Goal: Task Accomplishment & Management: Use online tool/utility

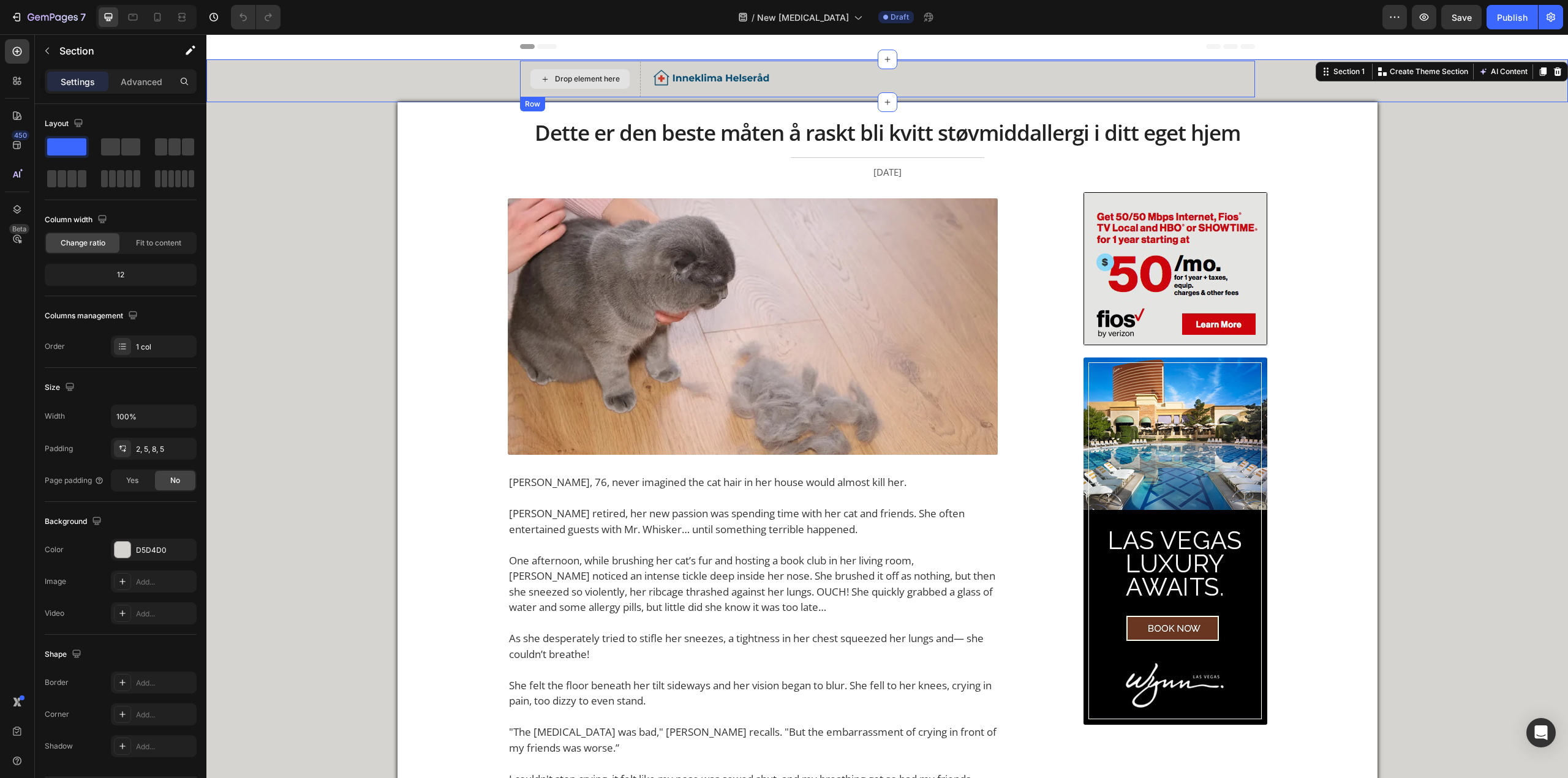
click at [518, 95] on div "Drop element here Image Row Row" at bounding box center [887, 79] width 1355 height 37
click at [518, 89] on div "Drop element here" at bounding box center [580, 79] width 121 height 37
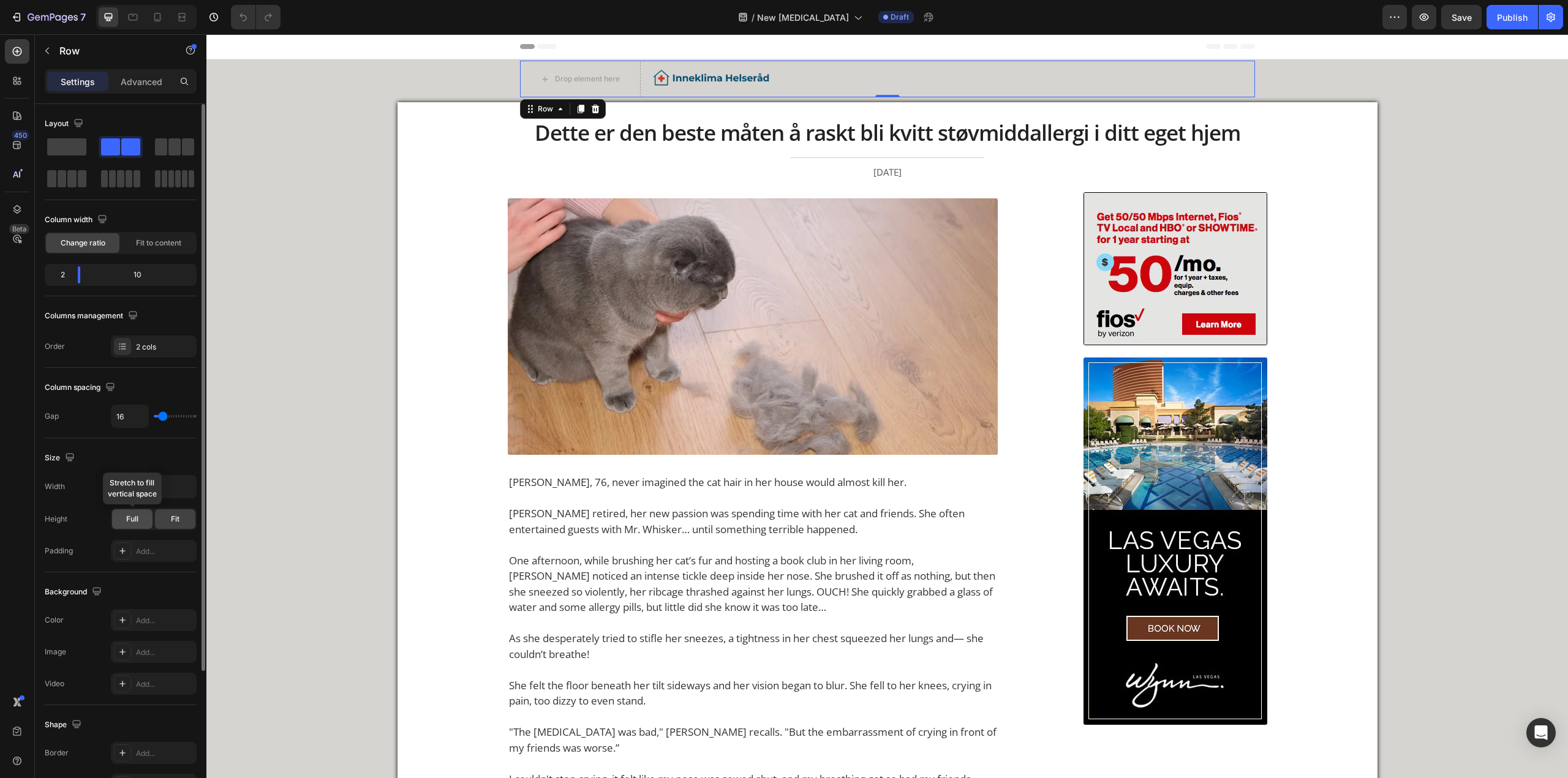
click at [131, 295] on span "Full" at bounding box center [132, 519] width 12 height 11
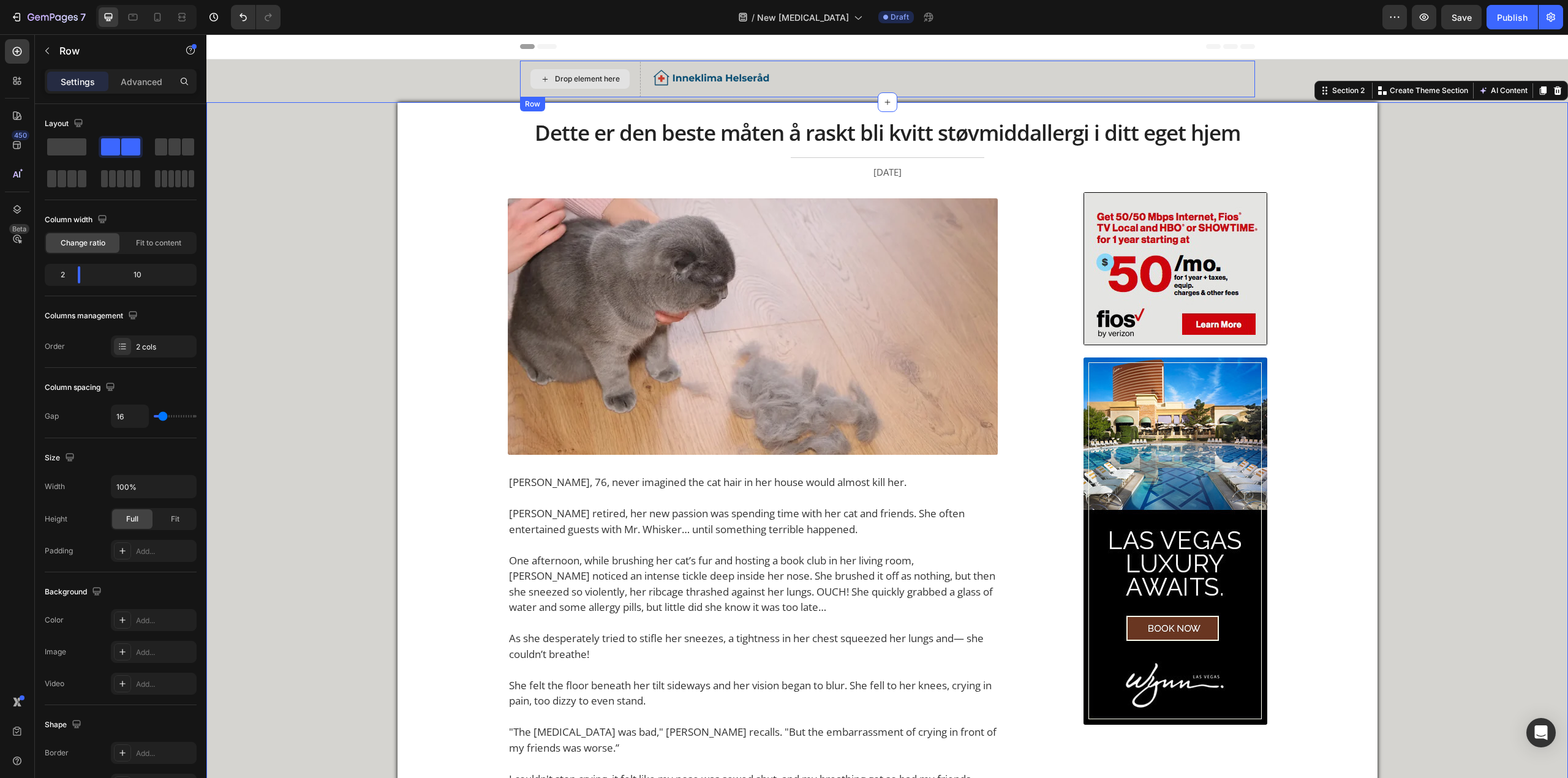
click at [518, 88] on div "Drop element here" at bounding box center [580, 79] width 121 height 37
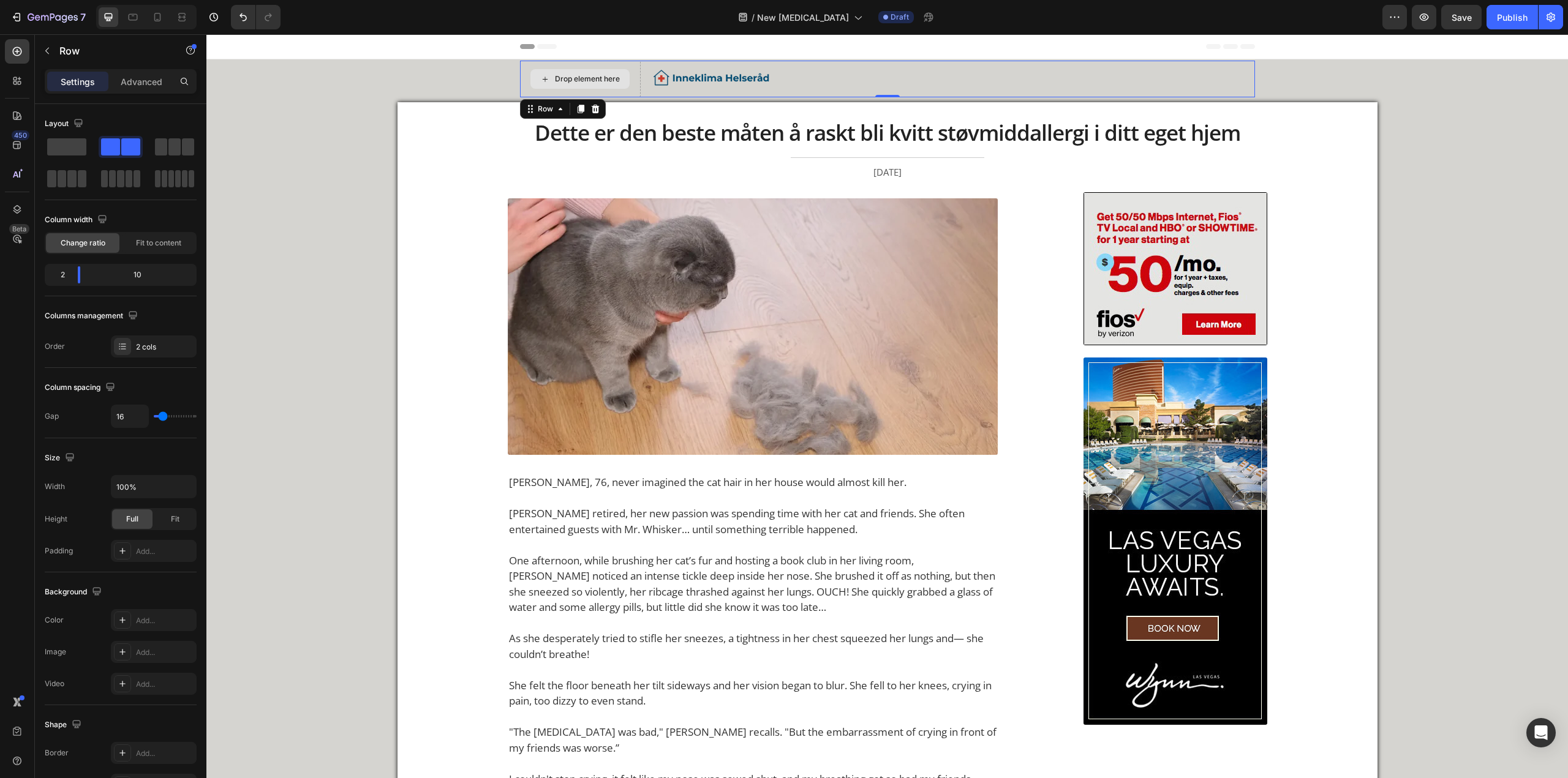
click at [518, 69] on div "Drop element here" at bounding box center [580, 79] width 121 height 37
click at [140, 295] on input "100%" at bounding box center [153, 486] width 85 height 22
drag, startPoint x: 164, startPoint y: 488, endPoint x: 181, endPoint y: 482, distance: 18.0
click at [165, 295] on input "100%" at bounding box center [153, 486] width 85 height 22
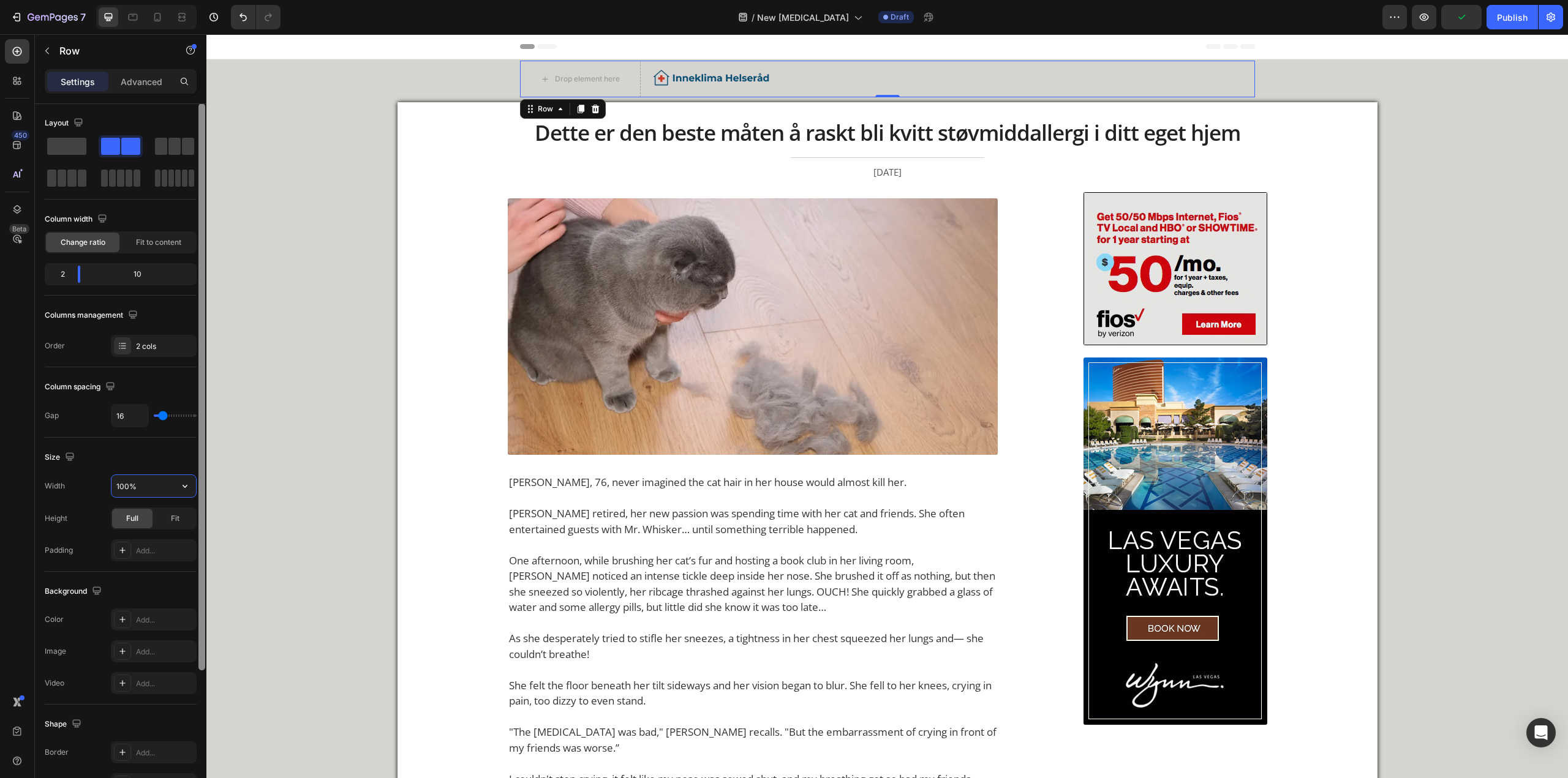
click at [203, 295] on div at bounding box center [201, 387] width 6 height 567
click at [181, 295] on icon "button" at bounding box center [185, 486] width 12 height 12
click at [164, 295] on div "Default 1200px" at bounding box center [141, 517] width 101 height 23
click at [125, 295] on input "1200" at bounding box center [153, 486] width 85 height 22
type input "1600"
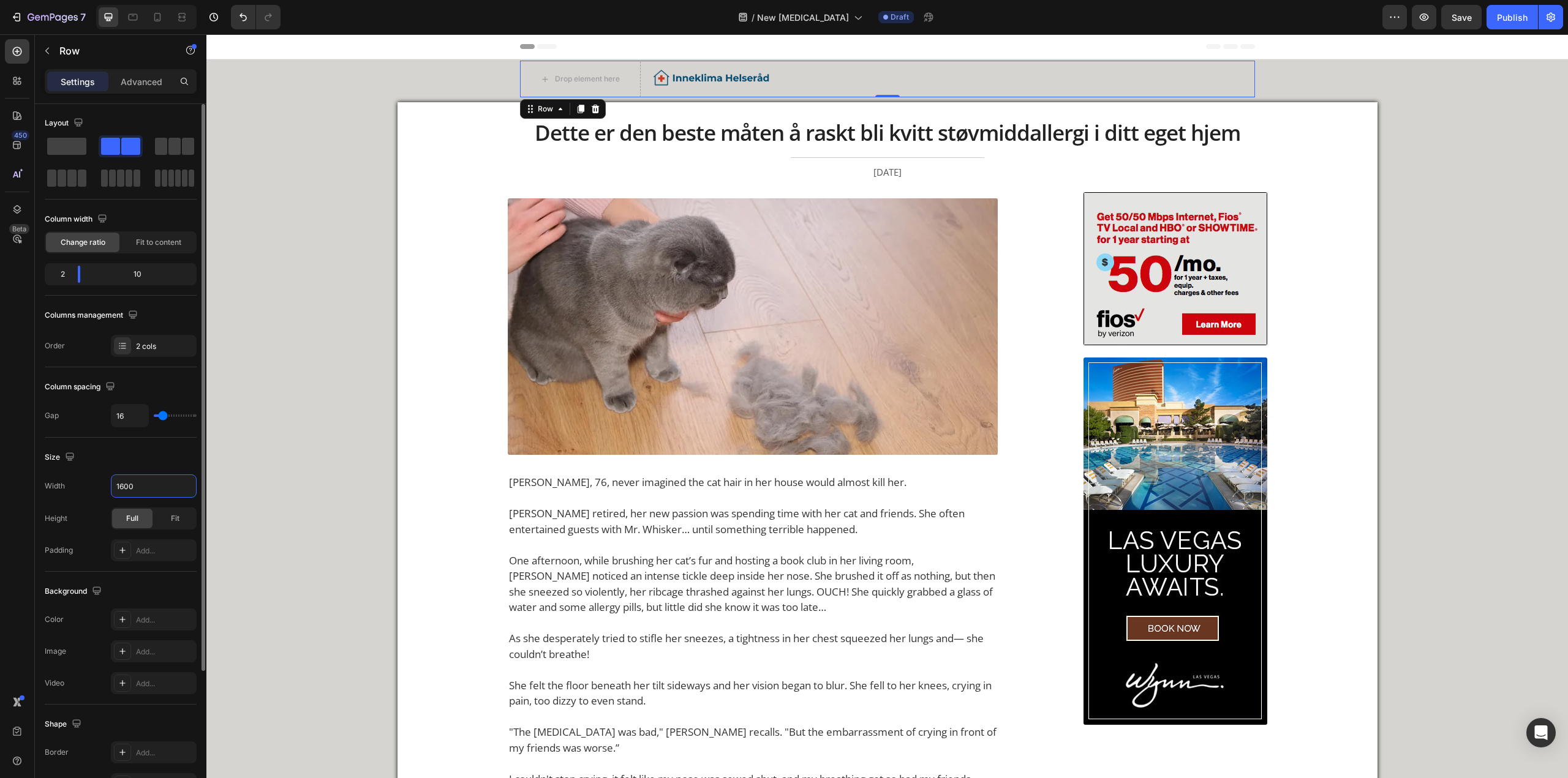
click at [177, 295] on div "Size" at bounding box center [121, 457] width 152 height 20
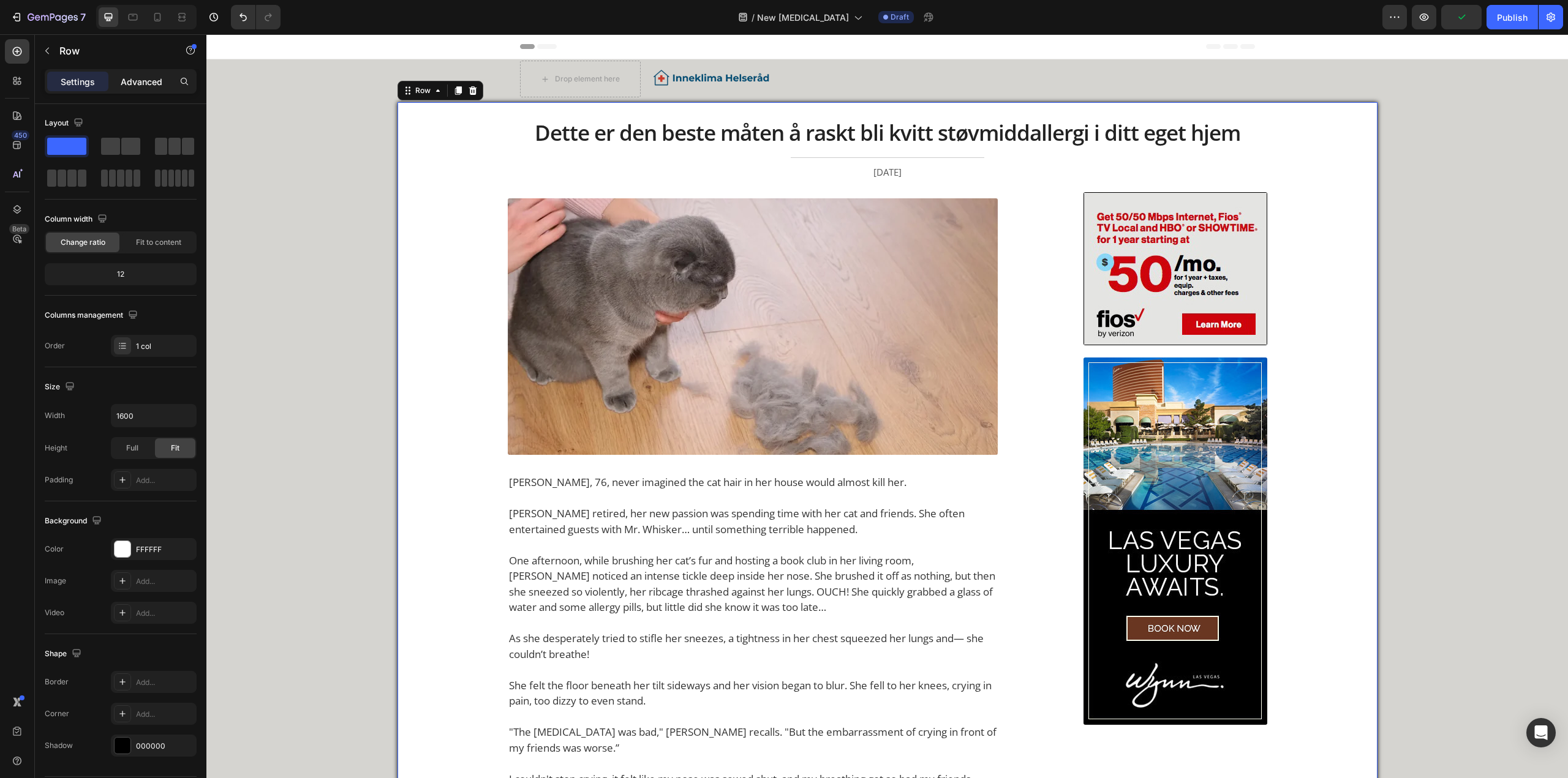
click at [121, 87] on p "Advanced" at bounding box center [141, 81] width 42 height 13
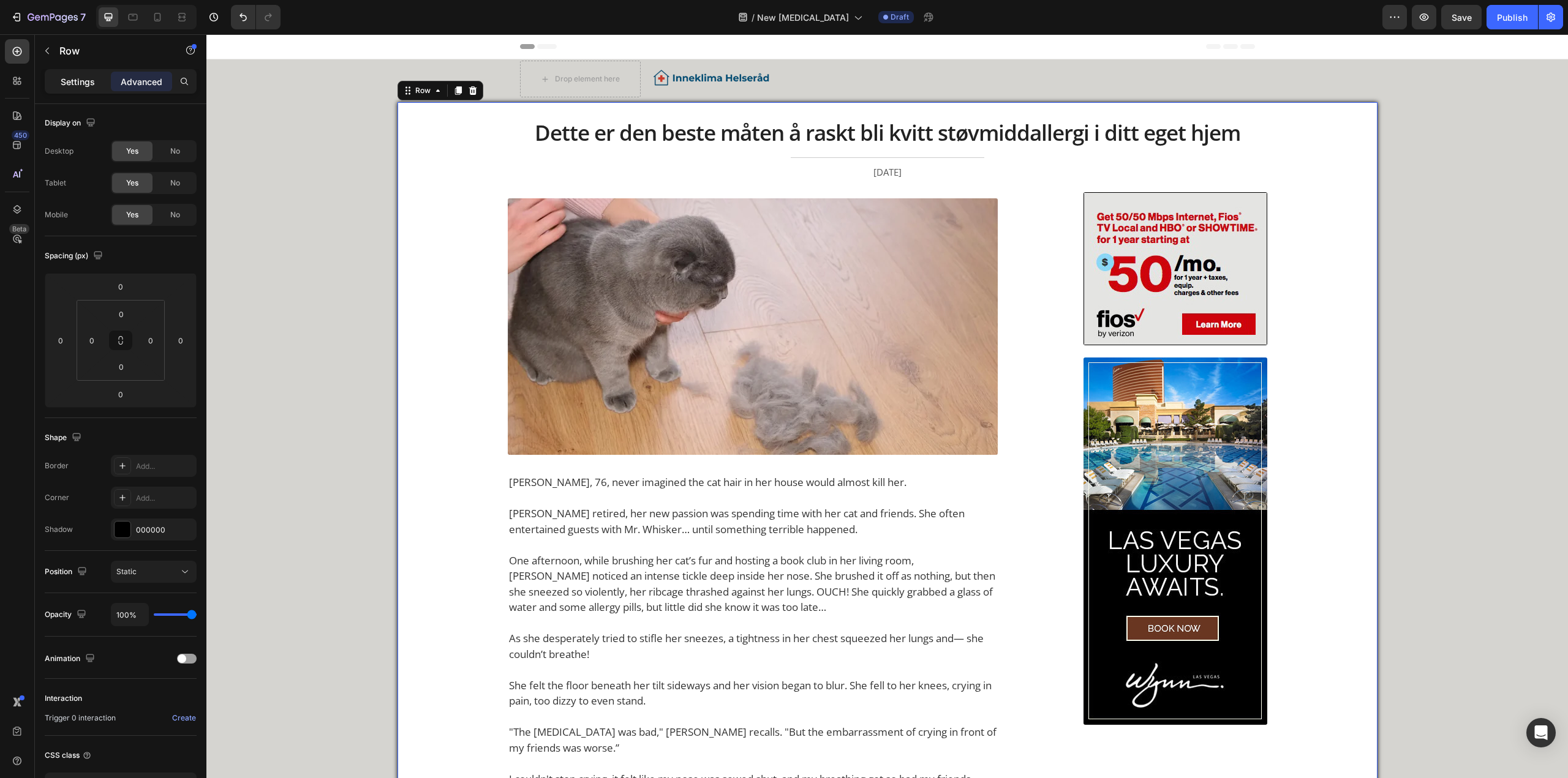
click at [90, 75] on p "Settings" at bounding box center [78, 81] width 34 height 13
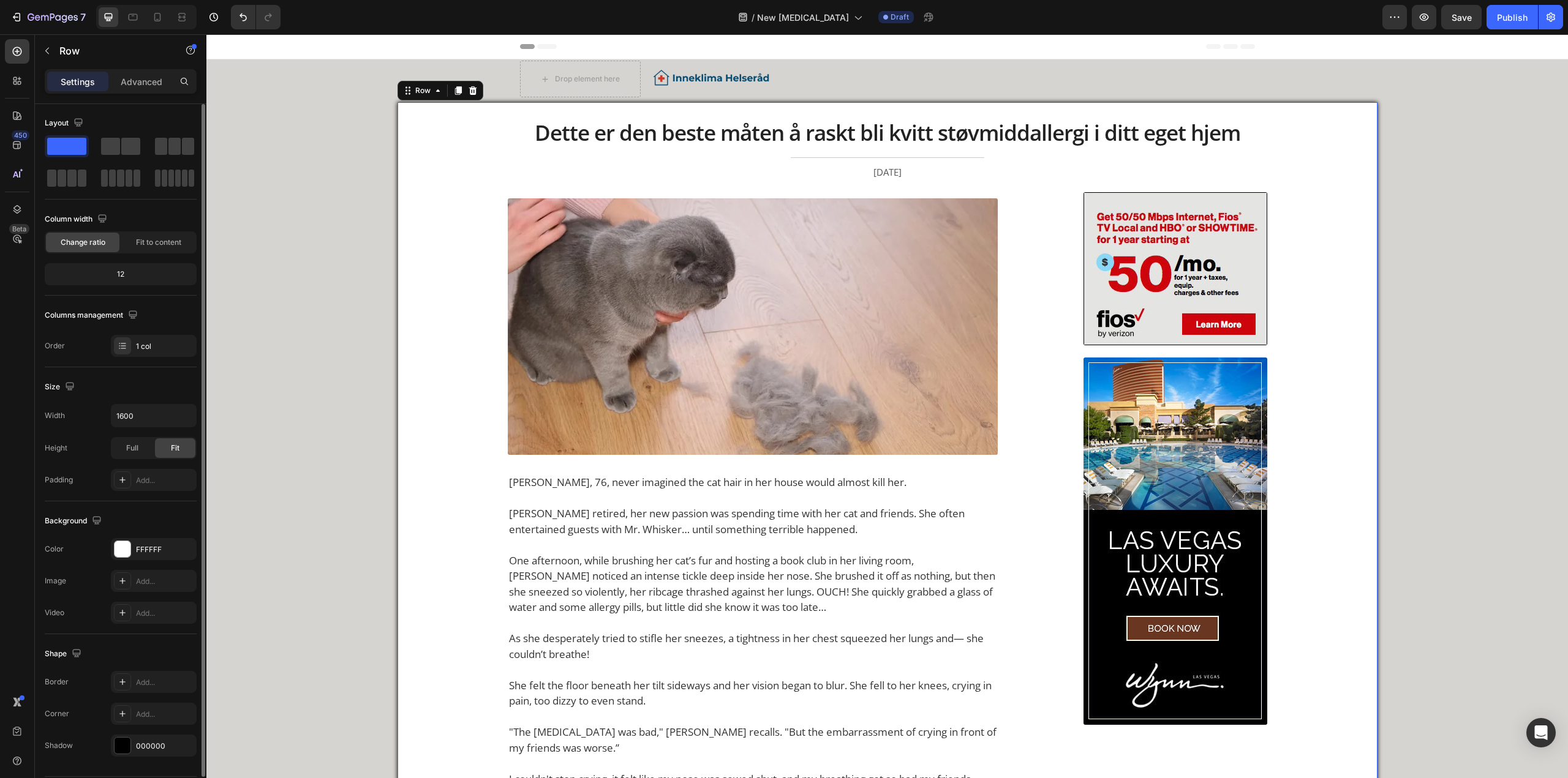
scroll to position [38, 0]
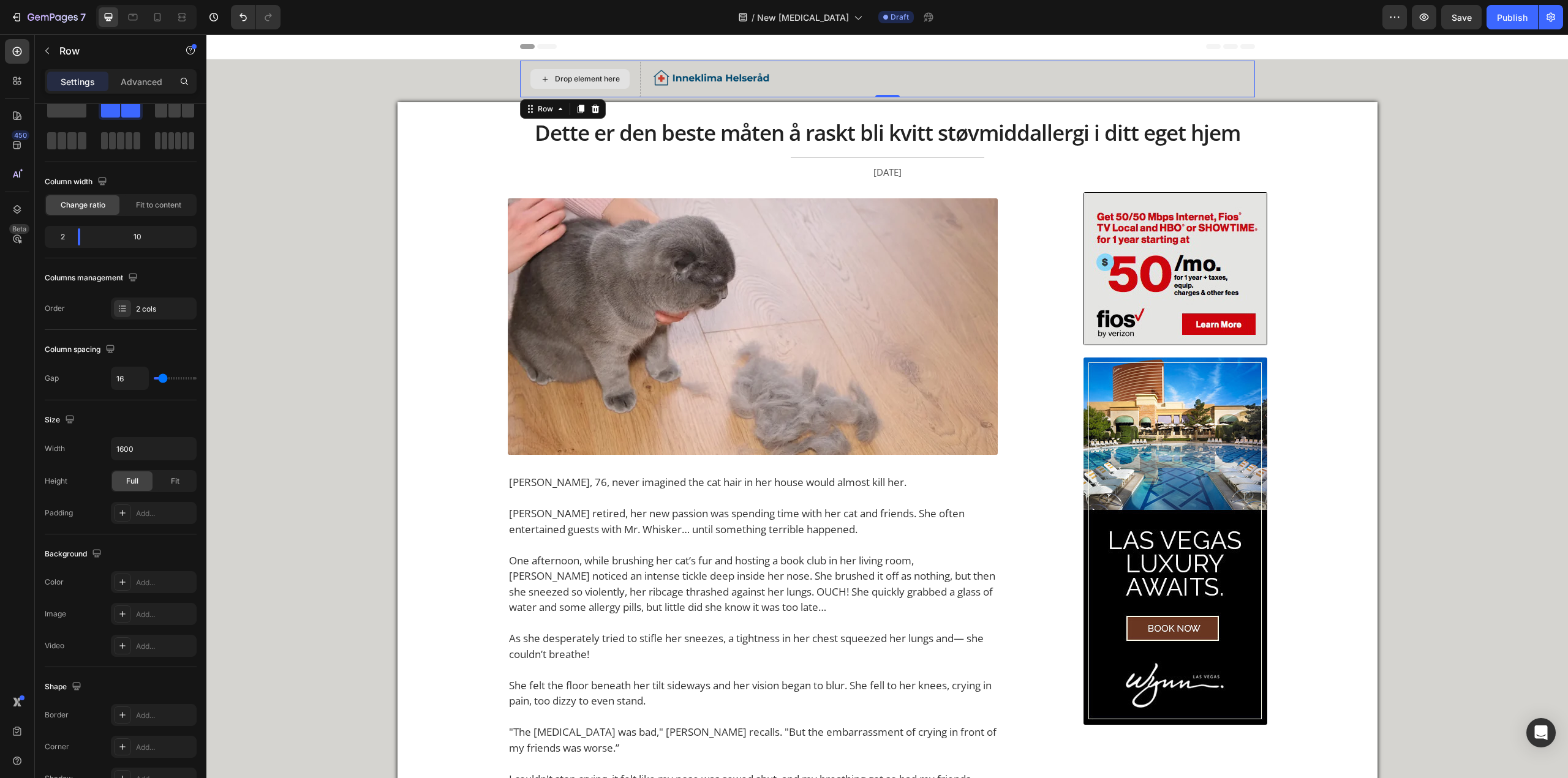
click at [518, 90] on div "Drop element here" at bounding box center [580, 79] width 121 height 37
click at [166, 295] on div "Fit" at bounding box center [175, 481] width 41 height 20
click at [133, 295] on div "Full" at bounding box center [132, 481] width 41 height 20
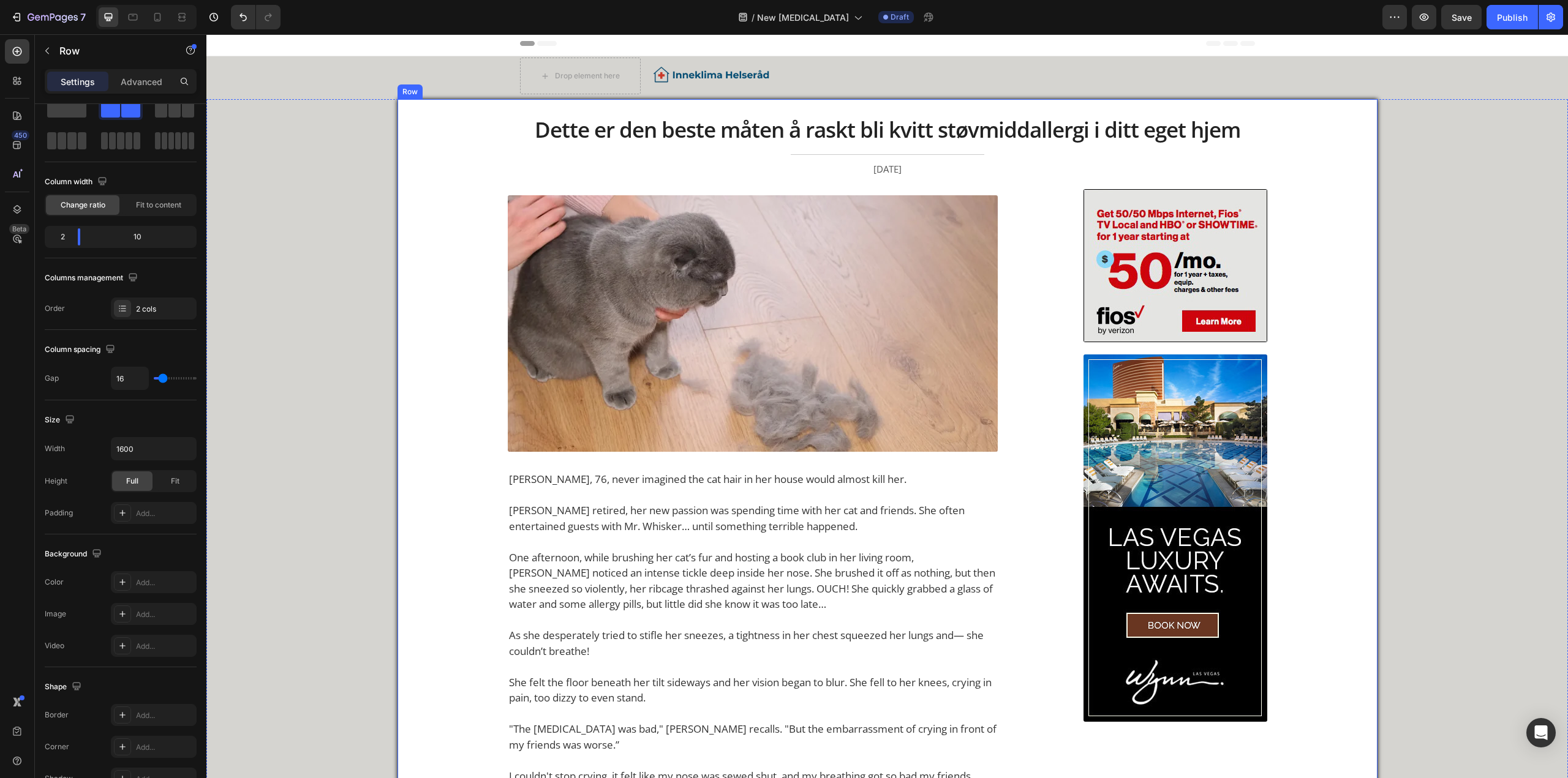
scroll to position [0, 0]
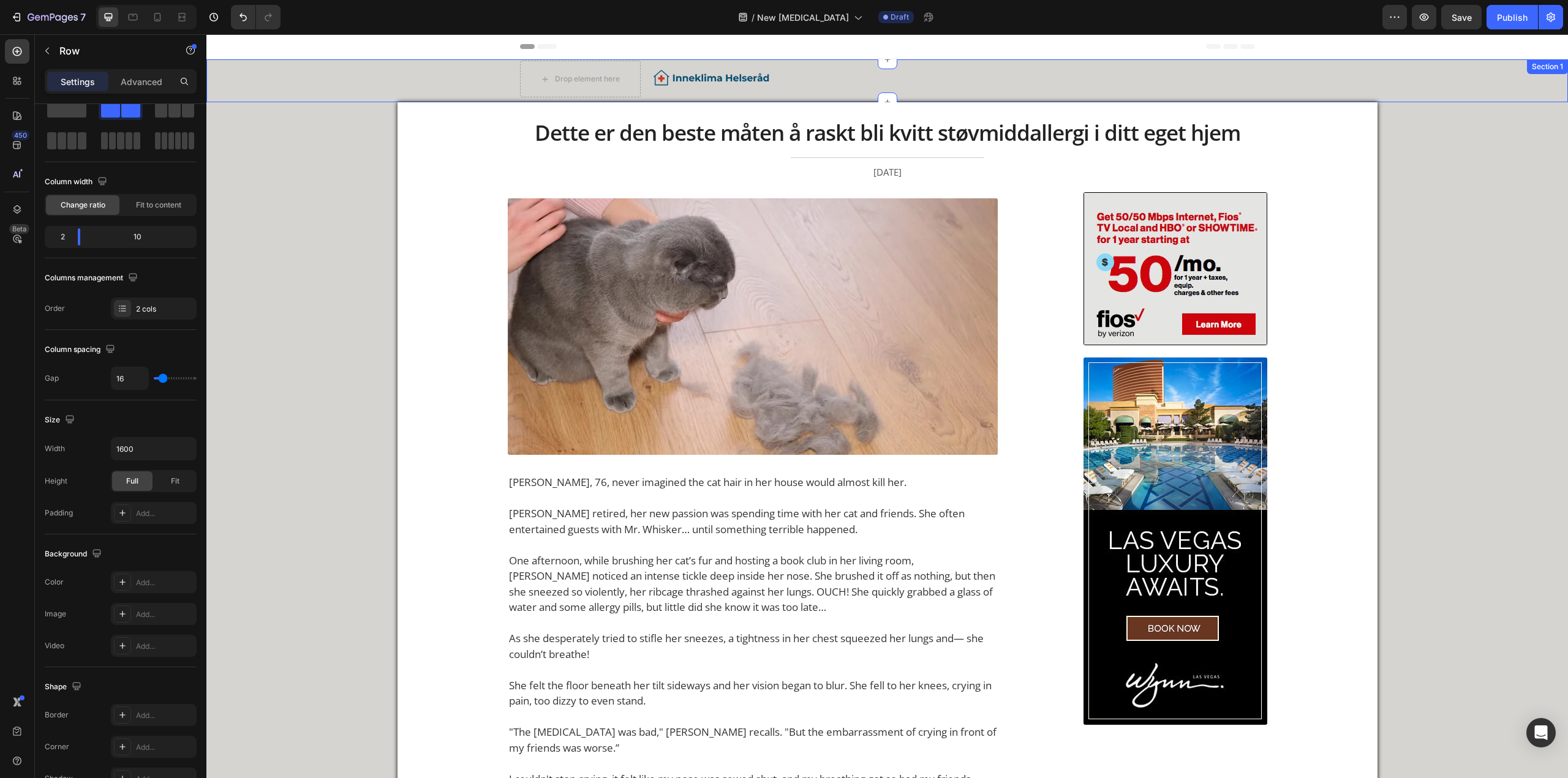
click at [404, 67] on div "Drop element here Image Row Row" at bounding box center [887, 79] width 1355 height 37
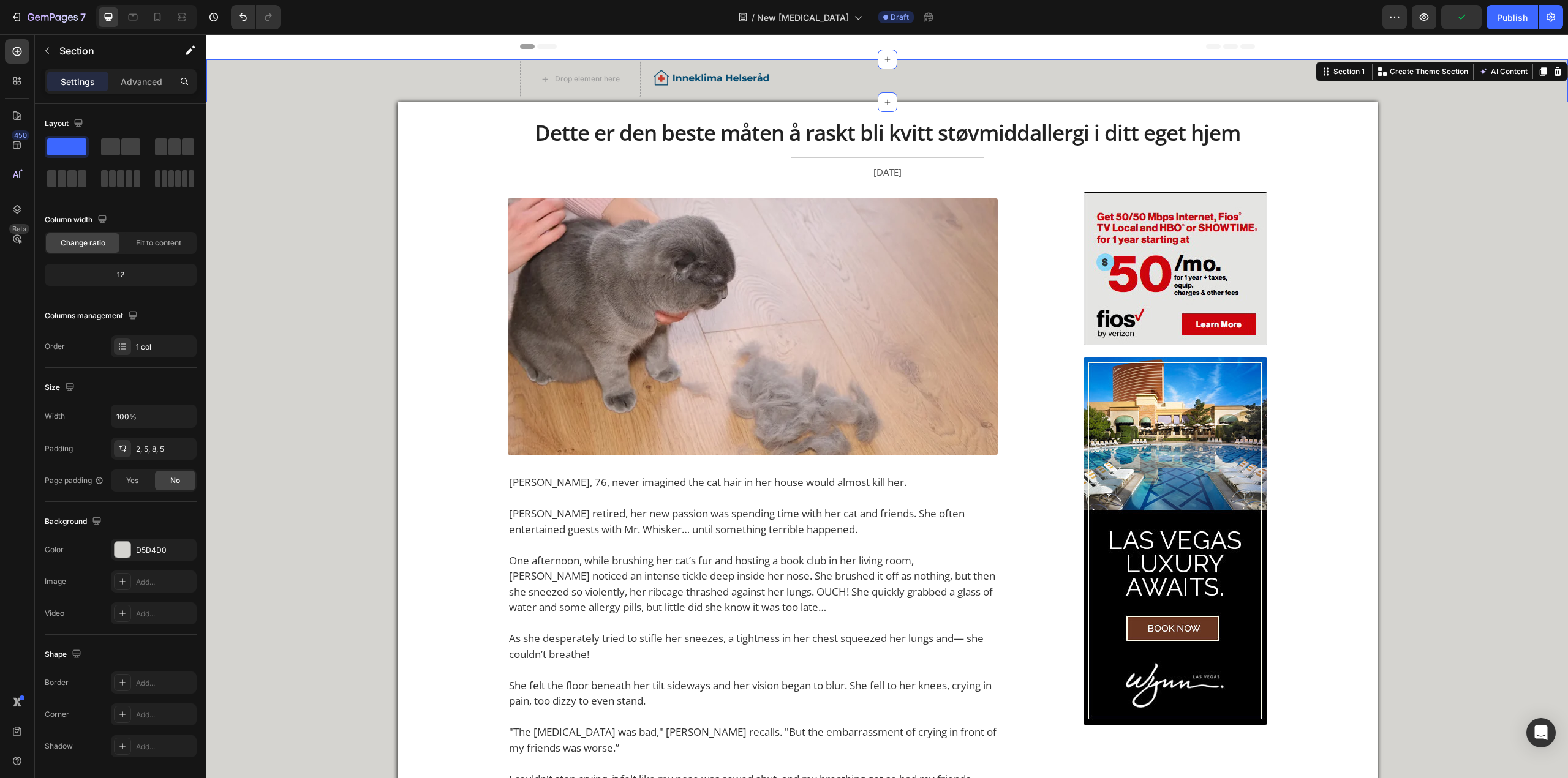
click at [398, 76] on div "Drop element here Image Row Row" at bounding box center [887, 79] width 1355 height 37
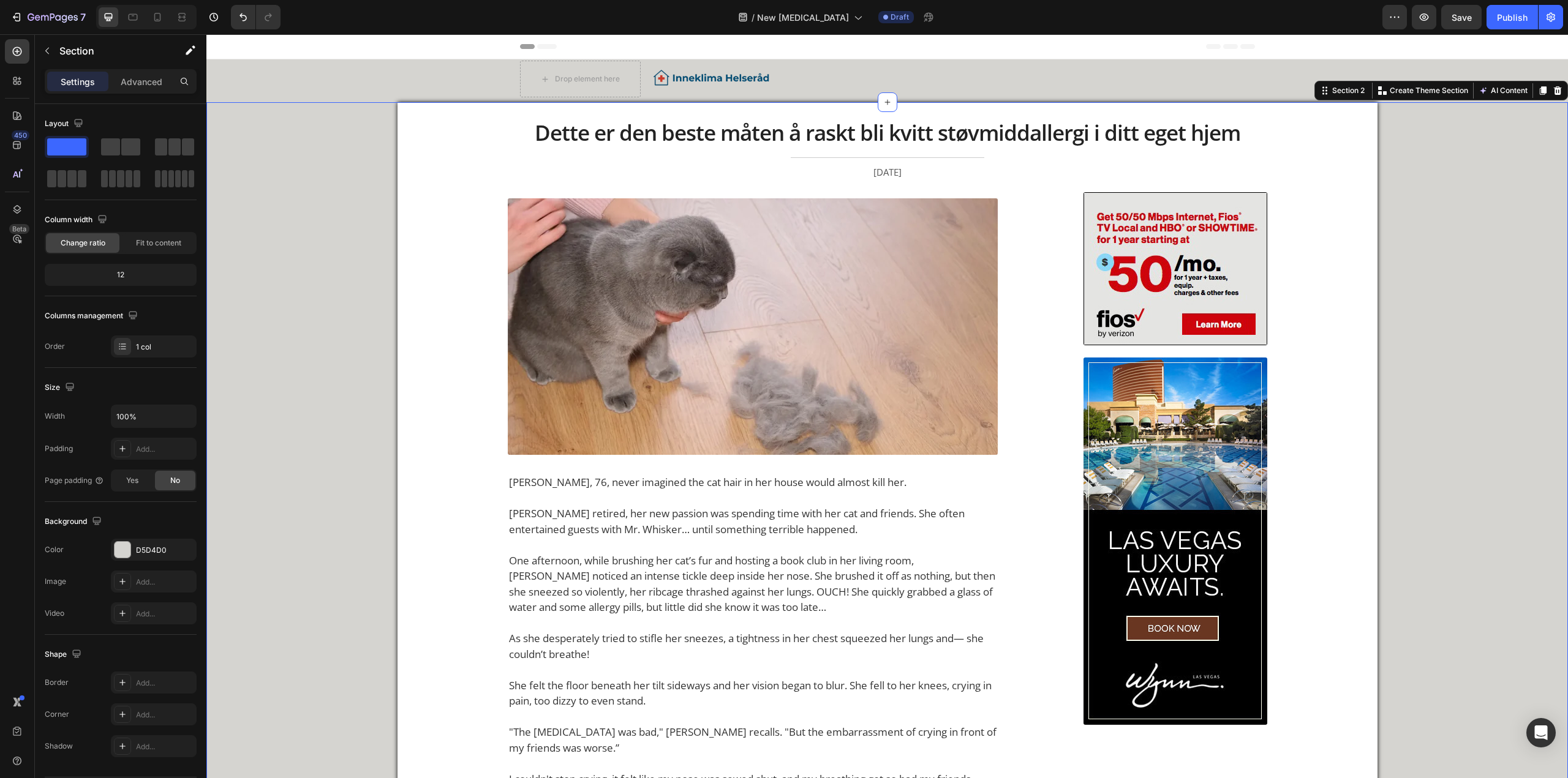
click at [311, 43] on div "Header" at bounding box center [886, 46] width 1361 height 25
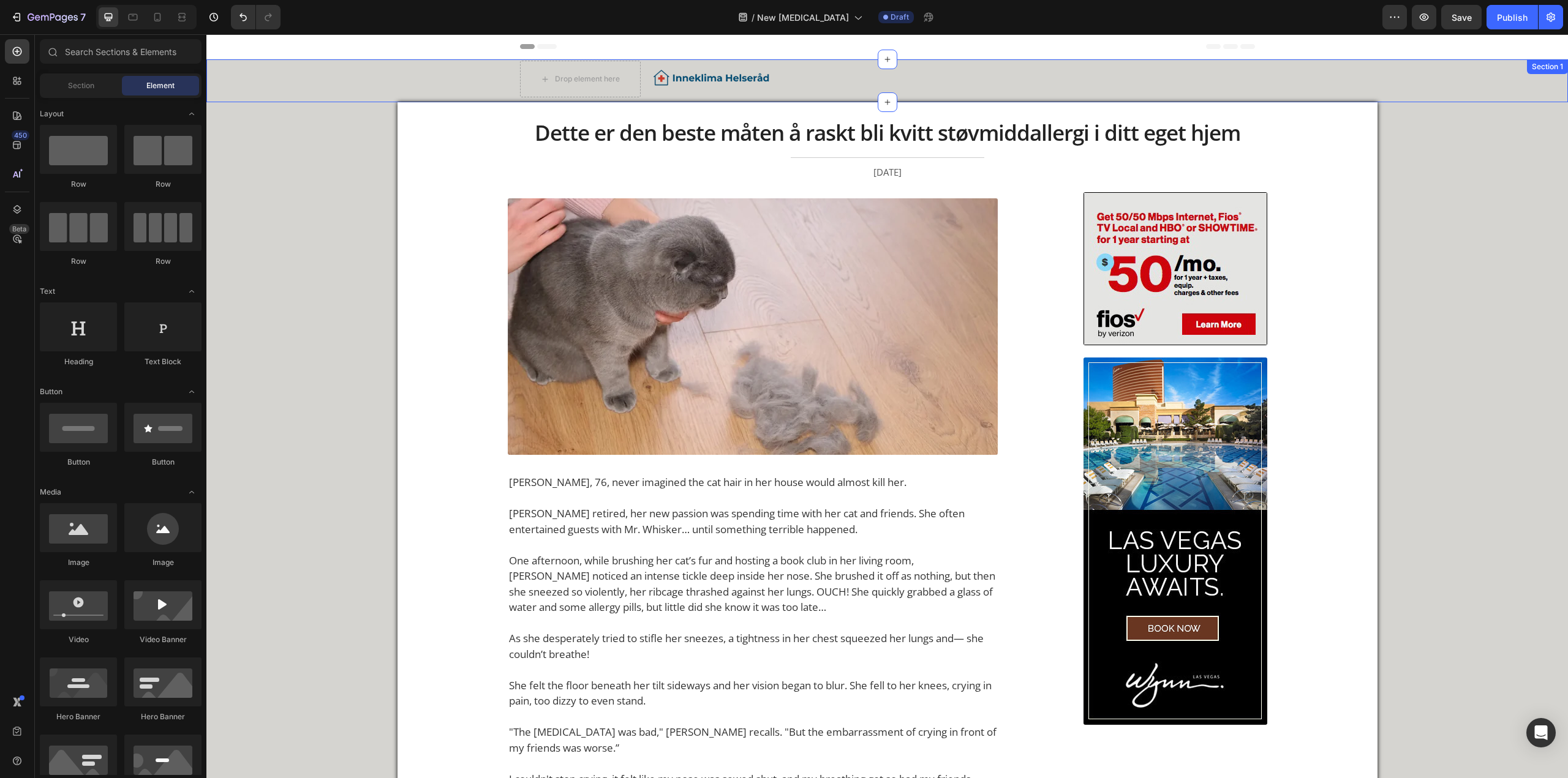
click at [308, 81] on div "Drop element here Image Row Row" at bounding box center [887, 79] width 1355 height 37
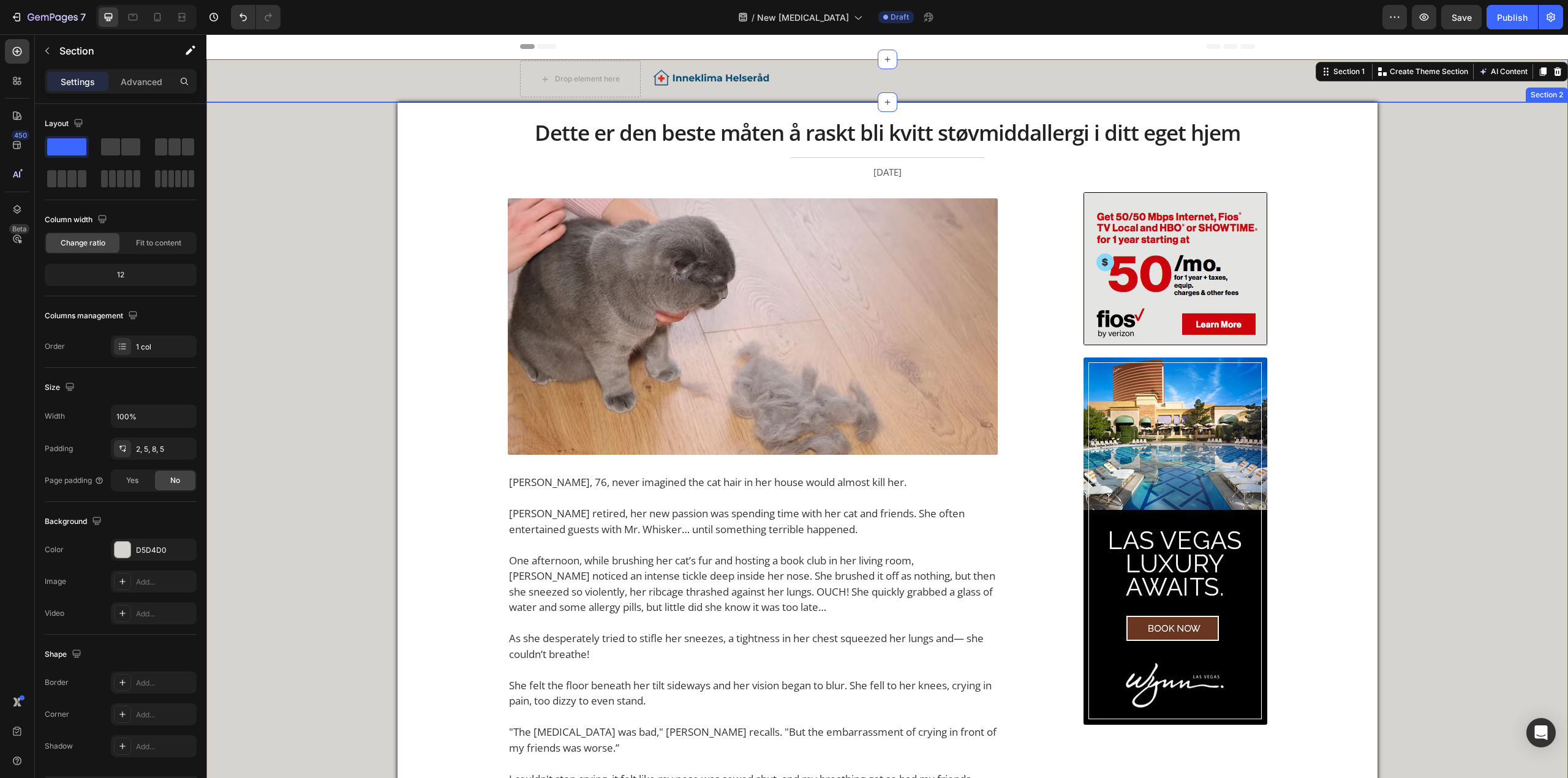
click at [300, 80] on div "Drop element here Image Row Row" at bounding box center [887, 79] width 1355 height 37
click at [293, 85] on div "Drop element here Image Row Row" at bounding box center [887, 79] width 1355 height 37
click at [135, 295] on div "2, 5, 8, 5" at bounding box center [153, 449] width 86 height 22
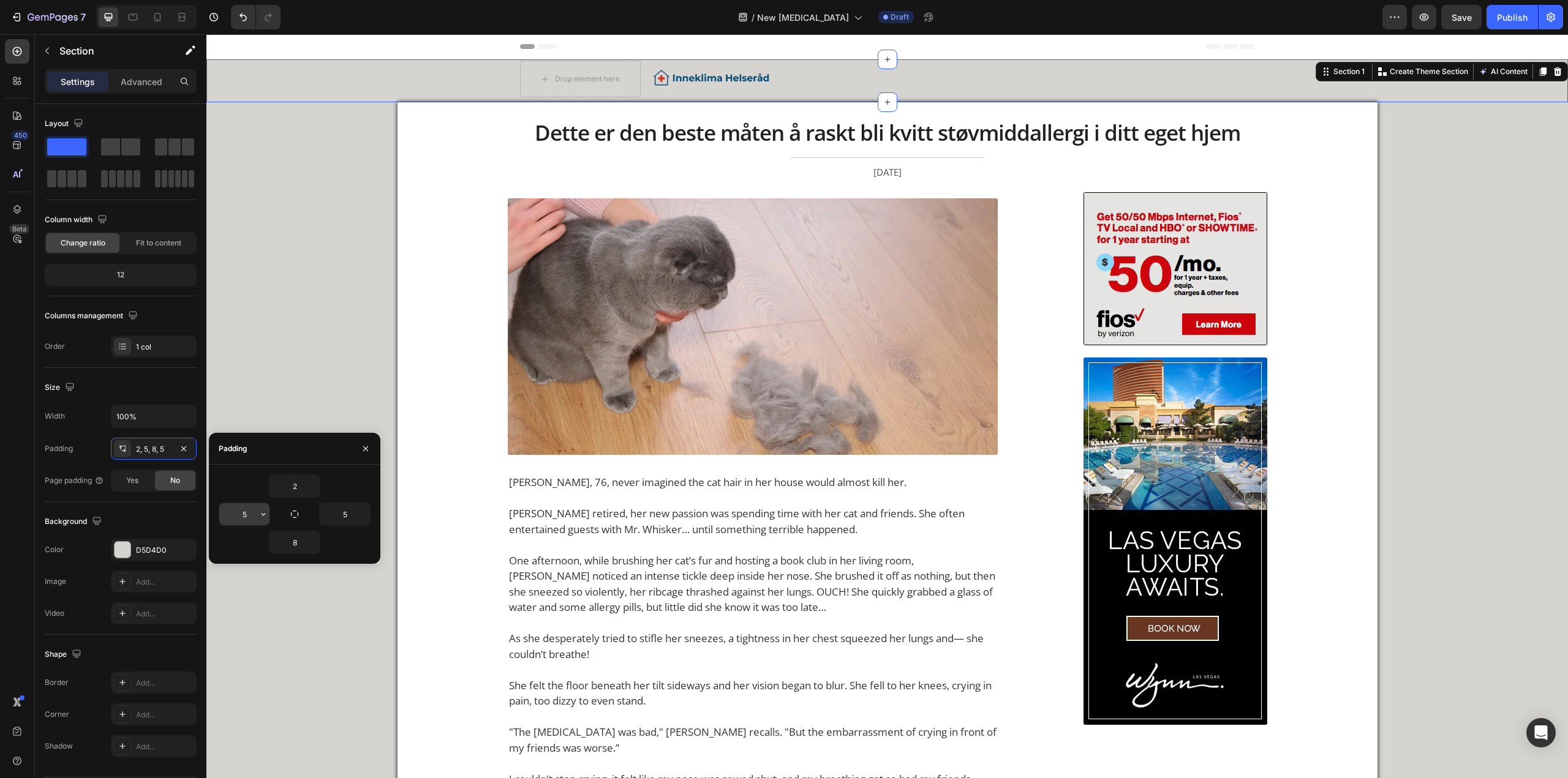
click at [250, 295] on input "5" at bounding box center [244, 514] width 50 height 22
type input "0"
click at [344, 295] on input "5" at bounding box center [344, 514] width 50 height 22
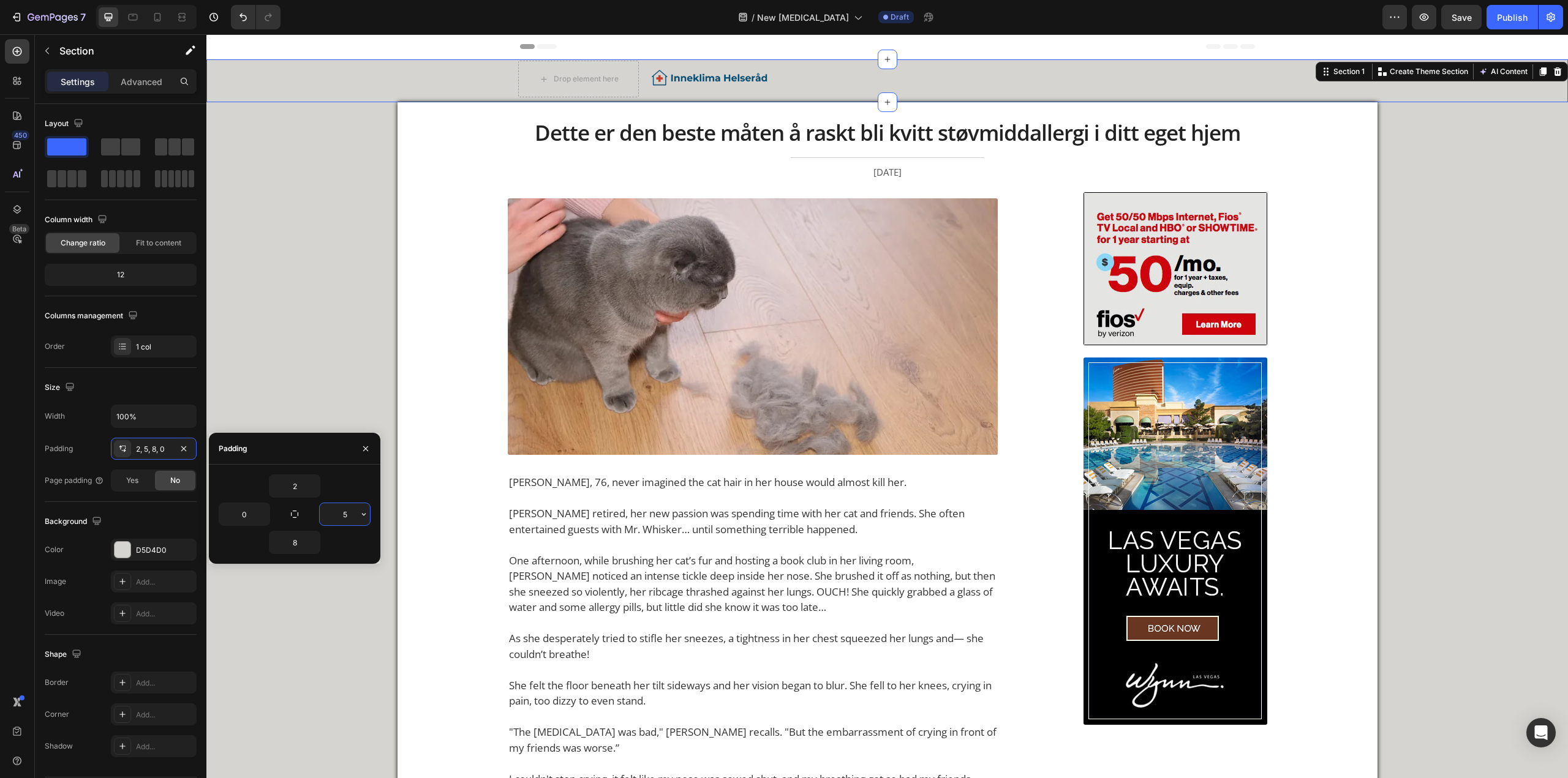
type input "0"
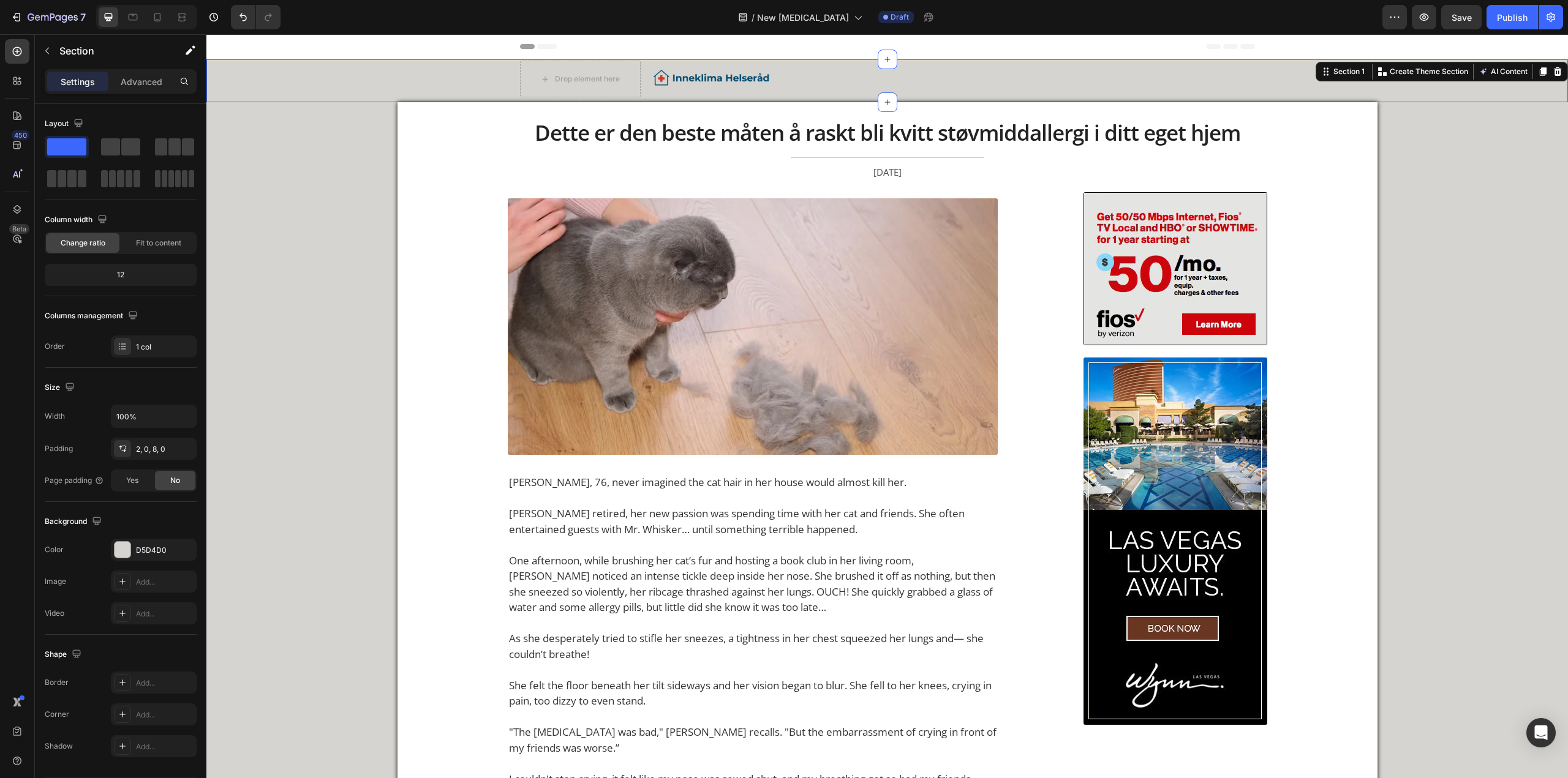
click at [495, 72] on div "Drop element here Image Row Row" at bounding box center [886, 79] width 1361 height 37
click at [518, 63] on div "Drop element here" at bounding box center [580, 79] width 121 height 37
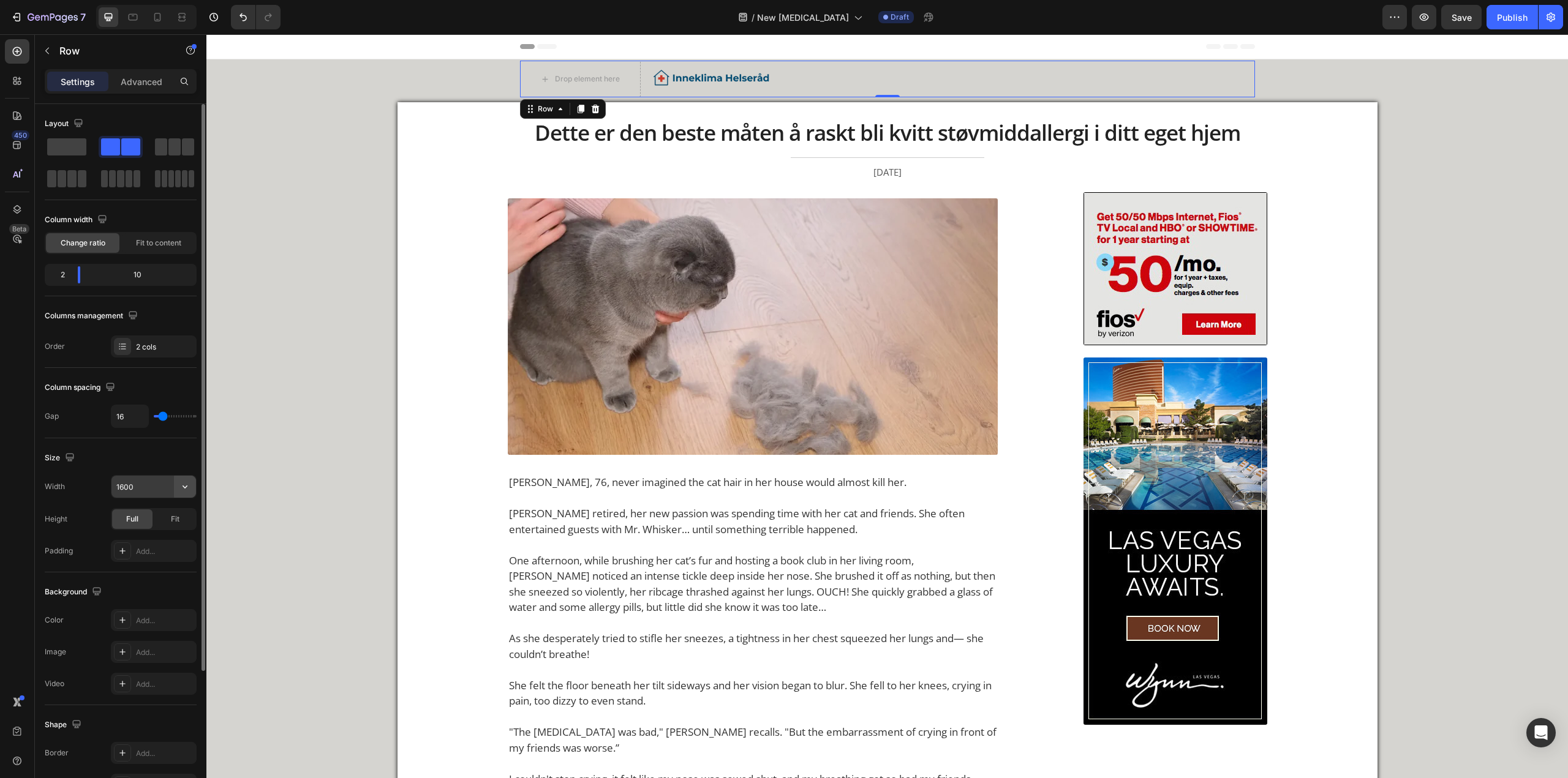
click at [176, 295] on button "button" at bounding box center [185, 486] width 22 height 22
click at [169, 295] on div "Size" at bounding box center [121, 458] width 152 height 20
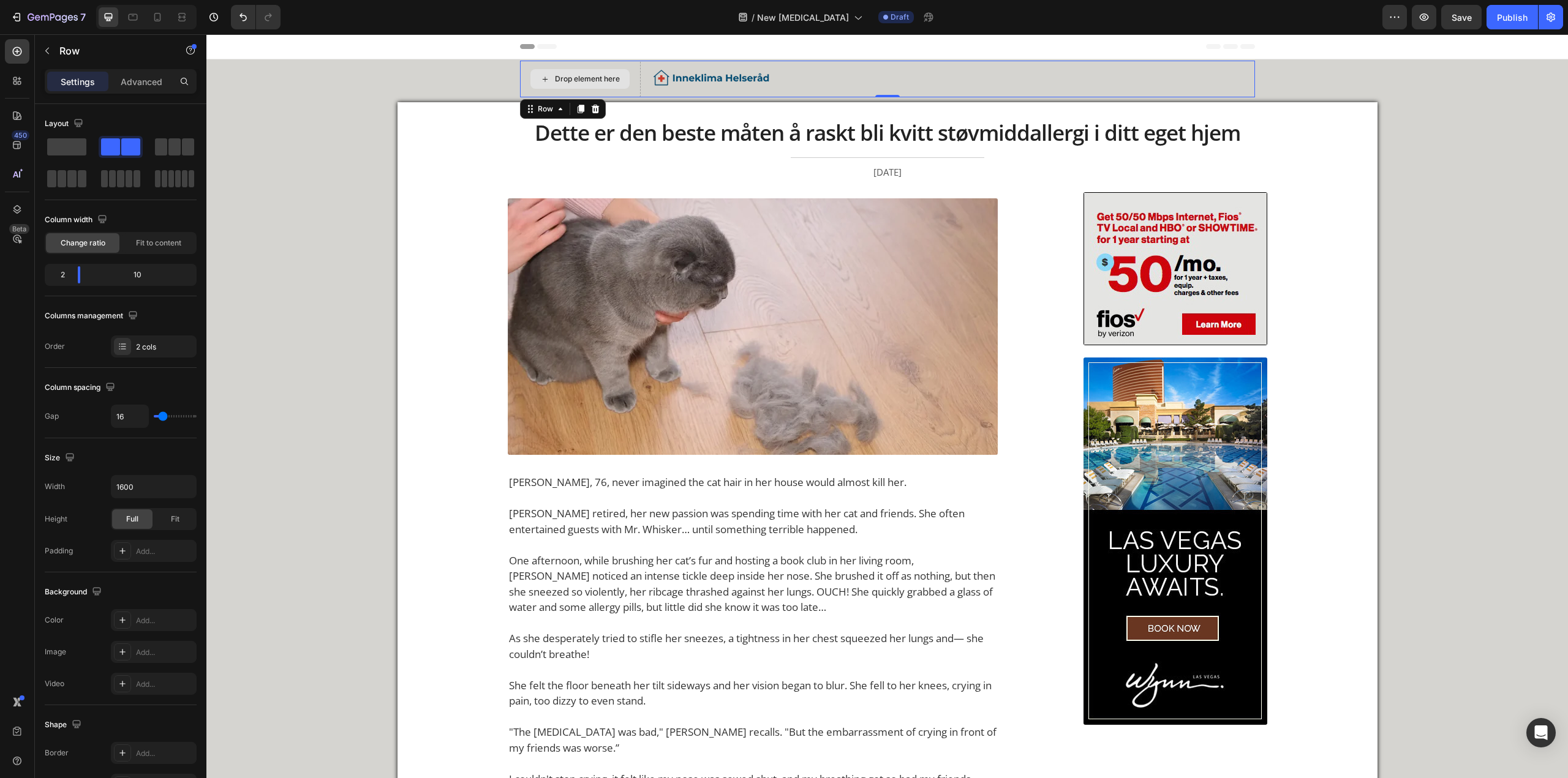
click at [518, 90] on div "Drop element here" at bounding box center [580, 79] width 121 height 37
drag, startPoint x: 158, startPoint y: 422, endPoint x: 141, endPoint y: 423, distance: 17.0
click at [141, 295] on div "16" at bounding box center [153, 416] width 86 height 23
click at [157, 295] on div "16" at bounding box center [153, 416] width 86 height 23
type input "0"
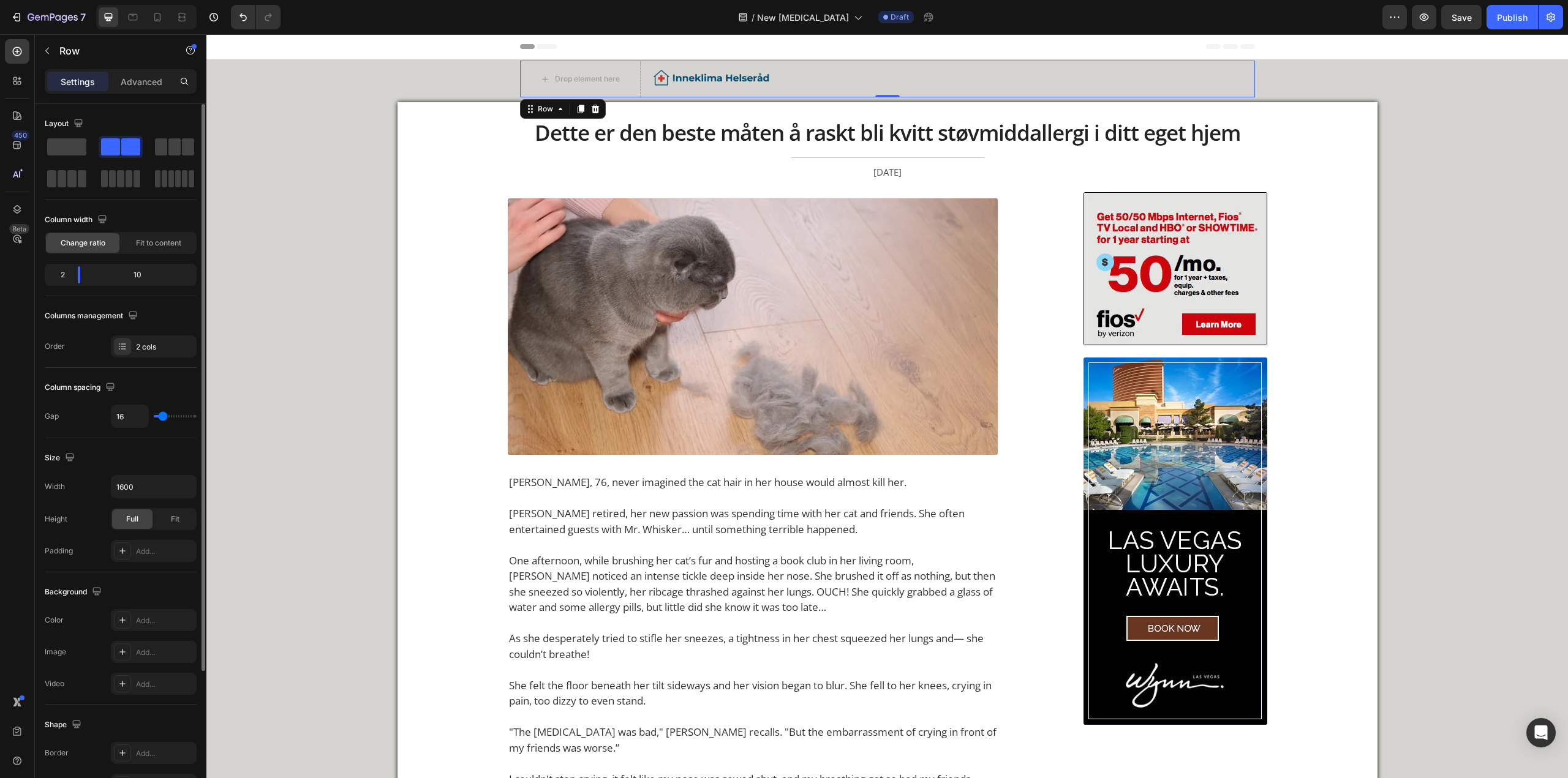
type input "0"
type input "2"
type input "4"
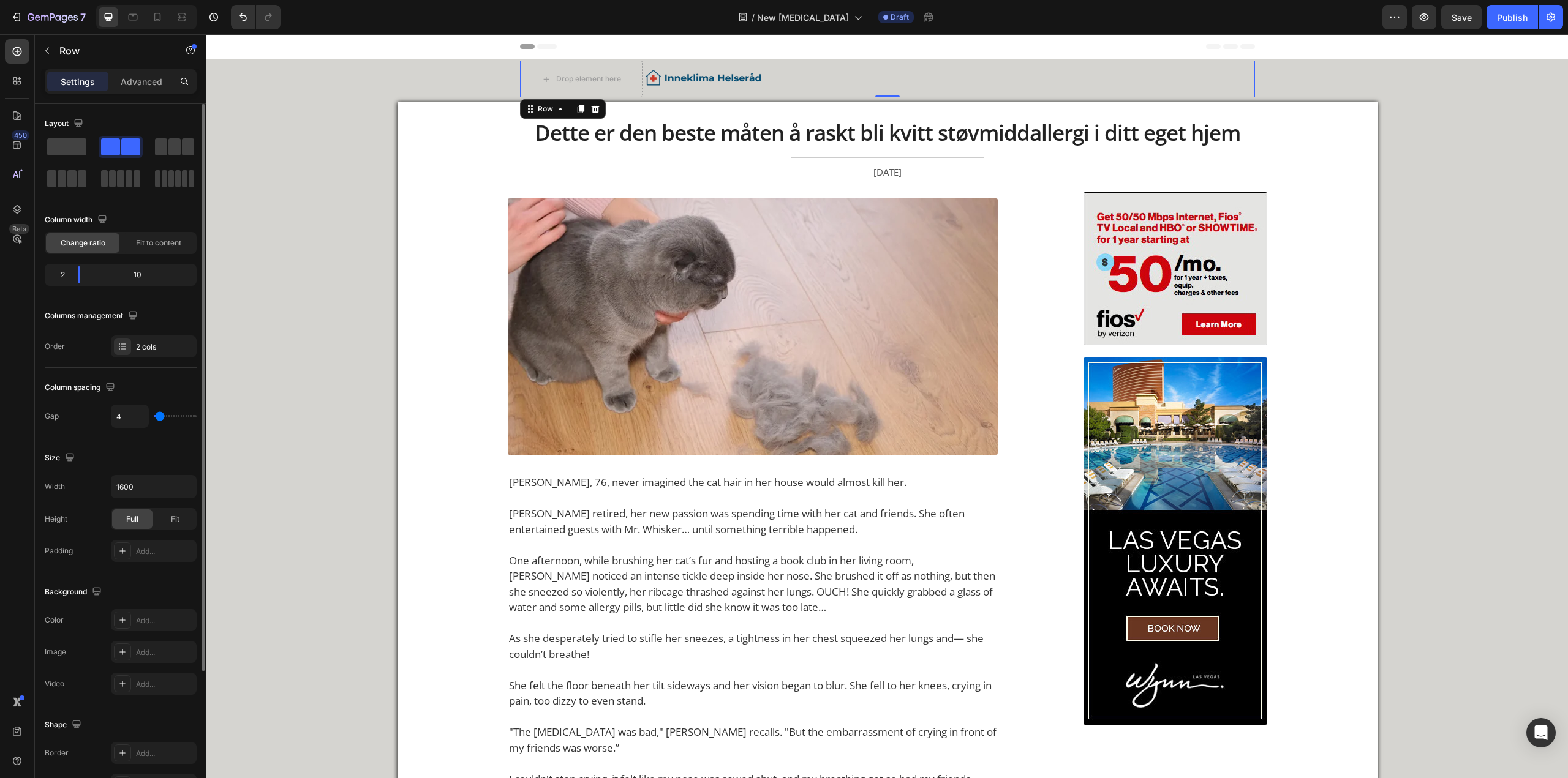
type input "7"
type input "9"
type input "11"
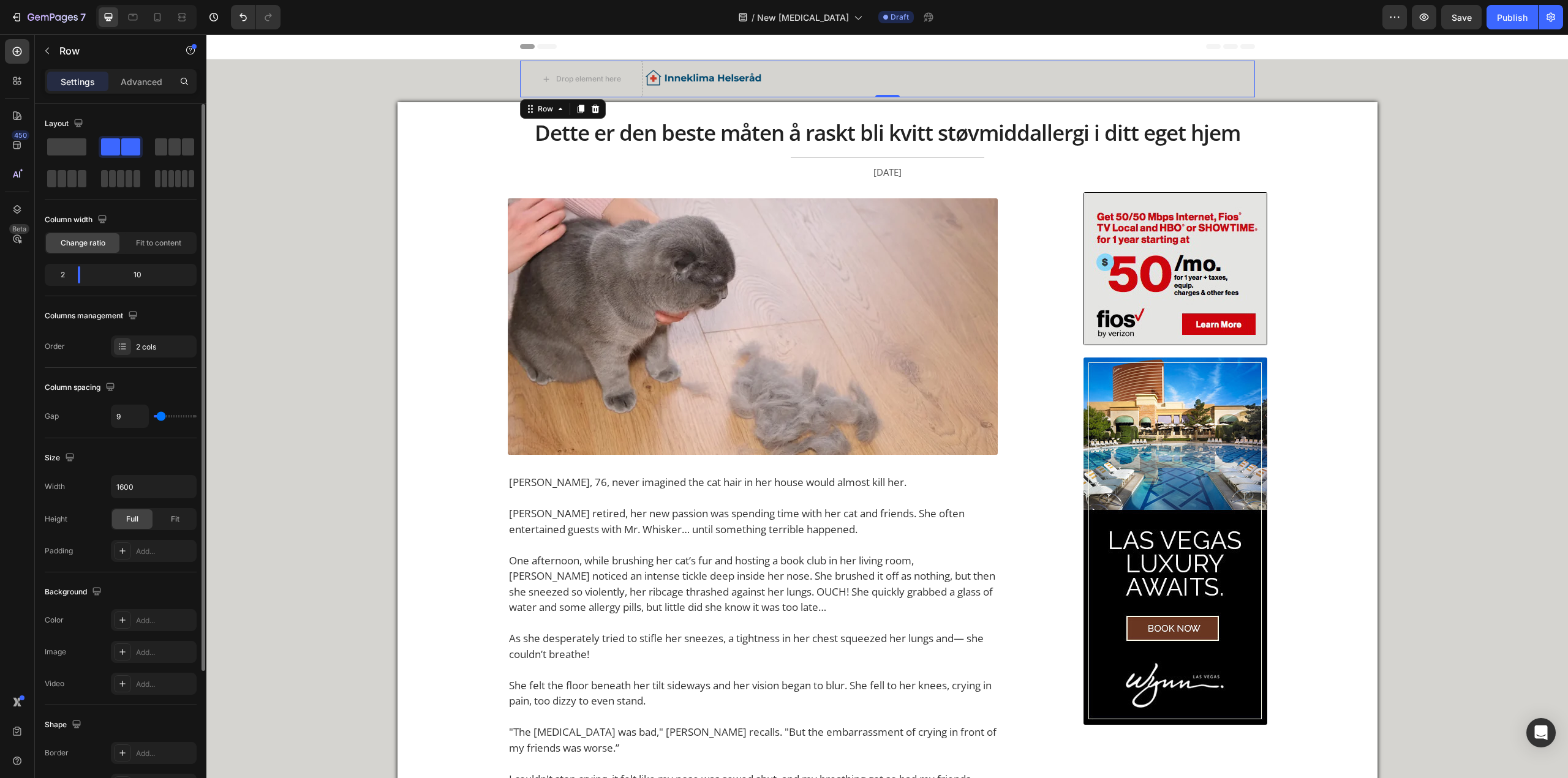
type input "11"
type input "13"
type input "16"
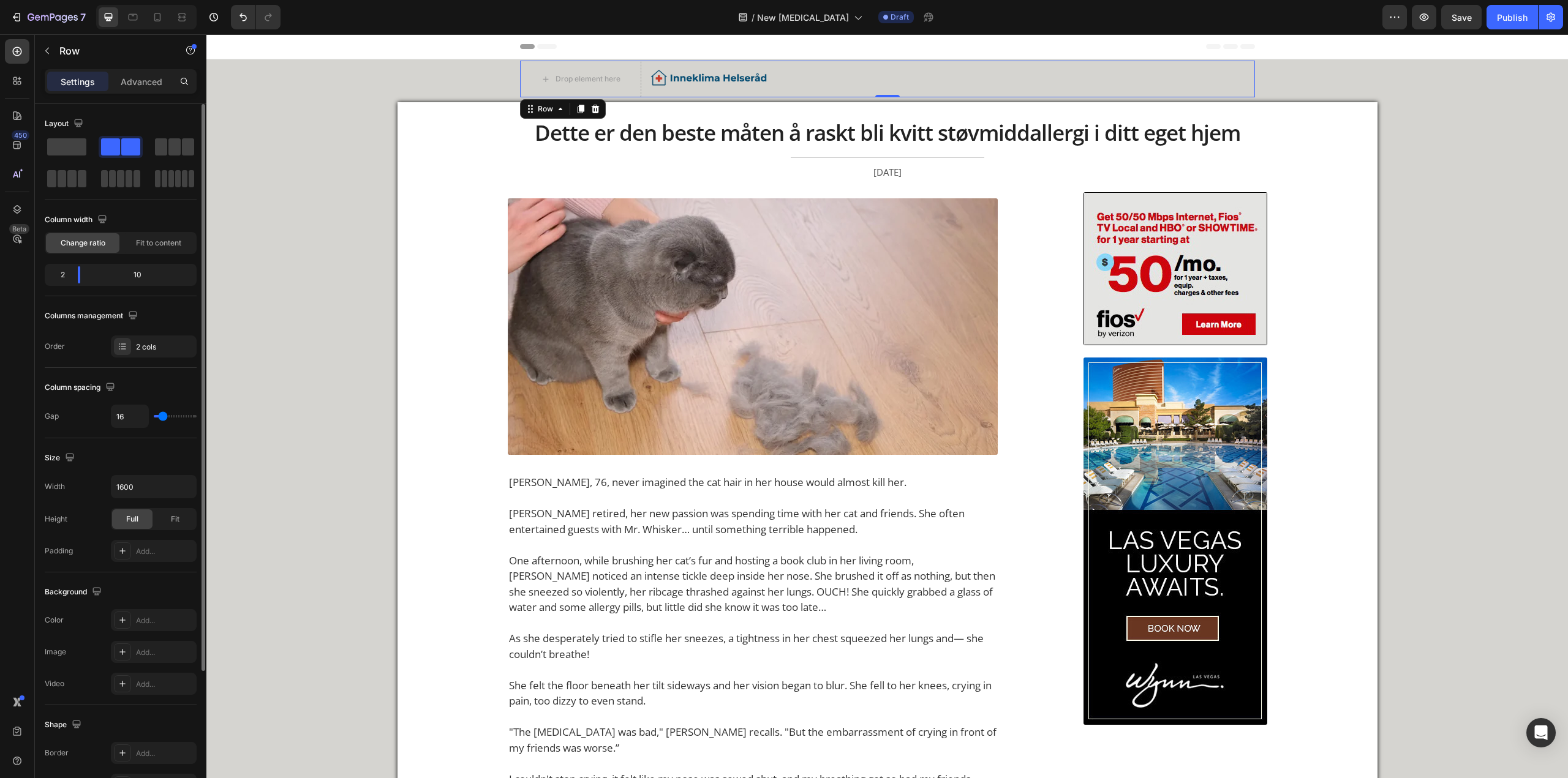
type input "18"
type input "20"
type input "18"
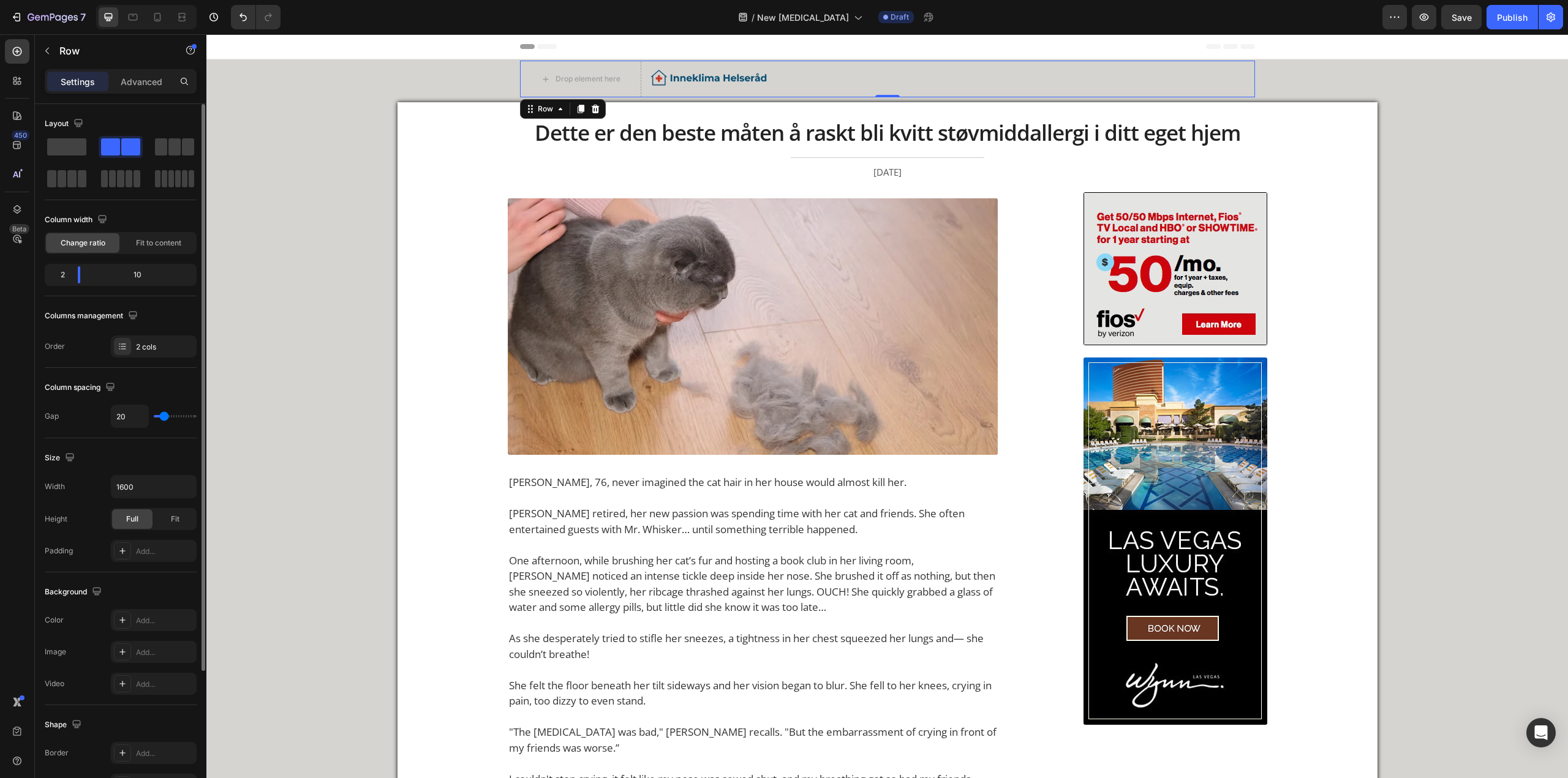
type input "18"
type input "16"
type input "13"
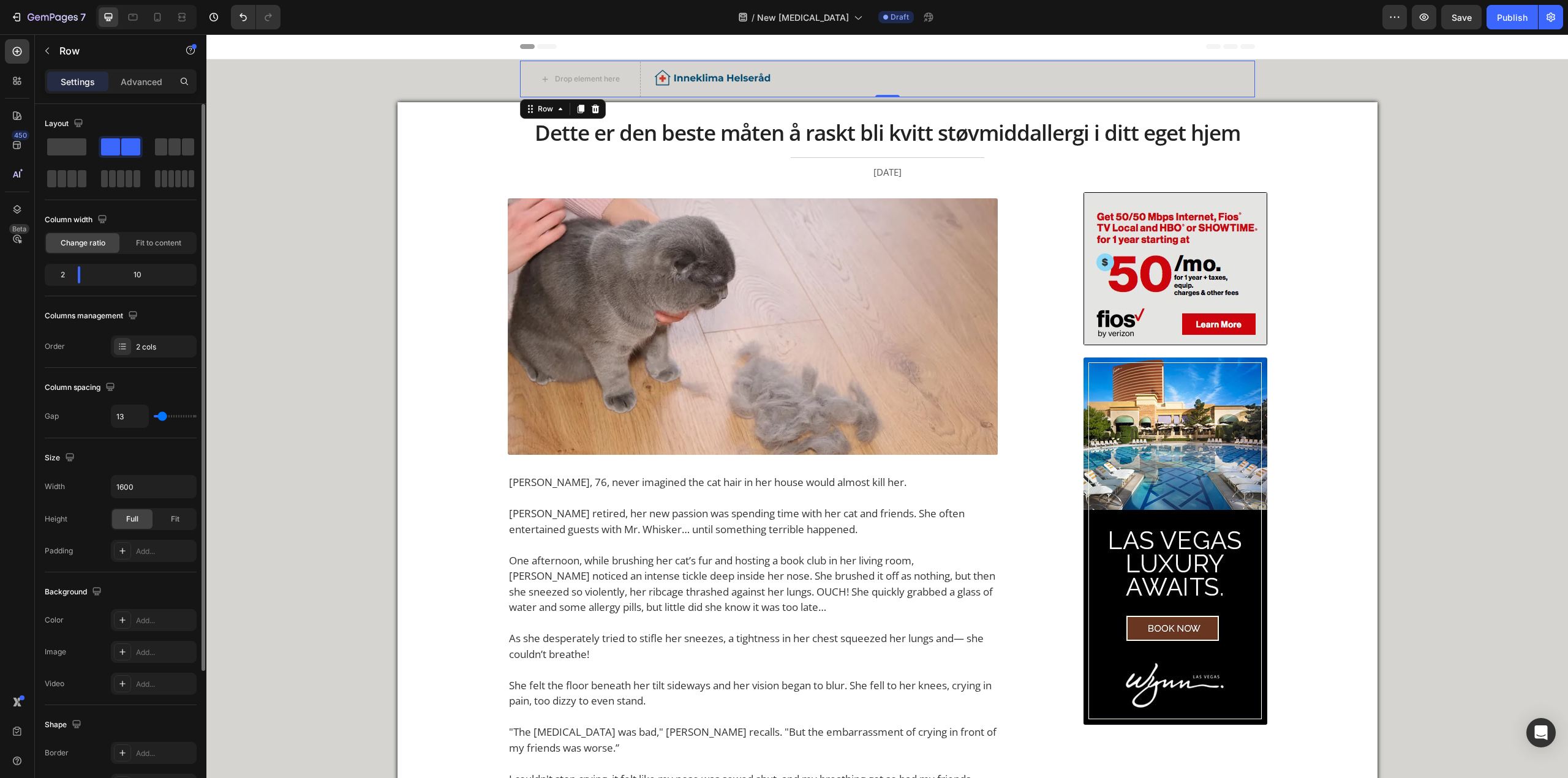
type input "11"
type input "7"
type input "0"
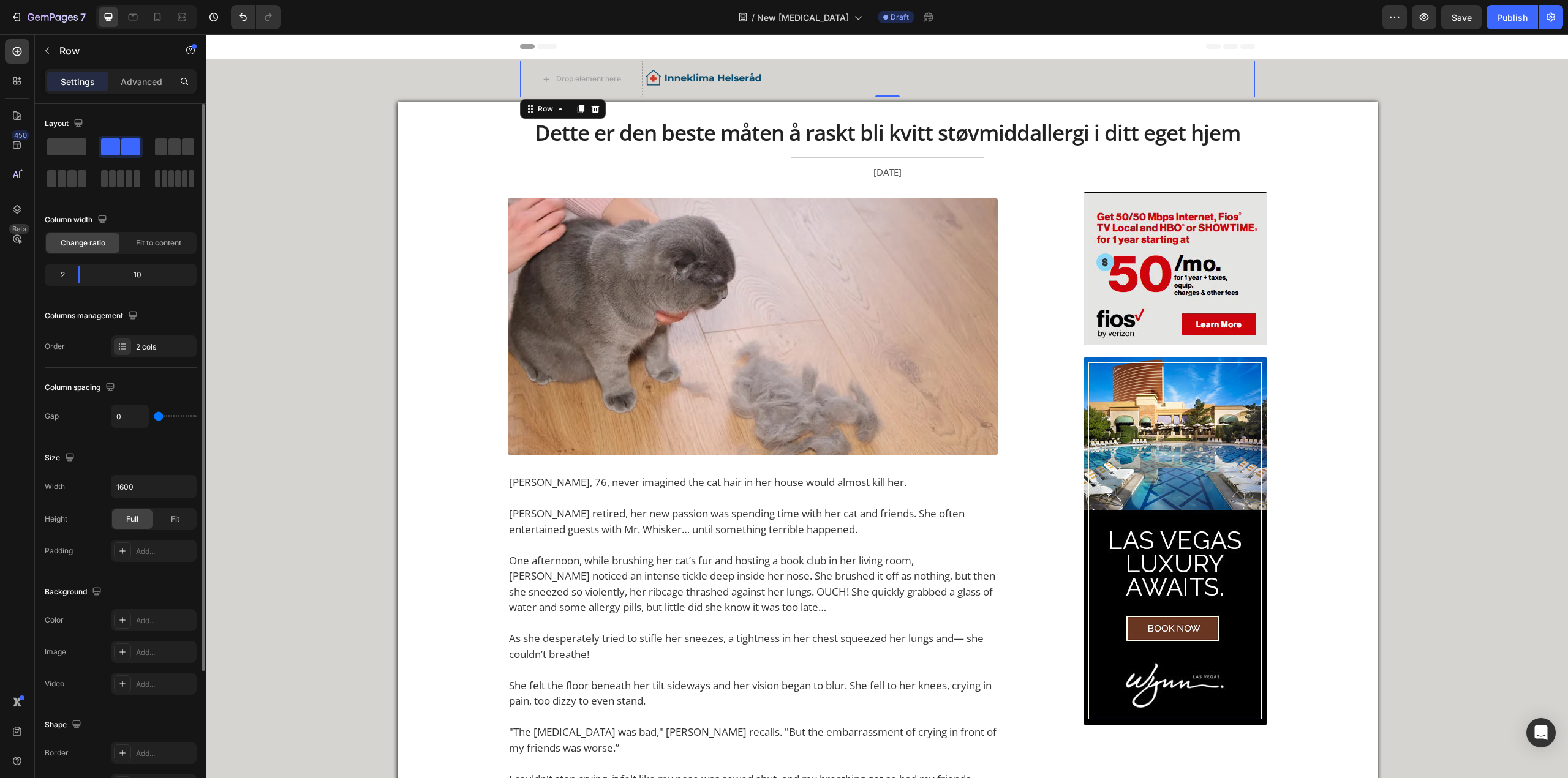
drag, startPoint x: 159, startPoint y: 413, endPoint x: 137, endPoint y: 408, distance: 22.6
type input "0"
click at [153, 295] on input "range" at bounding box center [175, 416] width 43 height 2
click at [518, 69] on div "Drop element here" at bounding box center [581, 79] width 122 height 37
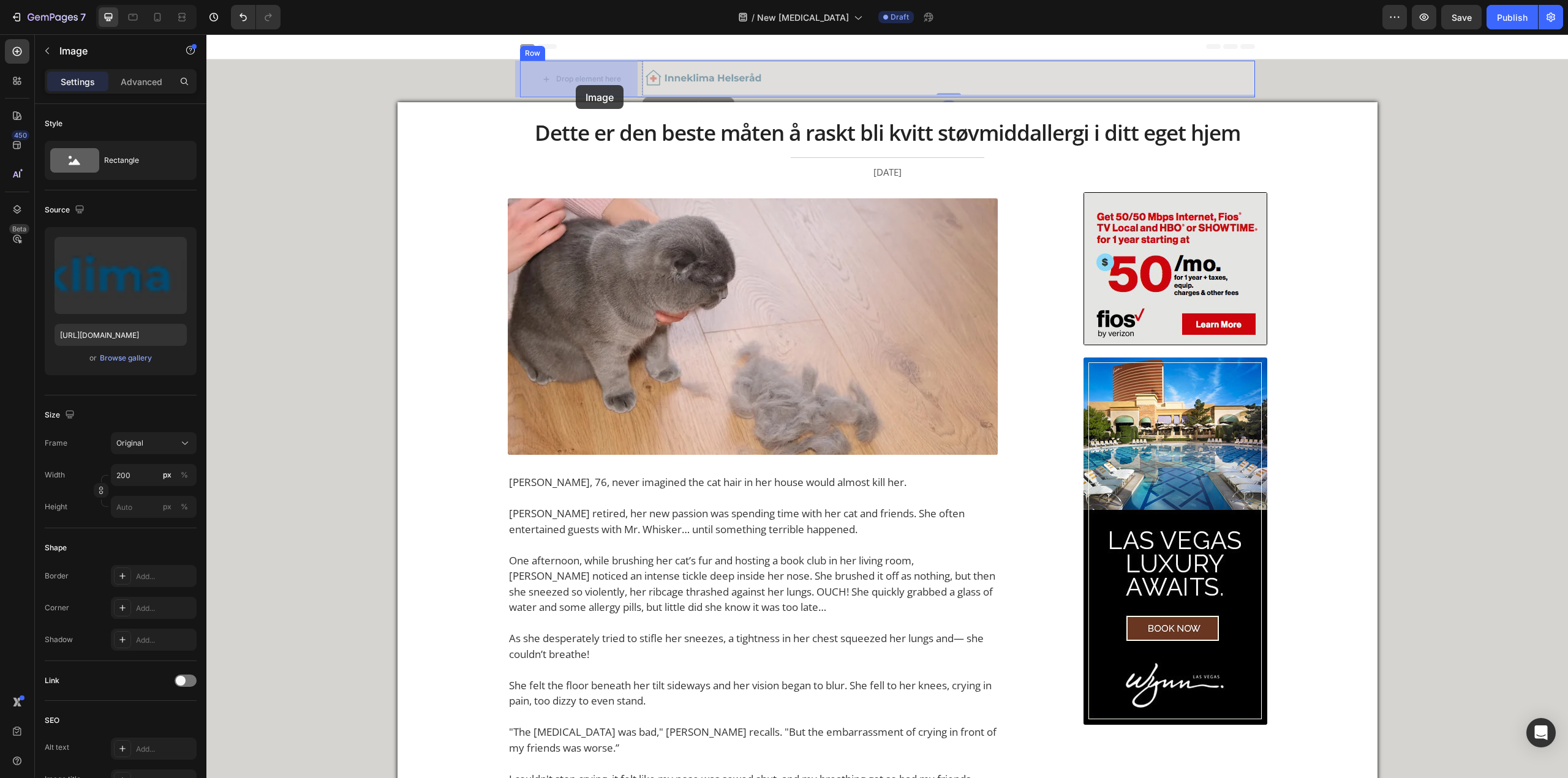
drag, startPoint x: 692, startPoint y: 78, endPoint x: 575, endPoint y: 85, distance: 117.2
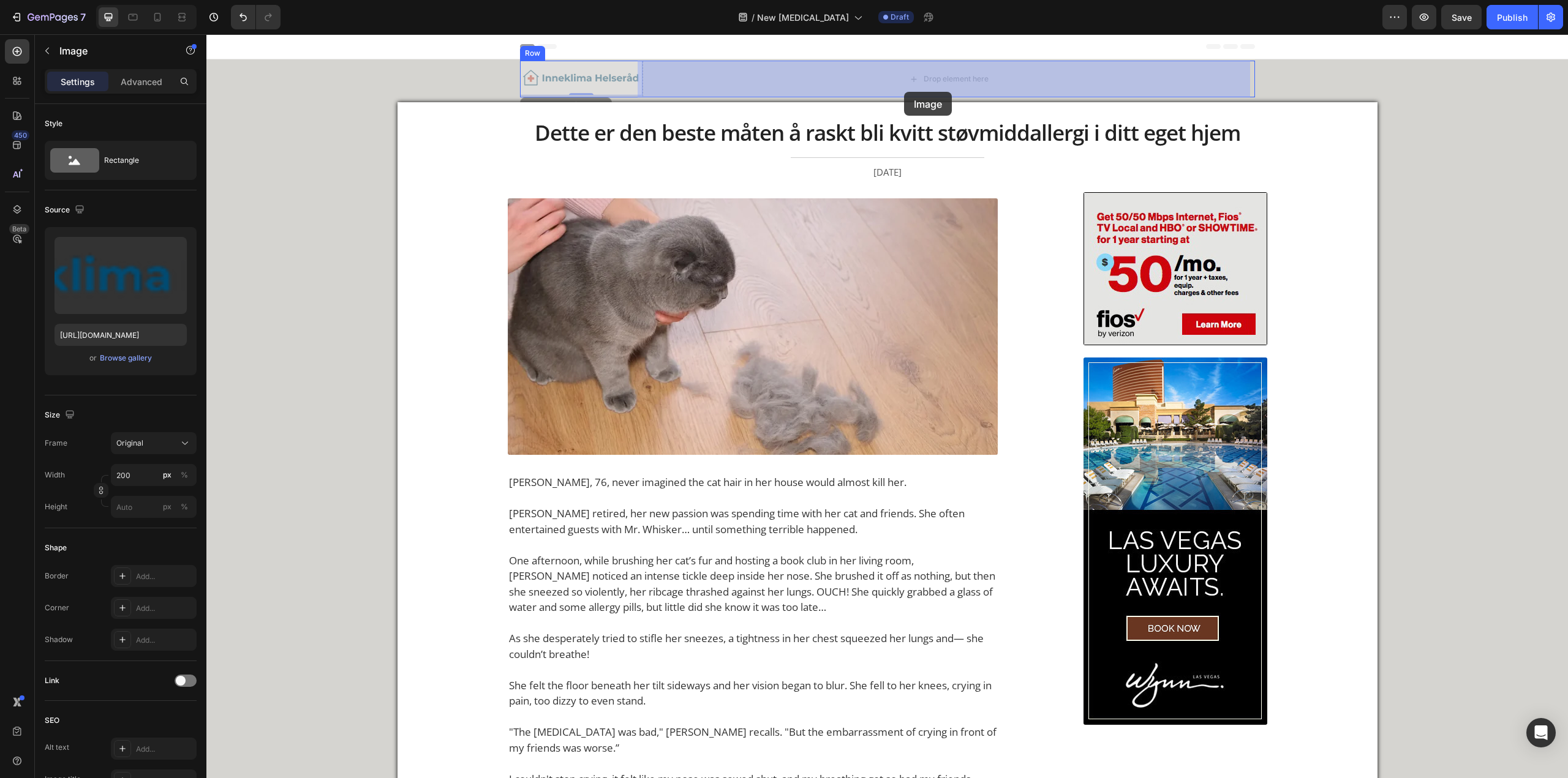
drag, startPoint x: 588, startPoint y: 81, endPoint x: 903, endPoint y: 90, distance: 315.1
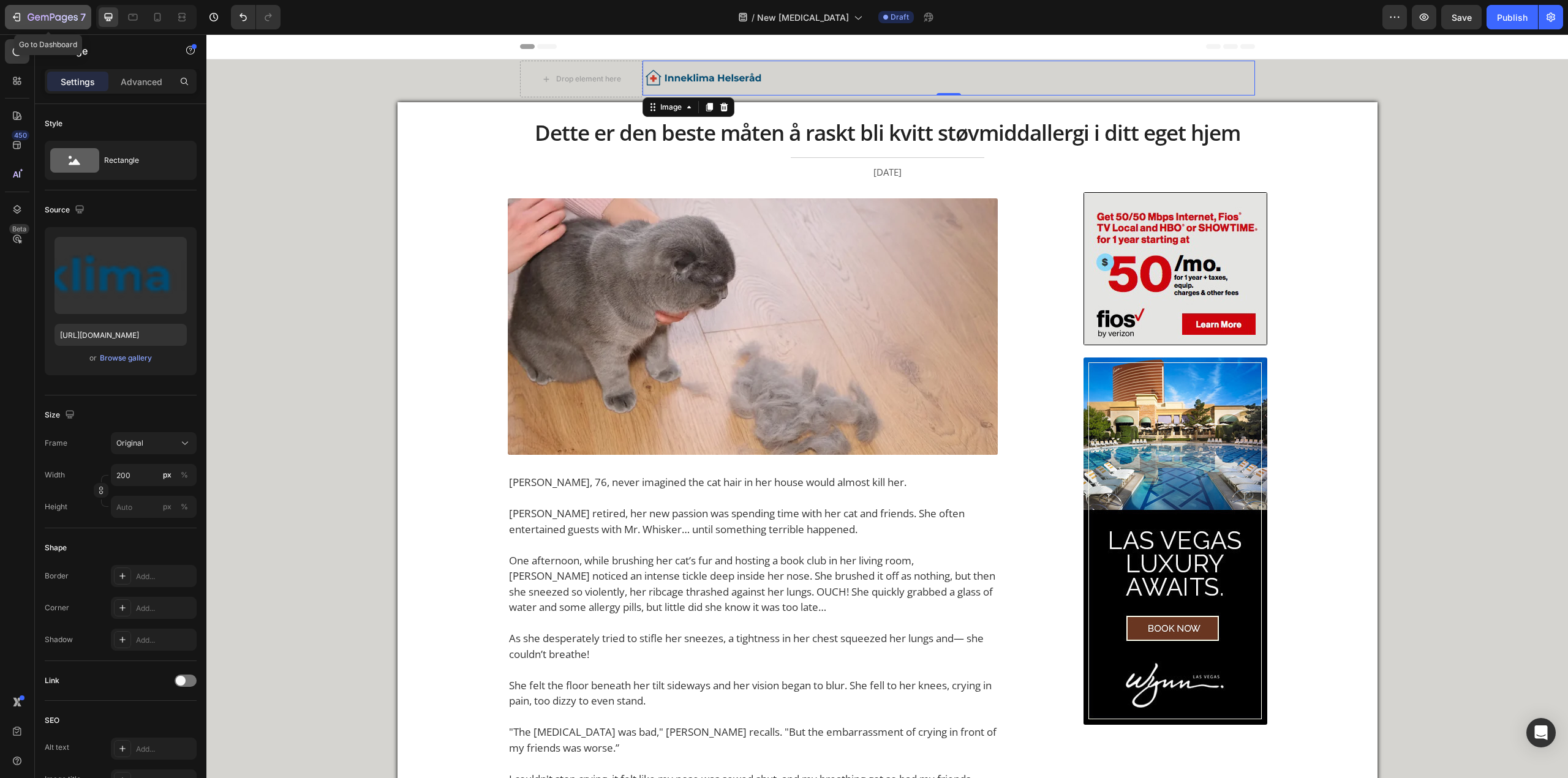
click at [55, 22] on icon "button" at bounding box center [52, 18] width 50 height 10
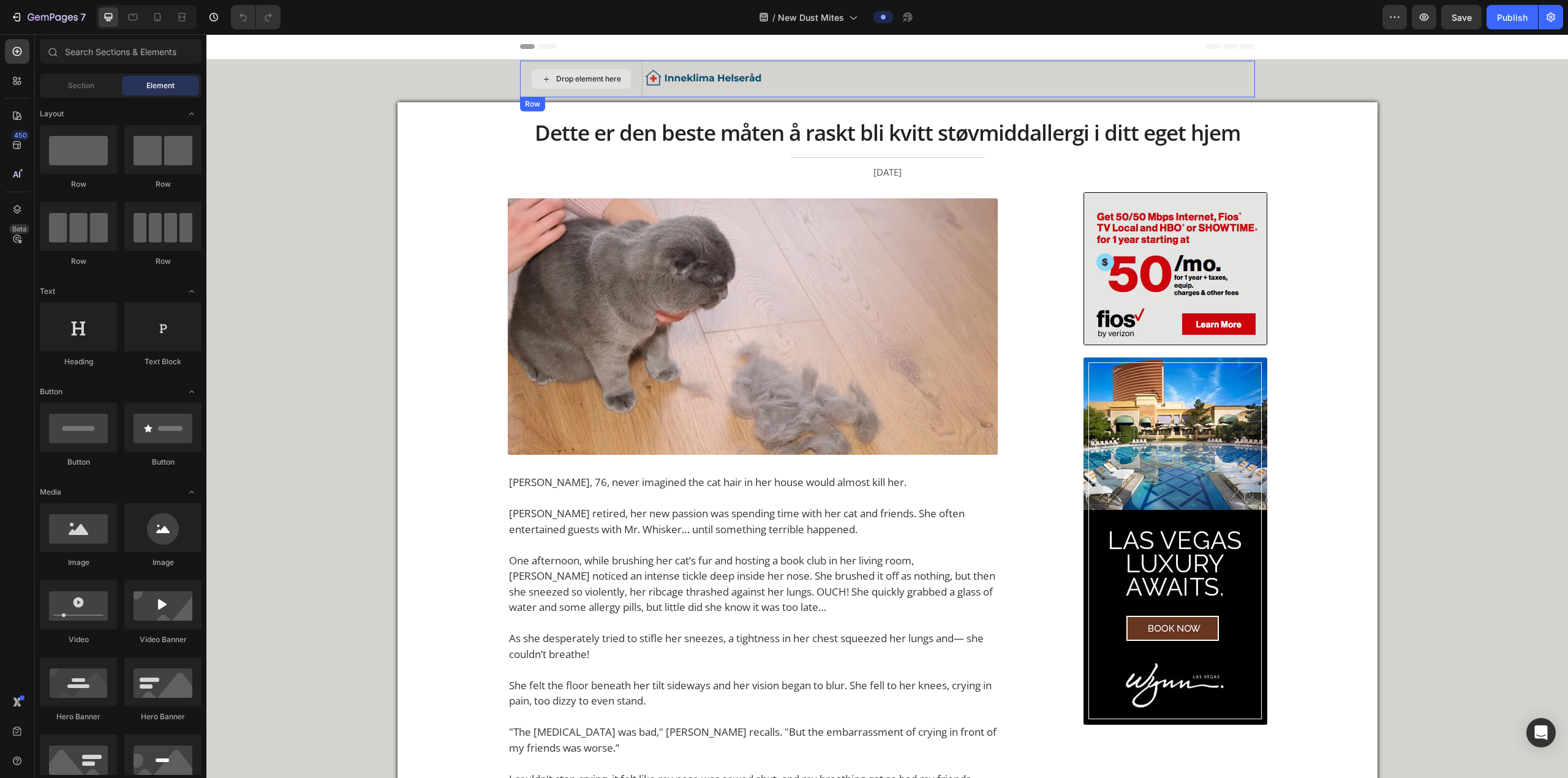
click at [518, 70] on div "Drop element here" at bounding box center [581, 79] width 99 height 20
click at [518, 89] on div "Image" at bounding box center [949, 78] width 612 height 35
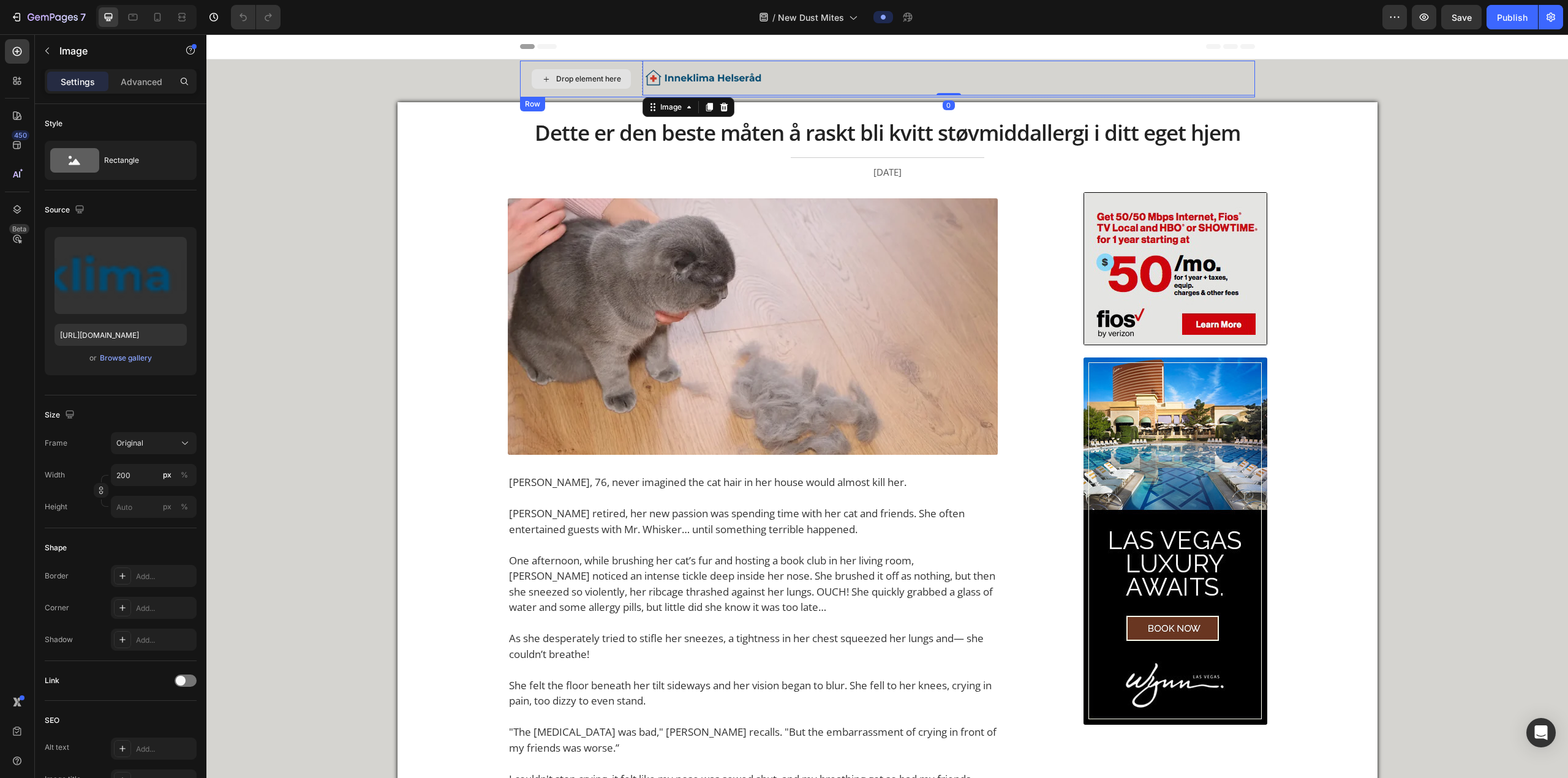
click at [518, 51] on div "Header" at bounding box center [888, 46] width 735 height 25
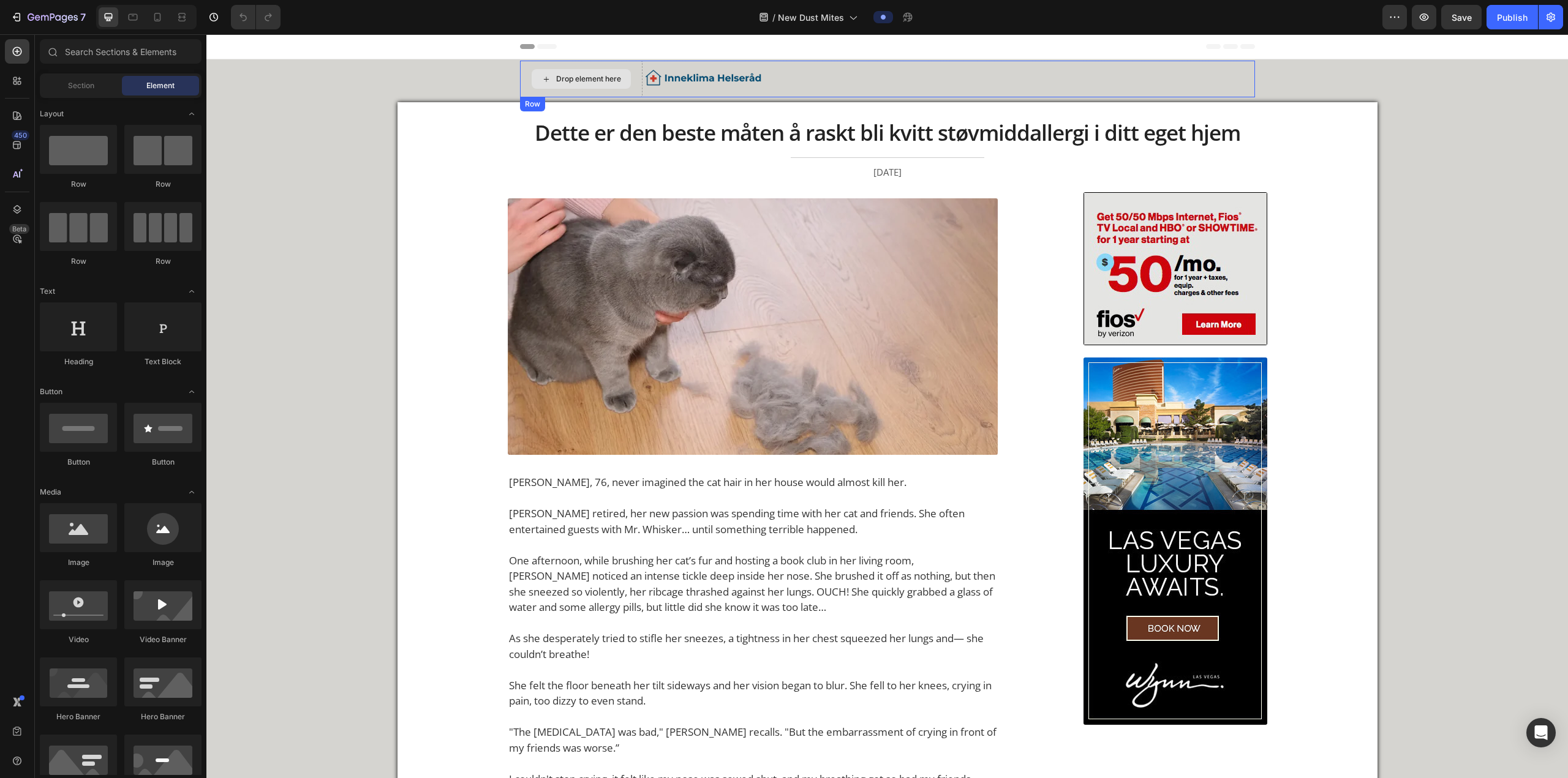
click at [518, 77] on div "Drop element here" at bounding box center [581, 79] width 122 height 37
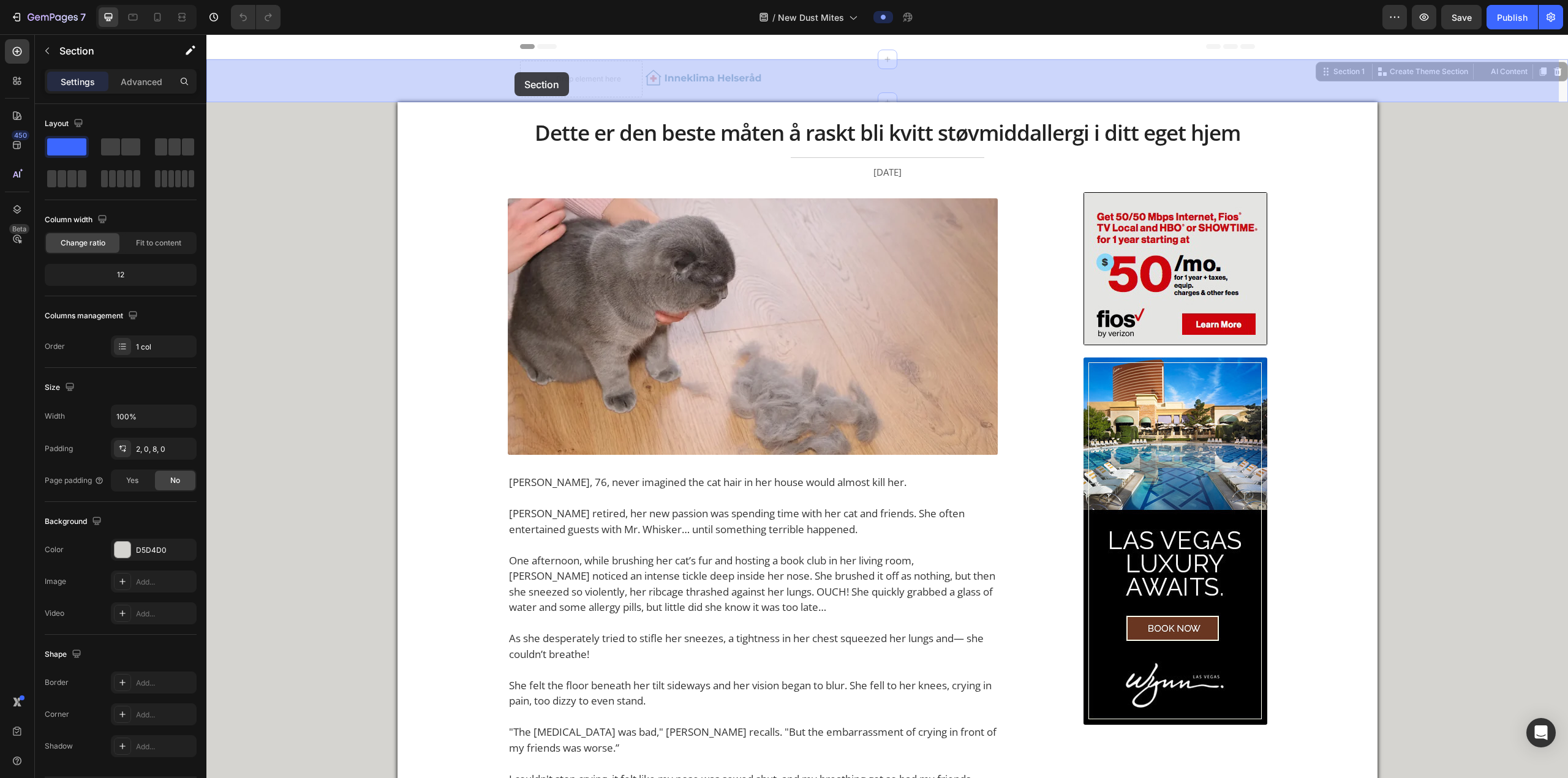
drag, startPoint x: 515, startPoint y: 62, endPoint x: 515, endPoint y: 73, distance: 11.0
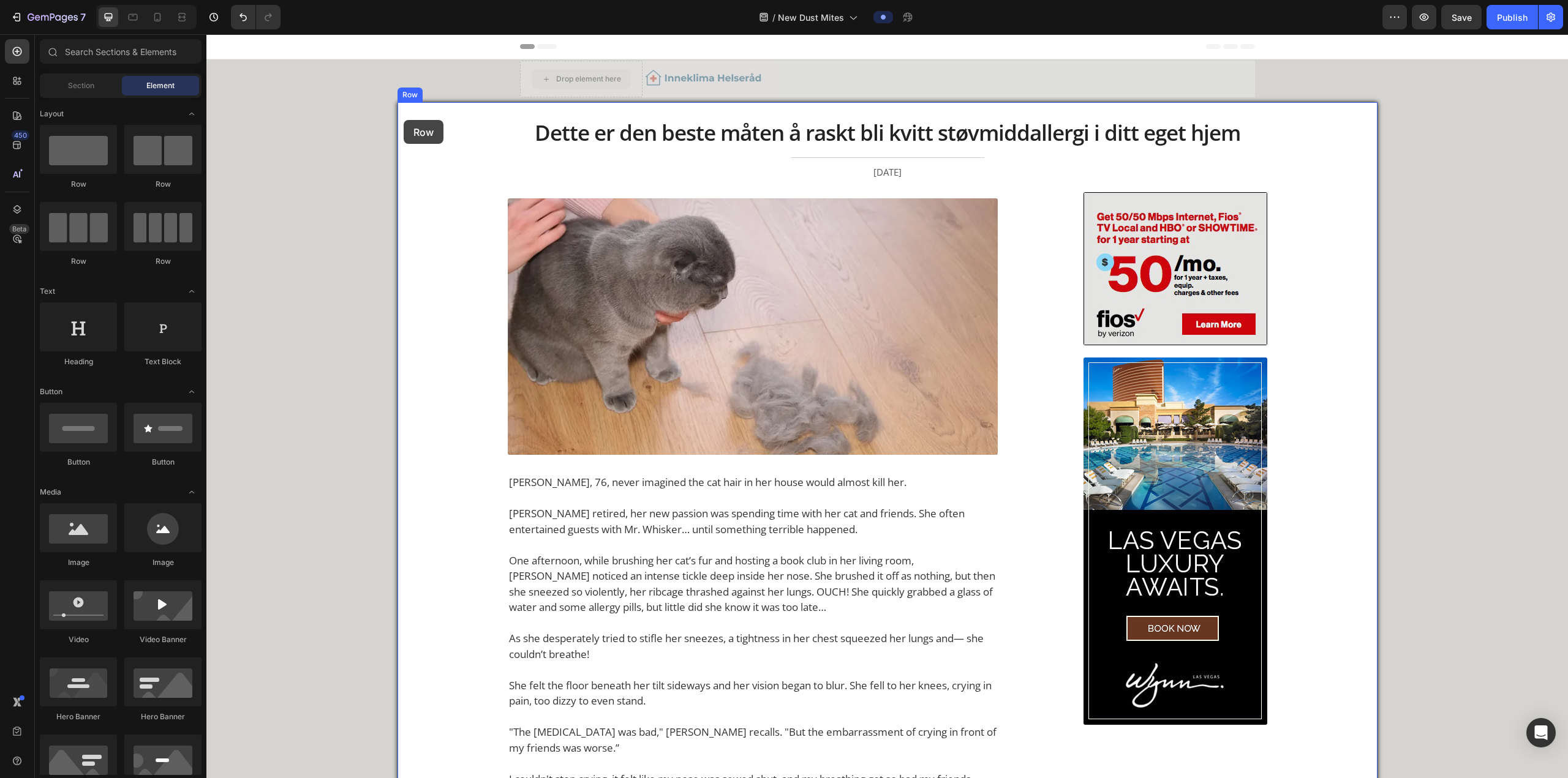
drag, startPoint x: 527, startPoint y: 76, endPoint x: 464, endPoint y: 97, distance: 66.4
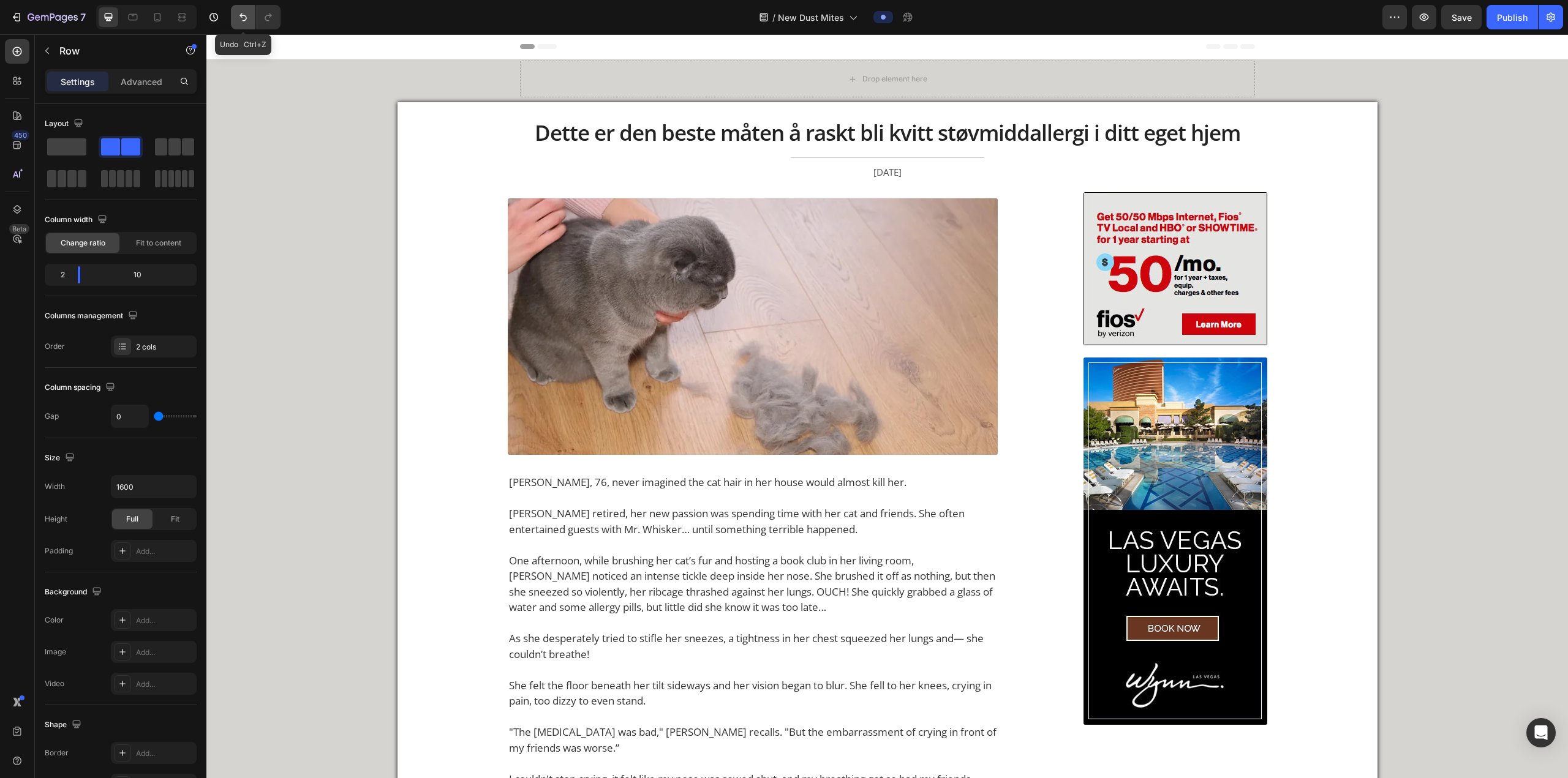
click at [245, 16] on icon "Undo/Redo" at bounding box center [243, 17] width 12 height 12
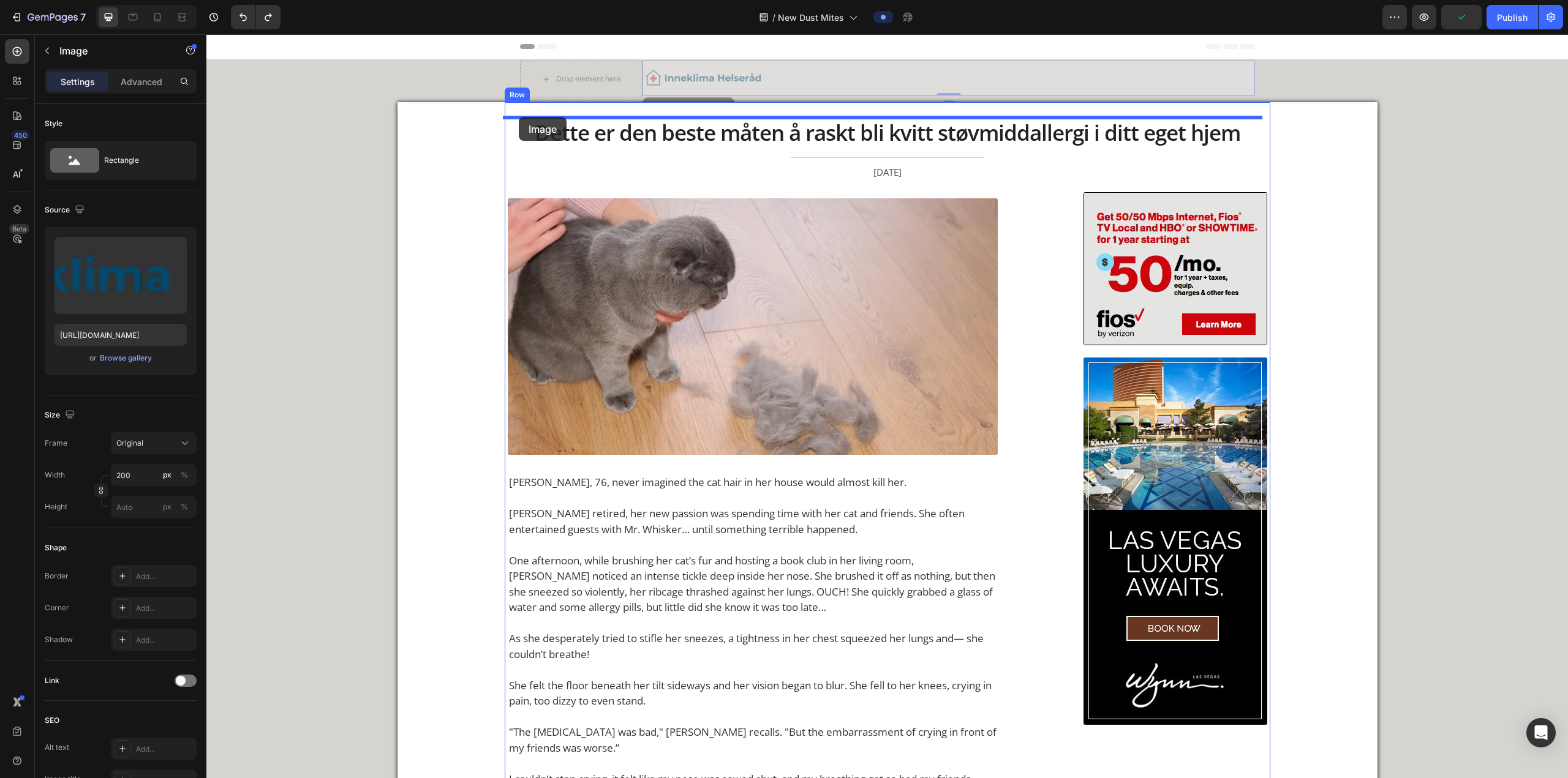
drag, startPoint x: 661, startPoint y: 85, endPoint x: 519, endPoint y: 117, distance: 145.6
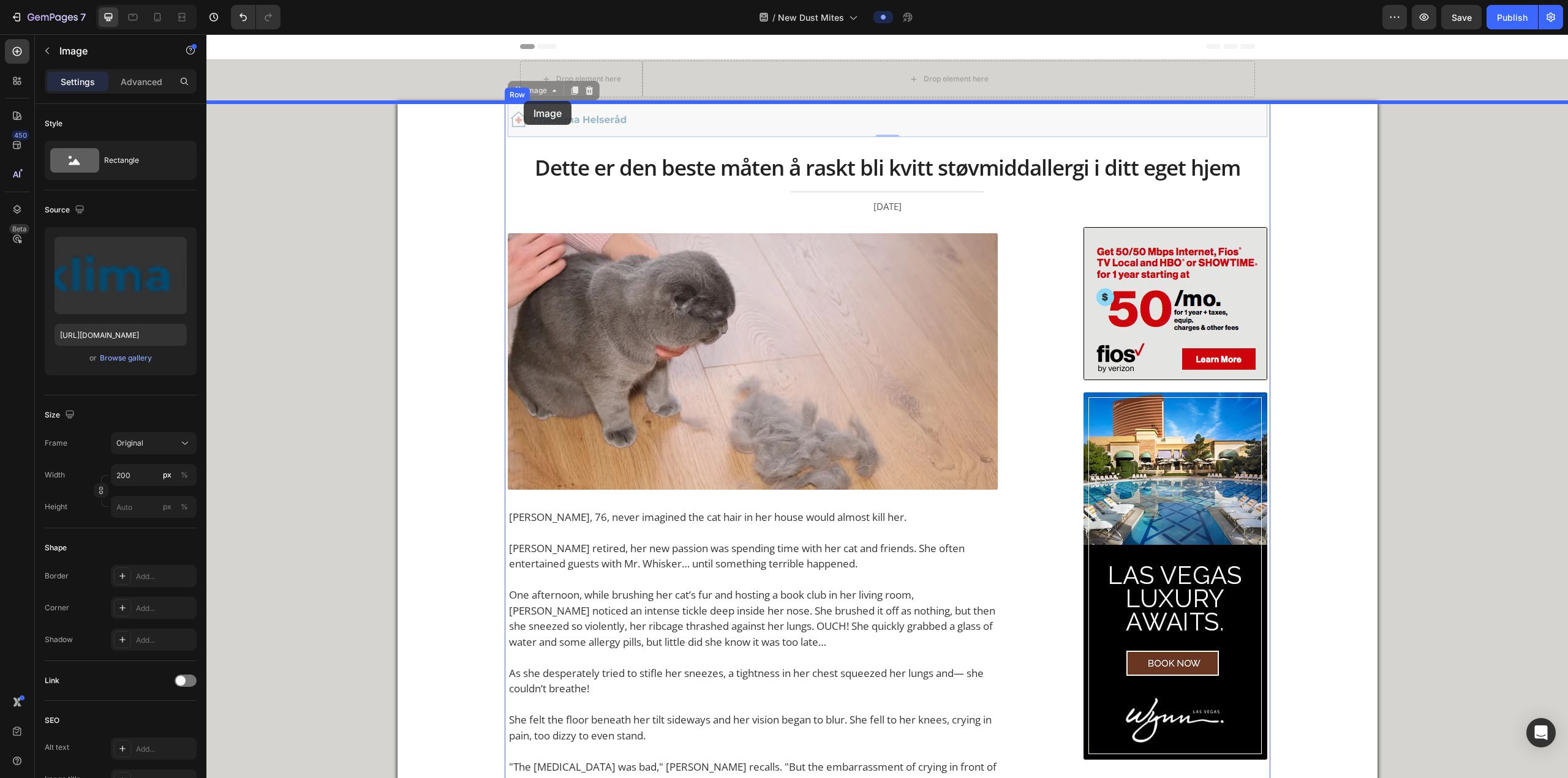
drag, startPoint x: 587, startPoint y: 124, endPoint x: 523, endPoint y: 101, distance: 68.0
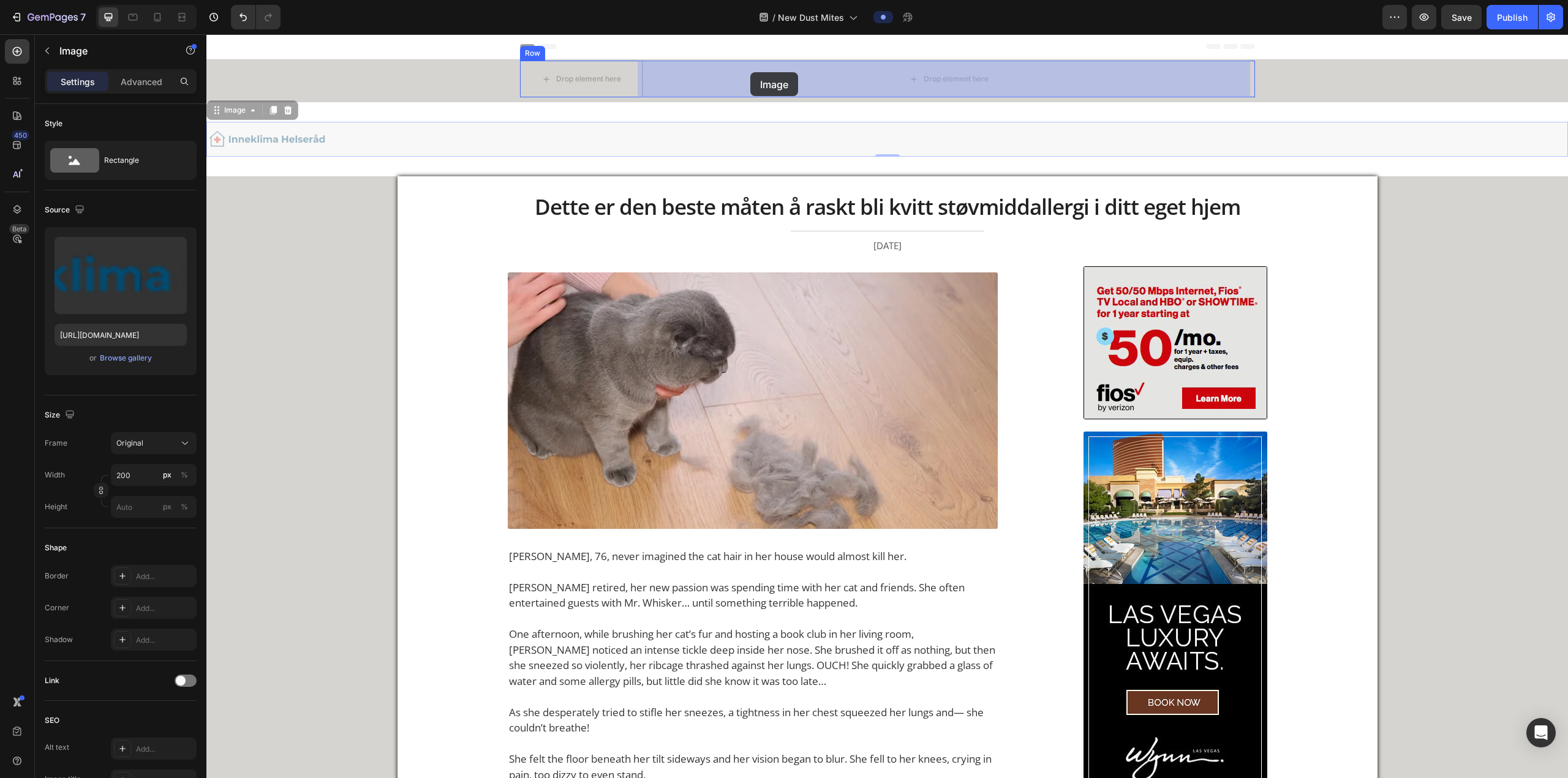
drag, startPoint x: 240, startPoint y: 137, endPoint x: 750, endPoint y: 72, distance: 514.1
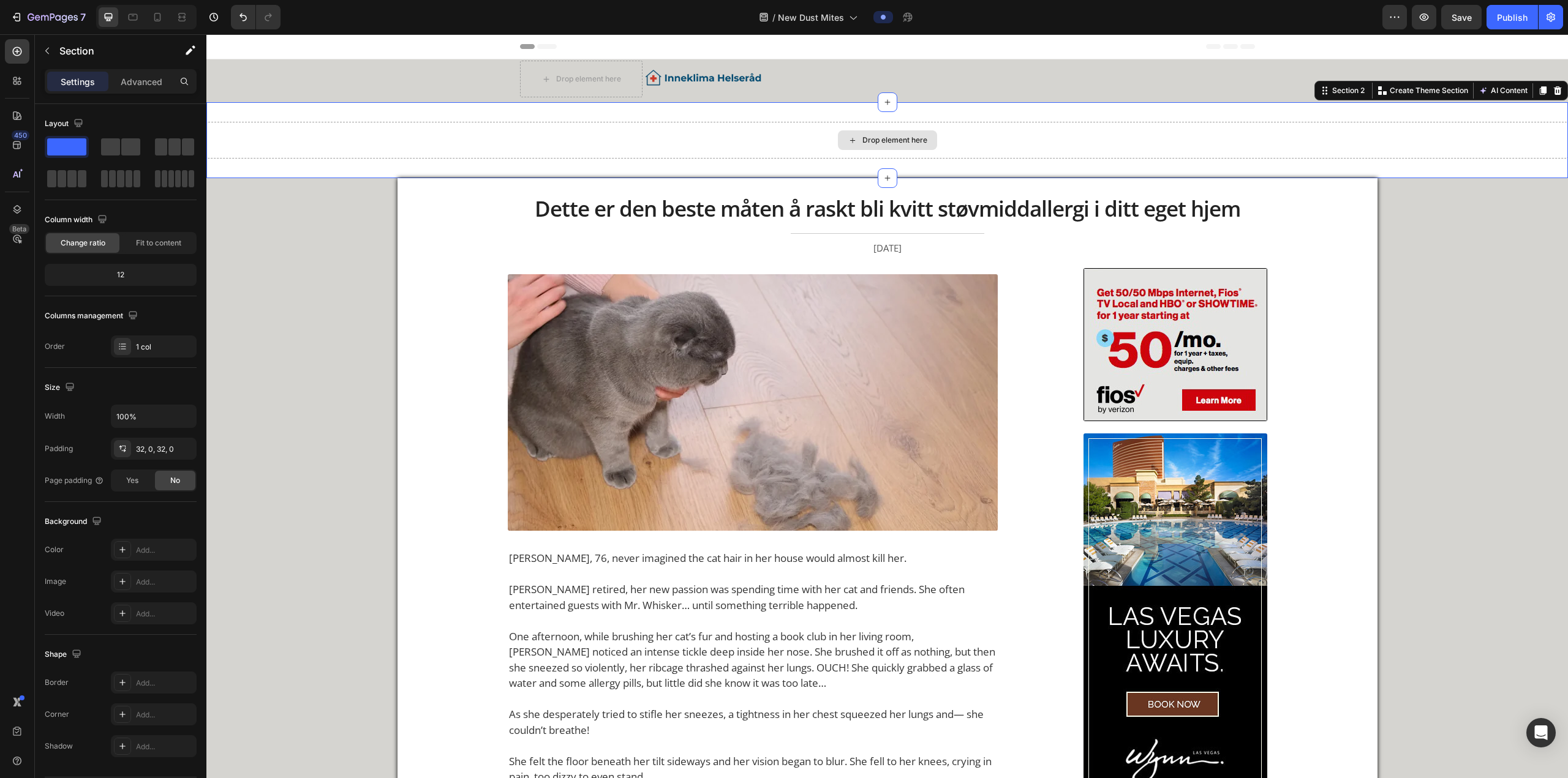
click at [518, 157] on div "Drop element here" at bounding box center [886, 140] width 1361 height 37
click at [518, 145] on div "Drop element here" at bounding box center [886, 140] width 1361 height 37
click at [518, 98] on div "Section 2 You can create reusable sections Create Theme Section AI Content Writ…" at bounding box center [1440, 90] width 253 height 20
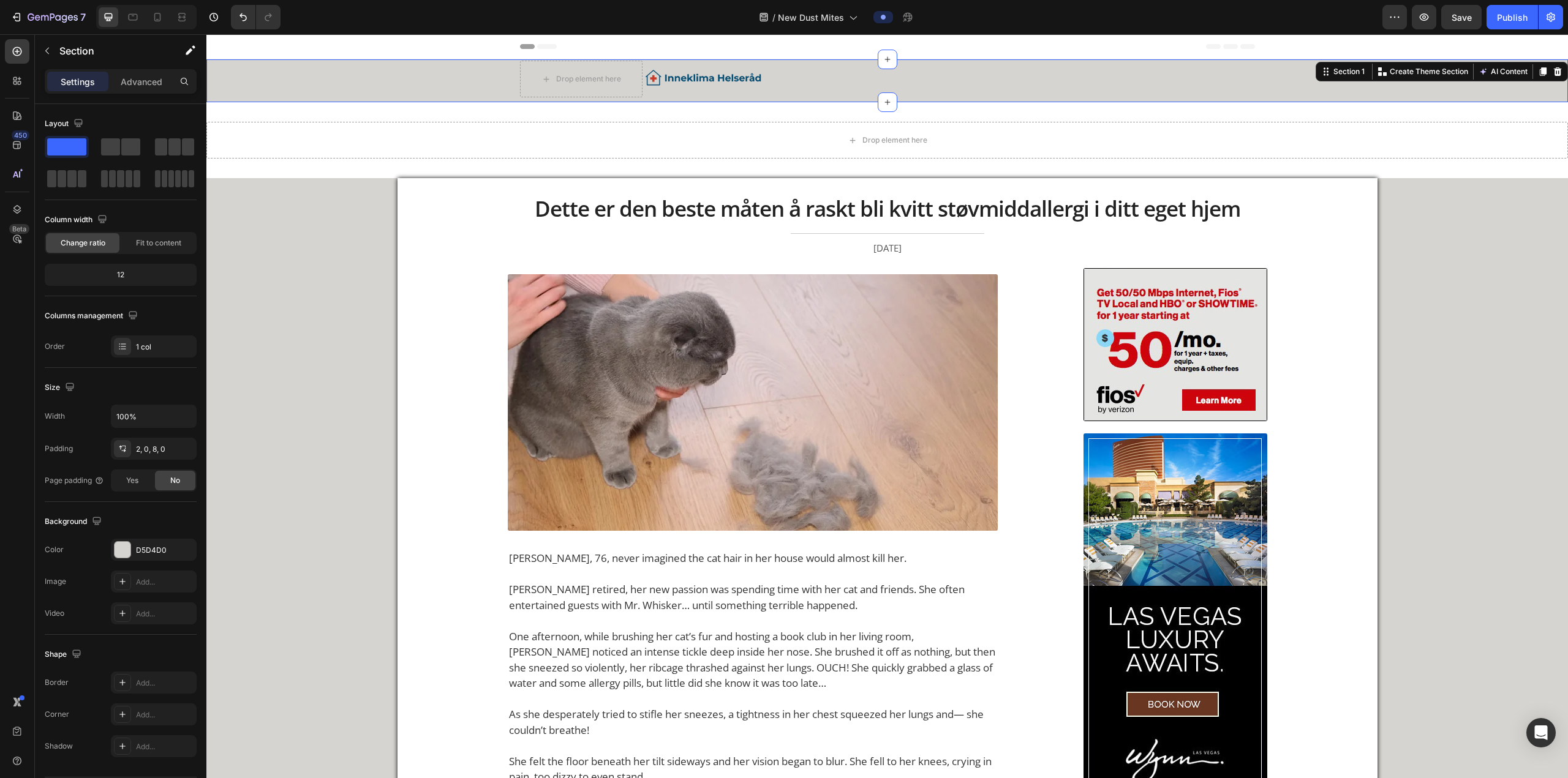
click at [518, 80] on div "Drop element here Image Row Row Section 1 You can create reusable sections Crea…" at bounding box center [886, 81] width 1361 height 43
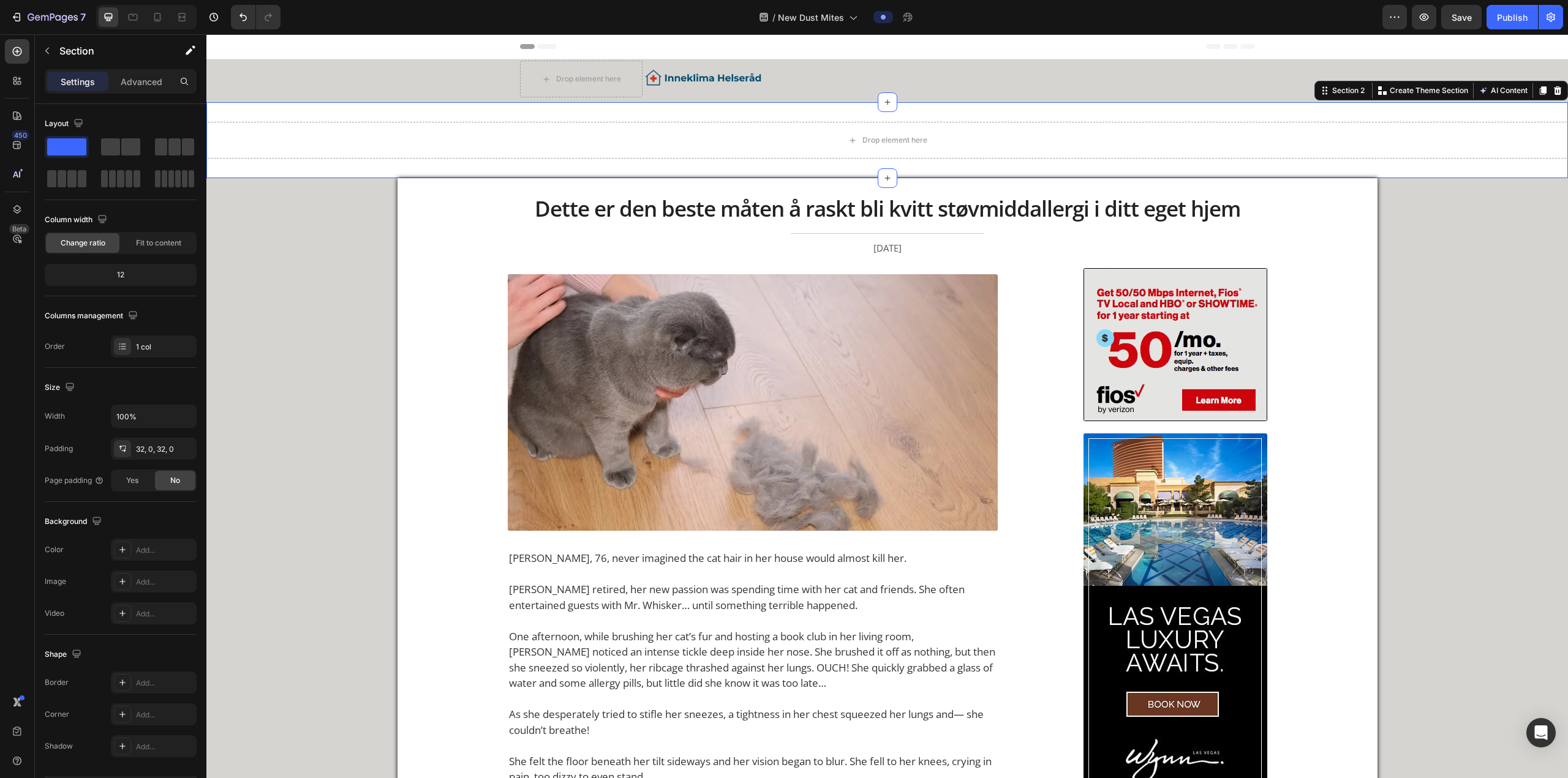
click at [518, 106] on div "Drop element here Section 2 You can create reusable sections Create Theme Secti…" at bounding box center [886, 140] width 1361 height 76
click at [518, 94] on icon at bounding box center [1558, 90] width 10 height 10
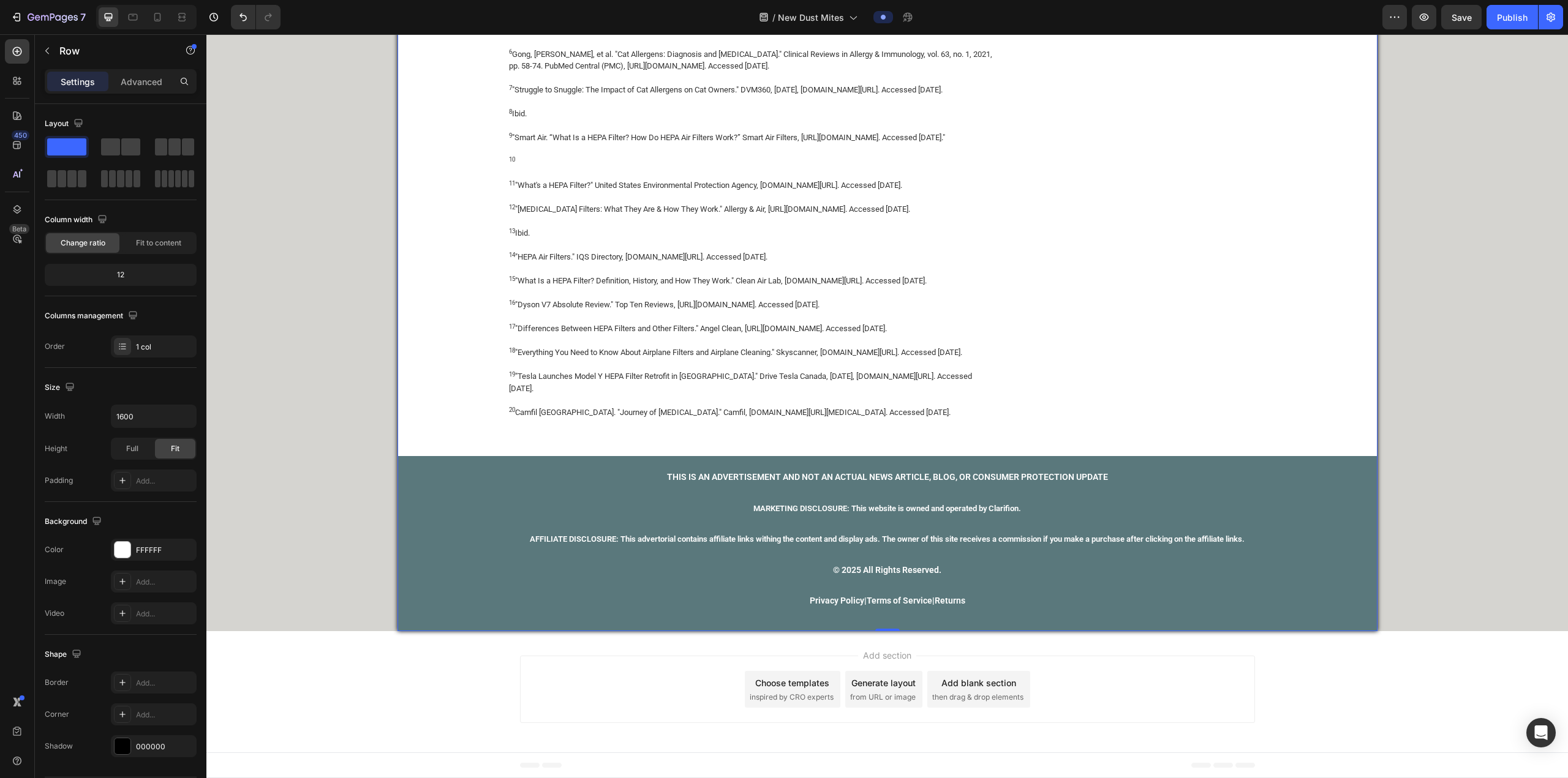
scroll to position [10283, 0]
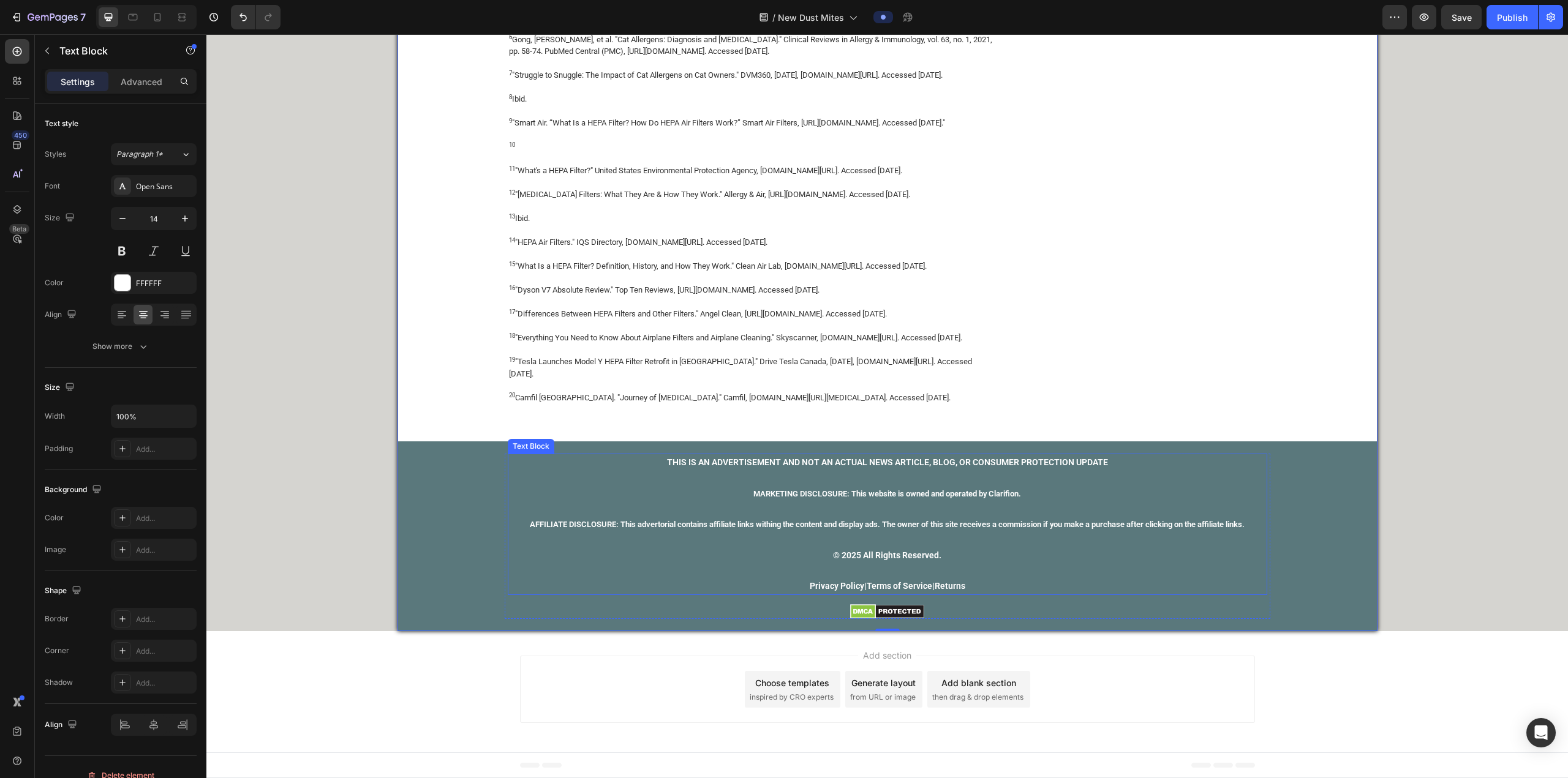
click at [518, 295] on p "THIS IS AN ADVERTISEMENT AND NOT AN ACTUAL NEWS ARTICLE, BLOG, OR CONSUMER PROT…" at bounding box center [887, 462] width 757 height 15
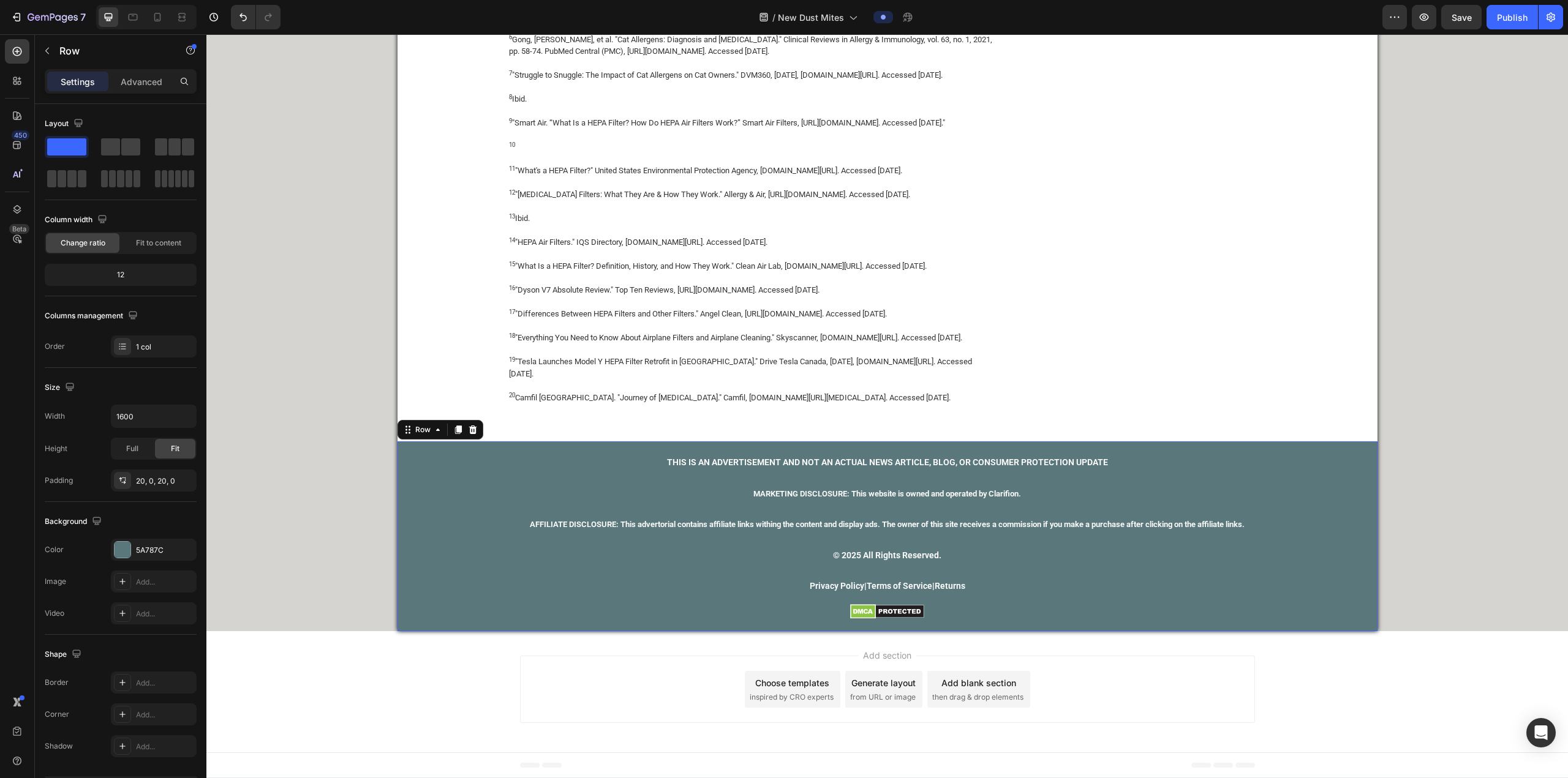
click at [420, 295] on div "THIS IS AN ADVERTISEMENT AND NOT AN ACTUAL NEWS ARTICLE, BLOG, OR CONSUMER PROT…" at bounding box center [887, 536] width 980 height 165
click at [455, 295] on icon at bounding box center [458, 430] width 6 height 9
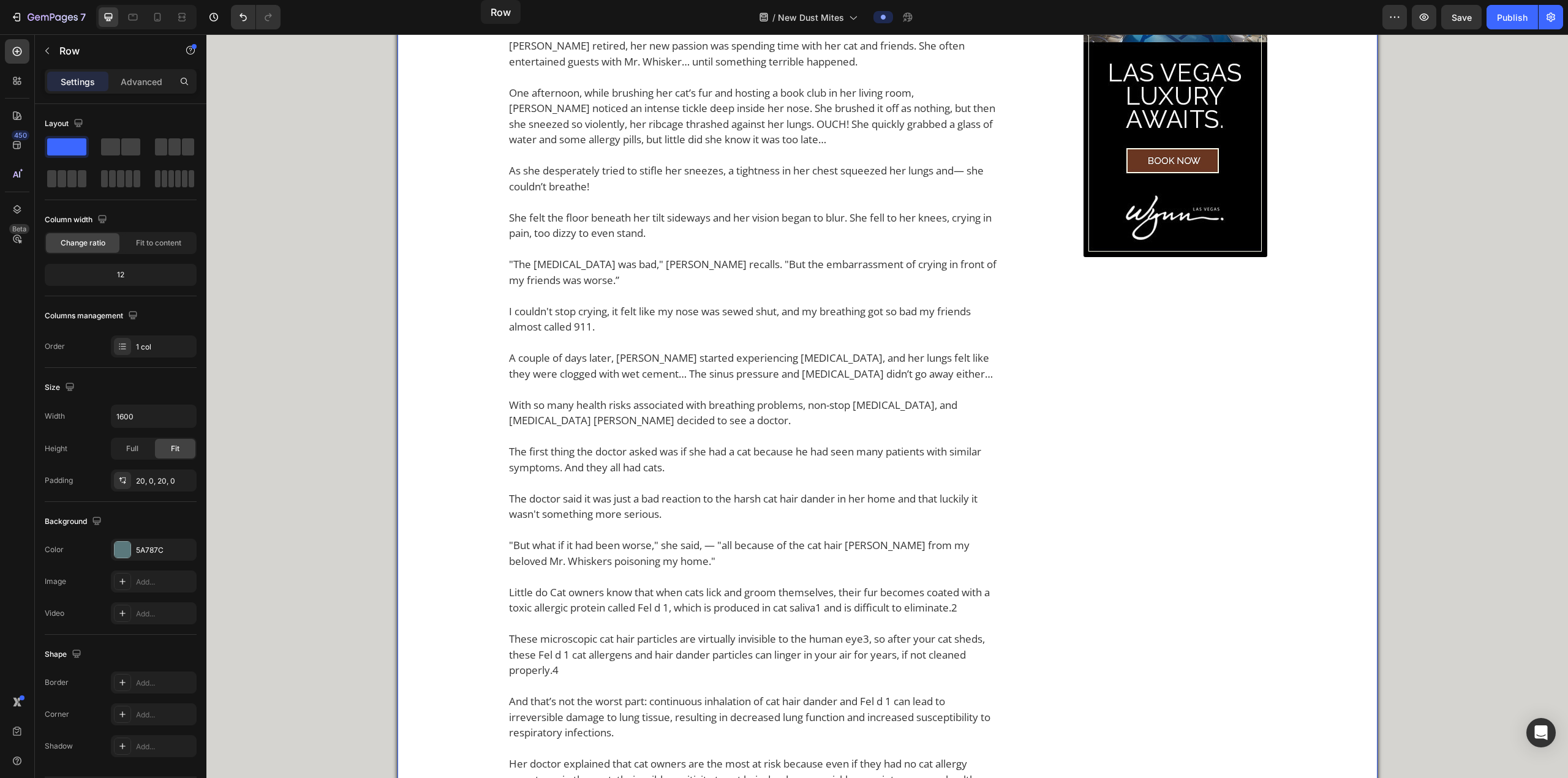
scroll to position [0, 0]
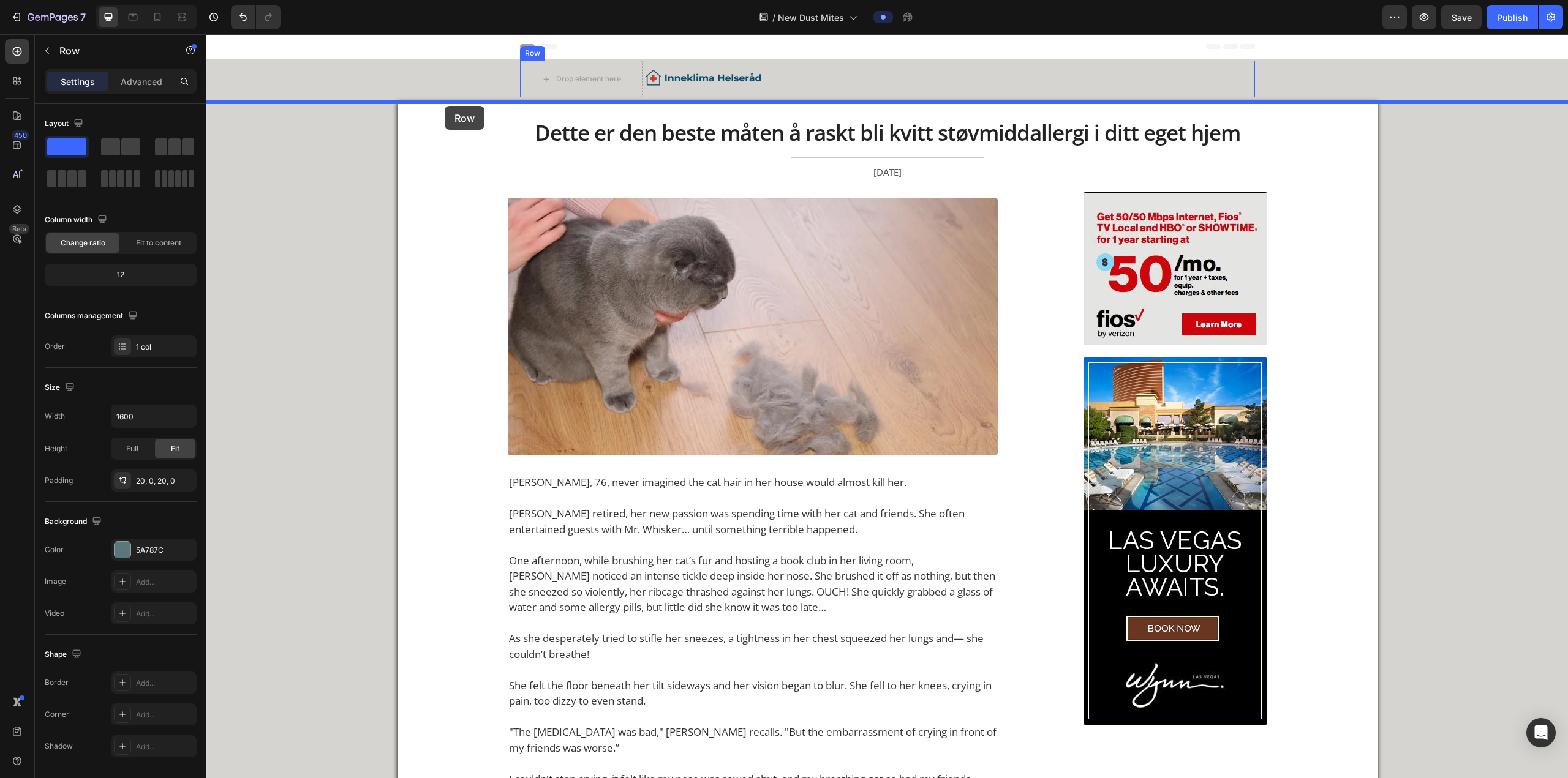
drag, startPoint x: 431, startPoint y: 483, endPoint x: 444, endPoint y: 106, distance: 377.2
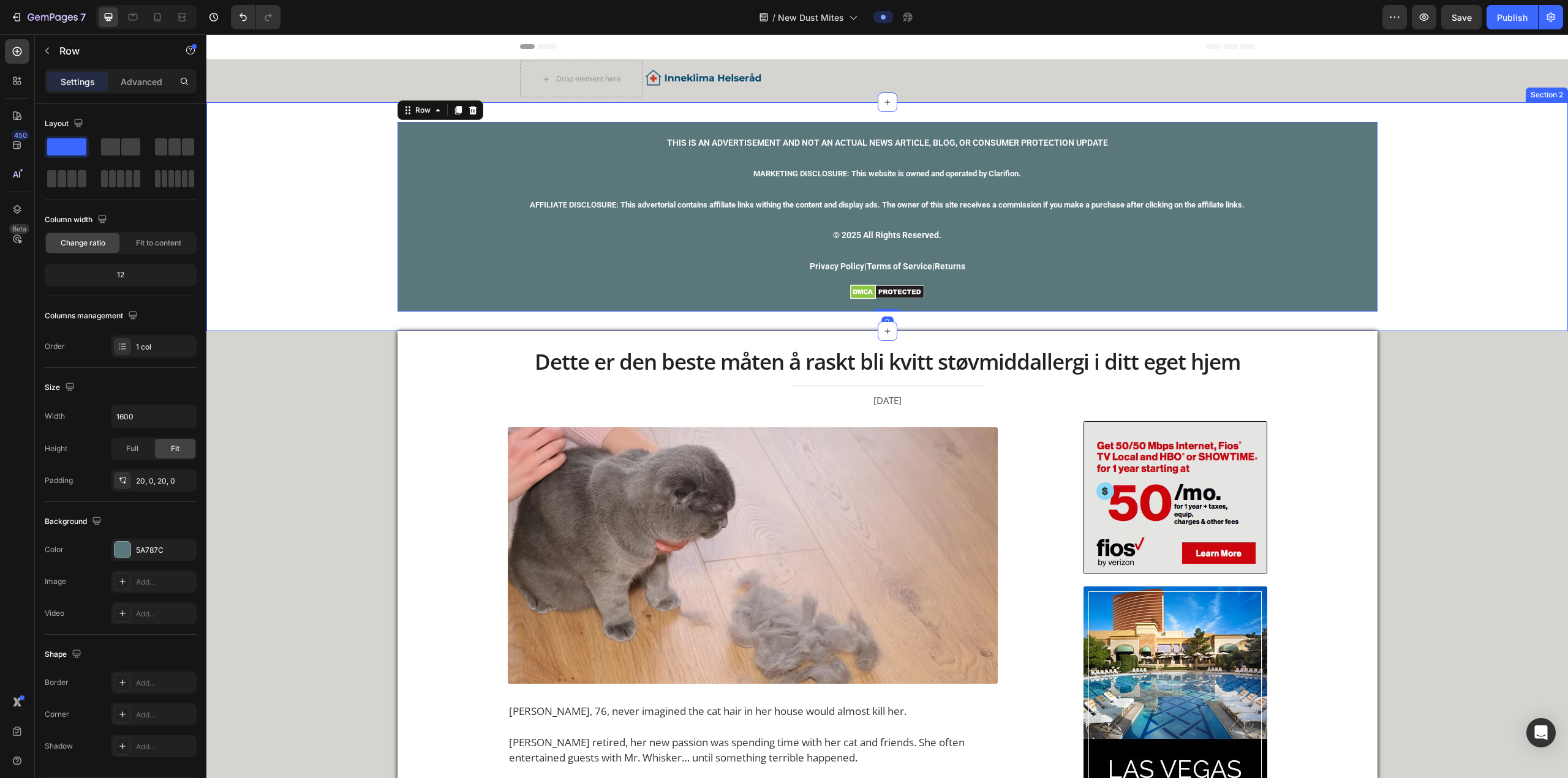
click at [270, 231] on div "THIS IS AN ADVERTISEMENT AND NOT AN ACTUAL NEWS ARTICLE, BLOG, OR CONSUMER PROT…" at bounding box center [886, 216] width 1361 height 190
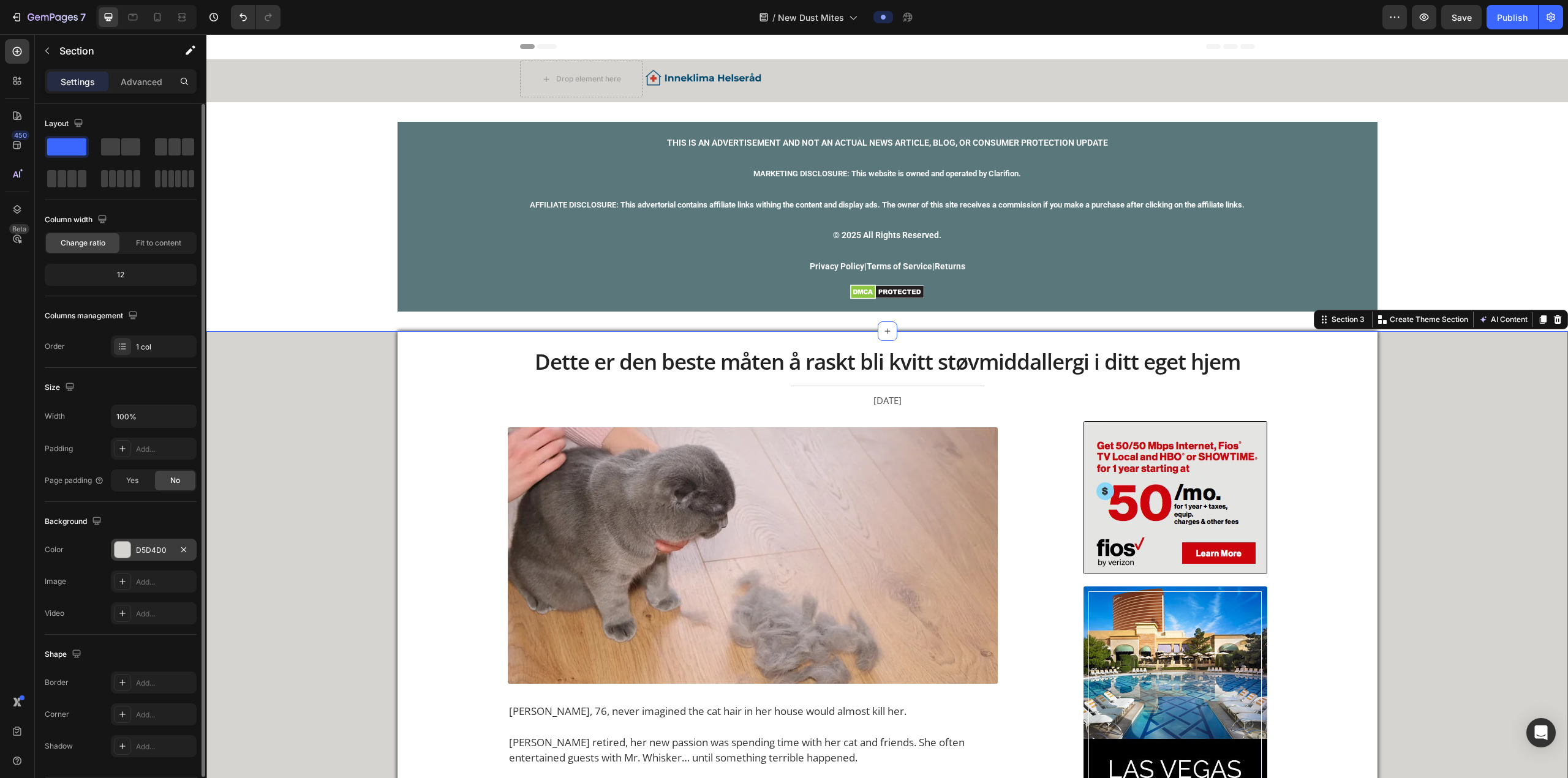
click at [154, 295] on div "D5D4D0" at bounding box center [153, 550] width 35 height 11
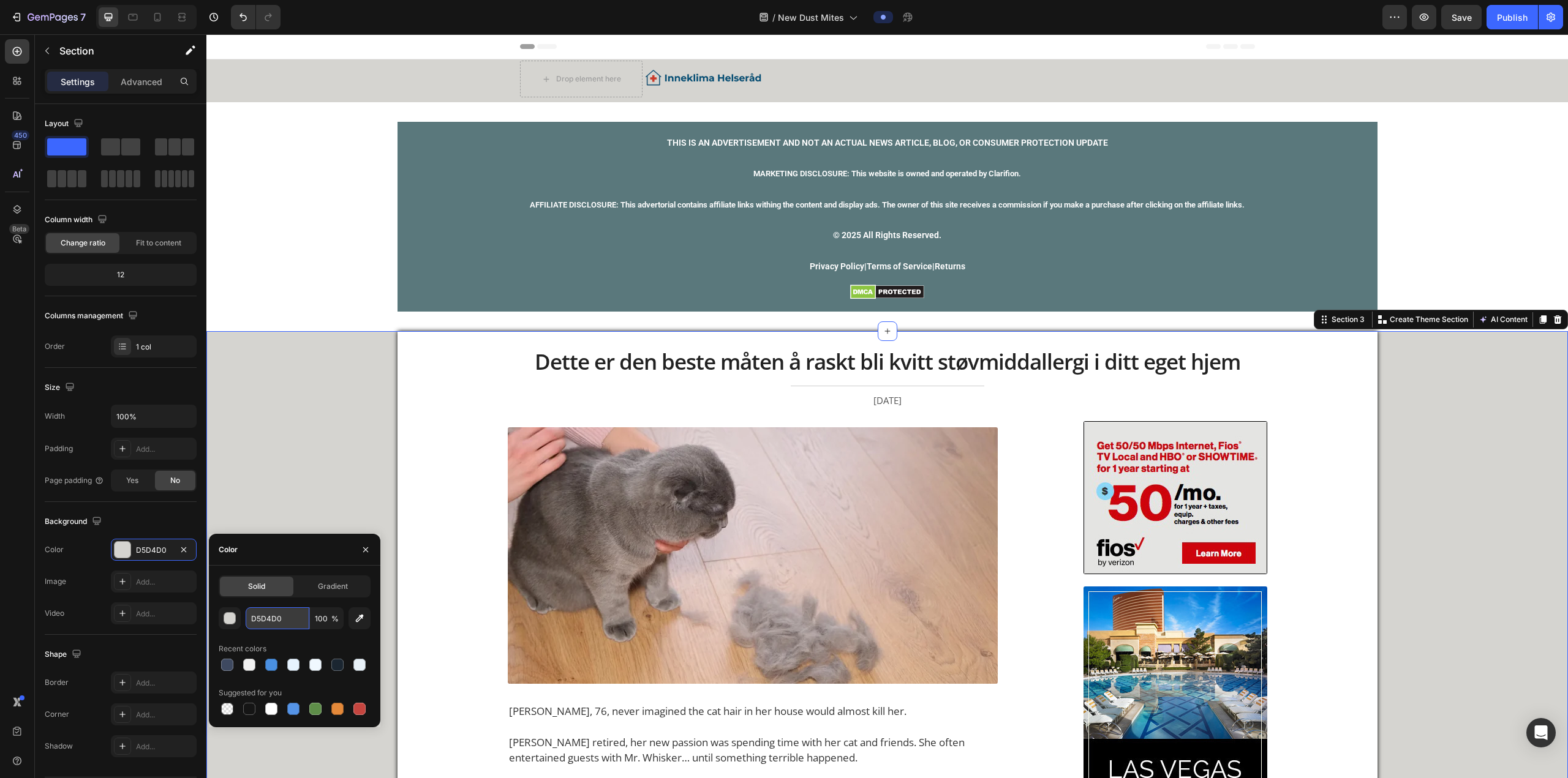
click at [262, 295] on input "D5D4D0" at bounding box center [277, 618] width 64 height 22
click at [263, 295] on input "D5D4D0" at bounding box center [277, 618] width 64 height 22
click at [281, 289] on div "THIS IS AN ADVERTISEMENT AND NOT AN ACTUAL NEWS ARTICLE, BLOG, OR CONSUMER PROT…" at bounding box center [886, 216] width 1361 height 190
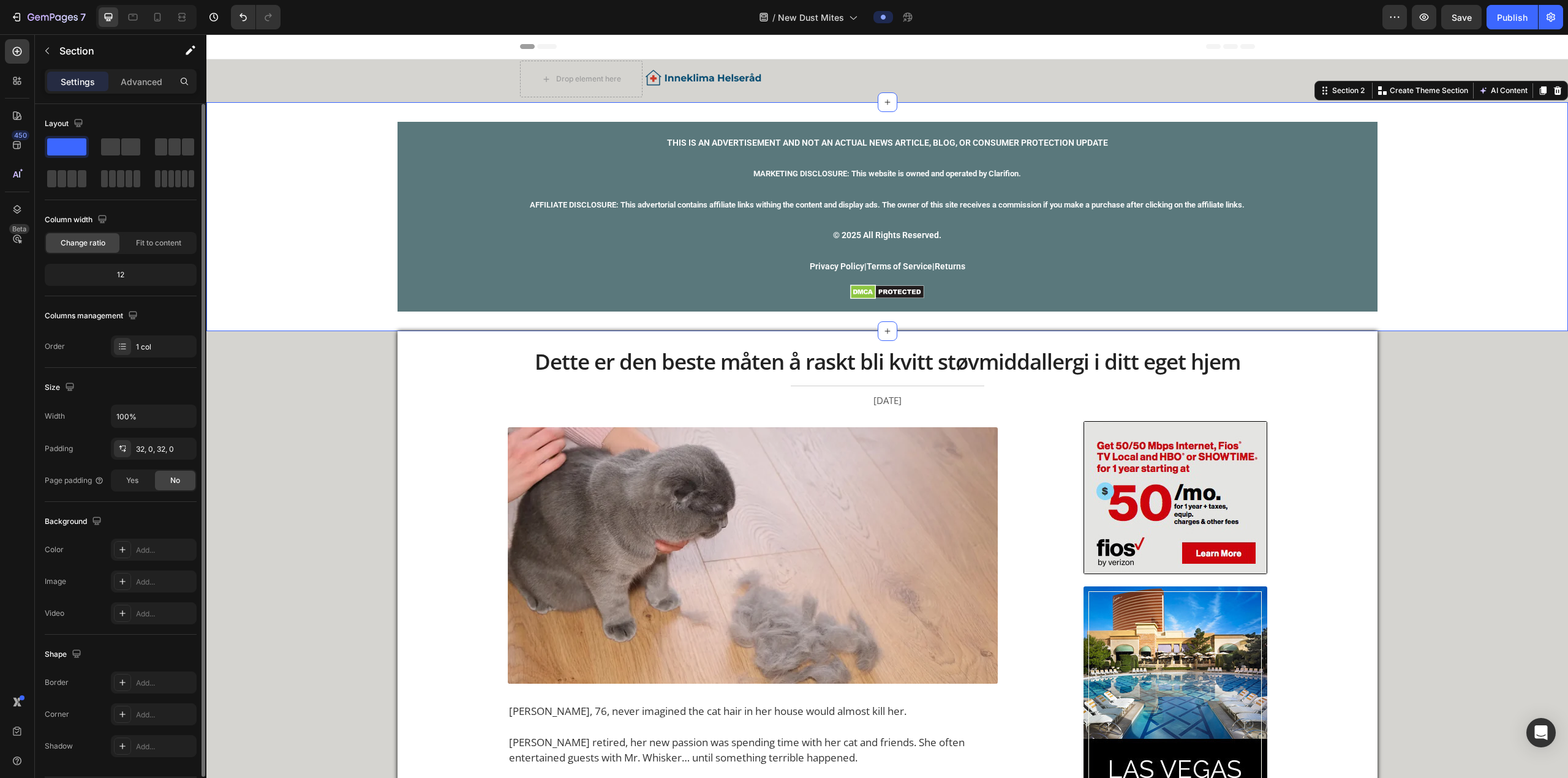
click at [145, 295] on div "The changes might be hidden by the video. Color Add... Image Add... Video Add..." at bounding box center [121, 581] width 152 height 85
click at [141, 295] on div "Add..." at bounding box center [153, 550] width 86 height 22
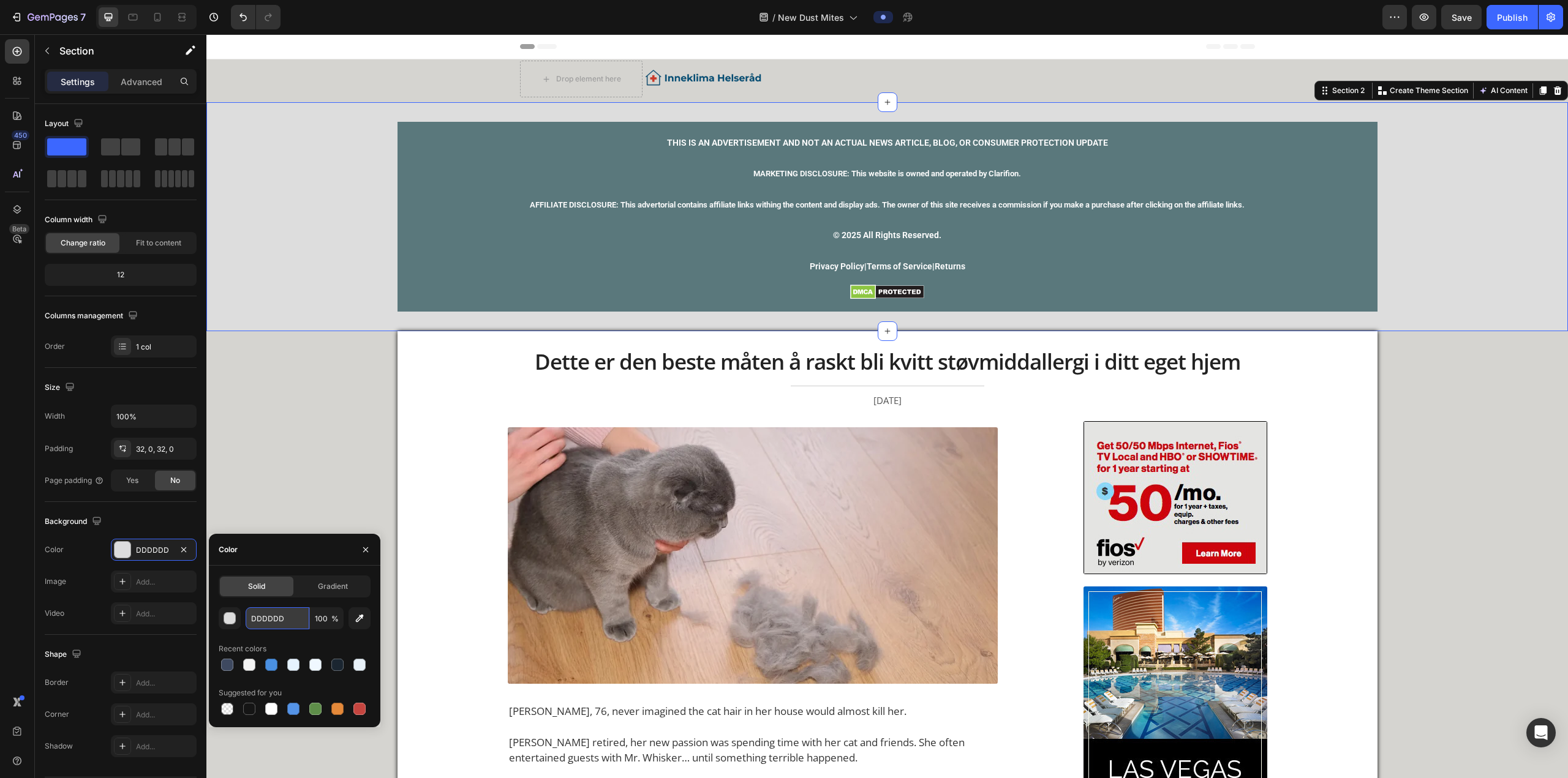
click at [264, 295] on input "DDDDDD" at bounding box center [277, 618] width 64 height 22
paste input "5D4D0"
type input "D5D4D0"
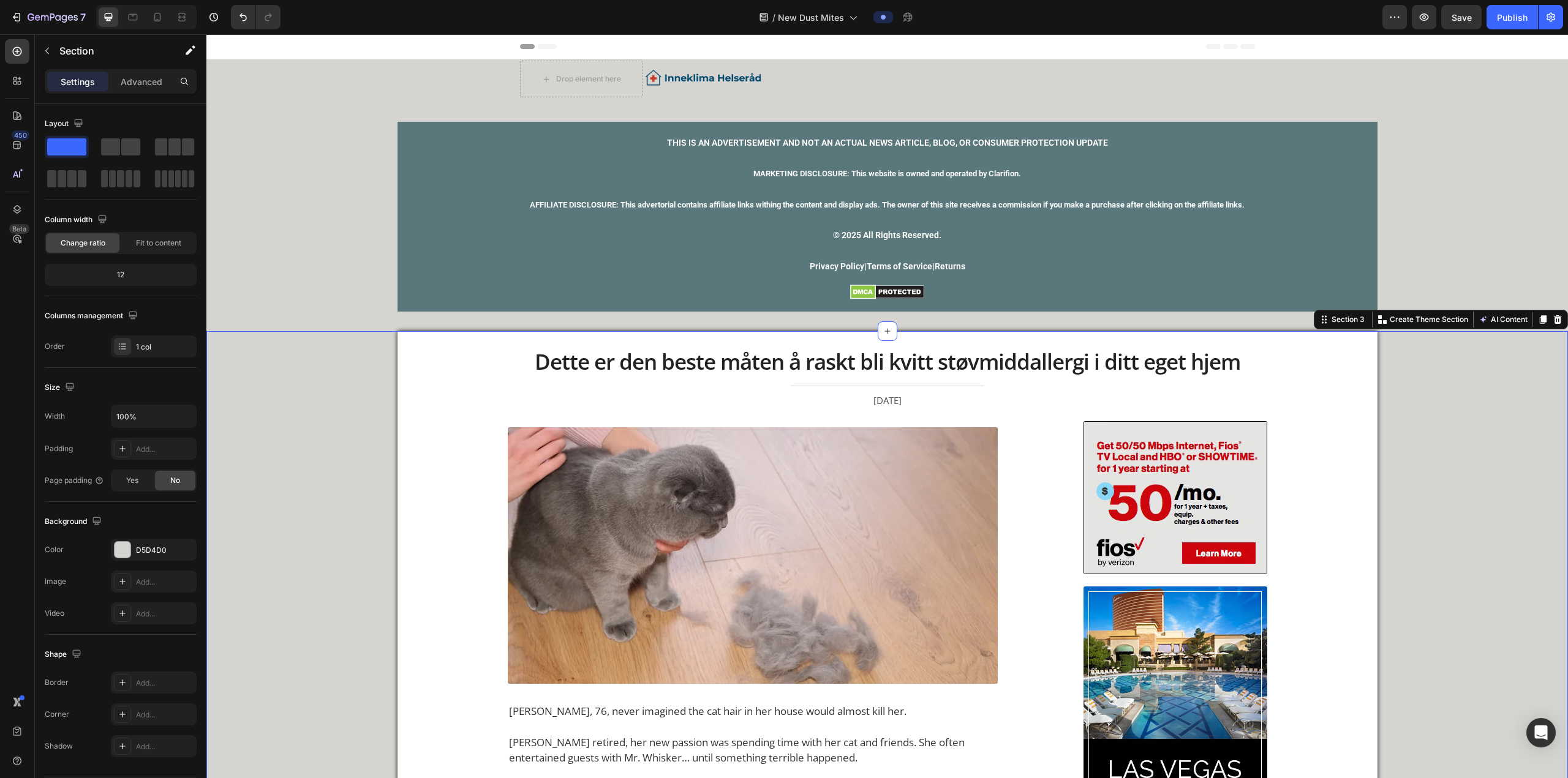
click at [518, 240] on p "© 2025 All Rights Reserved." at bounding box center [887, 228] width 757 height 30
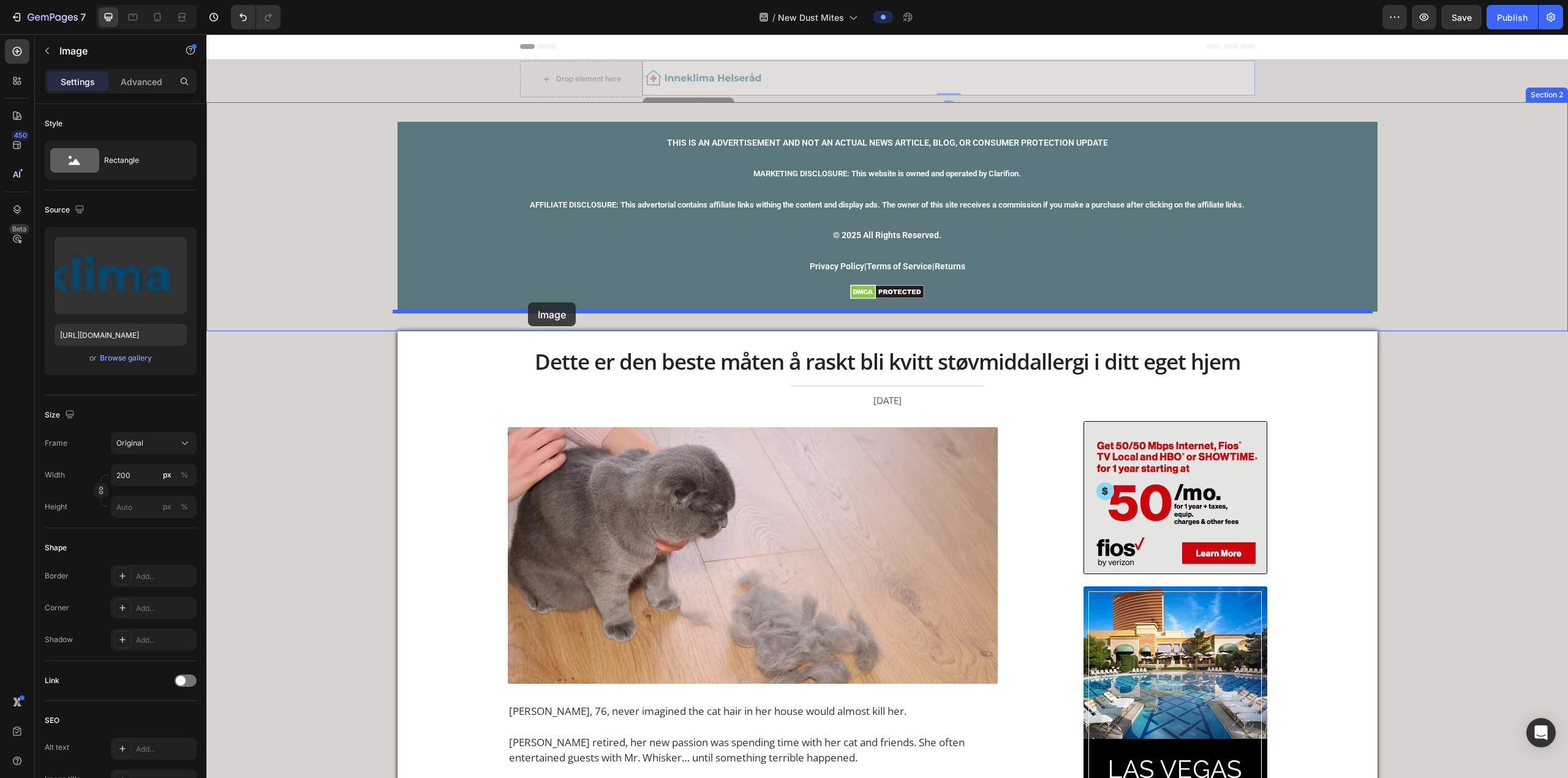
drag, startPoint x: 690, startPoint y: 77, endPoint x: 528, endPoint y: 303, distance: 278.1
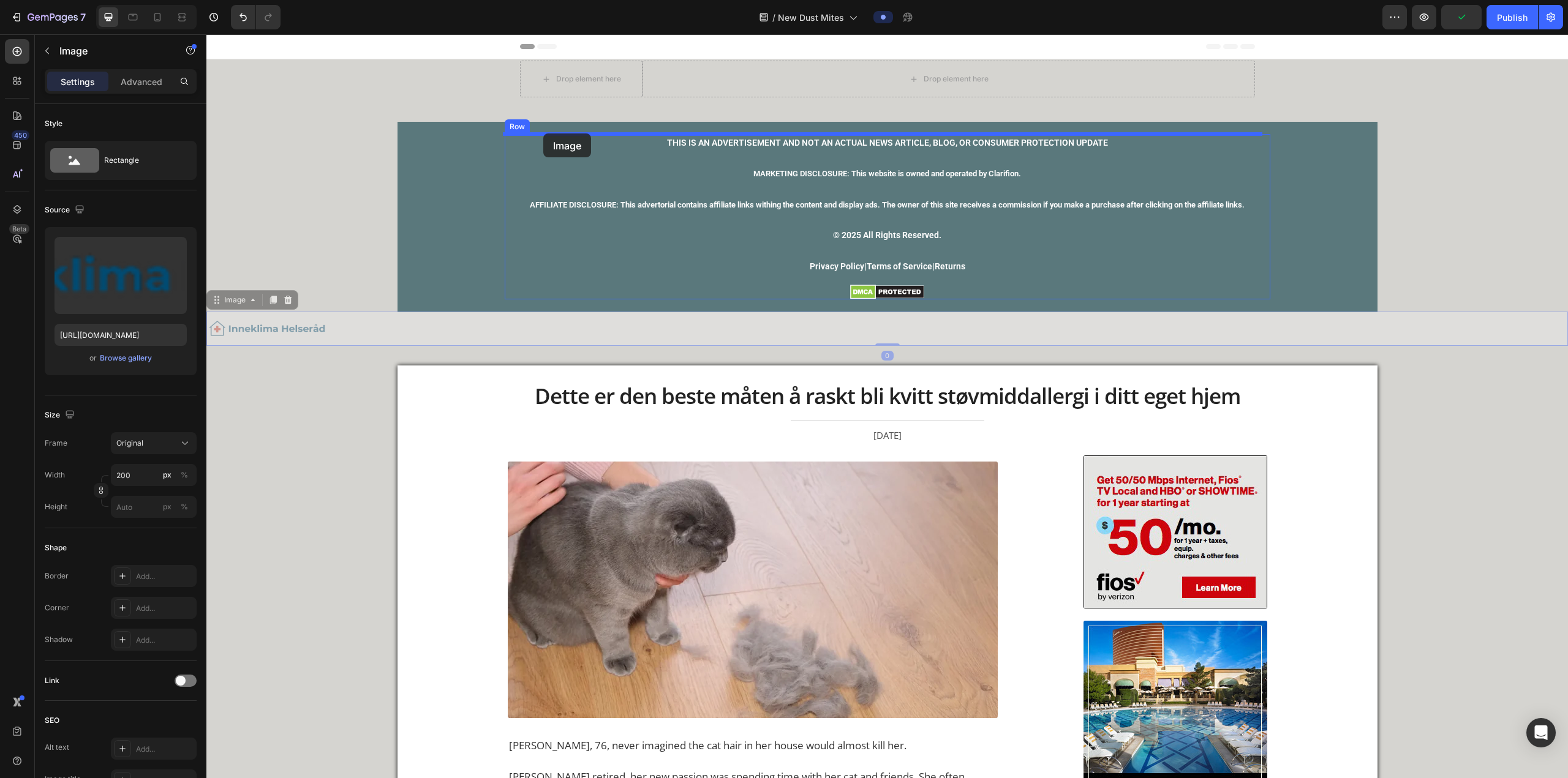
drag, startPoint x: 289, startPoint y: 321, endPoint x: 543, endPoint y: 133, distance: 316.0
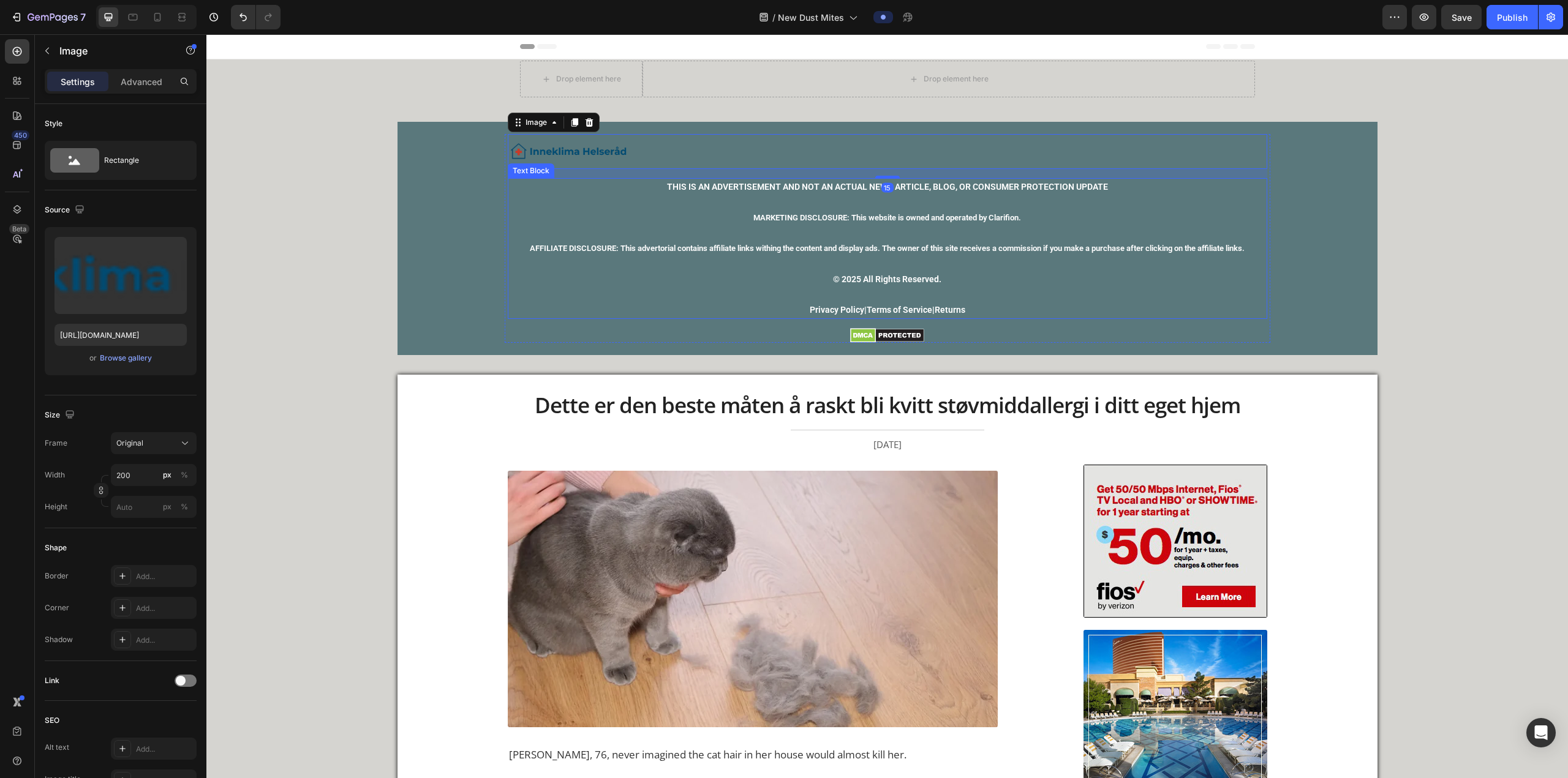
click at [518, 208] on p "MARKETING DISCLOSURE: This website is owned and operated by Clarifion." at bounding box center [887, 210] width 757 height 30
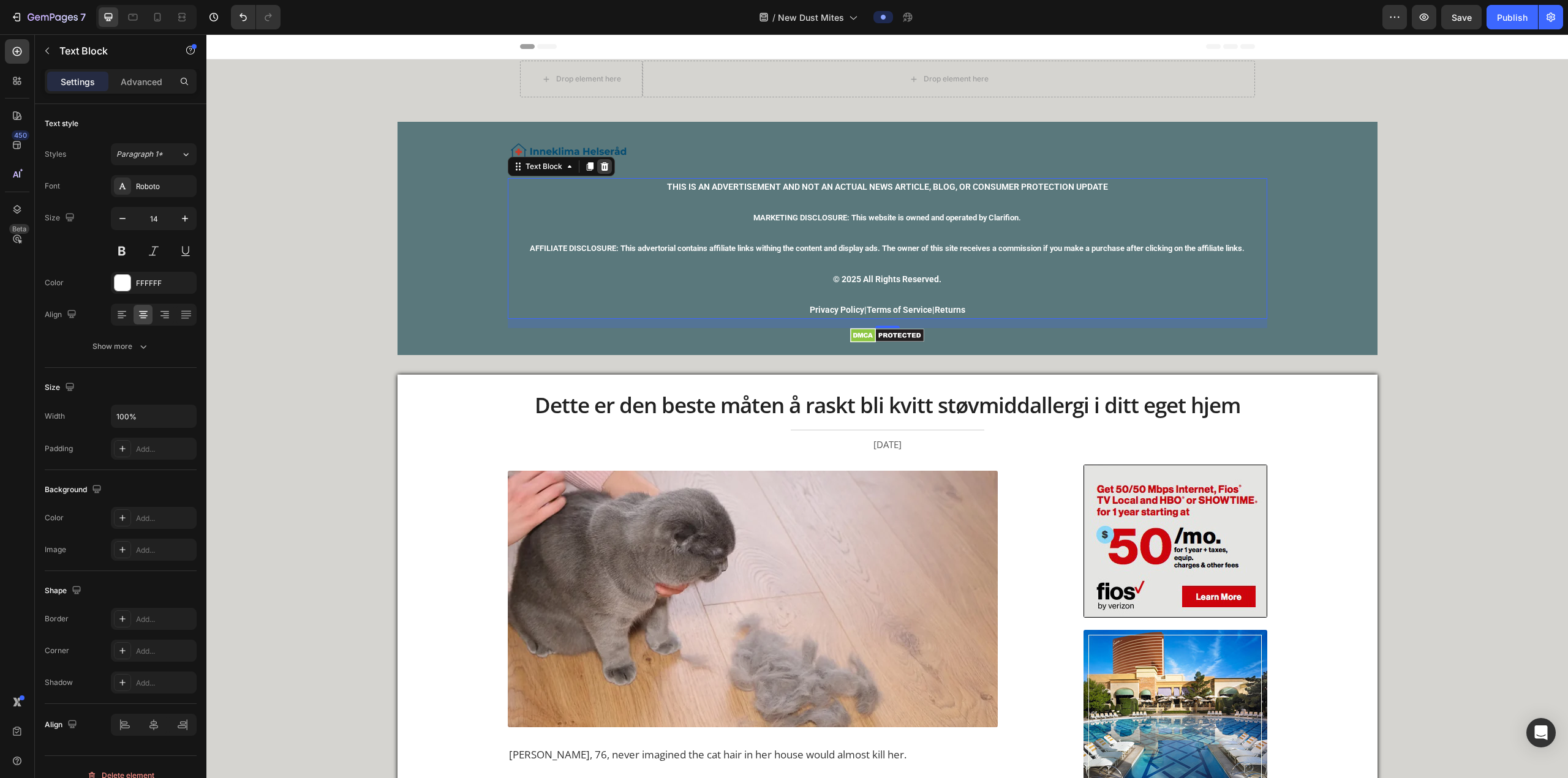
click at [518, 163] on icon at bounding box center [604, 166] width 10 height 10
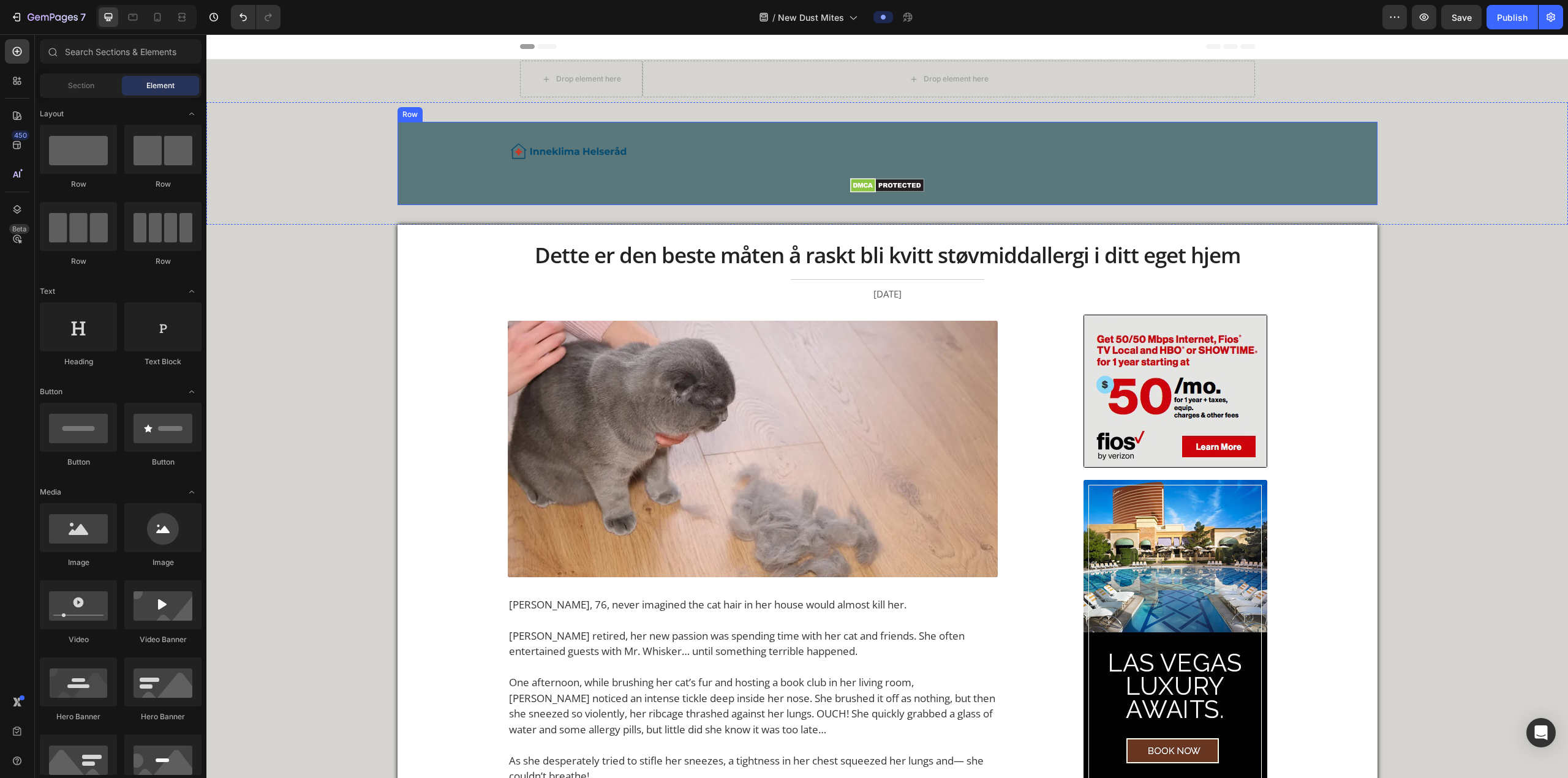
click at [518, 175] on div "Image Image" at bounding box center [887, 164] width 759 height 59
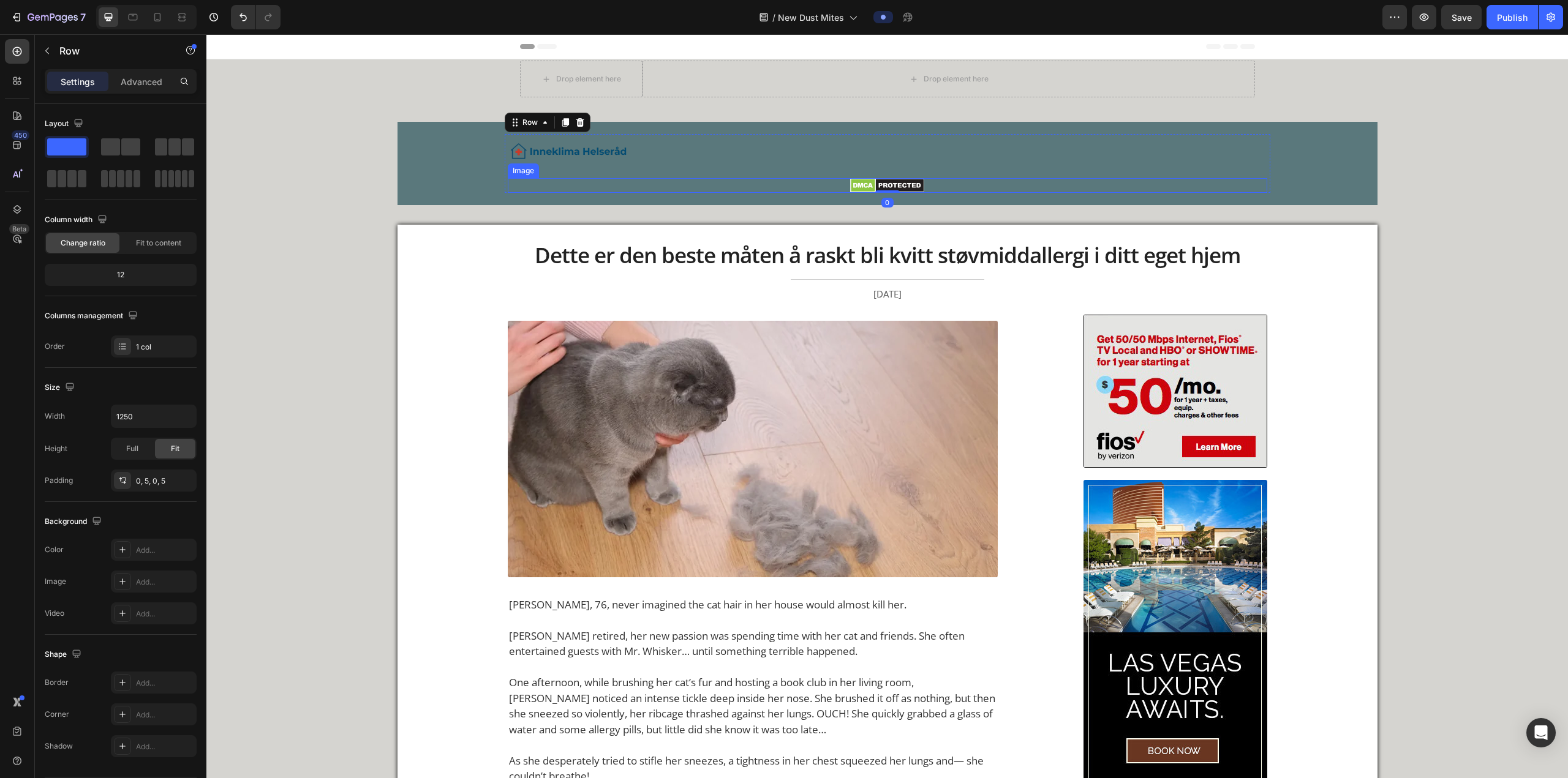
click at [518, 178] on img at bounding box center [887, 185] width 74 height 14
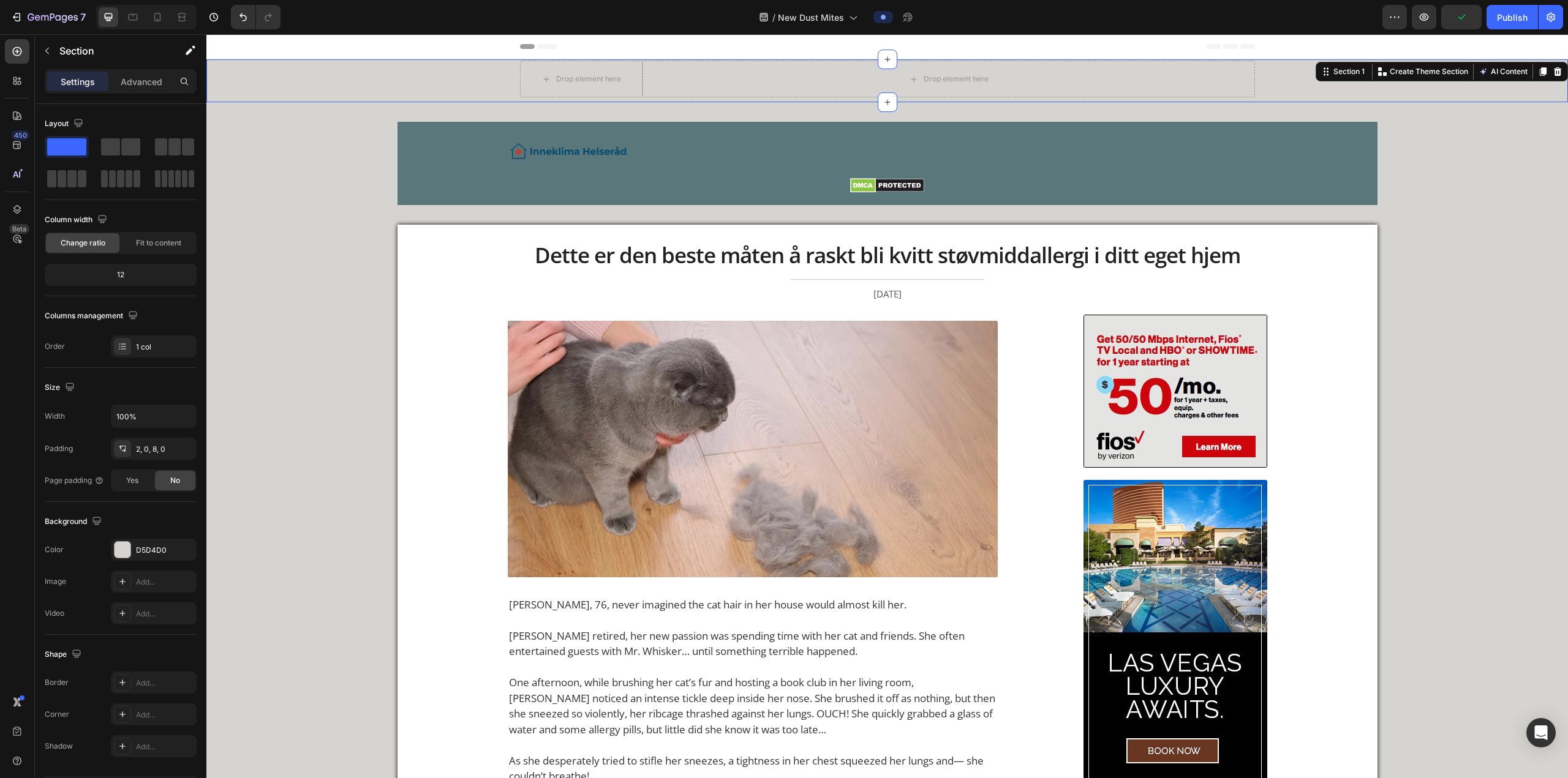
click at [518, 98] on div "Drop element here Drop element here Row Row Section 1 You can create reusable s…" at bounding box center [886, 81] width 1361 height 43
click at [518, 63] on div "Section 1 You can create reusable sections Create Theme Section AI Content Writ…" at bounding box center [1442, 71] width 253 height 20
click at [518, 64] on div "Section 1 You can create reusable sections Create Theme Section AI Content Writ…" at bounding box center [1442, 71] width 253 height 20
click at [518, 72] on icon at bounding box center [1558, 72] width 10 height 10
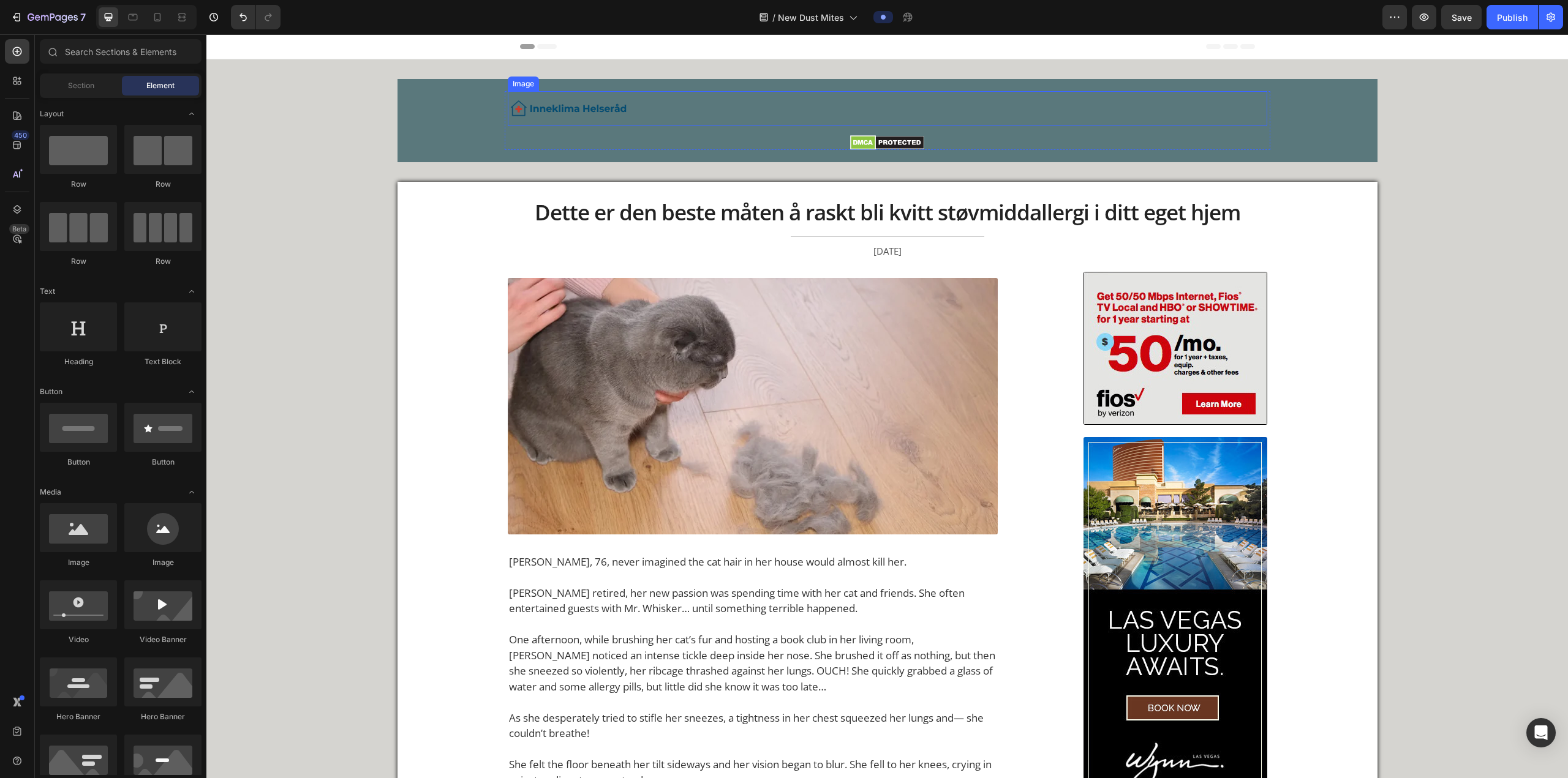
click at [518, 94] on div "Image" at bounding box center [887, 109] width 759 height 35
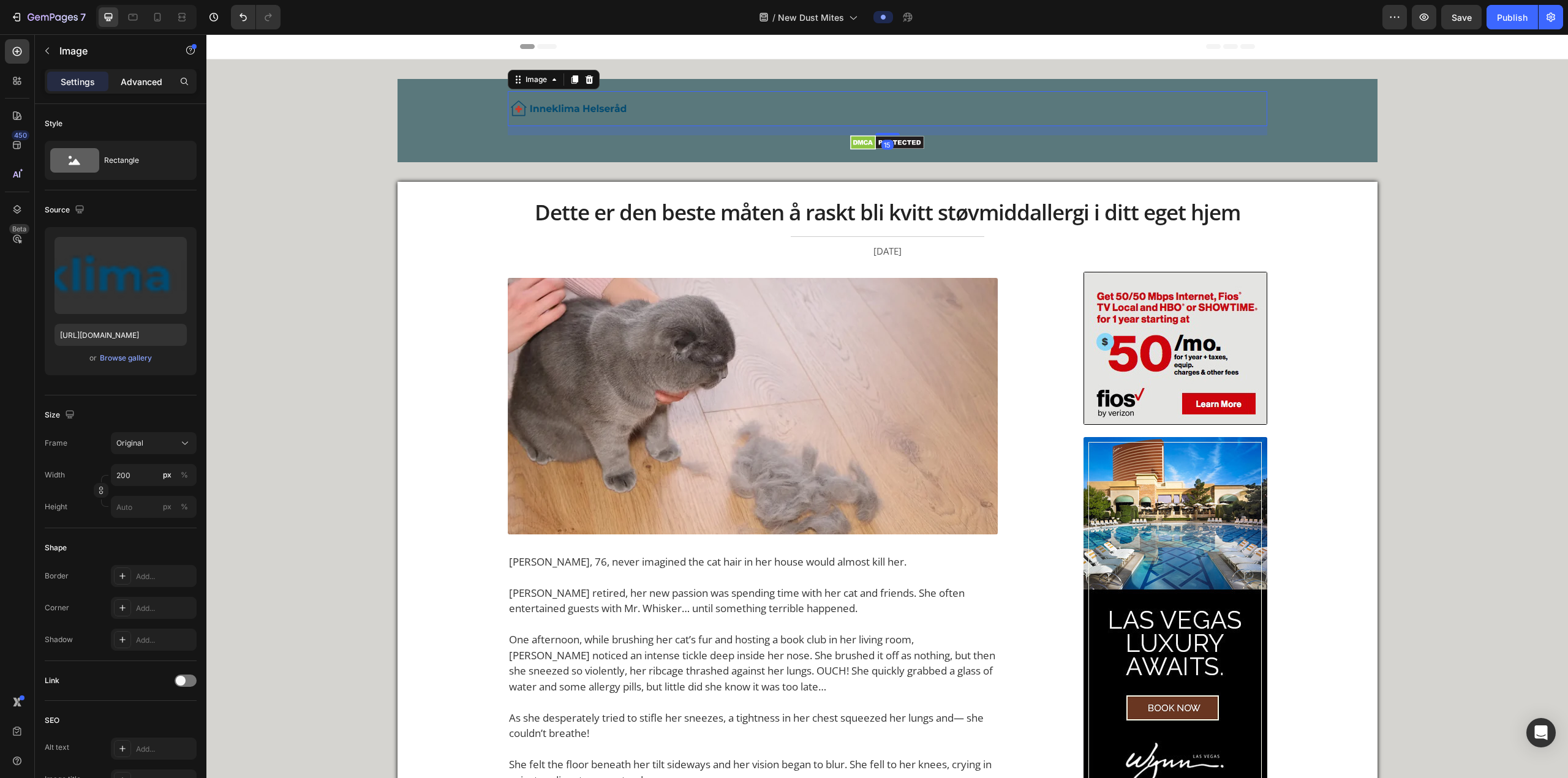
click at [145, 82] on p "Advanced" at bounding box center [141, 81] width 42 height 13
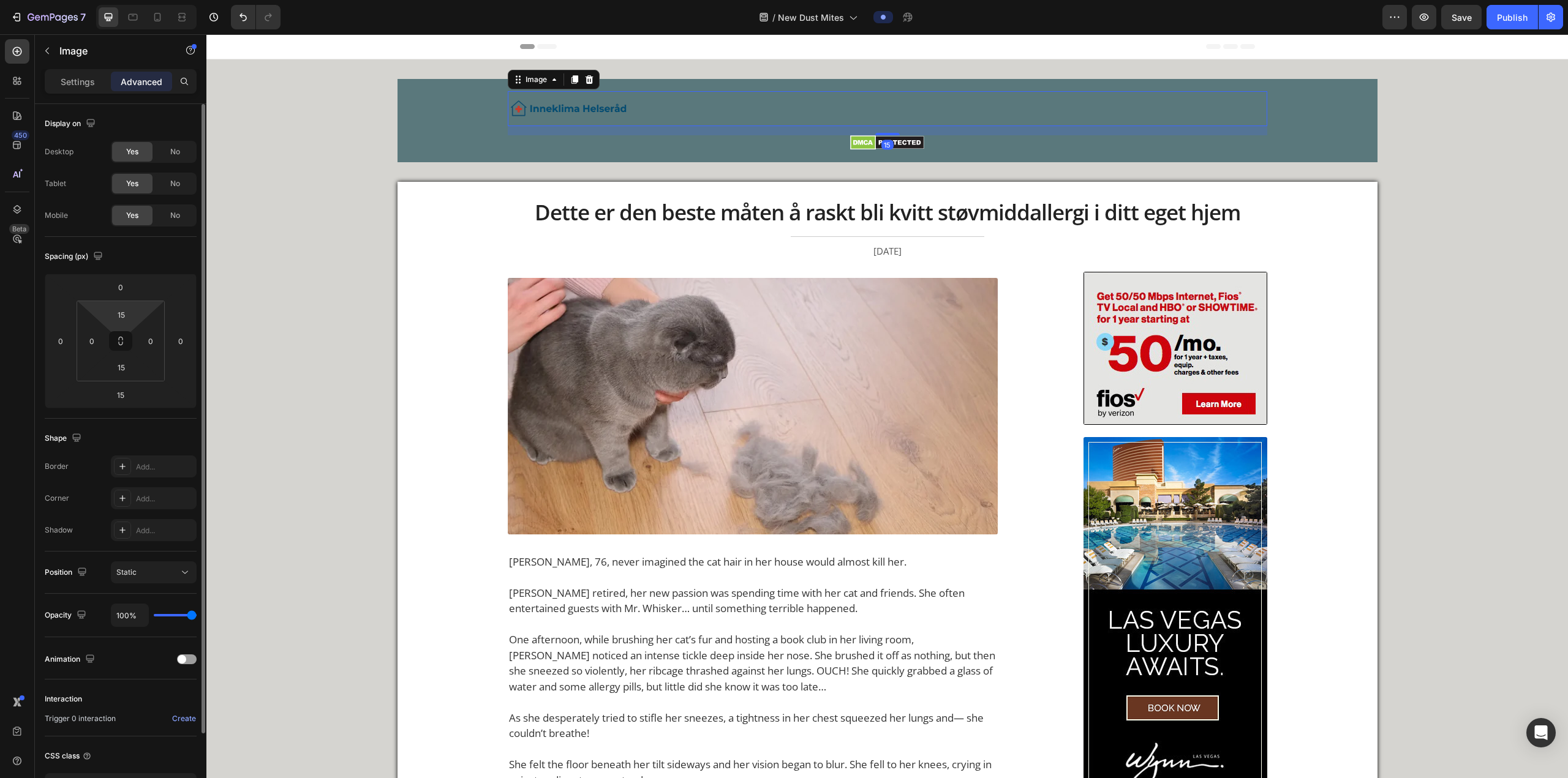
click at [125, 295] on div "15 0 15 0" at bounding box center [121, 340] width 88 height 81
click at [125, 295] on input "15" at bounding box center [121, 314] width 25 height 18
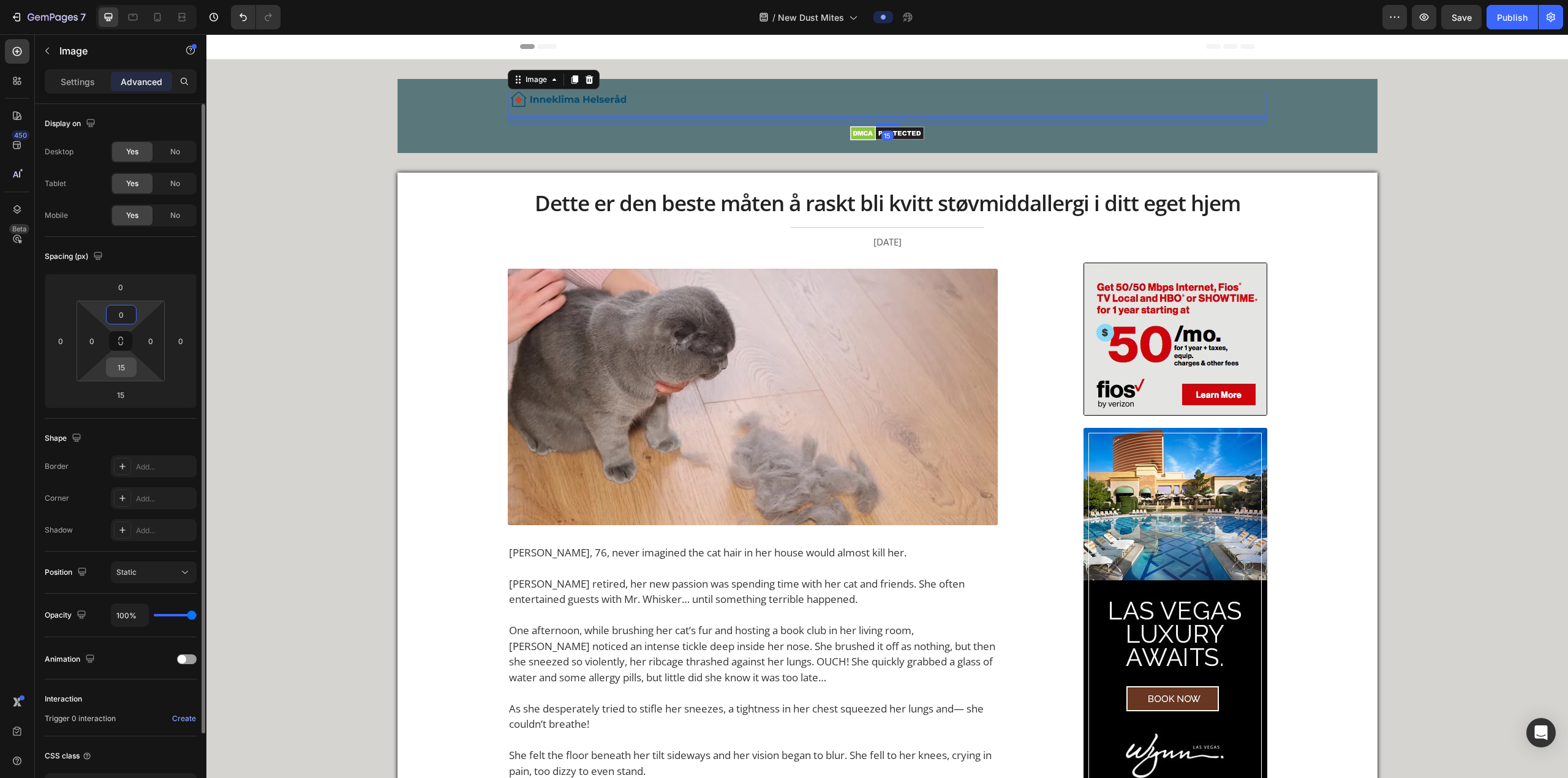
type input "0"
click at [125, 295] on input "15" at bounding box center [121, 367] width 25 height 18
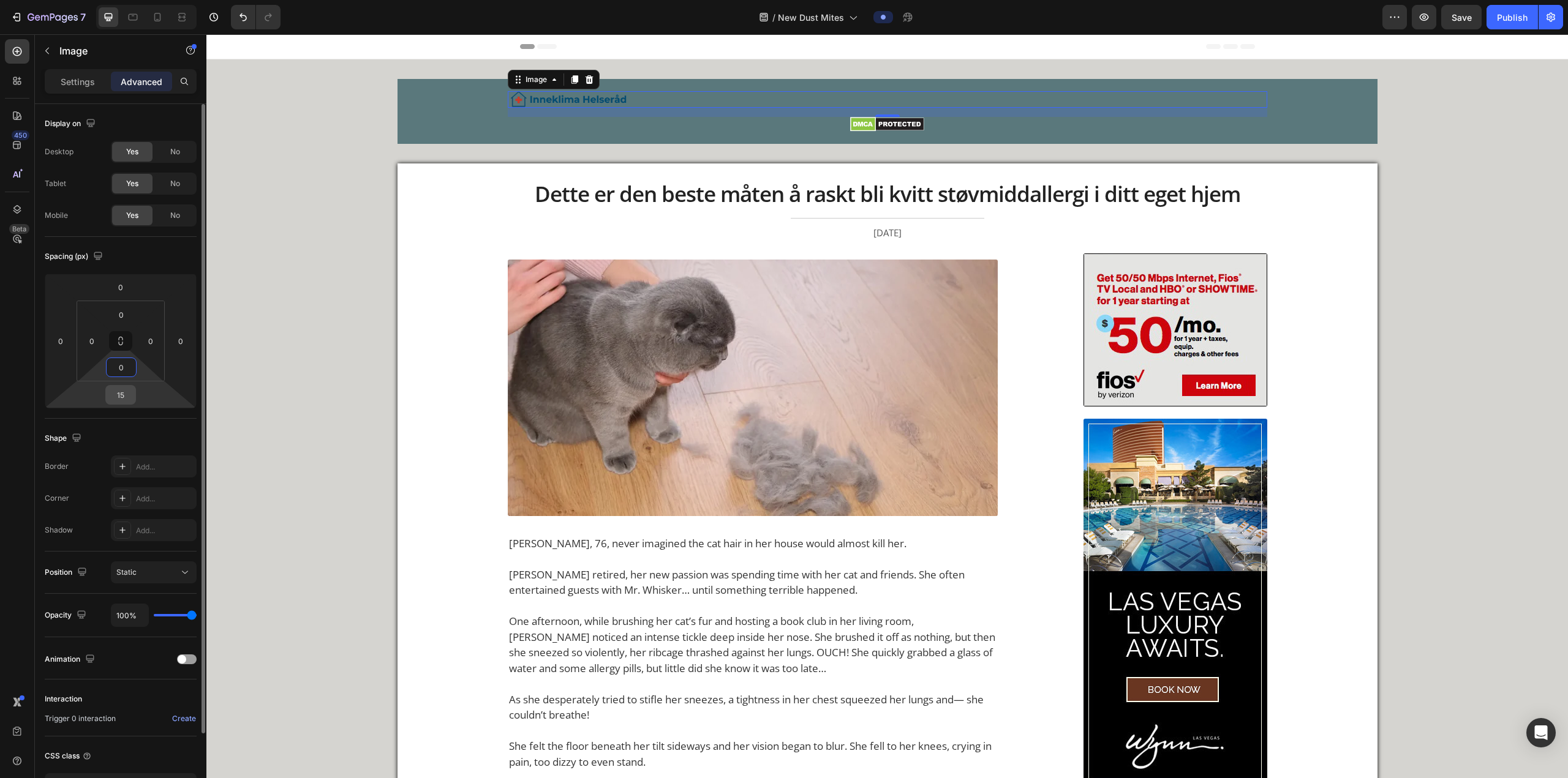
type input "0"
click at [121, 295] on input "15" at bounding box center [121, 395] width 25 height 18
type input "05"
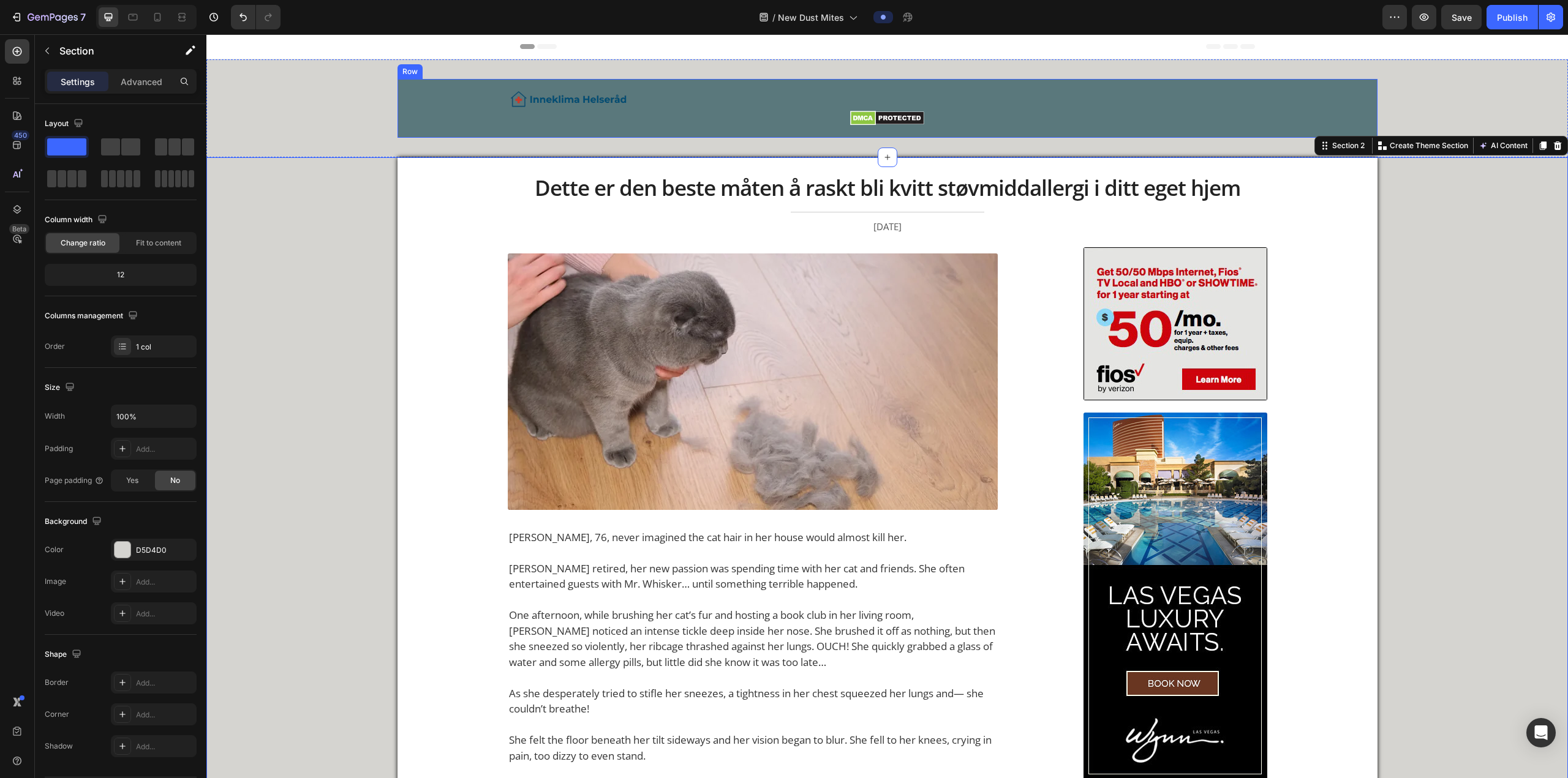
click at [470, 129] on div "Image Image Row Row" at bounding box center [887, 109] width 980 height 59
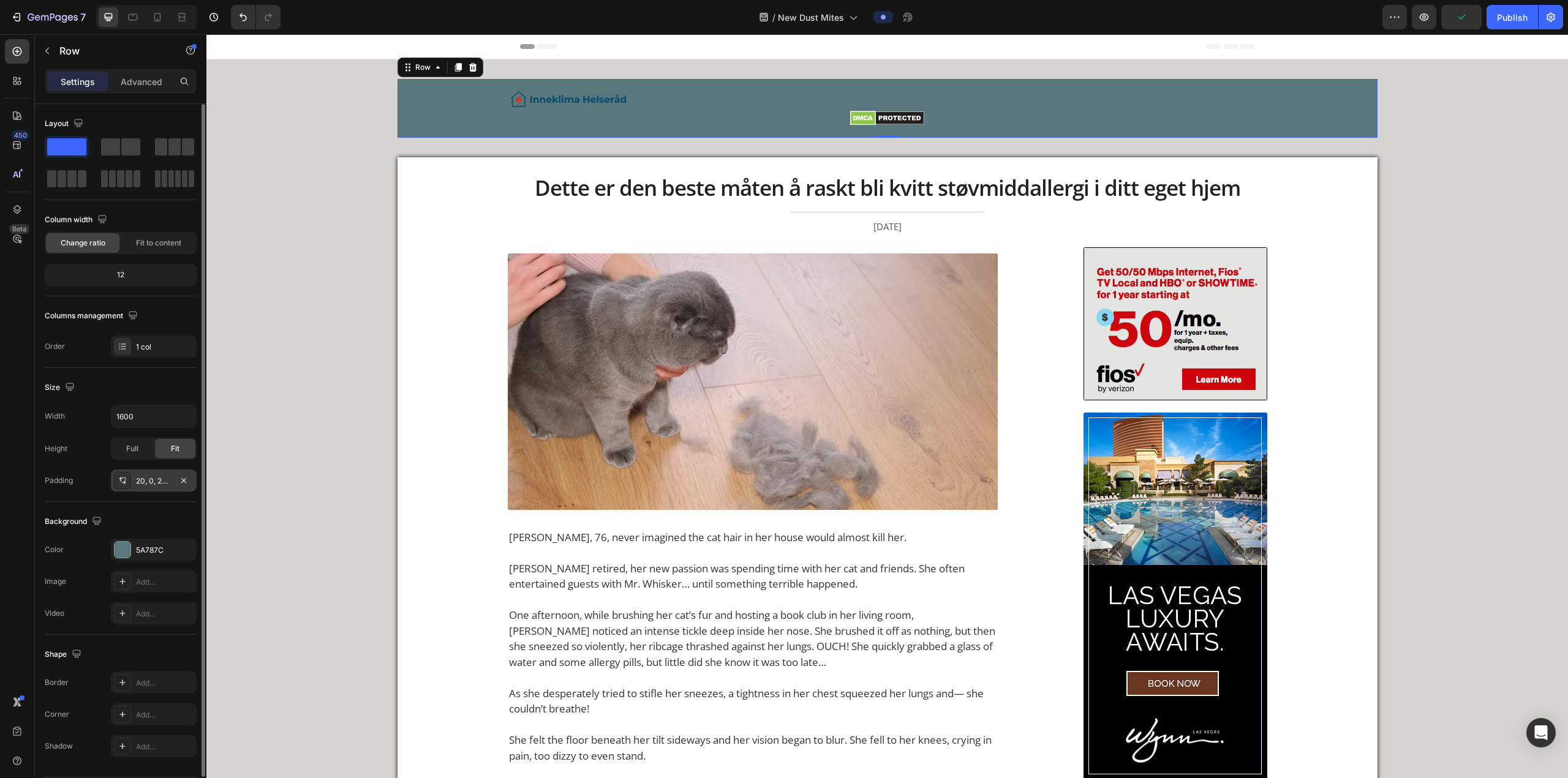
click at [150, 295] on div "20, 0, 20, 0" at bounding box center [153, 481] width 35 height 11
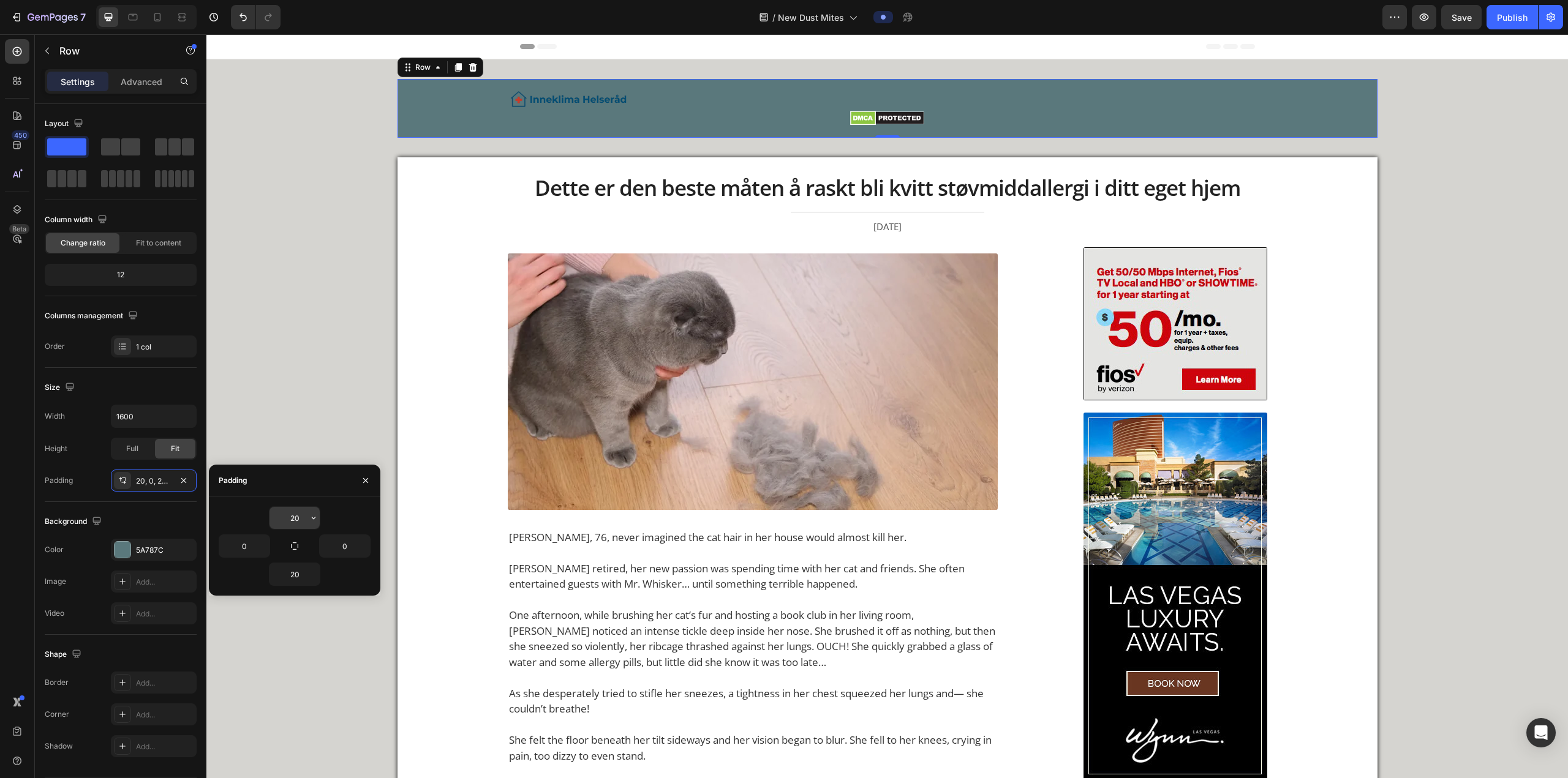
click at [290, 295] on input "20" at bounding box center [294, 518] width 50 height 22
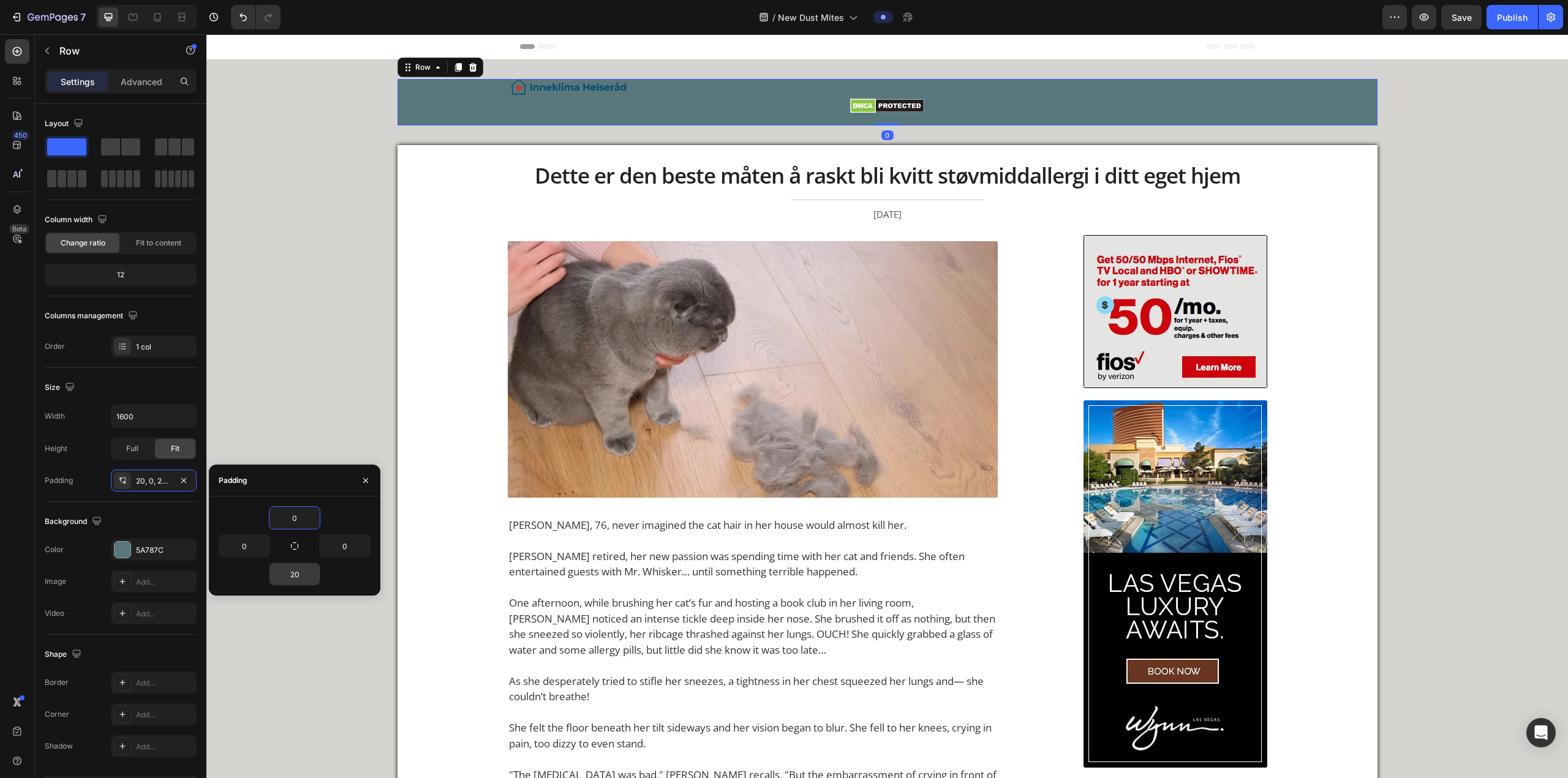
type input "0"
click at [301, 295] on input "20" at bounding box center [294, 574] width 50 height 22
type input "0"
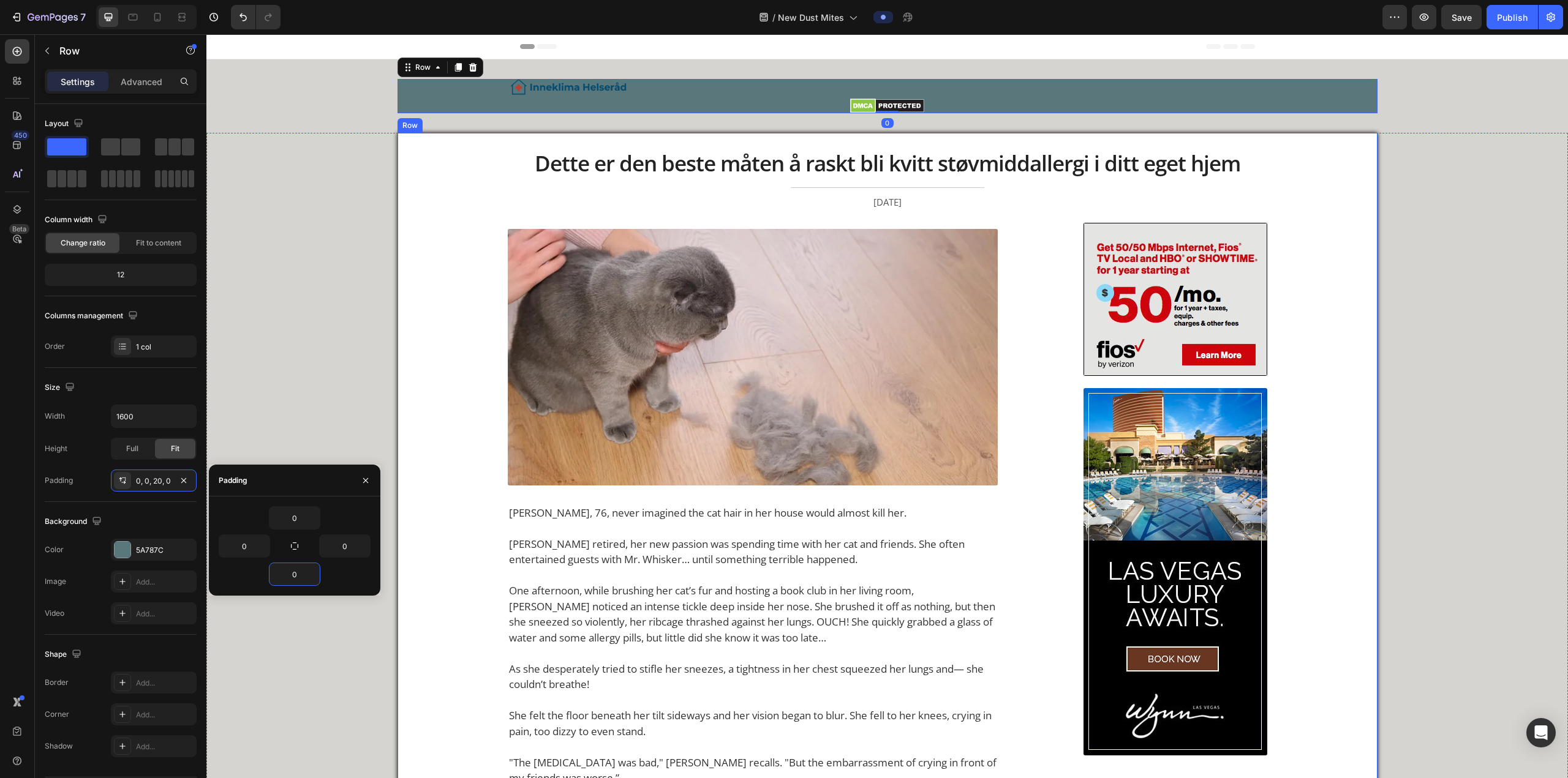
click at [453, 119] on div "Image Image Row Row 0 Section 1" at bounding box center [886, 96] width 1361 height 73
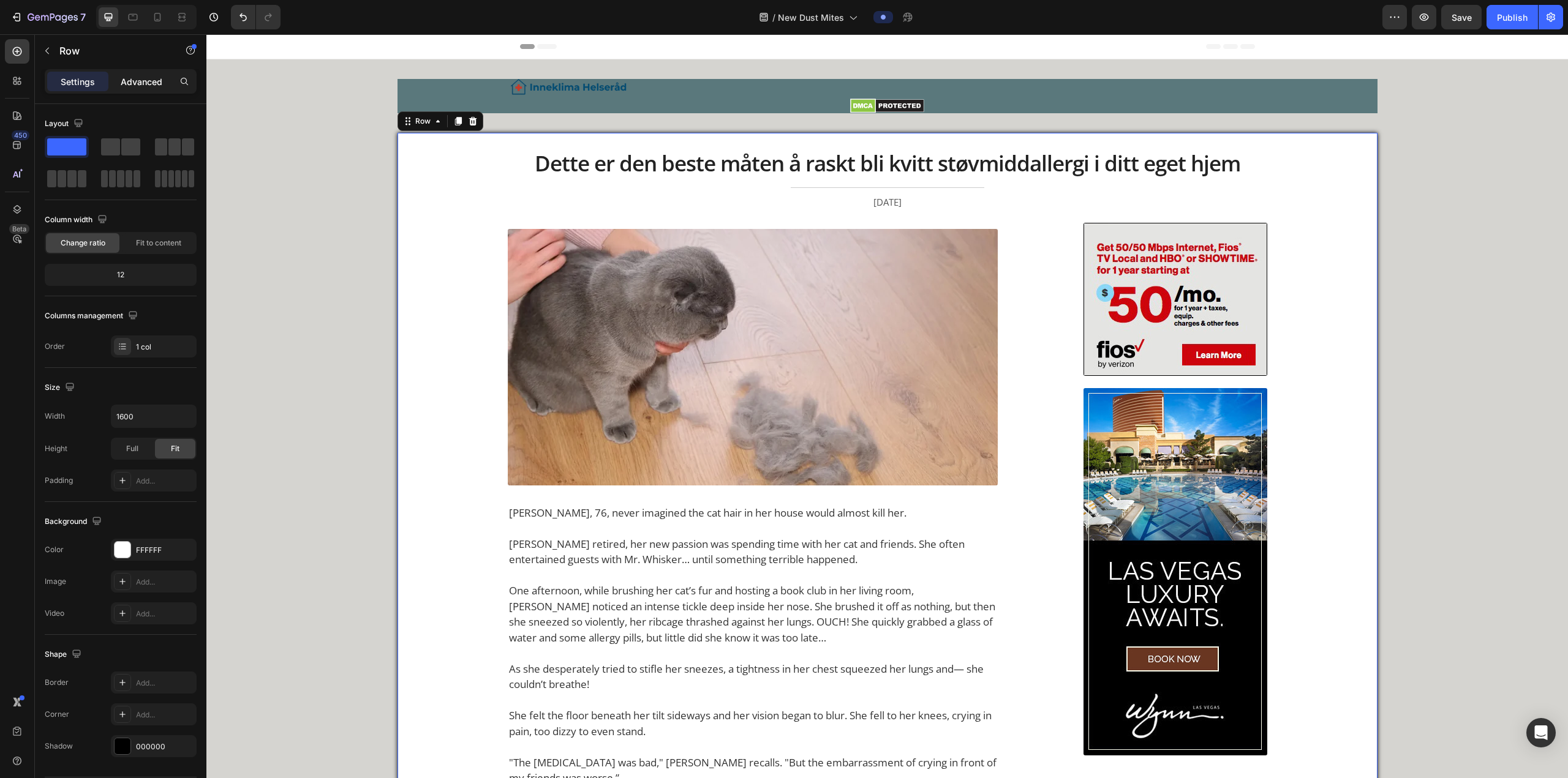
click at [153, 81] on p "Advanced" at bounding box center [141, 81] width 42 height 13
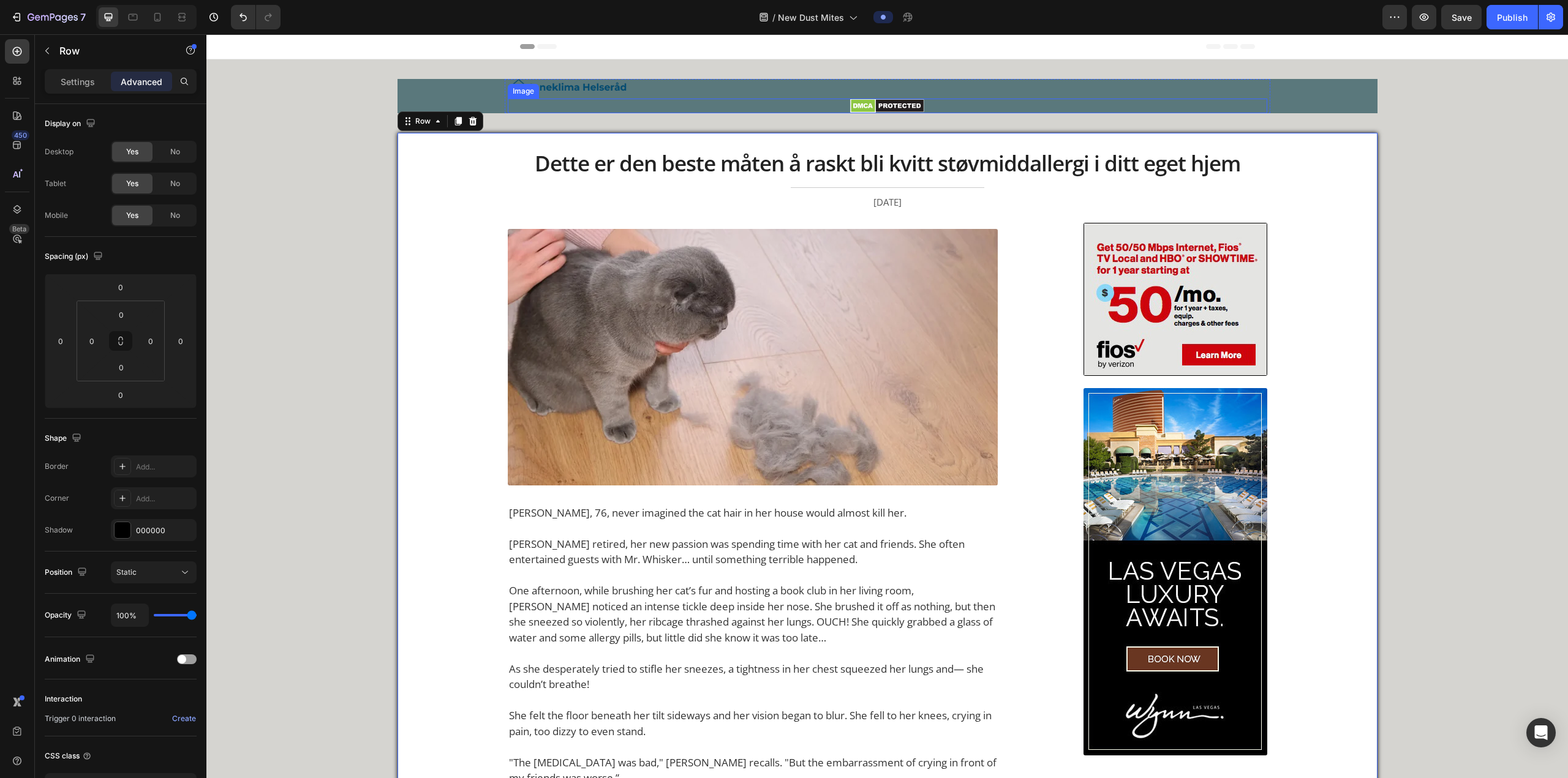
click at [518, 109] on div at bounding box center [887, 105] width 759 height 14
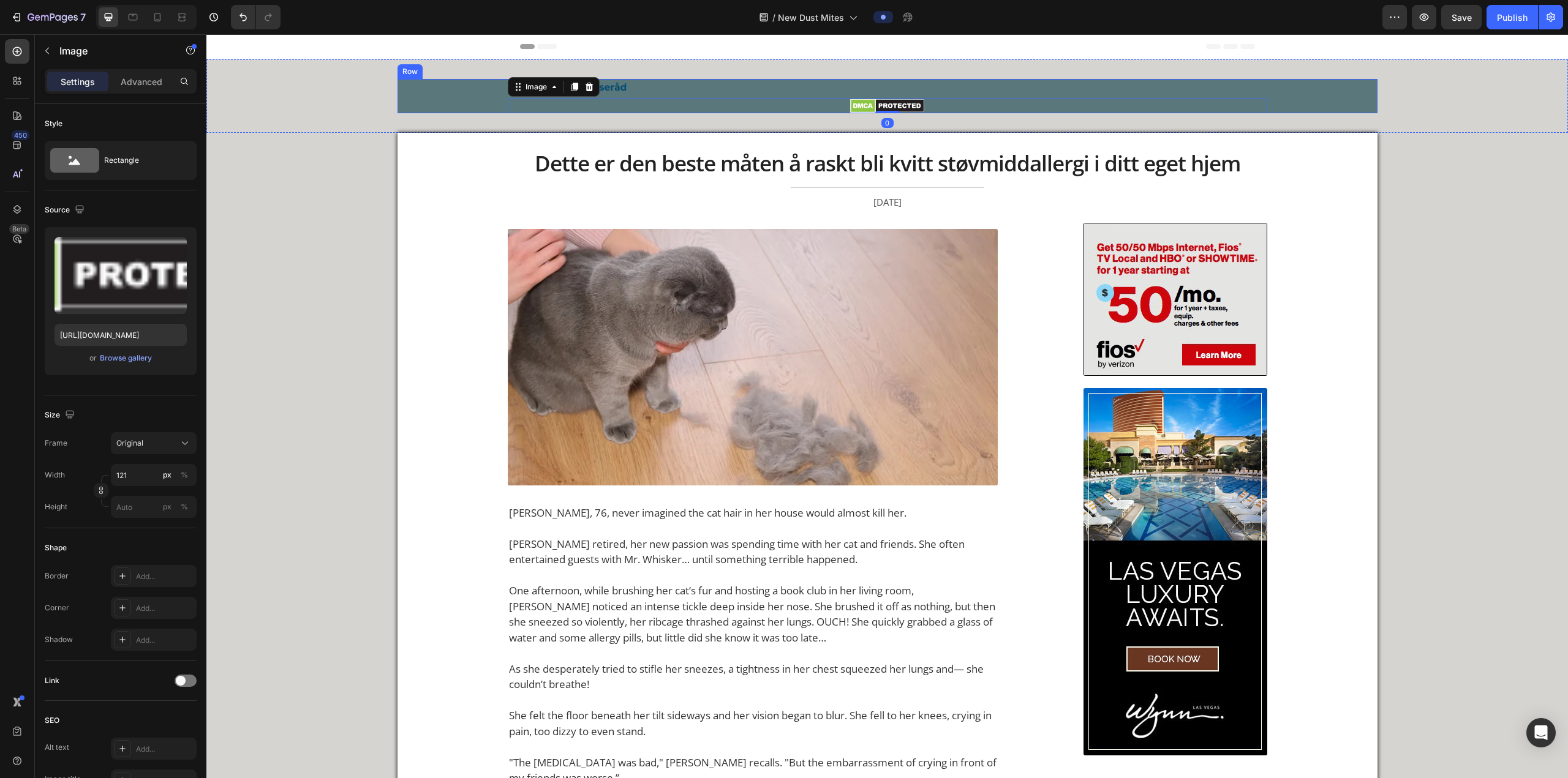
click at [465, 94] on div "Image Image 0 Row" at bounding box center [887, 96] width 980 height 34
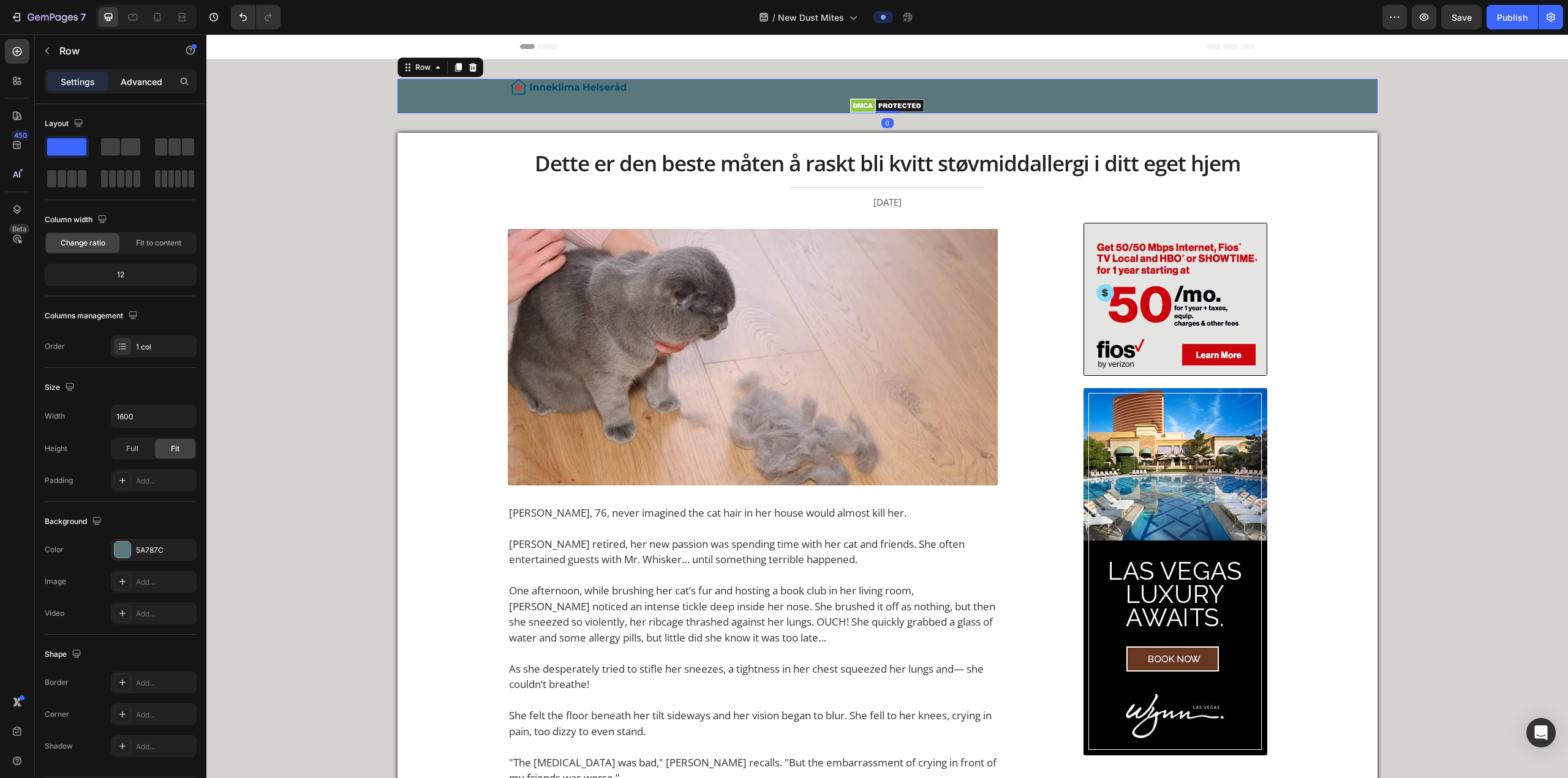
click at [137, 81] on p "Advanced" at bounding box center [141, 81] width 42 height 13
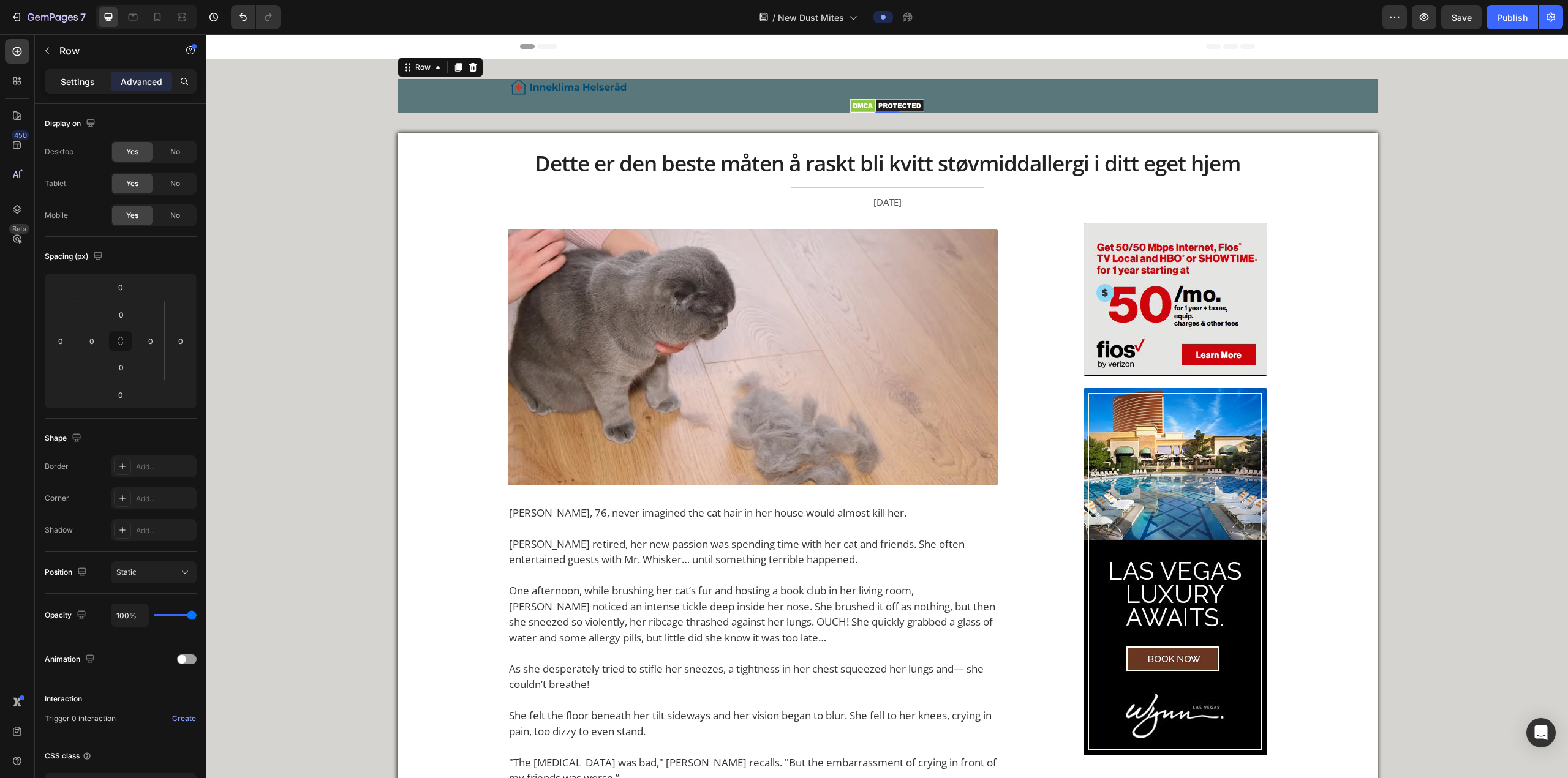
click at [77, 82] on p "Settings" at bounding box center [78, 81] width 34 height 13
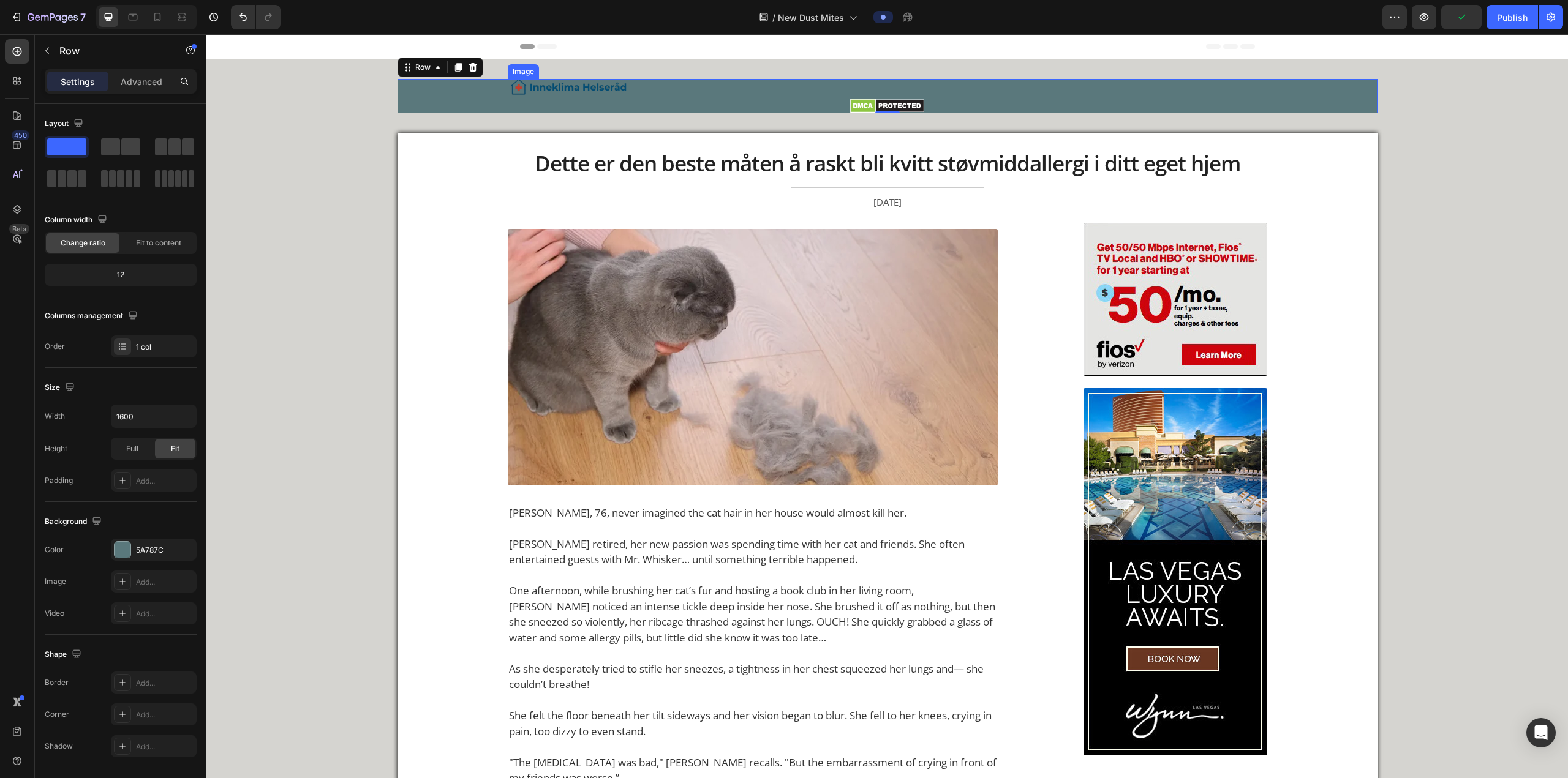
click at [518, 94] on img at bounding box center [568, 87] width 122 height 17
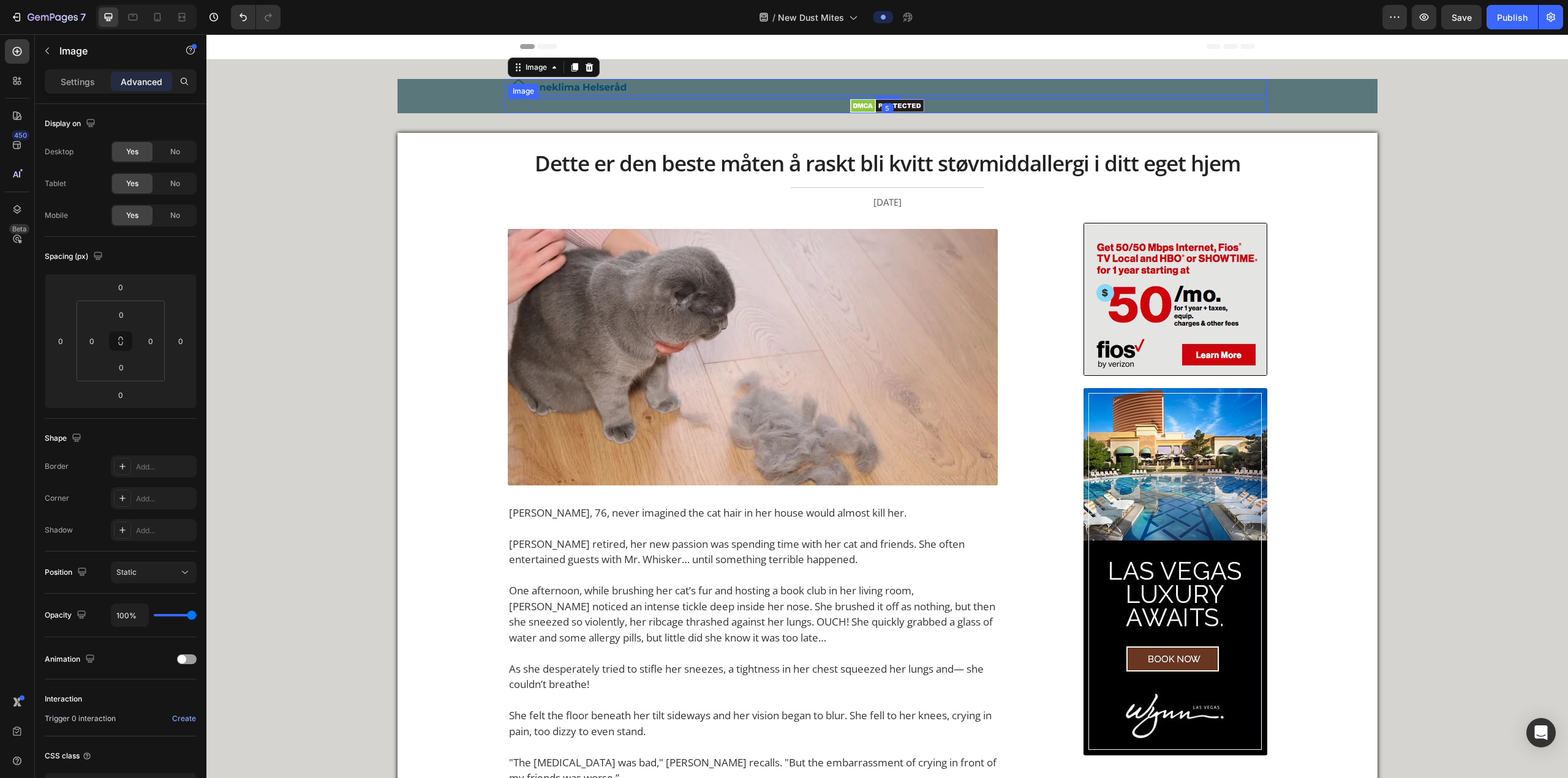
click at [518, 101] on img at bounding box center [887, 105] width 74 height 14
click at [77, 72] on div "Settings" at bounding box center [78, 81] width 62 height 20
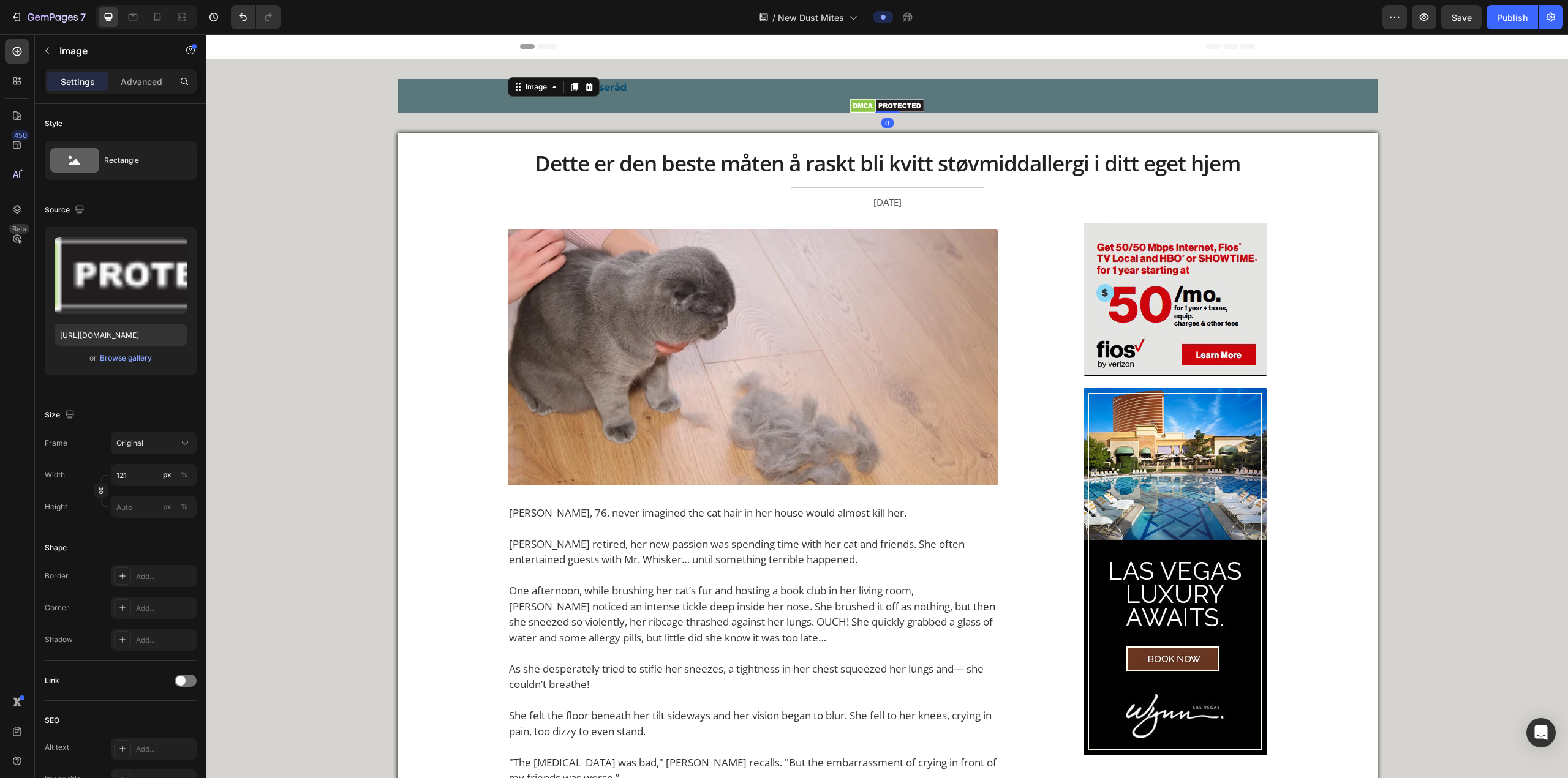
click at [518, 109] on div at bounding box center [887, 105] width 759 height 14
click at [518, 107] on div at bounding box center [887, 105] width 759 height 14
click at [431, 97] on div "Image Image 0 Row" at bounding box center [887, 96] width 980 height 34
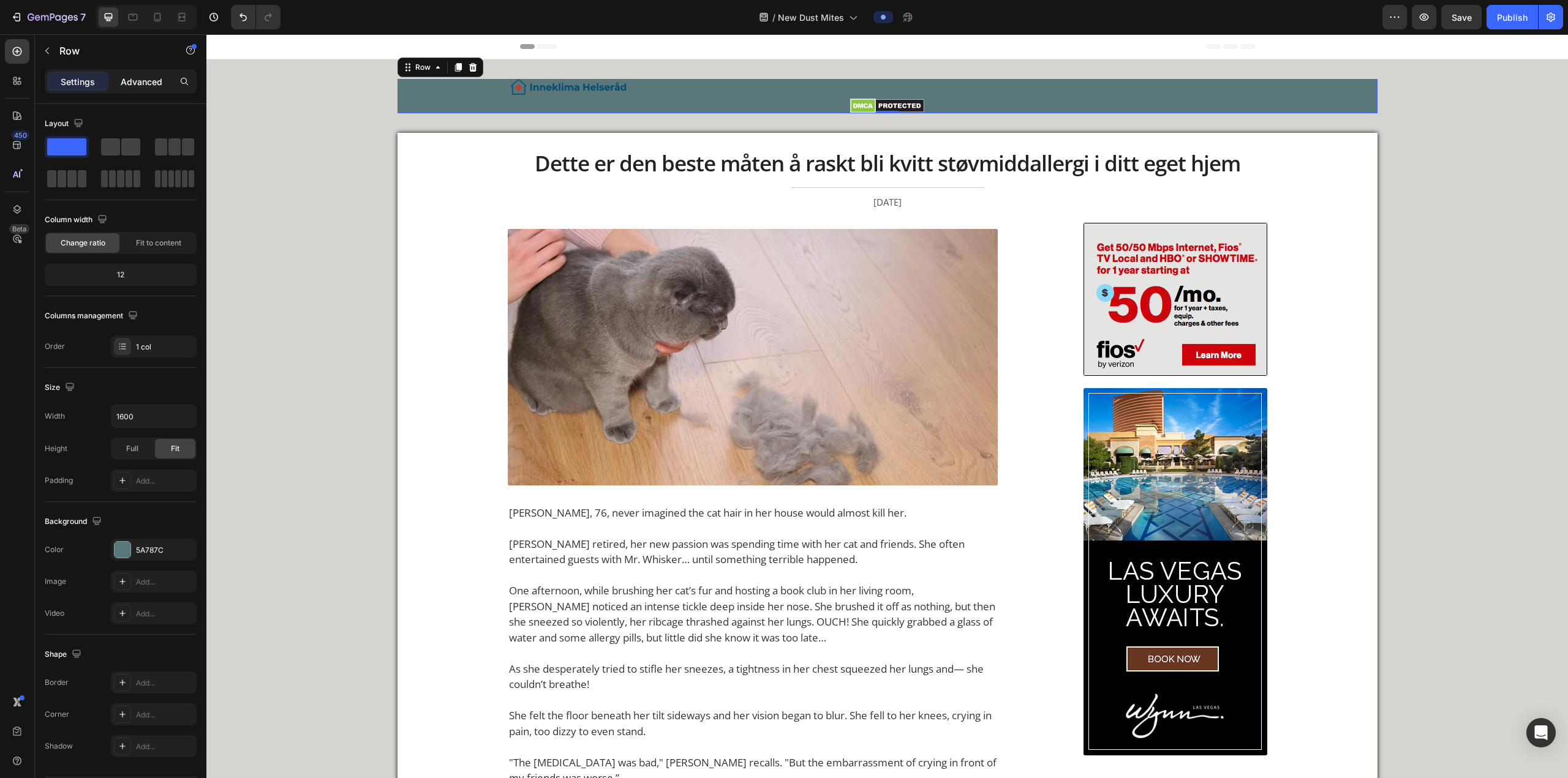
click at [122, 85] on p "Advanced" at bounding box center [141, 81] width 42 height 13
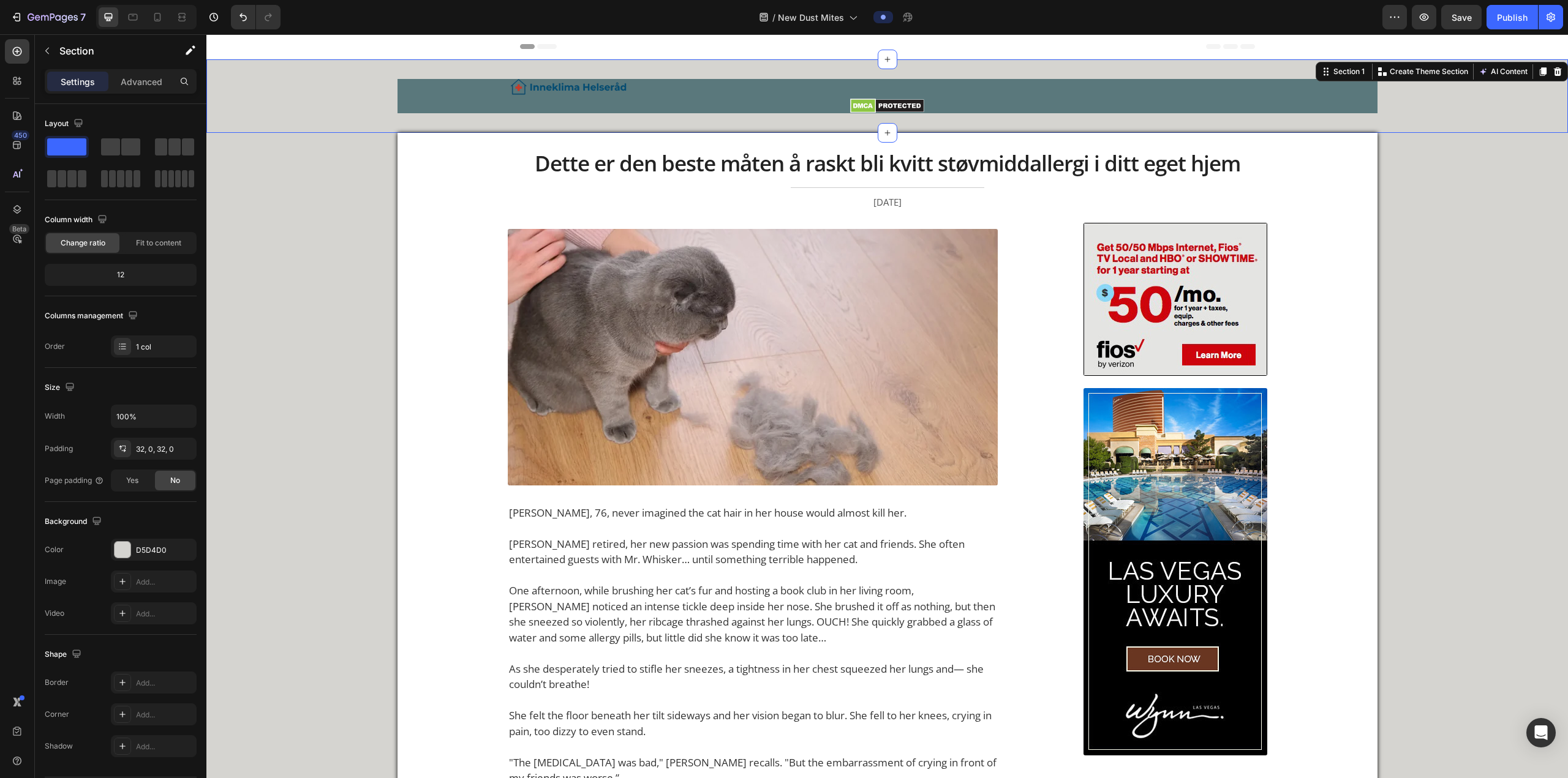
click at [517, 121] on div "Image Image Row Row Section 1 You can create reusable sections Create Theme Sec…" at bounding box center [886, 96] width 1361 height 73
click at [517, 119] on div "Image Image Row Row Section 1 You can create reusable sections Create Theme Sec…" at bounding box center [886, 96] width 1361 height 73
click at [121, 85] on p "Advanced" at bounding box center [141, 81] width 42 height 13
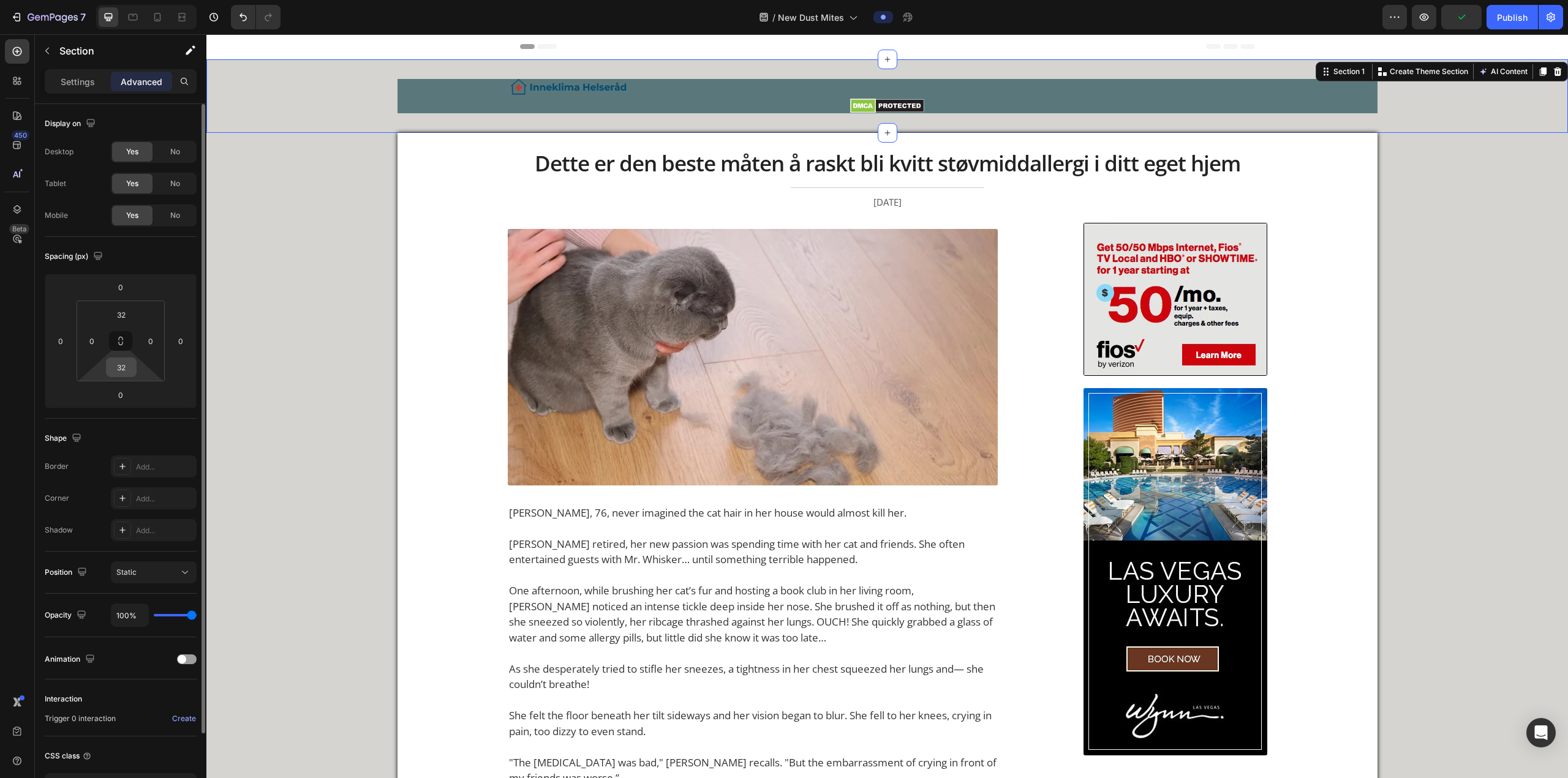
click at [114, 295] on input "32" at bounding box center [121, 367] width 25 height 18
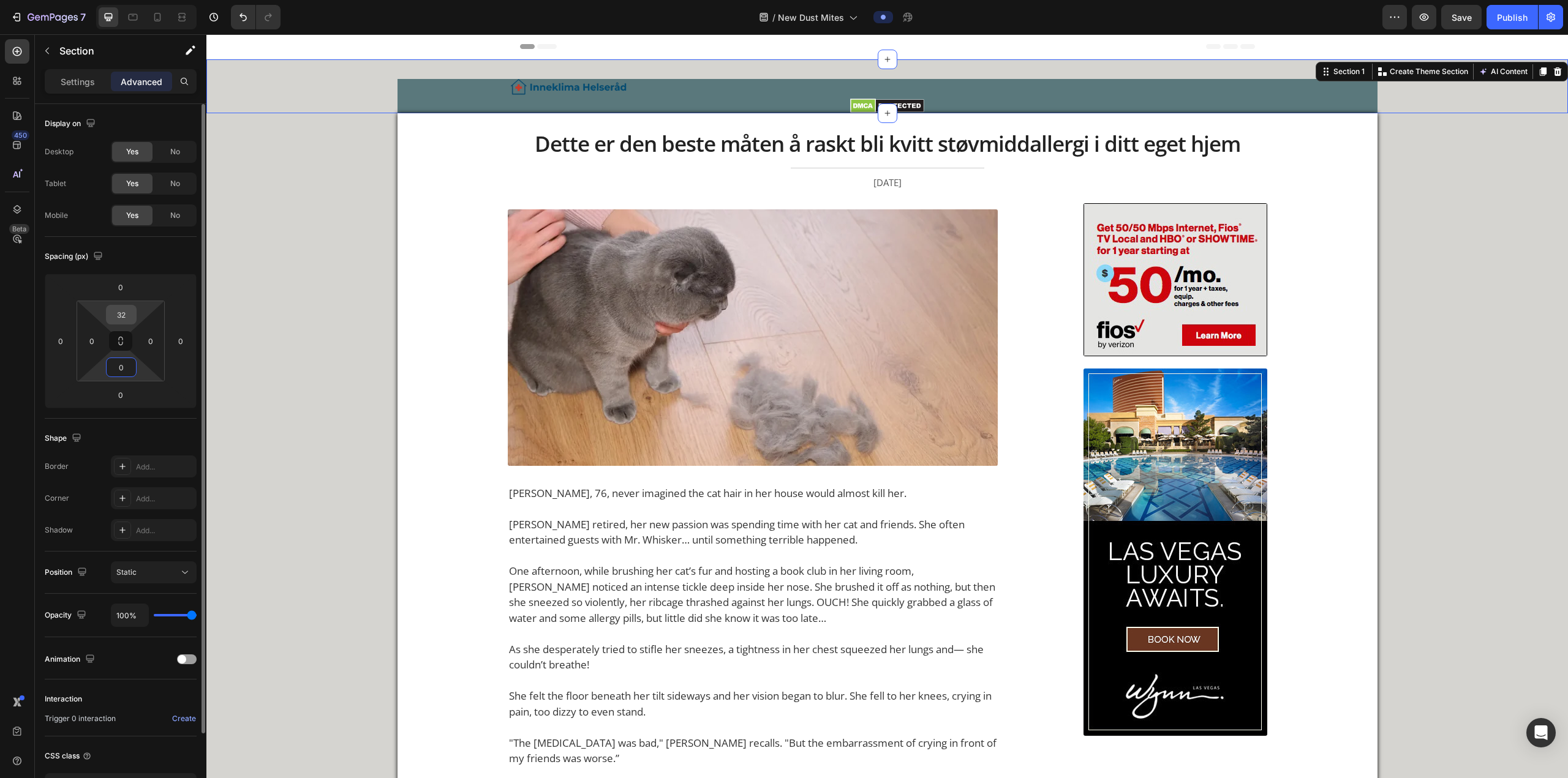
type input "0"
click at [117, 295] on input "32" at bounding box center [121, 314] width 25 height 18
type input "5"
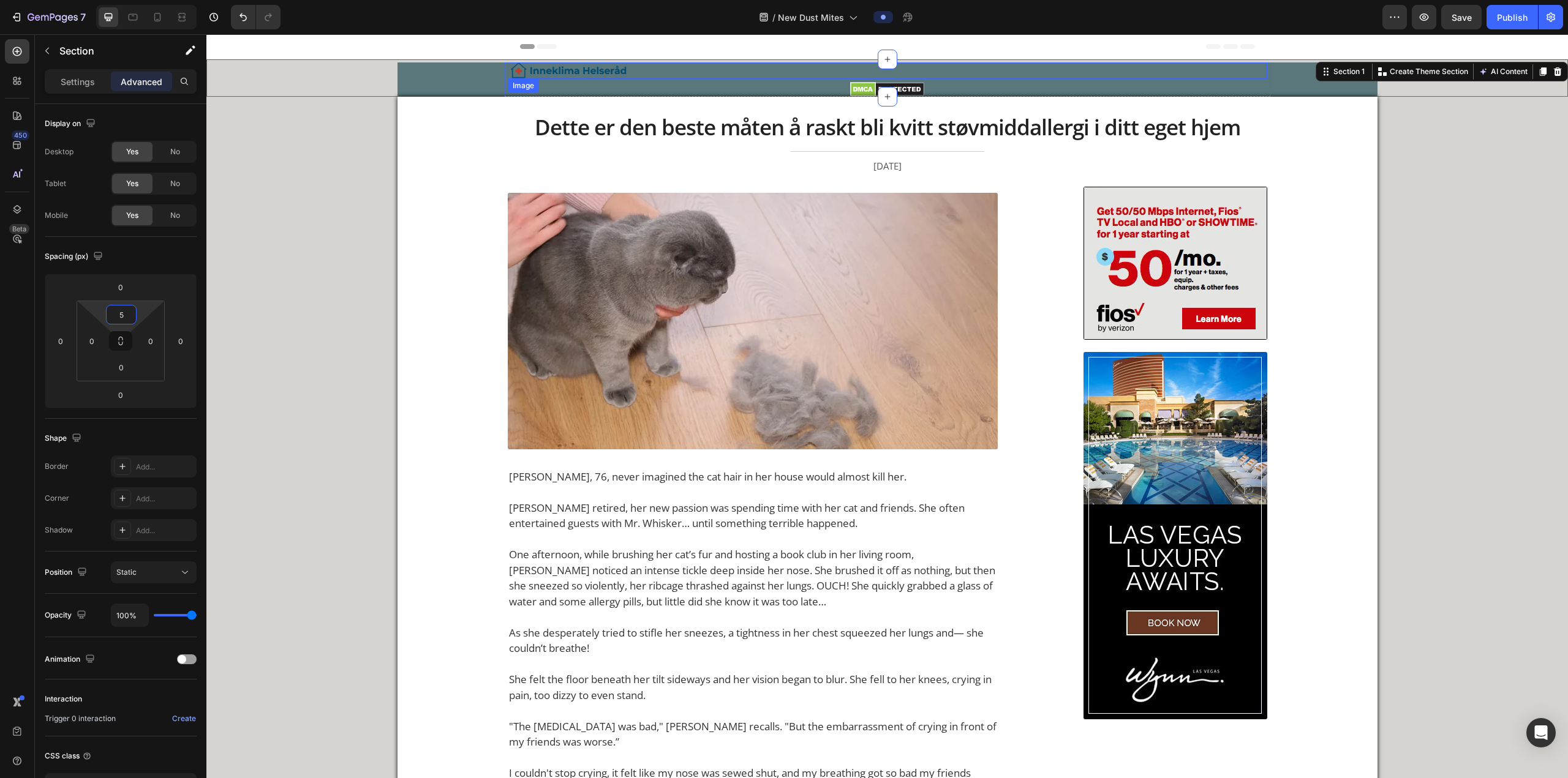
click at [518, 62] on div "Image Image Row Row Section 1 You can create reusable sections Create Theme Sec…" at bounding box center [886, 77] width 1361 height 38
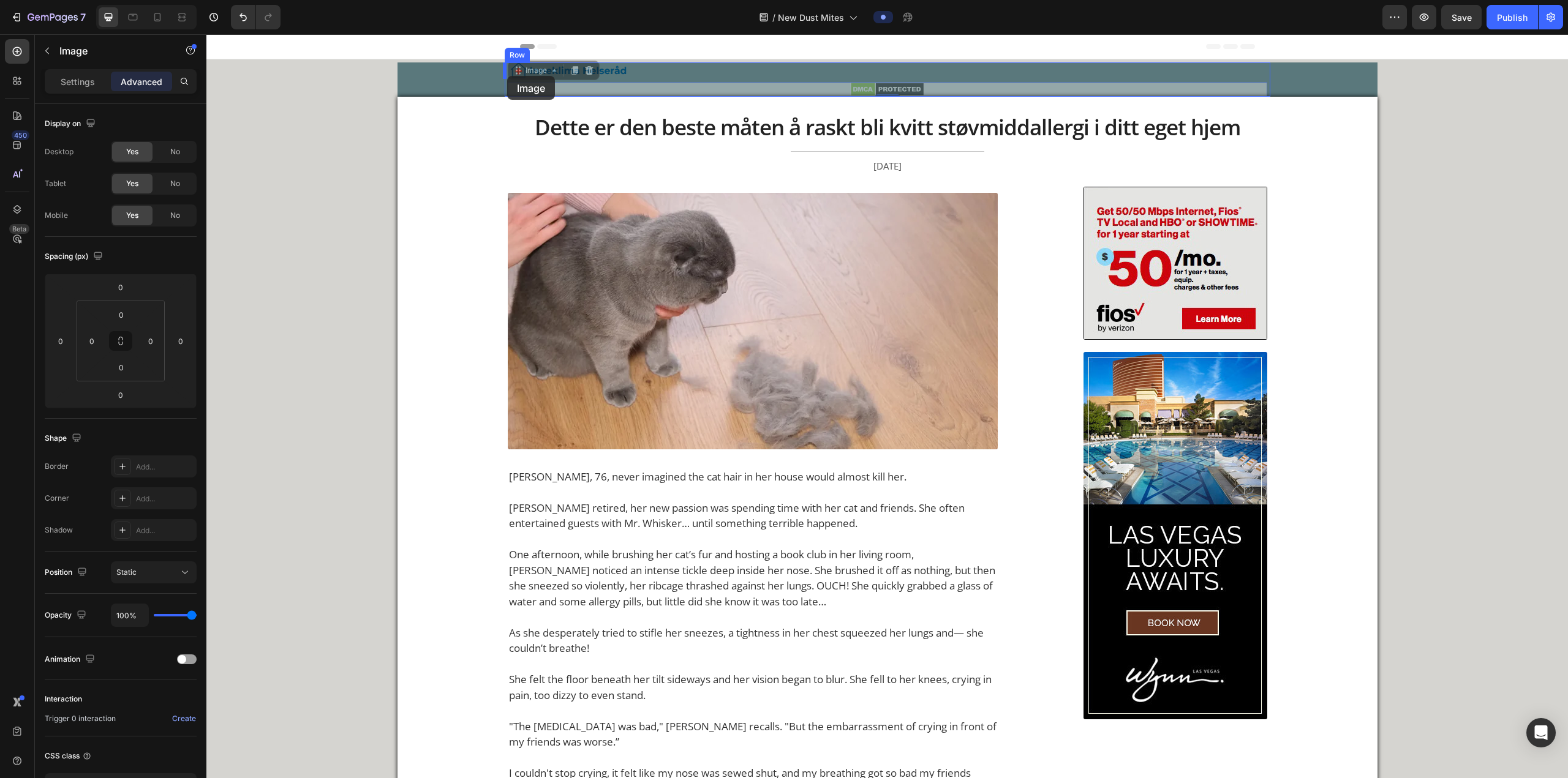
drag, startPoint x: 854, startPoint y: 85, endPoint x: 507, endPoint y: 76, distance: 347.1
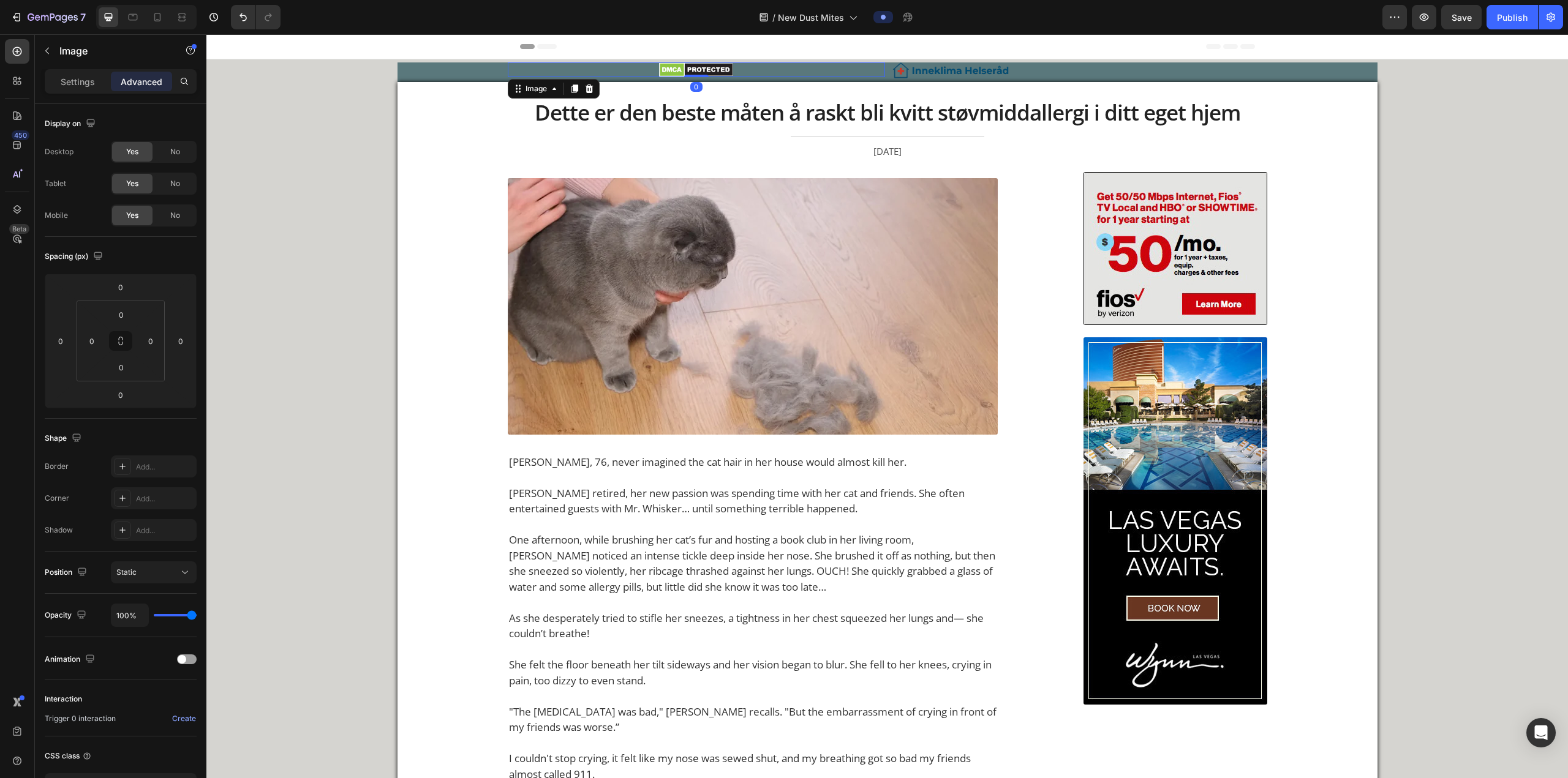
click at [148, 27] on div at bounding box center [146, 17] width 101 height 25
click at [154, 20] on icon at bounding box center [157, 17] width 12 height 12
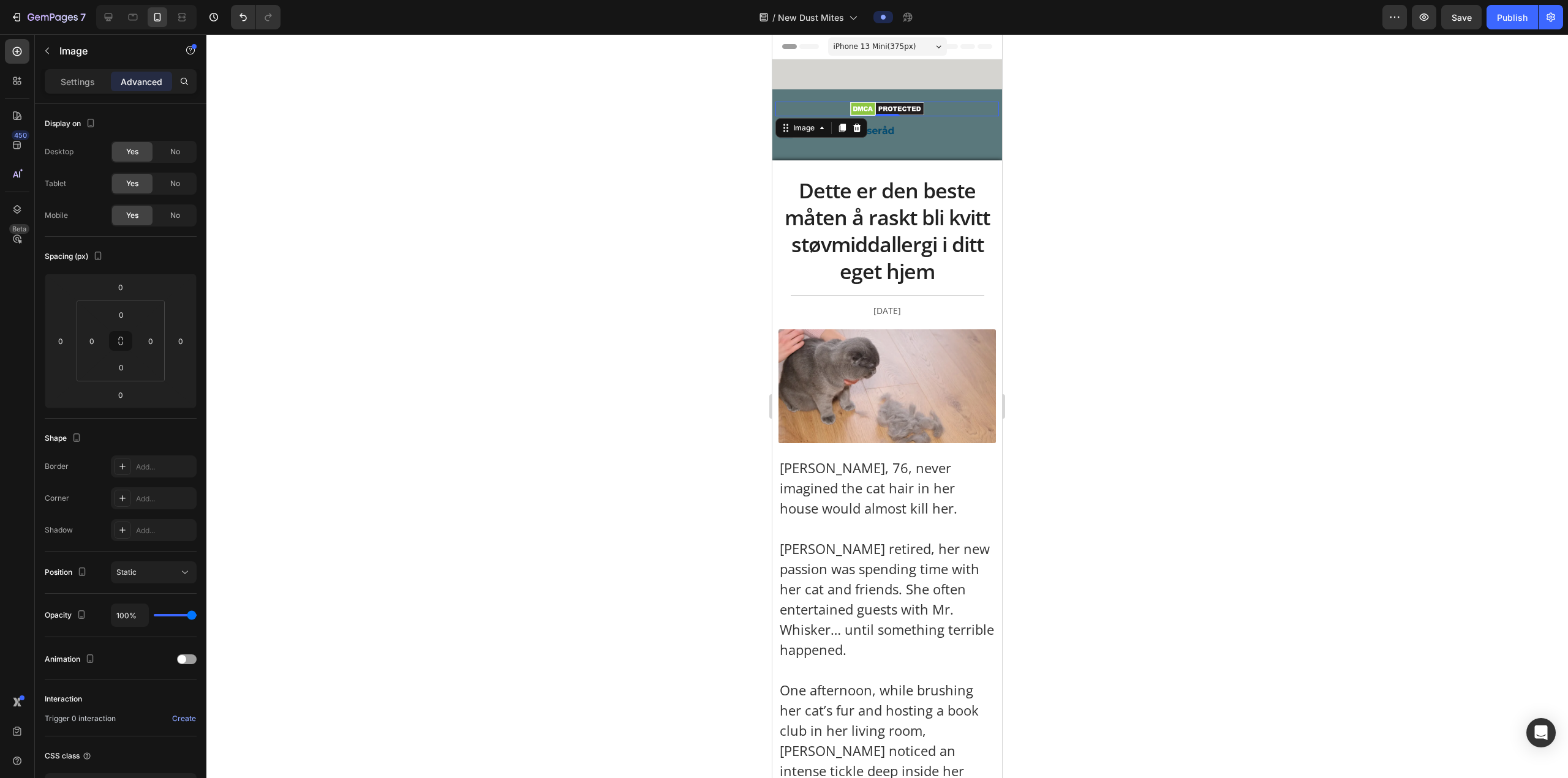
scroll to position [25, 0]
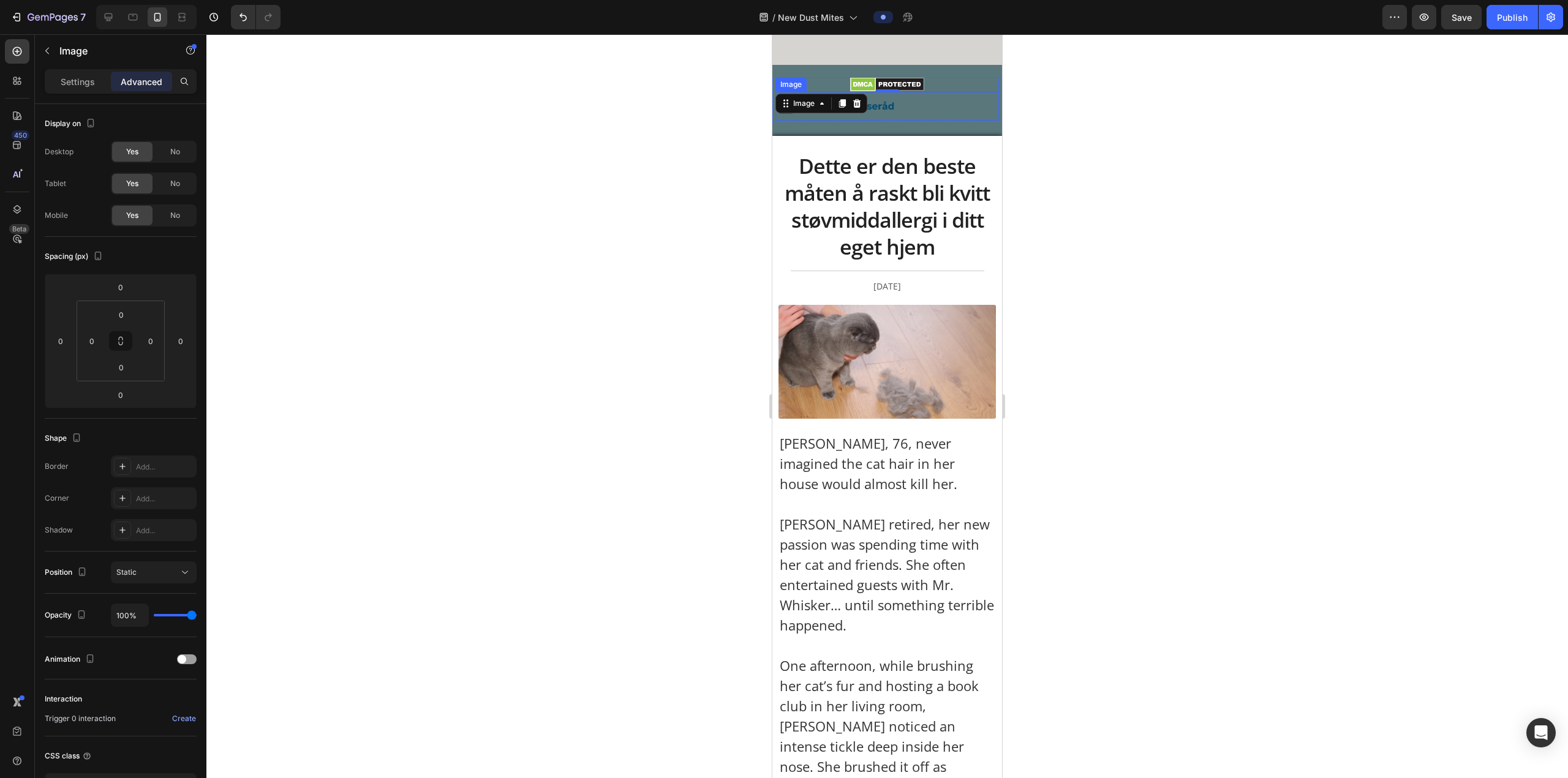
click at [518, 101] on div "0" at bounding box center [887, 101] width 12 height 10
click at [518, 104] on div "0" at bounding box center [887, 101] width 12 height 10
click at [518, 106] on div "Image 0 Image Row" at bounding box center [886, 101] width 229 height 46
click at [518, 108] on img at bounding box center [836, 106] width 122 height 17
drag, startPoint x: 826, startPoint y: 100, endPoint x: 867, endPoint y: 106, distance: 41.4
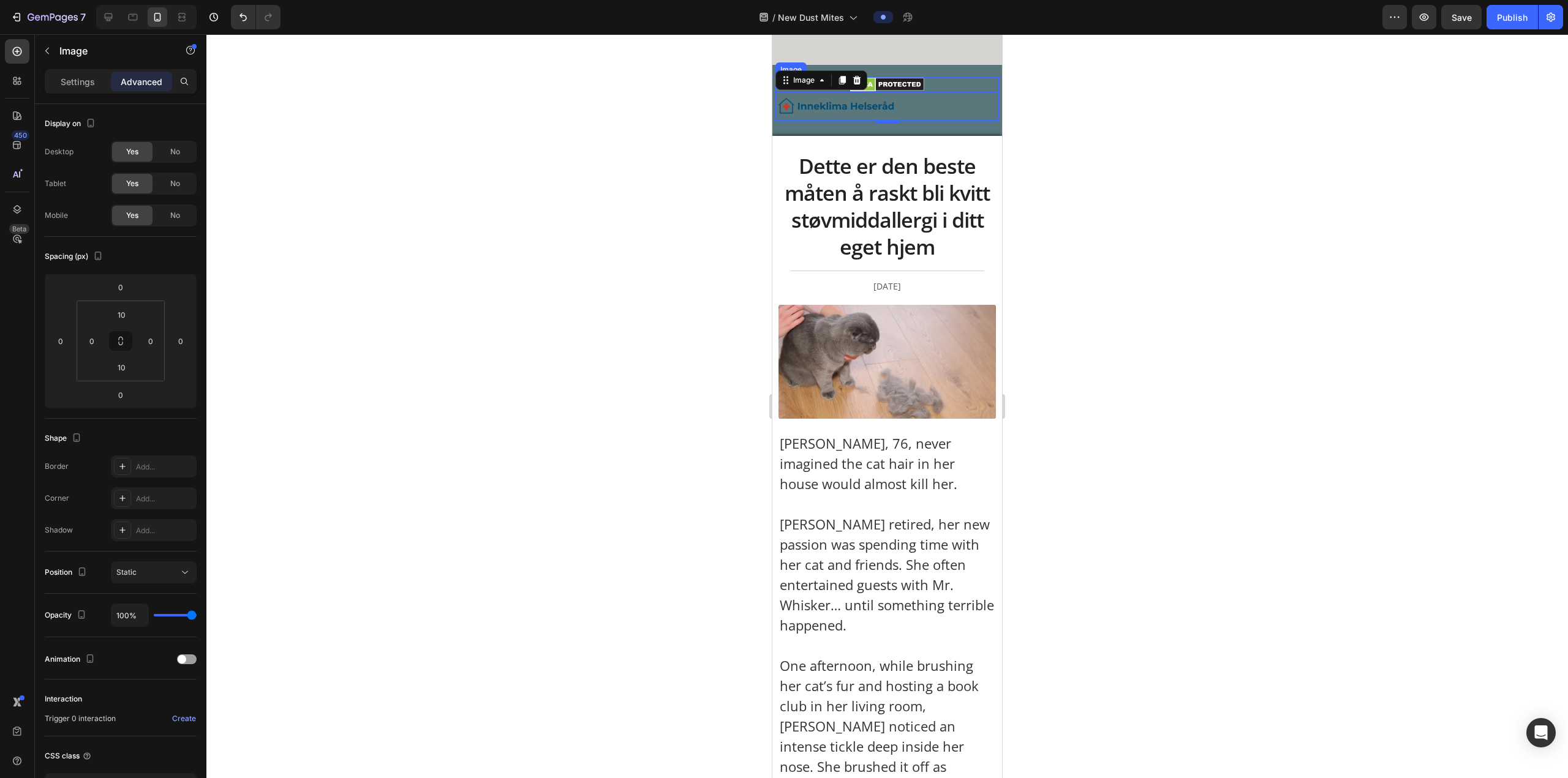
click at [518, 89] on img at bounding box center [887, 85] width 74 height 14
click at [518, 87] on img at bounding box center [887, 85] width 74 height 14
click at [518, 62] on icon at bounding box center [857, 65] width 10 height 10
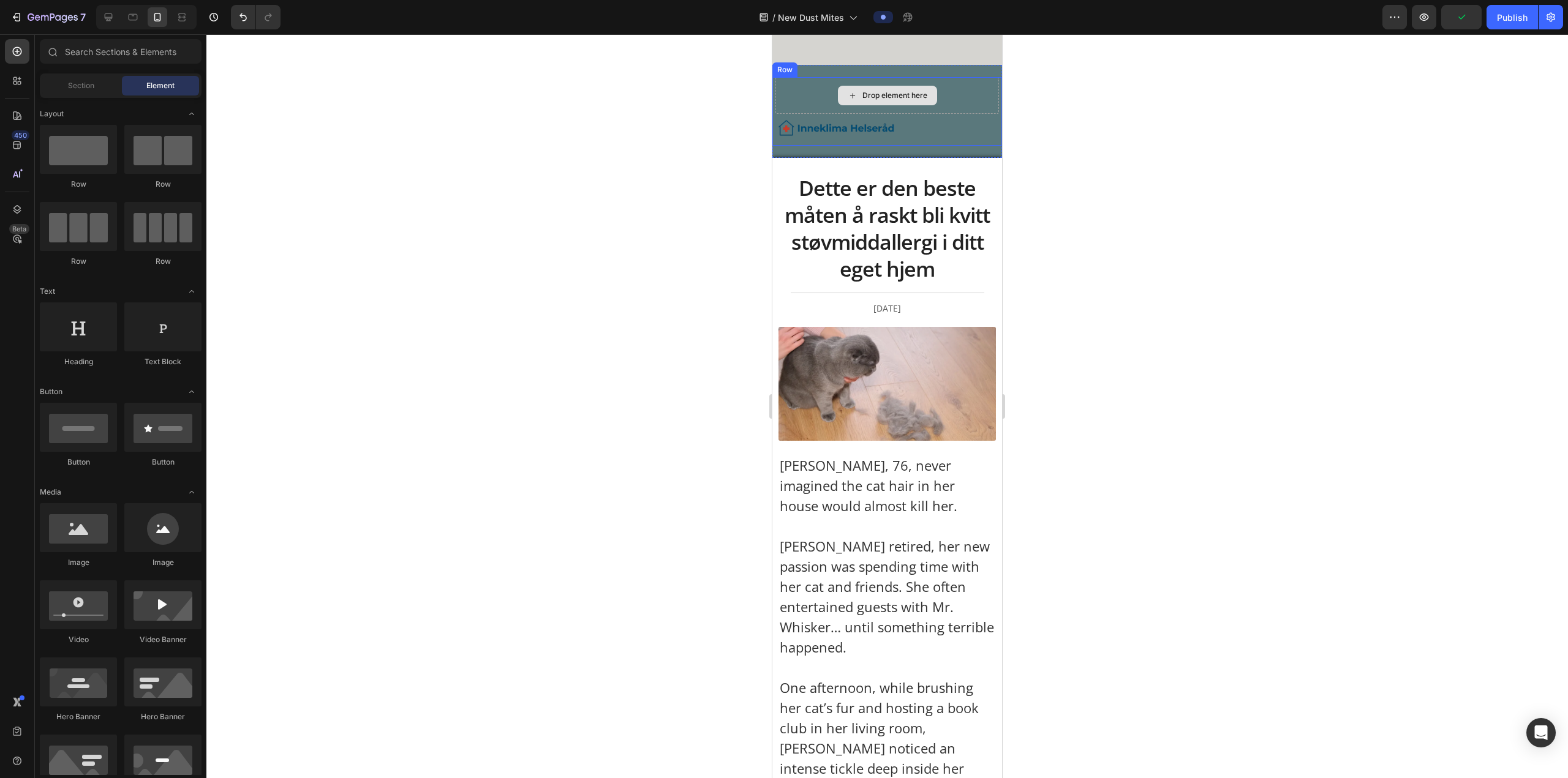
click at [518, 96] on div "Drop element here" at bounding box center [887, 95] width 99 height 20
click at [518, 84] on div "Drop element here" at bounding box center [887, 96] width 224 height 37
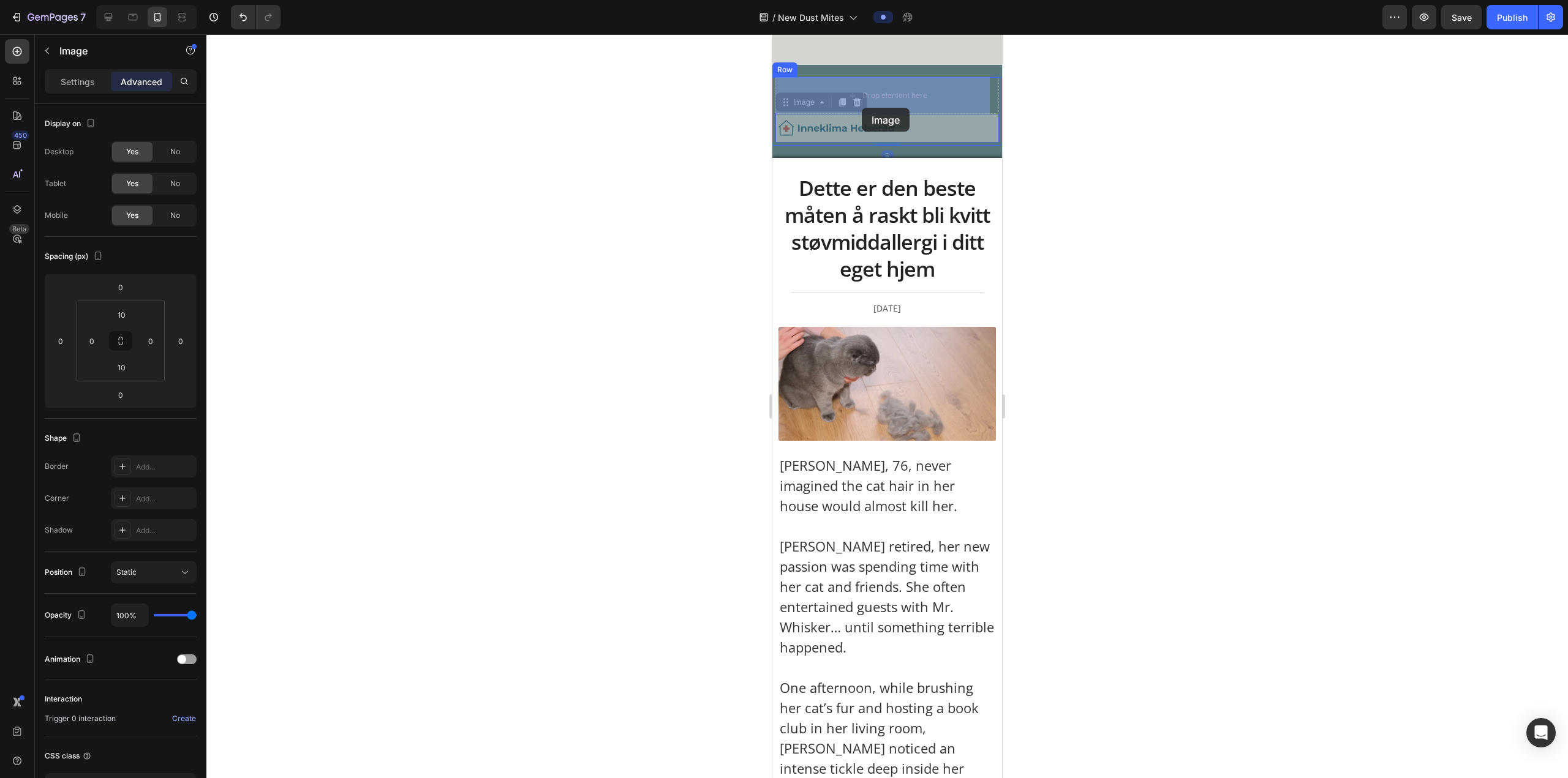
drag, startPoint x: 854, startPoint y: 121, endPoint x: 862, endPoint y: 107, distance: 16.1
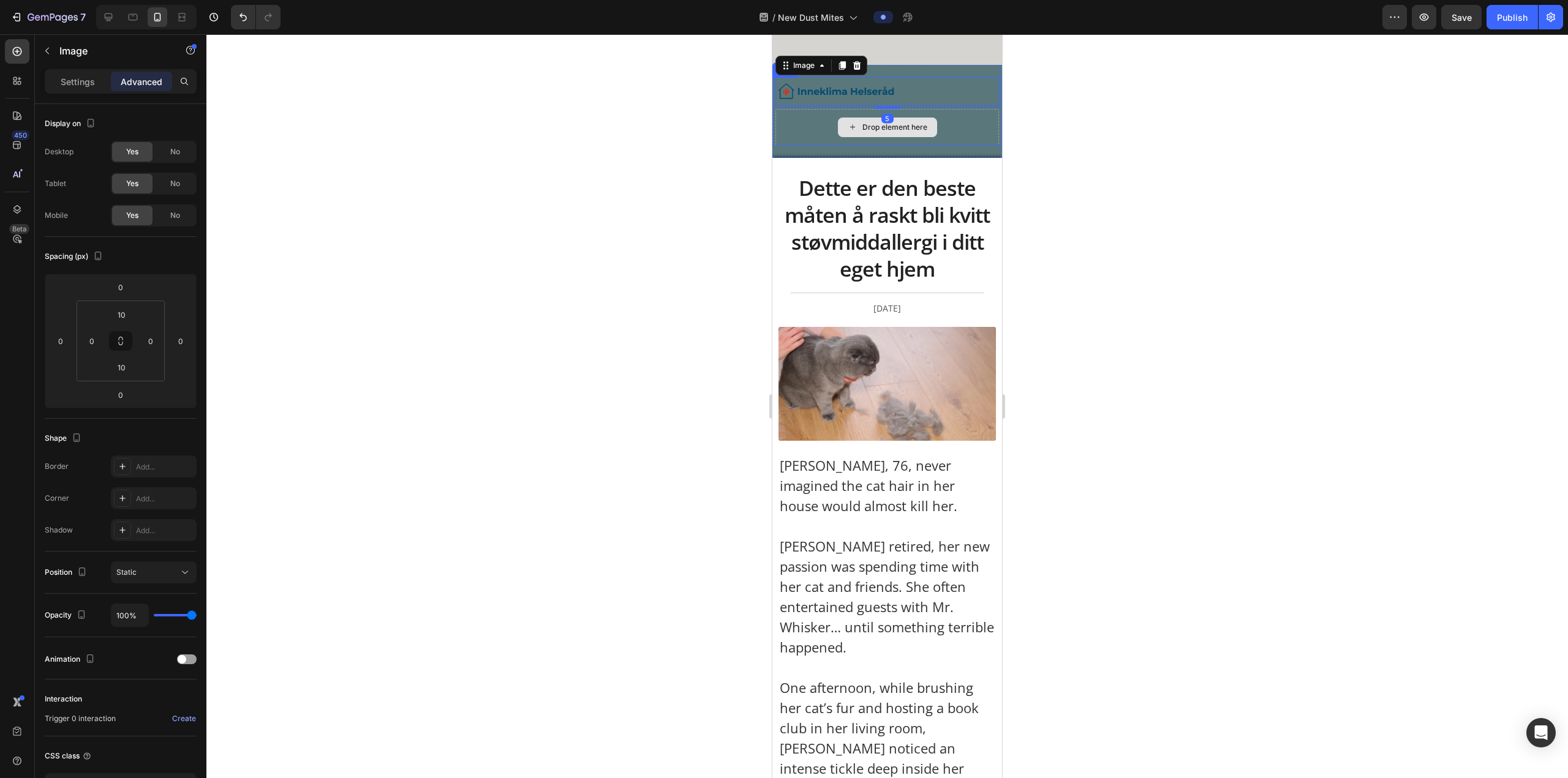
click at [518, 108] on div "5" at bounding box center [887, 108] width 224 height 3
click at [518, 109] on div "Drop element here" at bounding box center [887, 127] width 224 height 37
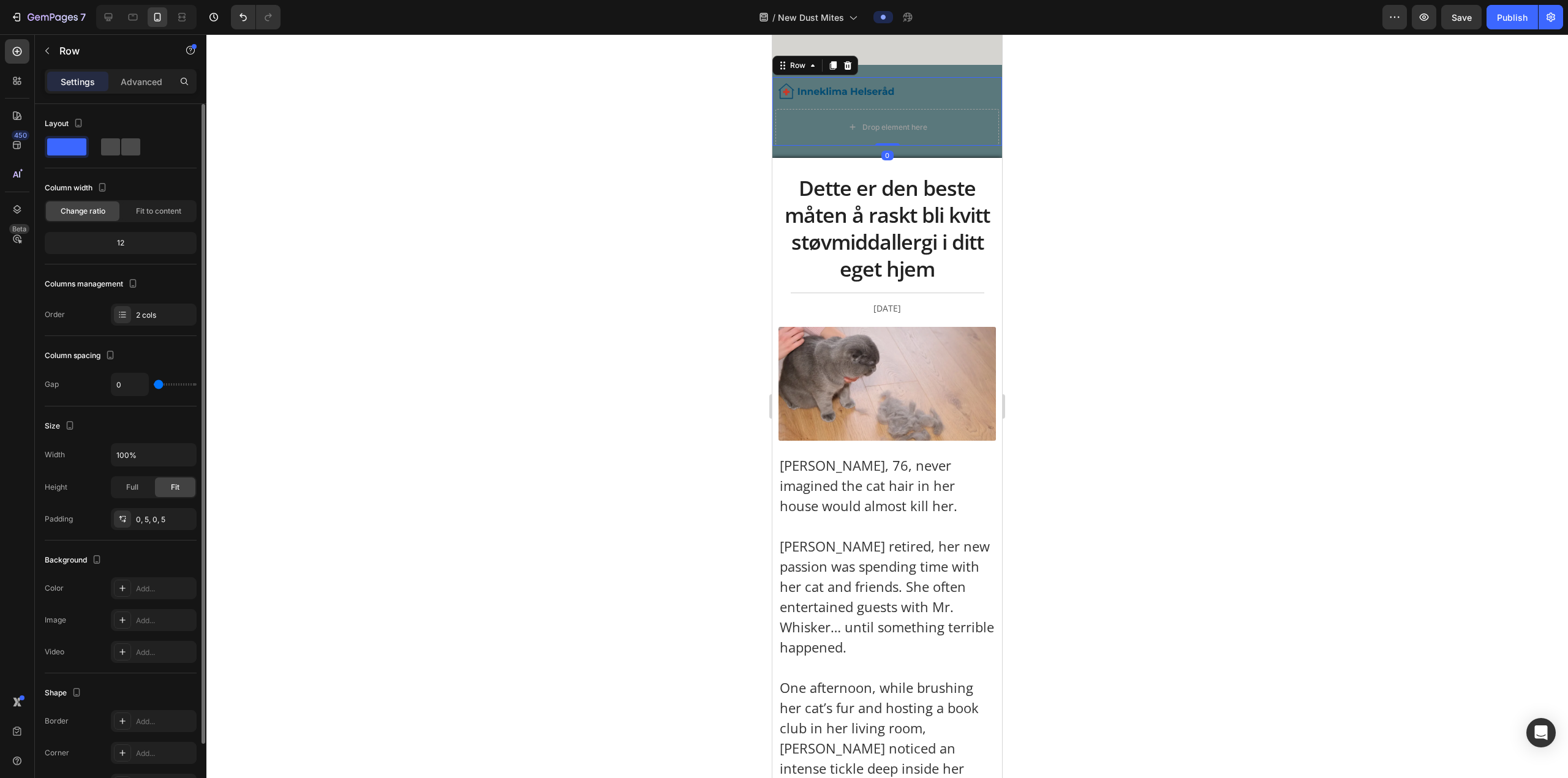
click at [116, 140] on span at bounding box center [110, 146] width 19 height 17
type input "8"
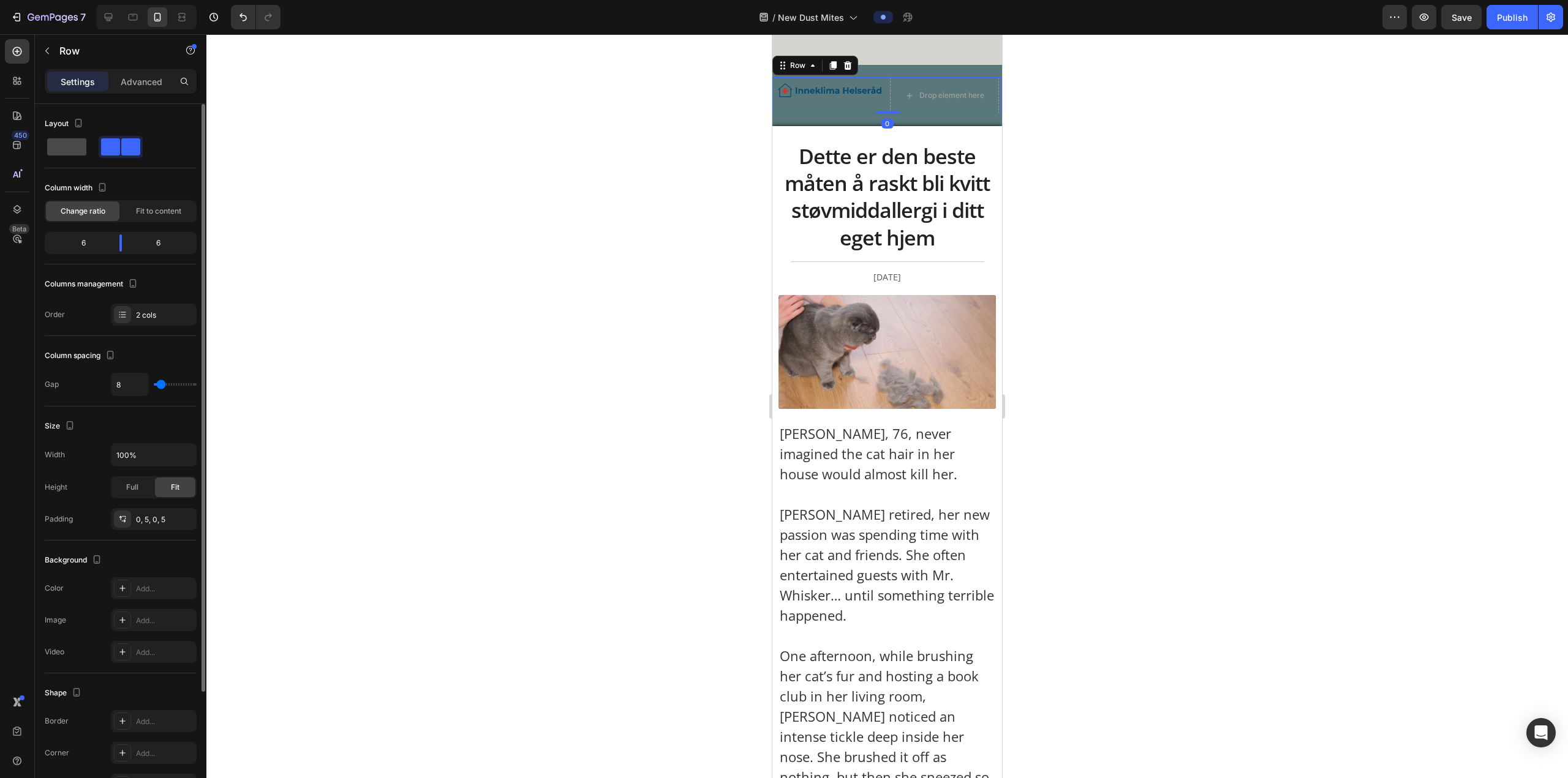
click at [64, 149] on span at bounding box center [66, 146] width 39 height 17
type input "0"
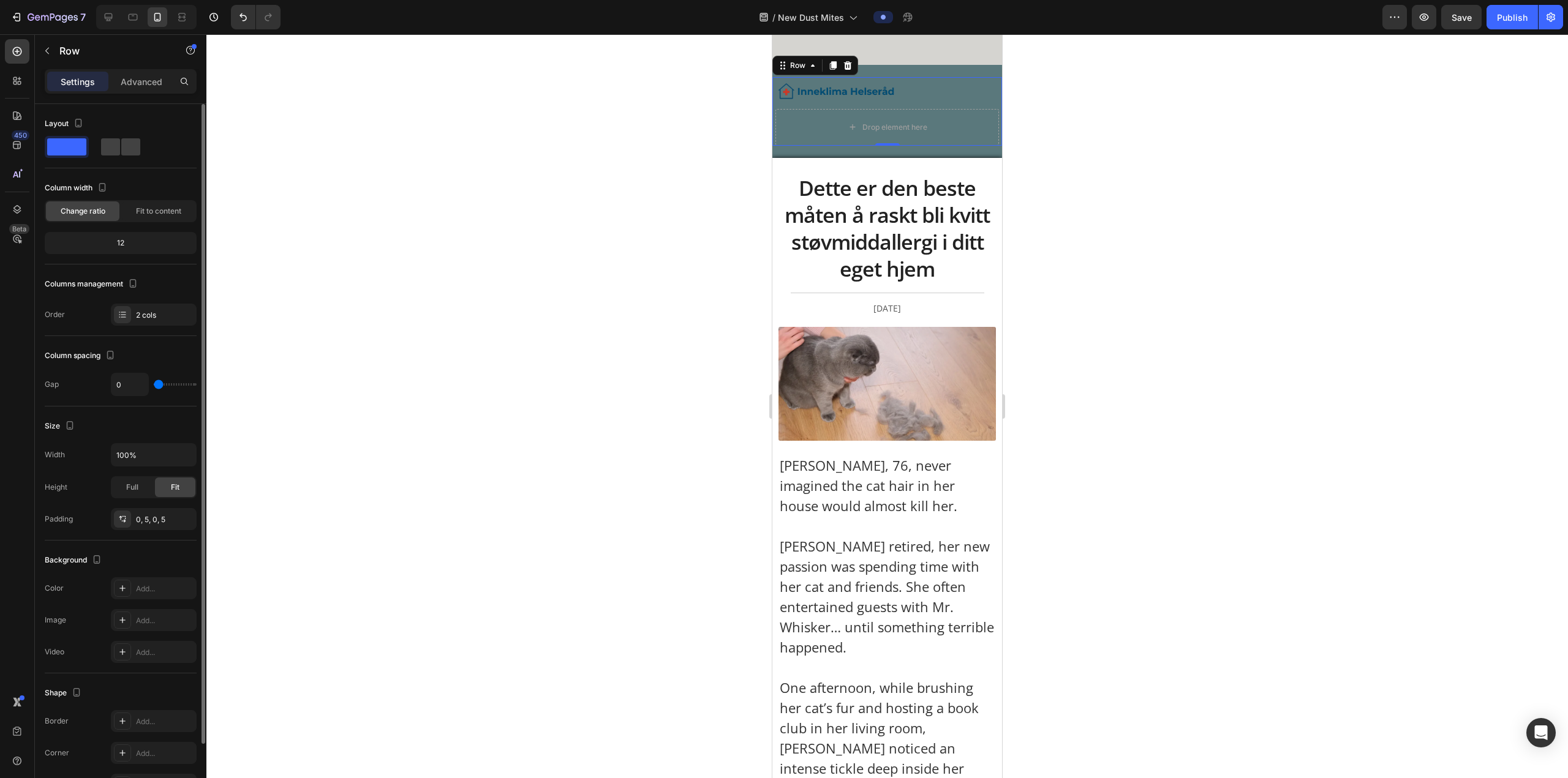
click at [96, 158] on div "Layout" at bounding box center [121, 141] width 152 height 54
click at [109, 161] on div "Layout" at bounding box center [121, 141] width 152 height 54
click at [113, 147] on span at bounding box center [110, 146] width 19 height 17
type input "8"
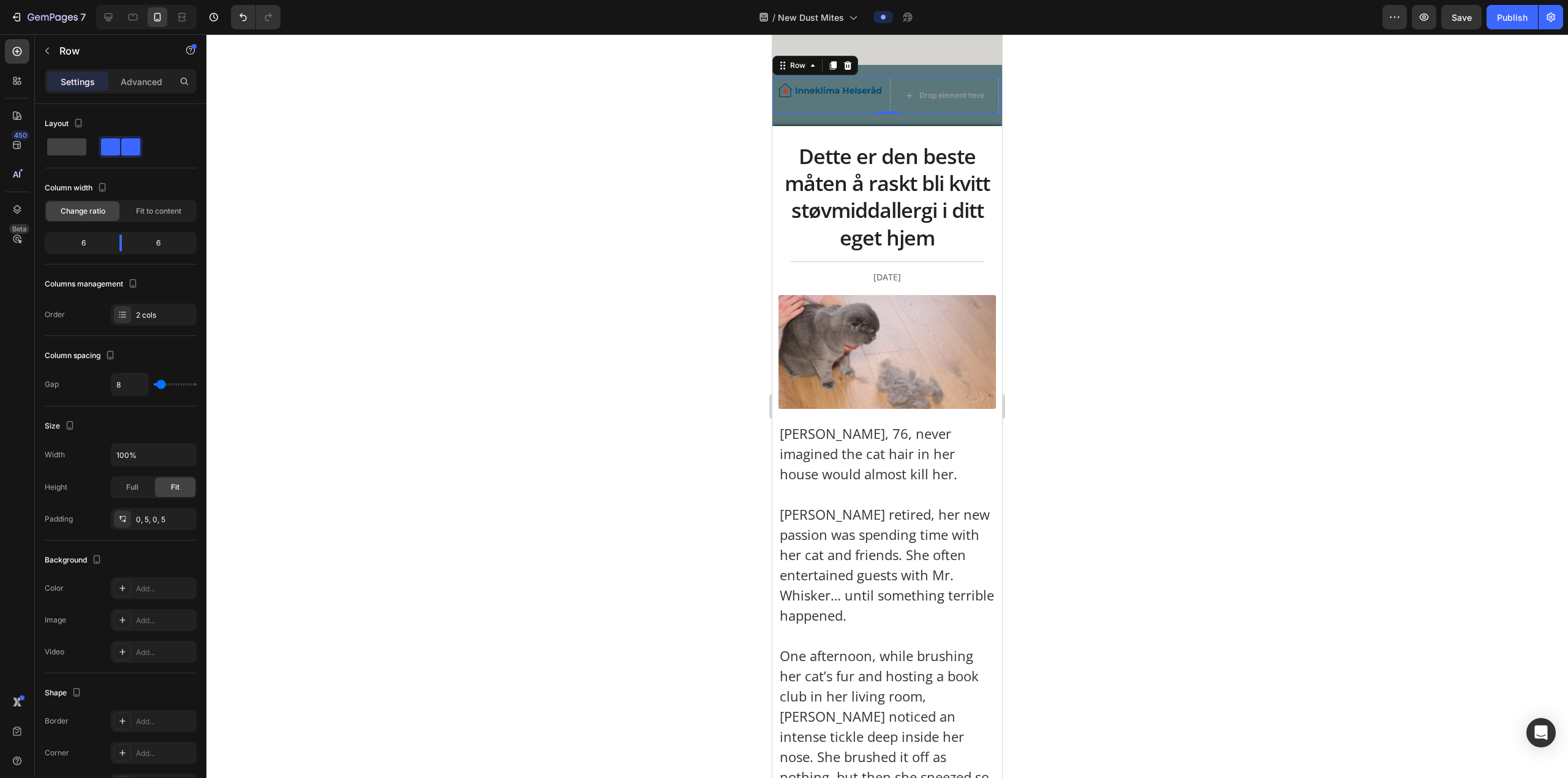
click at [518, 98] on div at bounding box center [886, 406] width 1361 height 744
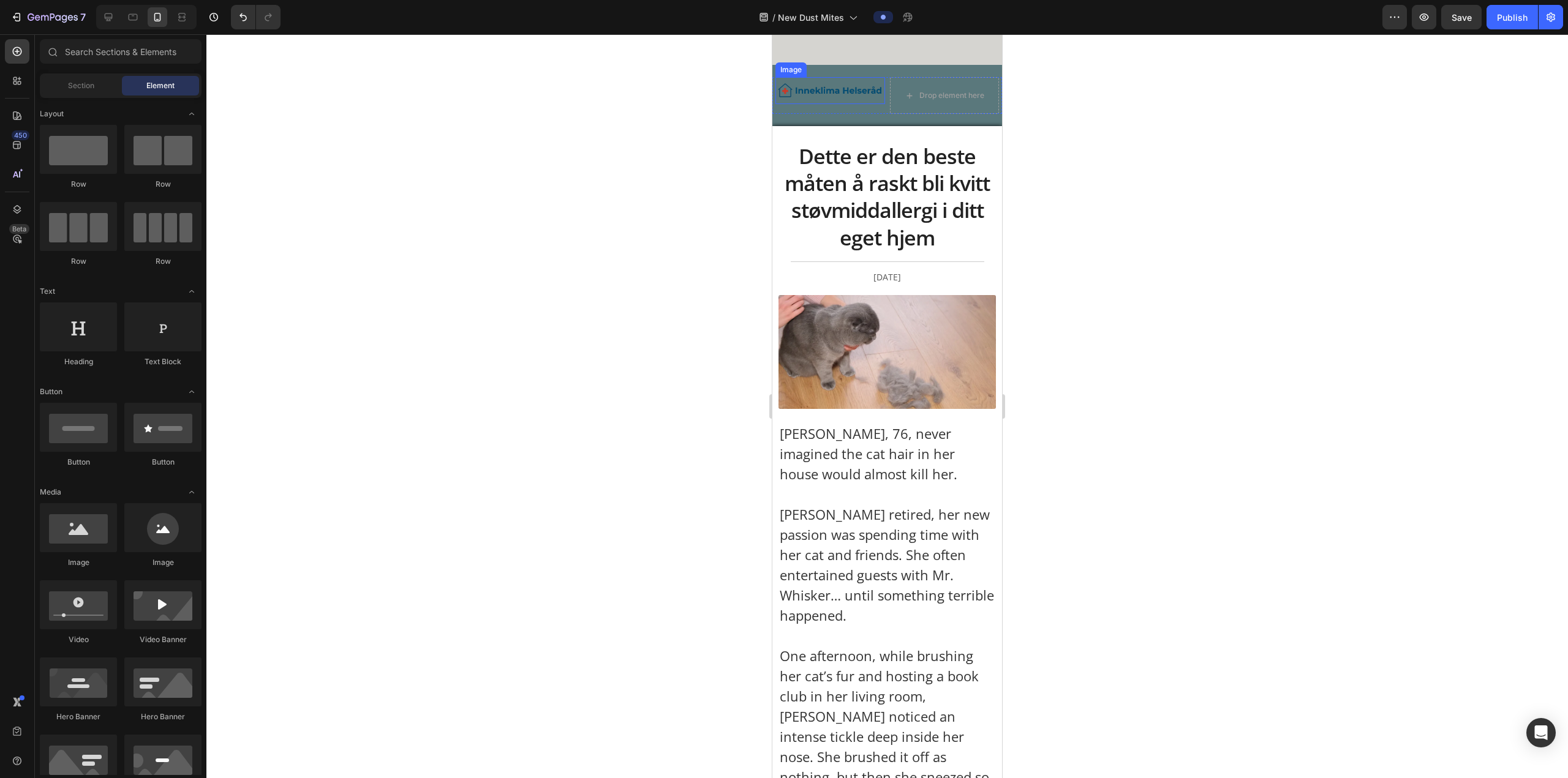
click at [518, 101] on div "Image" at bounding box center [830, 91] width 109 height 27
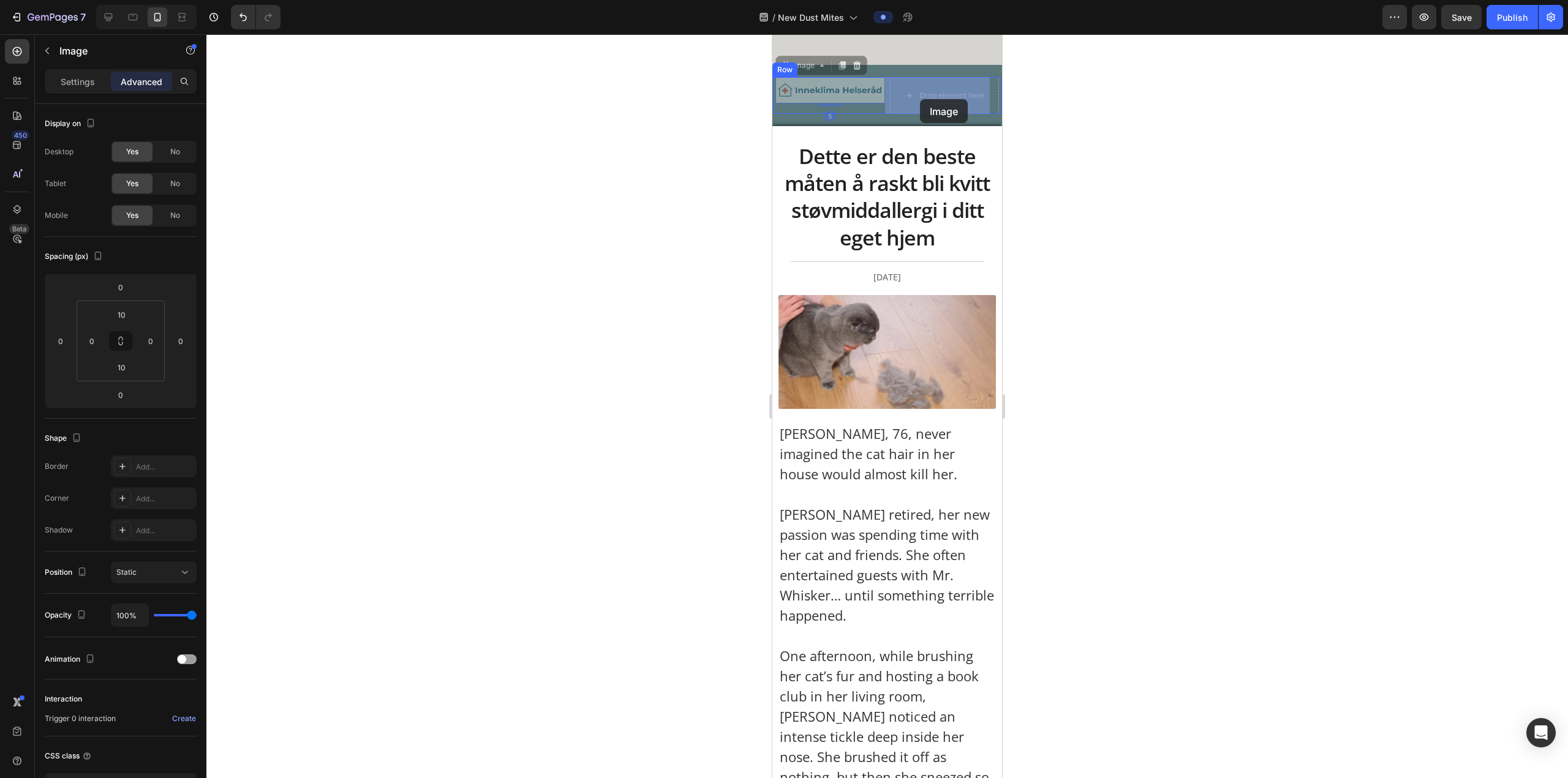
drag, startPoint x: 818, startPoint y: 90, endPoint x: 904, endPoint y: 100, distance: 86.6
drag, startPoint x: 937, startPoint y: 105, endPoint x: 931, endPoint y: 68, distance: 37.5
click at [518, 77] on div "Image 0" at bounding box center [944, 91] width 109 height 27
click at [518, 84] on img at bounding box center [944, 90] width 109 height 14
click at [518, 85] on img at bounding box center [944, 90] width 109 height 14
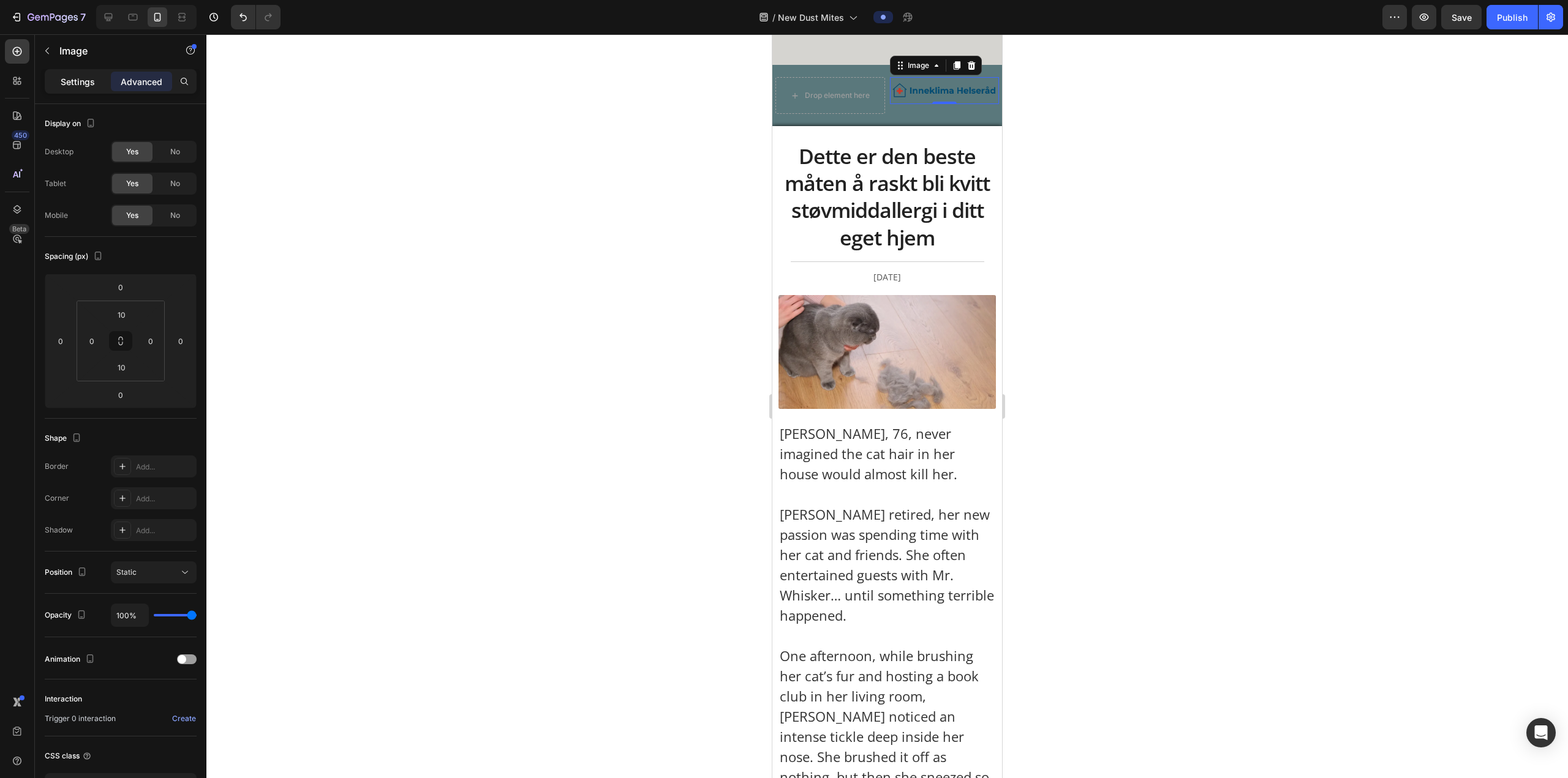
click at [93, 86] on div "Settings" at bounding box center [78, 81] width 62 height 20
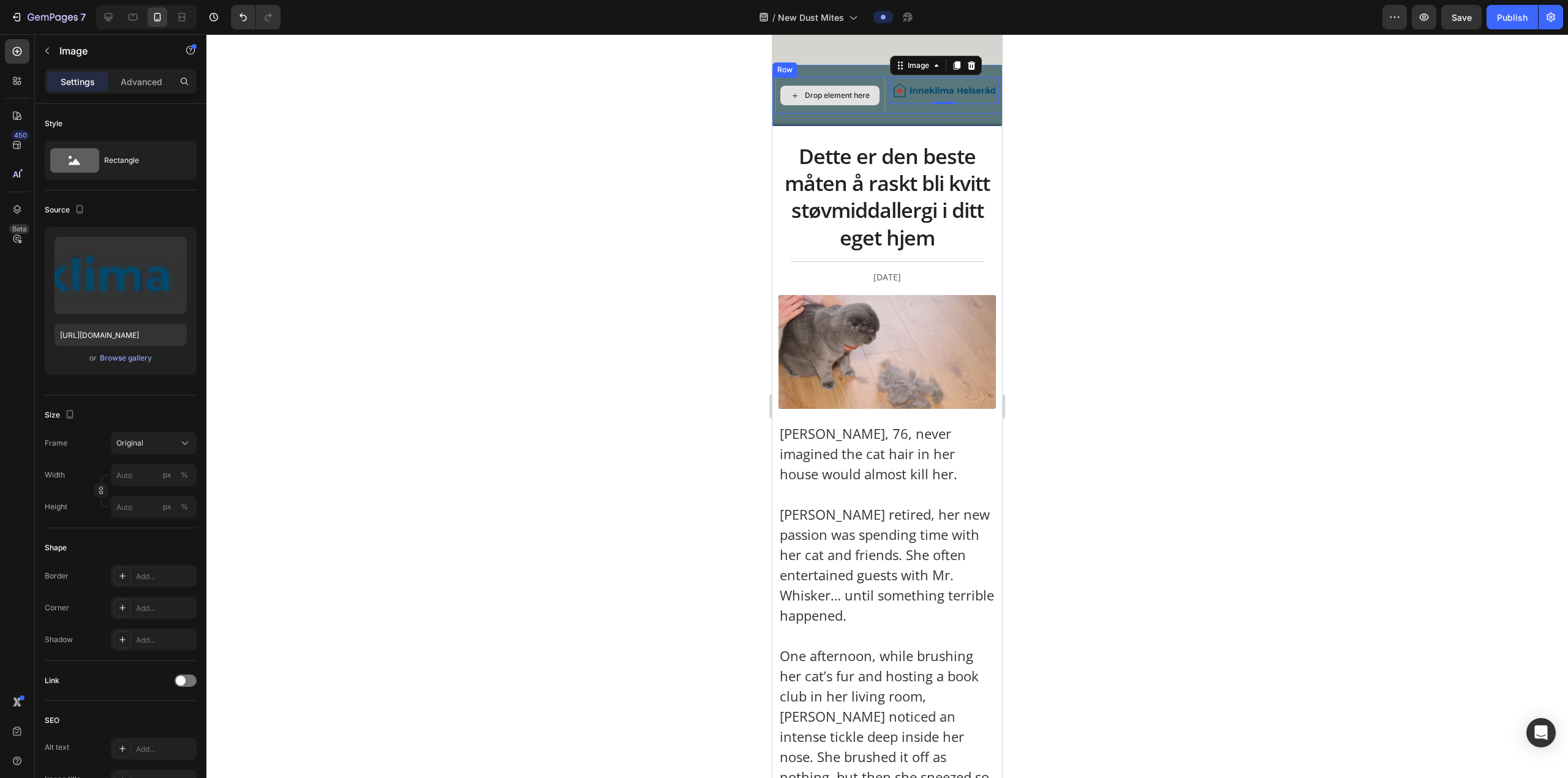
click at [518, 113] on div "Drop element here" at bounding box center [830, 96] width 109 height 37
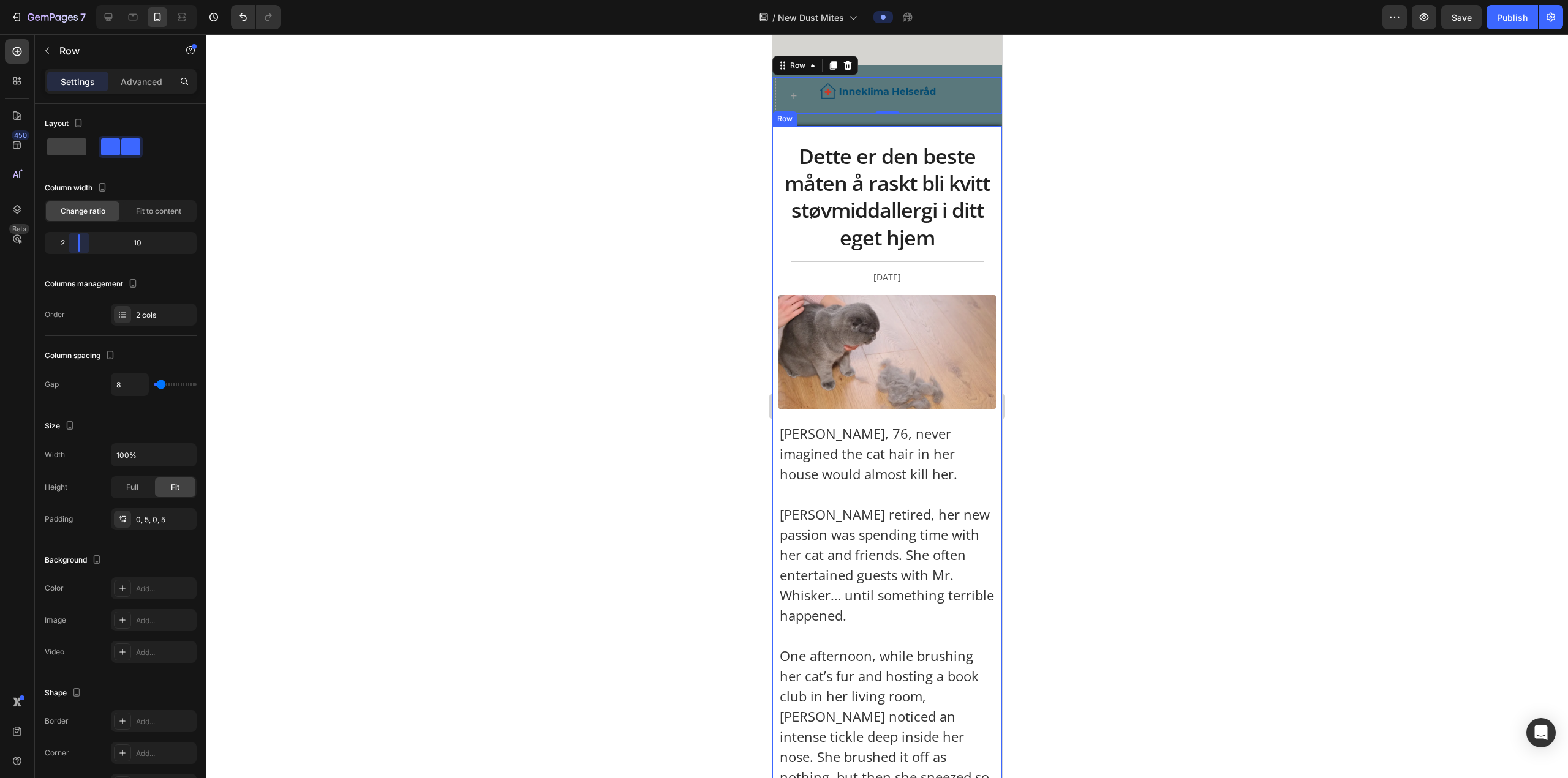
drag, startPoint x: 113, startPoint y: 240, endPoint x: 74, endPoint y: 248, distance: 39.8
click at [74, 0] on body "7 Version history / New Dust Mites Preview Save Publish 450 Beta Sections(18) E…" at bounding box center [784, 0] width 1568 height 0
click at [518, 84] on img at bounding box center [878, 91] width 122 height 17
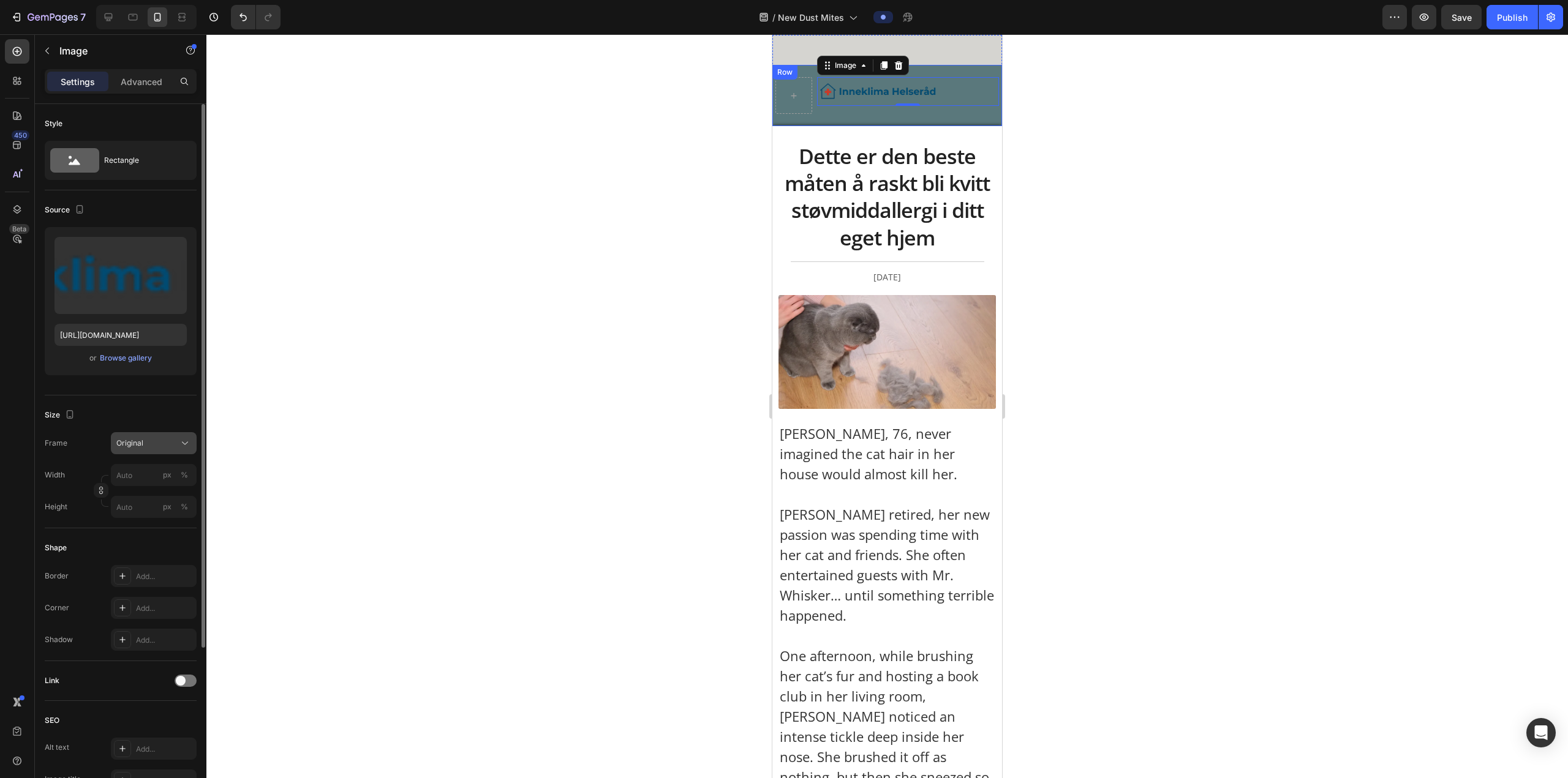
click at [156, 295] on div "Original" at bounding box center [146, 443] width 60 height 11
click at [168, 295] on div "Horizontal" at bounding box center [142, 519] width 98 height 23
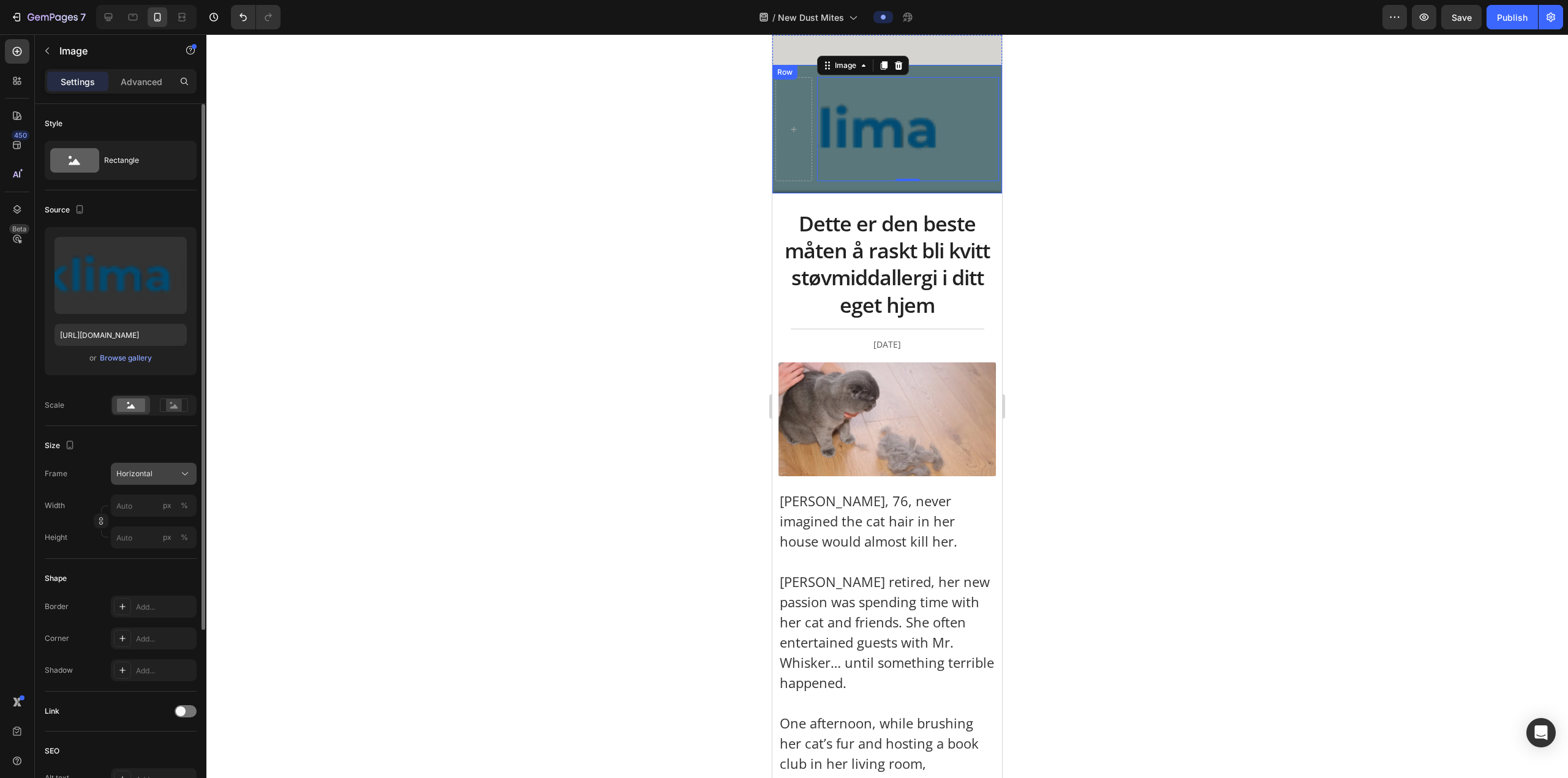
click at [157, 295] on div "Horizontal" at bounding box center [153, 473] width 74 height 12
click at [161, 295] on button "Horizontal" at bounding box center [153, 474] width 86 height 22
click at [145, 295] on input "px %" at bounding box center [153, 506] width 86 height 22
type input "4"
type input "3"
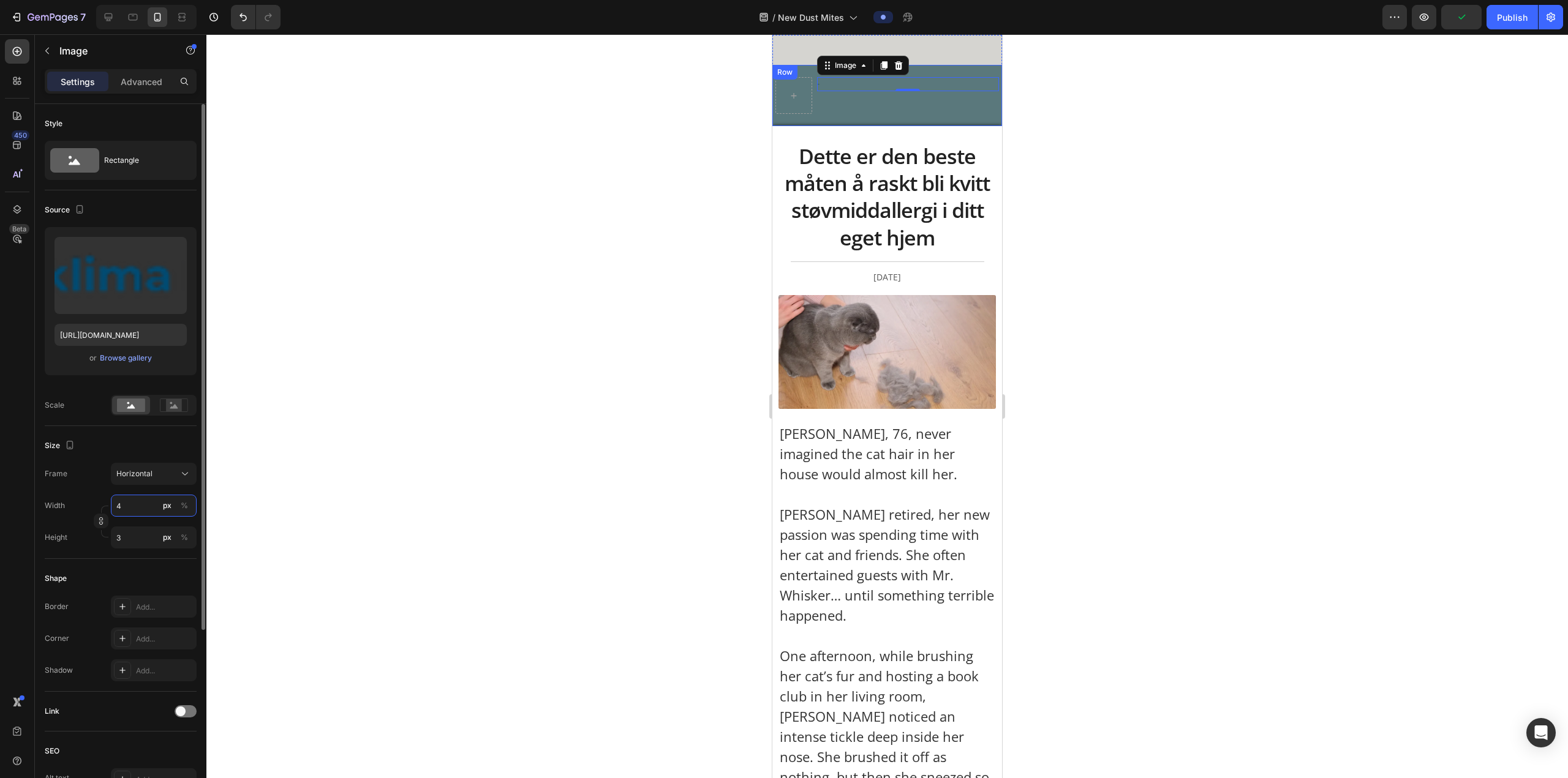
type input "40"
type input "30"
type input "400"
type input "300"
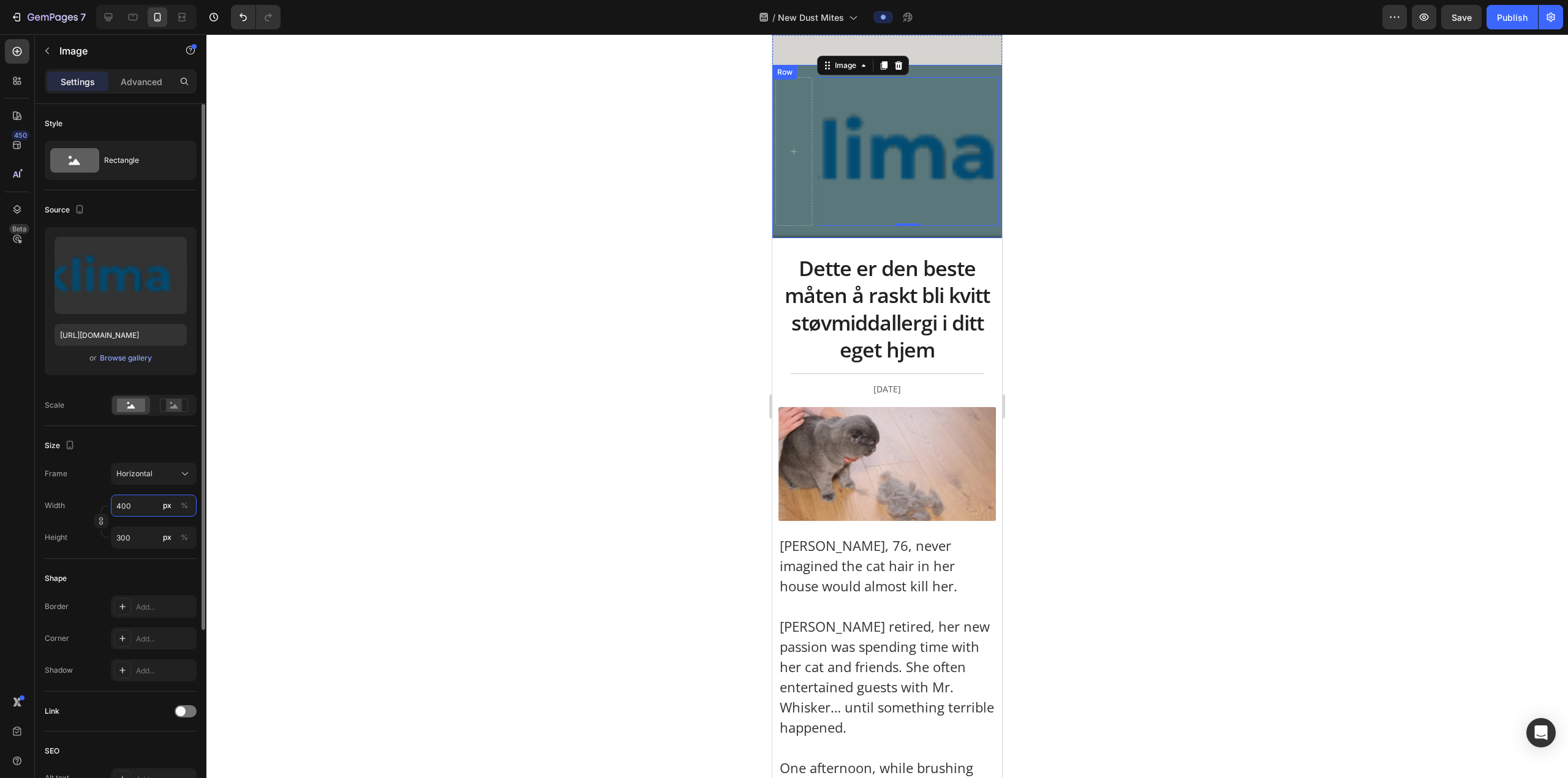
type input "40"
type input "30"
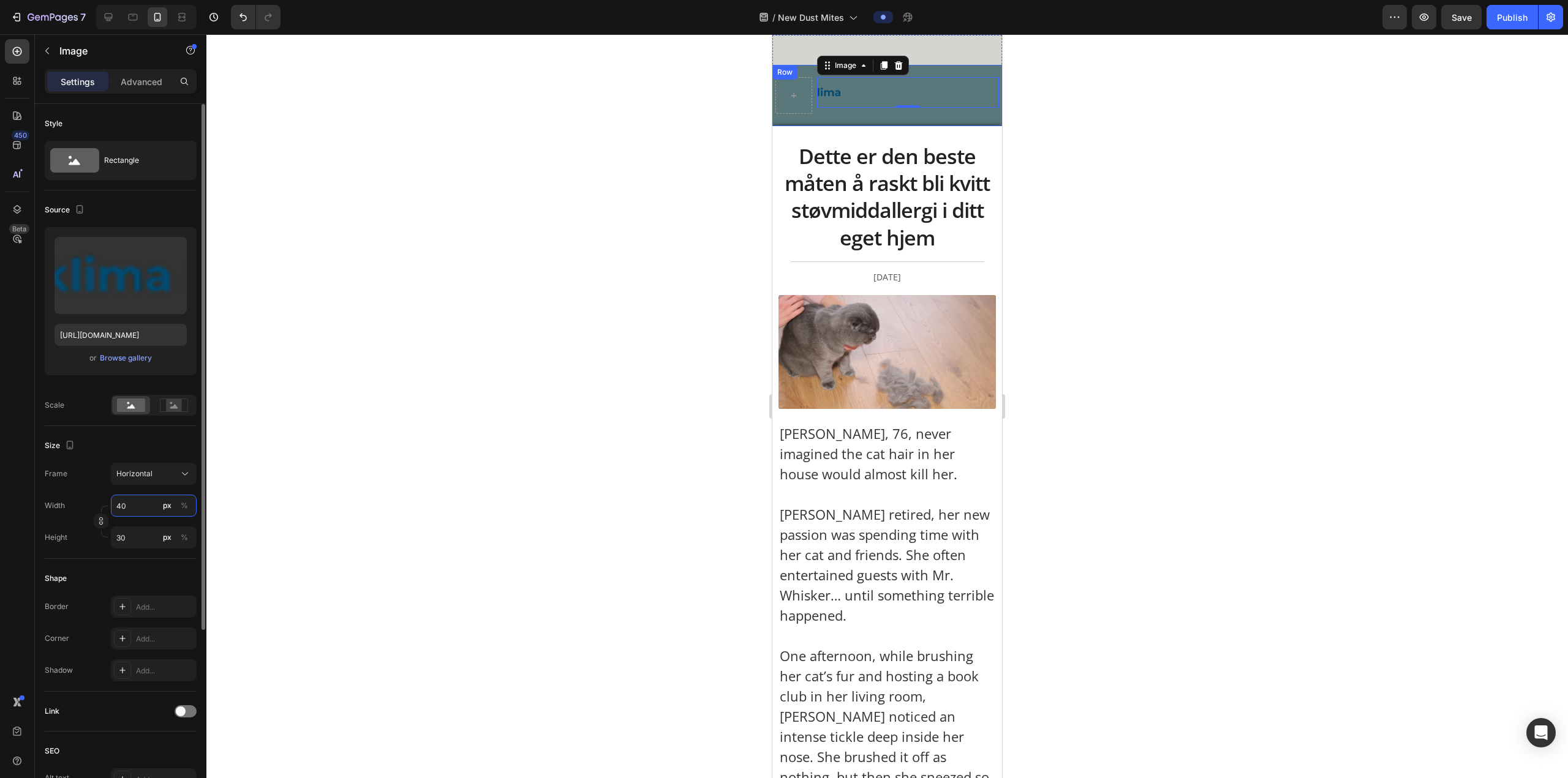
type input "4"
type input "3"
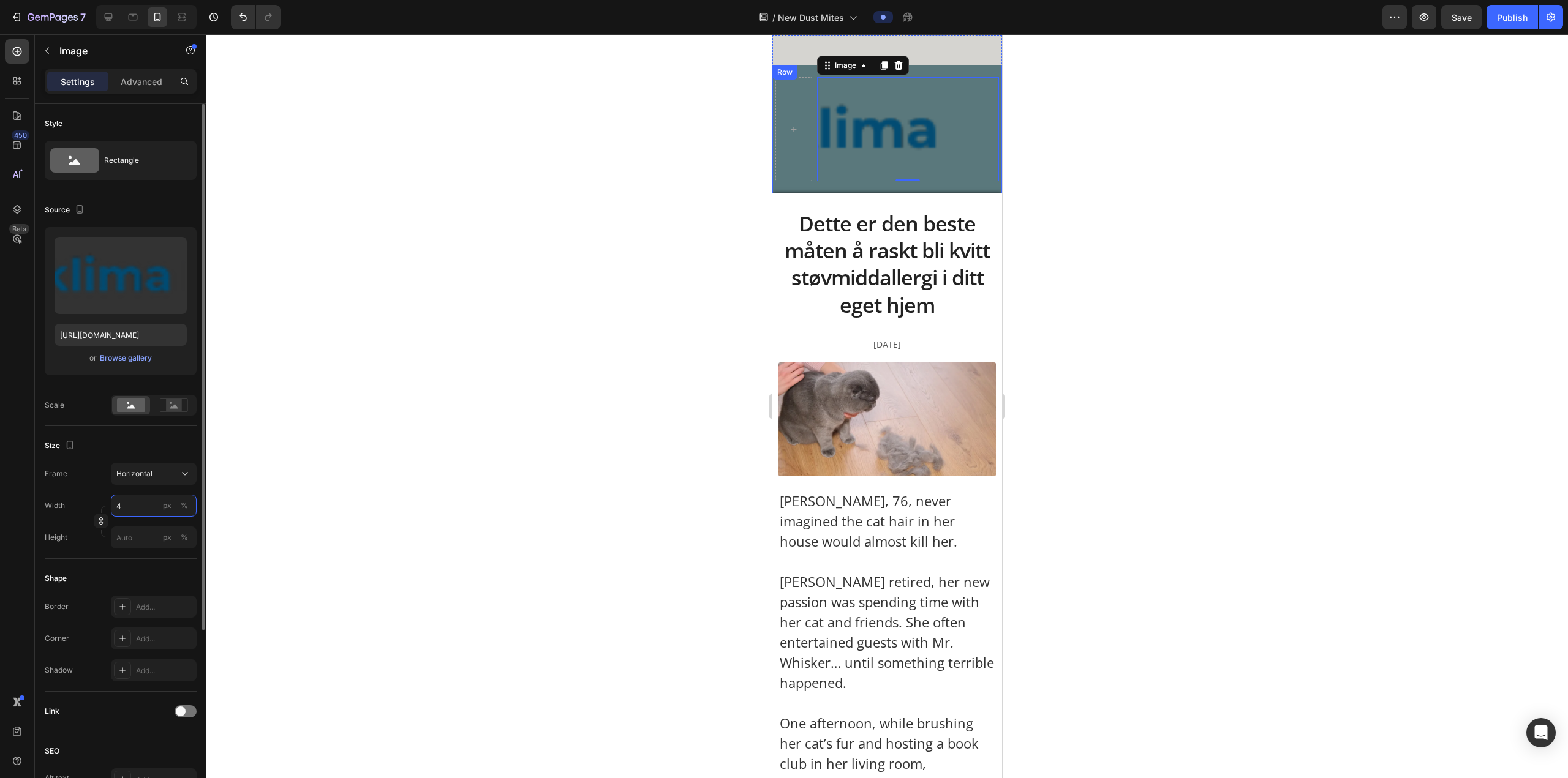
type input "46"
type input "35"
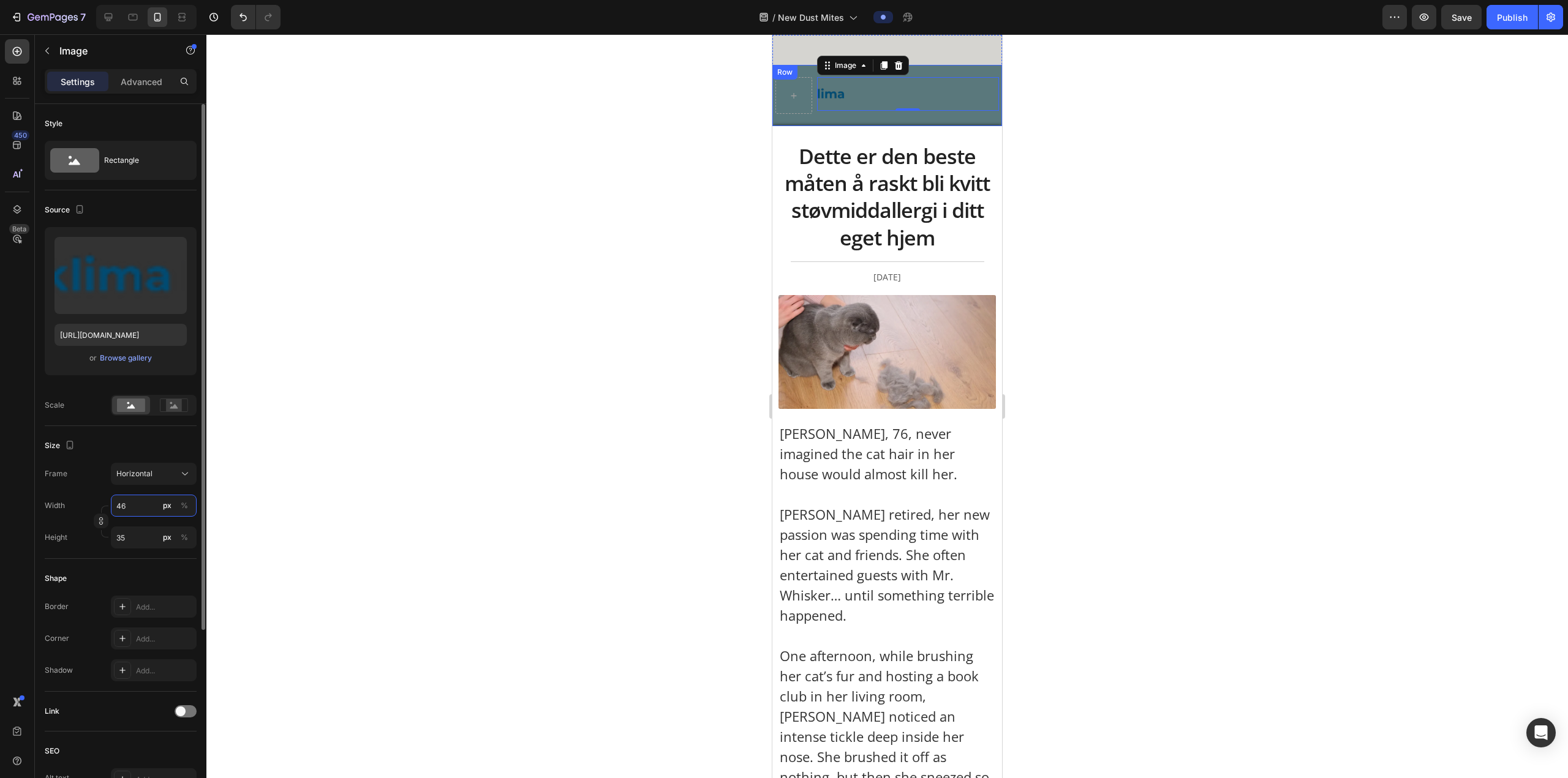
type input "460"
type input "345"
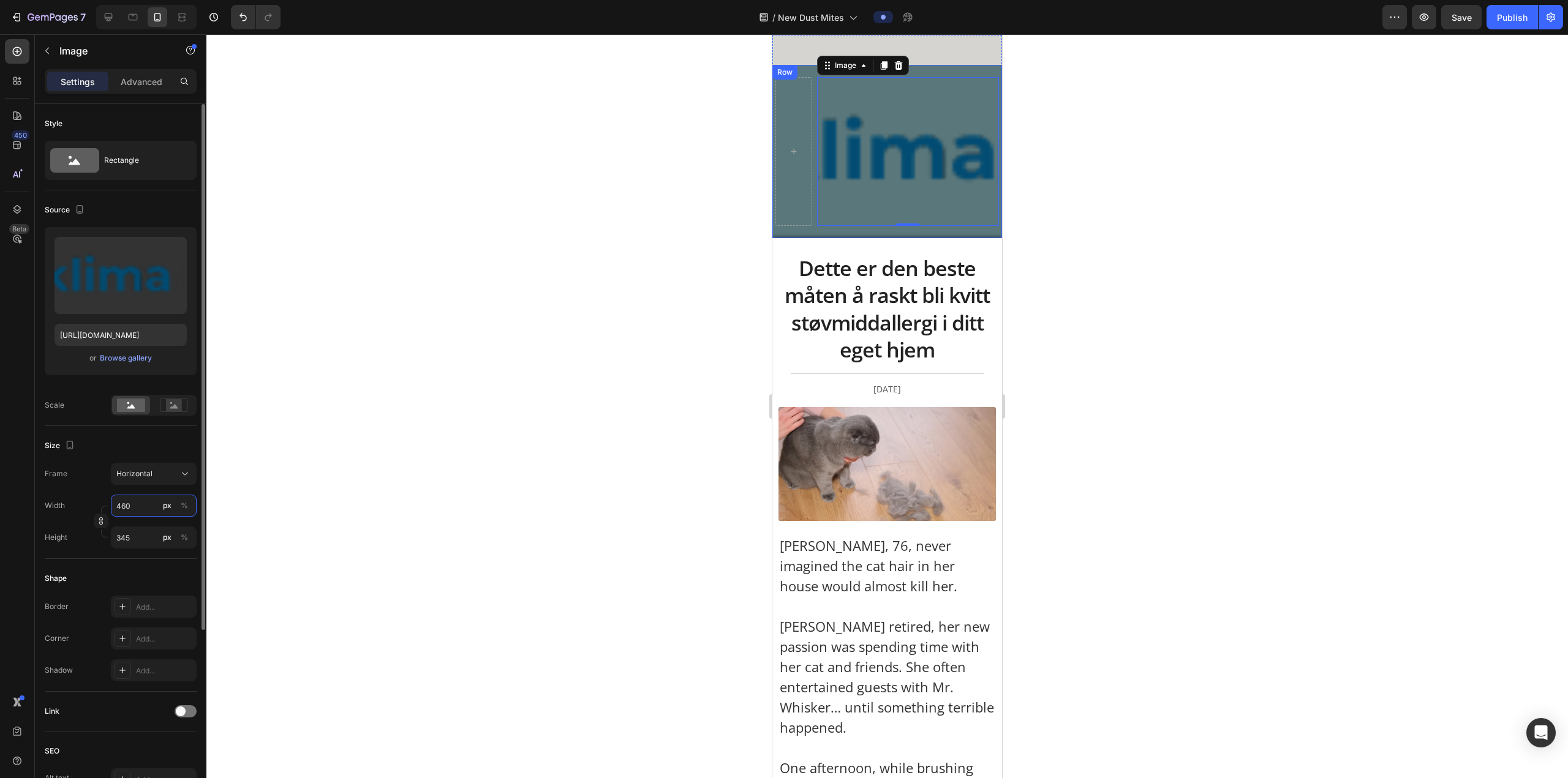
type input "4600"
type input "3450"
type input "460"
type input "345"
type input "46"
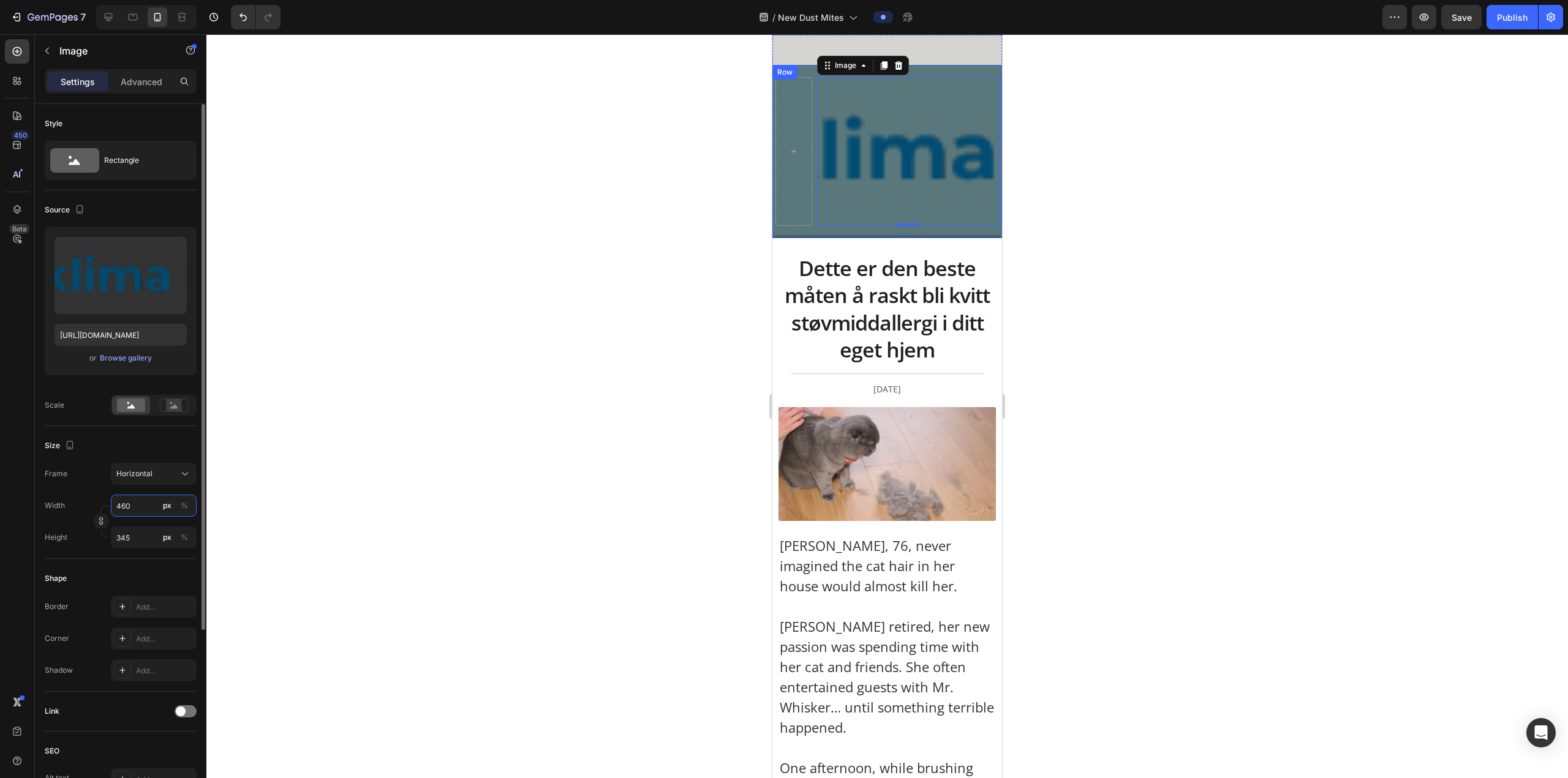
type input "35"
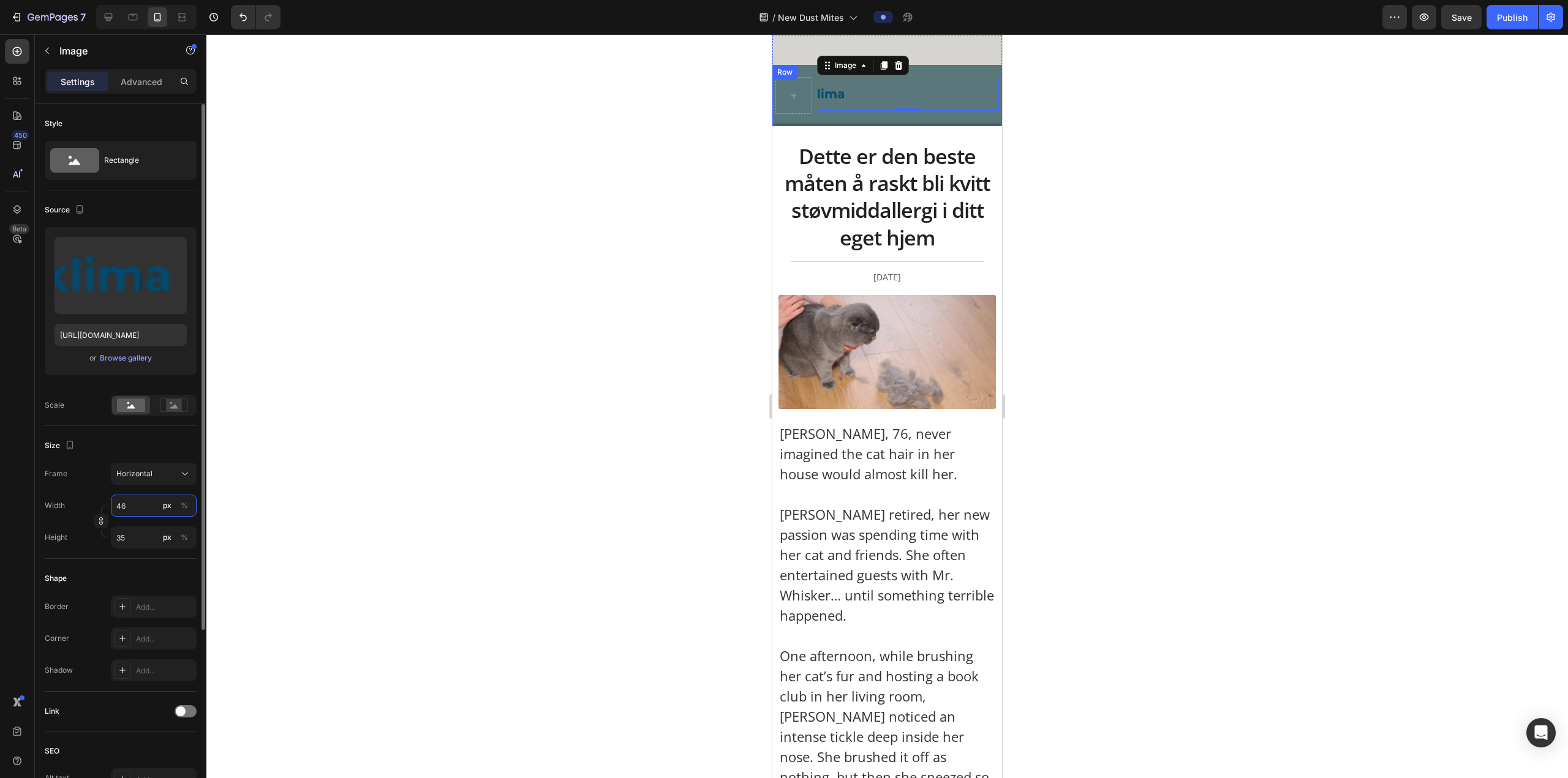
type input "4"
type input "3"
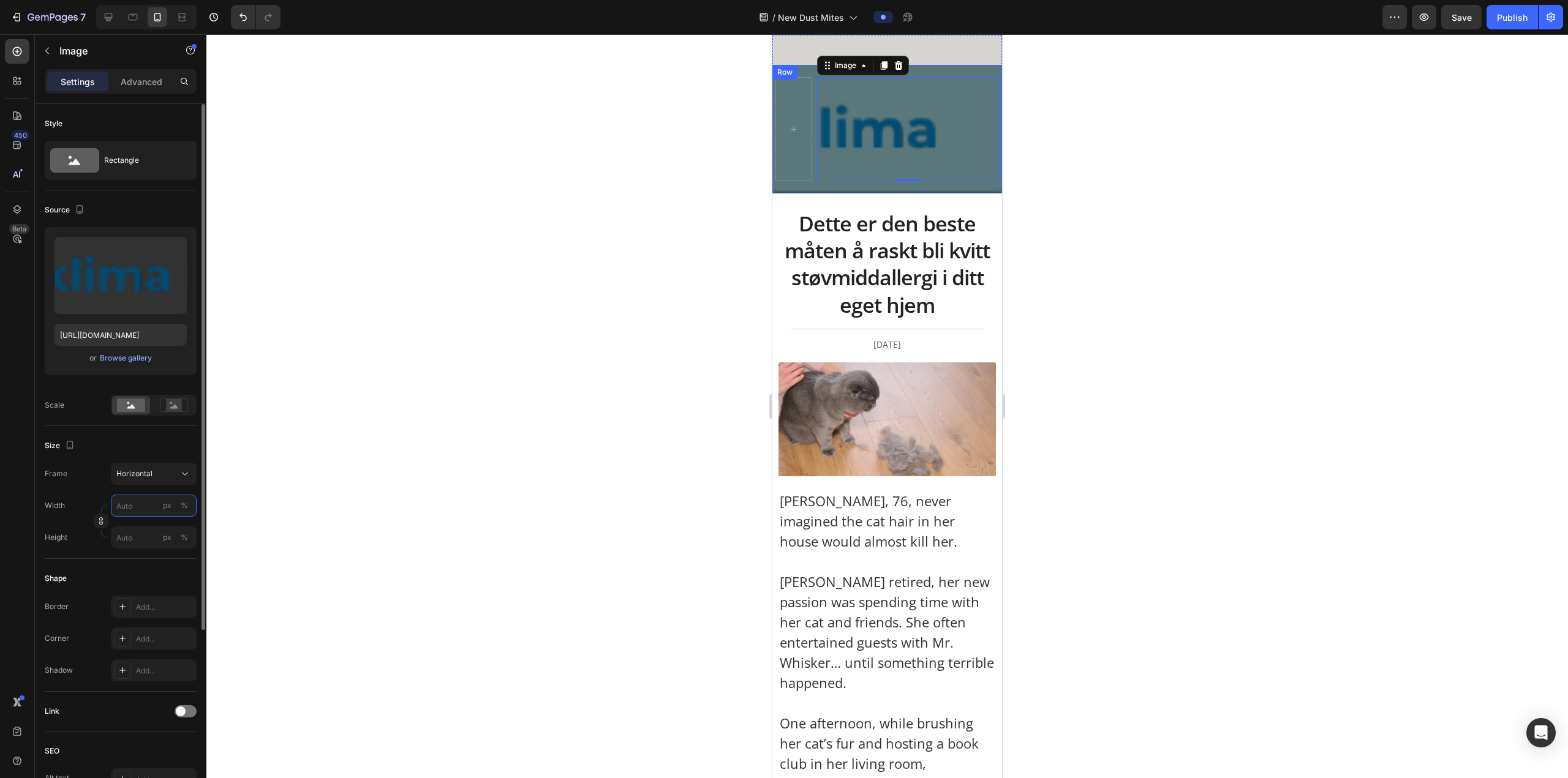
type input "6"
type input "5"
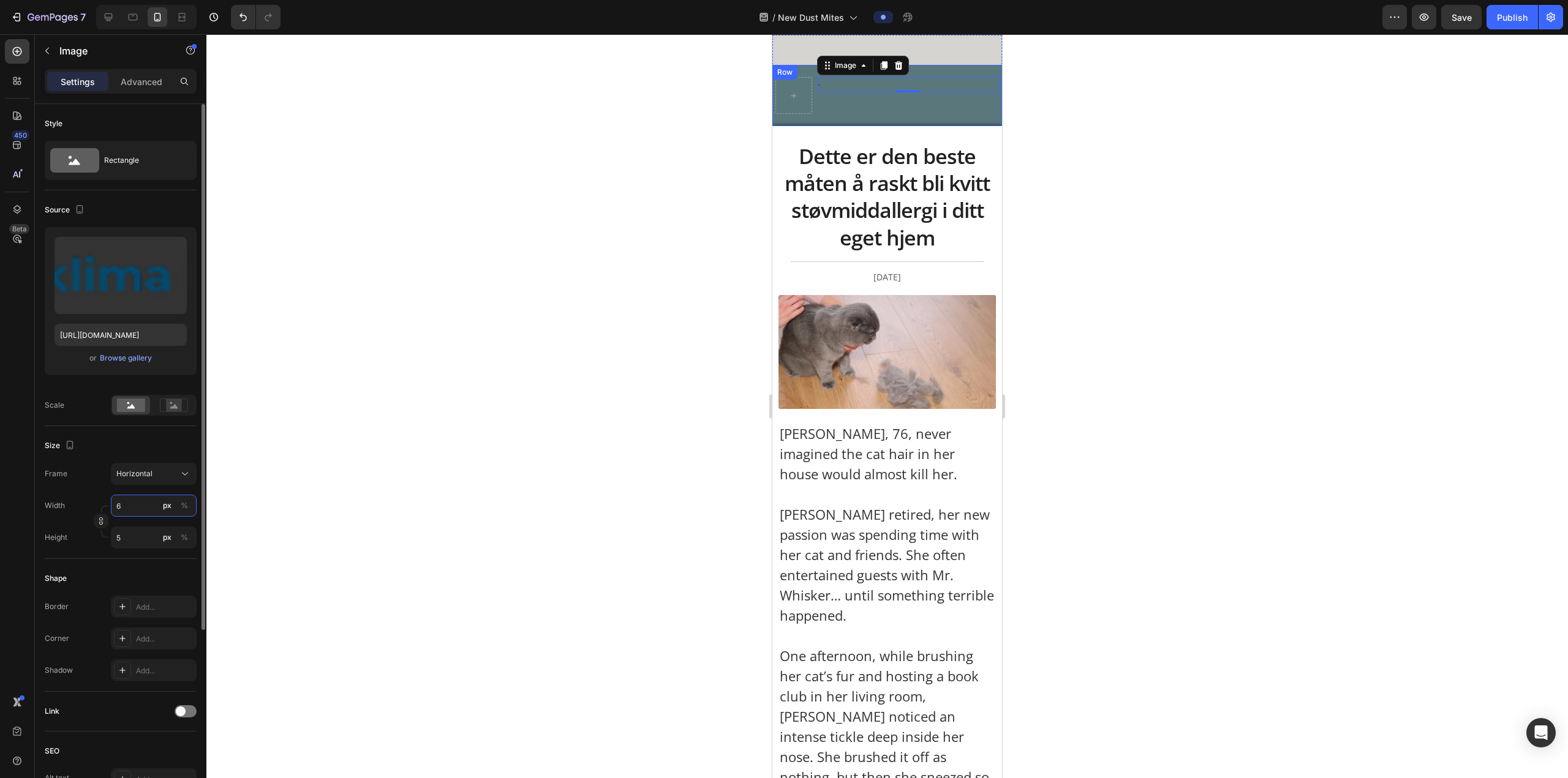
type input "60"
type input "45"
type input "600"
type input "450"
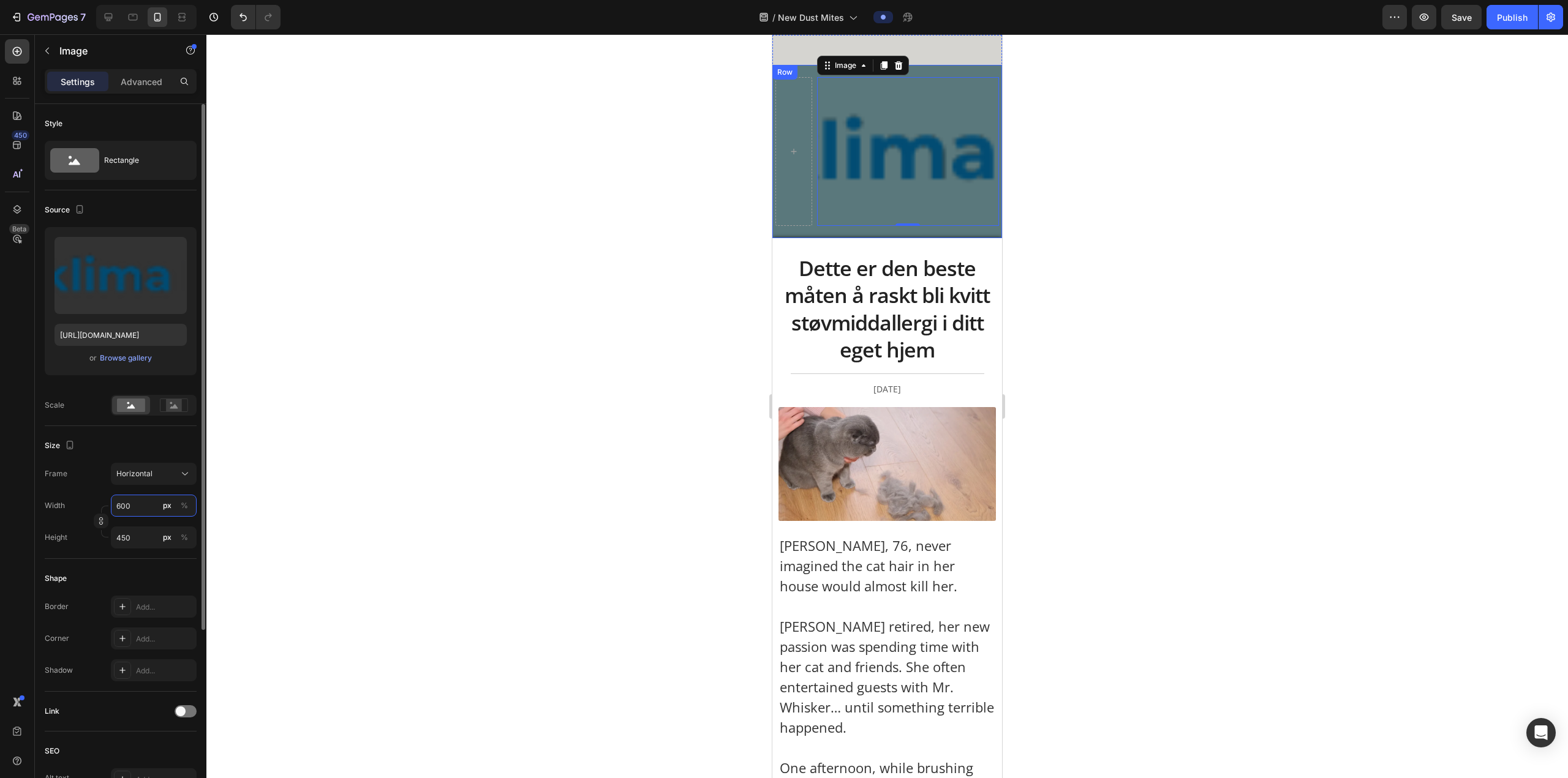
type input "60"
type input "45"
type input "6"
type input "5"
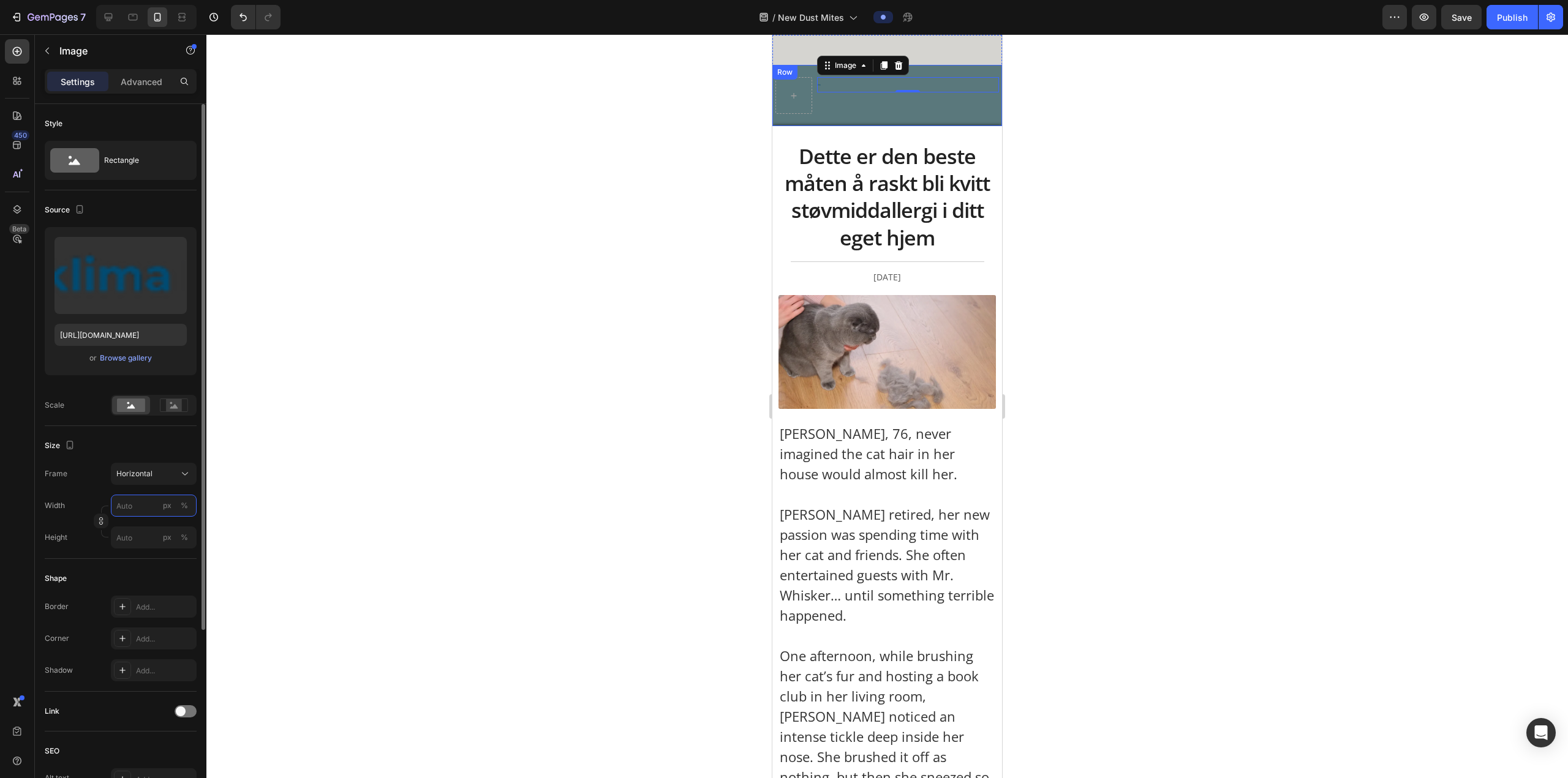
type input "6"
type input "5"
type input "6"
click at [153, 295] on div "Horizontal" at bounding box center [146, 474] width 60 height 11
click at [152, 295] on div "Original" at bounding box center [142, 573] width 98 height 22
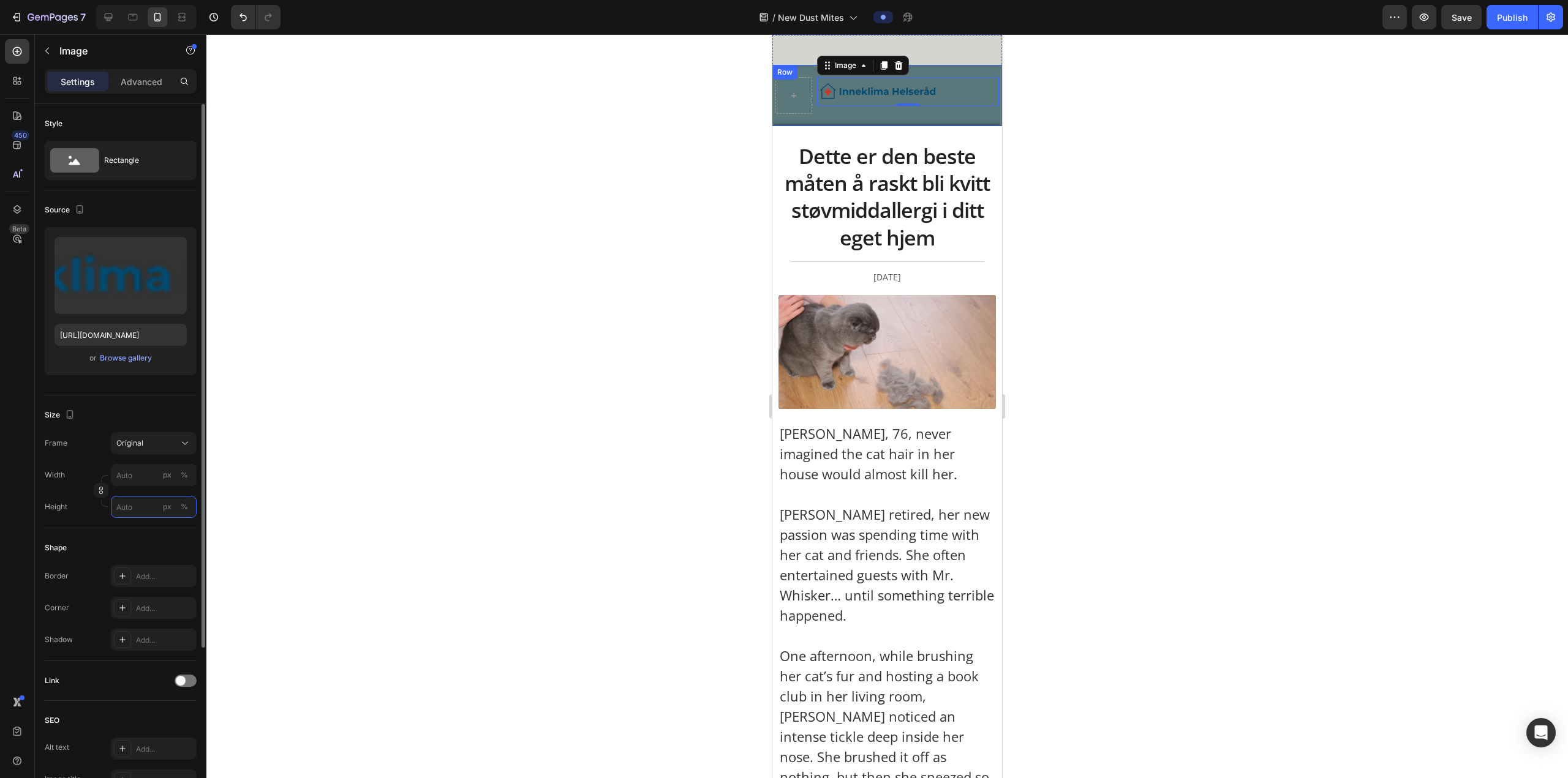
click at [156, 295] on input "px %" at bounding box center [153, 507] width 86 height 22
drag, startPoint x: 143, startPoint y: 439, endPoint x: 141, endPoint y: 451, distance: 12.2
click at [141, 295] on span "Original" at bounding box center [130, 443] width 27 height 11
click at [141, 295] on span "Custom" at bounding box center [129, 565] width 27 height 11
click at [135, 295] on div "Frame Original Width px % Height px %" at bounding box center [121, 474] width 152 height 85
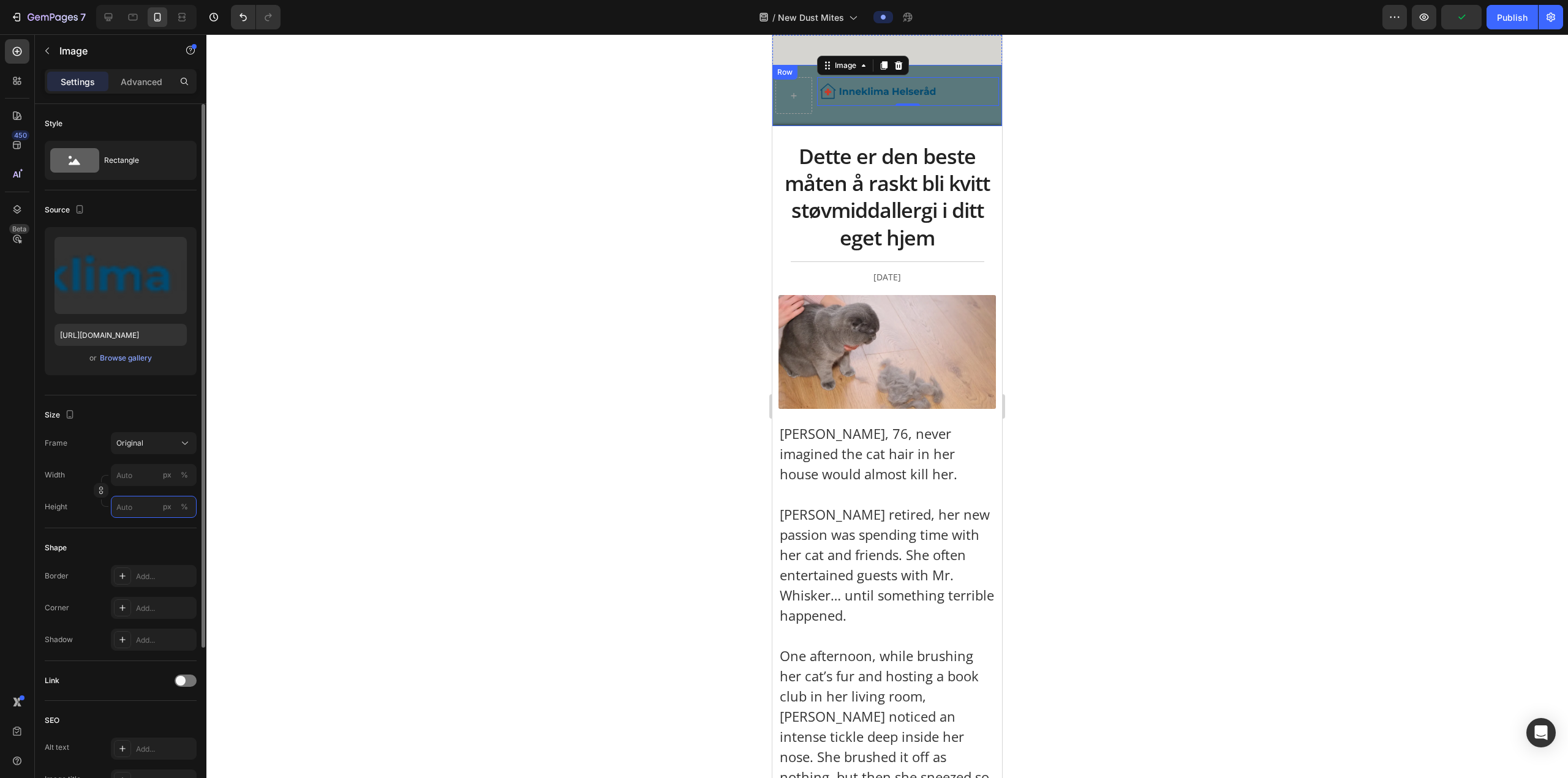
click at [135, 295] on input "px %" at bounding box center [153, 507] width 86 height 22
click at [137, 295] on input "px %" at bounding box center [153, 475] width 86 height 22
click at [138, 295] on input "100" at bounding box center [153, 475] width 86 height 22
click at [139, 295] on input "100" at bounding box center [153, 475] width 86 height 22
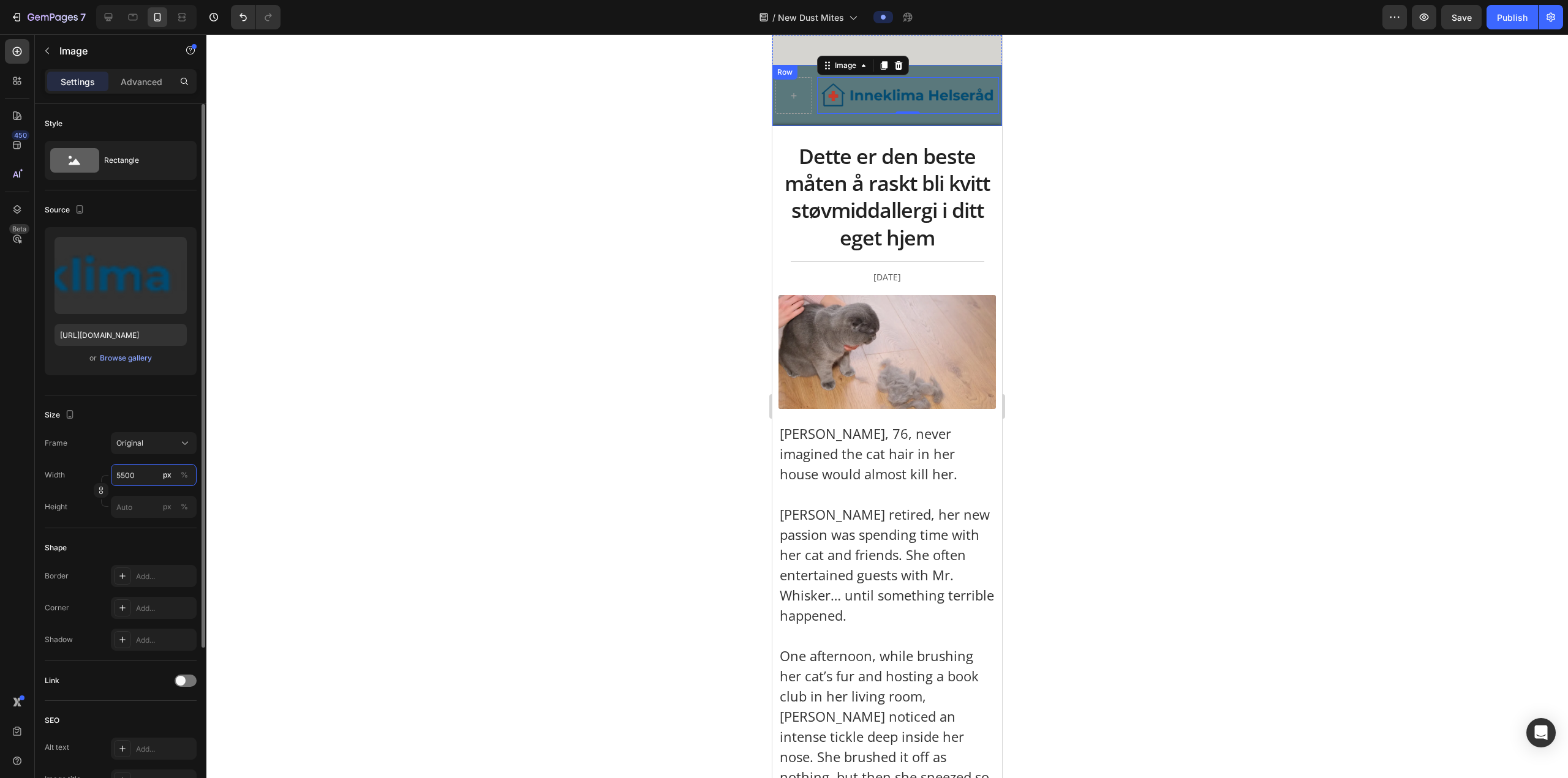
click at [137, 295] on input "5500" at bounding box center [153, 475] width 86 height 22
click at [137, 295] on input "5500" at bounding box center [153, 475] width 86 height 22
type input "500"
click at [518, 107] on div at bounding box center [886, 406] width 1361 height 744
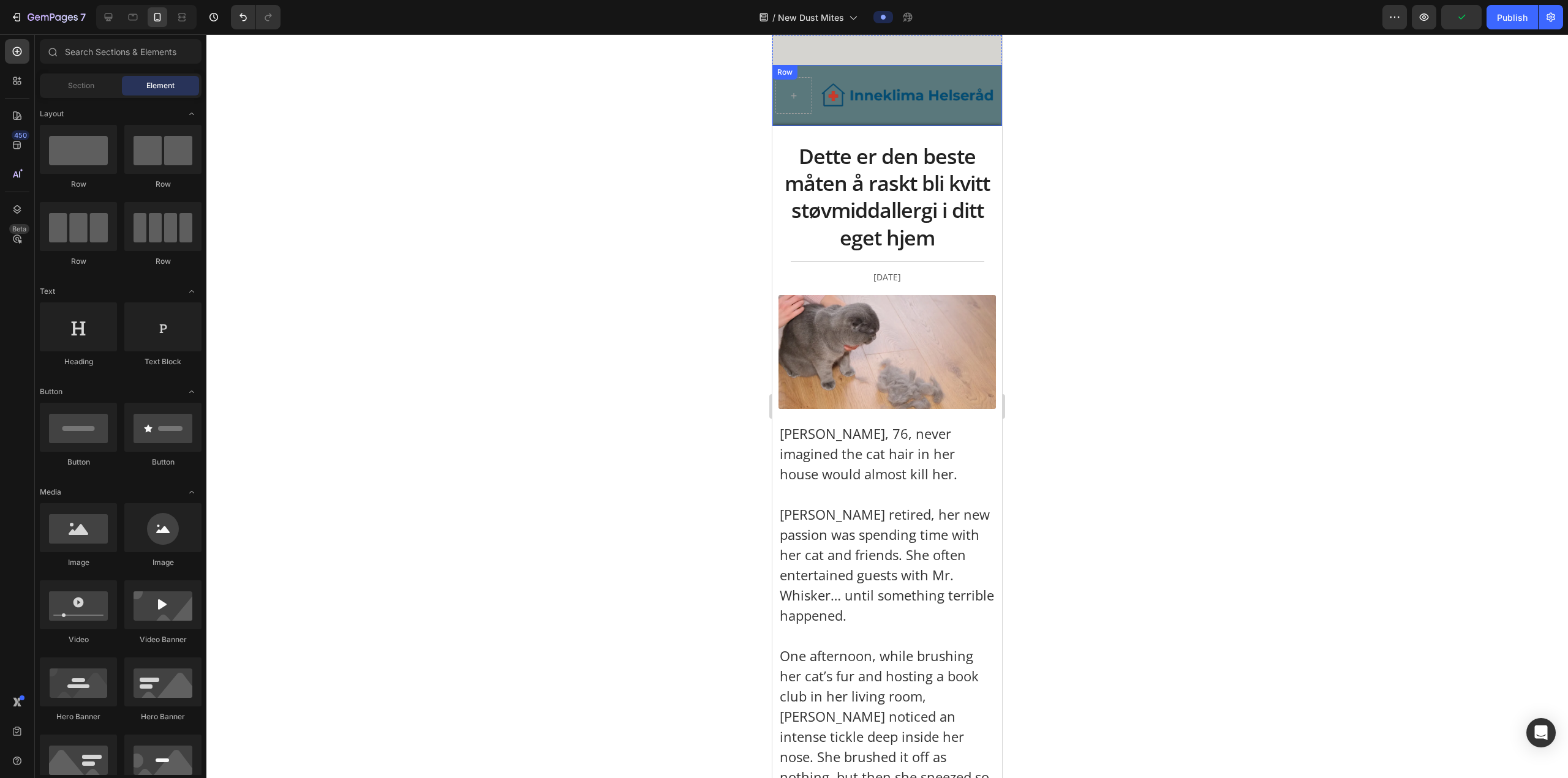
click at [518, 124] on div "Image Row Row" at bounding box center [886, 95] width 229 height 62
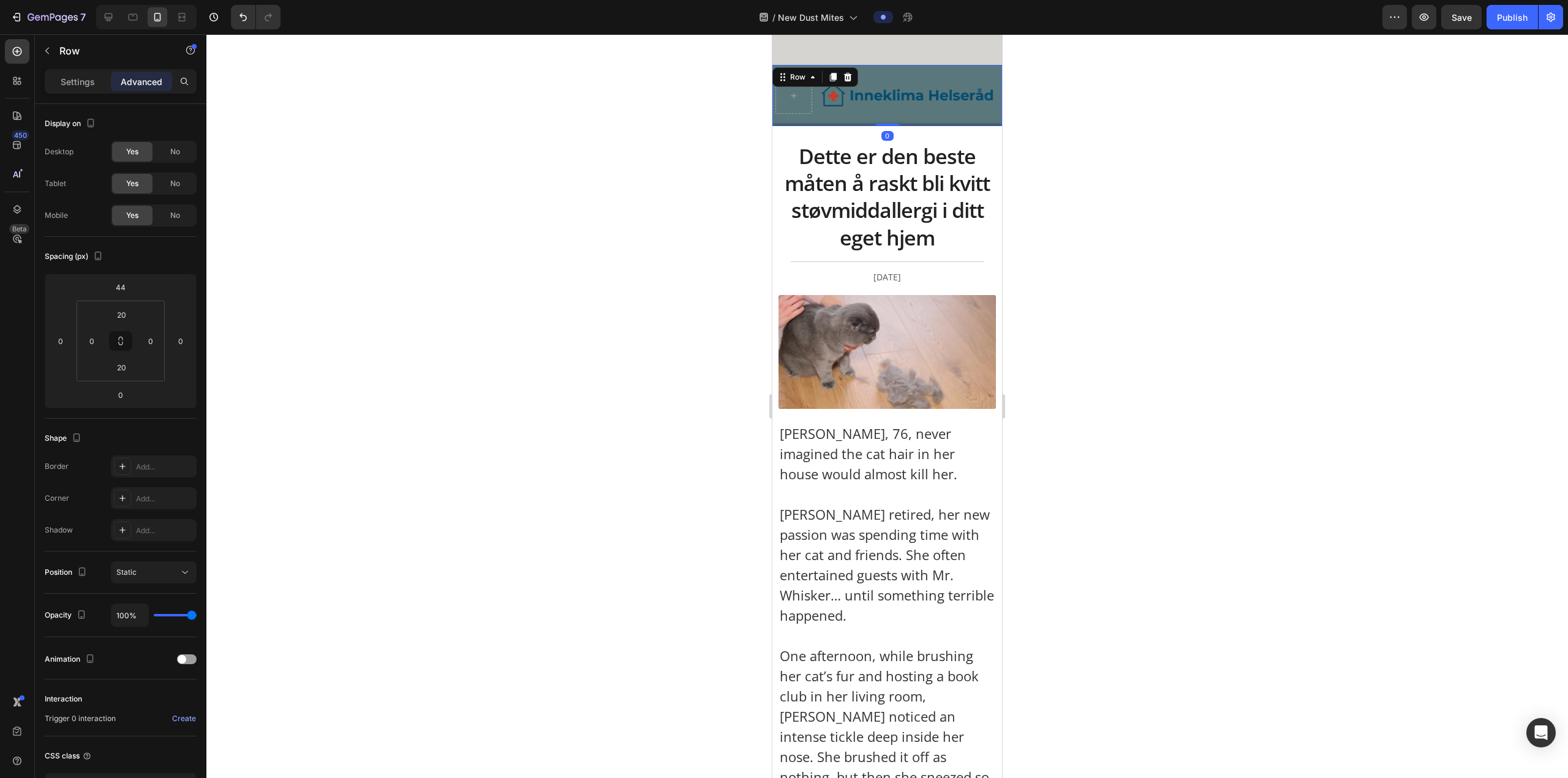
drag, startPoint x: 889, startPoint y: 121, endPoint x: 896, endPoint y: 98, distance: 24.0
click at [518, 98] on div "Image Row Row 0" at bounding box center [886, 95] width 229 height 62
click at [518, 96] on img at bounding box center [908, 95] width 182 height 25
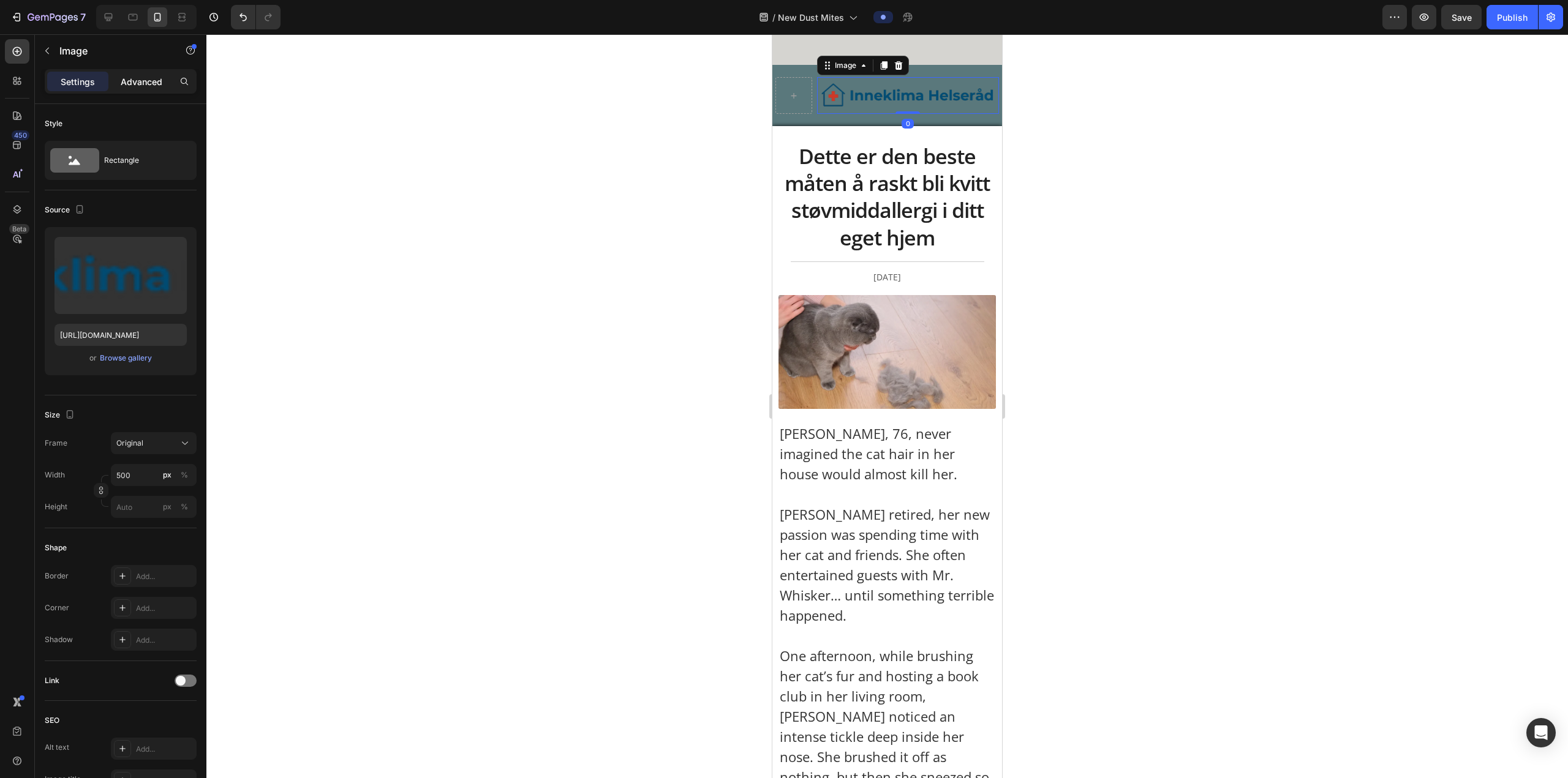
click at [130, 80] on p "Advanced" at bounding box center [141, 81] width 42 height 13
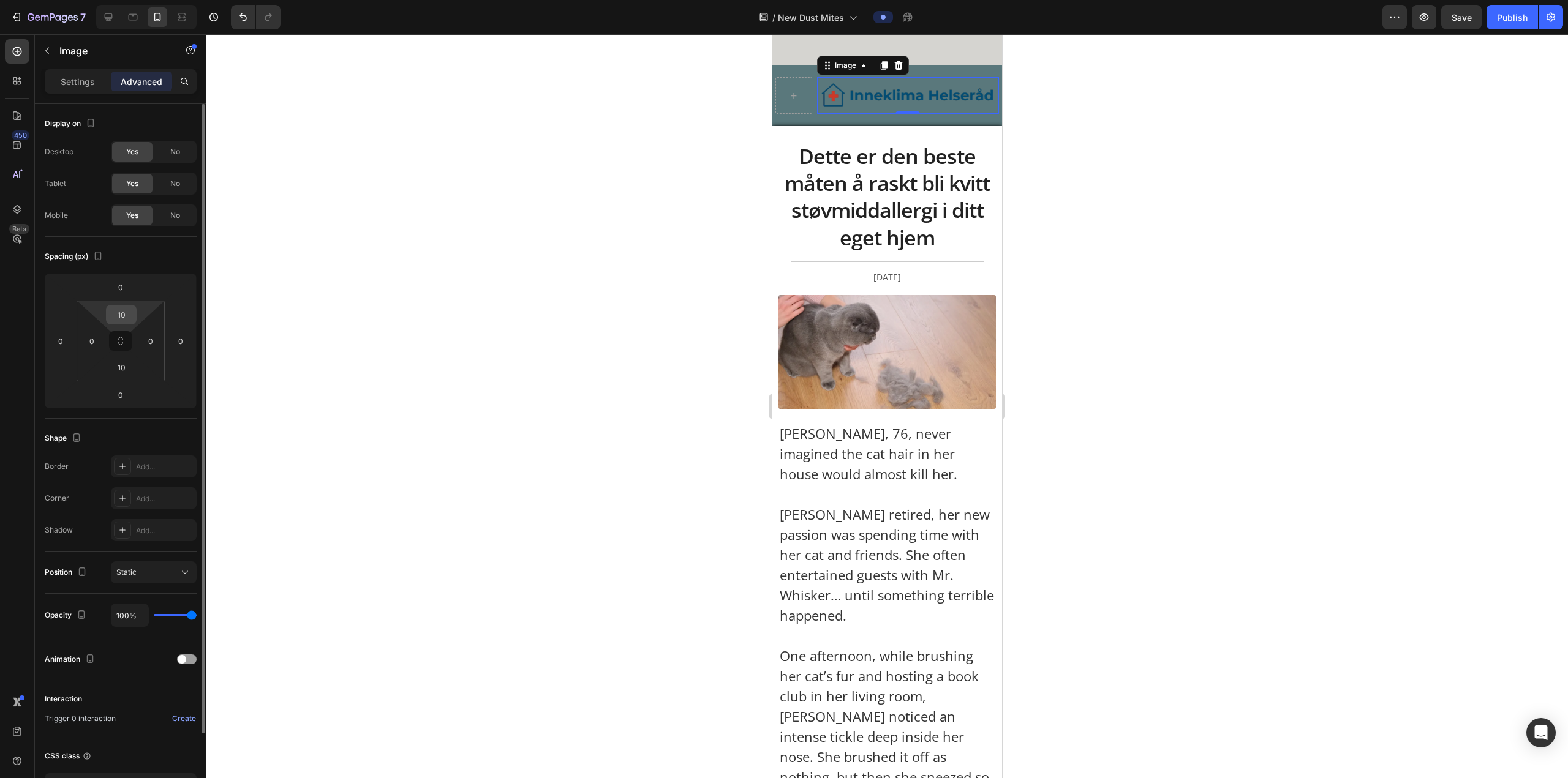
click at [118, 295] on input "10" at bounding box center [121, 314] width 25 height 18
type input "5"
click at [121, 295] on input "10" at bounding box center [121, 367] width 25 height 18
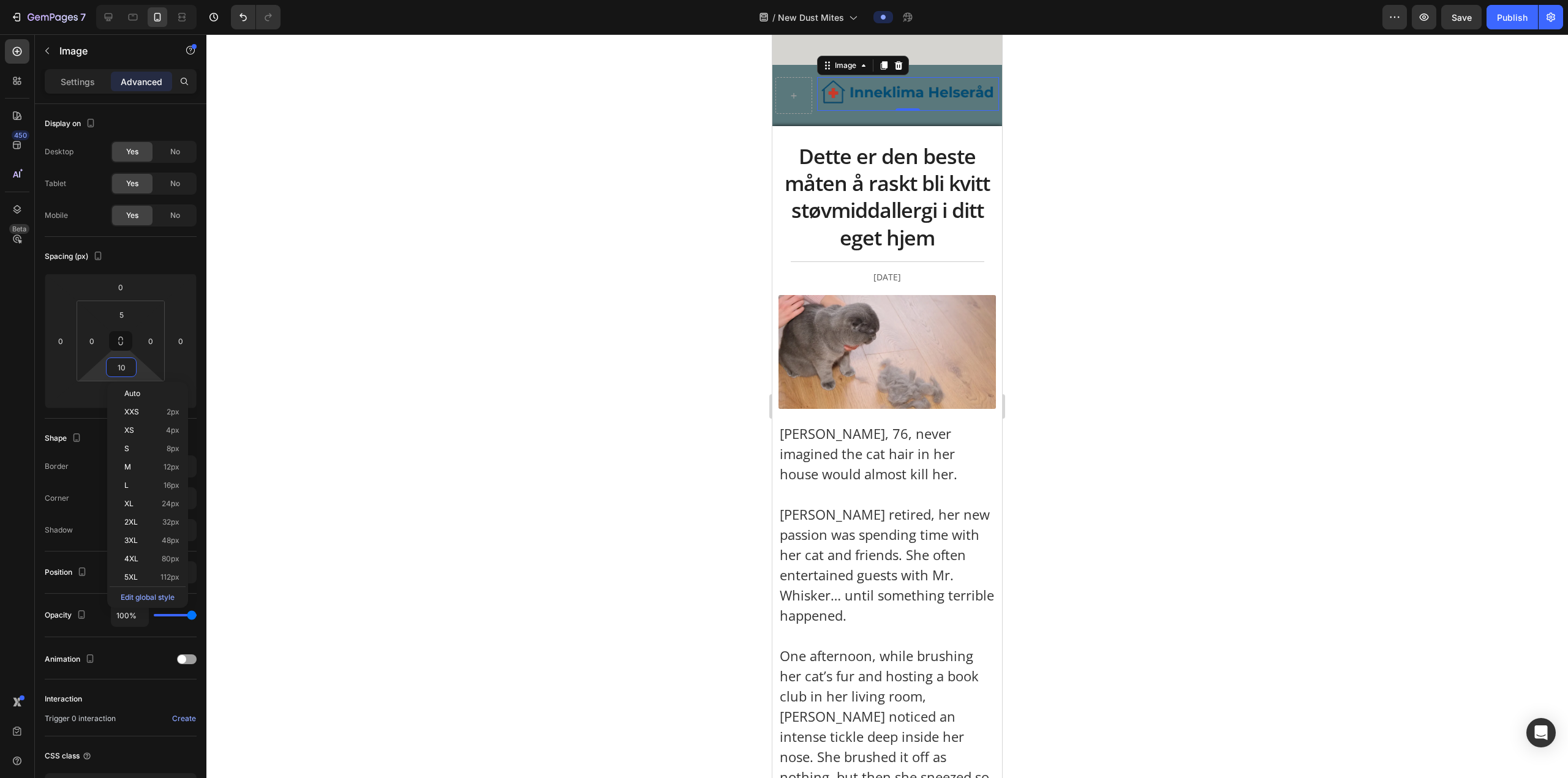
type input "5"
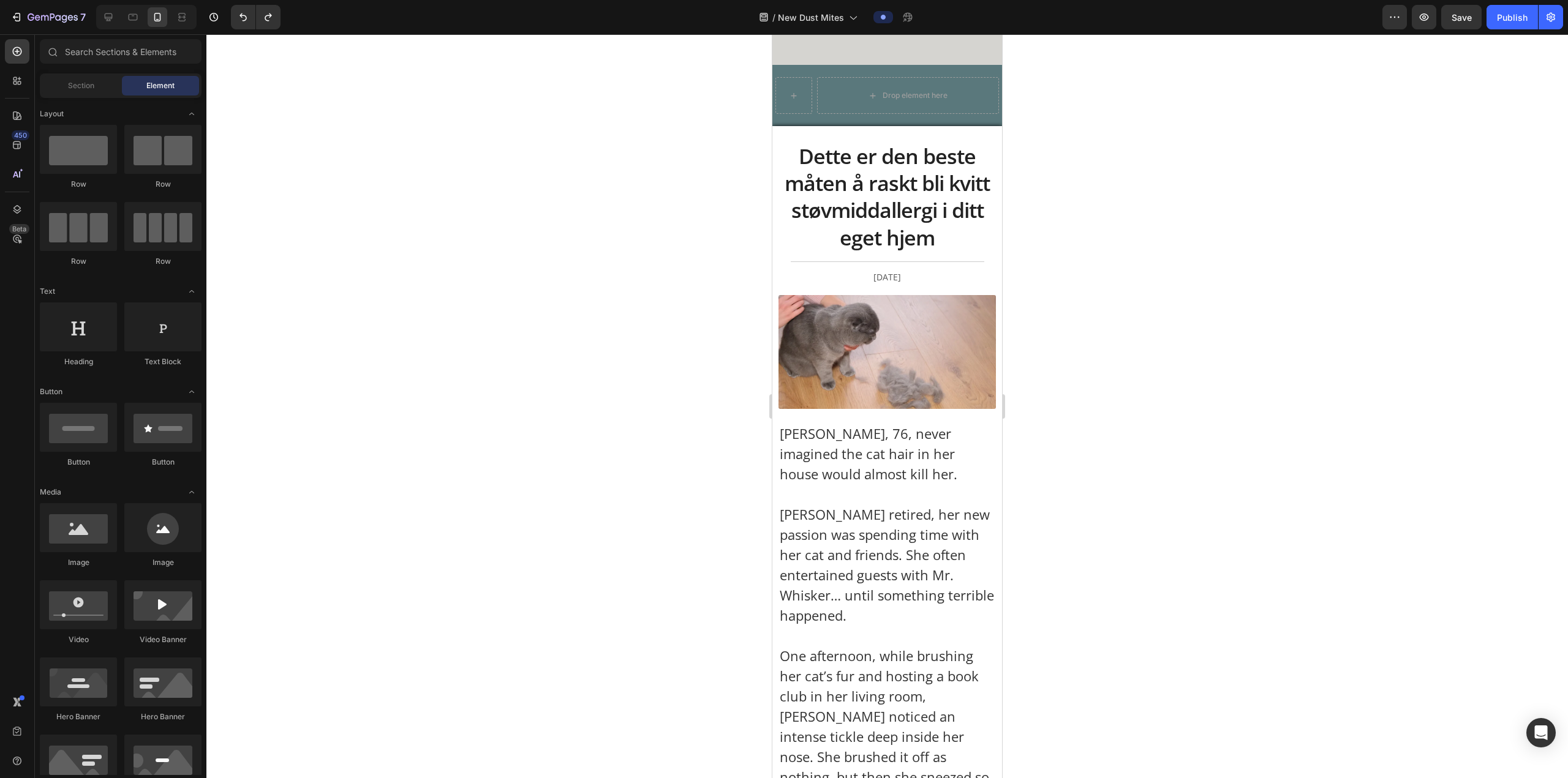
click at [518, 95] on div at bounding box center [886, 406] width 1361 height 744
click at [237, 19] on icon "Undo/Redo" at bounding box center [243, 17] width 12 height 12
click at [518, 86] on img at bounding box center [908, 92] width 182 height 25
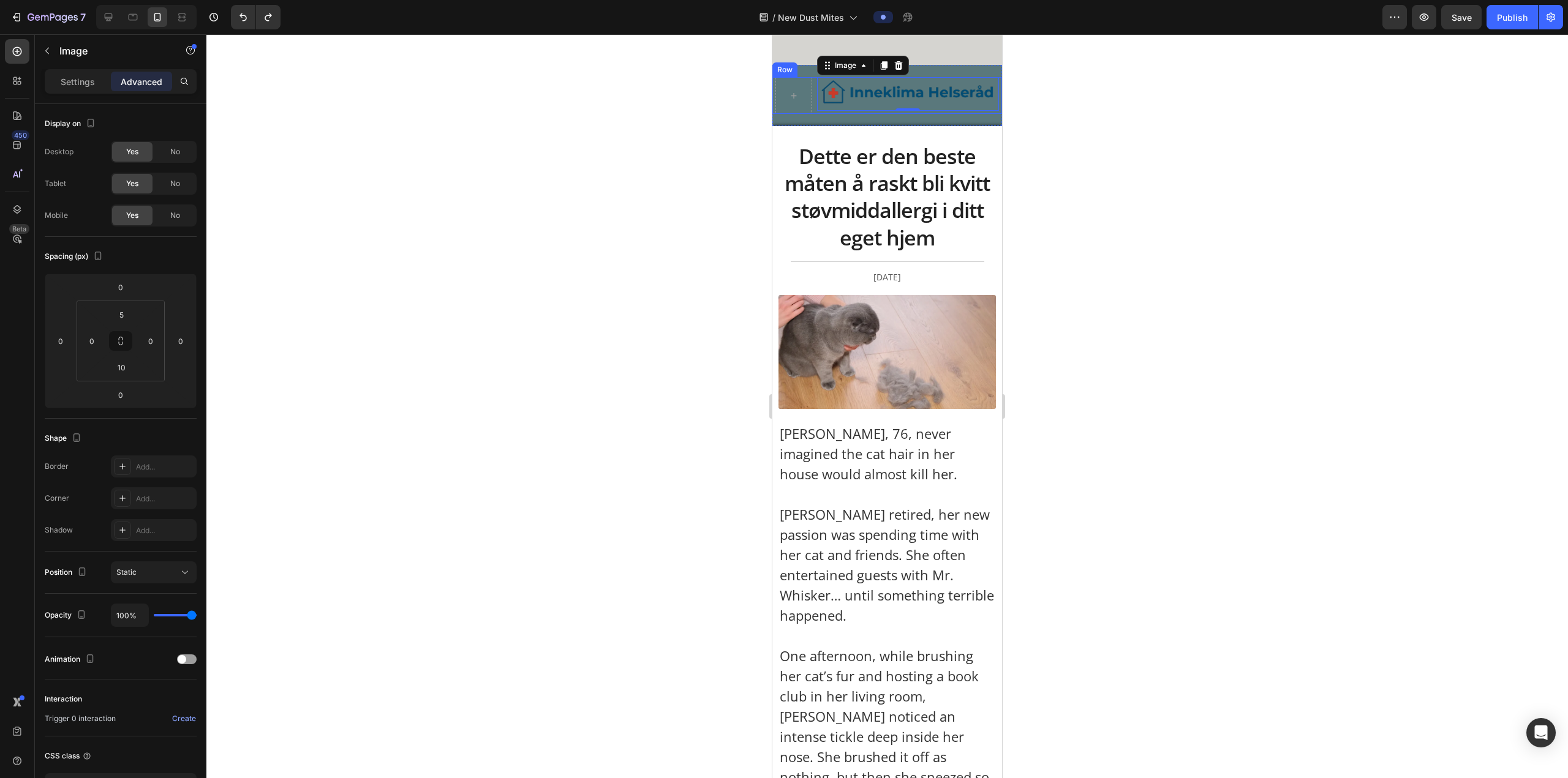
click at [518, 117] on div "Image 0 Row Row" at bounding box center [886, 95] width 229 height 62
click at [518, 104] on div "Image" at bounding box center [908, 94] width 182 height 34
click at [518, 109] on div "Image 0" at bounding box center [908, 94] width 182 height 34
click at [518, 108] on div "Image 0 Row" at bounding box center [886, 96] width 229 height 37
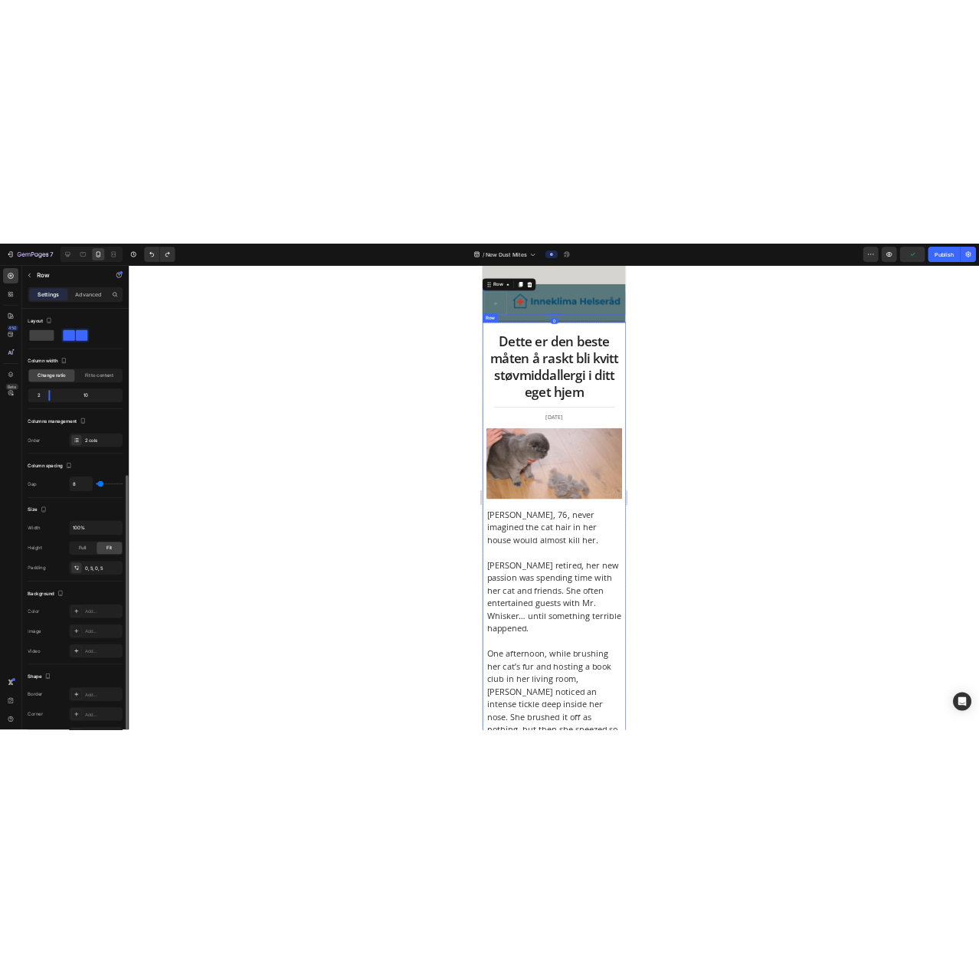
scroll to position [182, 0]
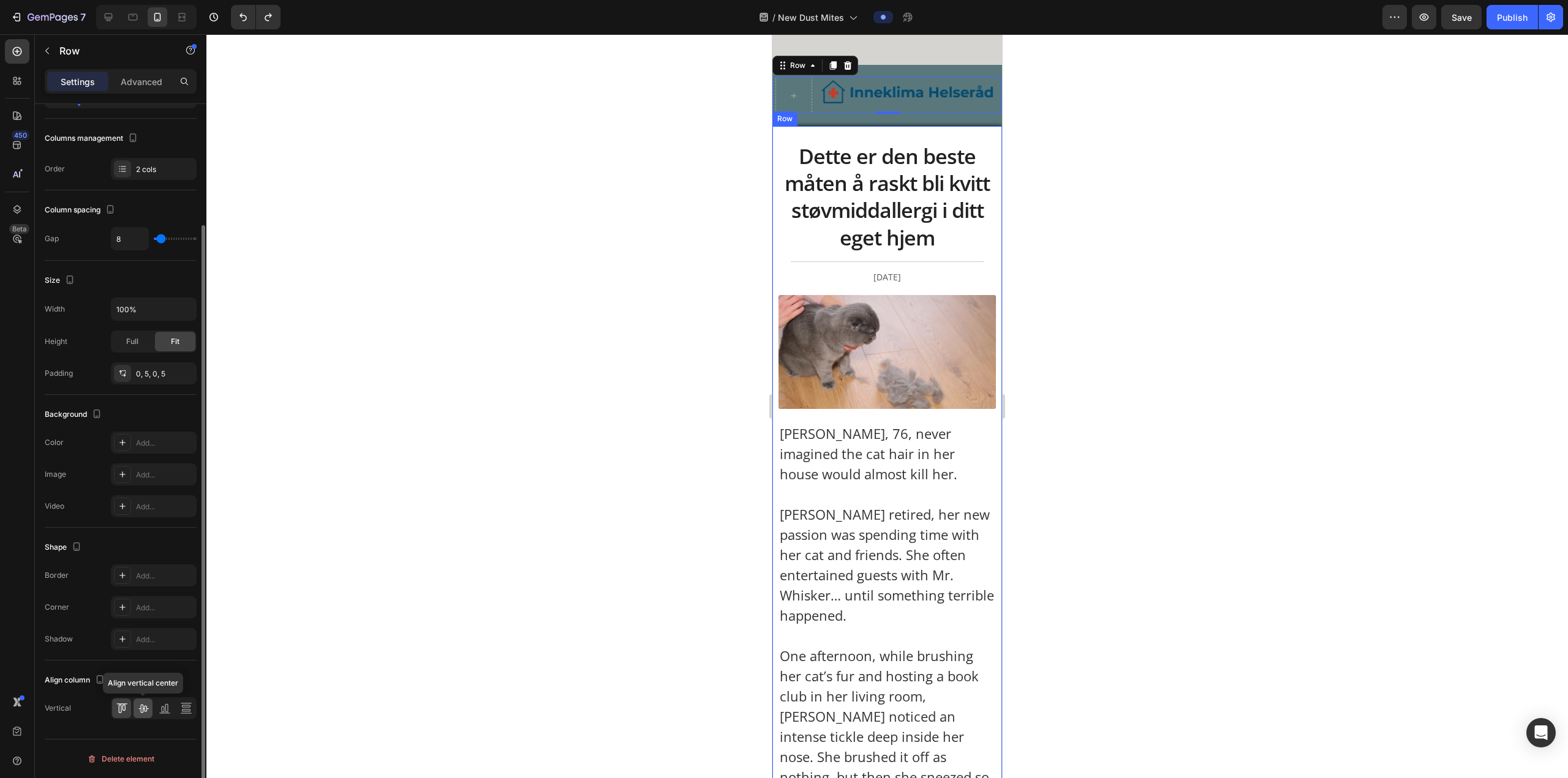
click at [149, 295] on icon at bounding box center [143, 708] width 12 height 12
click at [518, 189] on div at bounding box center [886, 406] width 1361 height 744
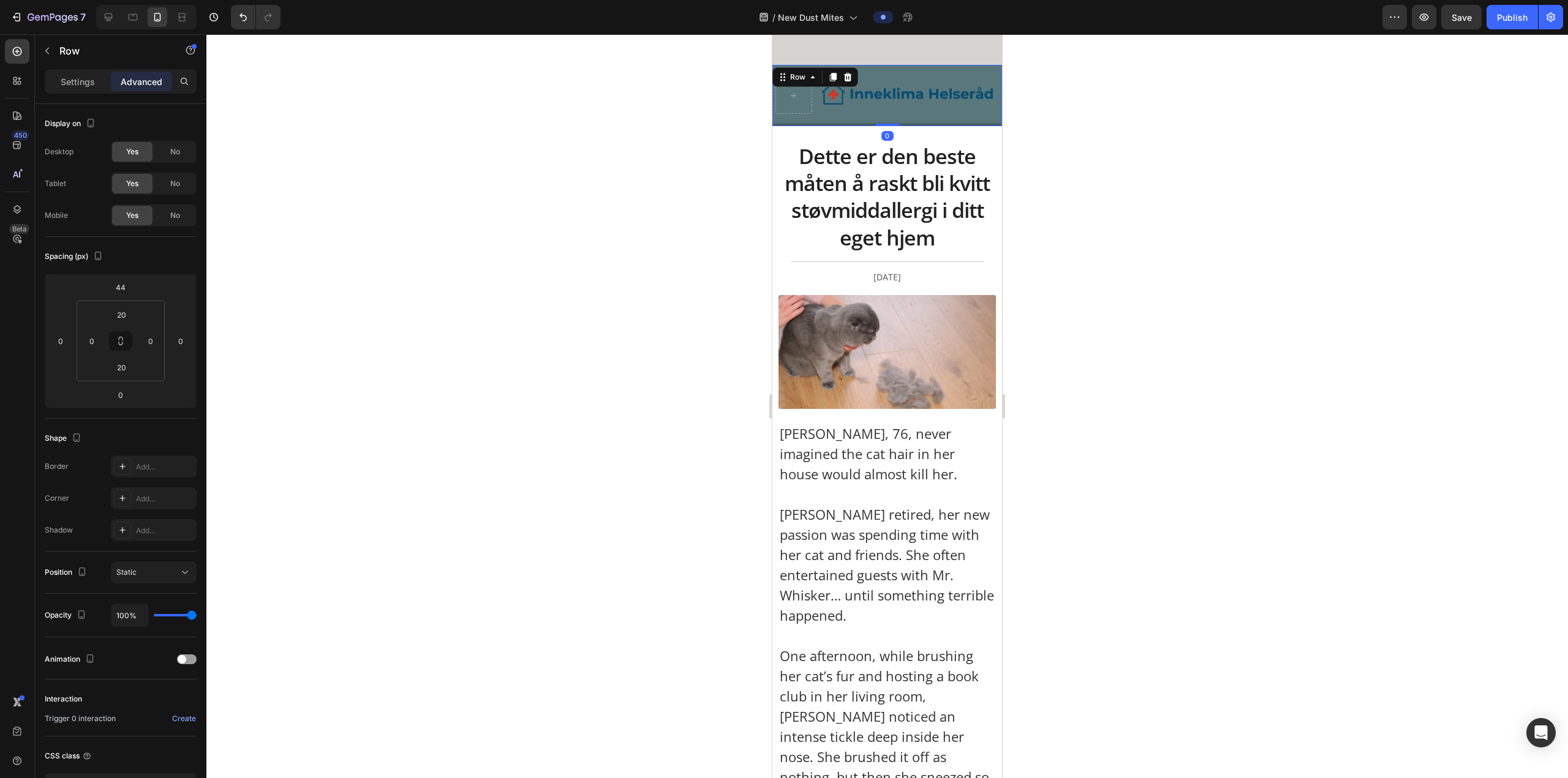
click at [518, 119] on div "Image Row Row 0" at bounding box center [886, 95] width 229 height 62
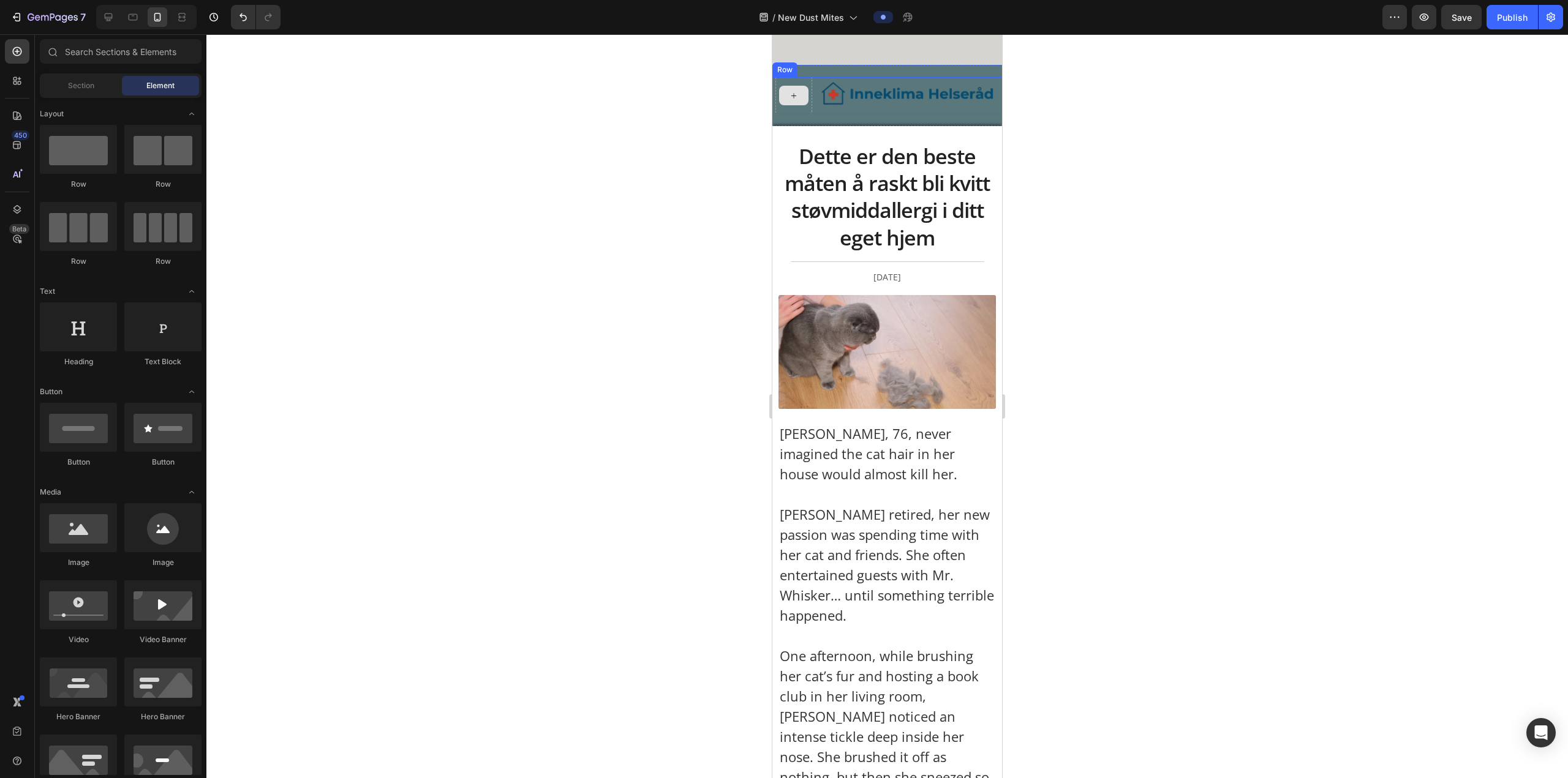
click at [518, 95] on icon at bounding box center [794, 95] width 10 height 10
click at [518, 101] on div at bounding box center [886, 406] width 1361 height 744
click at [518, 106] on div "Image" at bounding box center [908, 96] width 182 height 34
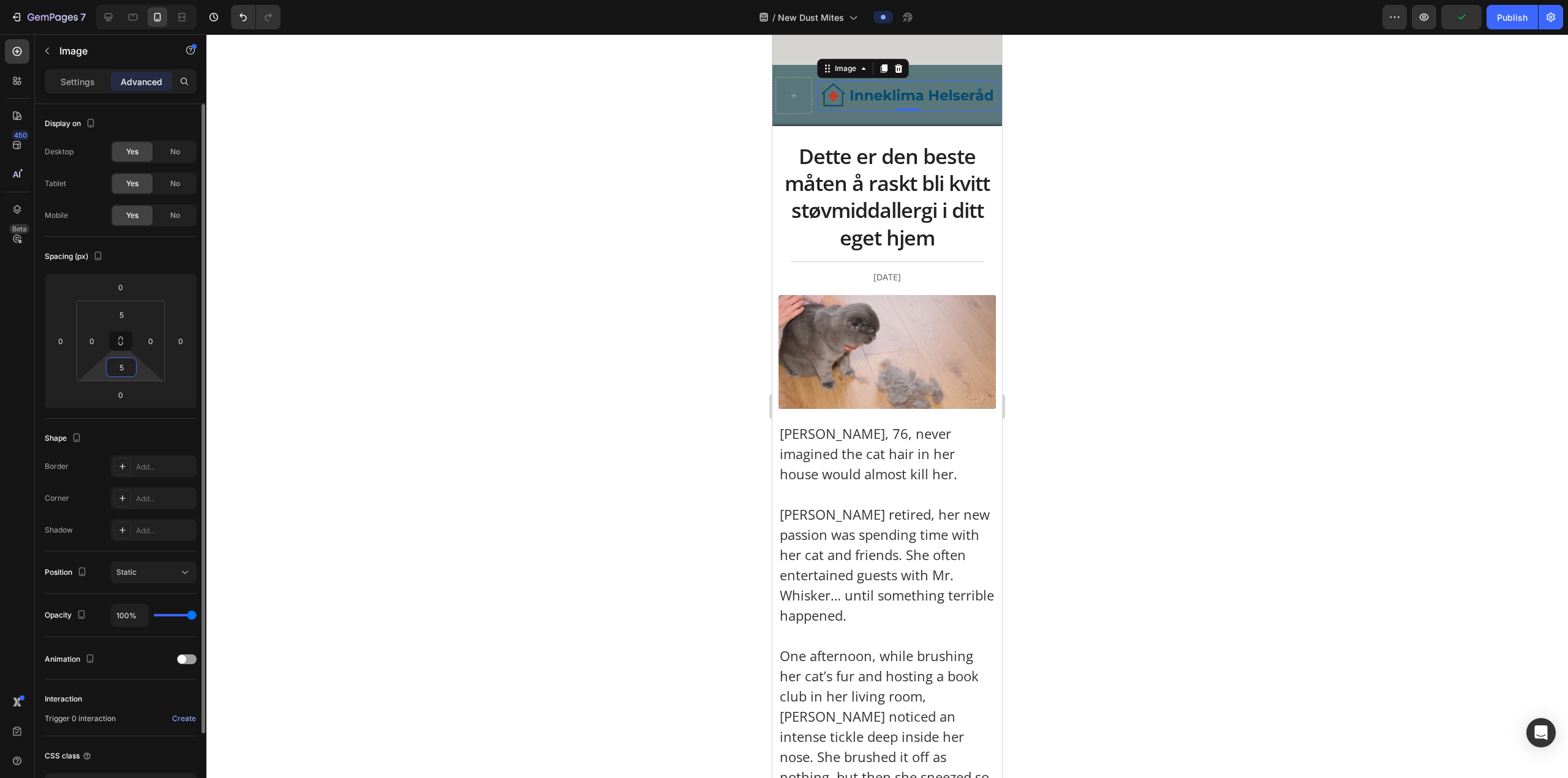
type input "5"
click at [320, 295] on div at bounding box center [886, 406] width 1361 height 744
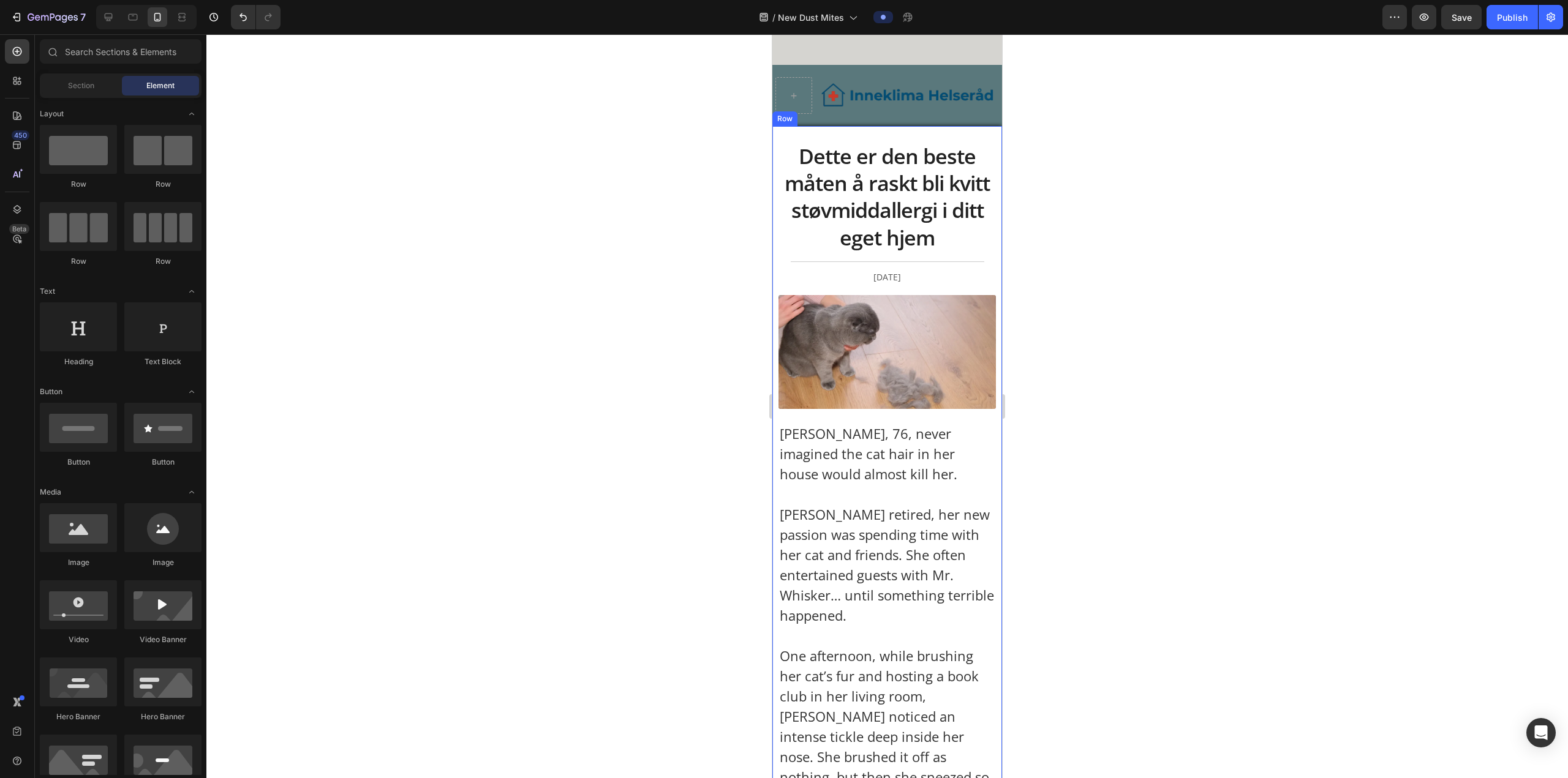
click at [518, 121] on div "Image Row Row" at bounding box center [886, 95] width 229 height 62
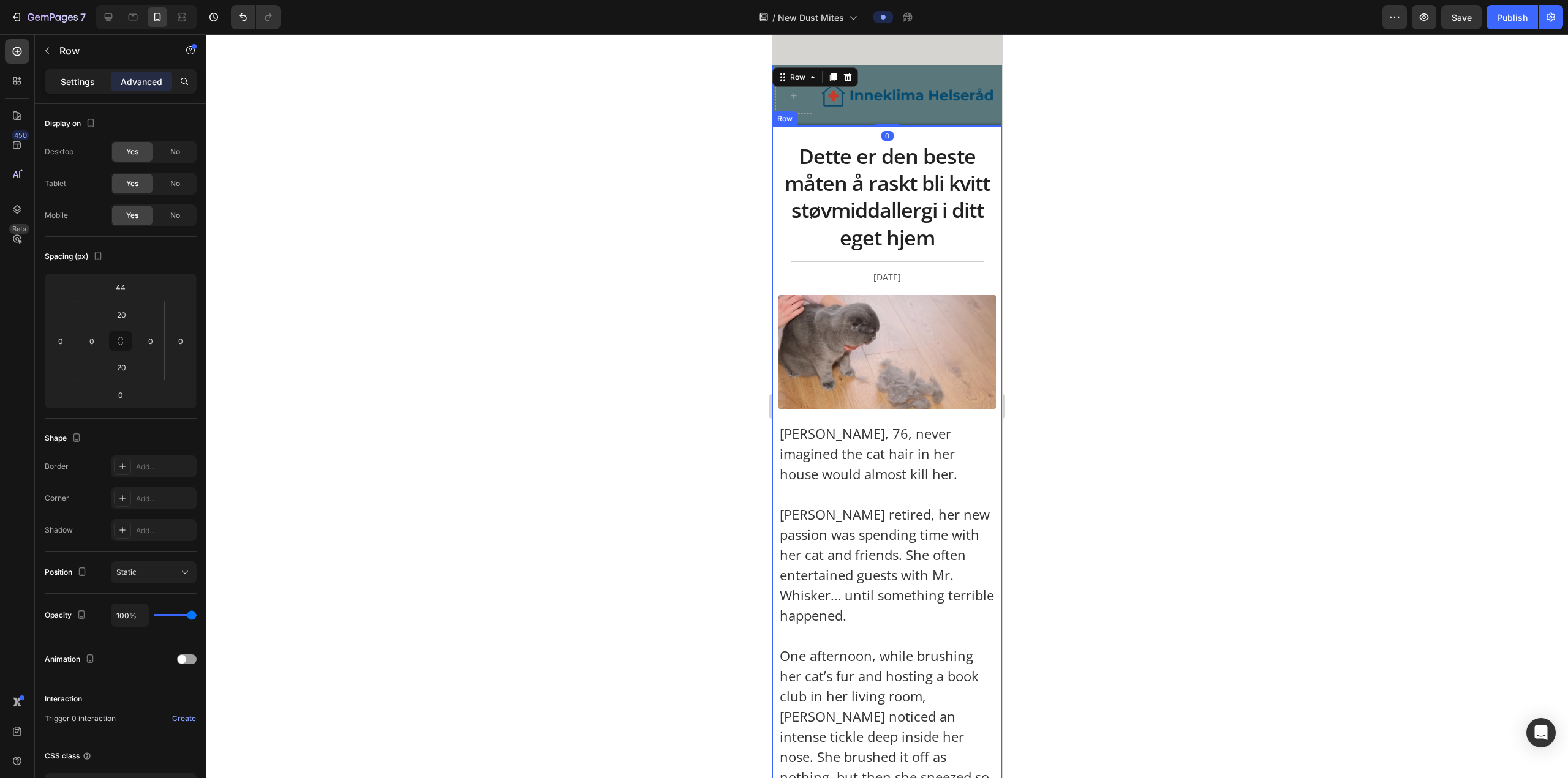
click at [74, 85] on p "Settings" at bounding box center [78, 81] width 34 height 13
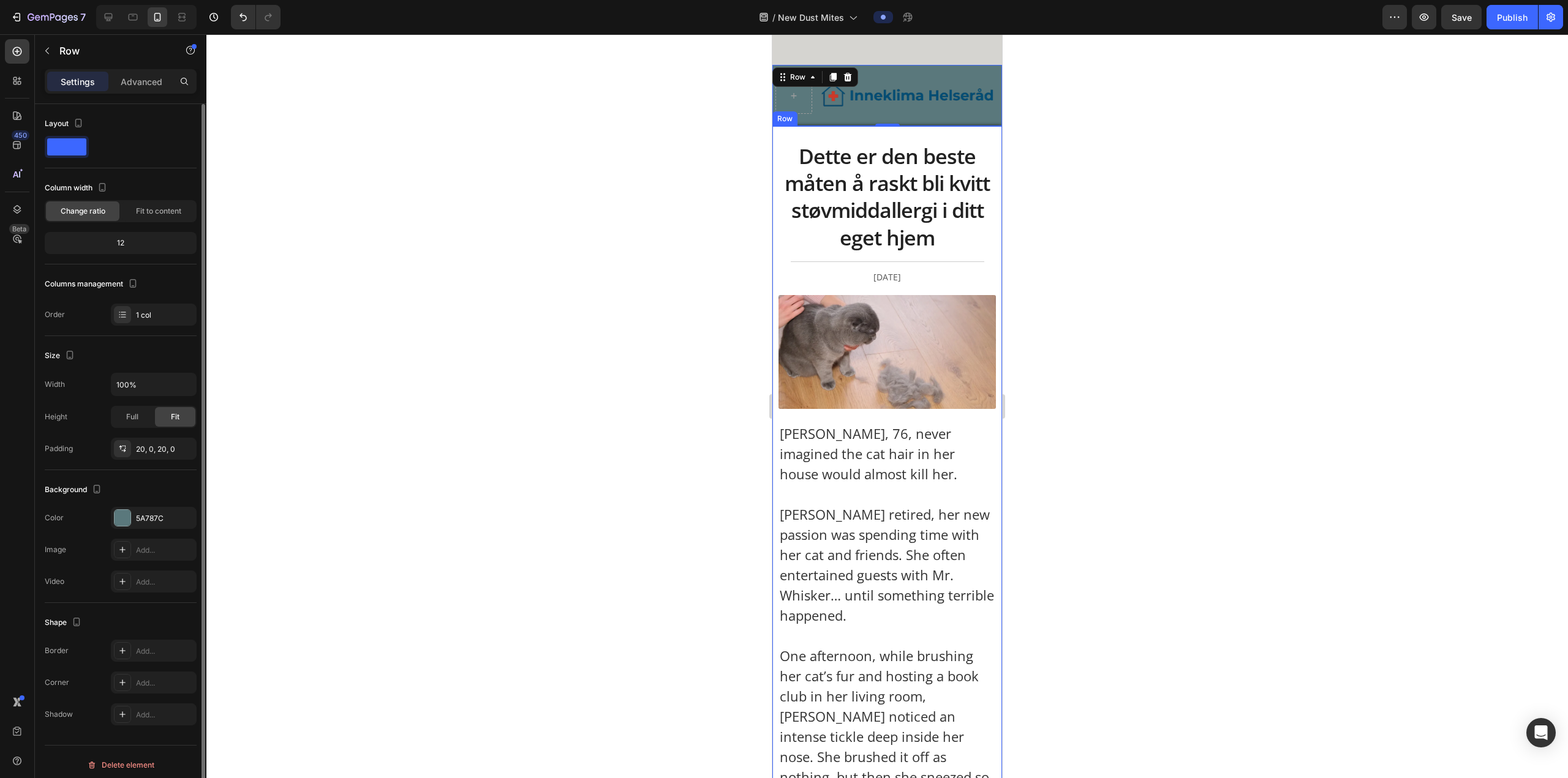
click at [149, 295] on div "Background The changes might be hidden by the video. Color 5A787C Image Add... …" at bounding box center [121, 537] width 152 height 133
click at [153, 295] on div "5A787C" at bounding box center [153, 518] width 86 height 22
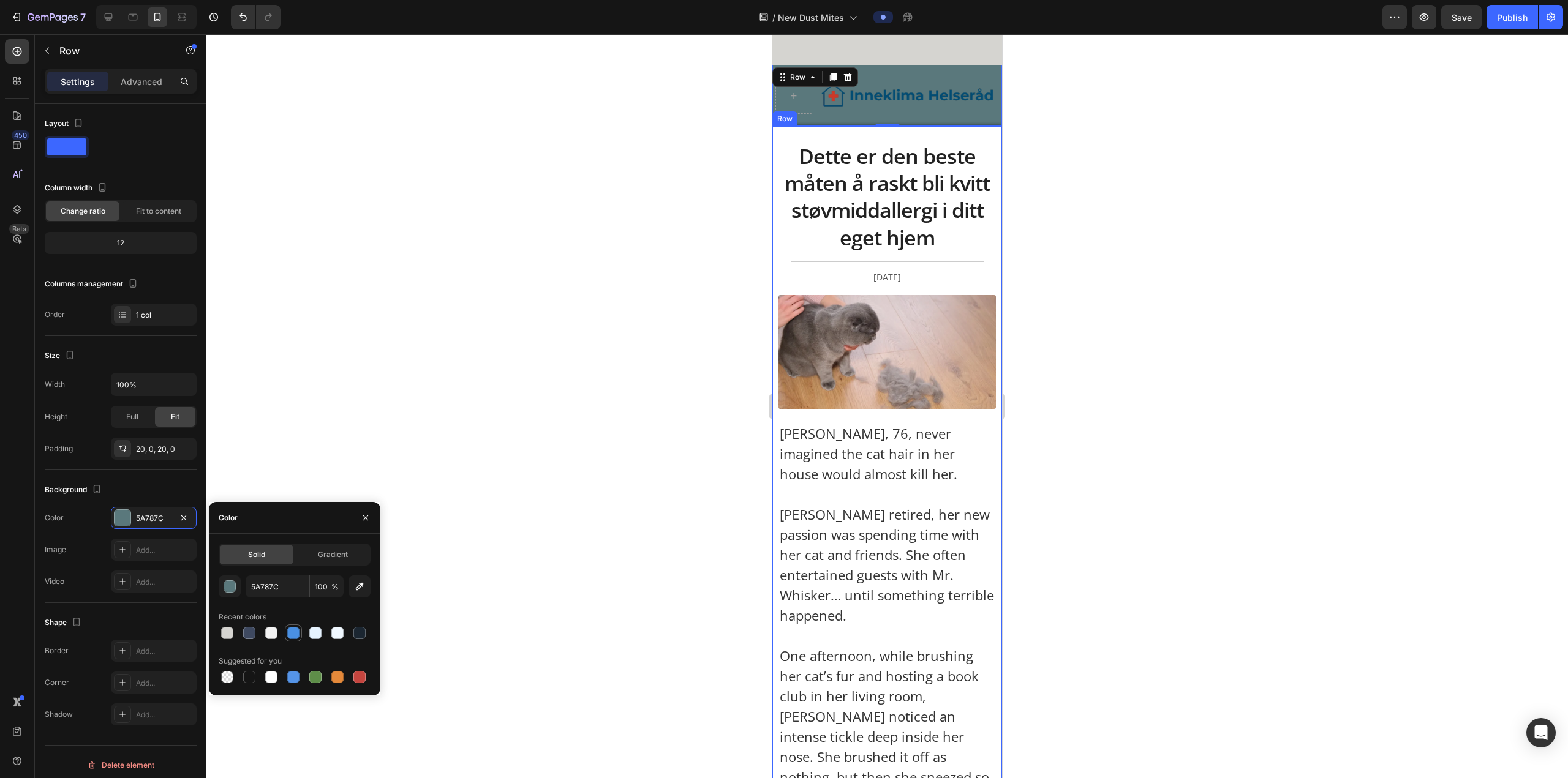
click at [295, 295] on div at bounding box center [293, 633] width 12 height 12
type input "4A90E2"
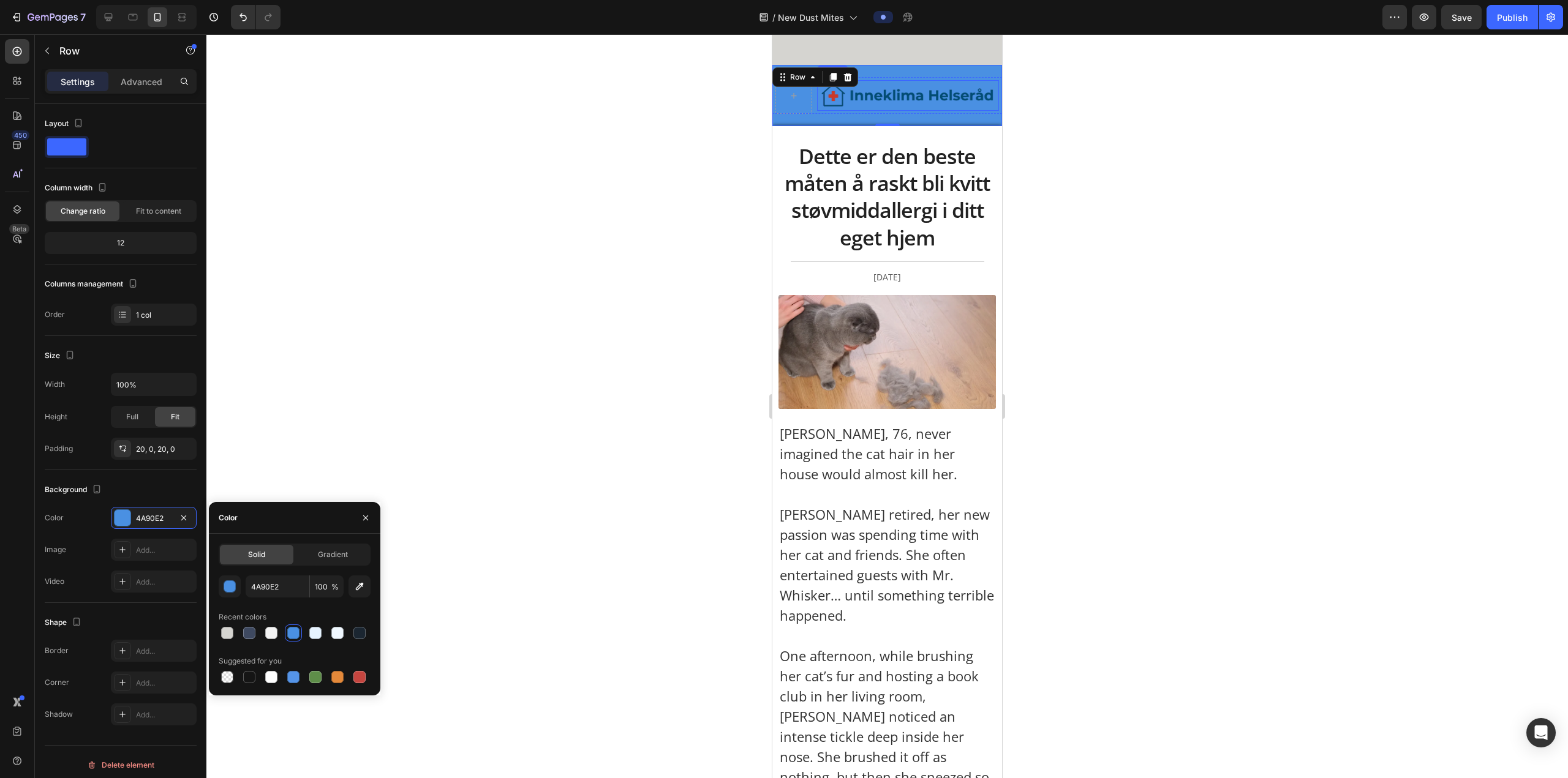
click at [518, 90] on img at bounding box center [908, 95] width 182 height 25
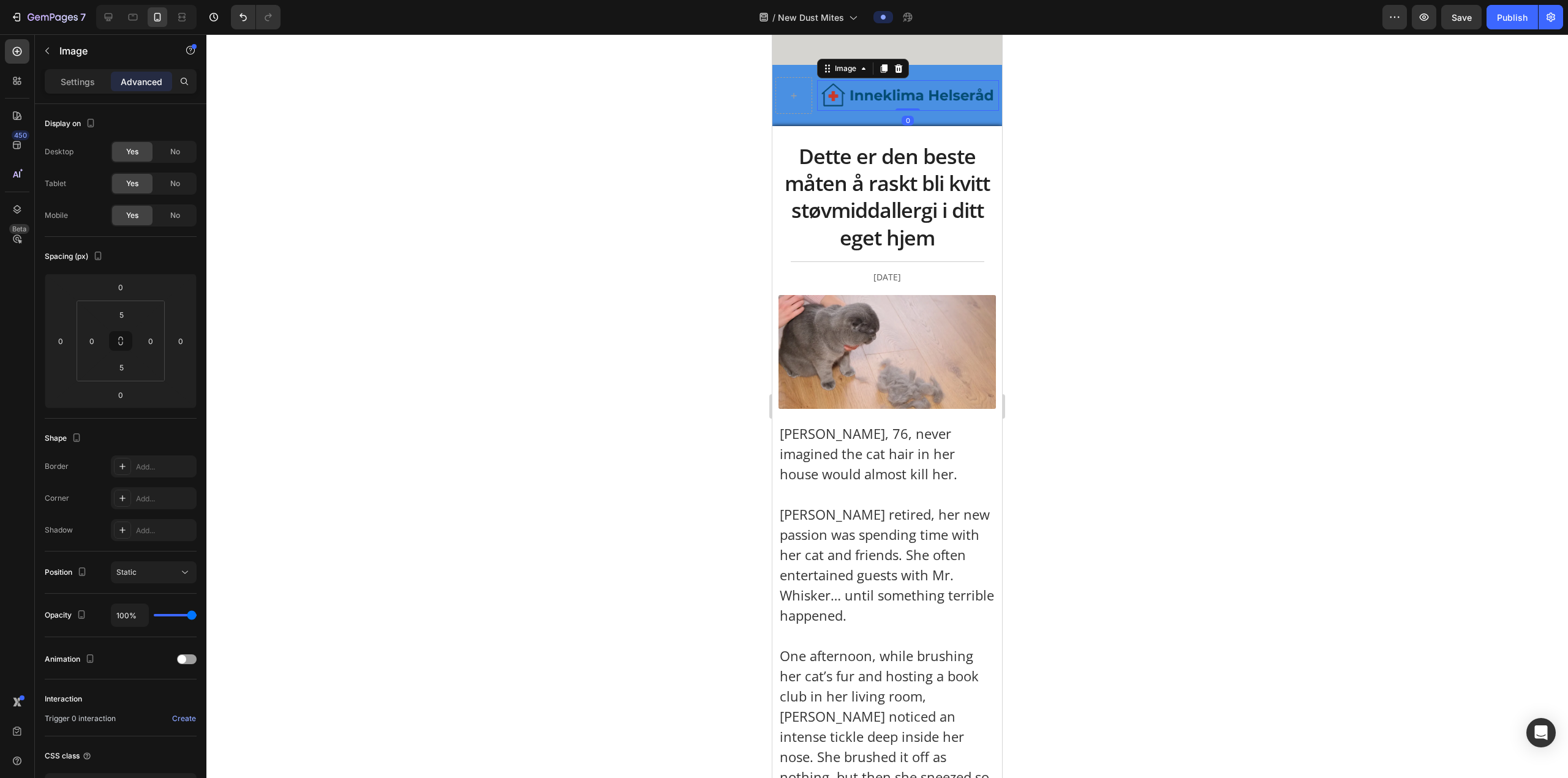
click at [518, 90] on img at bounding box center [908, 95] width 182 height 25
click at [518, 112] on div at bounding box center [886, 406] width 1361 height 744
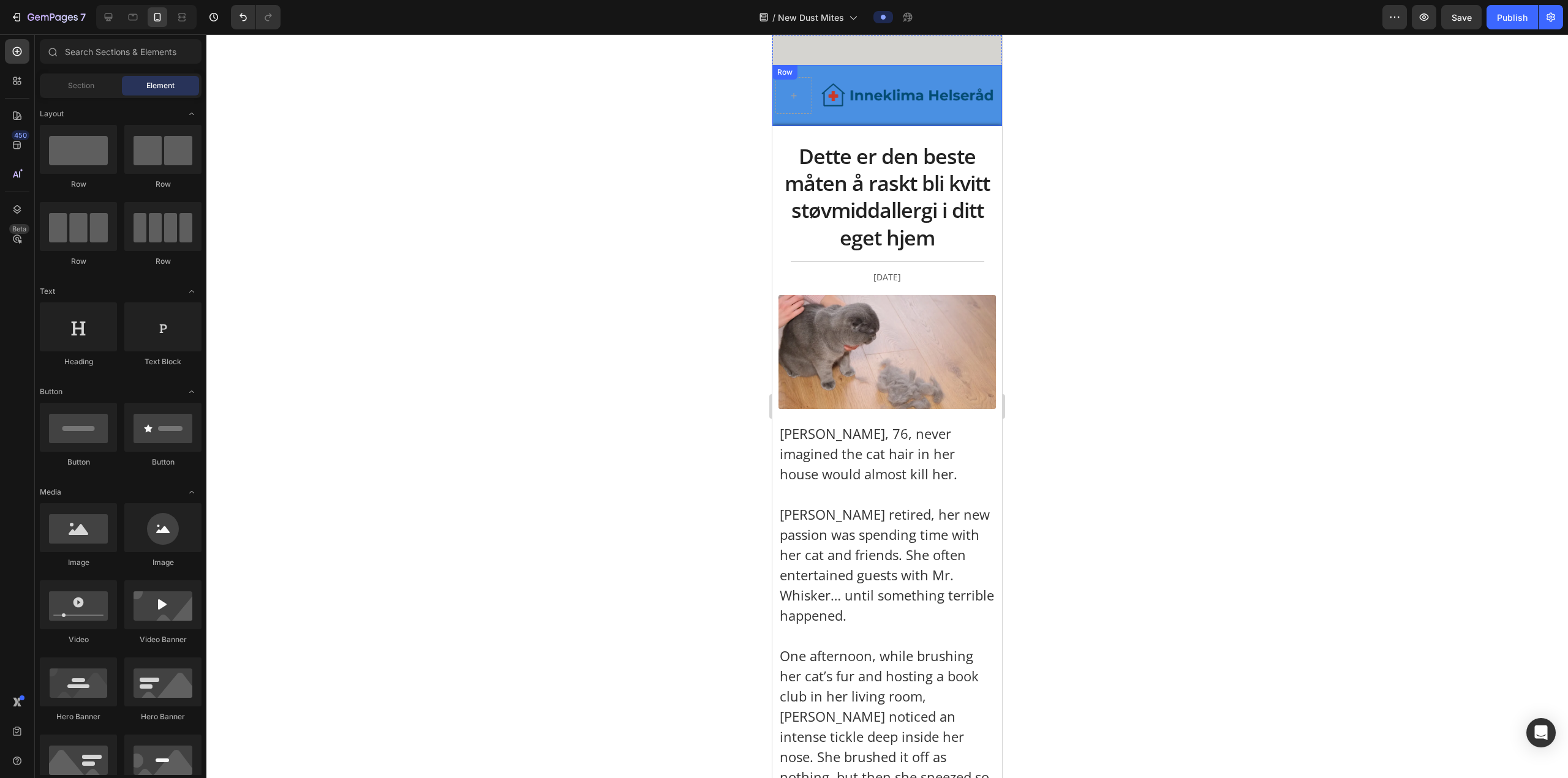
click at [518, 119] on div "Image Row Row" at bounding box center [886, 95] width 229 height 62
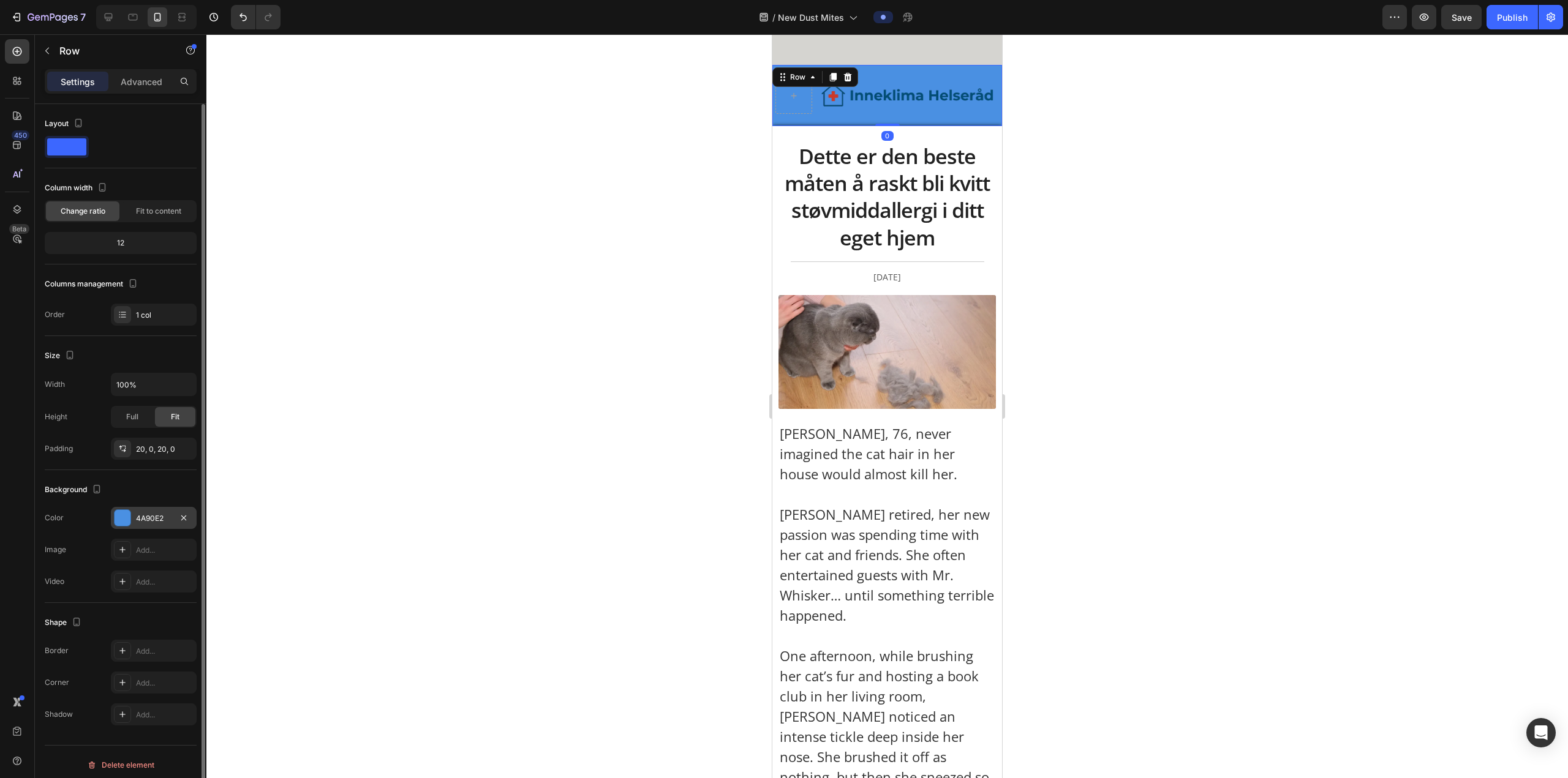
click at [127, 295] on div at bounding box center [122, 518] width 16 height 16
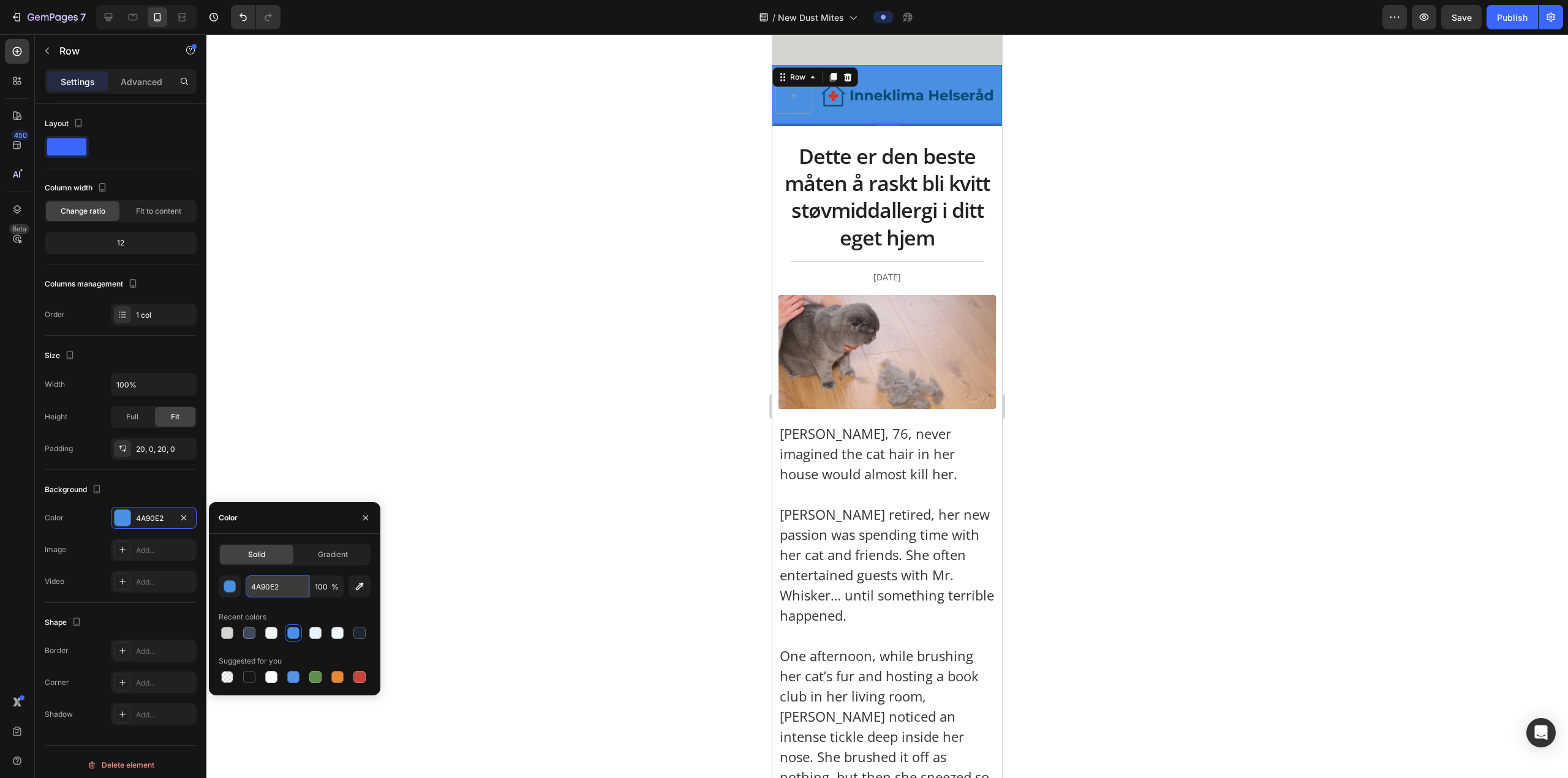
click at [277, 295] on input "4A90E2" at bounding box center [277, 586] width 64 height 22
click at [232, 295] on div "button" at bounding box center [229, 586] width 12 height 12
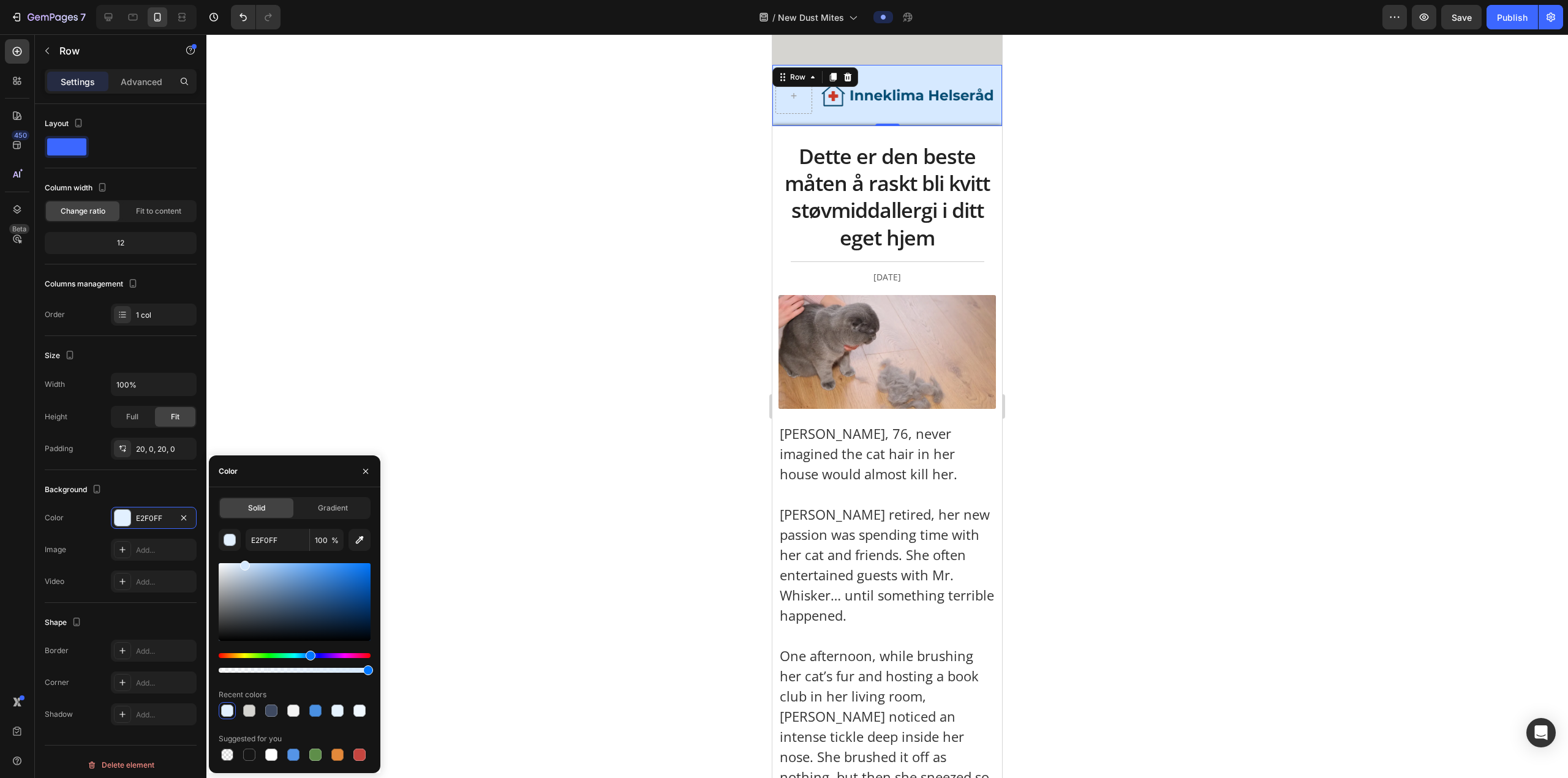
drag, startPoint x: 326, startPoint y: 575, endPoint x: 243, endPoint y: 557, distance: 84.9
click at [243, 295] on div "E2F0FF 100 % Recent colors Suggested for you" at bounding box center [295, 645] width 152 height 234
type input "D6E9FF"
click at [518, 200] on div at bounding box center [886, 406] width 1361 height 744
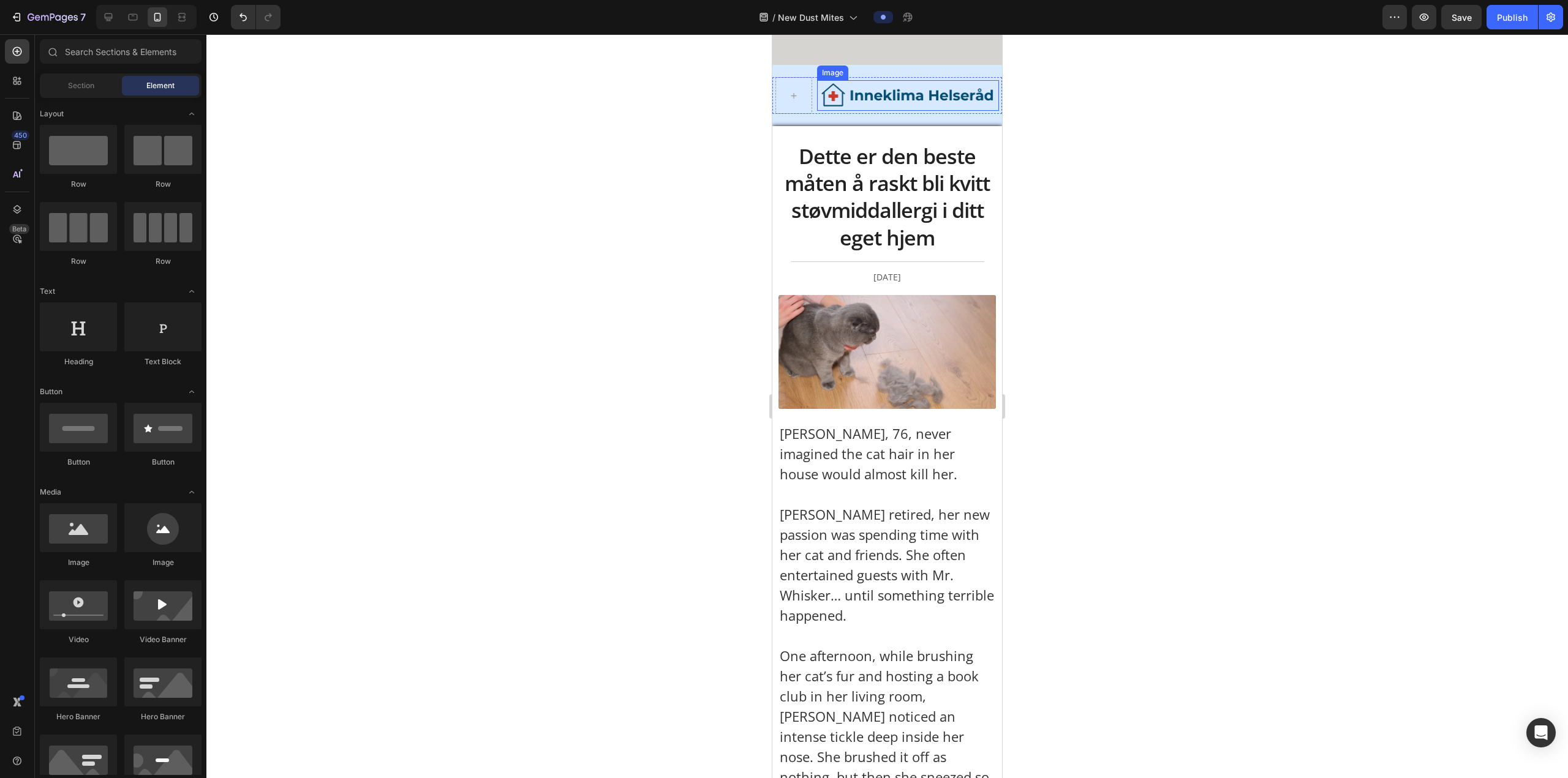
click at [518, 94] on img at bounding box center [908, 95] width 182 height 25
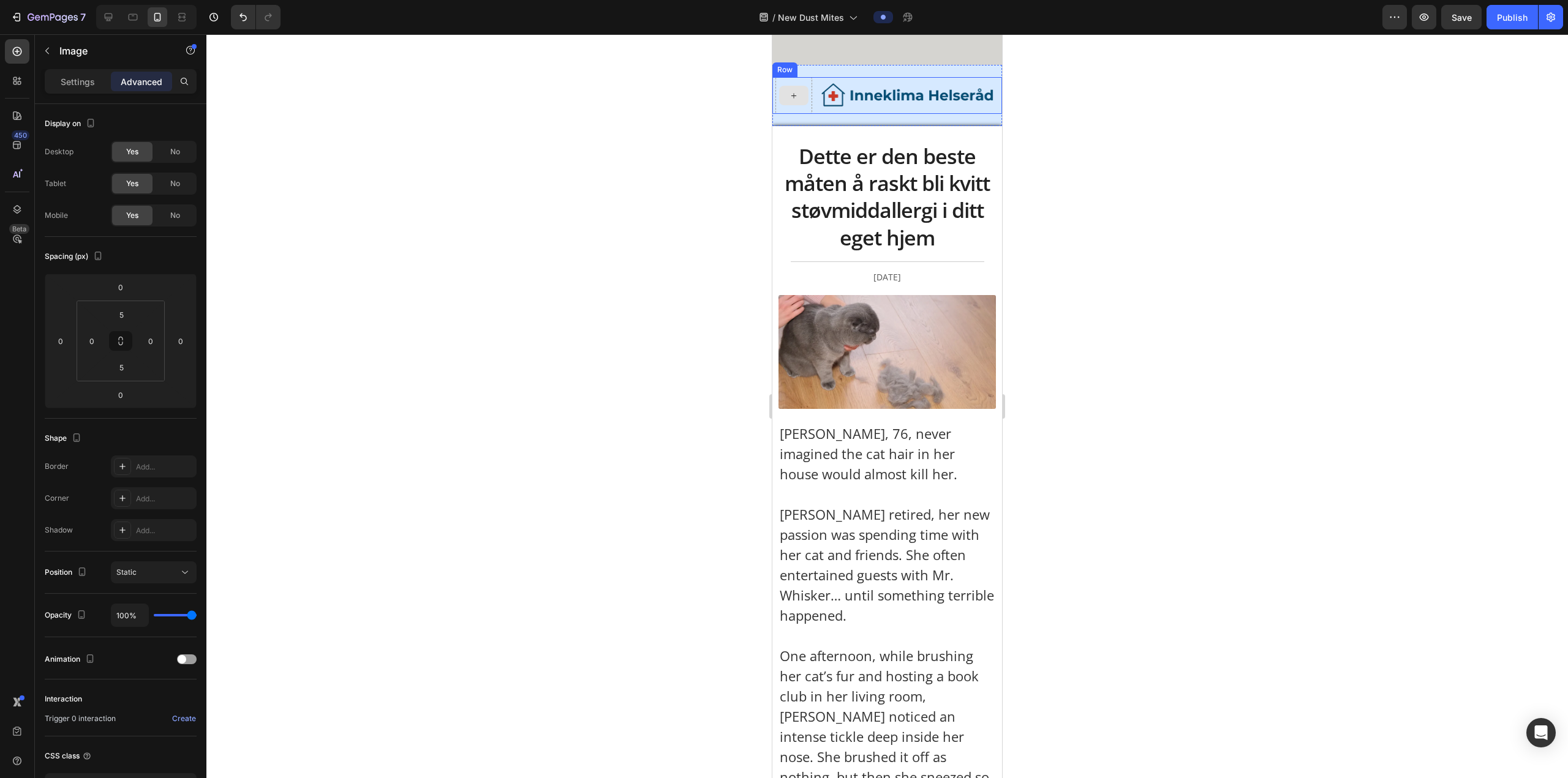
click at [518, 96] on icon at bounding box center [794, 95] width 5 height 5
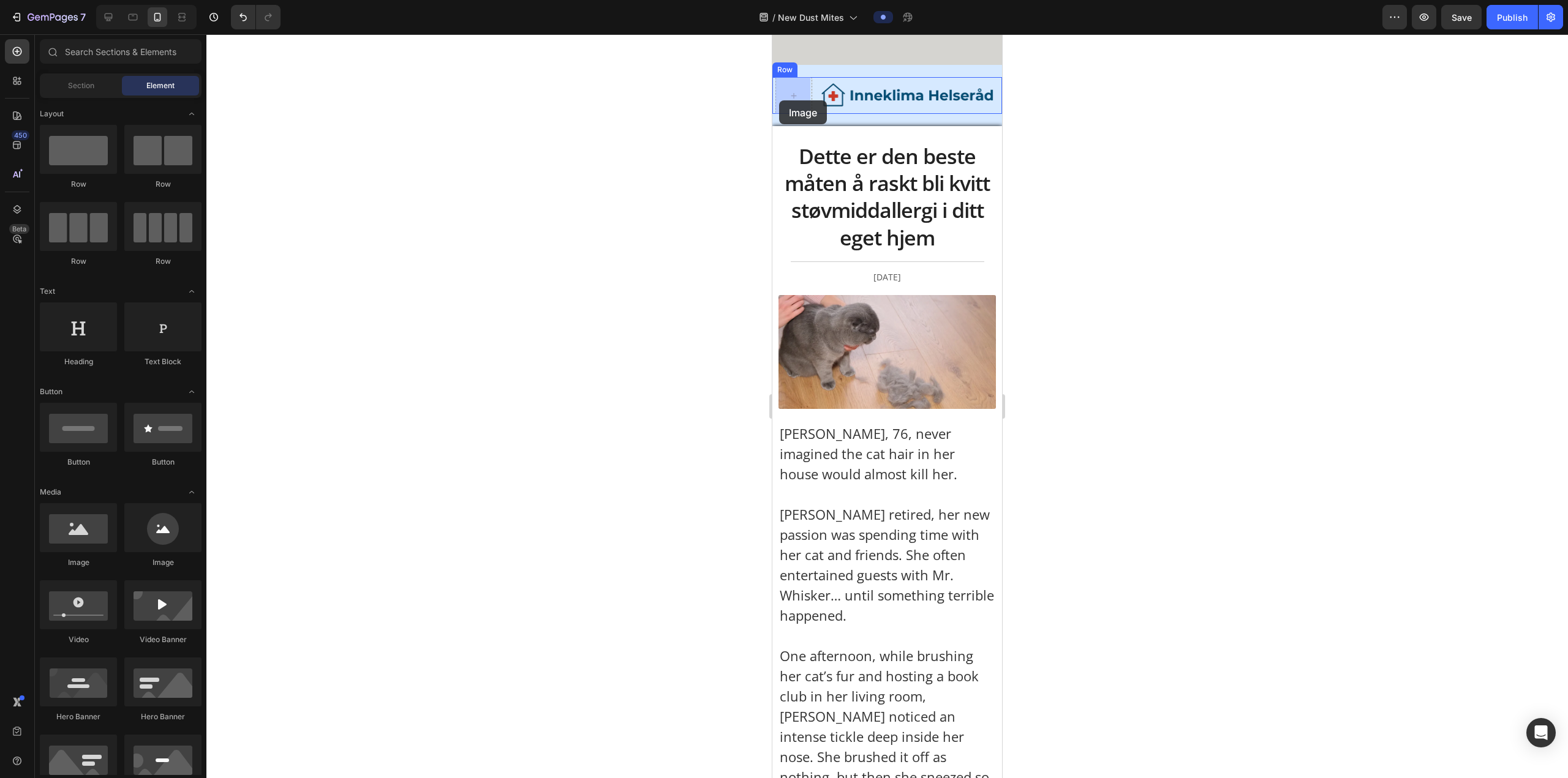
drag, startPoint x: 872, startPoint y: 571, endPoint x: 779, endPoint y: 101, distance: 479.1
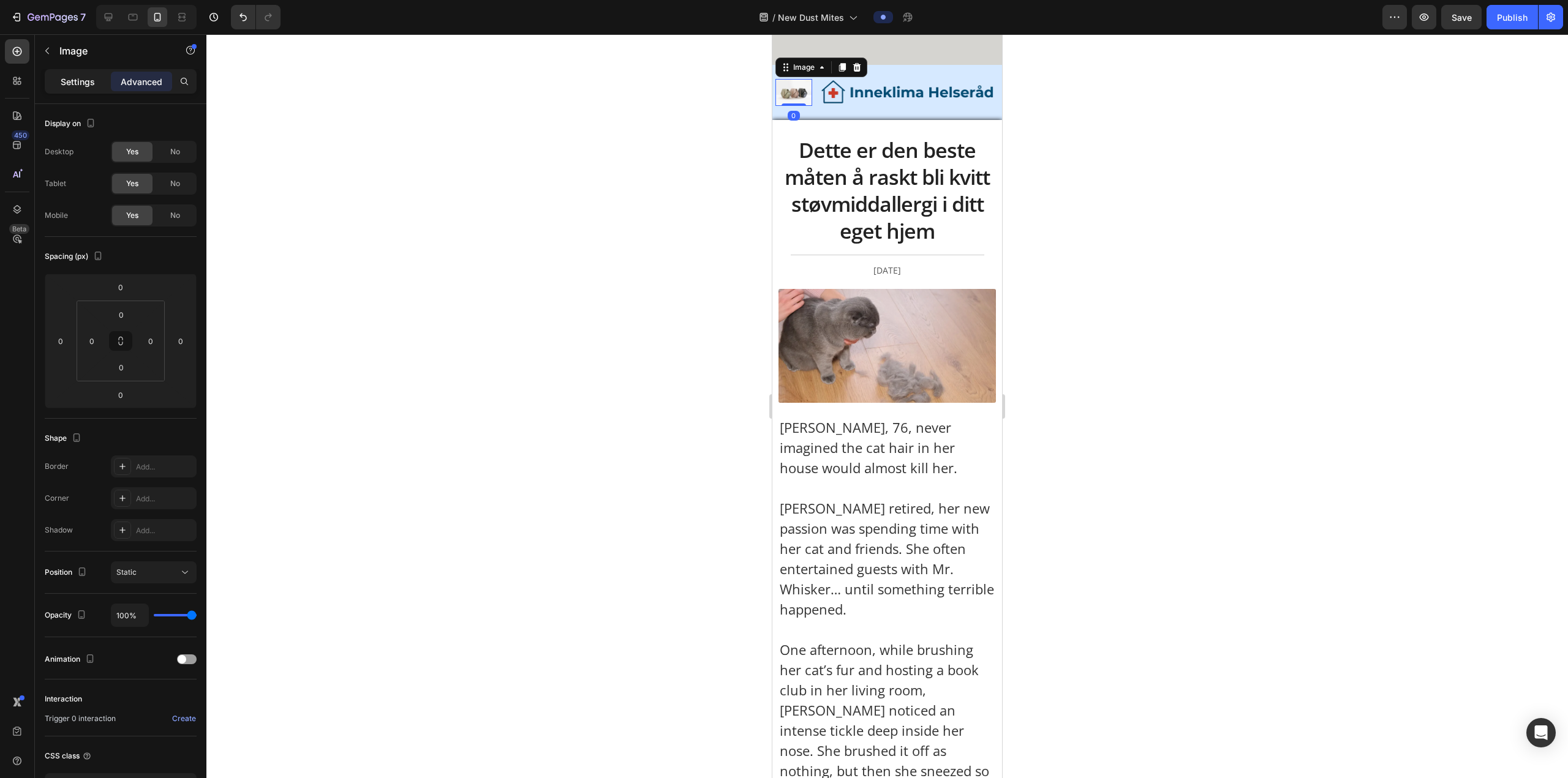
click at [96, 81] on div "Settings" at bounding box center [78, 81] width 62 height 20
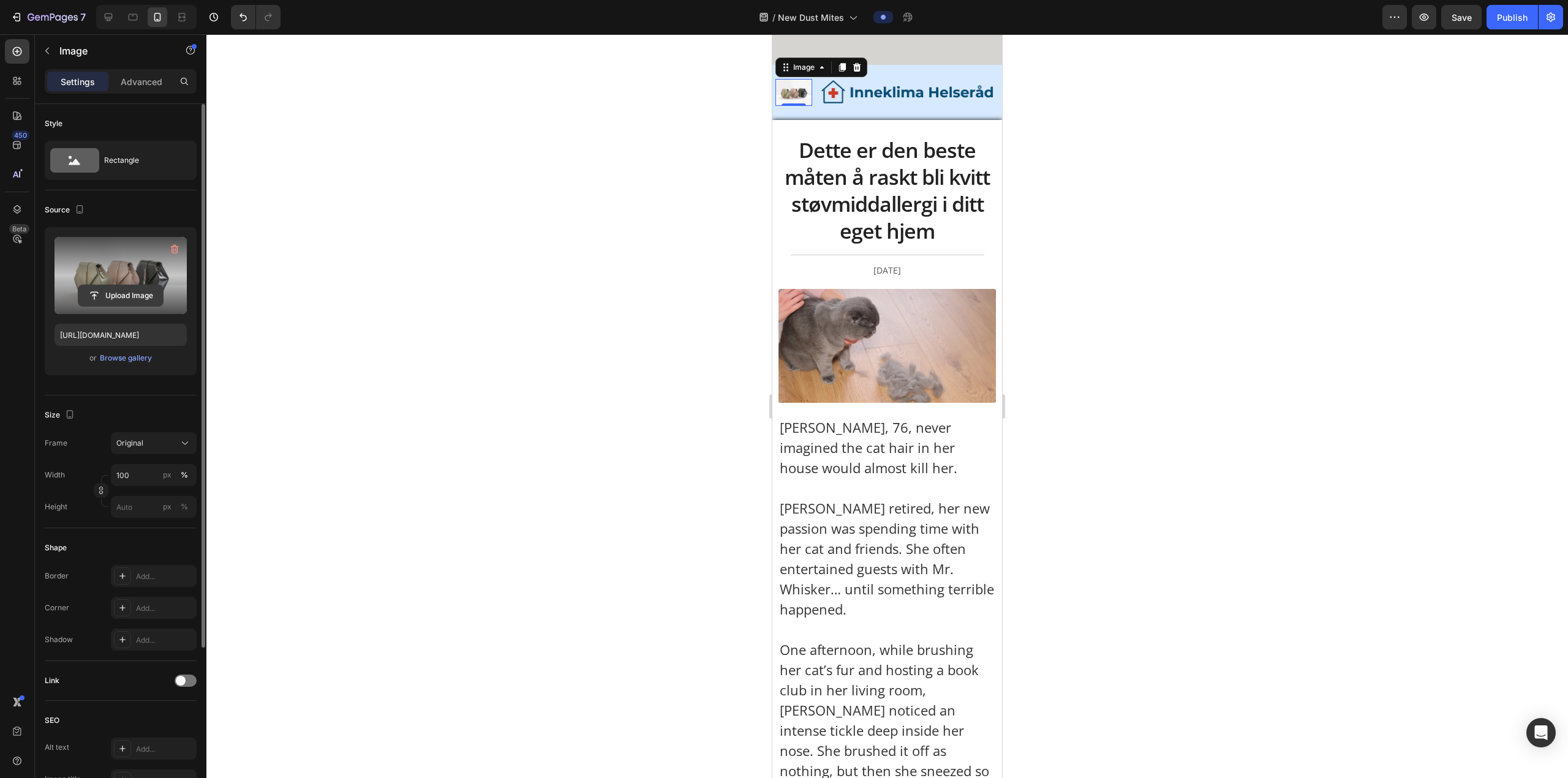
click at [146, 292] on input "file" at bounding box center [121, 296] width 85 height 21
type input "https://cdn.shopify.com/s/files/1/0926/0446/5536/files/gempages_580590199730340…"
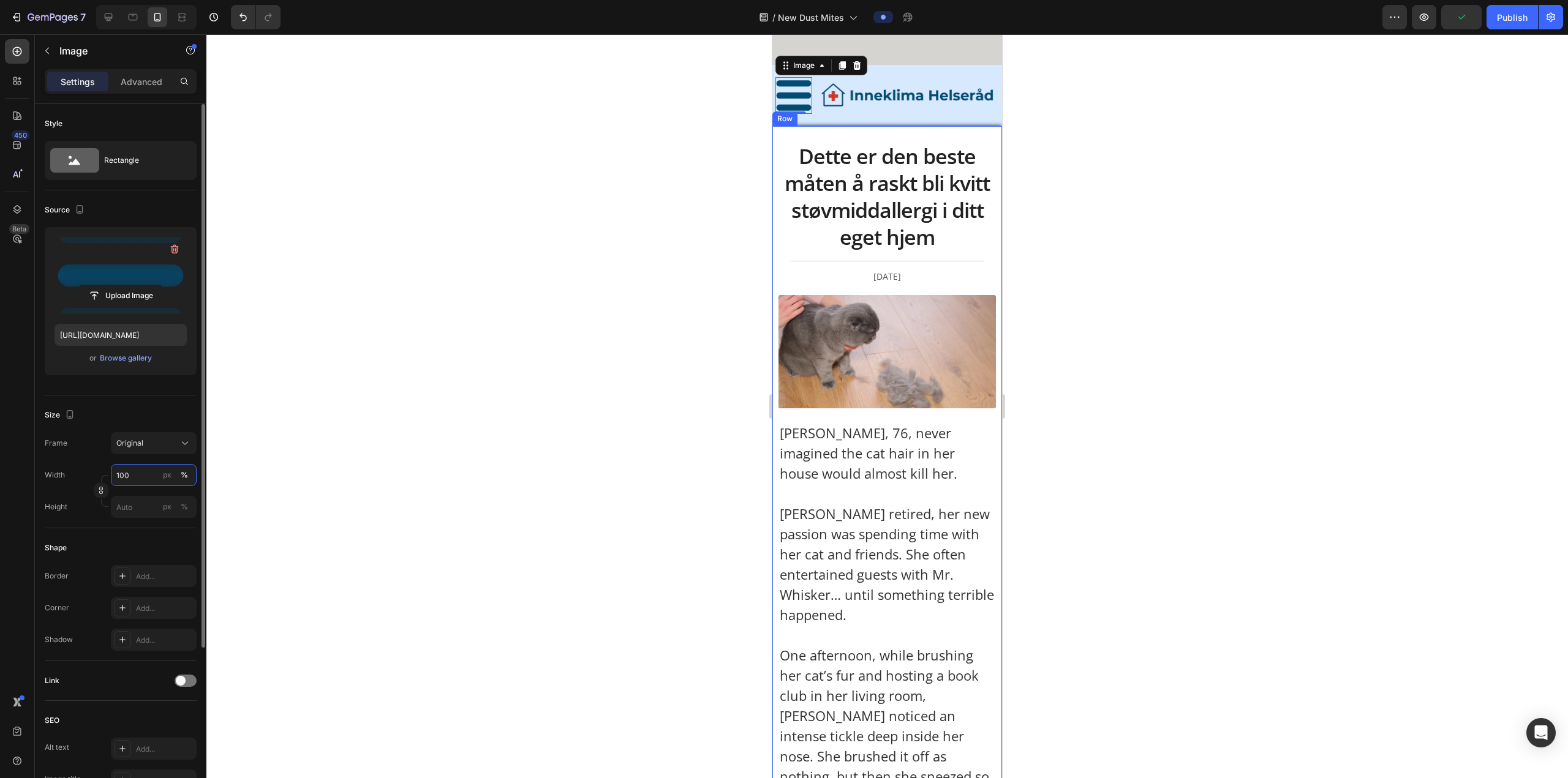
click at [145, 295] on input "100" at bounding box center [153, 475] width 86 height 22
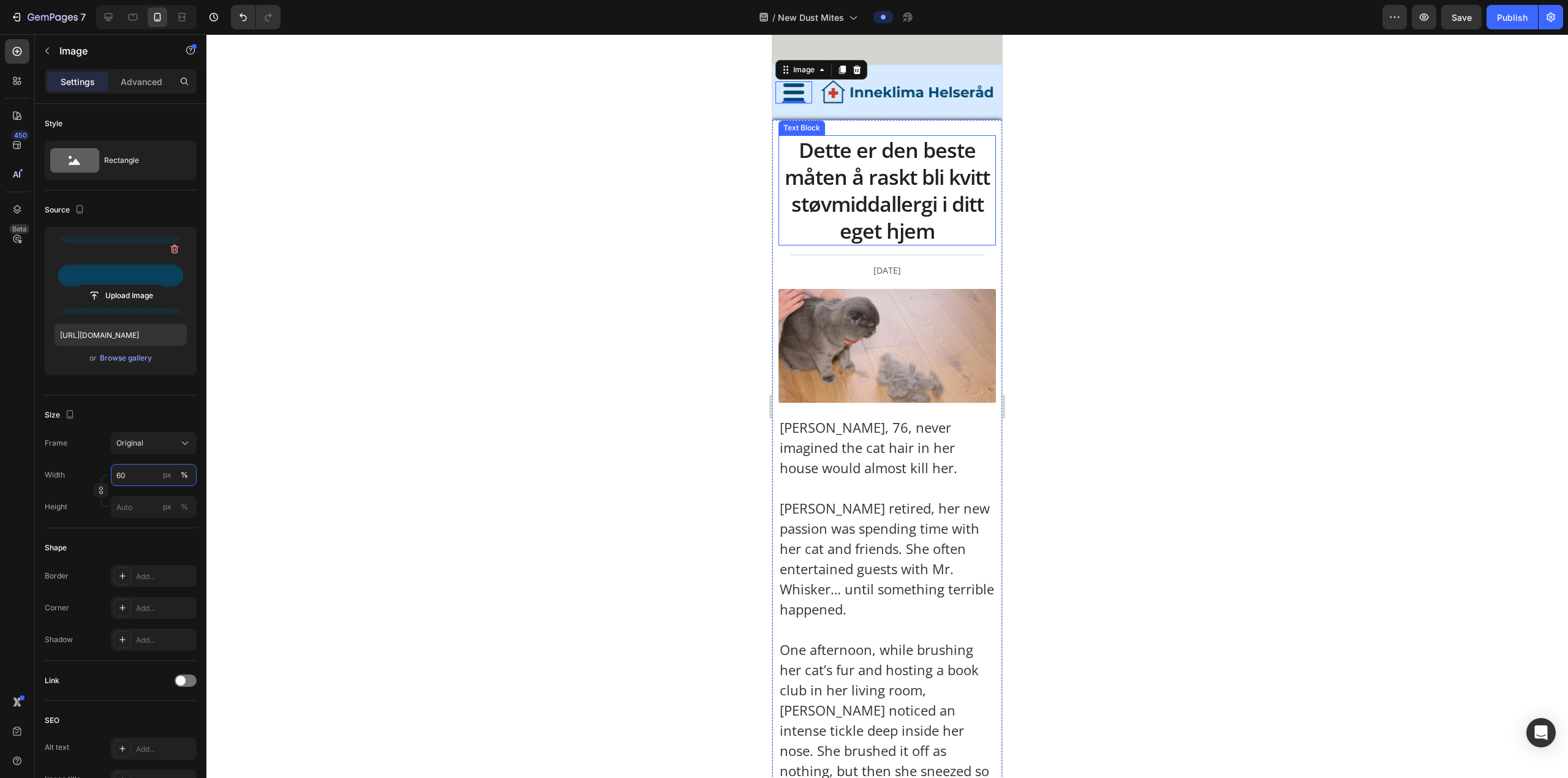
type input "60"
click at [518, 132] on div at bounding box center [886, 406] width 1361 height 744
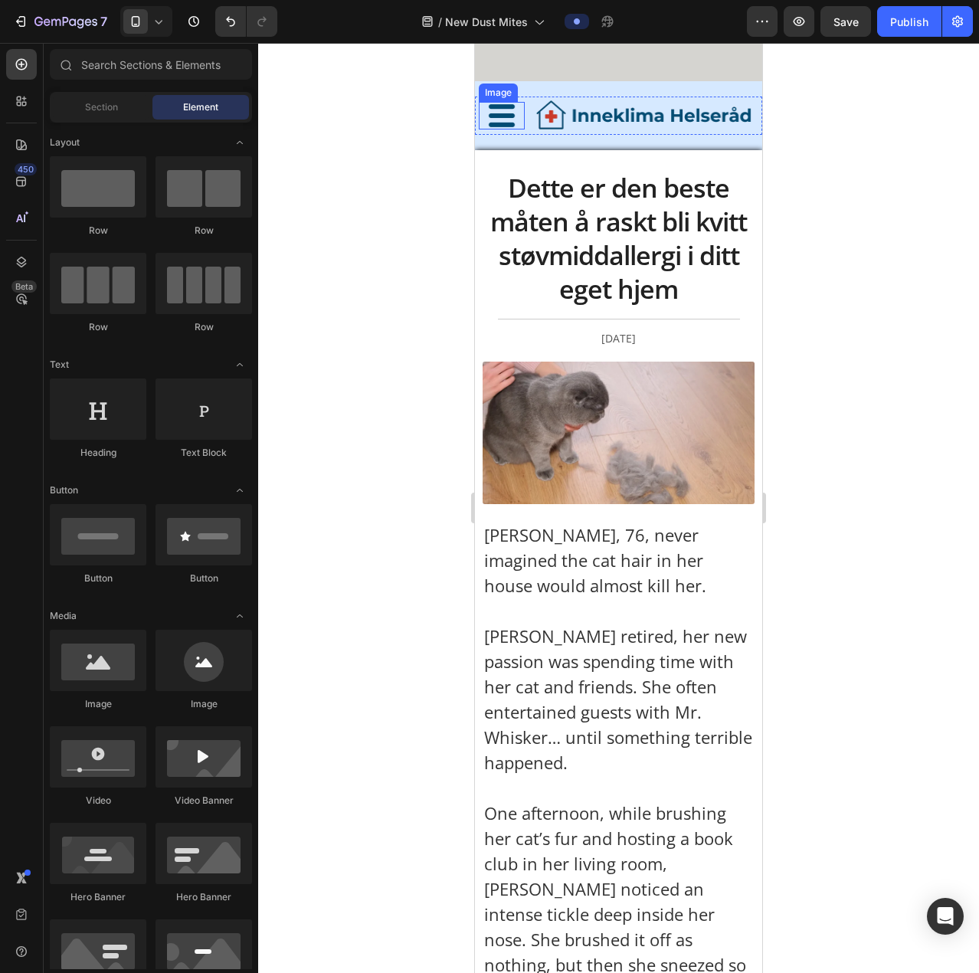
click at [515, 113] on div at bounding box center [502, 116] width 46 height 28
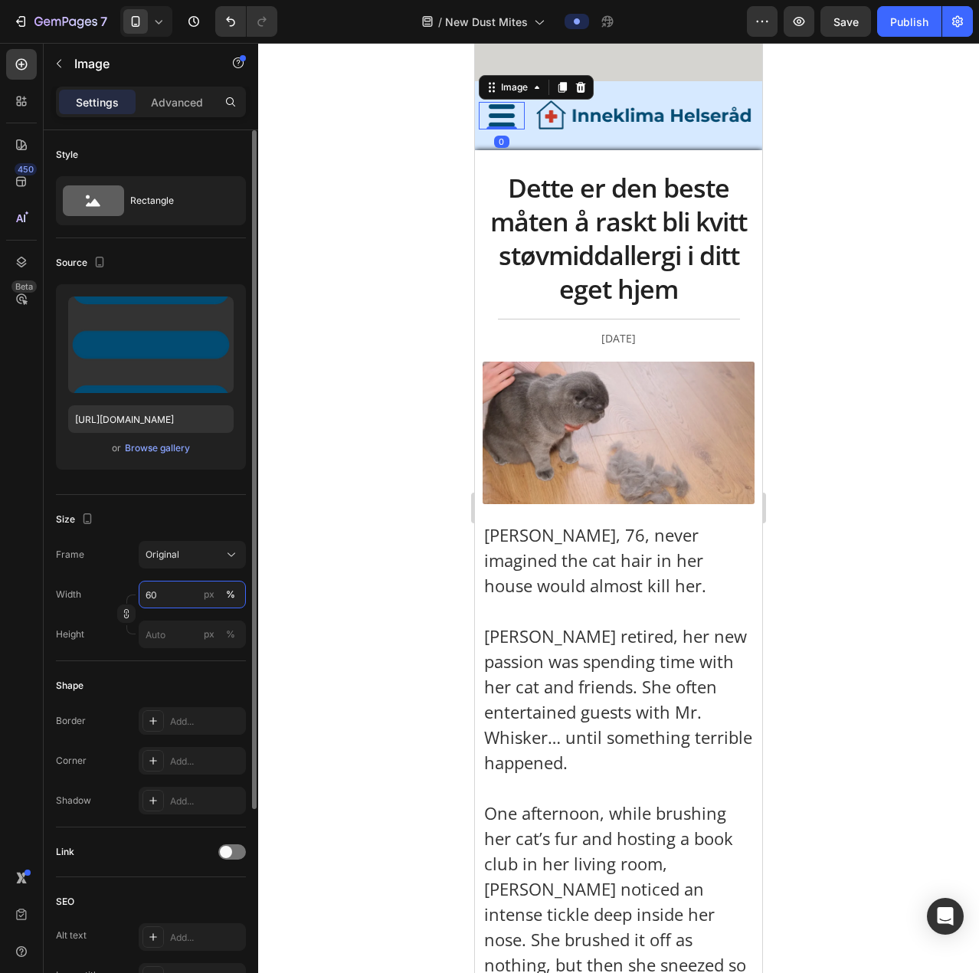
click at [173, 369] on input "60" at bounding box center [192, 595] width 107 height 28
type input "4"
type input "5"
click at [173, 369] on input "45" at bounding box center [192, 595] width 107 height 28
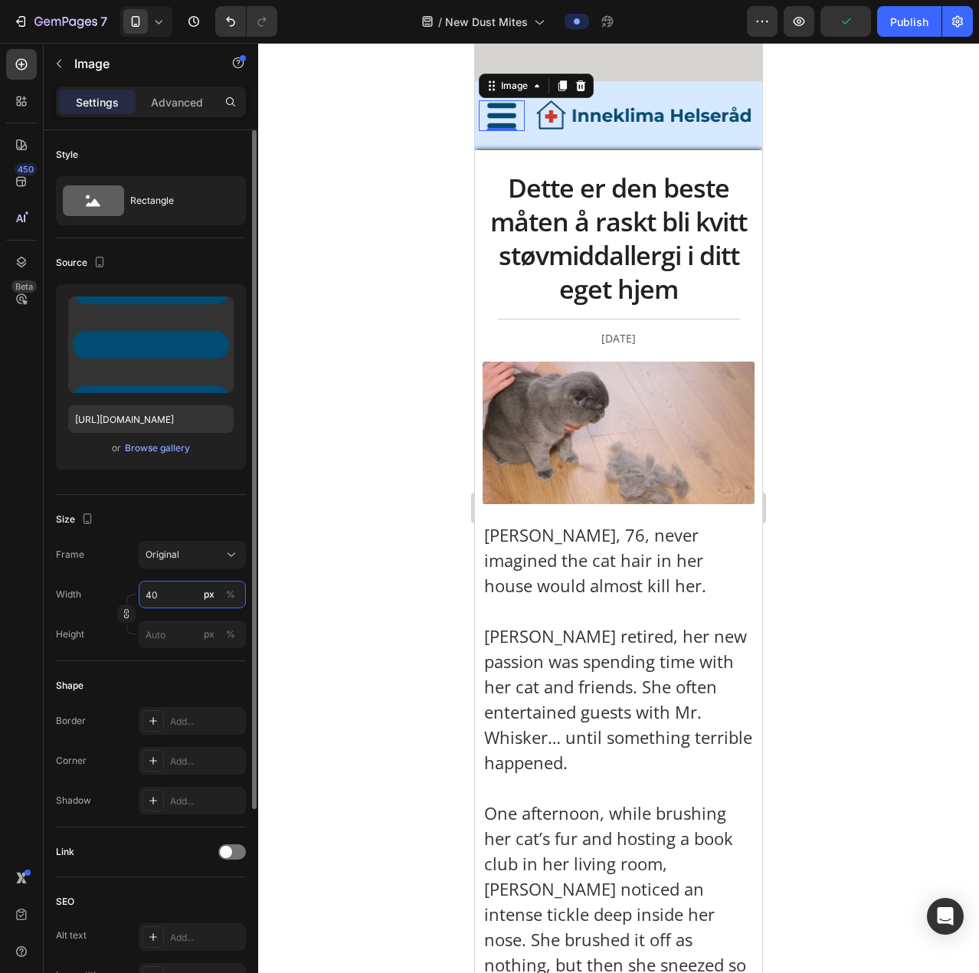
click at [171, 369] on input "40" at bounding box center [192, 595] width 107 height 28
type input "35"
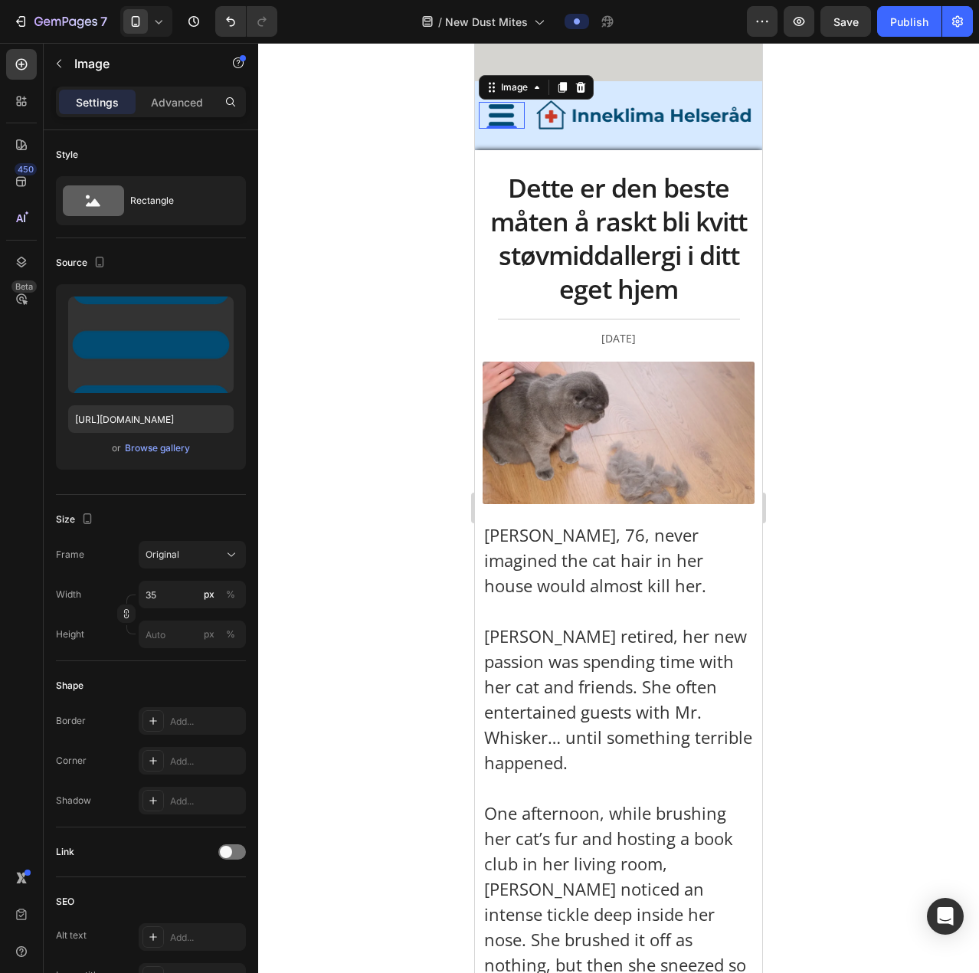
click at [648, 257] on div at bounding box center [618, 508] width 721 height 930
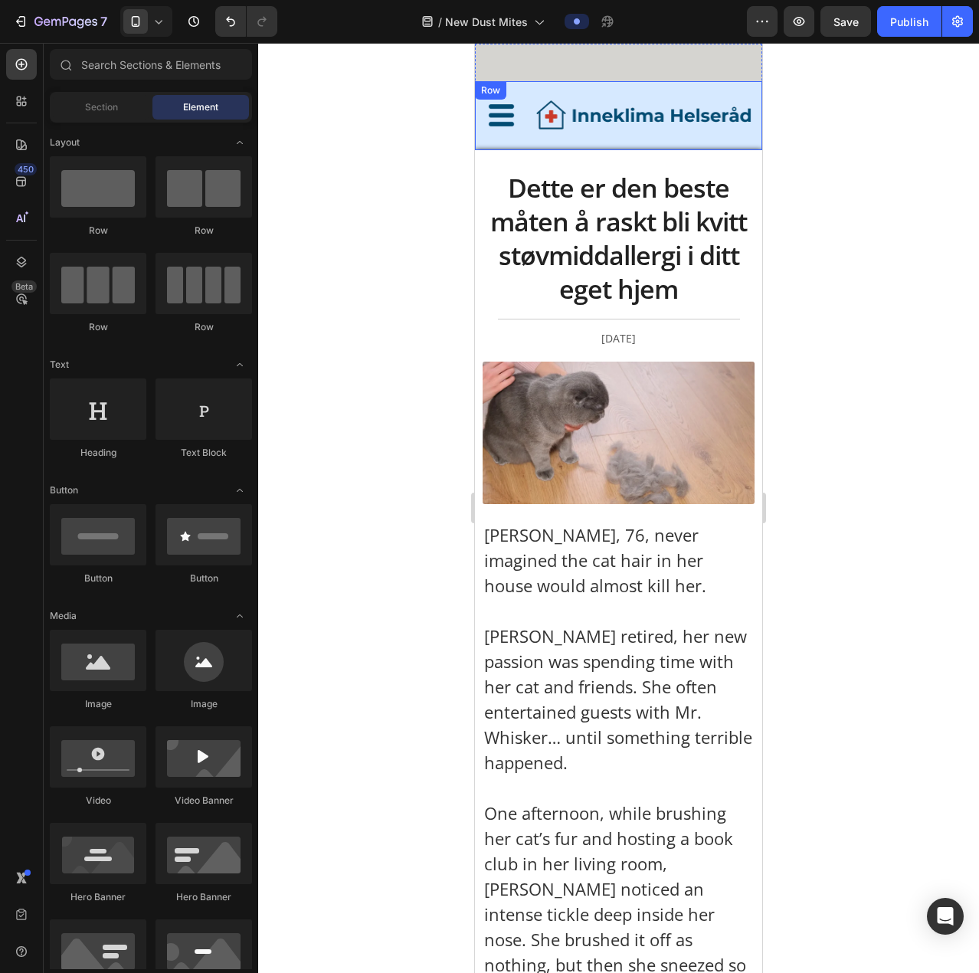
click at [648, 136] on div "Image Image Row Row" at bounding box center [618, 115] width 287 height 69
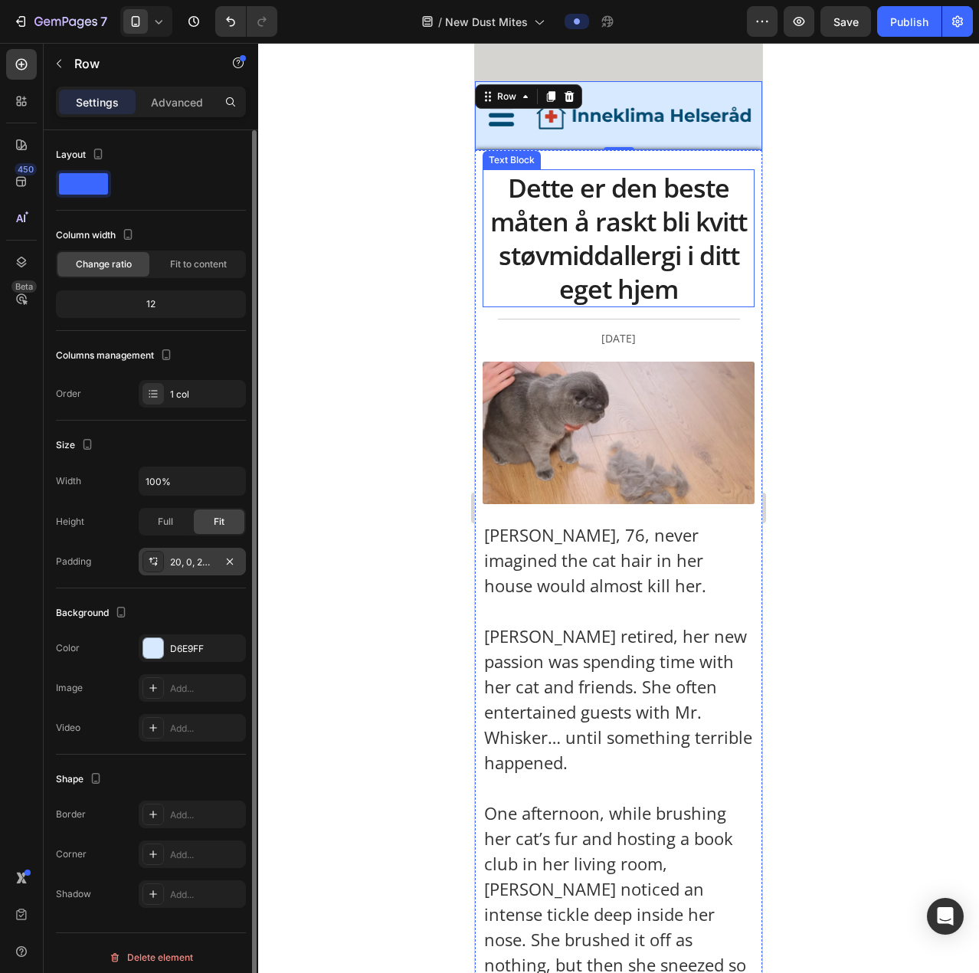
click at [200, 369] on div "20, 0, 20, 0" at bounding box center [192, 562] width 107 height 28
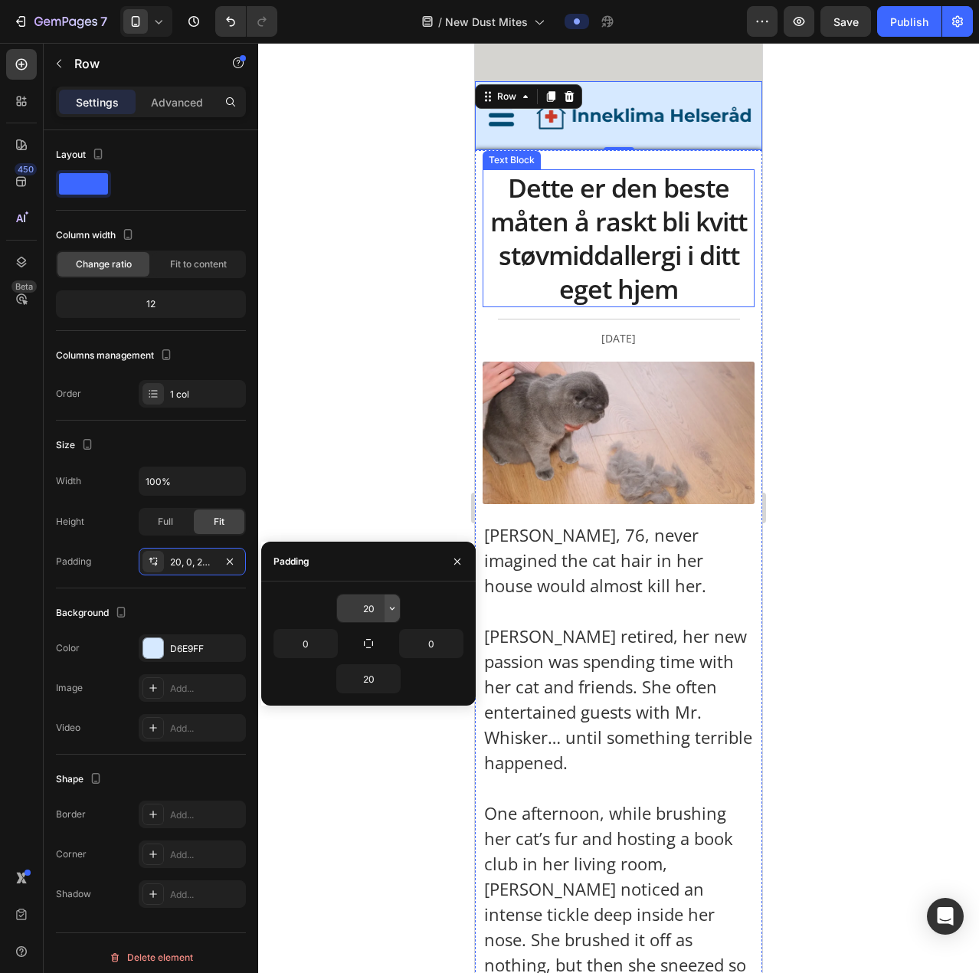
click at [389, 369] on icon "button" at bounding box center [392, 608] width 12 height 12
click at [378, 369] on input "20" at bounding box center [368, 609] width 63 height 28
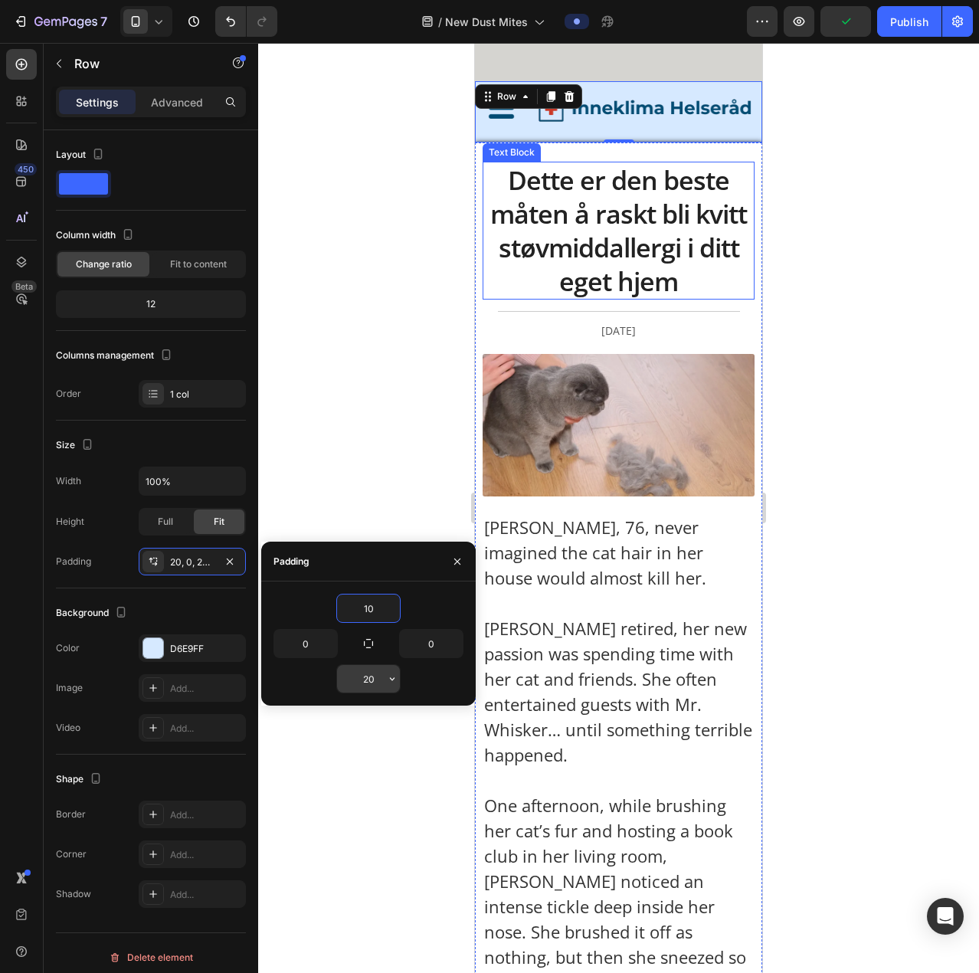
type input "10"
click at [367, 369] on input "20" at bounding box center [368, 679] width 63 height 28
type input "10"
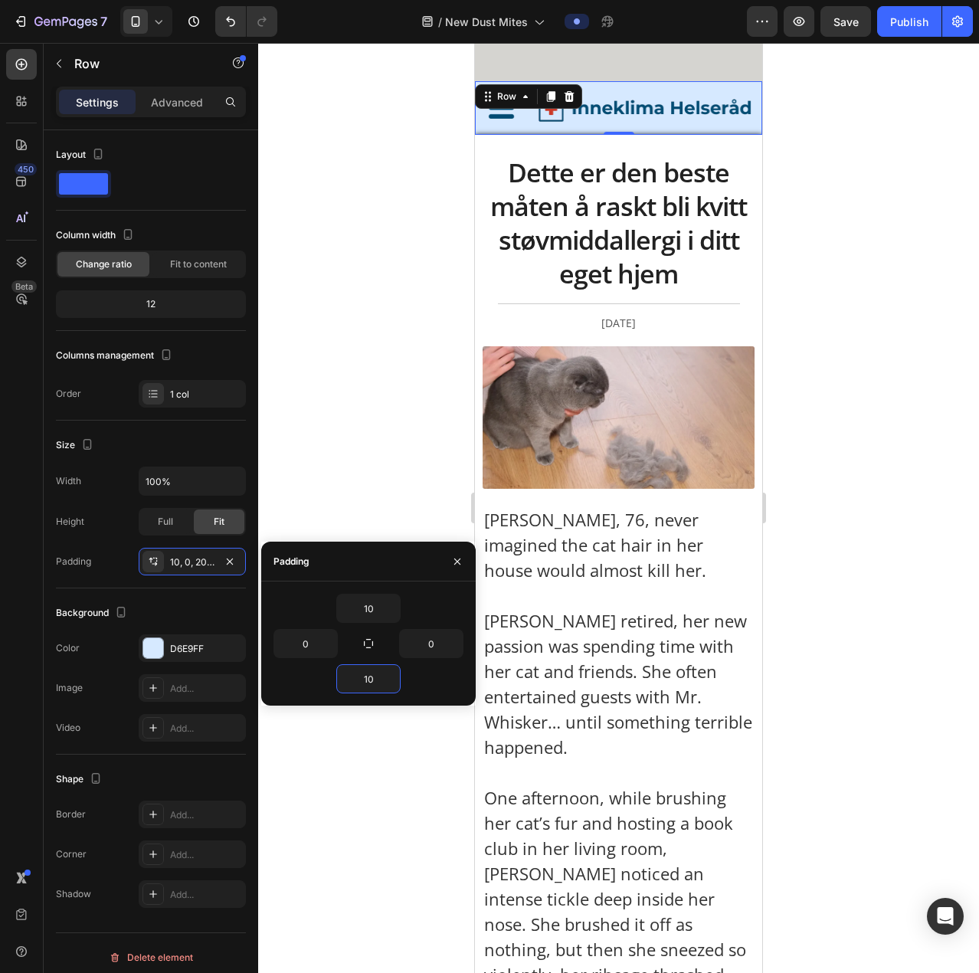
click at [648, 369] on div at bounding box center [618, 508] width 721 height 930
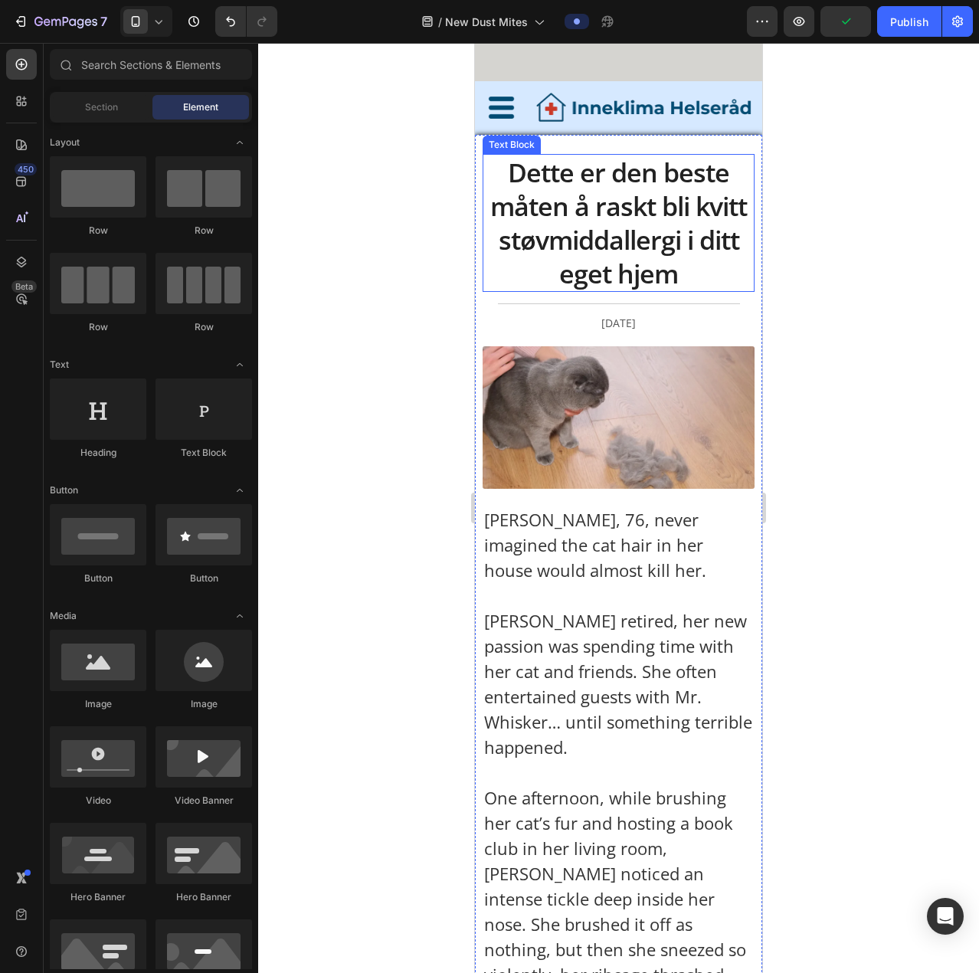
click at [530, 206] on p "Dette er den beste måten å raskt bli kvitt støvmiddallergi i ditt eget hjem" at bounding box center [618, 224] width 269 height 136
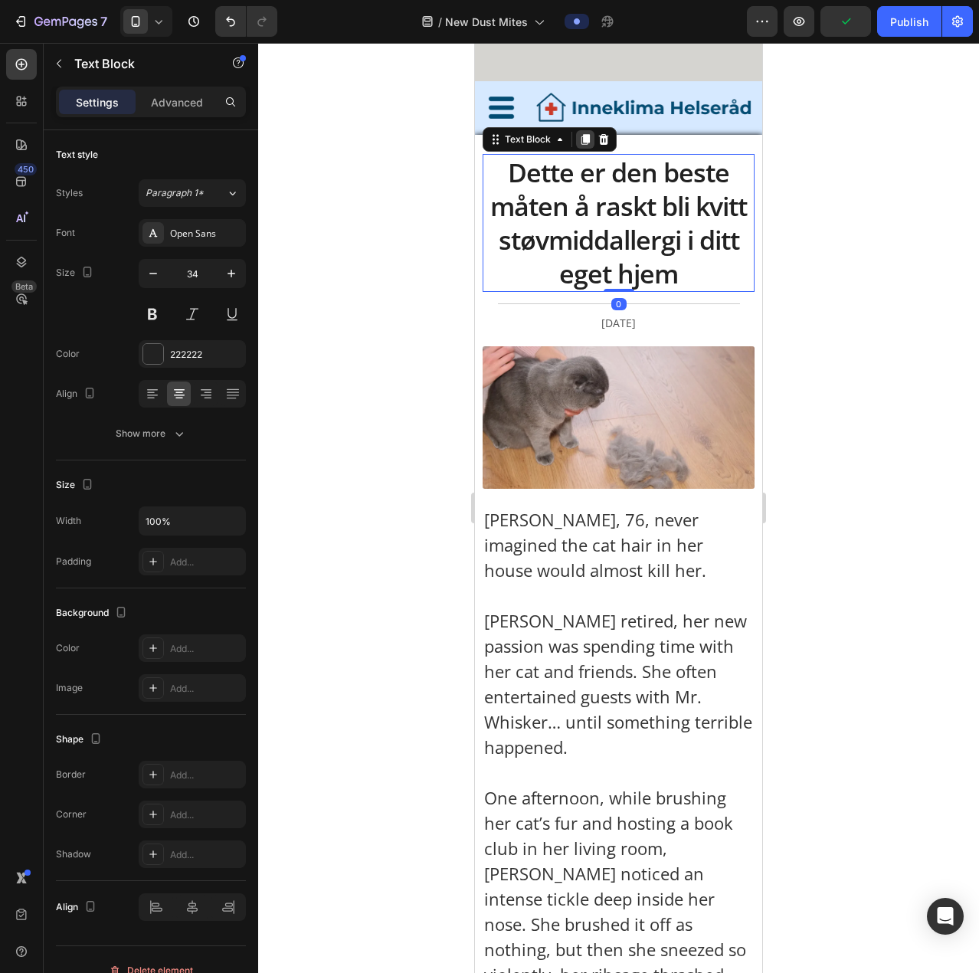
click at [585, 136] on icon at bounding box center [586, 139] width 8 height 11
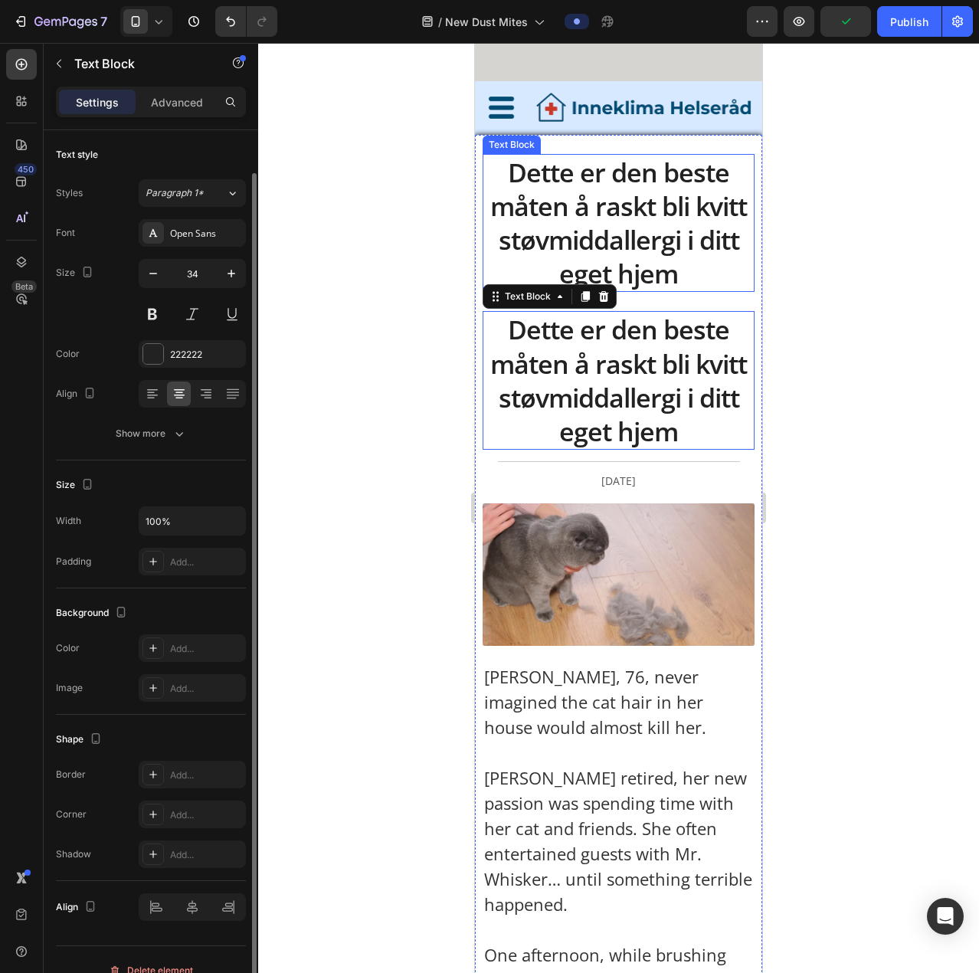
scroll to position [21, 0]
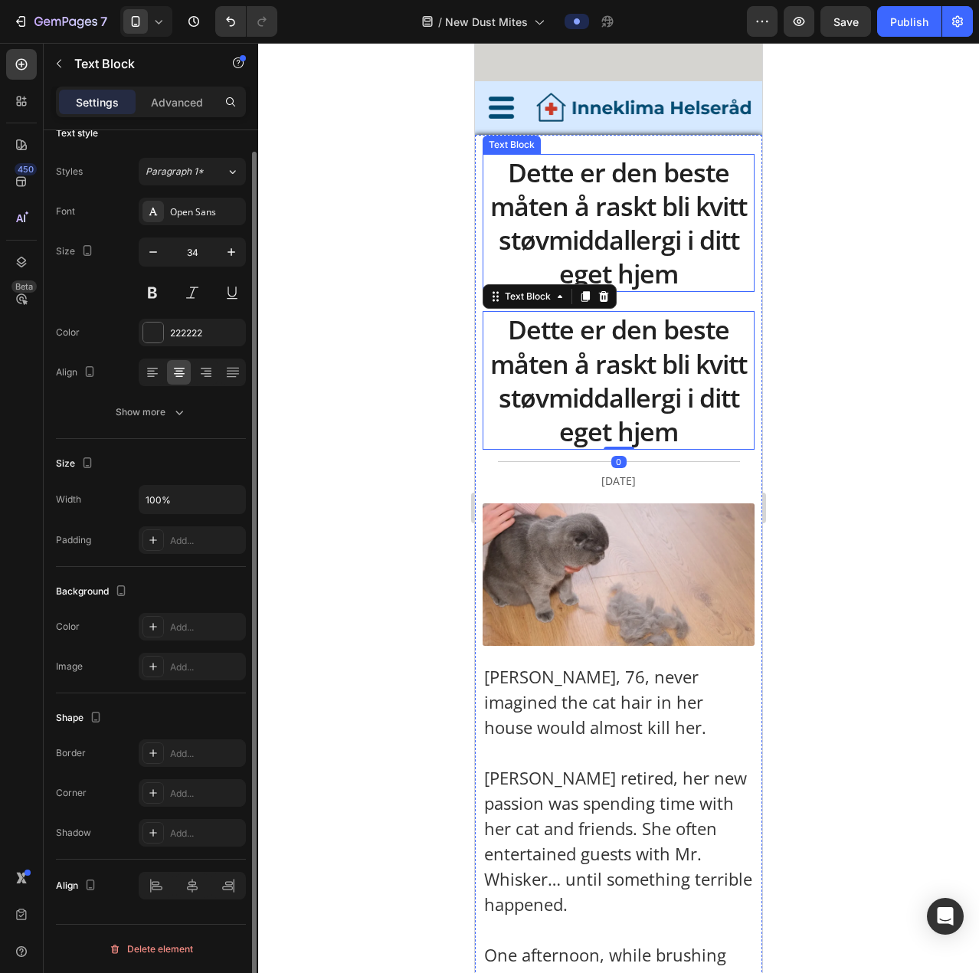
click at [572, 188] on p "Dette er den beste måten å raskt bli kvitt støvmiddallergi i ditt eget hjem" at bounding box center [618, 224] width 269 height 136
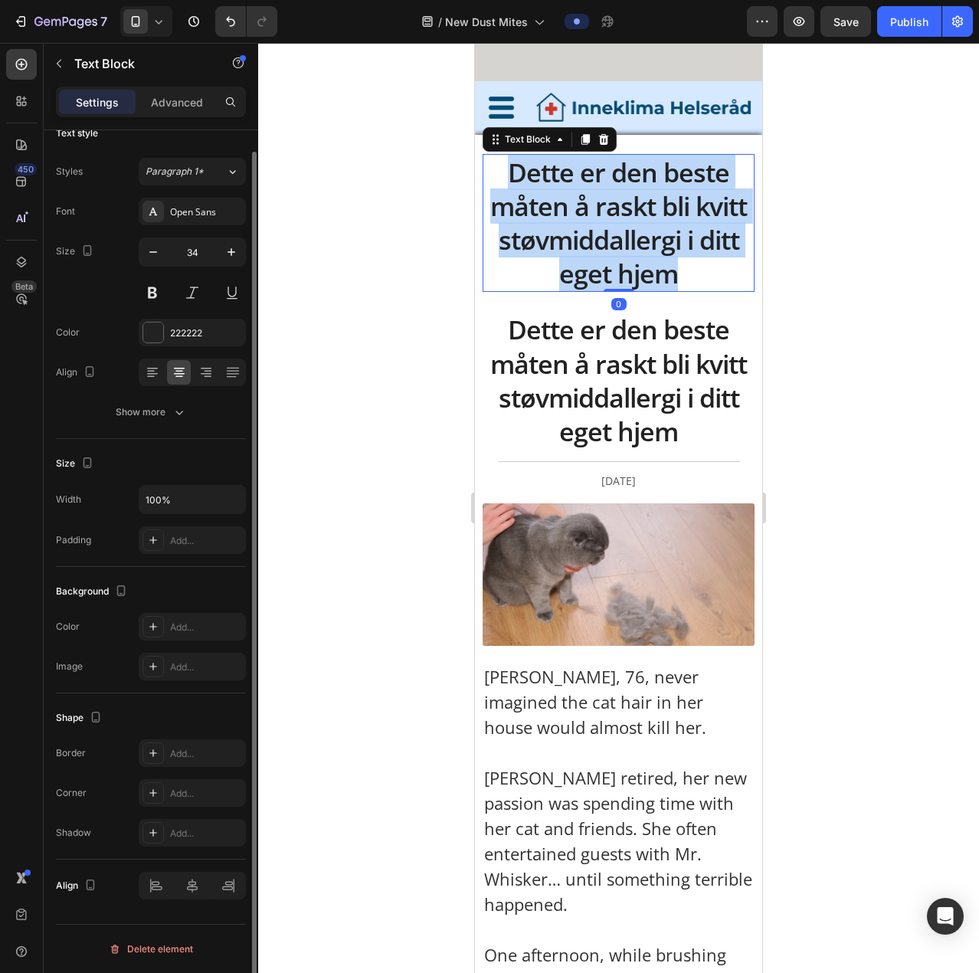
click at [572, 188] on p "Dette er den beste måten å raskt bli kvitt støvmiddallergi i ditt eget hjem" at bounding box center [618, 224] width 269 height 136
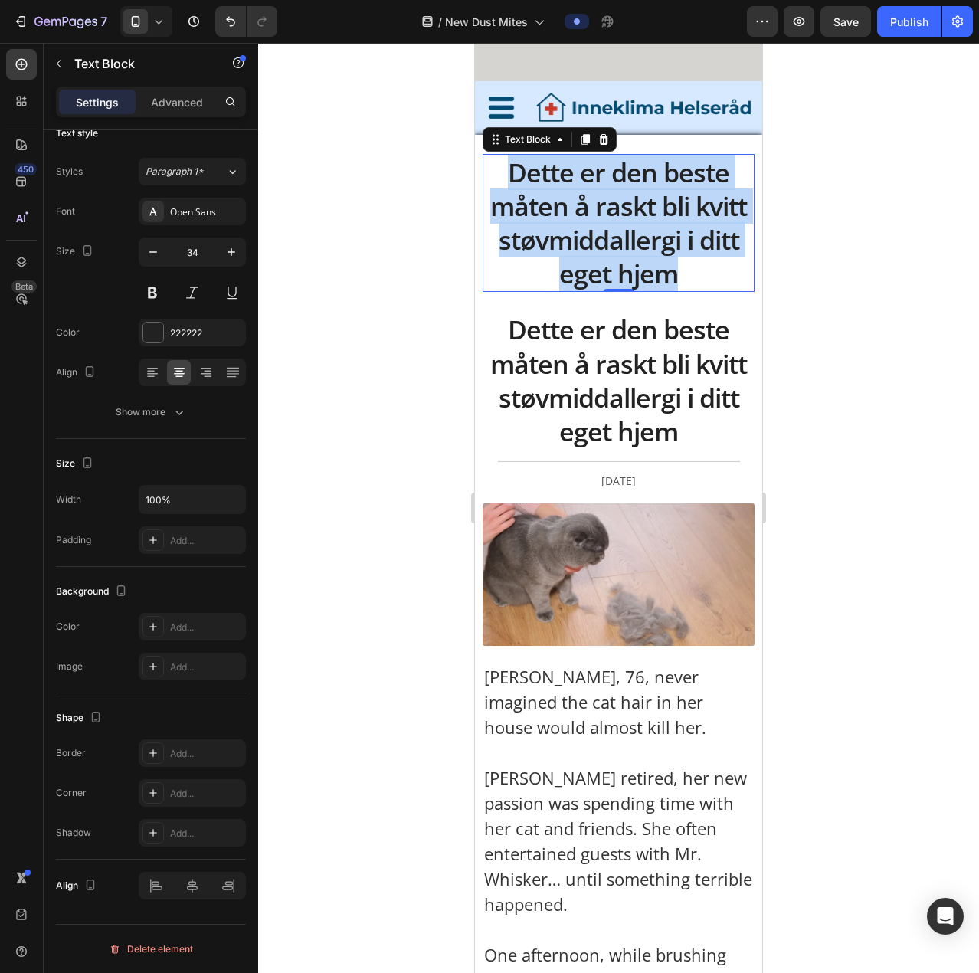
click at [549, 194] on p "Dette er den beste måten å raskt bli kvitt støvmiddallergi i ditt eget hjem" at bounding box center [618, 224] width 269 height 136
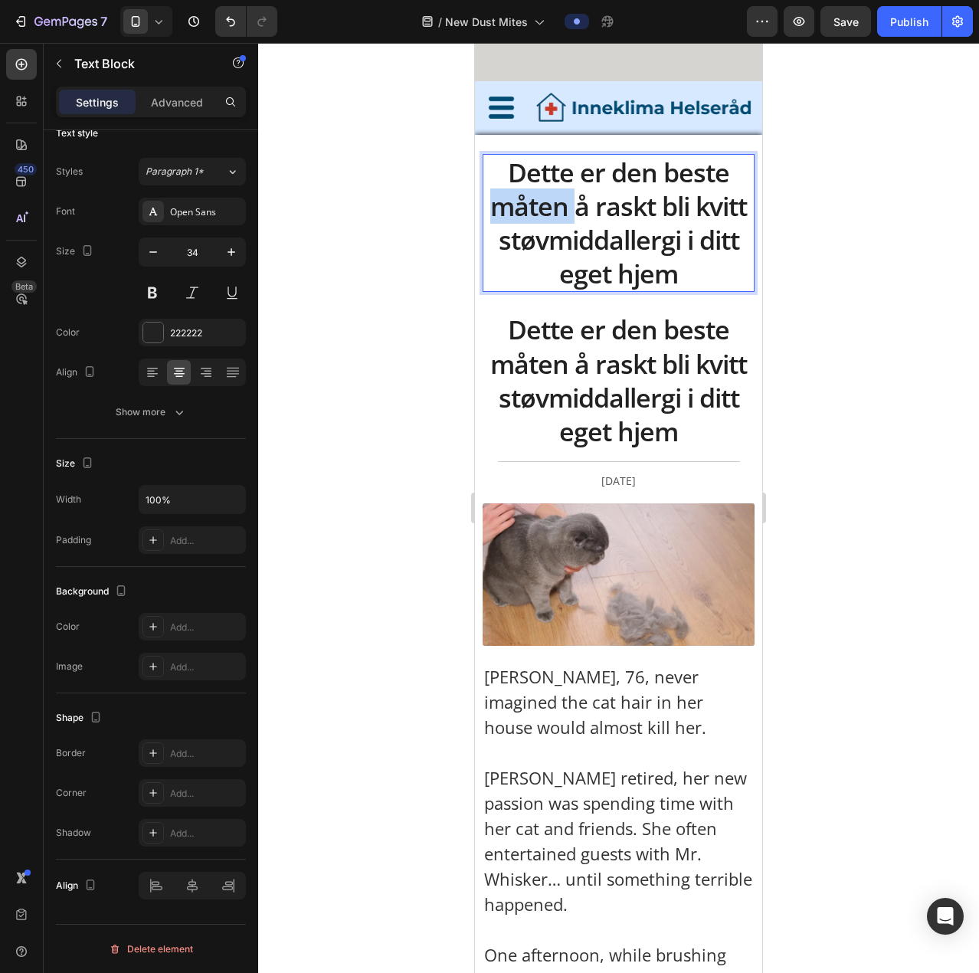
click at [549, 194] on p "Dette er den beste måten å raskt bli kvitt støvmiddallergi i ditt eget hjem" at bounding box center [618, 224] width 269 height 136
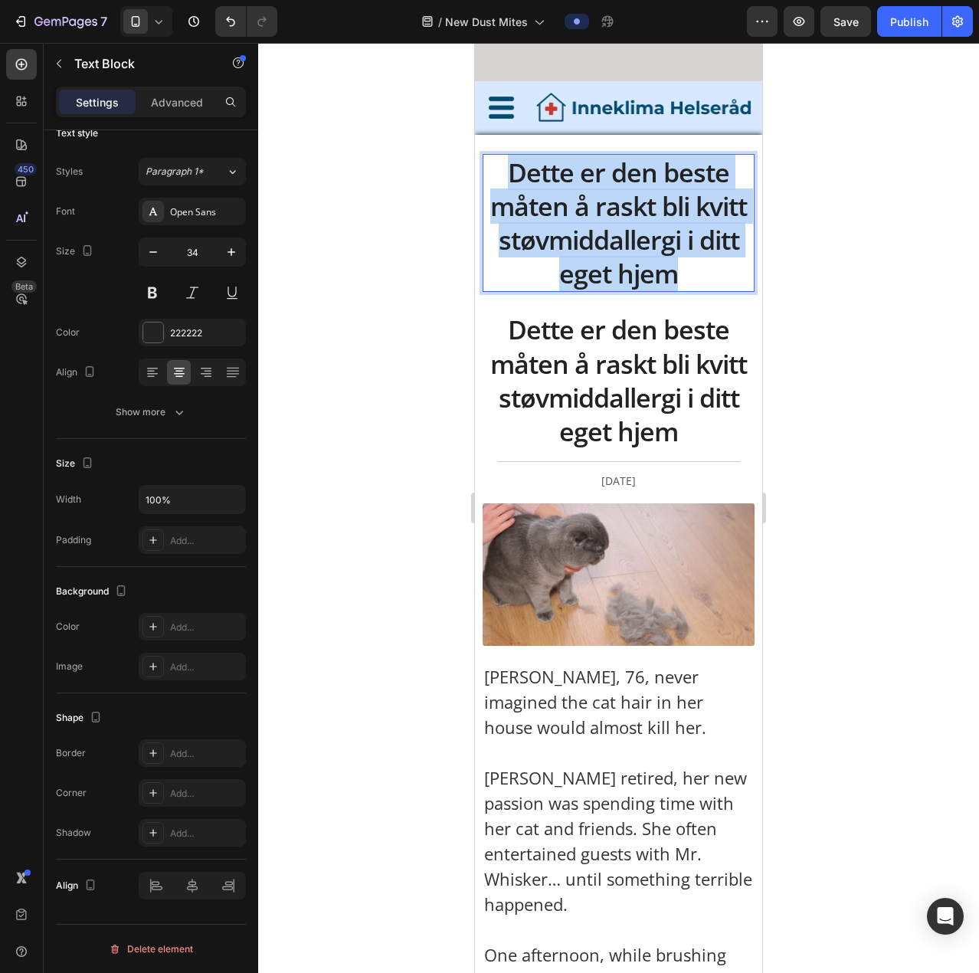
click at [549, 194] on p "Dette er den beste måten å raskt bli kvitt støvmiddallergi i ditt eget hjem" at bounding box center [618, 224] width 269 height 136
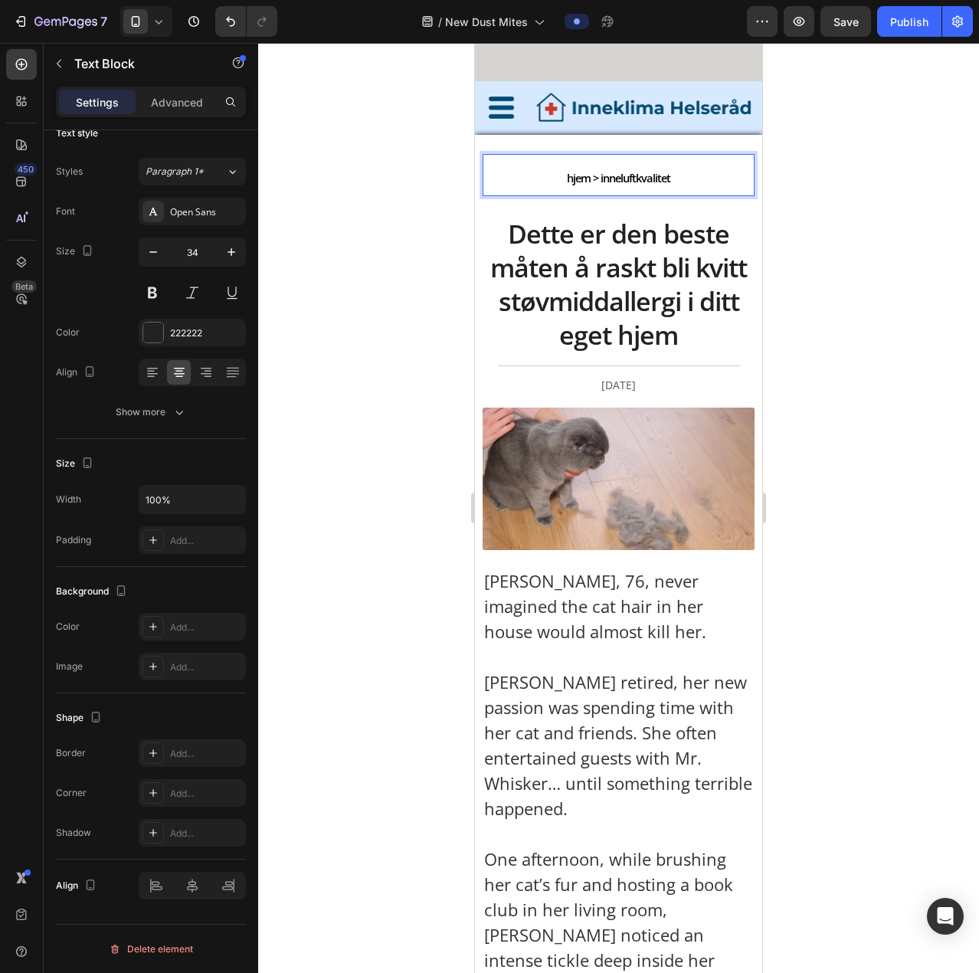
click at [556, 169] on p "hjem > inneluftkvalitet" at bounding box center [618, 175] width 269 height 39
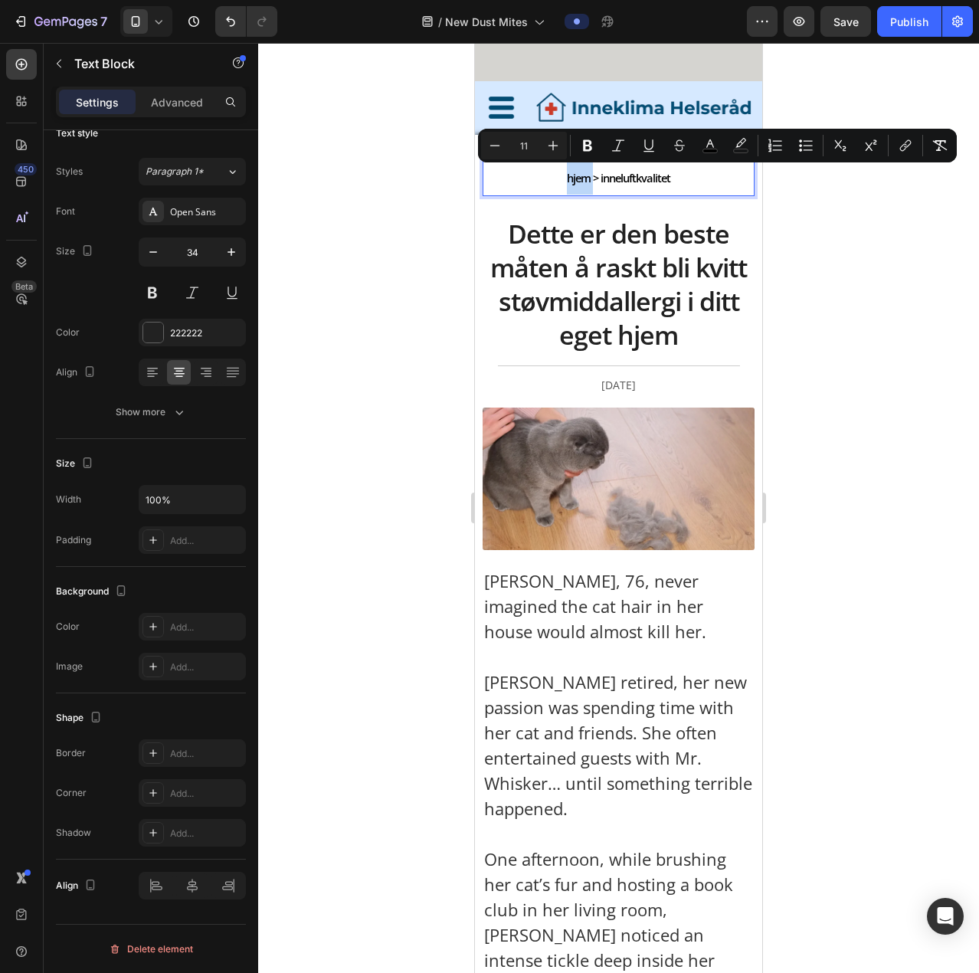
click at [557, 171] on p "hjem > inneluftkvalitet" at bounding box center [618, 175] width 269 height 39
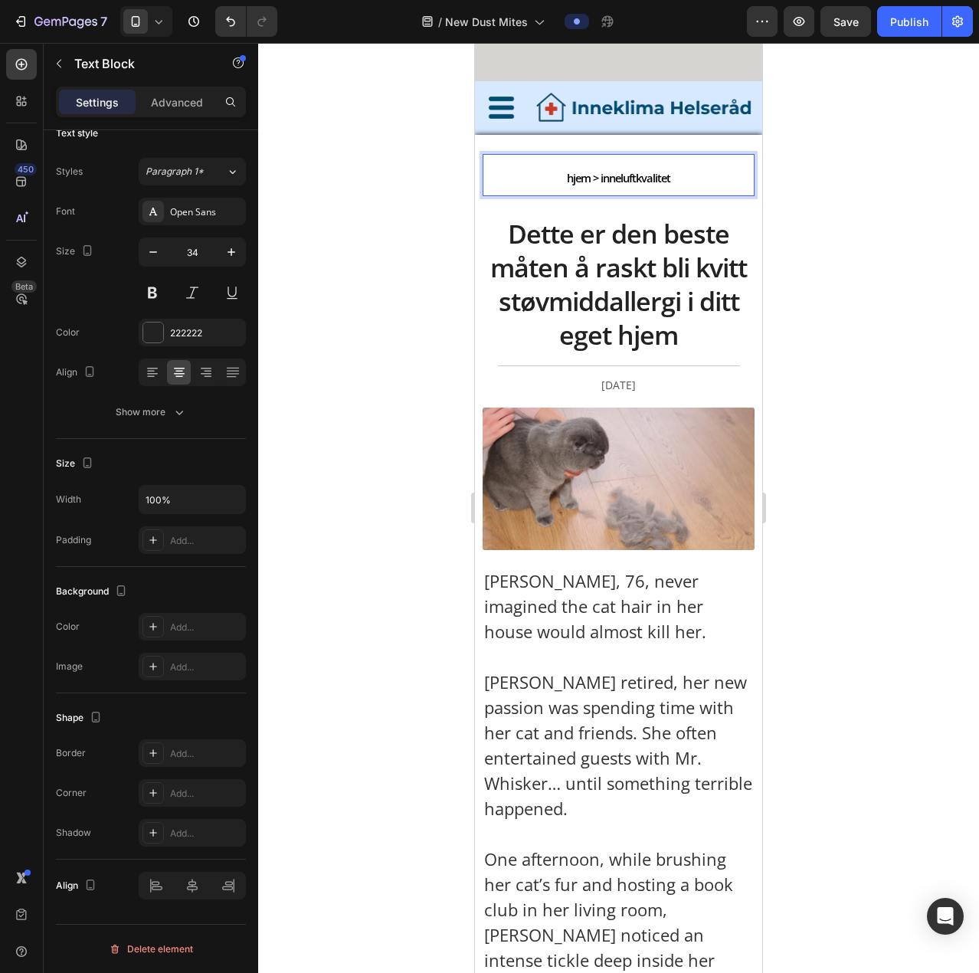
click at [567, 183] on span "hjem > inneluftkvalitet" at bounding box center [618, 177] width 103 height 15
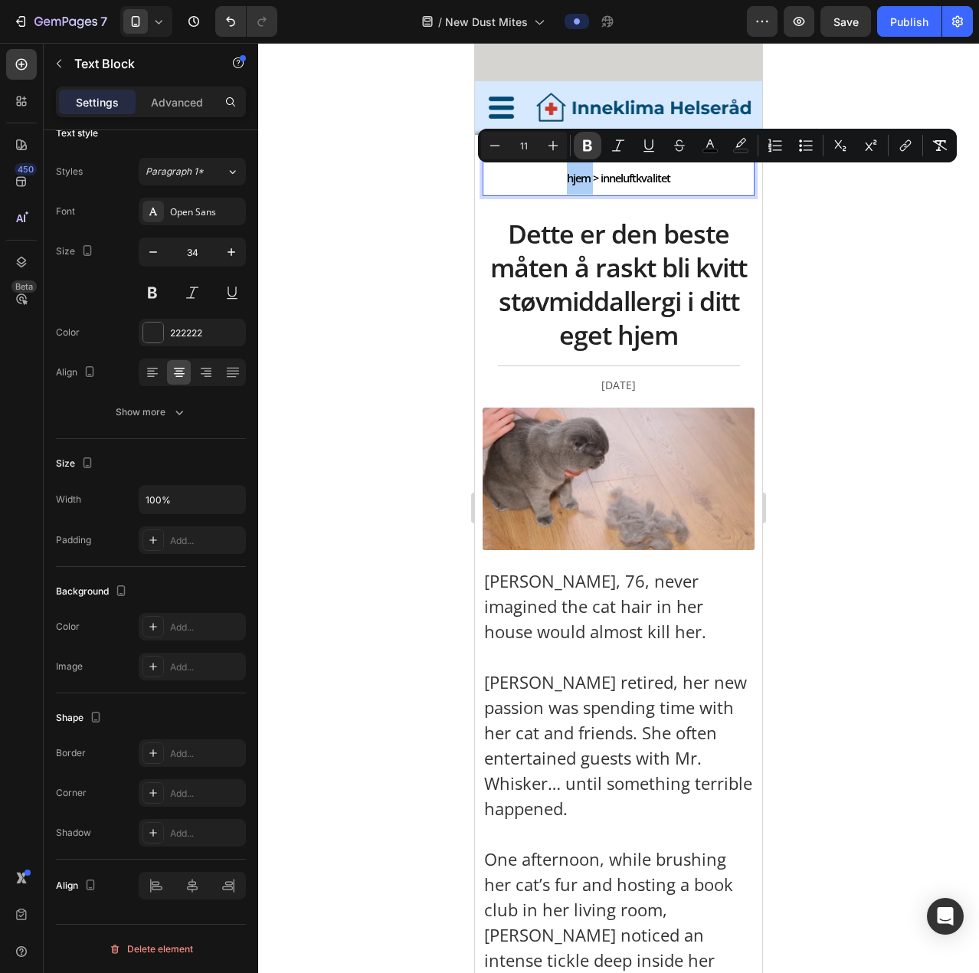
click at [586, 156] on button "Bold" at bounding box center [588, 146] width 28 height 28
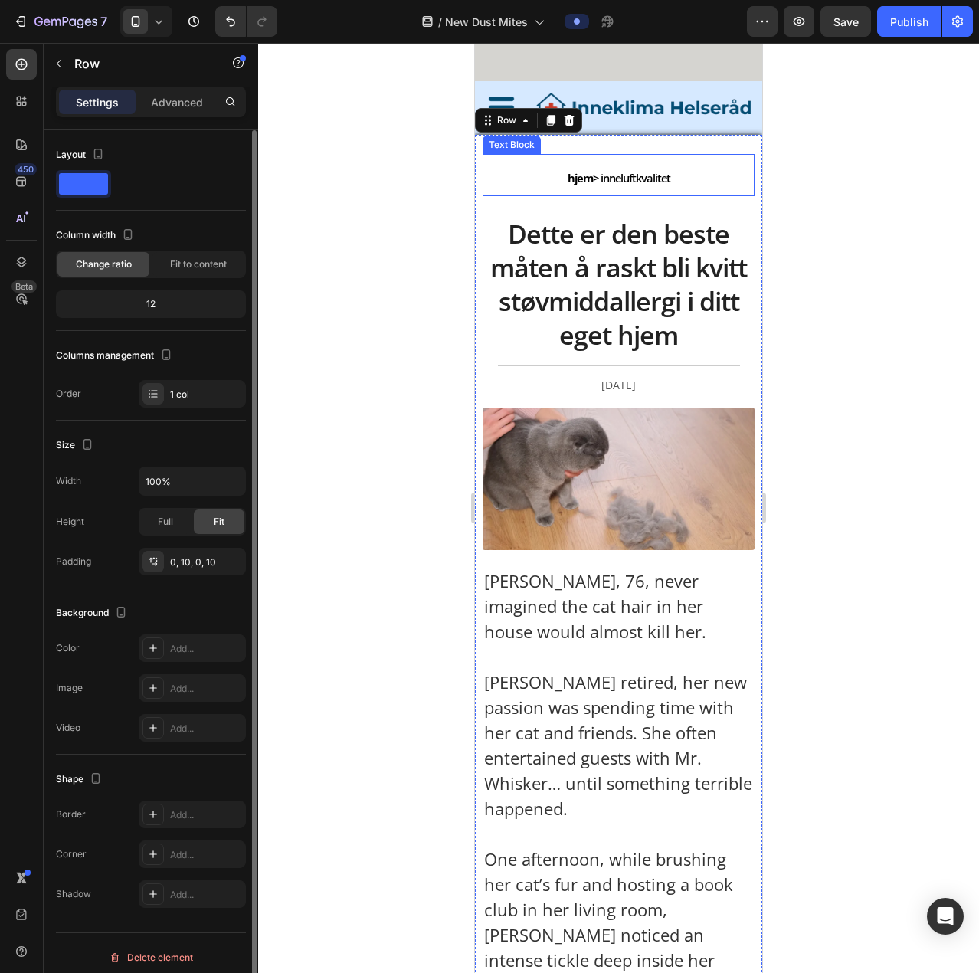
click at [596, 173] on span "hjem > inneluftkvalitet" at bounding box center [619, 177] width 103 height 15
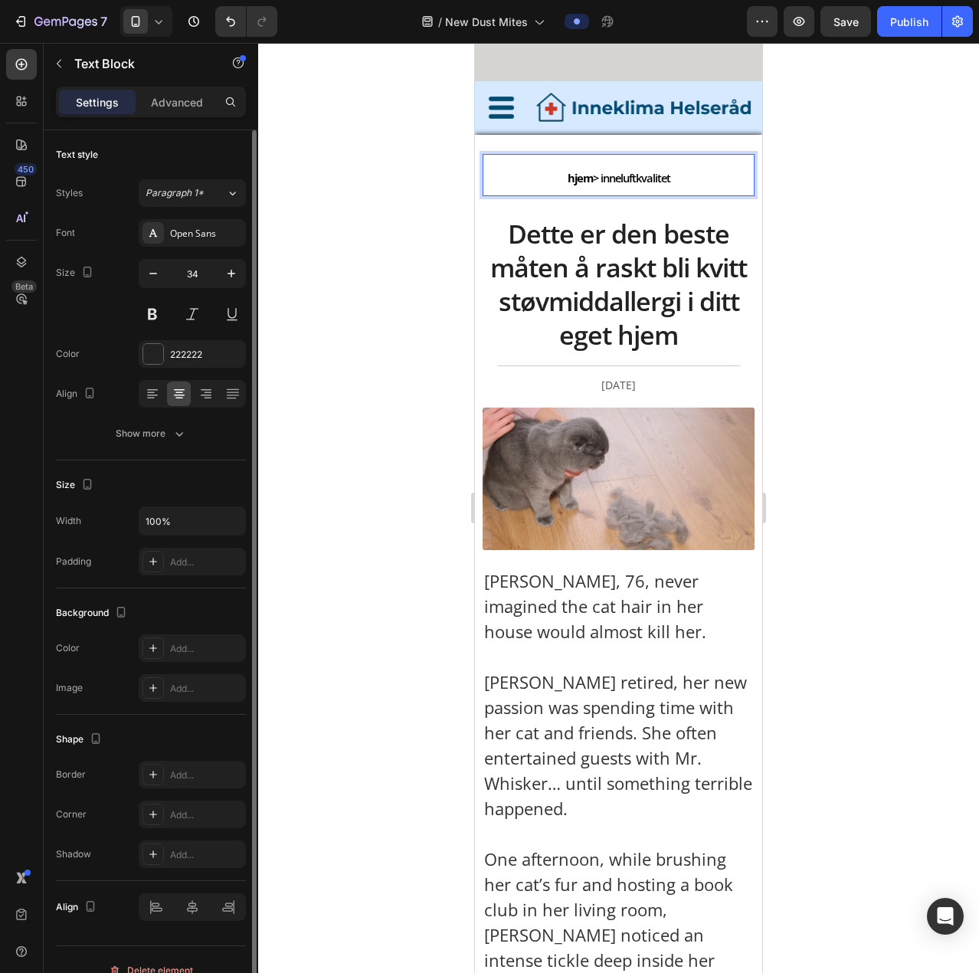
click at [596, 173] on span "hjem > inneluftkvalitet" at bounding box center [619, 177] width 103 height 15
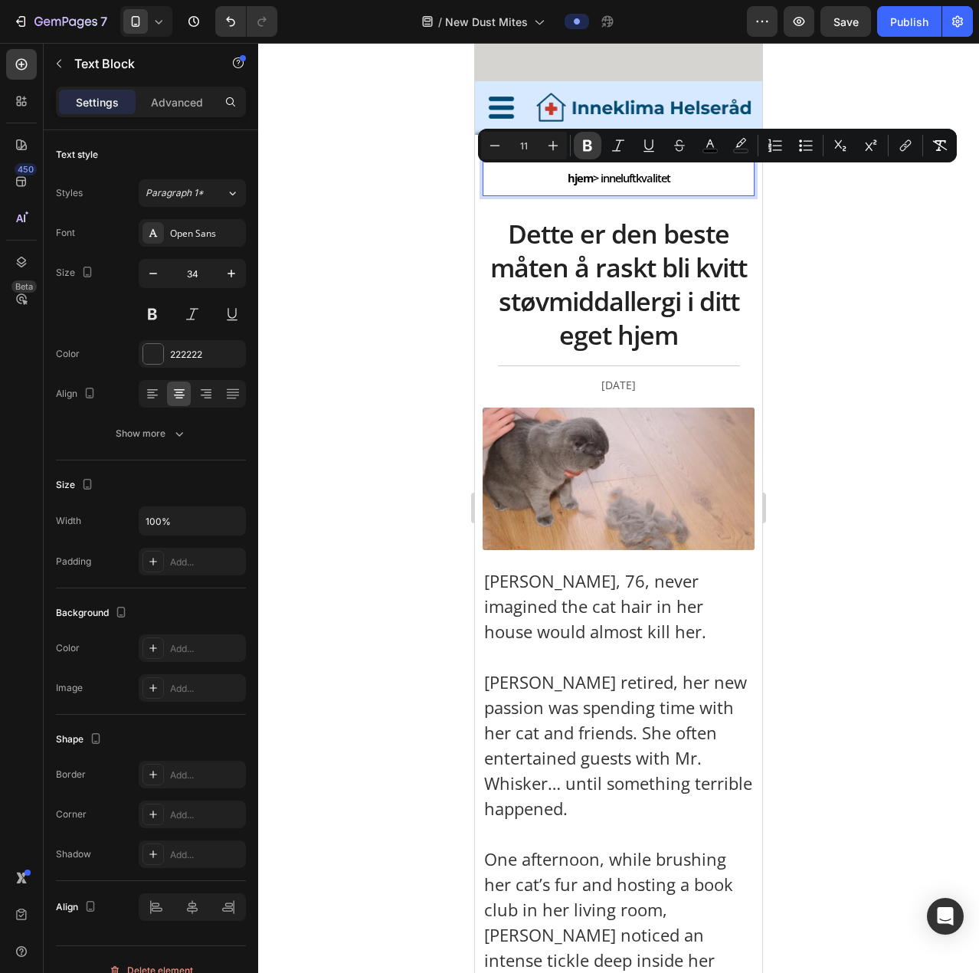
click at [585, 150] on icon "Editor contextual toolbar" at bounding box center [587, 145] width 9 height 11
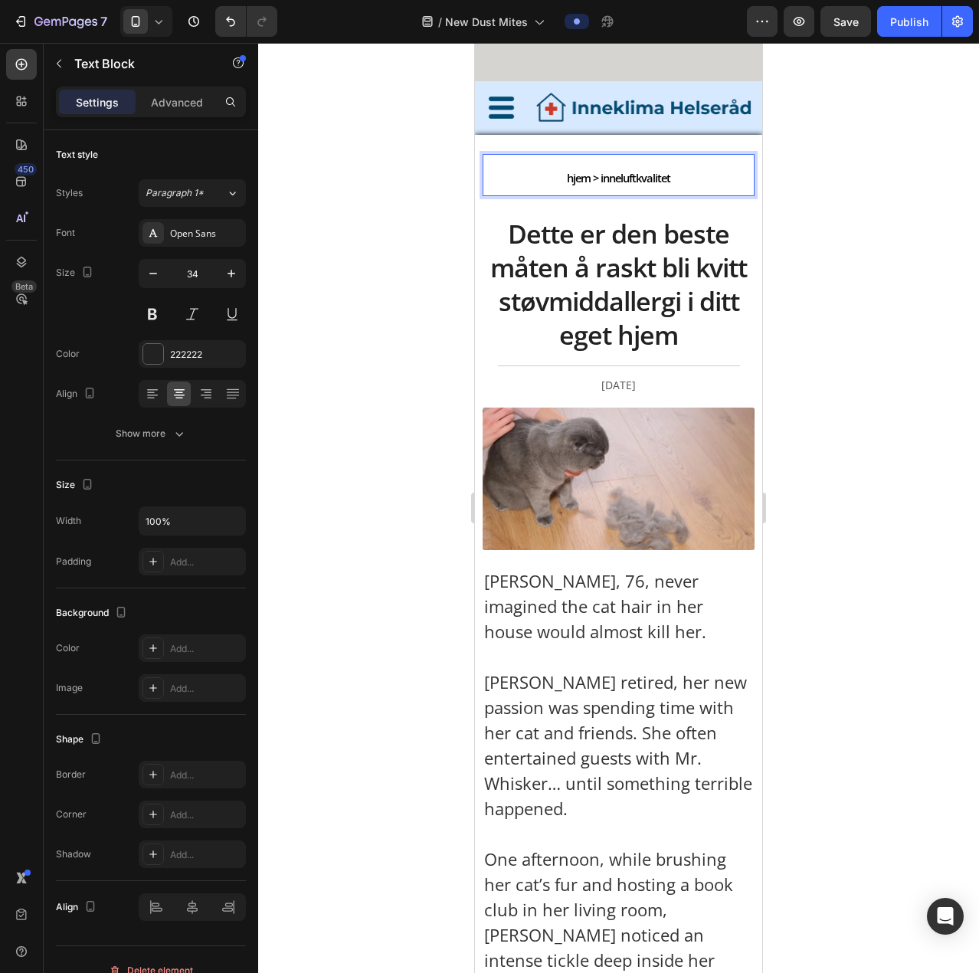
click at [648, 176] on p "hjem > inneluftkvalitet" at bounding box center [618, 175] width 269 height 39
click at [648, 185] on div at bounding box center [618, 508] width 721 height 930
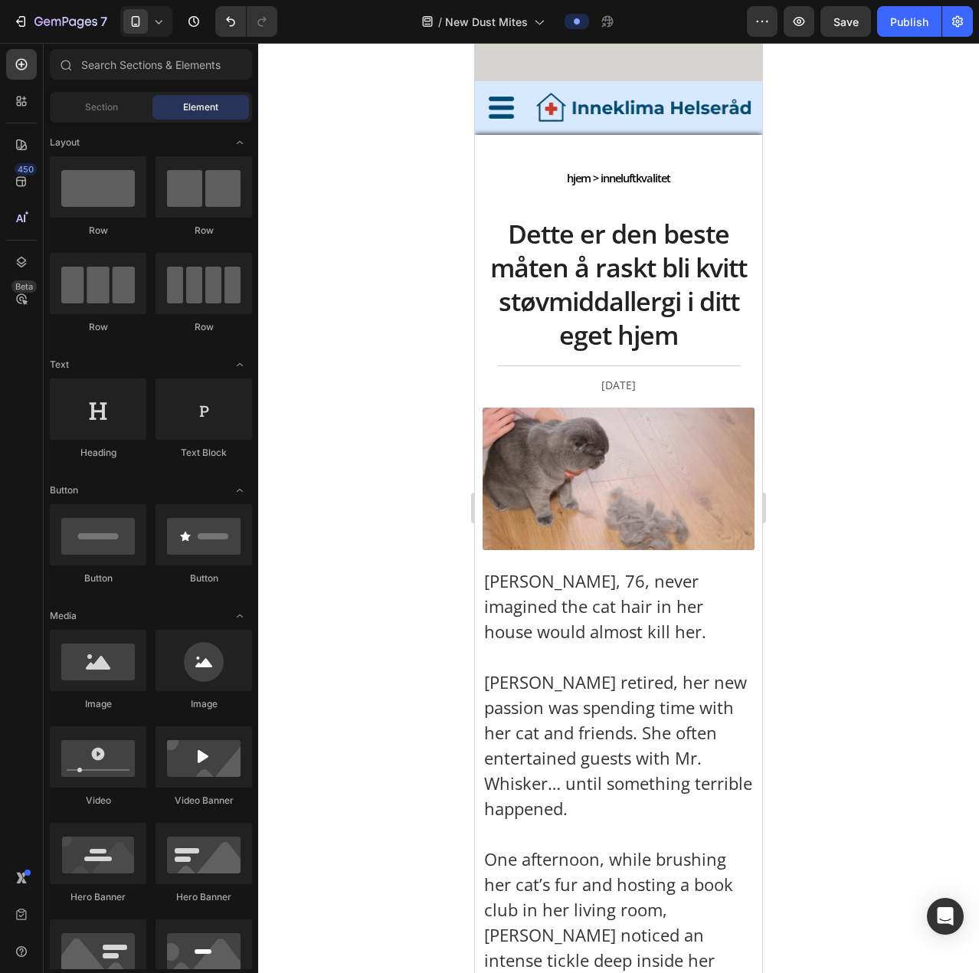
click at [648, 180] on p "hjem > inneluftkvalitet" at bounding box center [618, 175] width 269 height 39
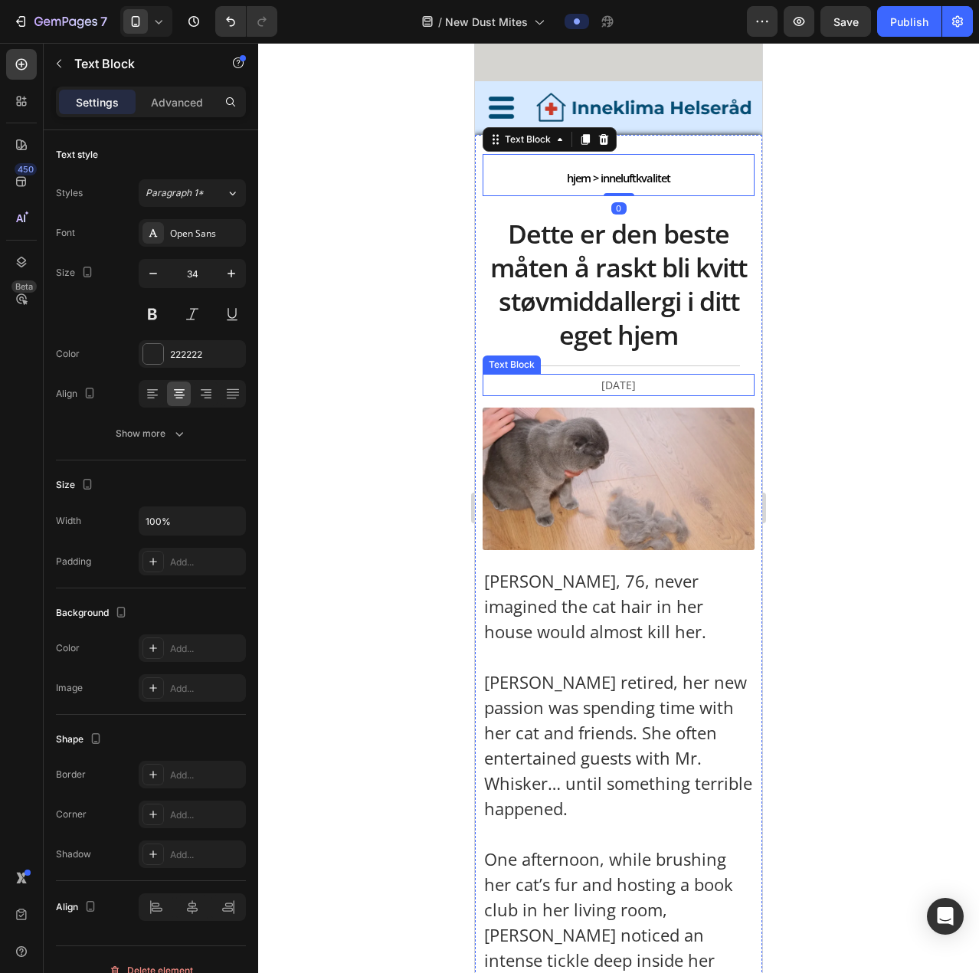
click at [608, 369] on p "January 24 2025" at bounding box center [619, 384] width 239 height 19
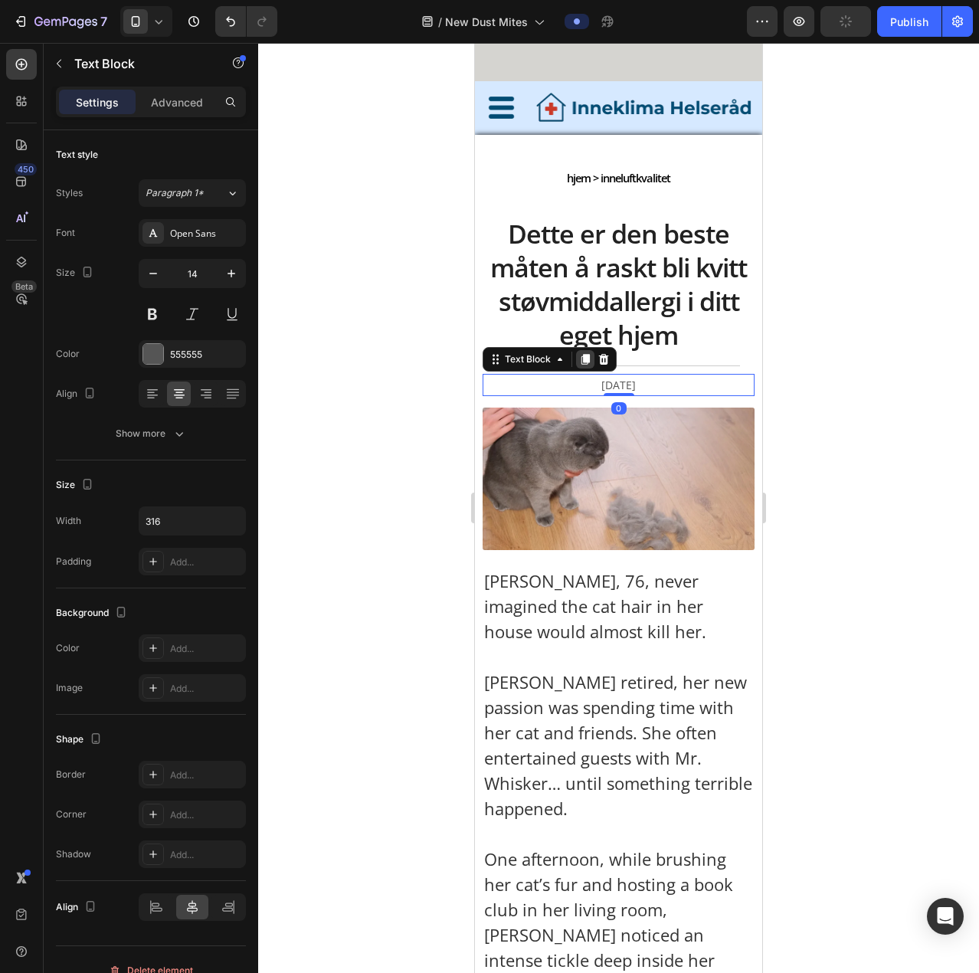
click at [587, 357] on icon at bounding box center [586, 359] width 8 height 11
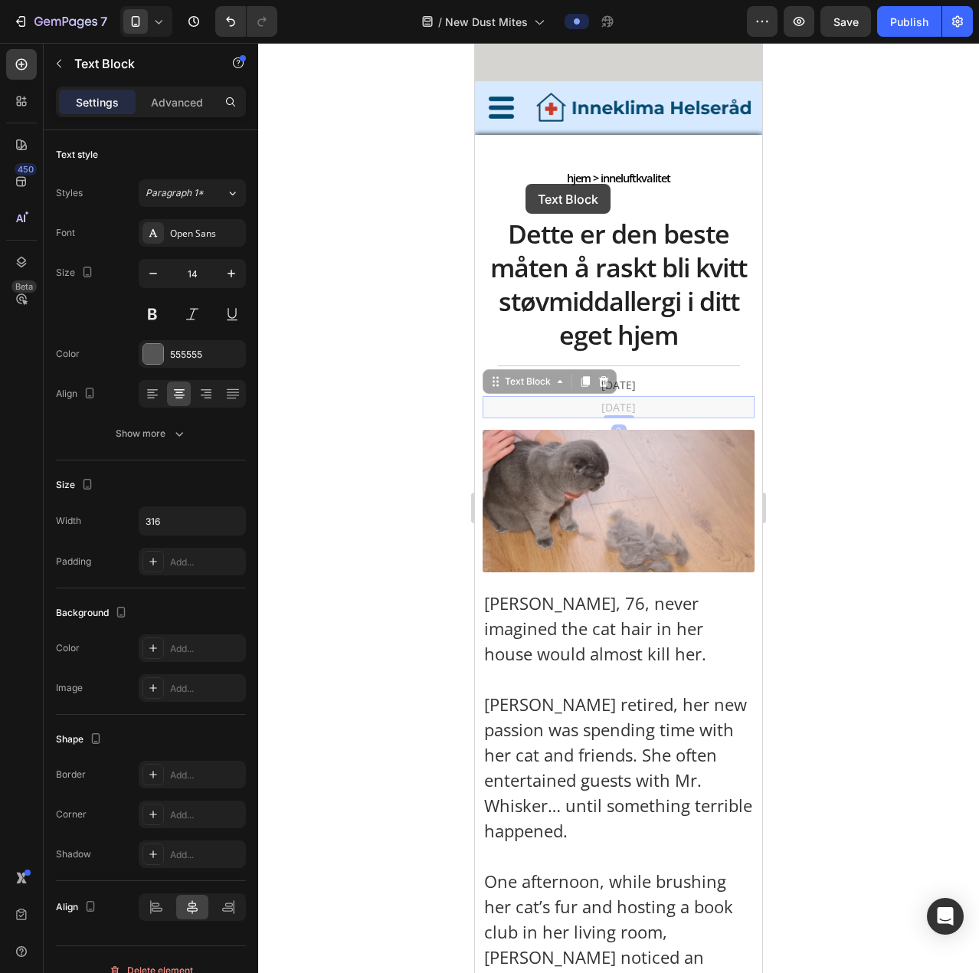
drag, startPoint x: 552, startPoint y: 400, endPoint x: 539, endPoint y: 215, distance: 185.2
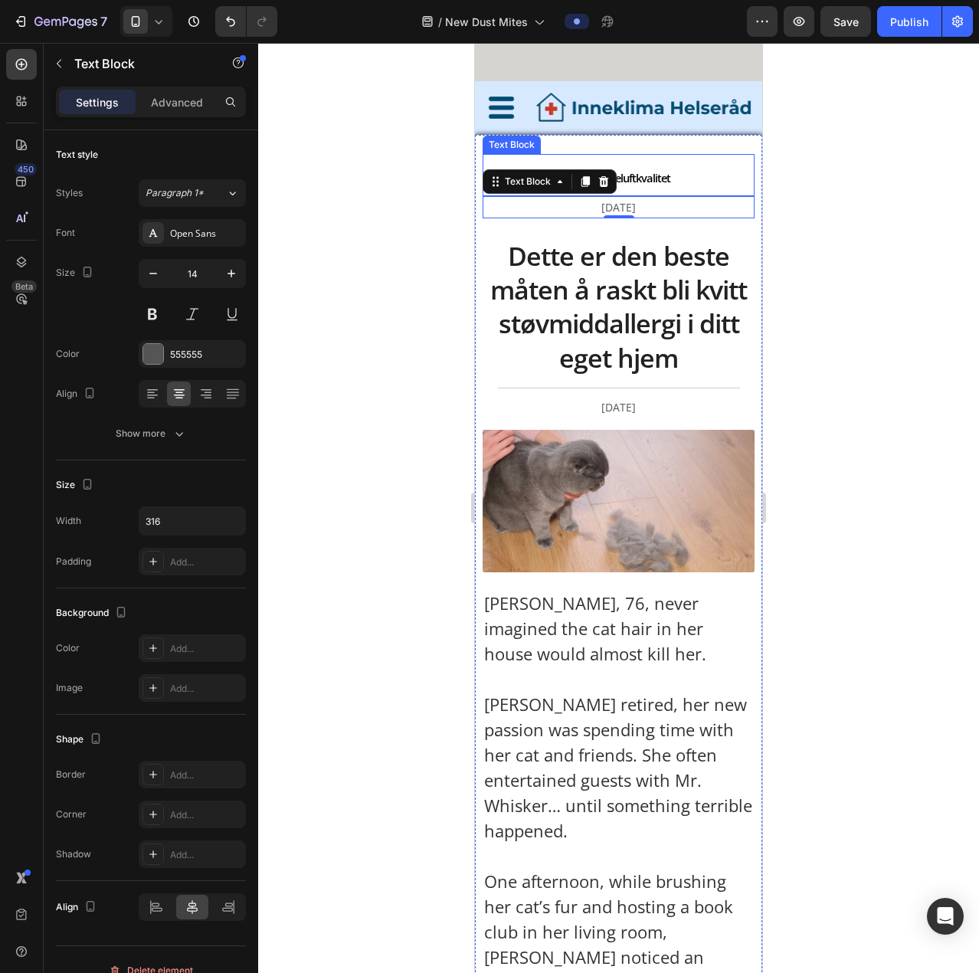
click at [628, 182] on span "hjem > inneluftkvalitet" at bounding box center [618, 177] width 103 height 15
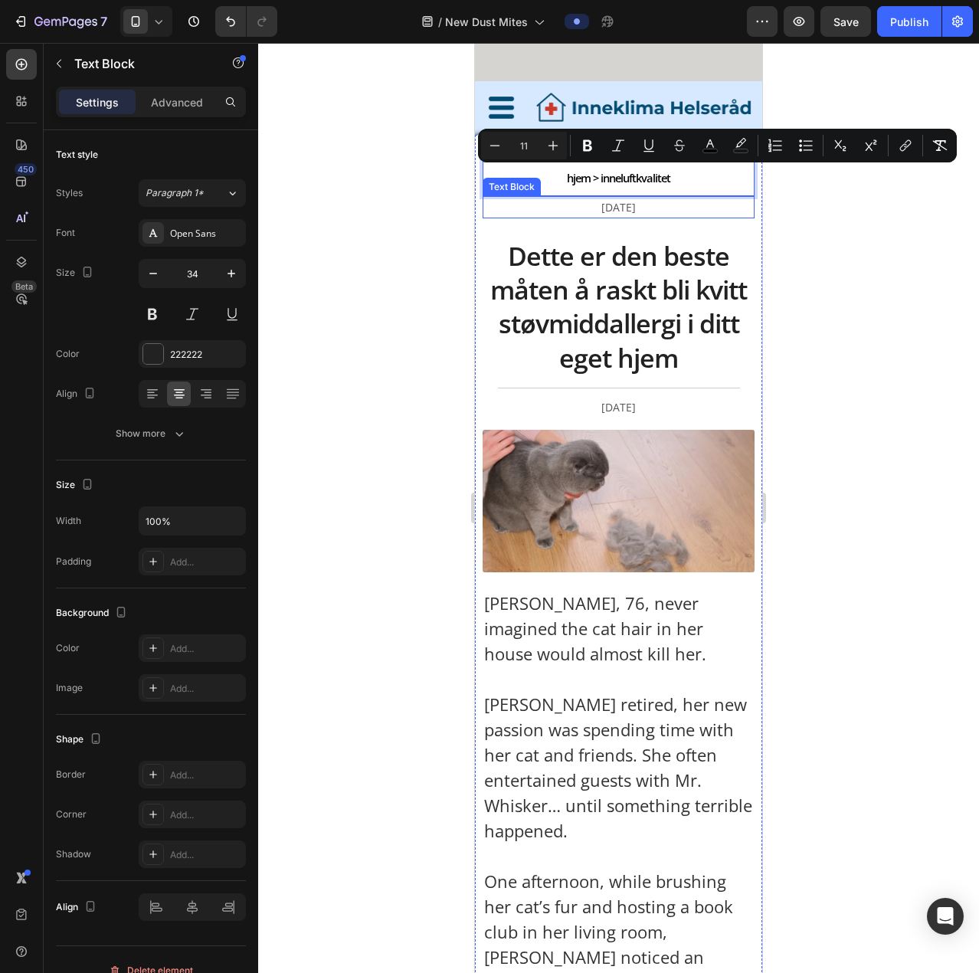
click at [615, 208] on p "January 24 2025" at bounding box center [619, 207] width 239 height 19
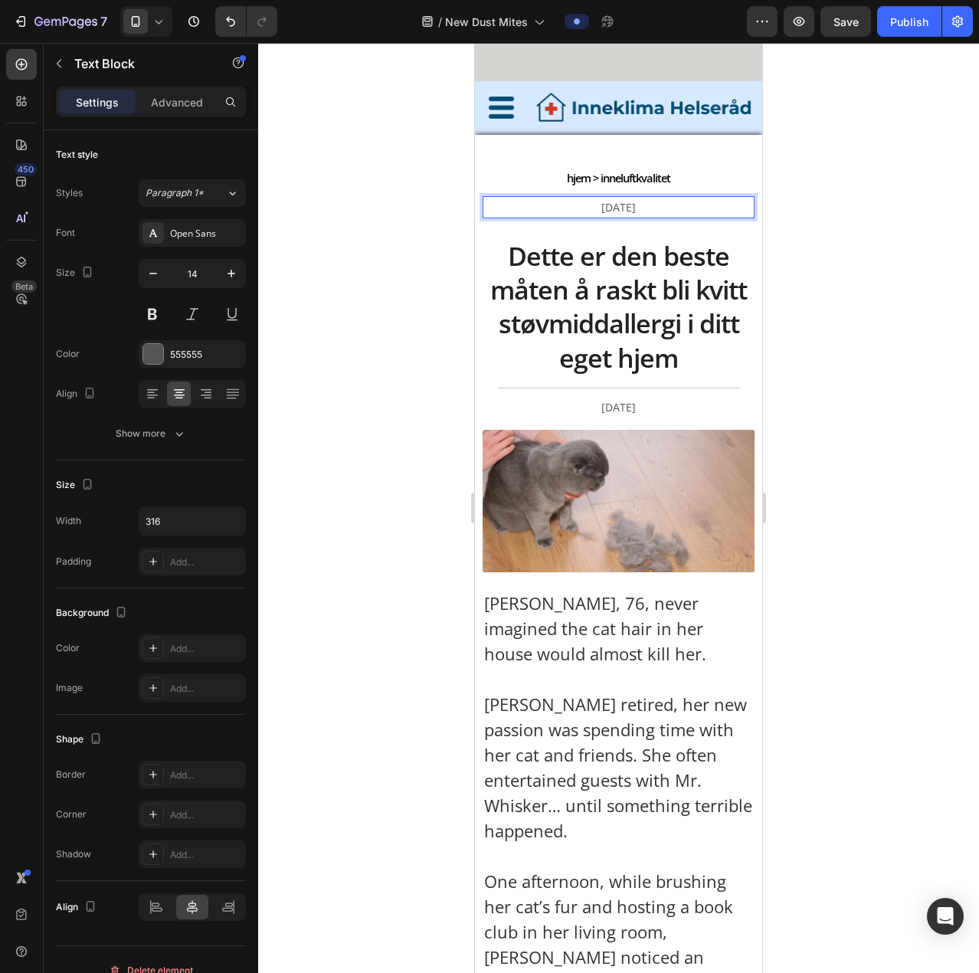
click at [615, 208] on p "January 24 2025" at bounding box center [619, 207] width 239 height 19
click at [641, 258] on p "Dette er den beste måten å raskt bli kvitt støvmiddallergi i ditt eget hjem" at bounding box center [618, 307] width 269 height 136
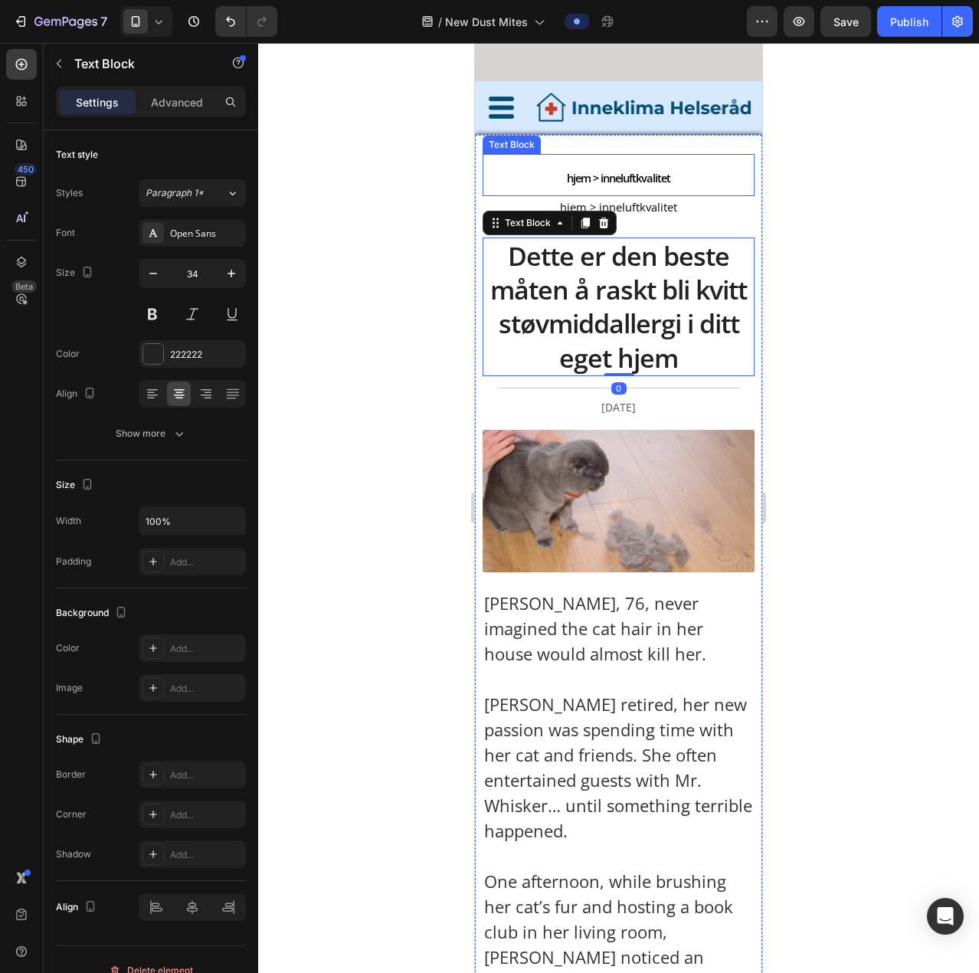
click at [648, 166] on p "hjem > inneluftkvalitet" at bounding box center [618, 175] width 269 height 39
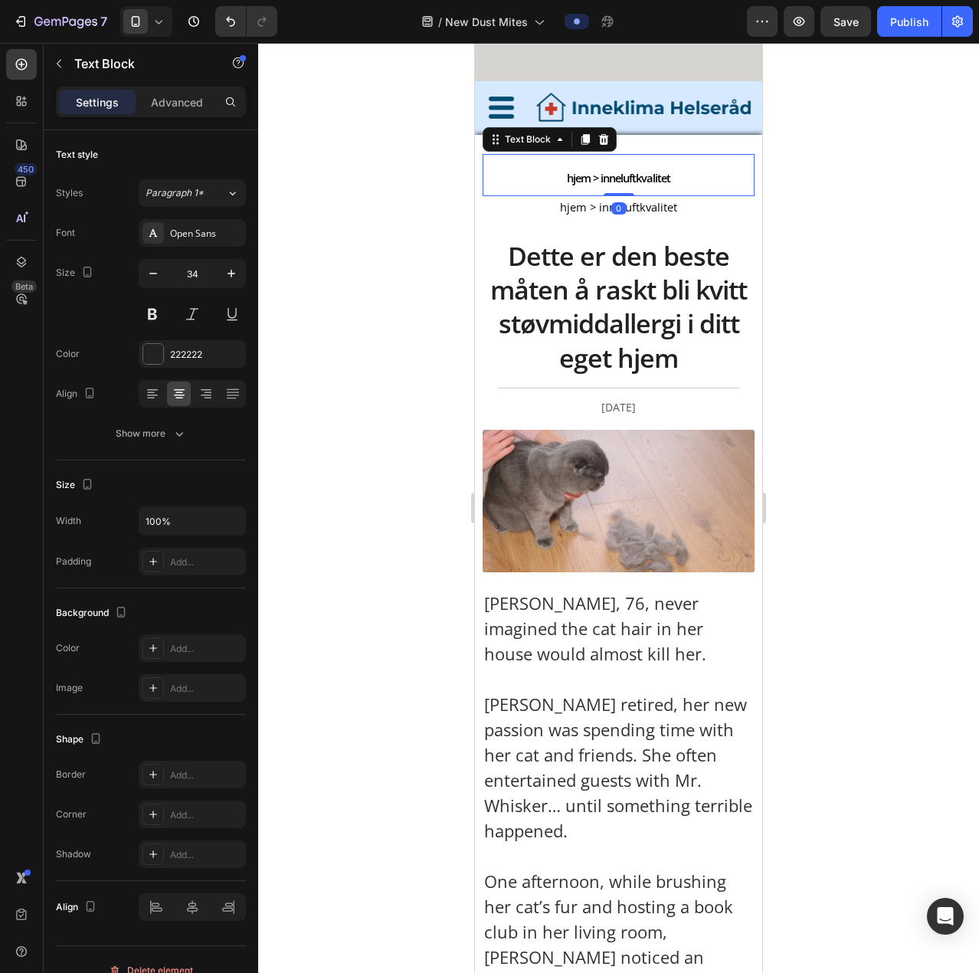
click at [606, 123] on div "Image" at bounding box center [645, 108] width 228 height 38
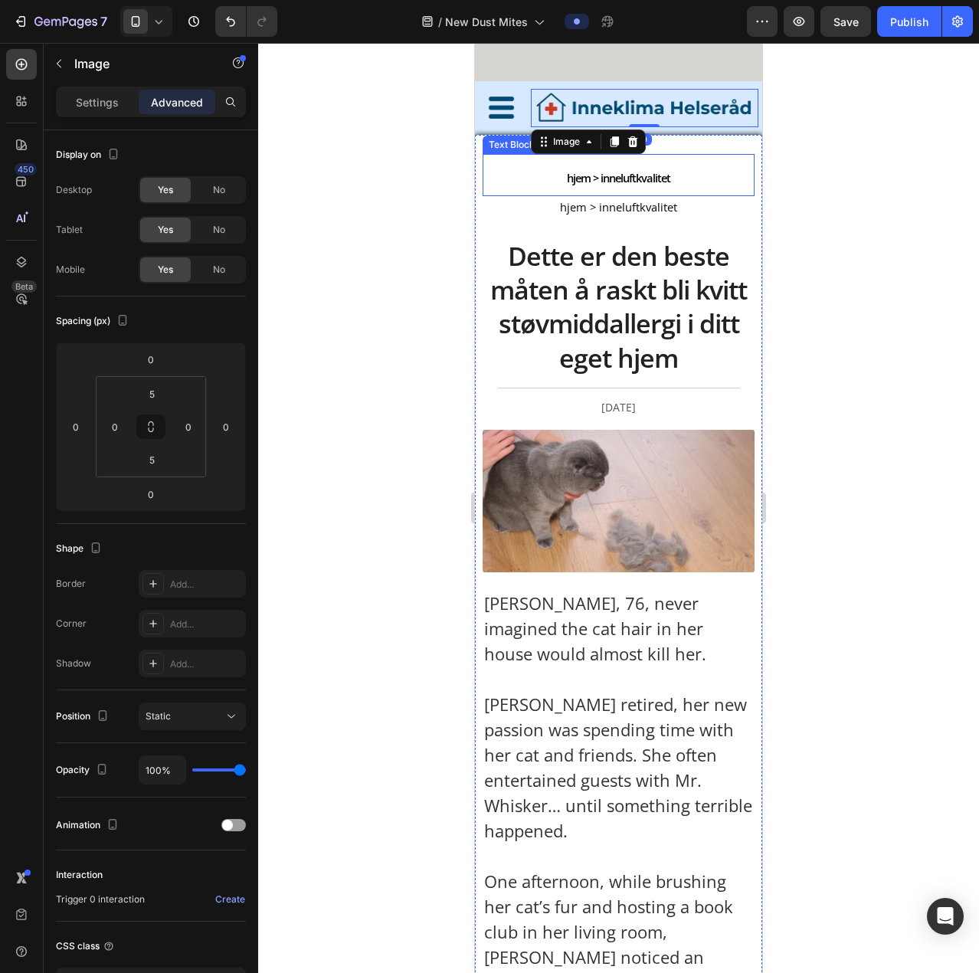
click at [648, 185] on p "hjem > inneluftkvalitet" at bounding box center [618, 175] width 269 height 39
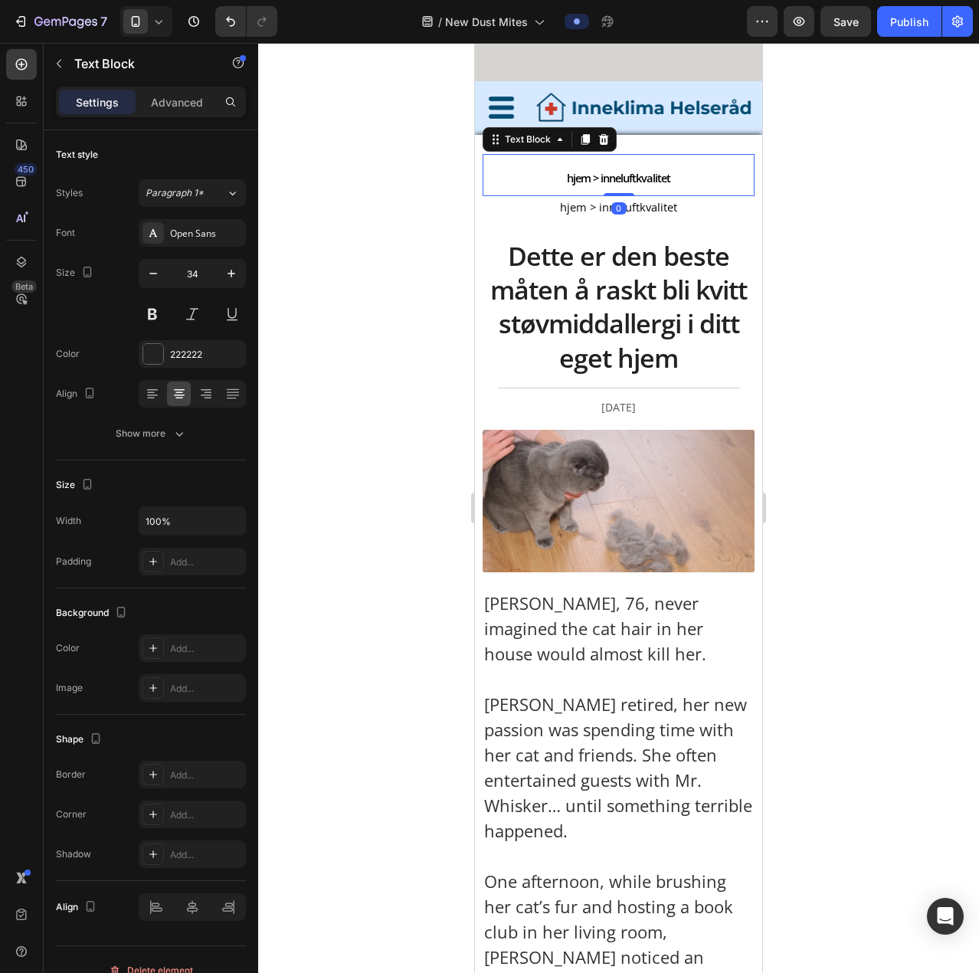
click at [601, 147] on div "Text Block" at bounding box center [550, 139] width 134 height 25
click at [603, 141] on icon at bounding box center [604, 139] width 10 height 11
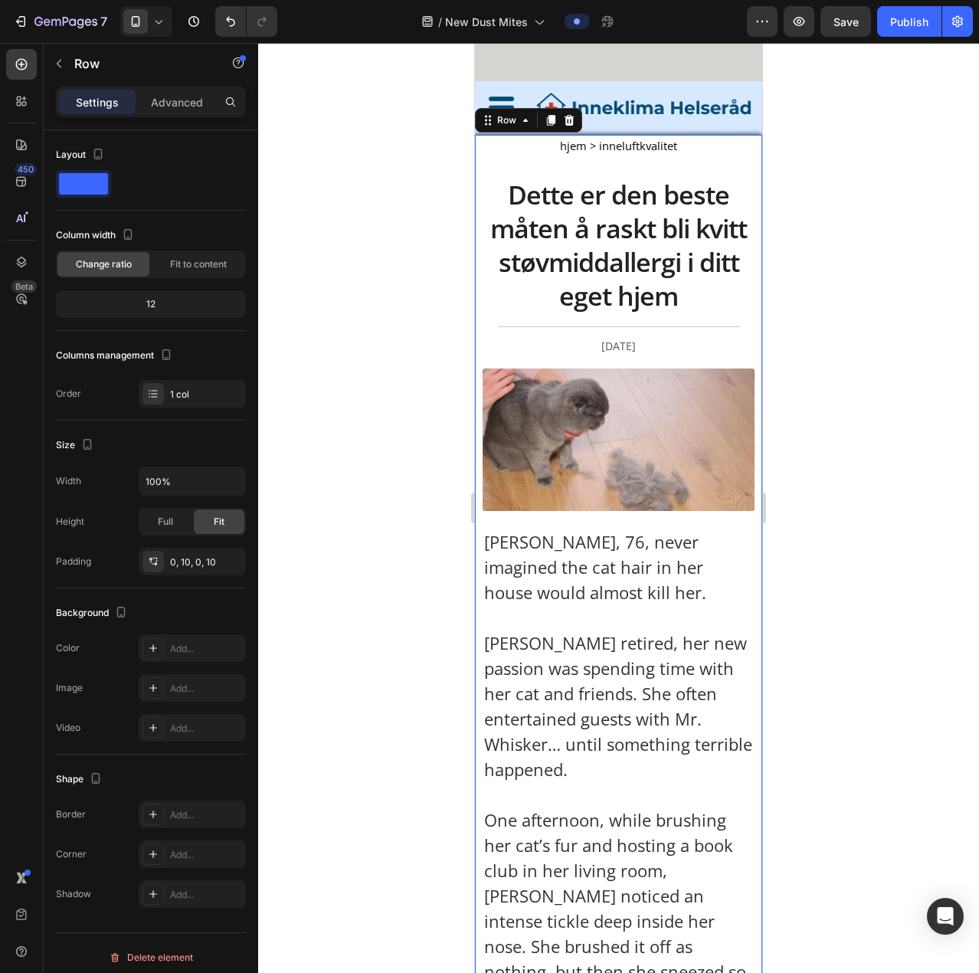
click at [569, 144] on span "hjem > inneluftkvalitet" at bounding box center [618, 145] width 117 height 15
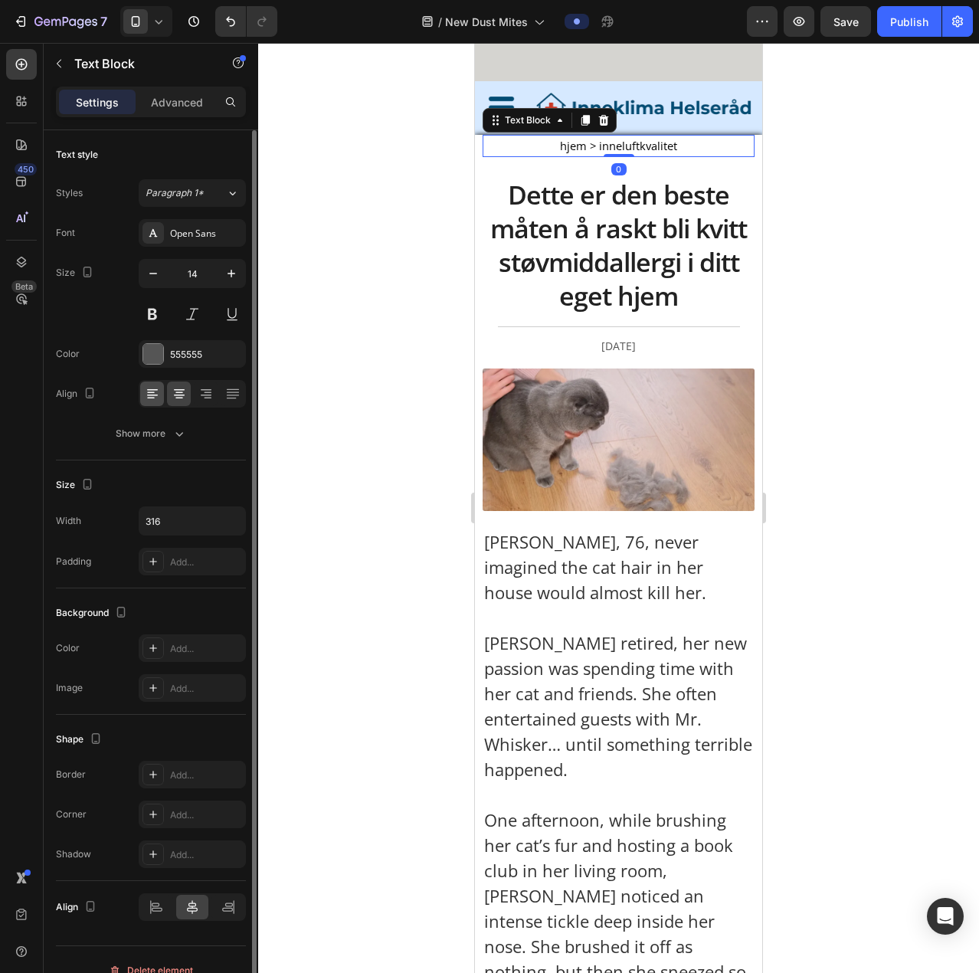
click at [158, 369] on icon at bounding box center [152, 393] width 15 height 15
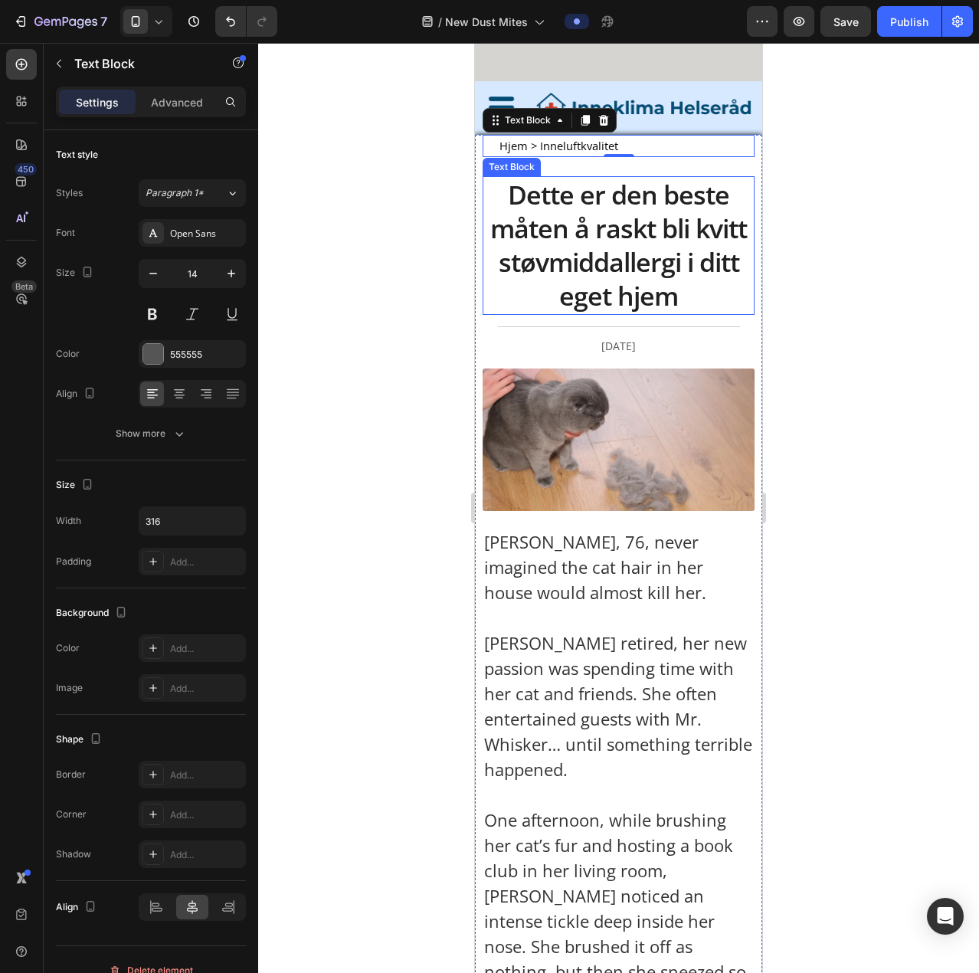
click at [579, 251] on p "Dette er den beste måten å raskt bli kvitt støvmiddallergi i ditt eget hjem" at bounding box center [618, 246] width 269 height 136
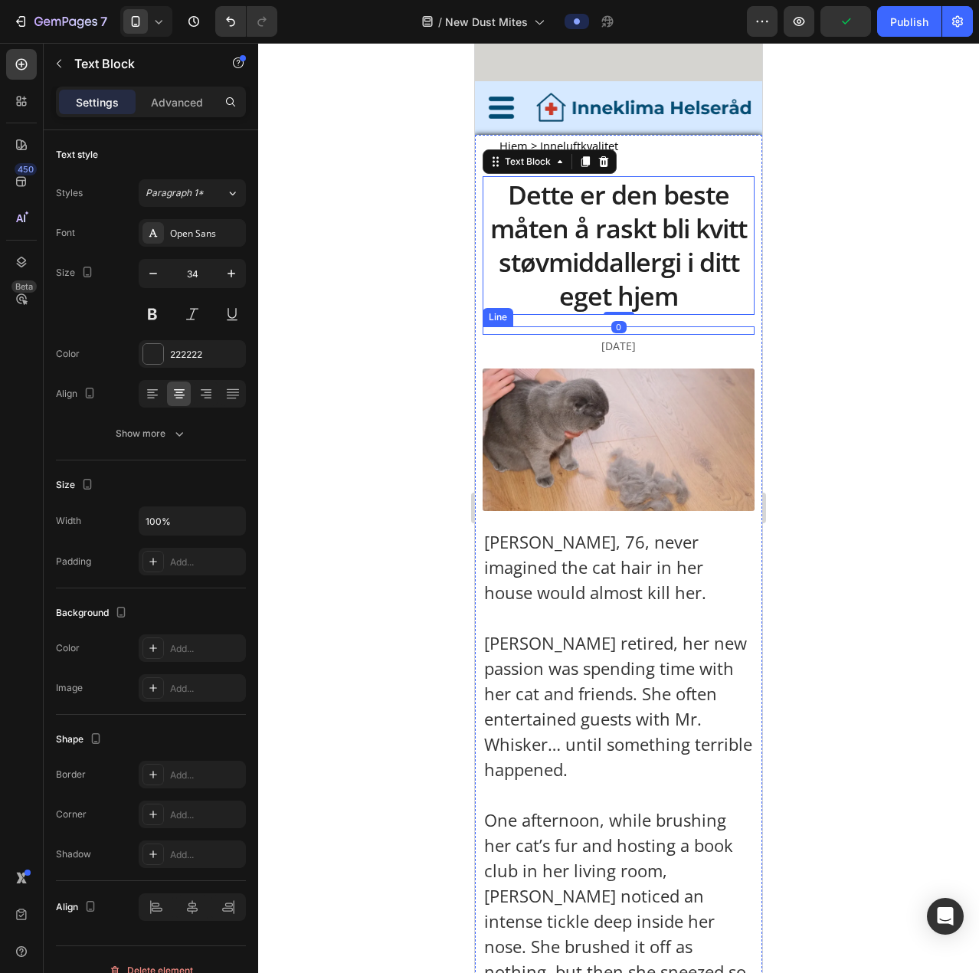
click at [572, 326] on div at bounding box center [619, 326] width 242 height 1
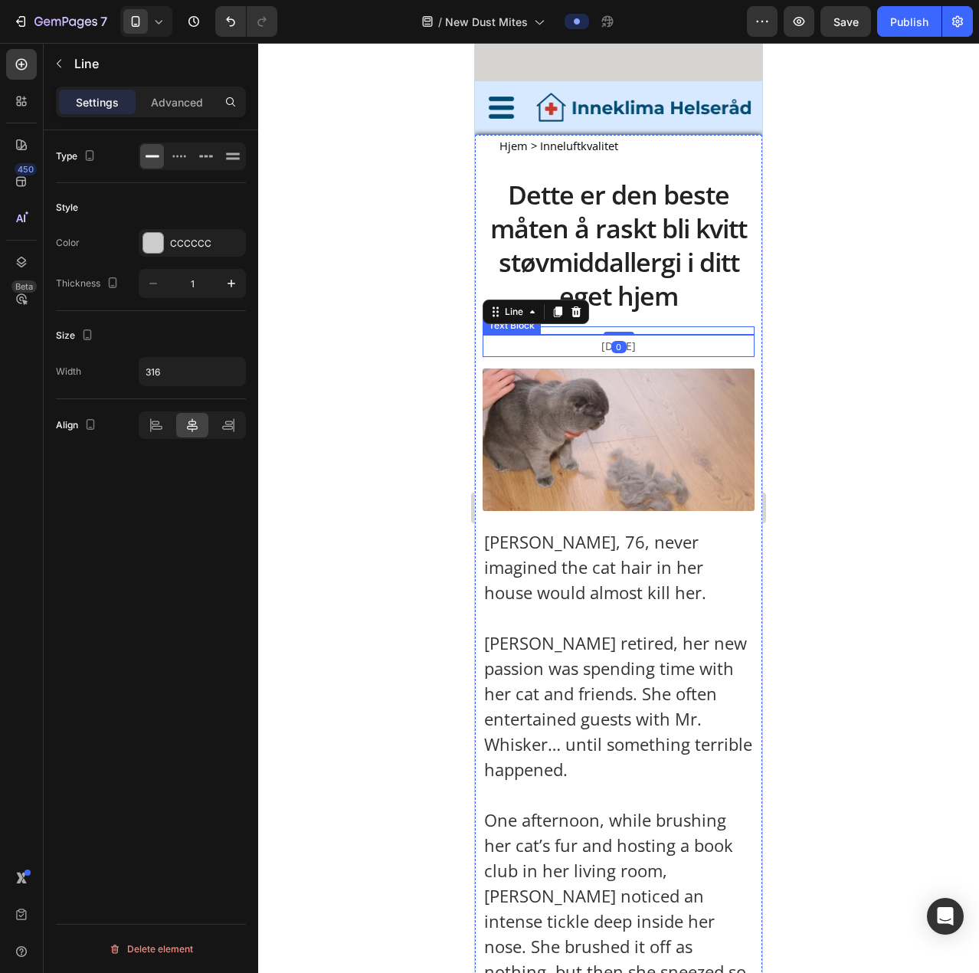
click at [648, 347] on p "January 24 2025" at bounding box center [619, 345] width 239 height 19
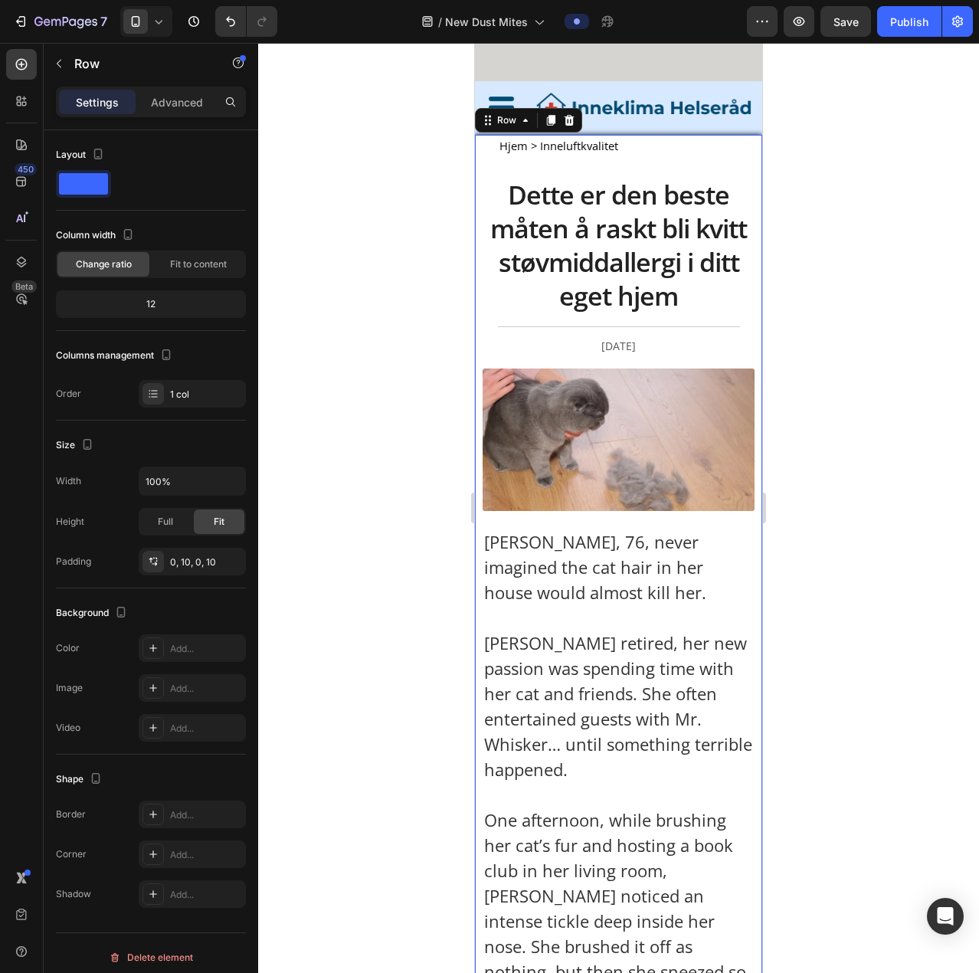
click at [648, 320] on div at bounding box center [618, 508] width 721 height 930
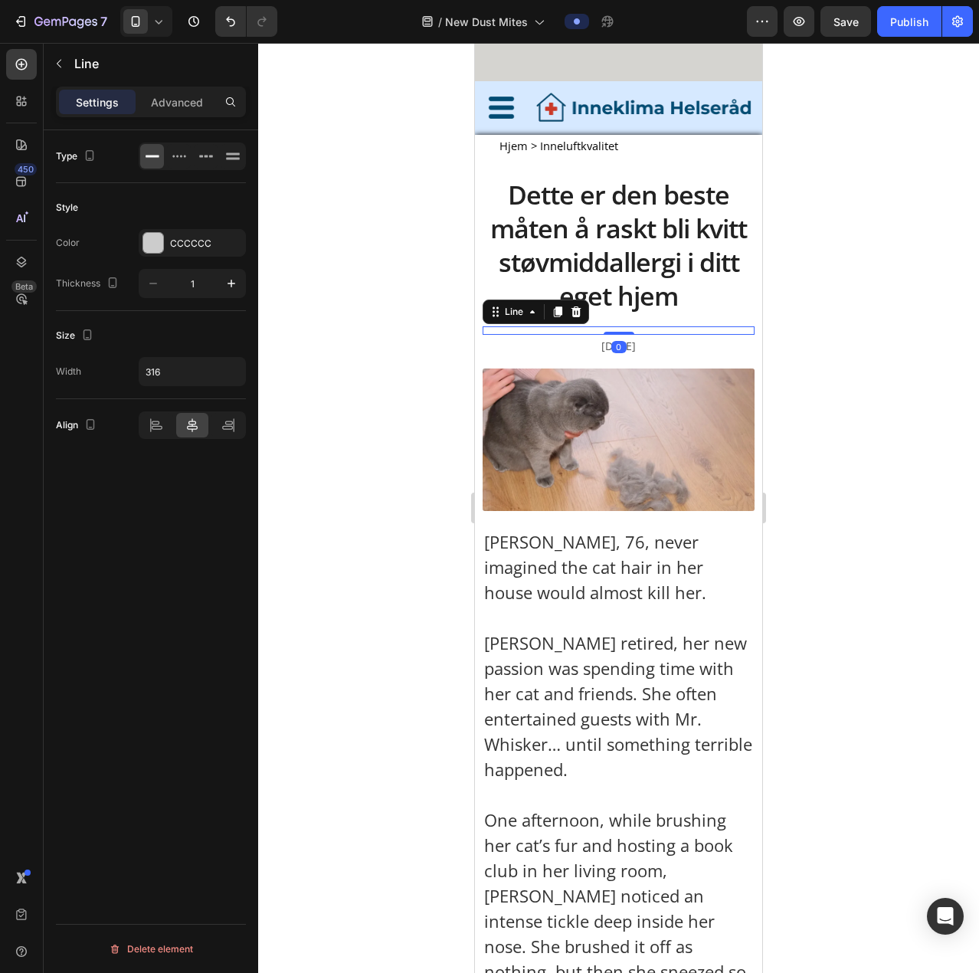
click at [648, 331] on div "Title Line 0" at bounding box center [619, 330] width 272 height 8
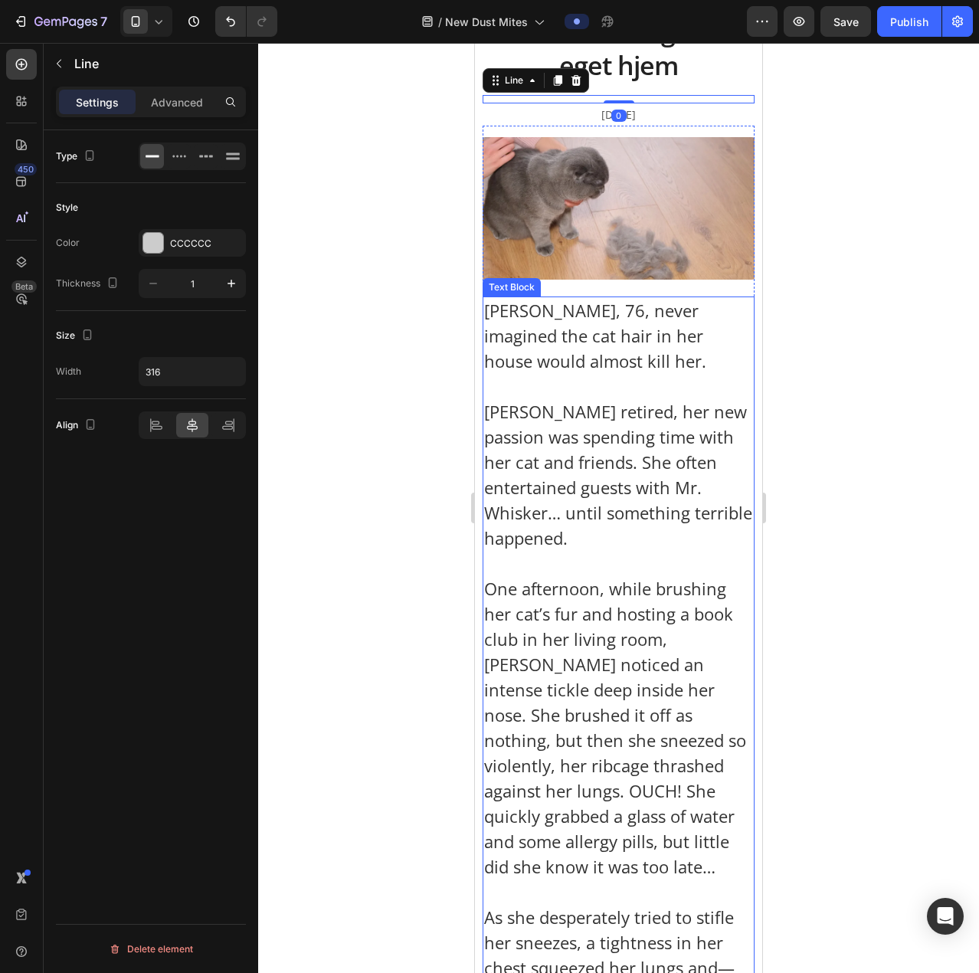
click at [628, 369] on p "Happily retired, her new passion was spending time with her cat and friends. Sh…" at bounding box center [618, 475] width 269 height 152
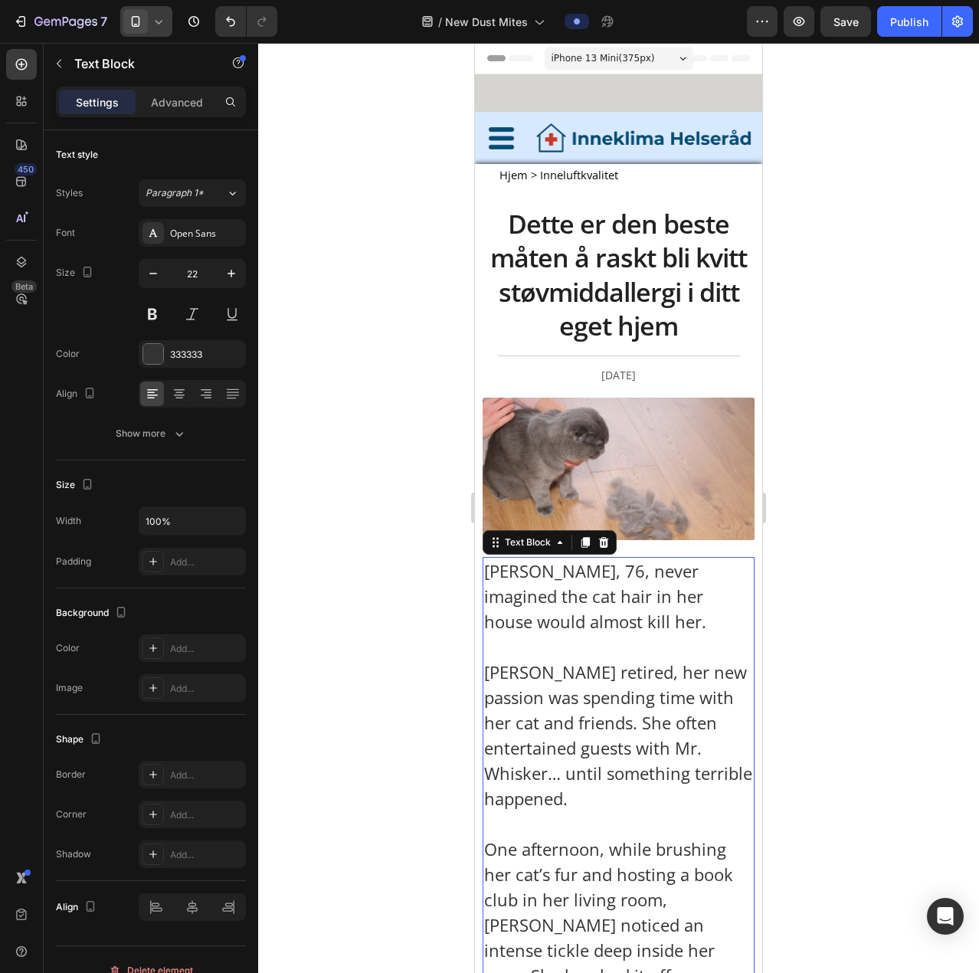
click at [151, 15] on icon at bounding box center [158, 21] width 15 height 15
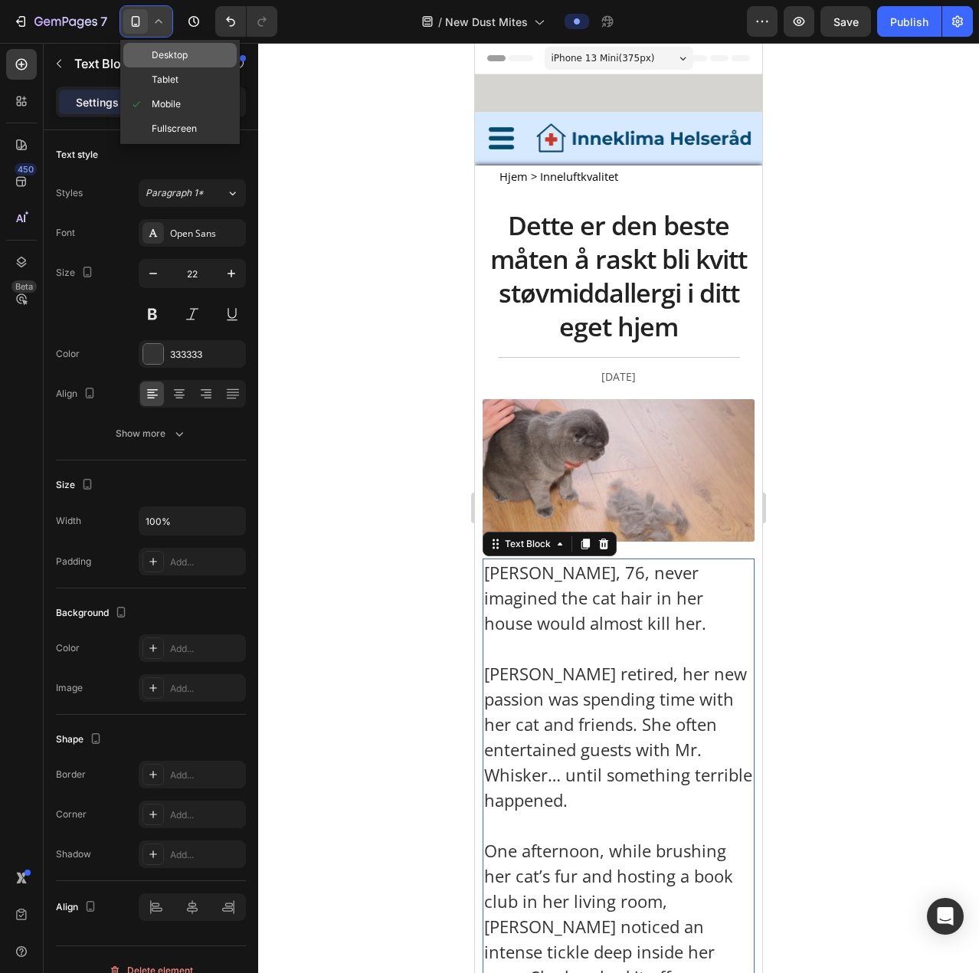
click at [159, 59] on span "Desktop" at bounding box center [170, 55] width 36 height 15
type input "17"
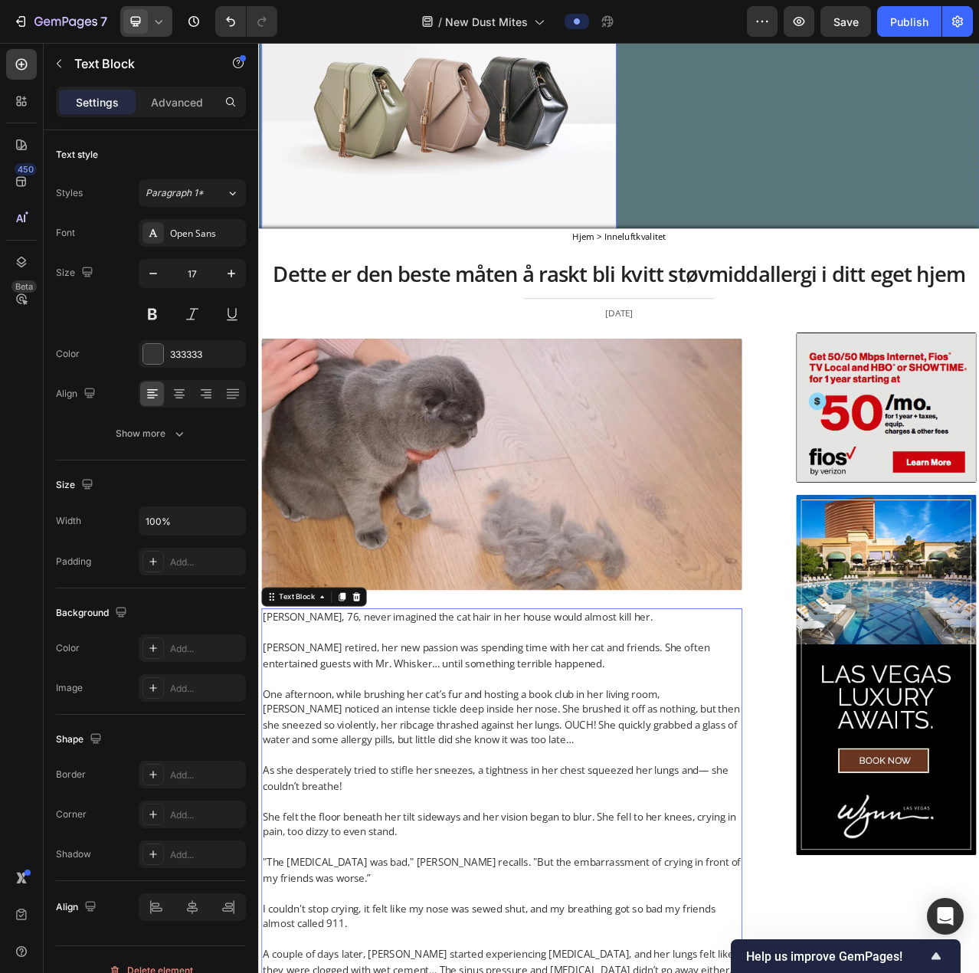
scroll to position [230, 0]
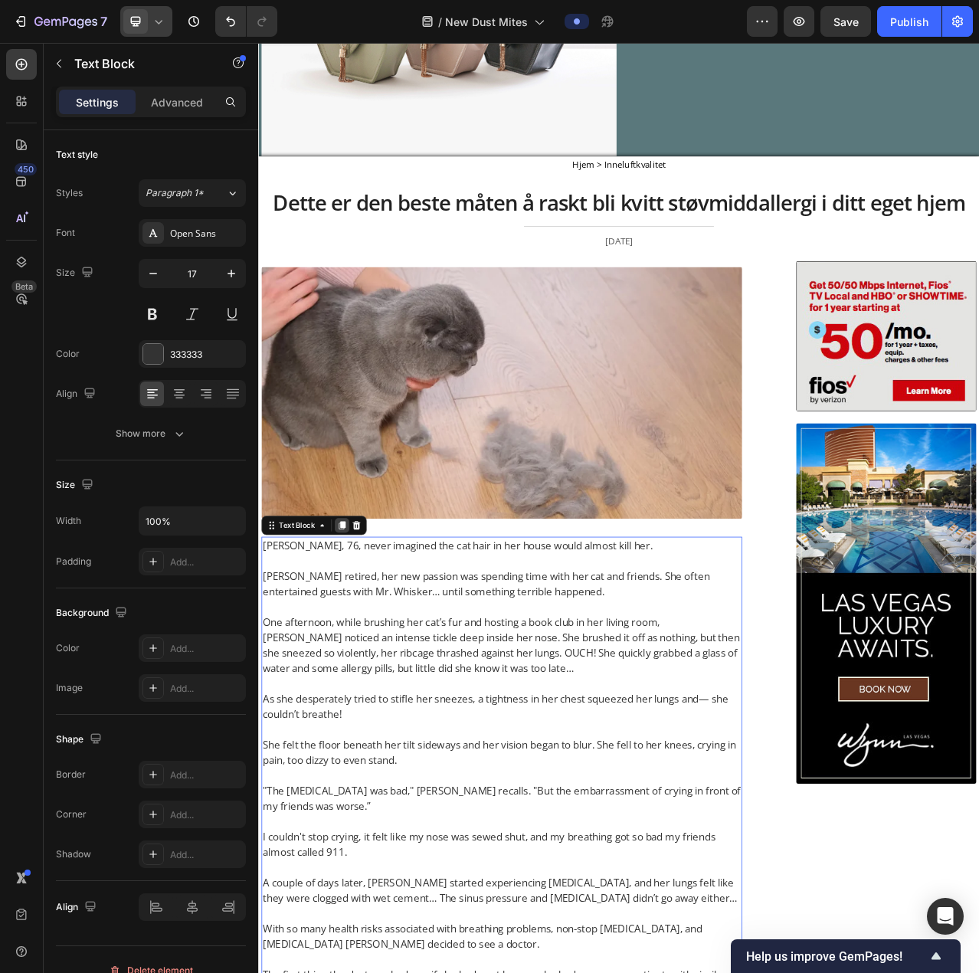
click at [365, 369] on icon at bounding box center [365, 658] width 8 height 11
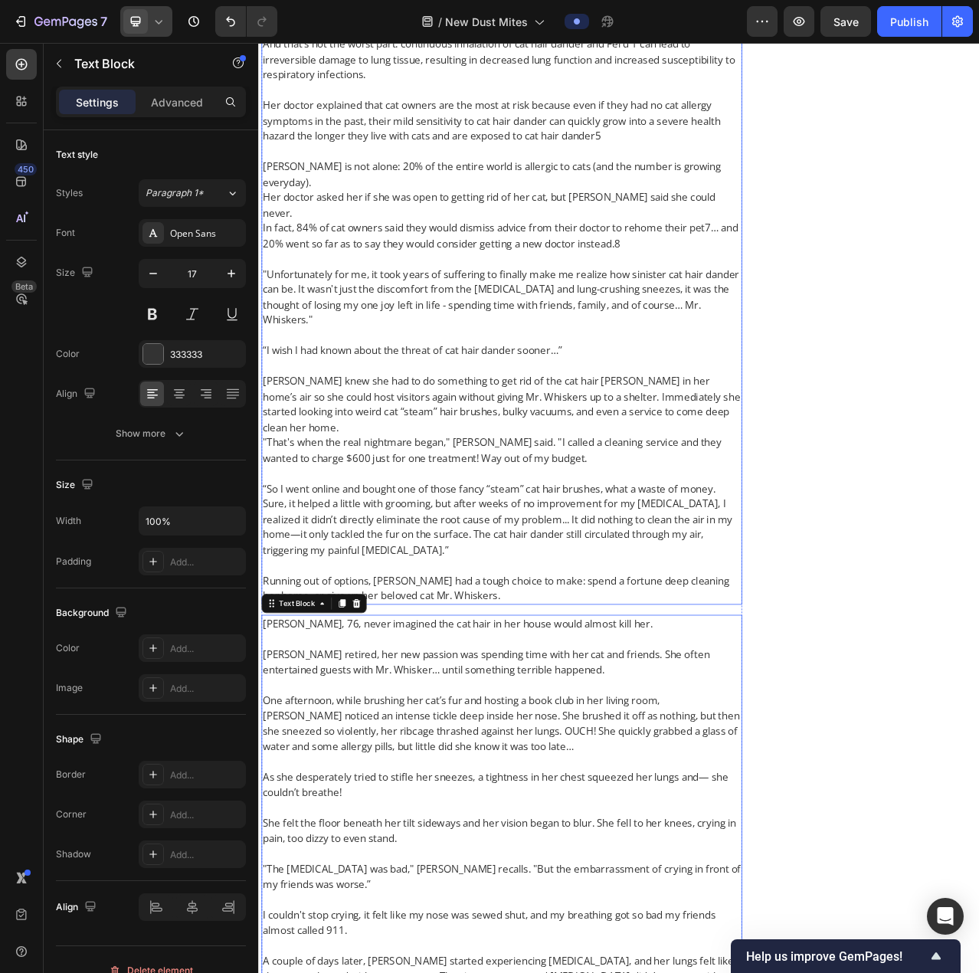
click at [490, 369] on p "Carol knew she had to do something to get rid of the cat hair dander in her hom…" at bounding box center [569, 503] width 610 height 78
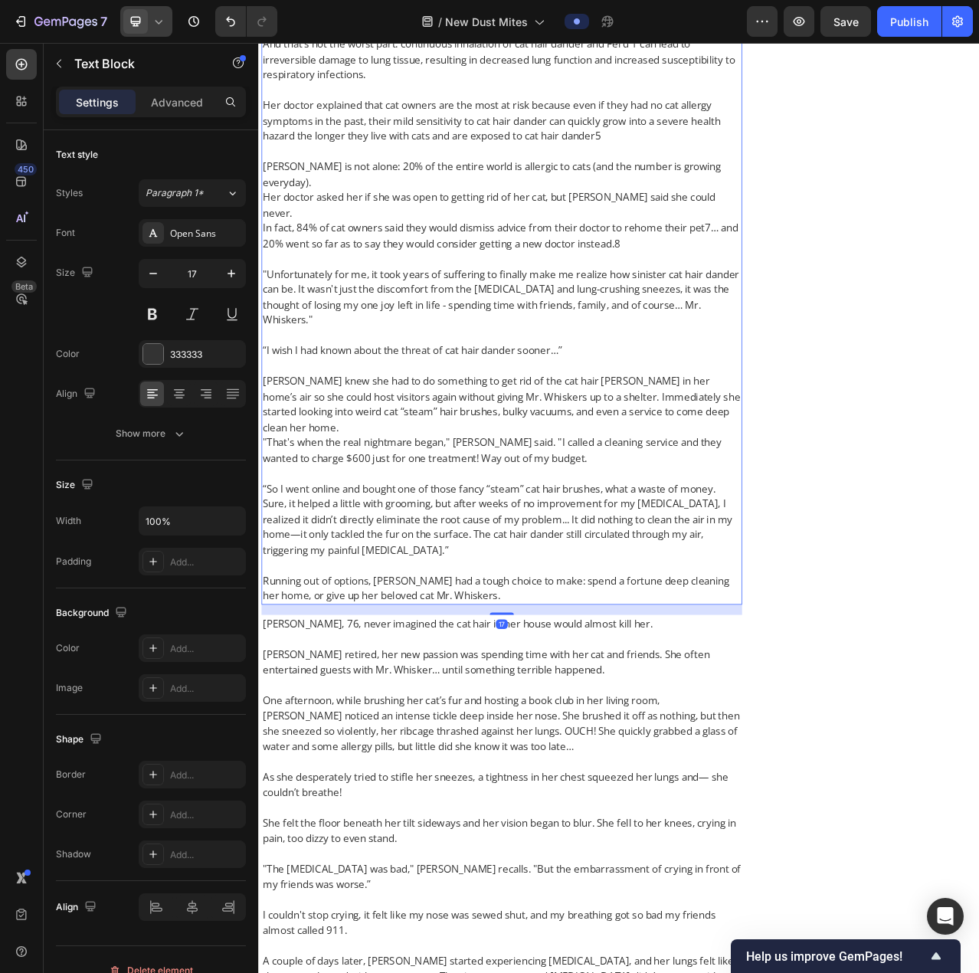
click at [490, 369] on p "Carol knew she had to do something to get rid of the cat hair dander in her hom…" at bounding box center [569, 503] width 610 height 78
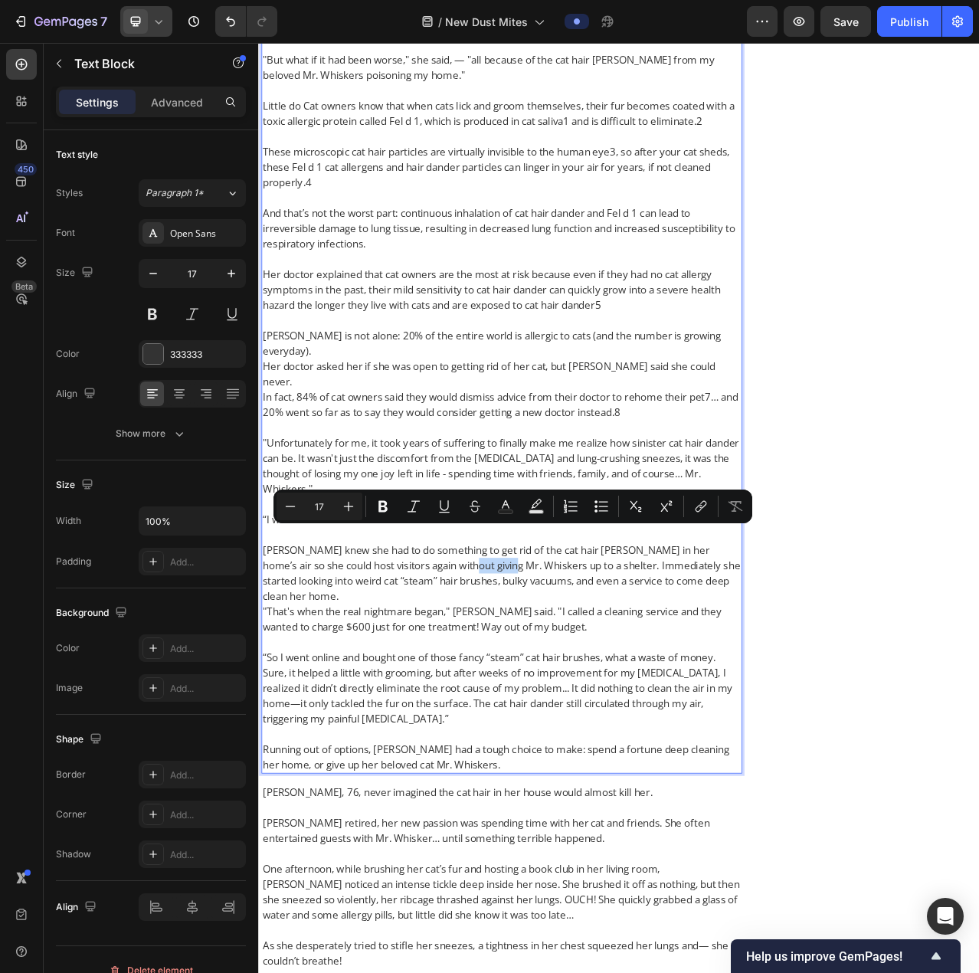
scroll to position [1495, 0]
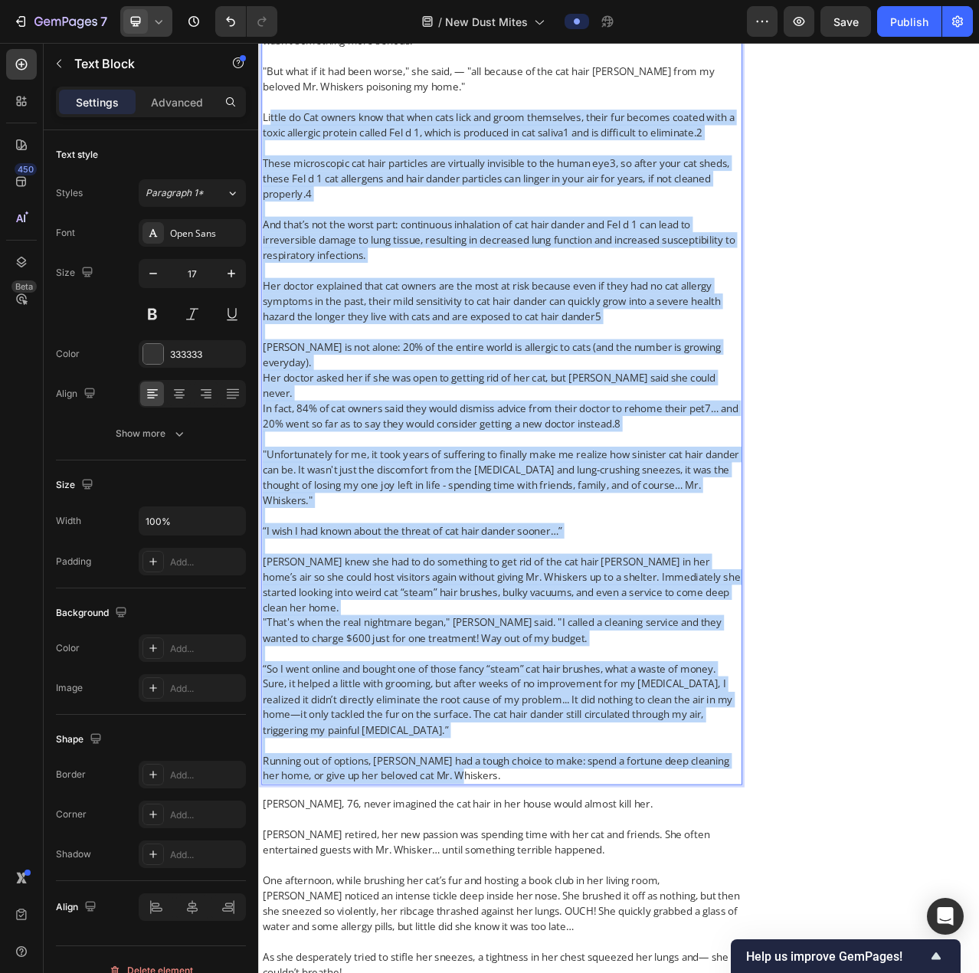
drag, startPoint x: 526, startPoint y: 917, endPoint x: 275, endPoint y: 139, distance: 817.4
click at [275, 139] on div "Carol F., 76, never imagined the cat hair in her house would almost kill her. H…" at bounding box center [568, 196] width 613 height 1586
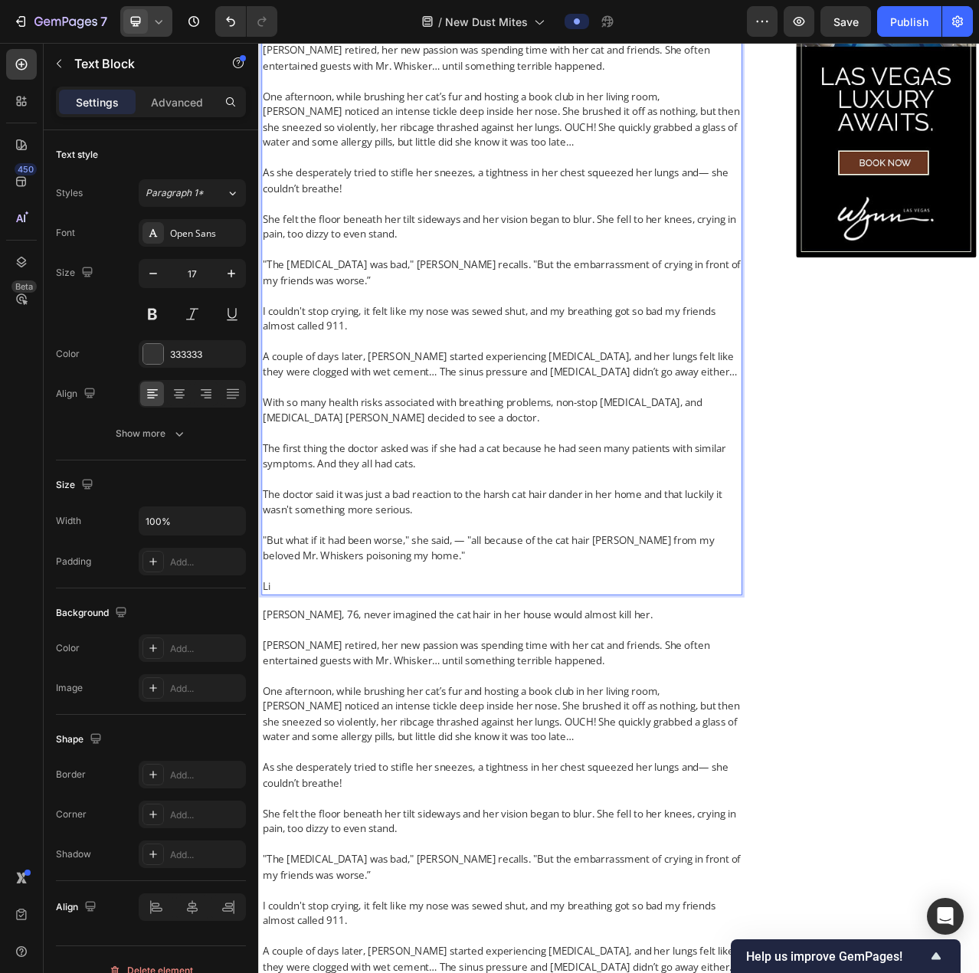
scroll to position [882, 0]
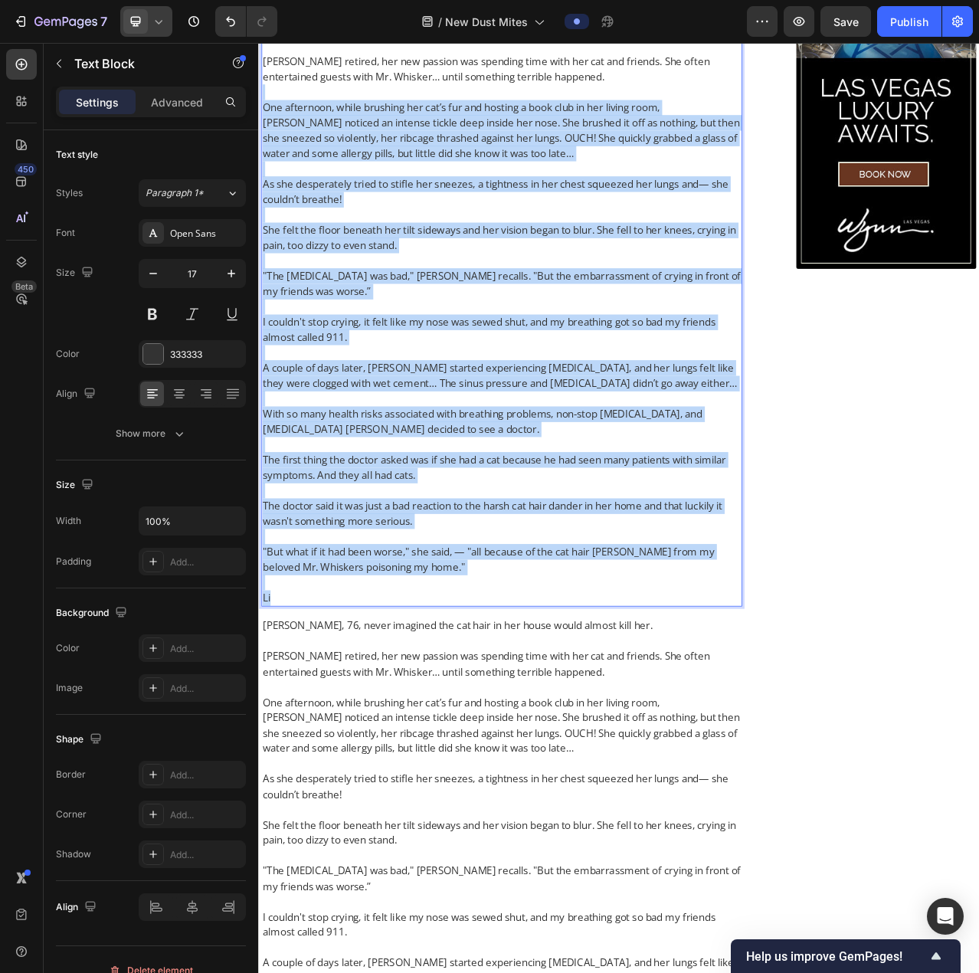
drag, startPoint x: 316, startPoint y: 752, endPoint x: 277, endPoint y: 108, distance: 644.9
click at [277, 108] on div "Carol F., 76, never imagined the cat hair in her house would almost kill her. H…" at bounding box center [568, 389] width 613 height 746
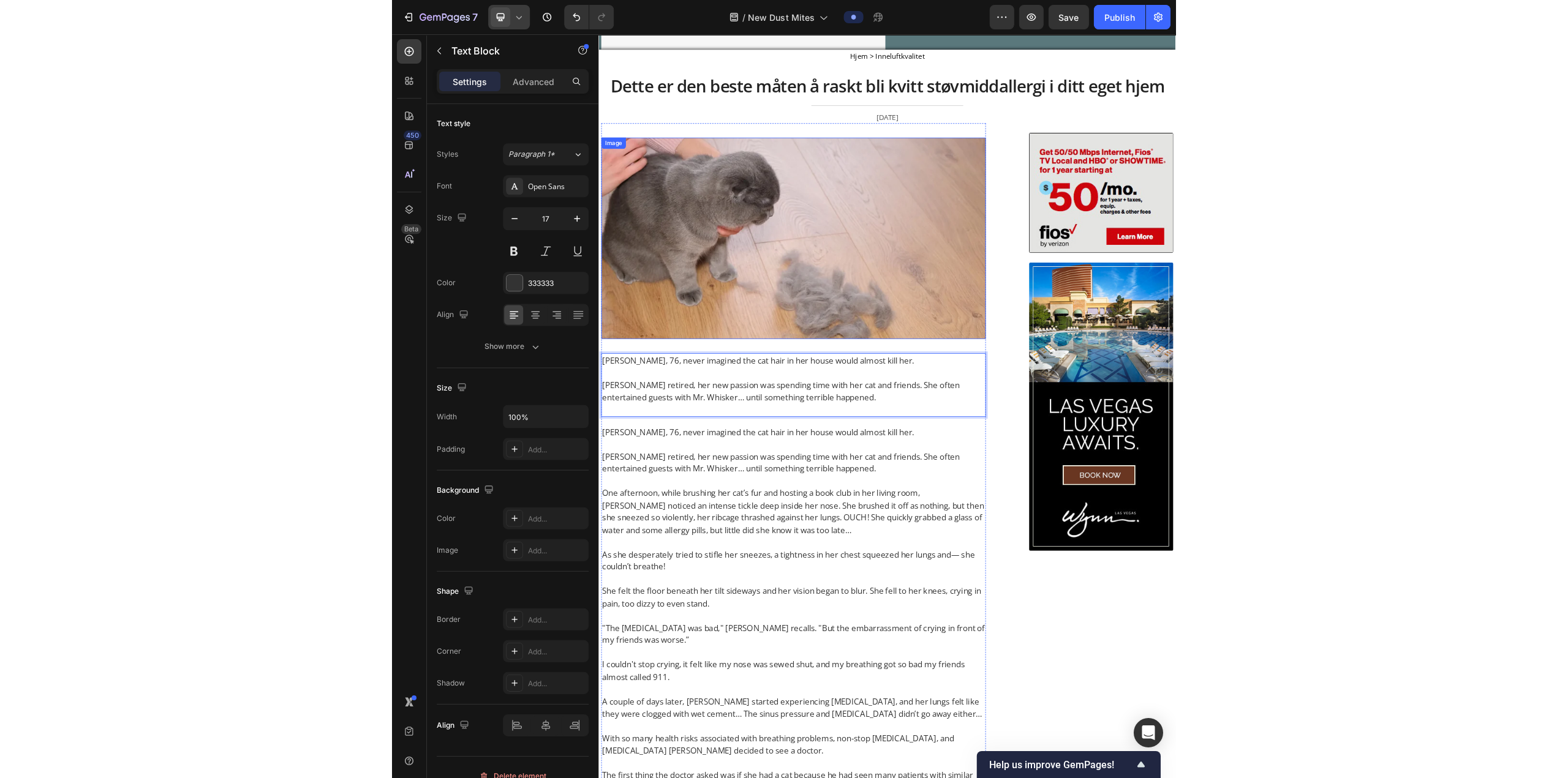
scroll to position [276, 0]
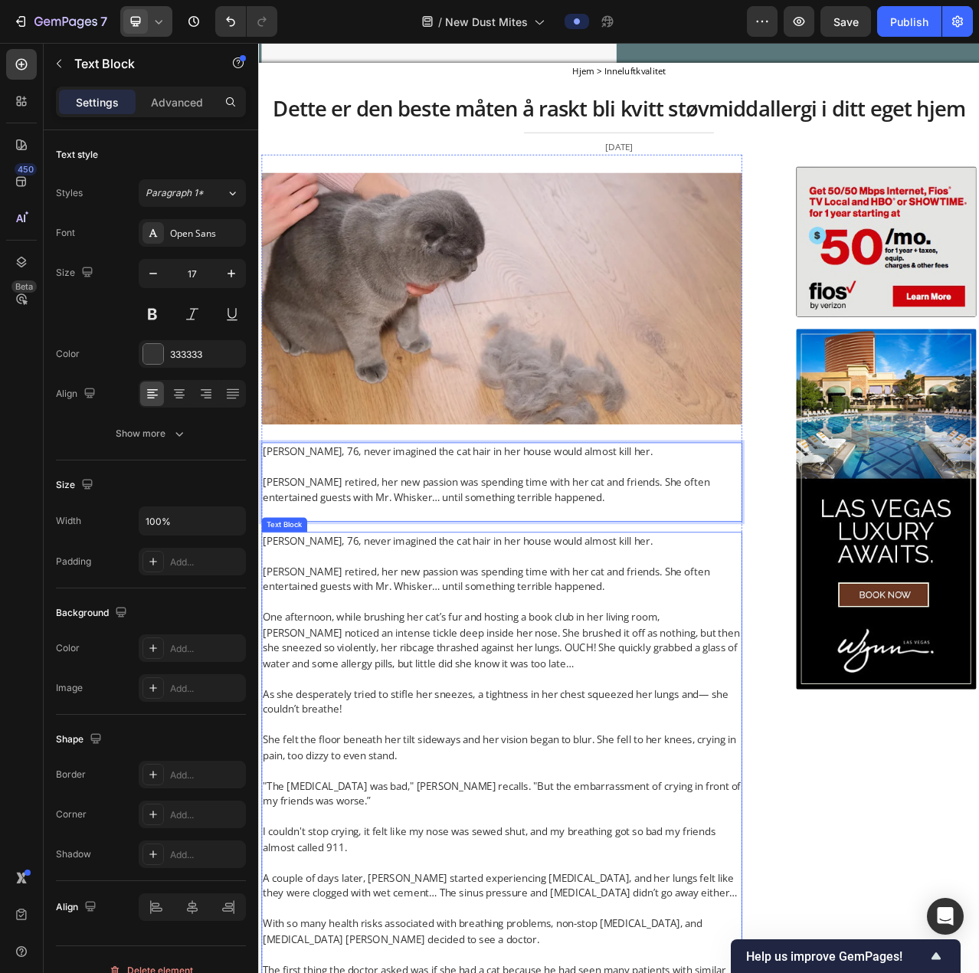
click at [444, 369] on p "One afternoon, while brushing her cat’s fur and hosting a book club in her livi…" at bounding box center [569, 805] width 610 height 78
click at [332, 369] on p "Rich Text Editor. Editing area: main" at bounding box center [569, 584] width 610 height 20
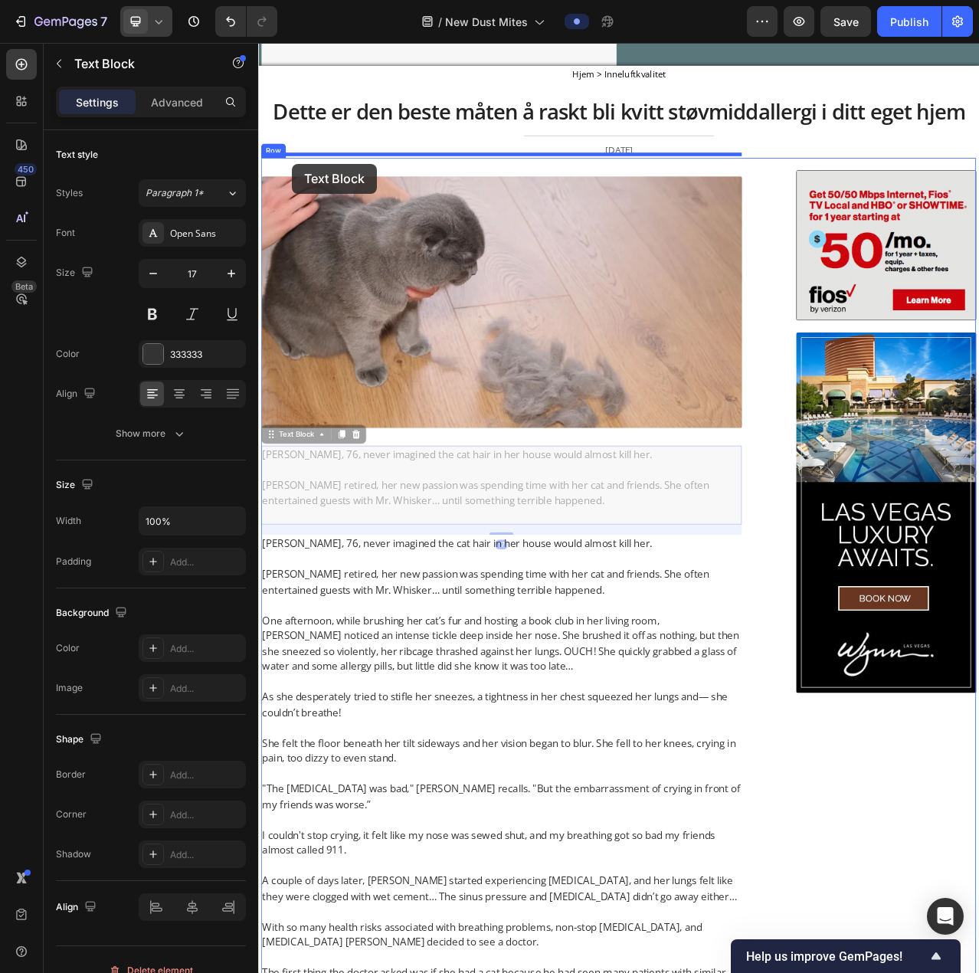
drag, startPoint x: 273, startPoint y: 526, endPoint x: 301, endPoint y: 197, distance: 330.7
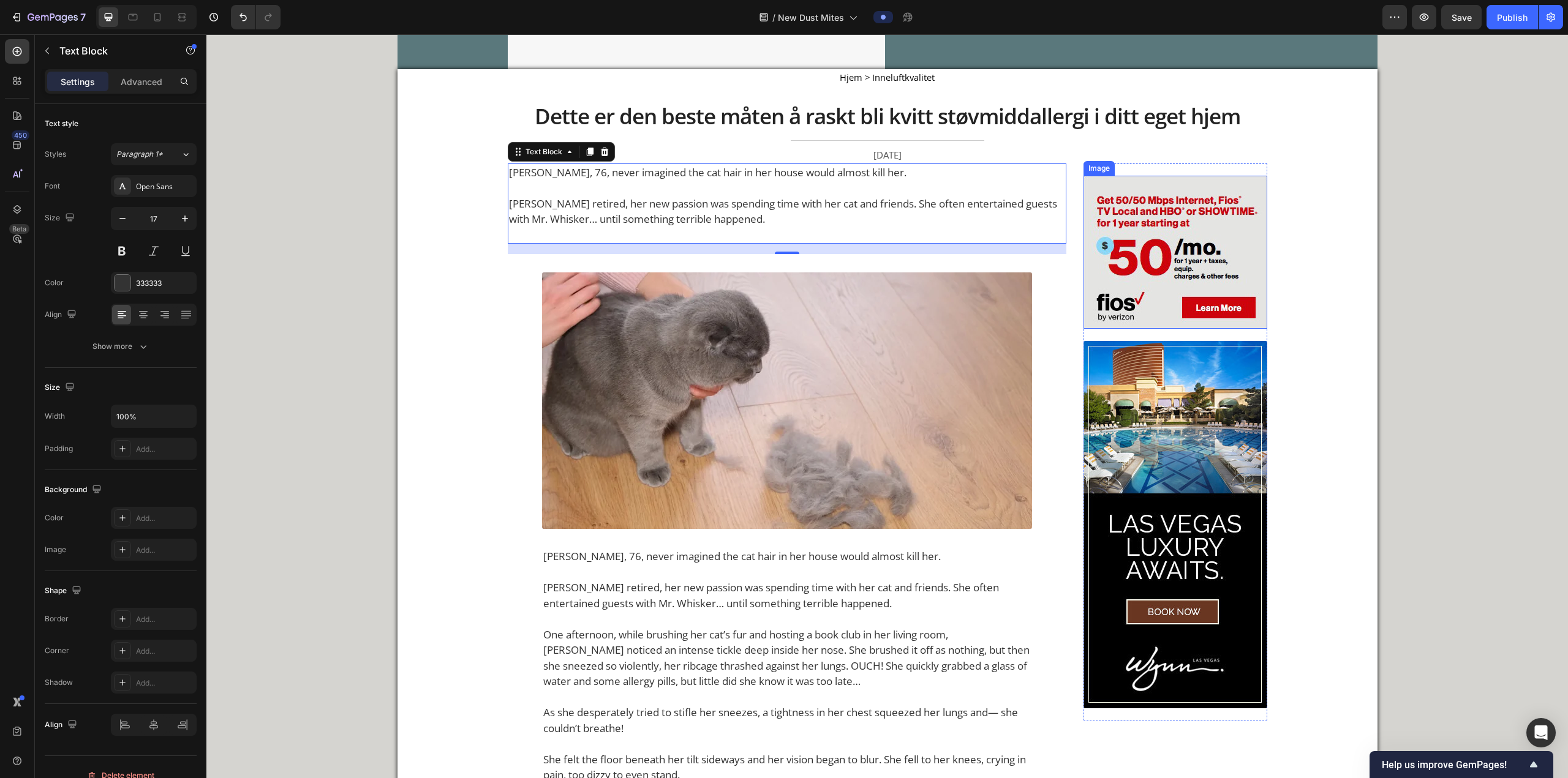
click at [518, 166] on div "Image Image" at bounding box center [1176, 442] width 184 height 557
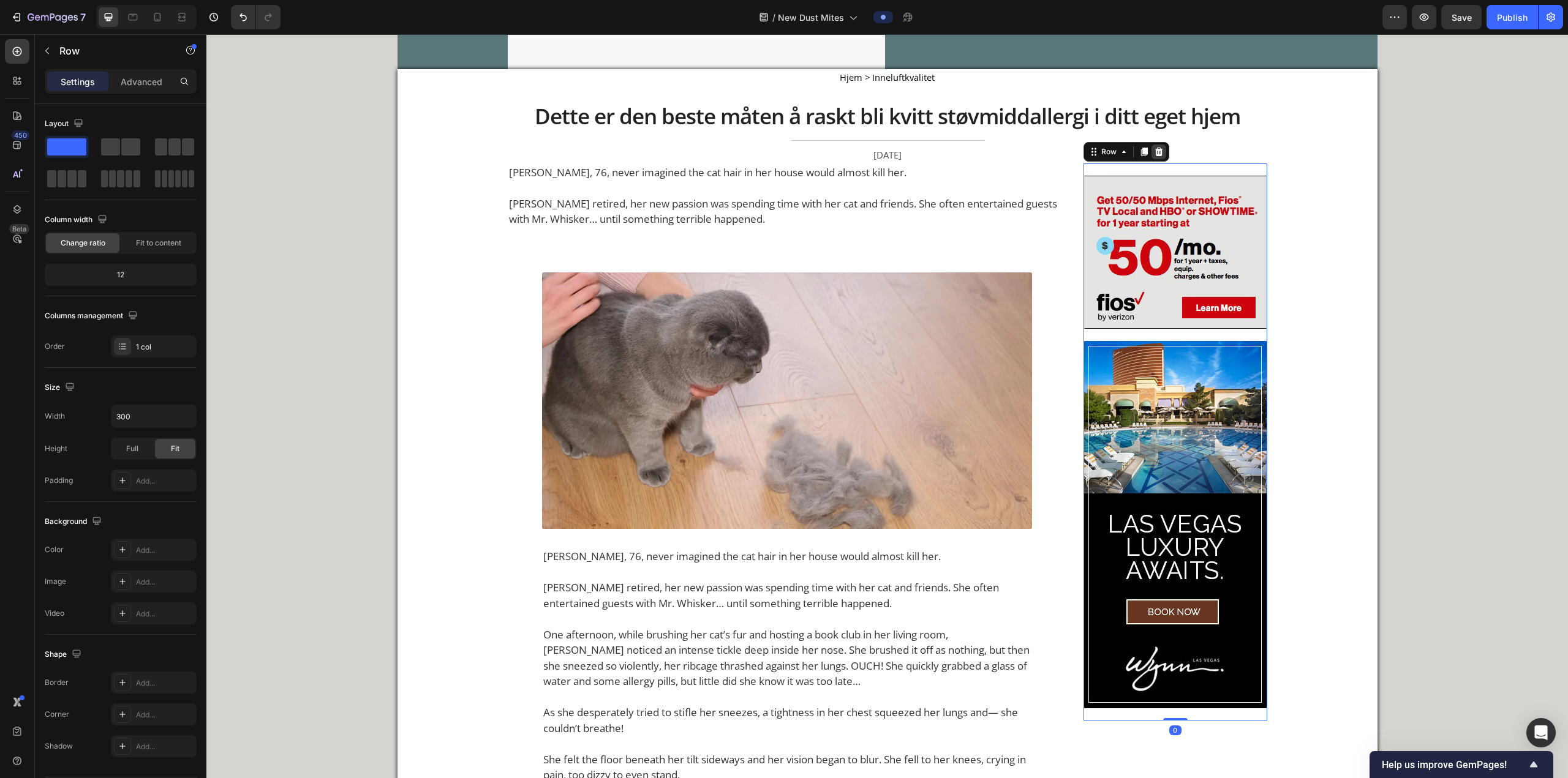
click at [518, 150] on icon at bounding box center [1158, 151] width 8 height 9
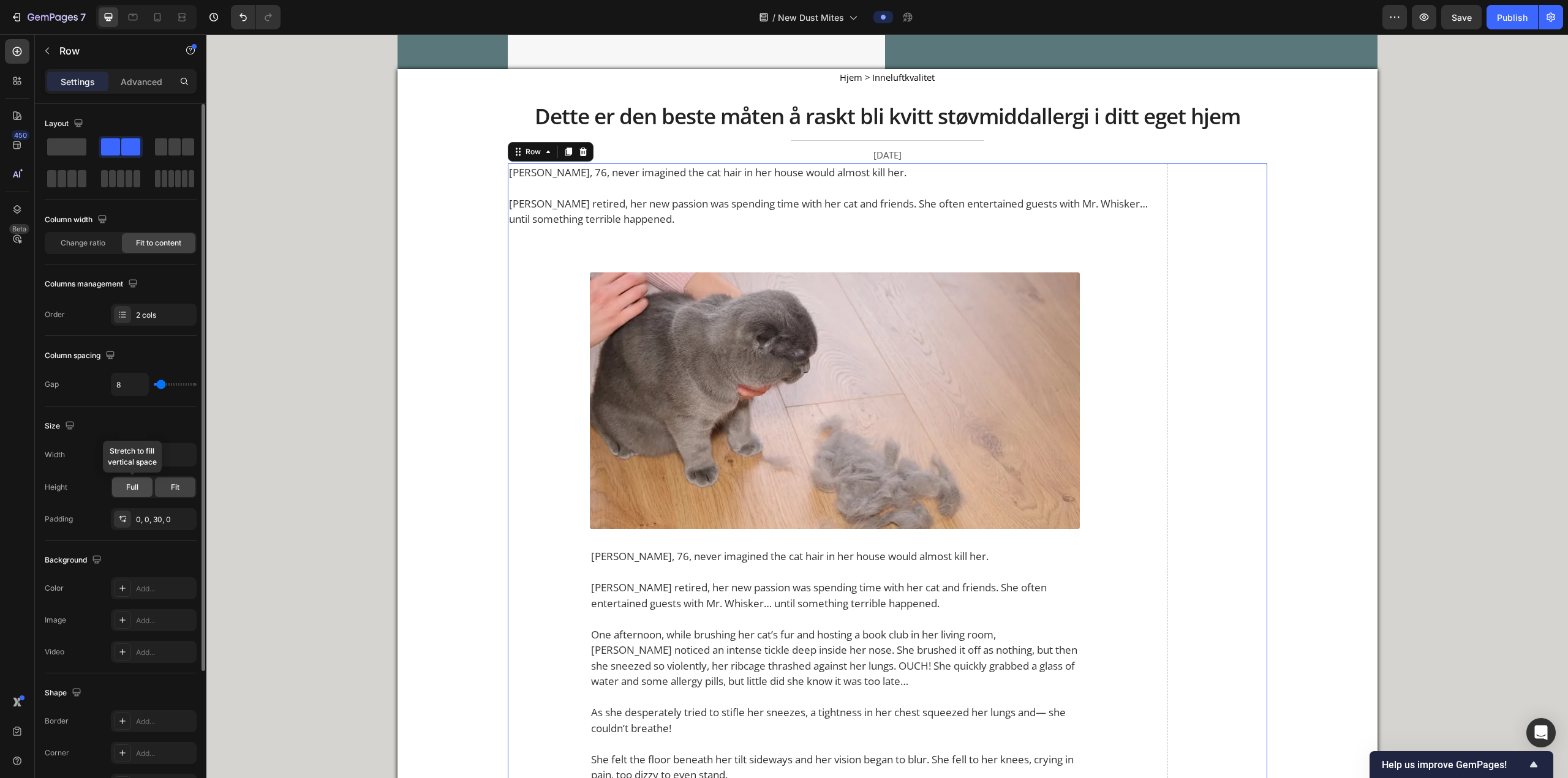
click at [151, 295] on div "Full" at bounding box center [132, 487] width 41 height 20
click at [164, 295] on div "Fit" at bounding box center [175, 487] width 41 height 20
click at [76, 148] on span at bounding box center [66, 146] width 39 height 17
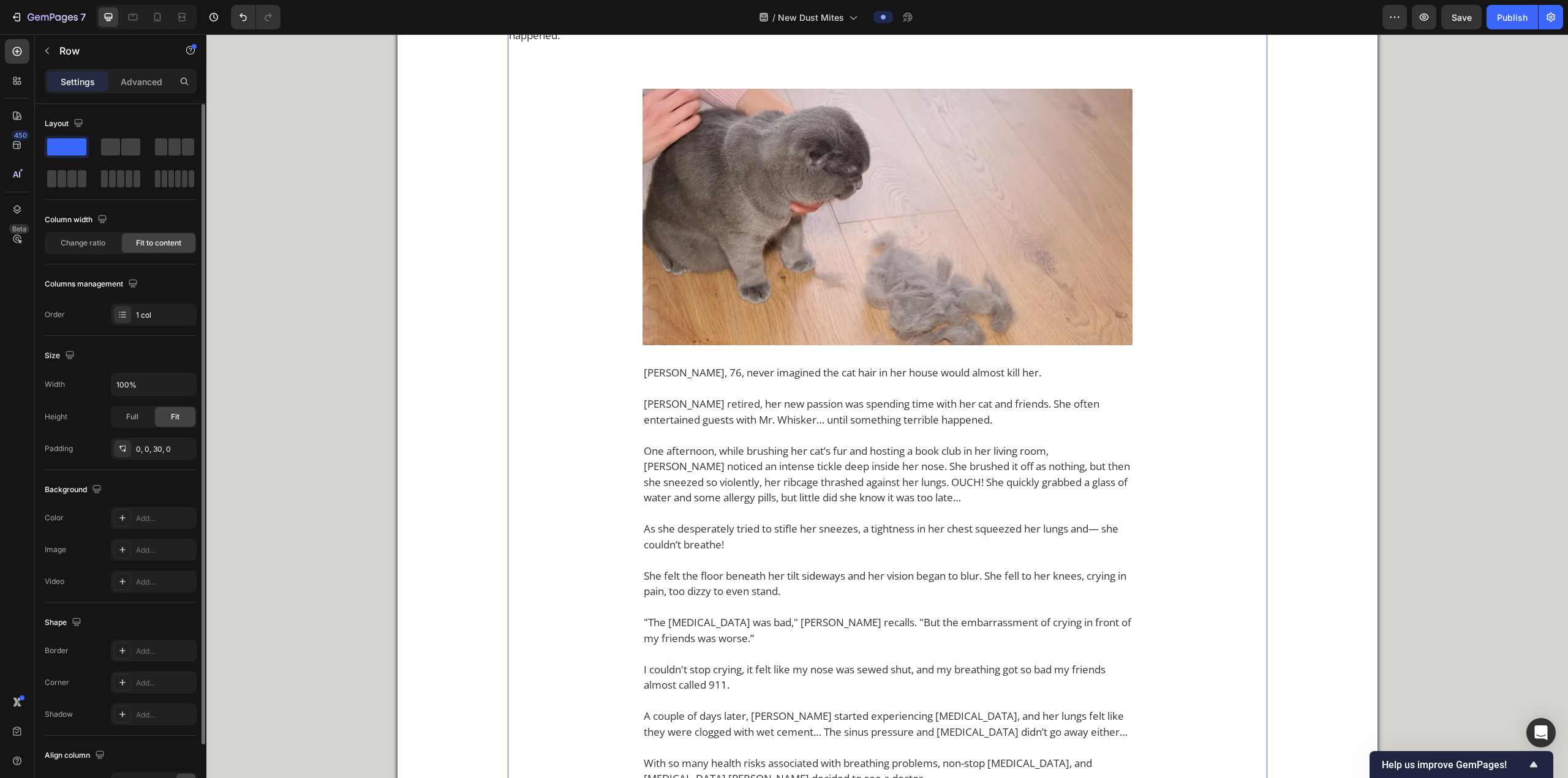
scroll to position [75, 0]
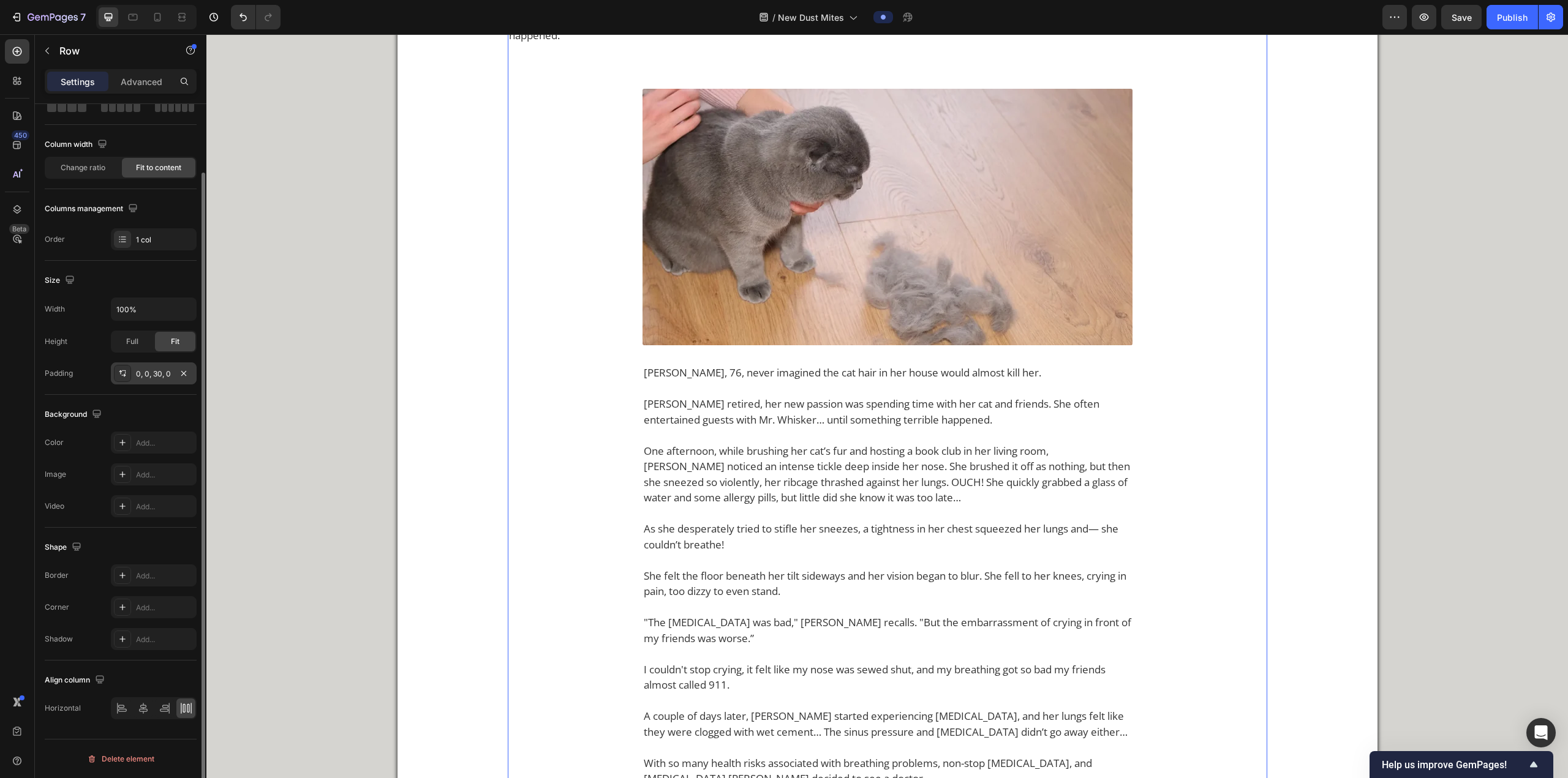
click at [165, 295] on div "0, 0, 30, 0" at bounding box center [153, 374] width 35 height 11
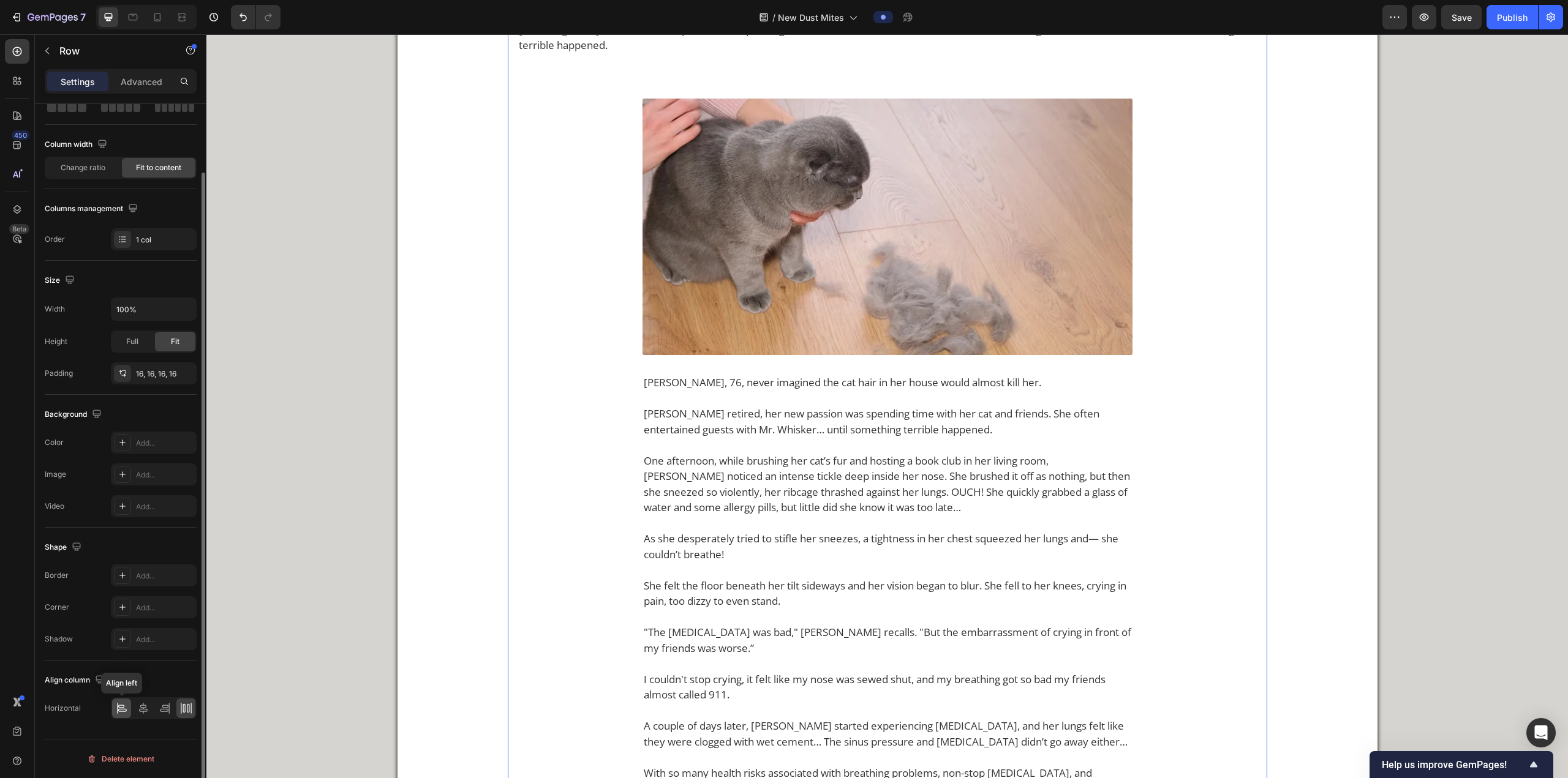
click at [119, 295] on icon at bounding box center [121, 708] width 12 height 12
click at [120, 295] on icon at bounding box center [121, 708] width 12 height 12
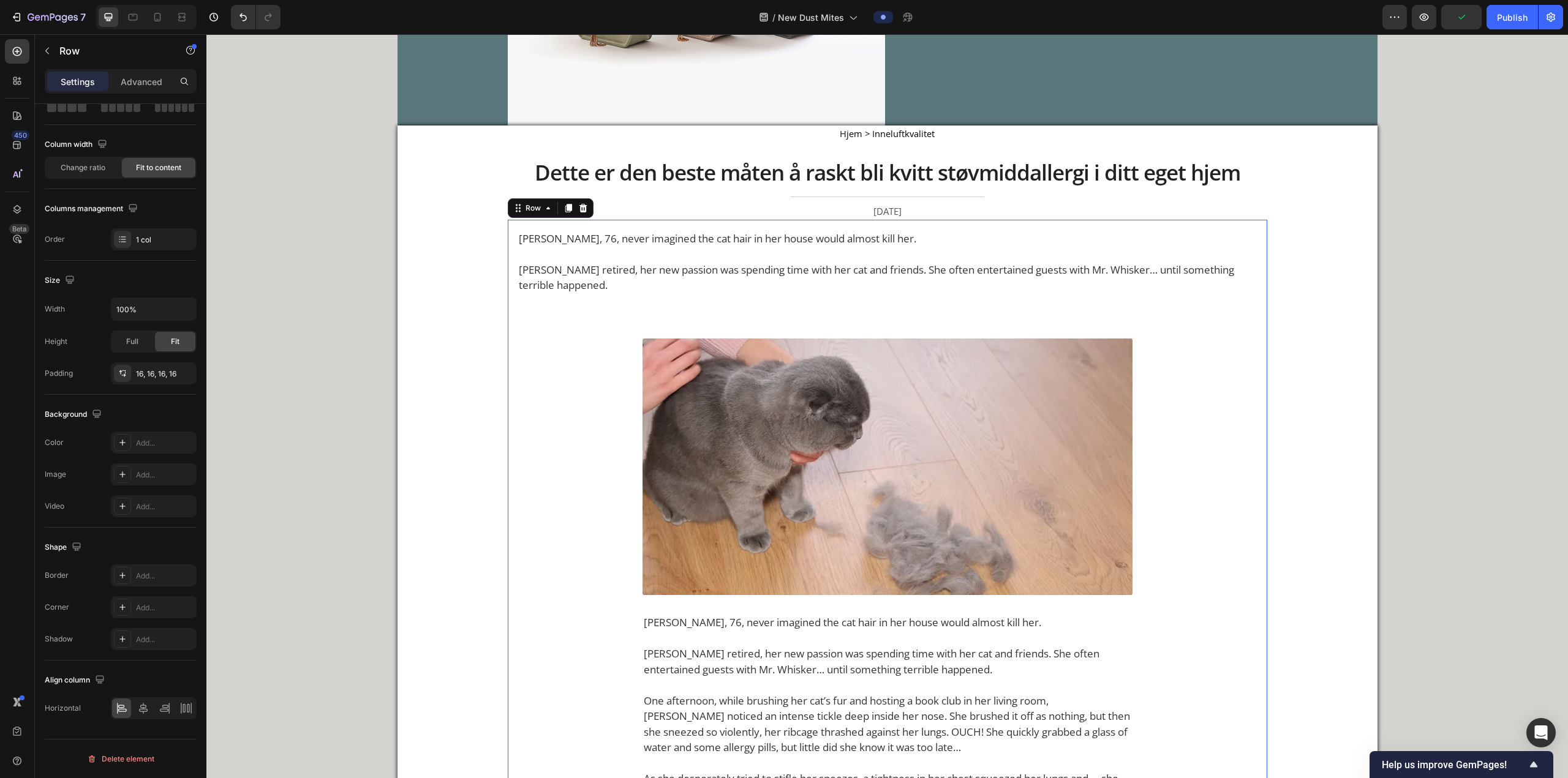
scroll to position [215, 0]
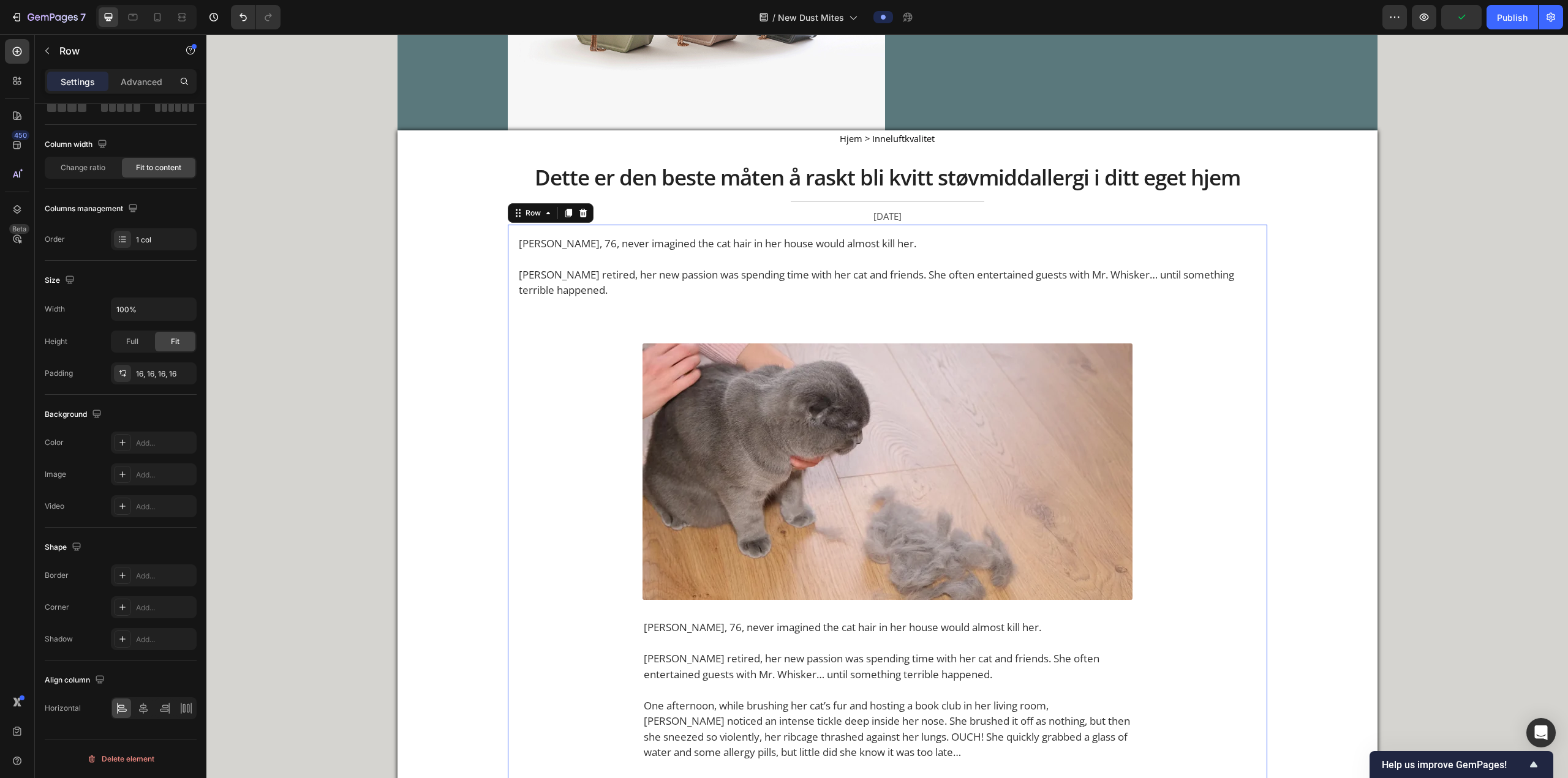
click at [154, 295] on div "Align right" at bounding box center [153, 709] width 86 height 22
click at [149, 295] on div at bounding box center [143, 708] width 19 height 20
click at [149, 295] on icon at bounding box center [143, 708] width 12 height 12
click at [114, 295] on div at bounding box center [121, 708] width 19 height 20
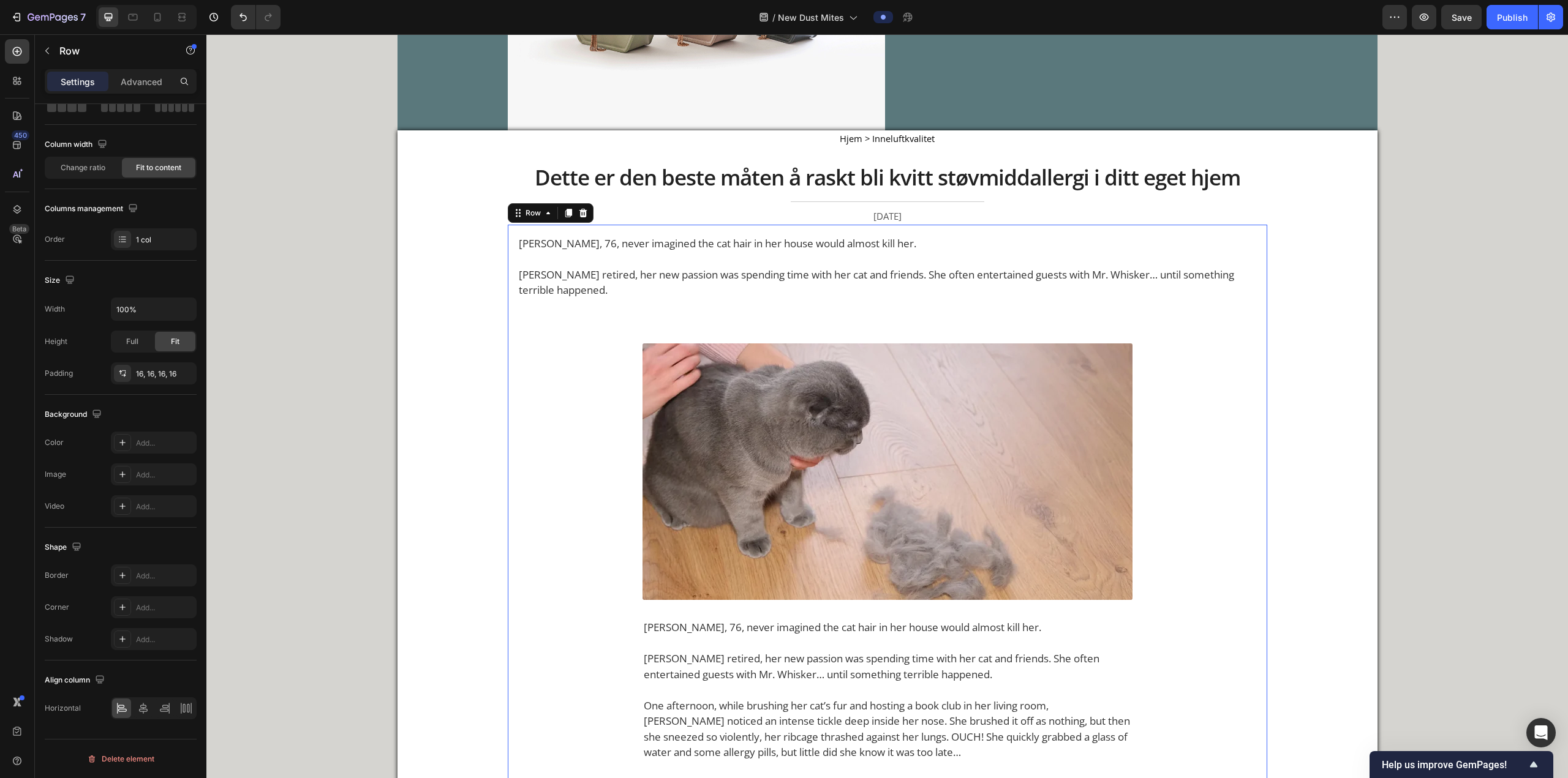
click at [518, 295] on img at bounding box center [887, 471] width 490 height 256
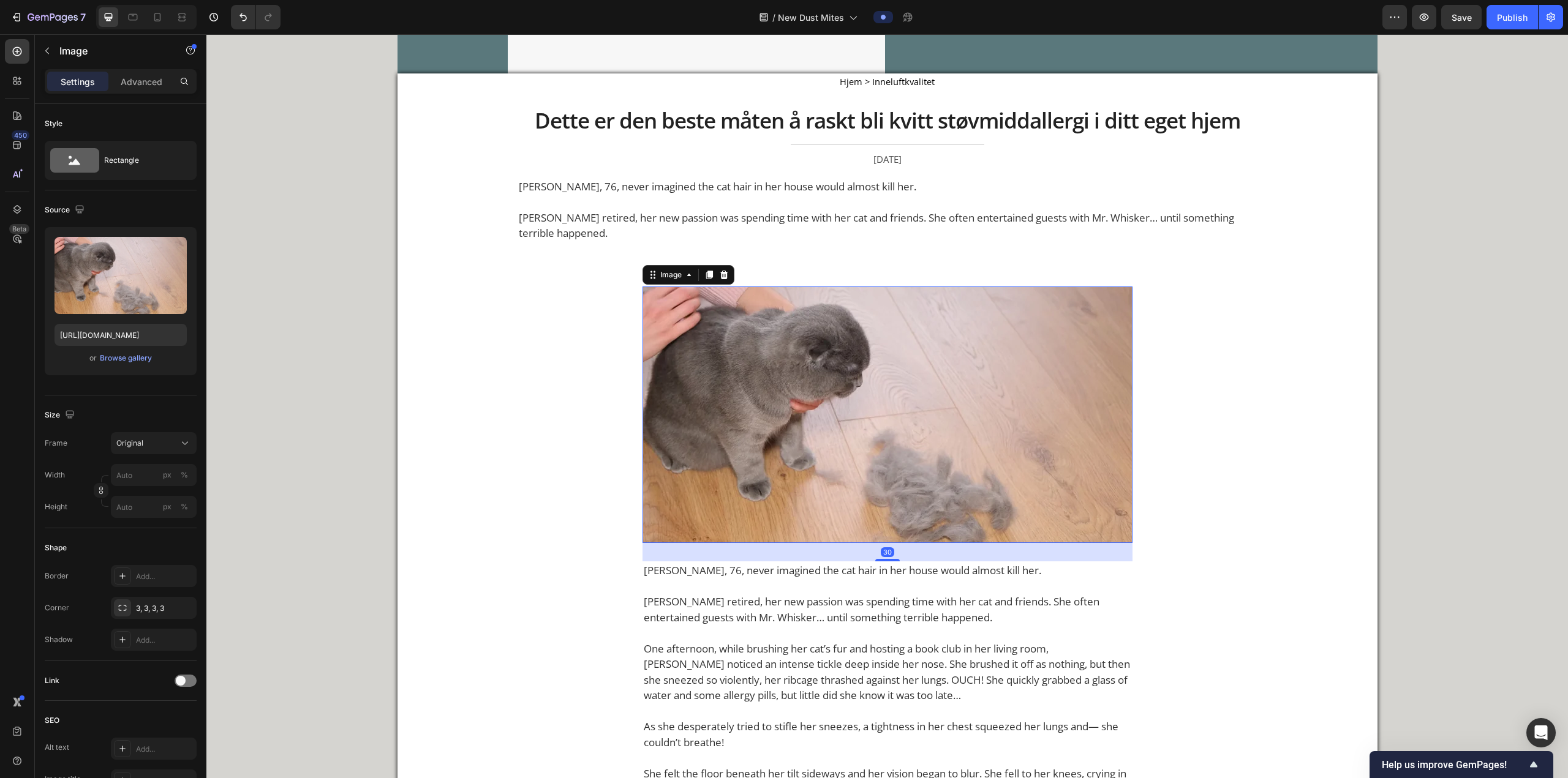
scroll to position [276, 0]
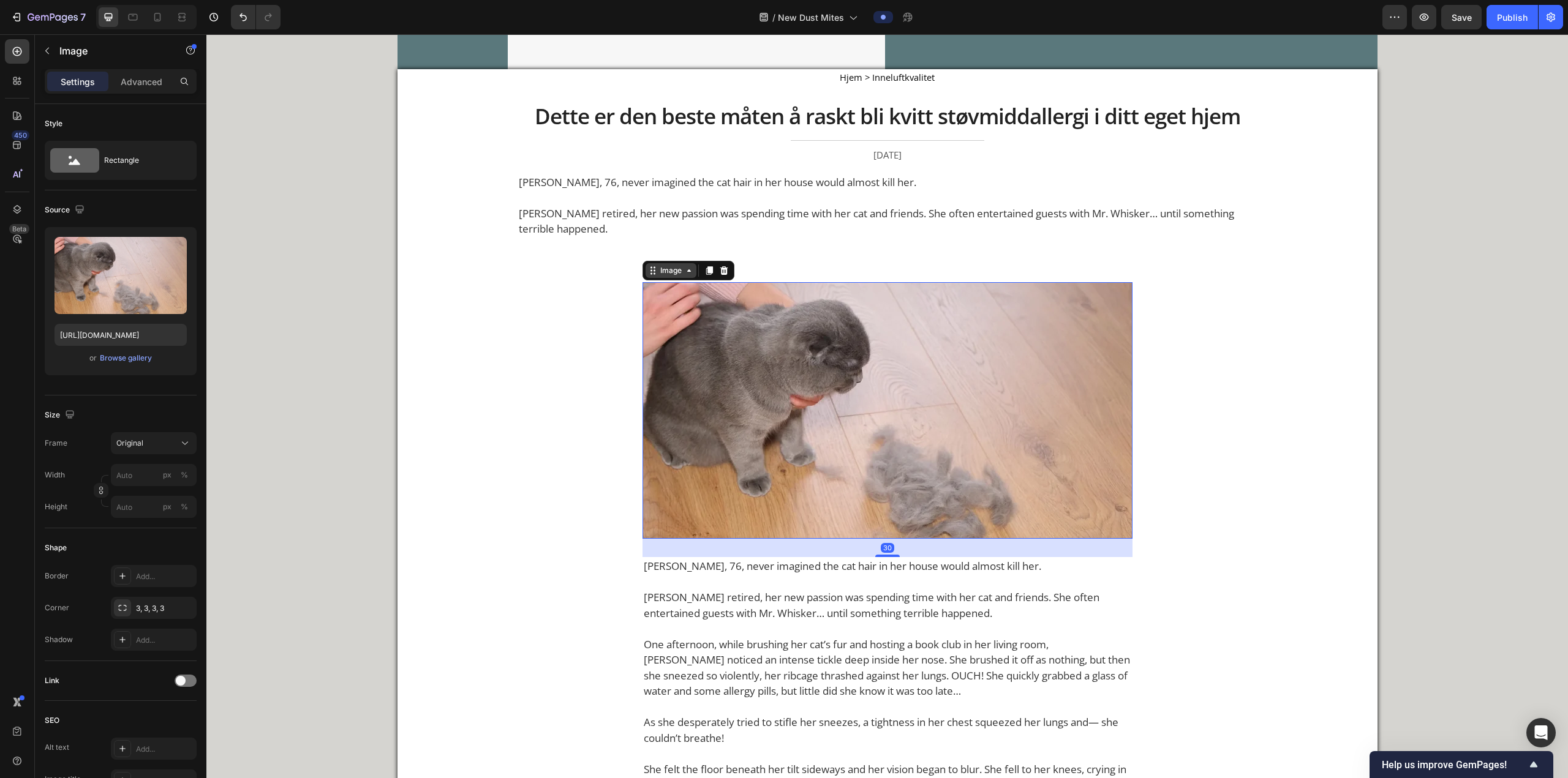
click at [518, 270] on div "Image" at bounding box center [671, 271] width 26 height 11
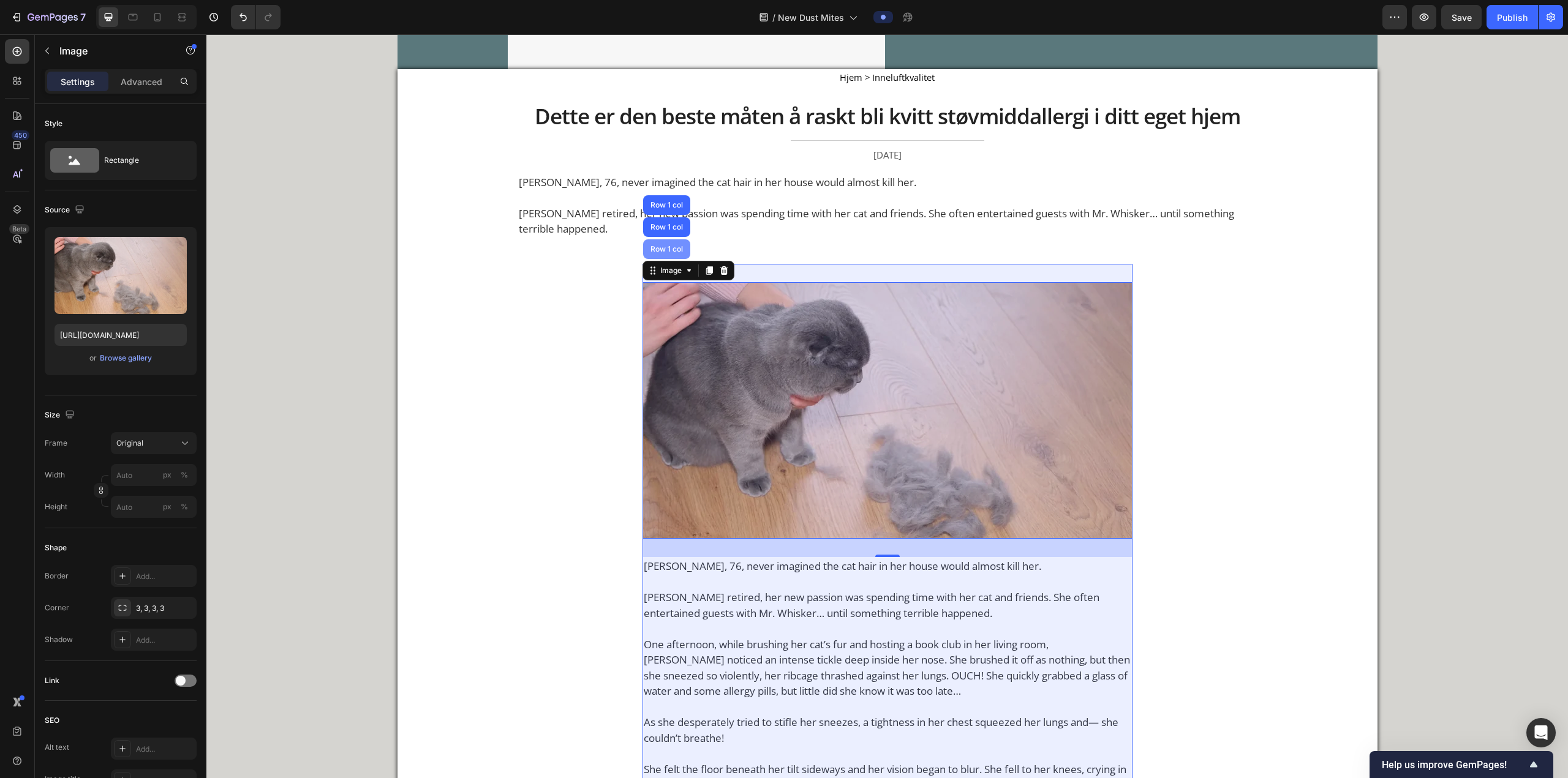
click at [518, 248] on div "Row 1 col" at bounding box center [667, 248] width 38 height 7
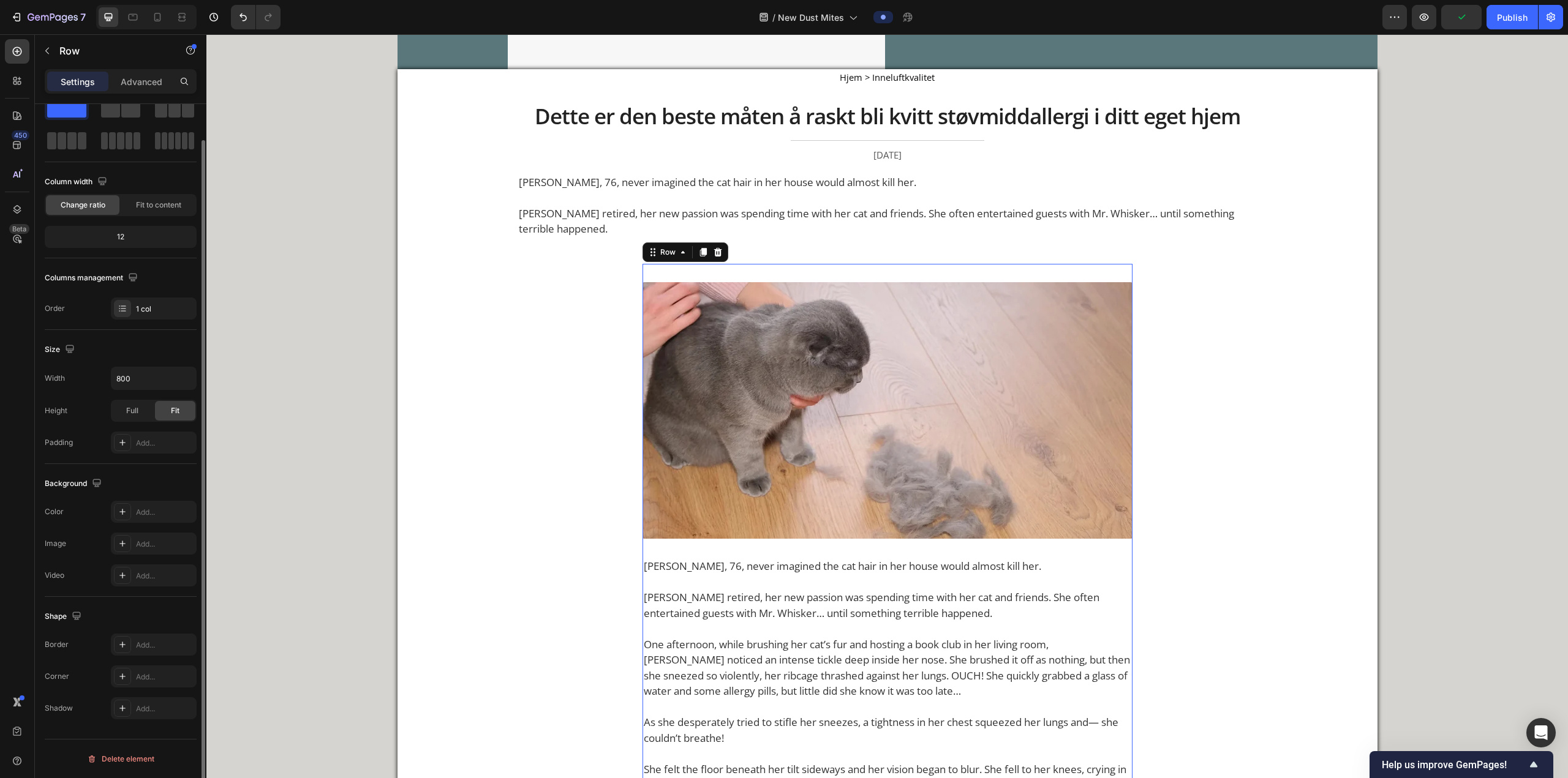
scroll to position [0, 0]
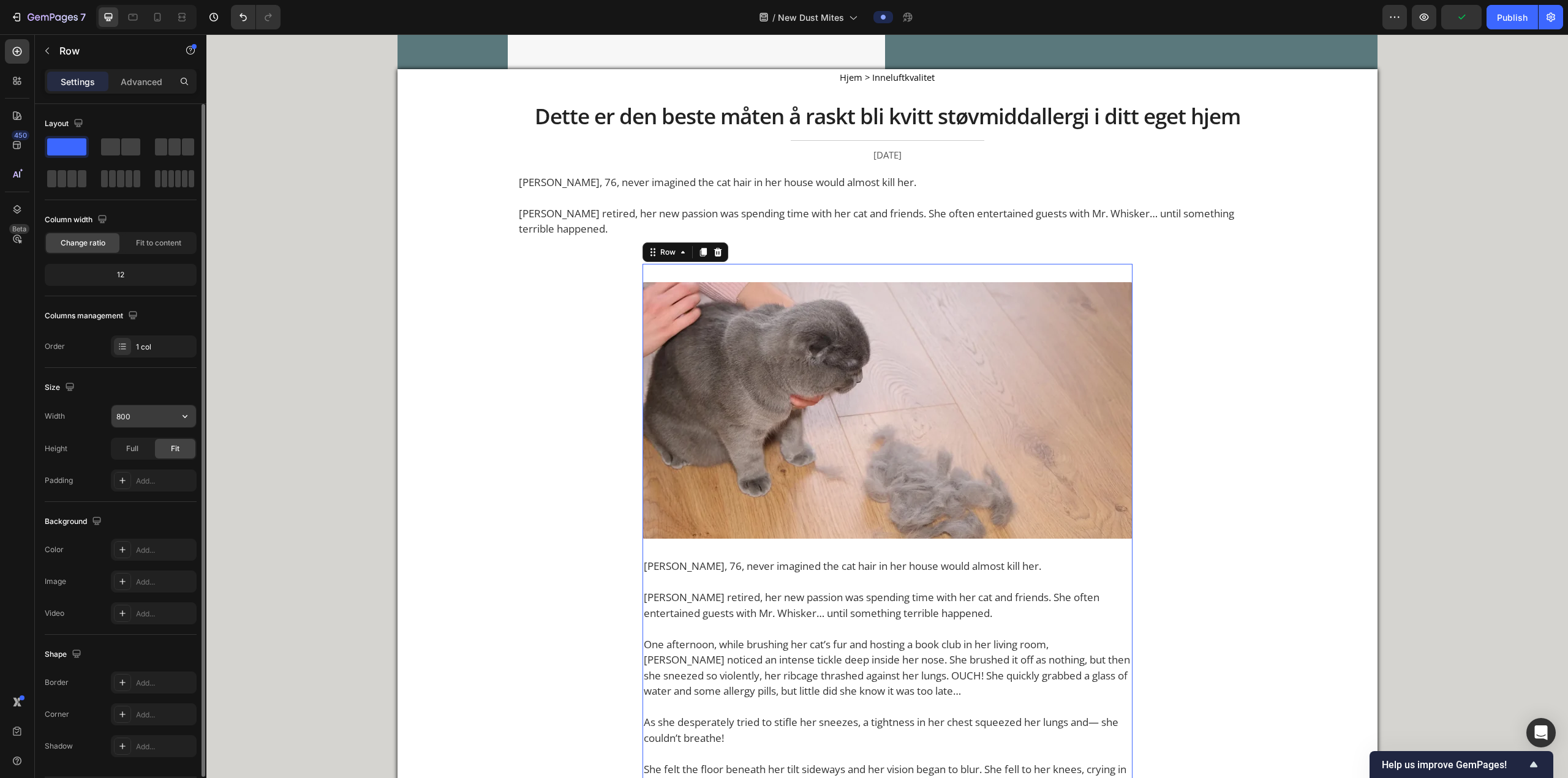
click at [155, 295] on input "800" at bounding box center [153, 416] width 85 height 22
click at [185, 295] on icon "button" at bounding box center [185, 415] width 12 height 12
click at [136, 295] on div "Full" at bounding box center [132, 448] width 41 height 20
click at [166, 295] on div "Size" at bounding box center [121, 387] width 152 height 20
click at [178, 295] on button "button" at bounding box center [185, 416] width 22 height 22
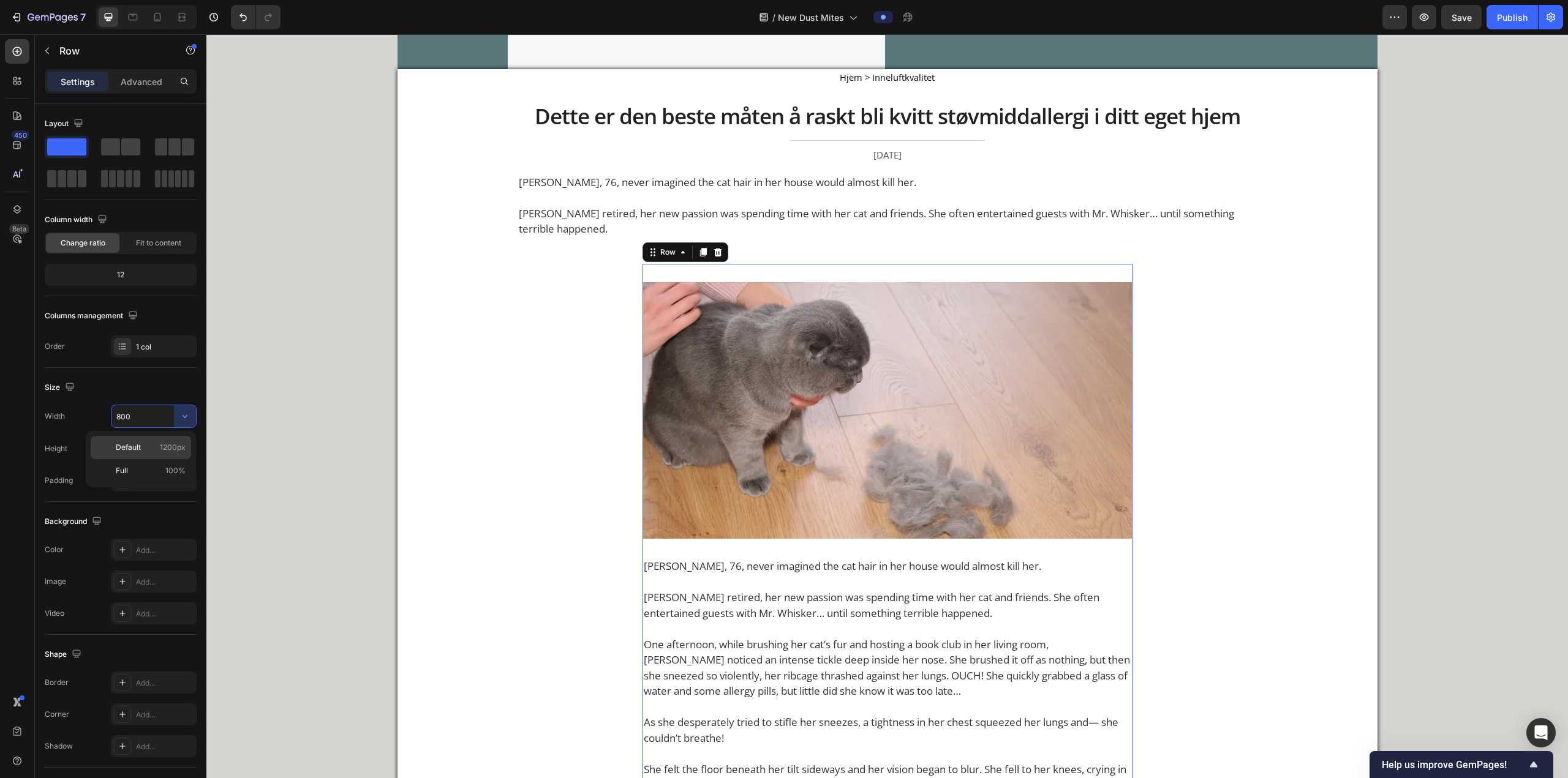
click at [168, 295] on div "Default 1200px" at bounding box center [141, 447] width 101 height 23
type input "1200"
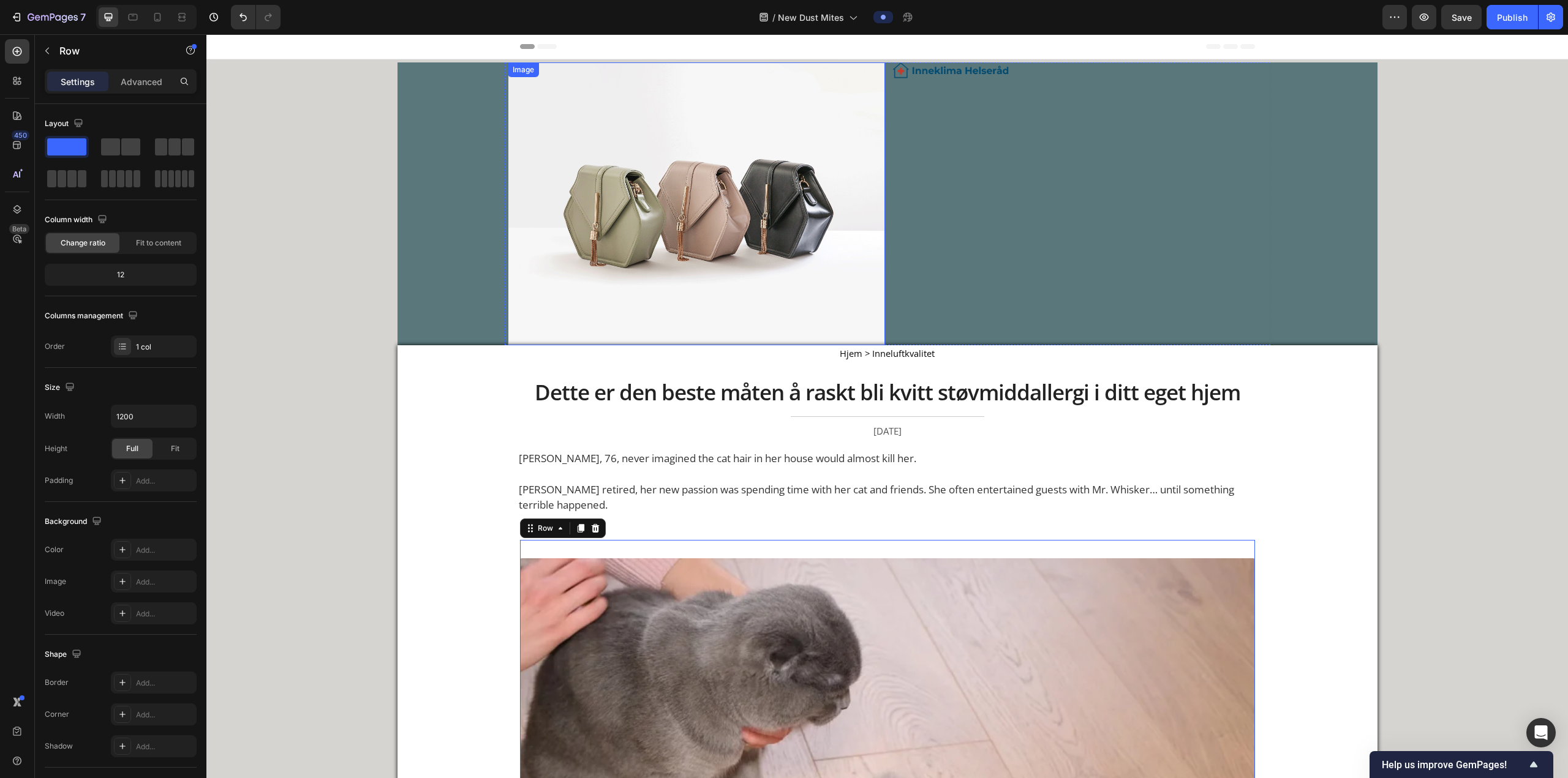
click at [518, 185] on img at bounding box center [696, 204] width 377 height 283
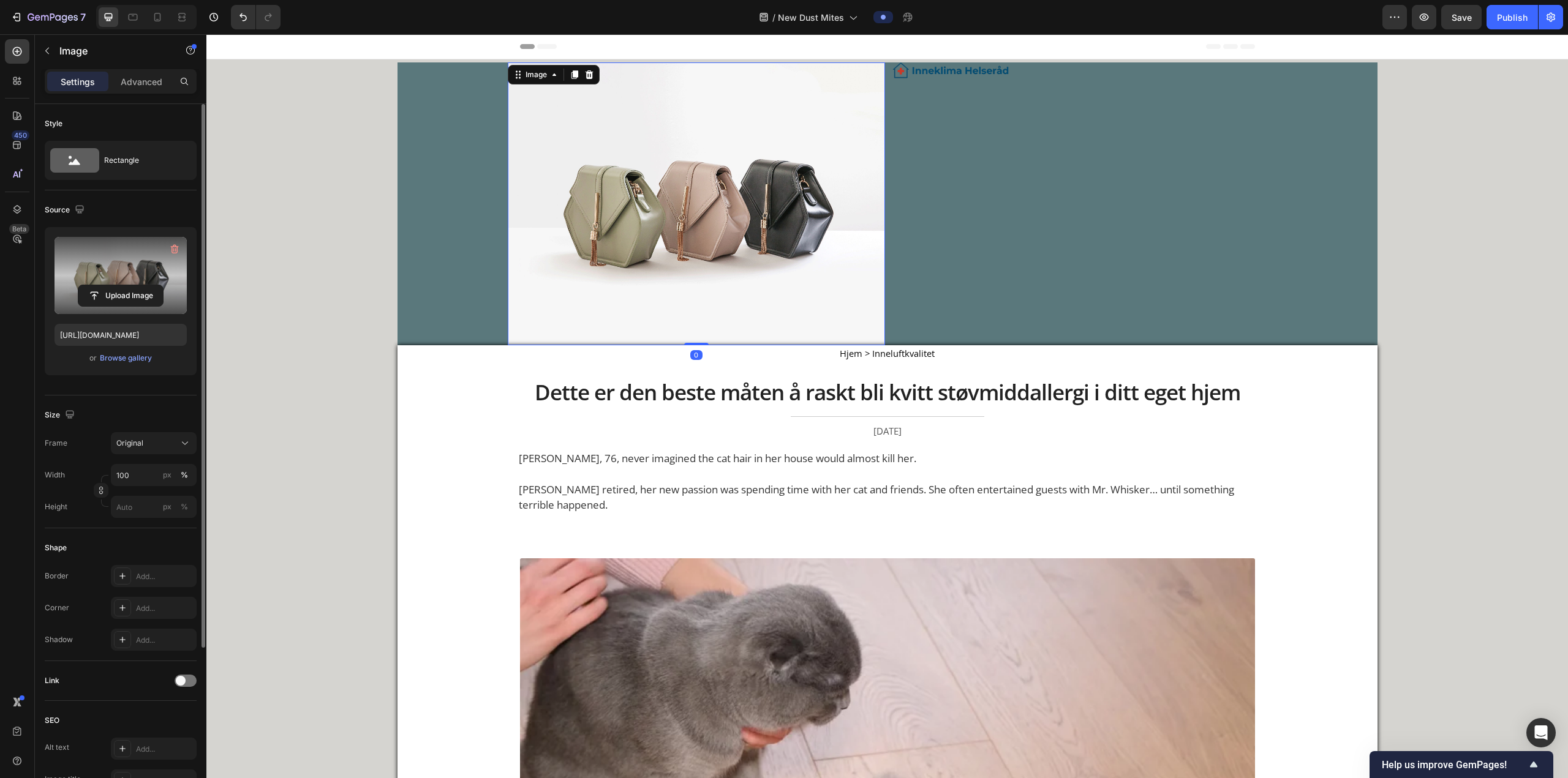
click at [134, 281] on label at bounding box center [121, 276] width 133 height 77
click at [134, 285] on input "file" at bounding box center [121, 296] width 85 height 21
type input "https://cdn.shopify.com/s/files/1/0926/0446/5536/files/gempages_580590199730340…"
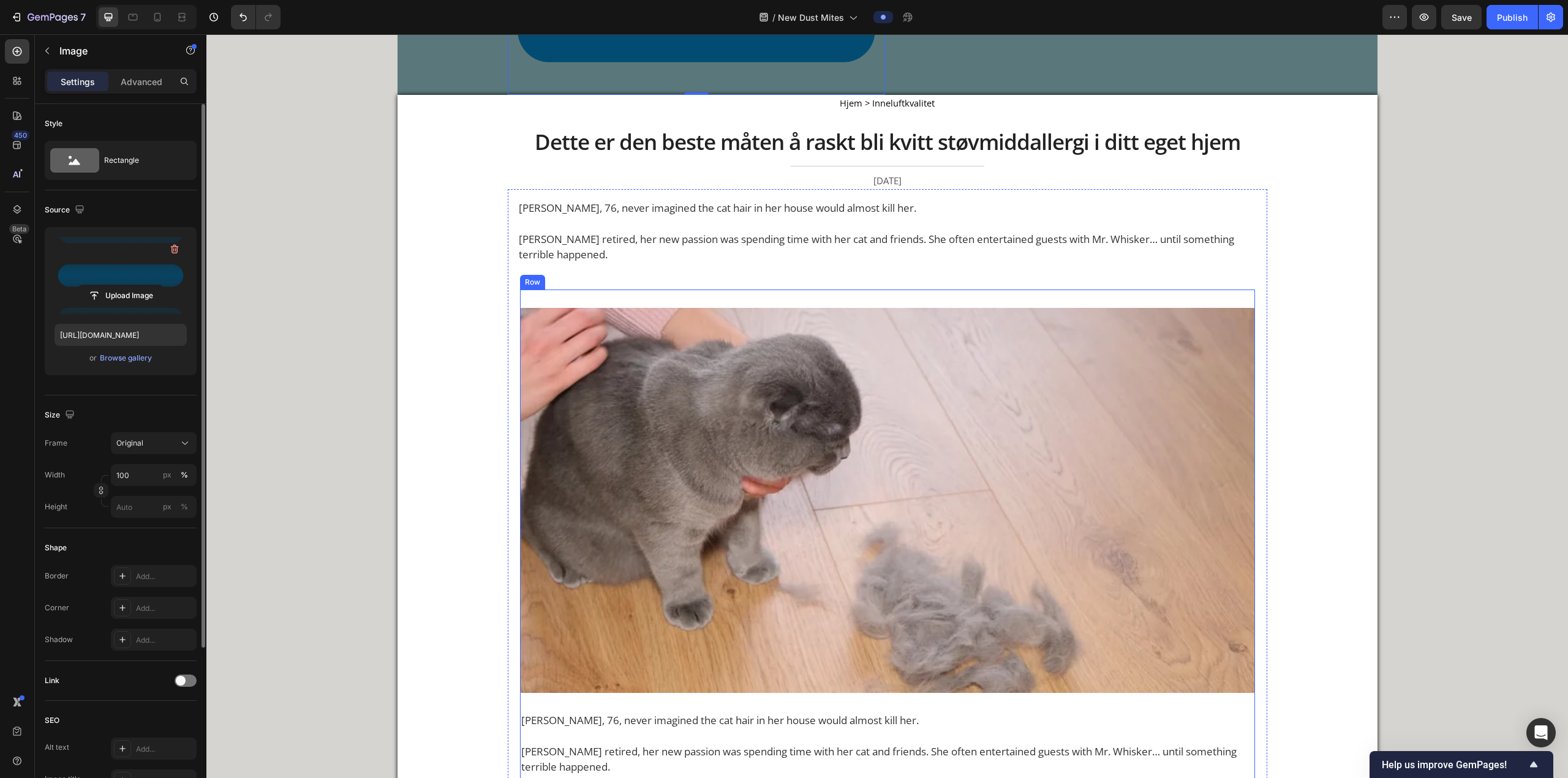
scroll to position [367, 0]
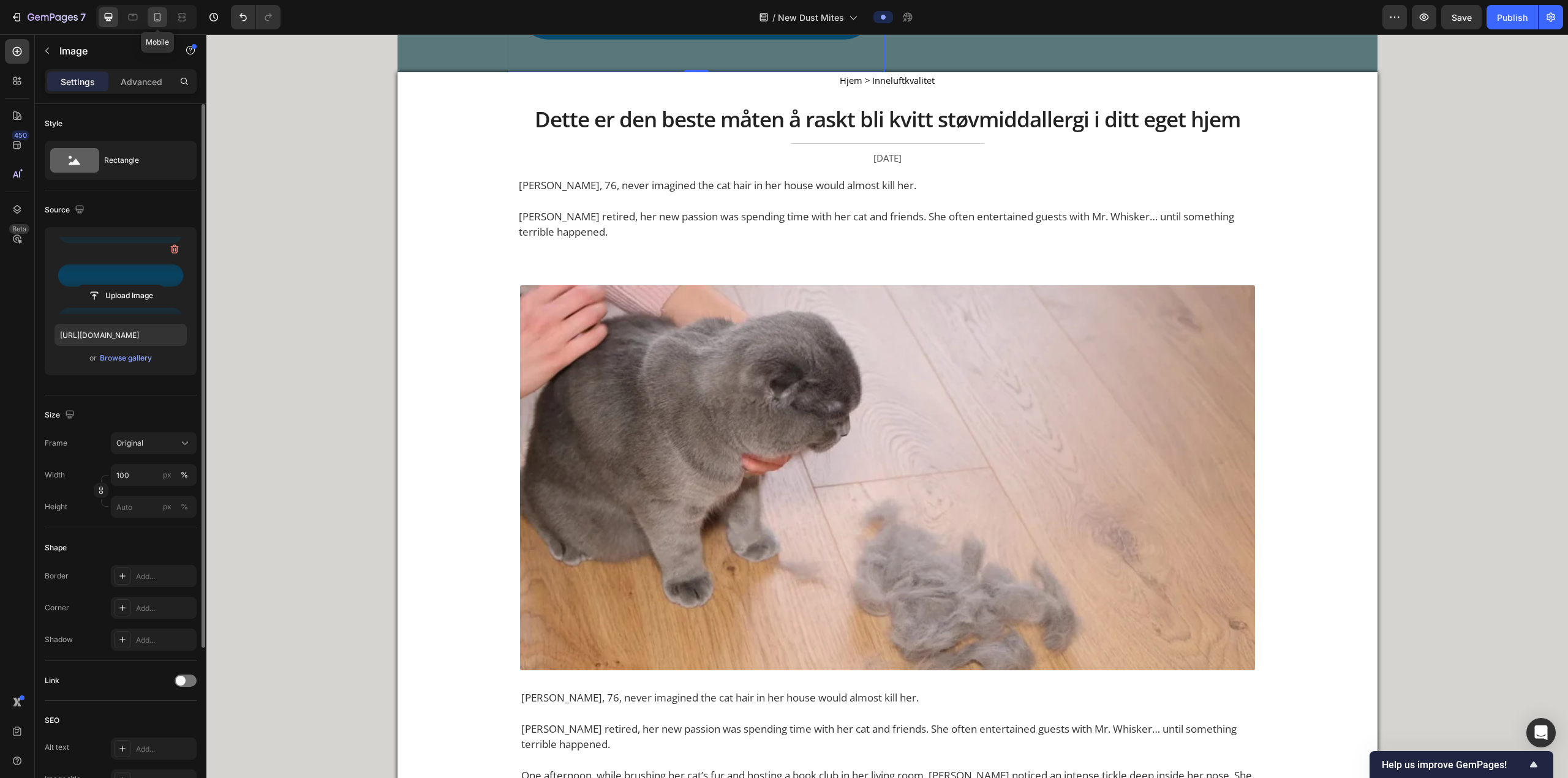
click at [161, 24] on div at bounding box center [157, 17] width 20 height 20
type input "35"
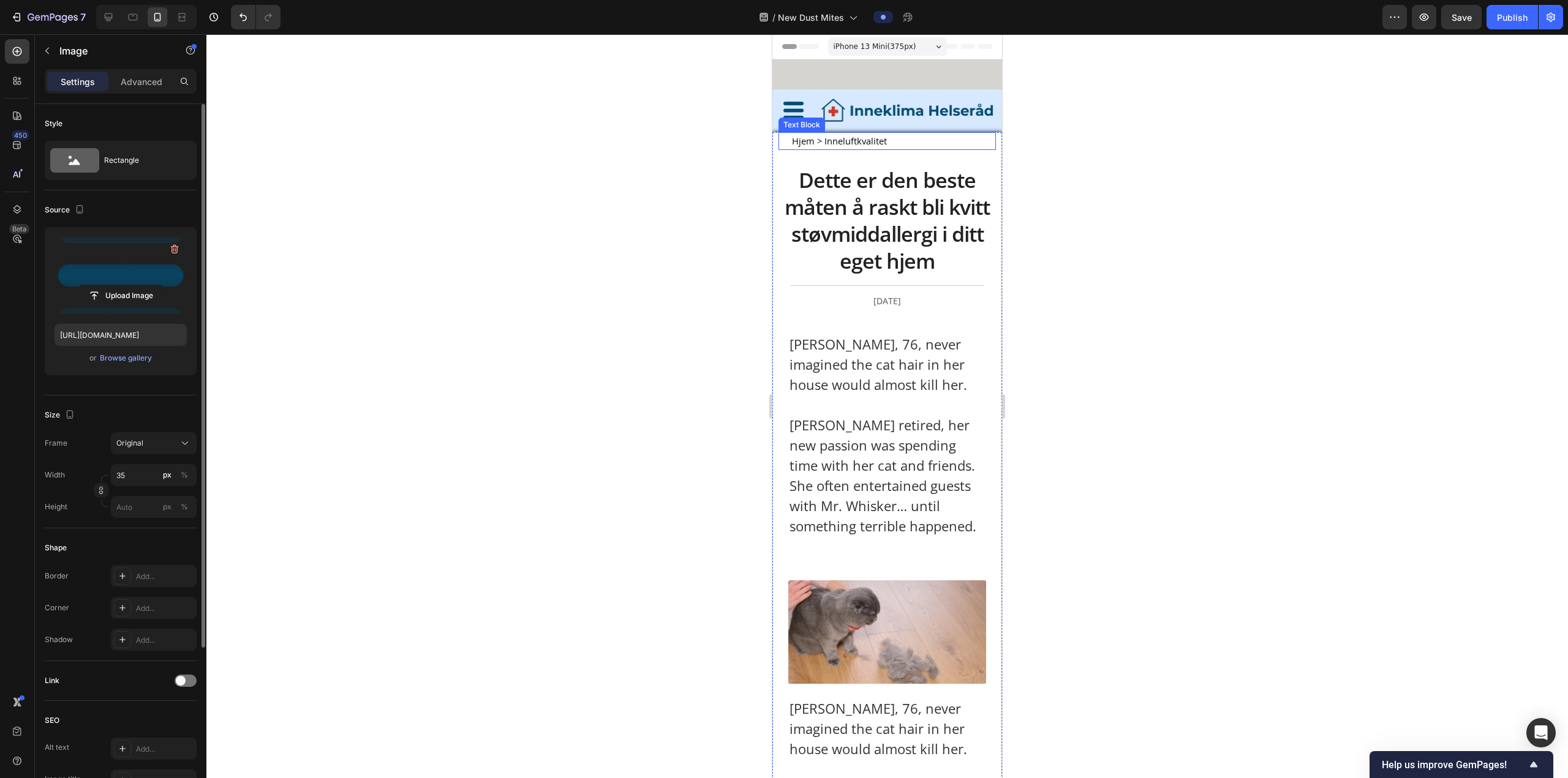
click at [518, 148] on p "Hjem > Inneluftkvalitet" at bounding box center [887, 141] width 191 height 15
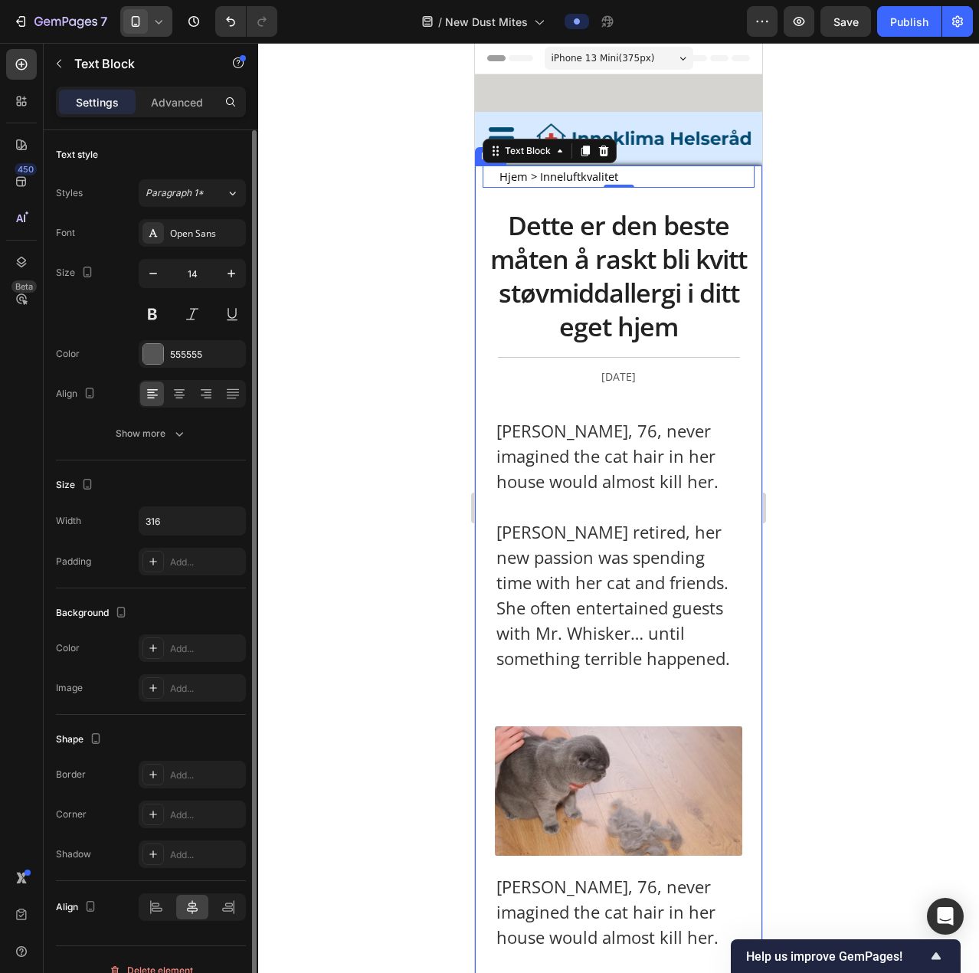
click at [648, 189] on div at bounding box center [618, 508] width 721 height 930
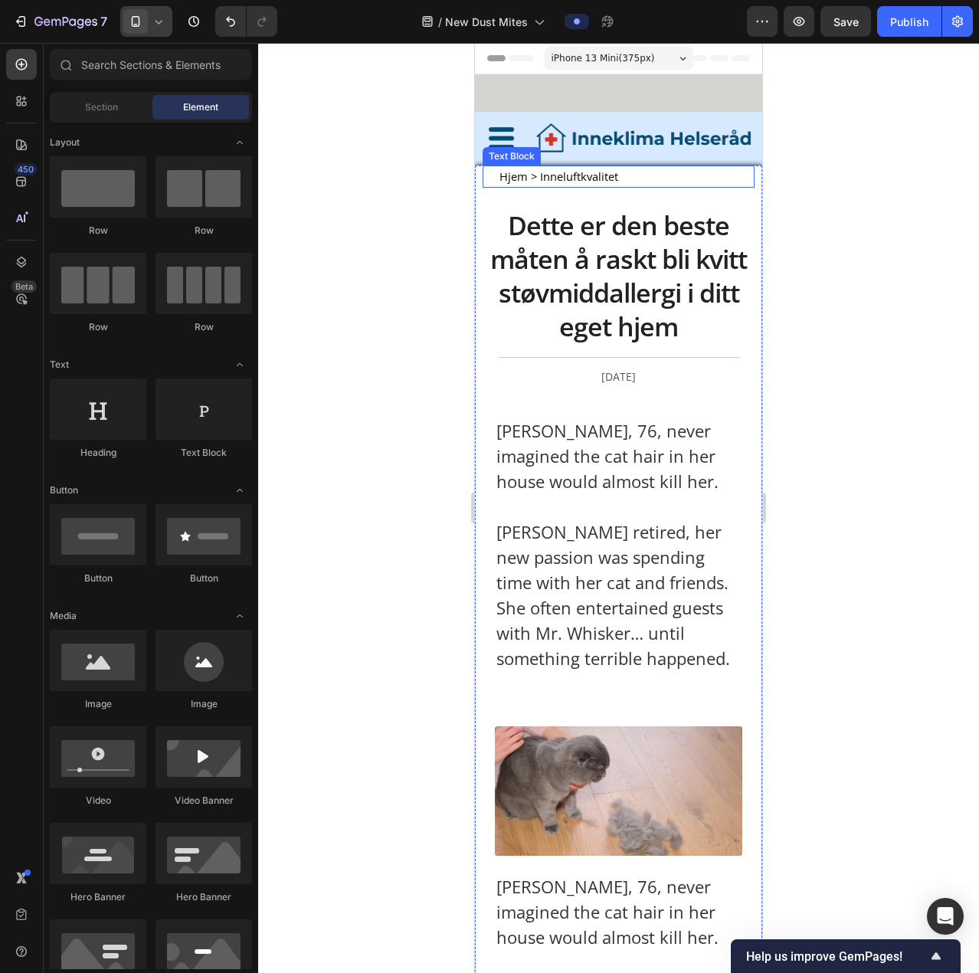
click at [507, 173] on span "Hjem > Inneluftkvalitet" at bounding box center [559, 176] width 119 height 15
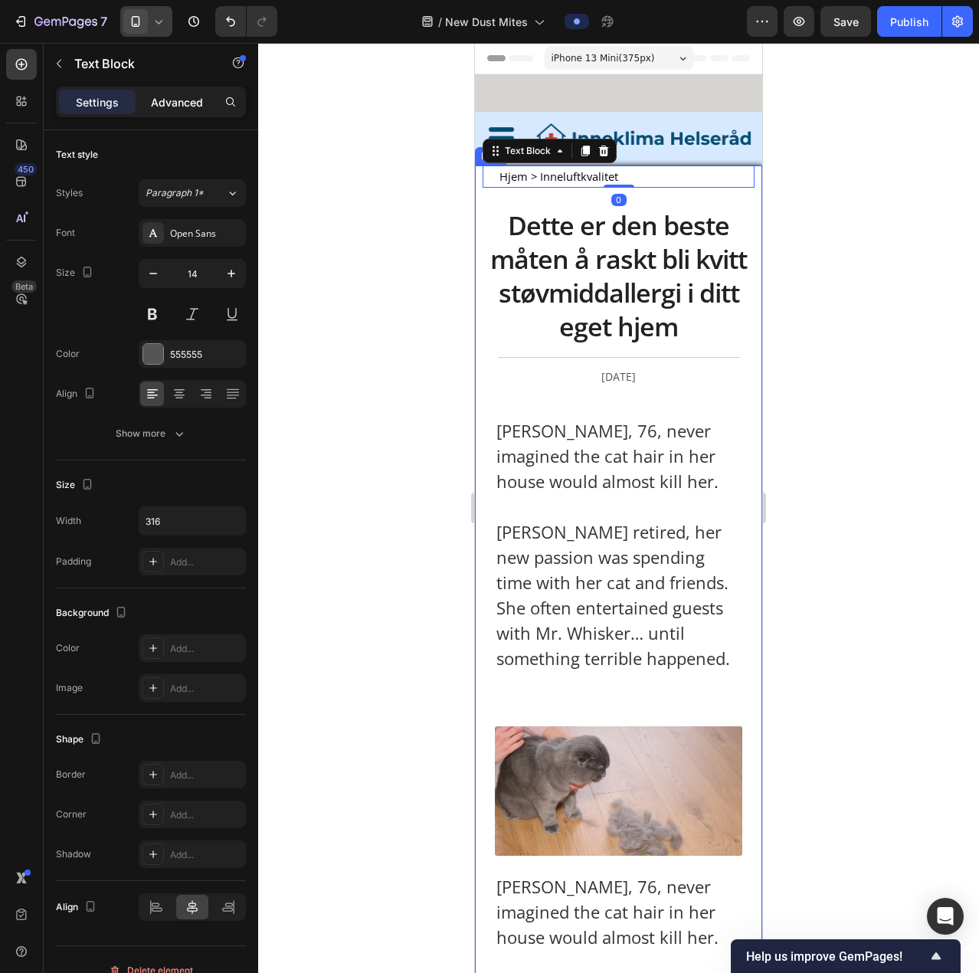
click at [159, 110] on div "Advanced" at bounding box center [177, 102] width 77 height 25
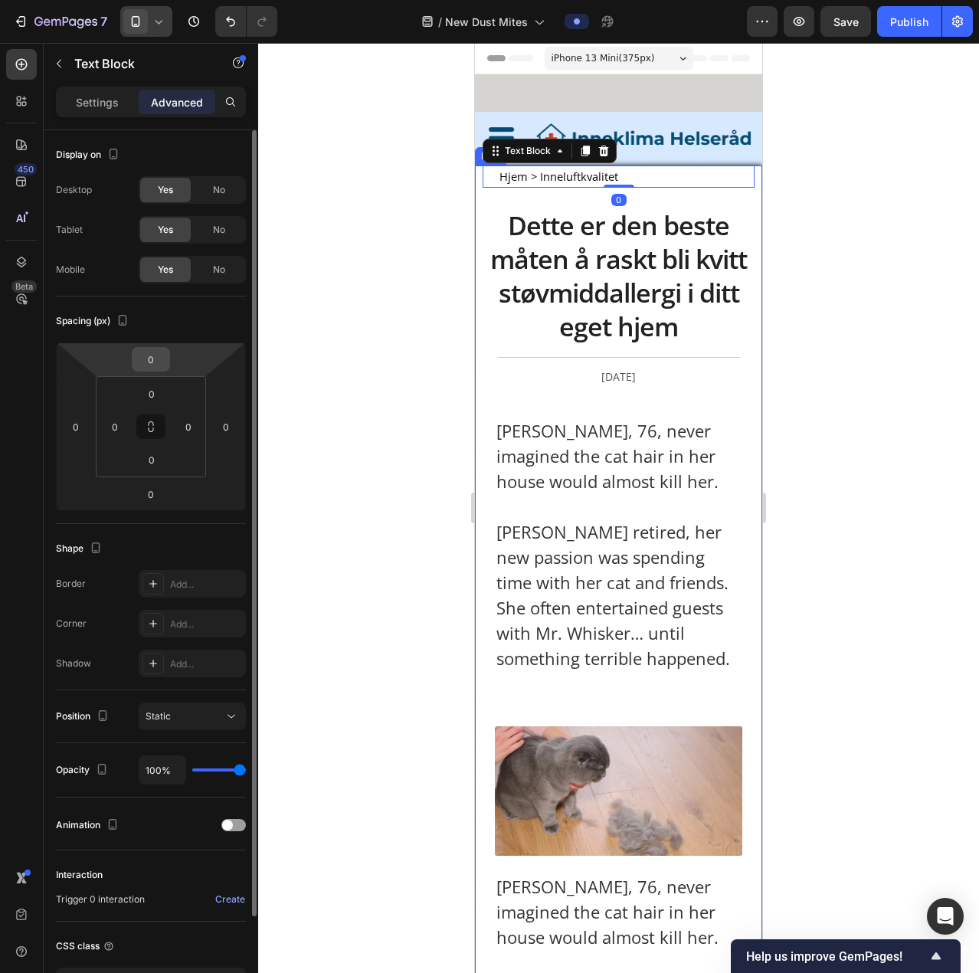
click at [157, 363] on input "0" at bounding box center [151, 359] width 31 height 23
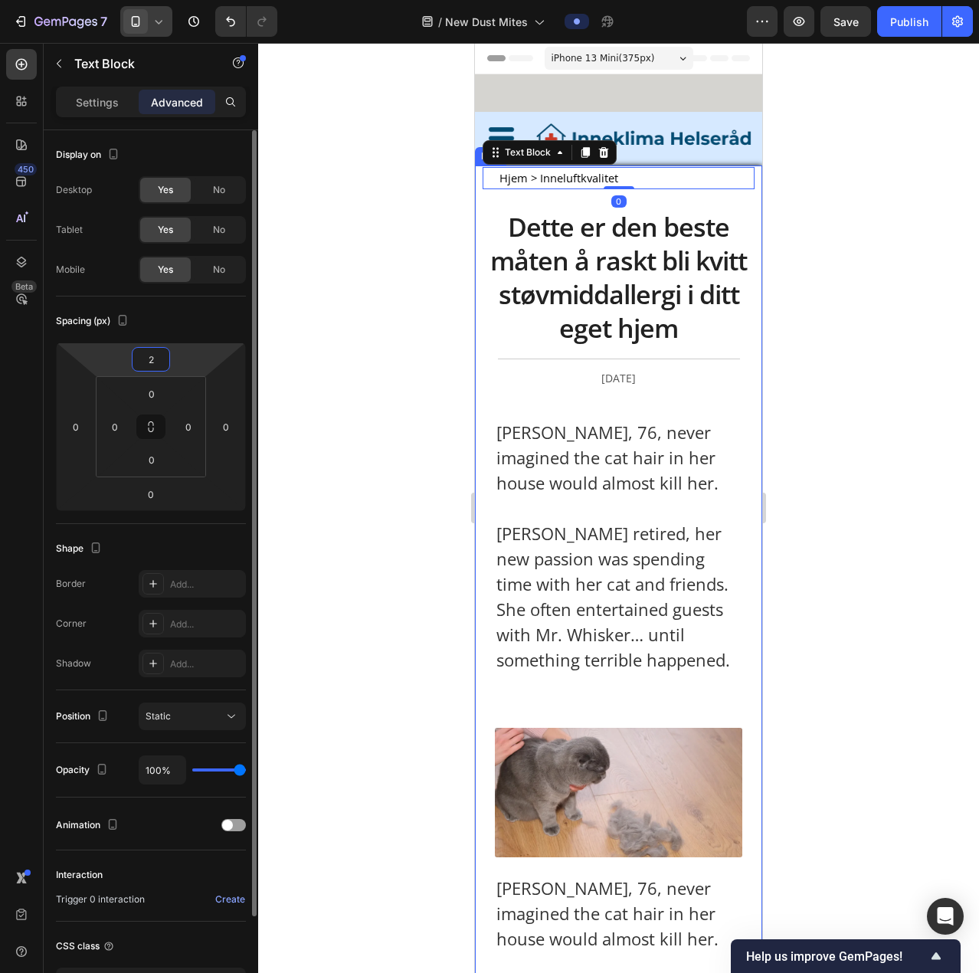
click at [157, 363] on input "2" at bounding box center [151, 359] width 31 height 23
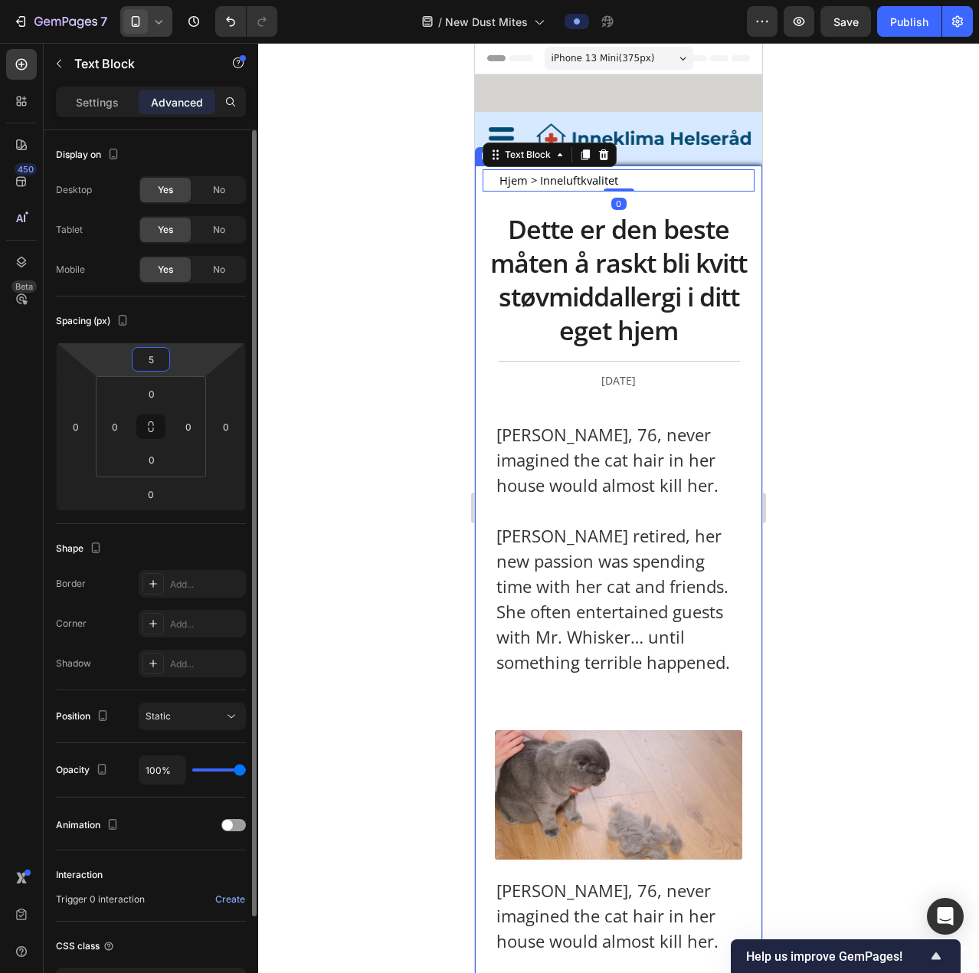
type input "5"
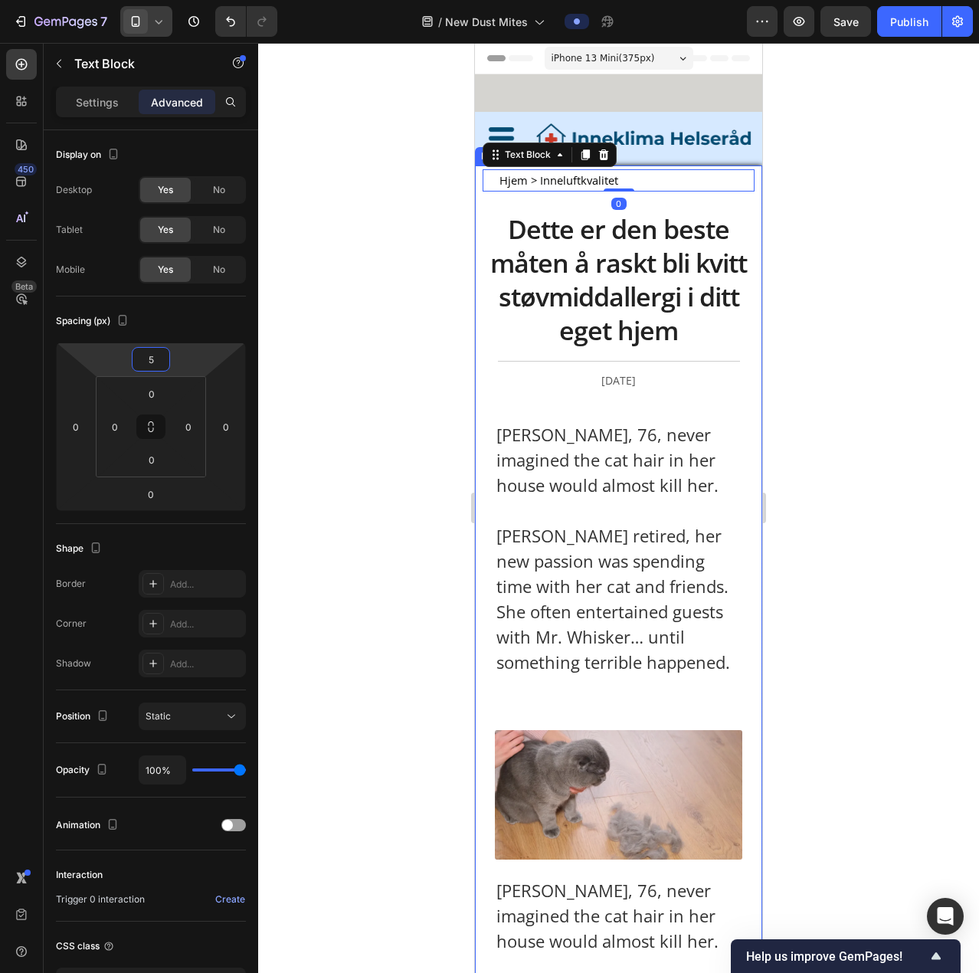
click at [341, 330] on div at bounding box center [618, 508] width 721 height 930
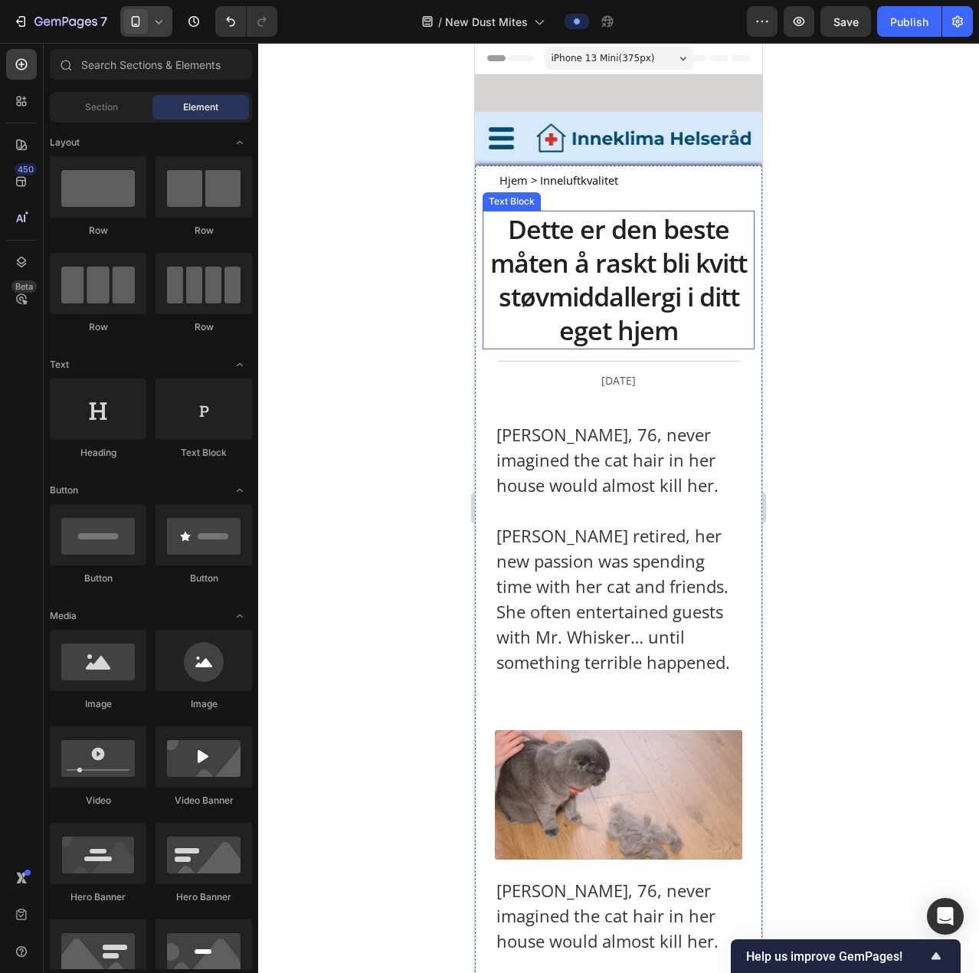
click at [625, 248] on p "Dette er den beste måten å raskt bli kvitt støvmiddallergi i ditt eget hjem" at bounding box center [618, 280] width 269 height 136
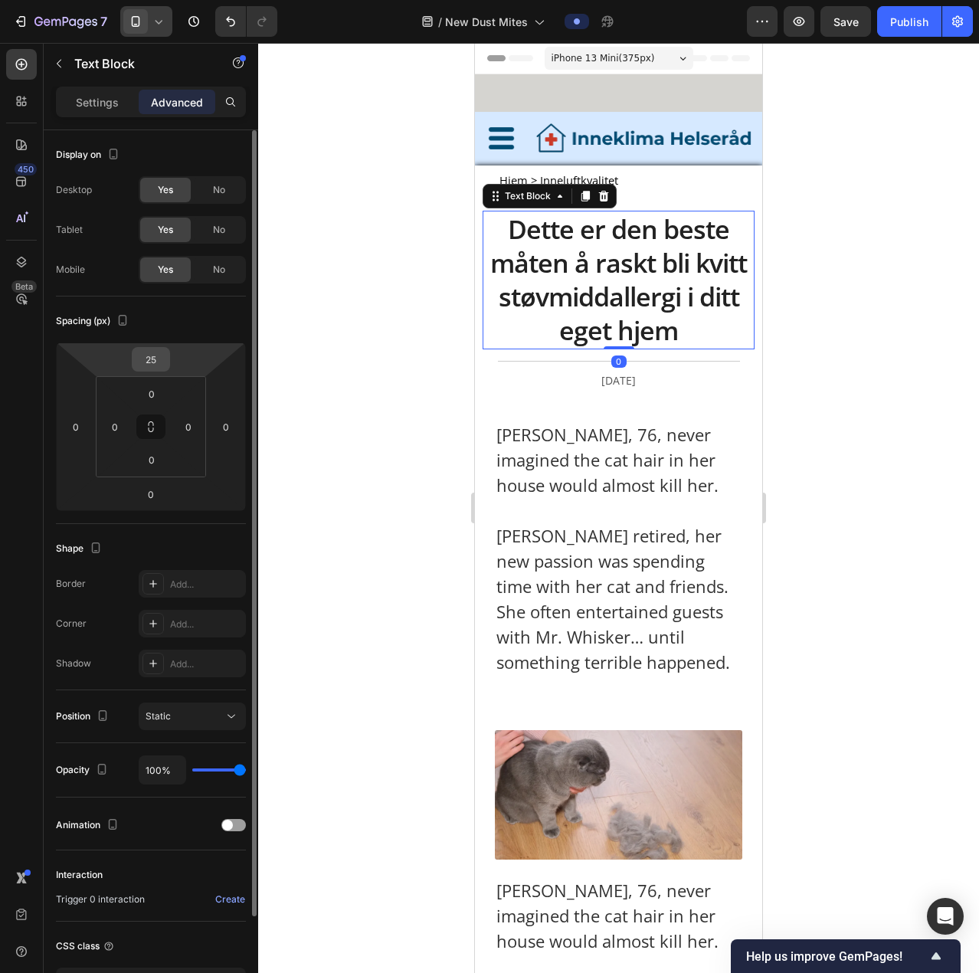
click at [147, 367] on input "25" at bounding box center [151, 359] width 31 height 23
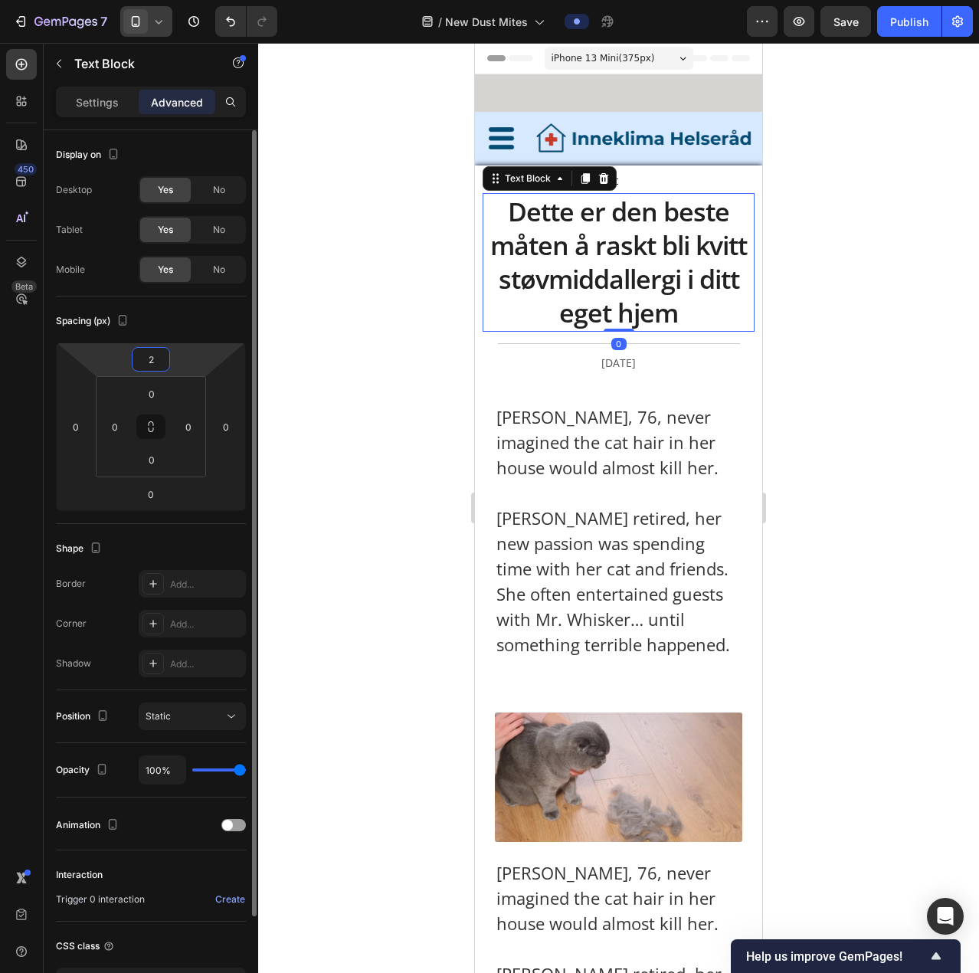
type input "20"
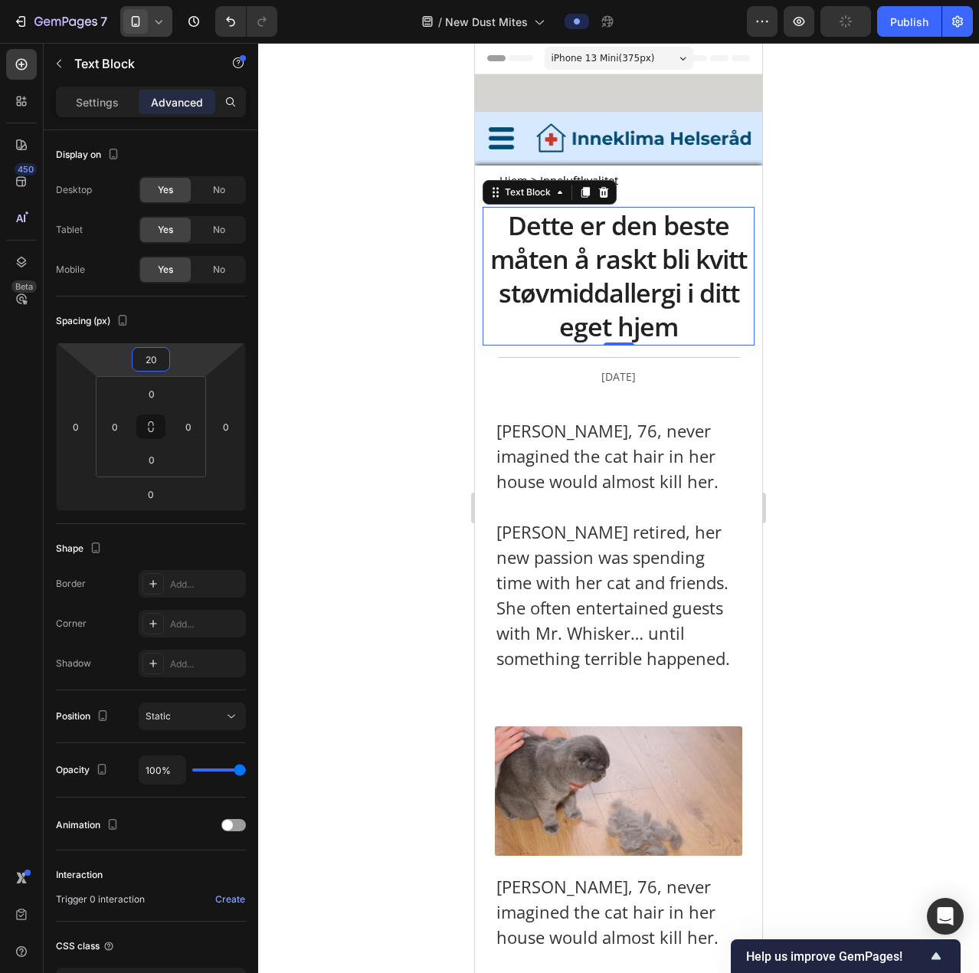
click at [648, 264] on div at bounding box center [618, 508] width 721 height 930
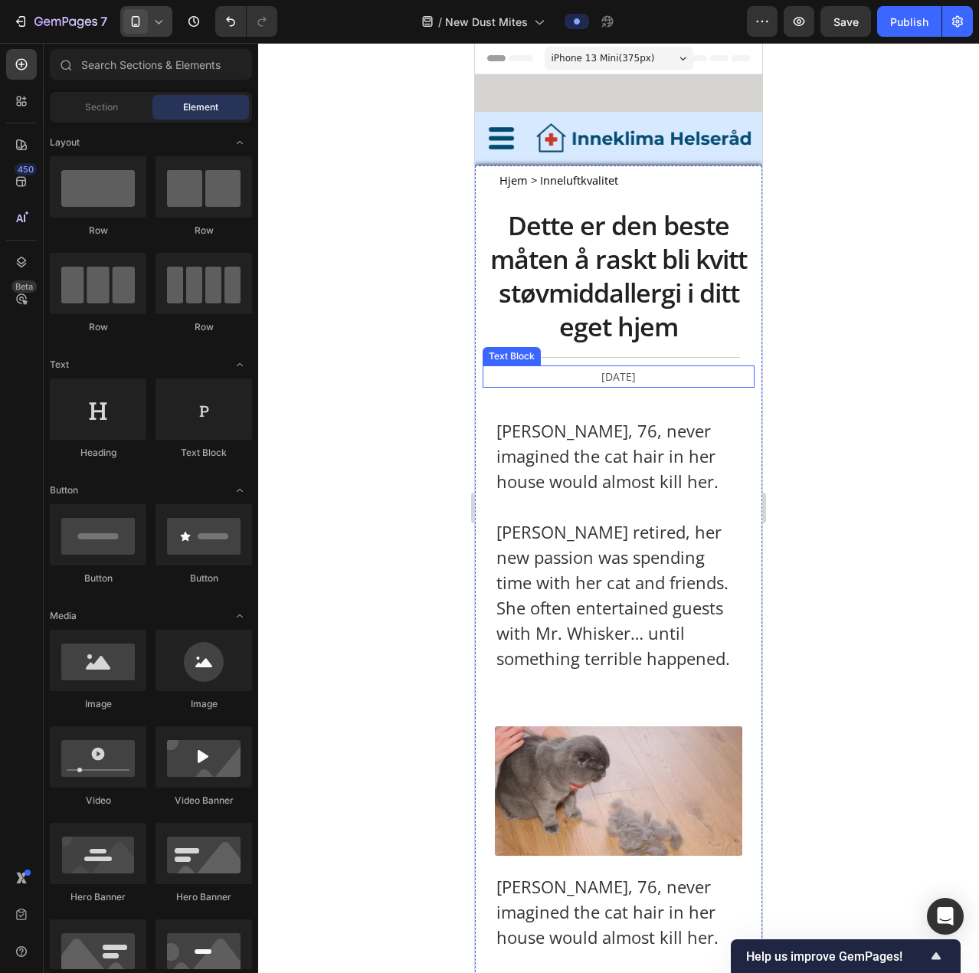
click at [631, 369] on p "January 24 2025" at bounding box center [619, 376] width 239 height 19
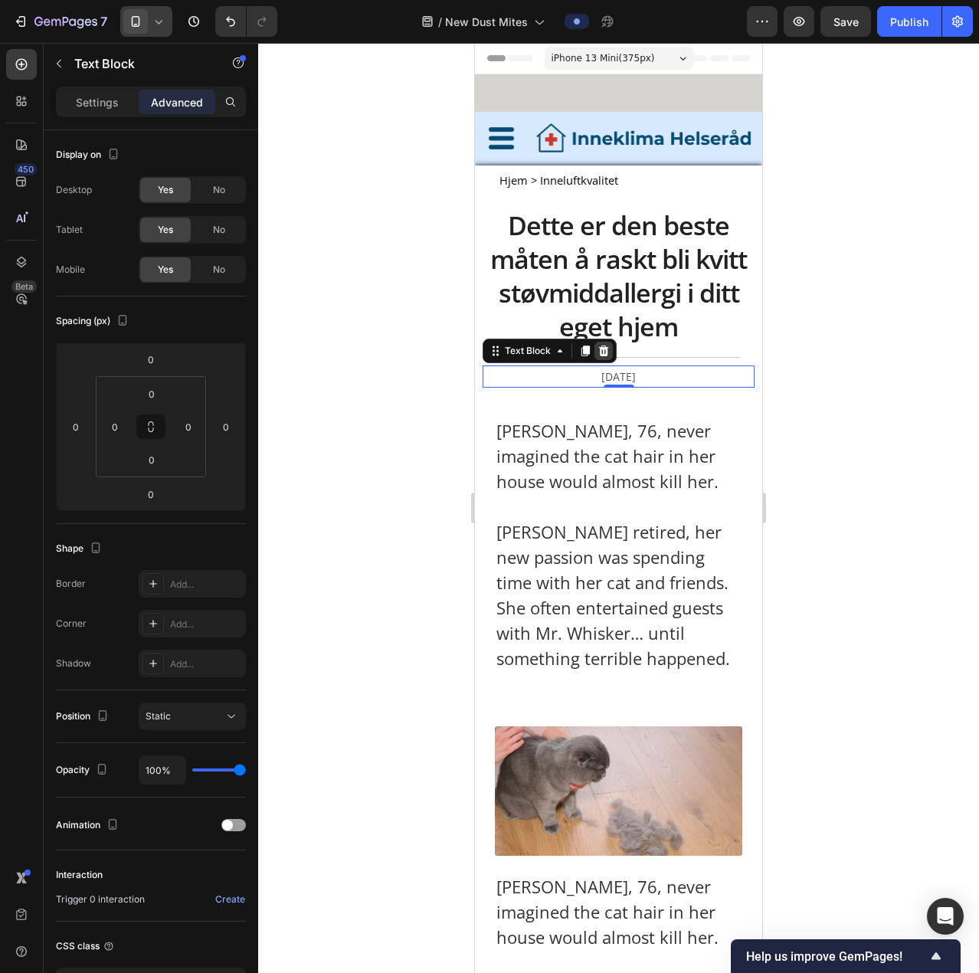
click at [603, 349] on icon at bounding box center [604, 351] width 10 height 11
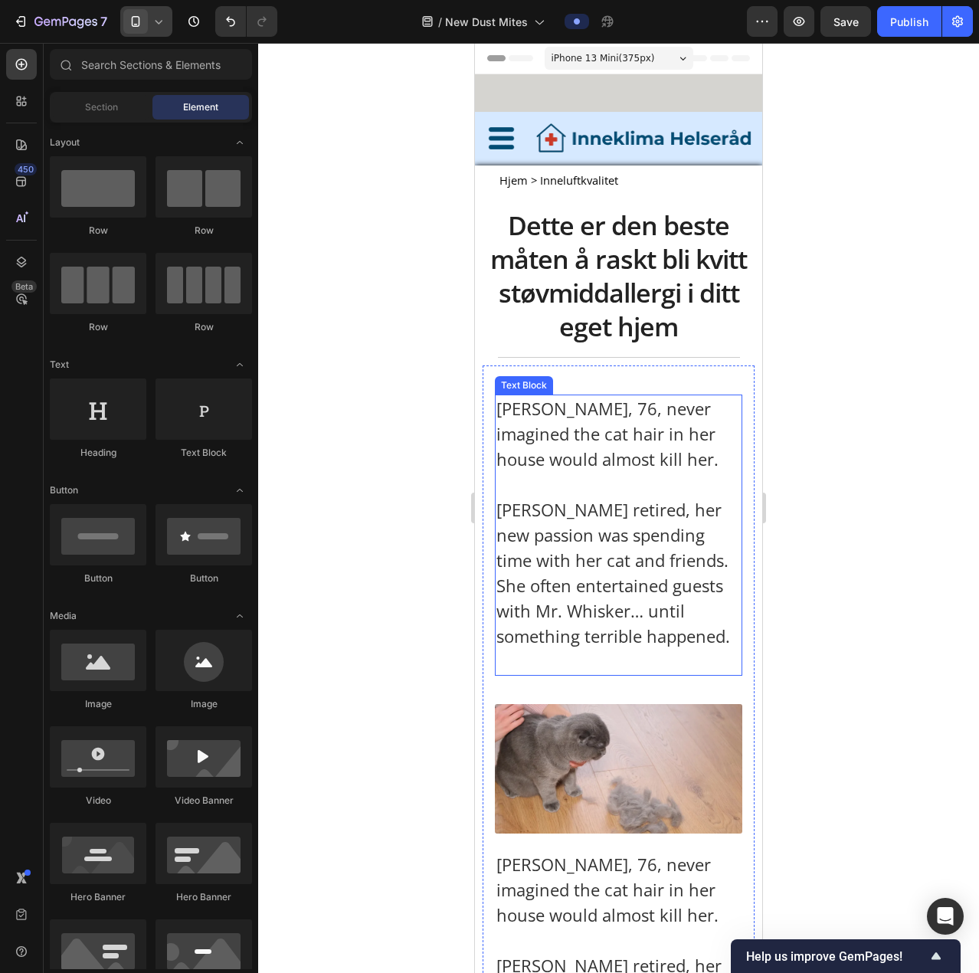
click at [612, 369] on p "Carol F., 76, never imagined the cat hair in her house would almost kill her." at bounding box center [619, 434] width 244 height 76
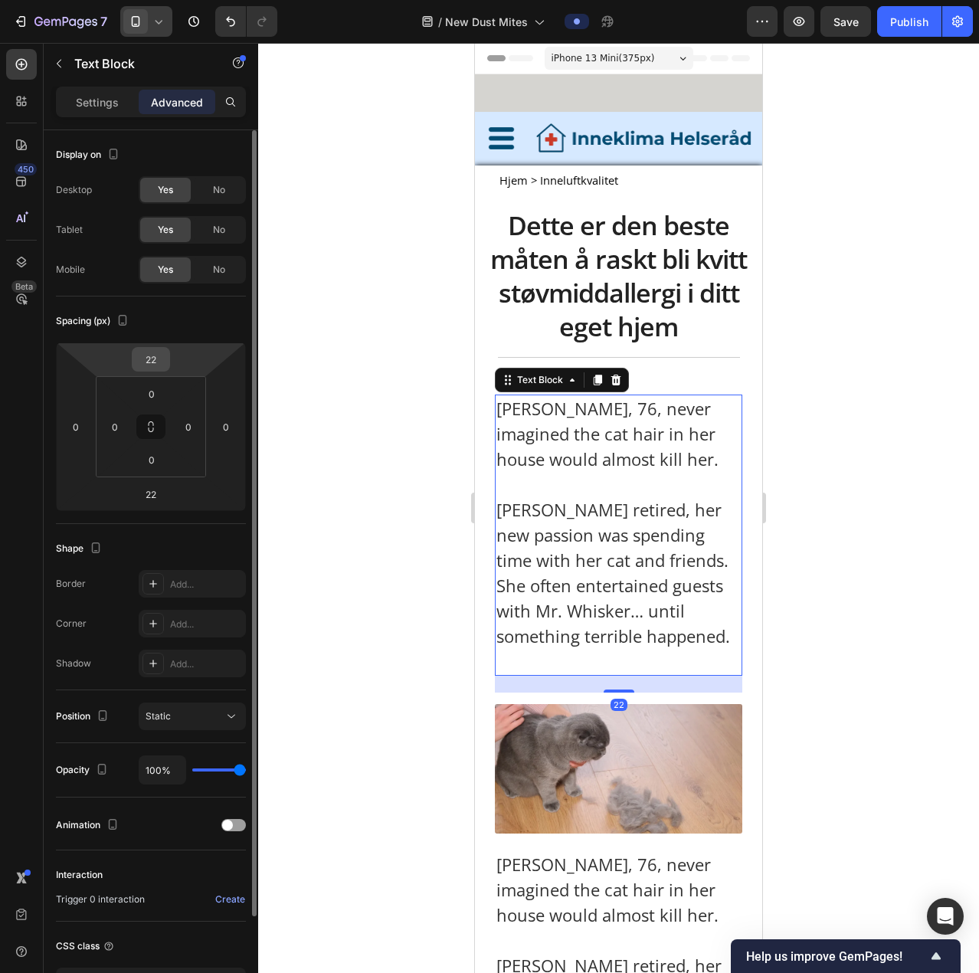
click at [166, 359] on input "22" at bounding box center [151, 359] width 31 height 23
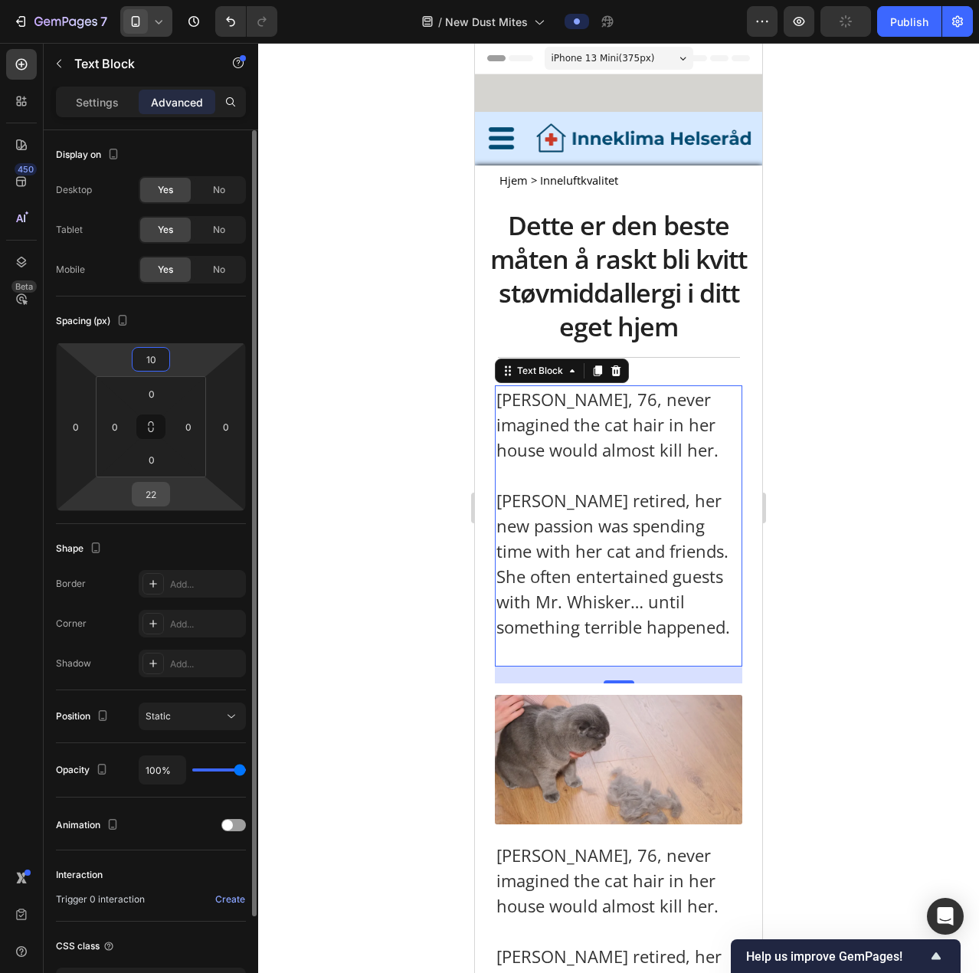
type input "10"
click at [152, 369] on input "22" at bounding box center [151, 494] width 31 height 23
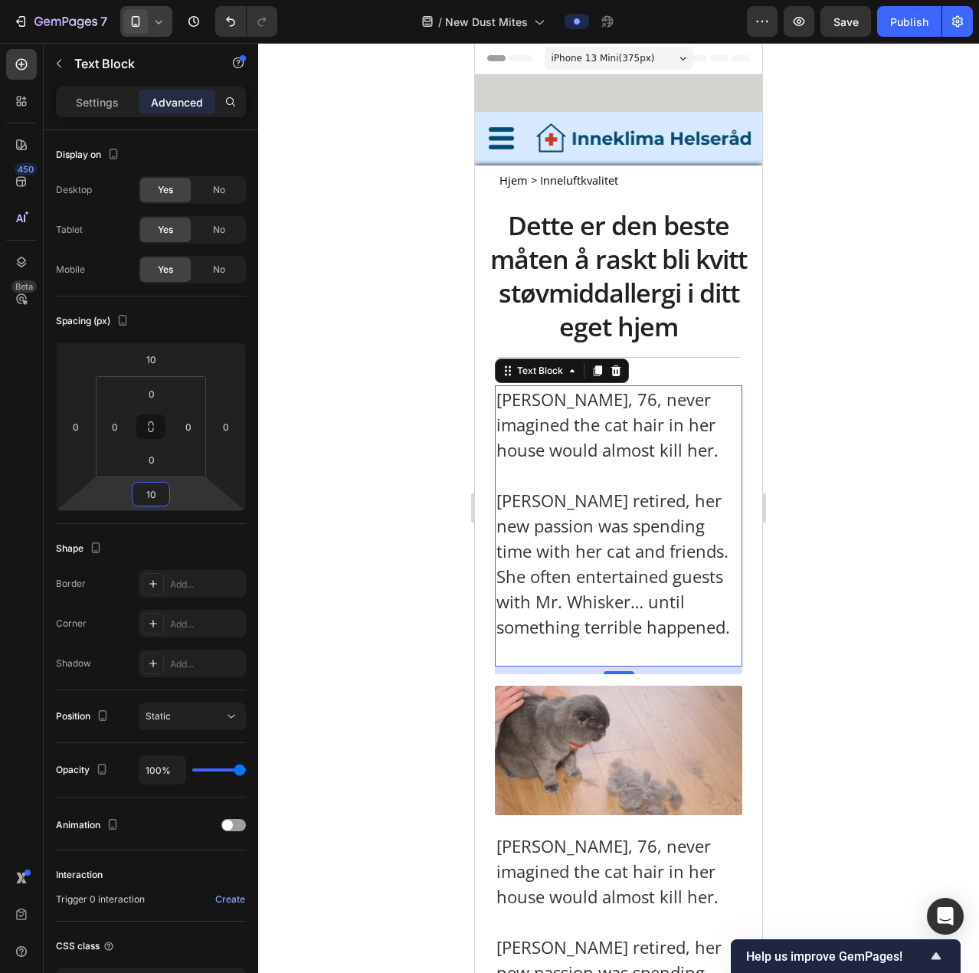
type input "10"
click at [536, 369] on p "Happily retired, her new passion was spending time with her cat and friends. Sh…" at bounding box center [619, 564] width 244 height 152
click at [514, 369] on p "Rich Text Editor. Editing area: main" at bounding box center [619, 652] width 244 height 25
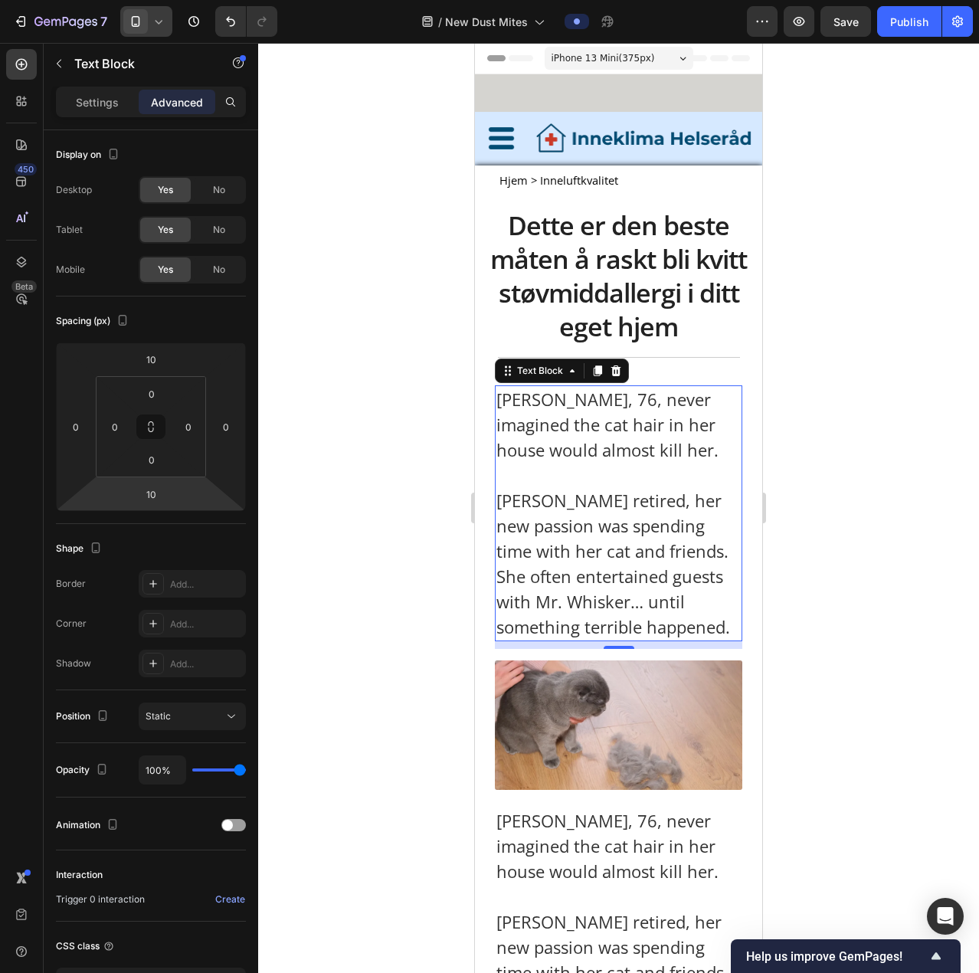
click at [640, 369] on p "Happily retired, her new passion was spending time with her cat and friends. Sh…" at bounding box center [619, 564] width 244 height 152
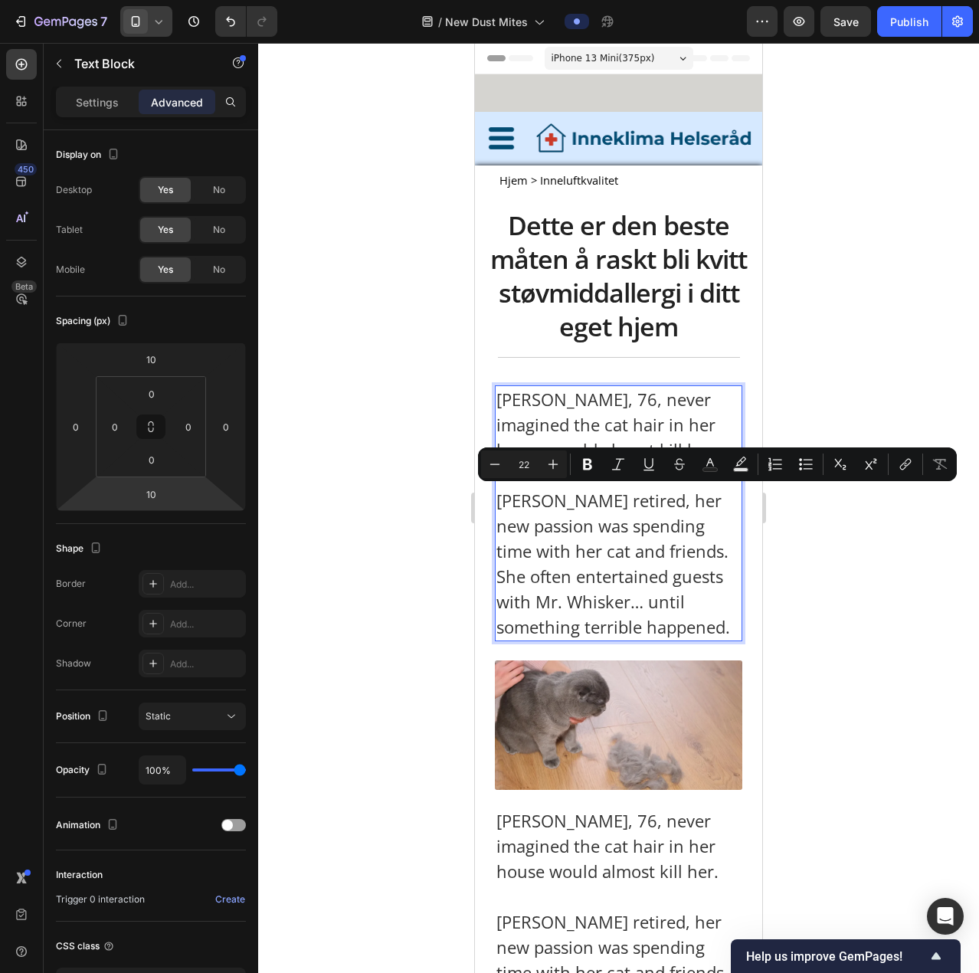
click at [589, 369] on p "Carol F., 76, never imagined the cat hair in her house would almost kill her." at bounding box center [619, 425] width 244 height 76
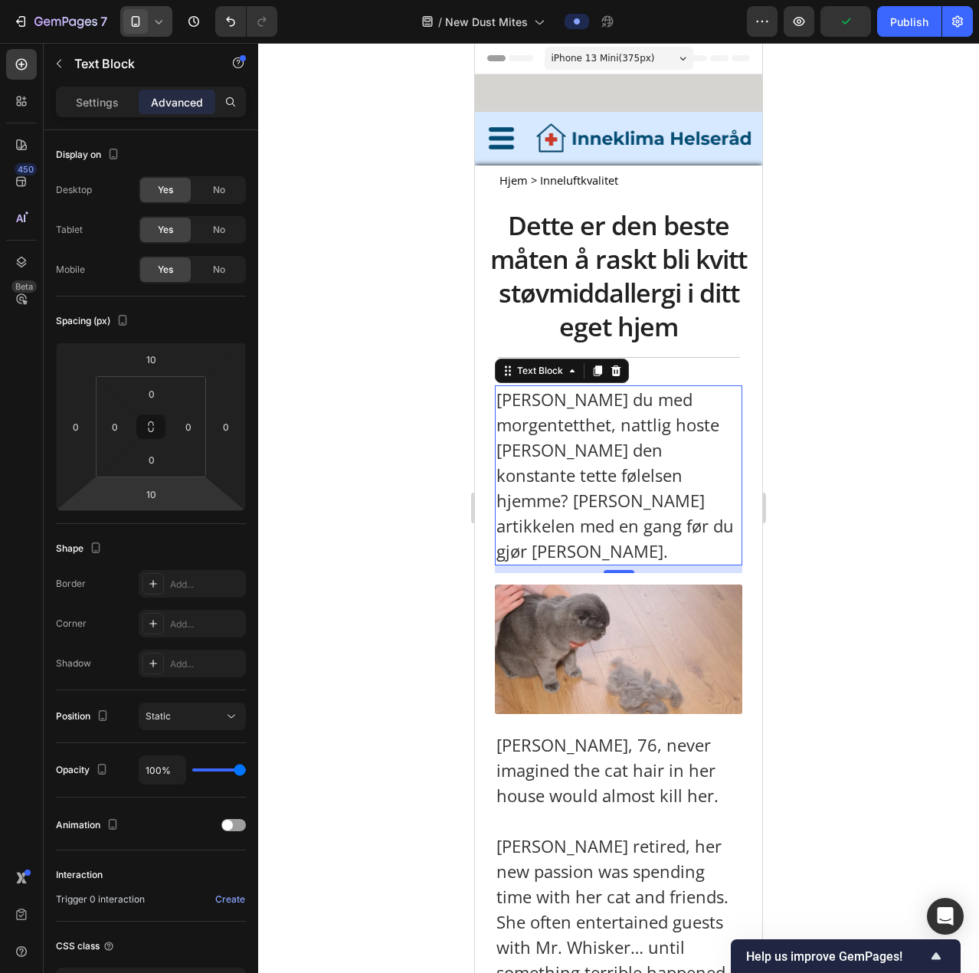
click at [648, 369] on p "Sliter du med morgentetthet, nattlig hoste eller den konstante tette følelsen h…" at bounding box center [619, 475] width 244 height 177
click at [629, 369] on p "Sliter du med morgentetthet, nattlig hoste eller den konstante tette følelsen h…" at bounding box center [619, 475] width 244 height 177
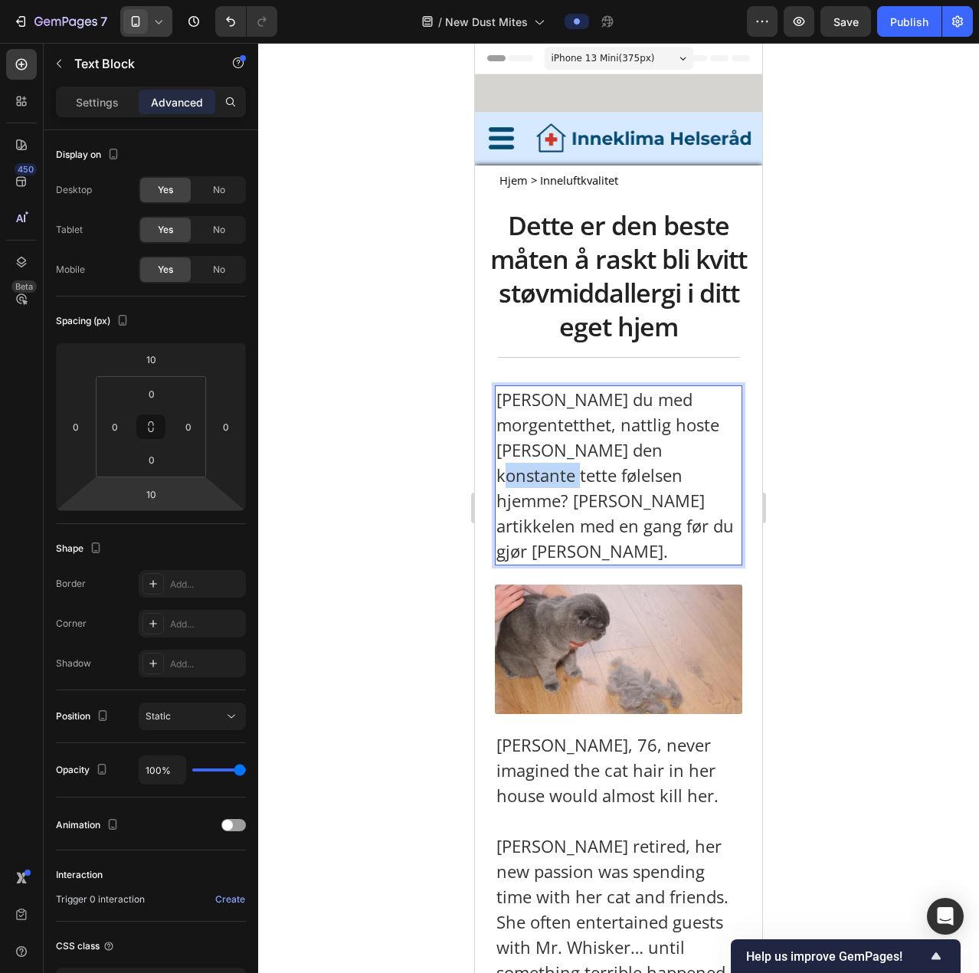
click at [629, 369] on p "Sliter du med morgentetthet, nattlig hoste eller den konstante tette følelsen h…" at bounding box center [619, 475] width 244 height 177
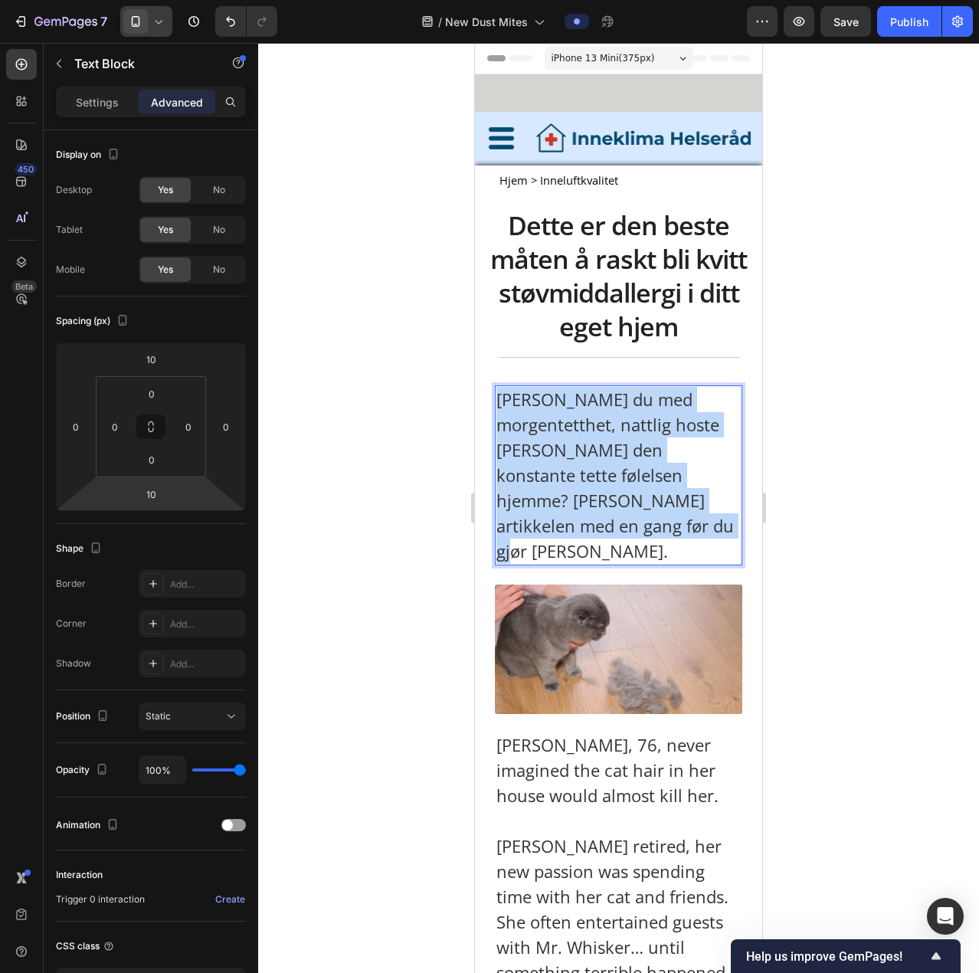
click at [629, 369] on p "Sliter du med morgentetthet, nattlig hoste eller den konstante tette følelsen h…" at bounding box center [619, 475] width 244 height 177
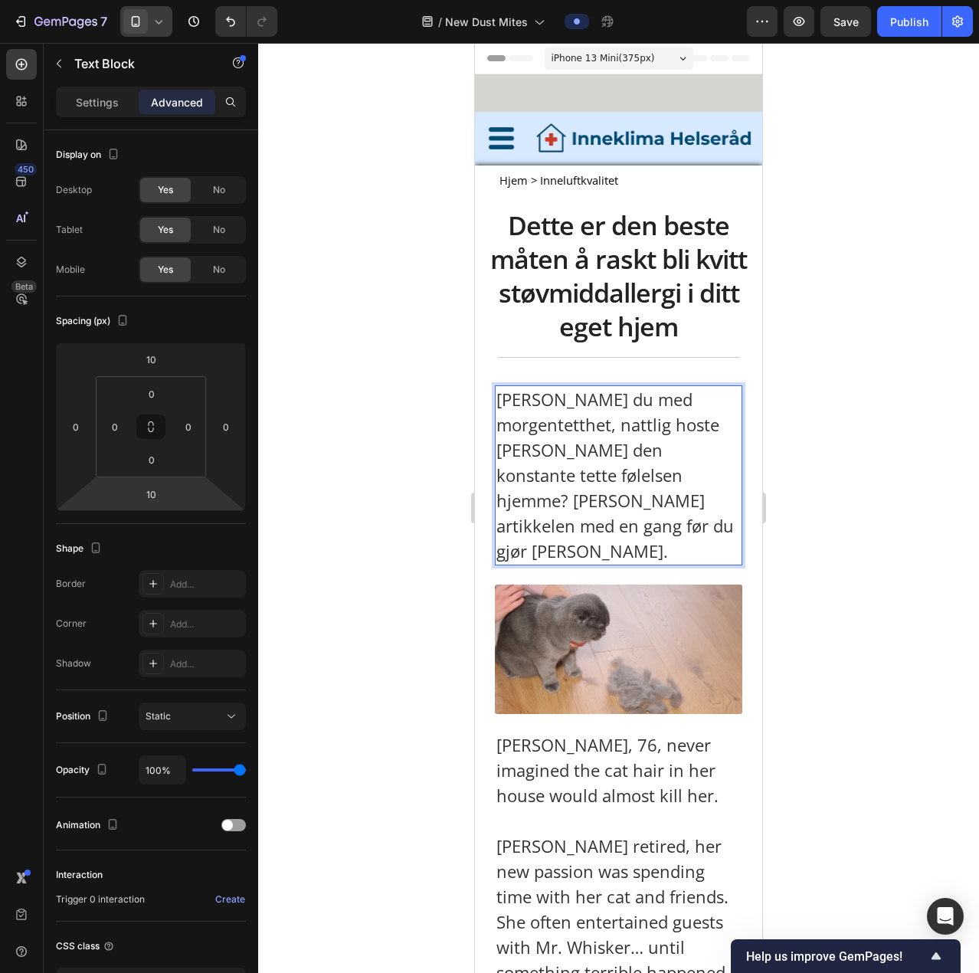
click at [639, 369] on p "Sliter du med morgentetthet, nattlig hoste eller den konstante tette følelsen h…" at bounding box center [619, 475] width 244 height 177
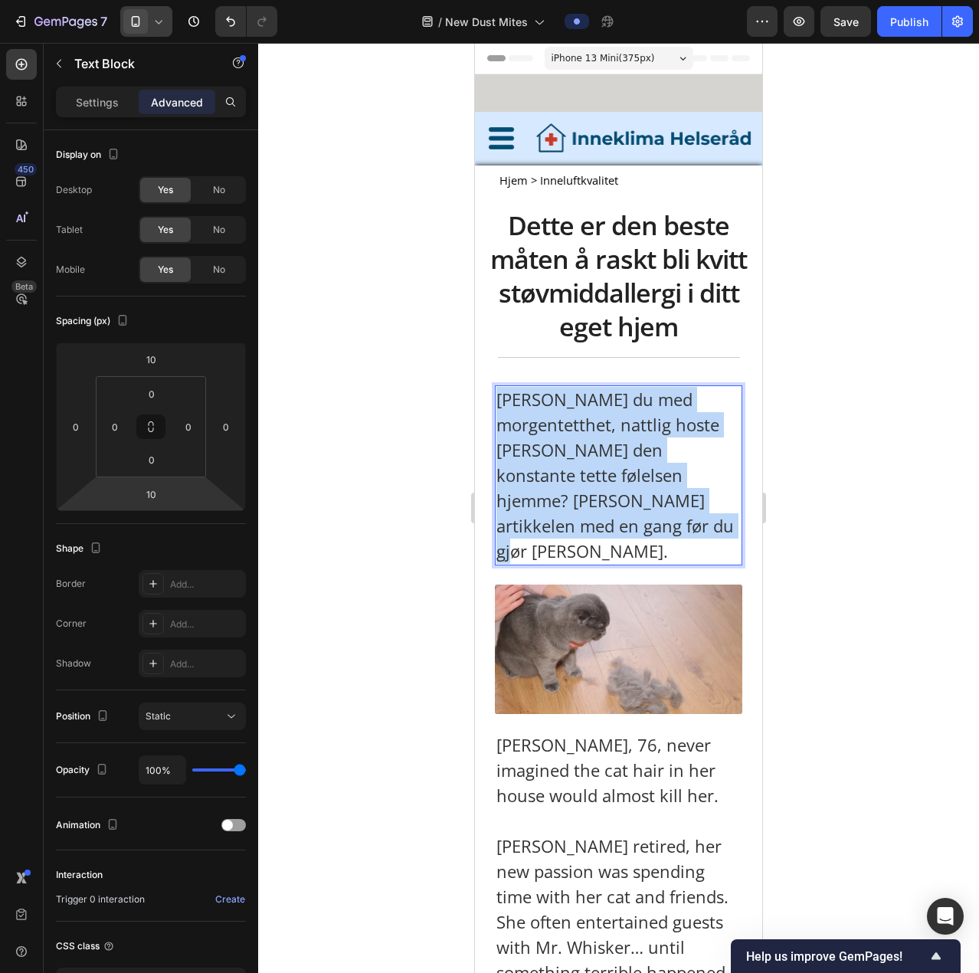
click at [639, 369] on p "Sliter du med morgentetthet, nattlig hoste eller den konstante tette følelsen h…" at bounding box center [619, 475] width 244 height 177
click at [648, 369] on p "Sliter du med morgentetthet, nattlig hoste eller den konstante tette følelsen h…" at bounding box center [619, 475] width 244 height 177
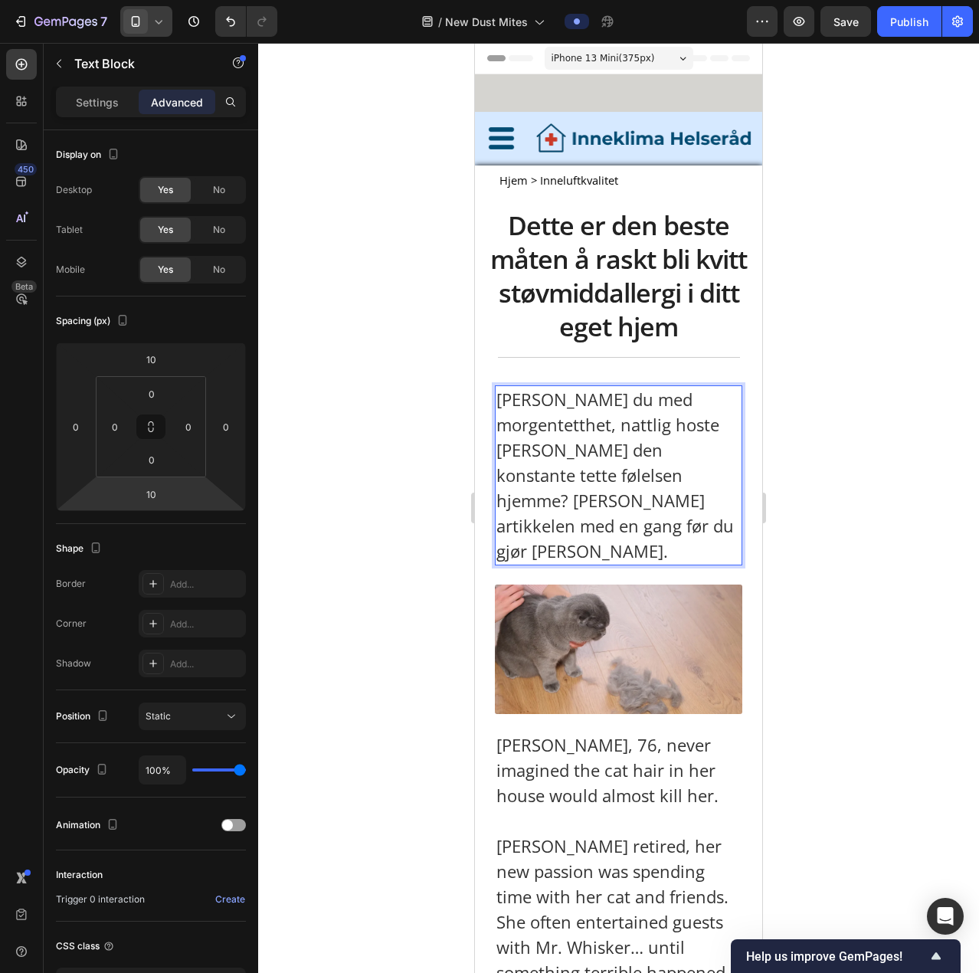
click at [536, 369] on p "Sliter du med morgentetthet, nattlig hoste eller den konstante tette følelsen h…" at bounding box center [619, 475] width 244 height 177
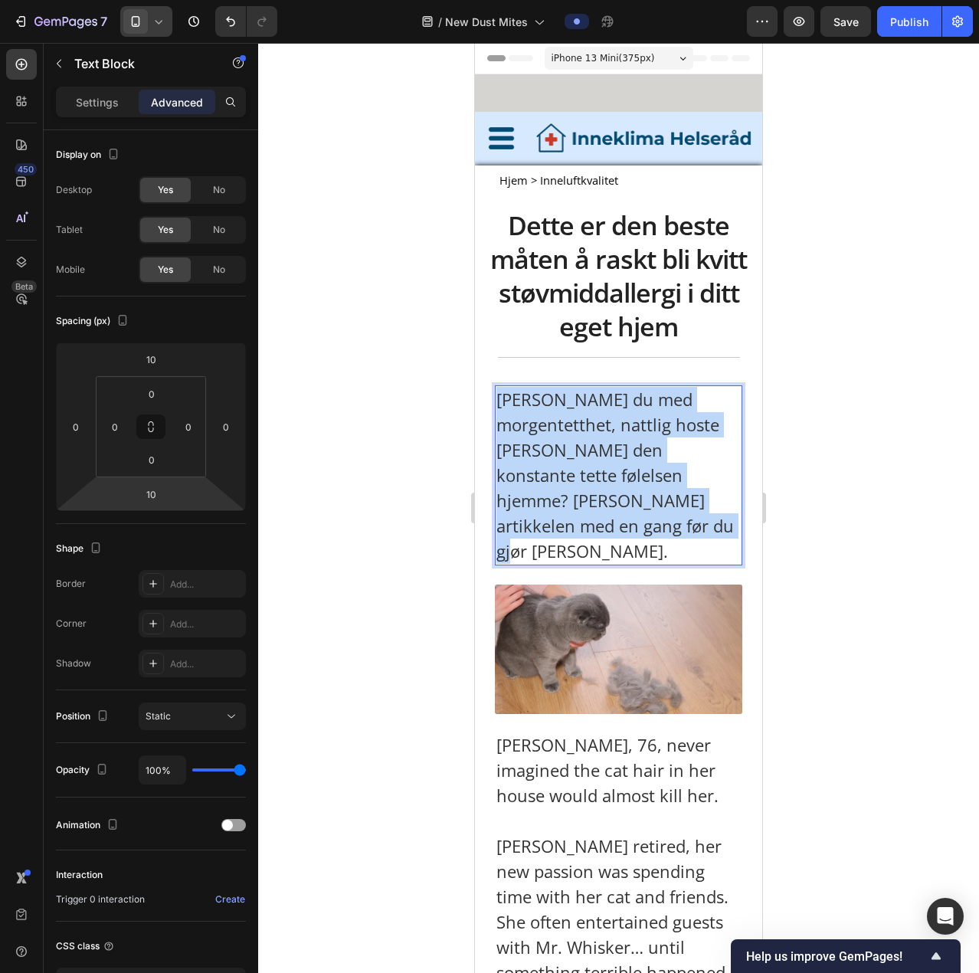
click at [536, 369] on p "Sliter du med morgentetthet, nattlig hoste eller den konstante tette følelsen h…" at bounding box center [619, 475] width 244 height 177
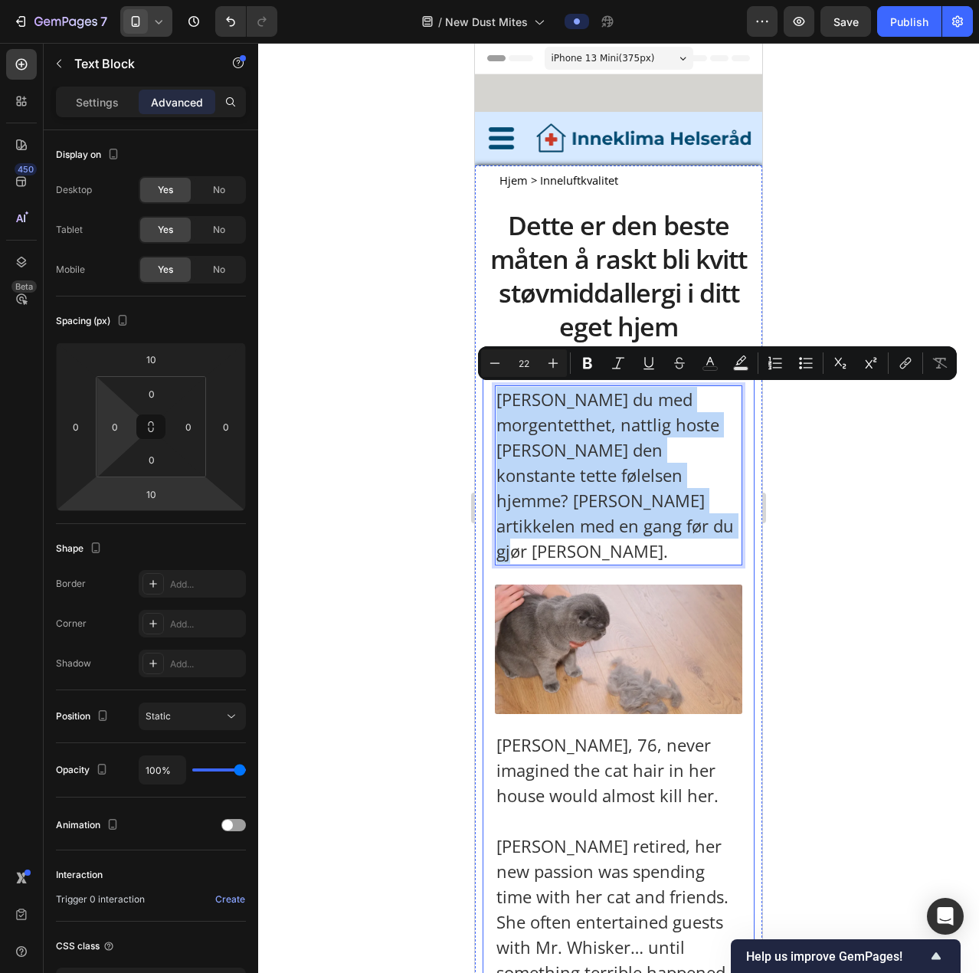
copy p "Sliter du med morgentetthet, nattlig hoste eller den konstante tette følelsen h…"
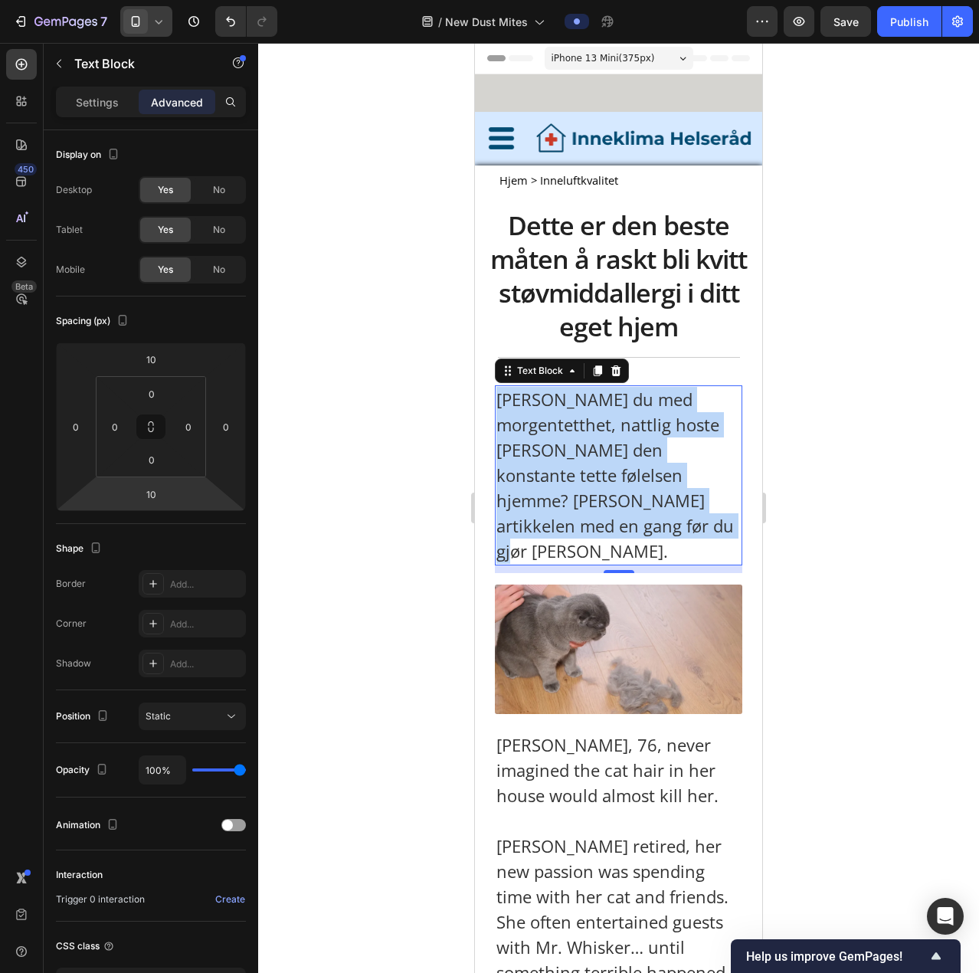
click at [539, 369] on p "Sliter du med morgentetthet, nattlig hoste eller den konstante tette følelsen h…" at bounding box center [619, 475] width 244 height 177
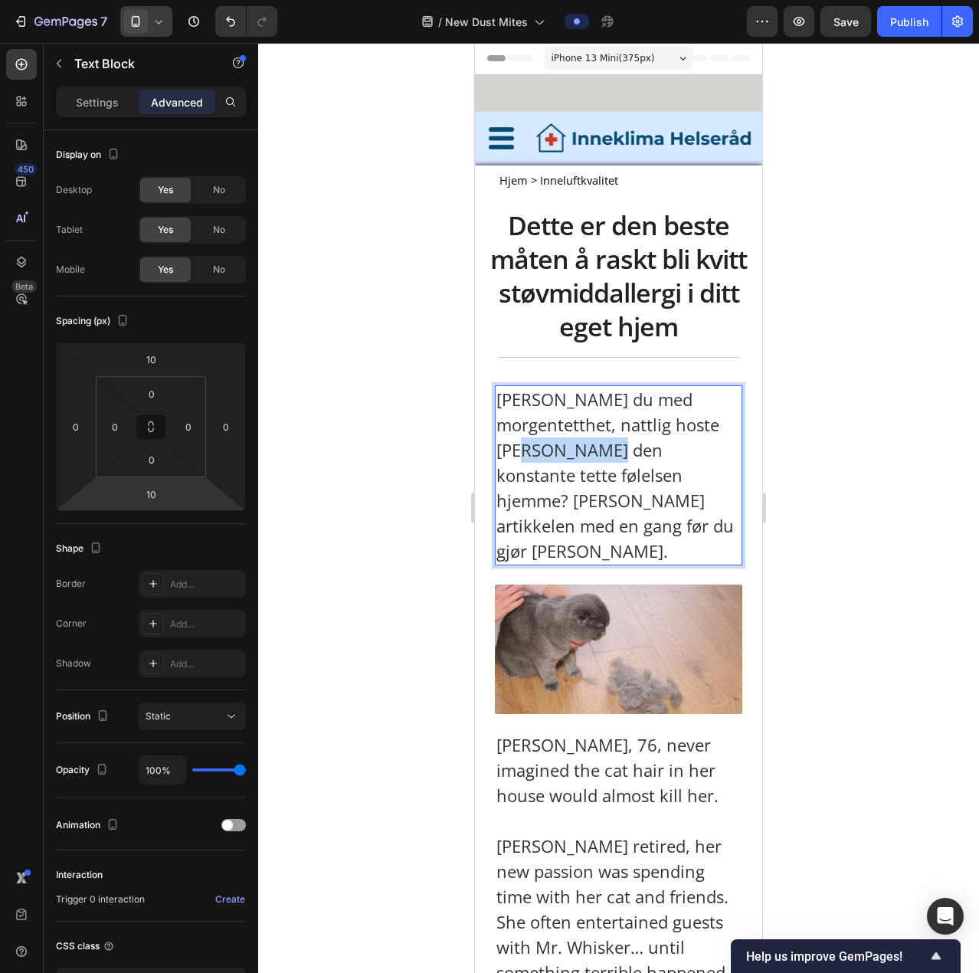
click at [539, 369] on p "Sliter du med morgentetthet, nattlig hoste eller den konstante tette følelsen h…" at bounding box center [619, 475] width 244 height 177
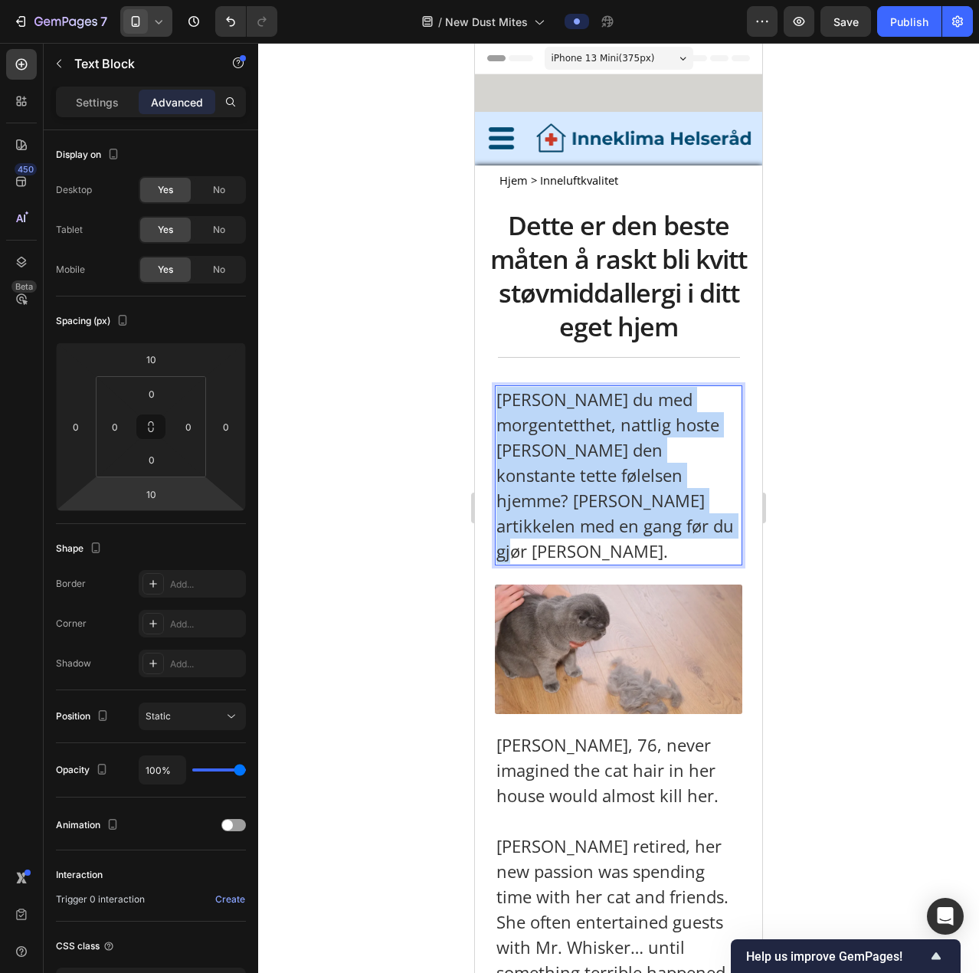
click at [539, 369] on p "Sliter du med morgentetthet, nattlig hoste eller den konstante tette følelsen h…" at bounding box center [619, 475] width 244 height 177
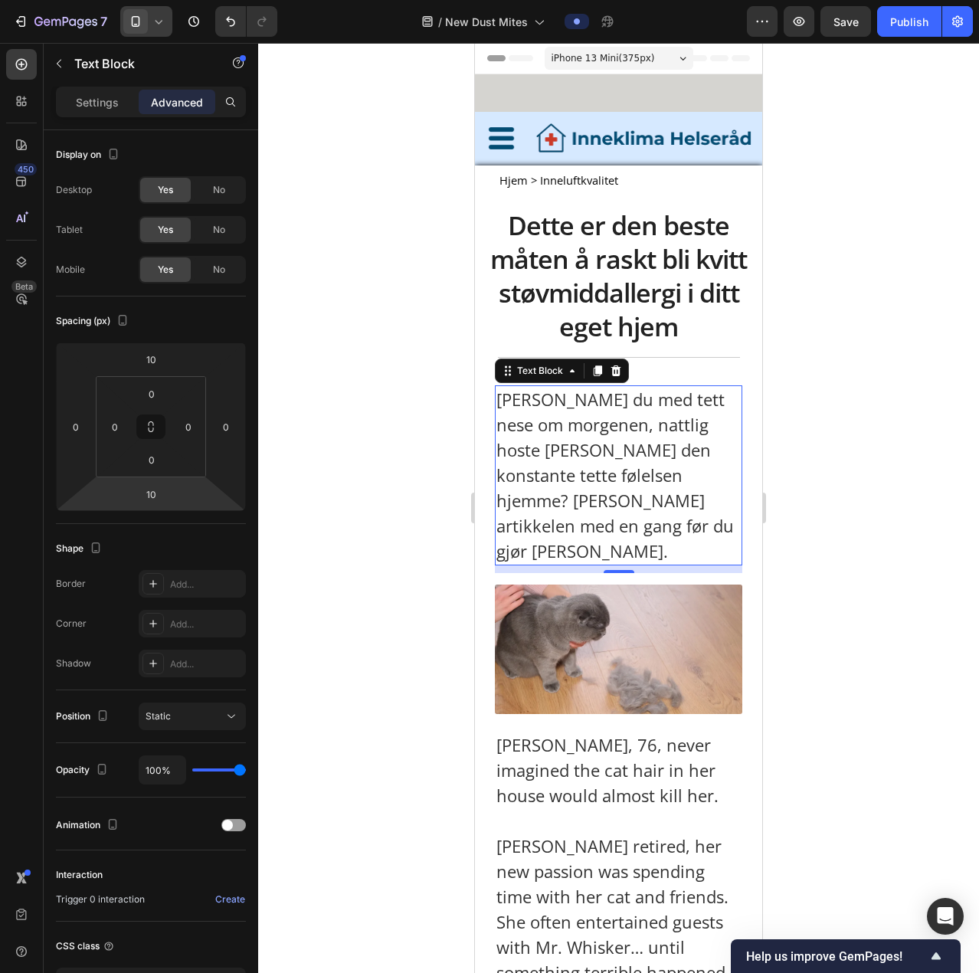
click at [557, 369] on p "Sliter du med tett nese om morgenen, nattlig hoste eller den konstante tette fø…" at bounding box center [619, 475] width 244 height 177
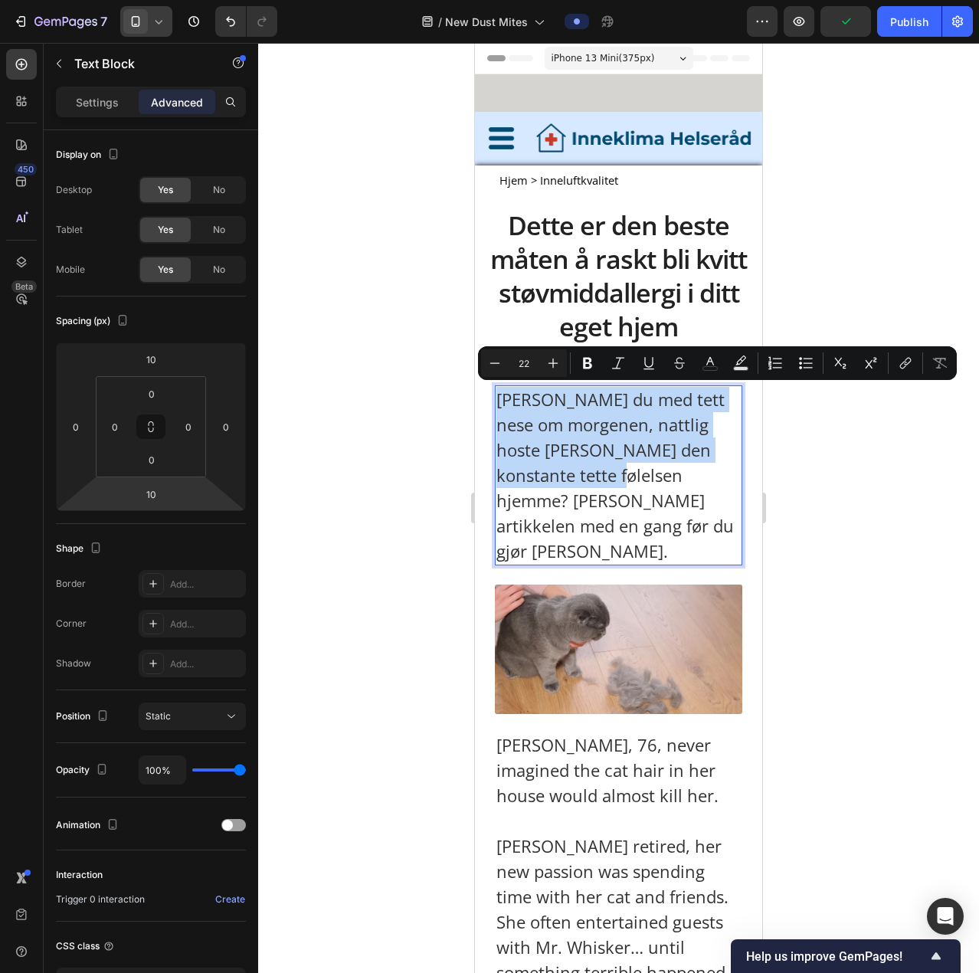
drag, startPoint x: 500, startPoint y: 399, endPoint x: 569, endPoint y: 470, distance: 98.1
click at [569, 369] on p "Sliter du med tett nese om morgenen, nattlig hoste eller den konstante tette fø…" at bounding box center [619, 475] width 244 height 177
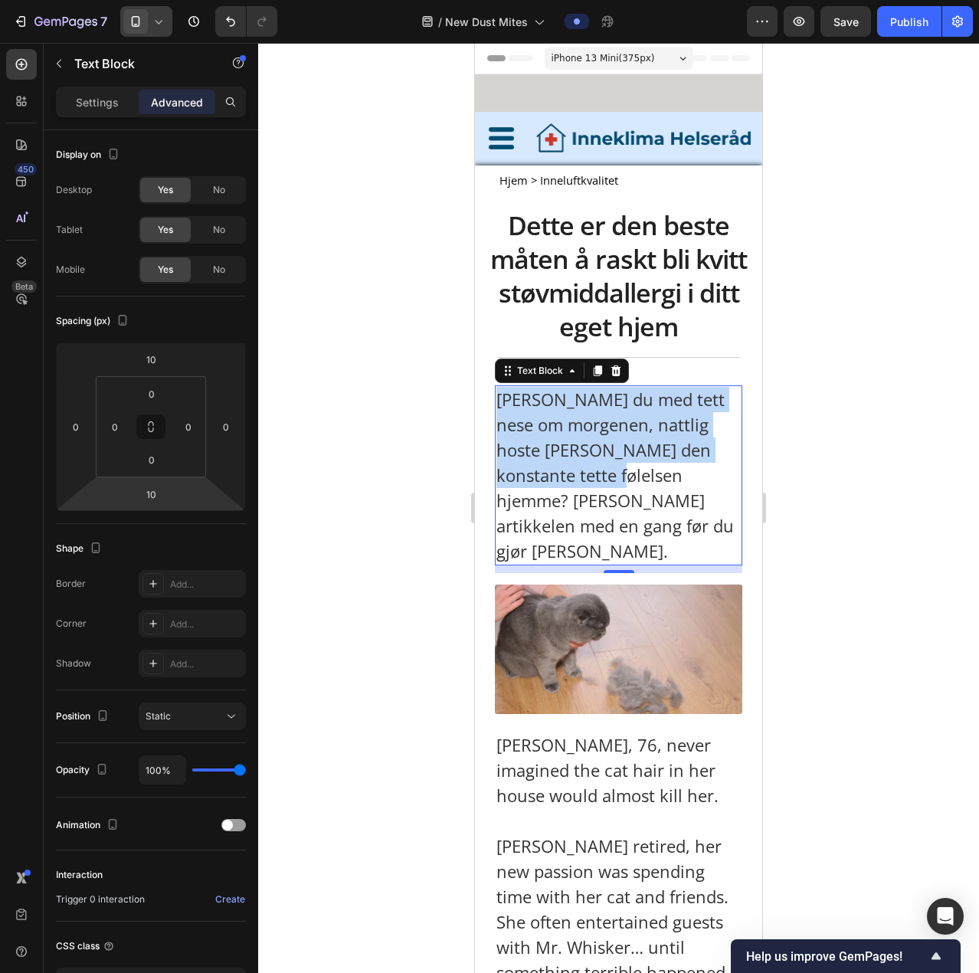
click at [575, 369] on p "Sliter du med tett nese om morgenen, nattlig hoste eller den konstante tette fø…" at bounding box center [619, 475] width 244 height 177
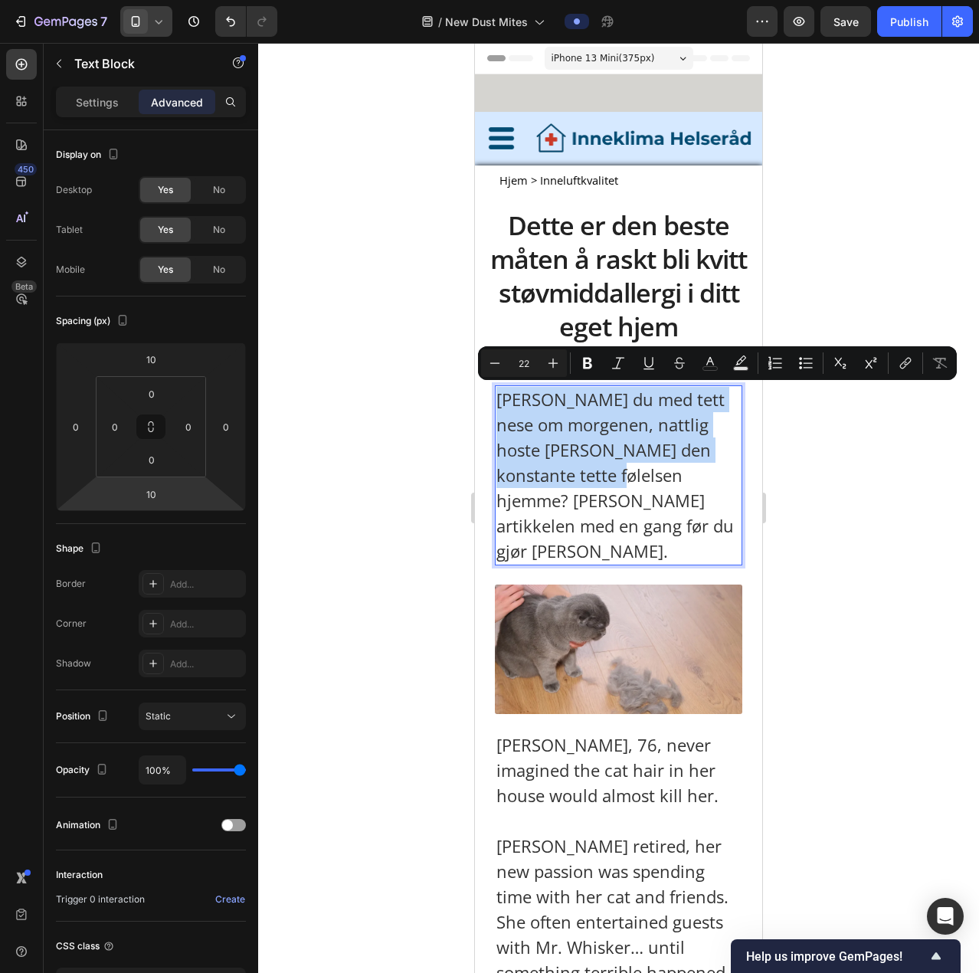
drag, startPoint x: 566, startPoint y: 479, endPoint x: 501, endPoint y: 406, distance: 97.2
click at [501, 369] on p "Sliter du med tett nese om morgenen, nattlig hoste eller den konstante tette fø…" at bounding box center [619, 475] width 244 height 177
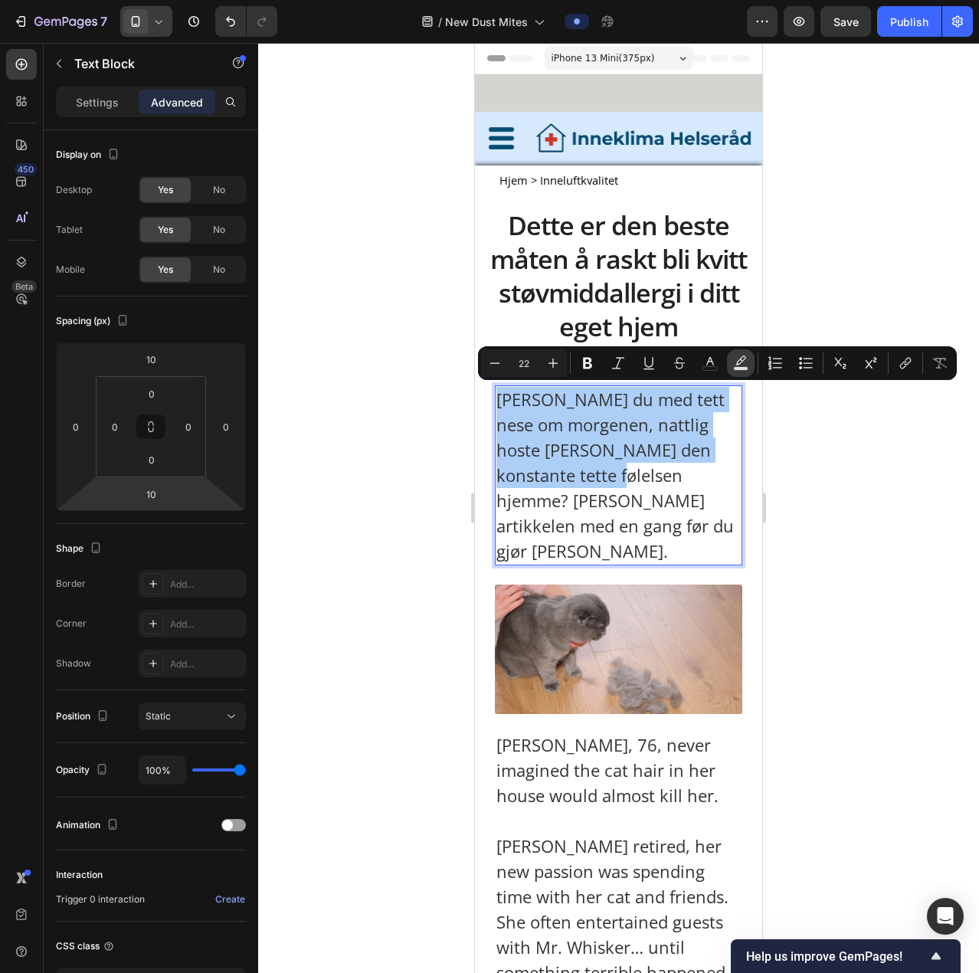
click at [648, 365] on icon "Editor contextual toolbar" at bounding box center [740, 363] width 15 height 15
type input "000000"
type input "77"
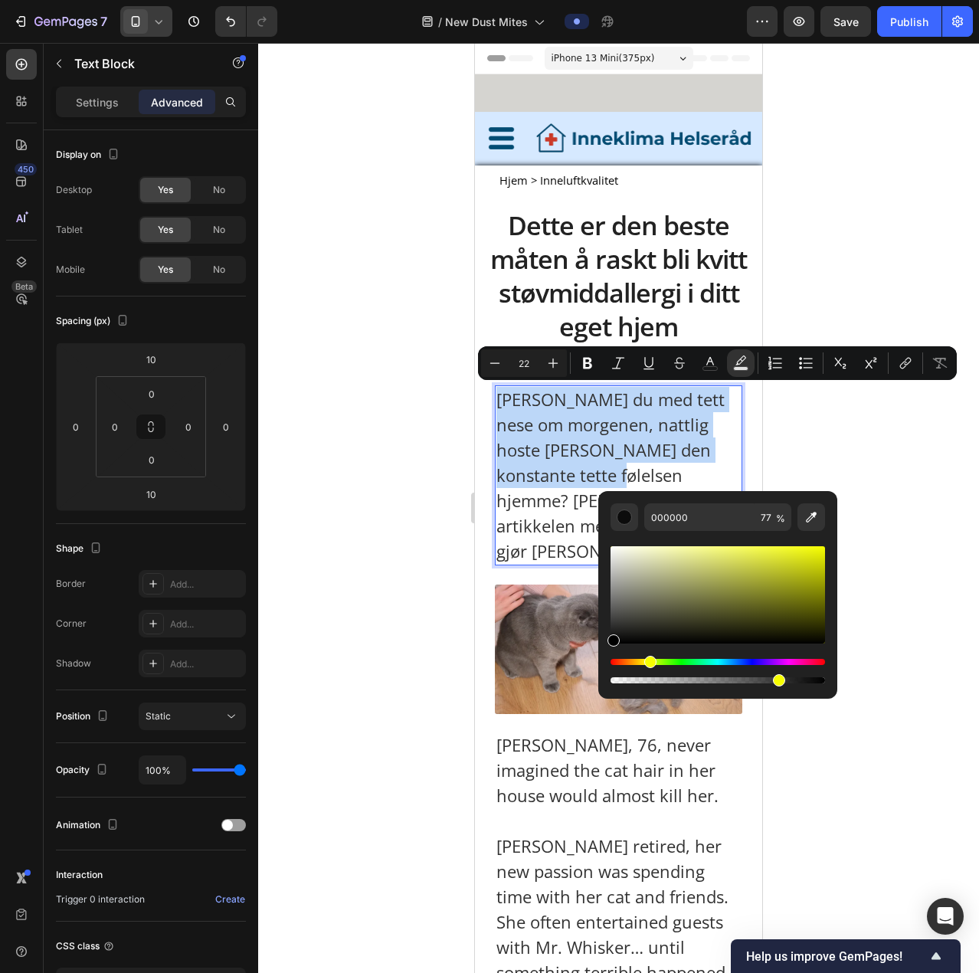
click at [648, 369] on div "Hue" at bounding box center [718, 662] width 215 height 6
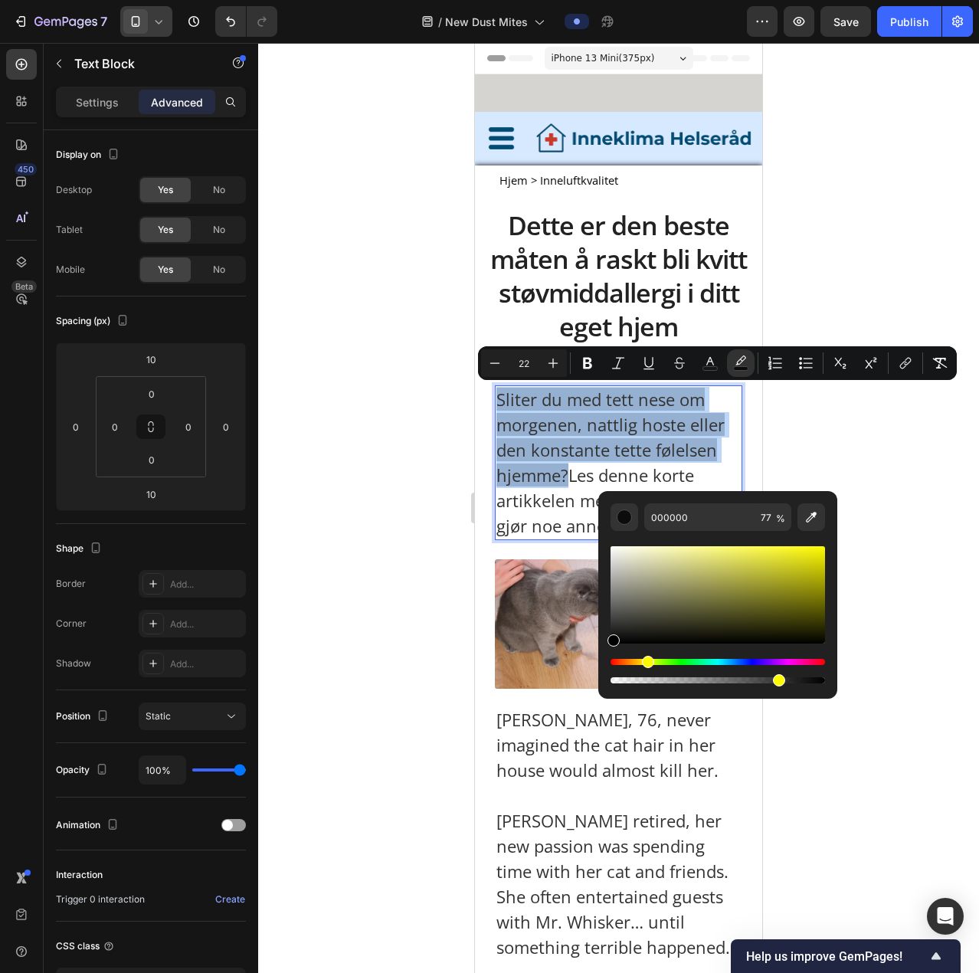
click at [645, 369] on div "Hue" at bounding box center [718, 662] width 215 height 6
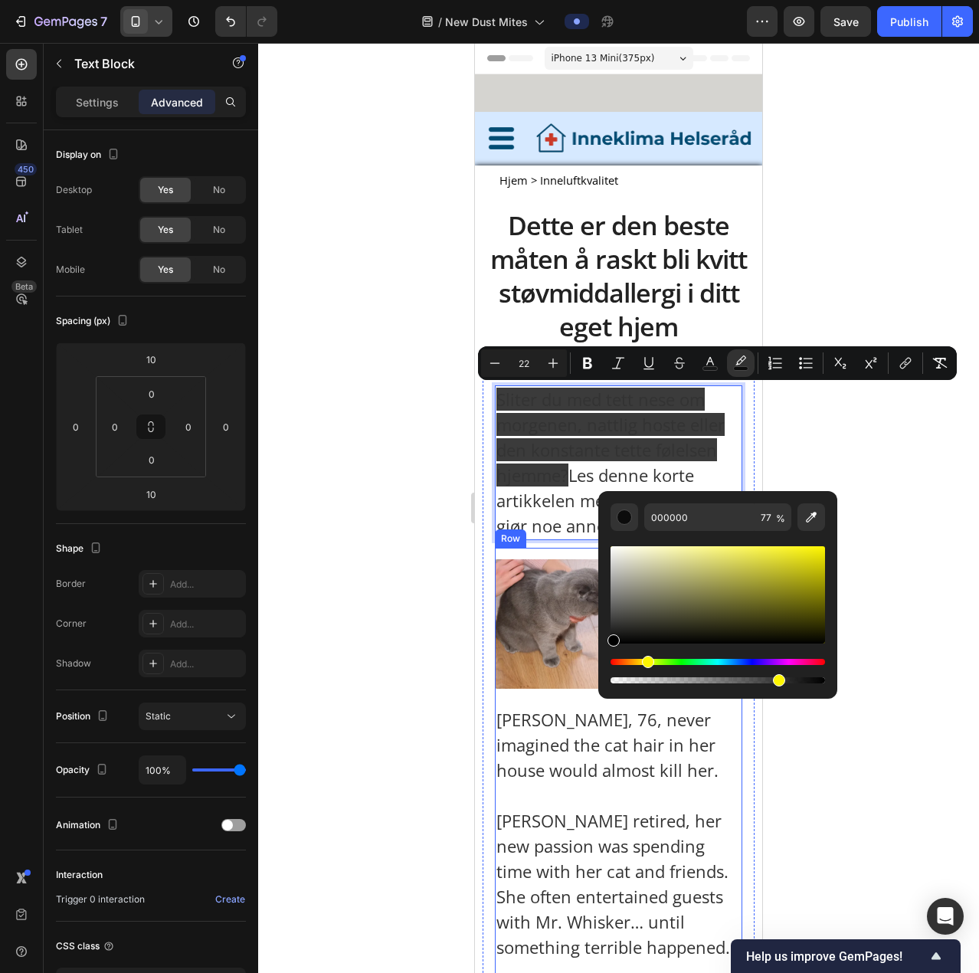
click at [565, 369] on p "Sliter du med tett nese om morgenen, nattlig hoste eller den konstante tette fø…" at bounding box center [619, 463] width 244 height 152
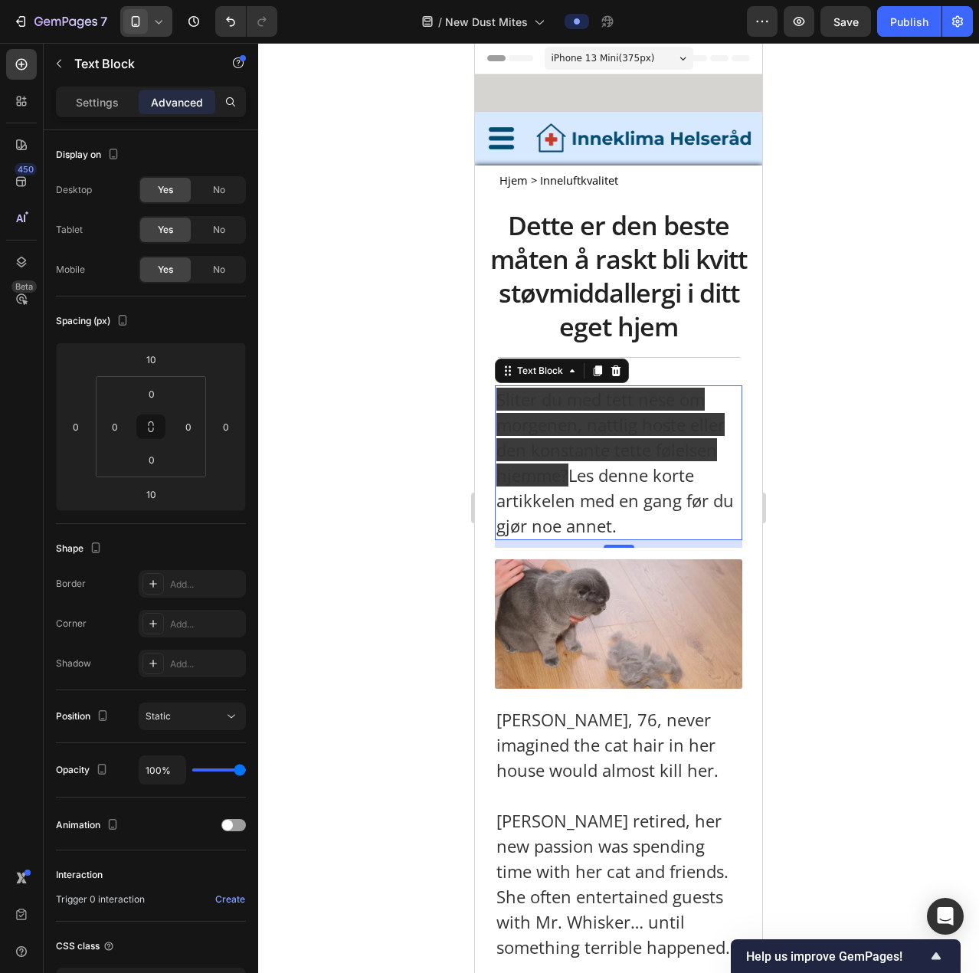
click at [648, 369] on div at bounding box center [618, 508] width 721 height 930
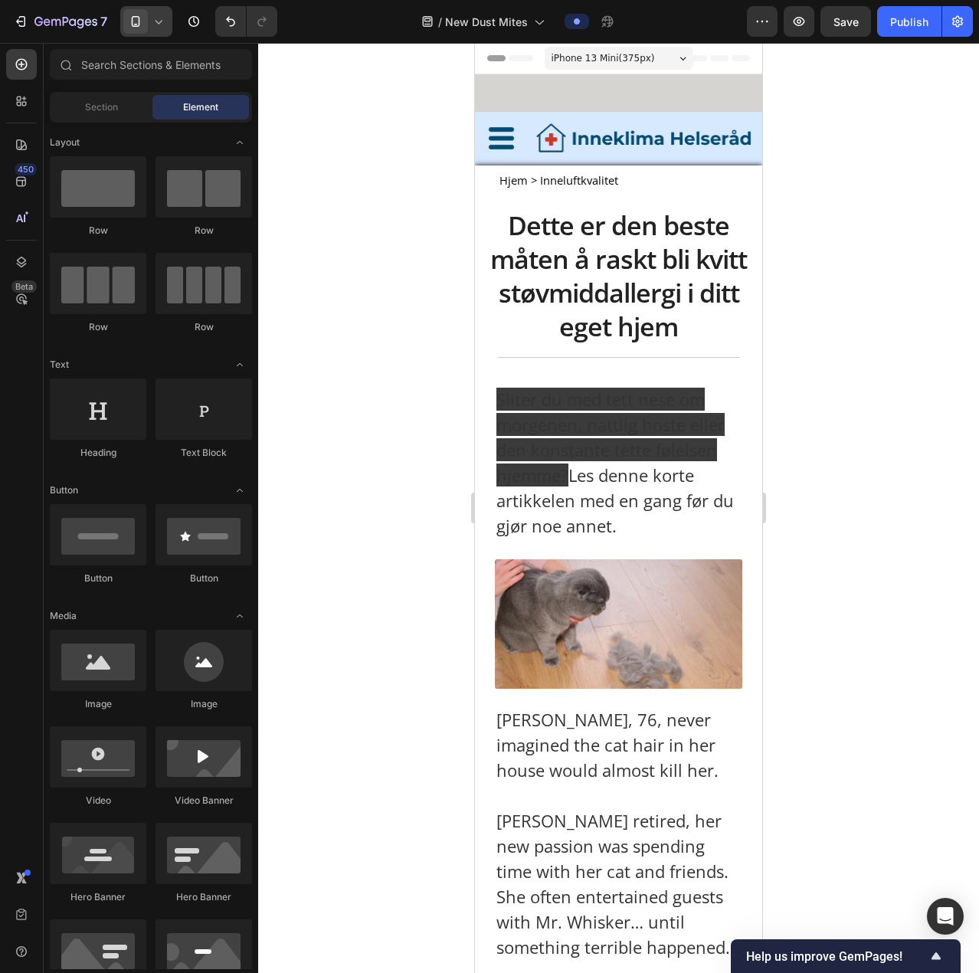
click at [648, 369] on span "Sliter du med tett nese om morgenen, nattlig hoste eller den konstante tette fø…" at bounding box center [611, 437] width 228 height 99
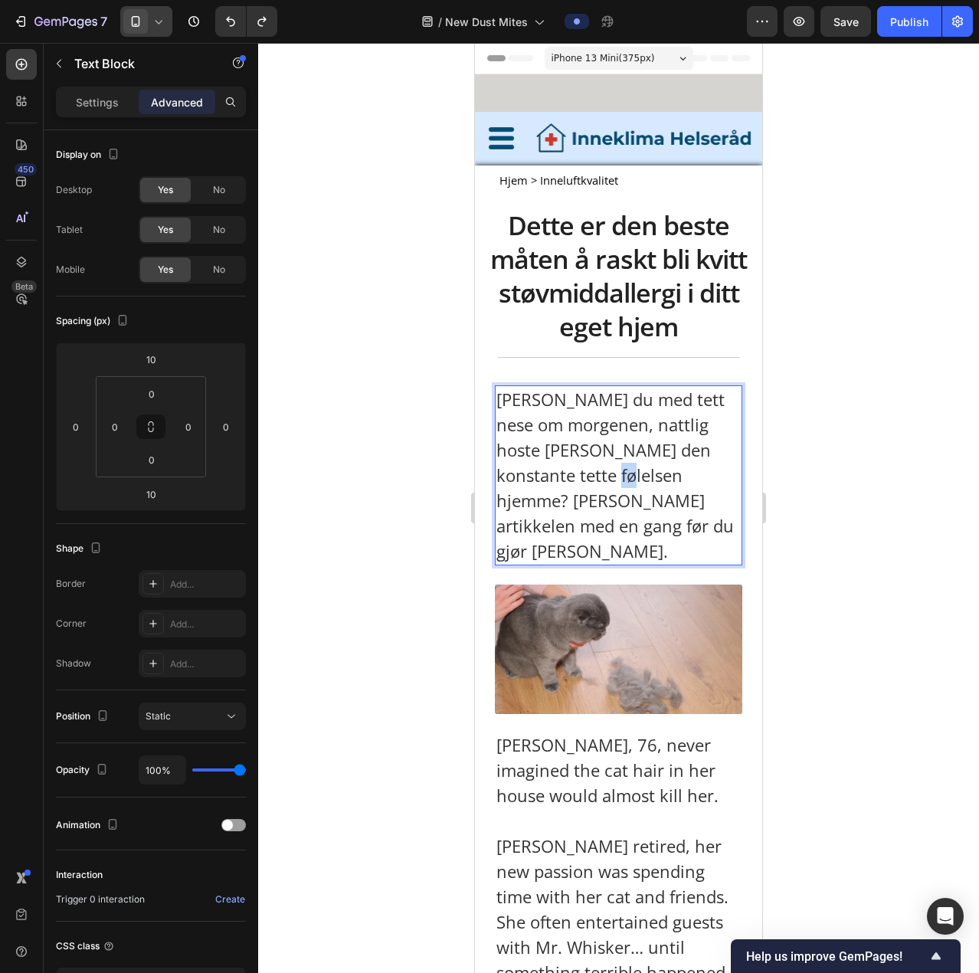
drag, startPoint x: 573, startPoint y: 475, endPoint x: 559, endPoint y: 467, distance: 15.8
click at [559, 369] on p "Sliter du med tett nese om morgenen, nattlig hoste eller den konstante tette fø…" at bounding box center [619, 475] width 244 height 177
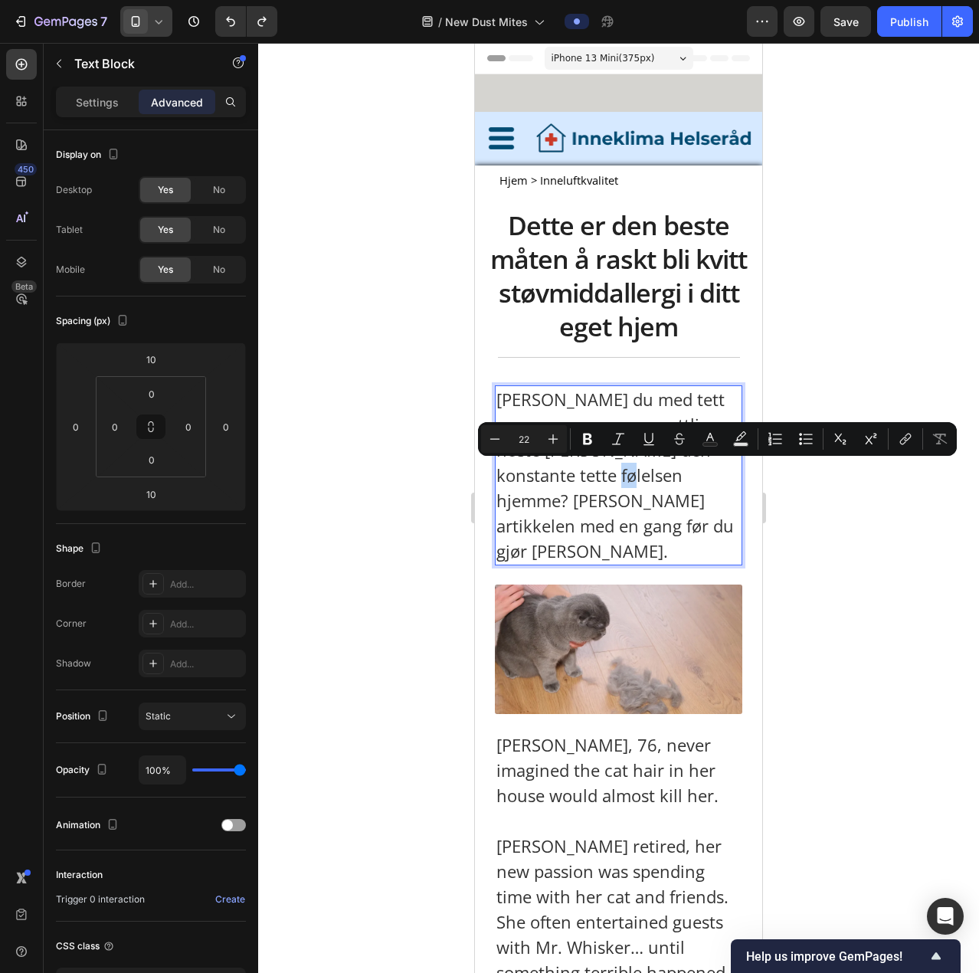
click at [559, 369] on p "Sliter du med tett nese om morgenen, nattlig hoste eller den konstante tette fø…" at bounding box center [619, 475] width 244 height 177
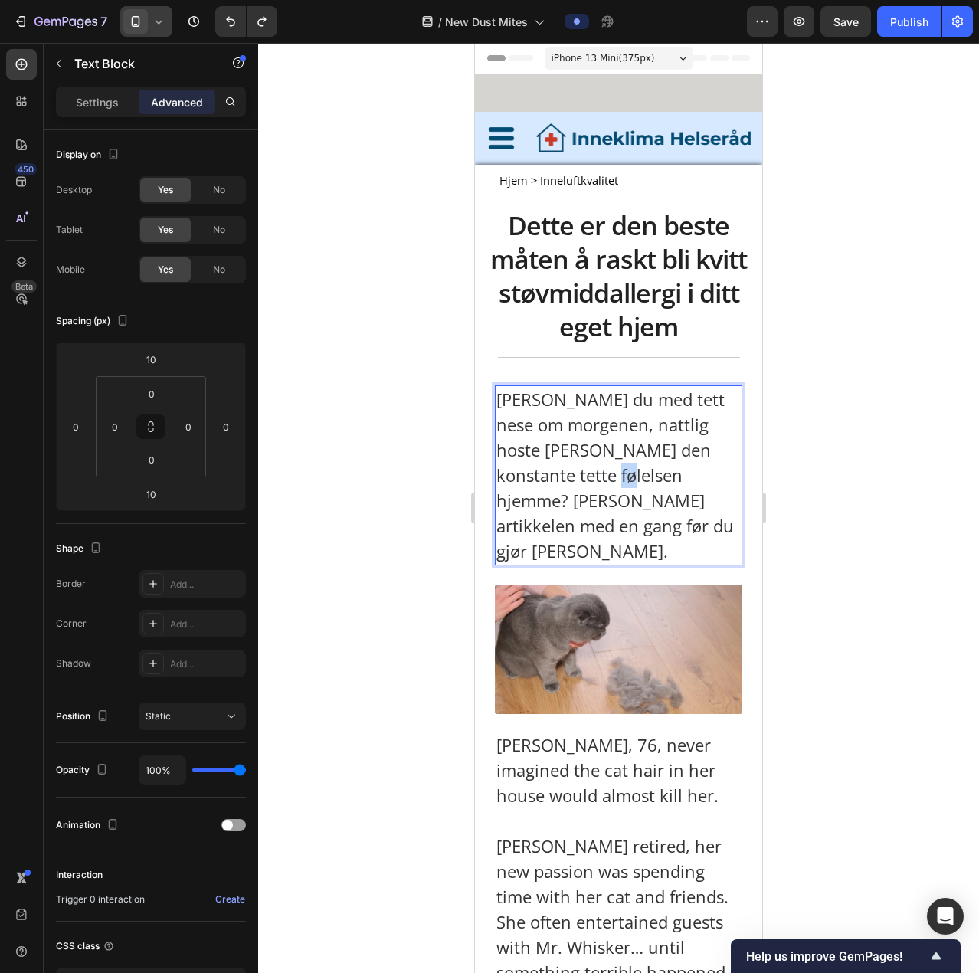
drag, startPoint x: 571, startPoint y: 477, endPoint x: 559, endPoint y: 470, distance: 13.4
click at [560, 369] on p "Sliter du med tett nese om morgenen, nattlig hoste eller den konstante tette fø…" at bounding box center [619, 475] width 244 height 177
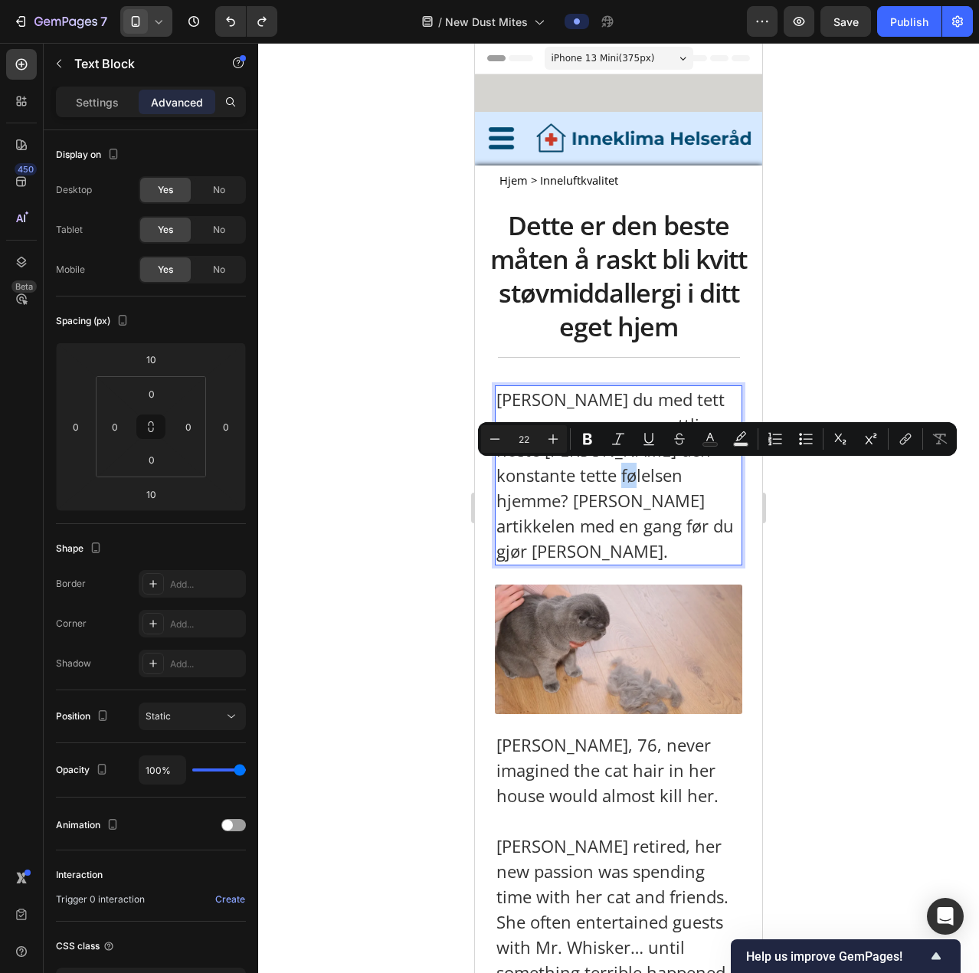
click at [559, 369] on p "Sliter du med tett nese om morgenen, nattlig hoste eller den konstante tette fø…" at bounding box center [619, 475] width 244 height 177
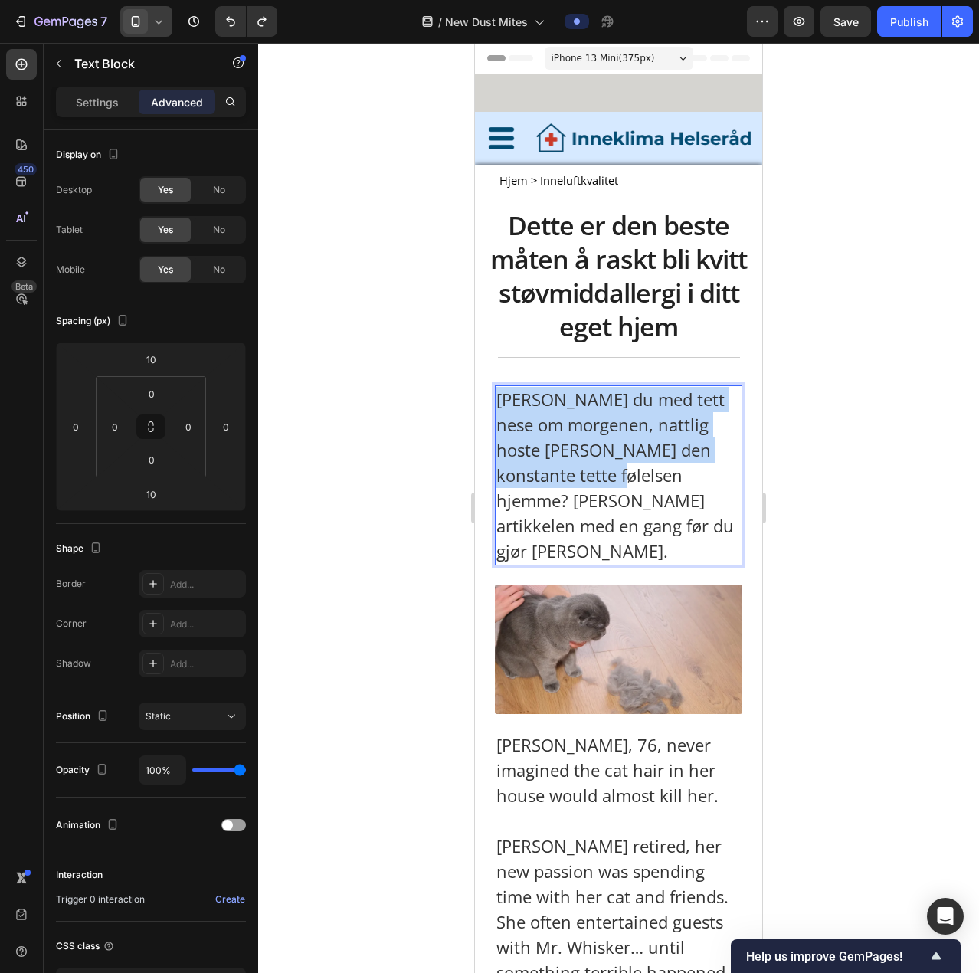
drag, startPoint x: 568, startPoint y: 474, endPoint x: 498, endPoint y: 400, distance: 101.4
click at [498, 369] on p "Sliter du med tett nese om morgenen, nattlig hoste eller den konstante tette fø…" at bounding box center [619, 475] width 244 height 177
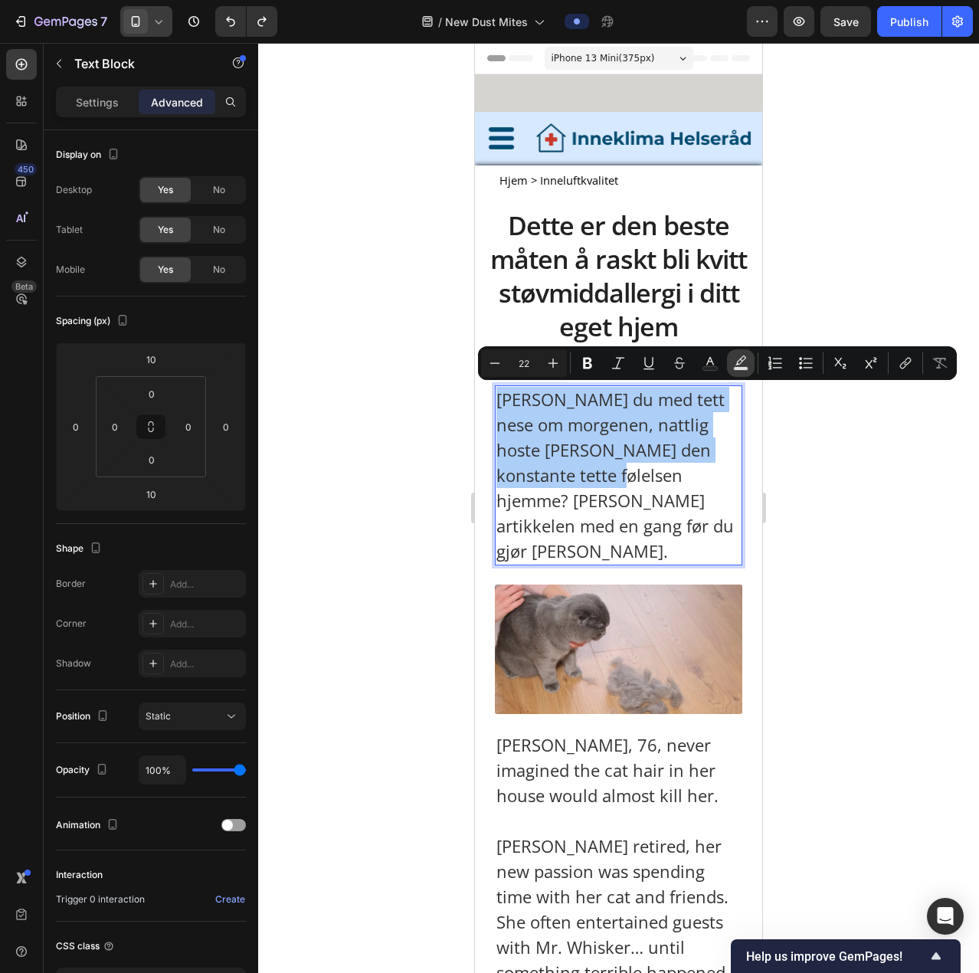
click at [648, 361] on icon "Editor contextual toolbar" at bounding box center [740, 363] width 15 height 15
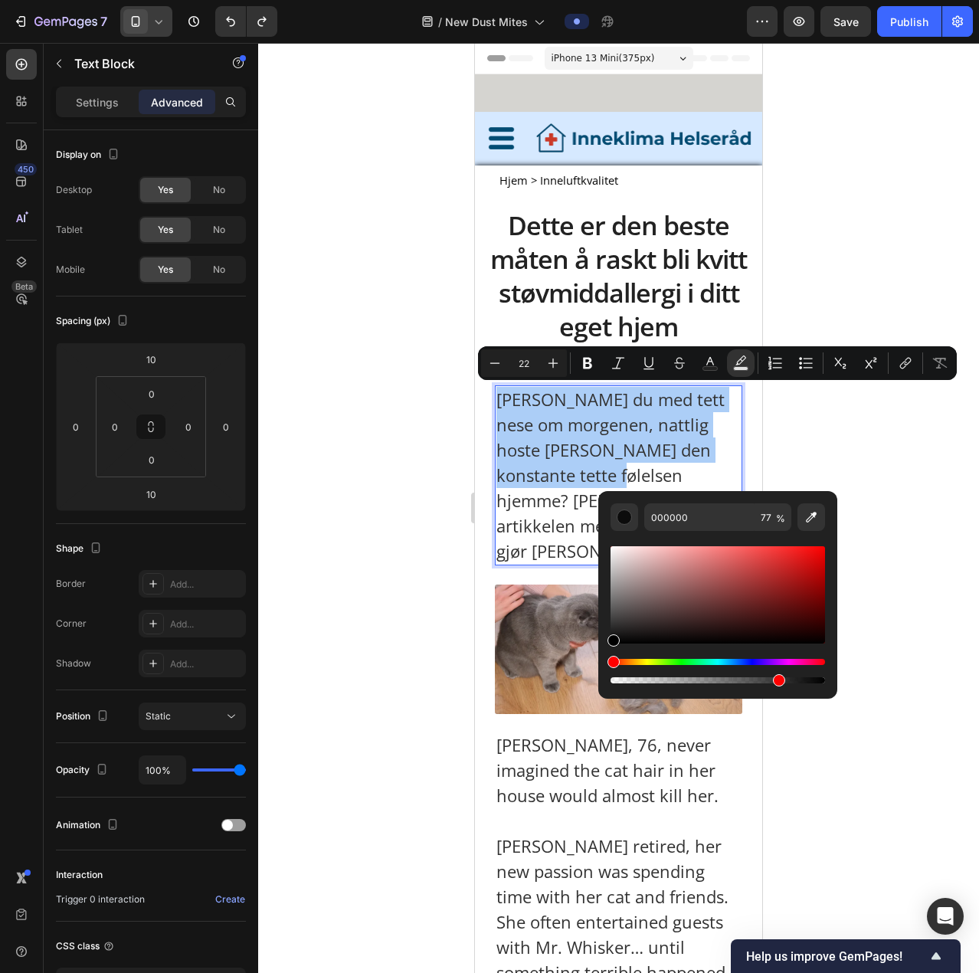
click at [645, 369] on div "Hue" at bounding box center [718, 662] width 215 height 6
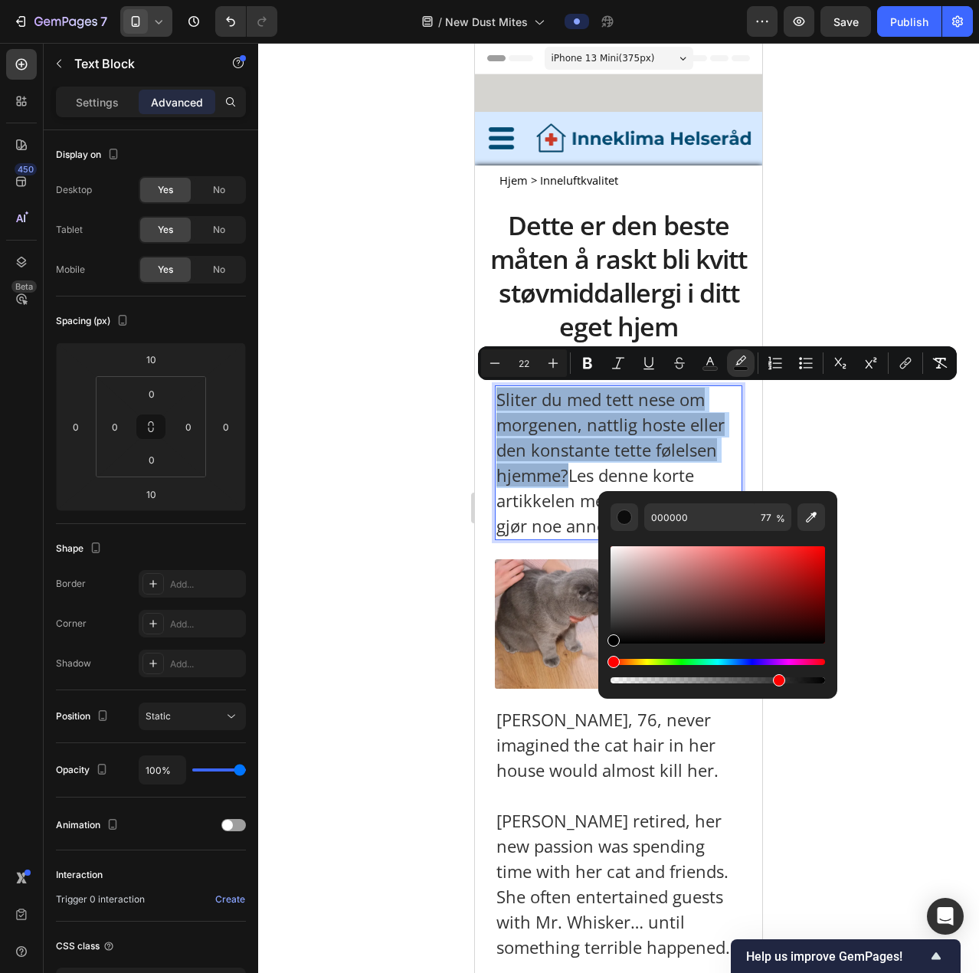
click at [648, 369] on div "Hue" at bounding box center [718, 662] width 215 height 6
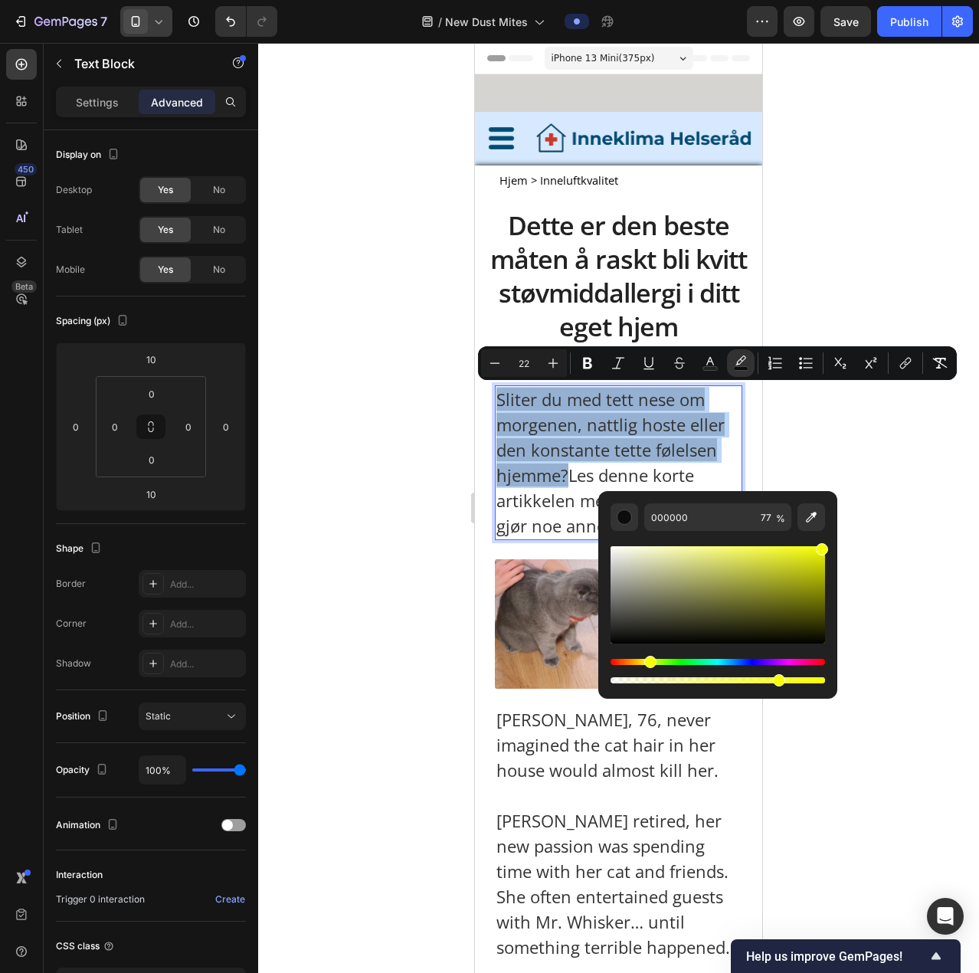
type input "F6FF00"
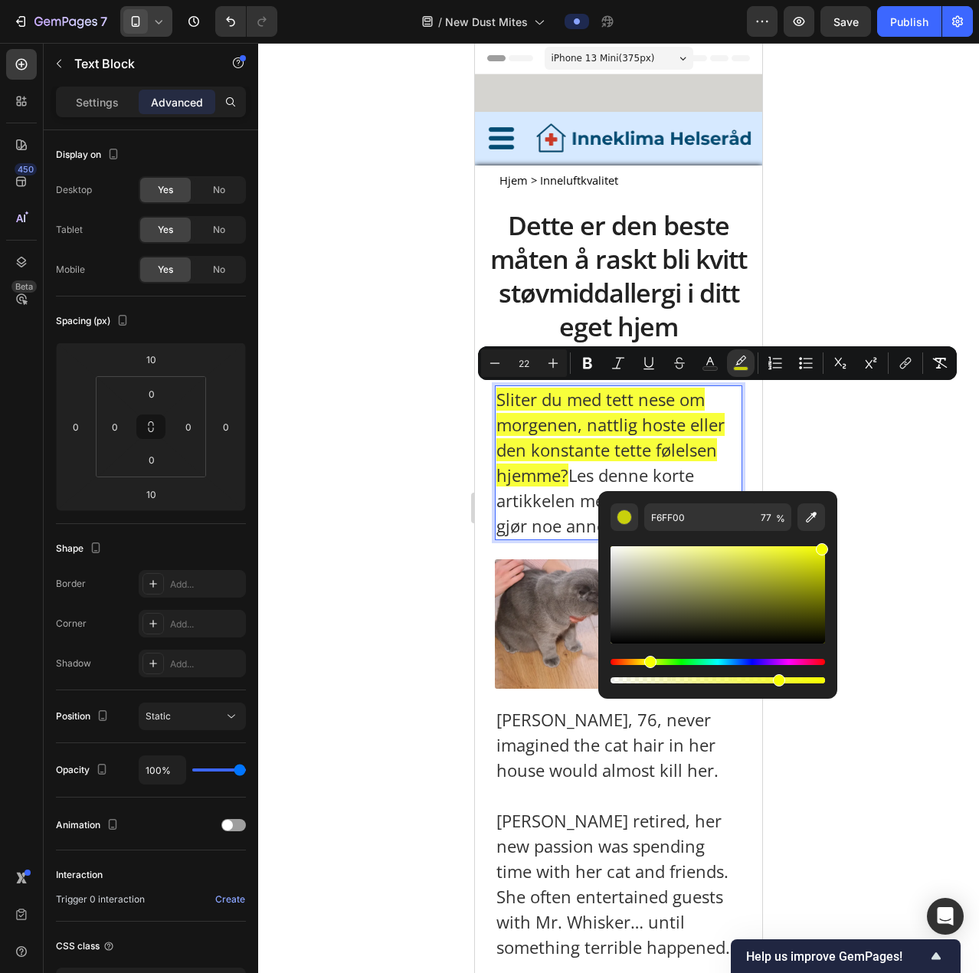
drag, startPoint x: 616, startPoint y: 638, endPoint x: 828, endPoint y: 538, distance: 233.8
click at [648, 369] on div "F6FF00 77 %" at bounding box center [717, 588] width 239 height 195
click at [529, 369] on p "Sliter du med tett nese om morgenen, nattlig hoste eller den konstante tette fø…" at bounding box center [619, 463] width 244 height 152
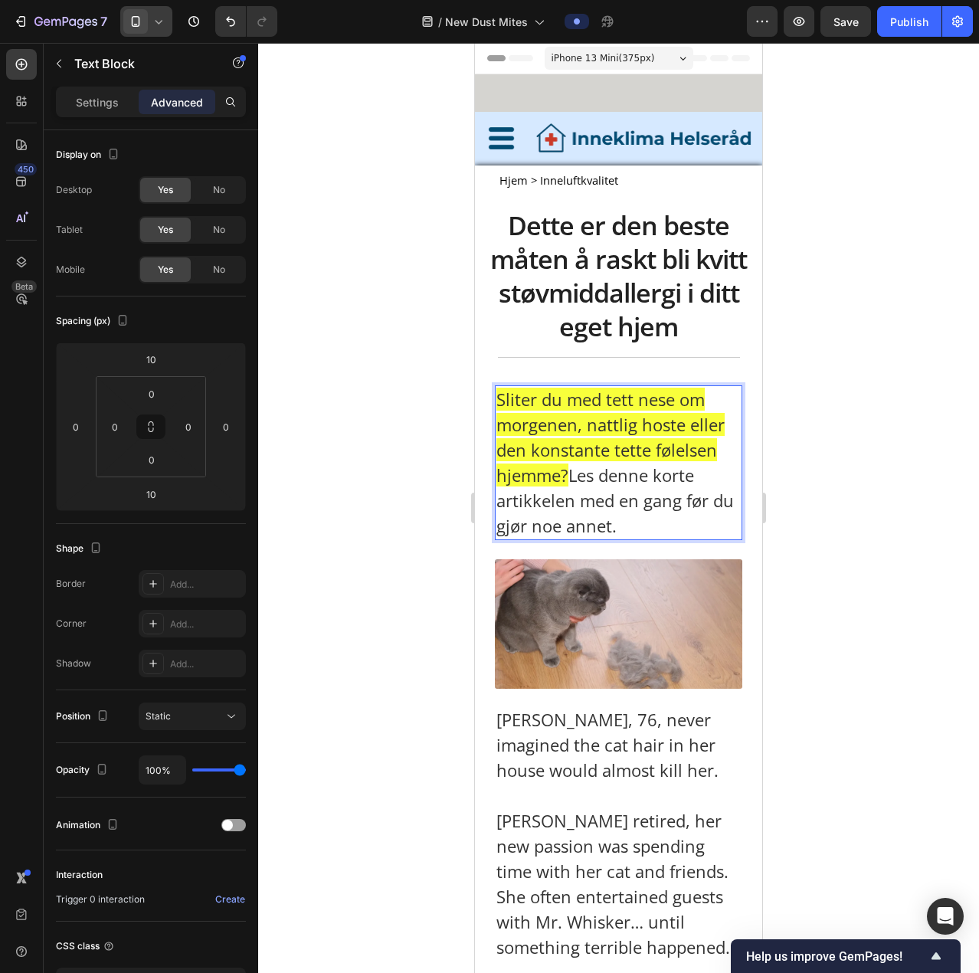
click at [648, 369] on div at bounding box center [618, 508] width 721 height 930
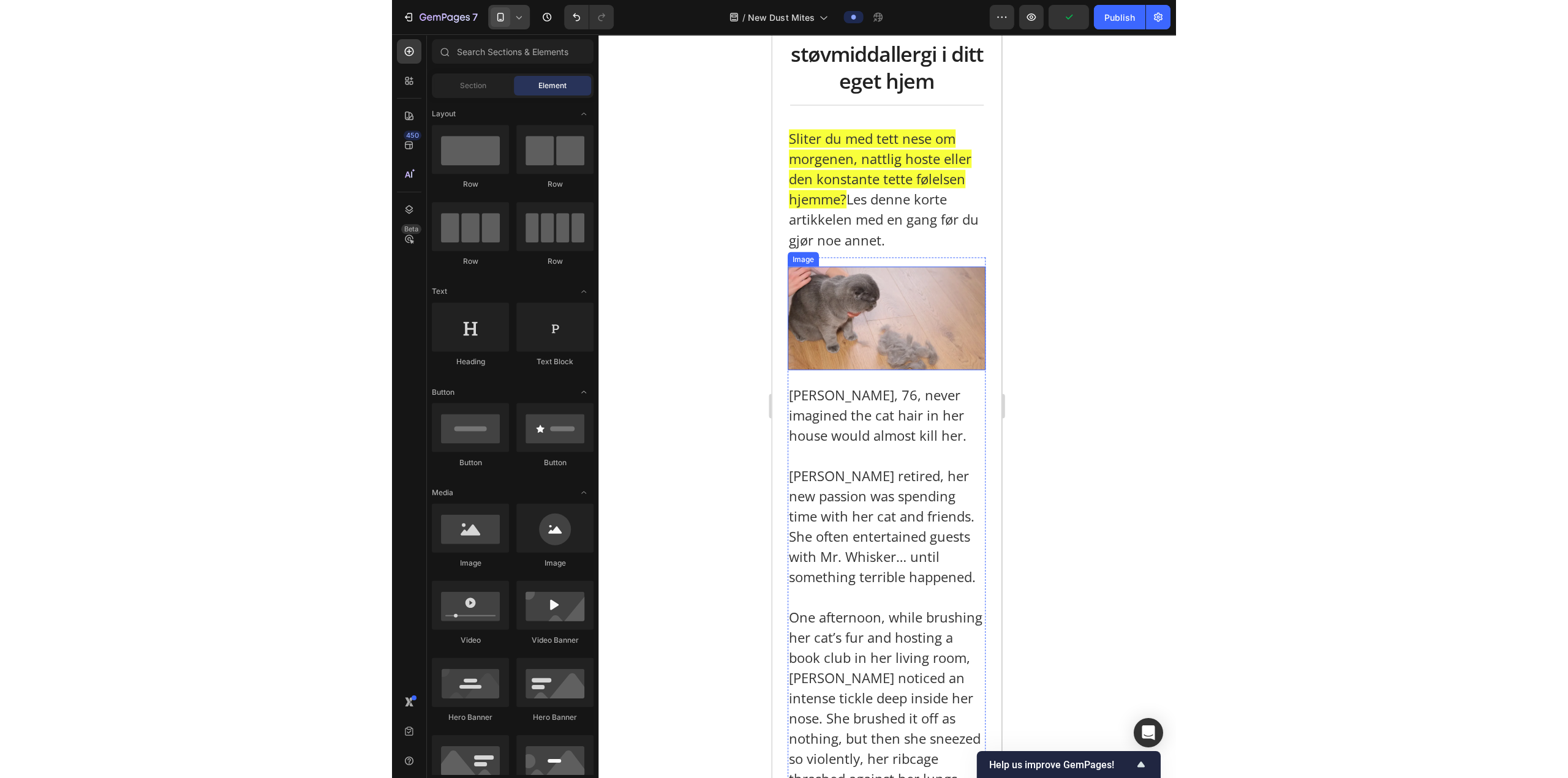
scroll to position [184, 0]
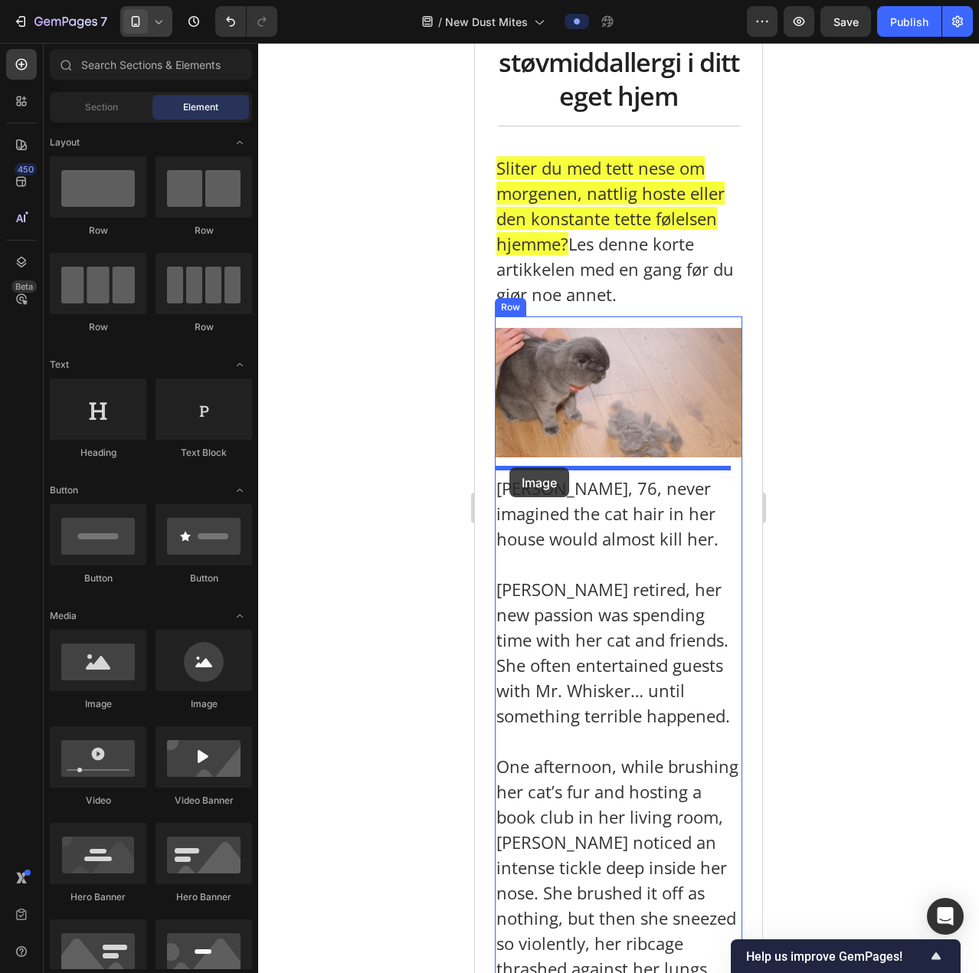
drag, startPoint x: 669, startPoint y: 701, endPoint x: 508, endPoint y: 467, distance: 283.8
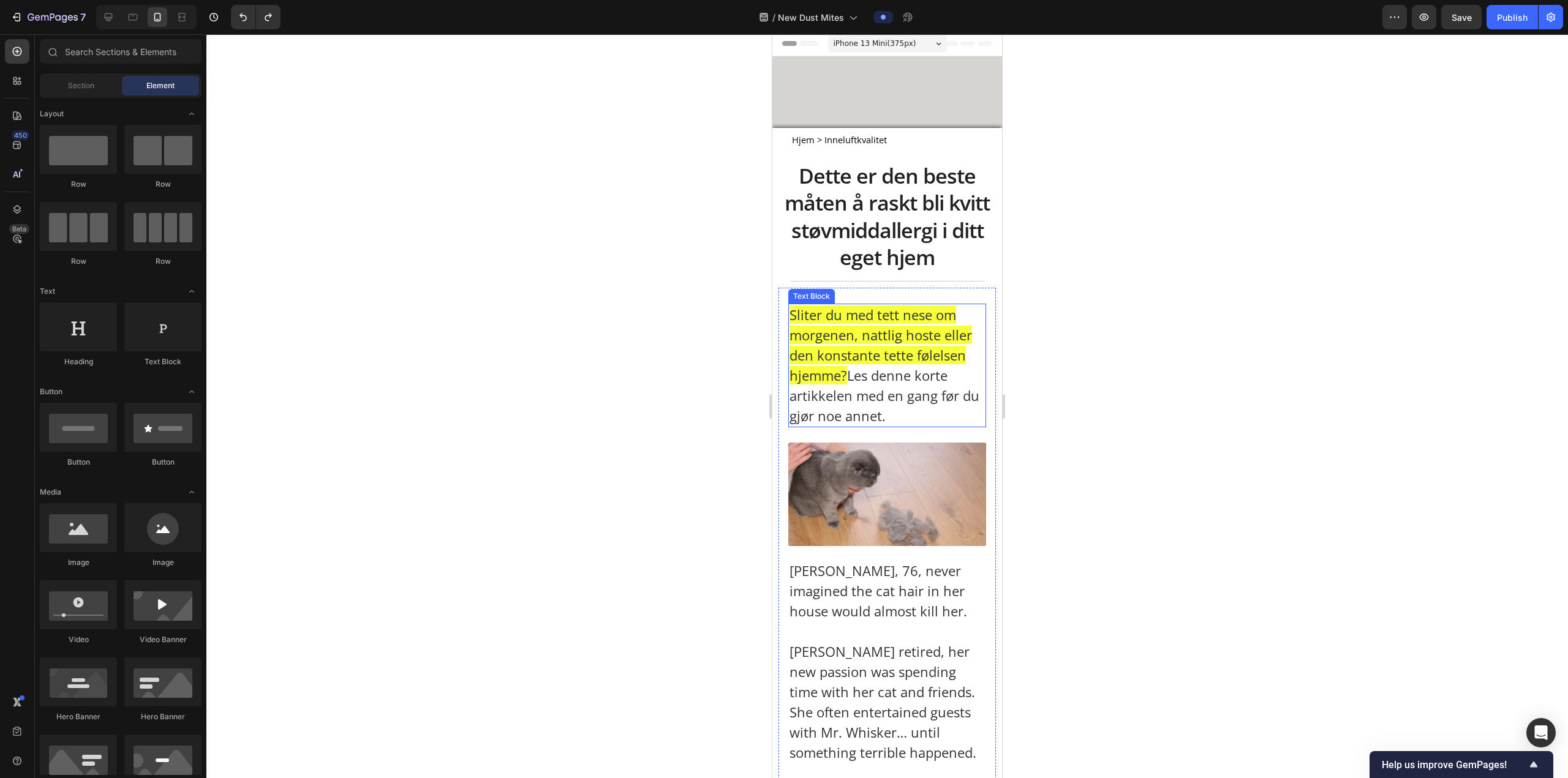
scroll to position [0, 0]
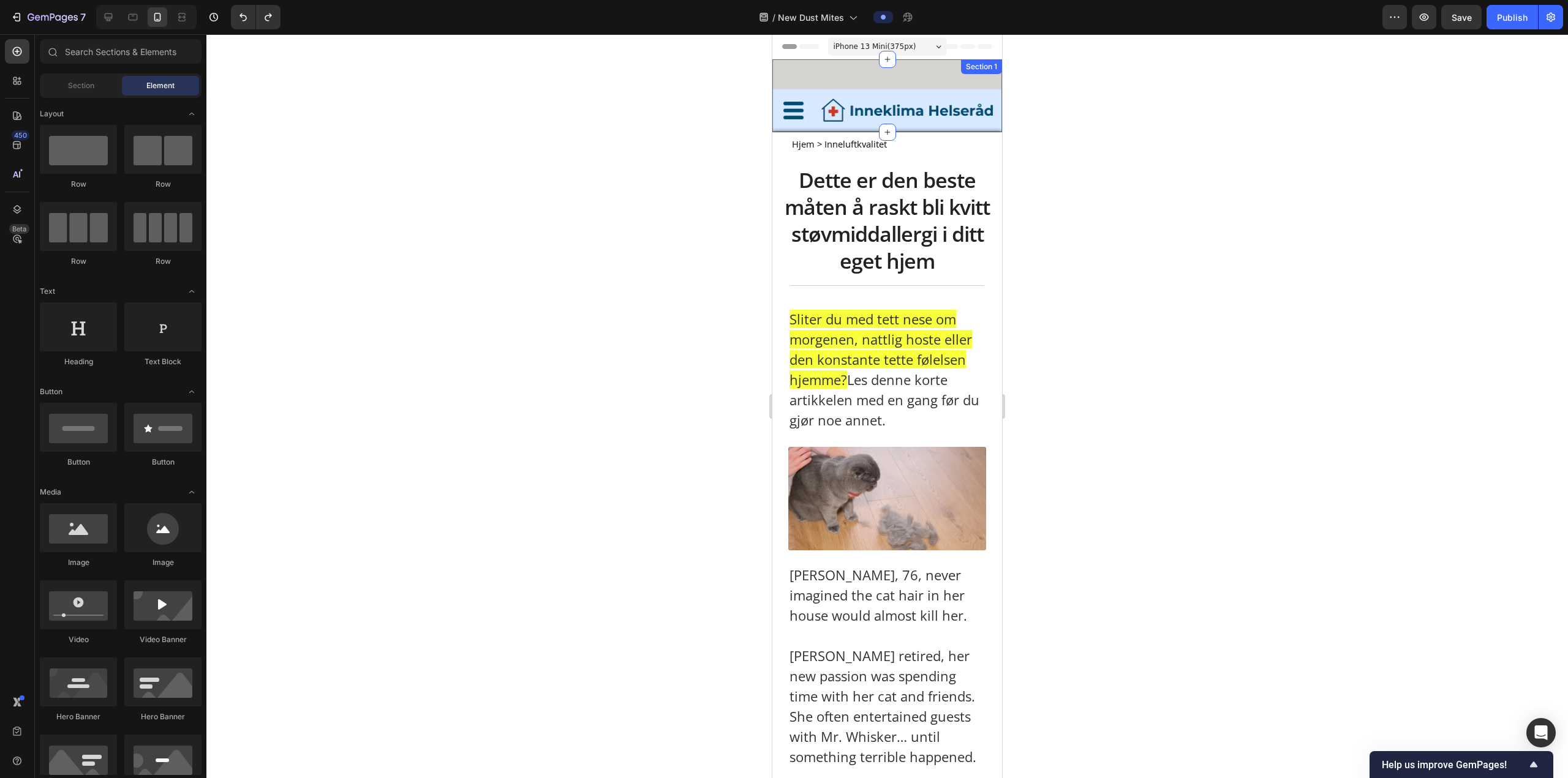
click at [518, 75] on div "Image Image Row Row" at bounding box center [886, 97] width 229 height 69
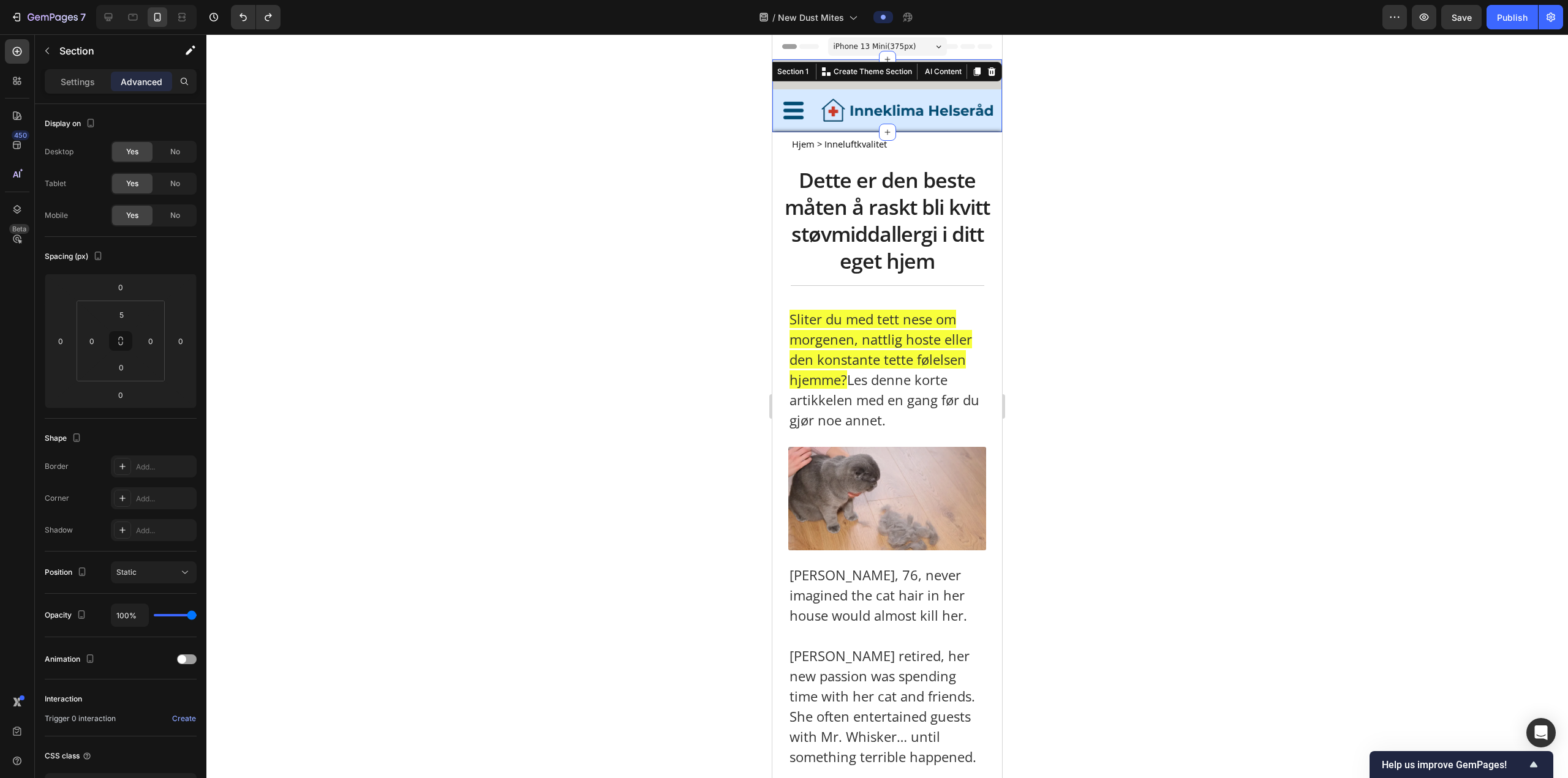
click at [518, 140] on div at bounding box center [886, 406] width 1361 height 744
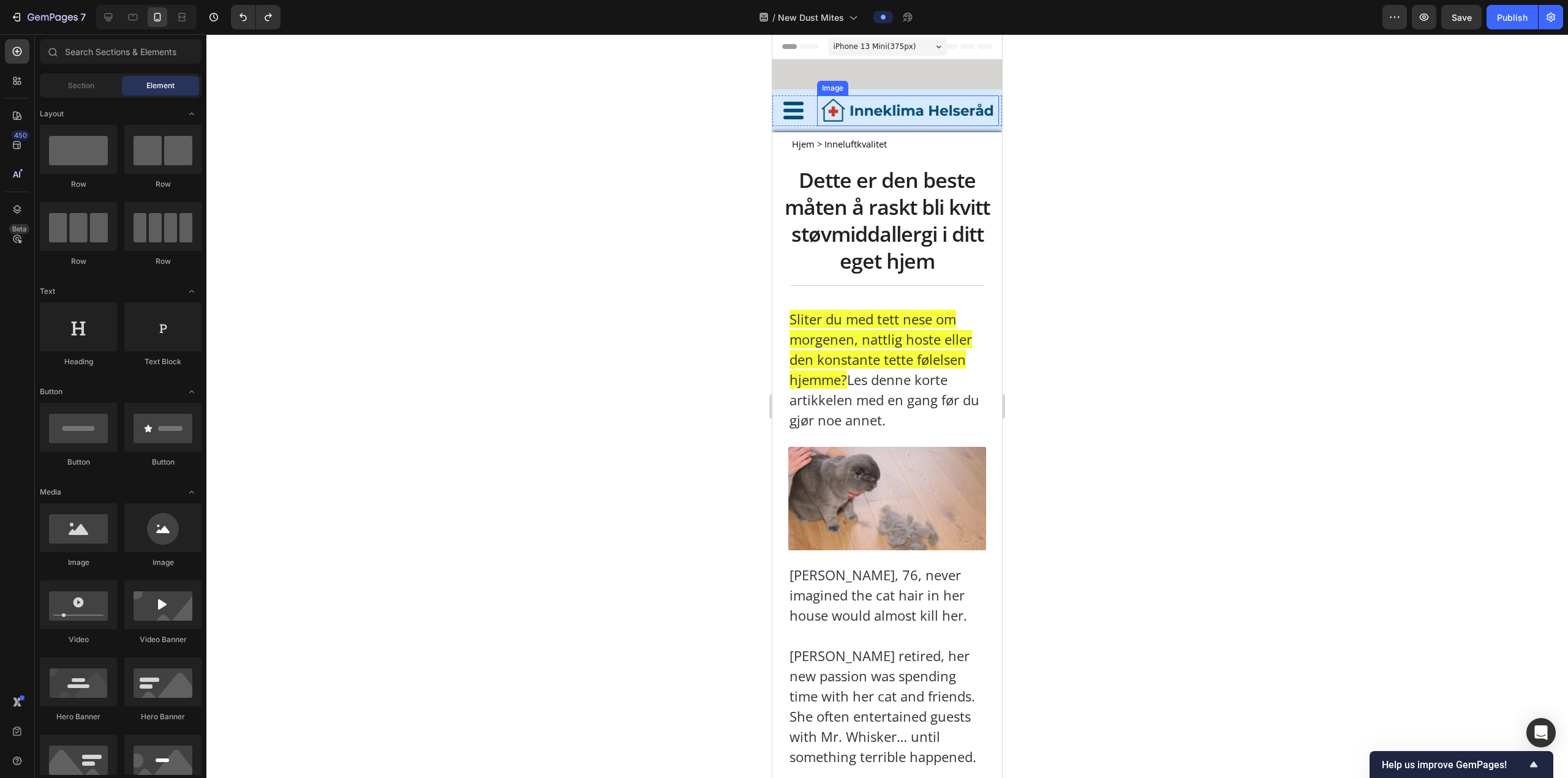
click at [518, 93] on div "Image Image Row Row" at bounding box center [886, 111] width 229 height 43
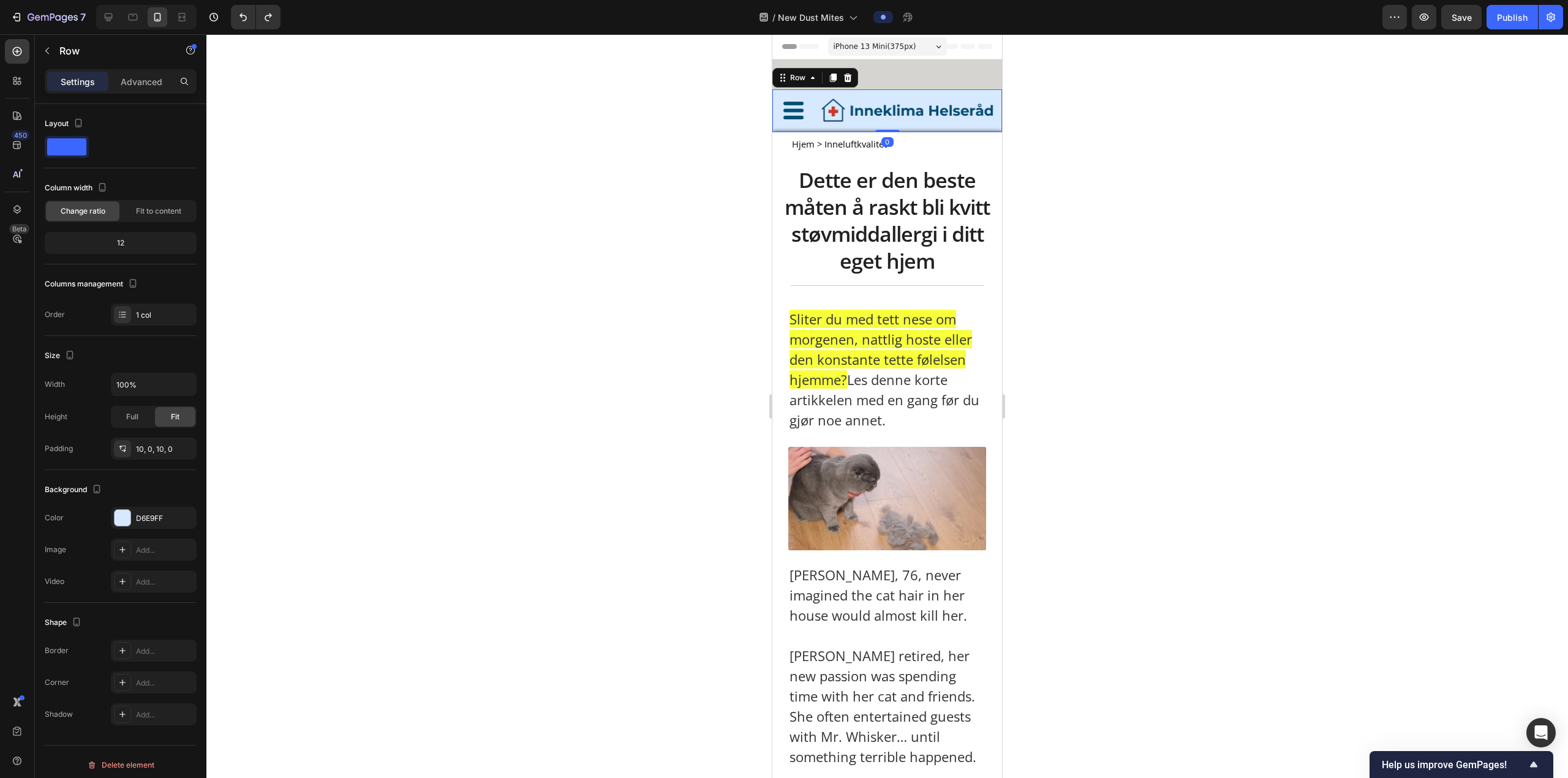
click at [518, 87] on div "Image Image Row Row 0" at bounding box center [886, 97] width 229 height 69
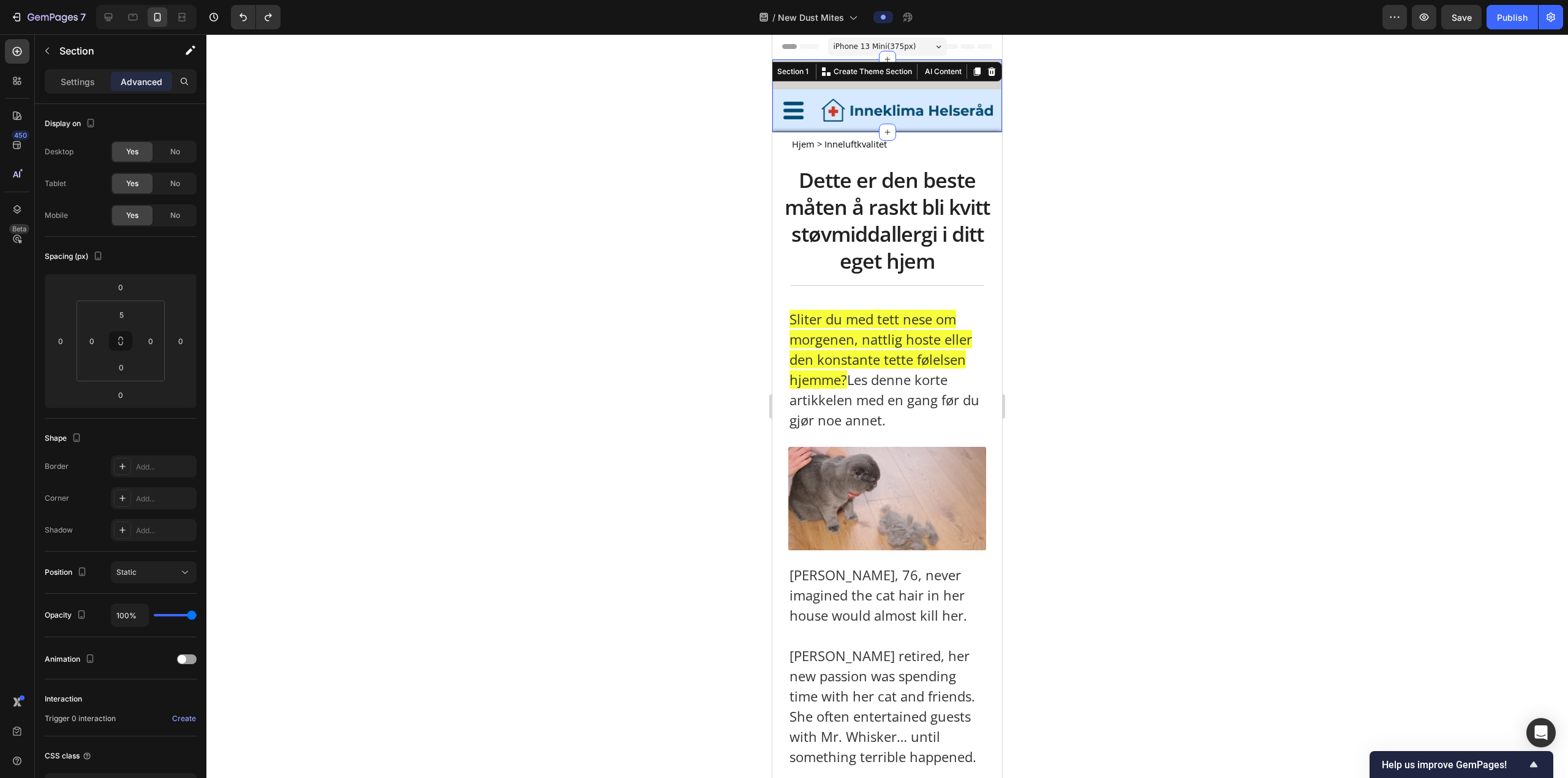
click at [518, 88] on div "Image Image Row Row" at bounding box center [886, 97] width 229 height 69
click at [86, 82] on p "Settings" at bounding box center [78, 81] width 34 height 13
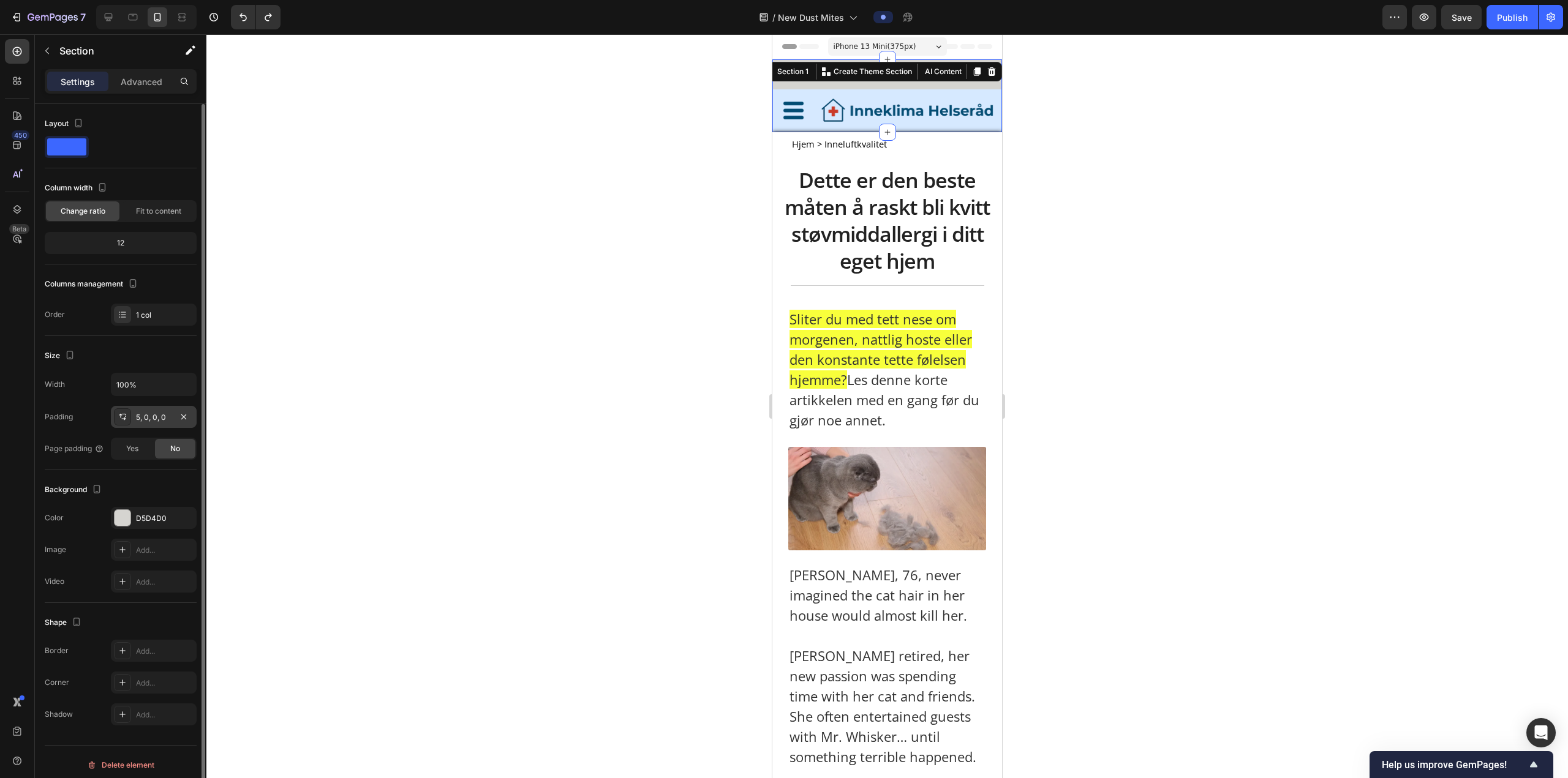
click at [147, 295] on div "5, 0, 0, 0" at bounding box center [153, 417] width 86 height 22
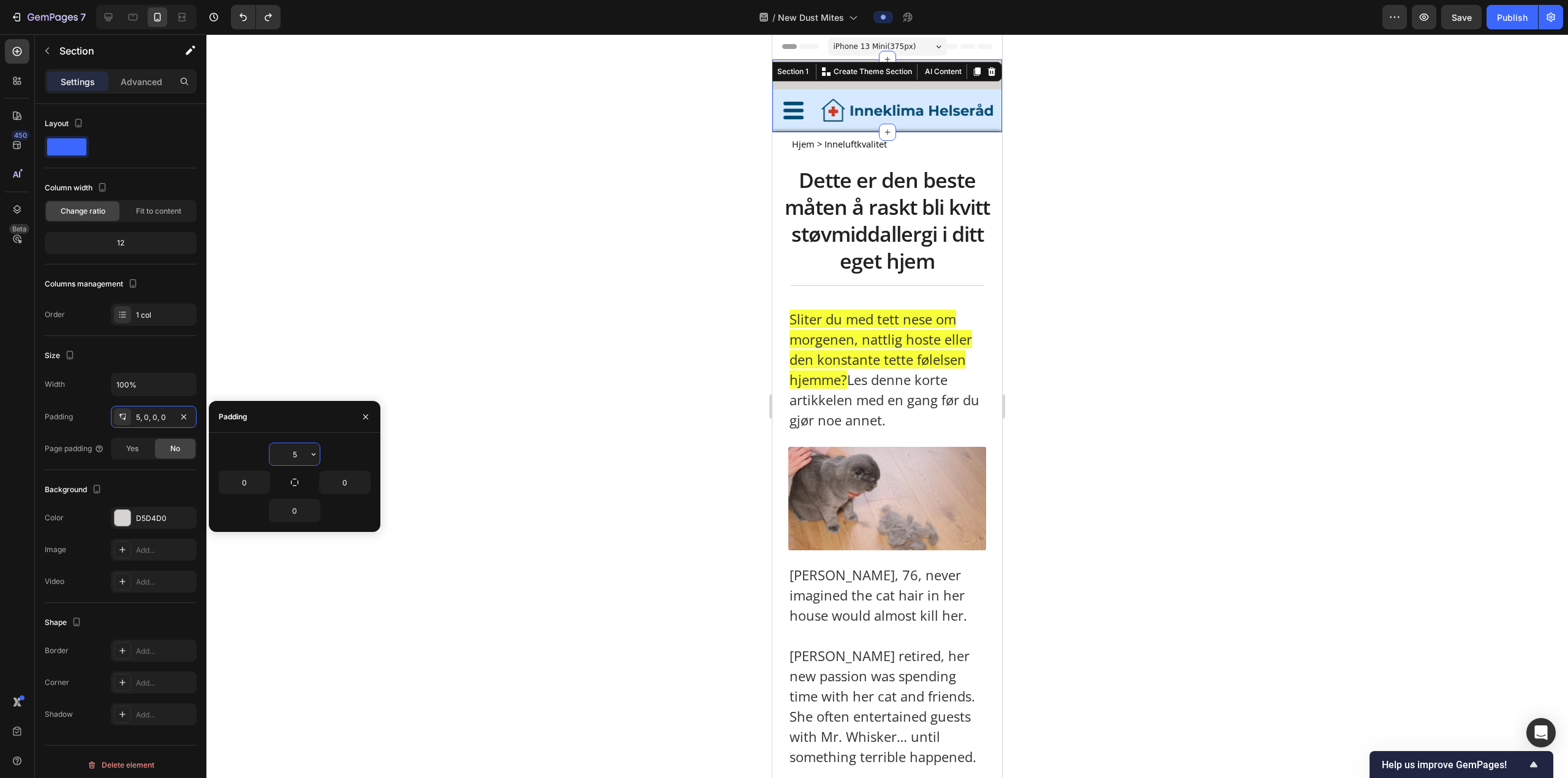
click at [300, 295] on input "5" at bounding box center [294, 454] width 50 height 22
type input "0"
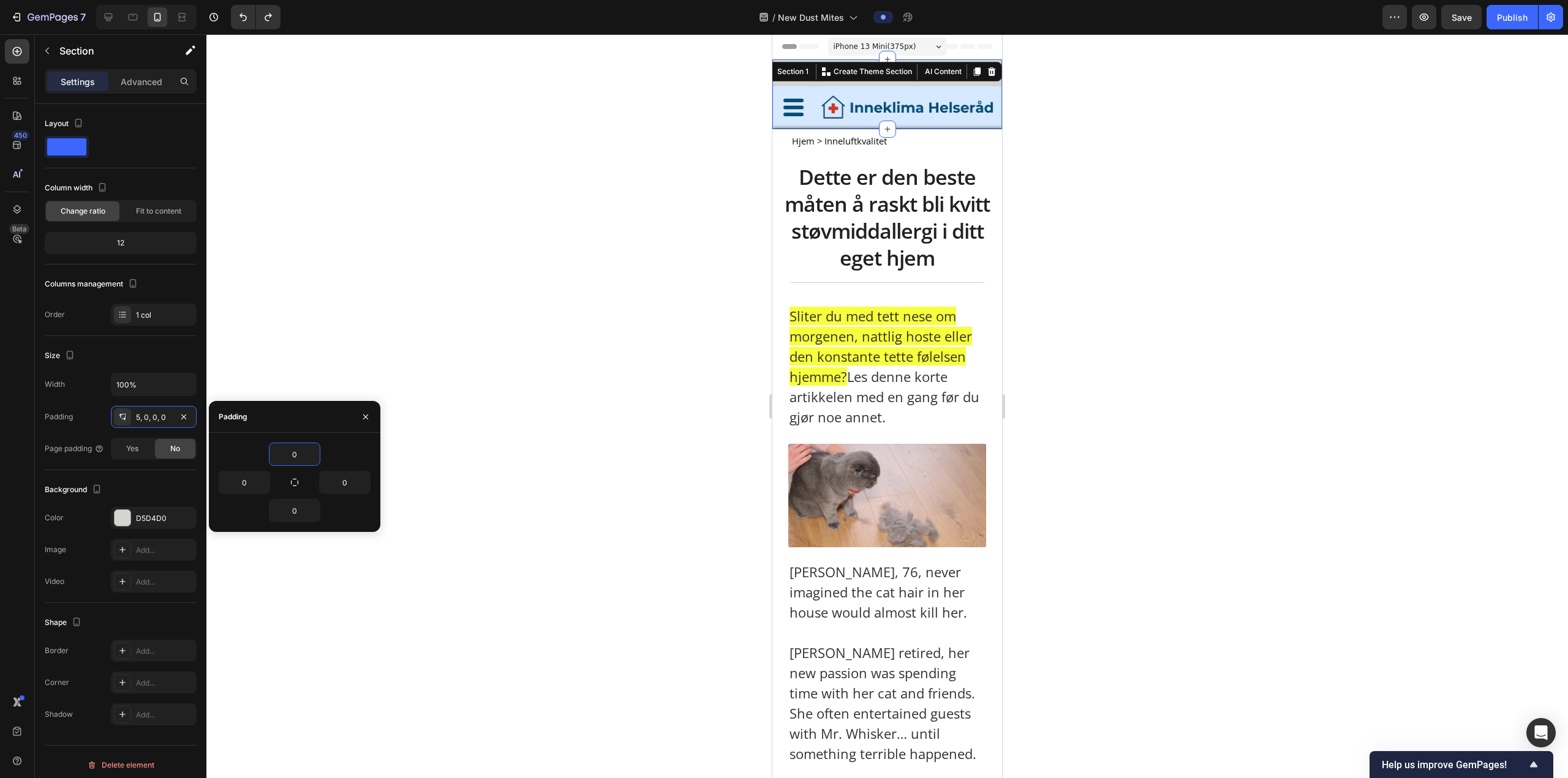
click at [518, 295] on div at bounding box center [886, 406] width 1361 height 744
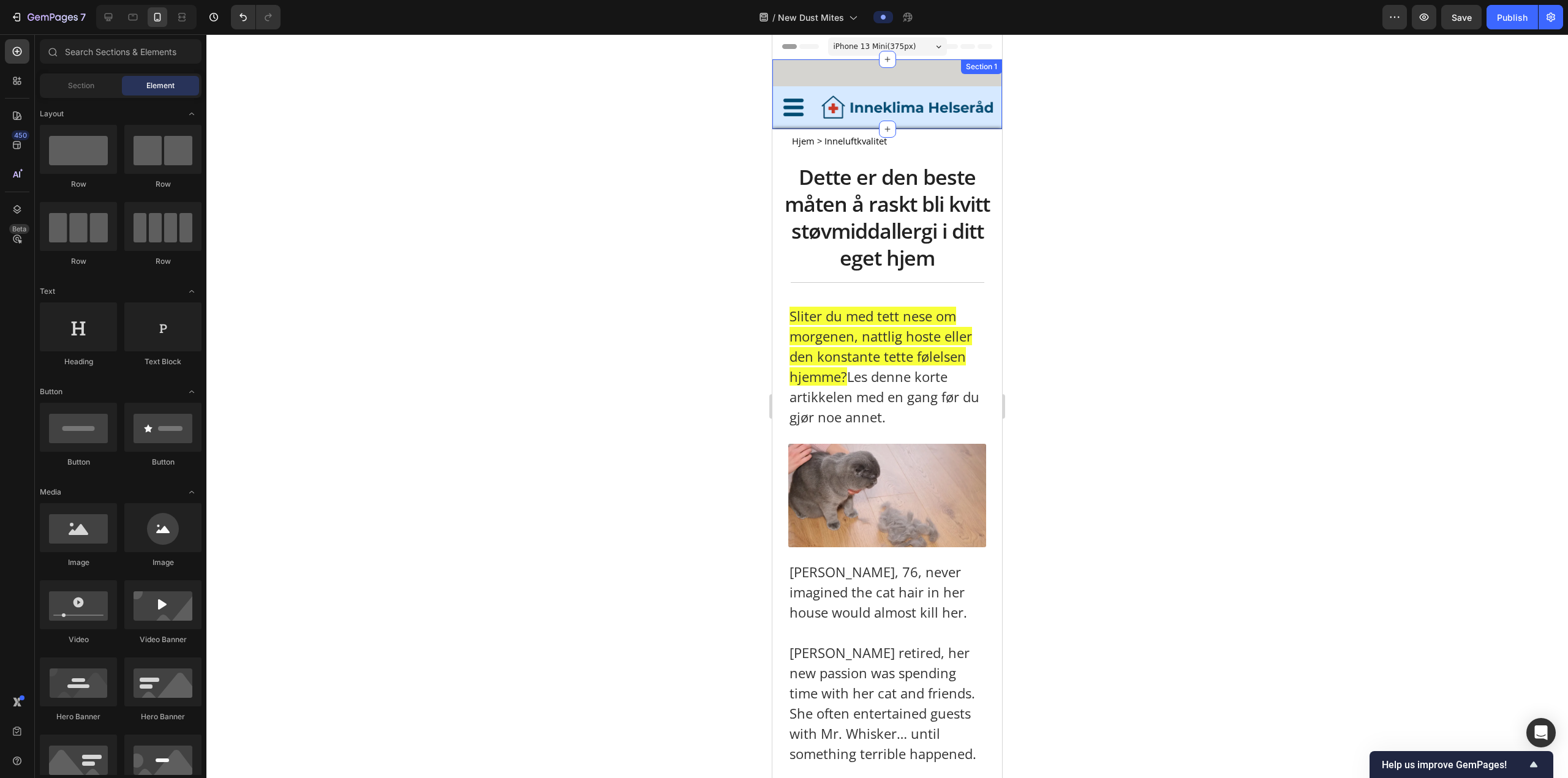
click at [518, 72] on div "Image Image Row Row Section 1" at bounding box center [886, 93] width 229 height 69
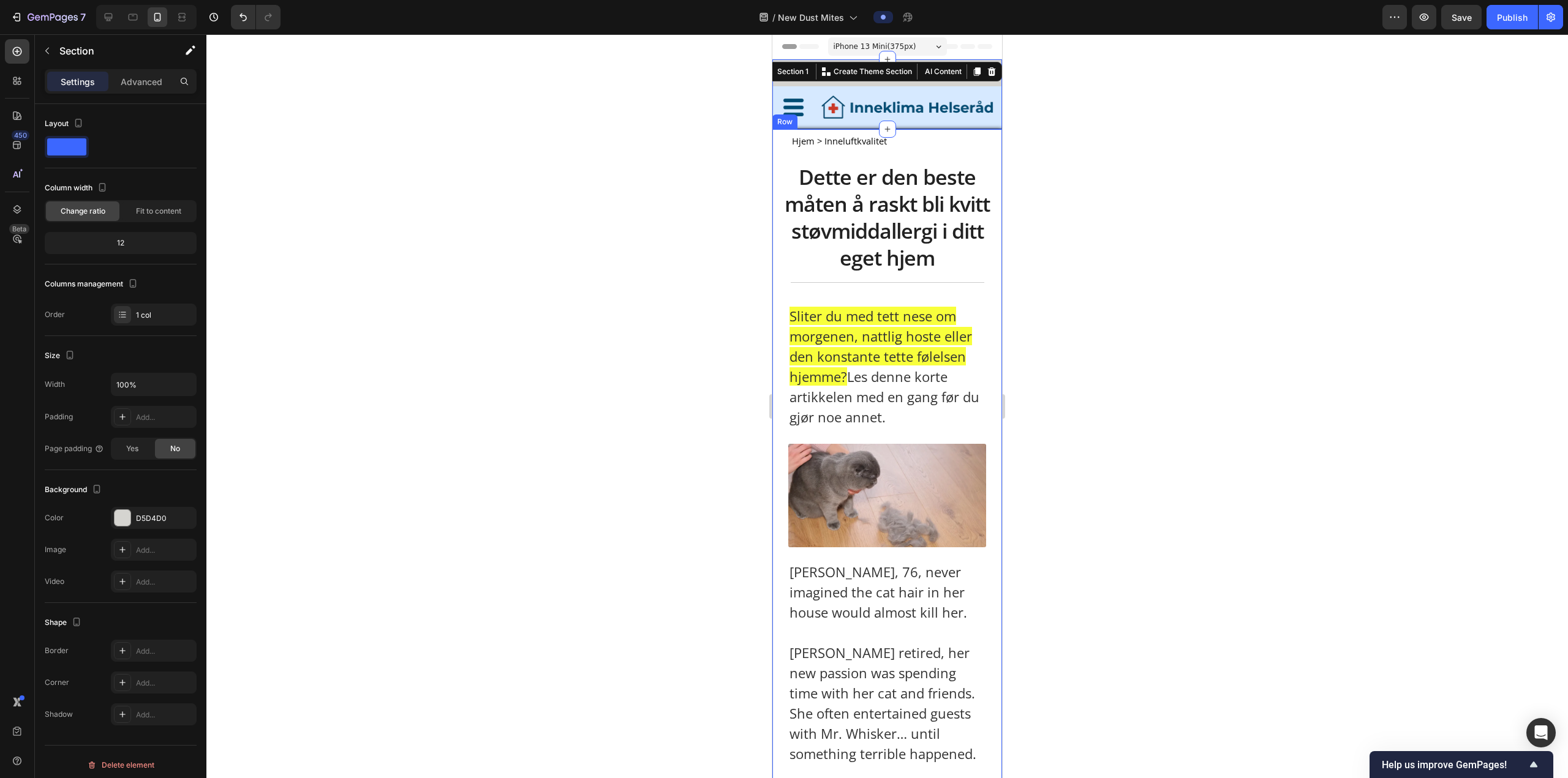
click at [518, 161] on div at bounding box center [886, 406] width 1361 height 744
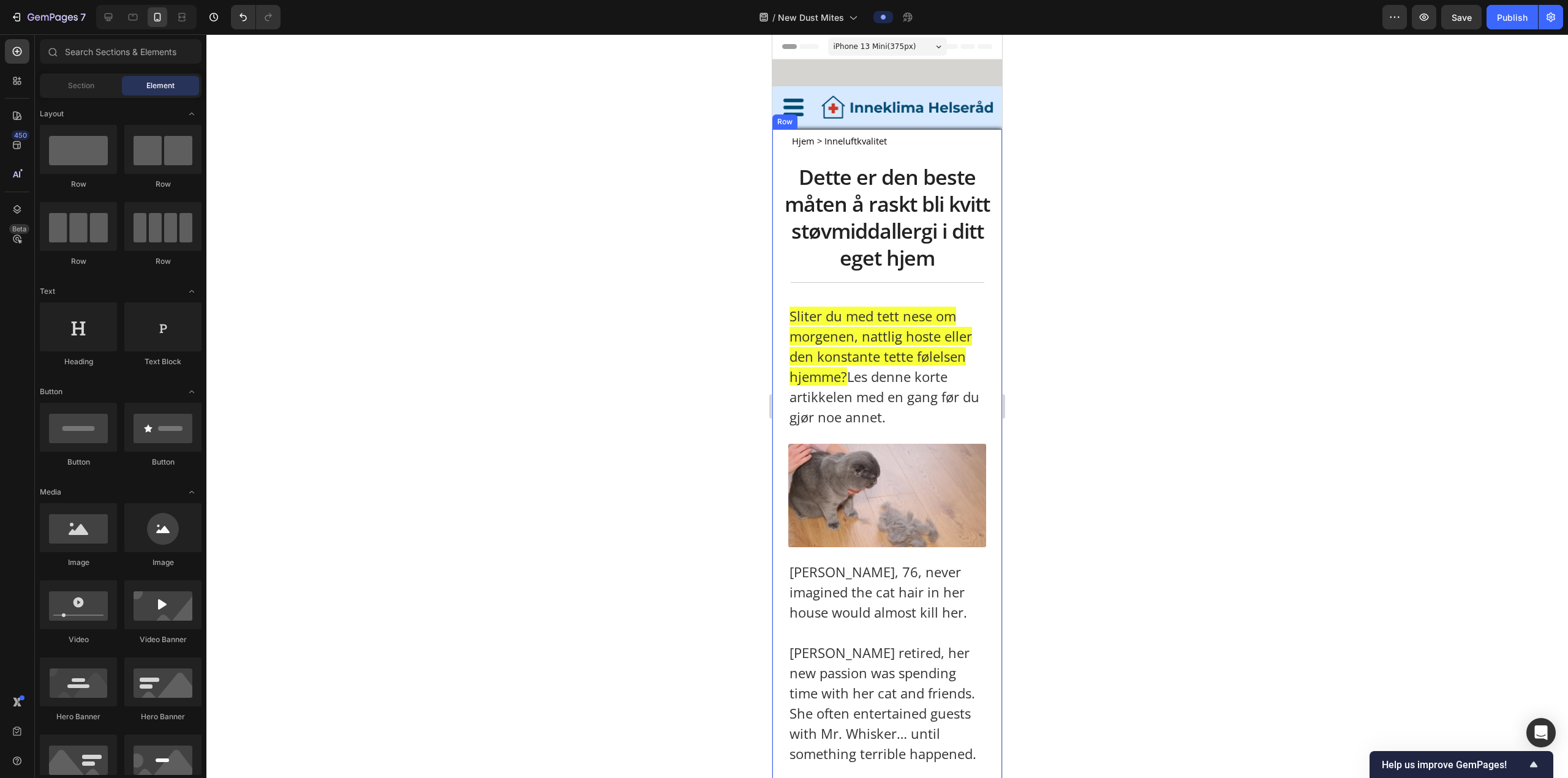
click at [518, 137] on div at bounding box center [886, 406] width 1361 height 744
drag, startPoint x: 932, startPoint y: 193, endPoint x: 819, endPoint y: 295, distance: 152.2
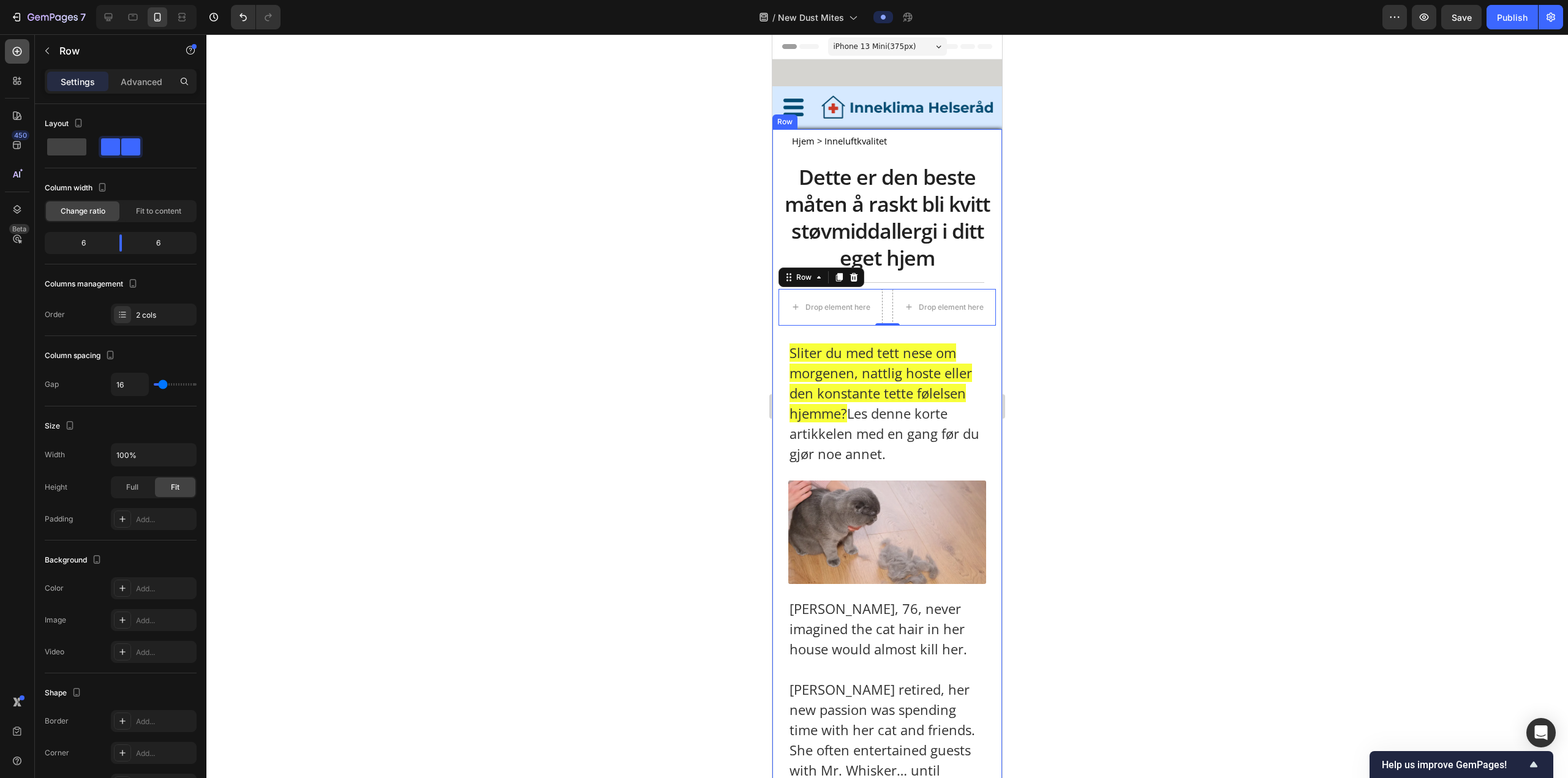
click at [17, 59] on div at bounding box center [17, 51] width 25 height 25
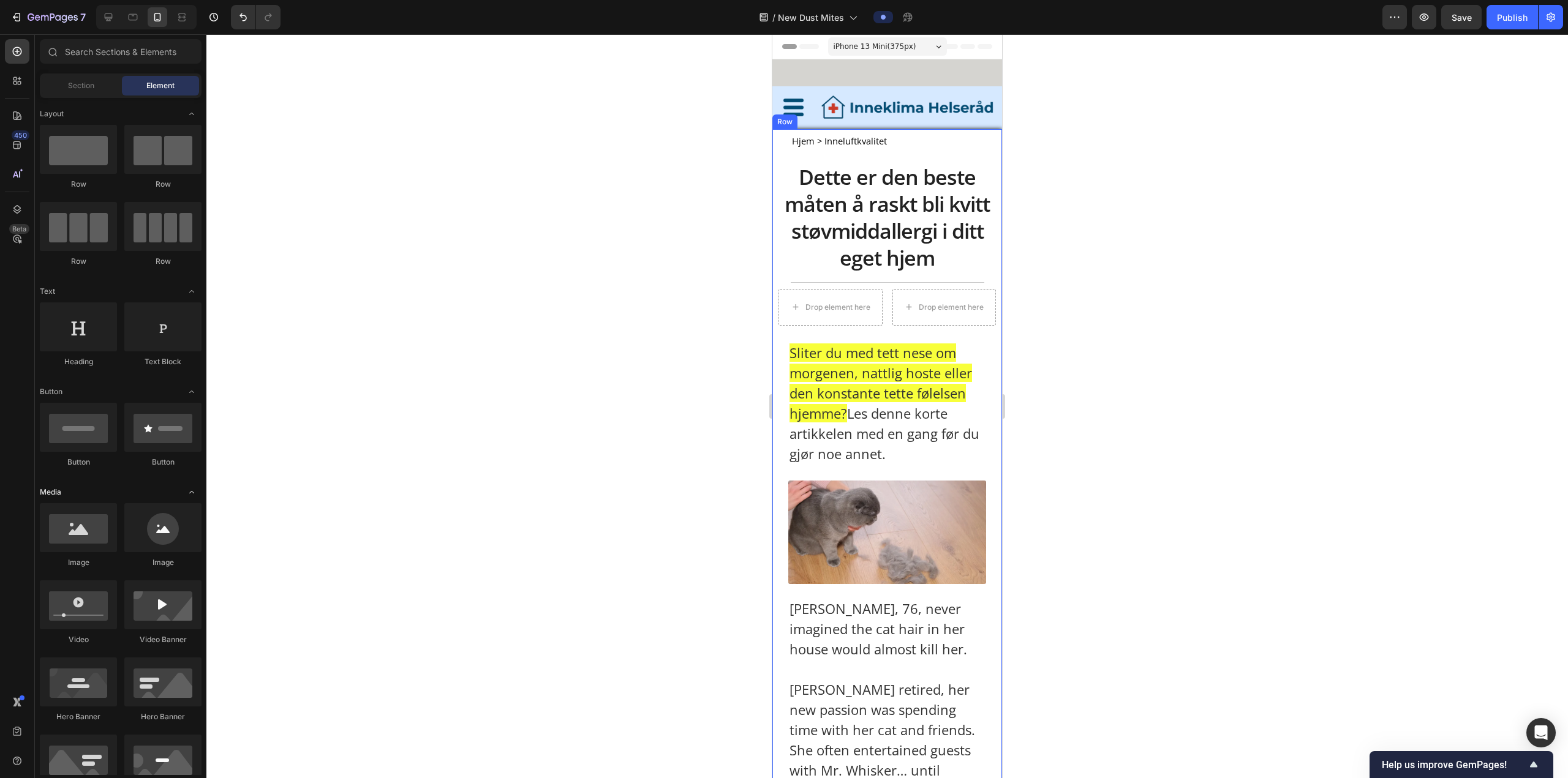
scroll to position [62, 0]
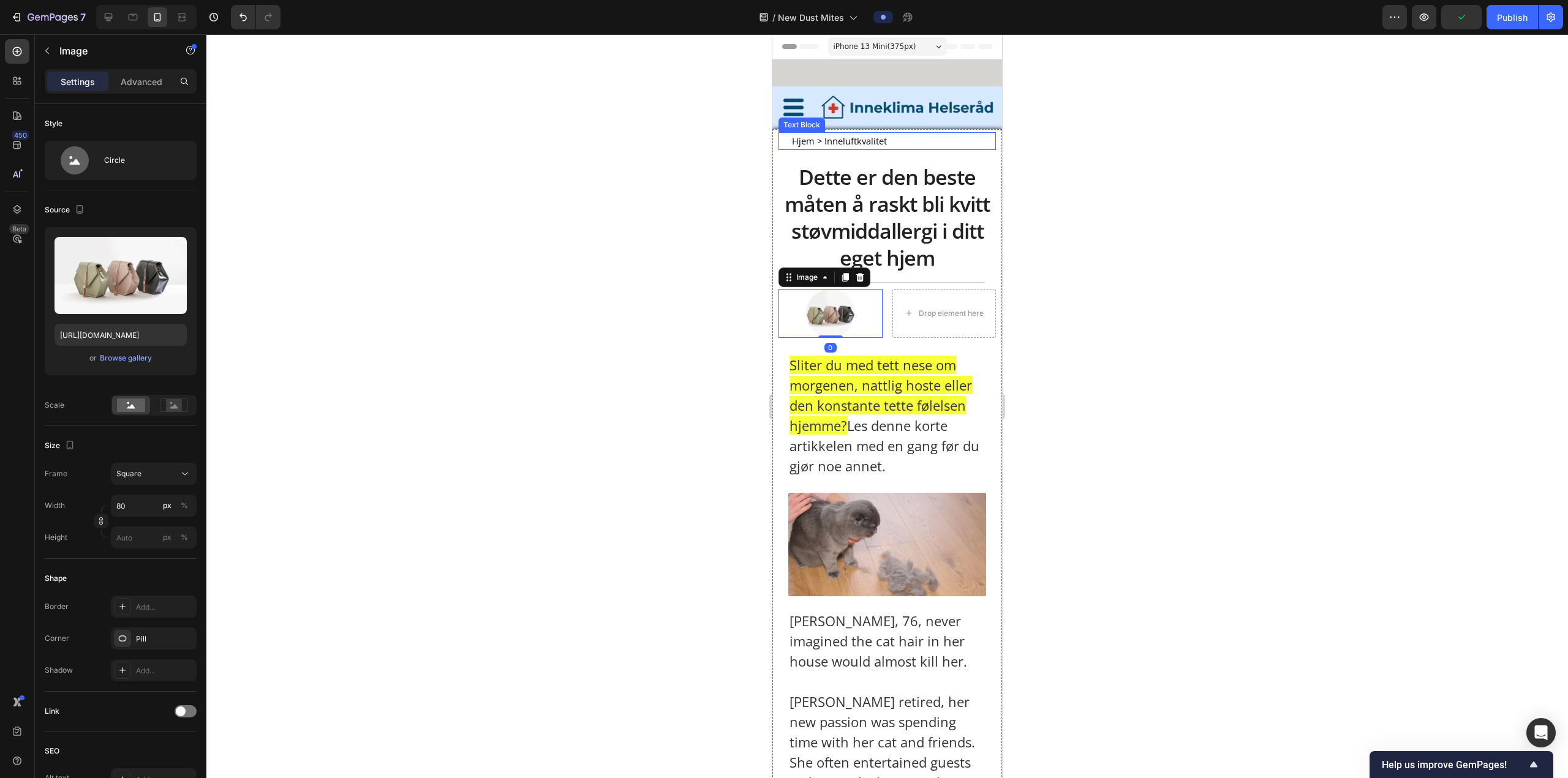
click at [518, 137] on span "Hjem > Inneluftkvalitet" at bounding box center [839, 141] width 95 height 12
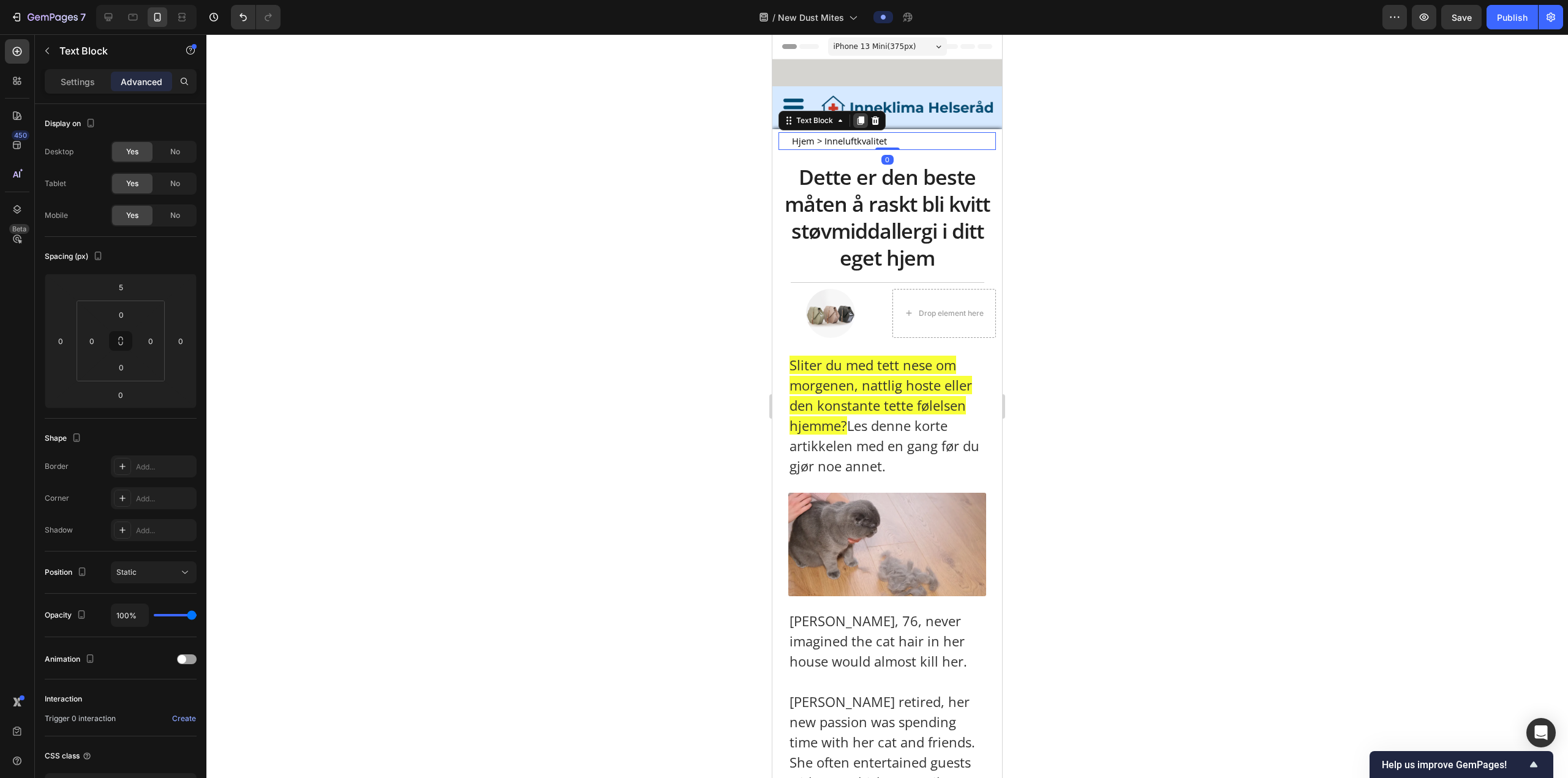
click at [518, 120] on icon at bounding box center [861, 121] width 6 height 9
click at [518, 295] on p "Hjem > Inneluftkvalitet" at bounding box center [944, 300] width 101 height 15
click at [518, 295] on span "Hjem > Inneluftkvalitet" at bounding box center [941, 300] width 95 height 12
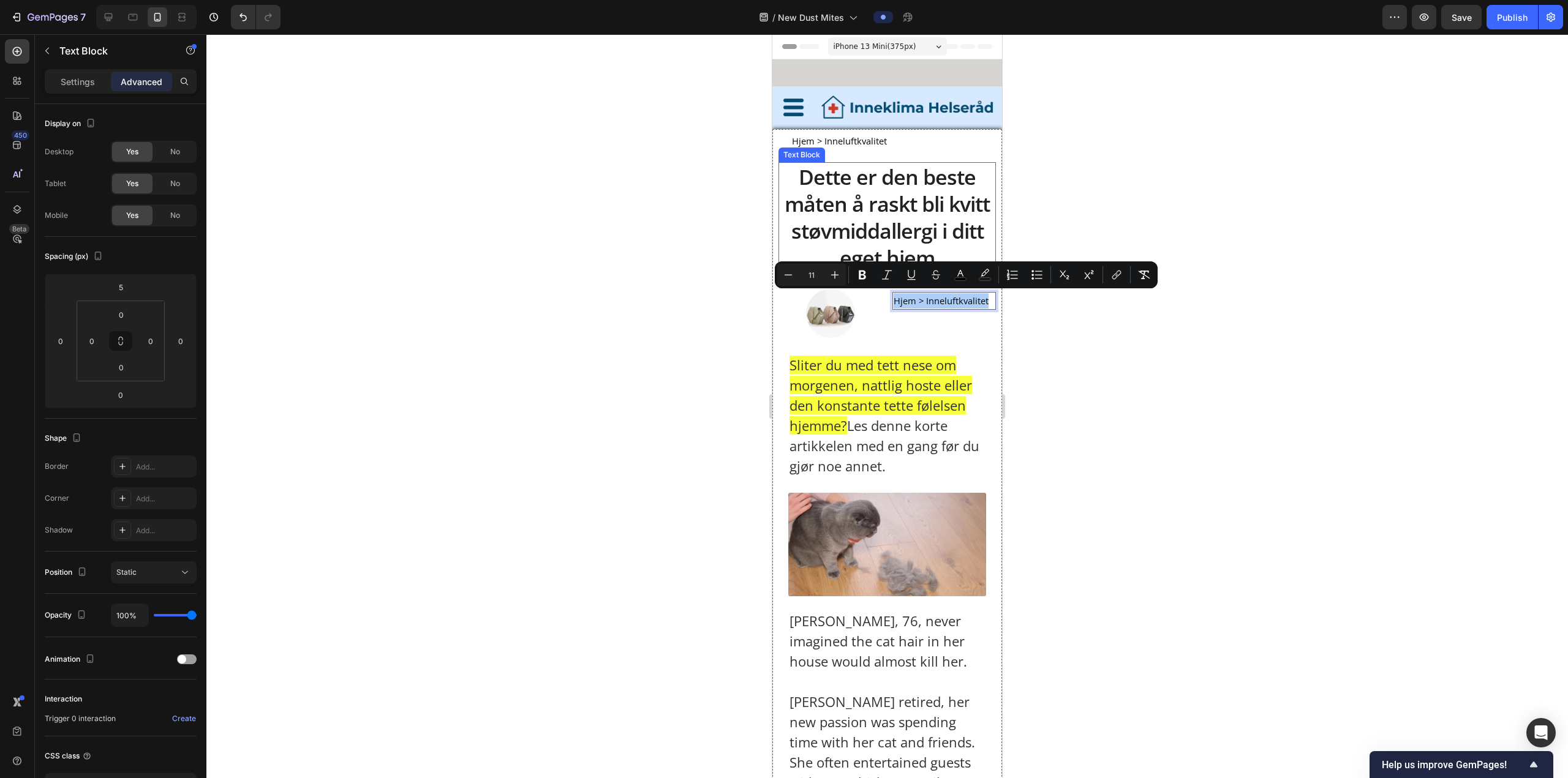
click at [518, 295] on div at bounding box center [886, 406] width 1361 height 744
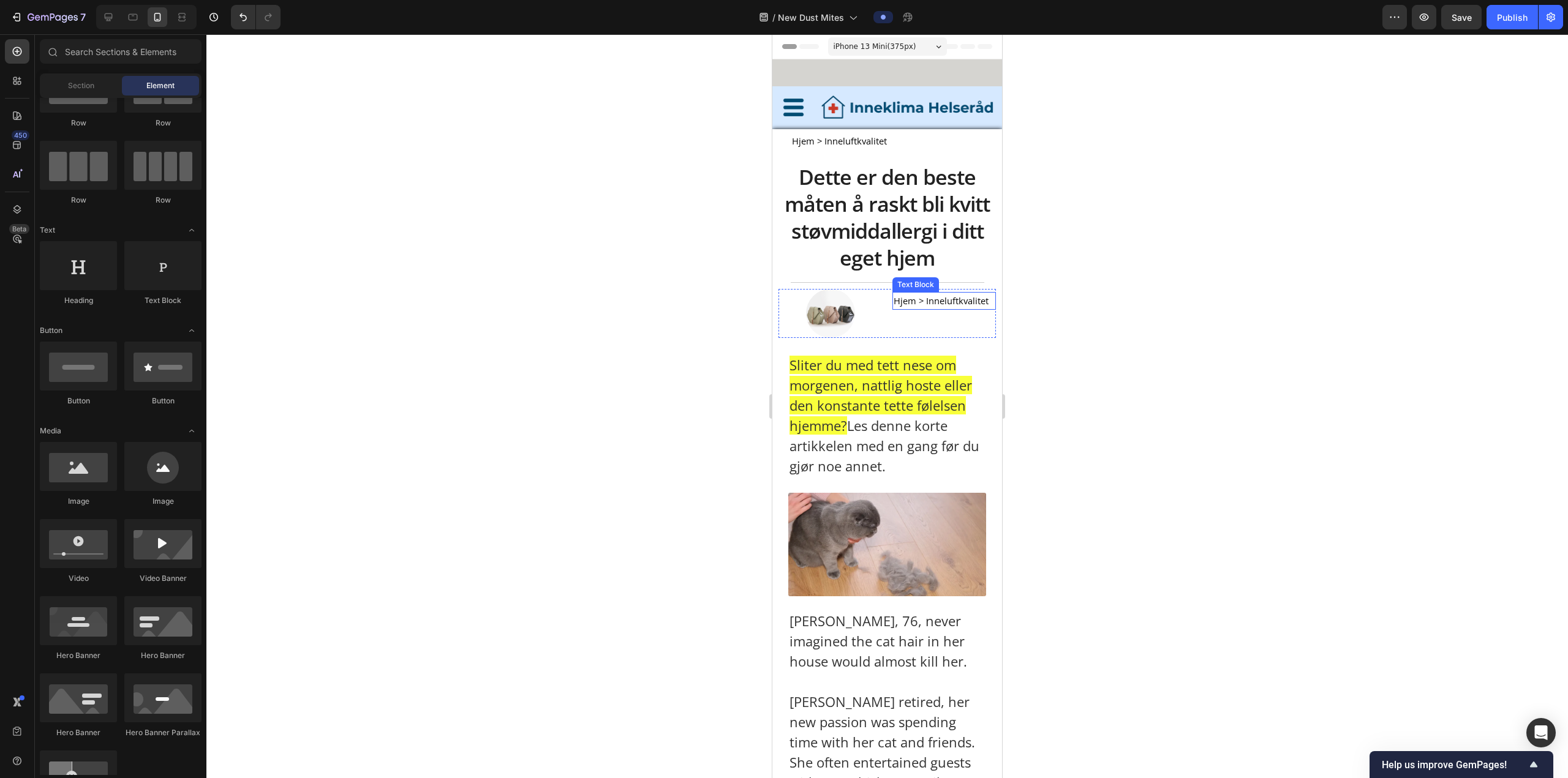
click at [518, 295] on p "Hjem > Inneluftkvalitet" at bounding box center [944, 300] width 101 height 15
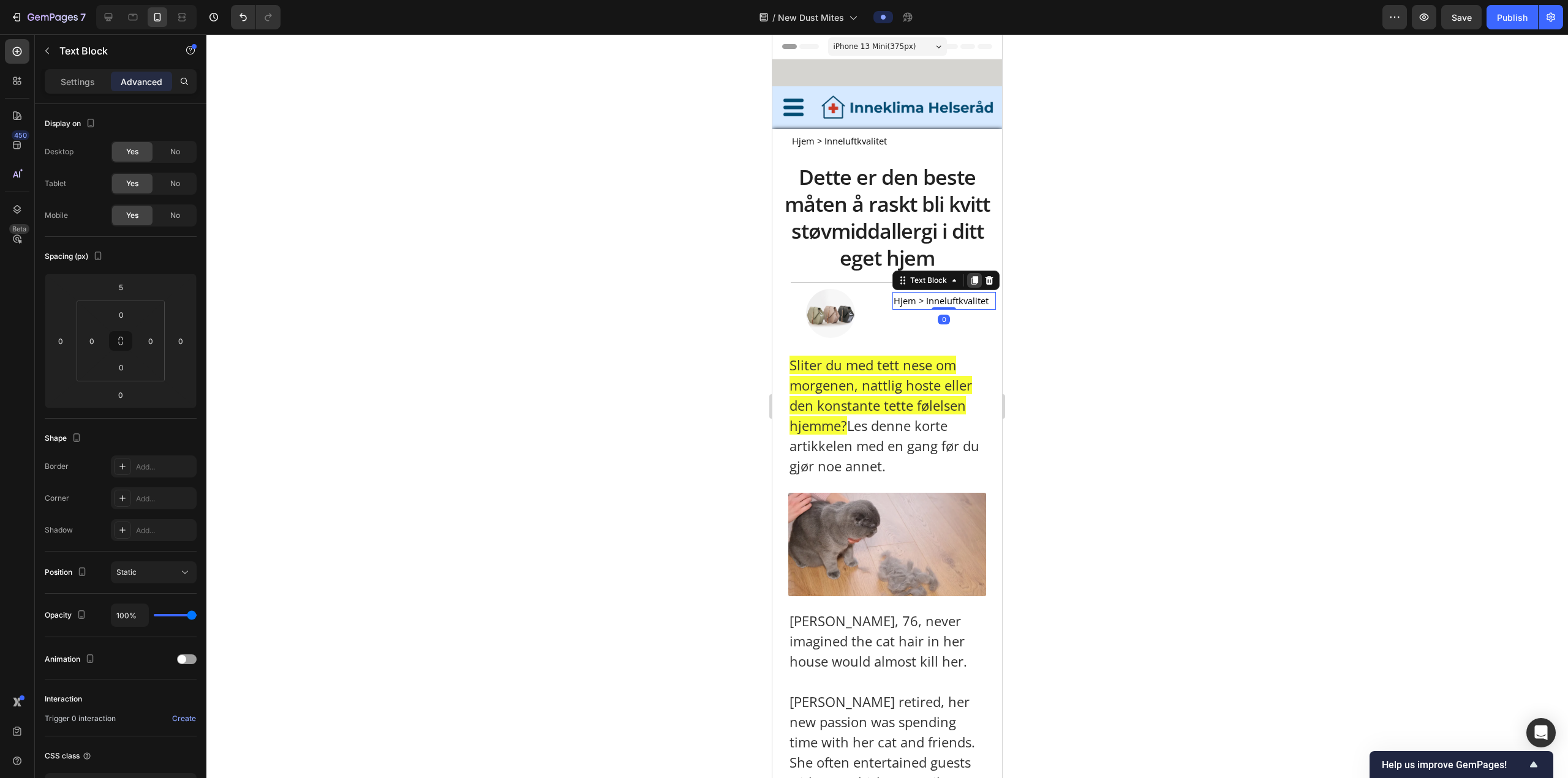
click at [518, 284] on icon at bounding box center [974, 280] width 10 height 10
click at [518, 295] on div at bounding box center [886, 406] width 1361 height 744
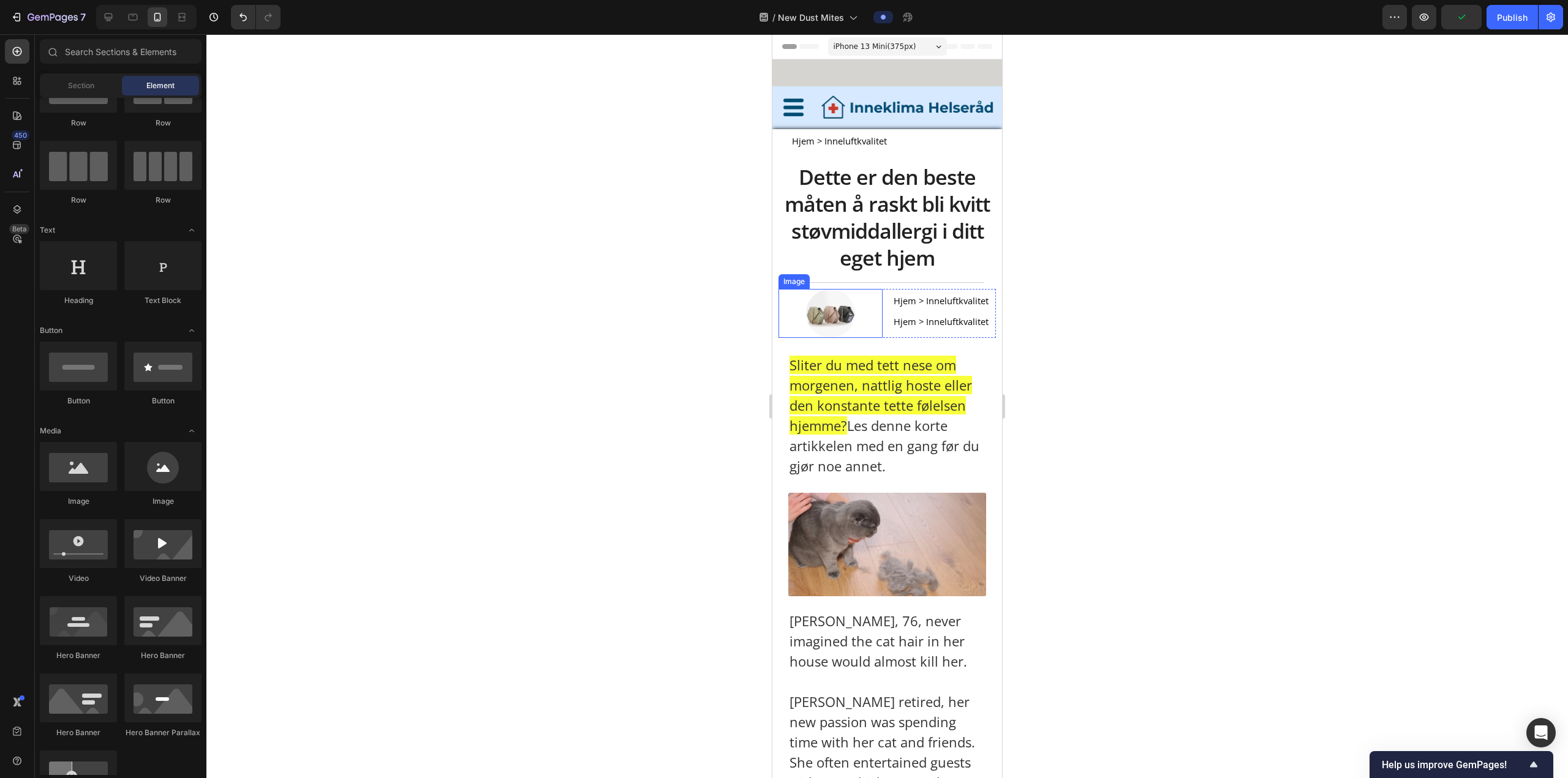
click at [518, 295] on div "Image Hjem > Inneluftkvalitet Text Block Hjem > Inneluftkvalitet Text Block Row" at bounding box center [887, 313] width 217 height 49
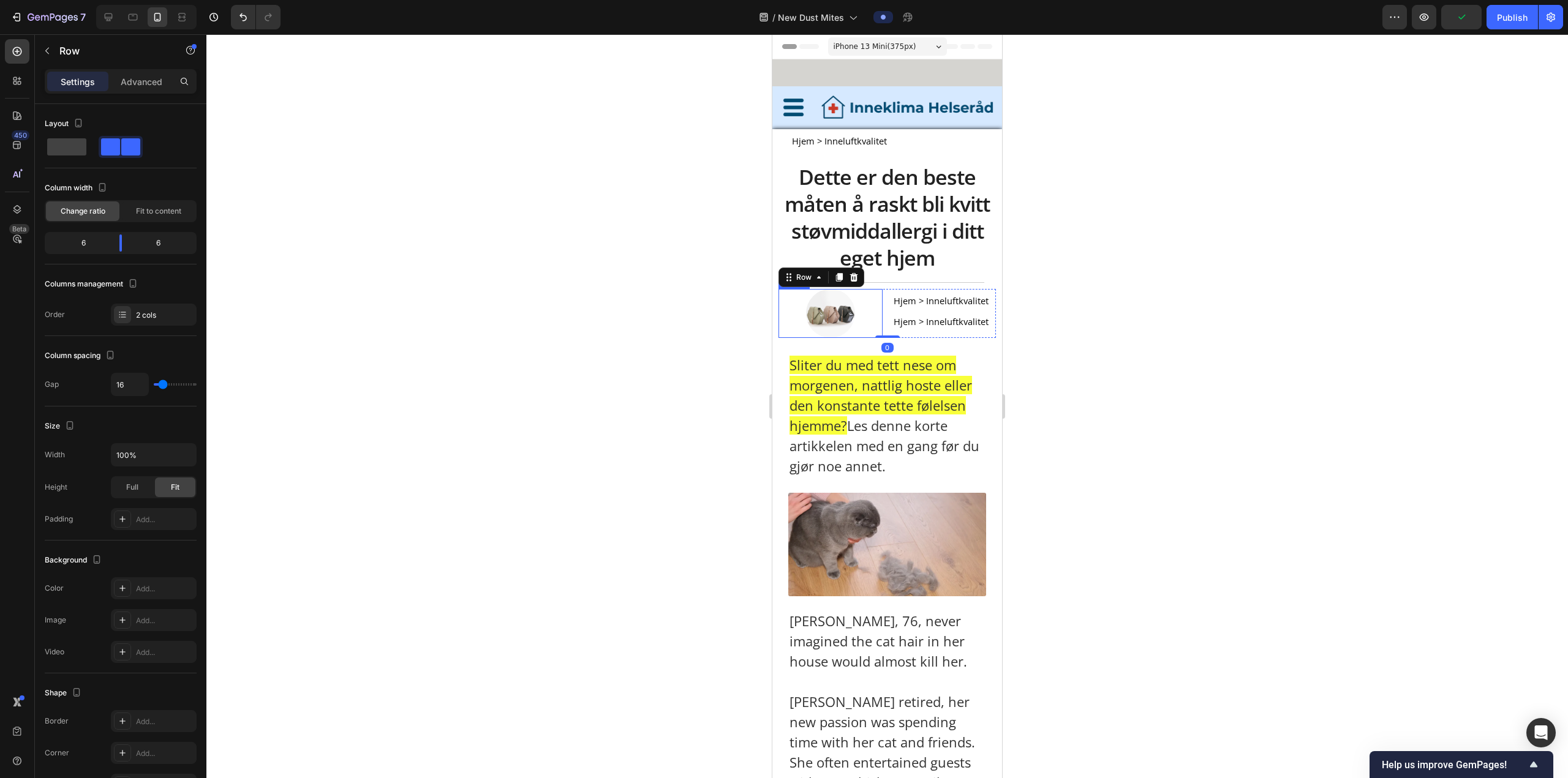
click at [518, 295] on div at bounding box center [830, 313] width 104 height 49
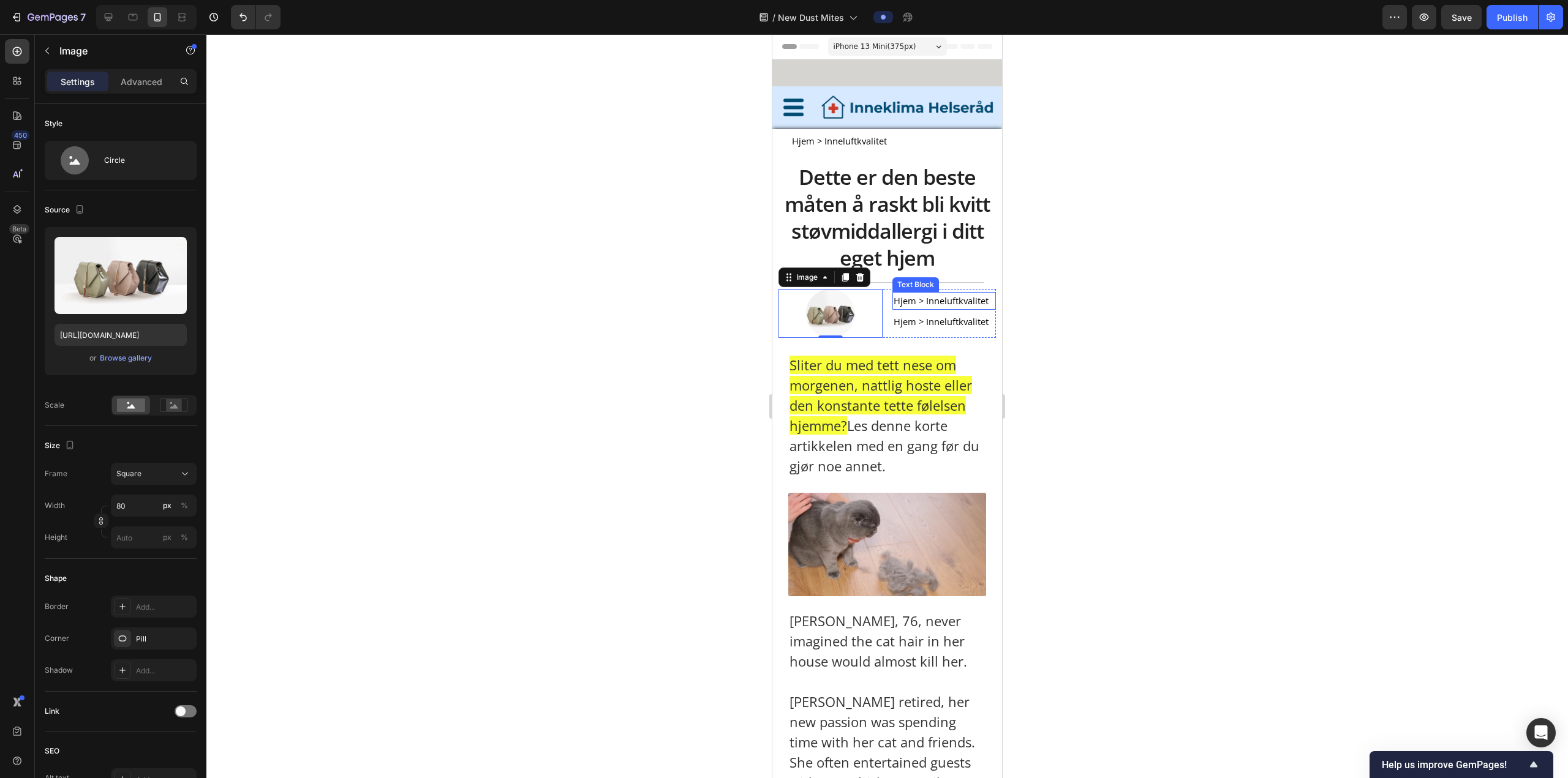
click at [518, 295] on span "Hjem > Inneluftkvalitet" at bounding box center [941, 300] width 95 height 12
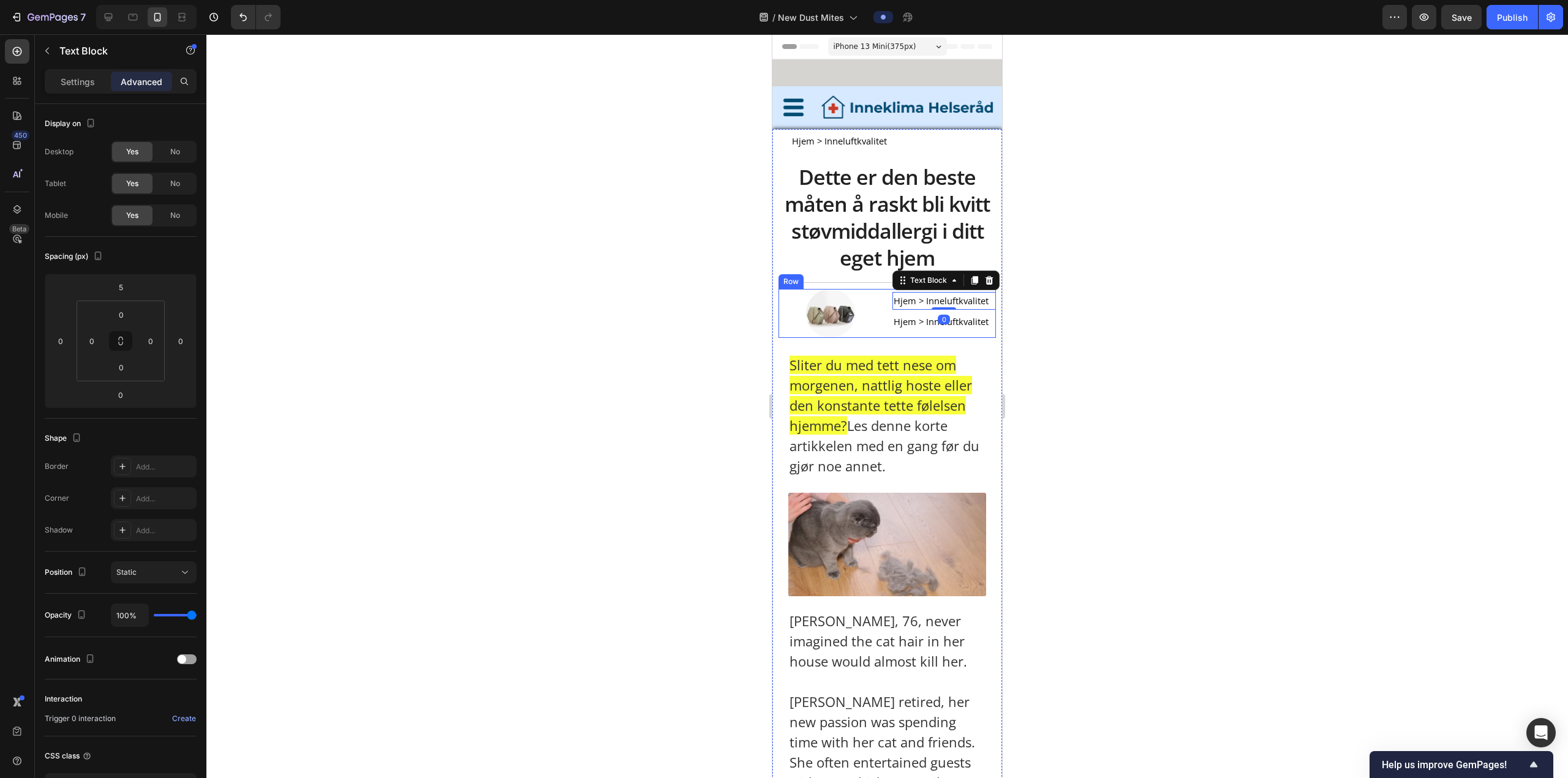
click at [518, 295] on div at bounding box center [830, 313] width 104 height 49
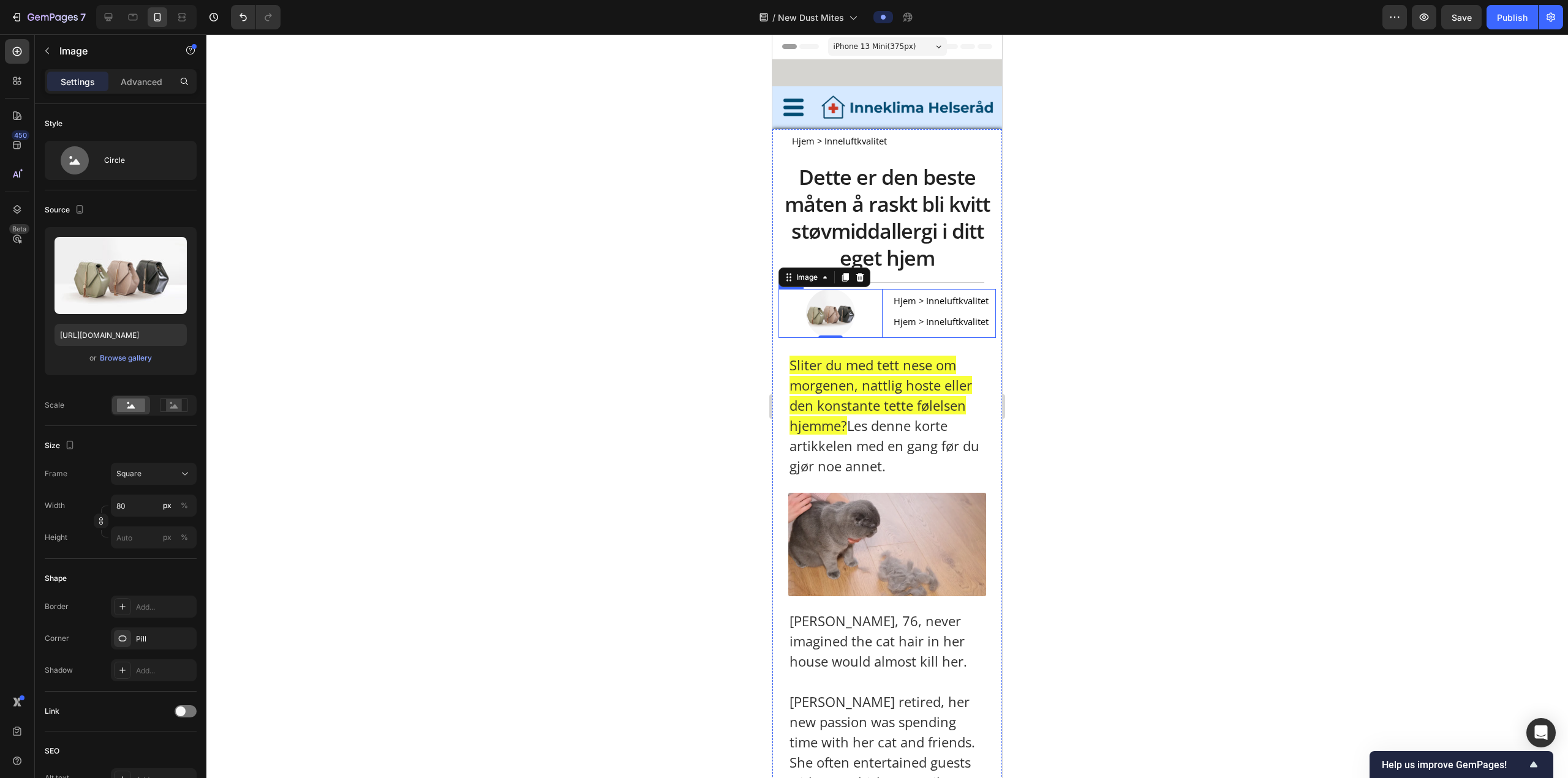
click at [518, 295] on div "Image 0 Hjem > Inneluftkvalitet Text Block Hjem > Inneluftkvalitet Text Block R…" at bounding box center [887, 313] width 217 height 49
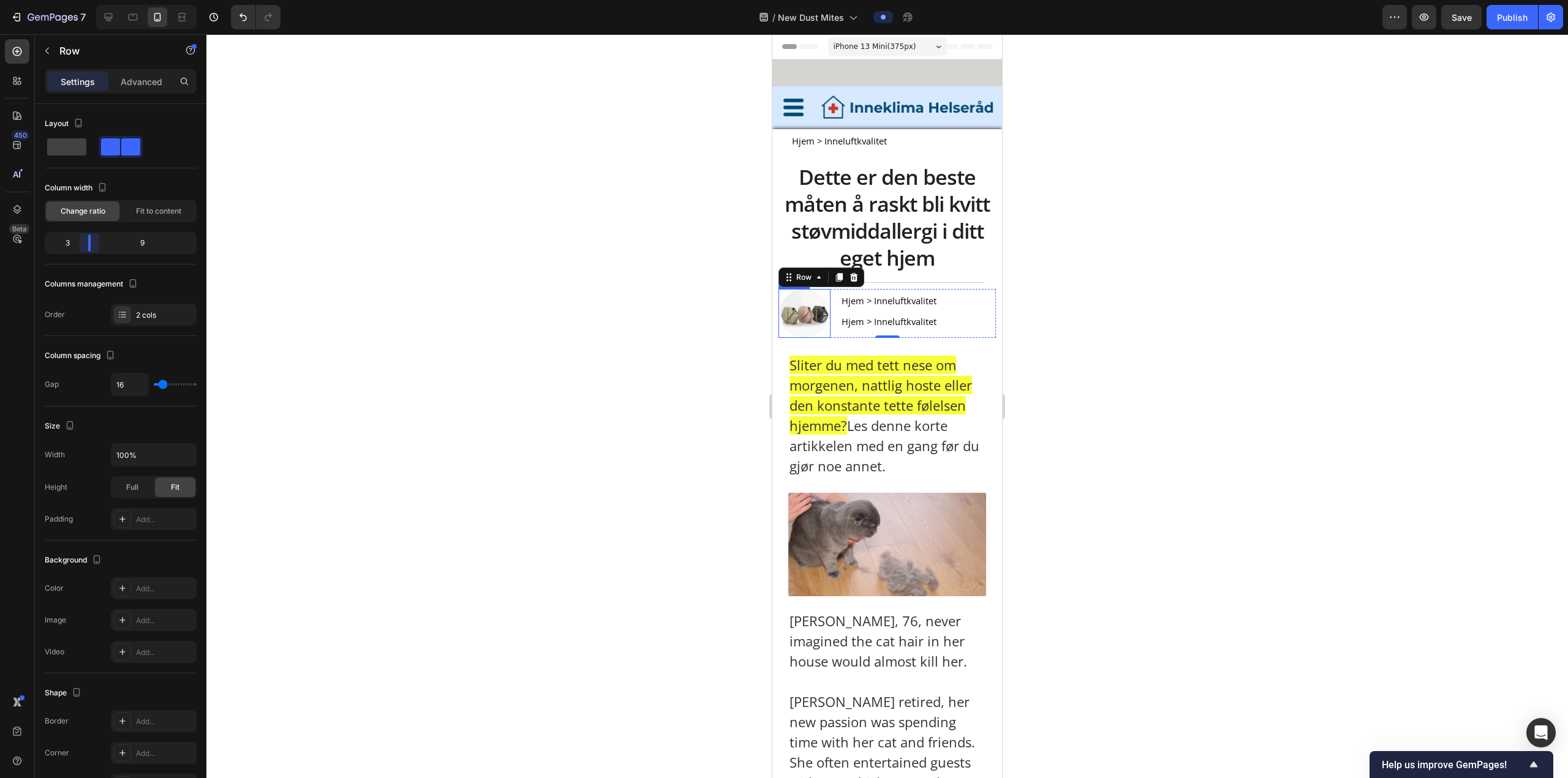
drag, startPoint x: 123, startPoint y: 243, endPoint x: 88, endPoint y: 251, distance: 35.9
click at [88, 0] on body "7 Version history / New Dust Mites Preview Save Publish 450 Beta Sections(18) E…" at bounding box center [784, 0] width 1568 height 0
click at [518, 295] on span "Hjem > Inneluftkvalitet" at bounding box center [889, 300] width 95 height 12
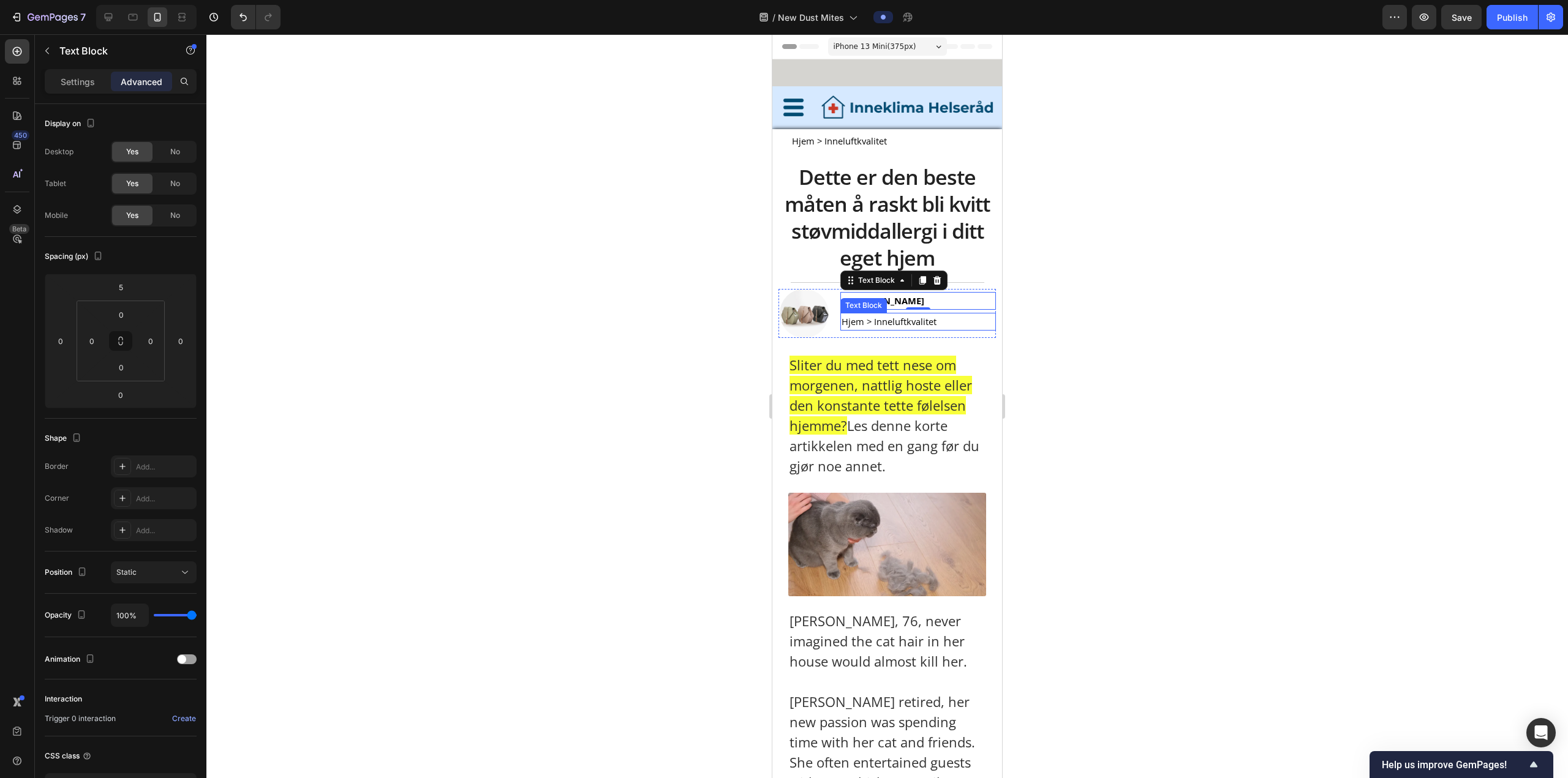
click at [518, 295] on span "Hjem > Inneluftkvalitet" at bounding box center [889, 321] width 95 height 12
click at [518, 287] on div at bounding box center [886, 406] width 1361 height 744
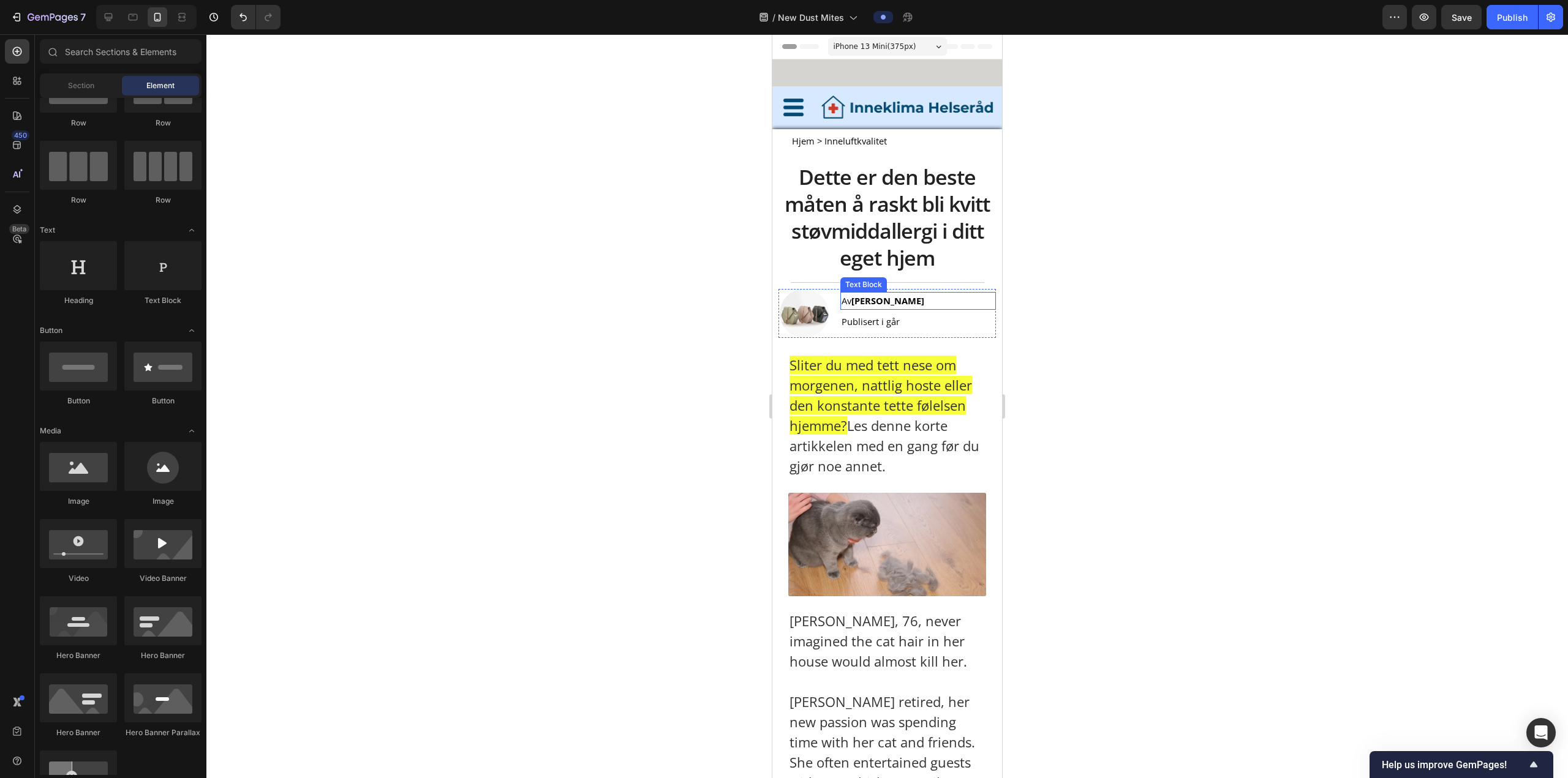
click at [518, 295] on strong "Astrid Haugen" at bounding box center [887, 300] width 73 height 12
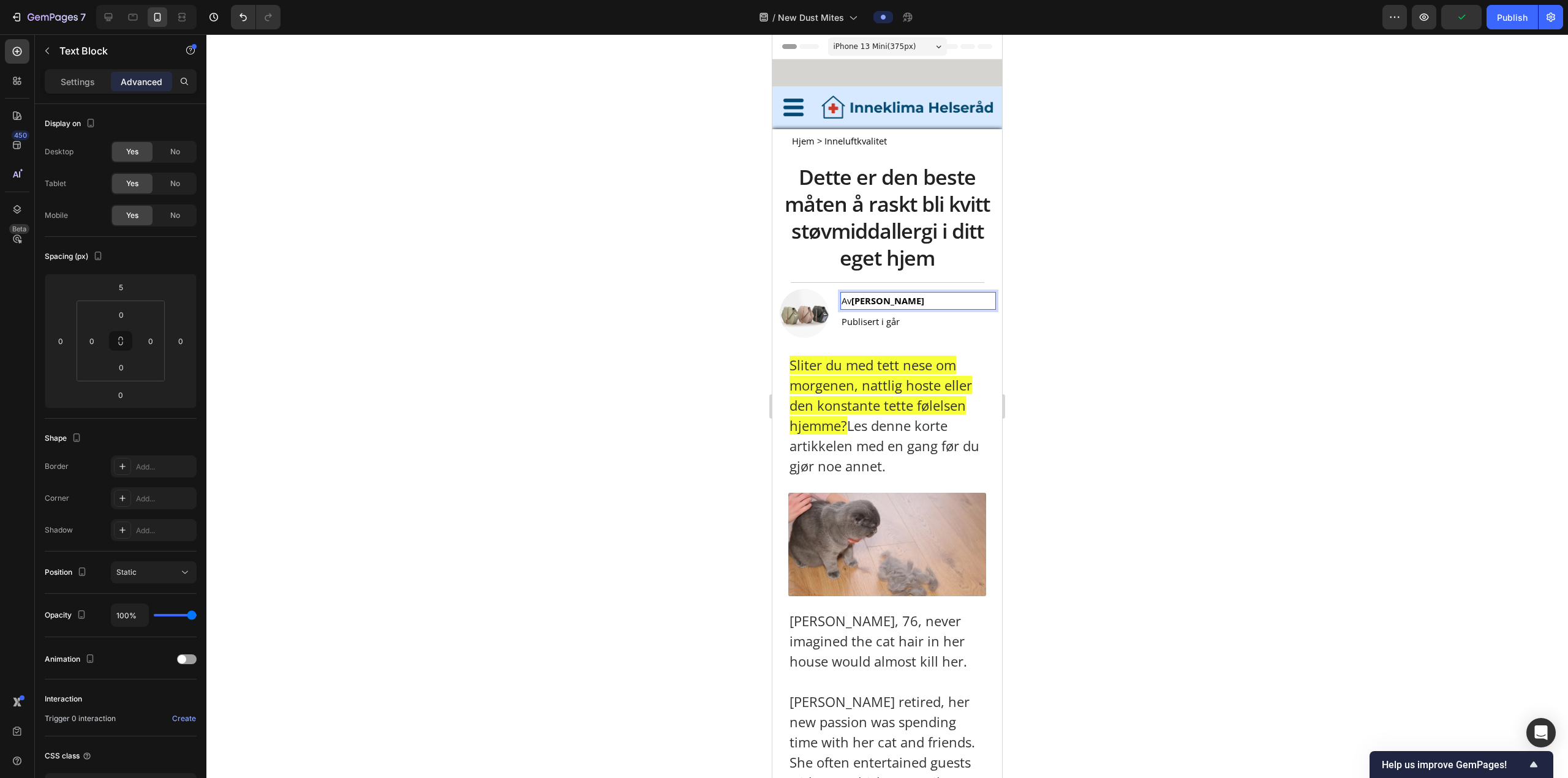
click at [518, 295] on div at bounding box center [886, 406] width 1361 height 744
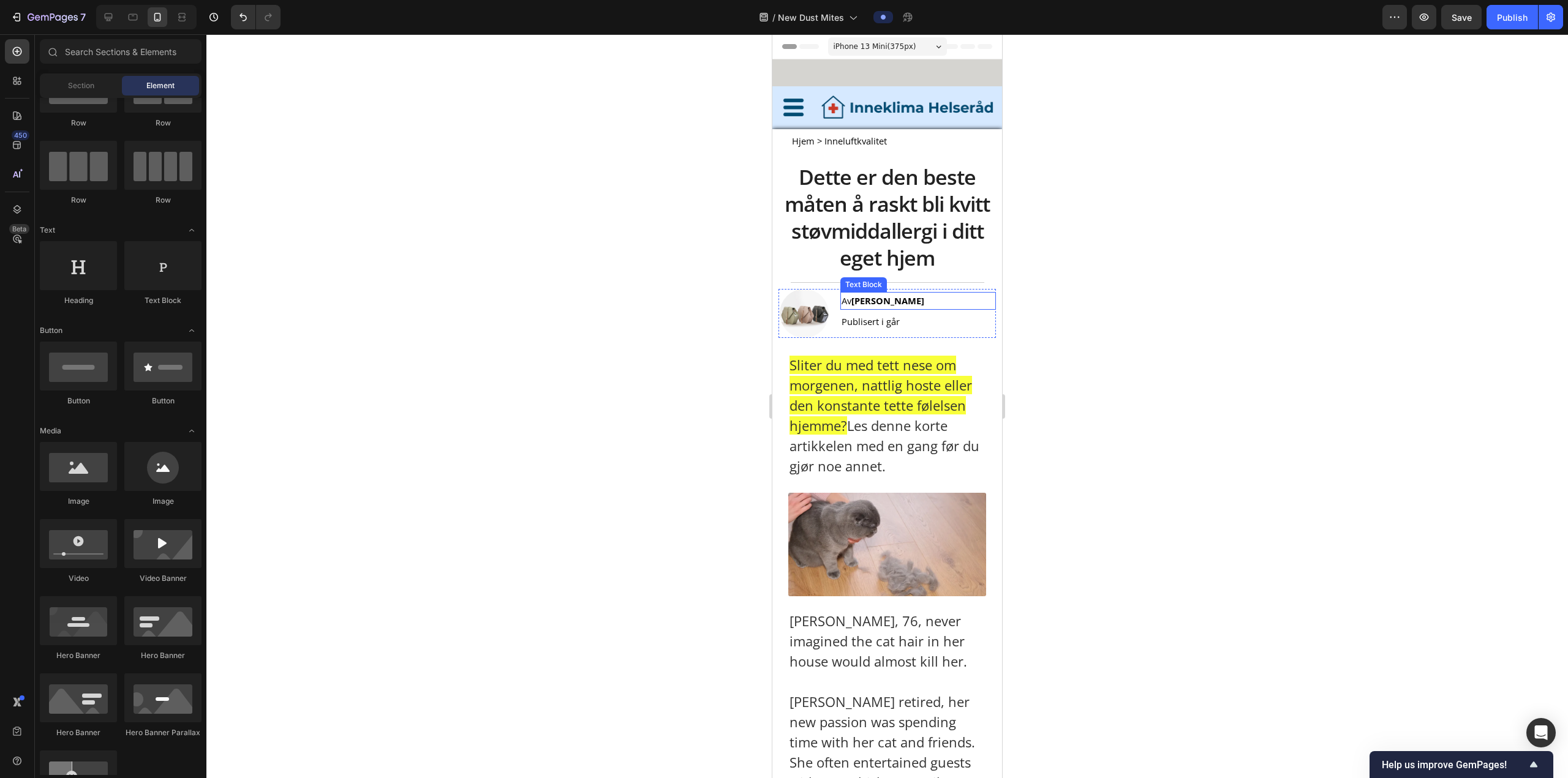
click at [518, 295] on strong "Astrid Haugen" at bounding box center [887, 300] width 73 height 12
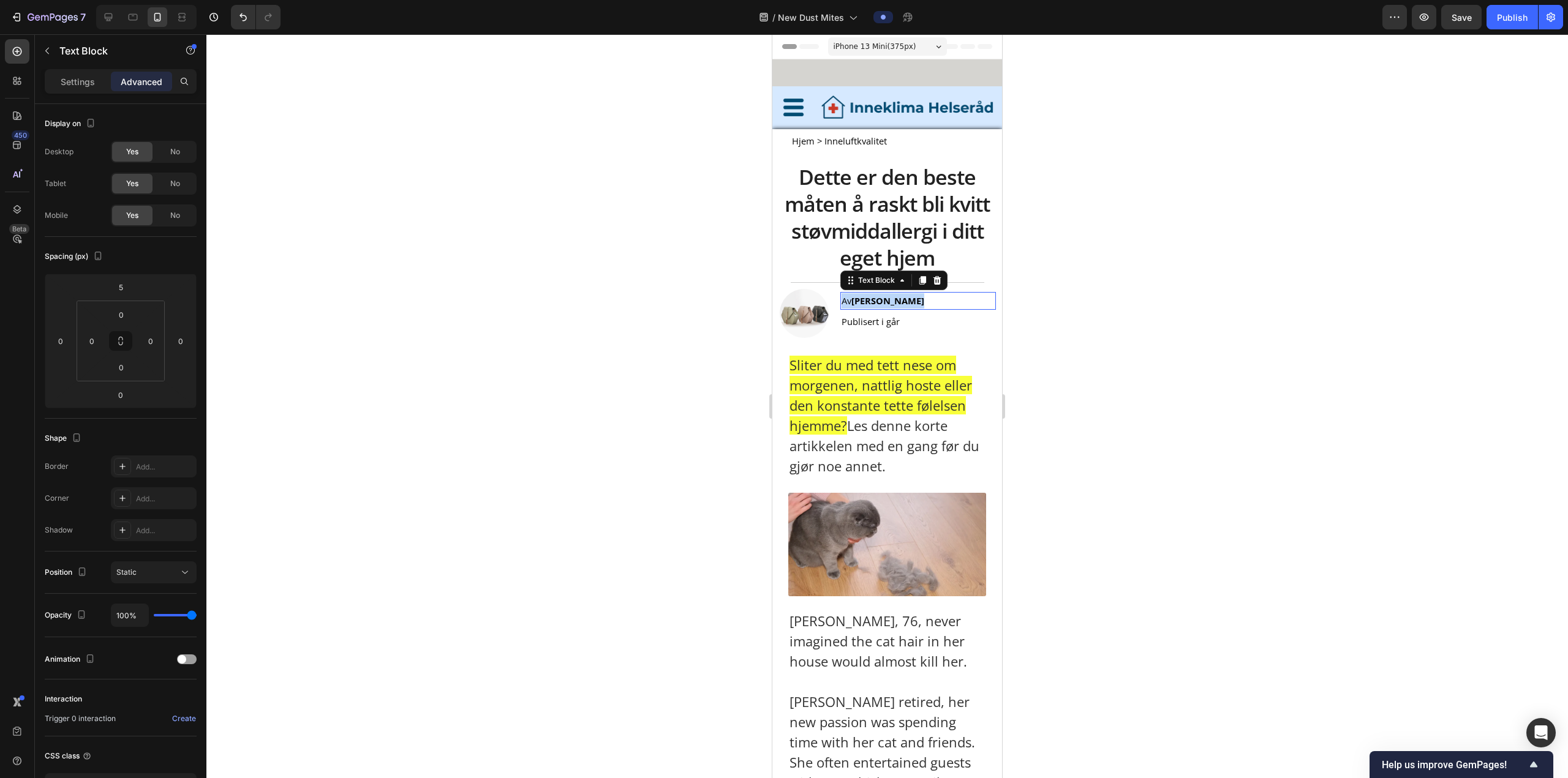
click at [518, 295] on strong "Astrid Haugen" at bounding box center [887, 300] width 73 height 12
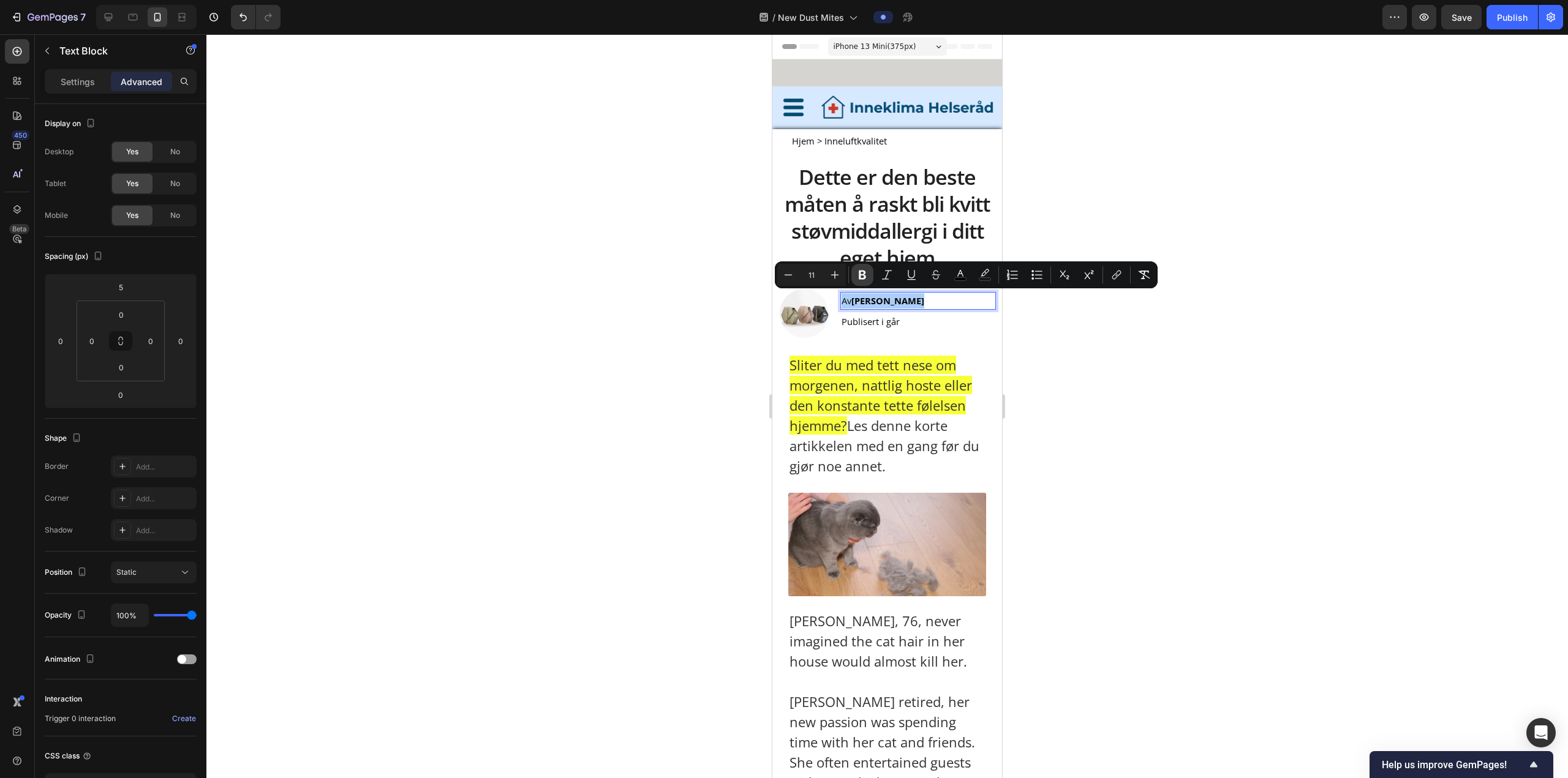
click at [518, 278] on icon "Editor contextual toolbar" at bounding box center [862, 275] width 7 height 9
click at [518, 295] on div at bounding box center [886, 406] width 1361 height 744
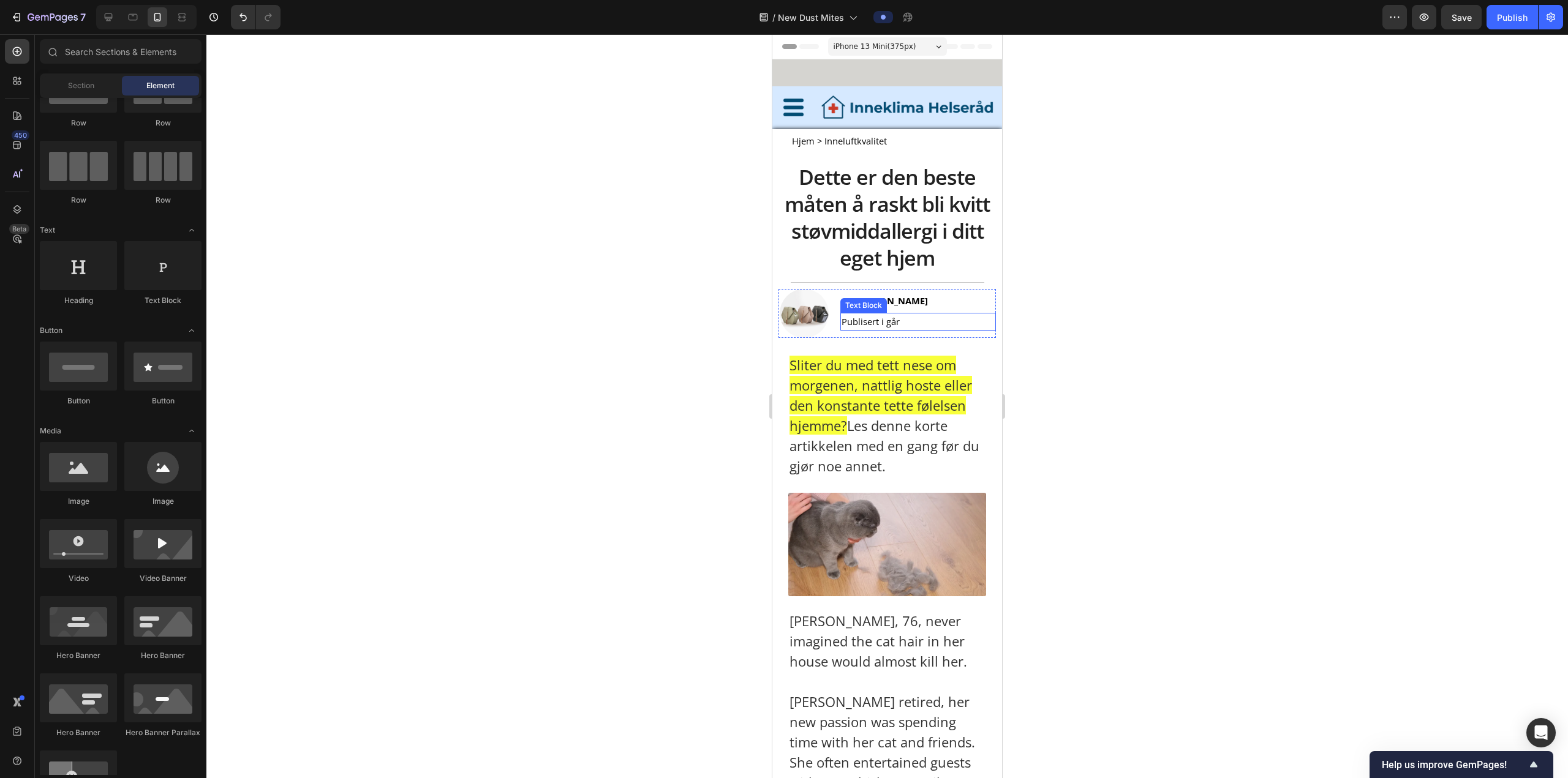
click at [518, 295] on span "Publisert i går" at bounding box center [870, 321] width 58 height 12
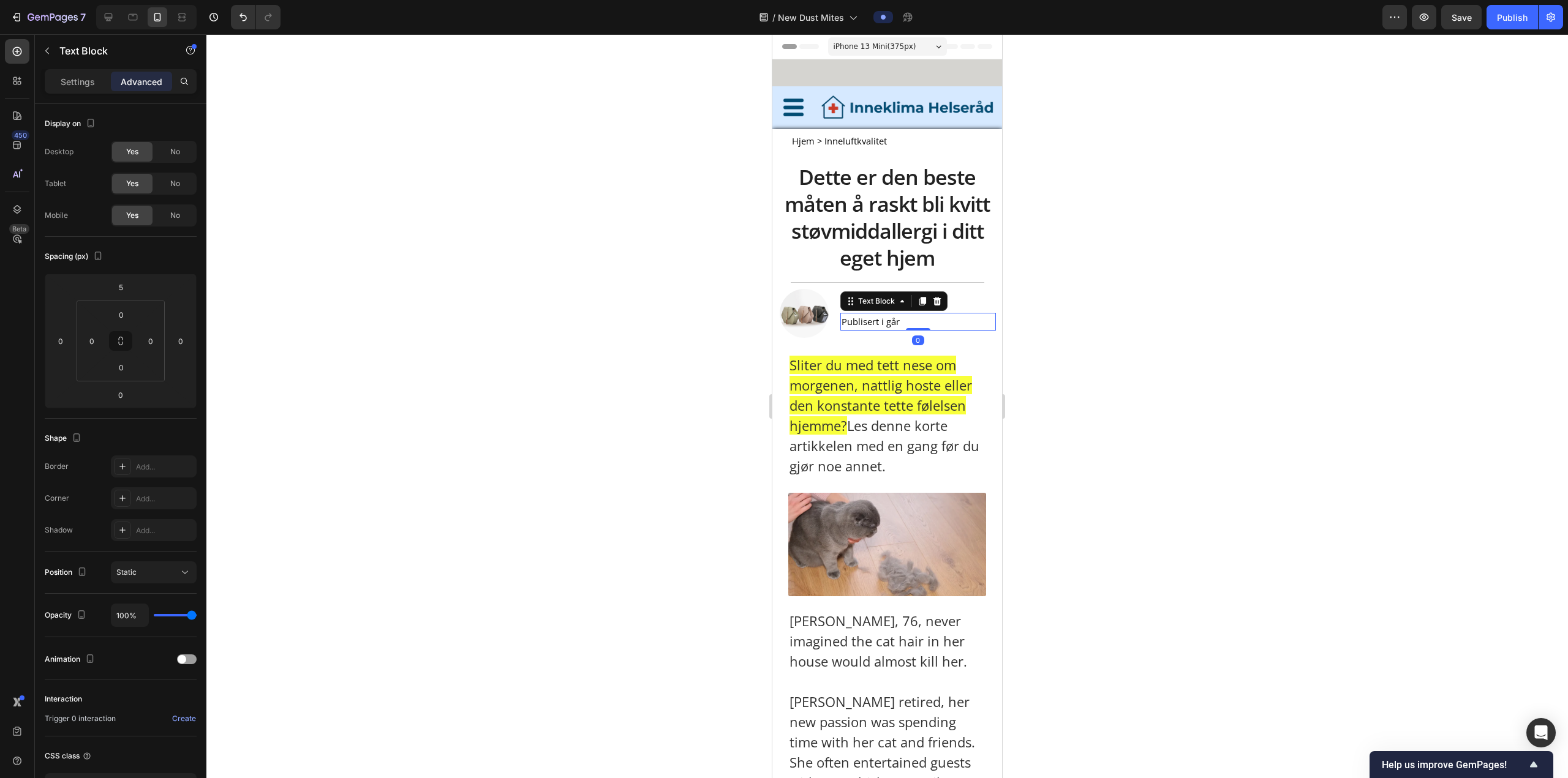
click at [518, 295] on span "Publisert i går" at bounding box center [870, 321] width 58 height 12
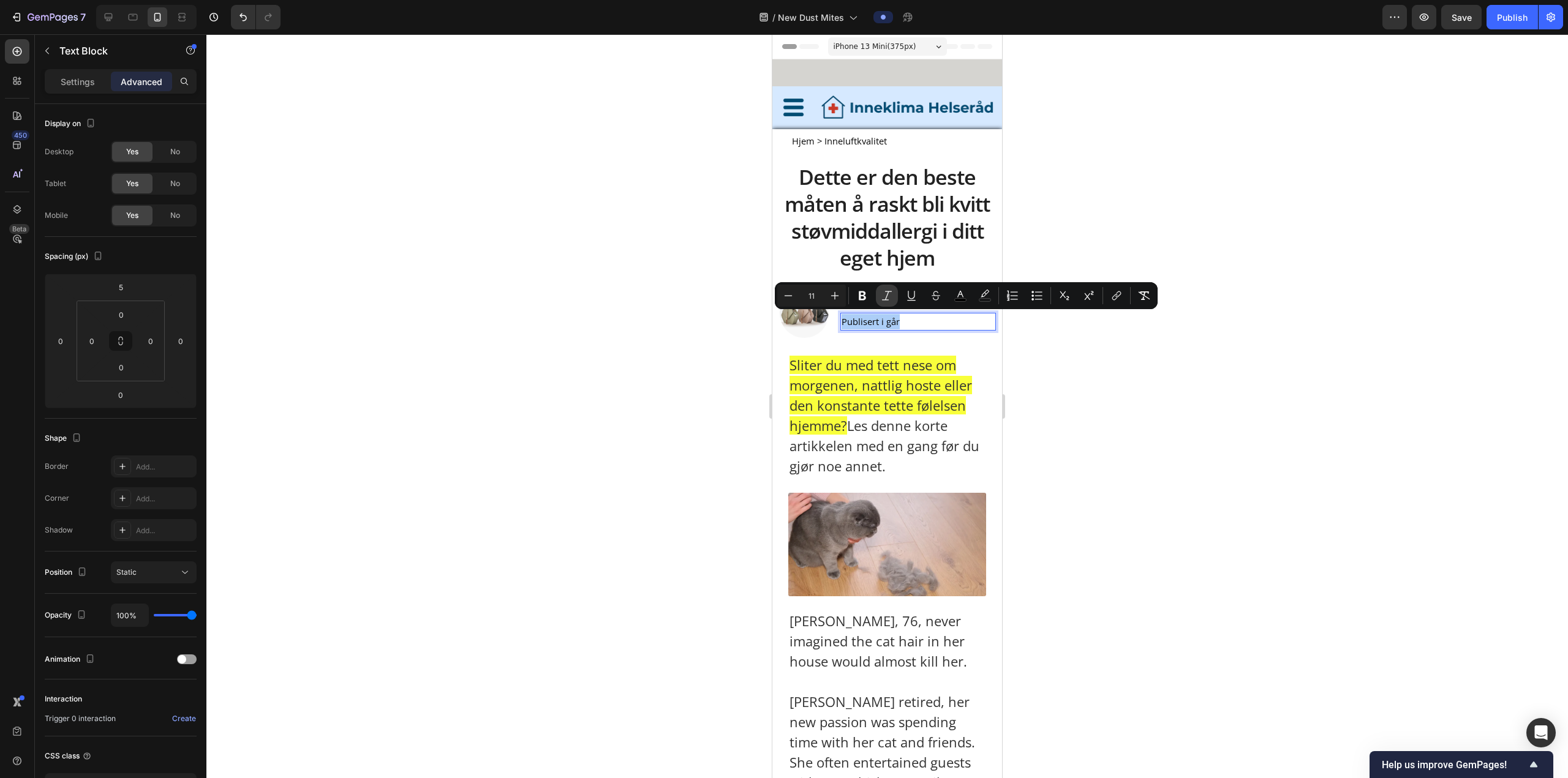
click at [518, 295] on icon "Editor contextual toolbar" at bounding box center [886, 295] width 12 height 12
click at [518, 295] on div at bounding box center [886, 406] width 1361 height 744
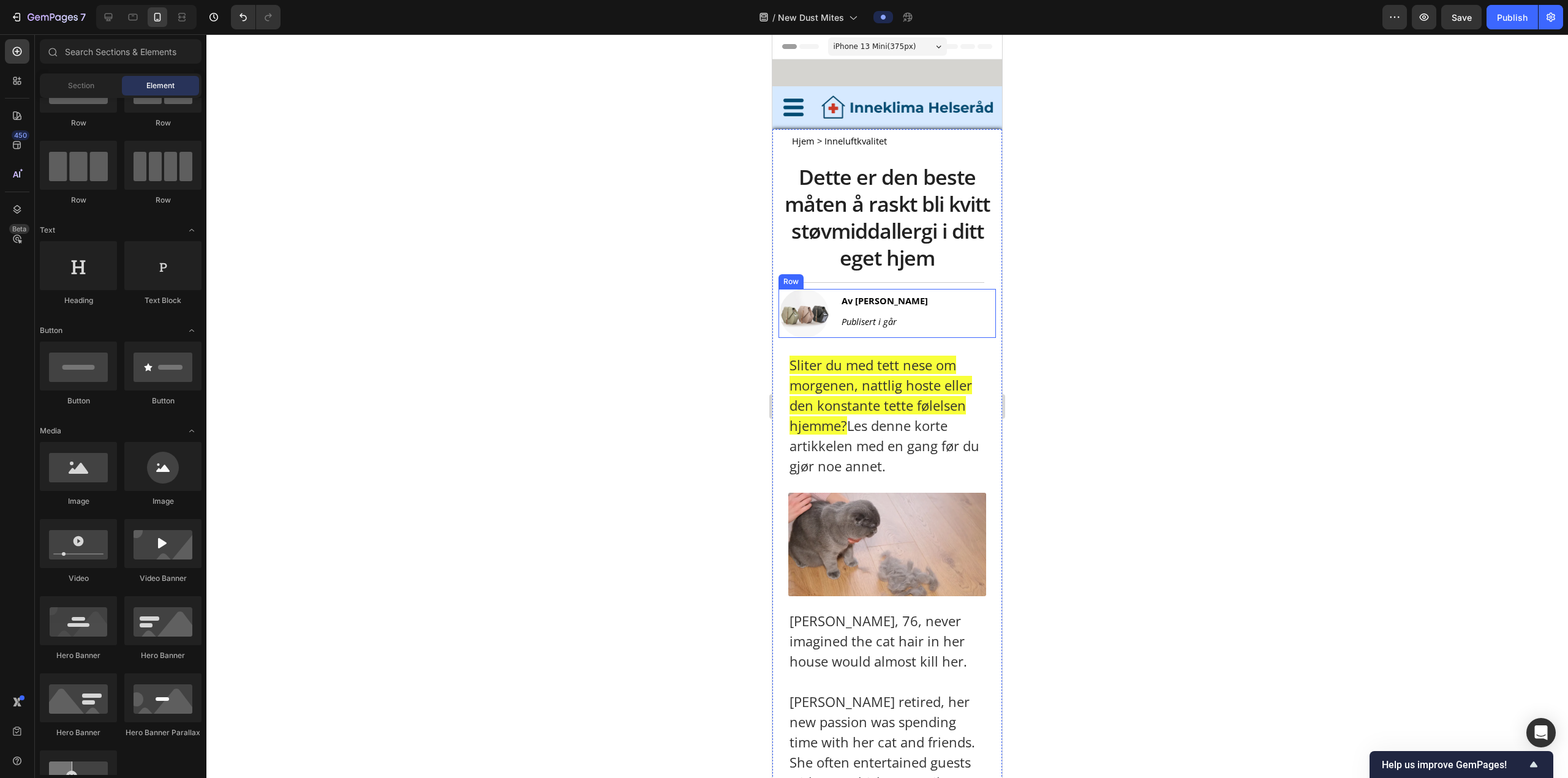
click at [518, 295] on p "Publisert i går" at bounding box center [918, 321] width 153 height 15
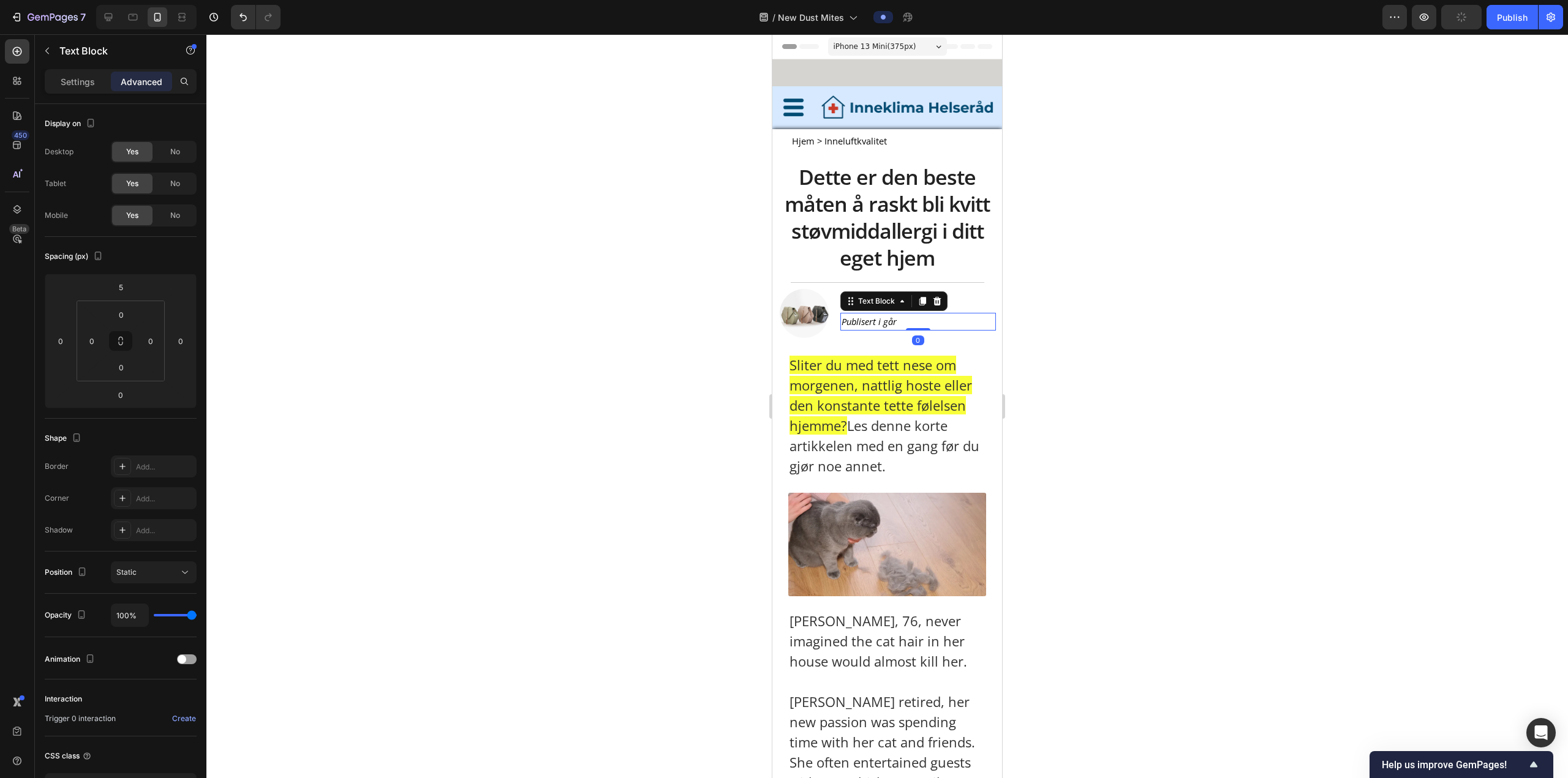
click at [518, 295] on div at bounding box center [886, 406] width 1361 height 744
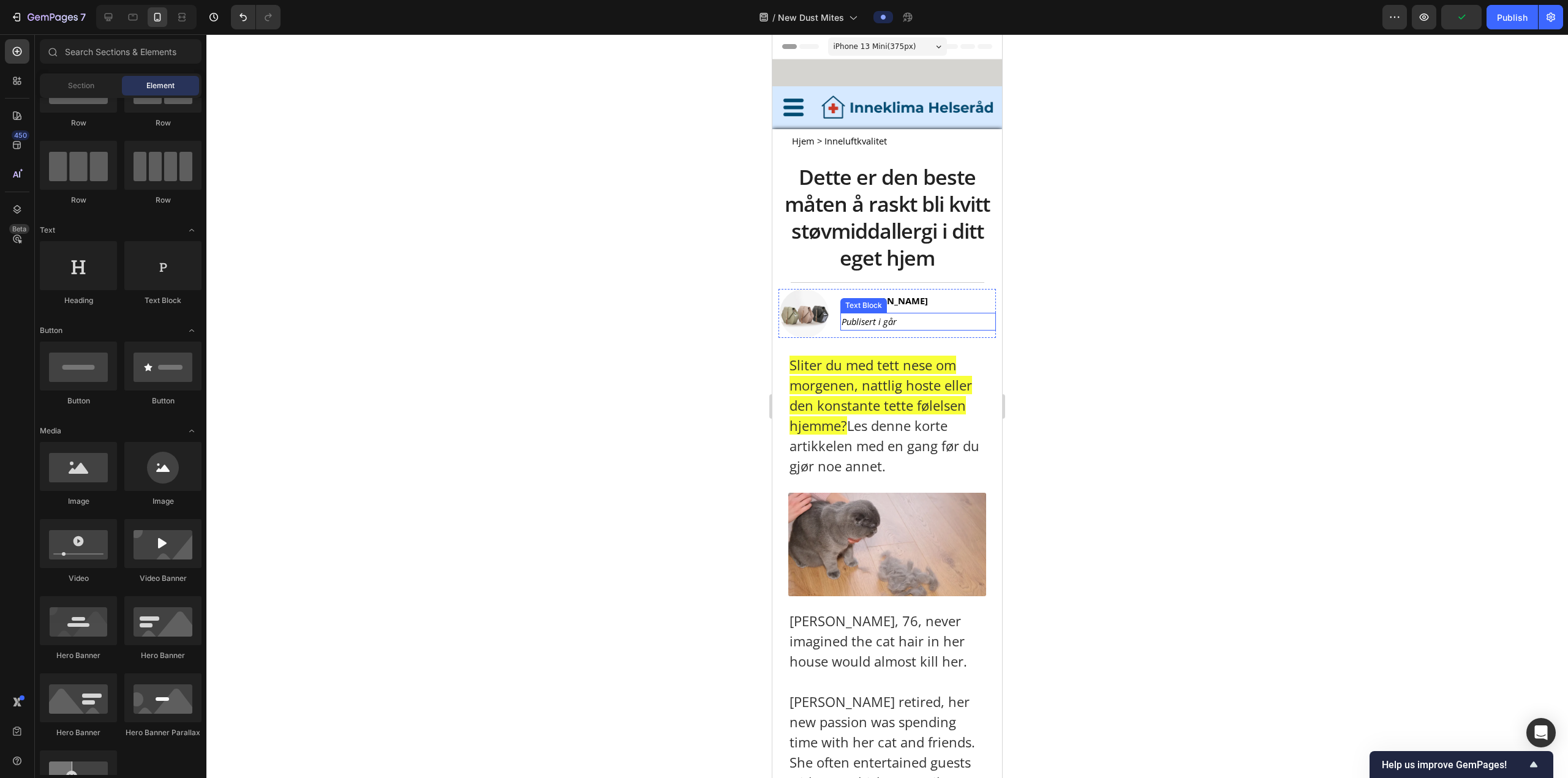
click at [518, 295] on p "Publisert i går" at bounding box center [918, 321] width 153 height 15
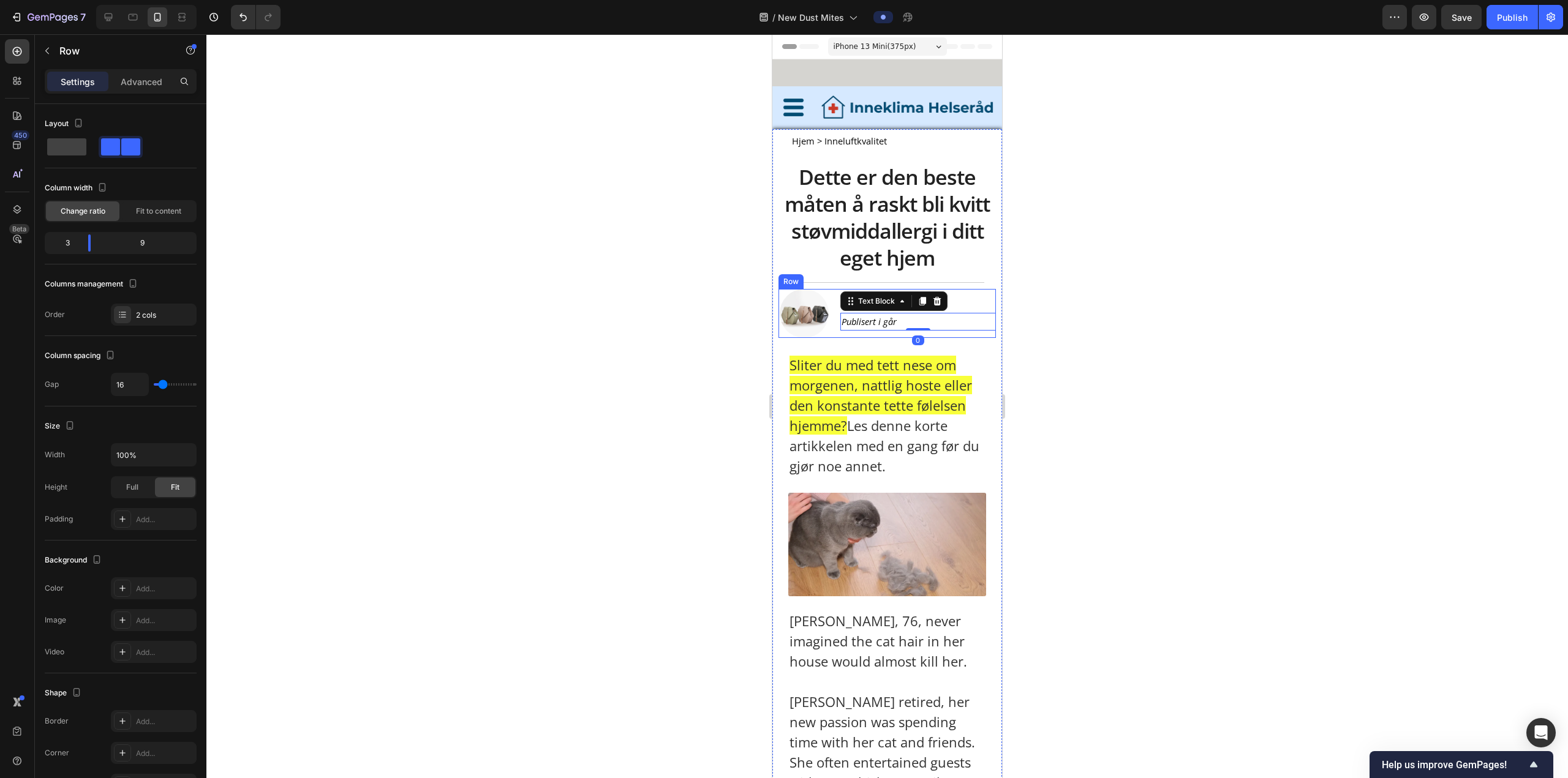
click at [518, 295] on div "Av Astrid Haugen Text Block Publisert i går Text Block 0" at bounding box center [917, 313] width 156 height 49
click at [161, 93] on div "Settings Advanced" at bounding box center [121, 87] width 172 height 35
click at [156, 88] on div "Advanced" at bounding box center [141, 81] width 62 height 20
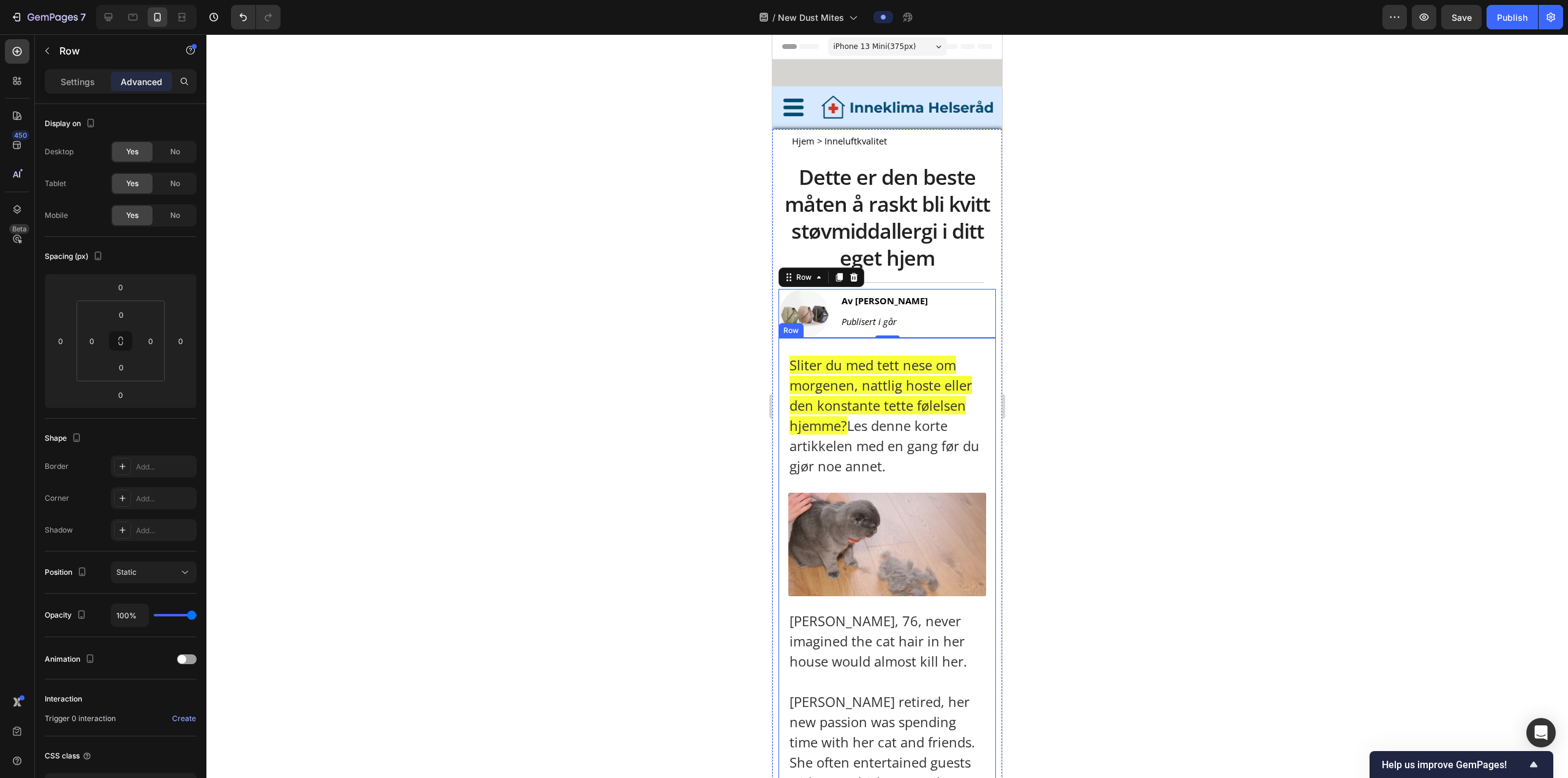
click at [518, 295] on div at bounding box center [886, 406] width 1361 height 744
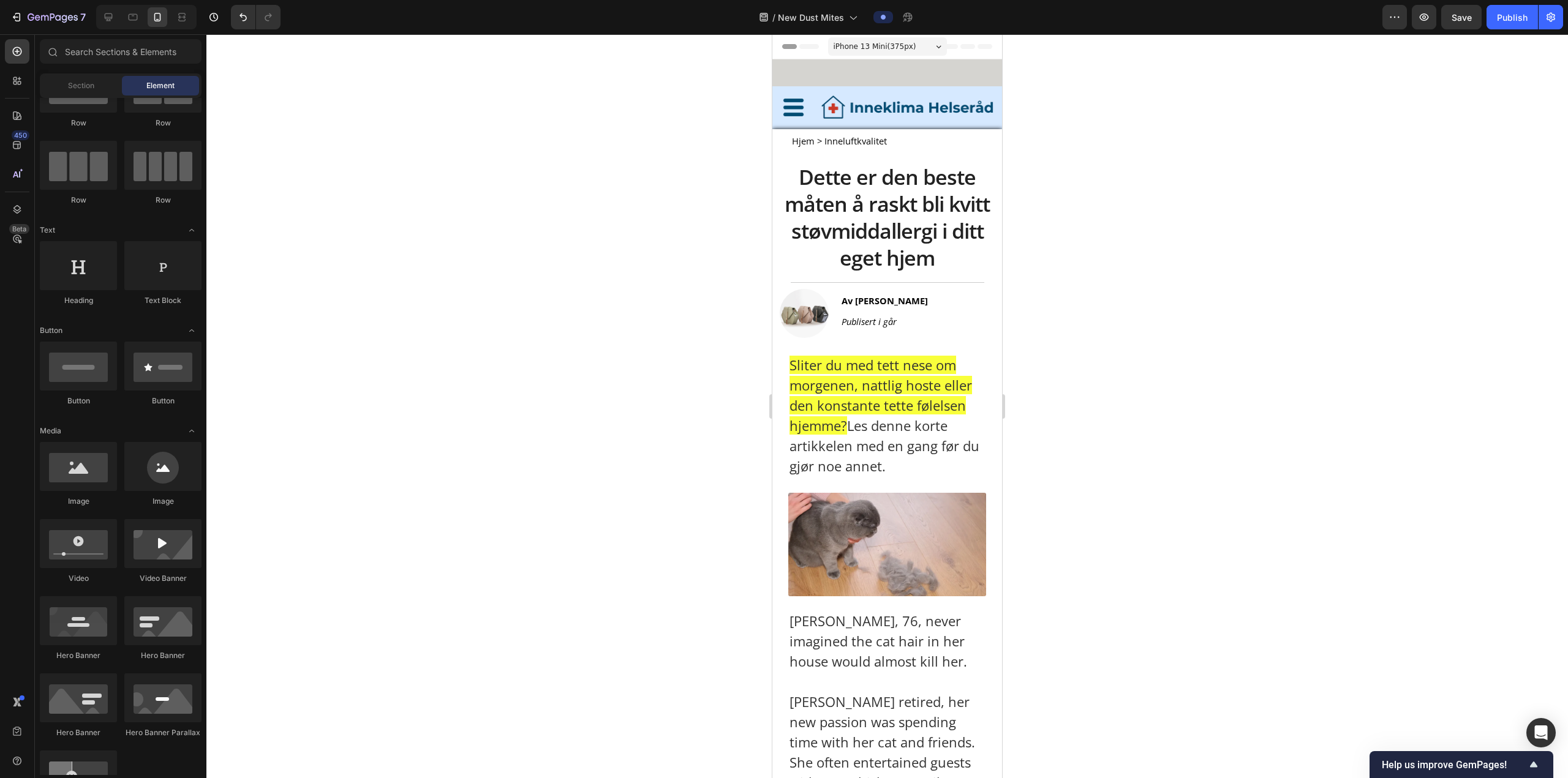
click at [518, 295] on div at bounding box center [886, 406] width 1361 height 744
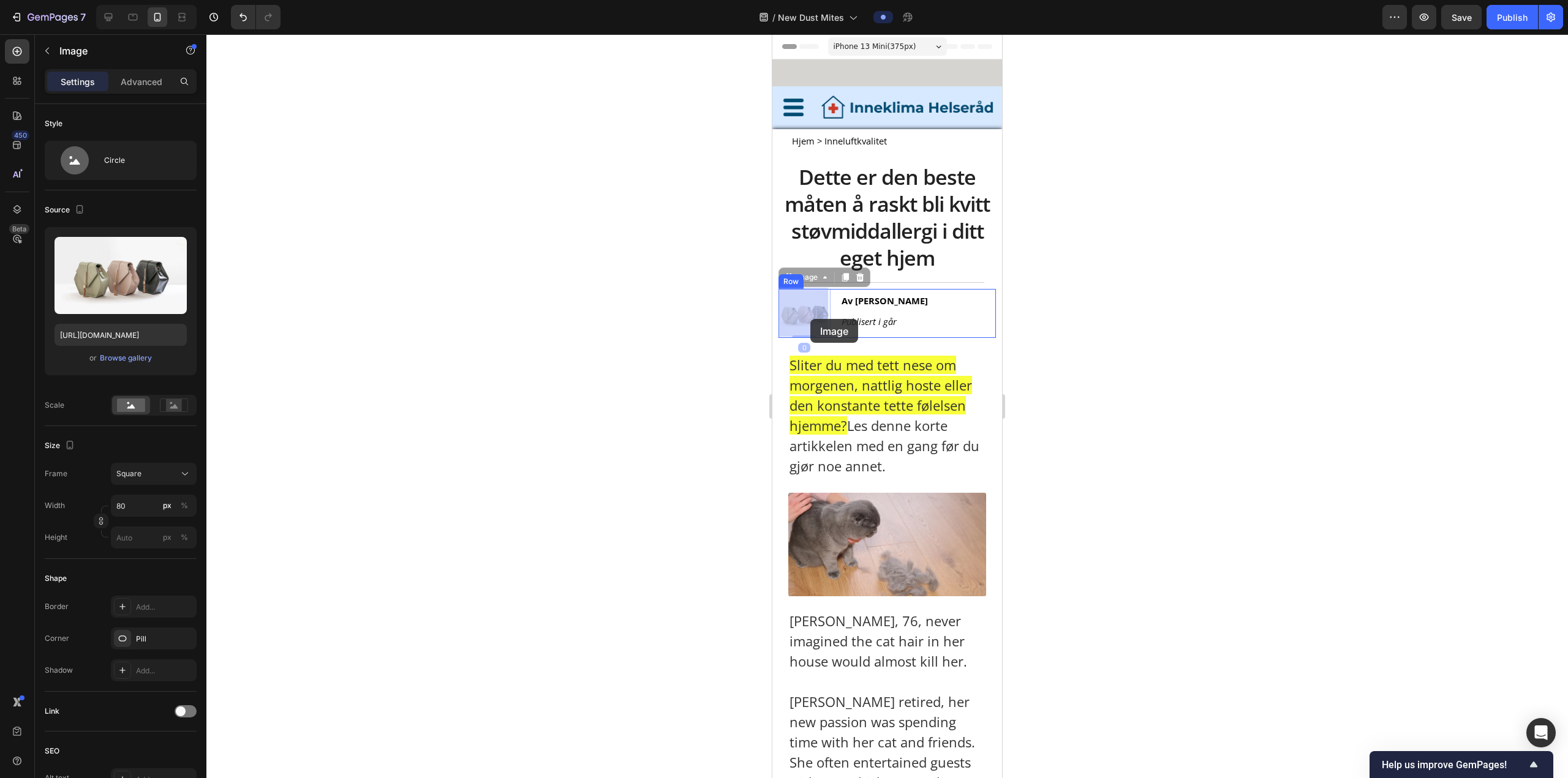
drag, startPoint x: 824, startPoint y: 328, endPoint x: 810, endPoint y: 319, distance: 16.6
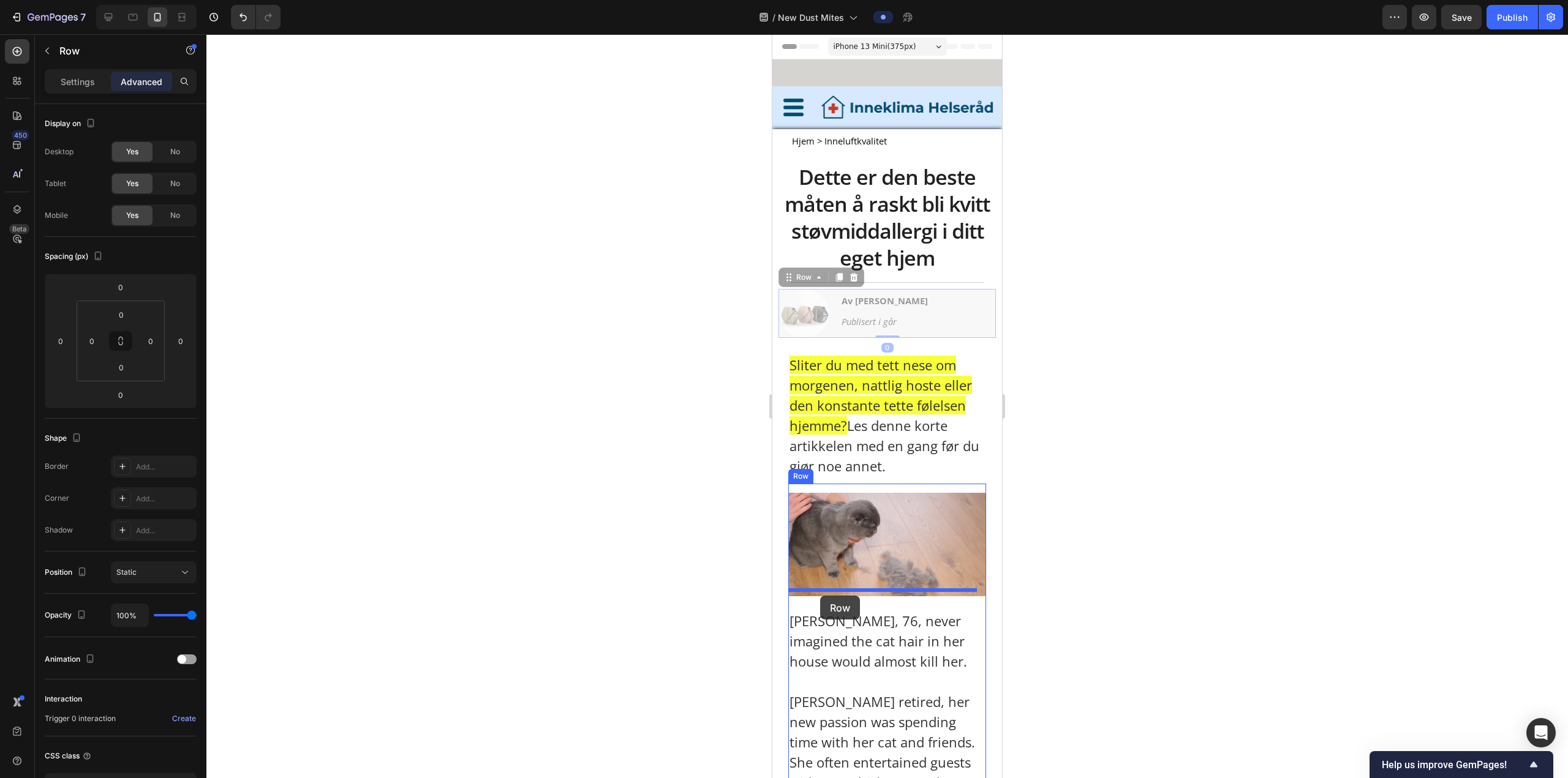
drag, startPoint x: 848, startPoint y: 332, endPoint x: 820, endPoint y: 596, distance: 265.5
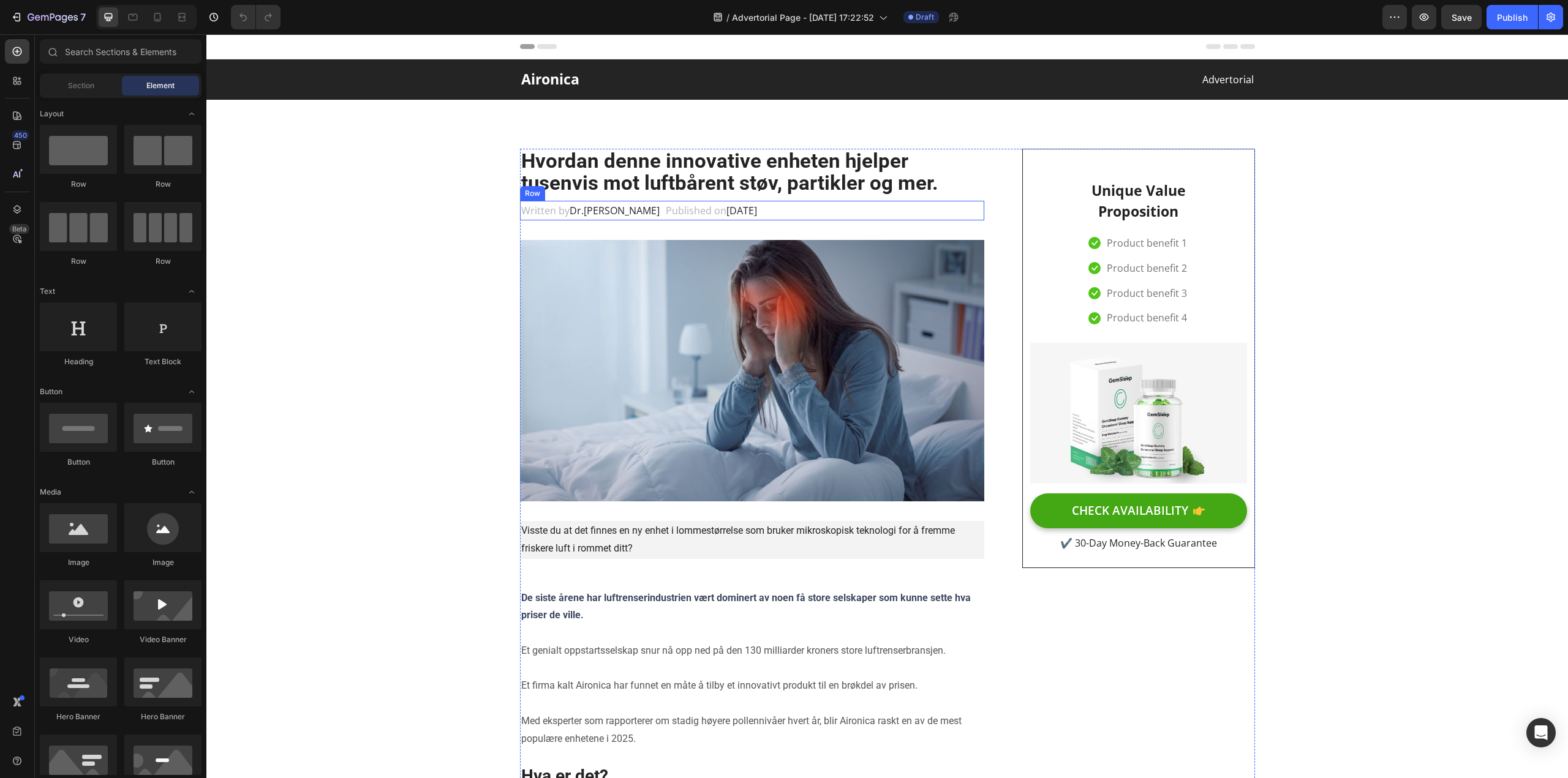
click at [794, 205] on div "Written by Dr.Marcus Text block Published on February 28, 2023 Text block Row" at bounding box center [753, 210] width 465 height 20
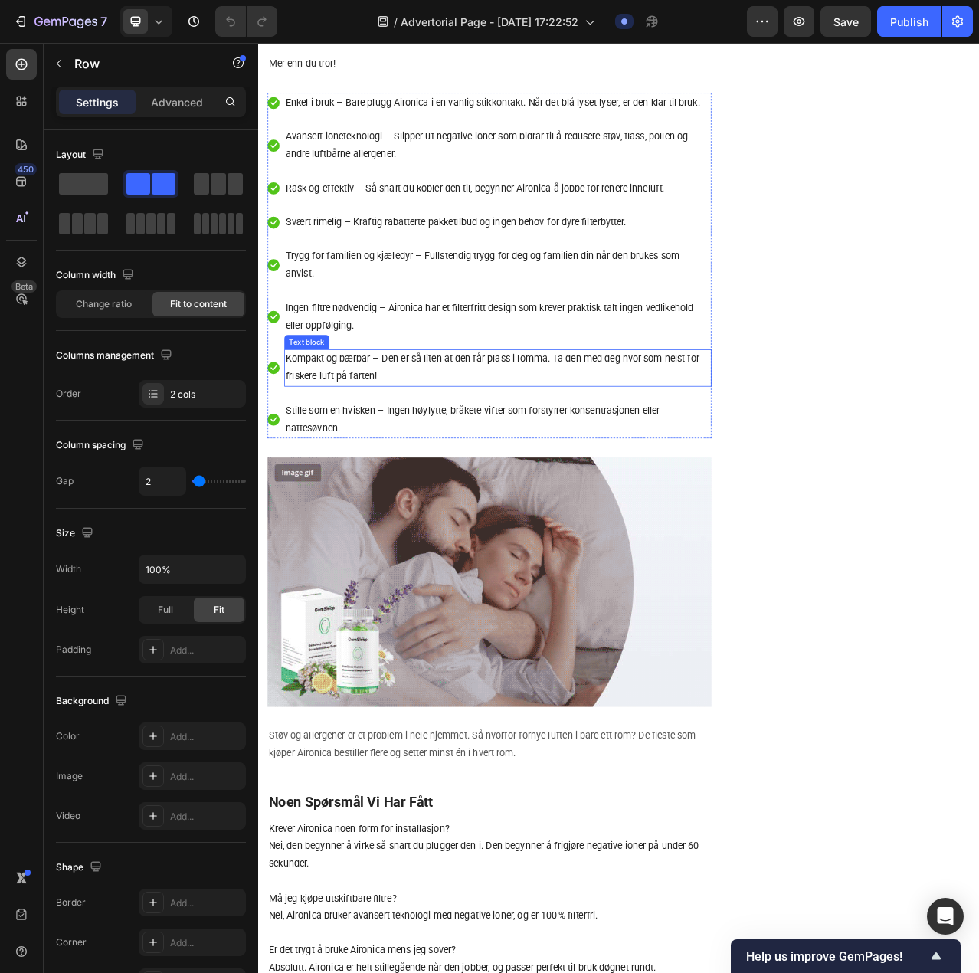
scroll to position [2389, 0]
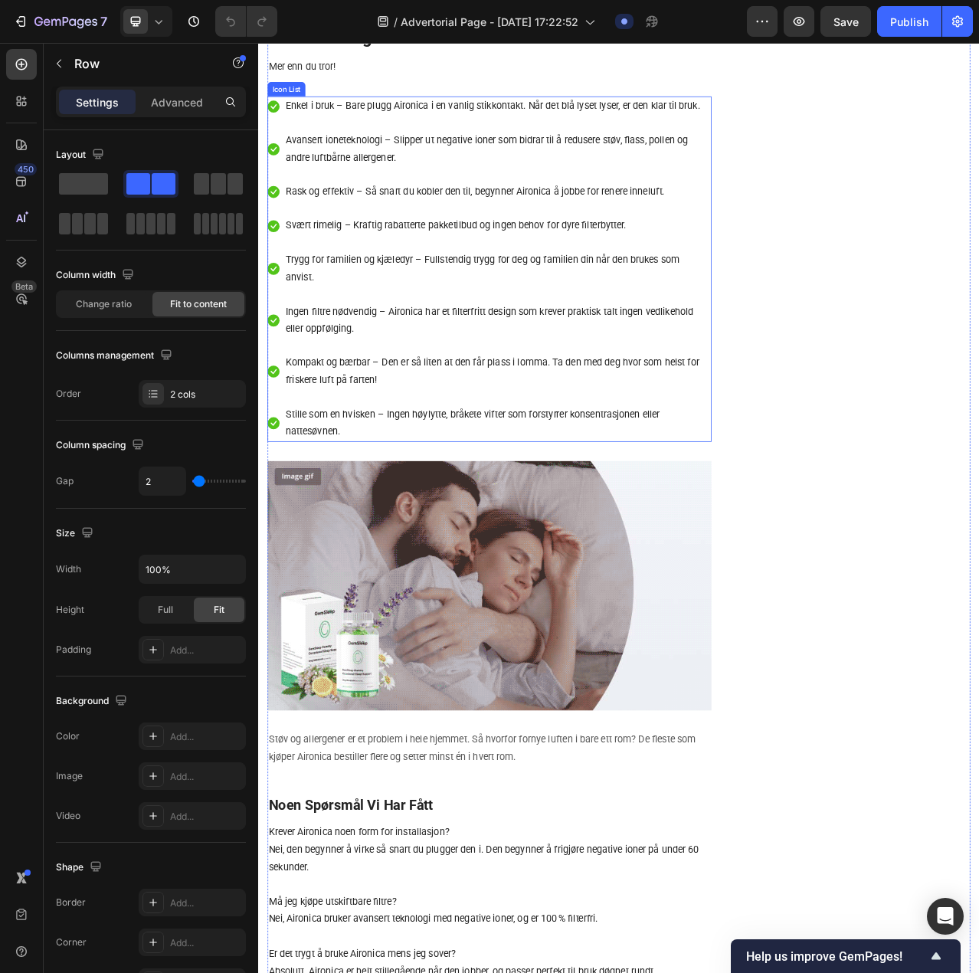
click at [437, 551] on ul "Icon Enkel i bruk – Bare plugg Aironica i en vanlig stikkontakt. Når det blå ly…" at bounding box center [553, 331] width 566 height 440
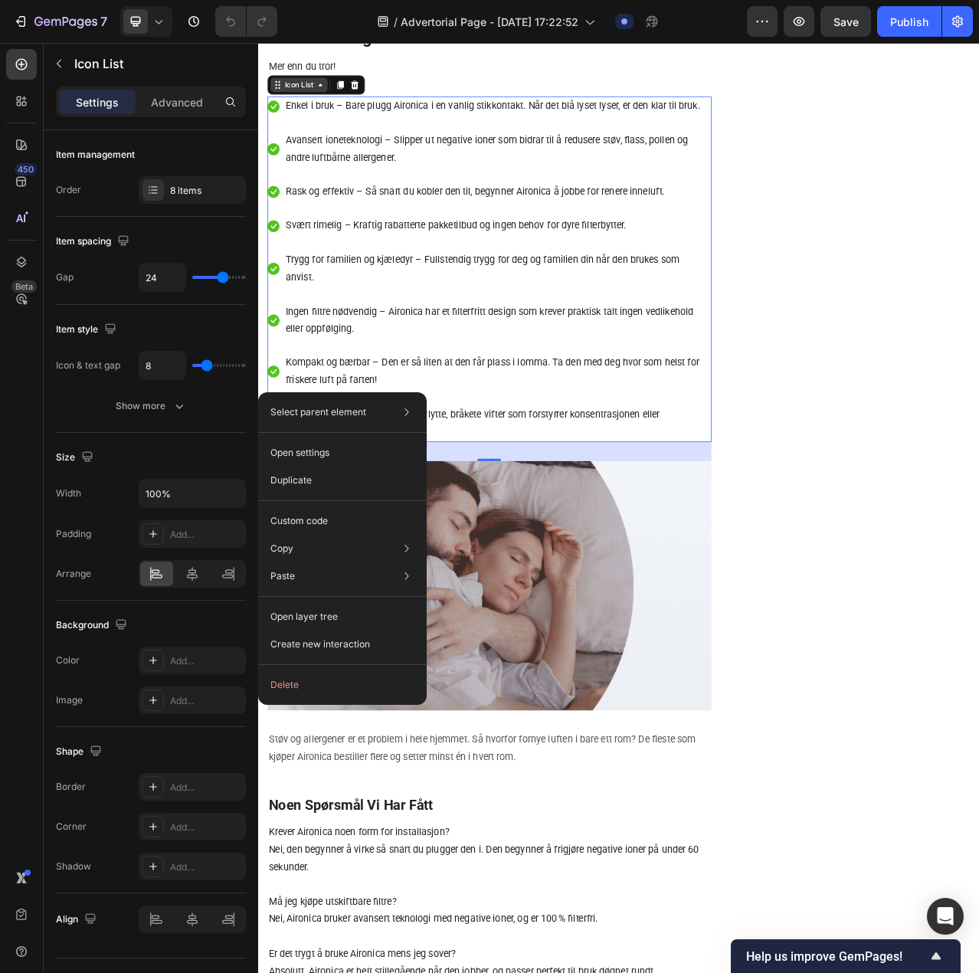
click at [323, 103] on div "Icon List" at bounding box center [310, 97] width 42 height 14
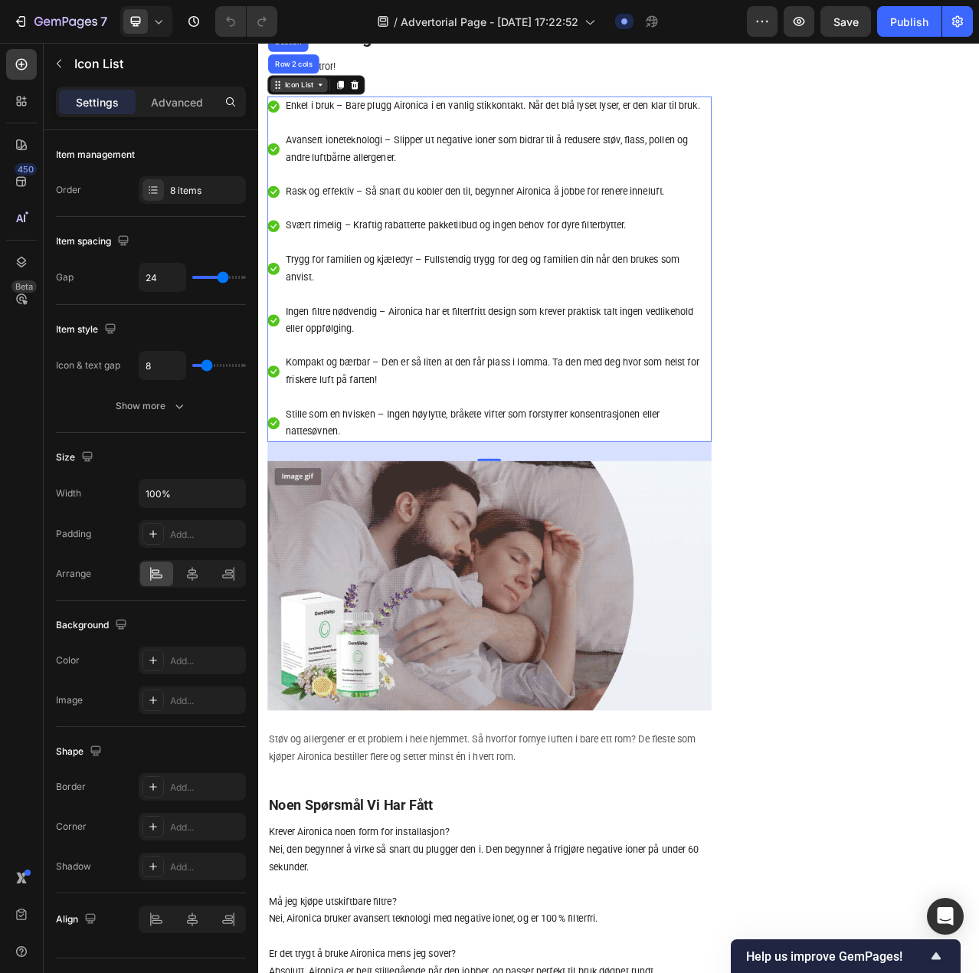
click at [327, 103] on div "Icon List" at bounding box center [310, 97] width 42 height 14
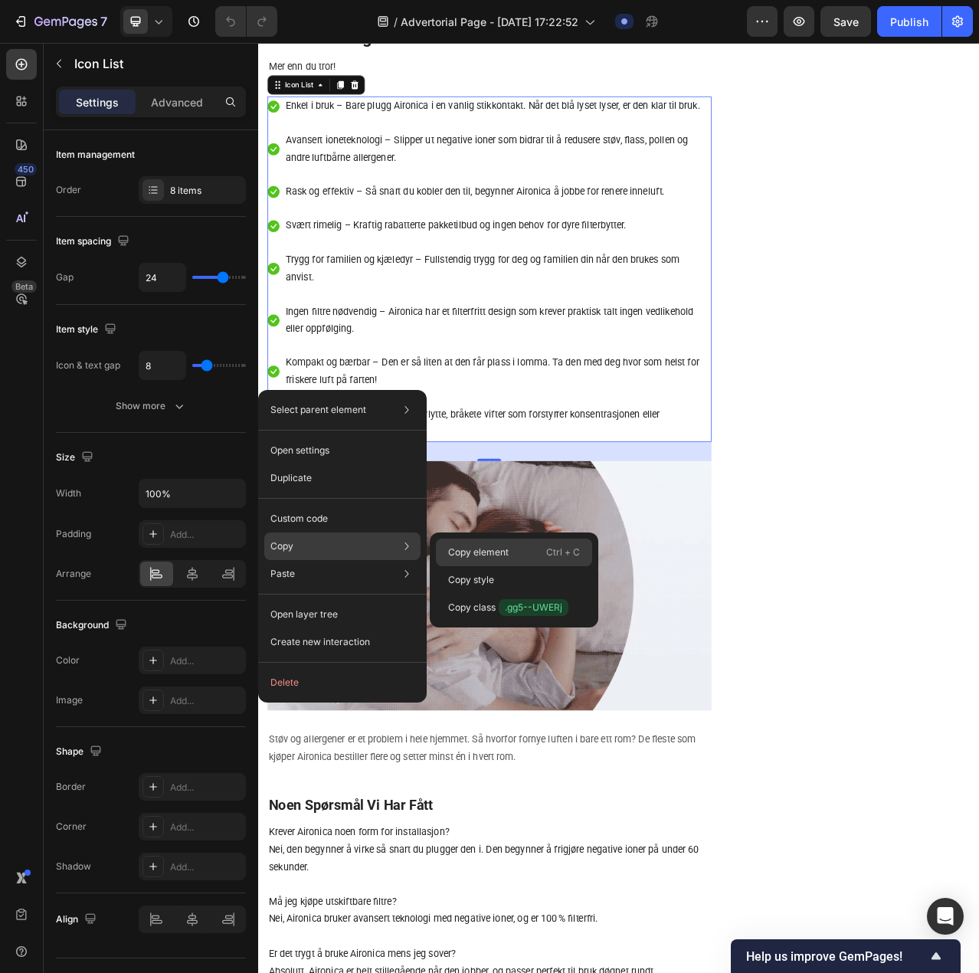
click at [473, 547] on p "Copy element" at bounding box center [478, 553] width 61 height 14
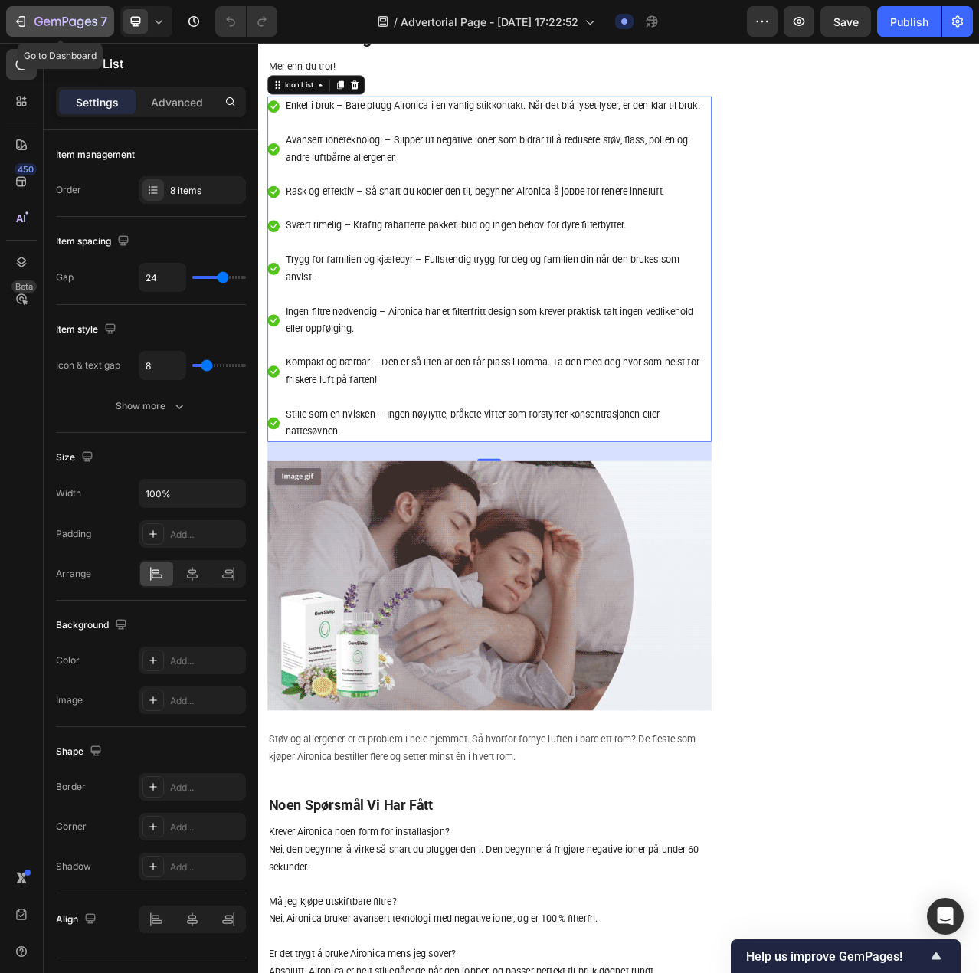
click at [31, 23] on div "7" at bounding box center [60, 21] width 94 height 18
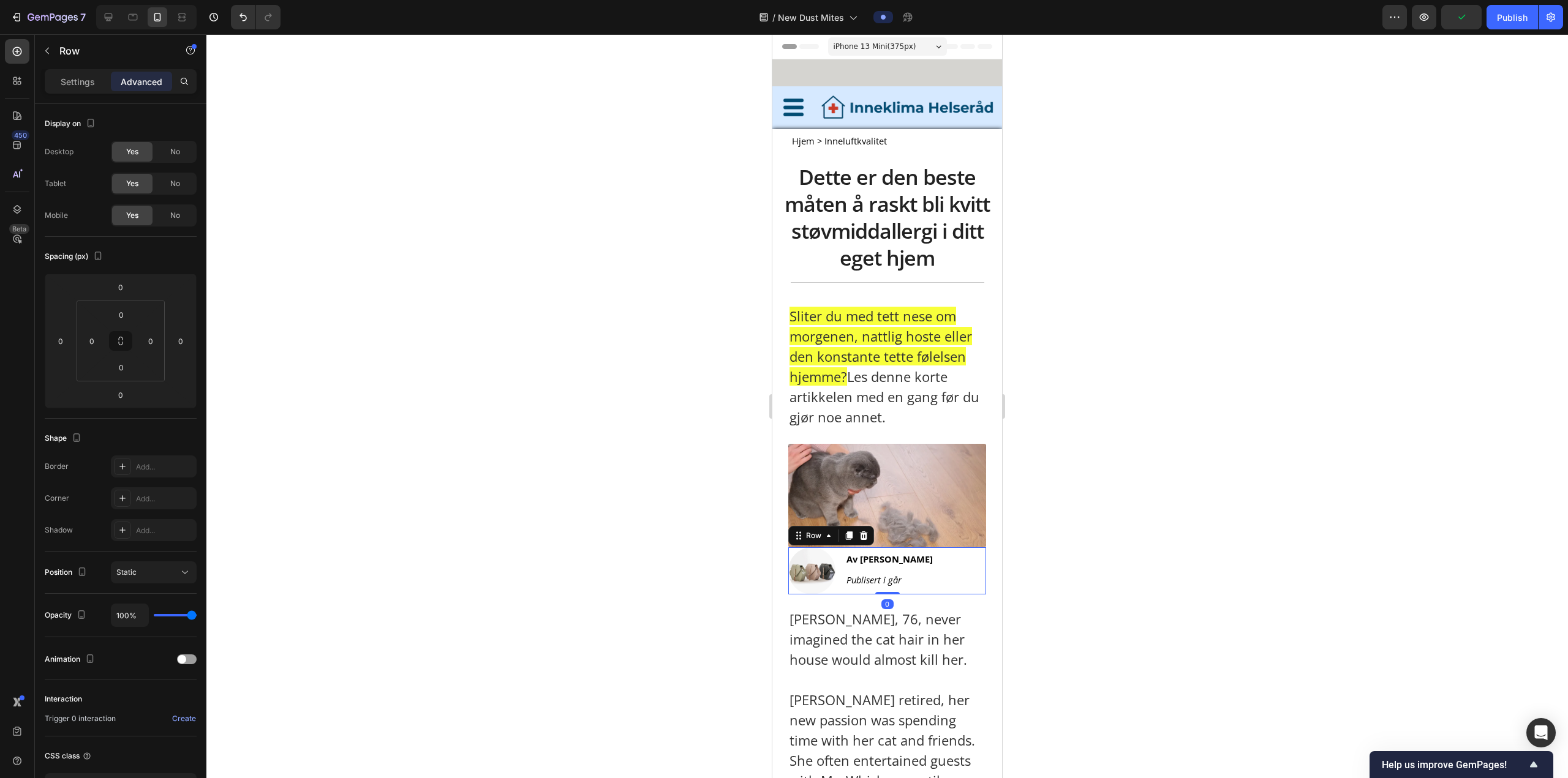
drag, startPoint x: 893, startPoint y: 601, endPoint x: 909, endPoint y: 538, distance: 65.0
click at [895, 549] on div "Image Av Astrid Haugen Text Block Publisert i går Text Block Row 0" at bounding box center [887, 570] width 198 height 47
click at [141, 79] on p "Advanced" at bounding box center [141, 81] width 42 height 13
click at [128, 277] on div "0" at bounding box center [121, 287] width 30 height 20
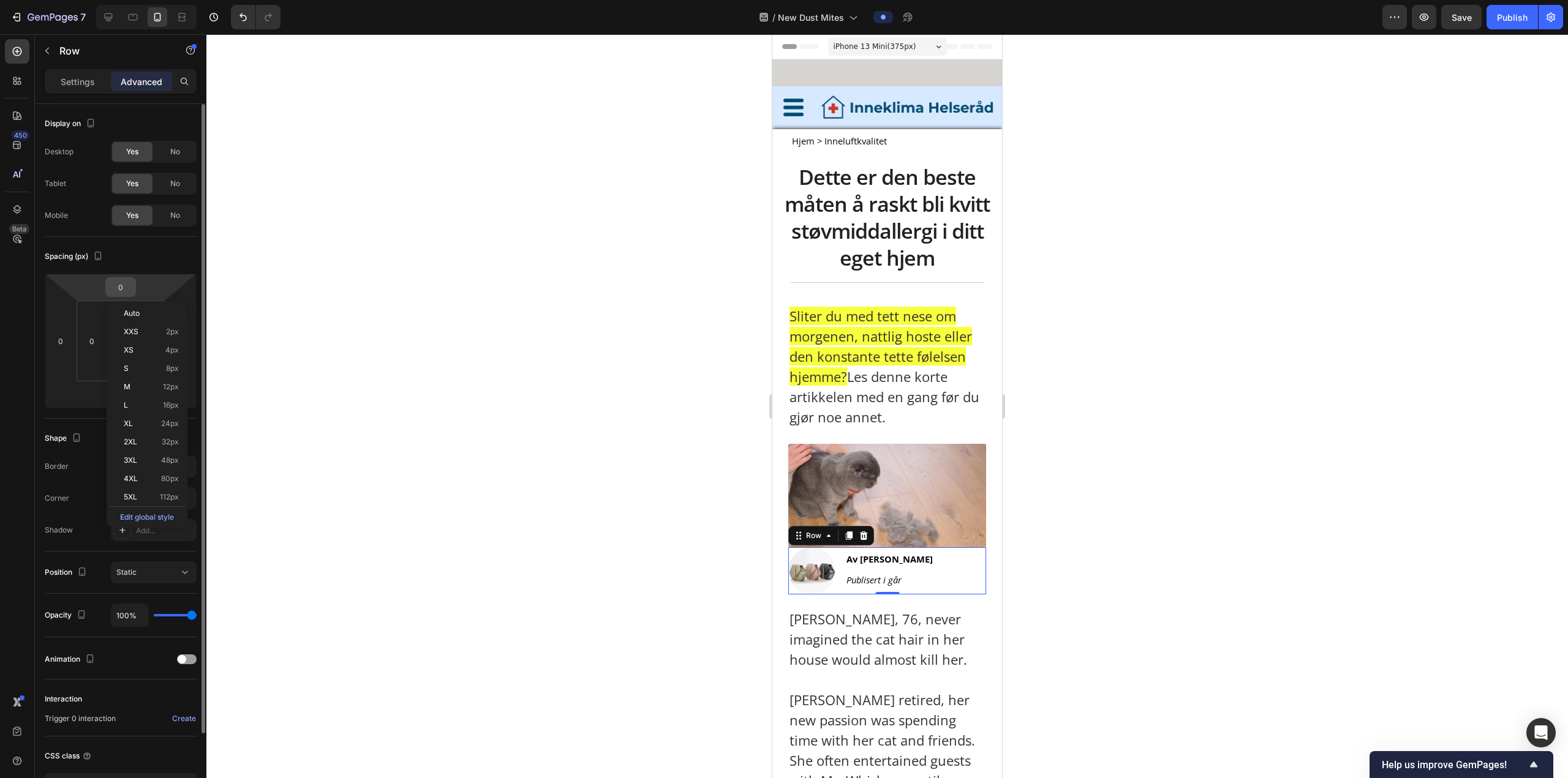
click at [123, 286] on input "0" at bounding box center [121, 287] width 25 height 18
type input "10"
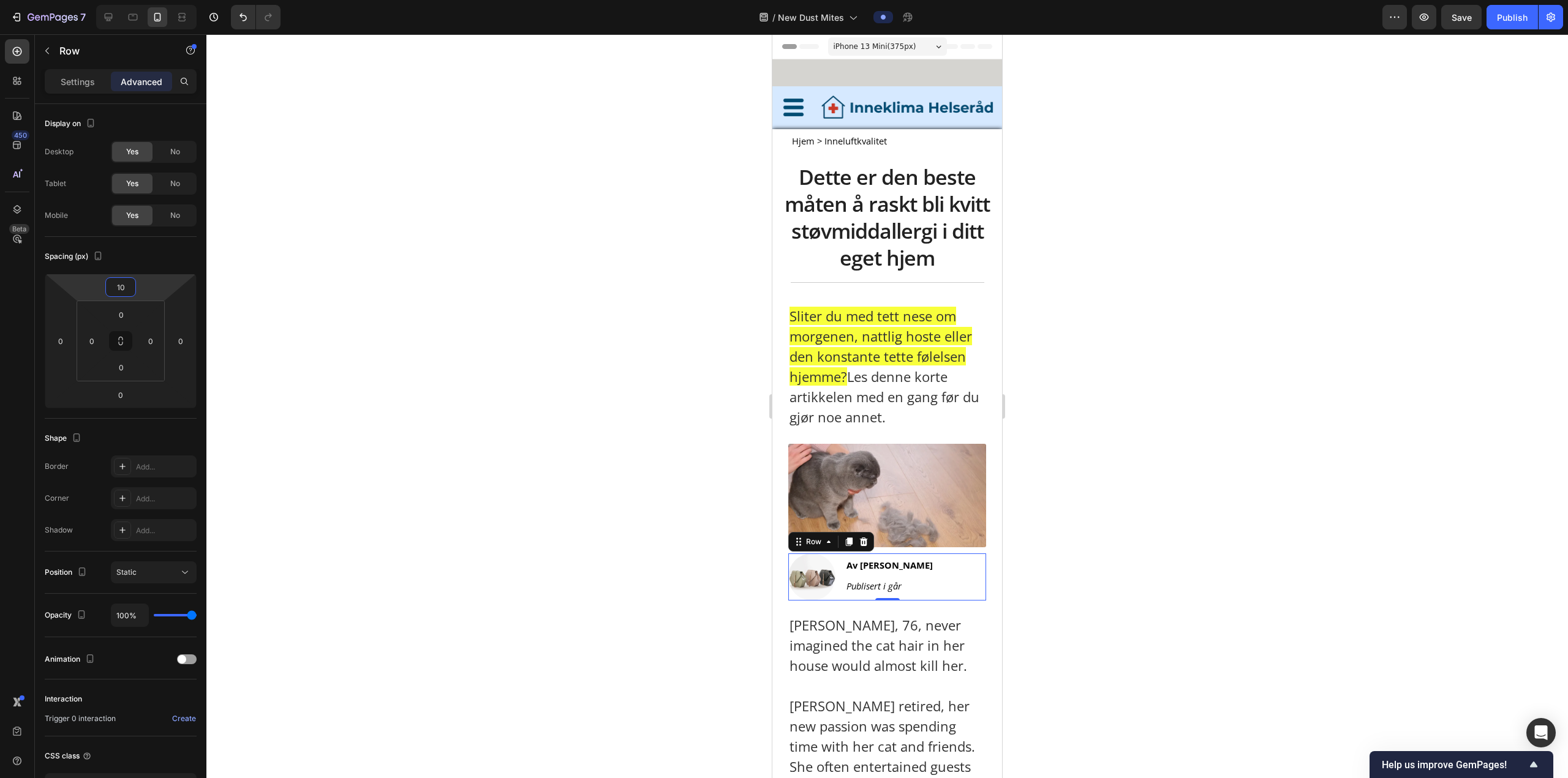
click at [1152, 375] on div at bounding box center [886, 406] width 1361 height 744
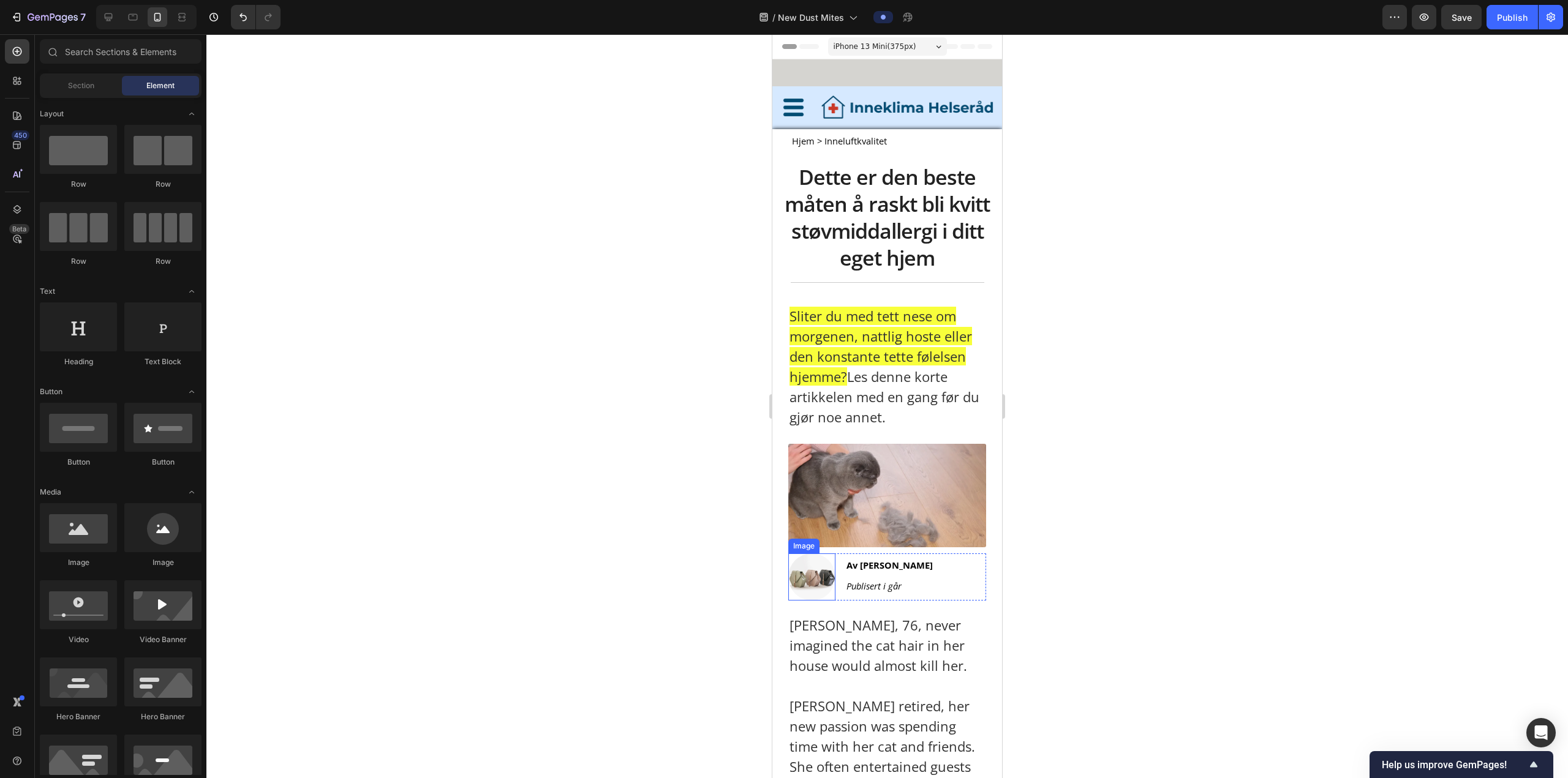
click at [803, 574] on img at bounding box center [811, 577] width 47 height 47
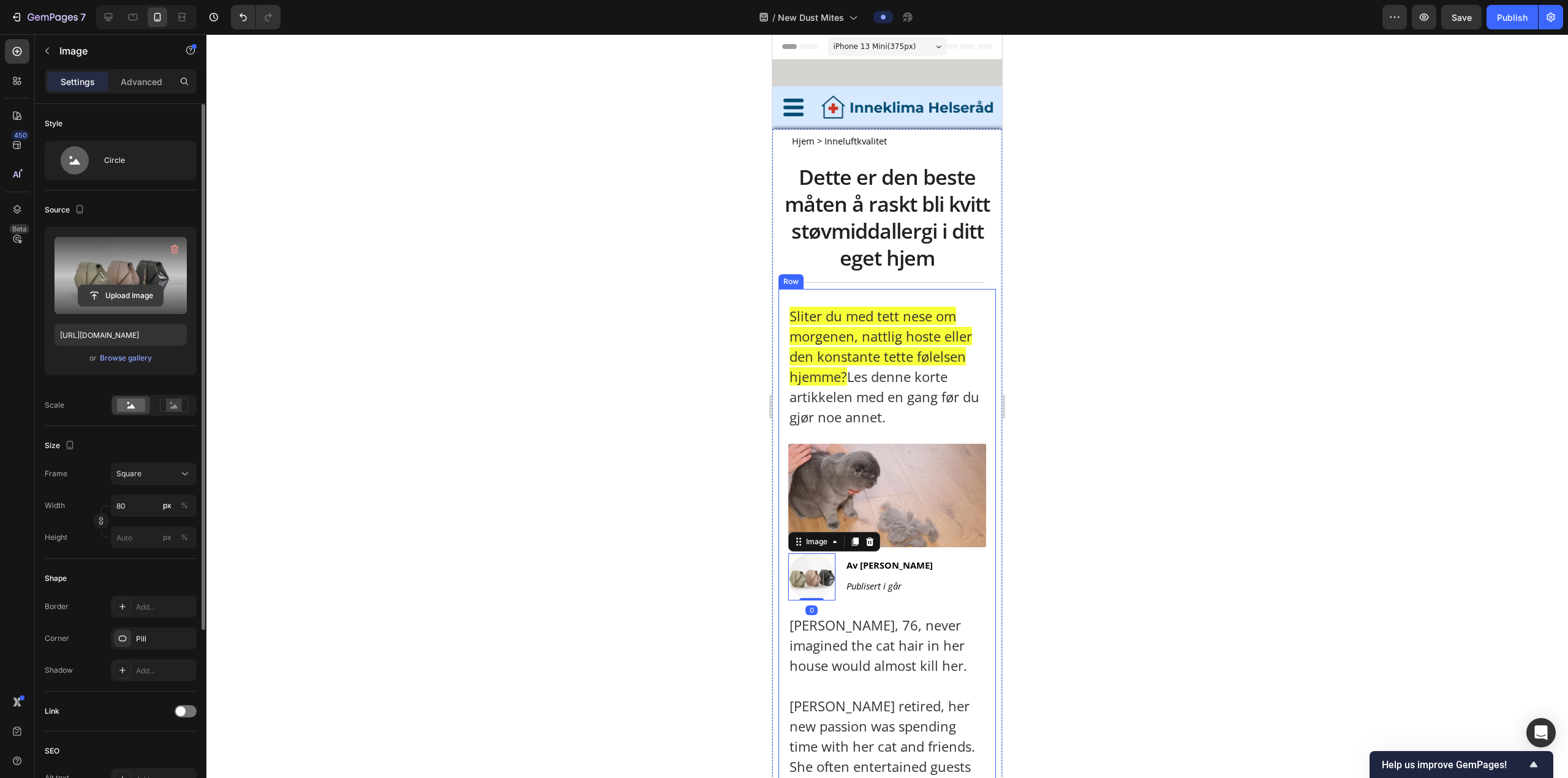
click at [143, 293] on input "file" at bounding box center [121, 296] width 85 height 21
type input "[URL][DOMAIN_NAME]"
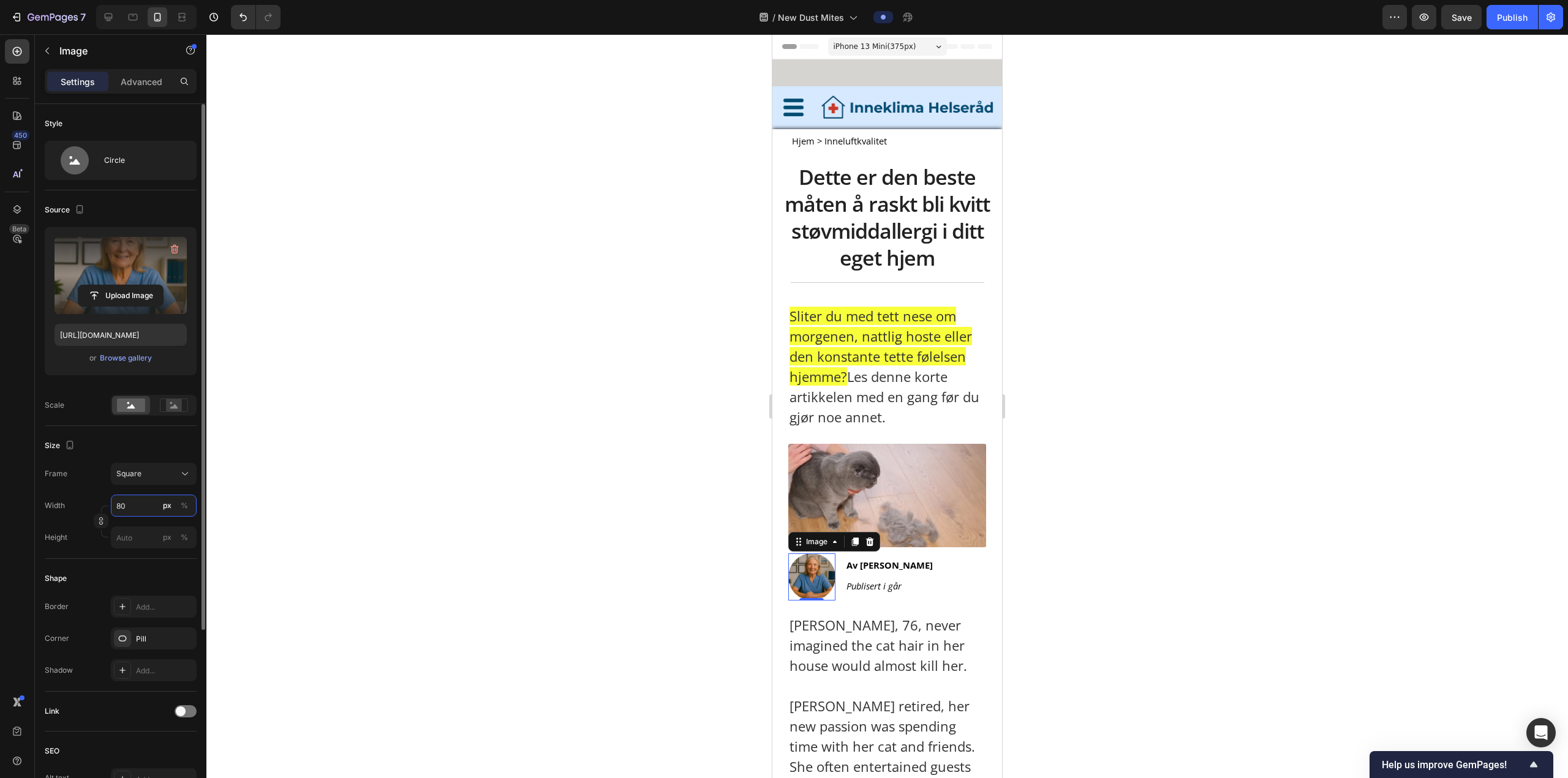
click at [146, 498] on input "80" at bounding box center [153, 506] width 86 height 22
click at [145, 472] on div "Square" at bounding box center [146, 474] width 60 height 11
click at [145, 474] on div "Square" at bounding box center [146, 474] width 60 height 11
click at [139, 503] on input "80" at bounding box center [153, 506] width 86 height 22
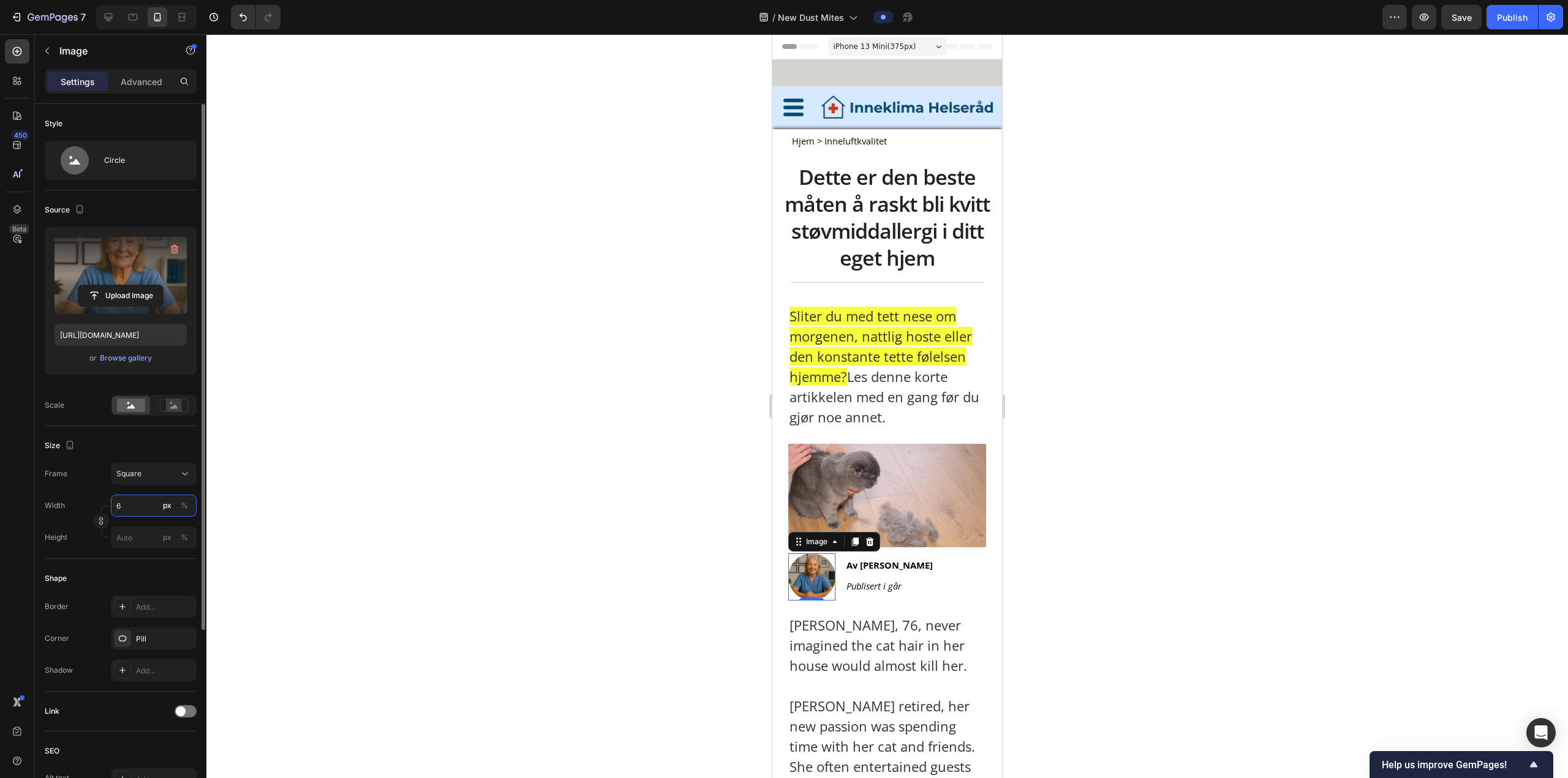
type input "60"
click at [139, 503] on input "60" at bounding box center [153, 506] width 86 height 22
click at [139, 502] on input "60" at bounding box center [153, 506] width 86 height 22
type input "60"
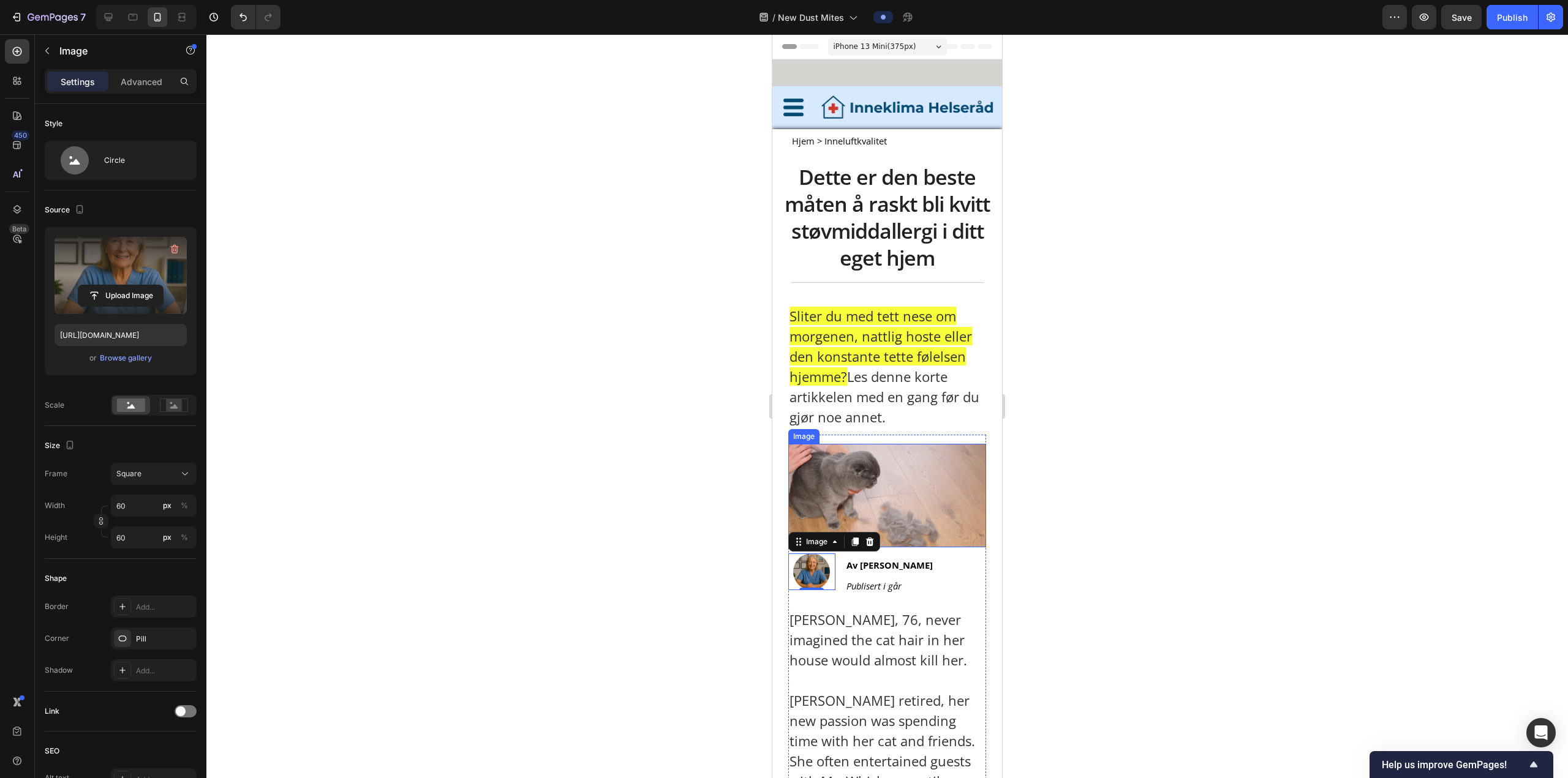
click at [1176, 506] on div at bounding box center [886, 406] width 1361 height 744
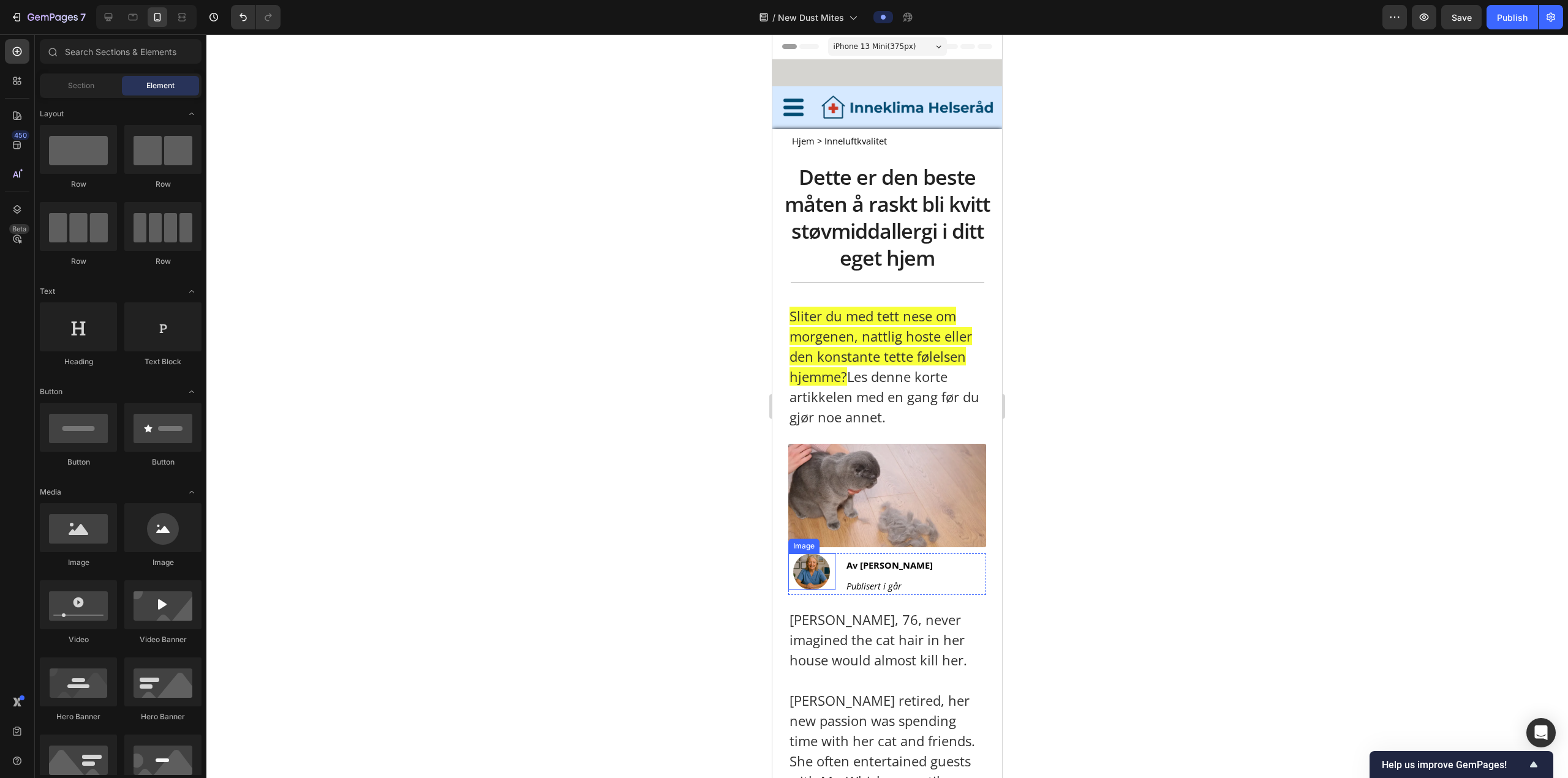
click at [811, 562] on img at bounding box center [811, 572] width 37 height 37
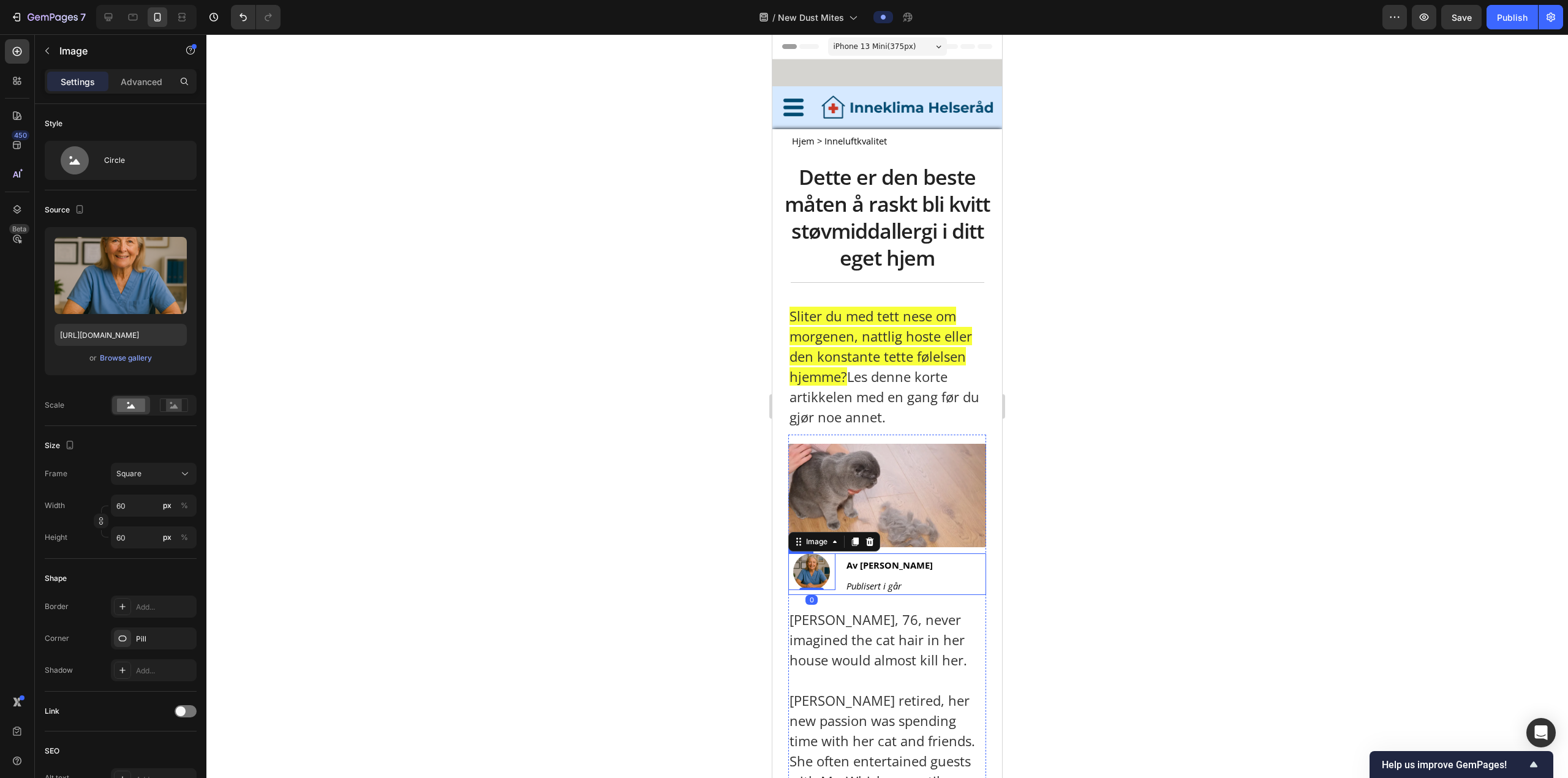
click at [830, 586] on div "Image 0" at bounding box center [811, 574] width 47 height 42
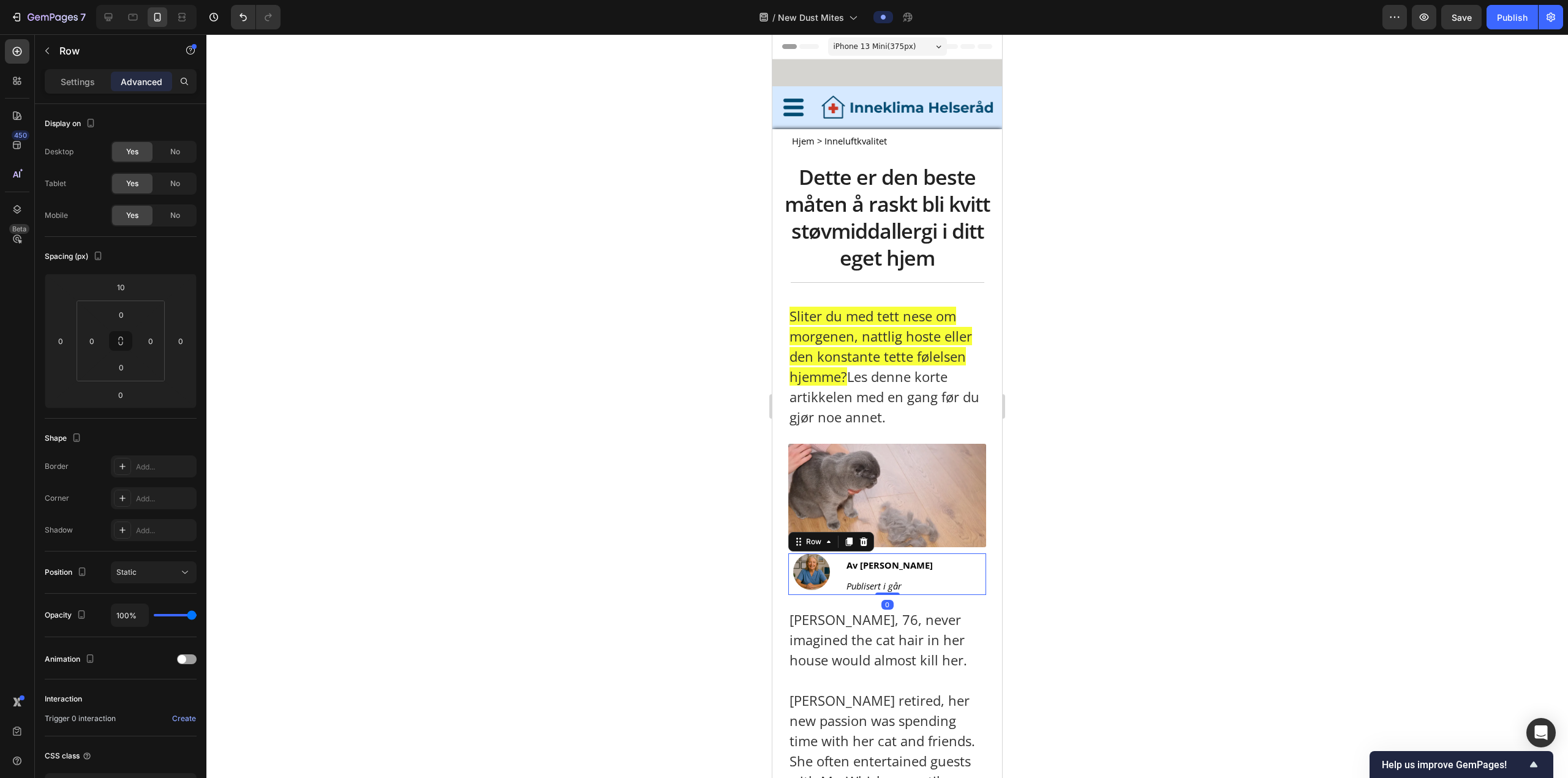
click at [827, 585] on div "Image" at bounding box center [811, 574] width 47 height 42
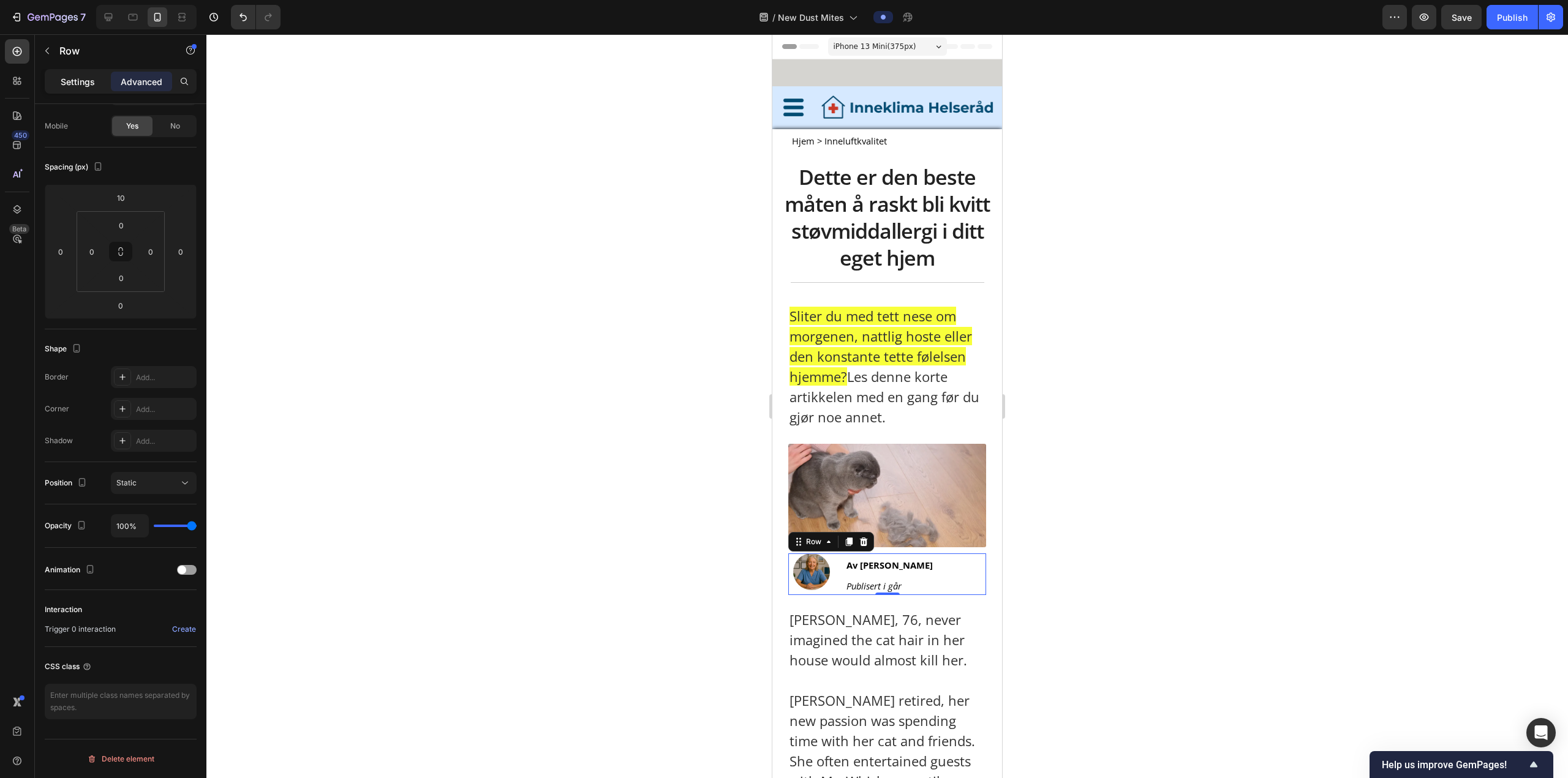
click at [72, 83] on p "Settings" at bounding box center [78, 81] width 34 height 13
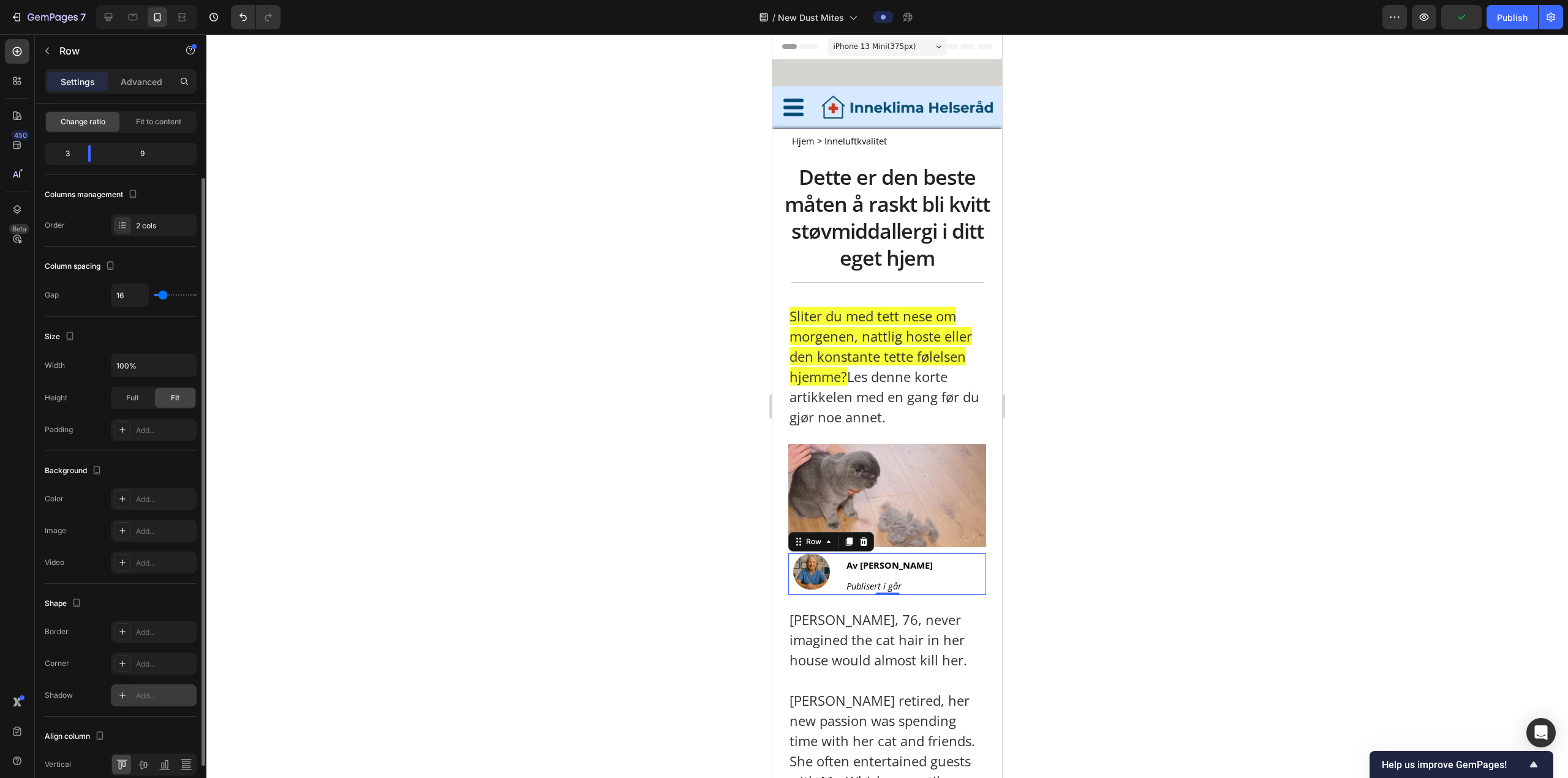
scroll to position [145, 0]
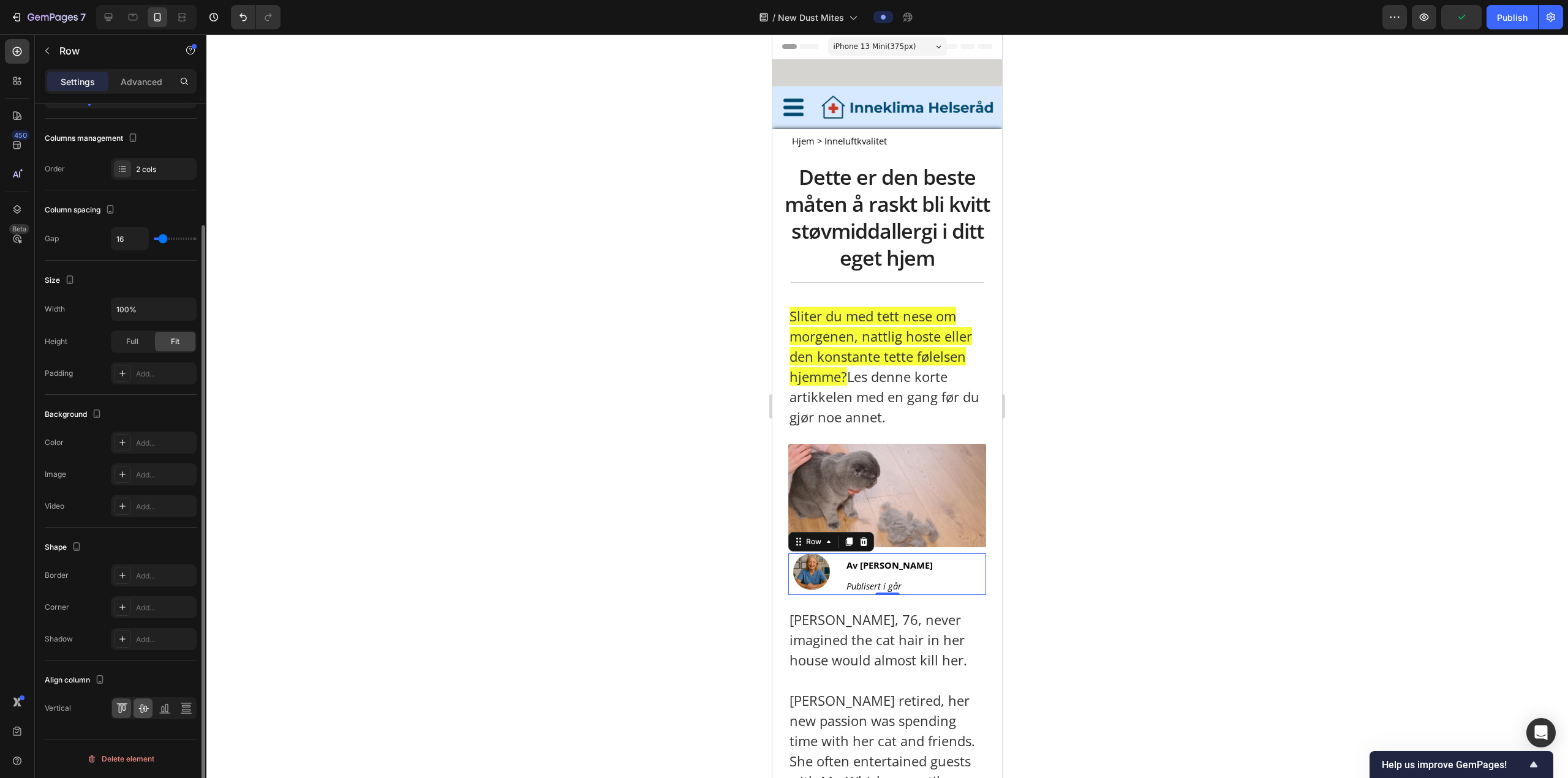
click at [138, 711] on icon at bounding box center [143, 708] width 12 height 12
click at [1189, 502] on div at bounding box center [886, 406] width 1361 height 744
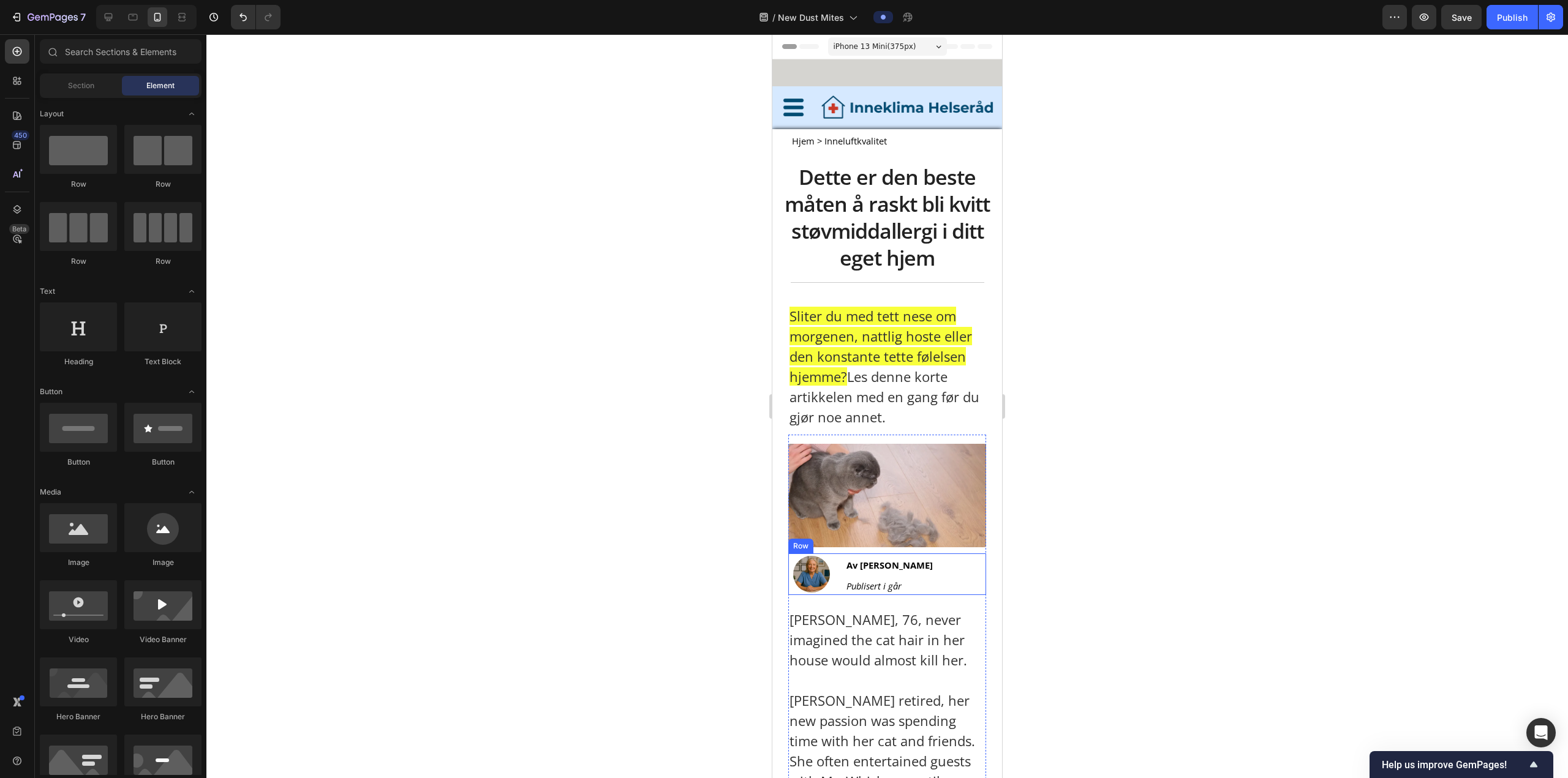
click at [837, 570] on div "Image Av Astrid Haugen Text Block Publisert i går Text Block Row" at bounding box center [887, 574] width 198 height 42
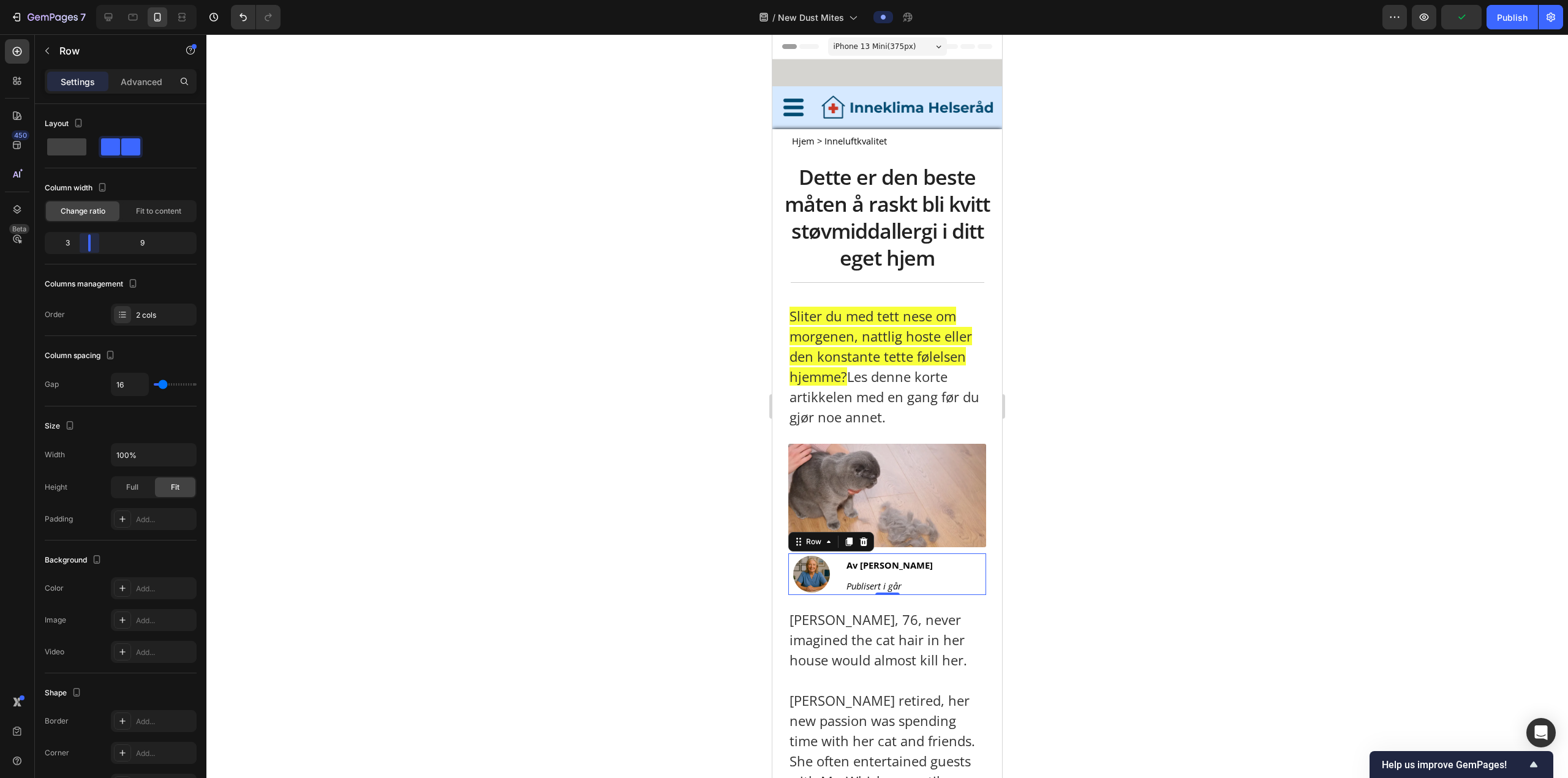
drag, startPoint x: 94, startPoint y: 245, endPoint x: 80, endPoint y: 248, distance: 14.3
click at [80, 0] on body "7 Version history / New Dust Mites Preview Publish 450 Beta Sections(18) Elemen…" at bounding box center [784, 0] width 1568 height 0
click at [1173, 522] on div at bounding box center [886, 406] width 1361 height 744
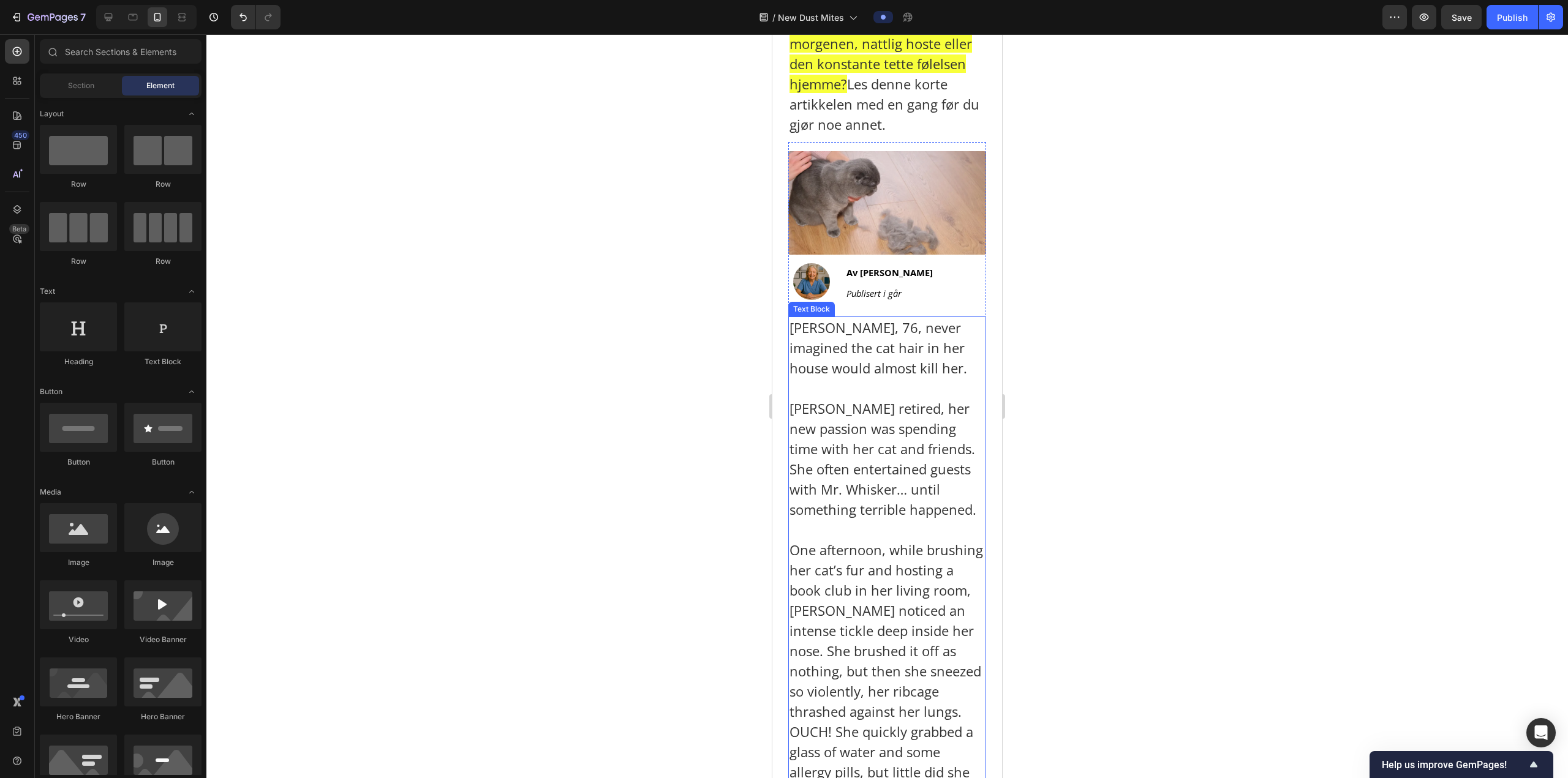
scroll to position [245, 0]
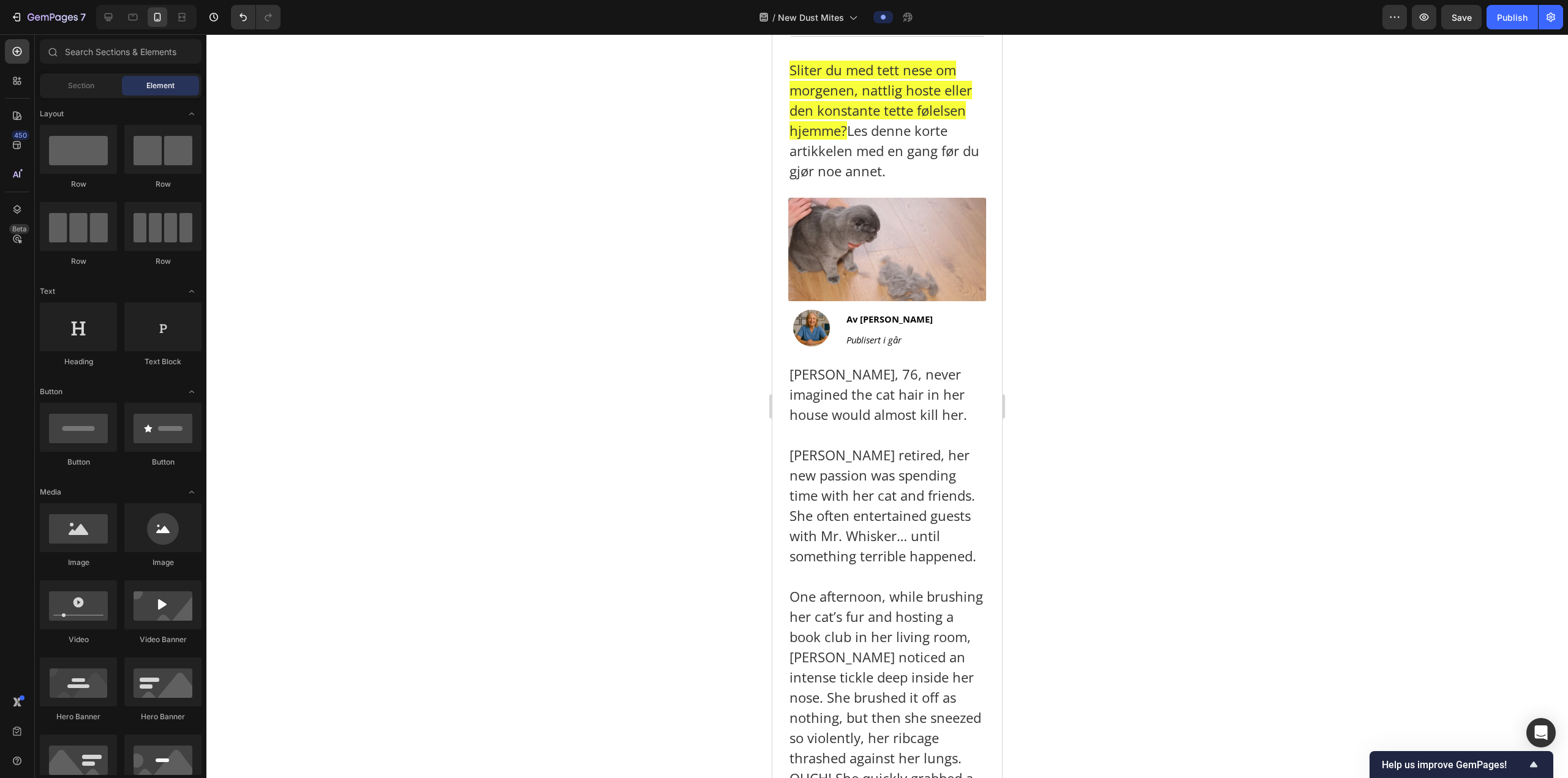
click at [1049, 291] on div at bounding box center [886, 406] width 1361 height 744
click at [845, 324] on div "Text Block" at bounding box center [868, 324] width 46 height 14
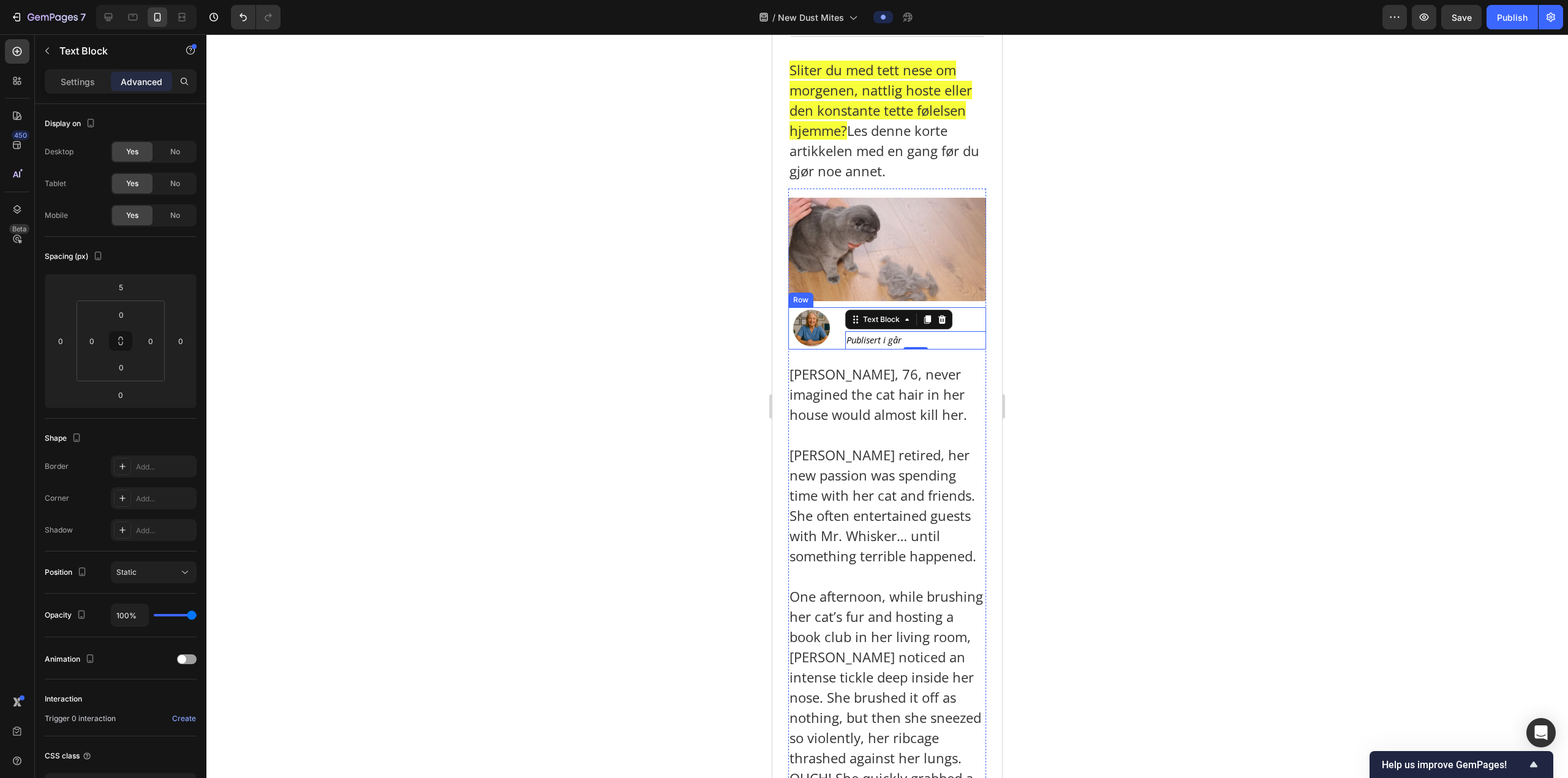
click at [838, 343] on div "Image Av Astrid Haugen Text Block Publisert i går Text Block 0 Row" at bounding box center [887, 328] width 198 height 42
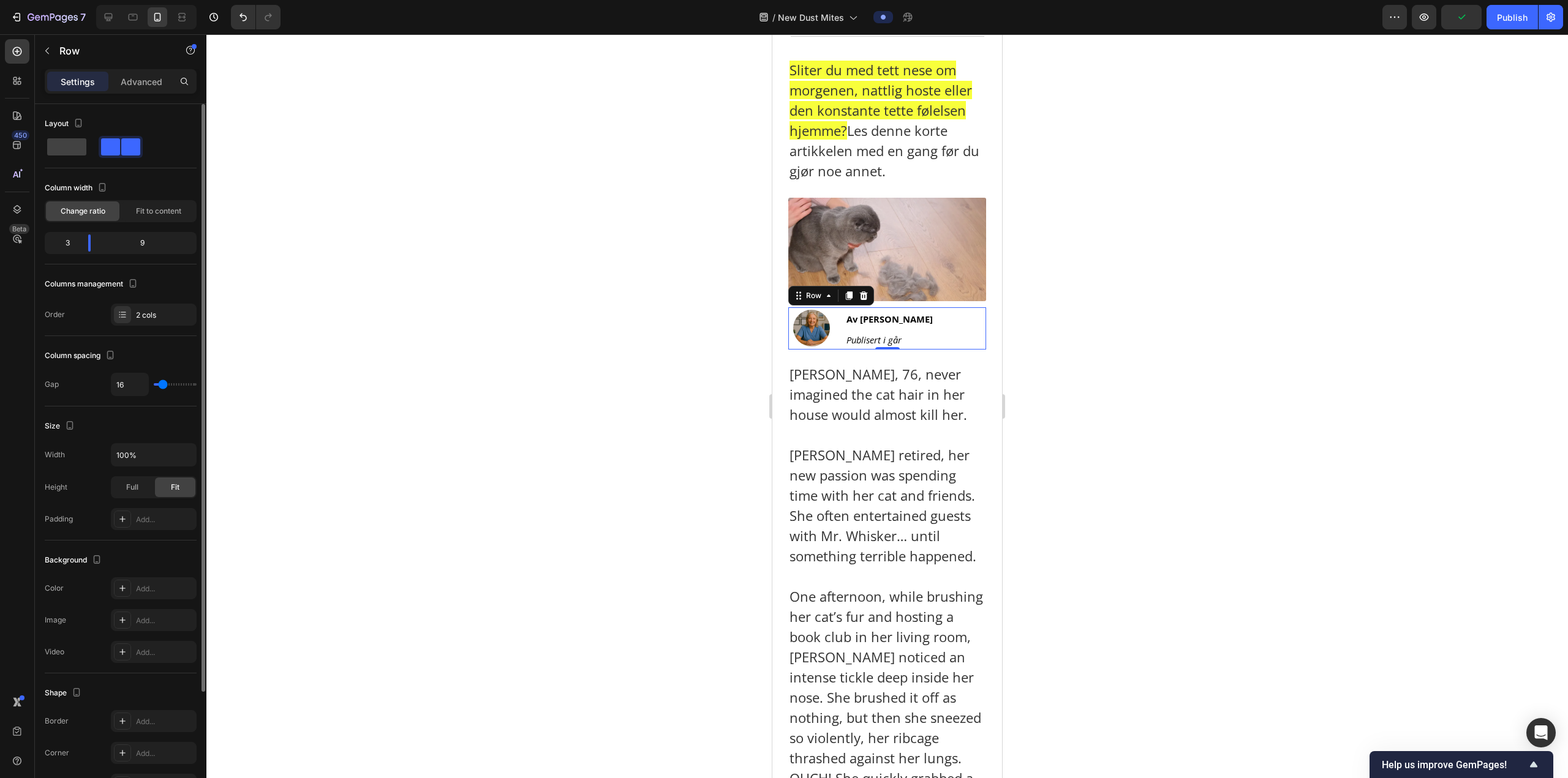
type input "0"
type input "2"
type input "9"
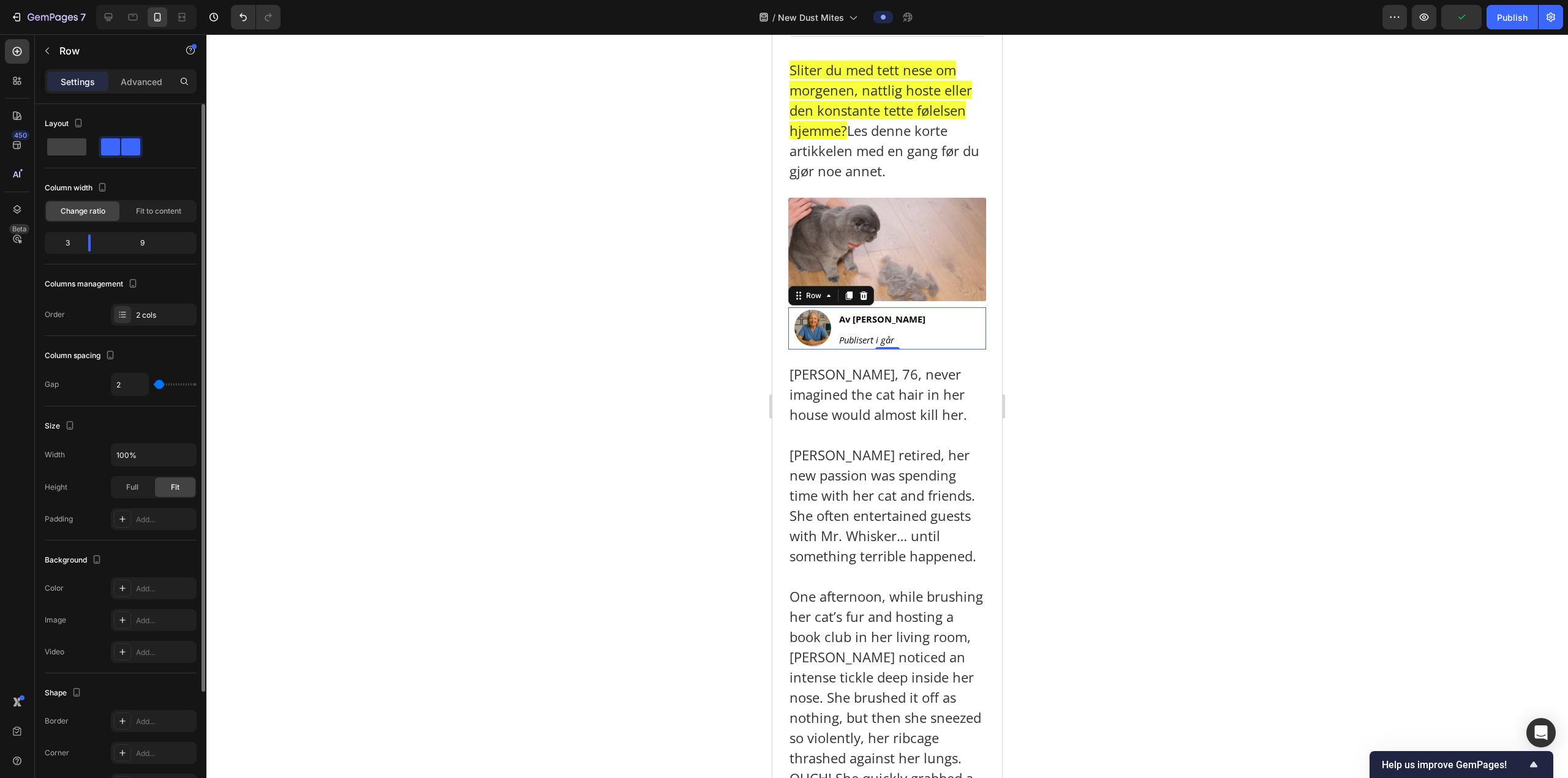
type input "9"
type input "7"
type input "4"
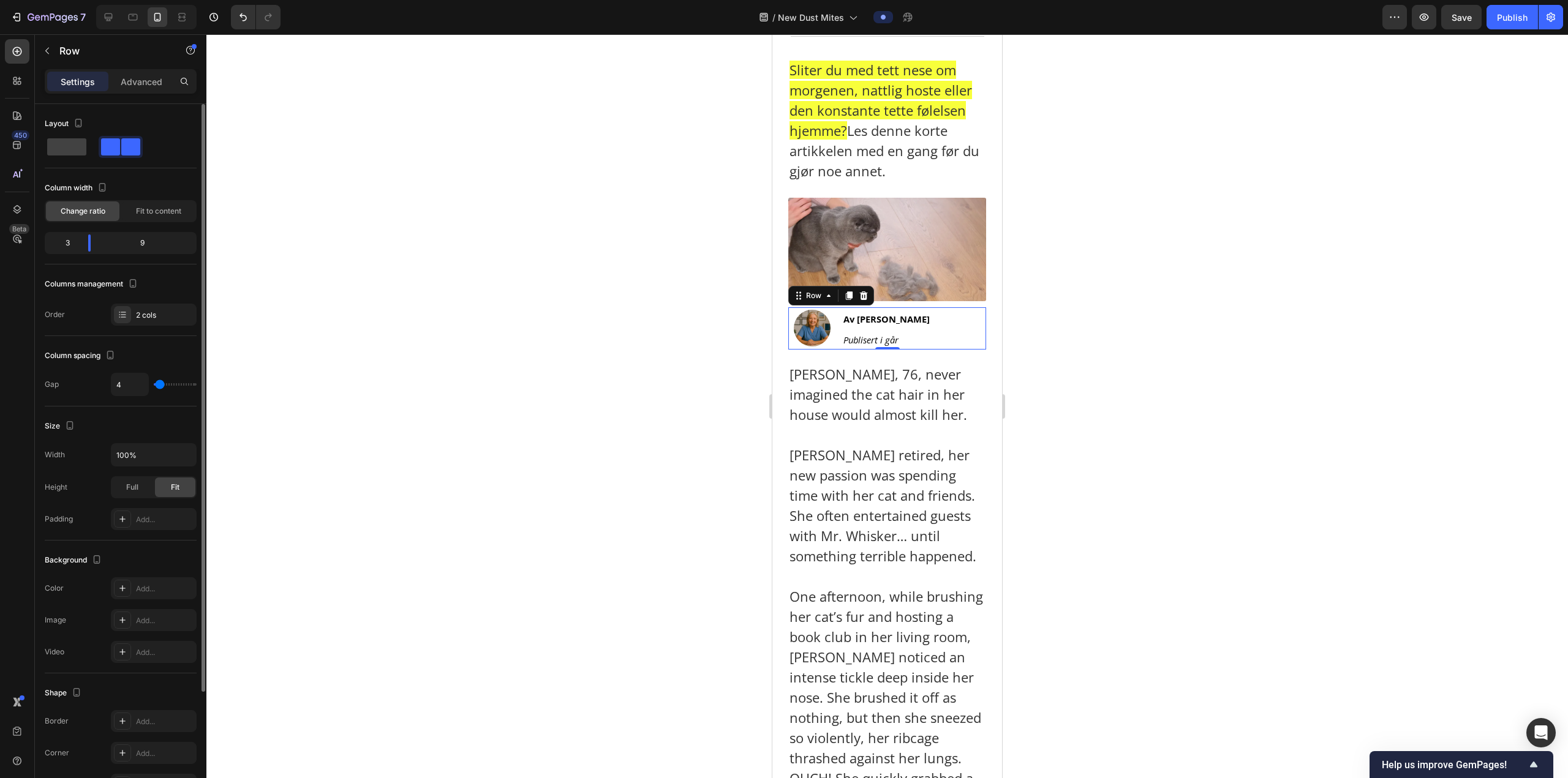
type input "0"
type input "2"
type input "7"
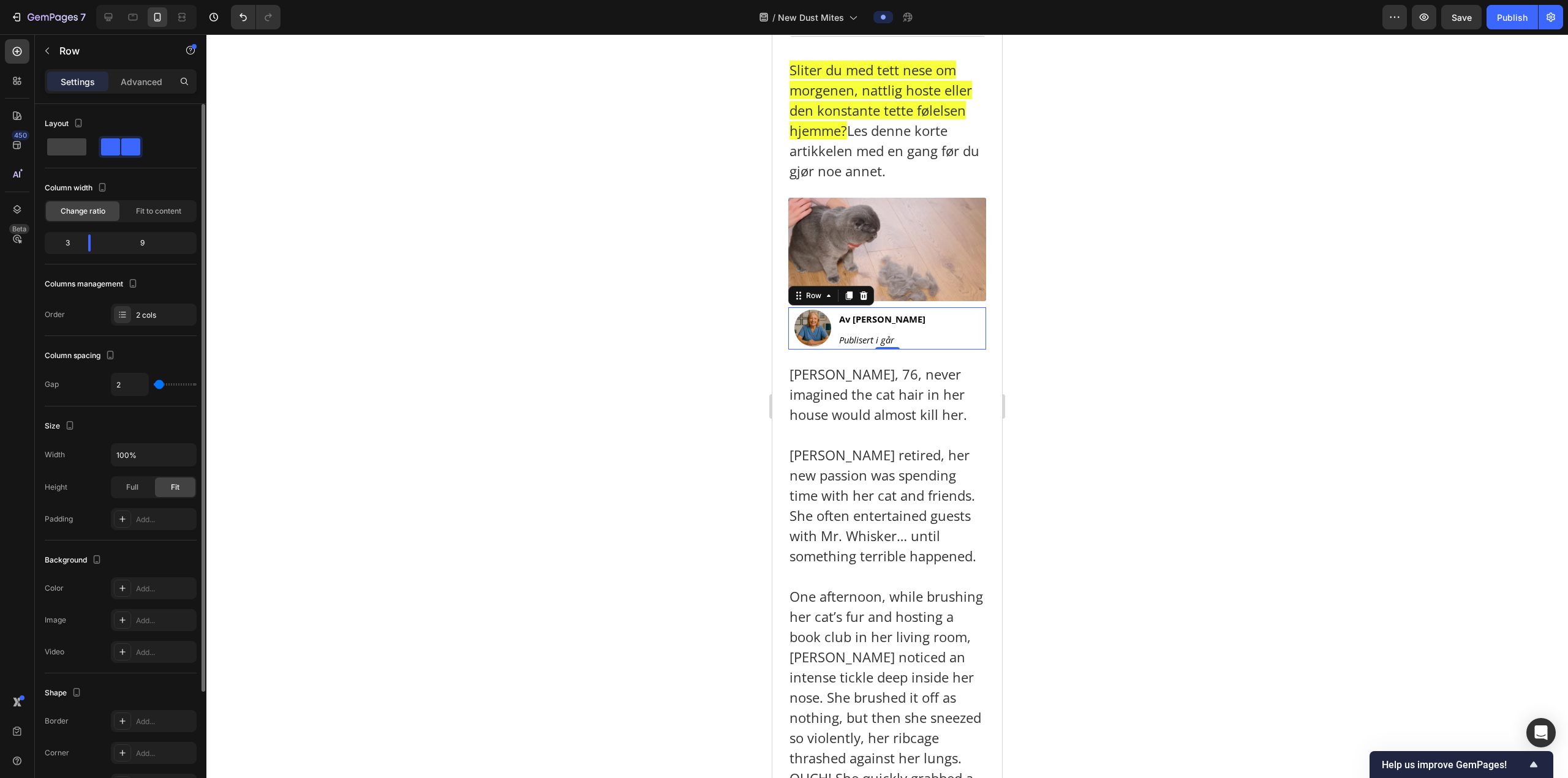
type input "7"
type input "4"
type input "2"
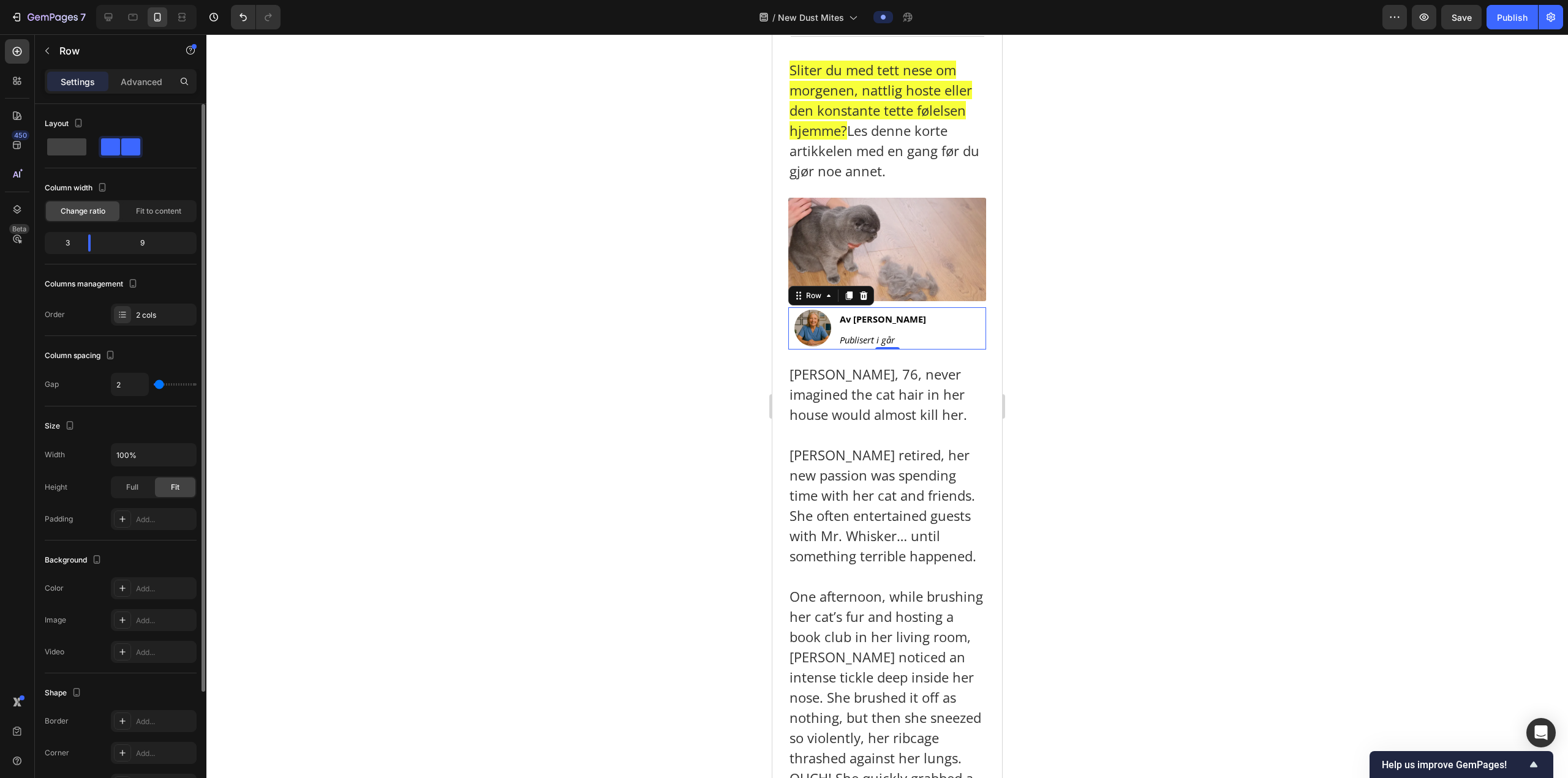
type input "4"
type input "7"
type input "4"
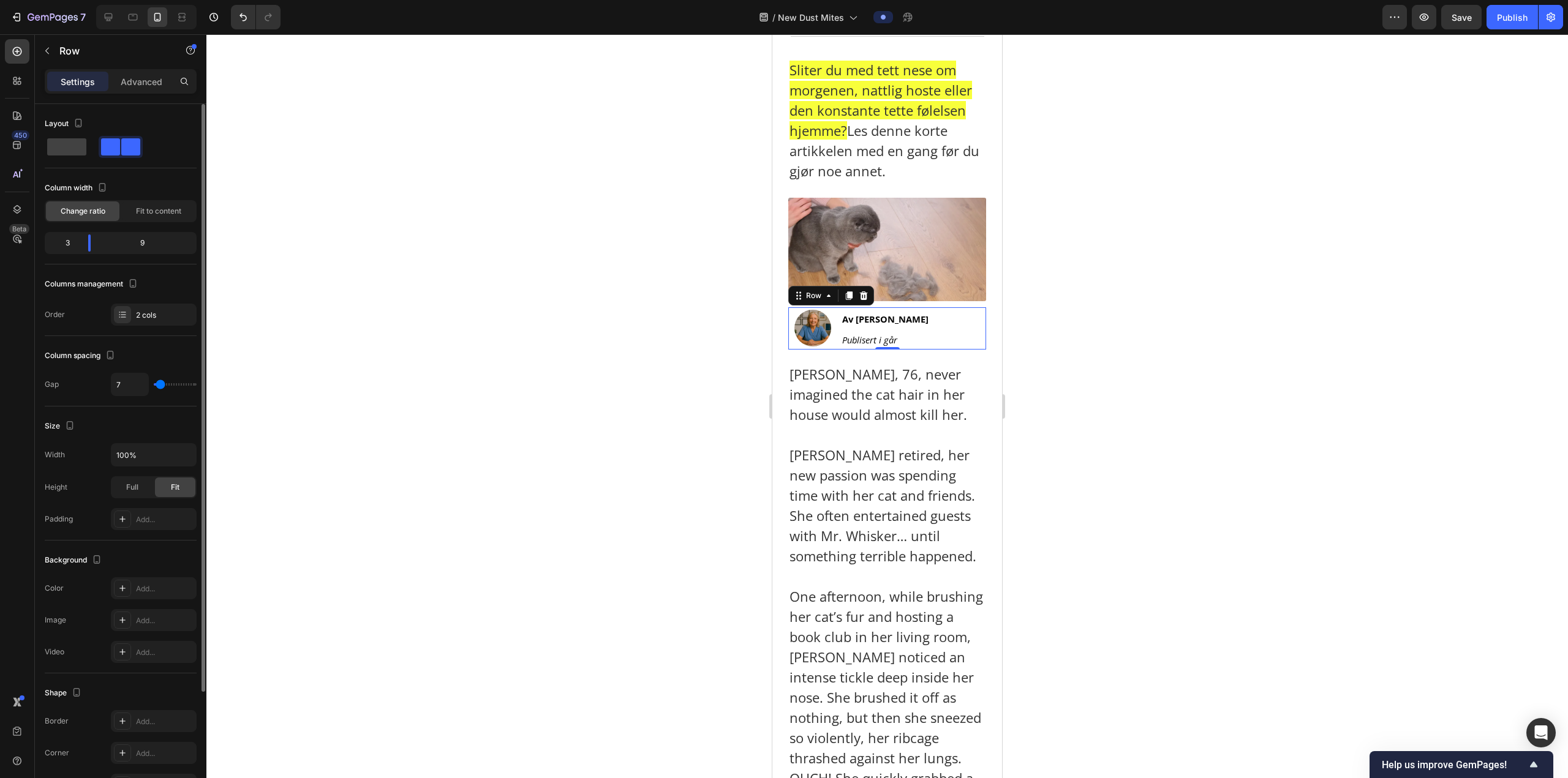
type input "4"
type input "2"
type input "4"
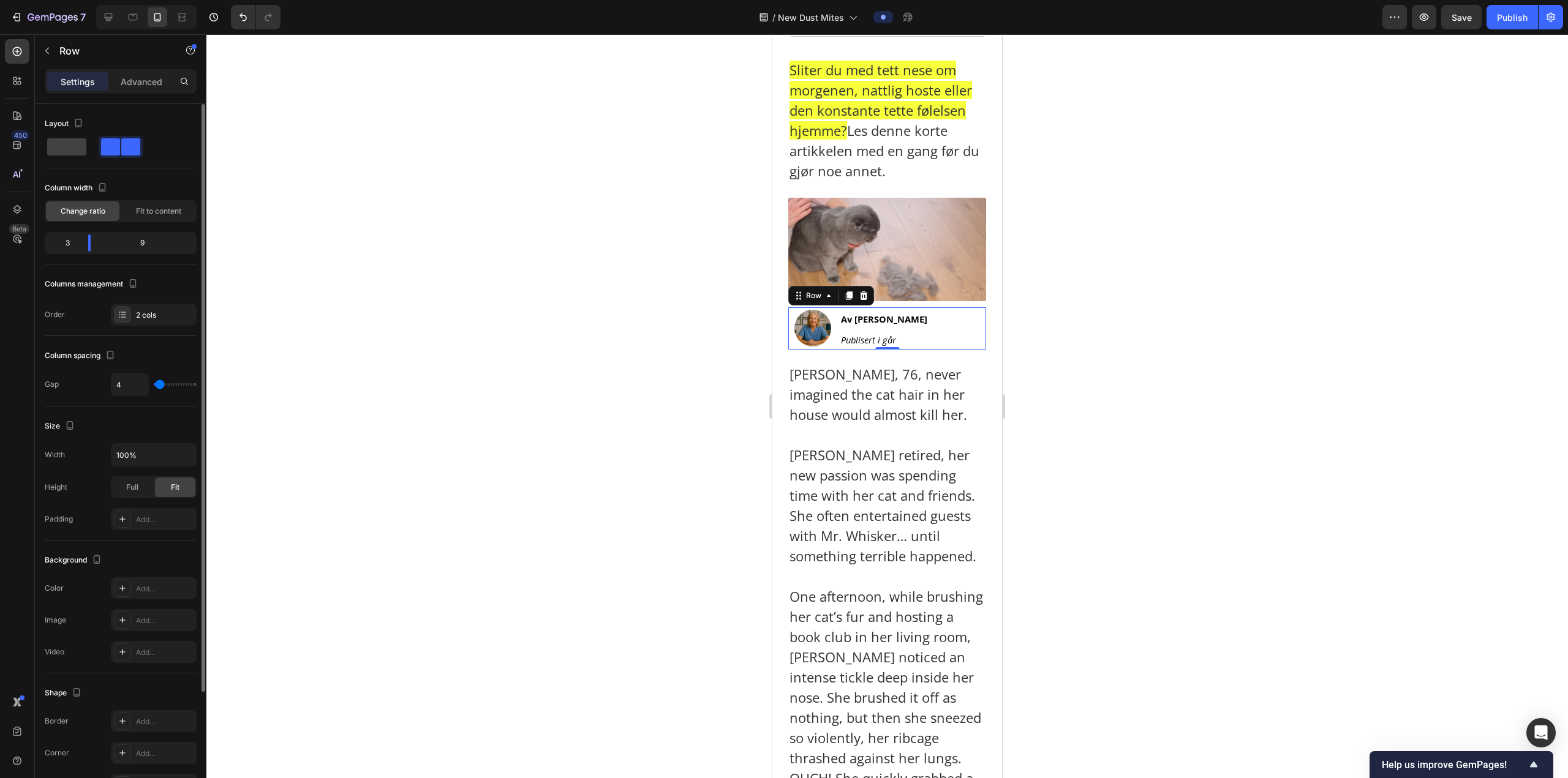
click at [160, 383] on input "range" at bounding box center [175, 384] width 43 height 2
click at [868, 334] on icon "Publisert i går" at bounding box center [868, 339] width 55 height 12
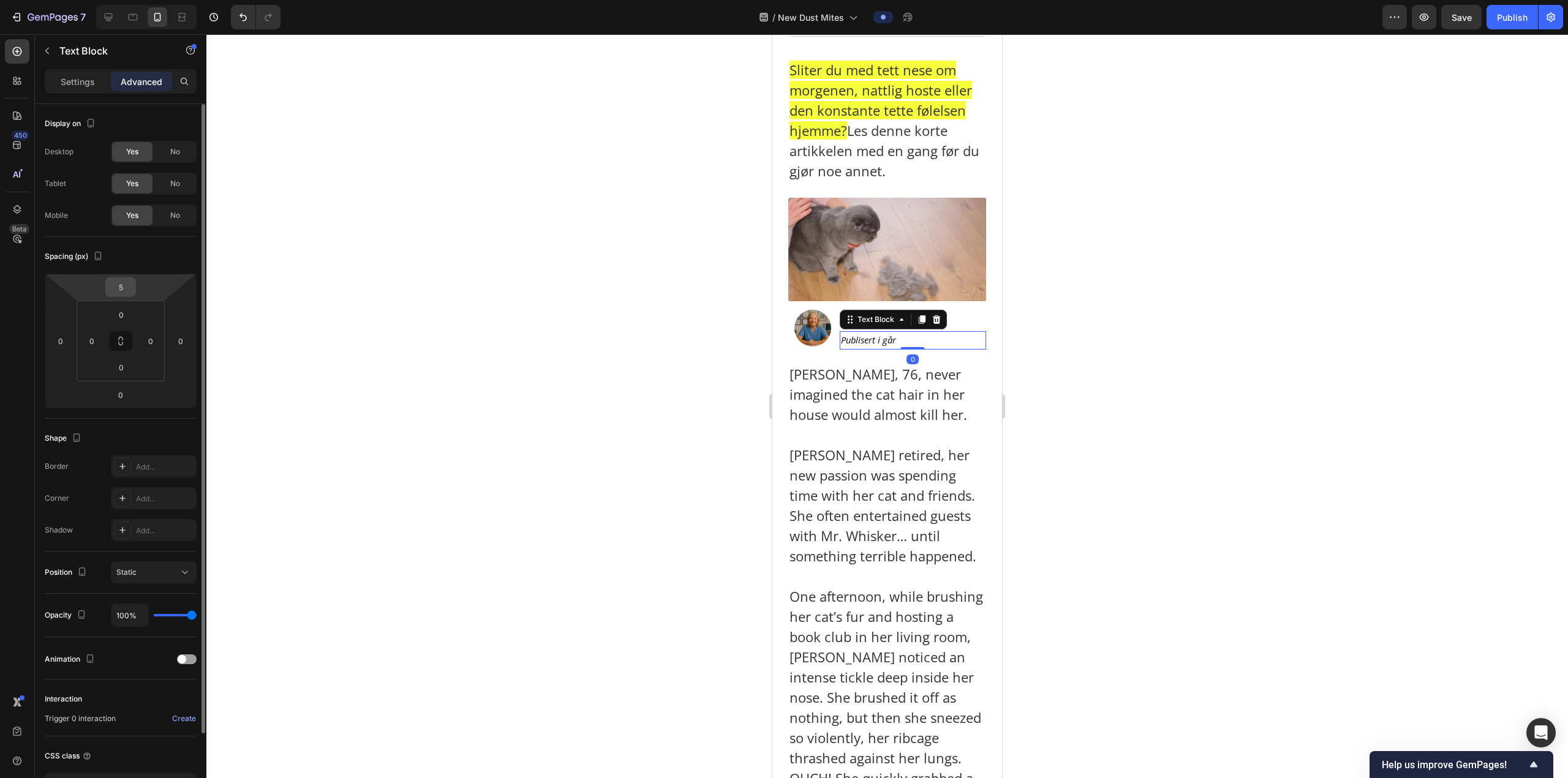
click at [125, 296] on input "5" at bounding box center [121, 287] width 25 height 18
type input "0"
click at [1044, 341] on div at bounding box center [886, 406] width 1361 height 744
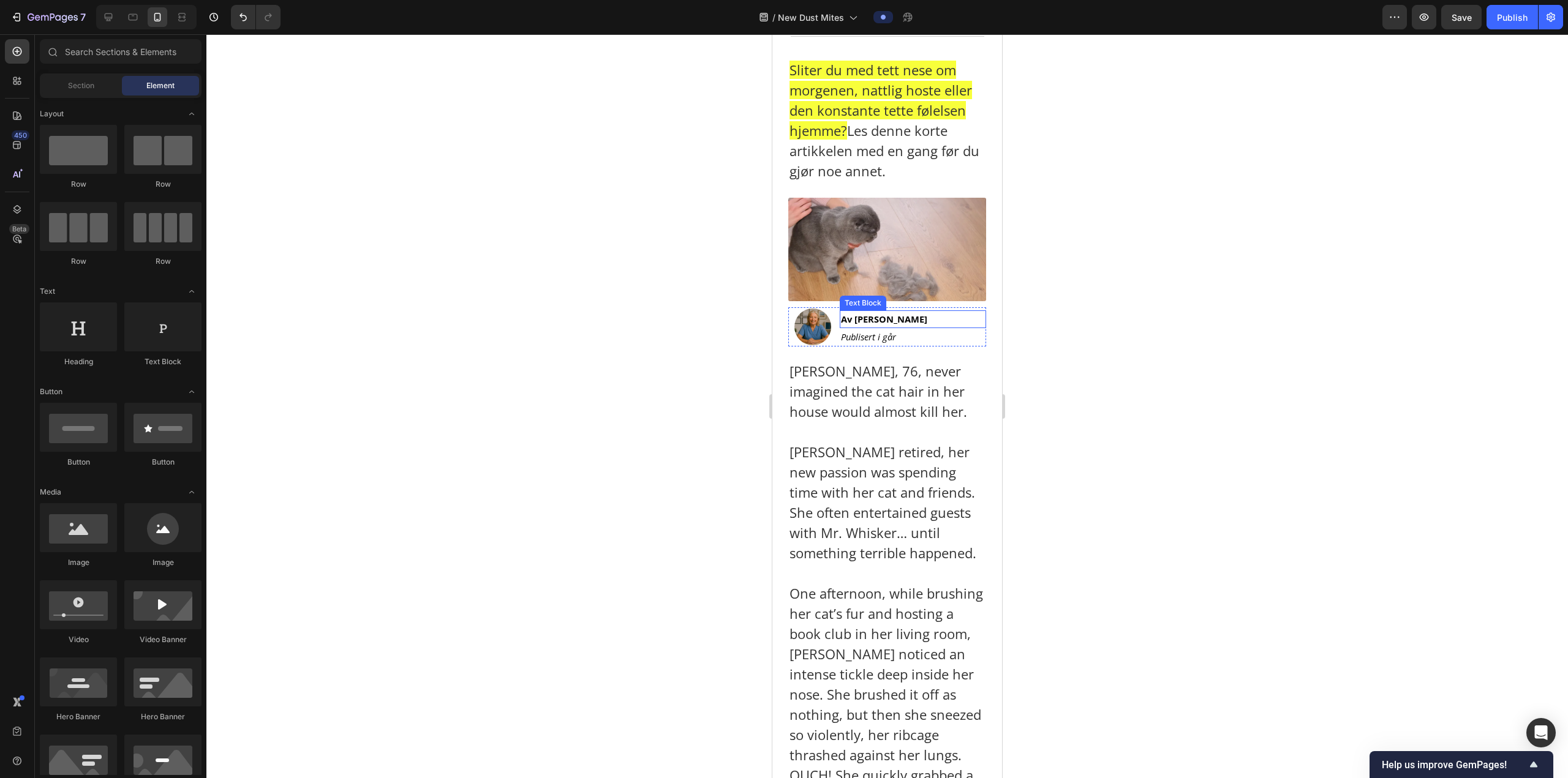
click at [933, 313] on p "Av [PERSON_NAME]" at bounding box center [913, 319] width 144 height 15
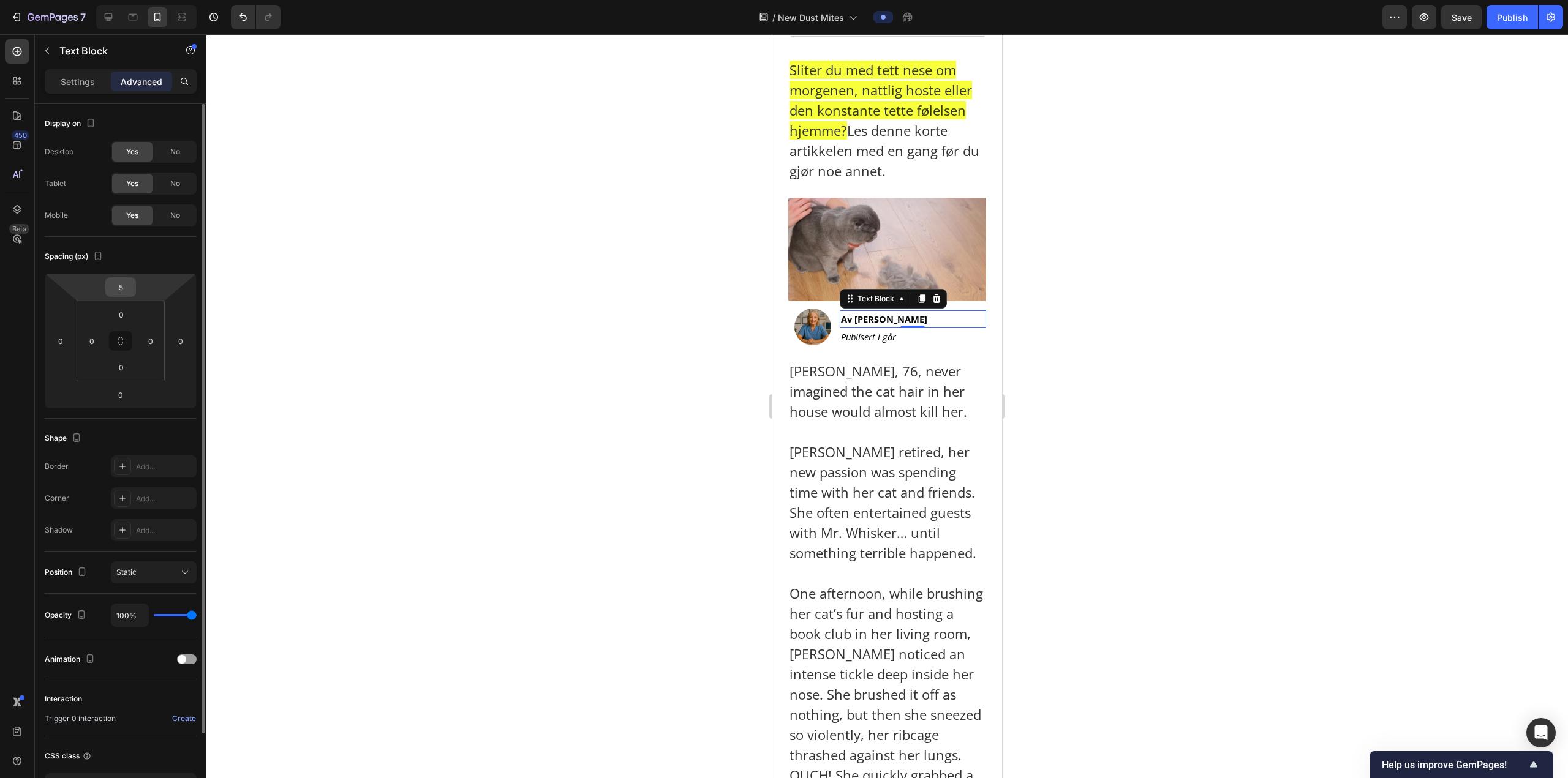
click at [135, 284] on div "5" at bounding box center [121, 287] width 30 height 20
click at [131, 284] on input "5" at bounding box center [121, 287] width 25 height 18
click at [131, 285] on input "5" at bounding box center [121, 287] width 25 height 18
type input "0"
click at [1029, 325] on div at bounding box center [886, 406] width 1361 height 744
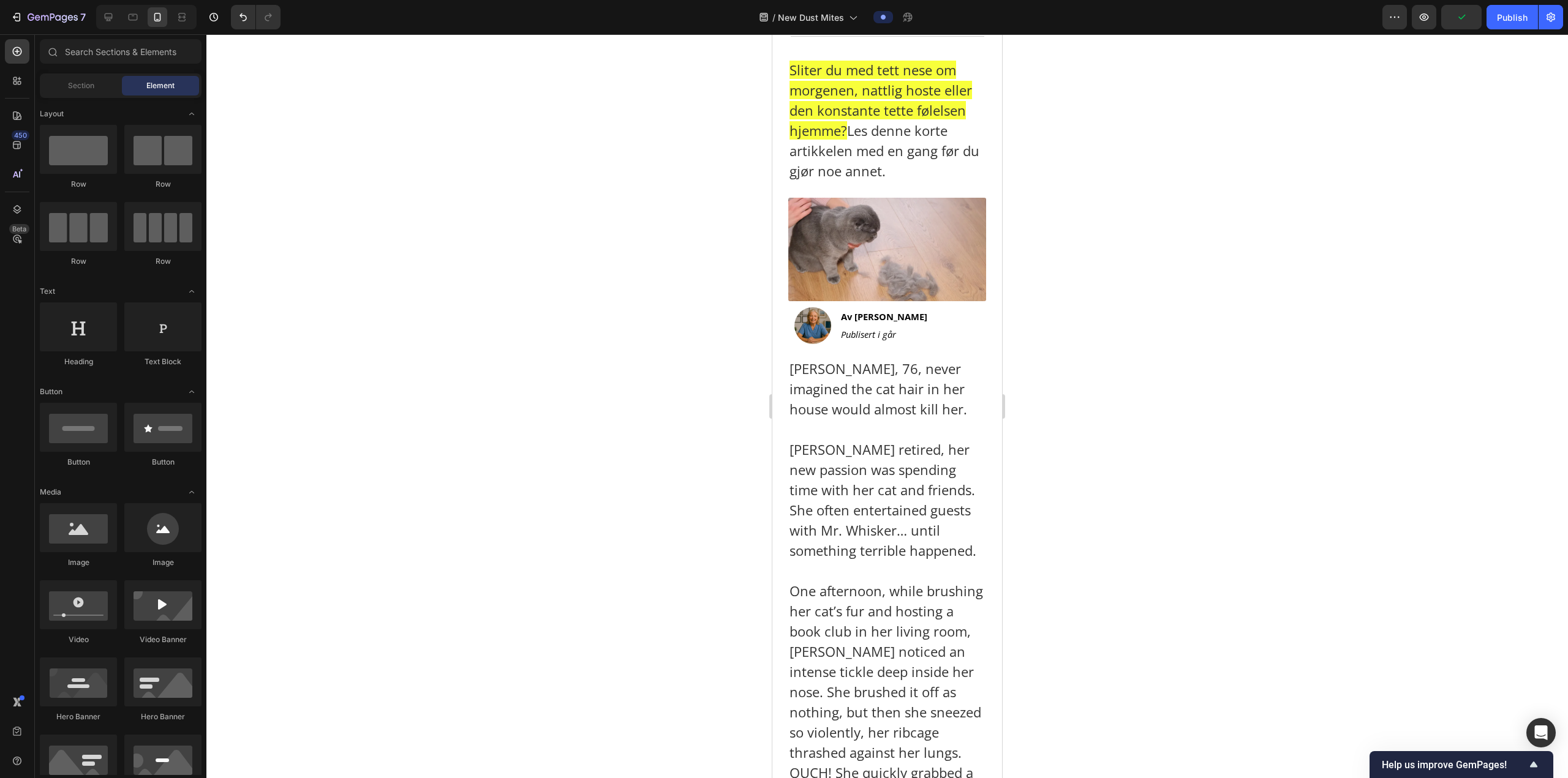
click at [1086, 292] on div at bounding box center [886, 406] width 1361 height 744
click at [790, 321] on div at bounding box center [812, 326] width 49 height 37
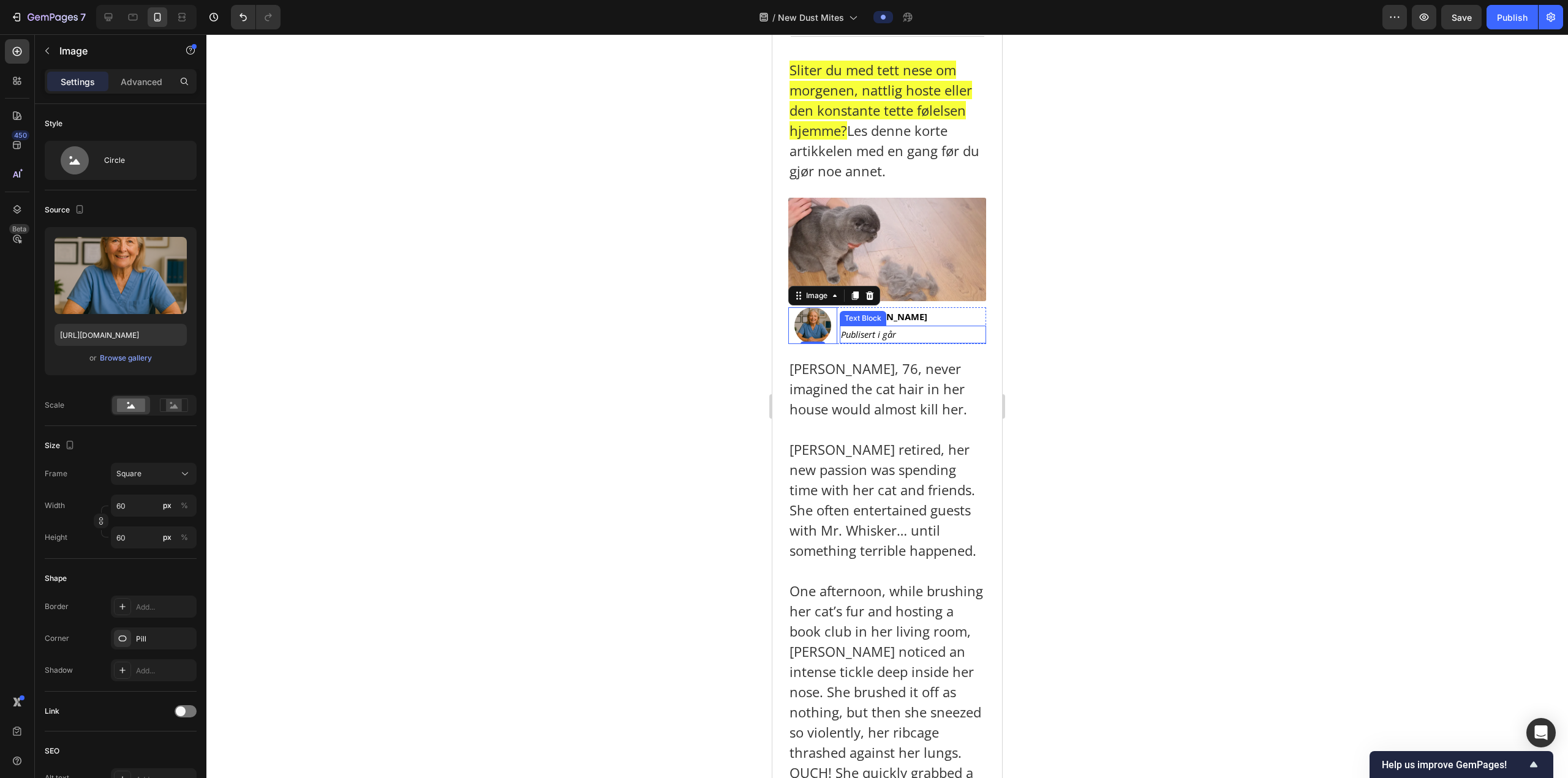
click at [899, 331] on p "Publisert i går" at bounding box center [913, 334] width 144 height 15
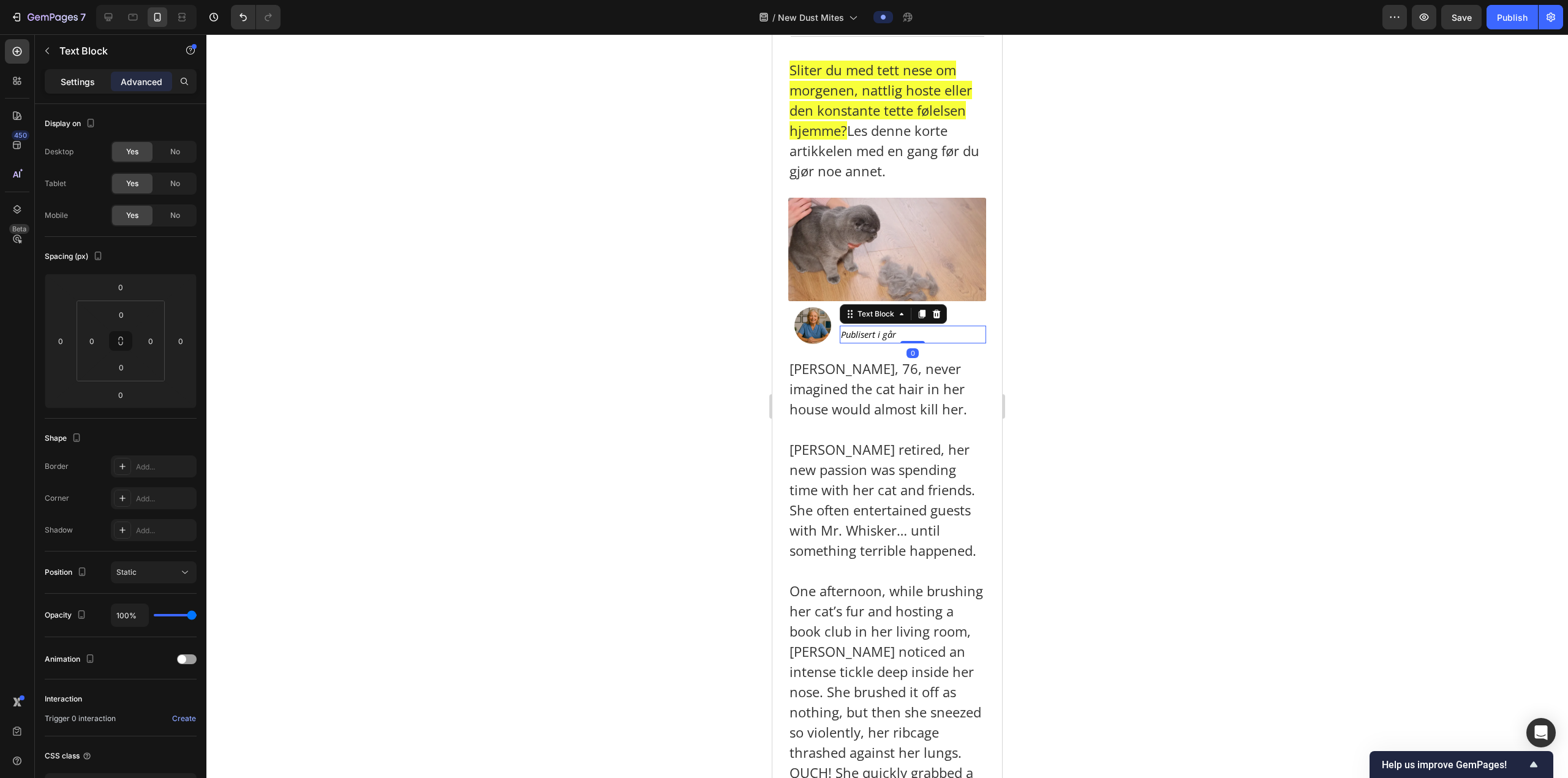
click at [90, 75] on p "Settings" at bounding box center [78, 81] width 34 height 13
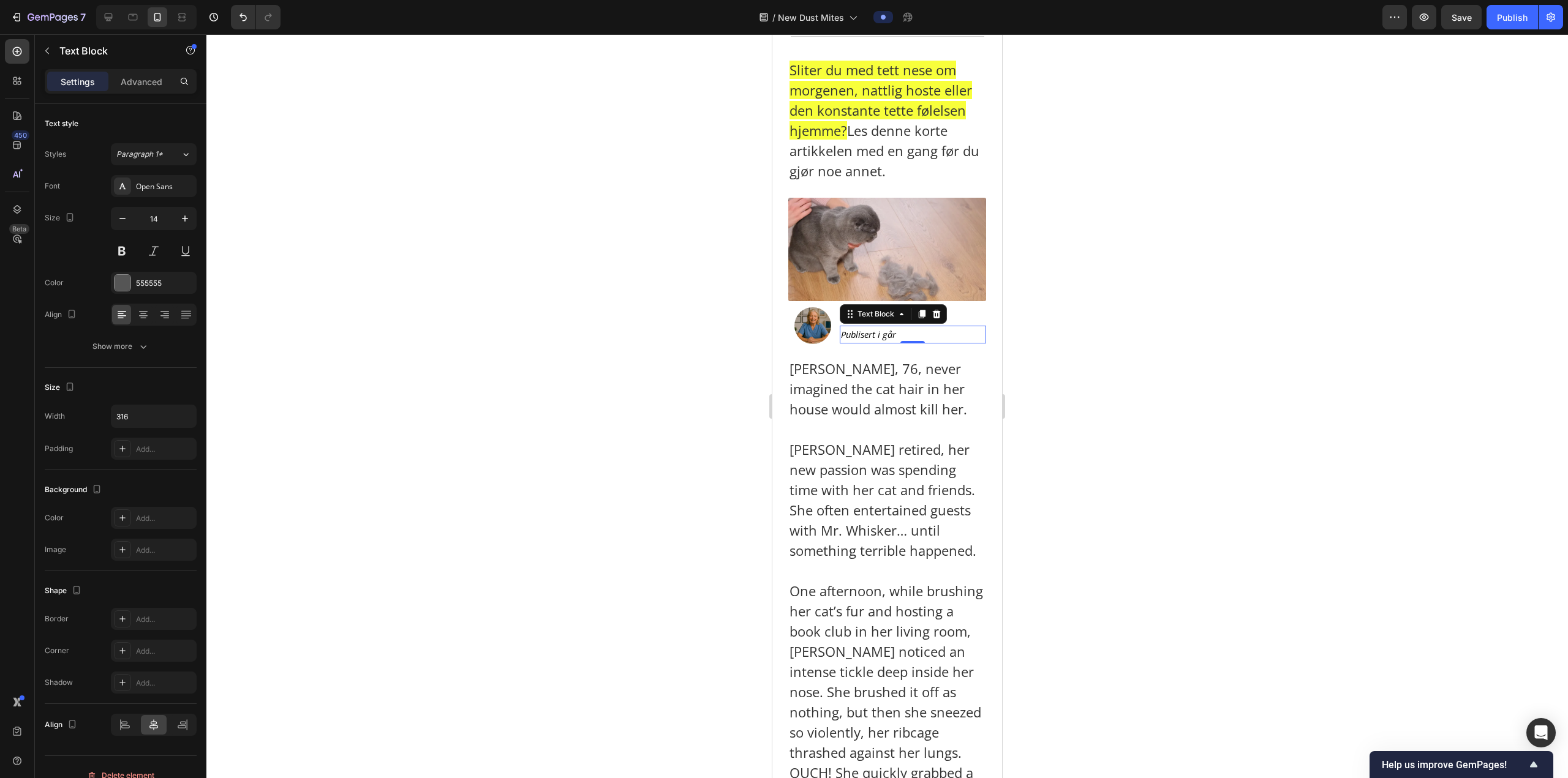
click at [107, 79] on div "Settings" at bounding box center [78, 81] width 62 height 20
click at [121, 96] on div "Settings Advanced" at bounding box center [121, 87] width 172 height 35
click at [122, 92] on div "Settings Advanced" at bounding box center [121, 81] width 152 height 25
click at [125, 87] on p "Advanced" at bounding box center [141, 81] width 42 height 13
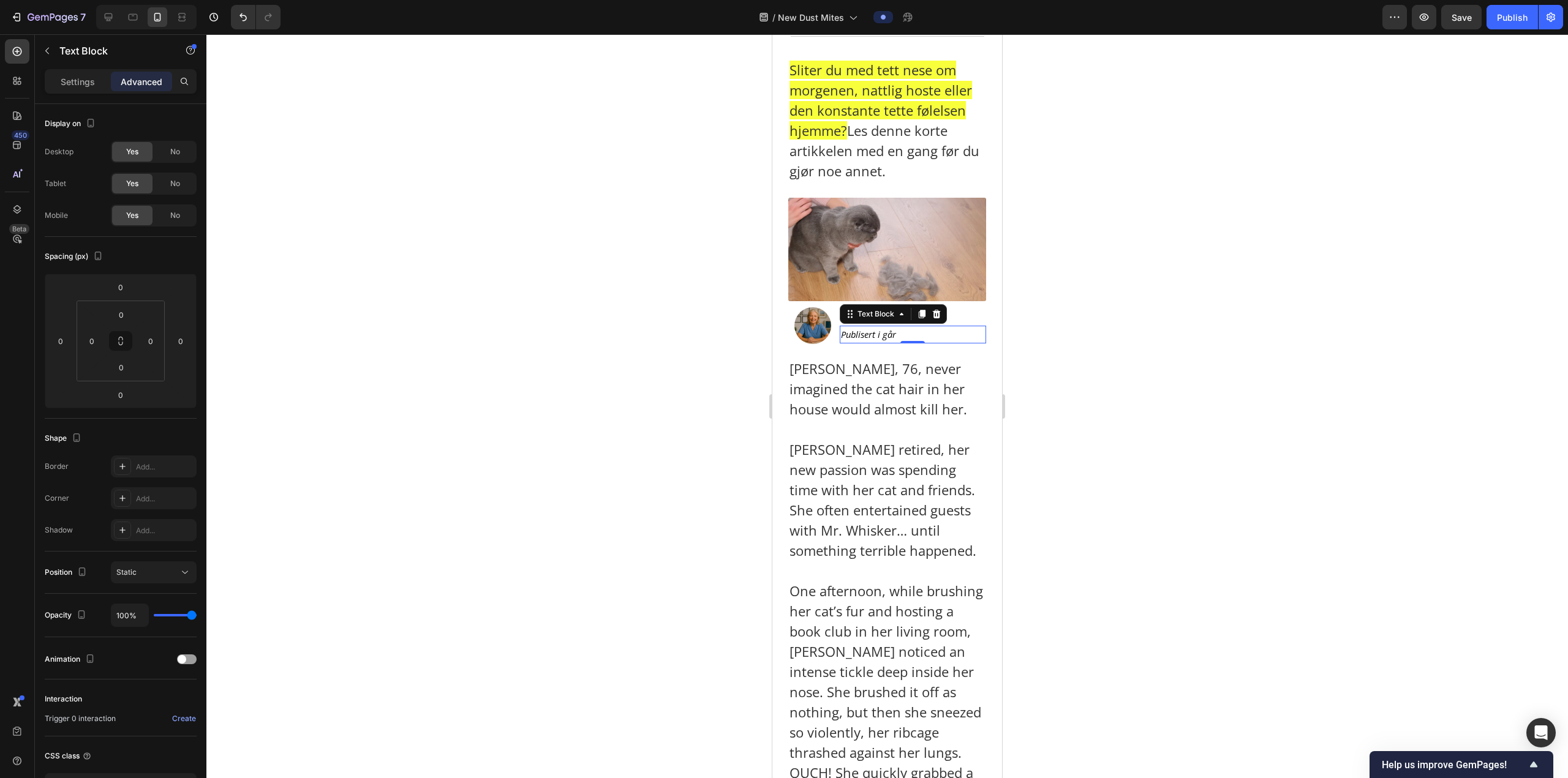
click at [125, 87] on p "Advanced" at bounding box center [141, 81] width 42 height 13
click at [1146, 328] on div at bounding box center [886, 406] width 1361 height 744
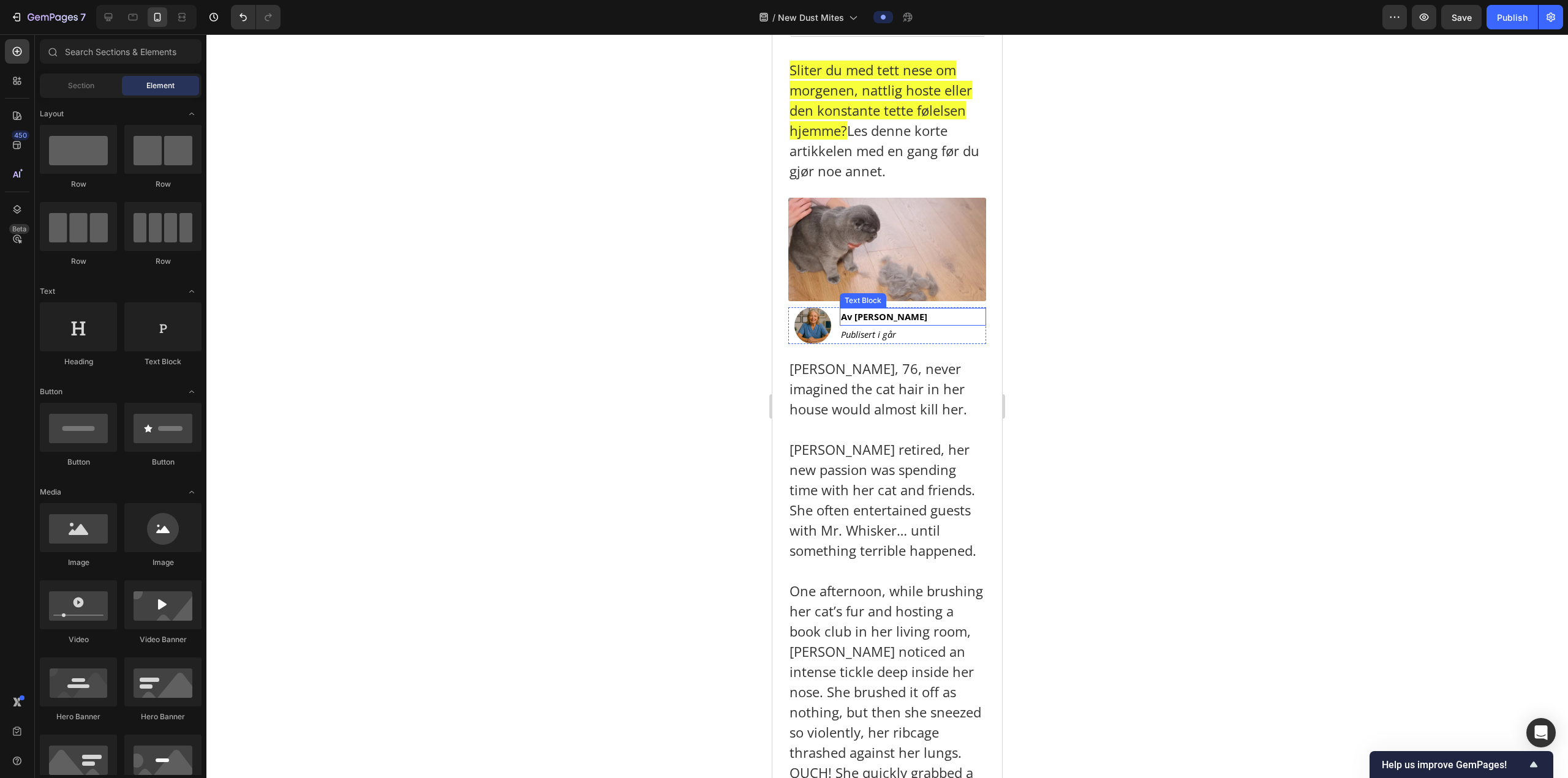
click at [902, 316] on strong "Av [PERSON_NAME]" at bounding box center [884, 316] width 86 height 12
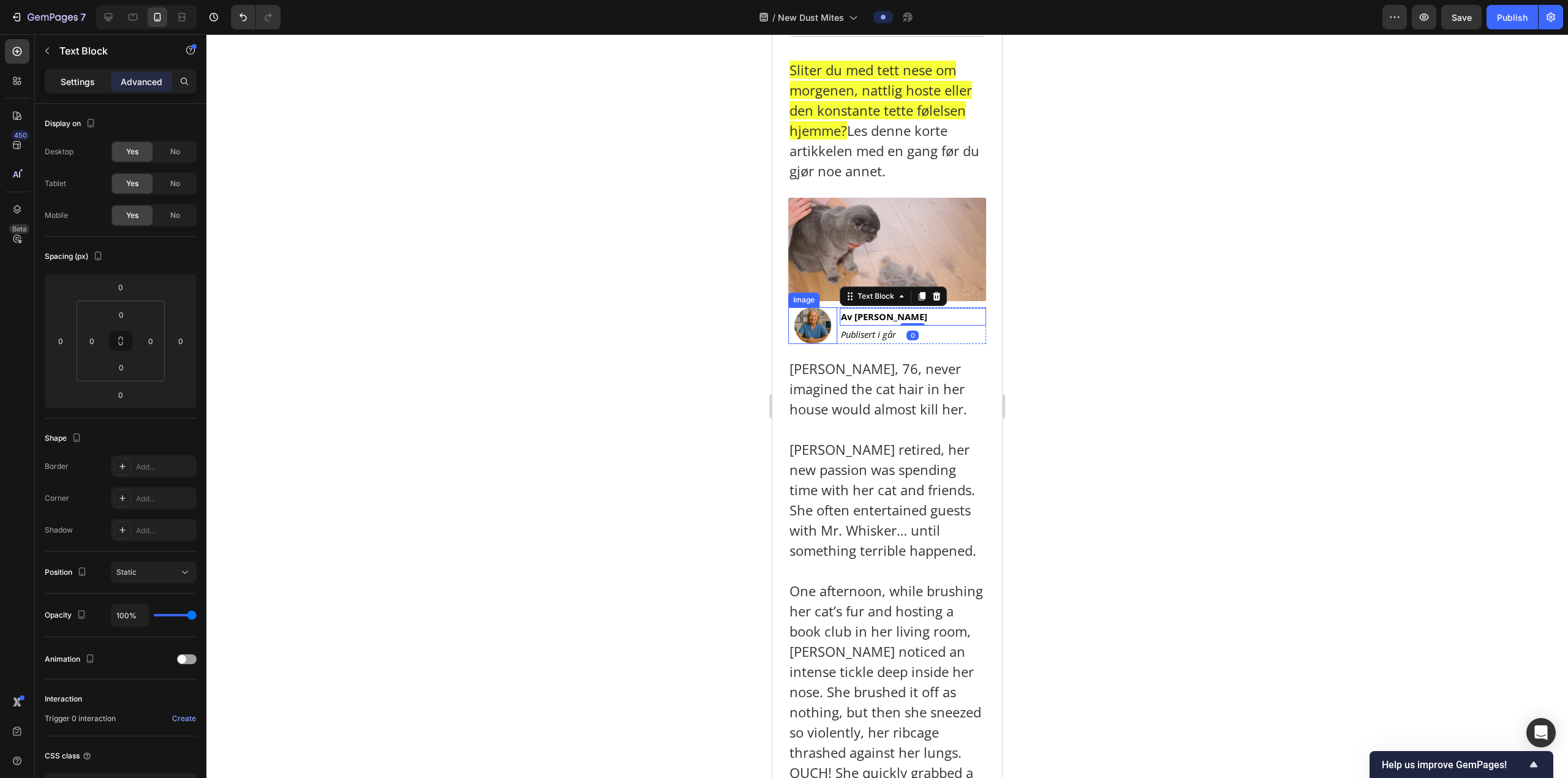
click at [78, 87] on div "Settings" at bounding box center [78, 81] width 62 height 20
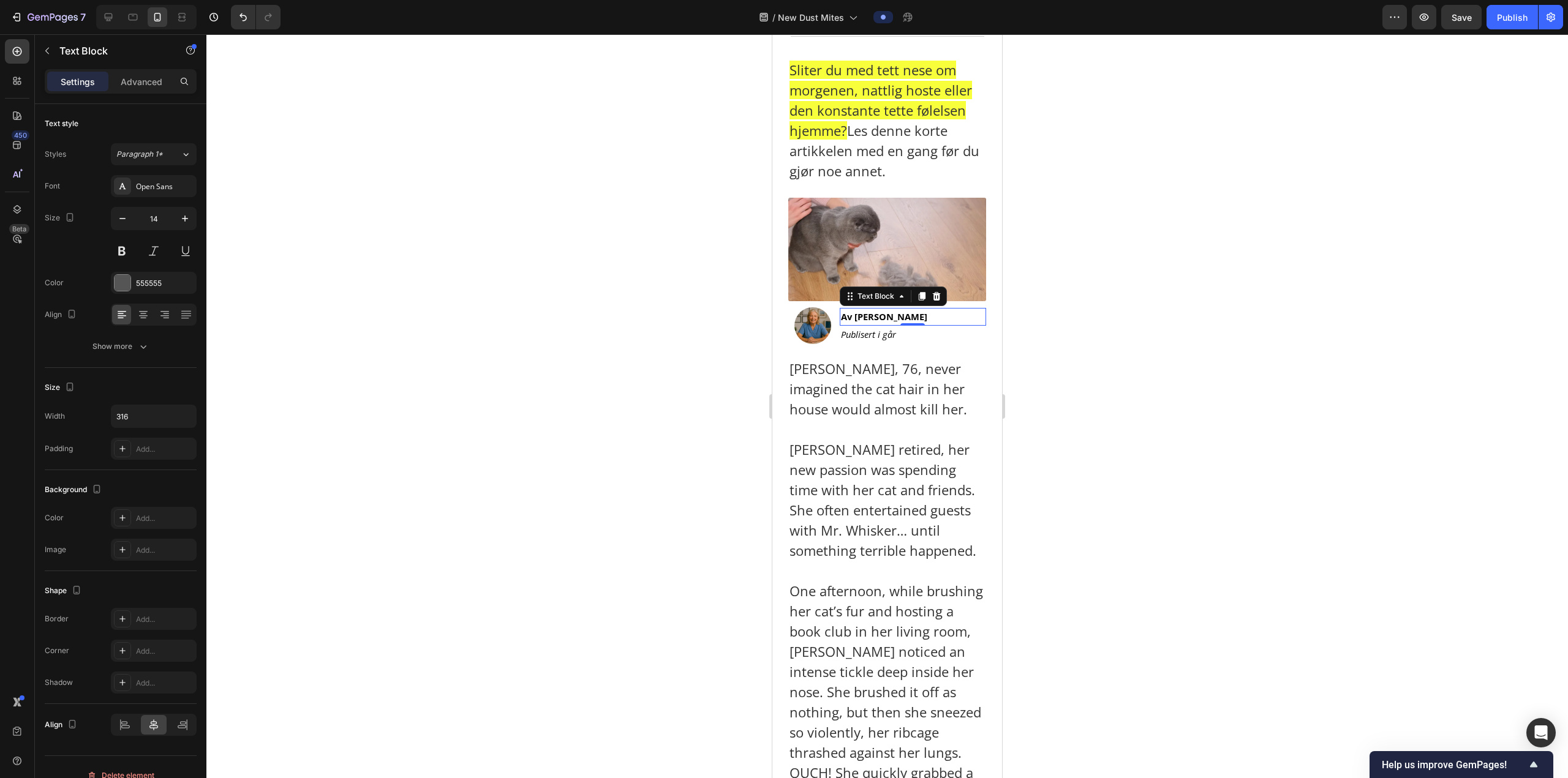
click at [1114, 268] on div at bounding box center [886, 406] width 1361 height 744
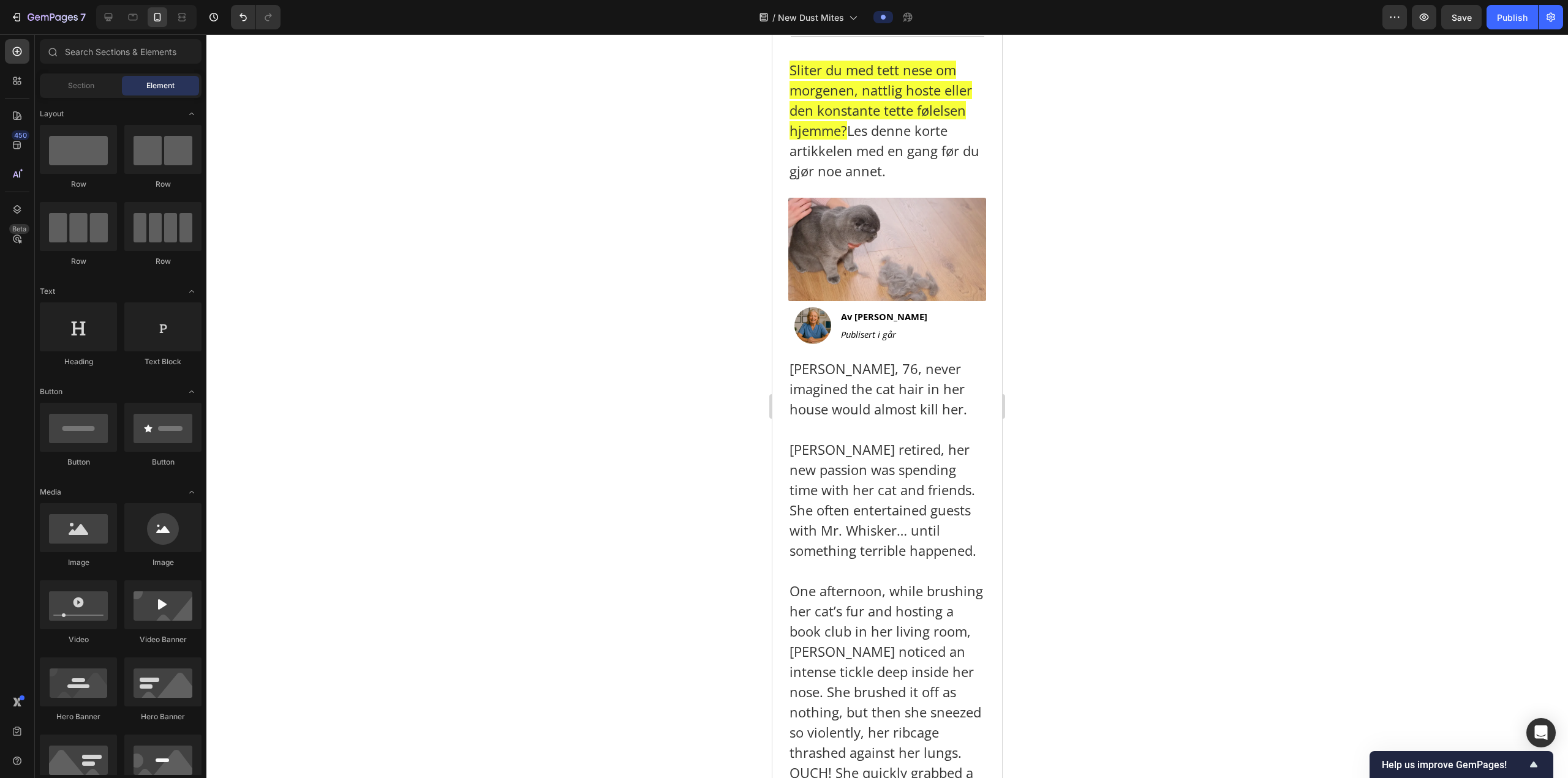
click at [1116, 303] on div at bounding box center [886, 406] width 1361 height 744
click at [893, 466] on p "Happily retired, her new passion was spending time with her cat and friends. Sh…" at bounding box center [887, 500] width 195 height 121
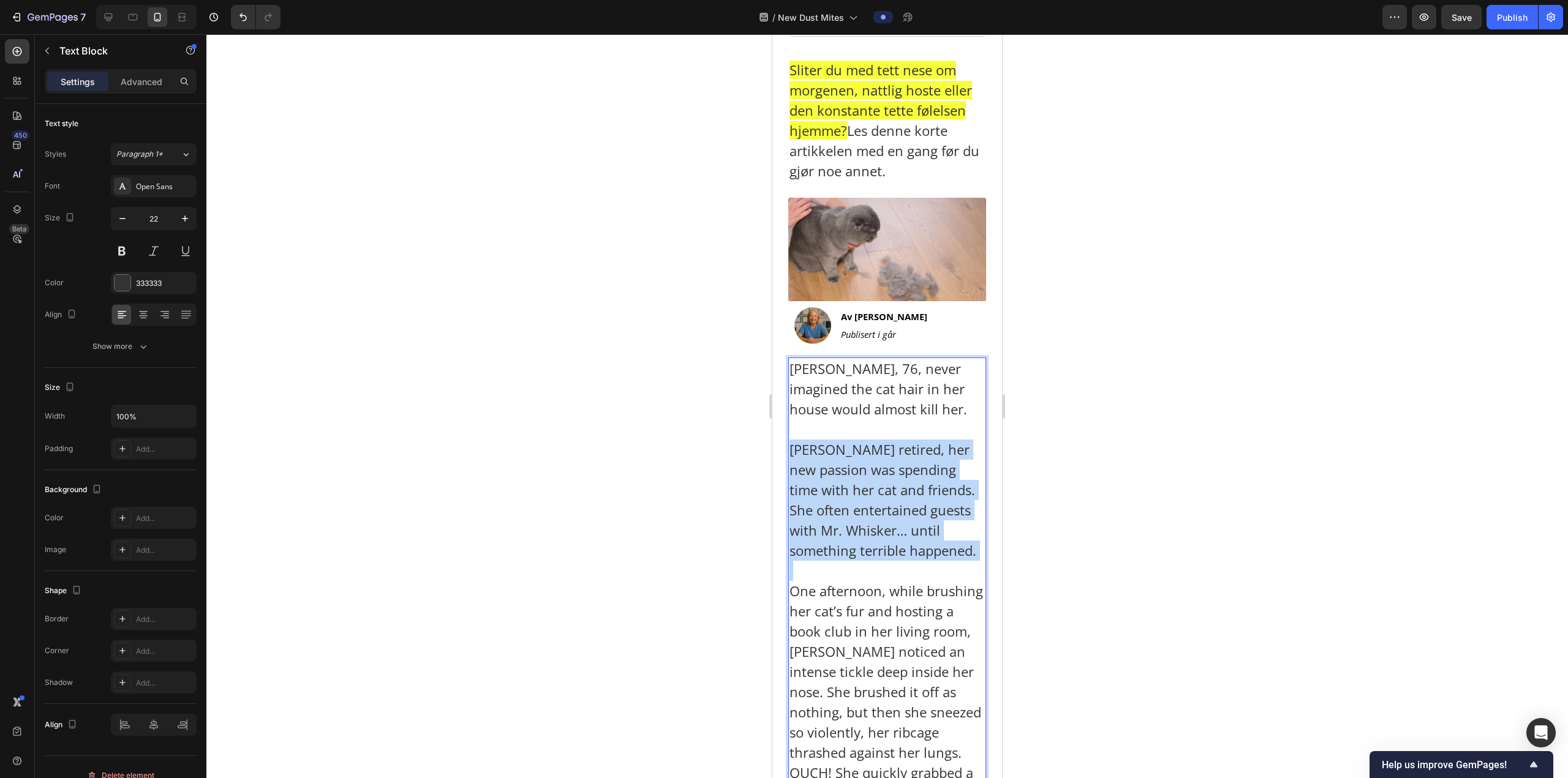
click at [893, 466] on p "Happily retired, her new passion was spending time with her cat and friends. Sh…" at bounding box center [887, 500] width 195 height 121
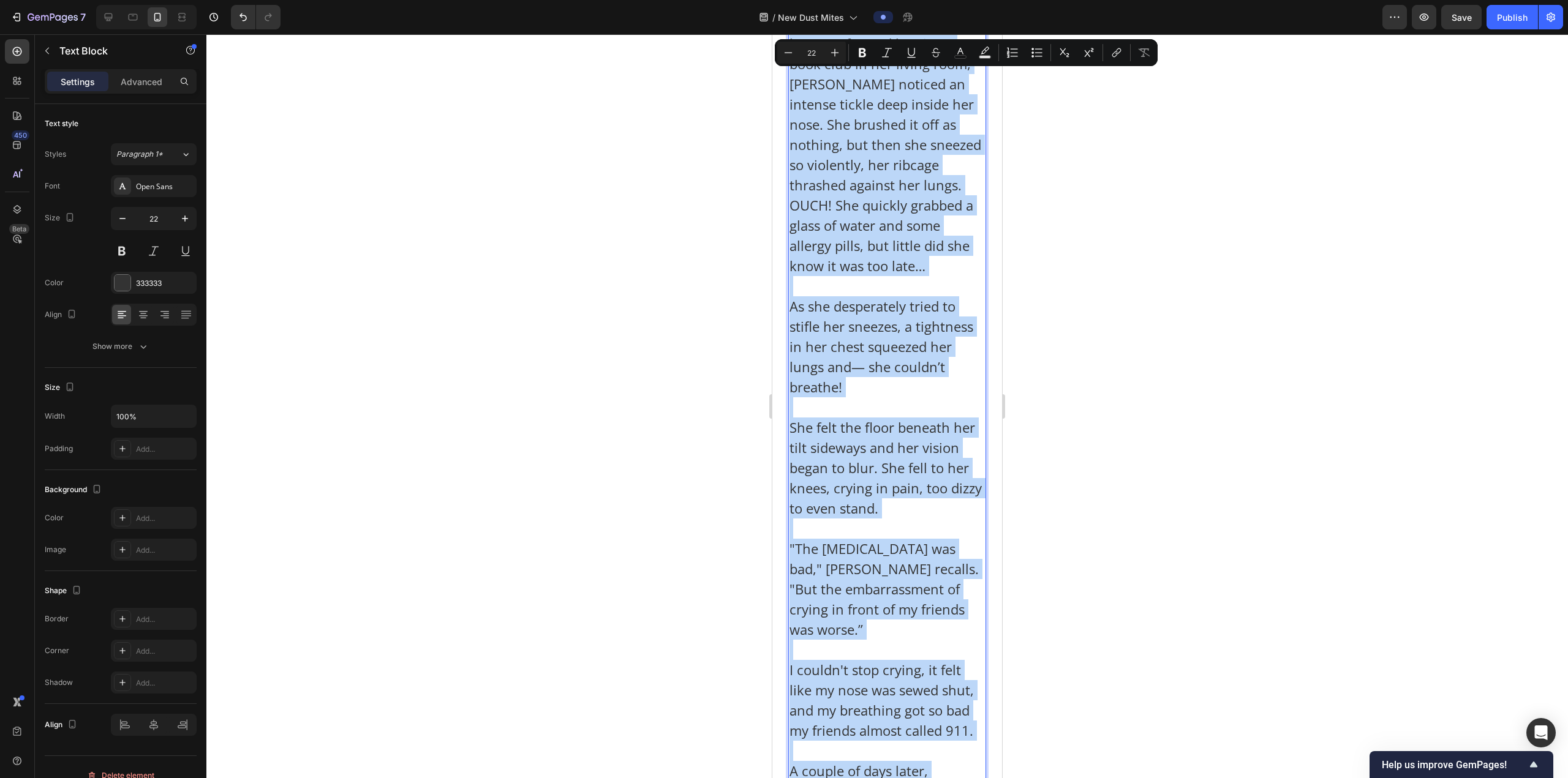
scroll to position [784, 0]
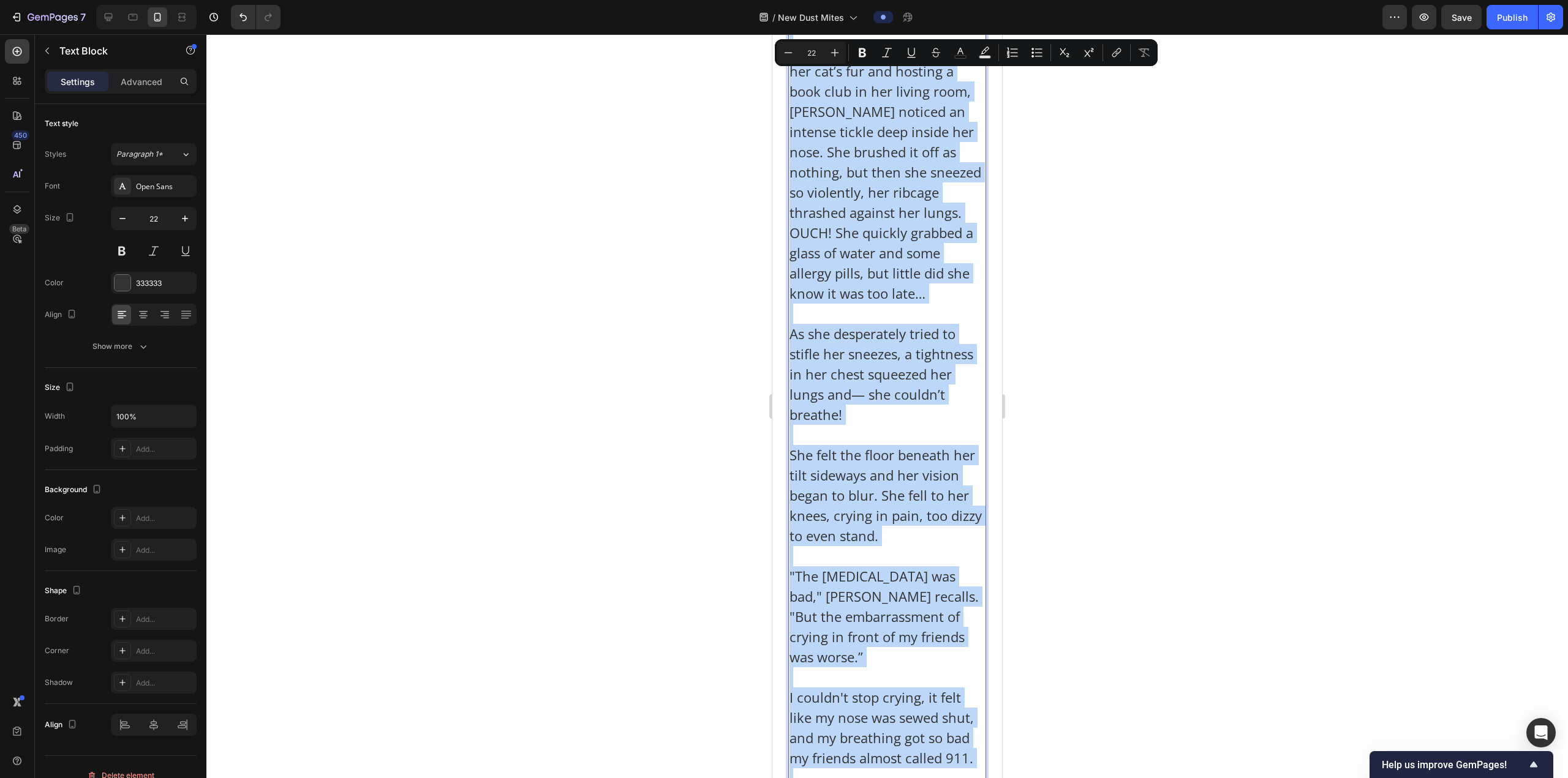
click at [913, 392] on p "As she desperately tried to stifle her sneezes, a tightness in her chest squeez…" at bounding box center [887, 374] width 195 height 101
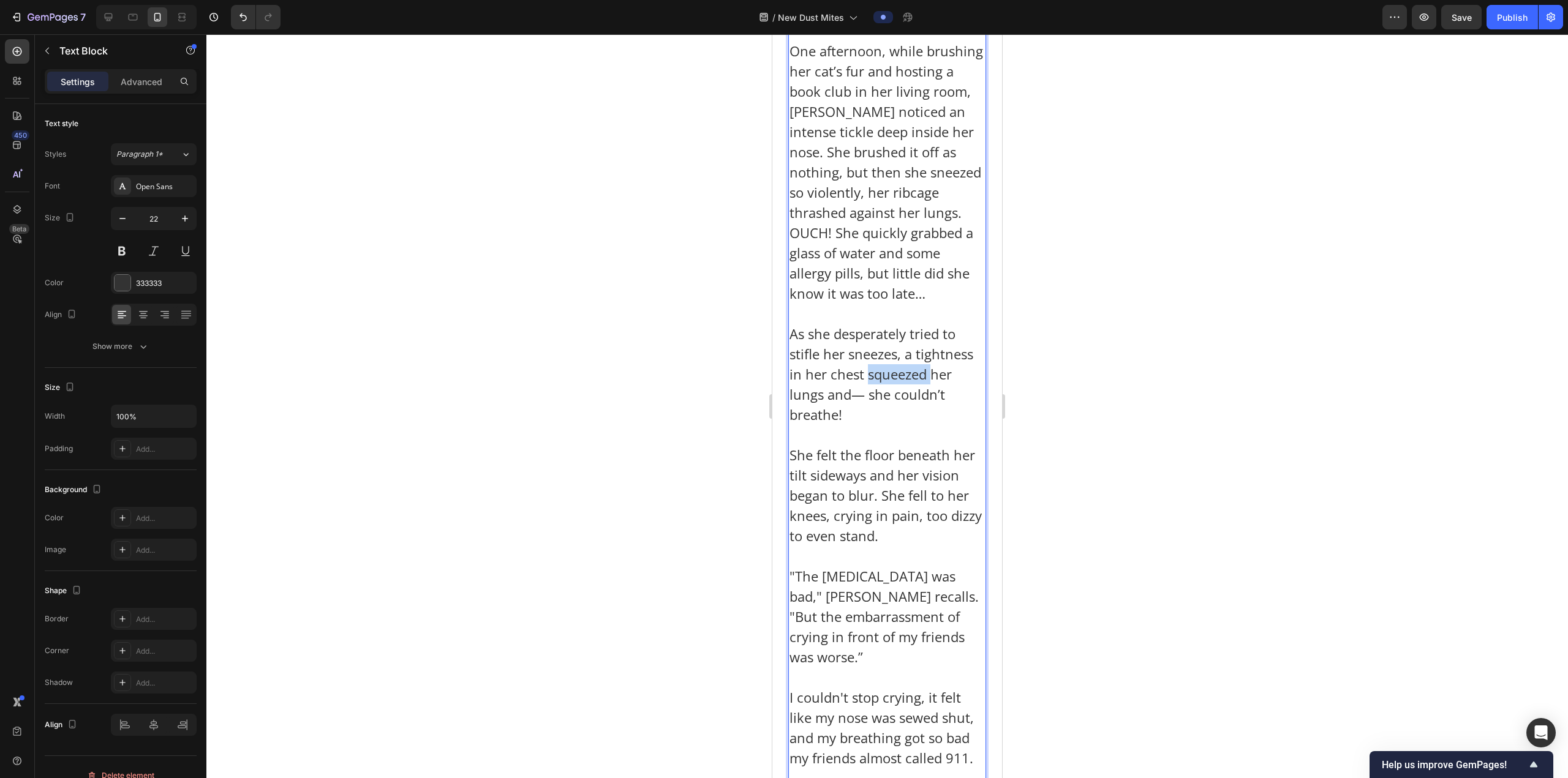
click at [913, 392] on p "As she desperately tried to stifle her sneezes, a tightness in her chest squeez…" at bounding box center [887, 374] width 195 height 101
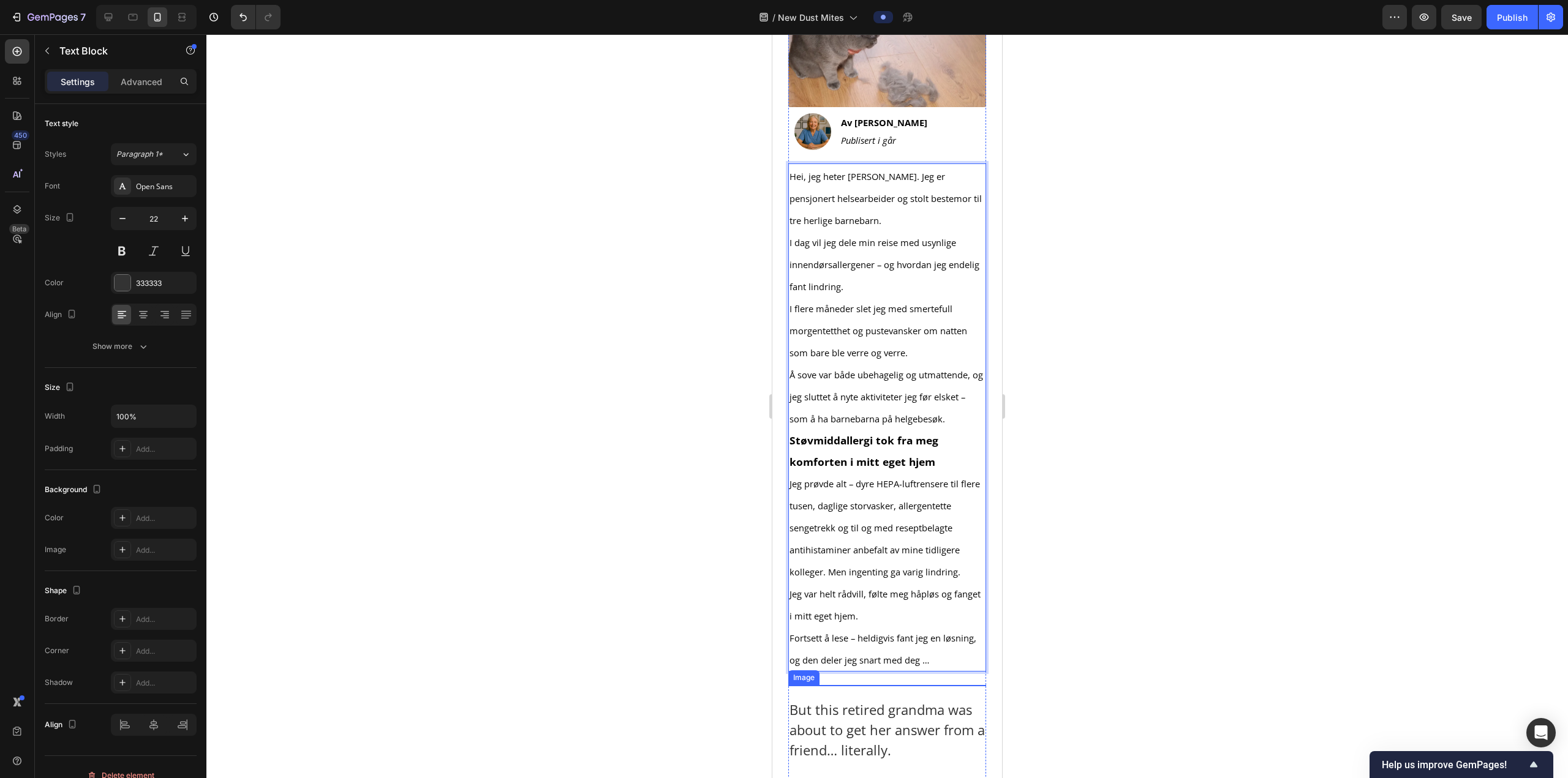
scroll to position [356, 0]
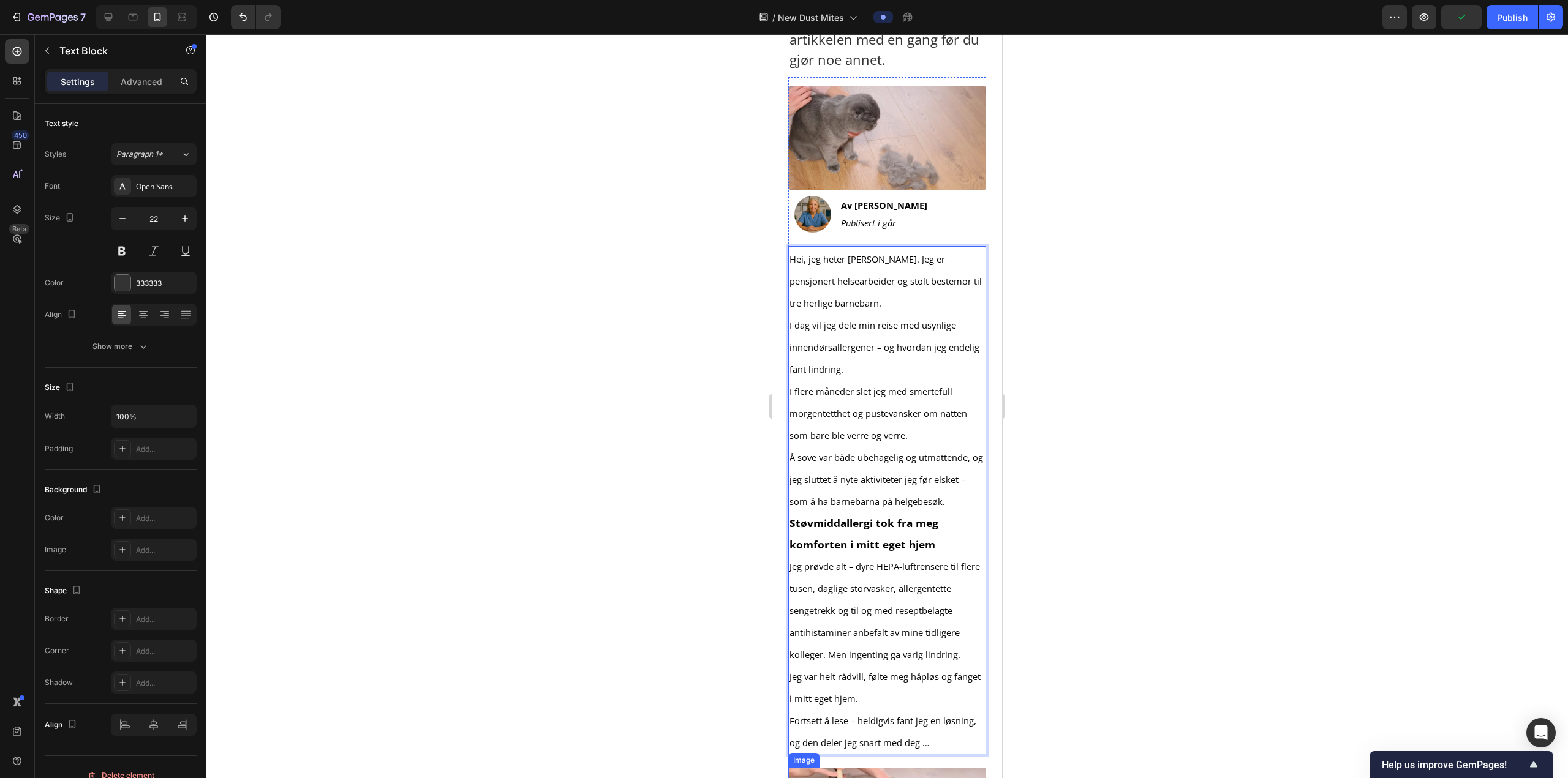
click at [913, 391] on span "I flere måneder slet jeg med smertefull morgentetthet og pustevansker om natten…" at bounding box center [878, 413] width 177 height 56
click at [907, 392] on span "I flere måneder slet jeg med smertefull morgentetthet og pustevansker om natten…" at bounding box center [878, 413] width 177 height 56
click at [901, 391] on span "I flere måneder slet jeg med smertefull morgentetthet og pustevansker om natten…" at bounding box center [878, 413] width 177 height 56
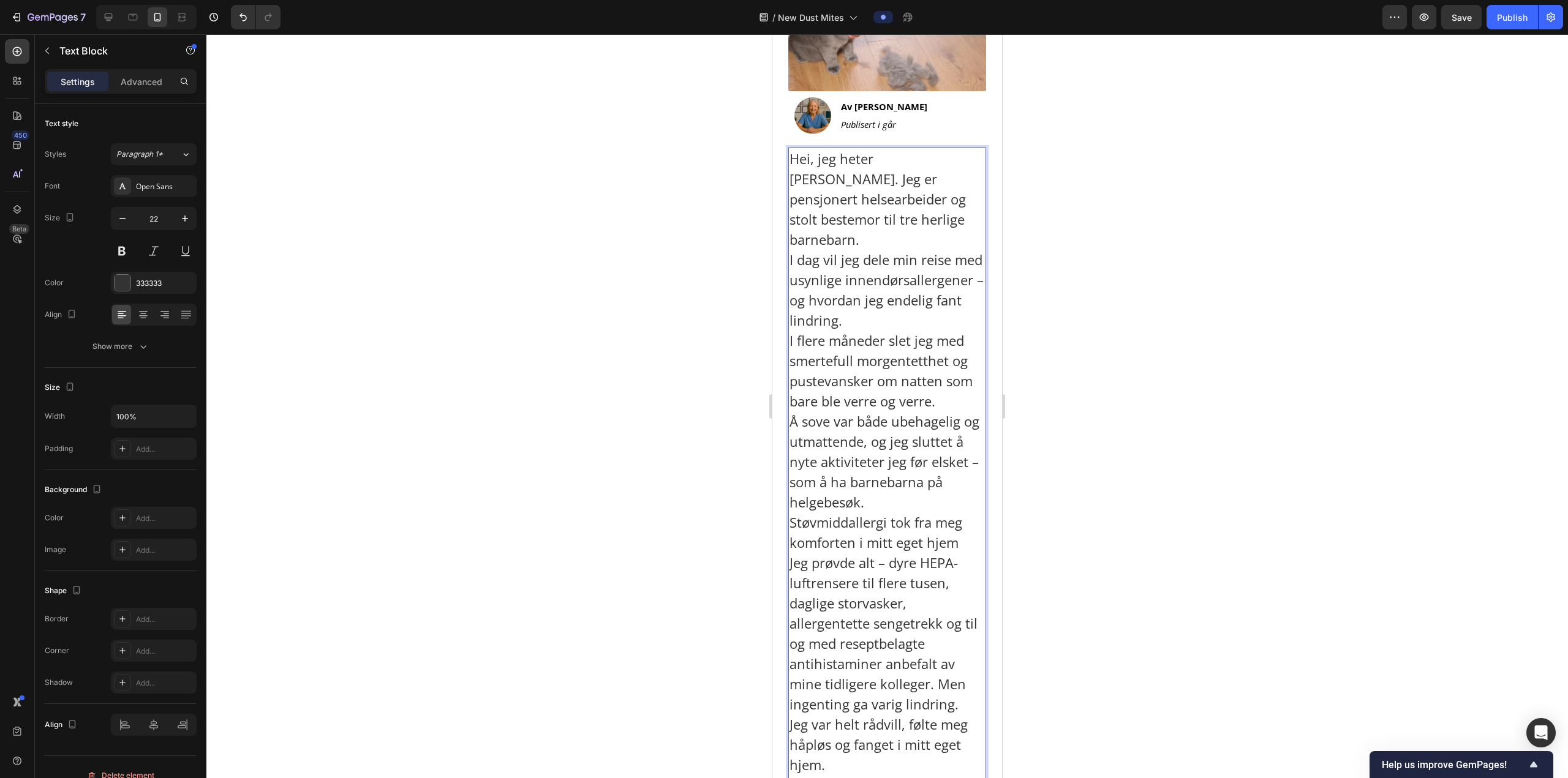
scroll to position [418, 0]
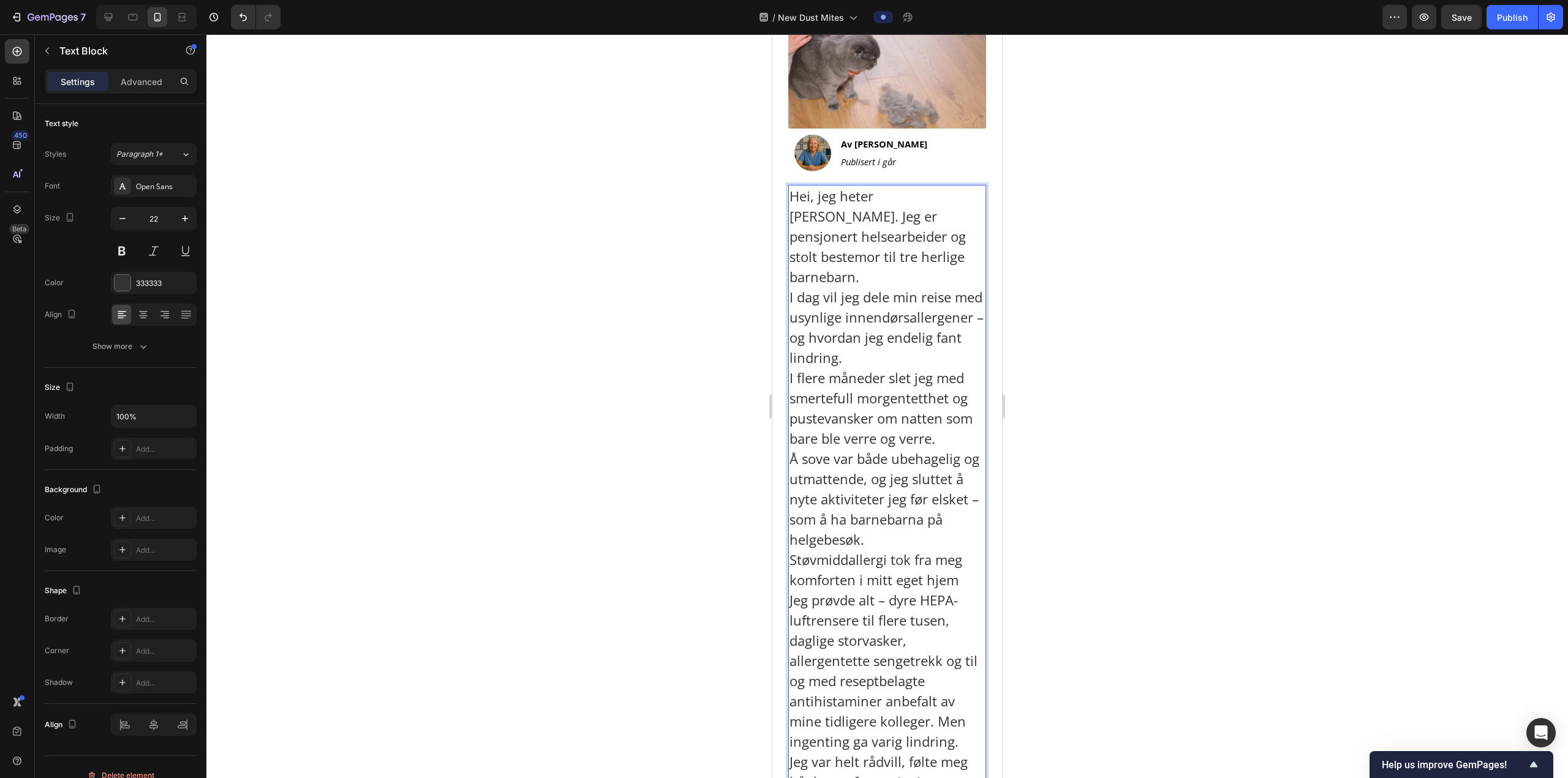
click at [868, 247] on p "Hei, jeg heter Astrid. Jeg er pensjonert helsearbeider og stolt bestemor til tr…" at bounding box center [887, 539] width 195 height 707
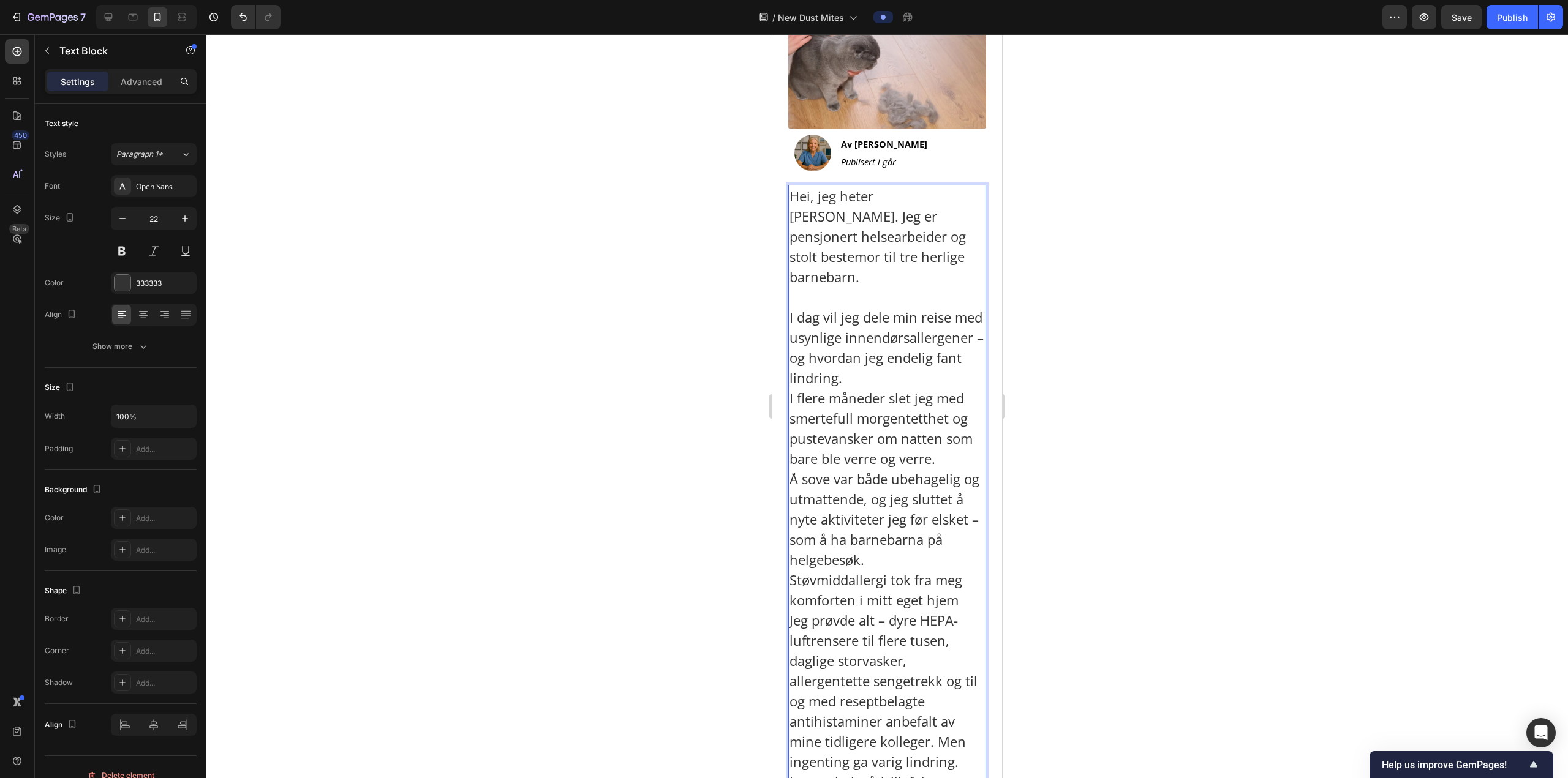
click at [857, 380] on p "⁠⁠⁠⁠⁠⁠⁠ I dag vil jeg dele min reise med usynlige innendørsallergener – og hvor…" at bounding box center [887, 600] width 195 height 626
click at [939, 476] on p "⁠⁠⁠⁠⁠⁠⁠ I flere måneder slet jeg med smertefull morgentetthet og pustevansker o…" at bounding box center [887, 661] width 195 height 546
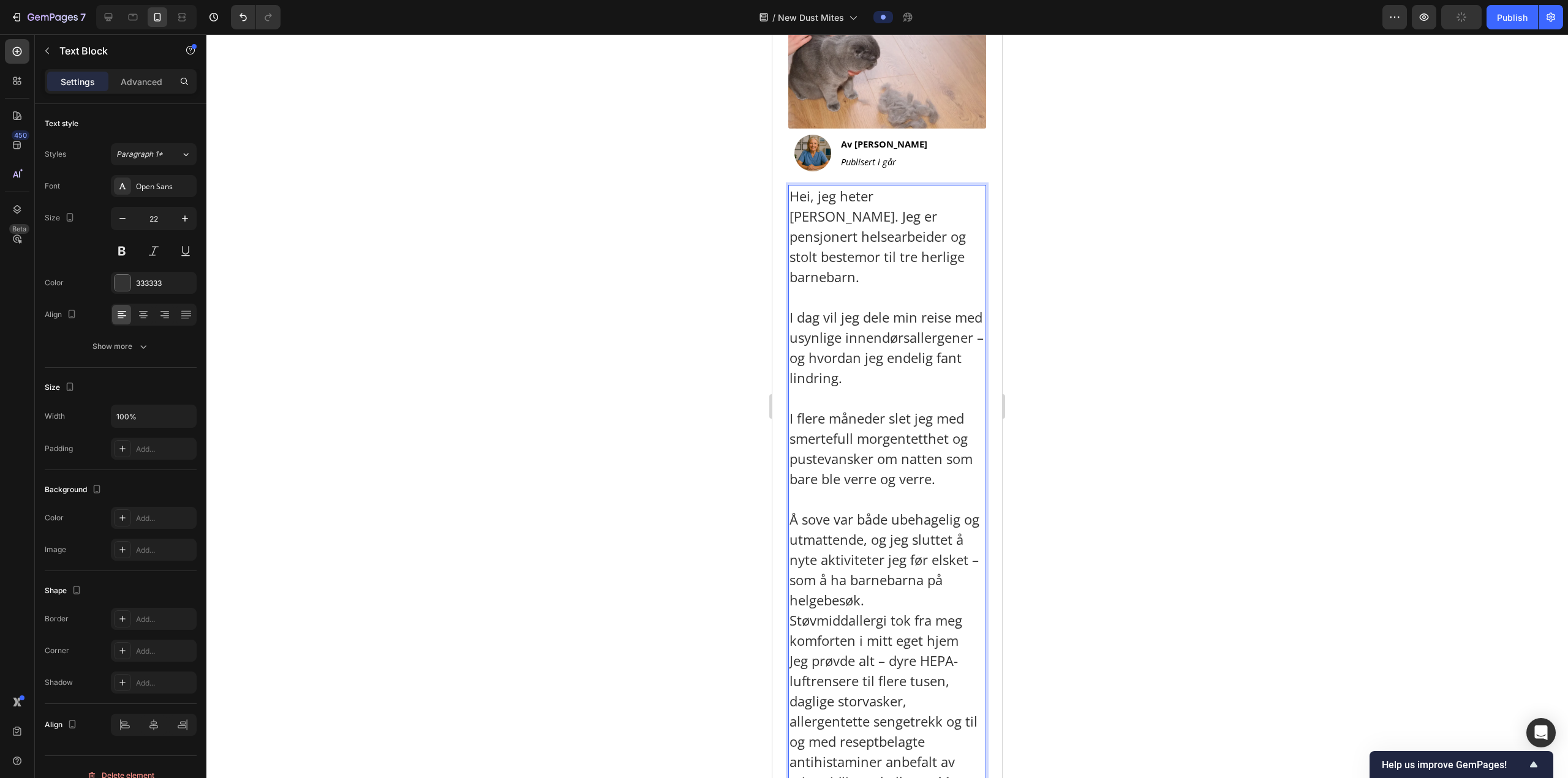
click at [900, 597] on p "⁠⁠⁠⁠⁠⁠⁠ Å sove var både ubehagelig og utmattende, og jeg sluttet å nyte aktivit…" at bounding box center [887, 721] width 195 height 465
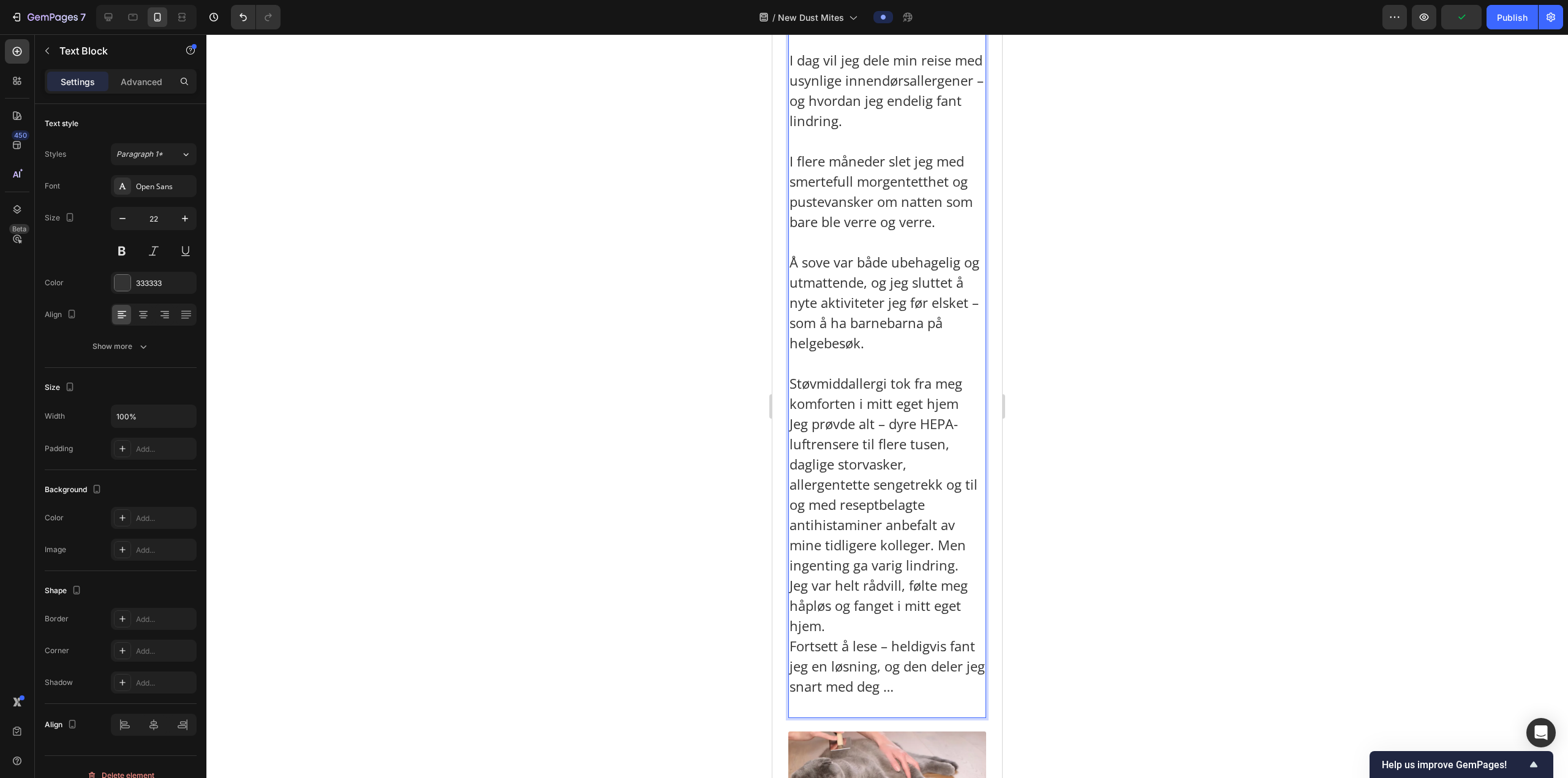
scroll to position [724, 0]
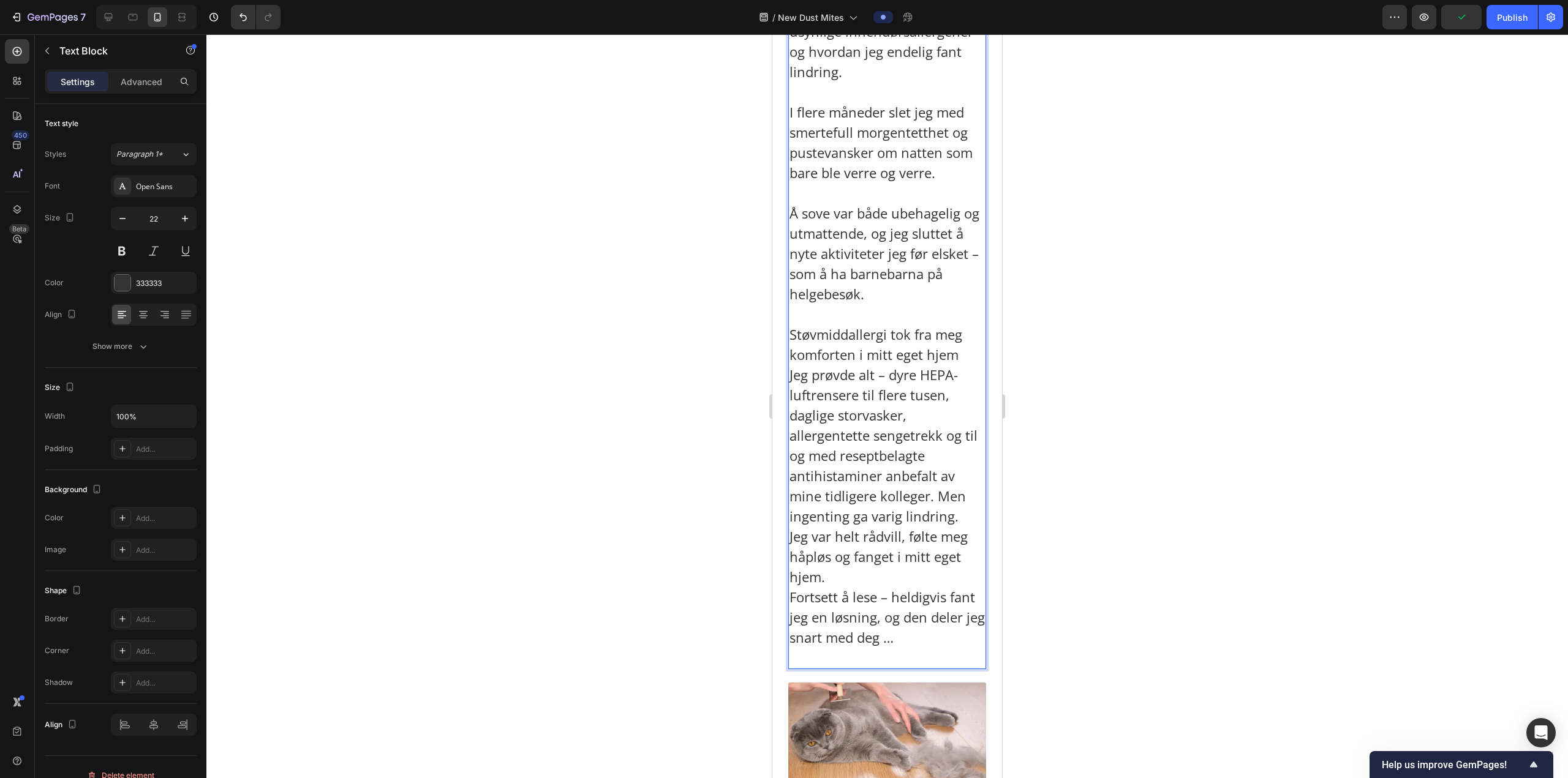
click at [918, 415] on p "⁠⁠⁠⁠⁠⁠⁠ Støvmiddallergi tok fra meg komforten i mitt eget hjem Jeg prøvde alt –…" at bounding box center [887, 486] width 195 height 363
click at [934, 490] on p "Støvmiddallergi tok fra meg komforten i mitt eget hjem Jeg prøvde alt – dyre HE…" at bounding box center [887, 486] width 195 height 363
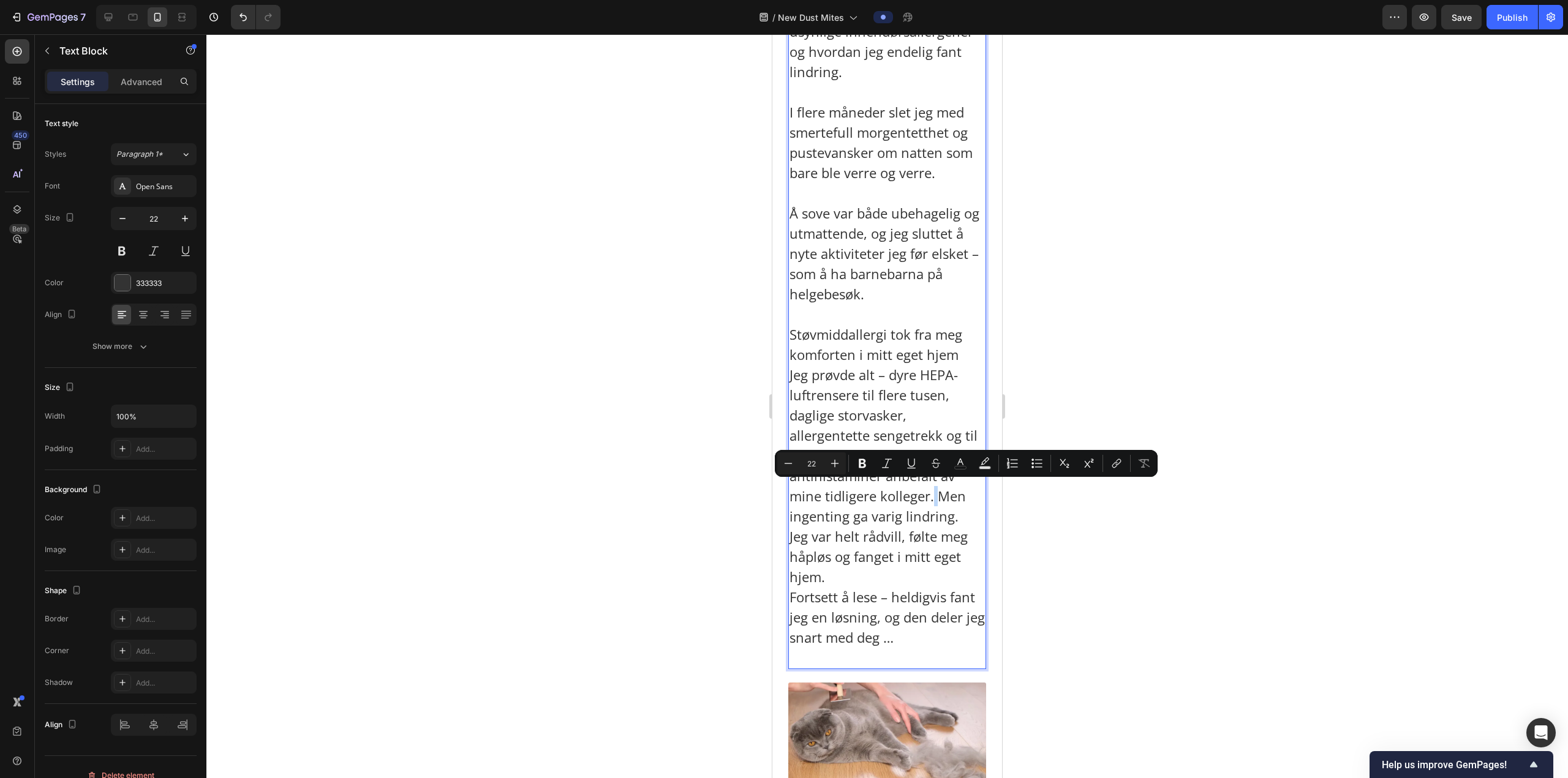
click at [941, 500] on p "Støvmiddallergi tok fra meg komforten i mitt eget hjem Jeg prøvde alt – dyre HE…" at bounding box center [887, 486] width 195 height 363
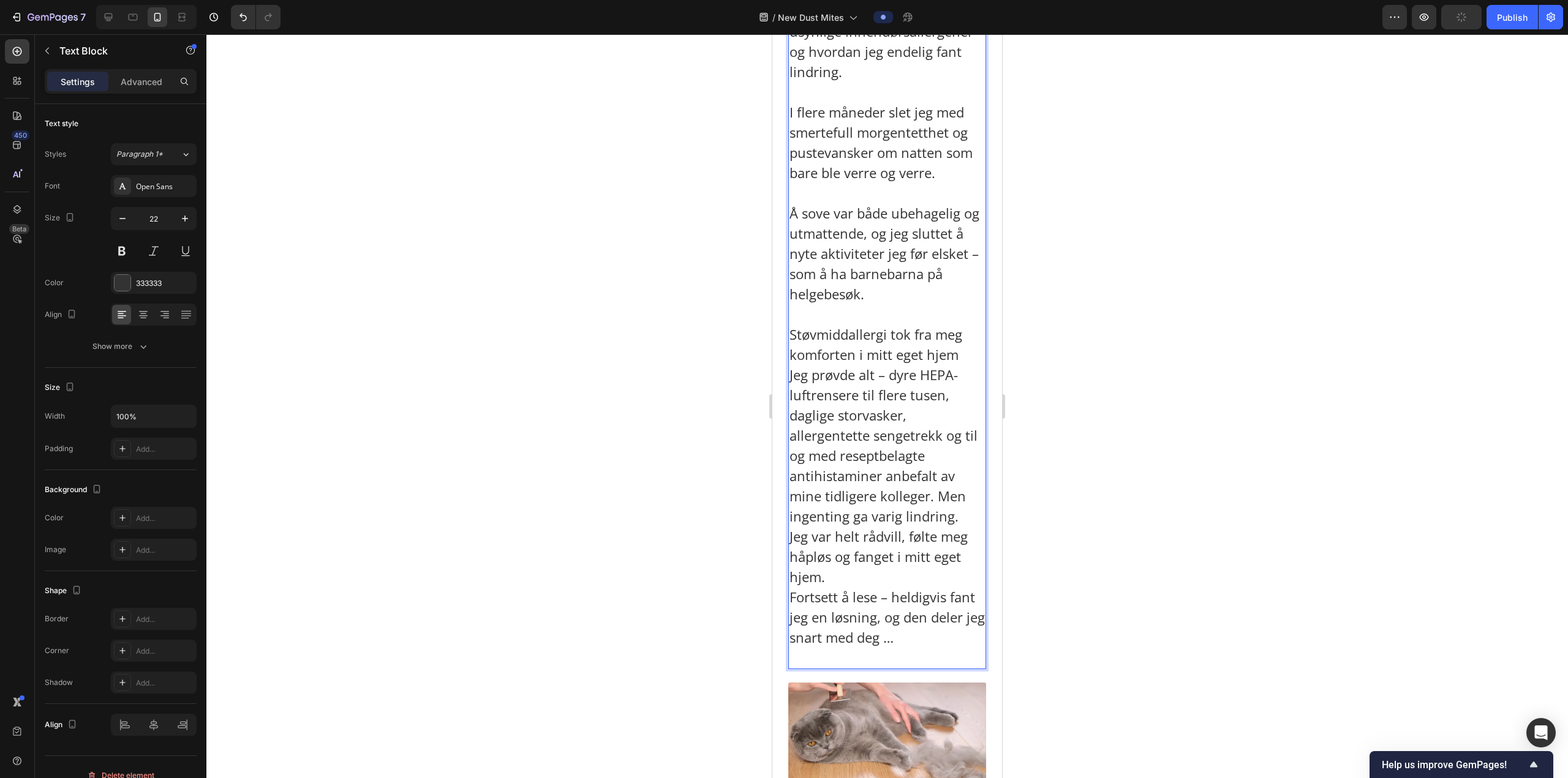
click at [935, 490] on p "Støvmiddallergi tok fra meg komforten i mitt eget hjem Jeg prøvde alt – dyre HE…" at bounding box center [887, 486] width 195 height 363
click at [937, 491] on p "Støvmiddallergi tok fra meg komforten i mitt eget hjem Jeg prøvde alt – dyre HE…" at bounding box center [887, 486] width 195 height 363
click at [908, 570] on p "Støvmiddallergi tok fra meg komforten i mitt eget hjem Jeg prøvde alt – dyre HE…" at bounding box center [887, 486] width 195 height 363
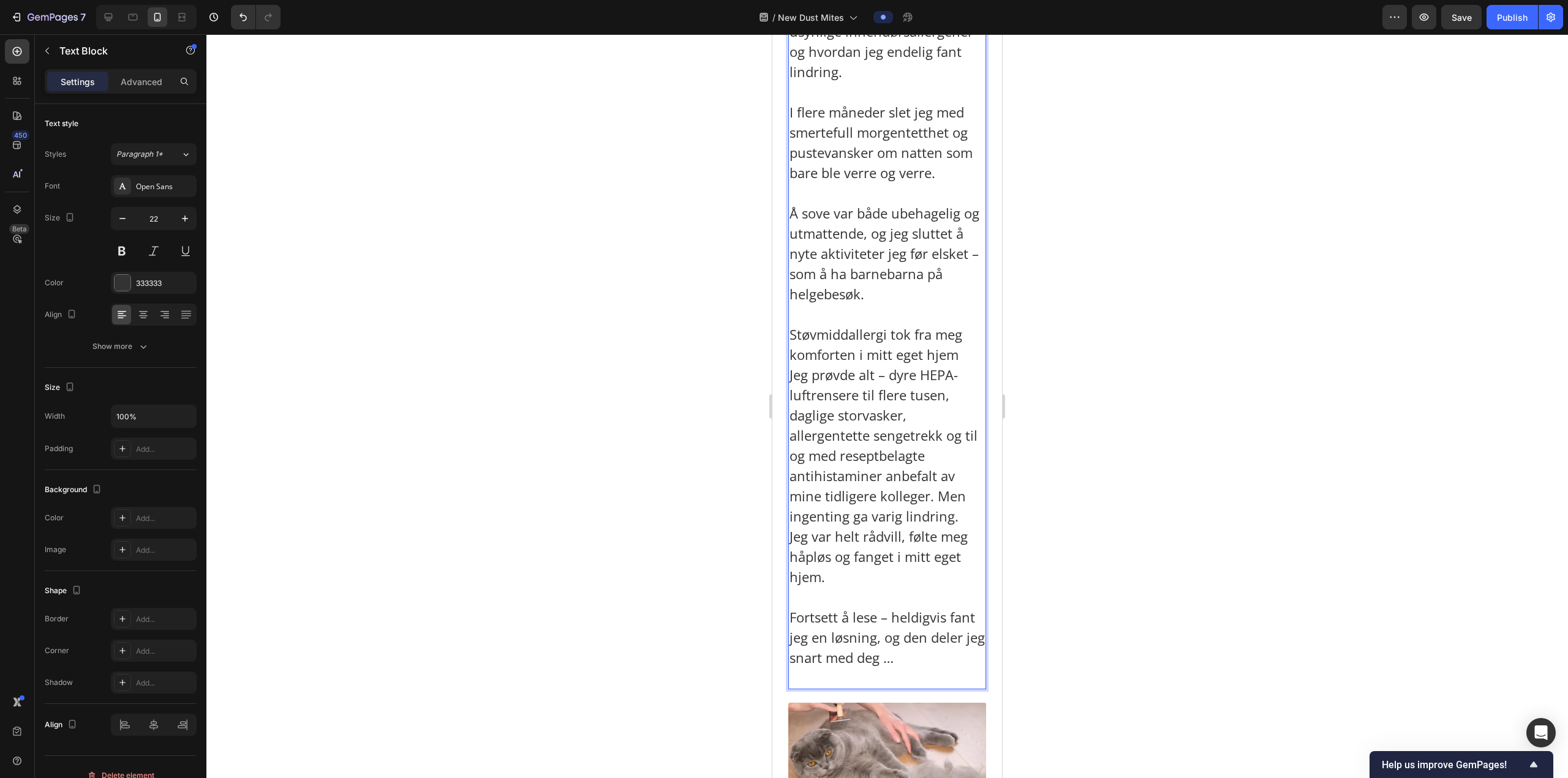
click at [855, 669] on p "⁠⁠⁠⁠⁠⁠⁠ Fortsett å lese – heldigvis fant jeg en løsning, og den deler jeg snart…" at bounding box center [887, 637] width 195 height 101
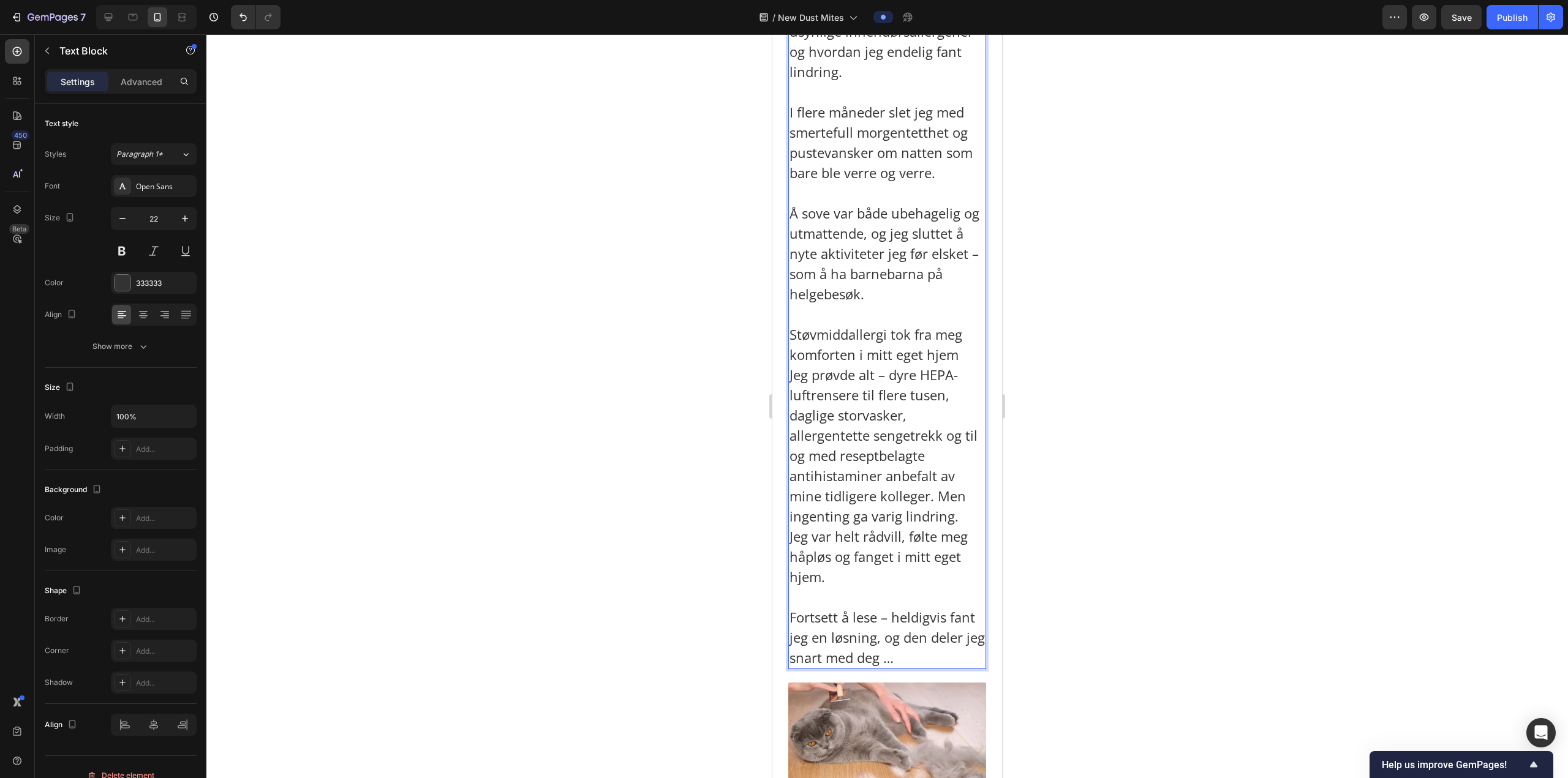
click at [1104, 456] on div at bounding box center [886, 406] width 1361 height 744
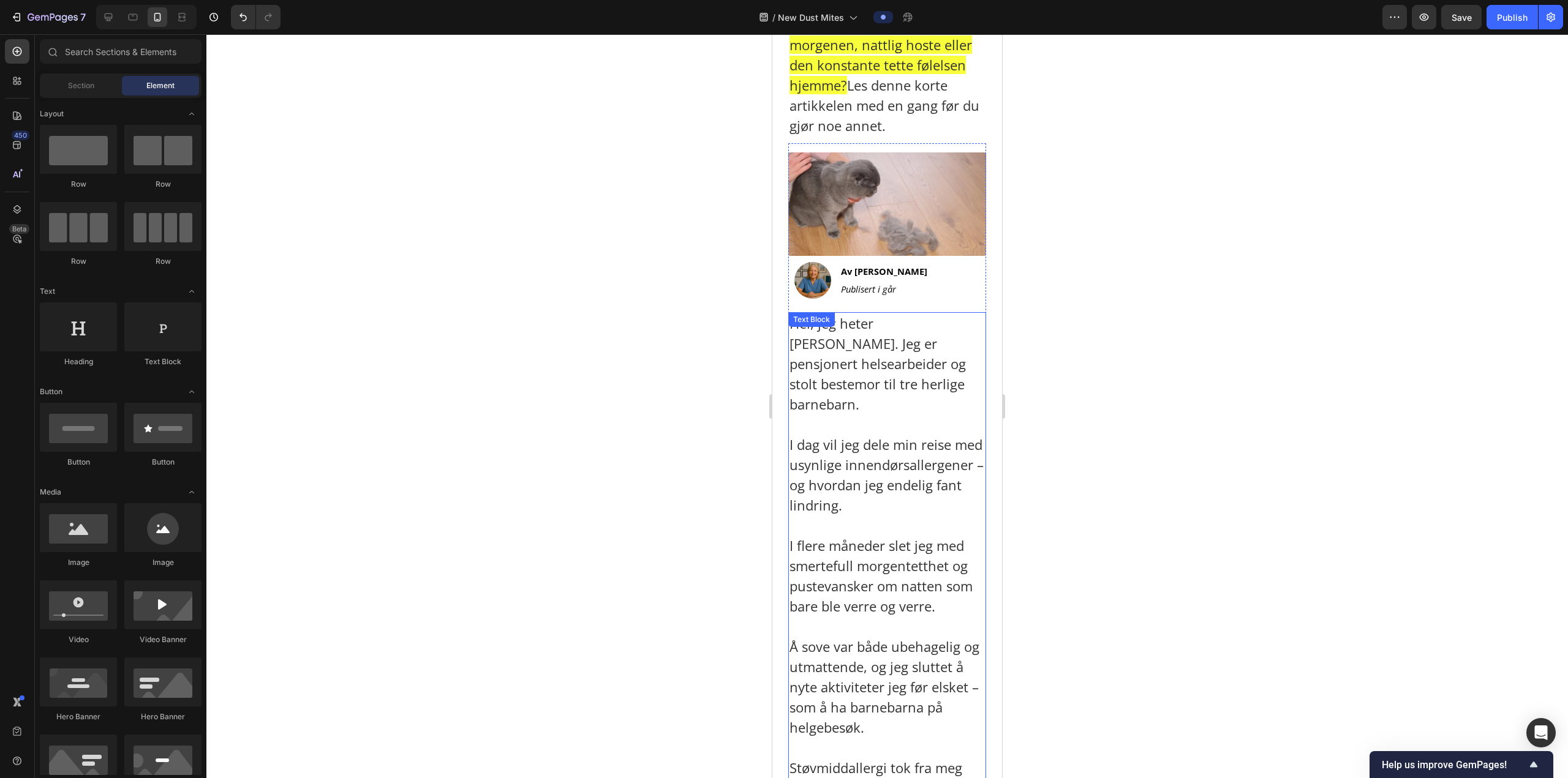
scroll to position [295, 0]
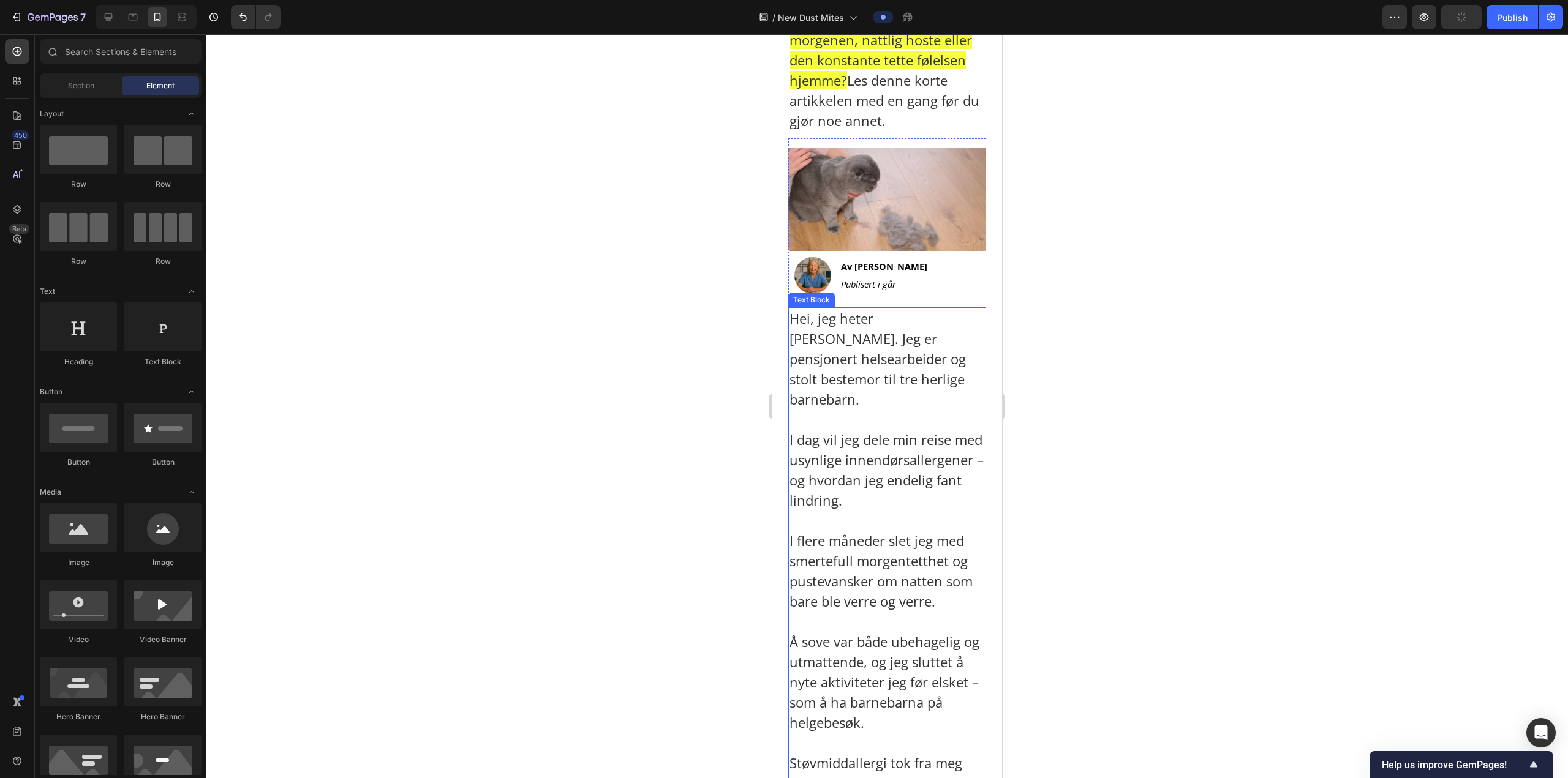
click at [869, 453] on p "I dag vil jeg dele min reise med usynlige innendørsallergener – og hvordan jeg …" at bounding box center [887, 460] width 195 height 101
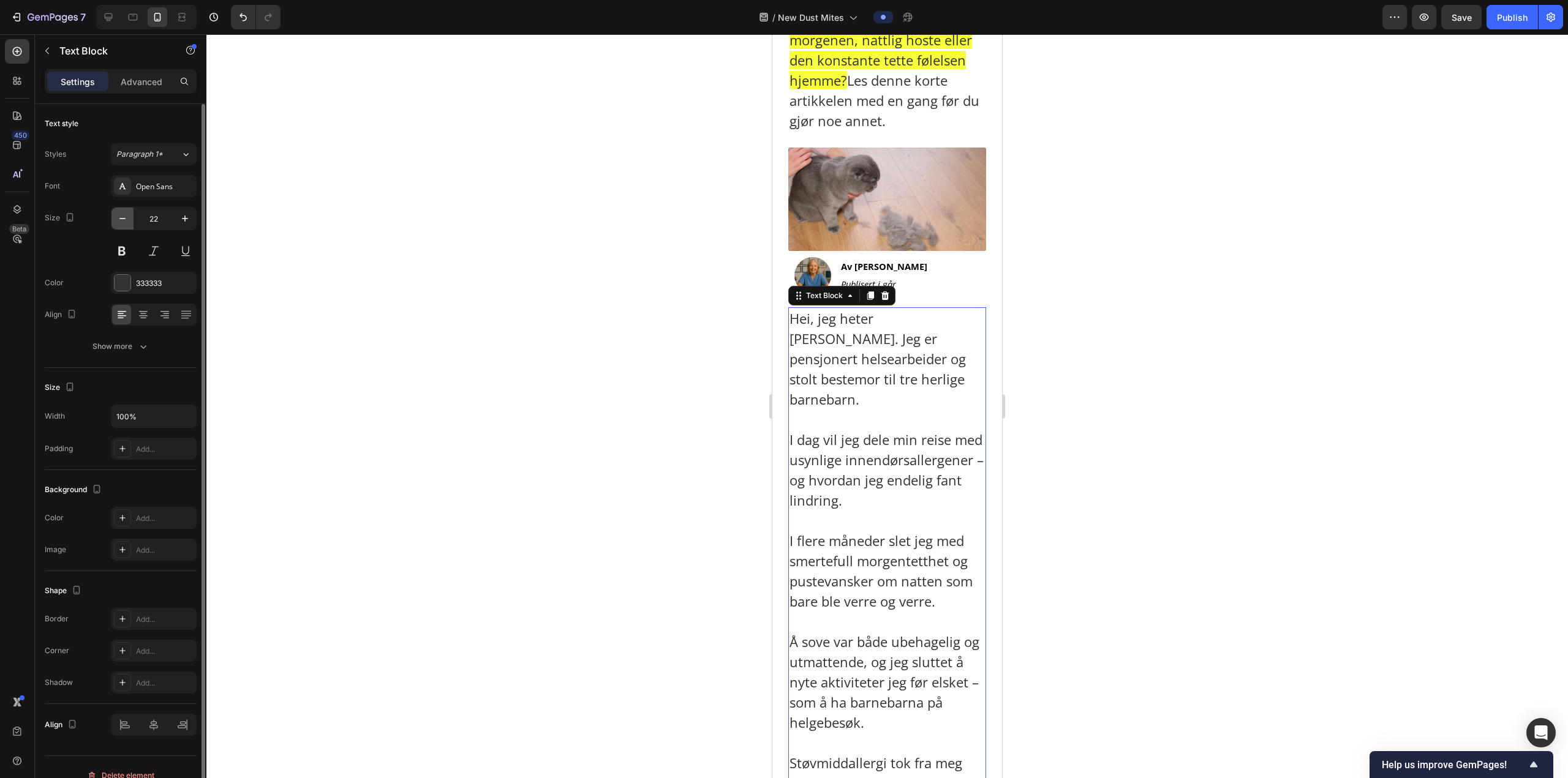
click at [125, 220] on icon "button" at bounding box center [122, 218] width 12 height 12
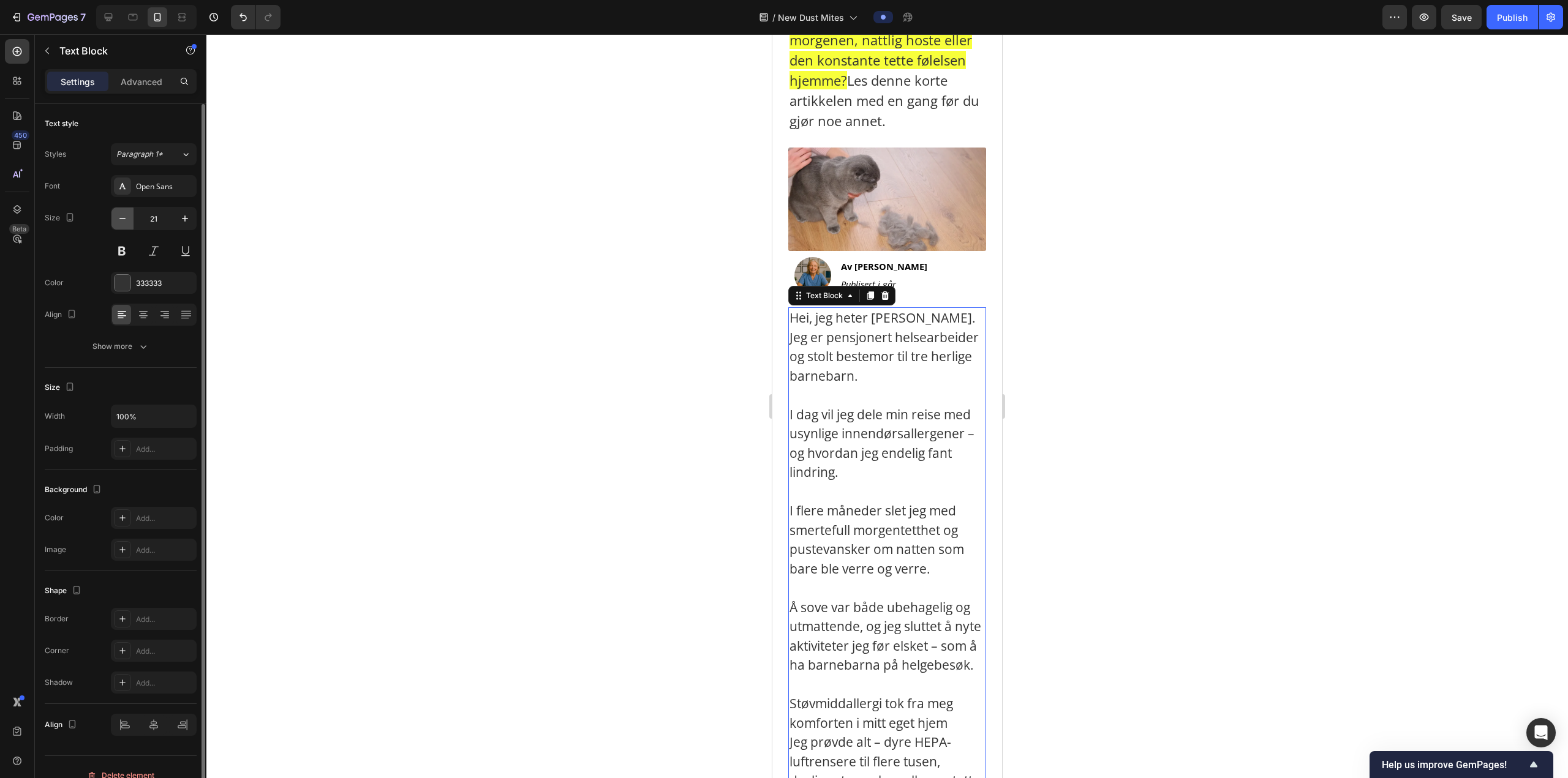
click at [125, 220] on icon "button" at bounding box center [122, 218] width 12 height 12
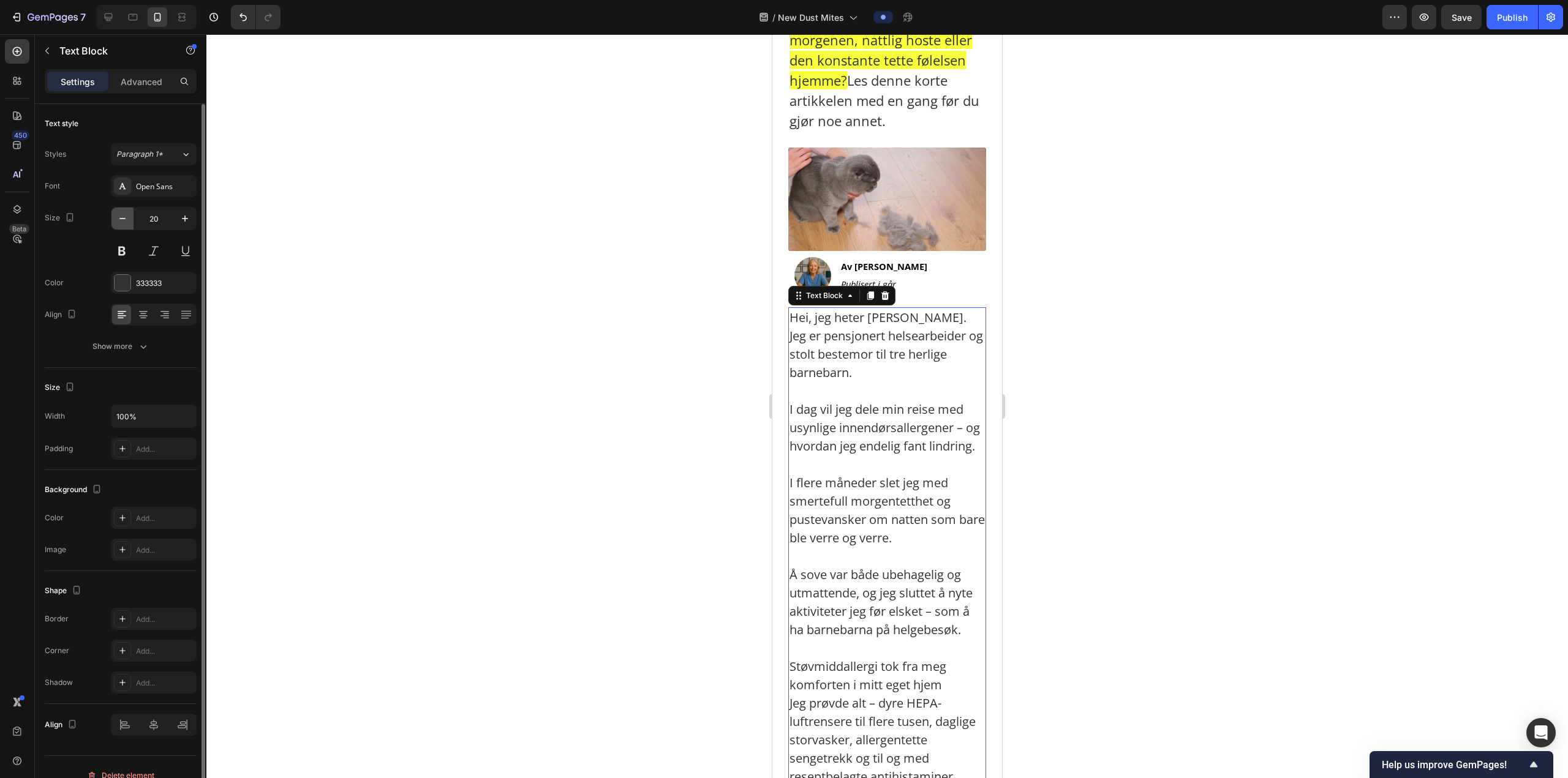
click at [125, 219] on icon "button" at bounding box center [122, 218] width 12 height 12
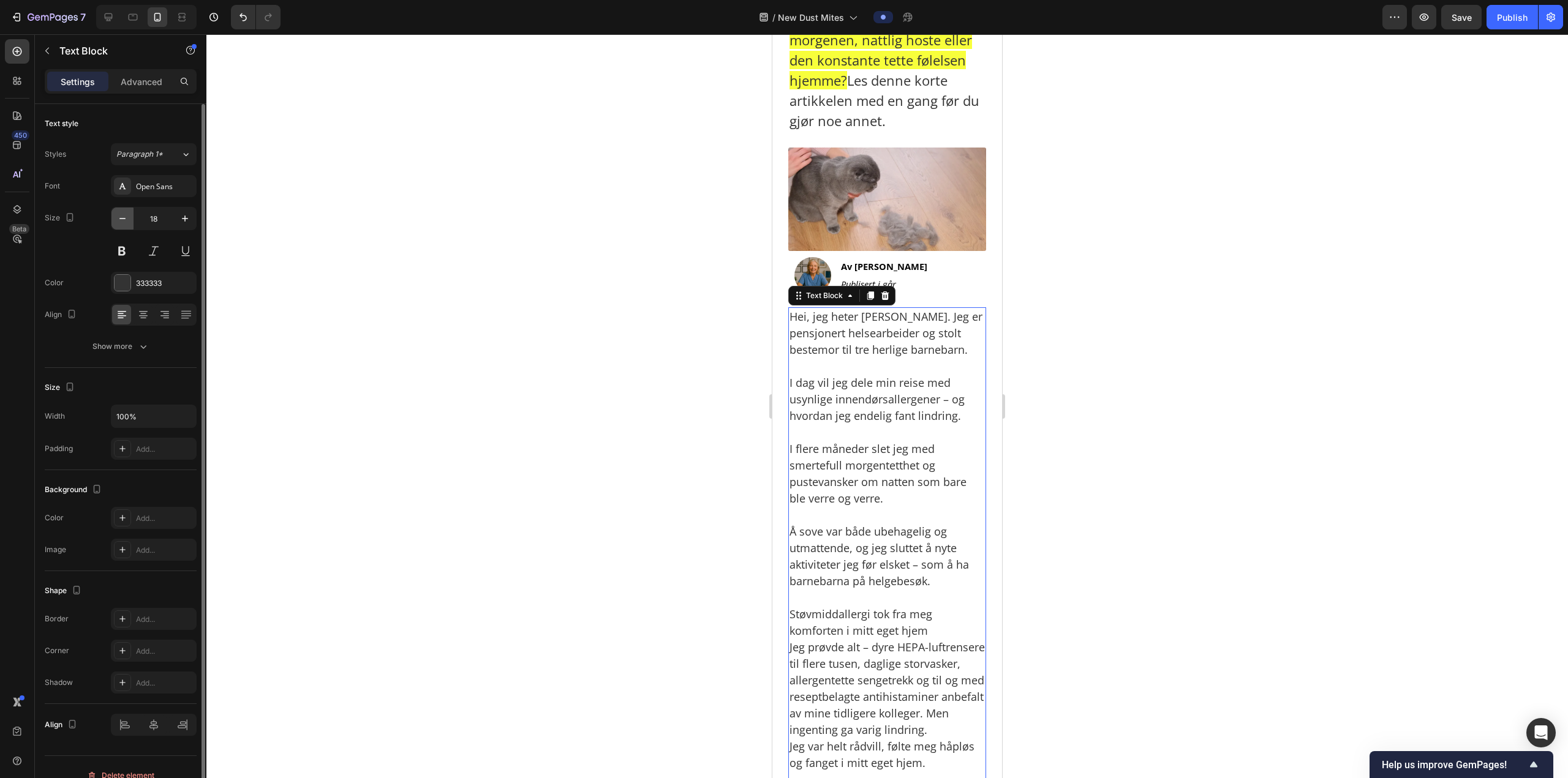
click at [125, 219] on icon "button" at bounding box center [122, 219] width 6 height 2
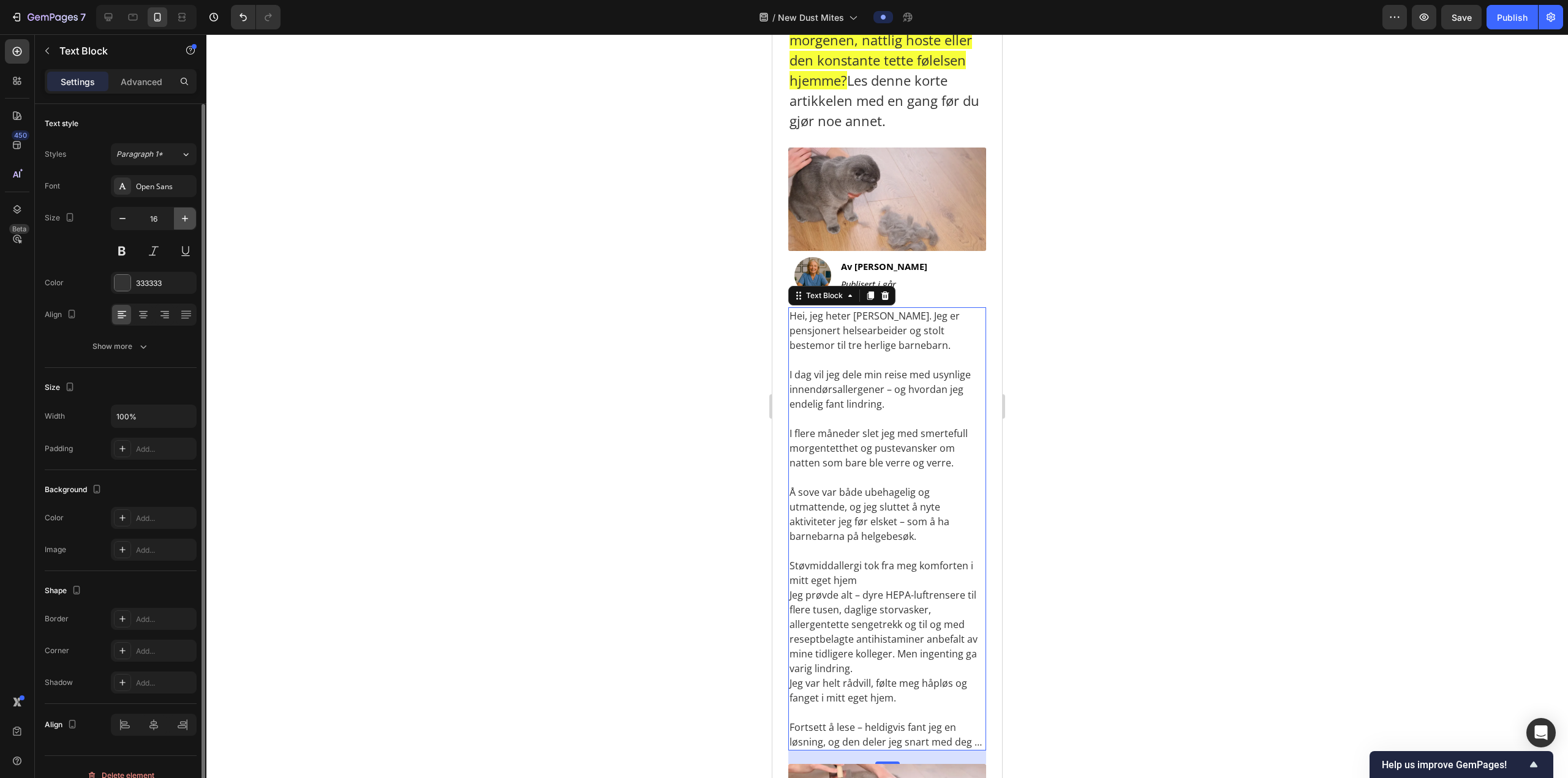
click at [189, 221] on icon "button" at bounding box center [185, 218] width 12 height 12
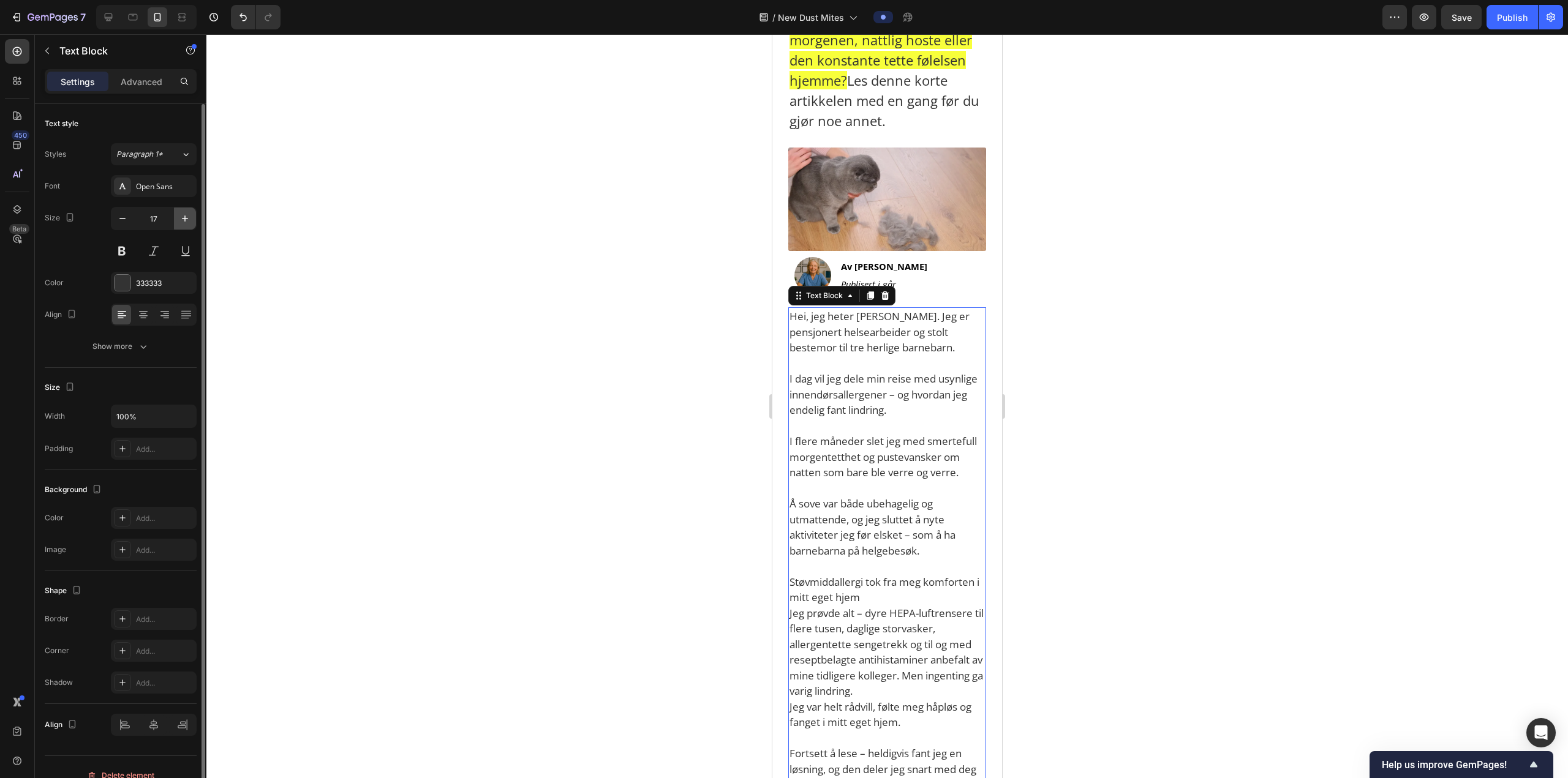
click at [189, 221] on icon "button" at bounding box center [185, 218] width 12 height 12
type input "18"
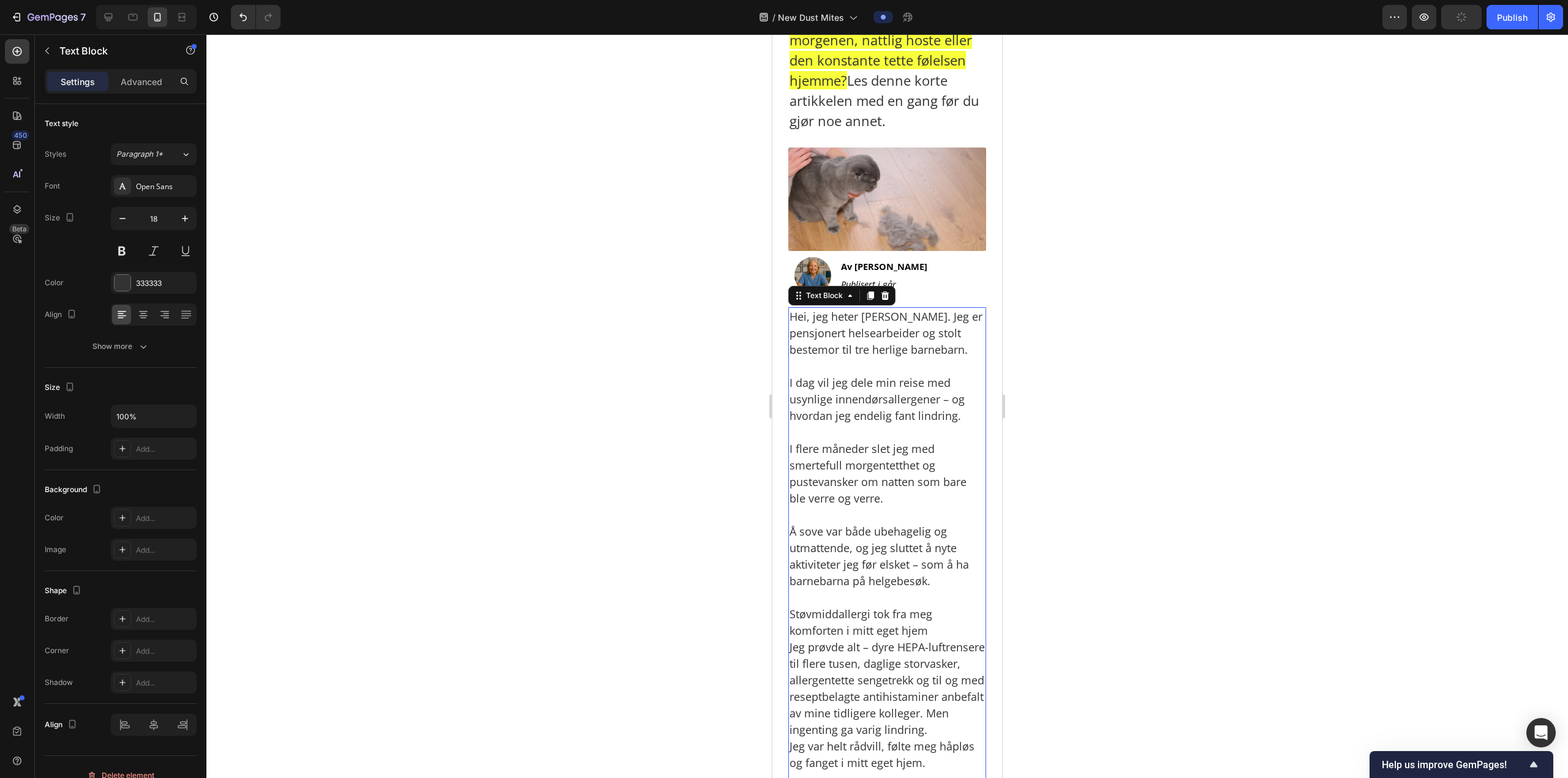
click at [1081, 363] on div at bounding box center [886, 406] width 1361 height 744
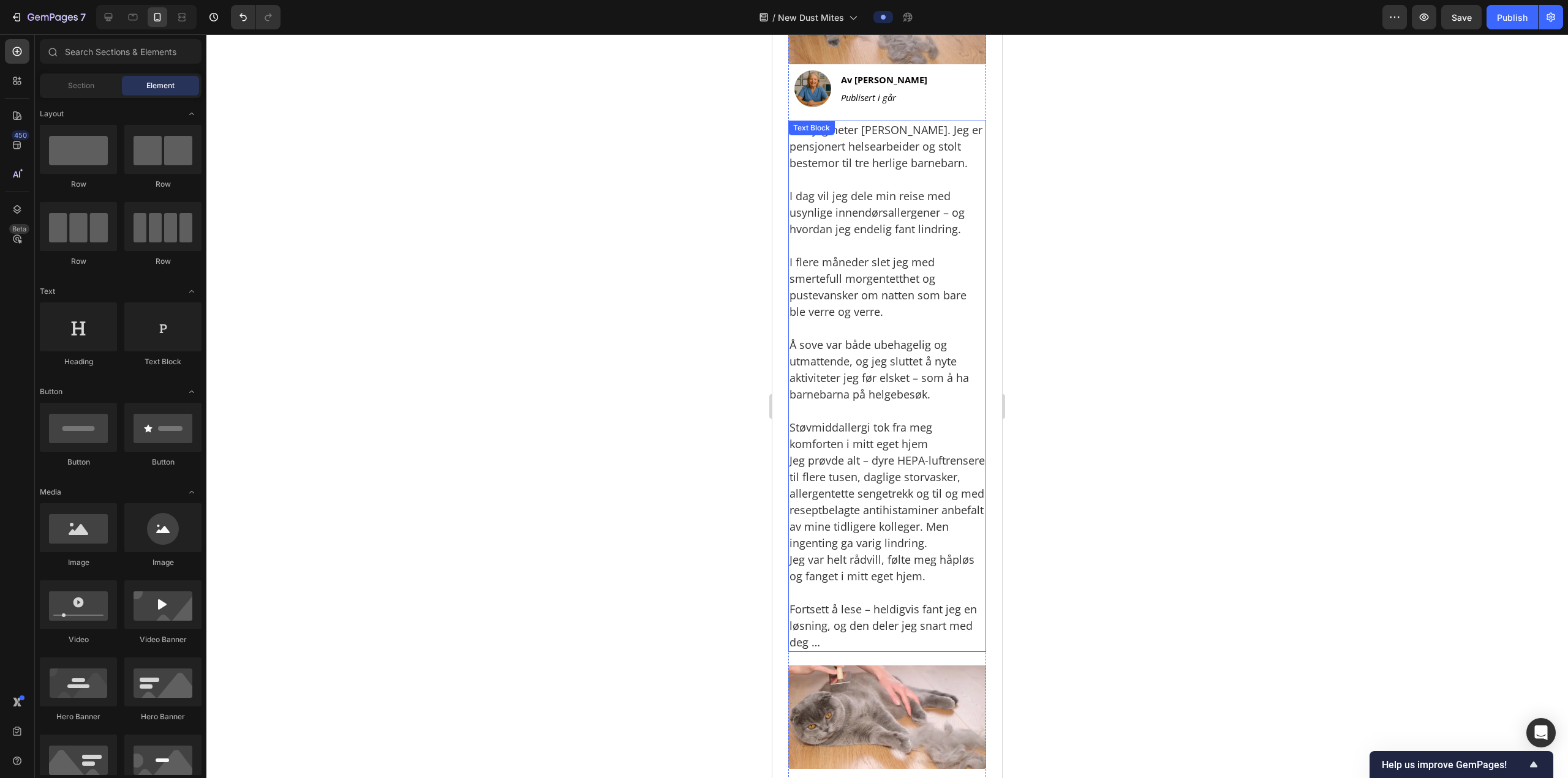
scroll to position [478, 0]
click at [939, 441] on p "Støvmiddallergi tok fra meg komforten i mitt eget hjem Jeg prøvde alt – dyre HE…" at bounding box center [887, 497] width 195 height 182
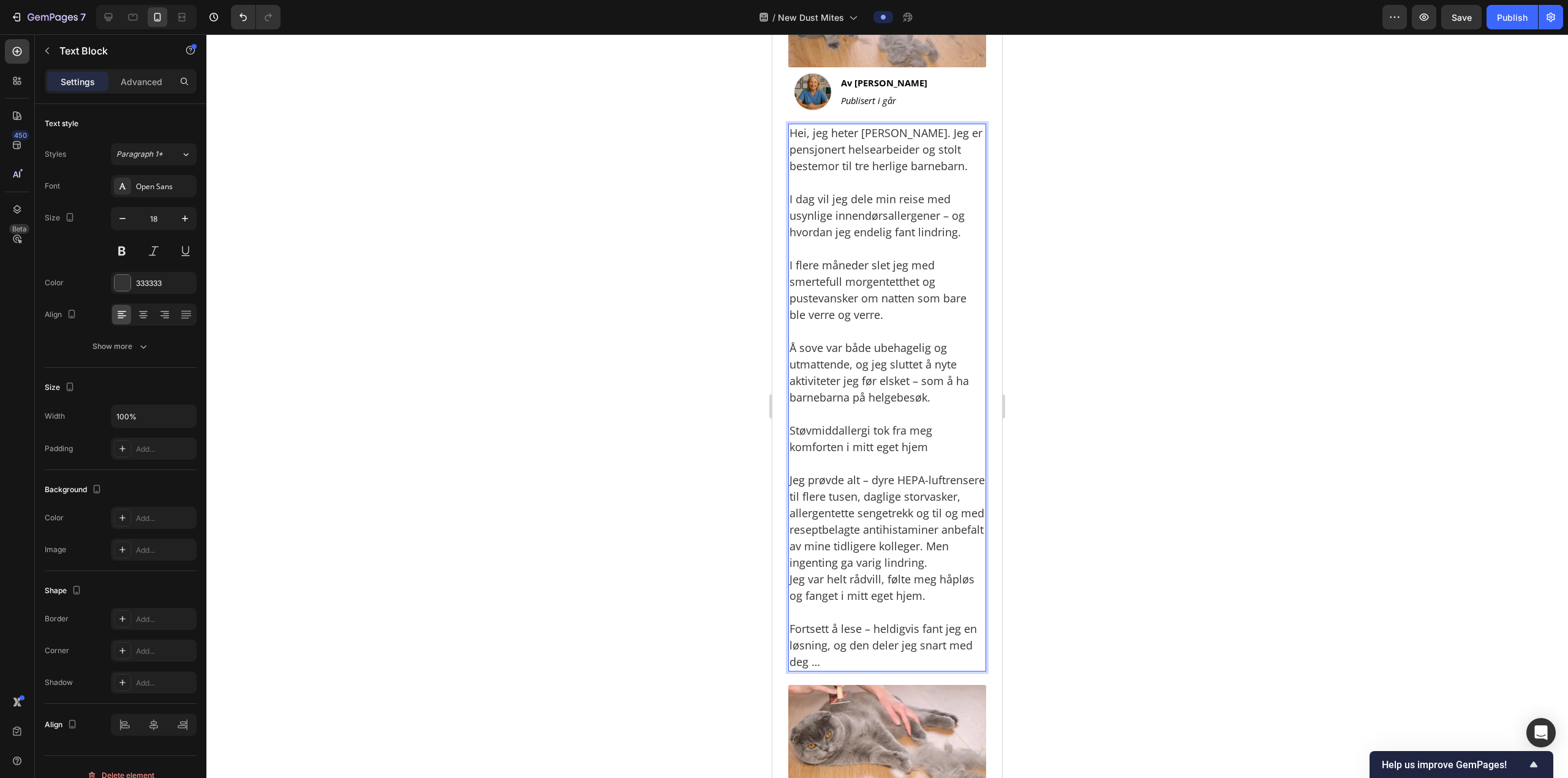
click at [899, 435] on p "Støvmiddallergi tok fra meg komforten i mitt eget hjem" at bounding box center [887, 431] width 195 height 50
click at [900, 435] on p "Støvmiddallergi tok fra meg komforten i mitt eget hjem" at bounding box center [887, 431] width 195 height 50
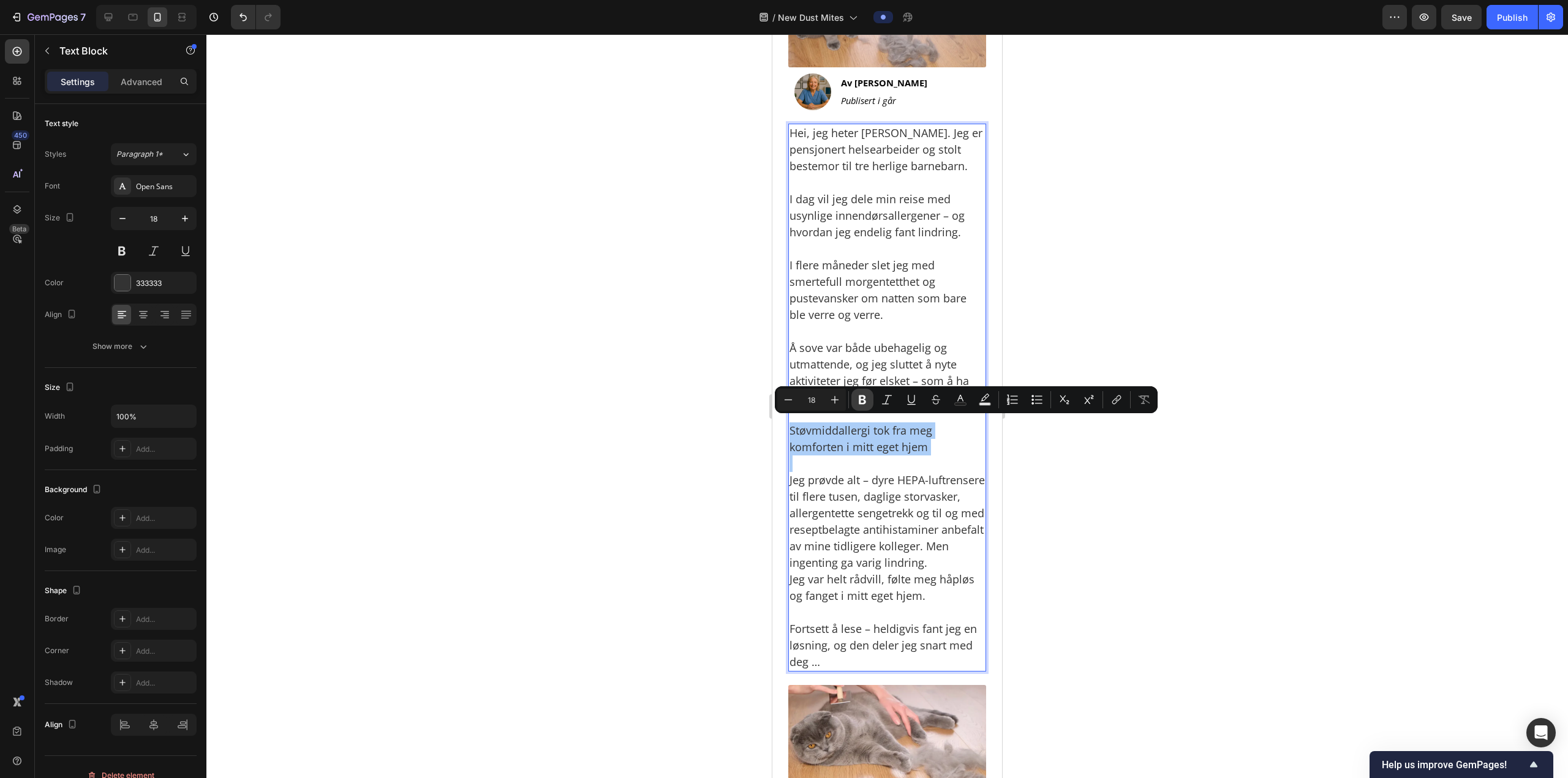
click at [854, 404] on button "Bold" at bounding box center [862, 400] width 22 height 22
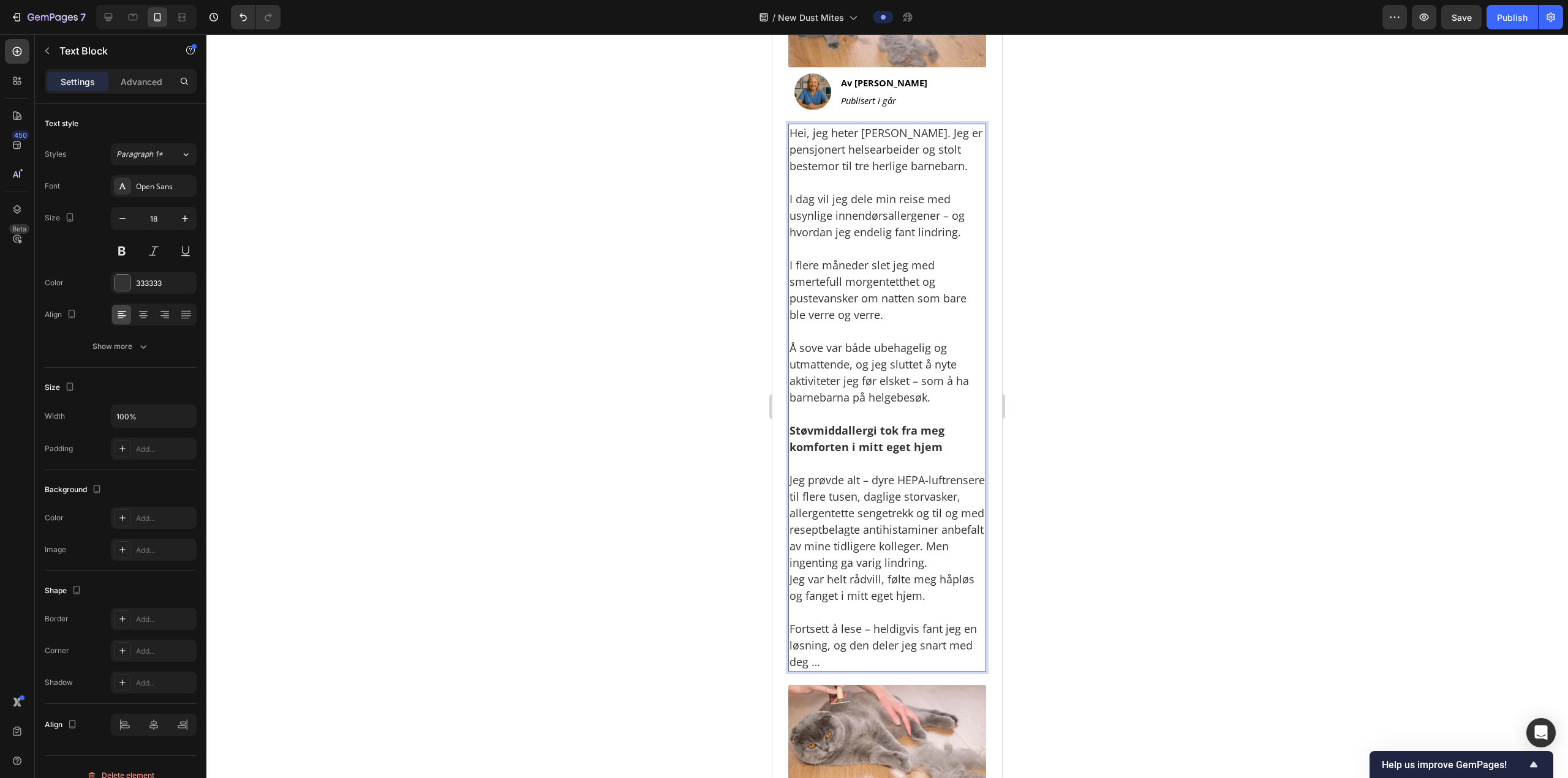
click at [1069, 451] on div at bounding box center [886, 406] width 1361 height 744
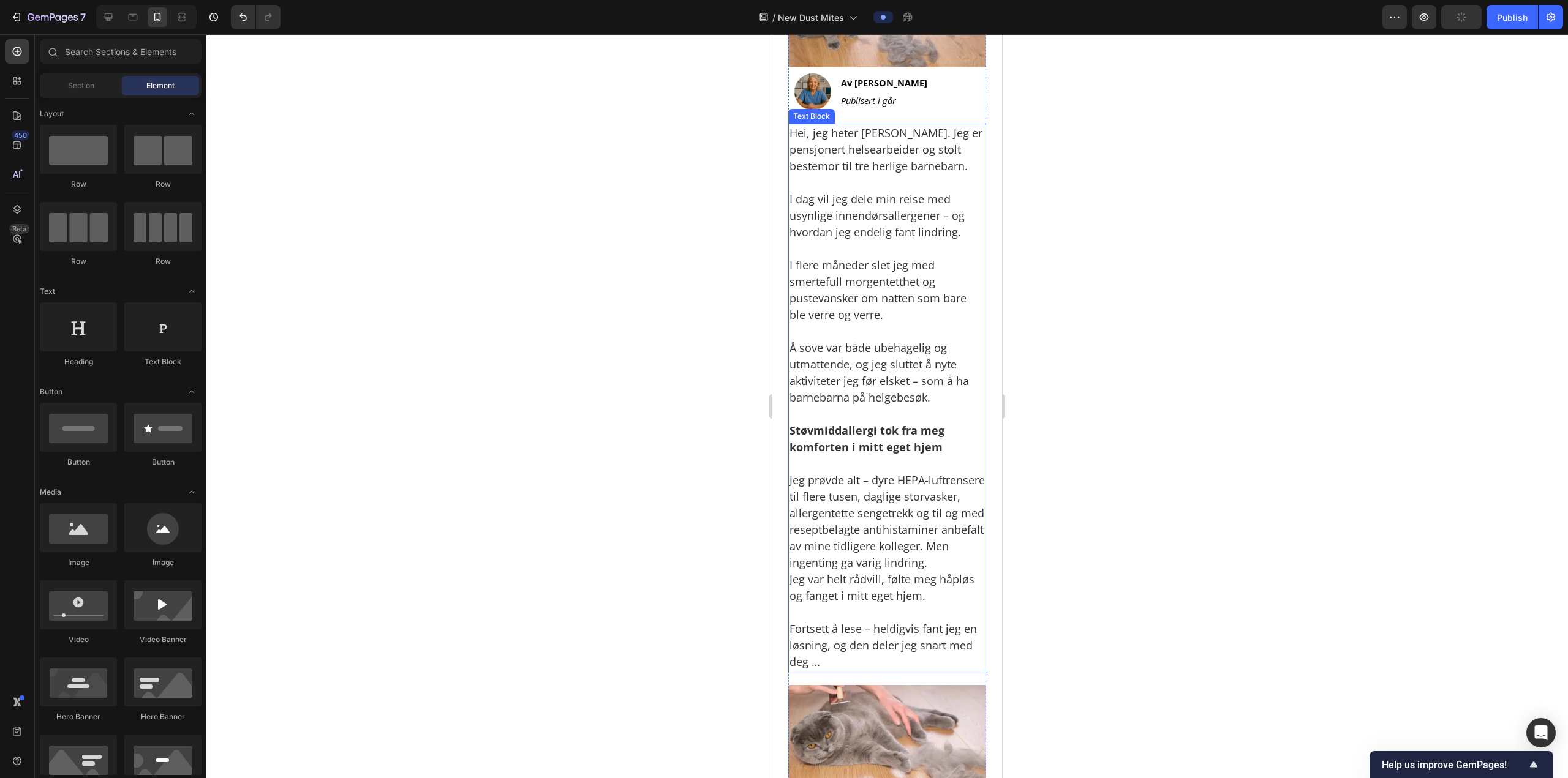
click at [888, 559] on p "Jeg prøvde alt – dyre HEPA-luftrensere til flere tusen, daglige storvasker, all…" at bounding box center [887, 530] width 195 height 149
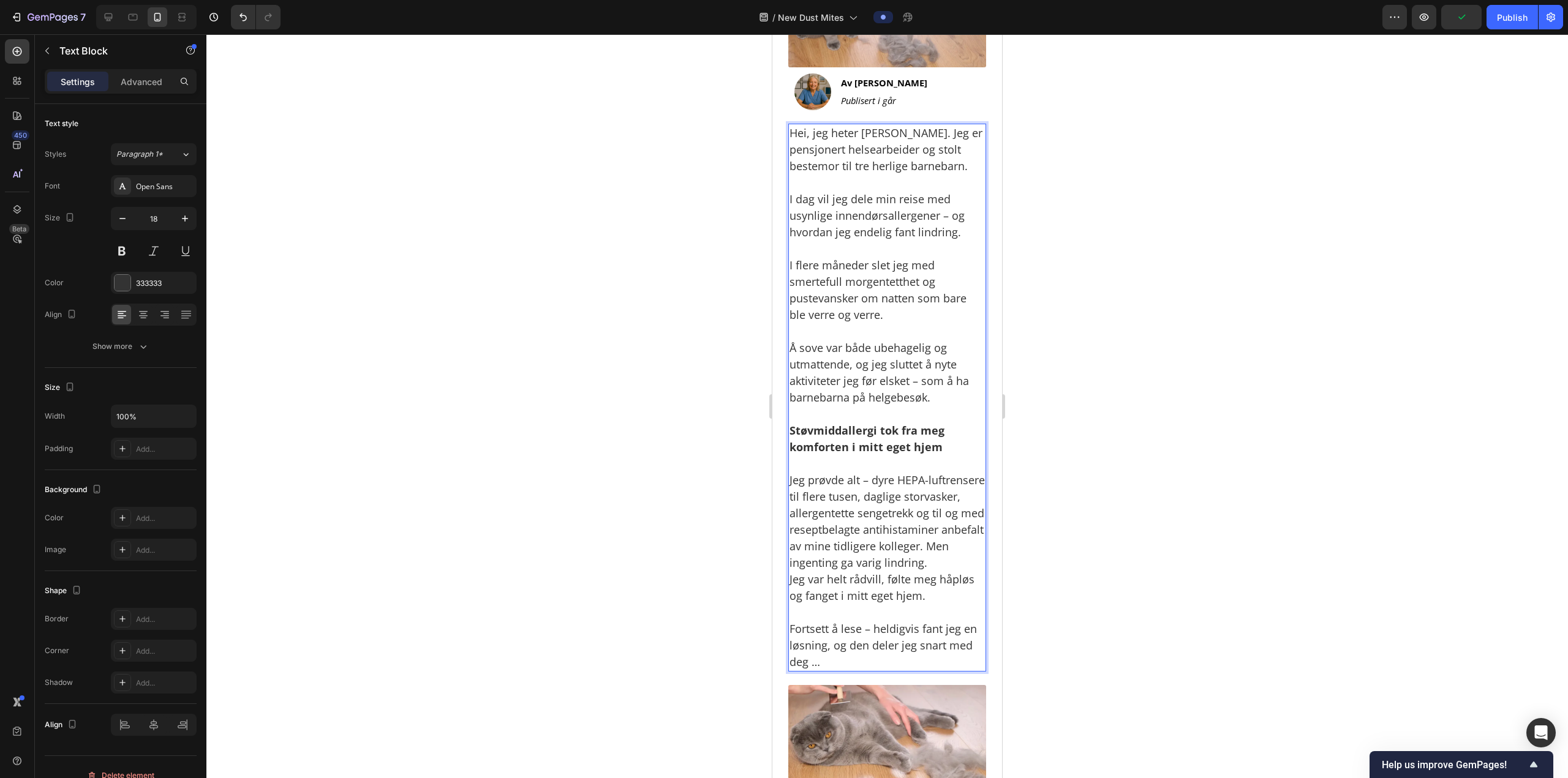
click at [887, 571] on p "Jeg prøvde alt – dyre HEPA-luftrensere til flere tusen, daglige storvasker, all…" at bounding box center [887, 530] width 195 height 149
click at [882, 561] on p "Jeg prøvde alt – dyre HEPA-luftrensere til flere tusen, daglige storvasker, all…" at bounding box center [887, 530] width 195 height 149
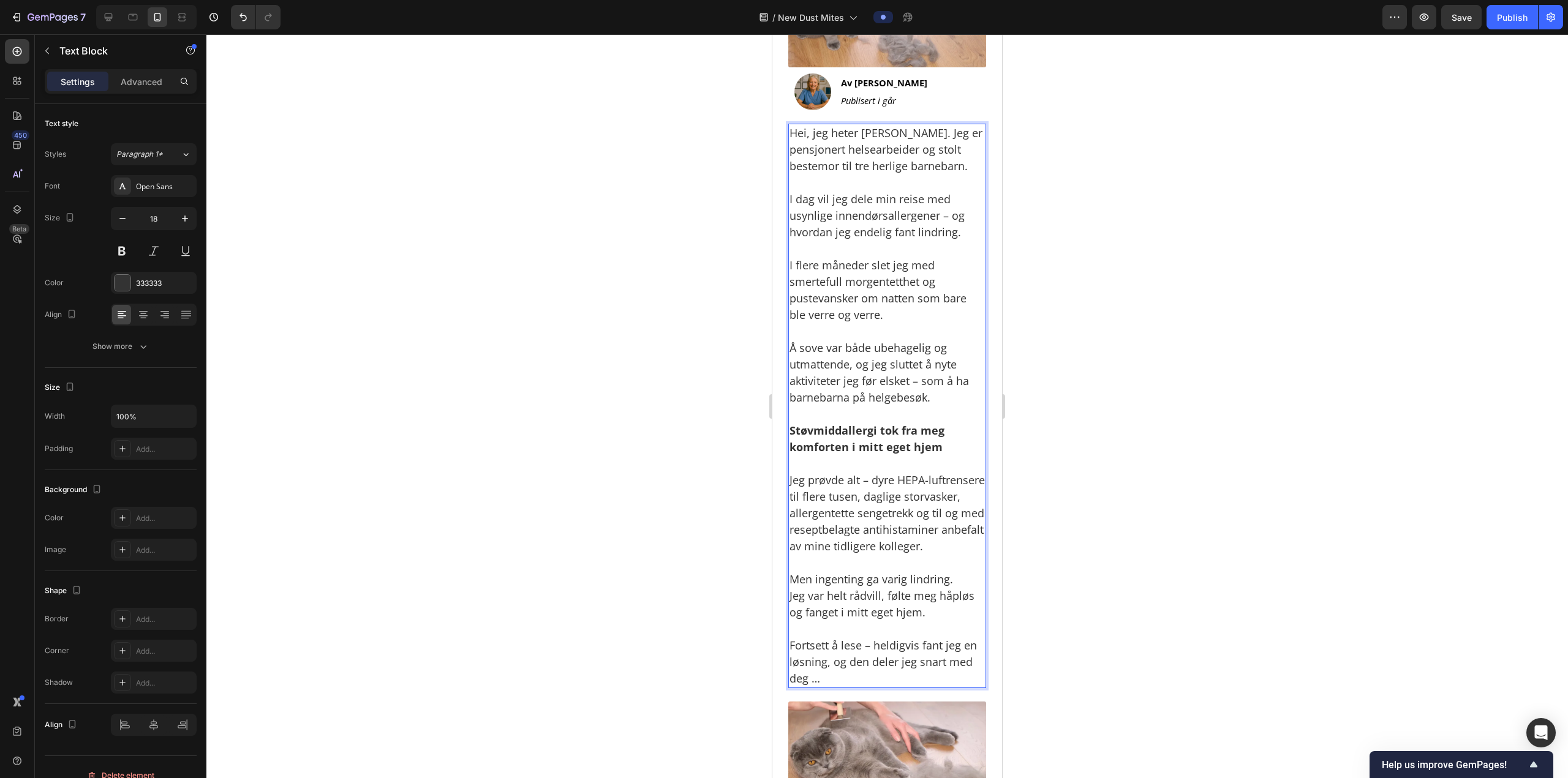
click at [1037, 590] on div at bounding box center [886, 406] width 1361 height 744
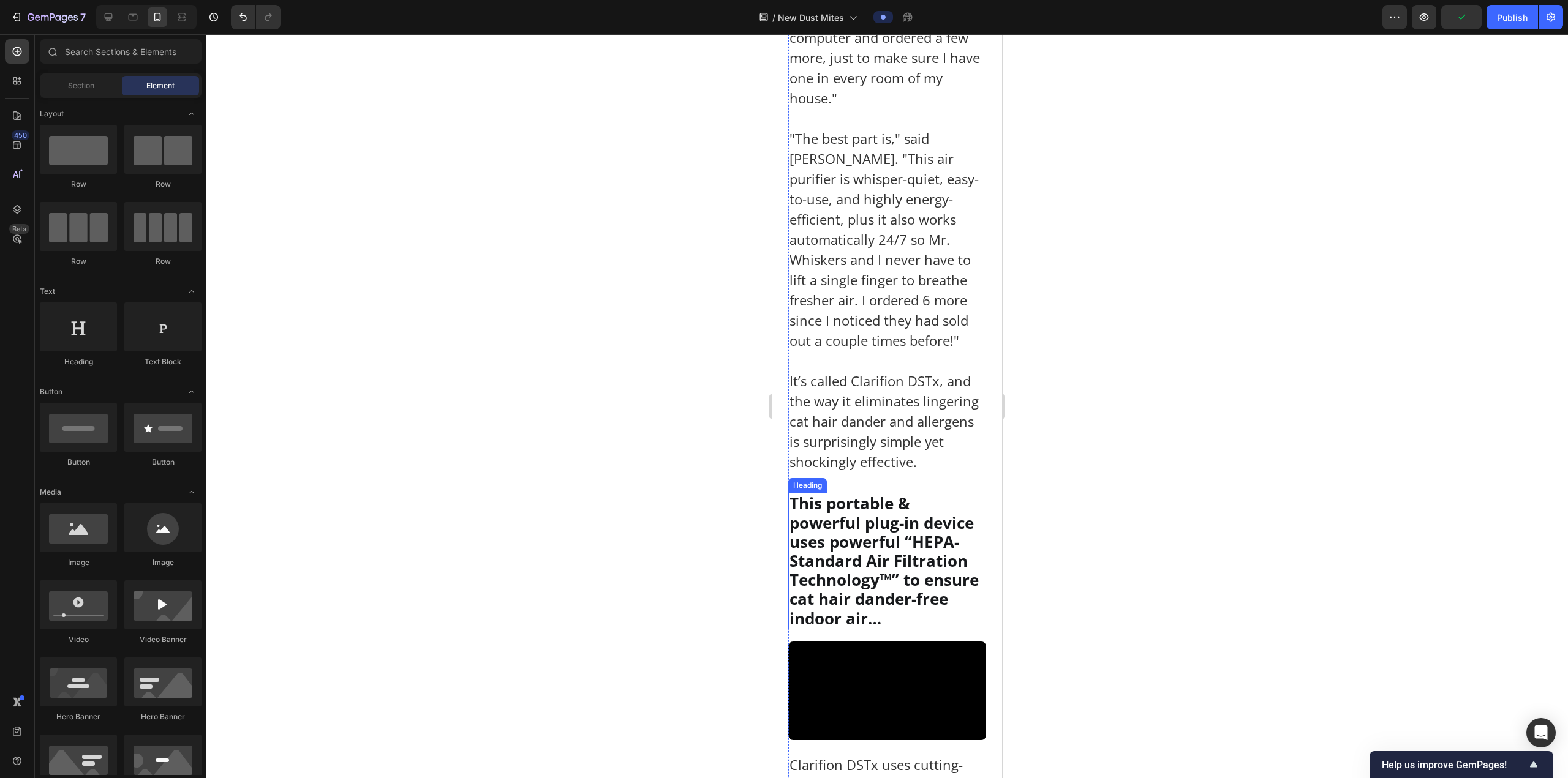
scroll to position [2816, 0]
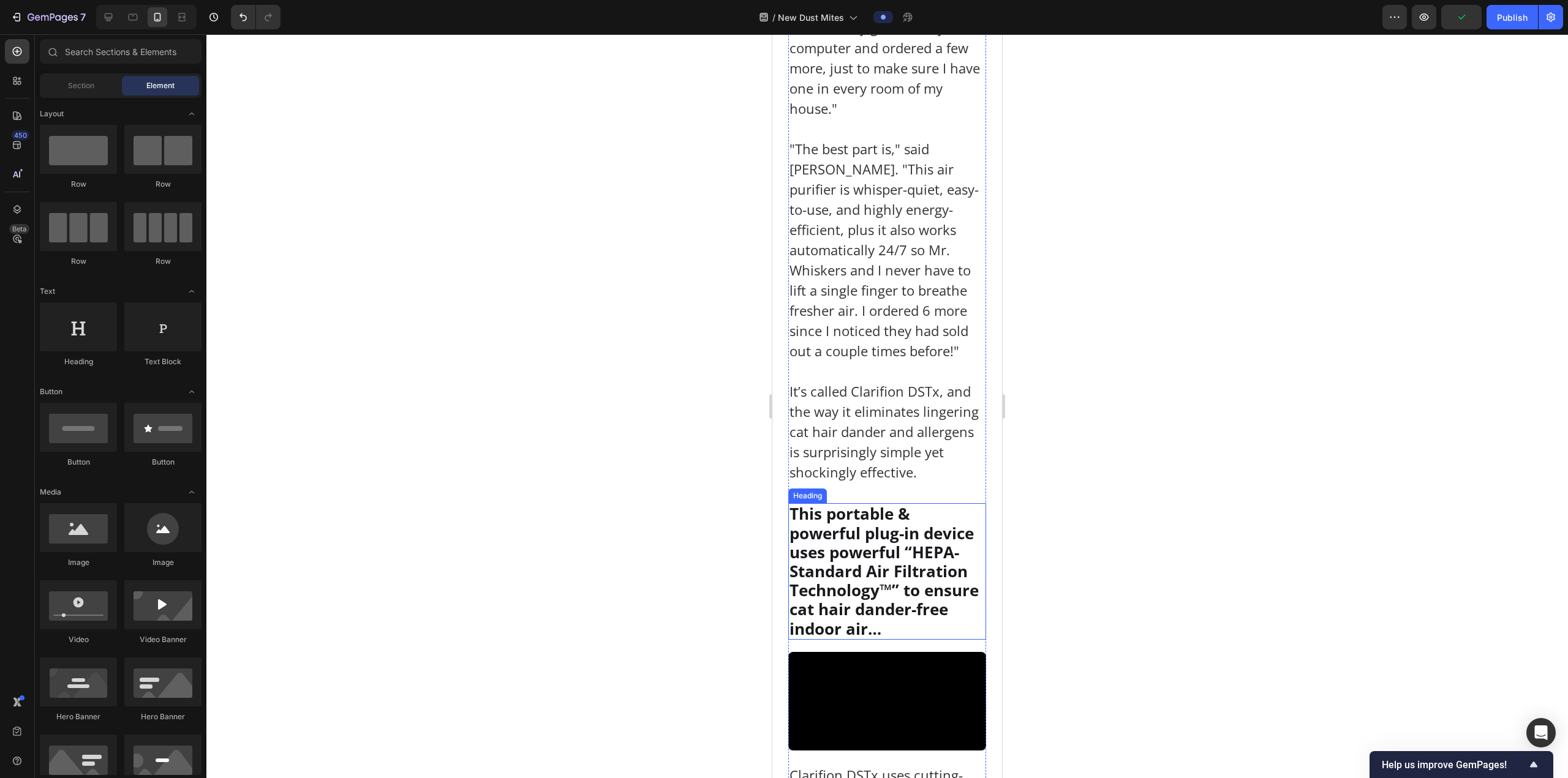
click at [885, 503] on h2 "This portable & powerful plug-in device uses powerful “HEPA-Standard Air Filtra…" at bounding box center [887, 571] width 198 height 136
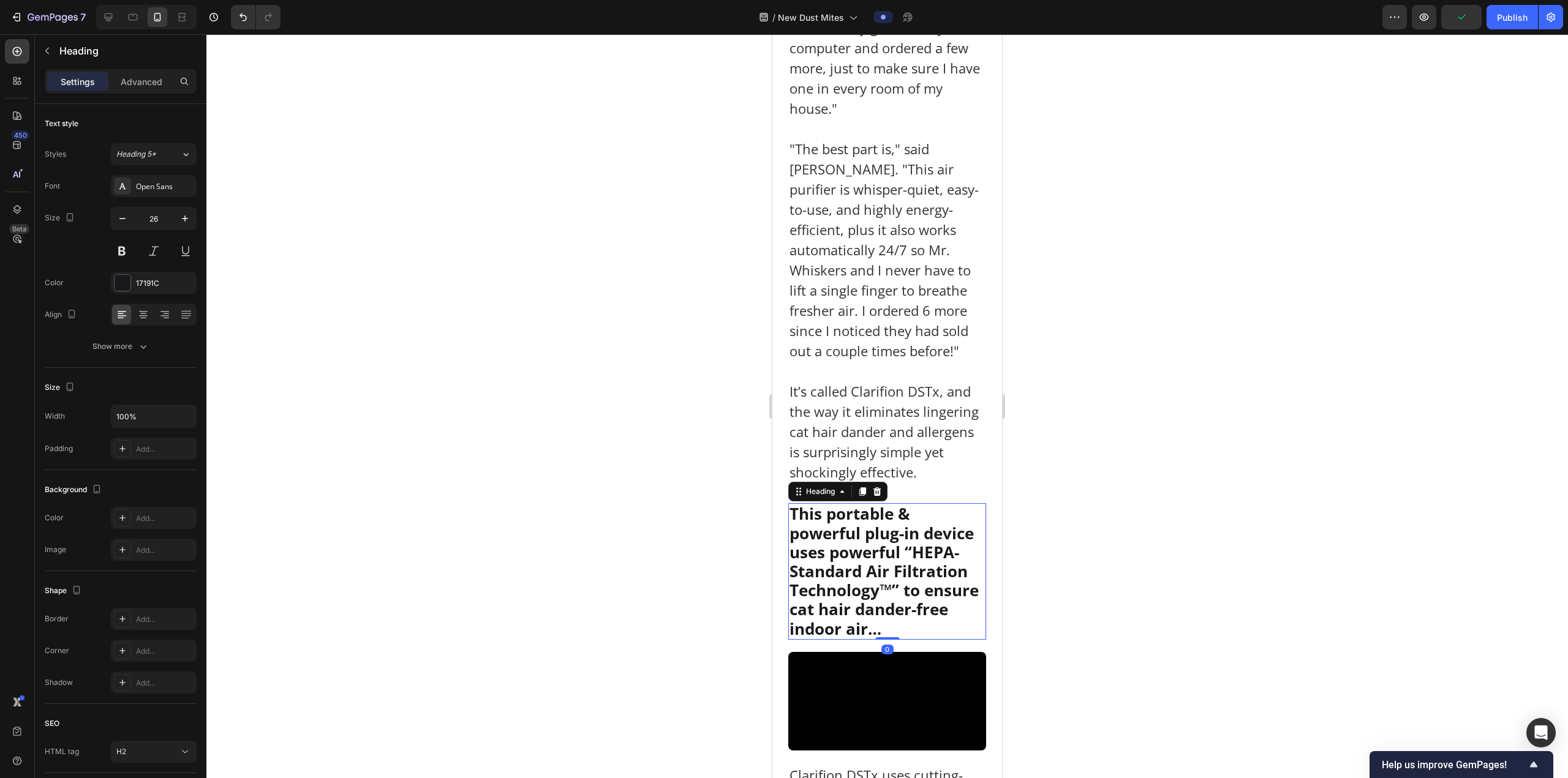
click at [861, 486] on icon at bounding box center [862, 491] width 10 height 10
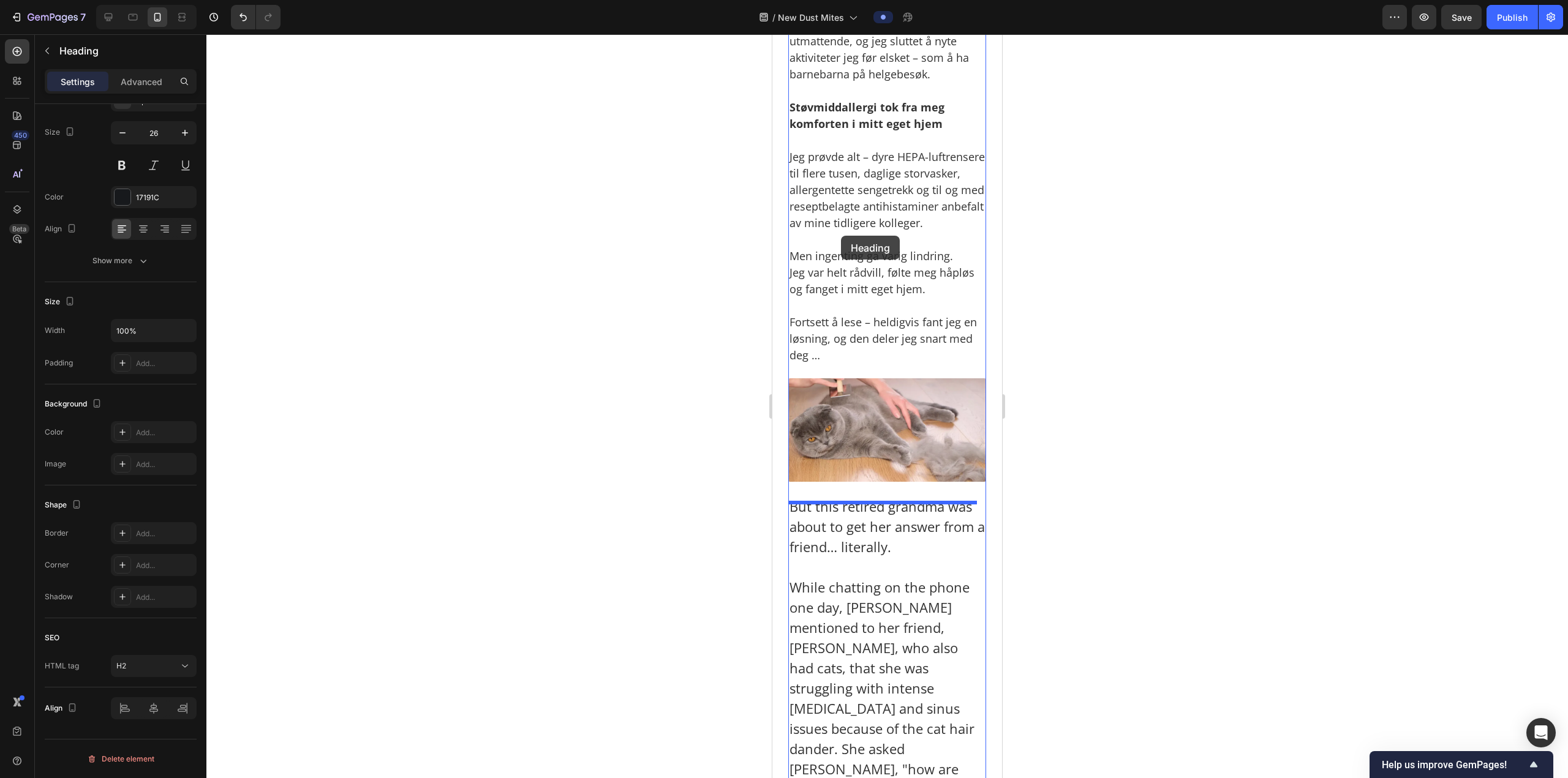
scroll to position [755, 0]
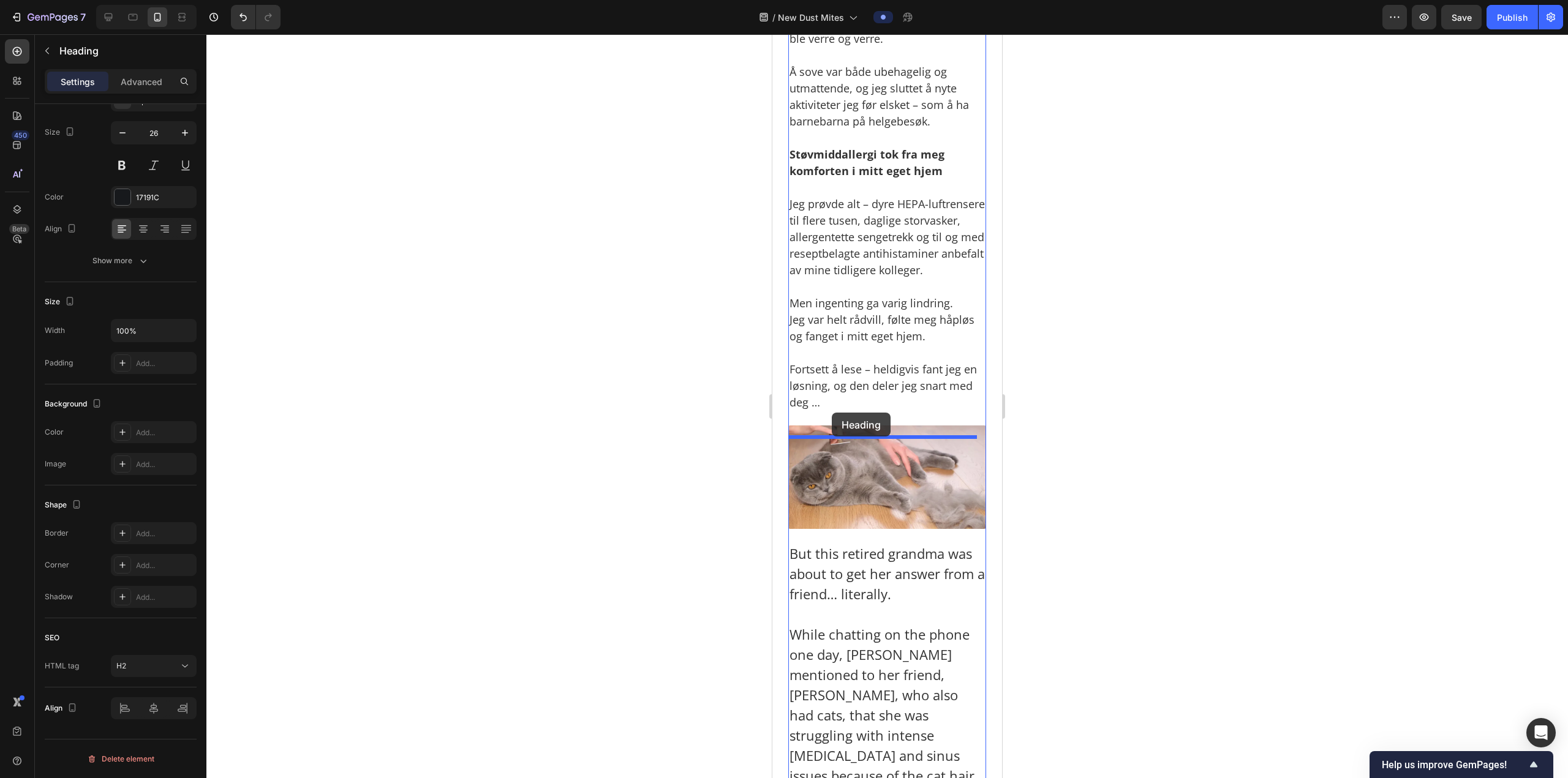
drag, startPoint x: 850, startPoint y: 407, endPoint x: 832, endPoint y: 415, distance: 19.7
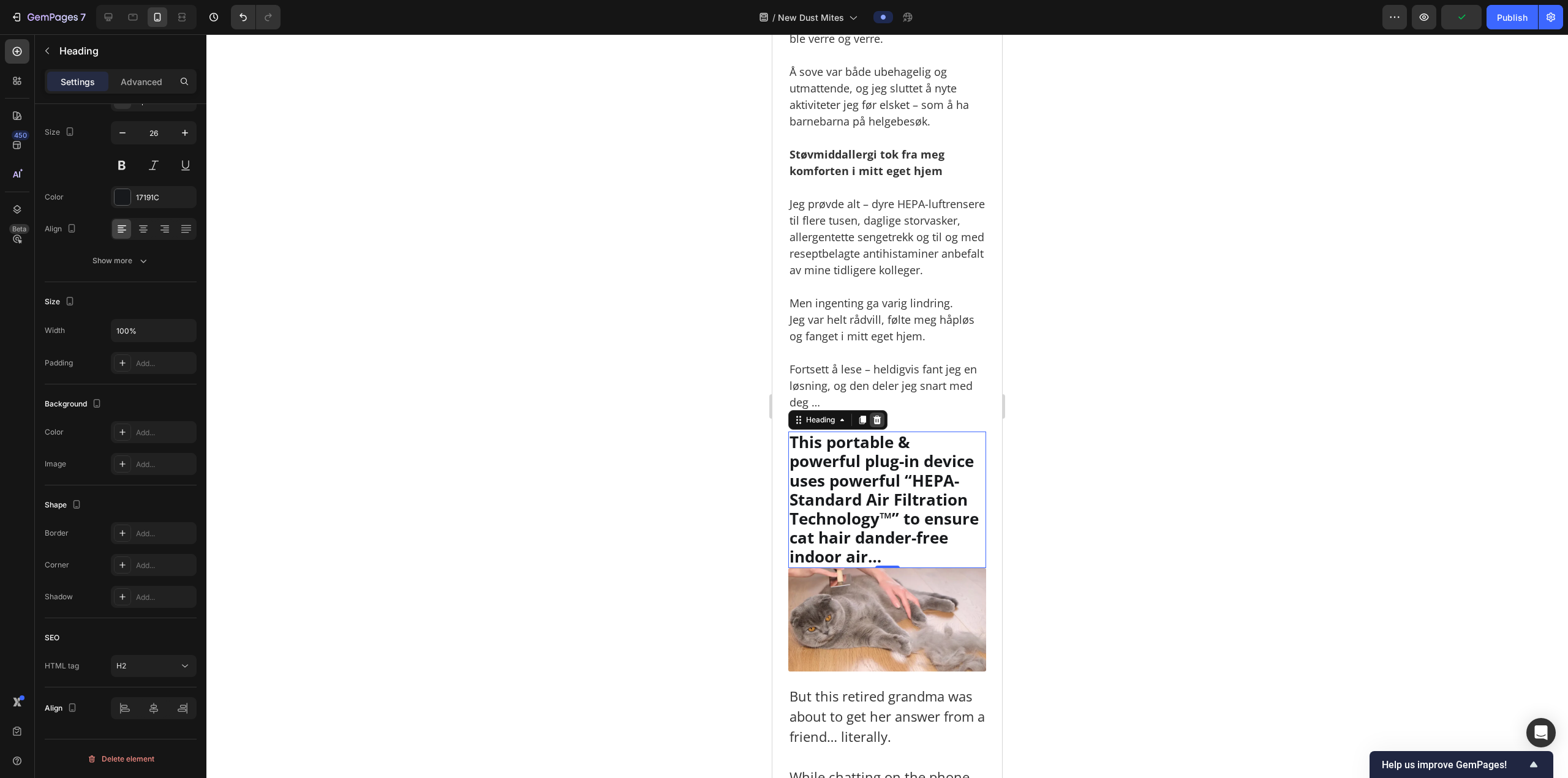
click at [885, 427] on div at bounding box center [877, 419] width 14 height 14
click at [826, 568] on img at bounding box center [887, 620] width 198 height 104
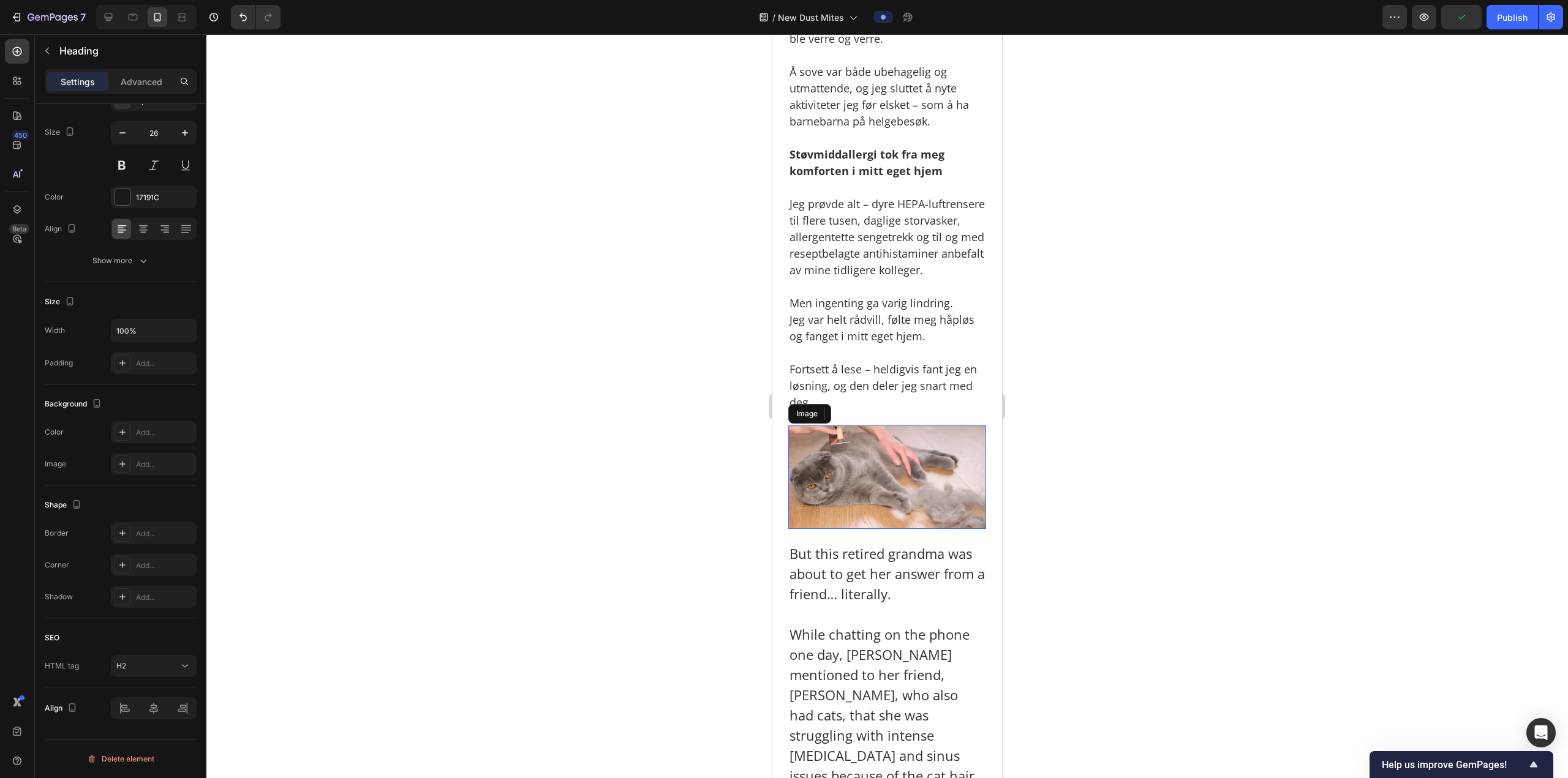
click at [826, 506] on img at bounding box center [887, 478] width 198 height 104
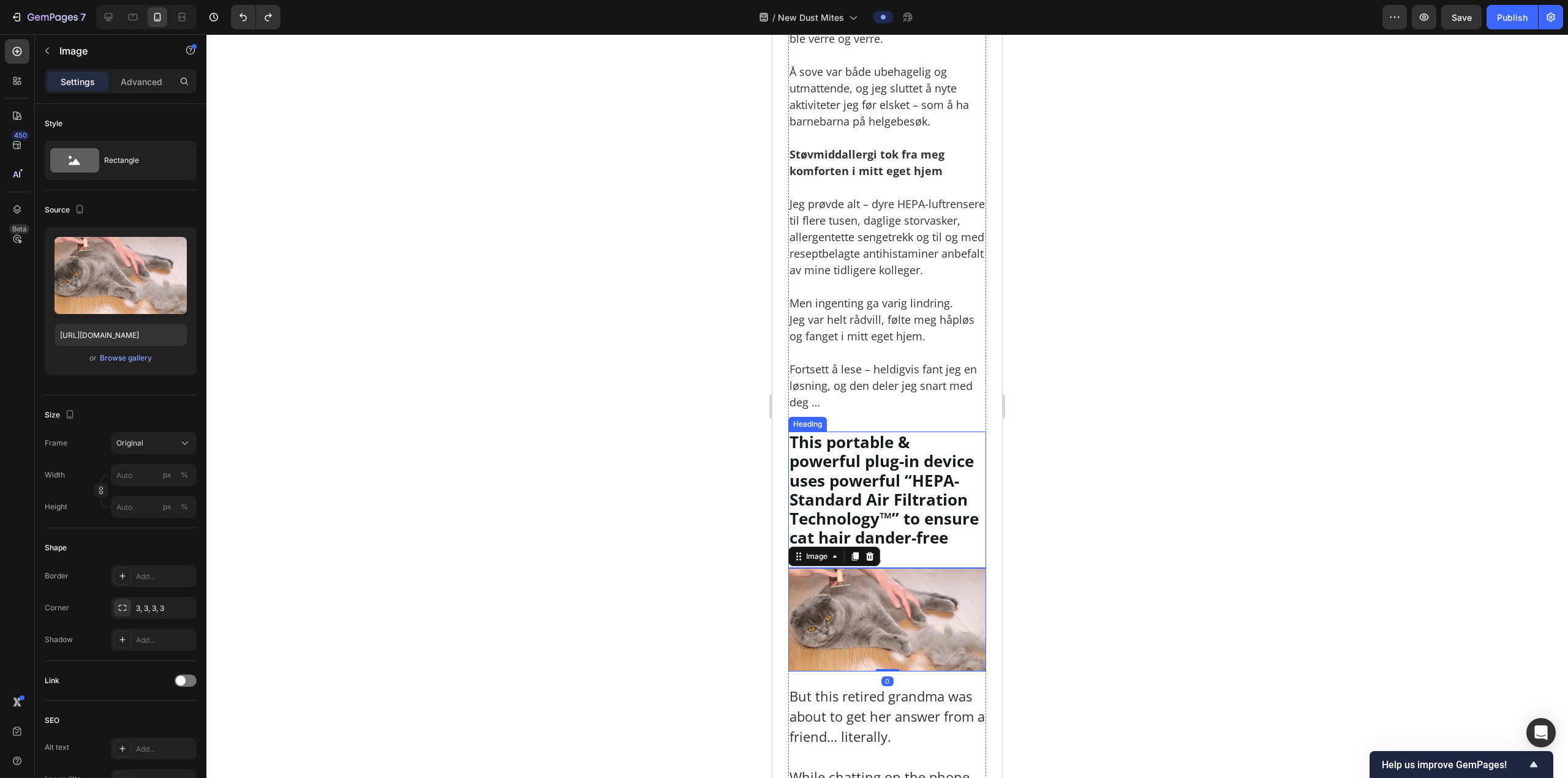
click at [858, 486] on h2 "This portable & powerful plug-in device uses powerful “HEPA-Standard Air Filtra…" at bounding box center [887, 499] width 198 height 136
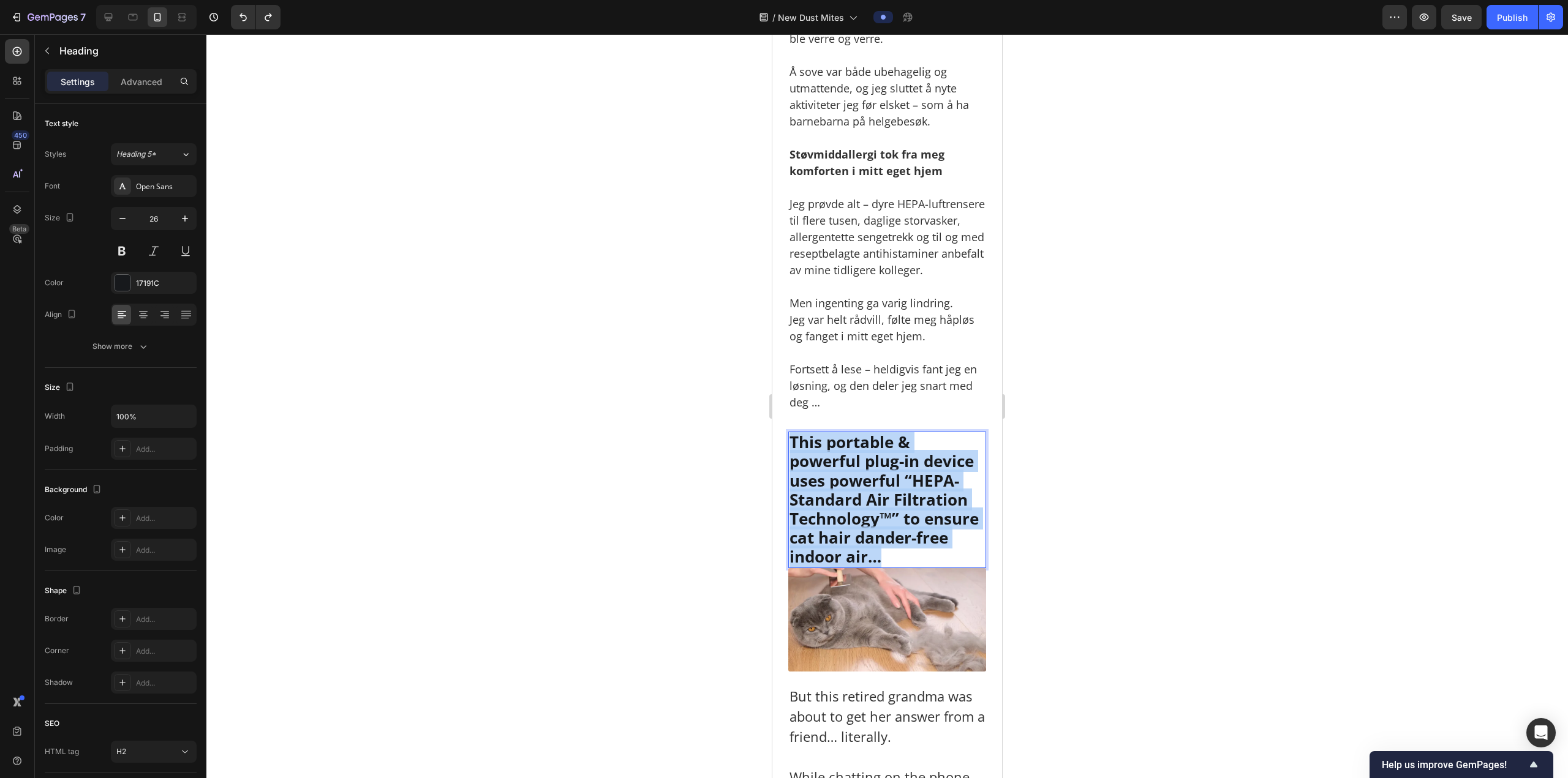
click at [858, 486] on p "This portable & powerful plug-in device uses powerful “HEPA-Standard Air Filtra…" at bounding box center [887, 499] width 195 height 133
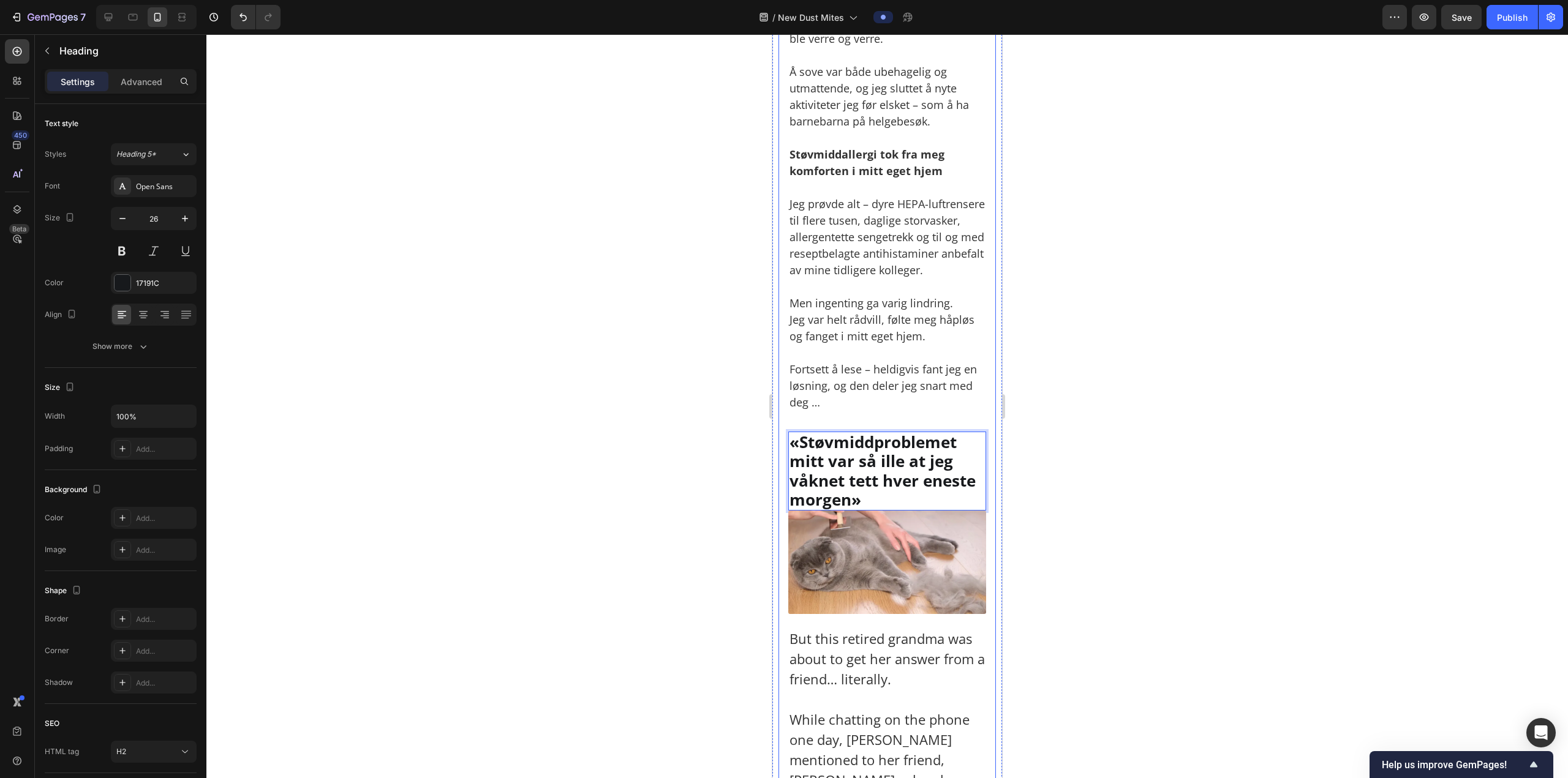
click at [1110, 426] on div at bounding box center [886, 406] width 1361 height 744
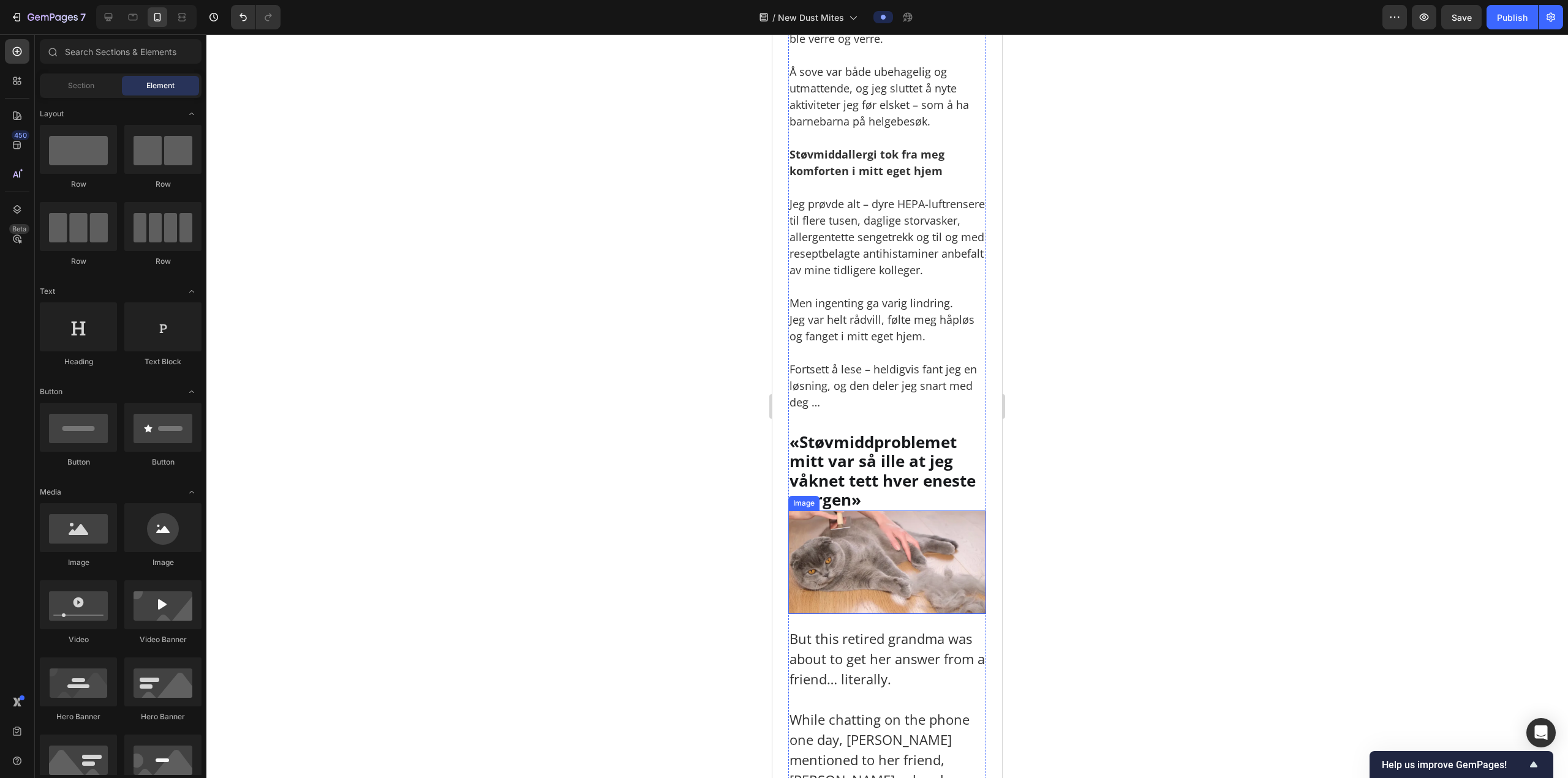
click at [928, 550] on img at bounding box center [887, 562] width 198 height 104
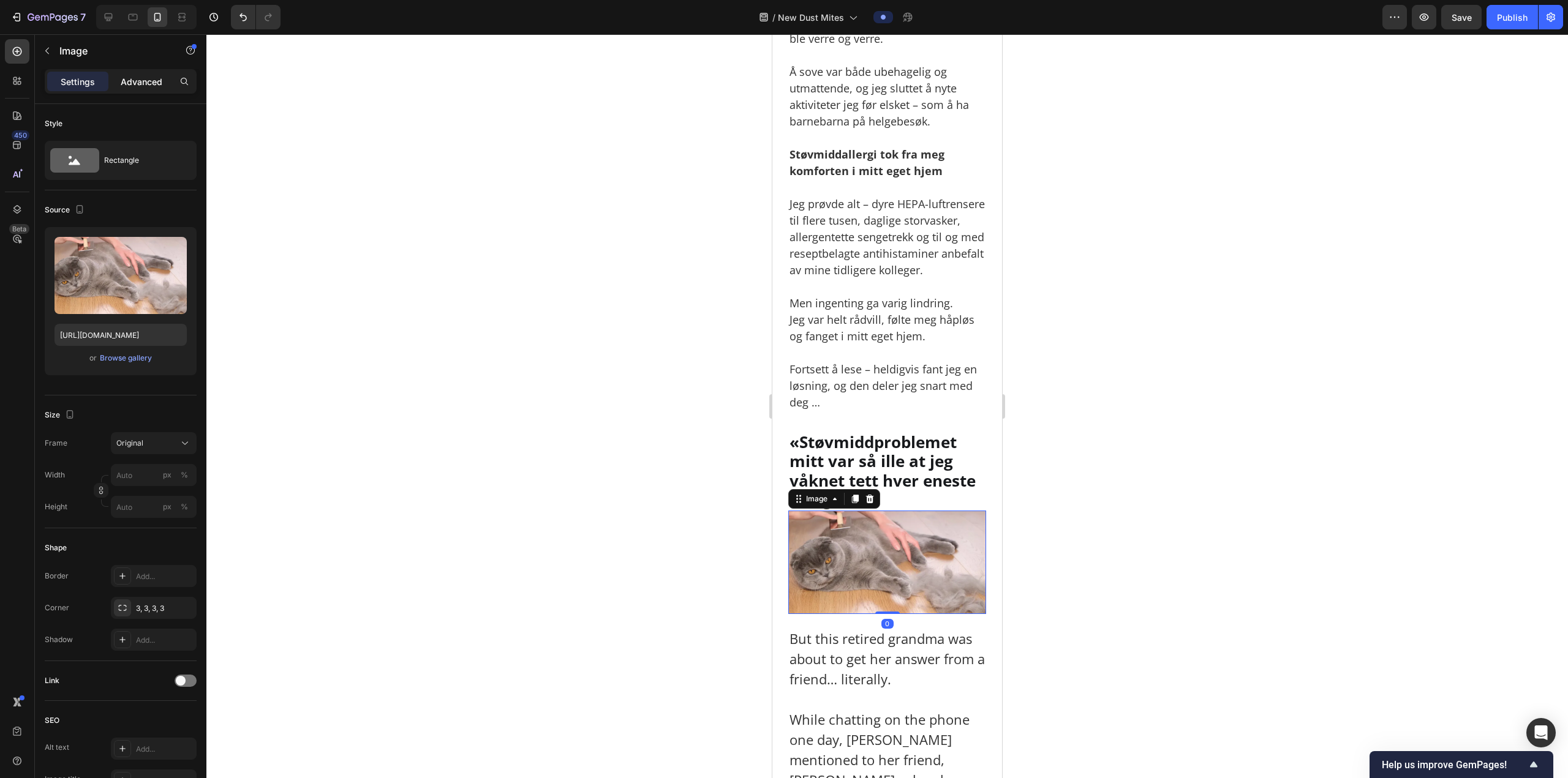
click at [140, 89] on div "Settings Advanced" at bounding box center [121, 81] width 152 height 25
click at [125, 93] on div "Settings Advanced" at bounding box center [121, 87] width 172 height 35
click at [126, 89] on div "Advanced" at bounding box center [141, 81] width 62 height 20
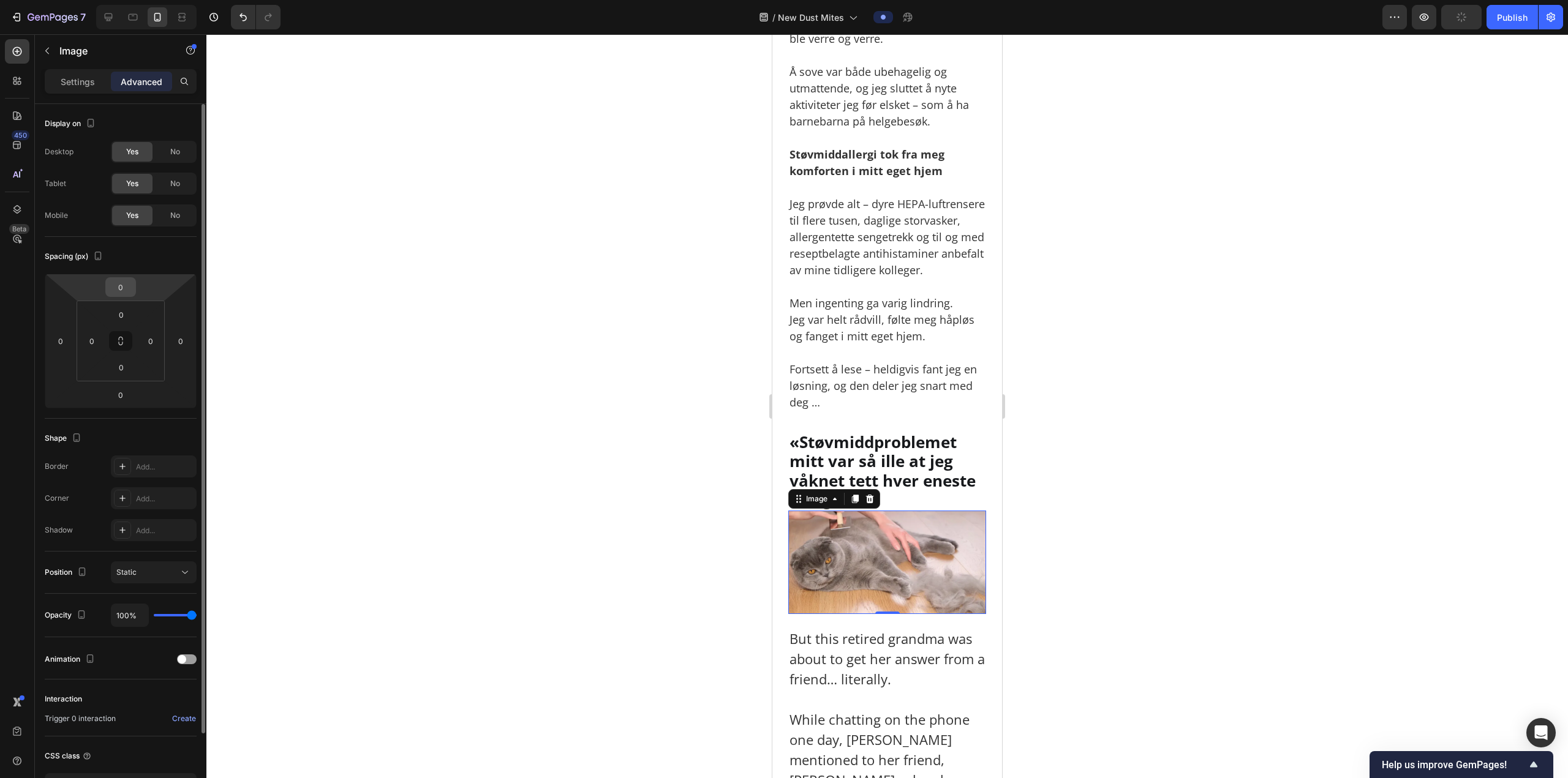
click at [122, 284] on input "0" at bounding box center [121, 287] width 25 height 18
click at [121, 294] on input "0" at bounding box center [121, 287] width 25 height 18
click at [121, 293] on input "0" at bounding box center [121, 287] width 25 height 18
type input "10"
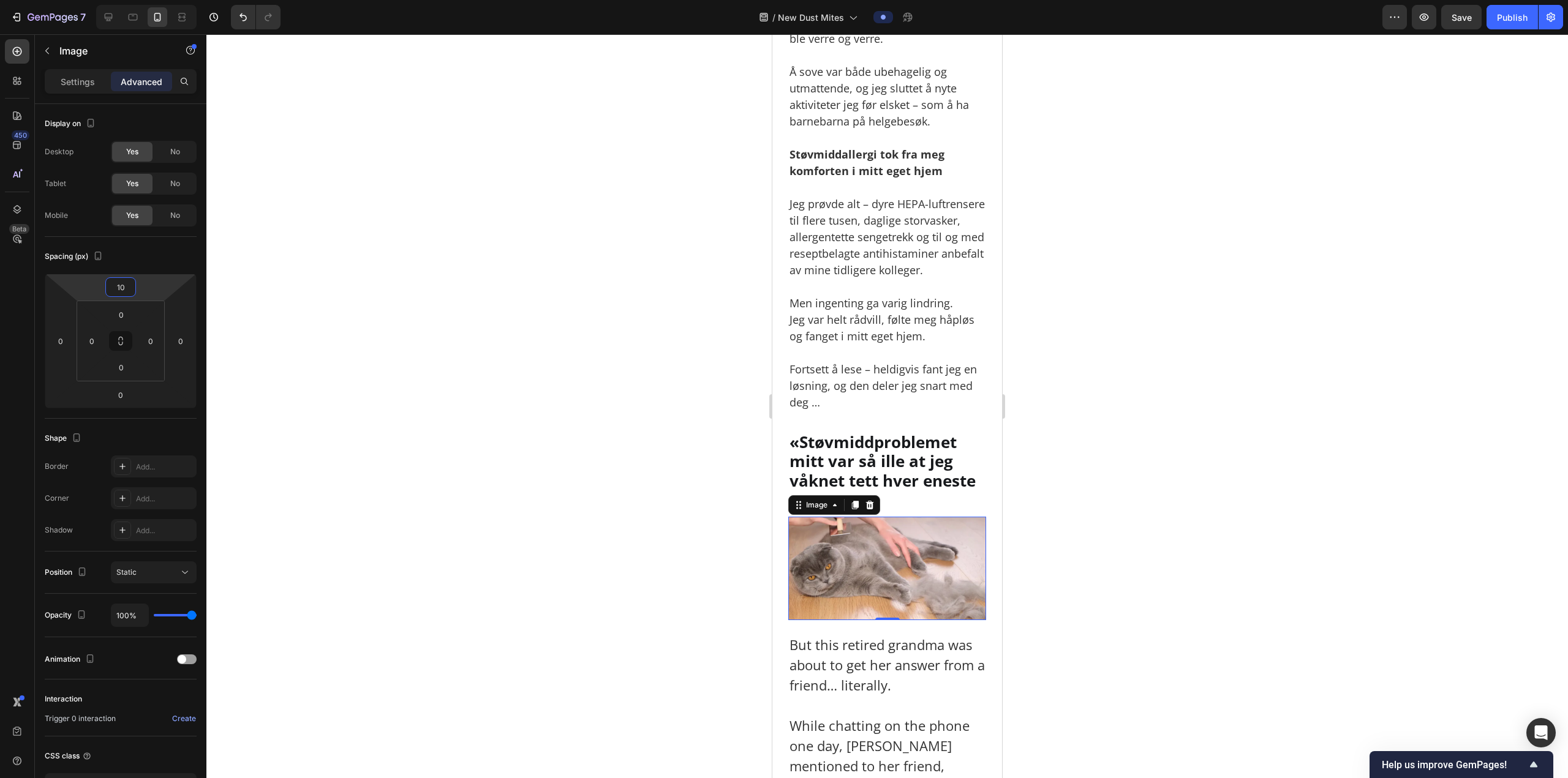
click at [1147, 419] on div at bounding box center [886, 406] width 1361 height 744
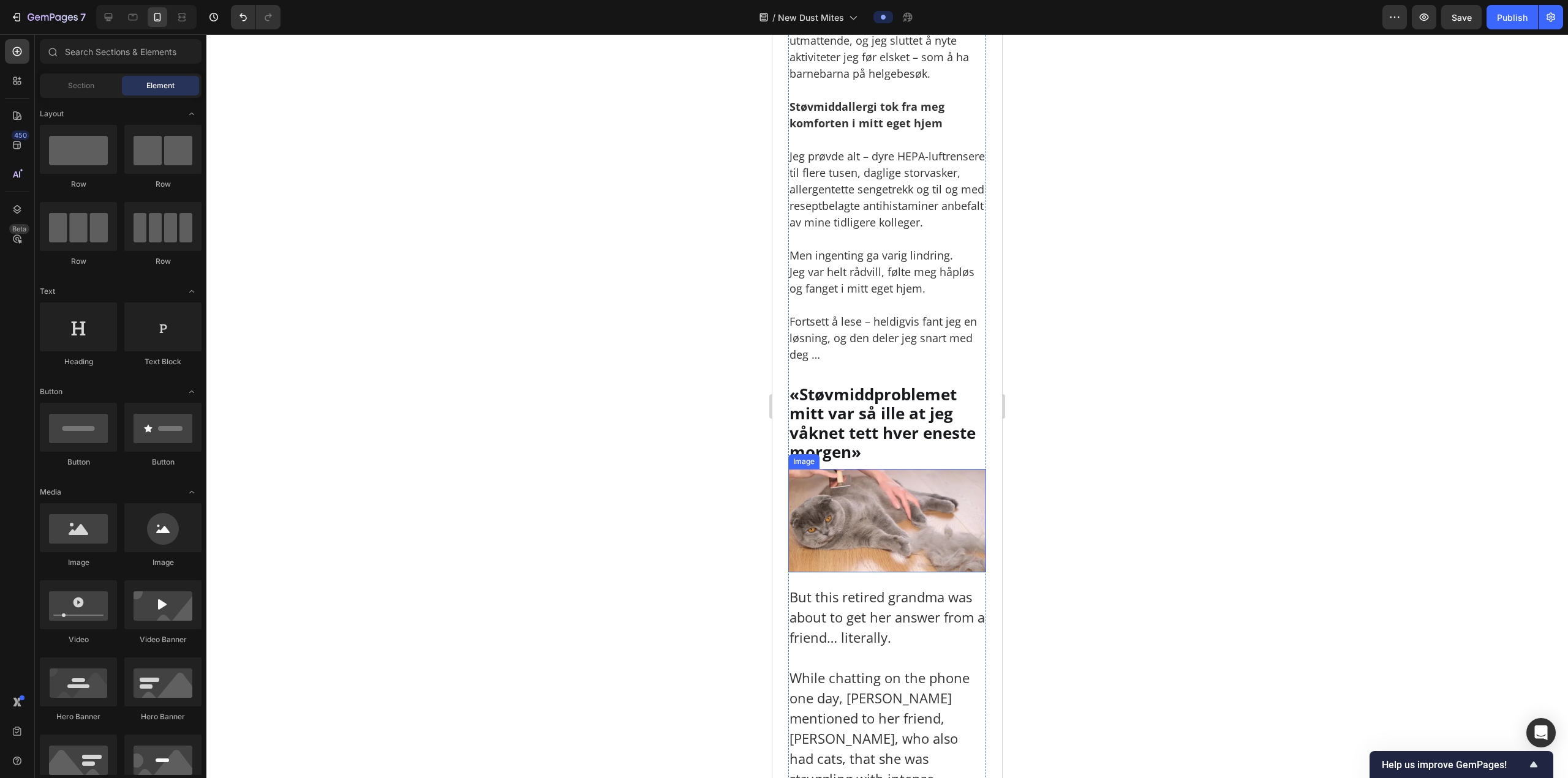
scroll to position [1122, 0]
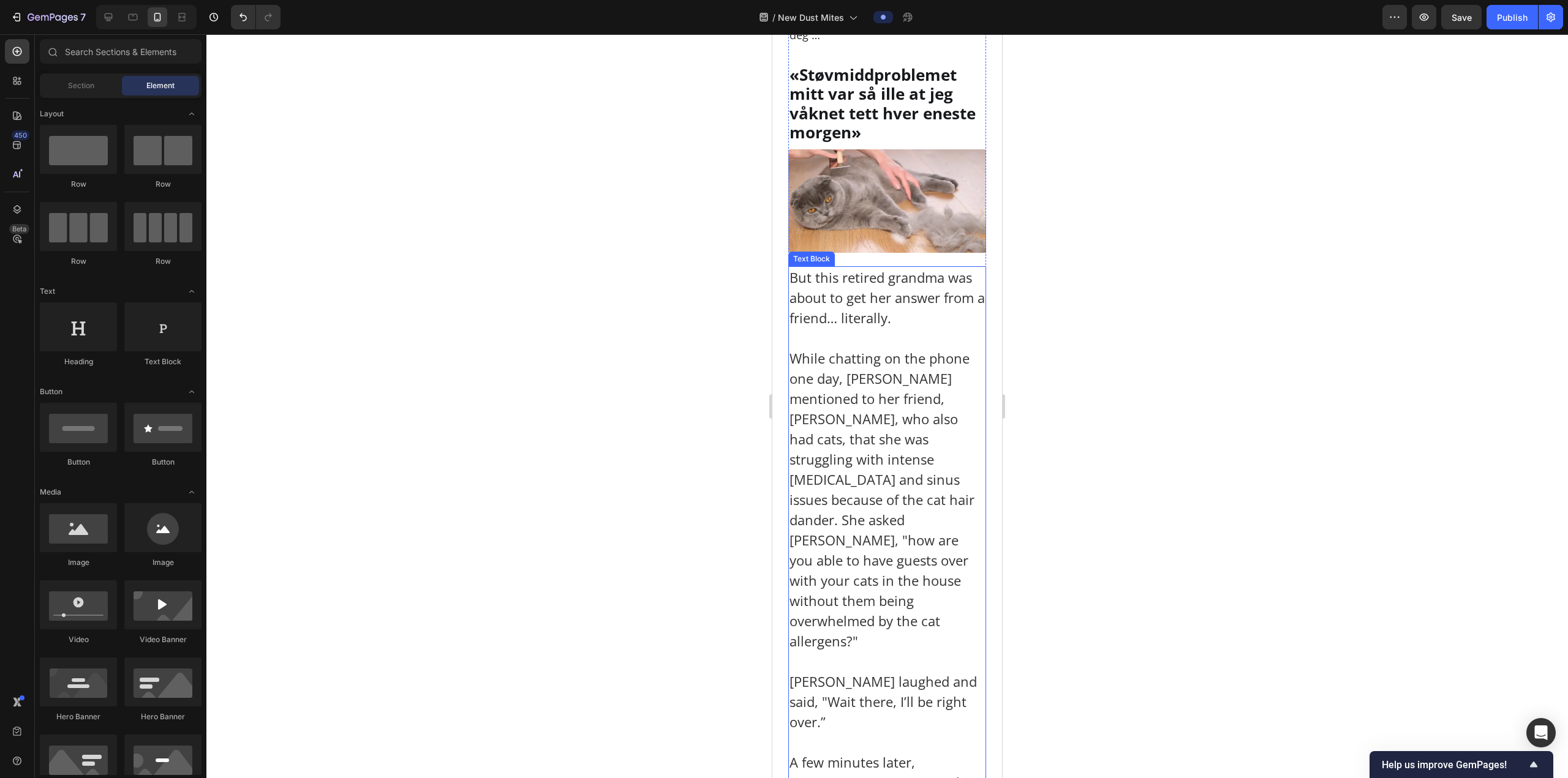
click at [861, 431] on p "While chatting on the phone one day, Carol mentioned to her friend, Lisa, who a…" at bounding box center [887, 499] width 195 height 303
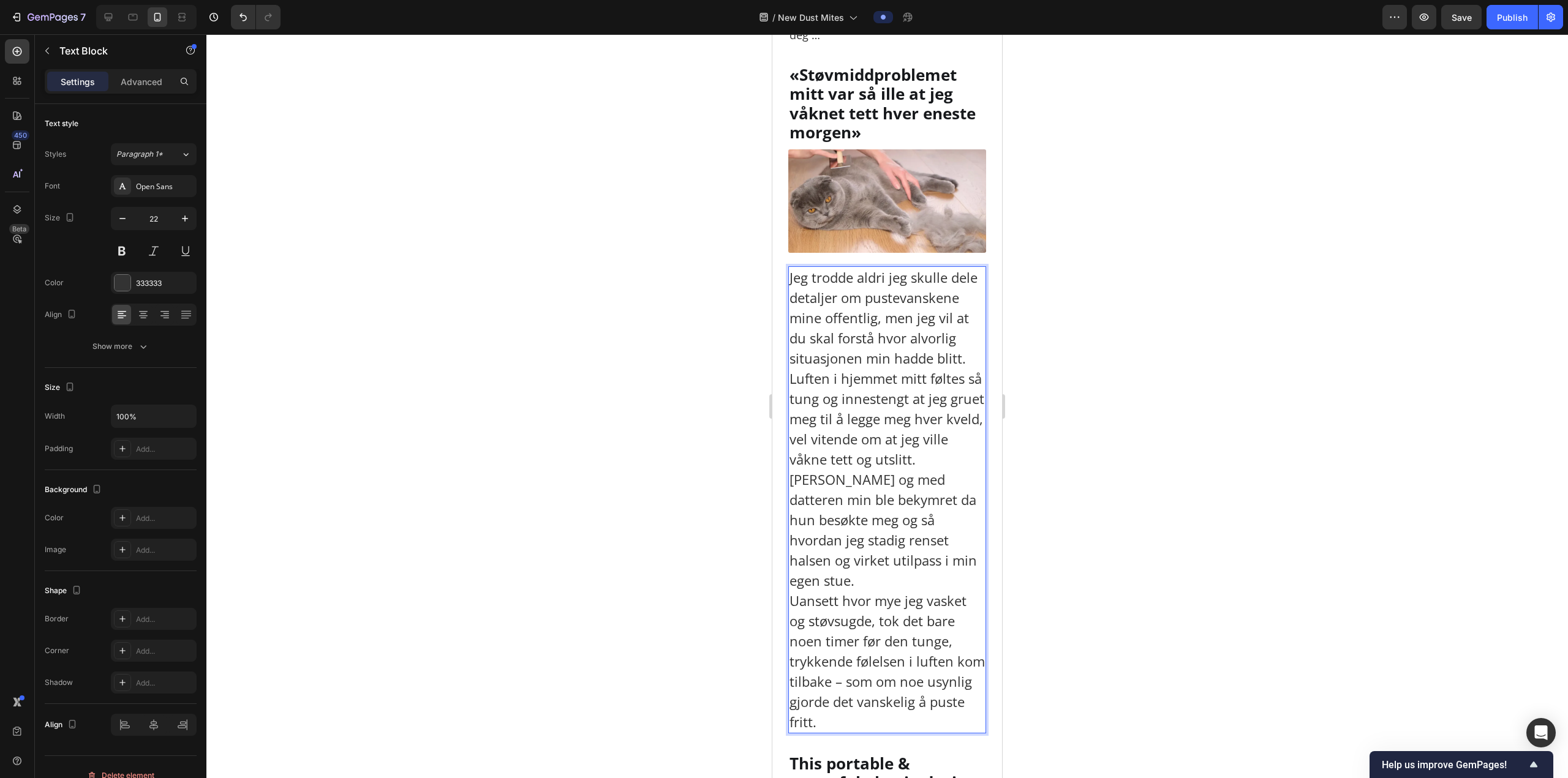
click at [1084, 382] on div at bounding box center [886, 406] width 1361 height 744
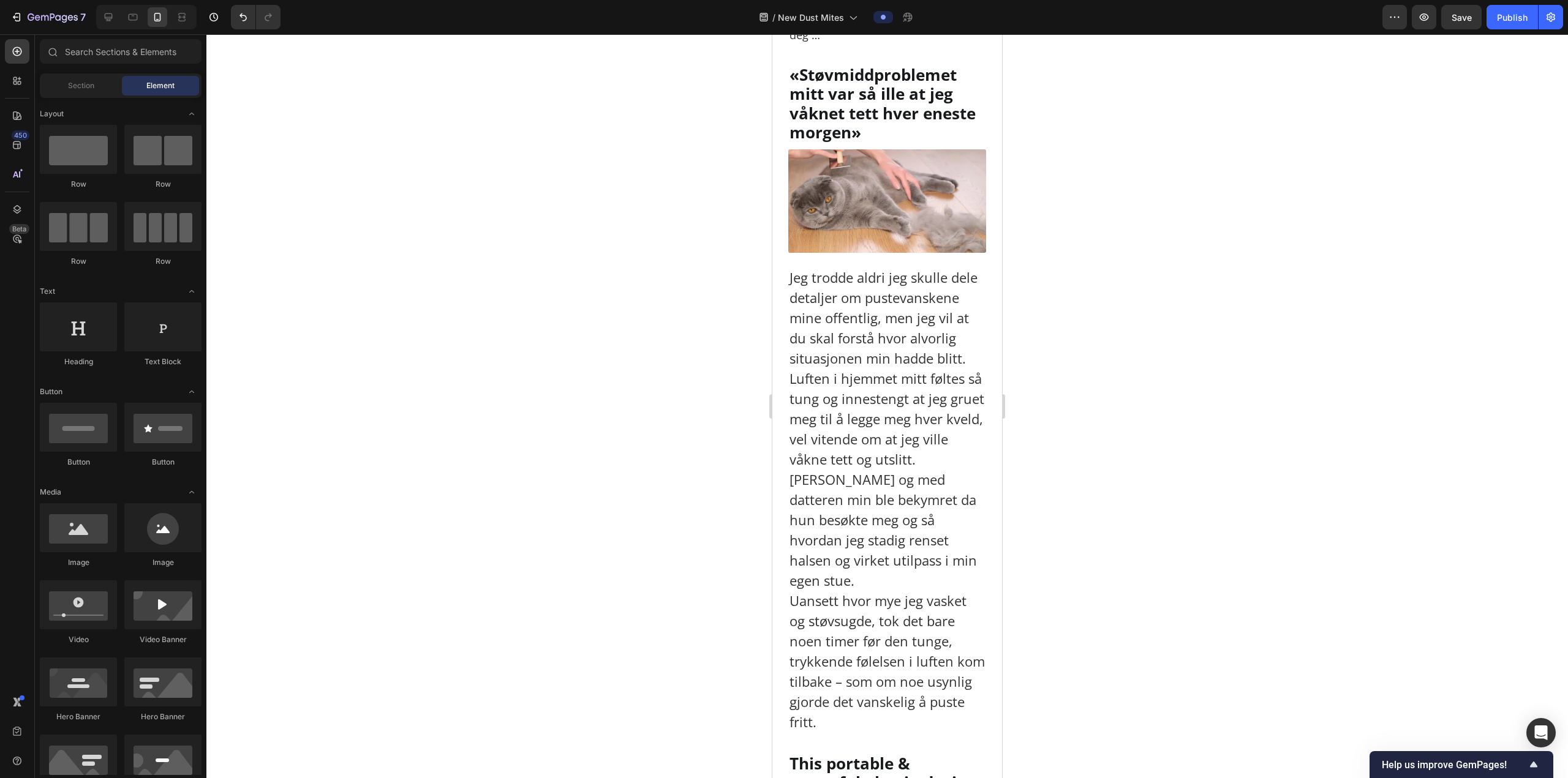
click at [858, 403] on p "Jeg trodde aldri jeg skulle dele detaljer om pustevanskene mine offentlig, men …" at bounding box center [887, 500] width 195 height 465
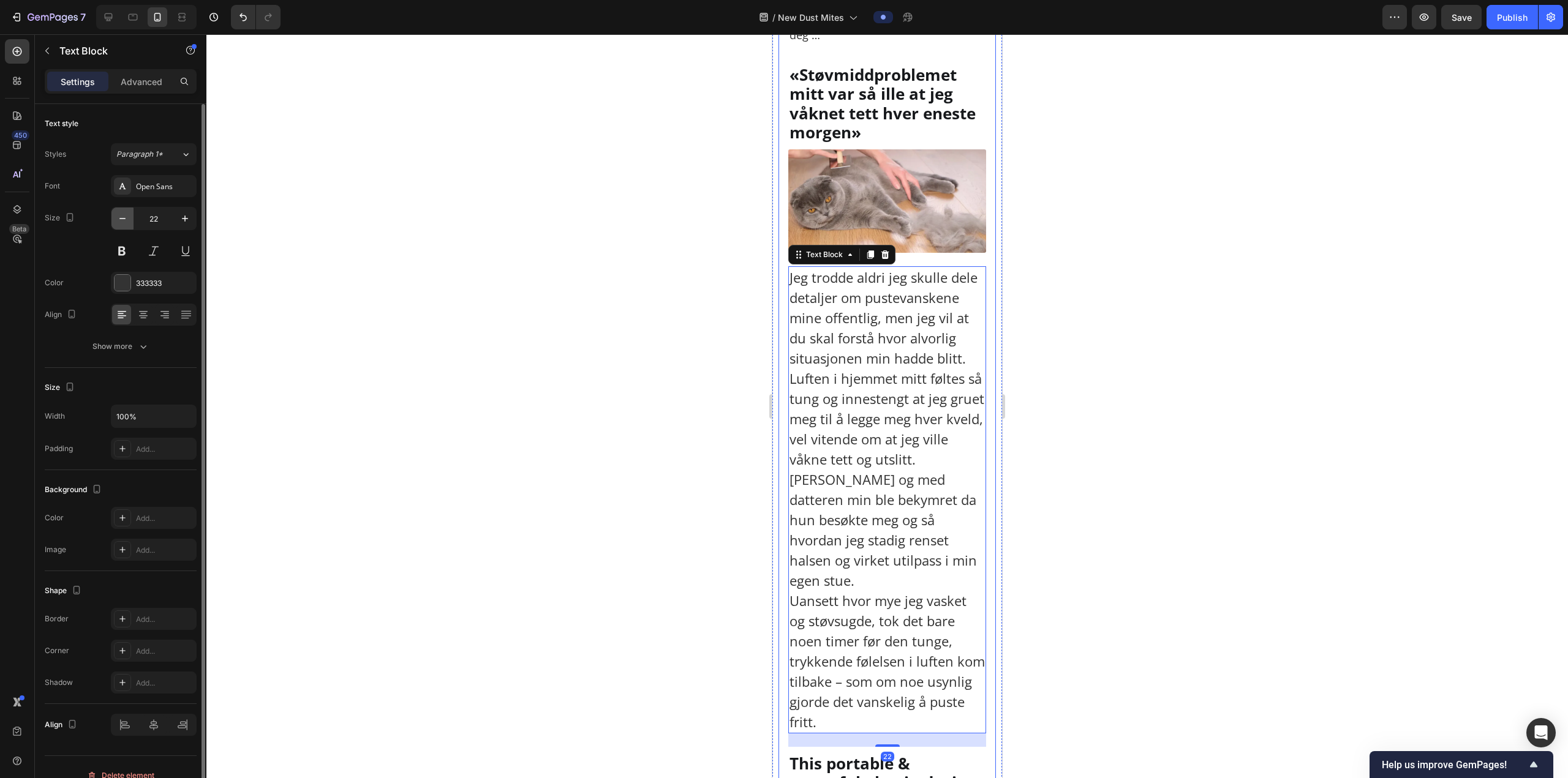
click at [122, 220] on icon "button" at bounding box center [122, 218] width 12 height 12
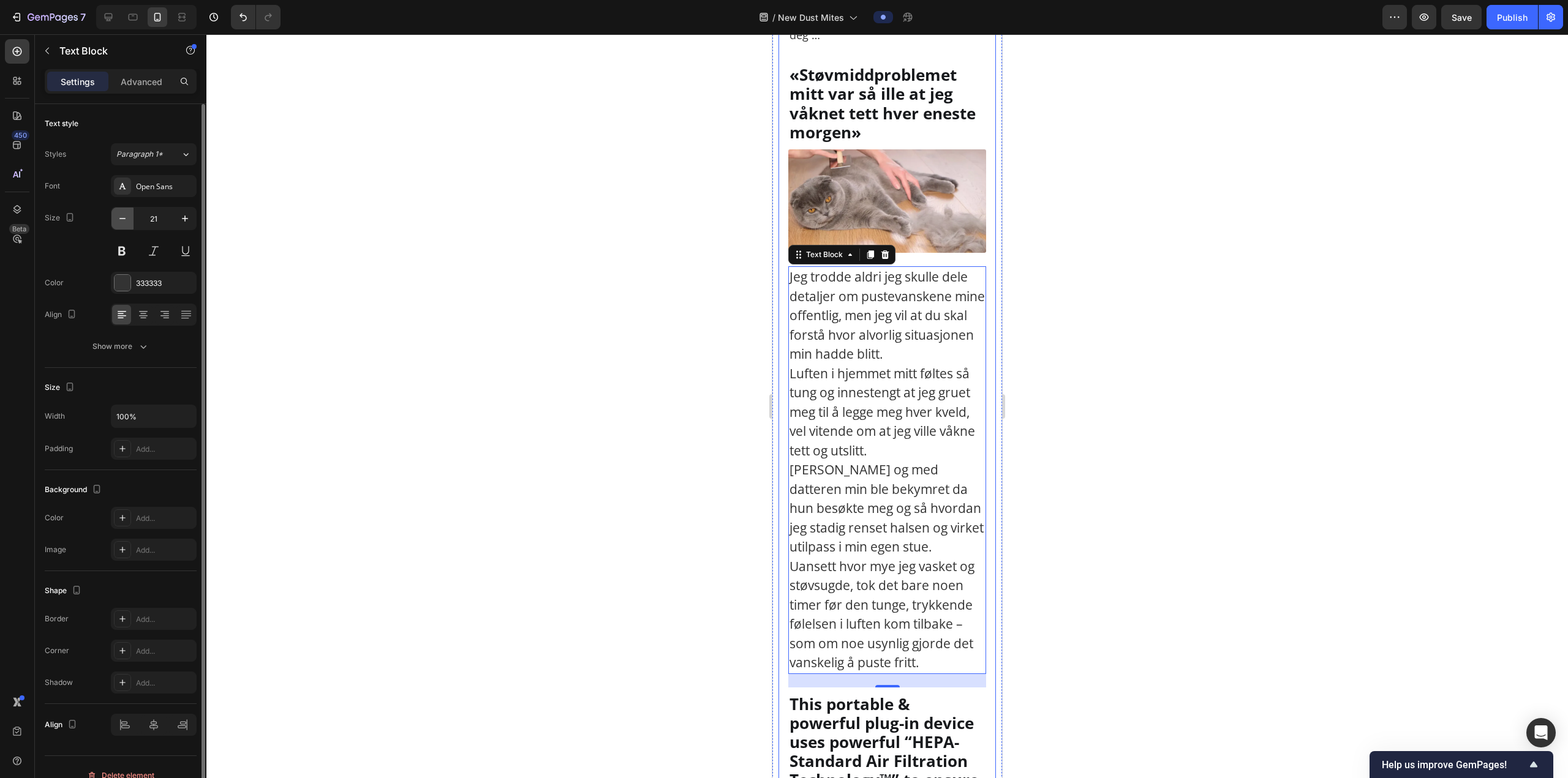
click at [122, 220] on icon "button" at bounding box center [122, 218] width 12 height 12
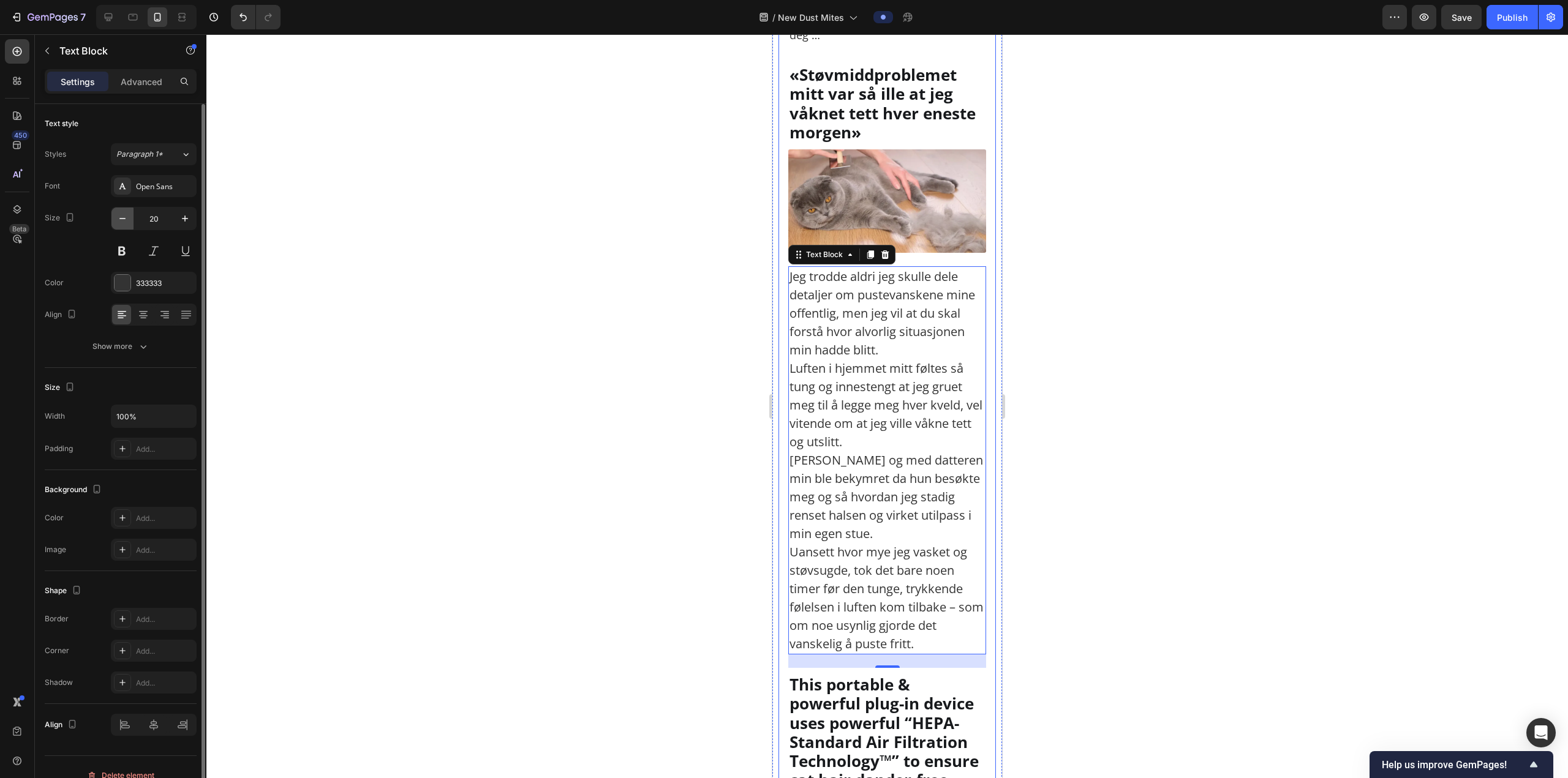
click at [122, 220] on icon "button" at bounding box center [122, 218] width 12 height 12
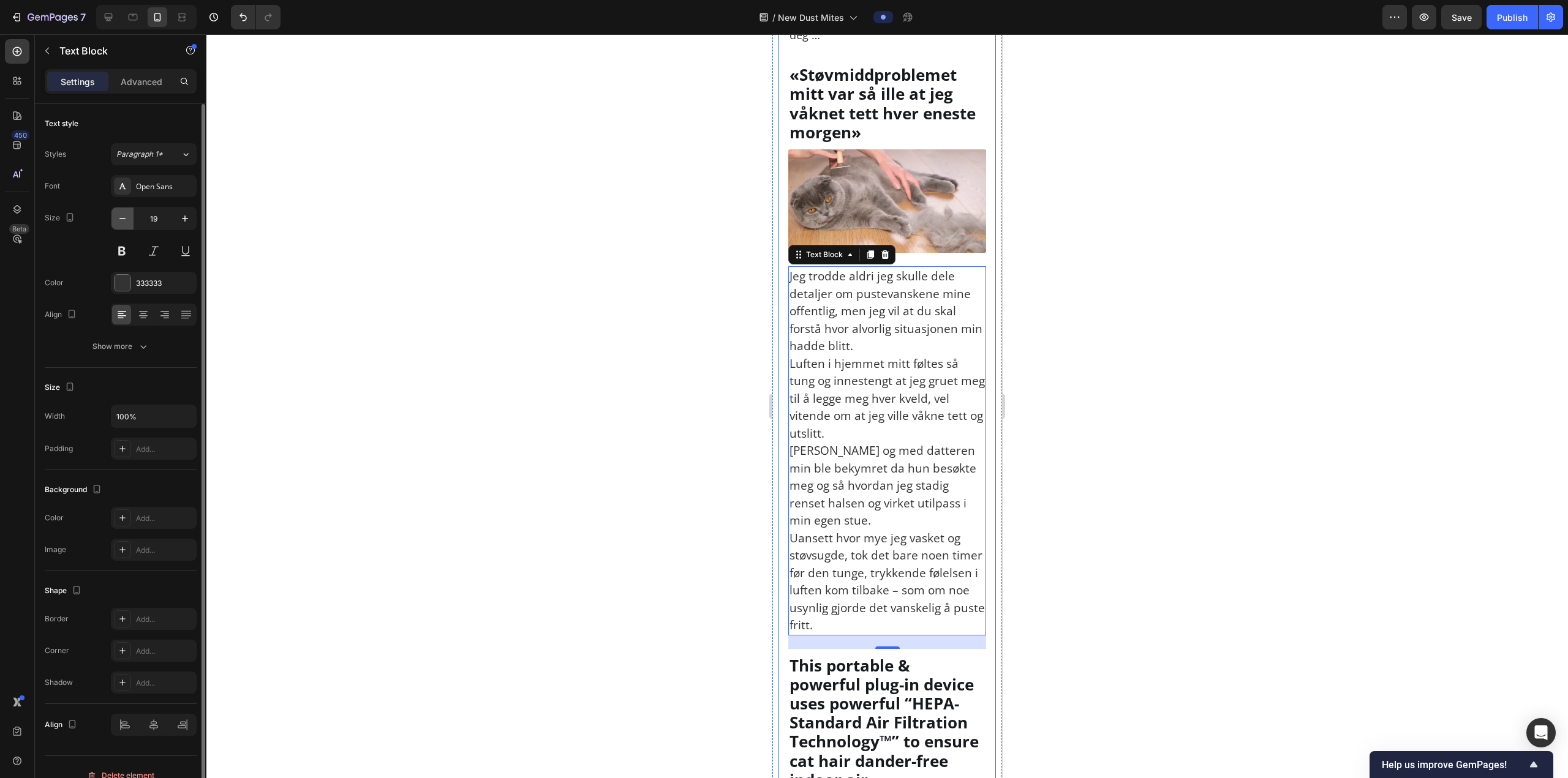
click at [122, 219] on icon "button" at bounding box center [122, 218] width 12 height 12
type input "18"
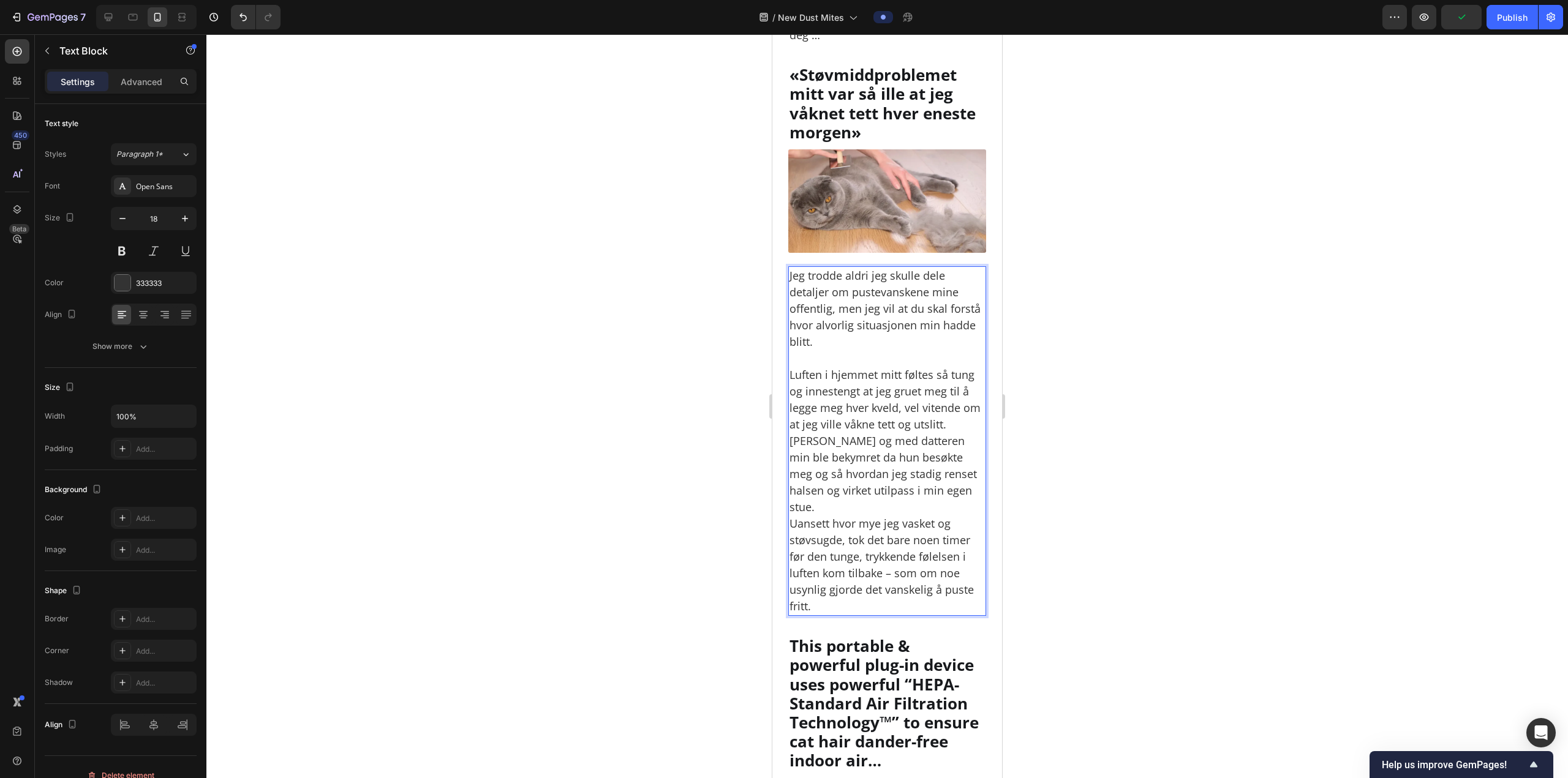
click at [952, 444] on p "⁠⁠⁠⁠⁠⁠⁠ Luften i hjemmet mitt føltes så tung og innestengt at jeg gruet meg til…" at bounding box center [887, 482] width 195 height 264
click at [965, 431] on p "Luften i hjemmet mitt føltes så tung og innestengt at jeg gruet meg til å legge…" at bounding box center [887, 482] width 195 height 264
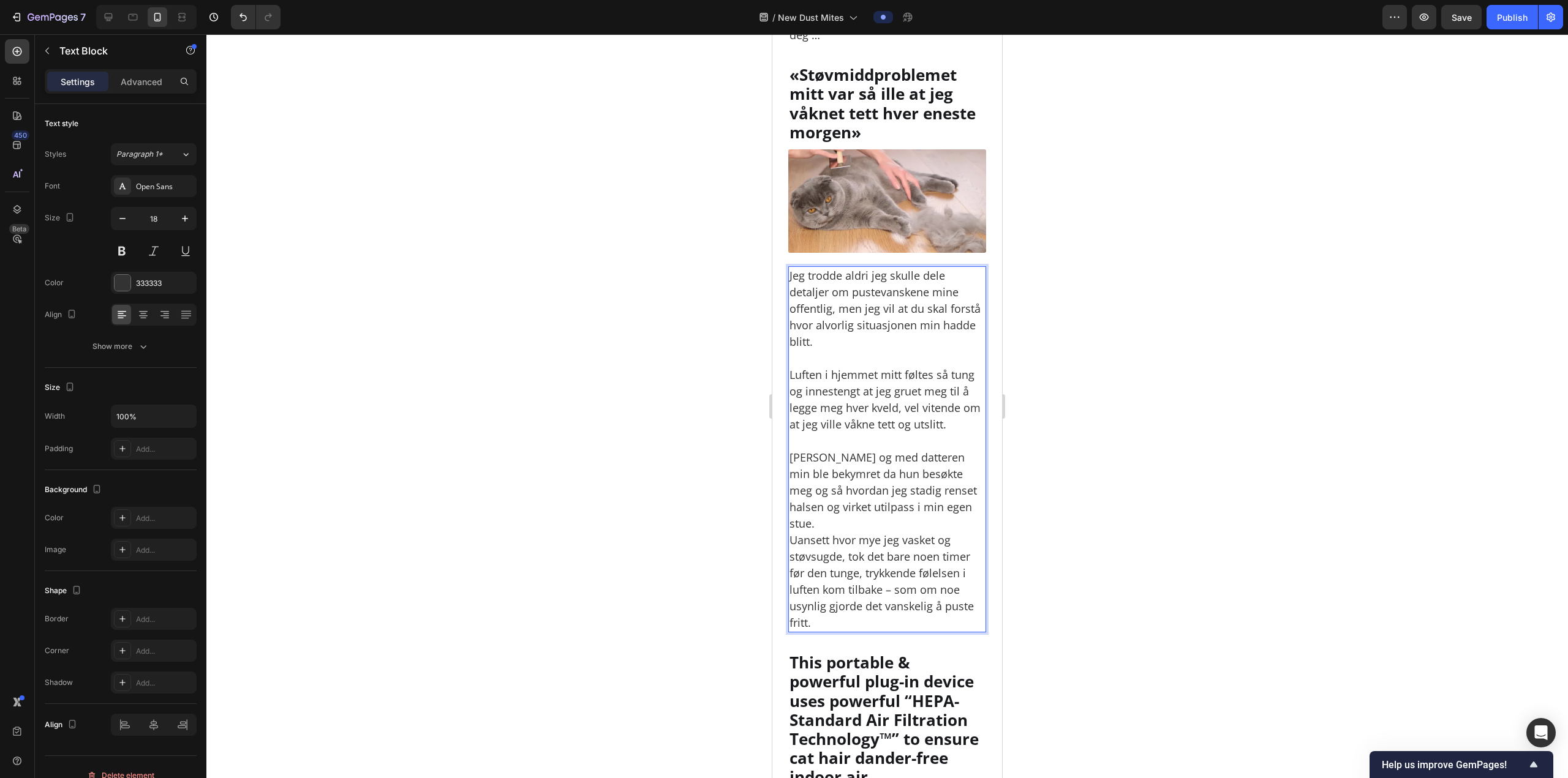
click at [966, 516] on p "⁠⁠⁠⁠⁠⁠⁠ Til og med datteren min ble bekymret da hun besøkte meg og så hvordan j…" at bounding box center [887, 532] width 195 height 198
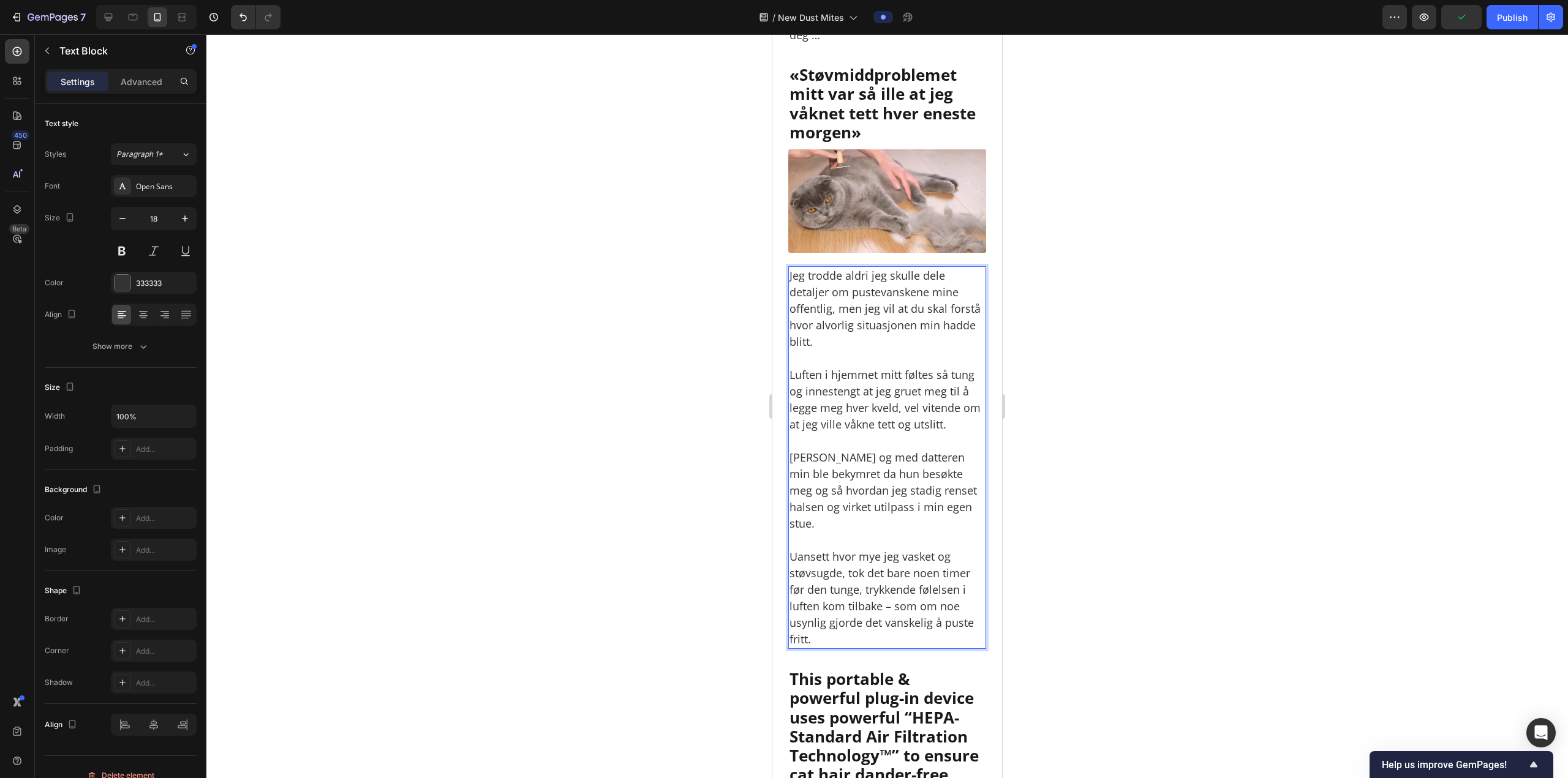
click at [1172, 363] on div at bounding box center [886, 406] width 1361 height 744
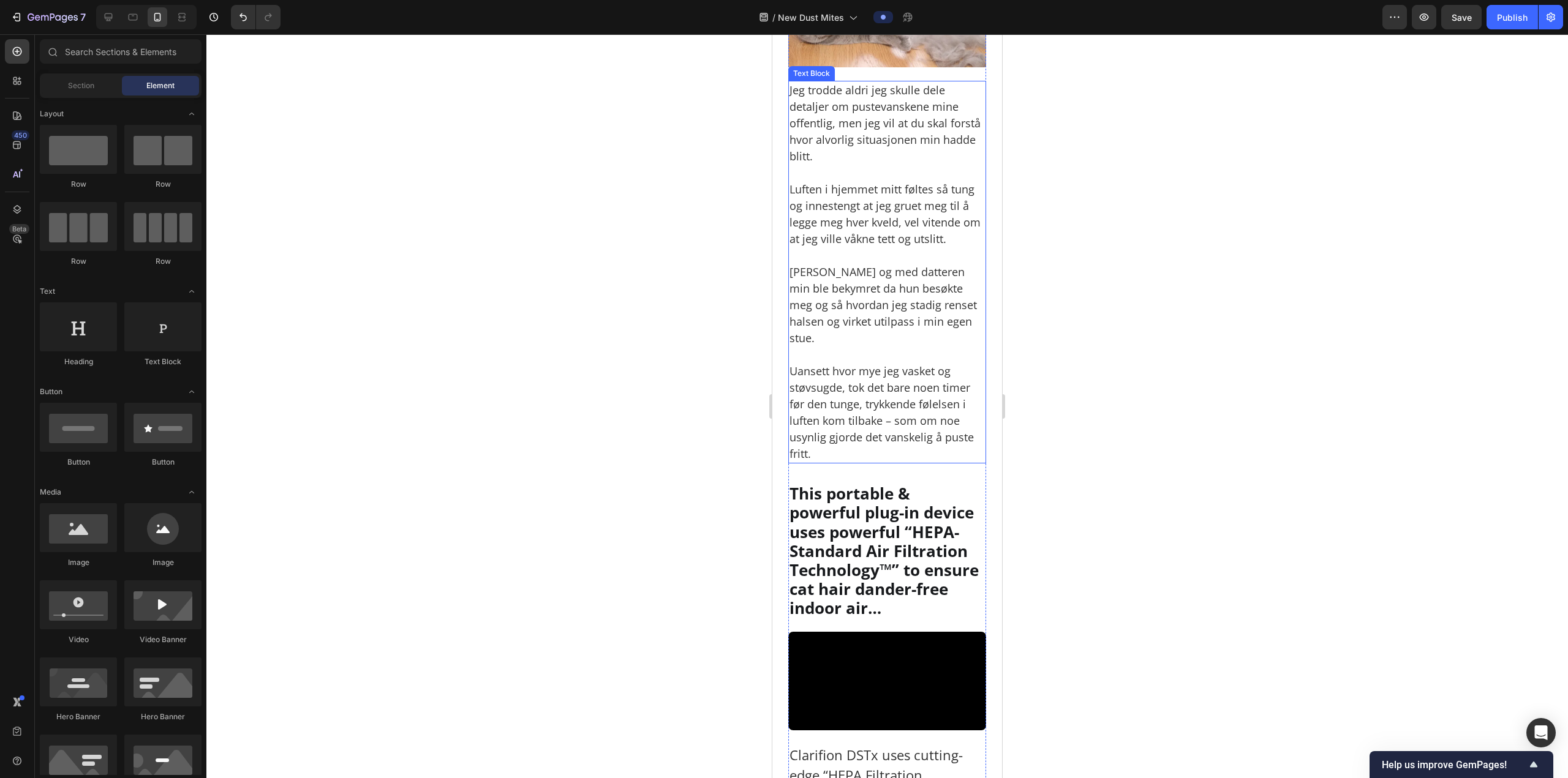
scroll to position [1367, 0]
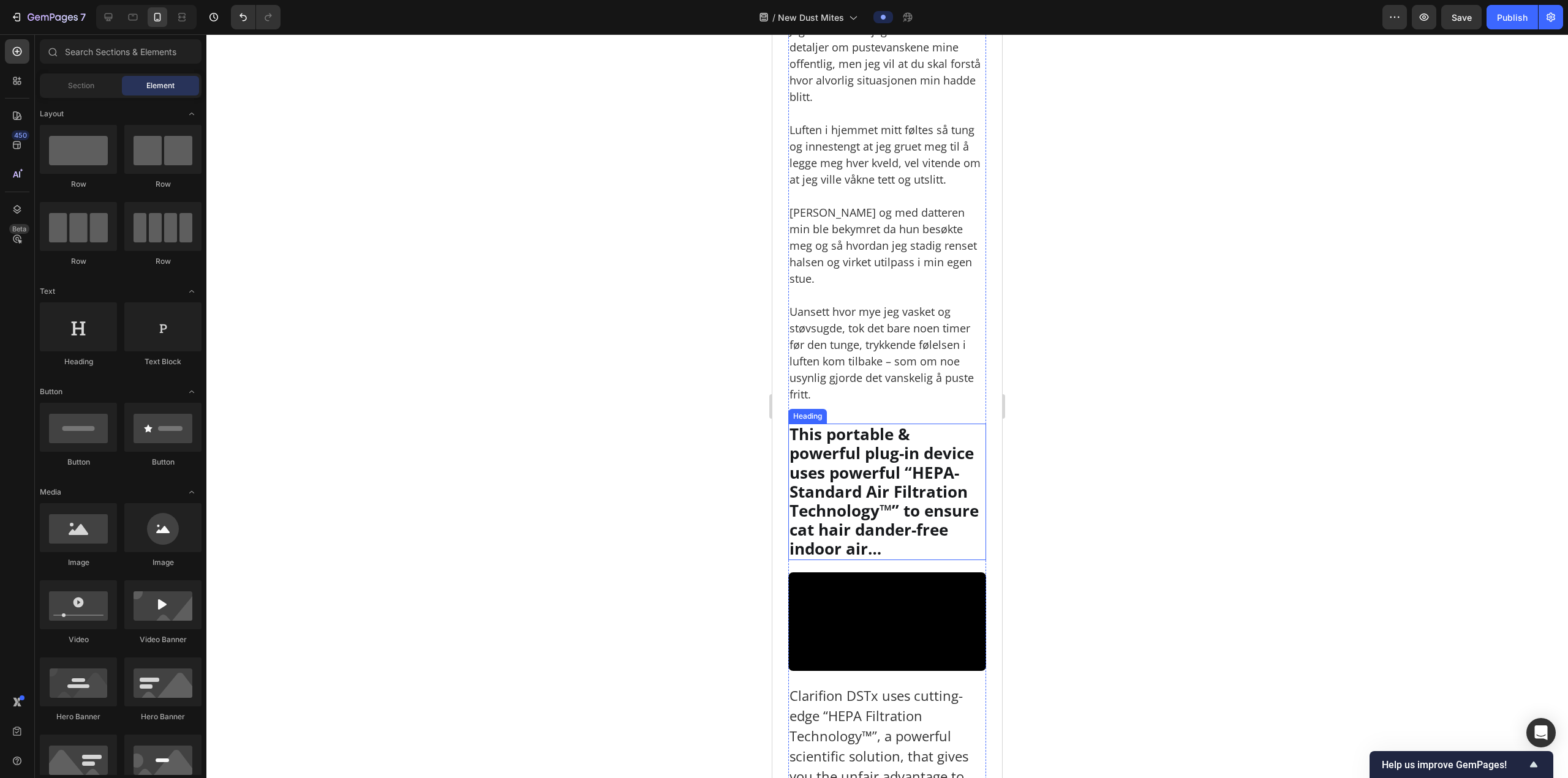
click at [851, 503] on h2 "This portable & powerful plug-in device uses powerful “HEPA-Standard Air Filtra…" at bounding box center [887, 491] width 198 height 136
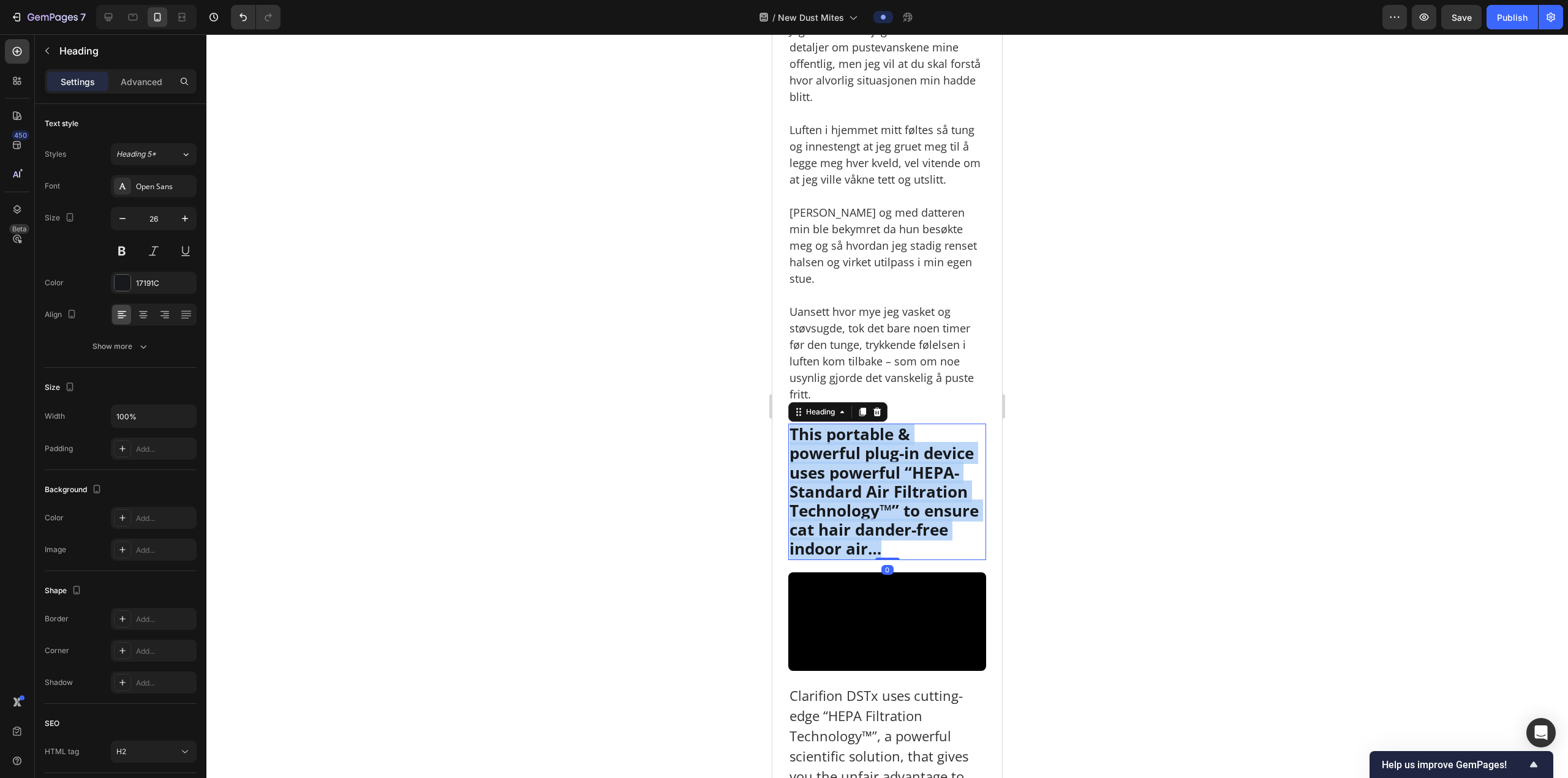
click at [851, 503] on p "This portable & powerful plug-in device uses powerful “HEPA-Standard Air Filtra…" at bounding box center [887, 491] width 195 height 133
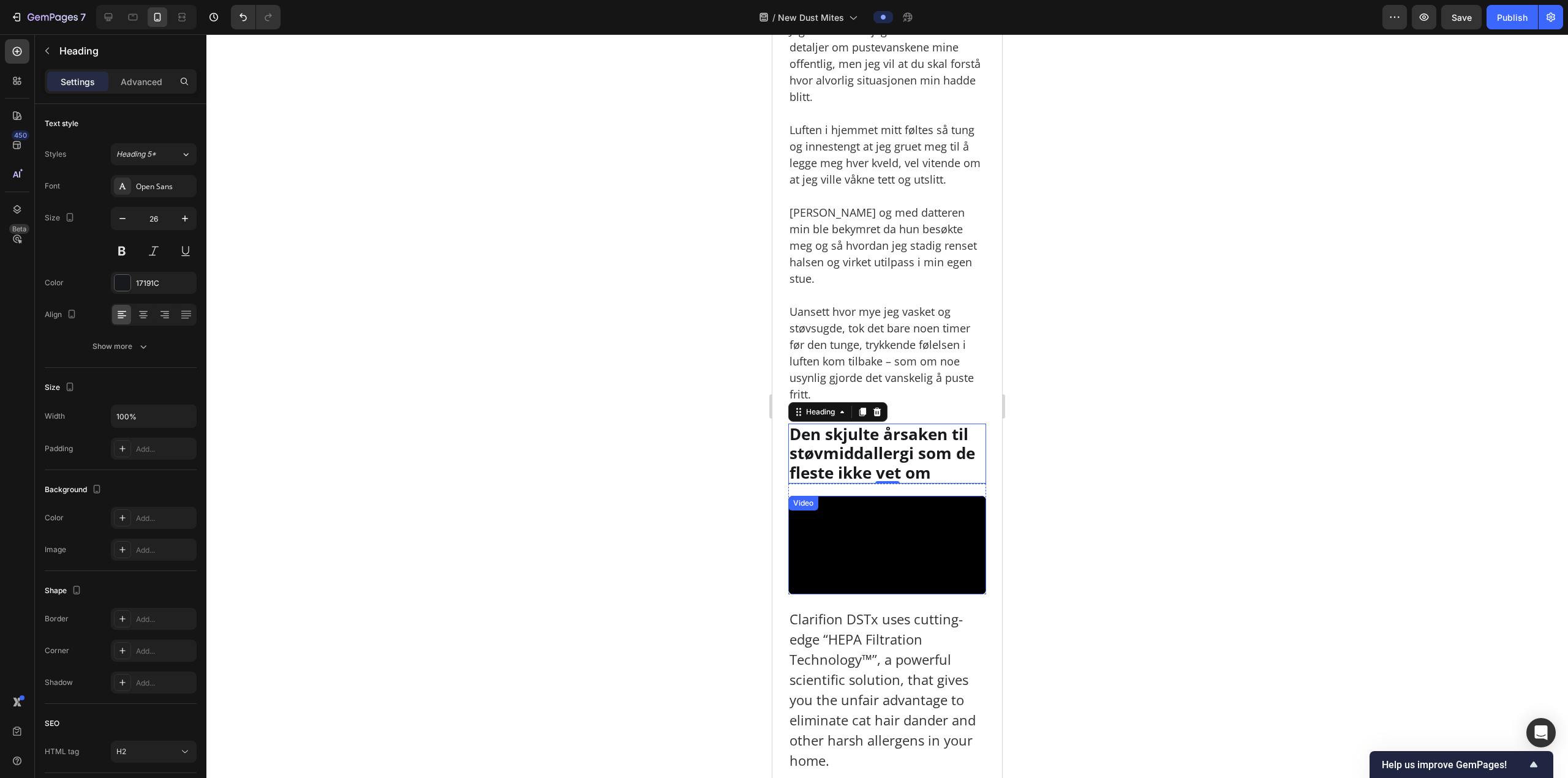
click at [884, 555] on video at bounding box center [887, 546] width 198 height 99
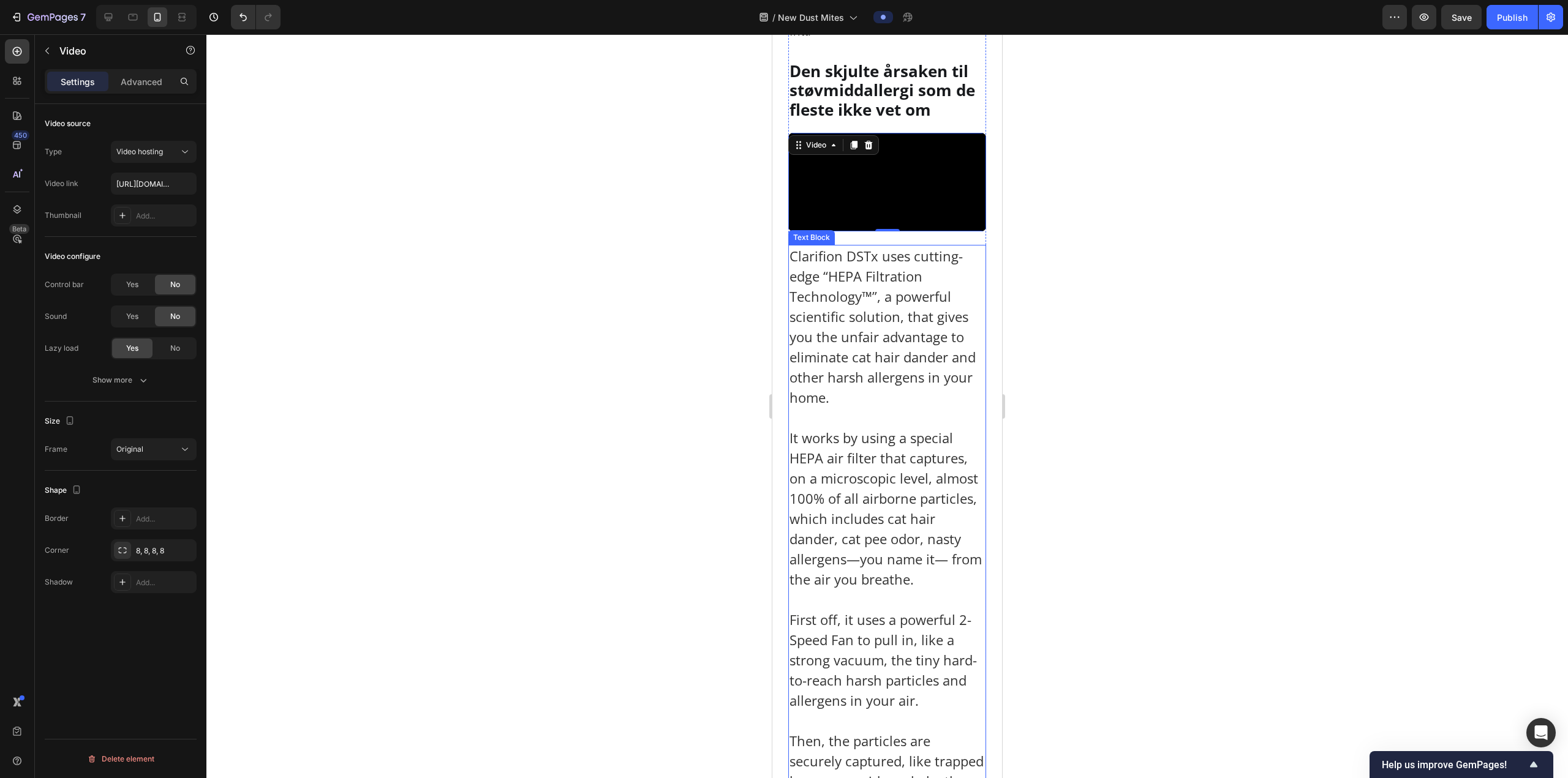
scroll to position [1734, 0]
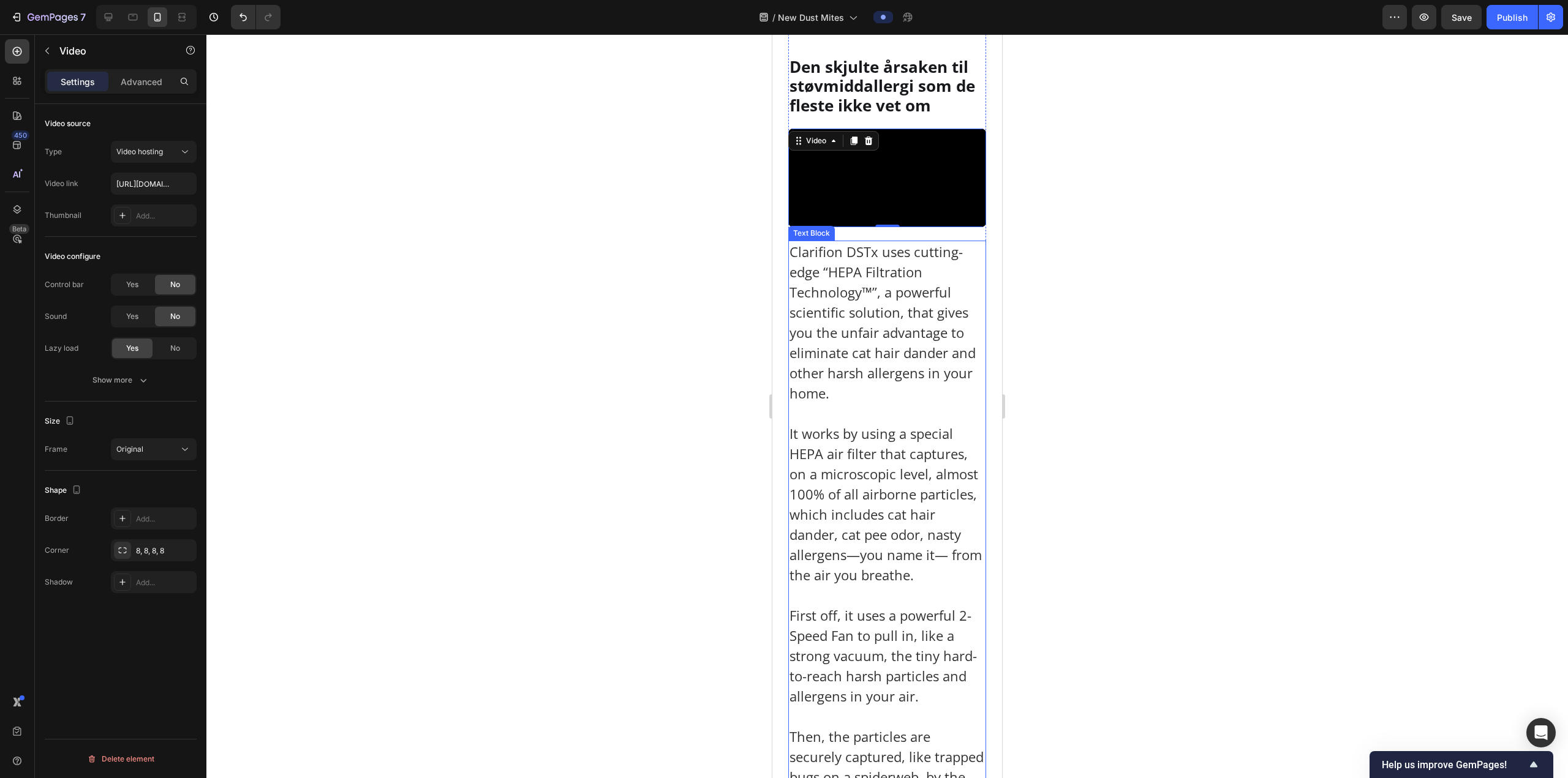
click at [861, 403] on p "Clarifion DSTx uses cutting-edge “HEPA Filtration Technology™”, a powerful scie…" at bounding box center [887, 323] width 195 height 161
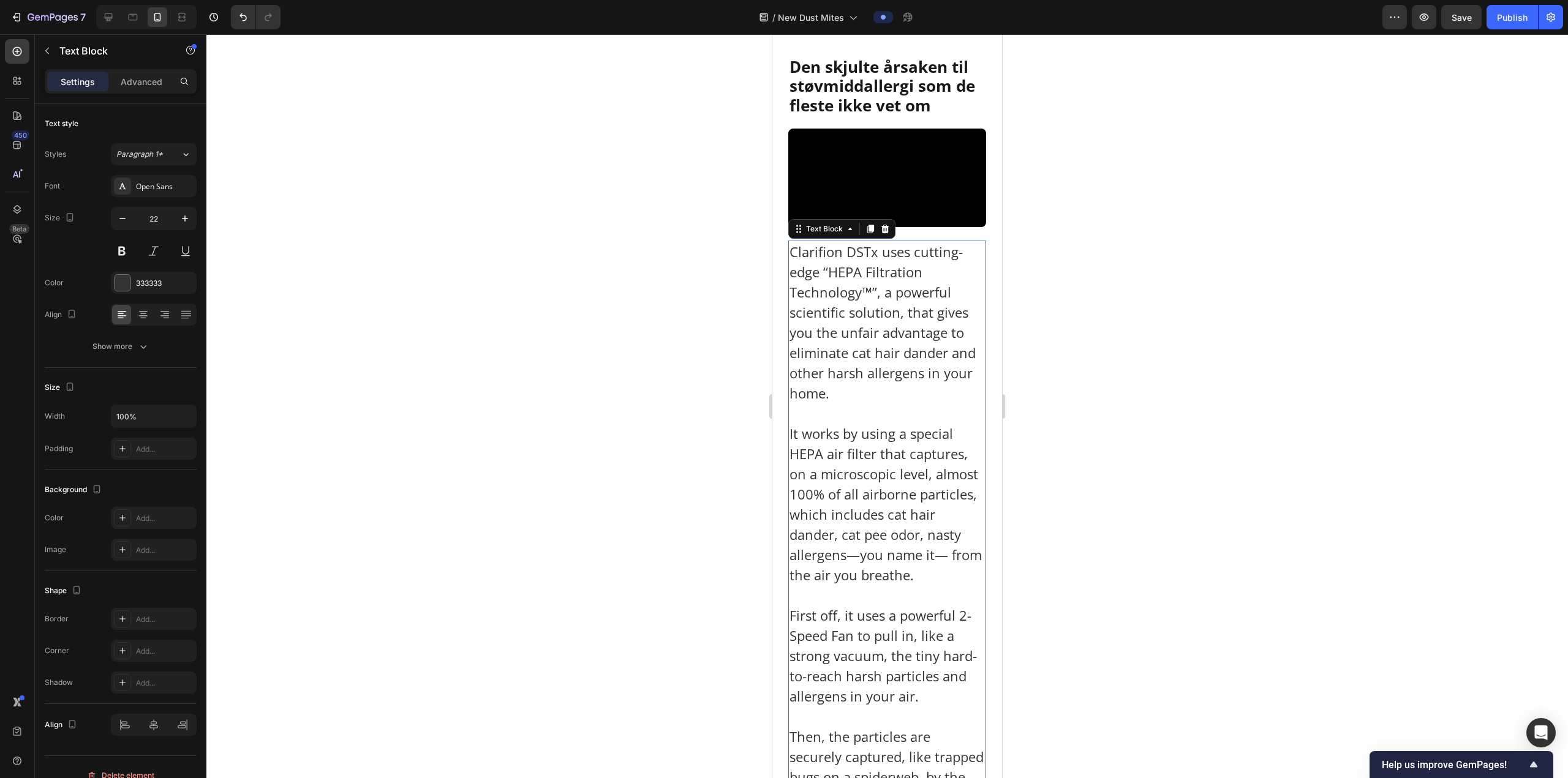
click at [861, 403] on p "Clarifion DSTx uses cutting-edge “HEPA Filtration Technology™”, a powerful scie…" at bounding box center [887, 323] width 195 height 161
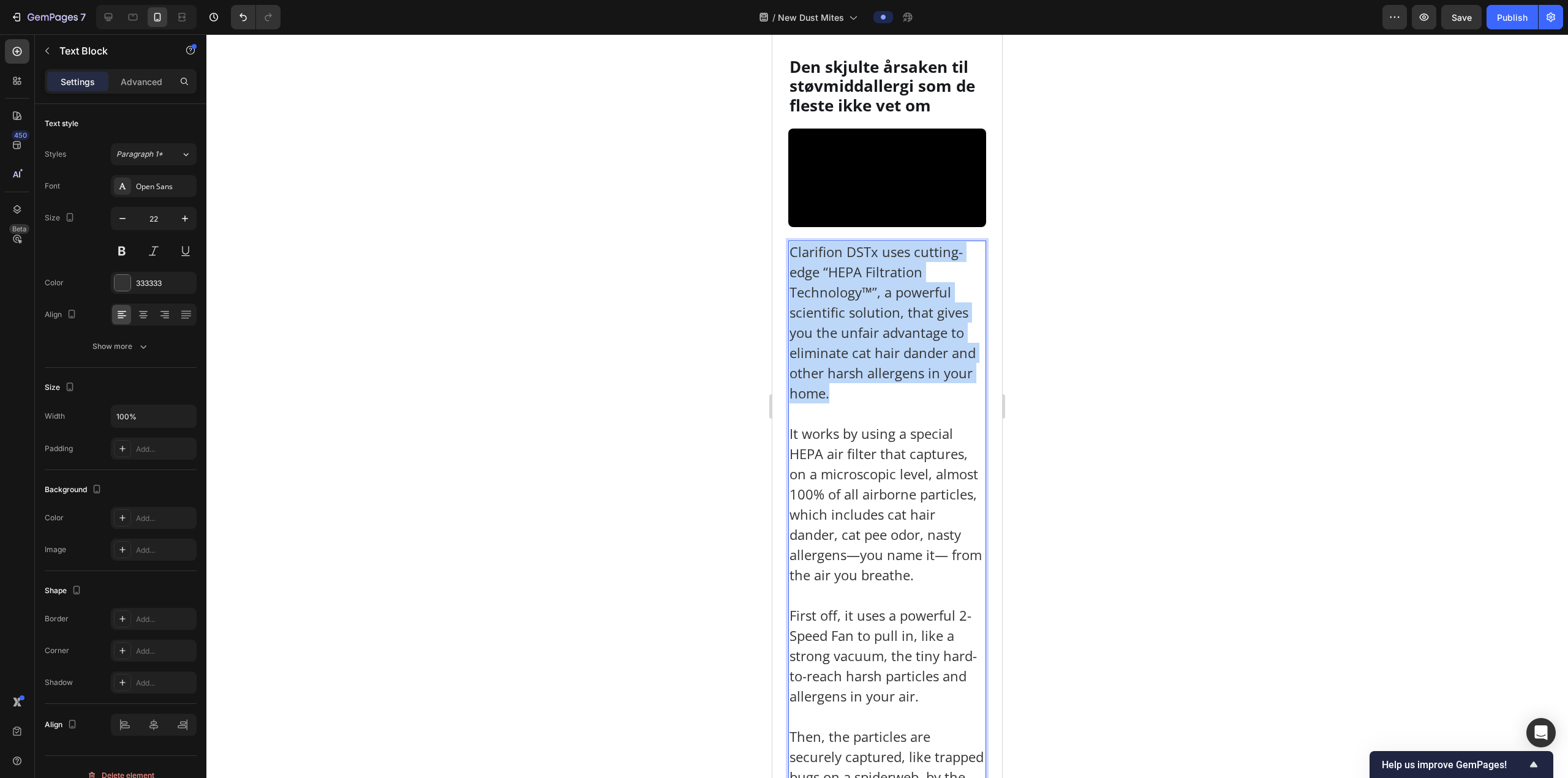
click at [861, 403] on p "Clarifion DSTx uses cutting-edge “HEPA Filtration Technology™”, a powerful scie…" at bounding box center [887, 323] width 195 height 161
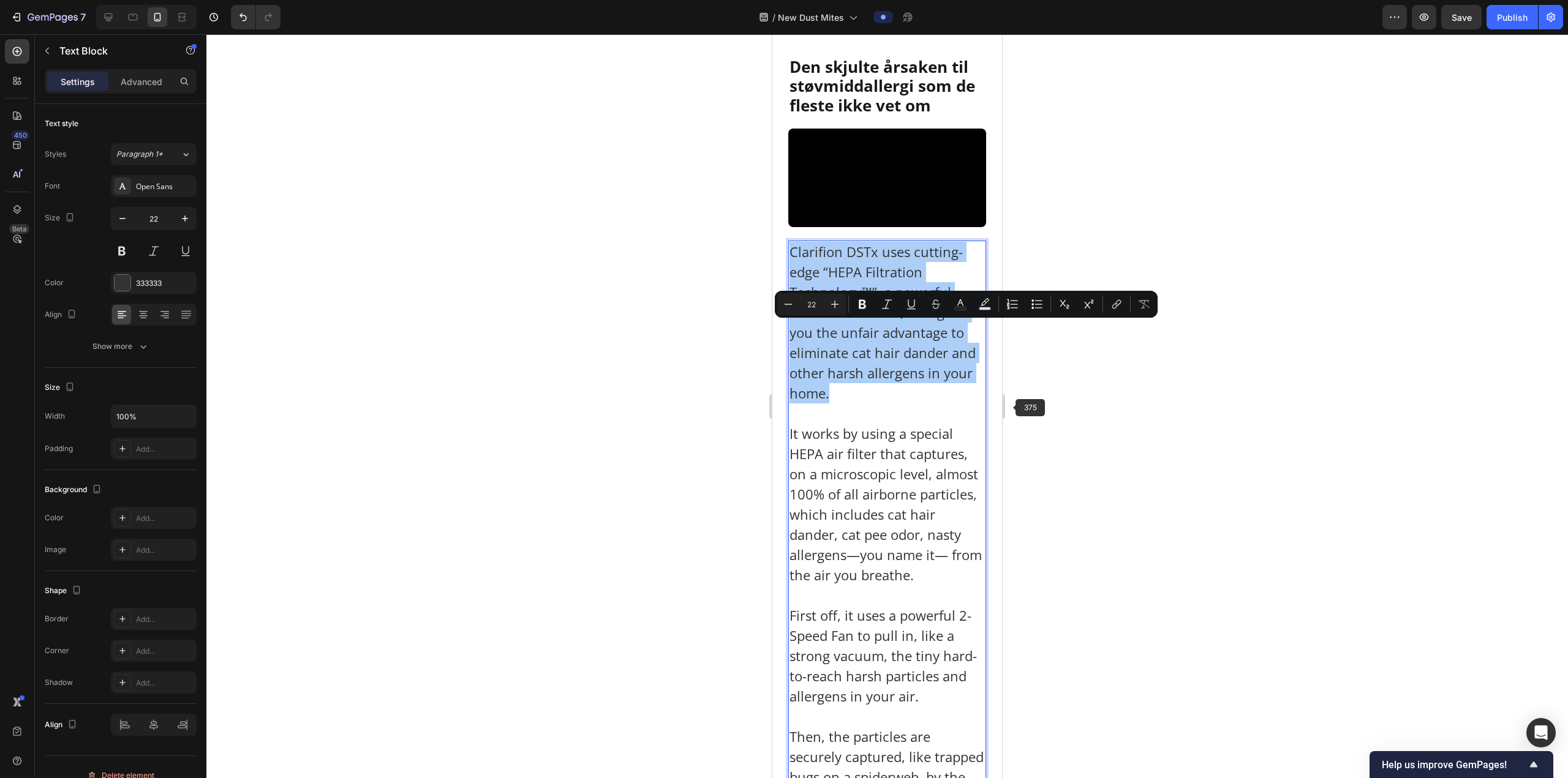
click at [1057, 398] on div at bounding box center [886, 406] width 1361 height 744
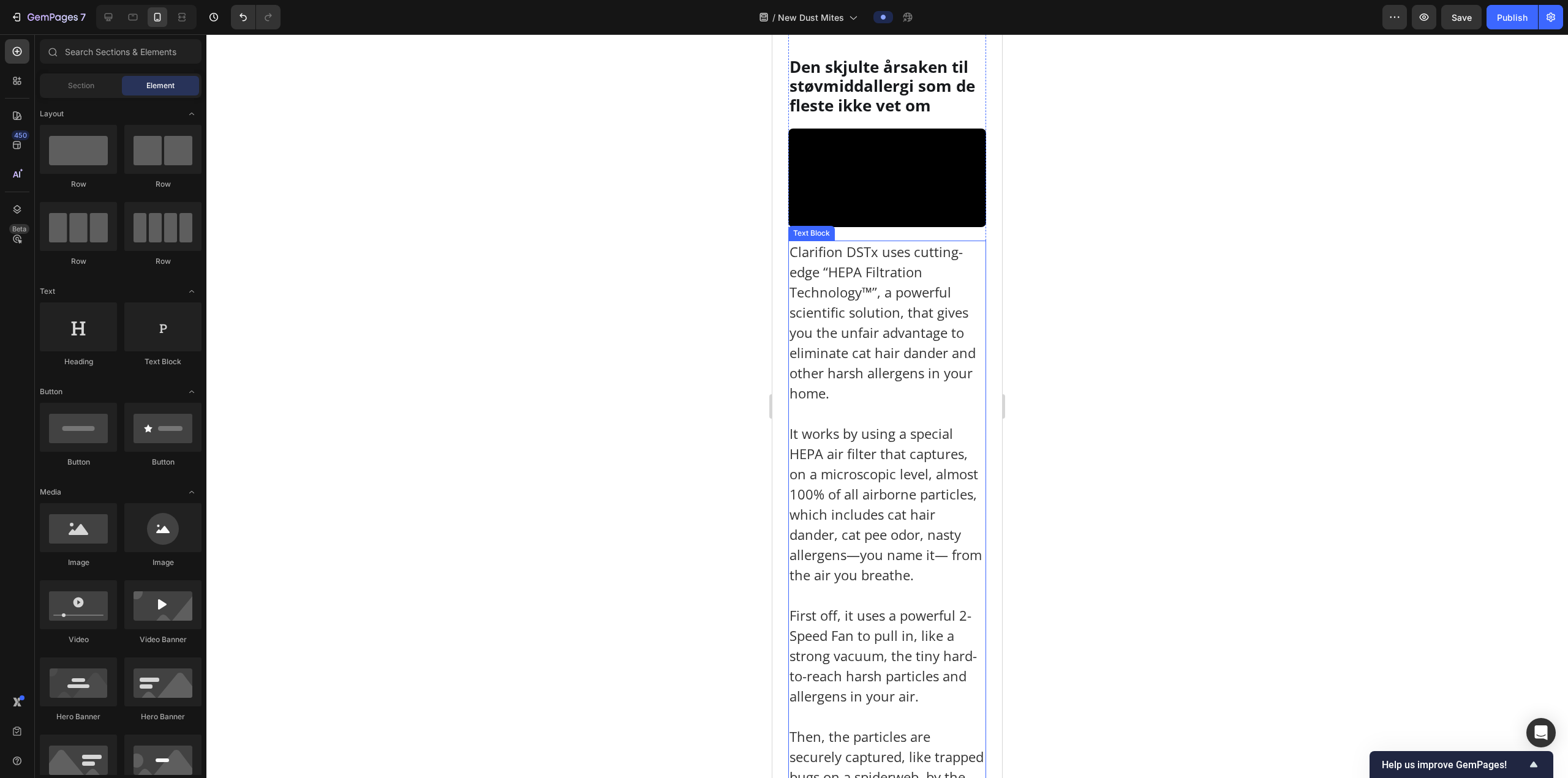
click at [896, 403] on p "Clarifion DSTx uses cutting-edge “HEPA Filtration Technology™”, a powerful scie…" at bounding box center [887, 323] width 195 height 161
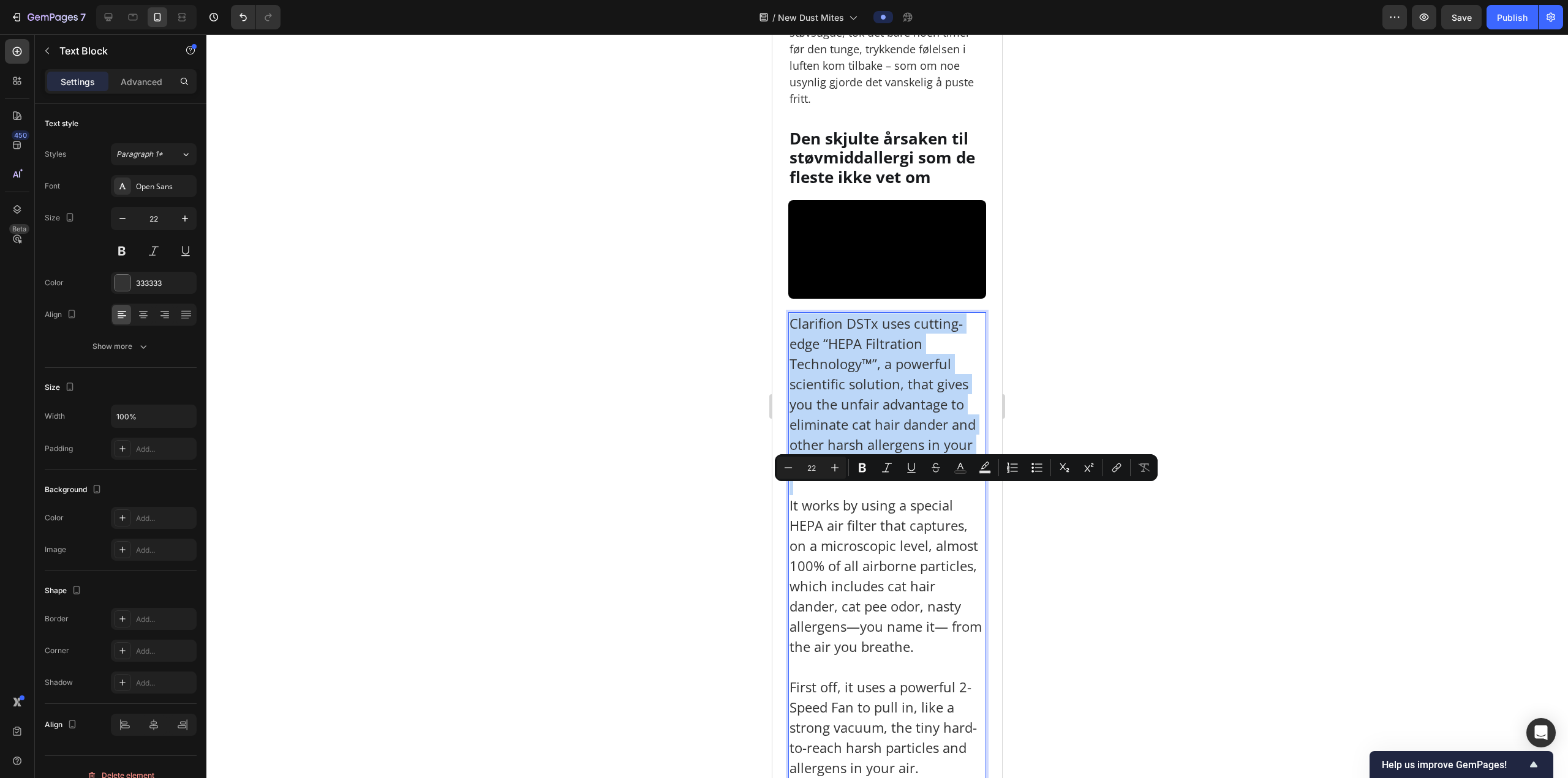
scroll to position [1673, 0]
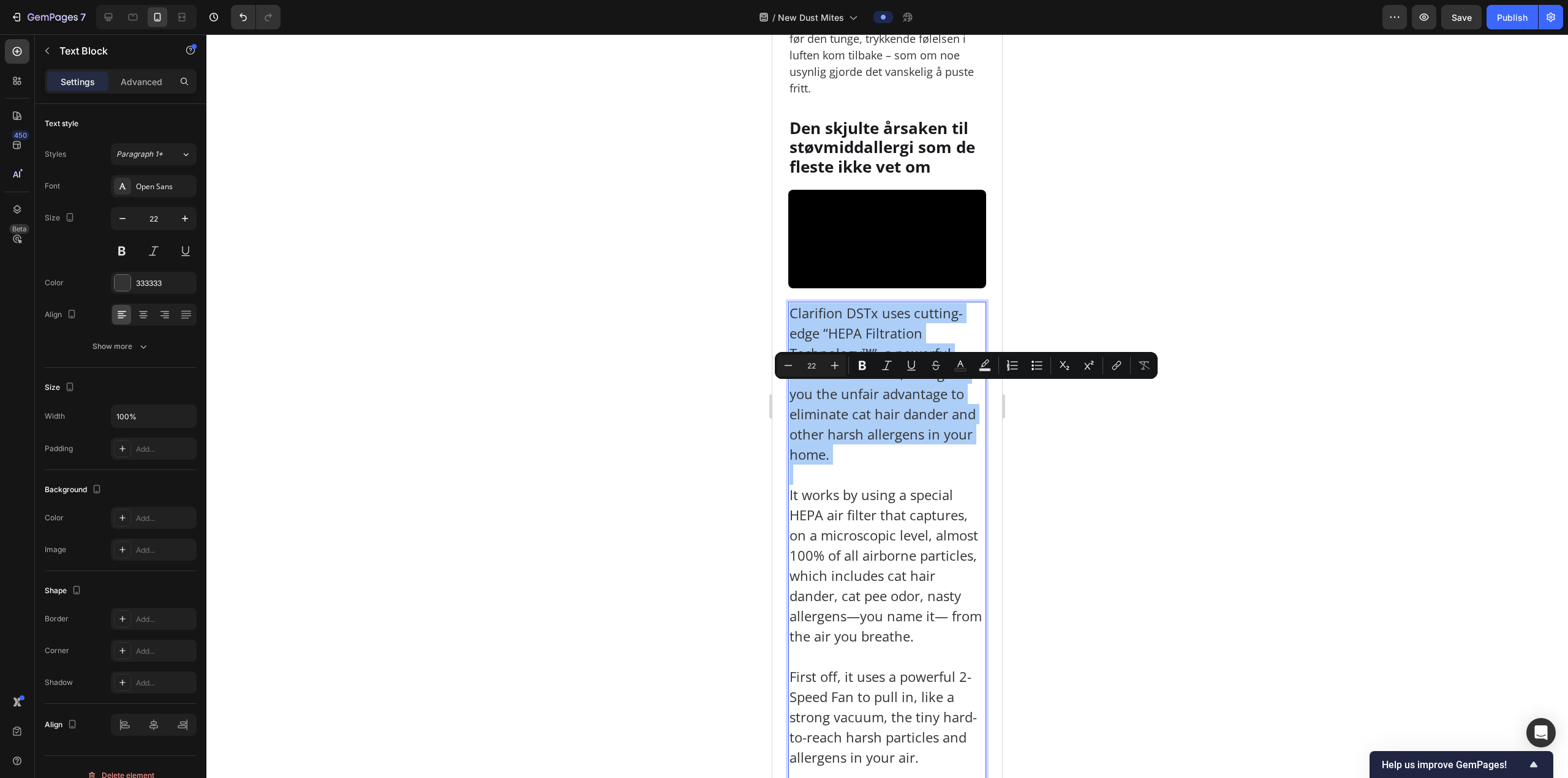
click at [1057, 433] on div at bounding box center [886, 406] width 1361 height 744
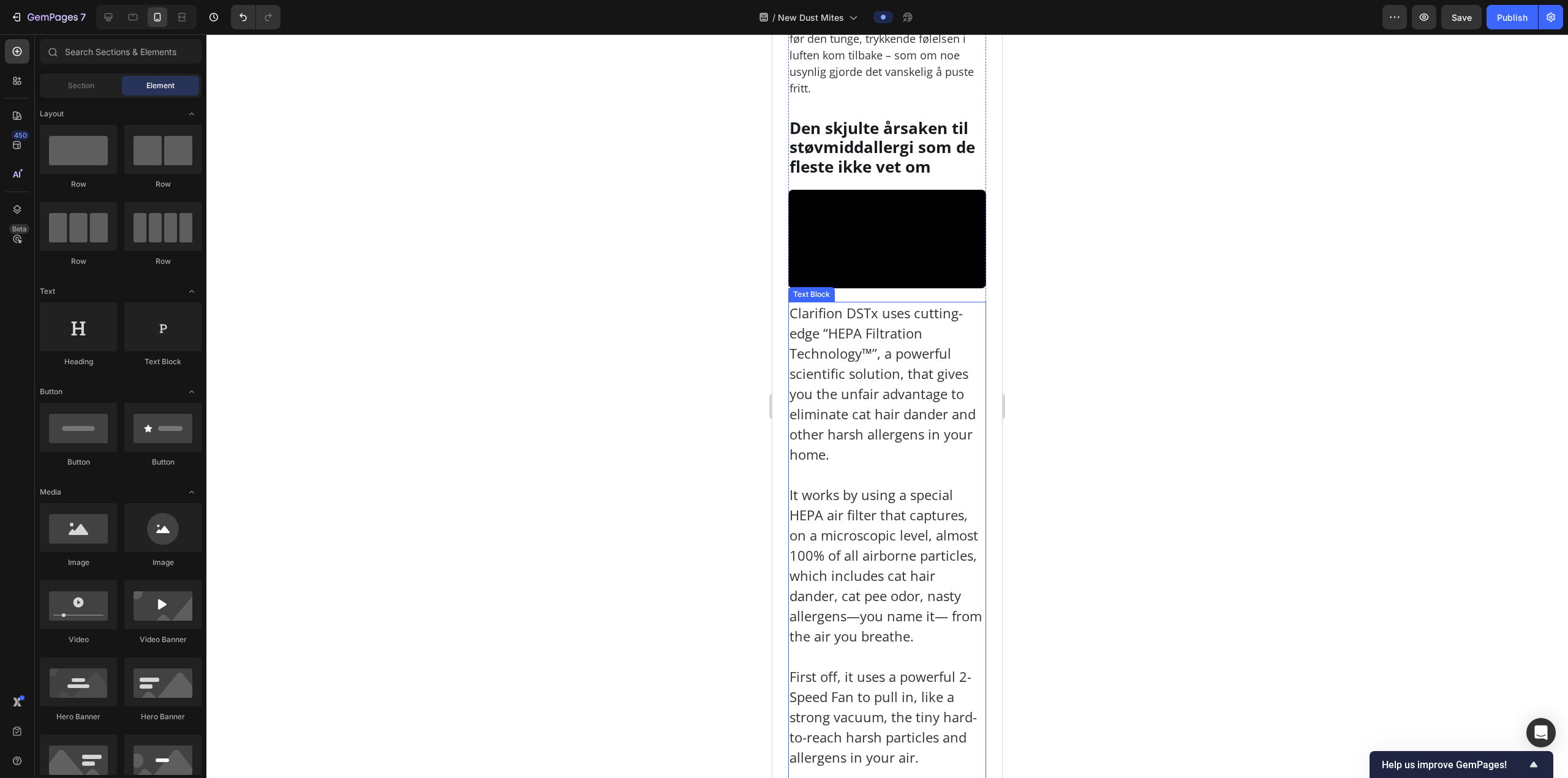
click at [897, 465] on p "Clarifion DSTx uses cutting-edge “HEPA Filtration Technology™”, a powerful scie…" at bounding box center [887, 383] width 195 height 161
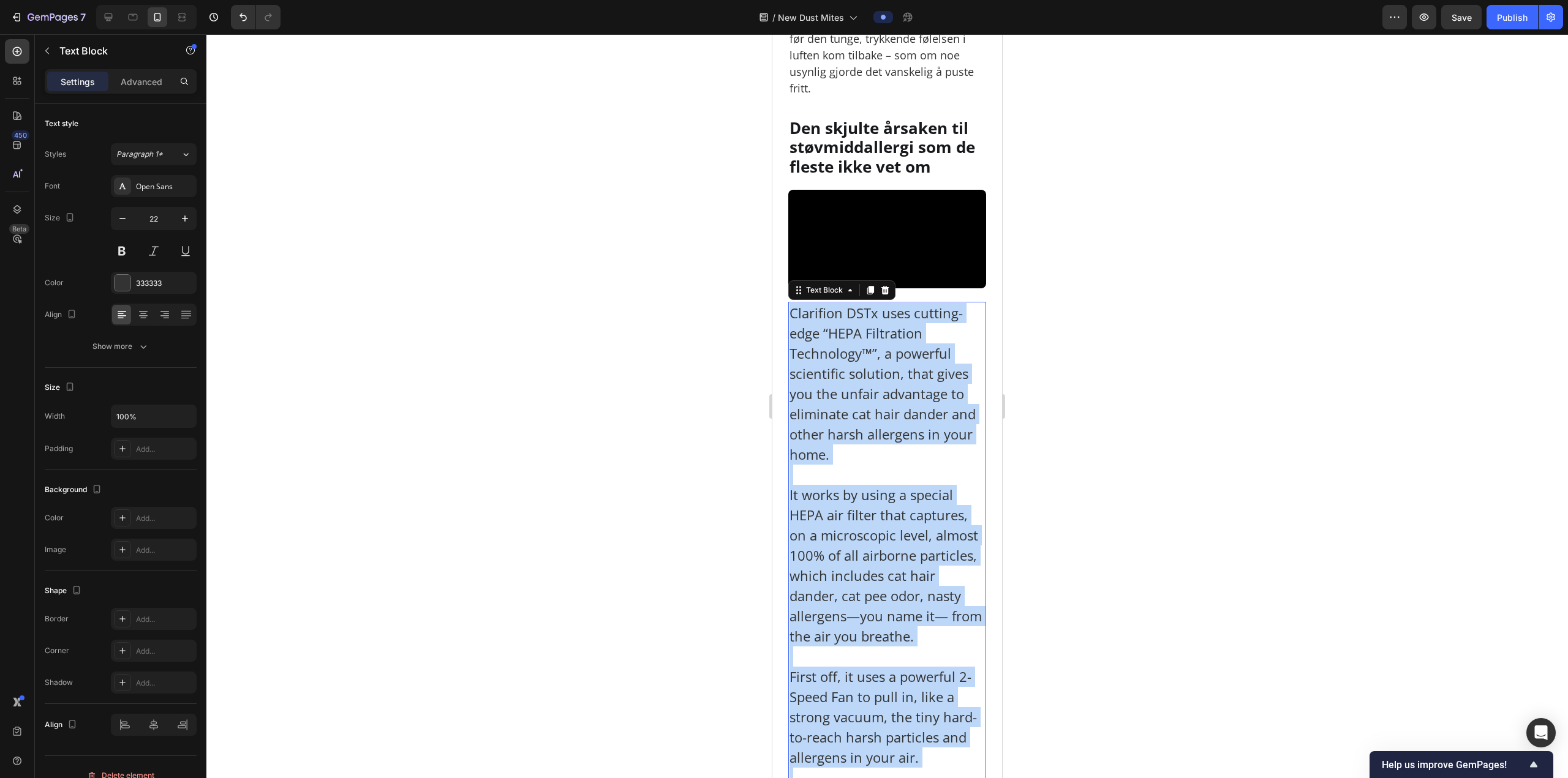
click at [881, 455] on p "Clarifion DSTx uses cutting-edge “HEPA Filtration Technology™”, a powerful scie…" at bounding box center [887, 383] width 195 height 161
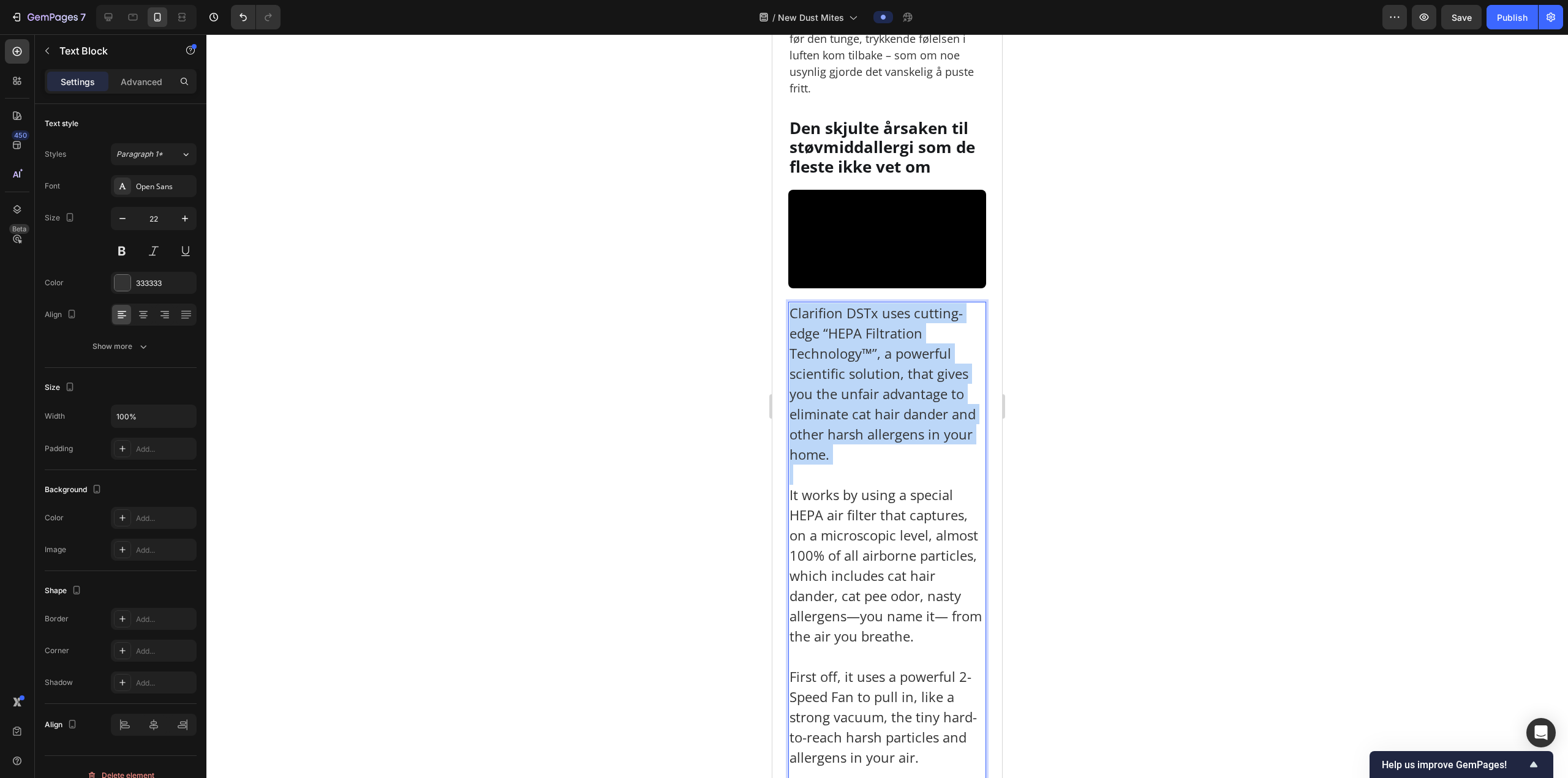
click at [881, 455] on p "Clarifion DSTx uses cutting-edge “HEPA Filtration Technology™”, a powerful scie…" at bounding box center [887, 383] width 195 height 161
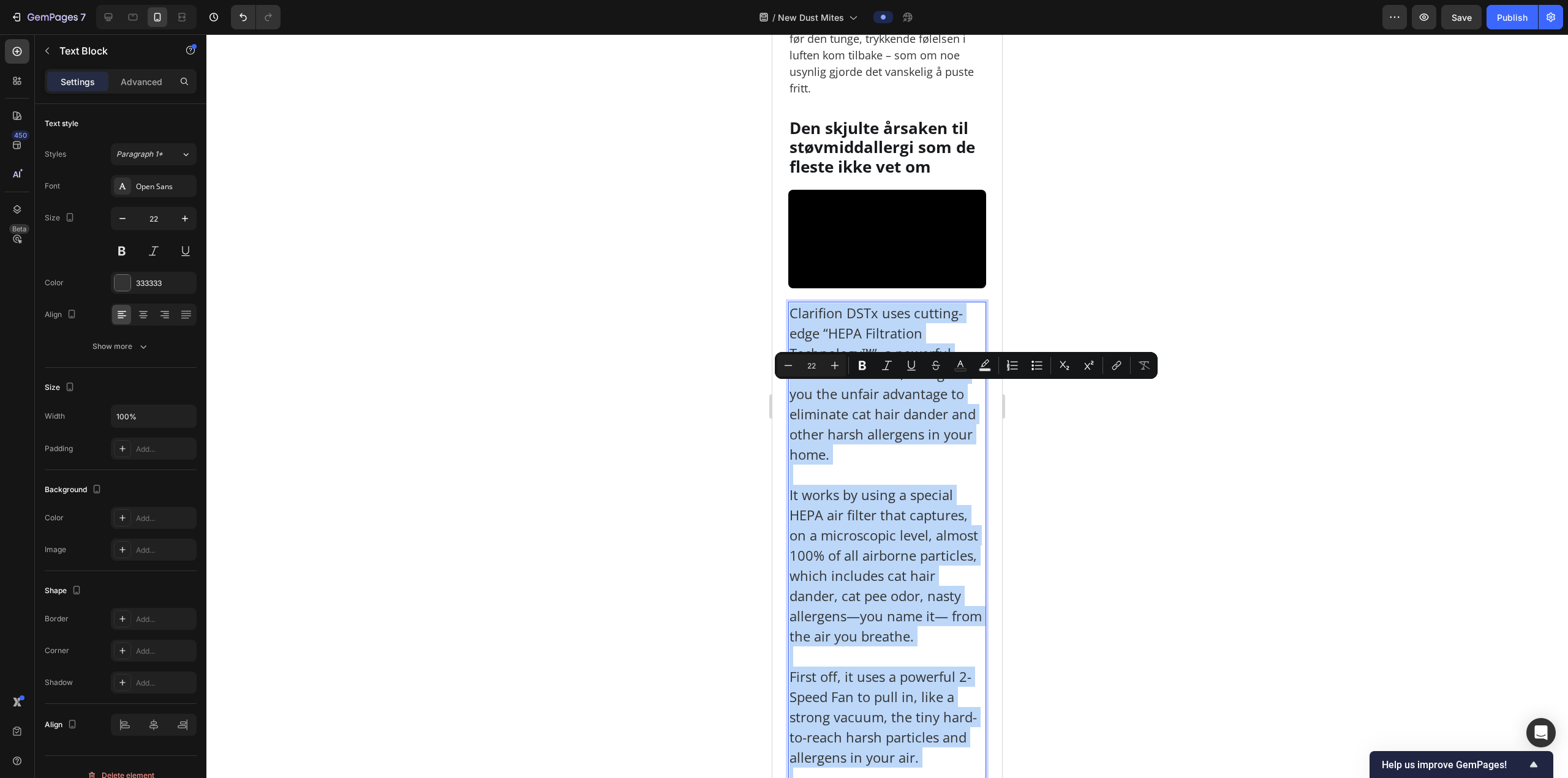
type input "11"
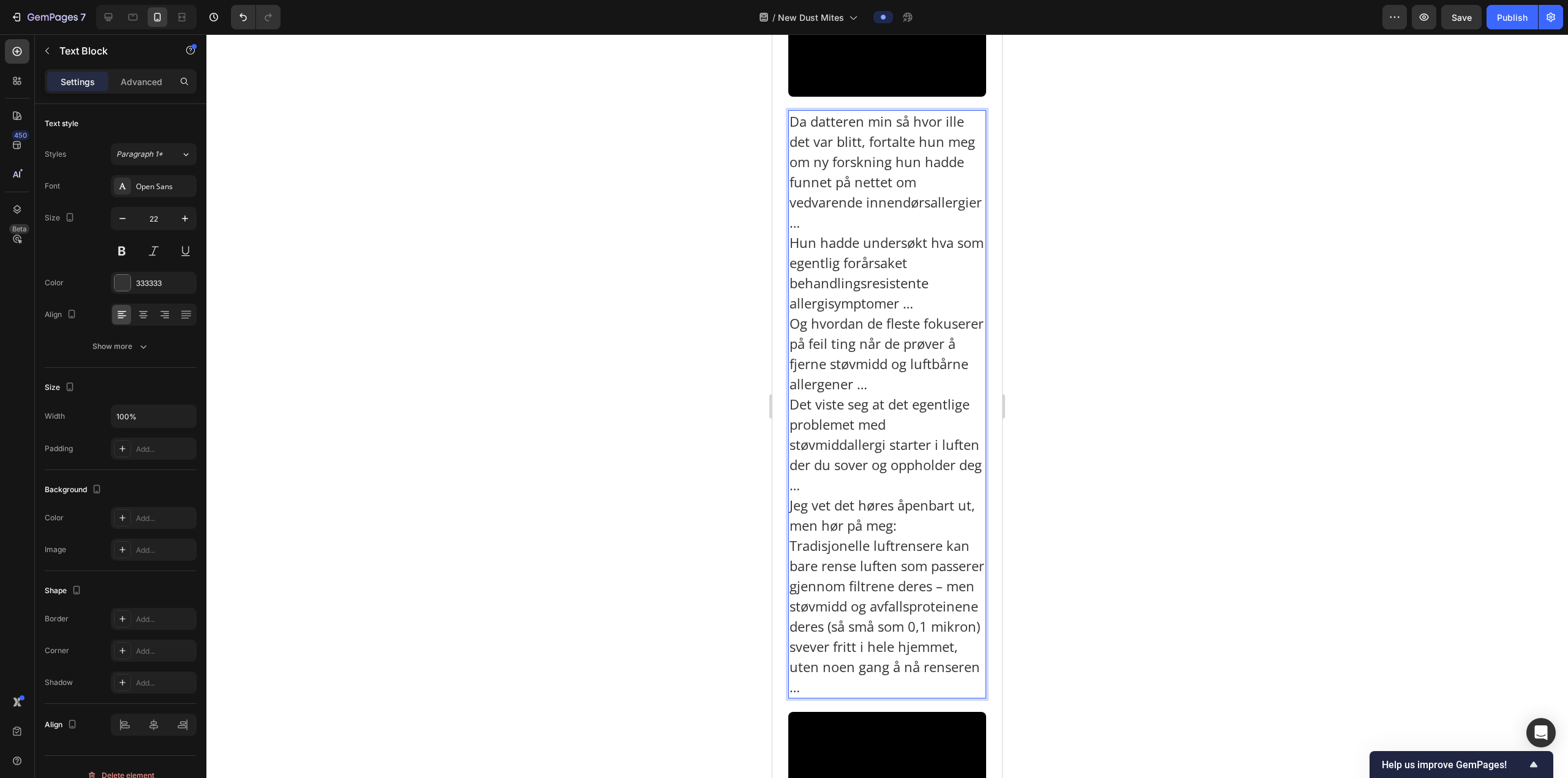
scroll to position [1875, 0]
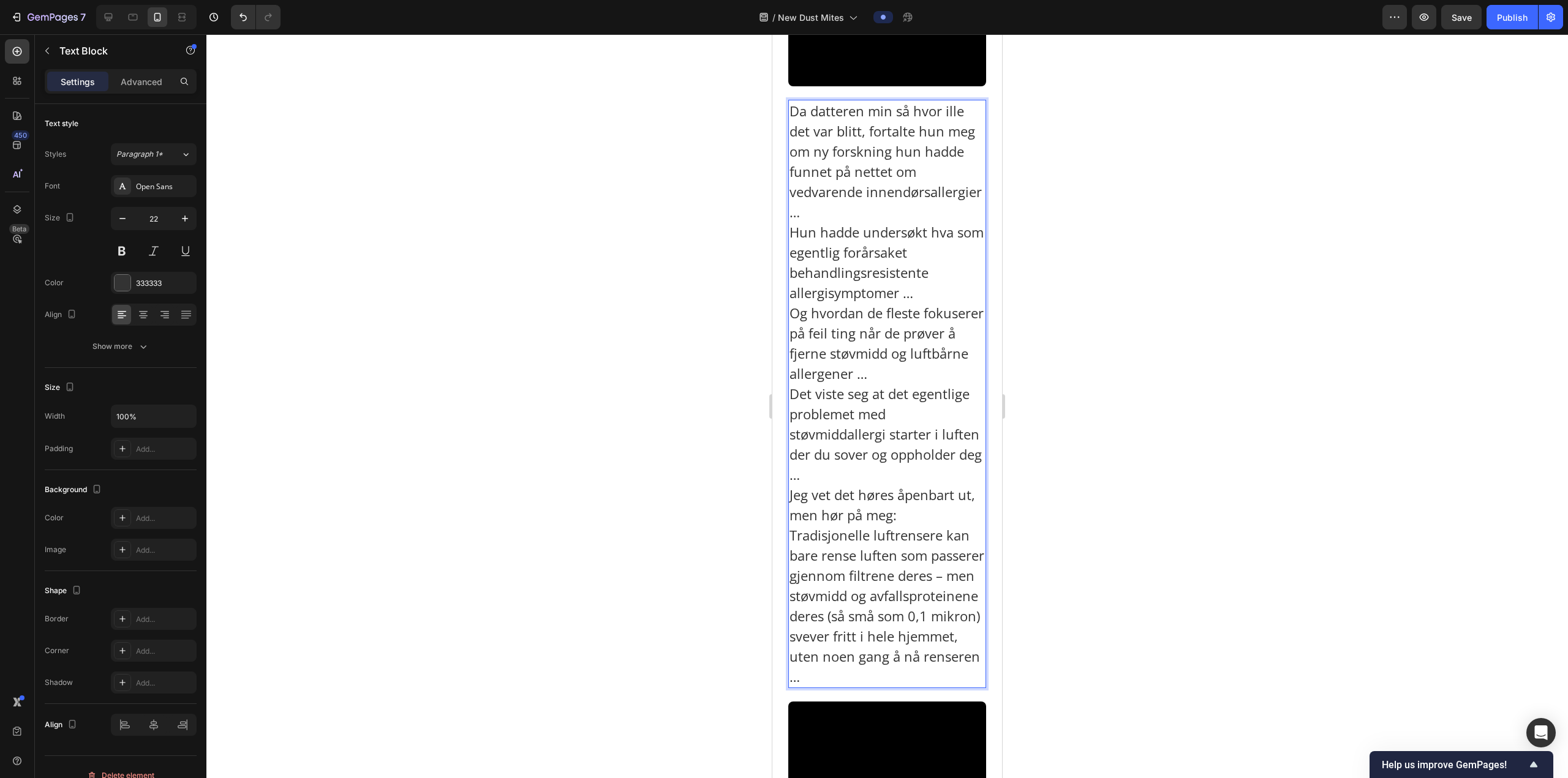
click at [942, 292] on p "Da datteren min så hvor ille det var blitt, fortalte hun meg om ny forskning hu…" at bounding box center [887, 393] width 195 height 585
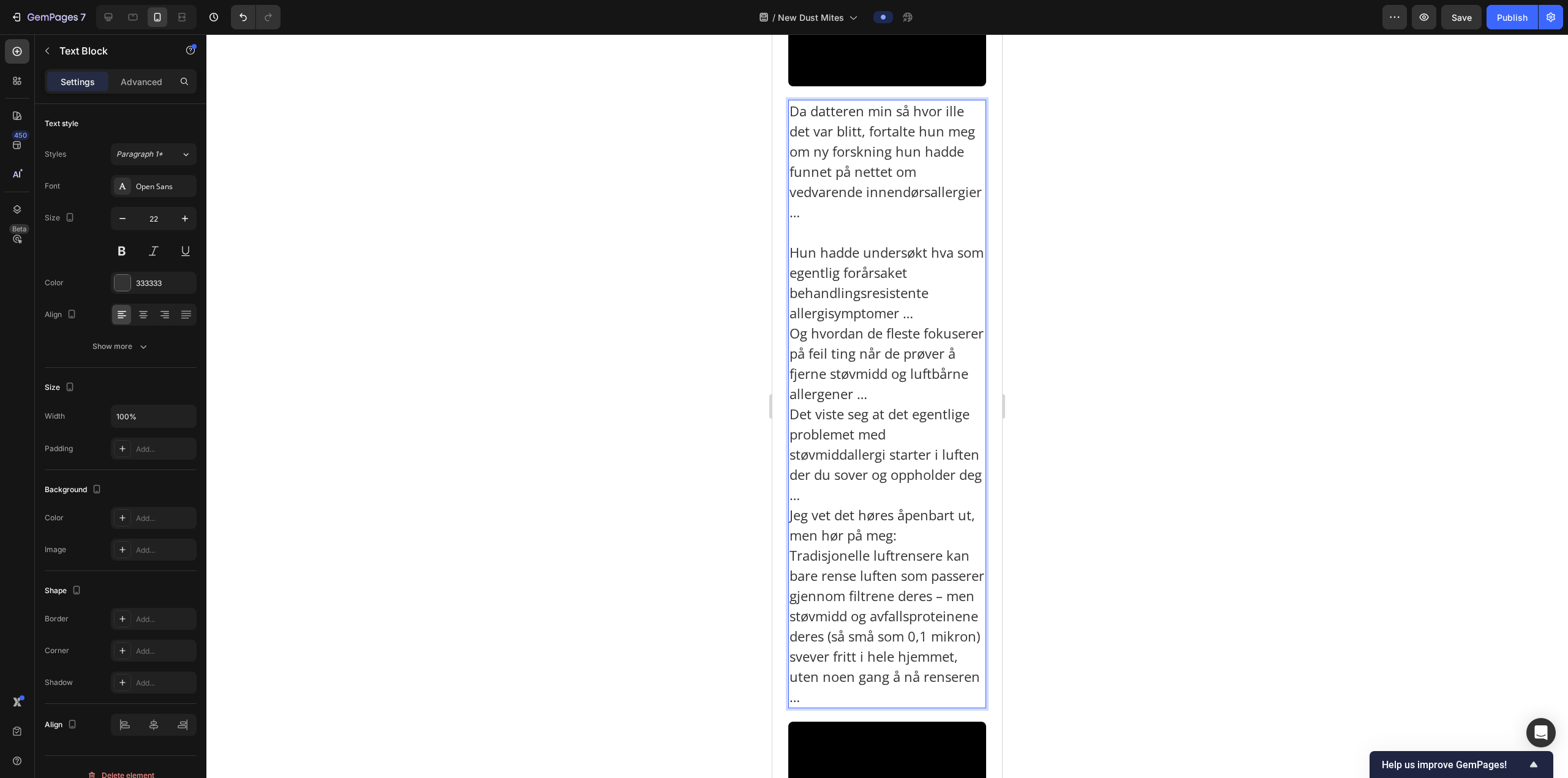
click at [934, 403] on p "⁠⁠⁠⁠⁠⁠⁠ Hun hadde undersøkt hva som egentlig forårsaket behandlingsresistente a…" at bounding box center [887, 464] width 195 height 485
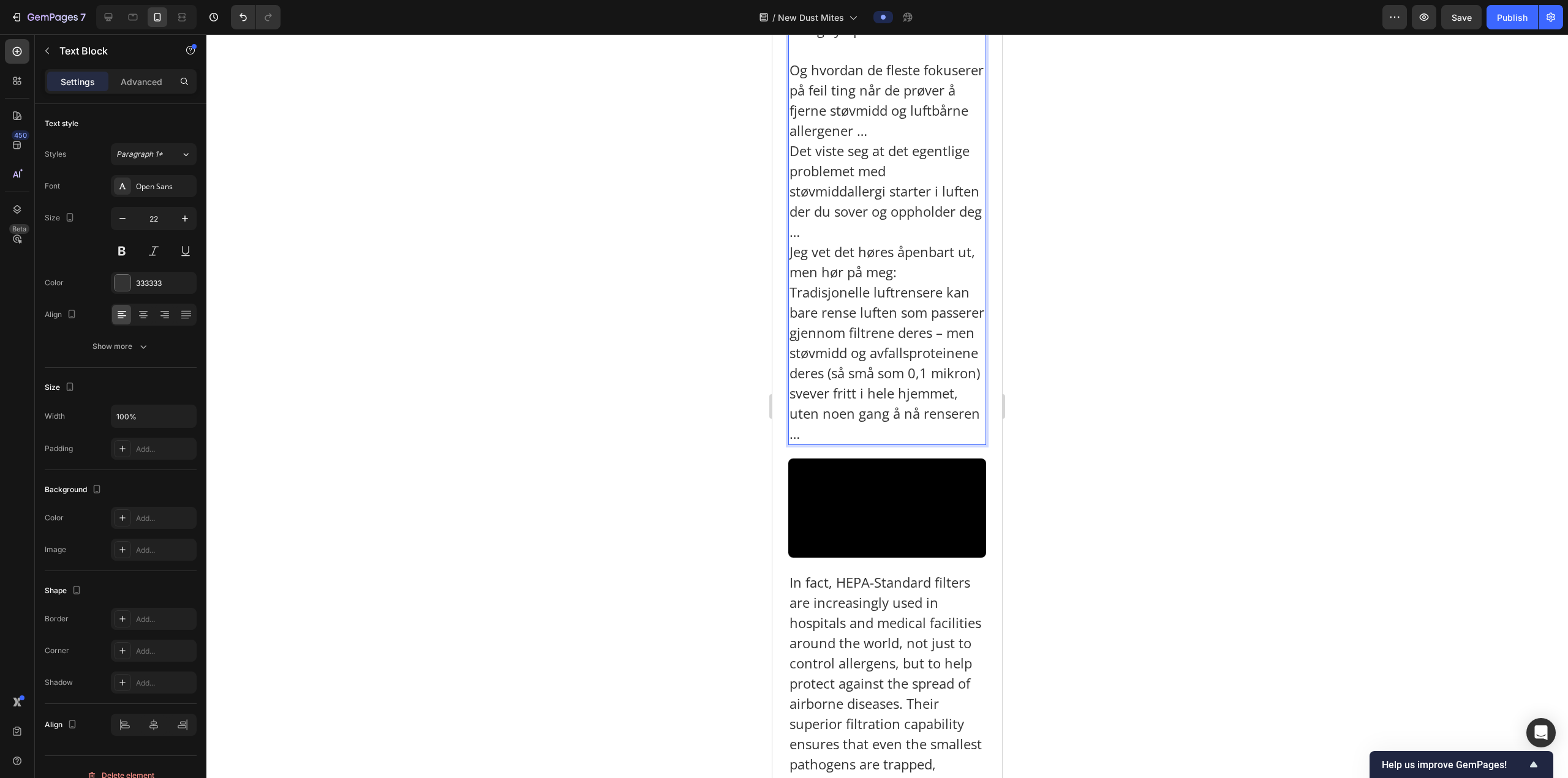
scroll to position [2181, 0]
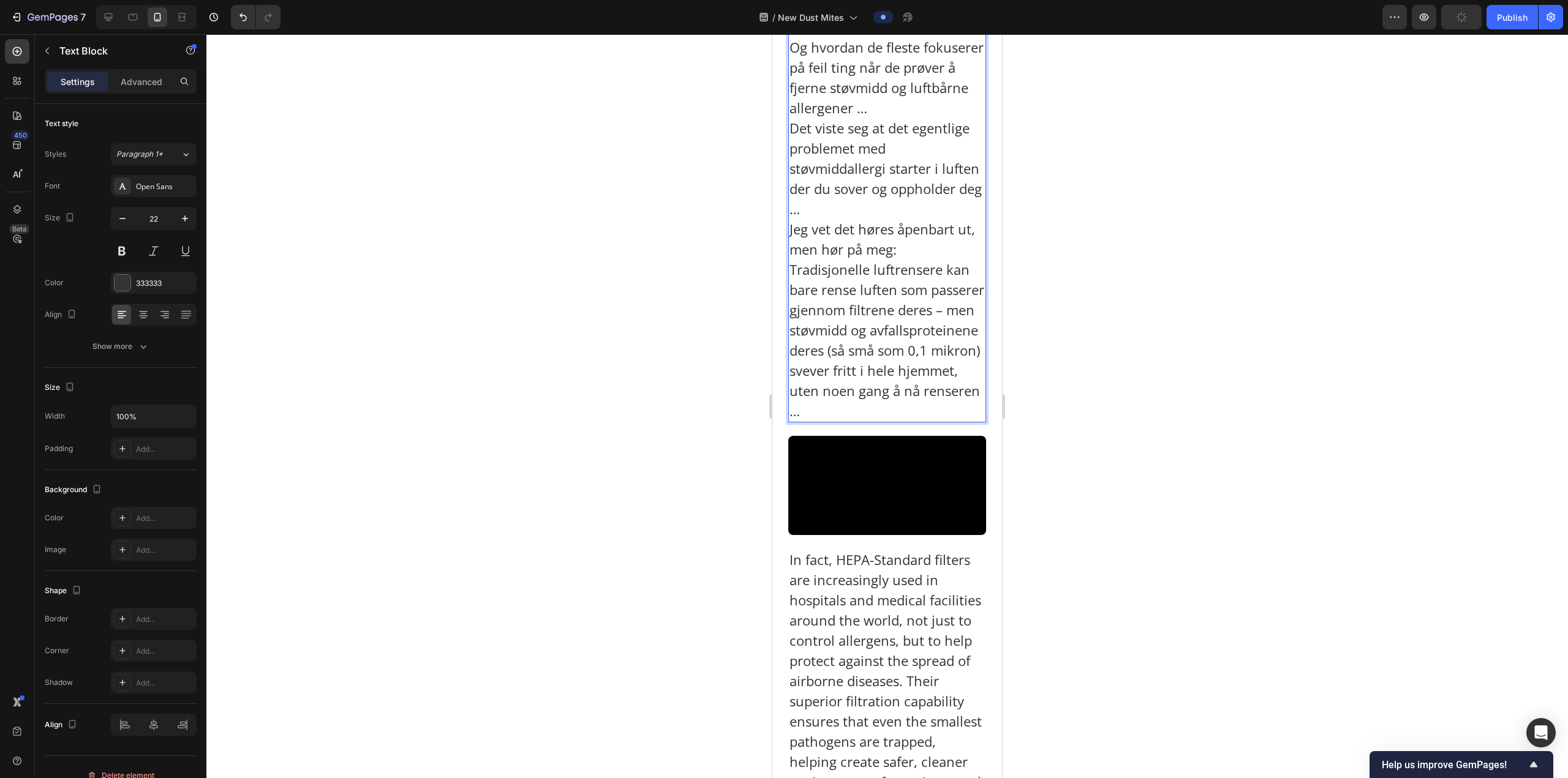
click at [937, 194] on p "⁠⁠⁠⁠⁠⁠⁠ Og hvordan de fleste fokuserer på feil ting når de prøver å fjerne støv…" at bounding box center [887, 219] width 195 height 404
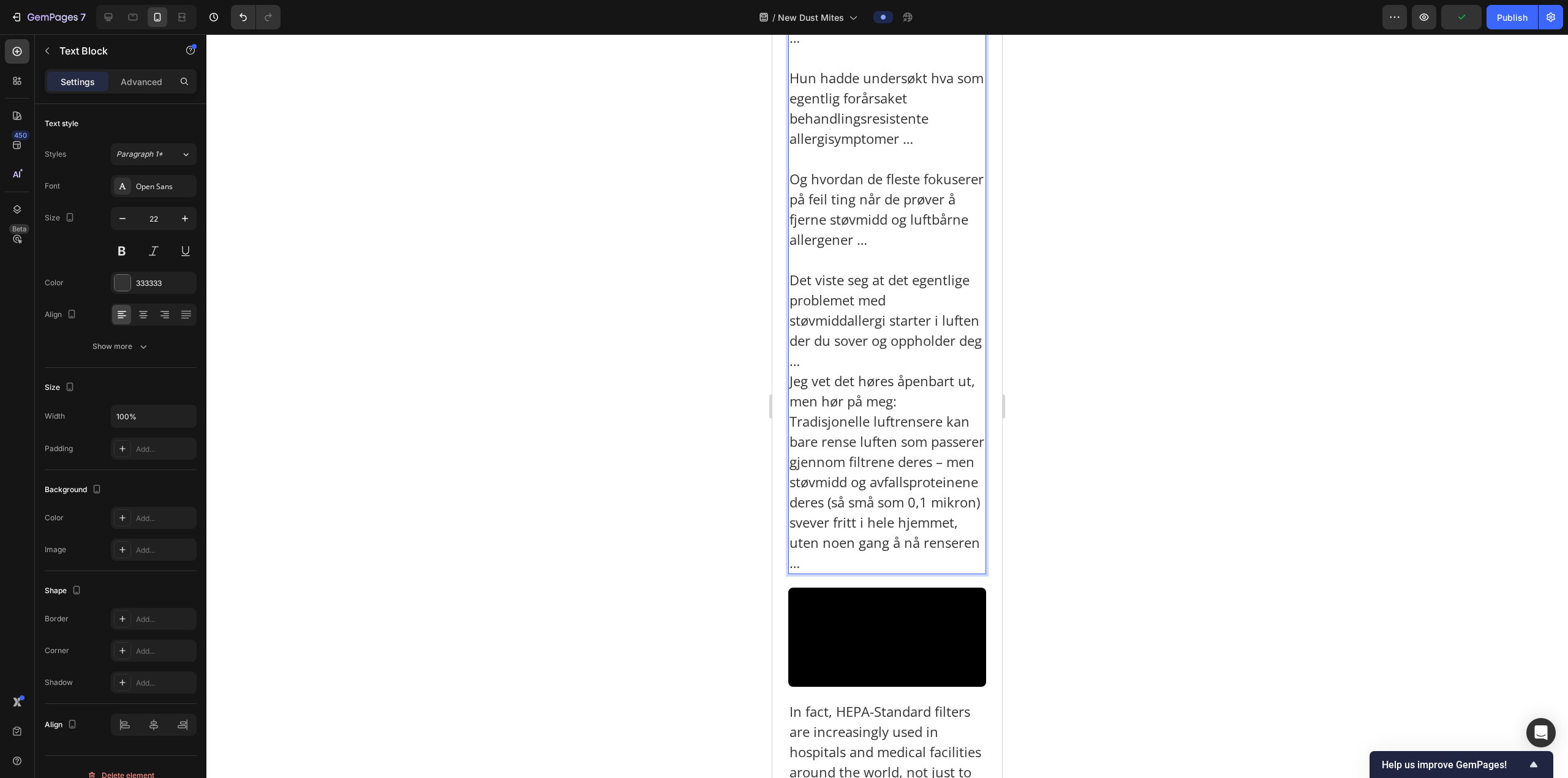
scroll to position [2120, 0]
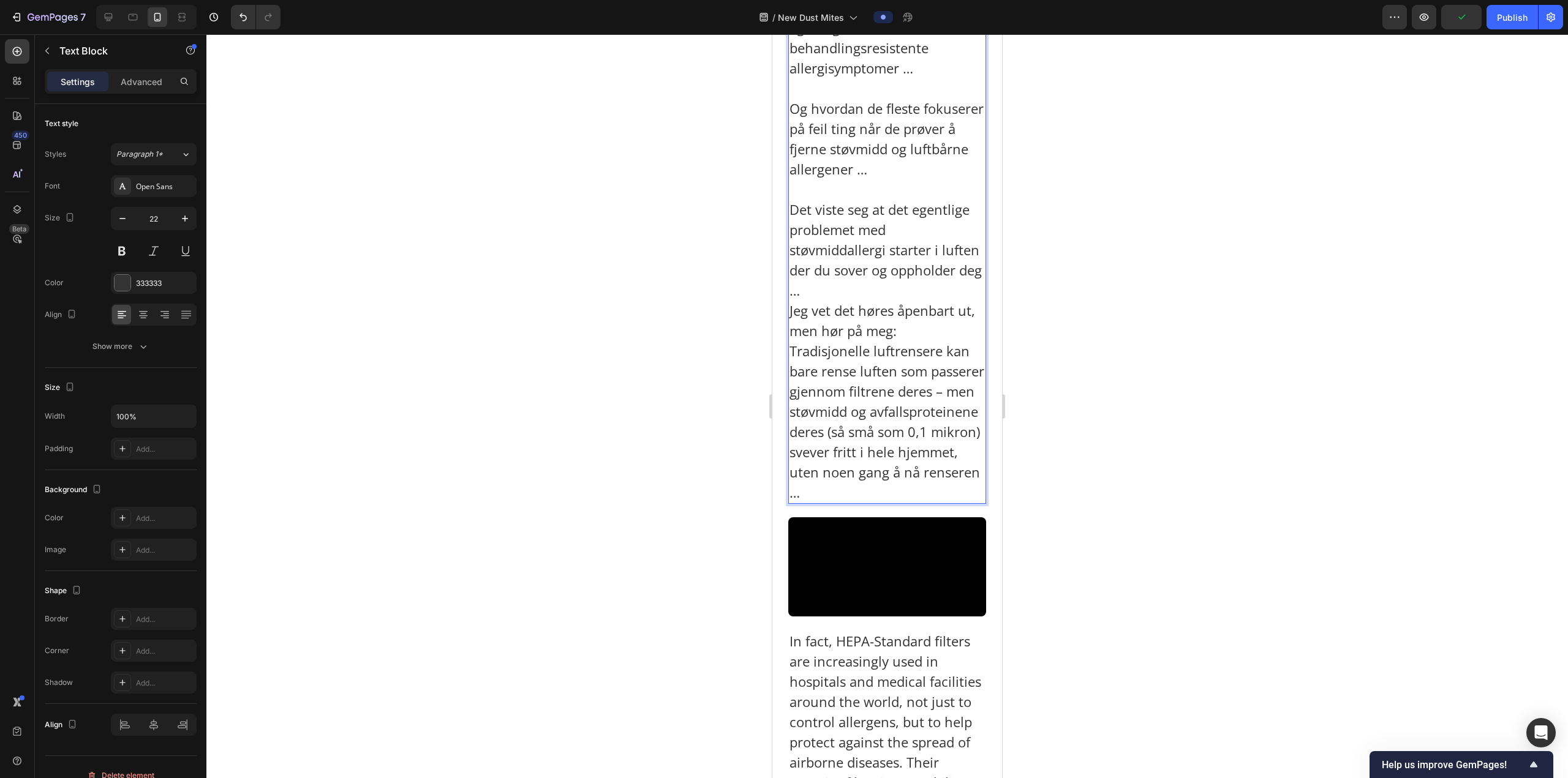
click at [929, 369] on p "⁠⁠⁠⁠⁠⁠⁠ Det viste seg at det egentlige problemet med støvmiddallergi starter i …" at bounding box center [887, 341] width 195 height 324
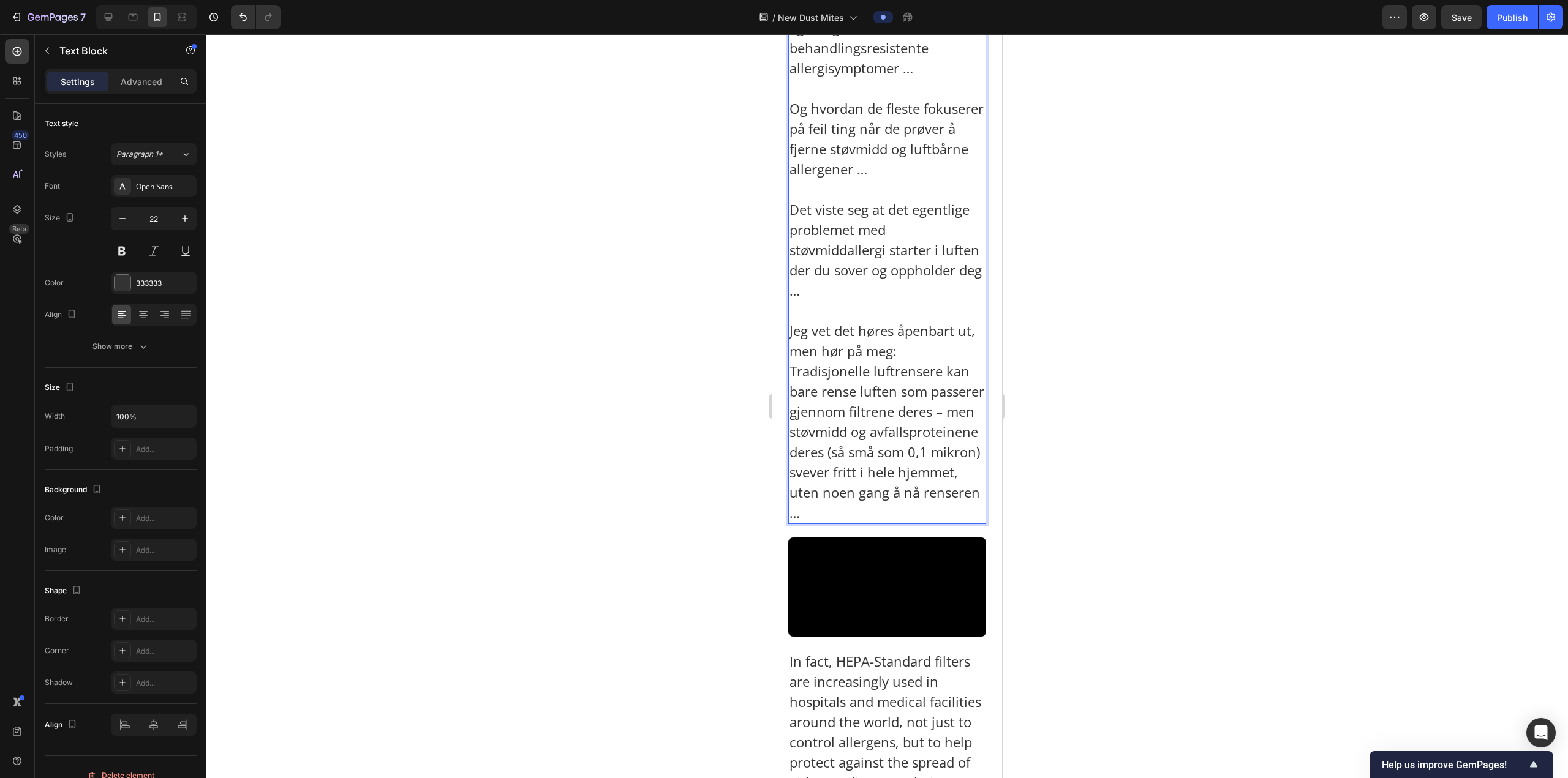
click at [932, 439] on p "⁠⁠⁠⁠⁠⁠⁠ Jeg vet det høres åpenbart ut, men hør på meg: Tradisjonelle luftrenser…" at bounding box center [887, 411] width 195 height 222
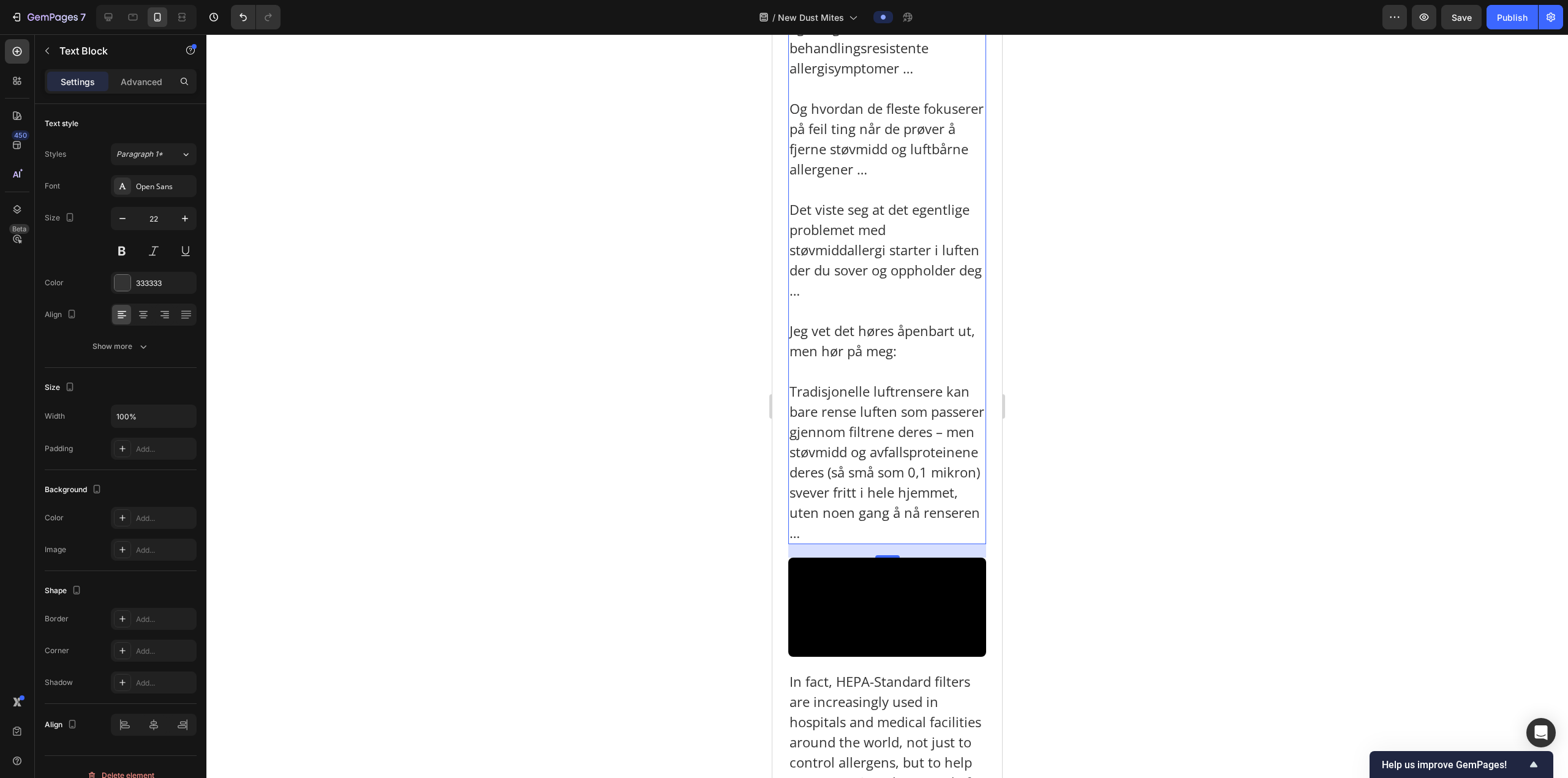
click at [1204, 361] on div at bounding box center [886, 406] width 1361 height 744
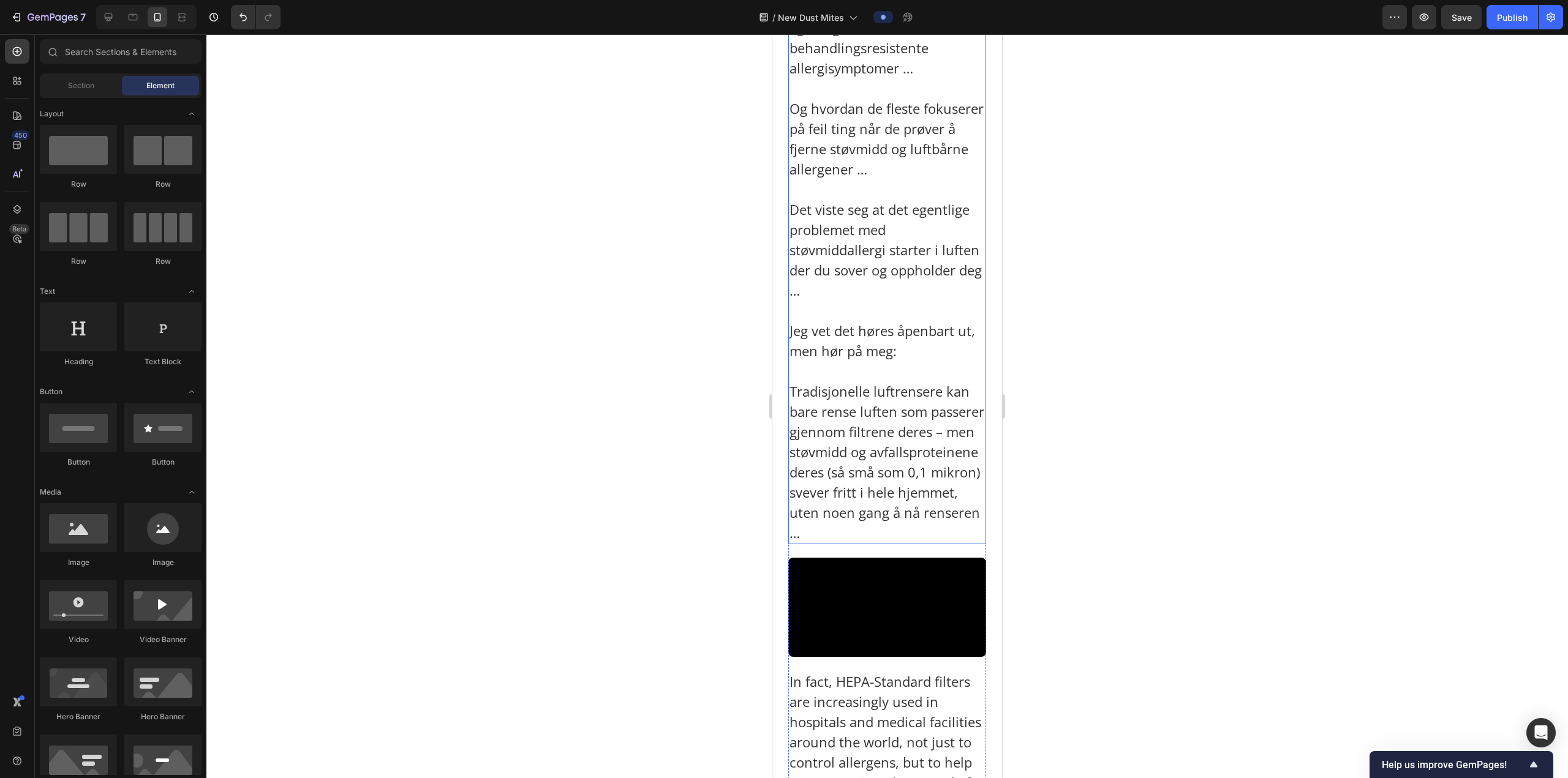
click at [913, 300] on p "Det viste seg at det egentlige problemet med støvmiddallergi starter i luften d…" at bounding box center [887, 240] width 195 height 121
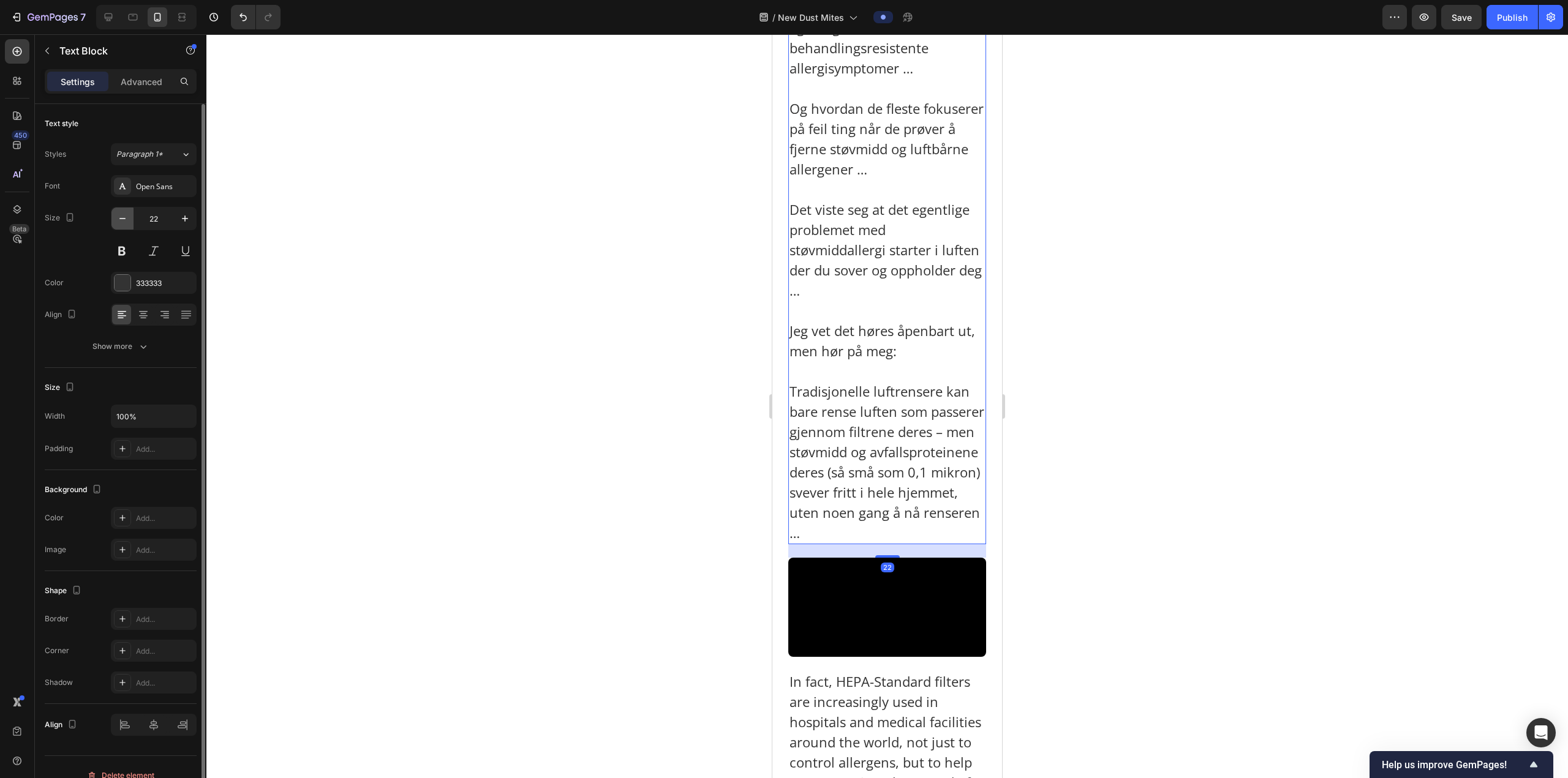
click at [121, 220] on icon "button" at bounding box center [122, 218] width 12 height 12
click at [121, 221] on icon "button" at bounding box center [122, 218] width 12 height 12
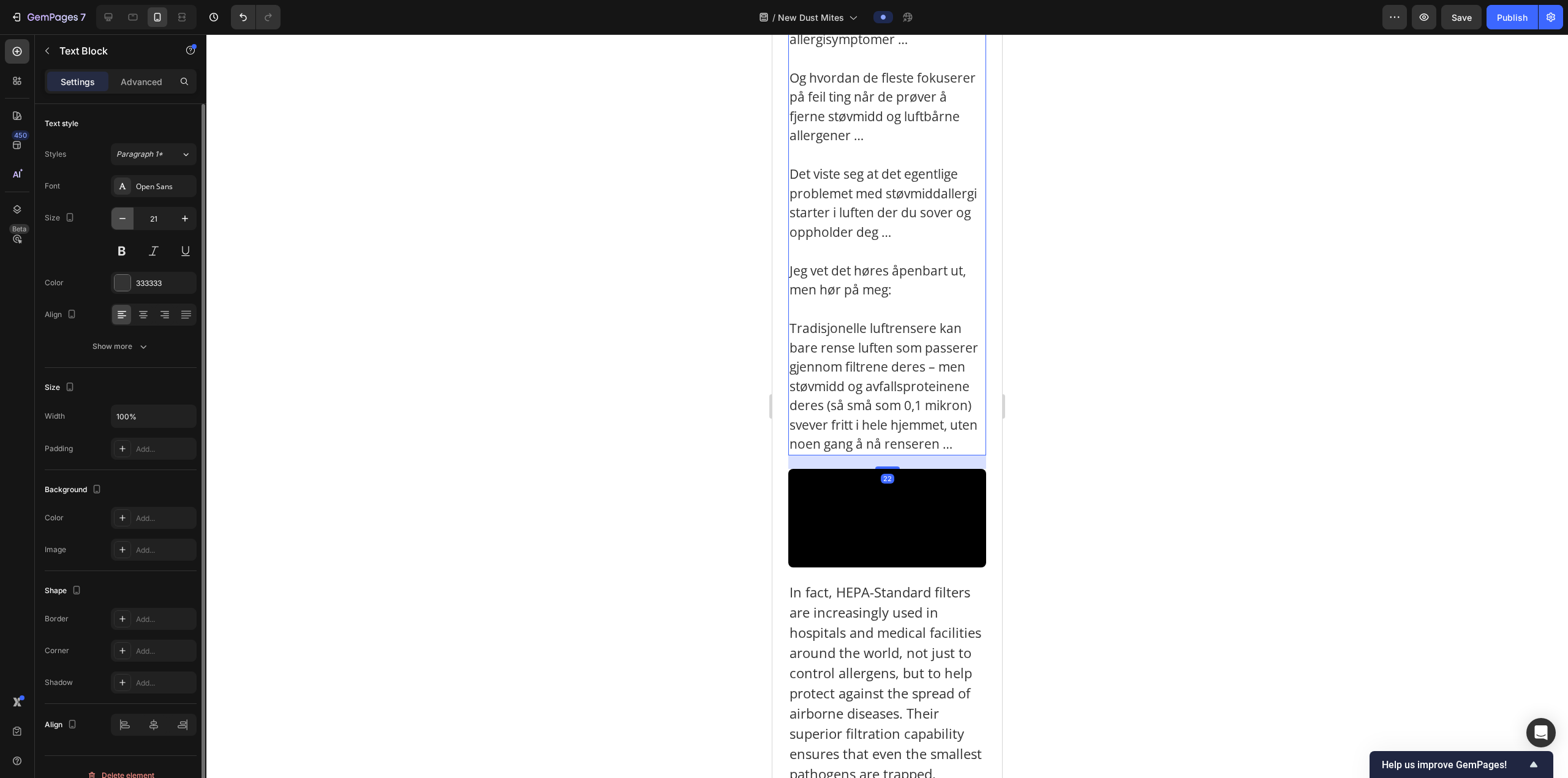
click at [121, 221] on icon "button" at bounding box center [122, 218] width 12 height 12
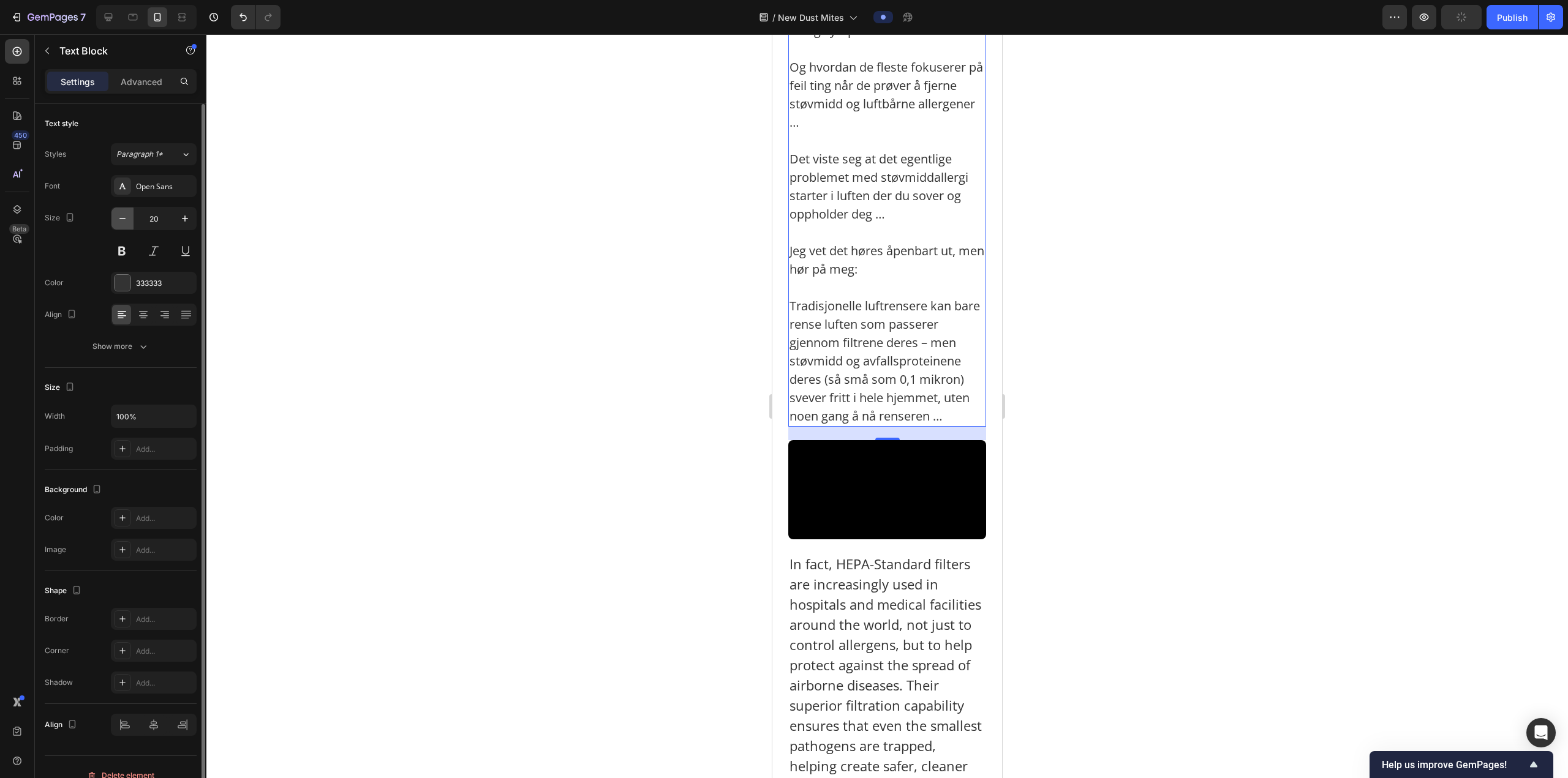
click at [121, 221] on icon "button" at bounding box center [122, 218] width 12 height 12
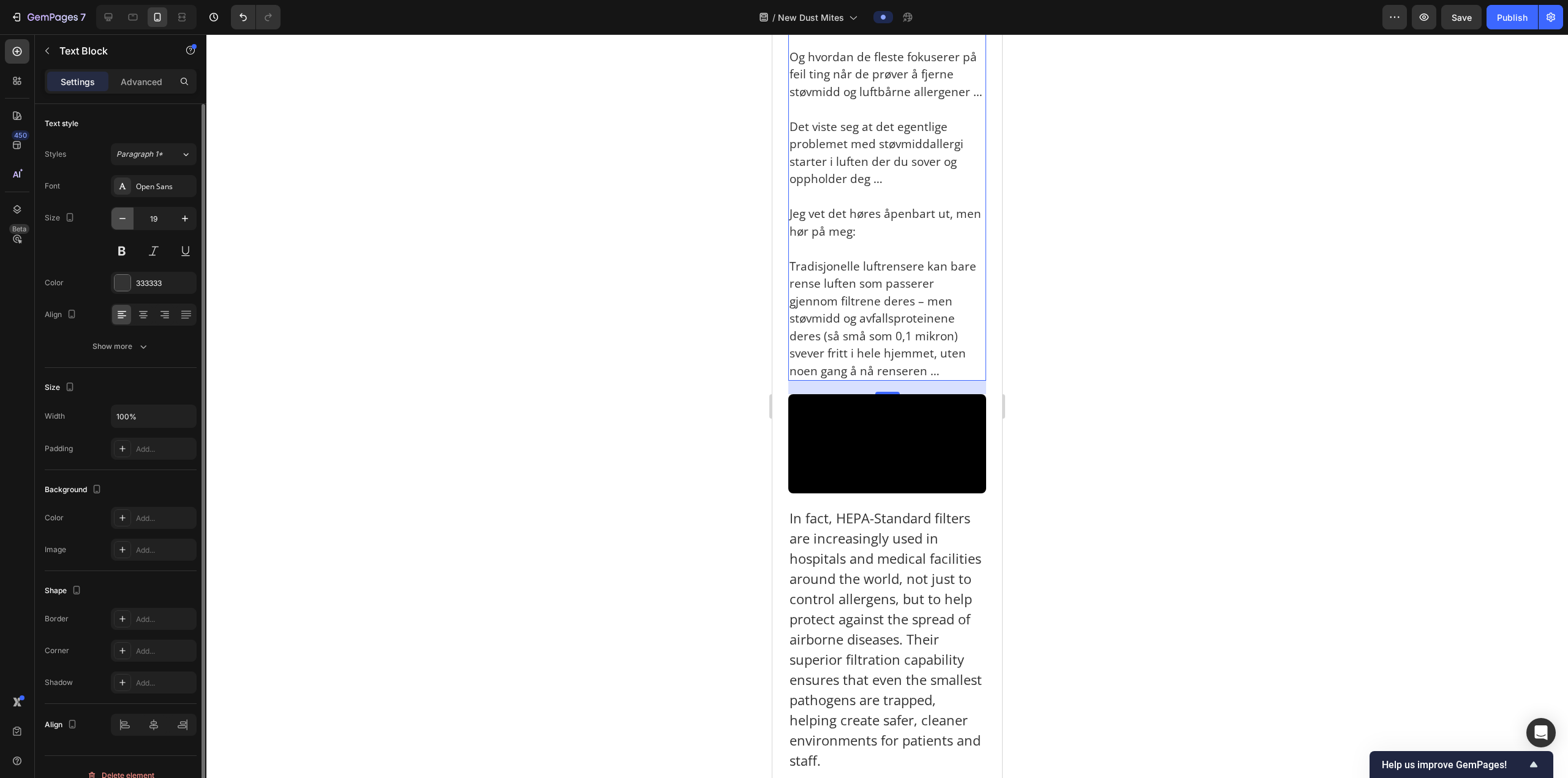
click at [121, 222] on icon "button" at bounding box center [122, 218] width 12 height 12
type input "18"
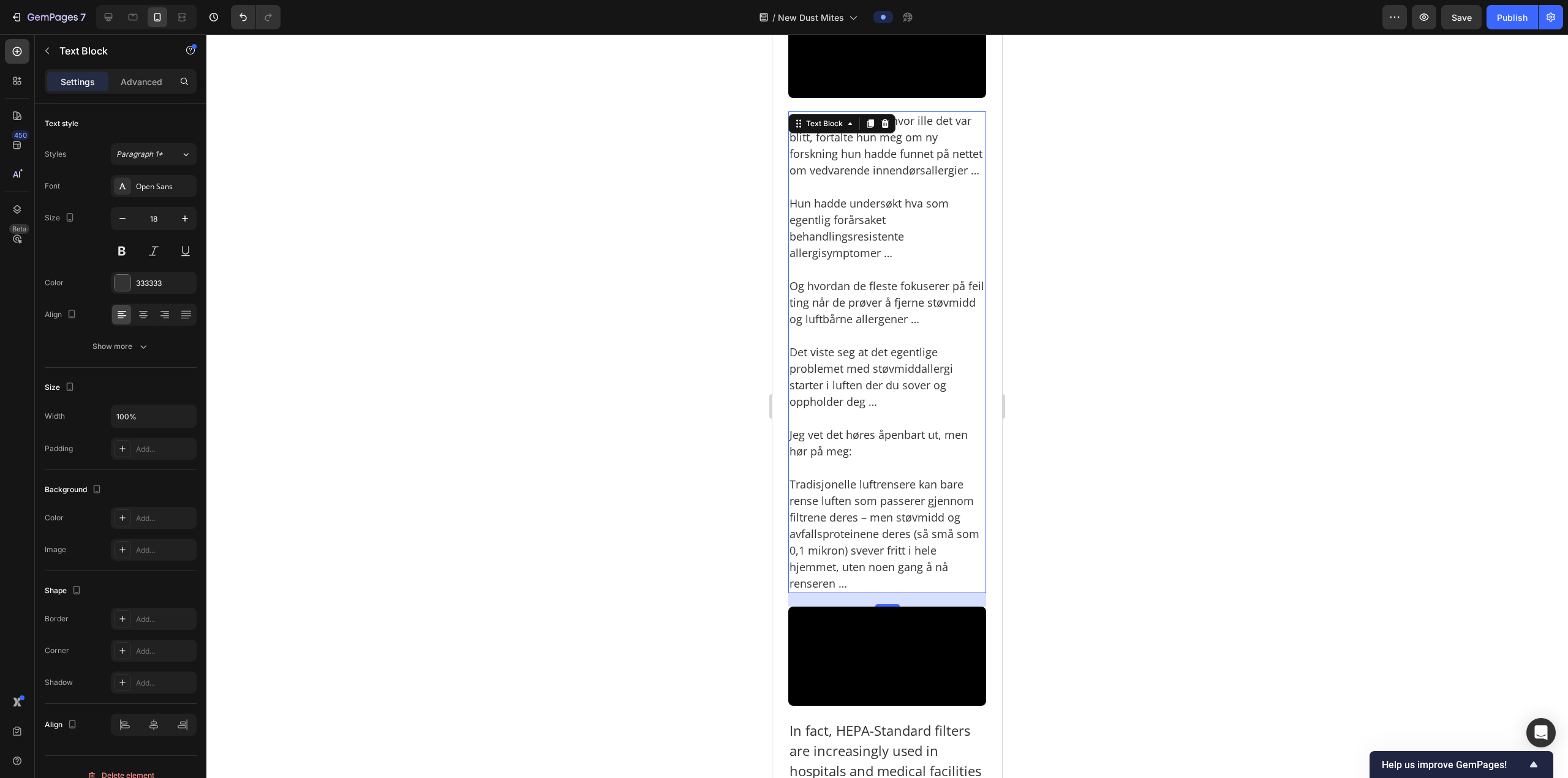
scroll to position [1813, 0]
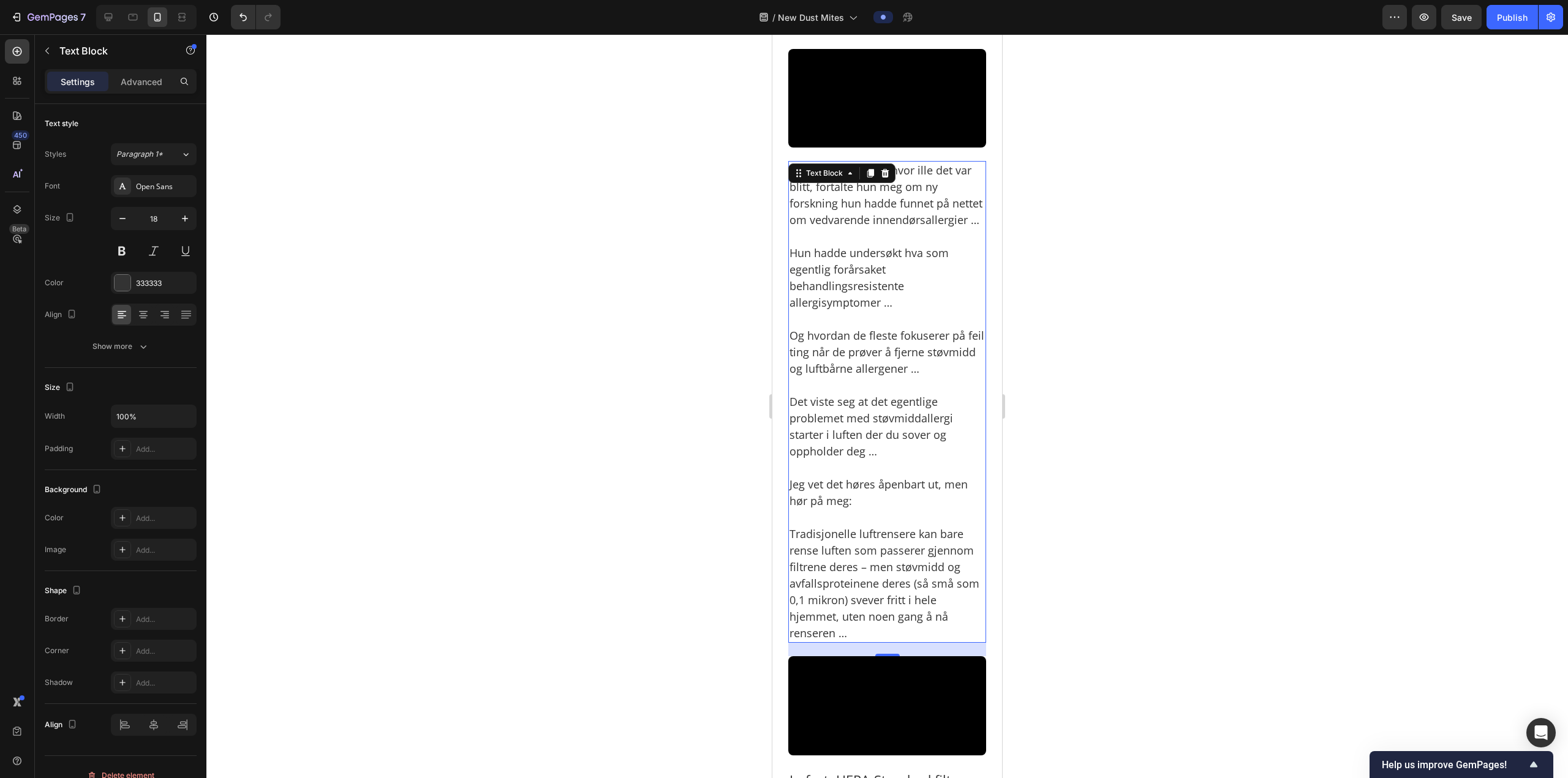
click at [1104, 376] on div at bounding box center [886, 406] width 1361 height 744
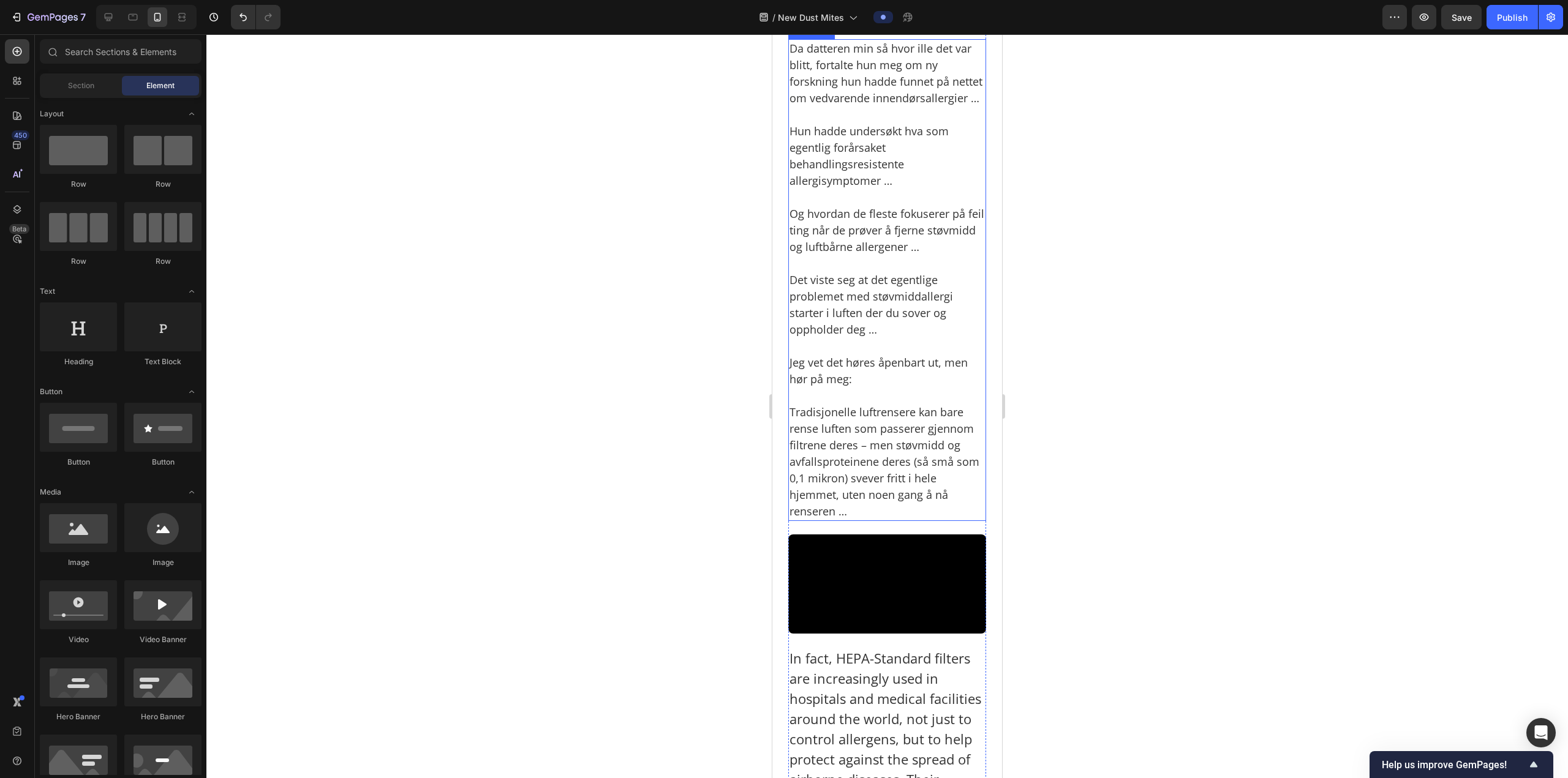
scroll to position [1936, 0]
click at [854, 337] on p "Det viste seg at det egentlige problemet med støvmiddallergi starter i luften d…" at bounding box center [887, 296] width 195 height 82
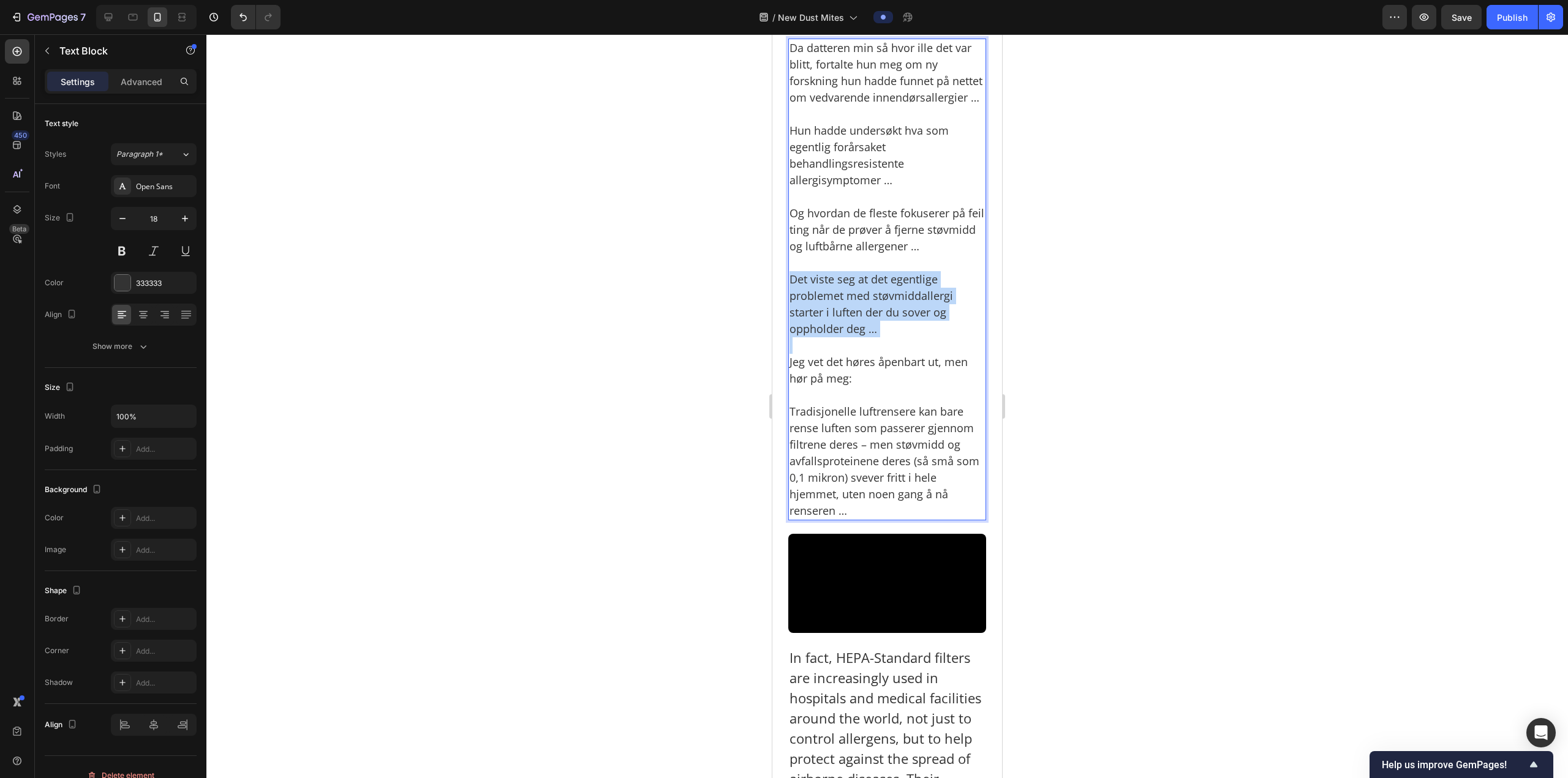
click at [854, 337] on p "Det viste seg at det egentlige problemet med støvmiddallergi starter i luften d…" at bounding box center [887, 296] width 195 height 82
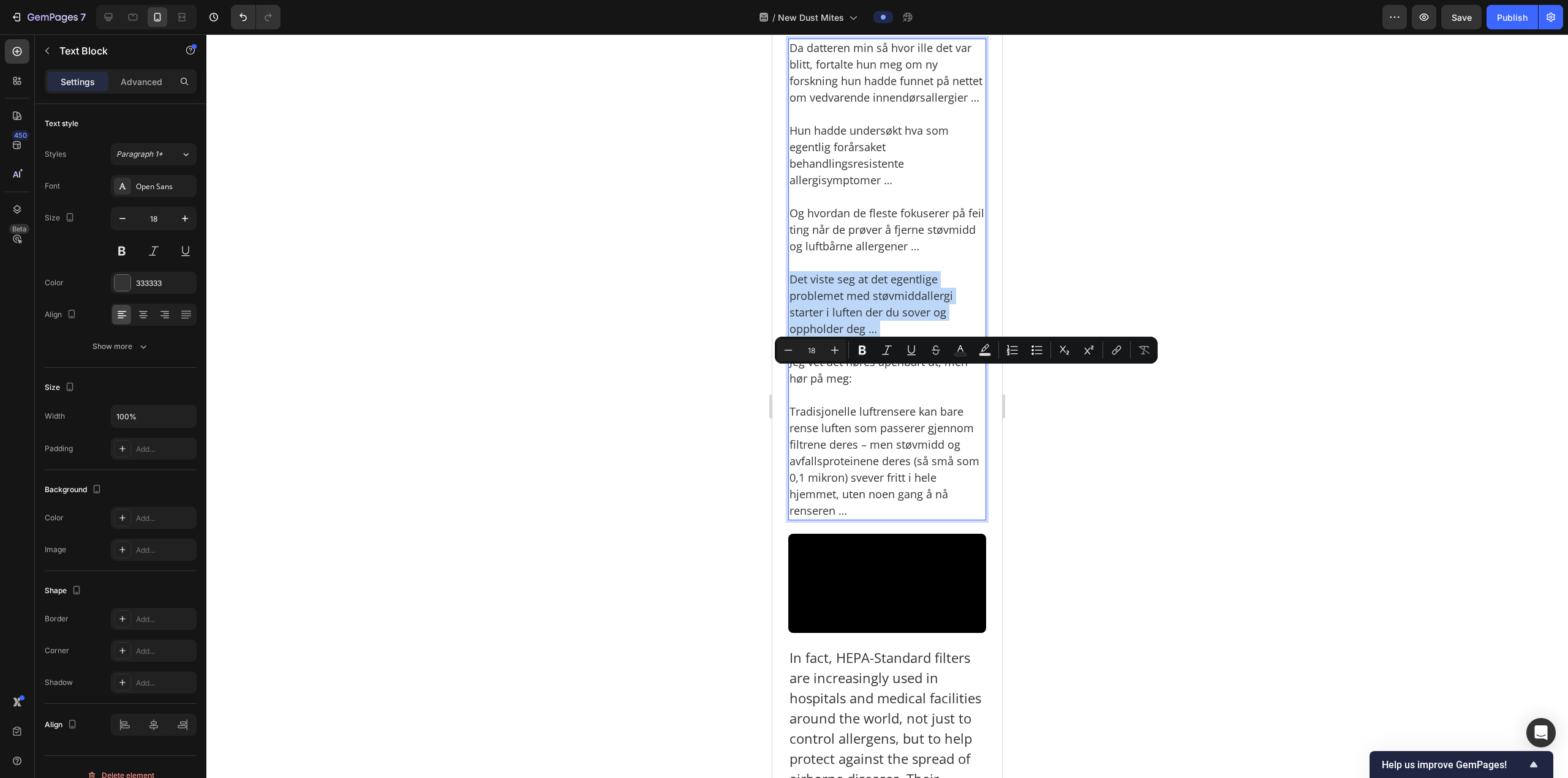
click at [842, 337] on p "Det viste seg at det egentlige problemet med støvmiddallergi starter i luften d…" at bounding box center [887, 296] width 195 height 82
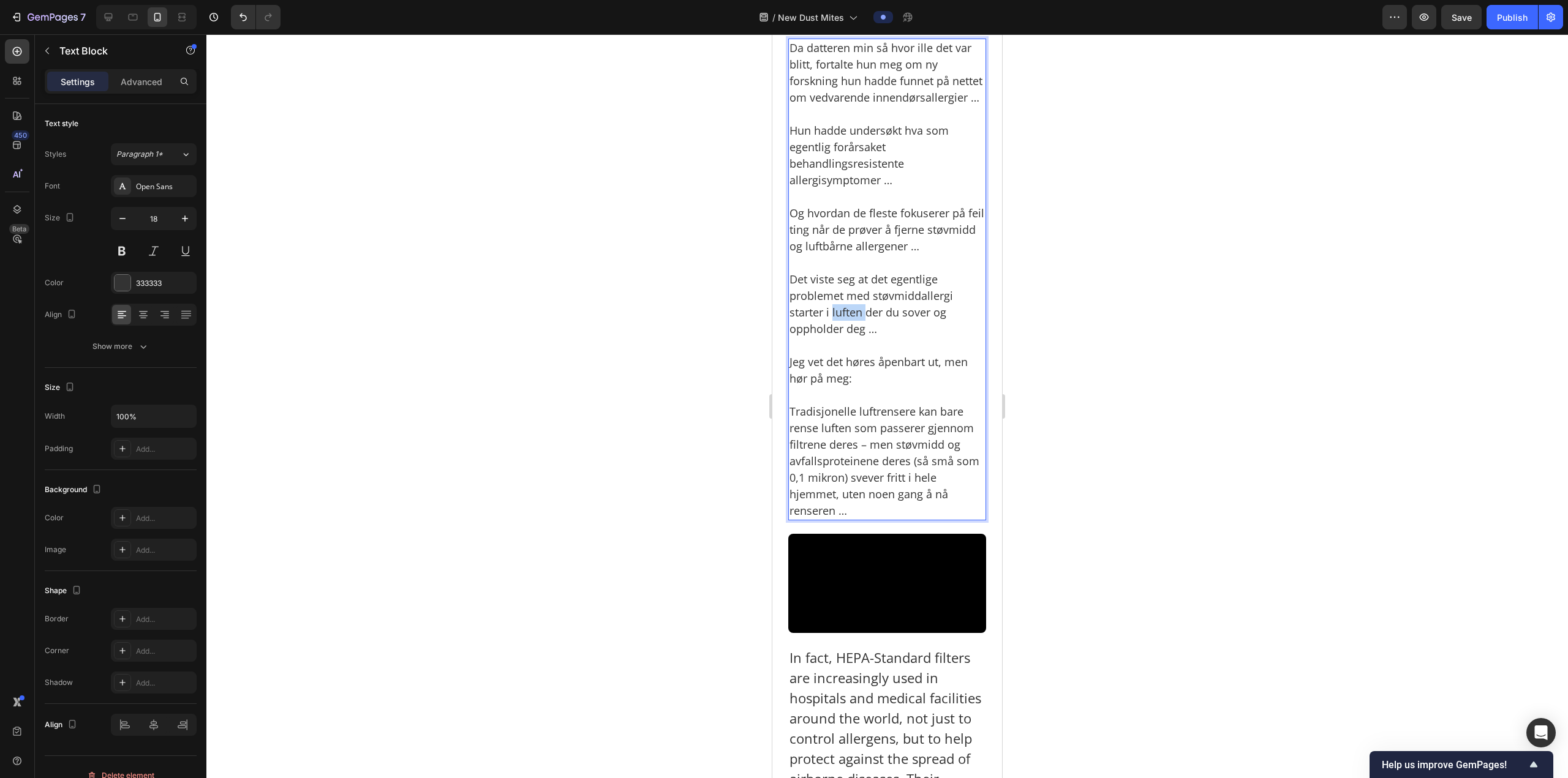
click at [842, 337] on p "Det viste seg at det egentlige problemet med støvmiddallergi starter i luften d…" at bounding box center [887, 296] width 195 height 82
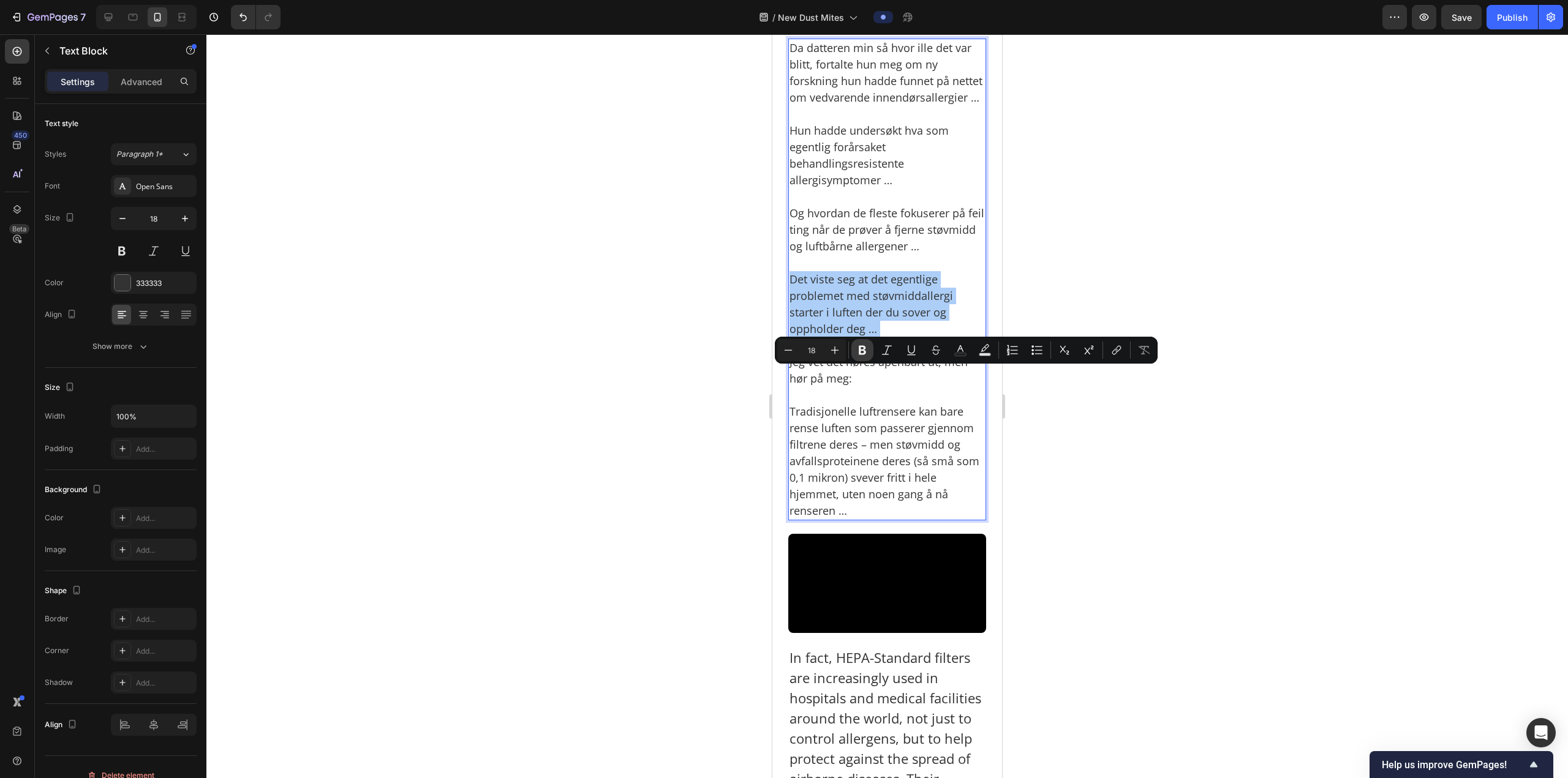
click at [868, 351] on icon "Editor contextual toolbar" at bounding box center [862, 350] width 12 height 12
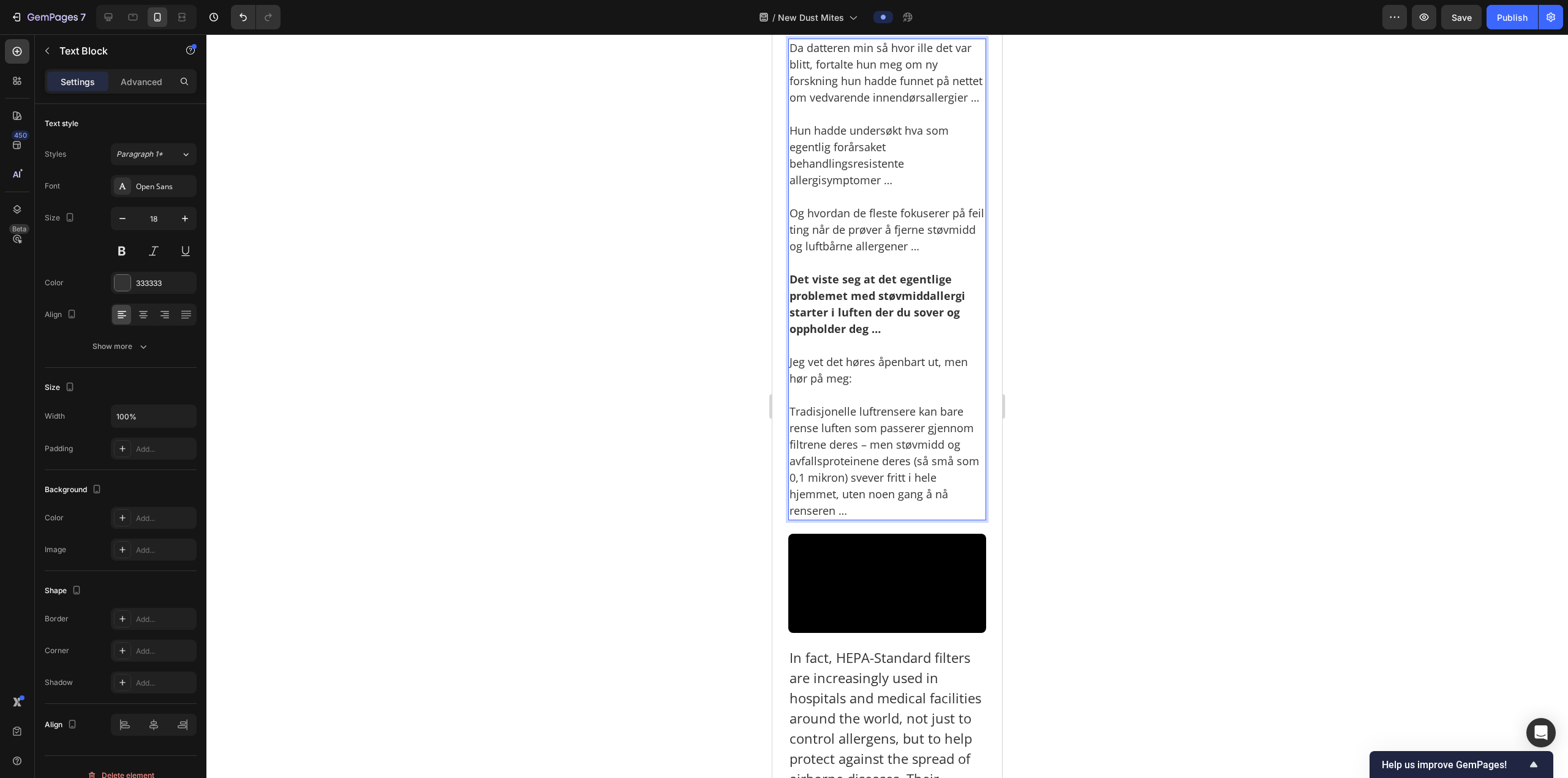
click at [1042, 428] on div at bounding box center [886, 406] width 1361 height 744
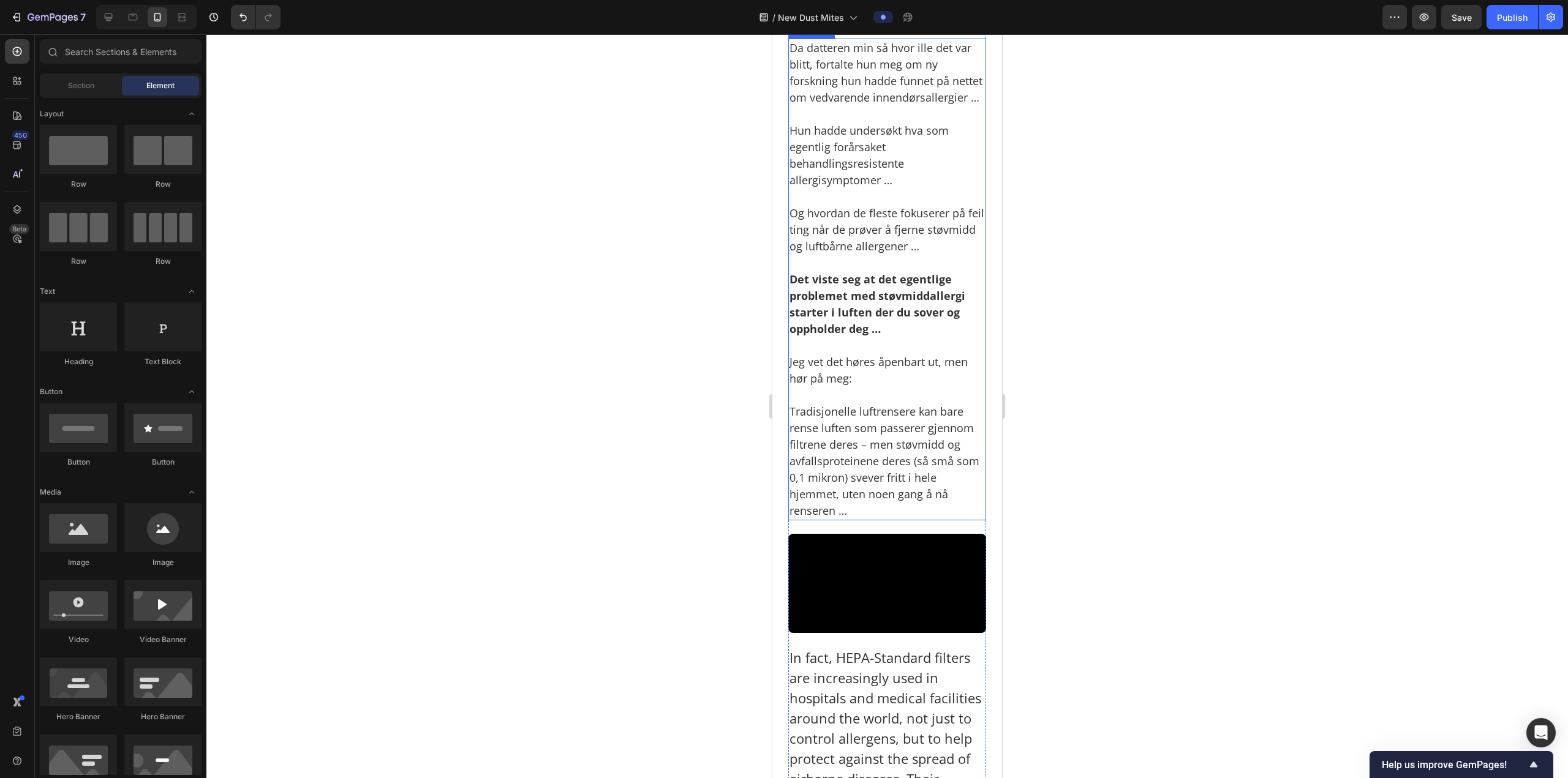
click at [838, 336] on strong "Det viste seg at det egentlige problemet med støvmiddallergi starter i luften d…" at bounding box center [878, 304] width 176 height 64
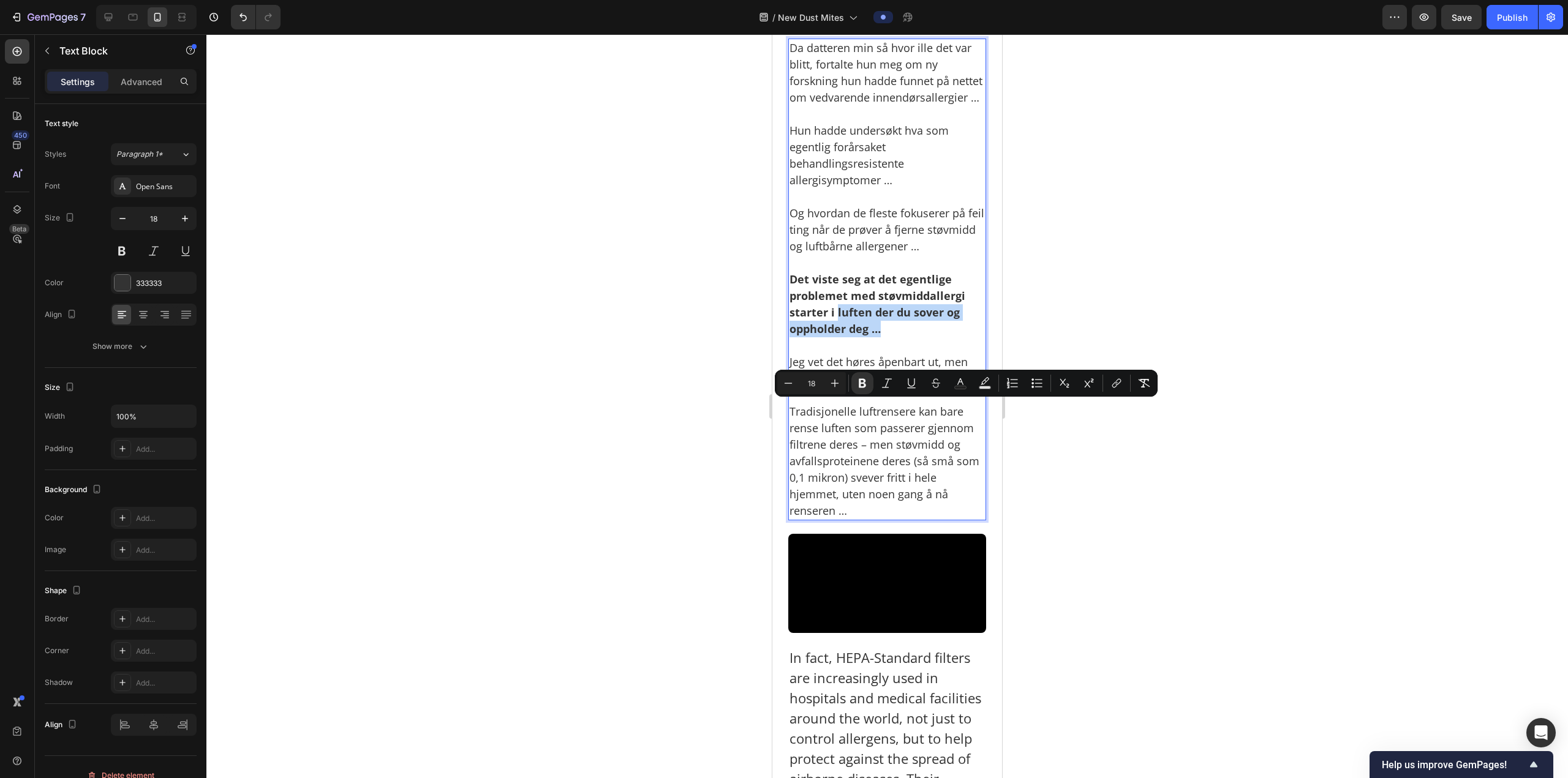
drag, startPoint x: 838, startPoint y: 408, endPoint x: 882, endPoint y: 427, distance: 47.9
click at [913, 382] on icon "Editor contextual toolbar" at bounding box center [911, 383] width 12 height 12
click at [1057, 447] on div at bounding box center [886, 406] width 1361 height 744
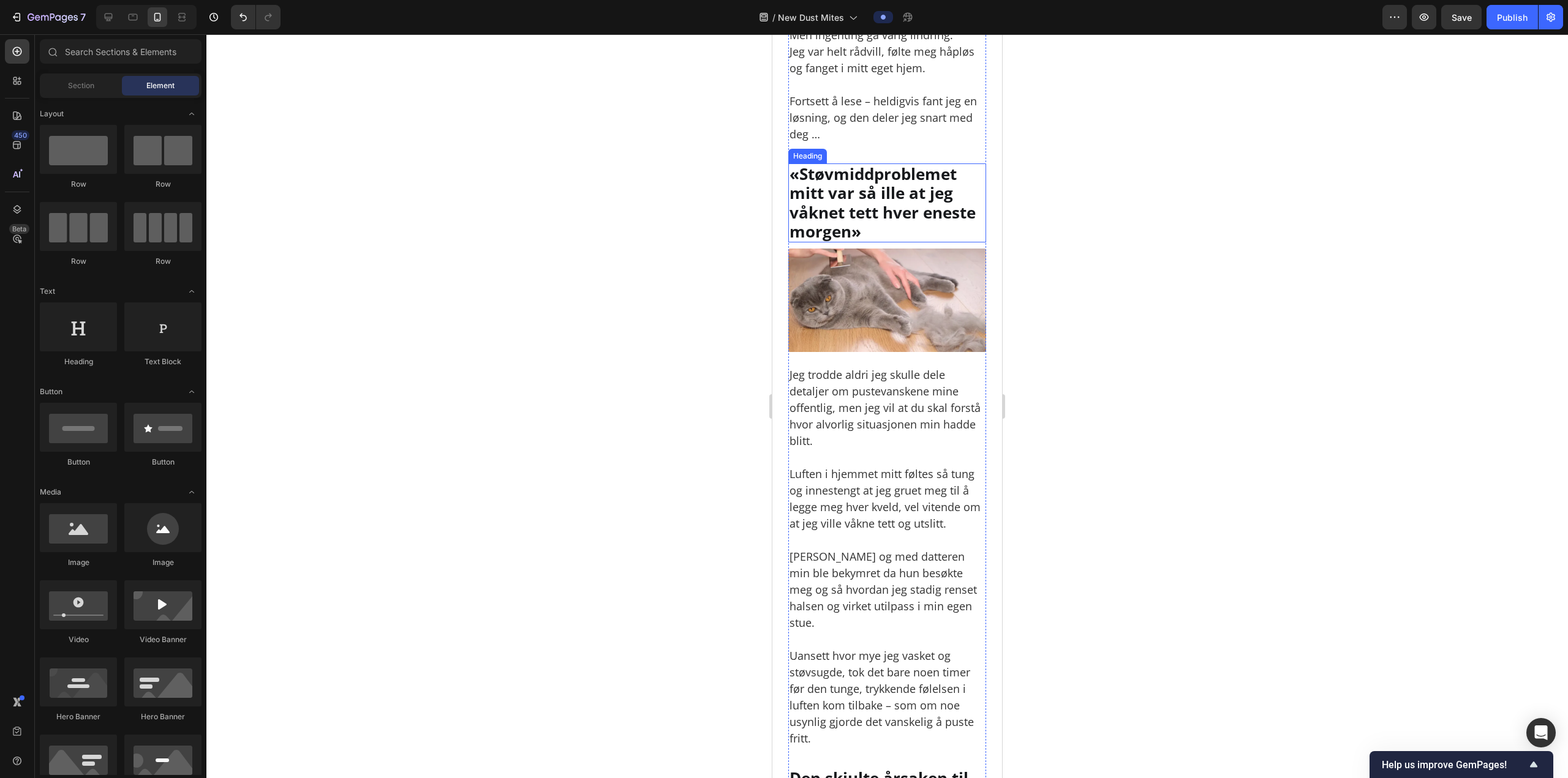
scroll to position [1018, 0]
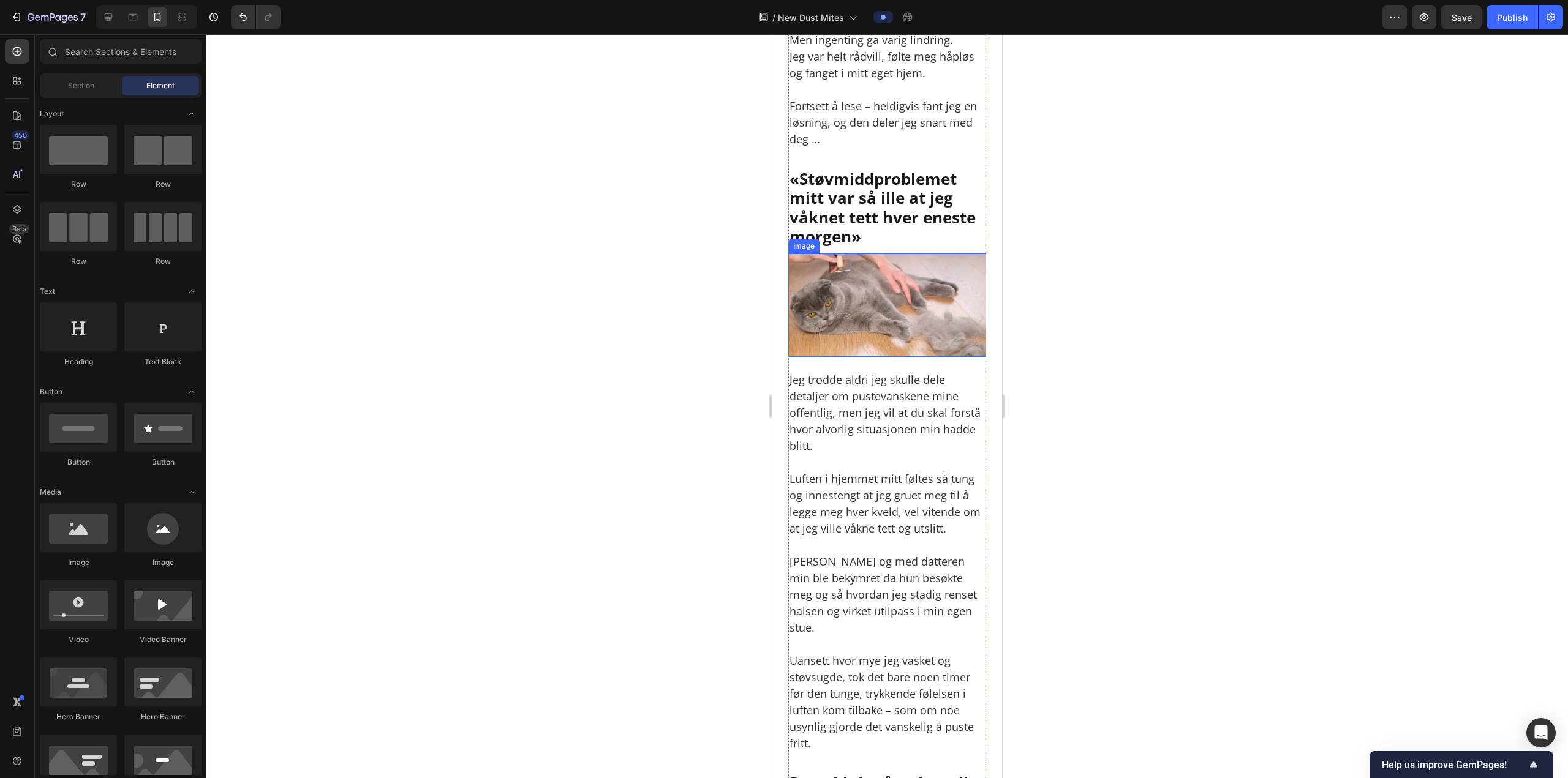
click at [911, 288] on img at bounding box center [887, 305] width 198 height 104
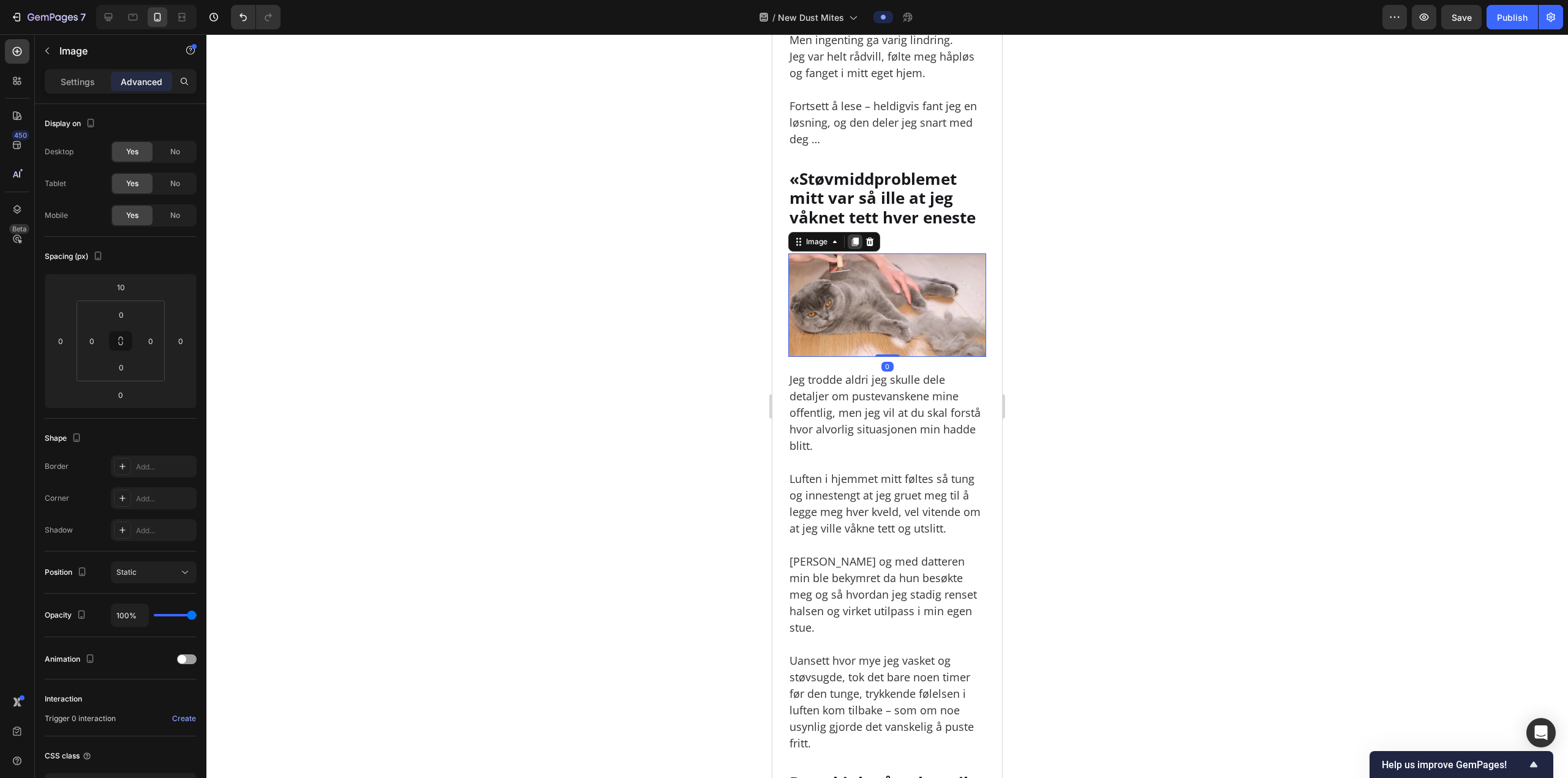
click at [854, 246] on icon at bounding box center [855, 241] width 6 height 9
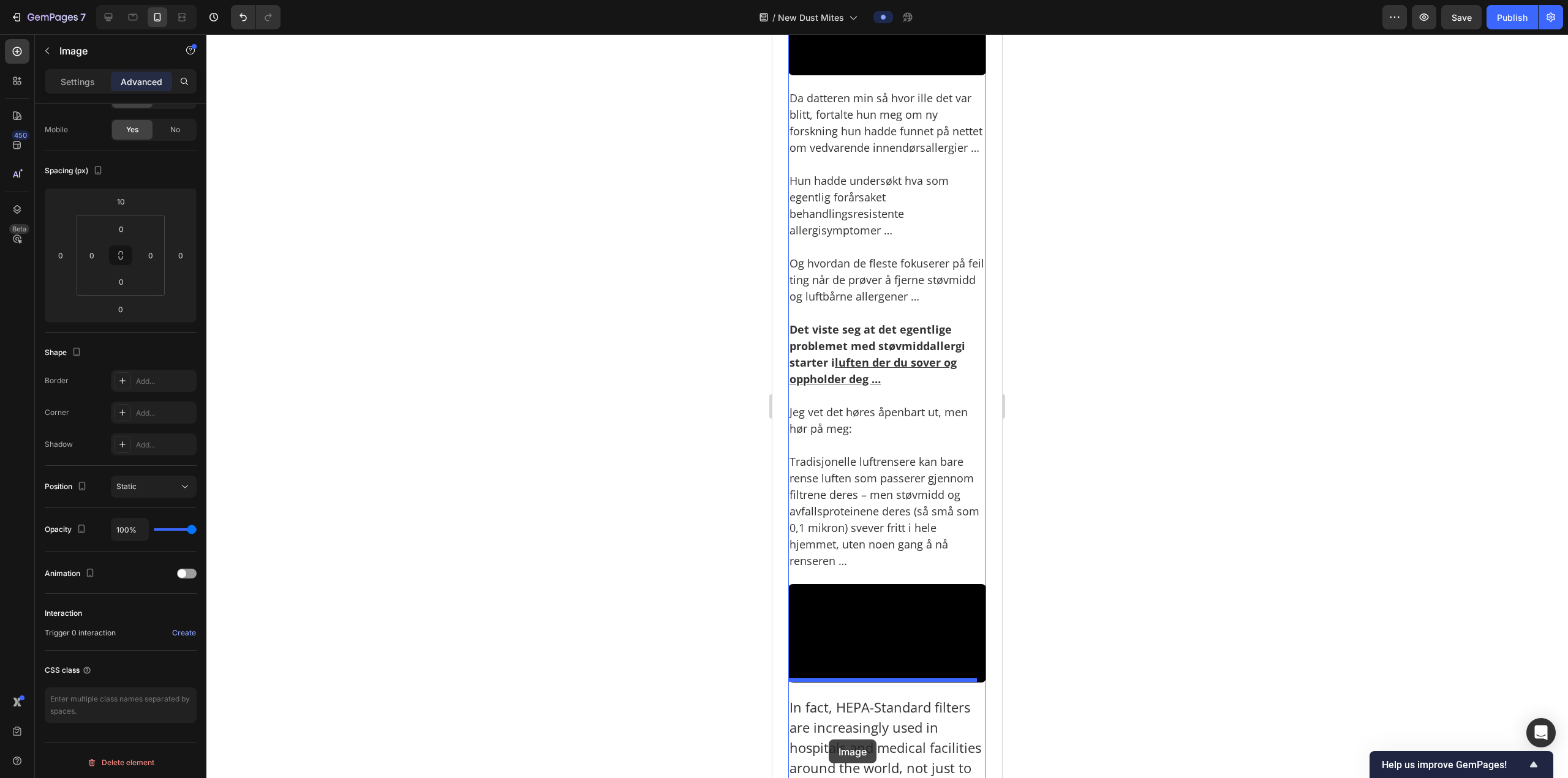
scroll to position [2065, 0]
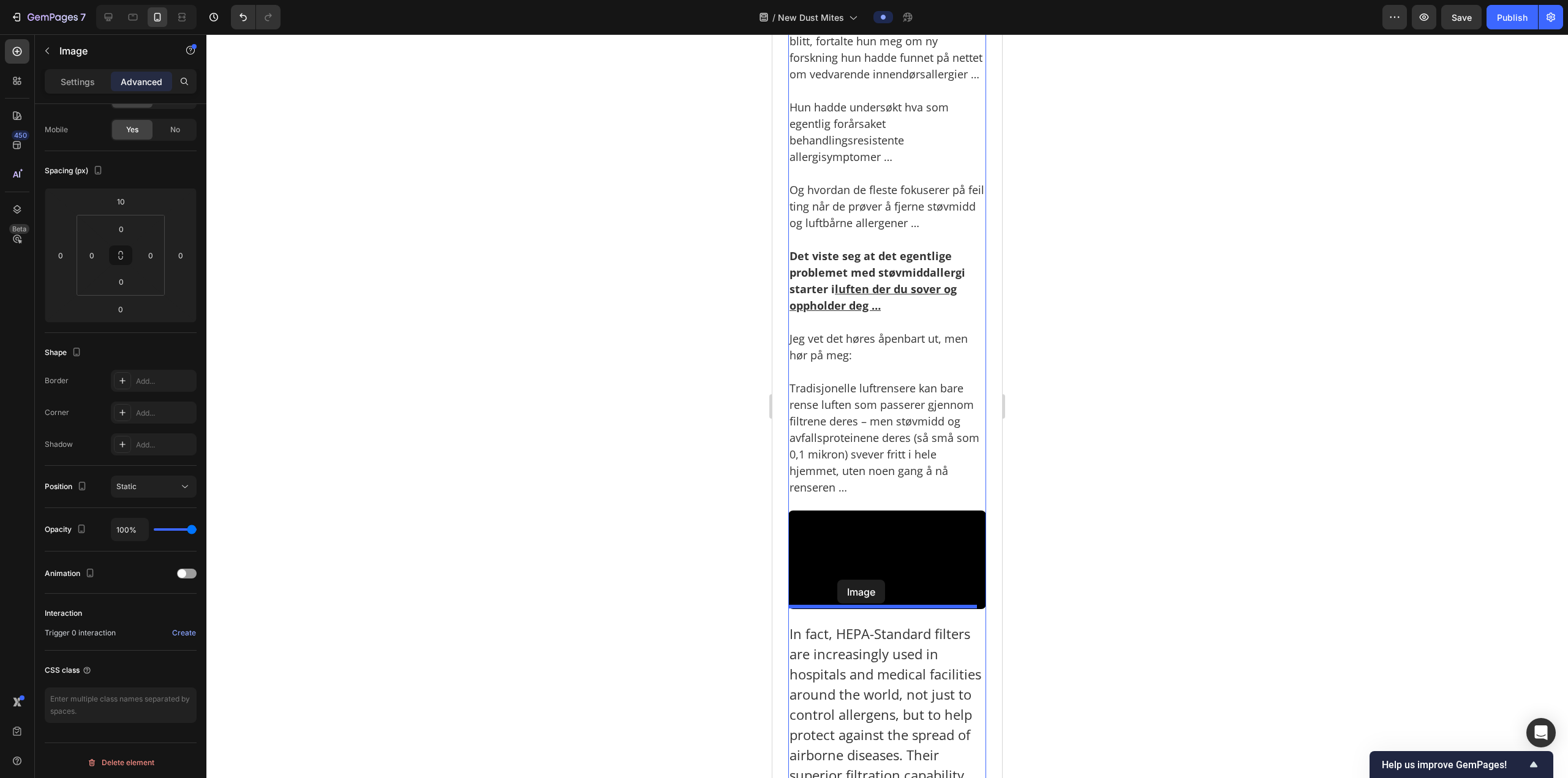
drag, startPoint x: 862, startPoint y: 426, endPoint x: 838, endPoint y: 582, distance: 157.8
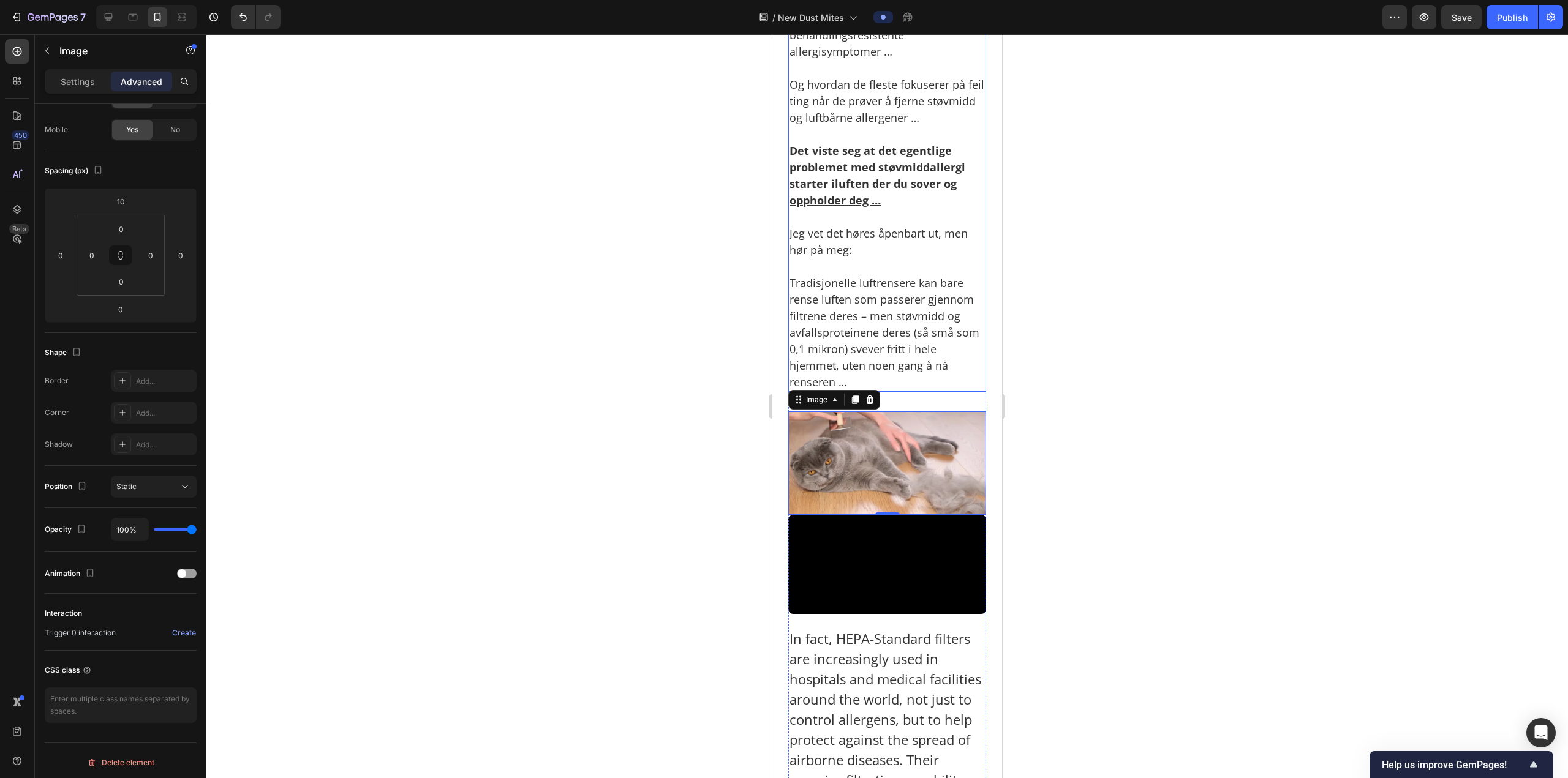
scroll to position [1960, 0]
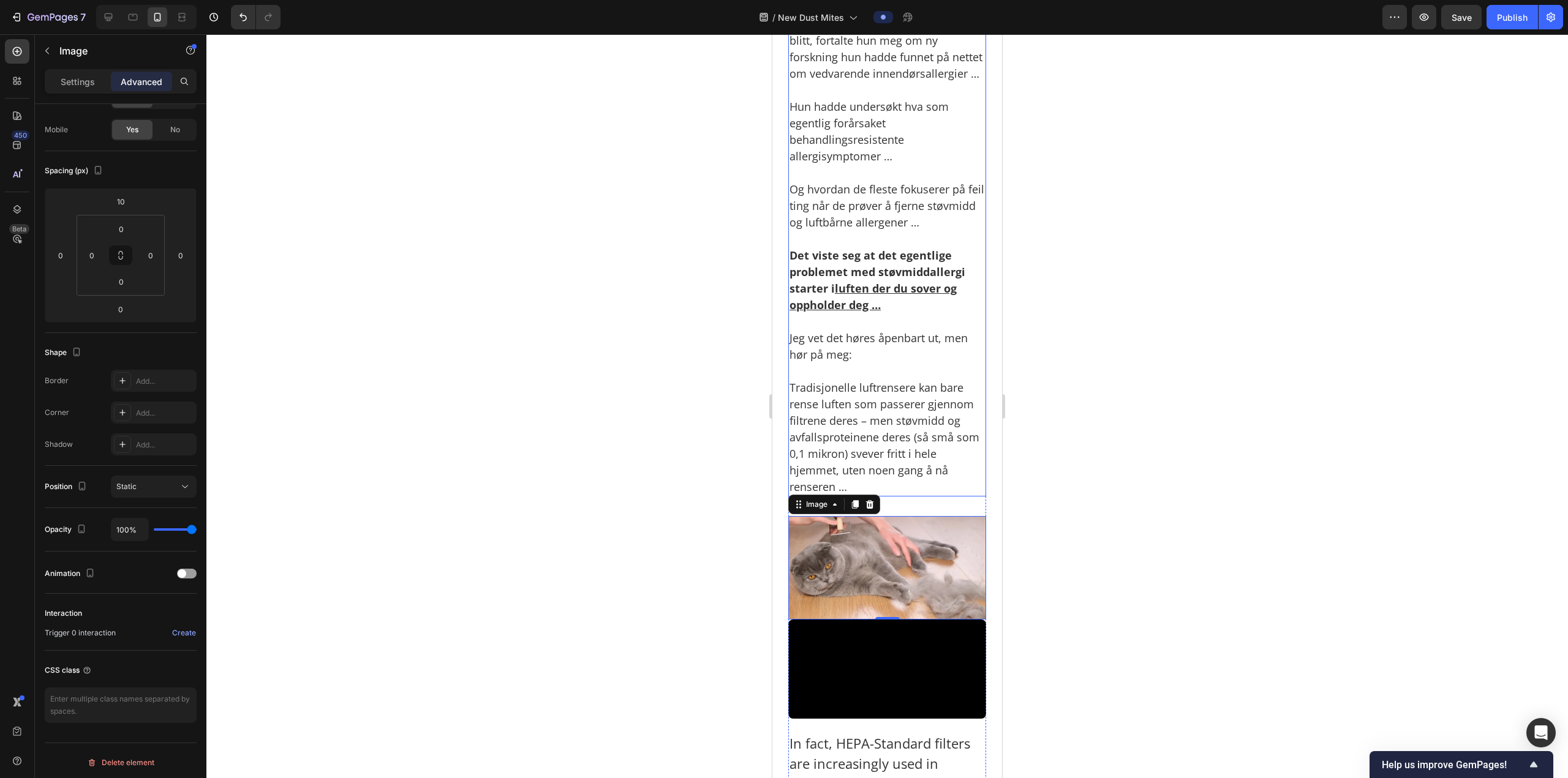
click at [882, 495] on p "Tradisjonelle luftrensere kan bare rense luften som passerer gjennom filtrene d…" at bounding box center [887, 429] width 195 height 133
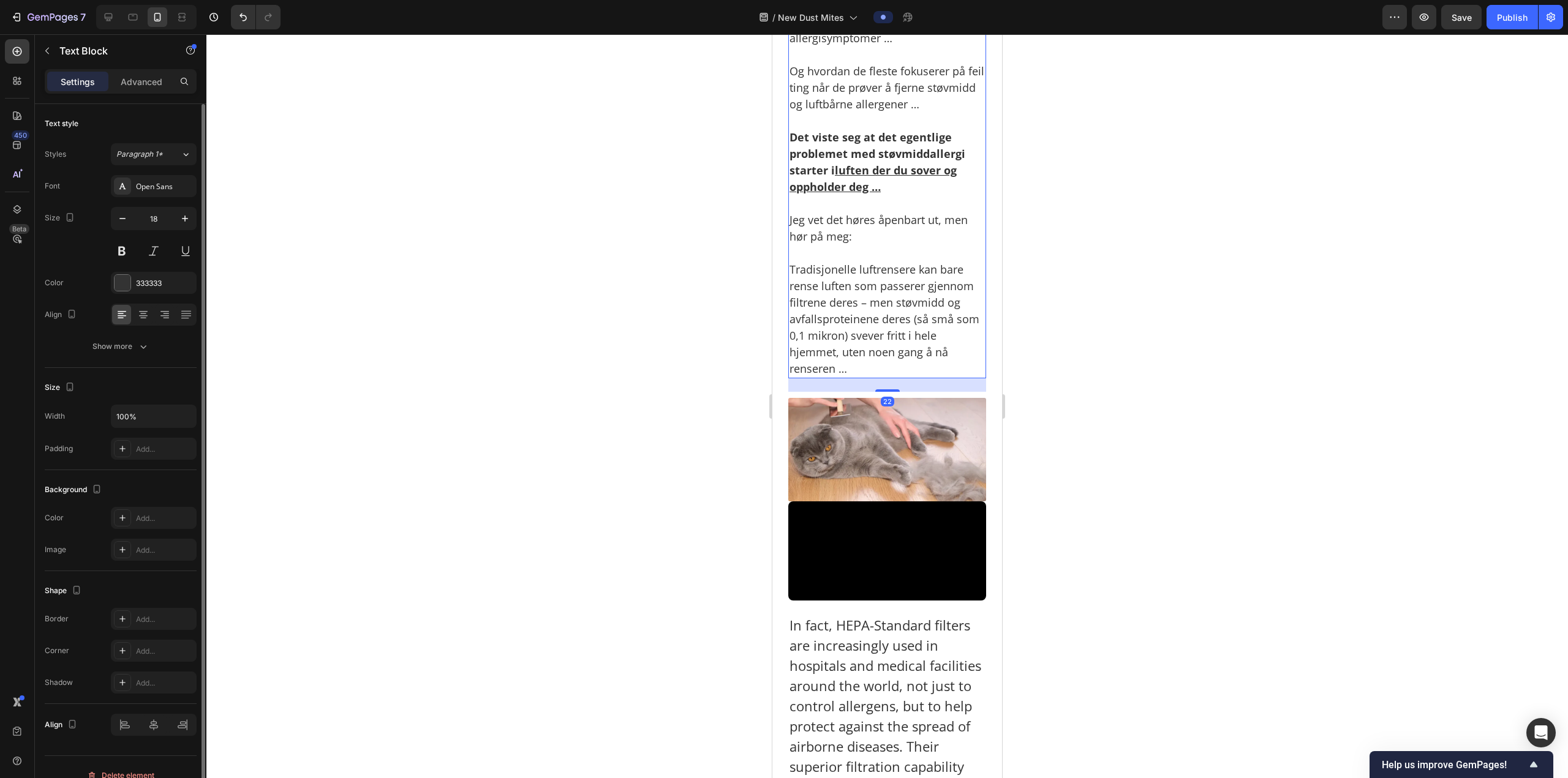
scroll to position [2082, 0]
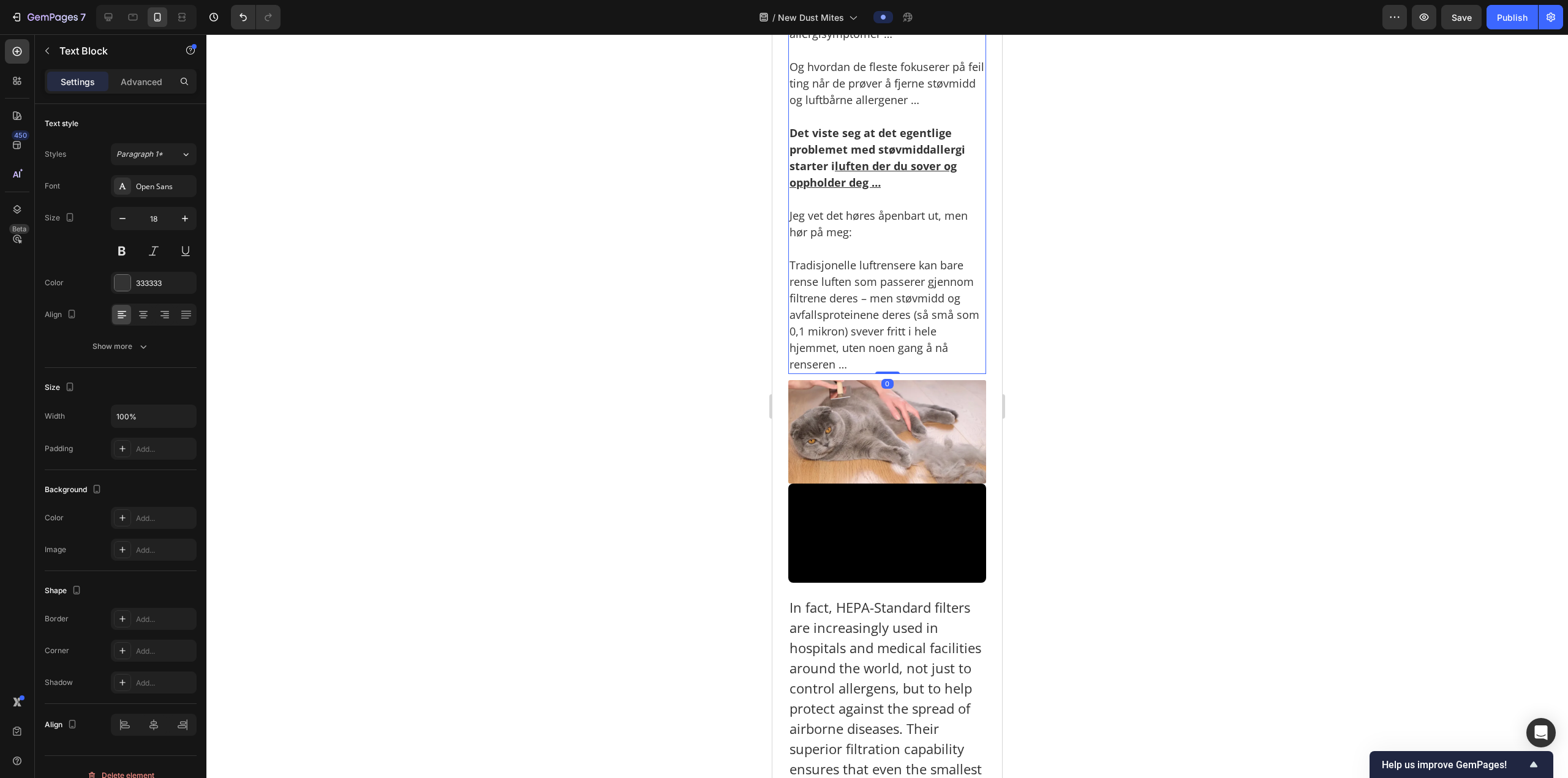
drag, startPoint x: 880, startPoint y: 482, endPoint x: 882, endPoint y: 442, distance: 40.0
click at [882, 374] on div "Da datteren min så hvor ille det var blitt, fortalte hun meg om ny forskning hu…" at bounding box center [887, 133] width 198 height 482
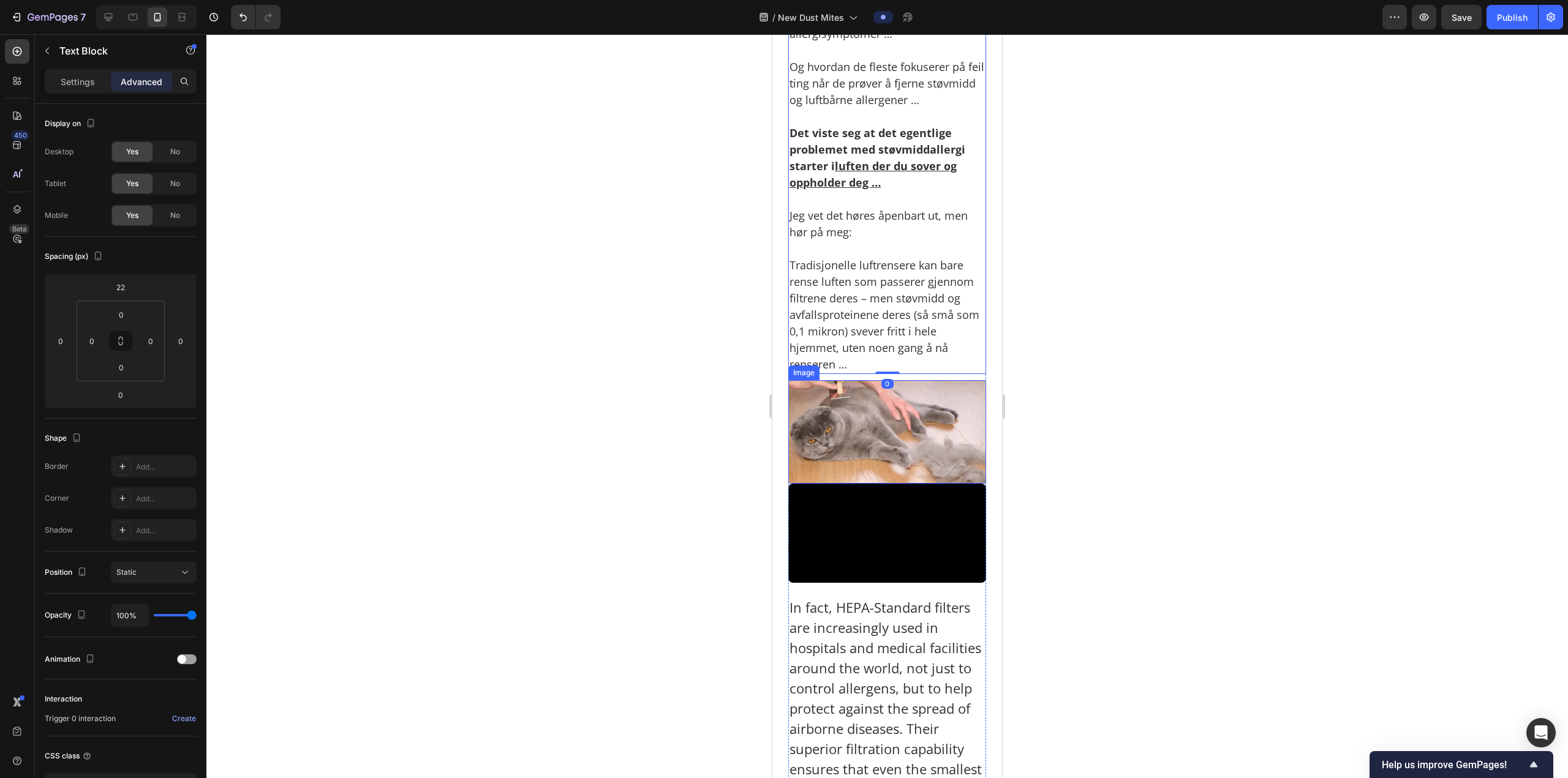
click at [855, 483] on img at bounding box center [887, 432] width 198 height 104
click at [885, 373] on p "Tradisjonelle luftrensere kan bare rense luften som passerer gjennom filtrene d…" at bounding box center [887, 307] width 195 height 133
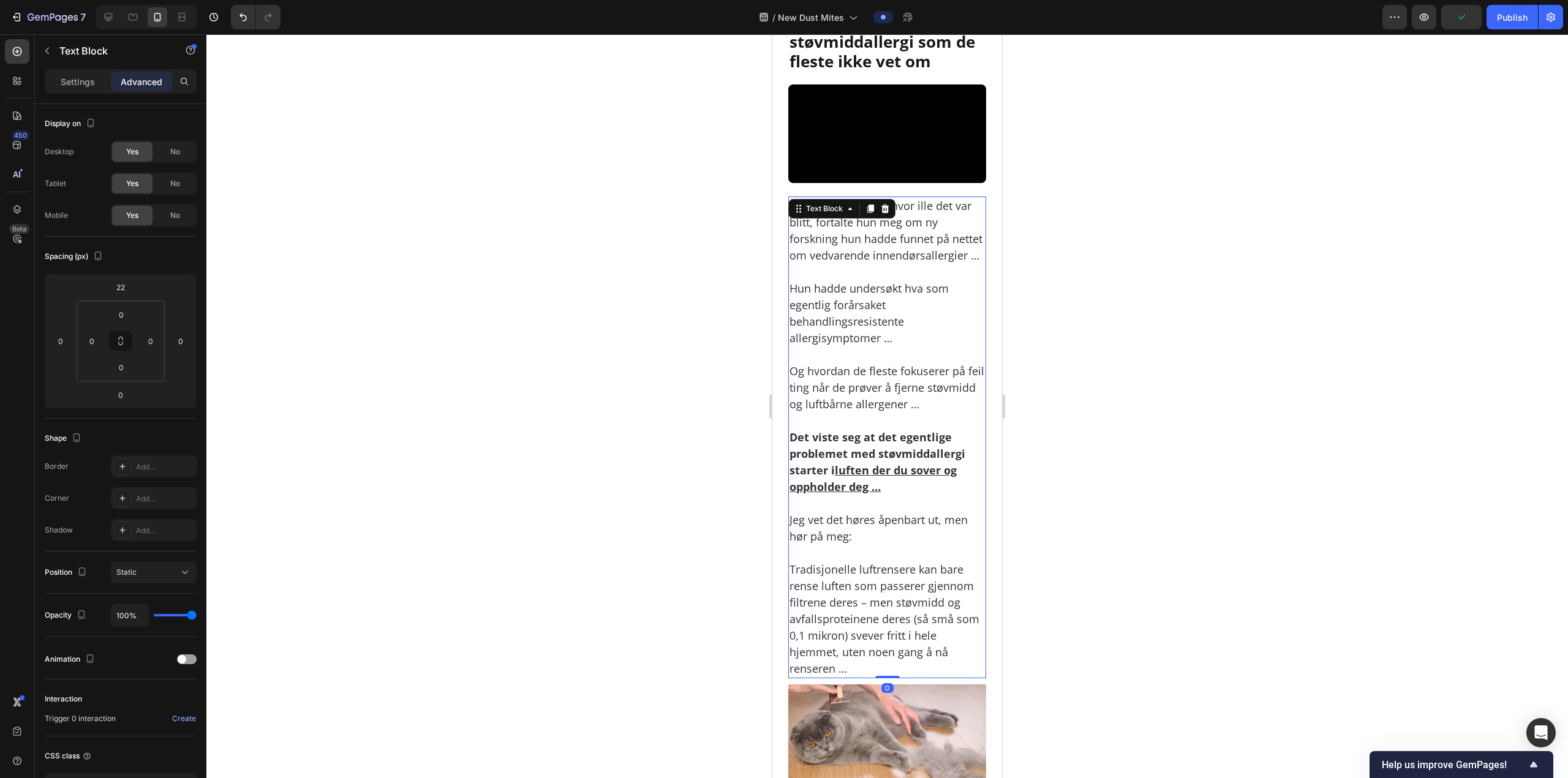
scroll to position [1776, 0]
click at [873, 215] on icon at bounding box center [870, 210] width 6 height 9
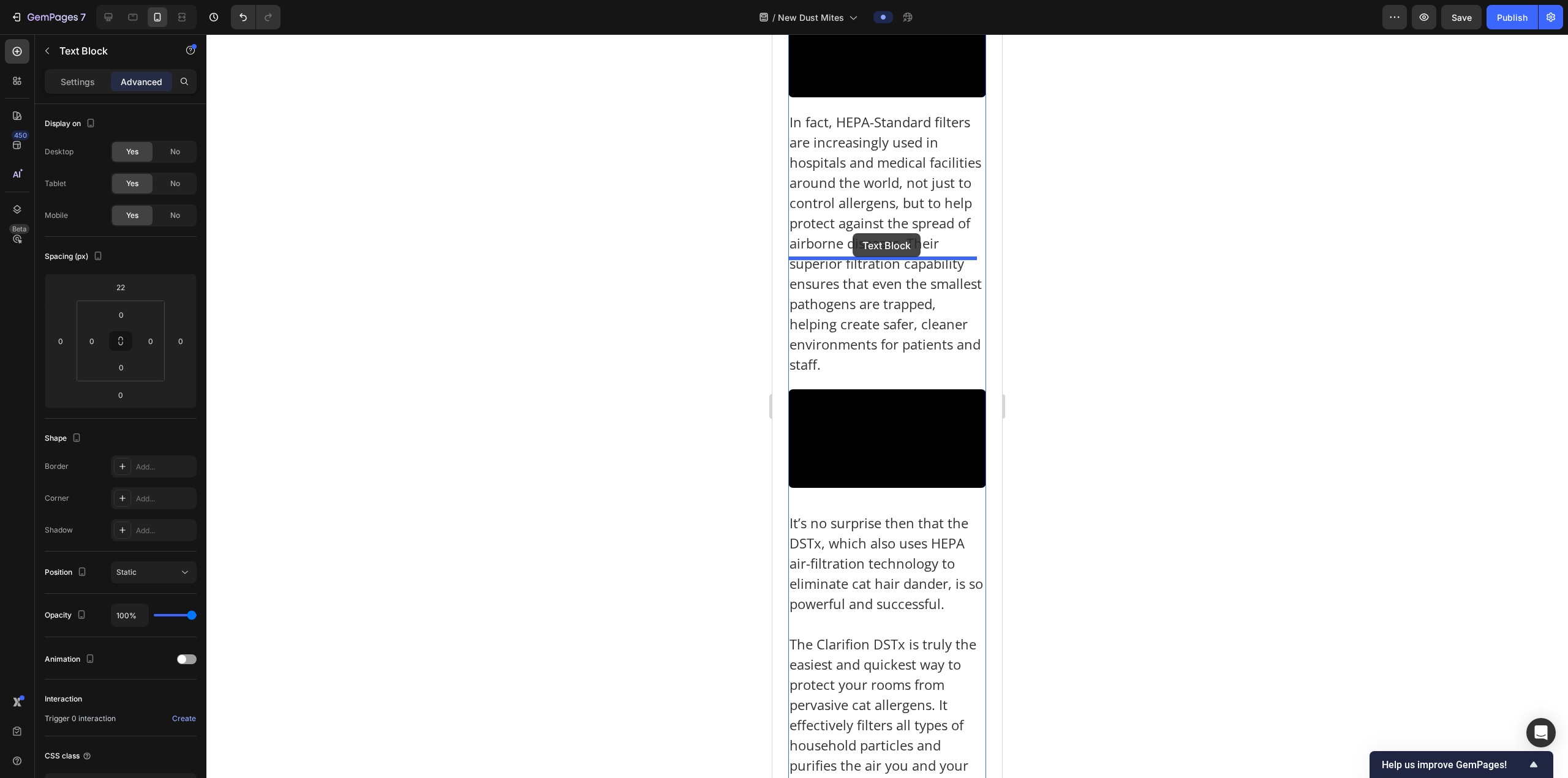
scroll to position [3049, 0]
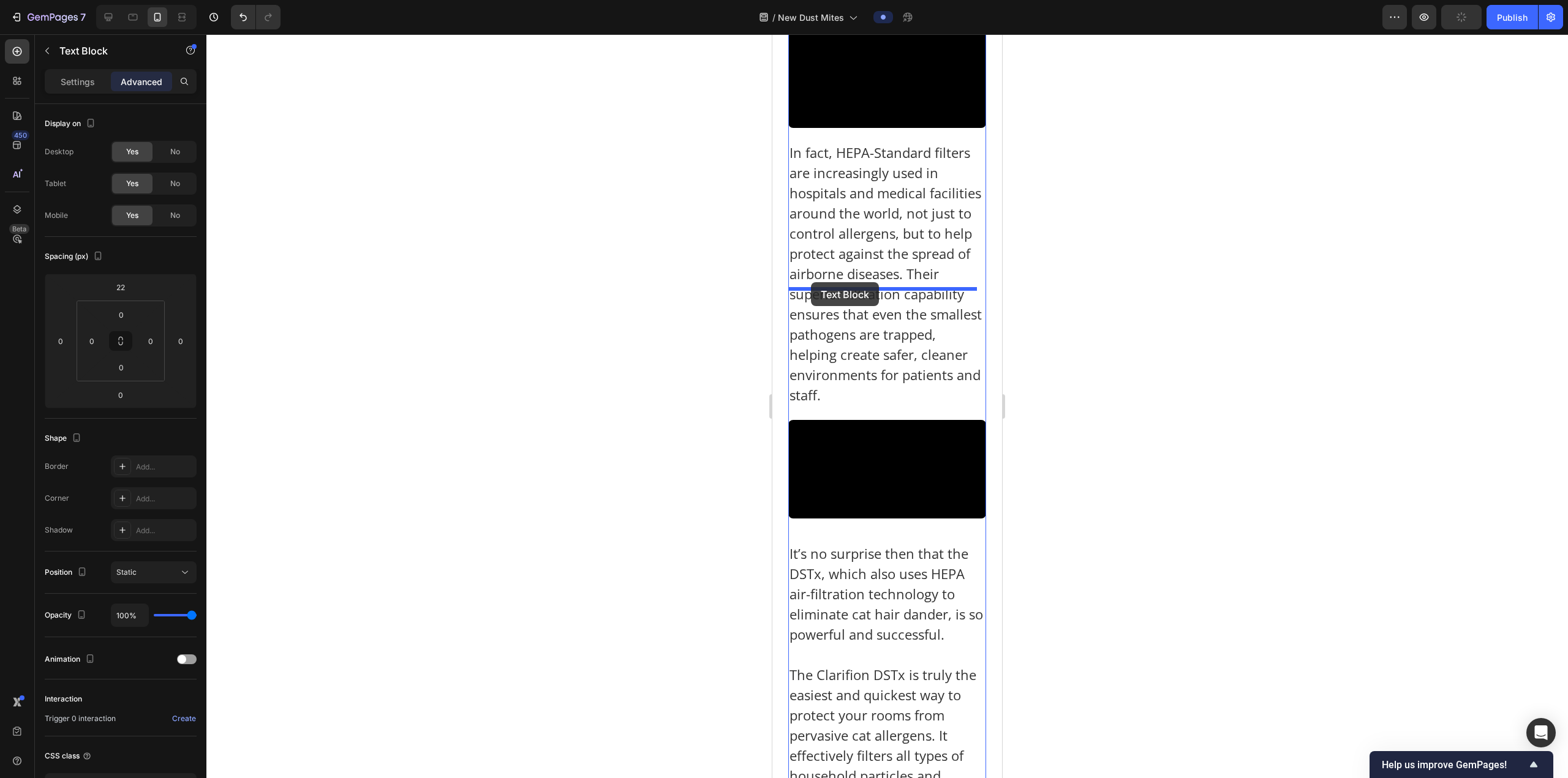
drag, startPoint x: 830, startPoint y: 274, endPoint x: 822, endPoint y: 294, distance: 21.5
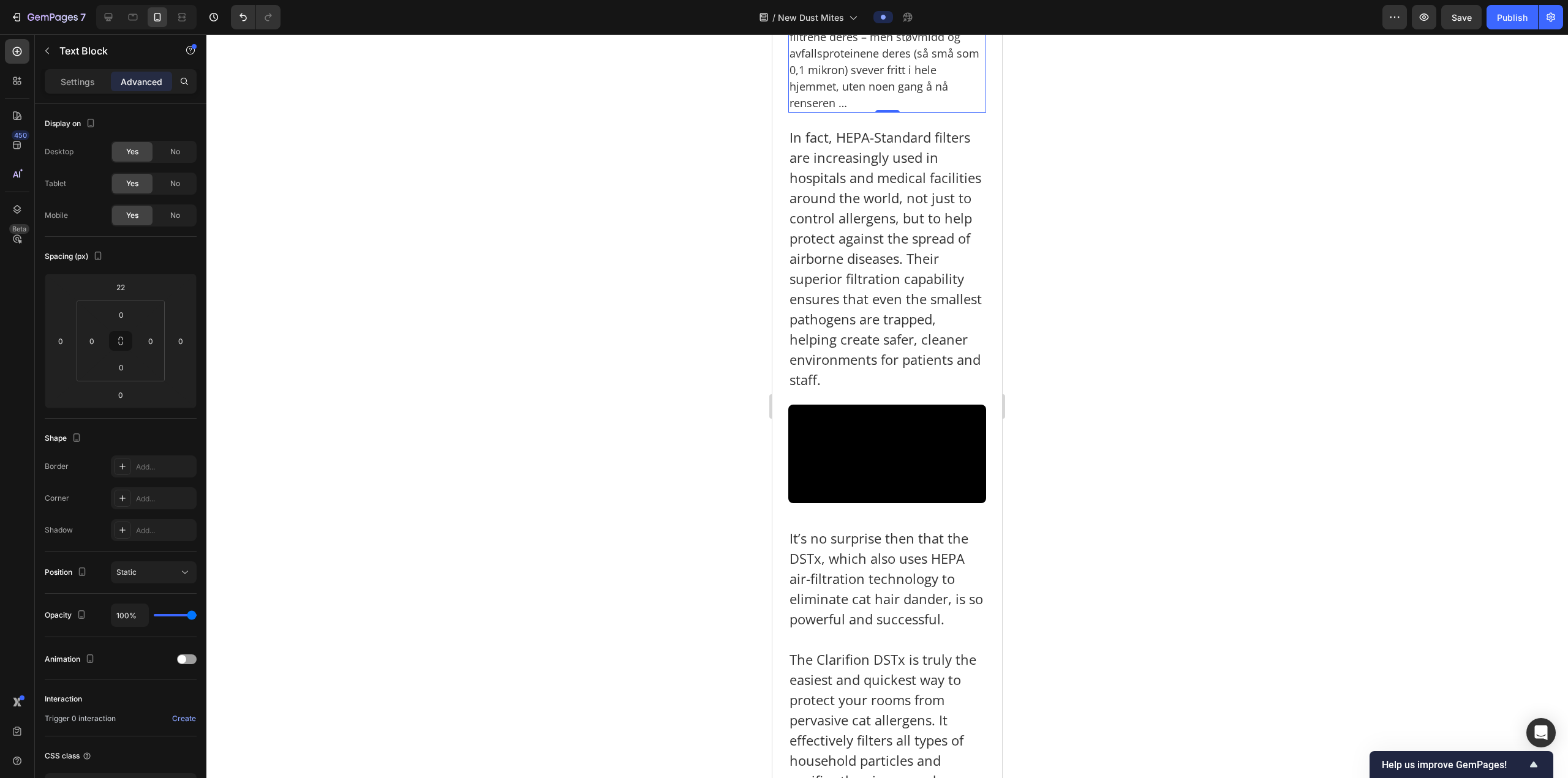
scroll to position [3088, 0]
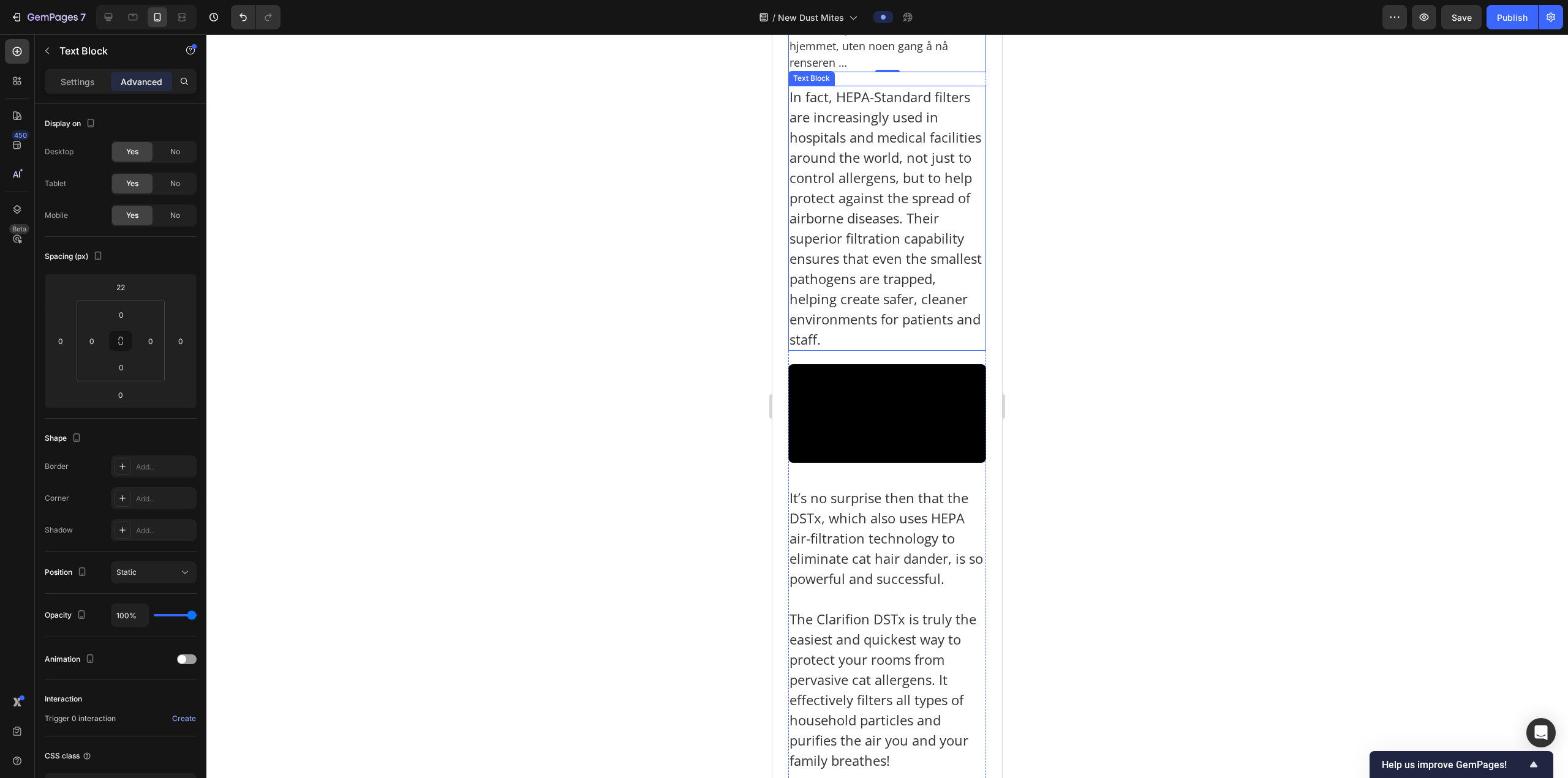
click at [921, 350] on p "In fact, HEPA-Standard filters are increasingly used in hospitals and medical f…" at bounding box center [887, 218] width 195 height 263
click at [885, 84] on div "Text Block" at bounding box center [842, 73] width 107 height 20
click at [886, 79] on icon at bounding box center [885, 74] width 10 height 10
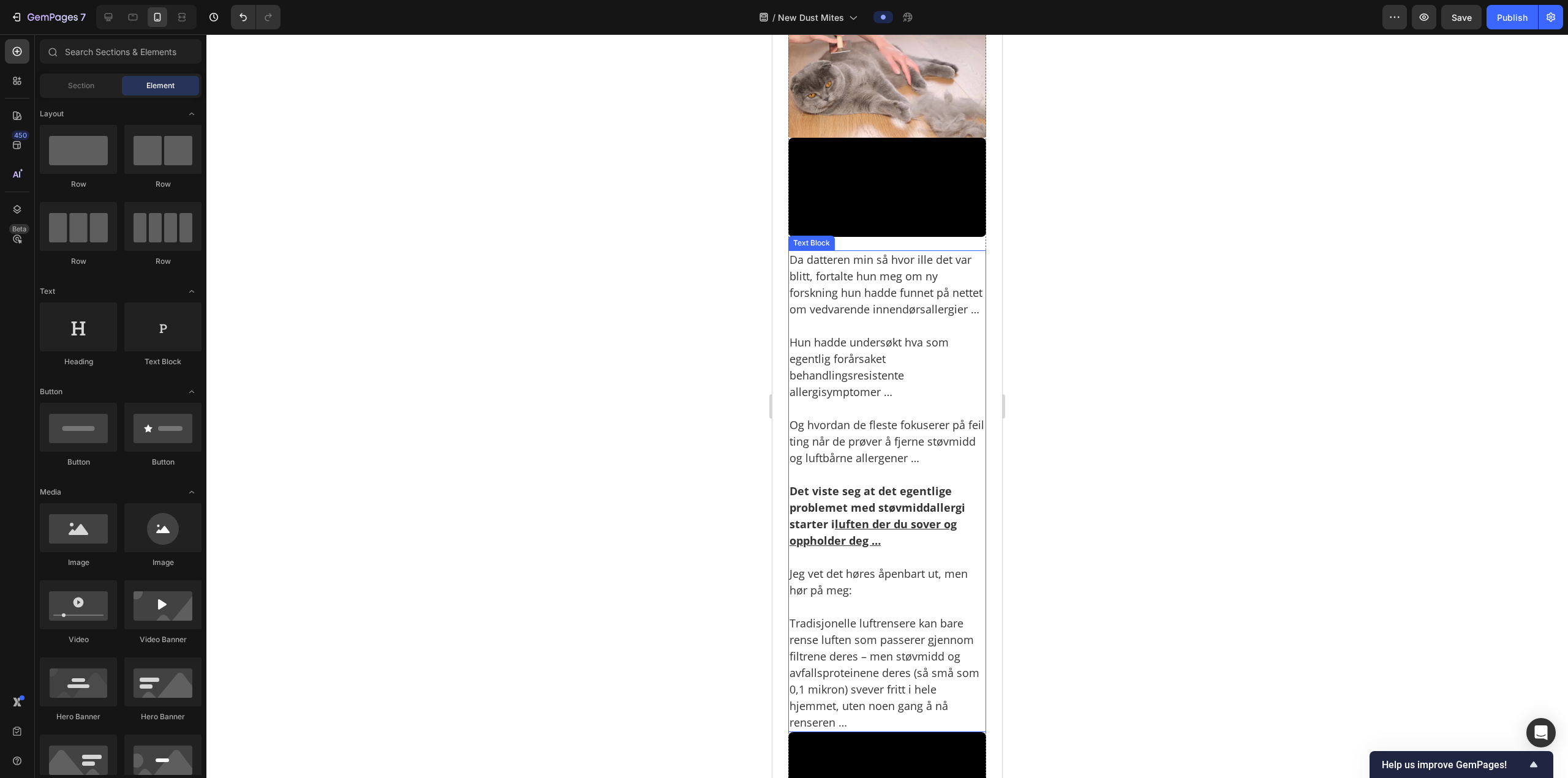
scroll to position [2721, 0]
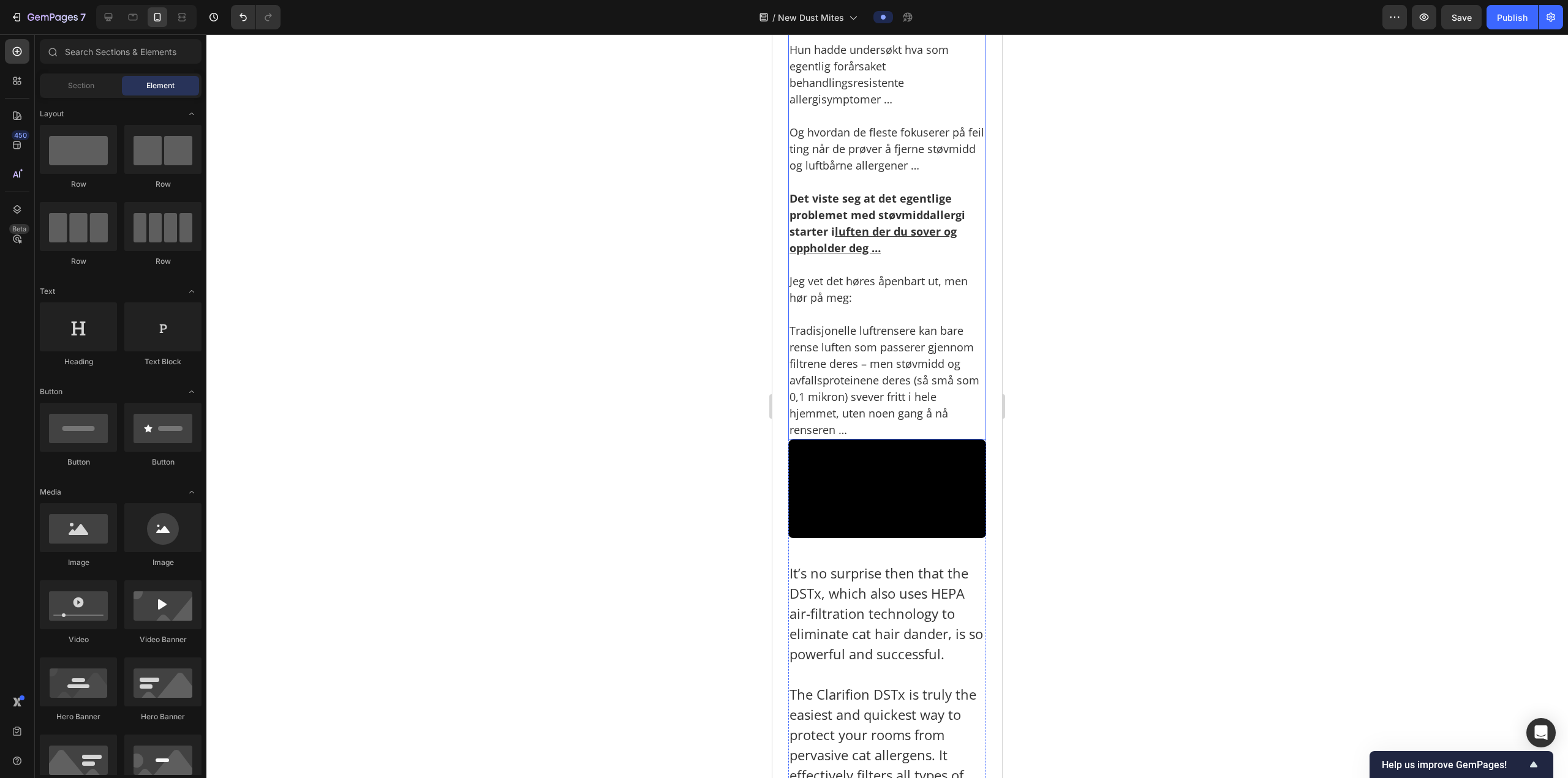
click at [897, 256] on p "Det viste seg at det egentlige problemet med støvmiddallergi starter i luften d…" at bounding box center [887, 215] width 195 height 82
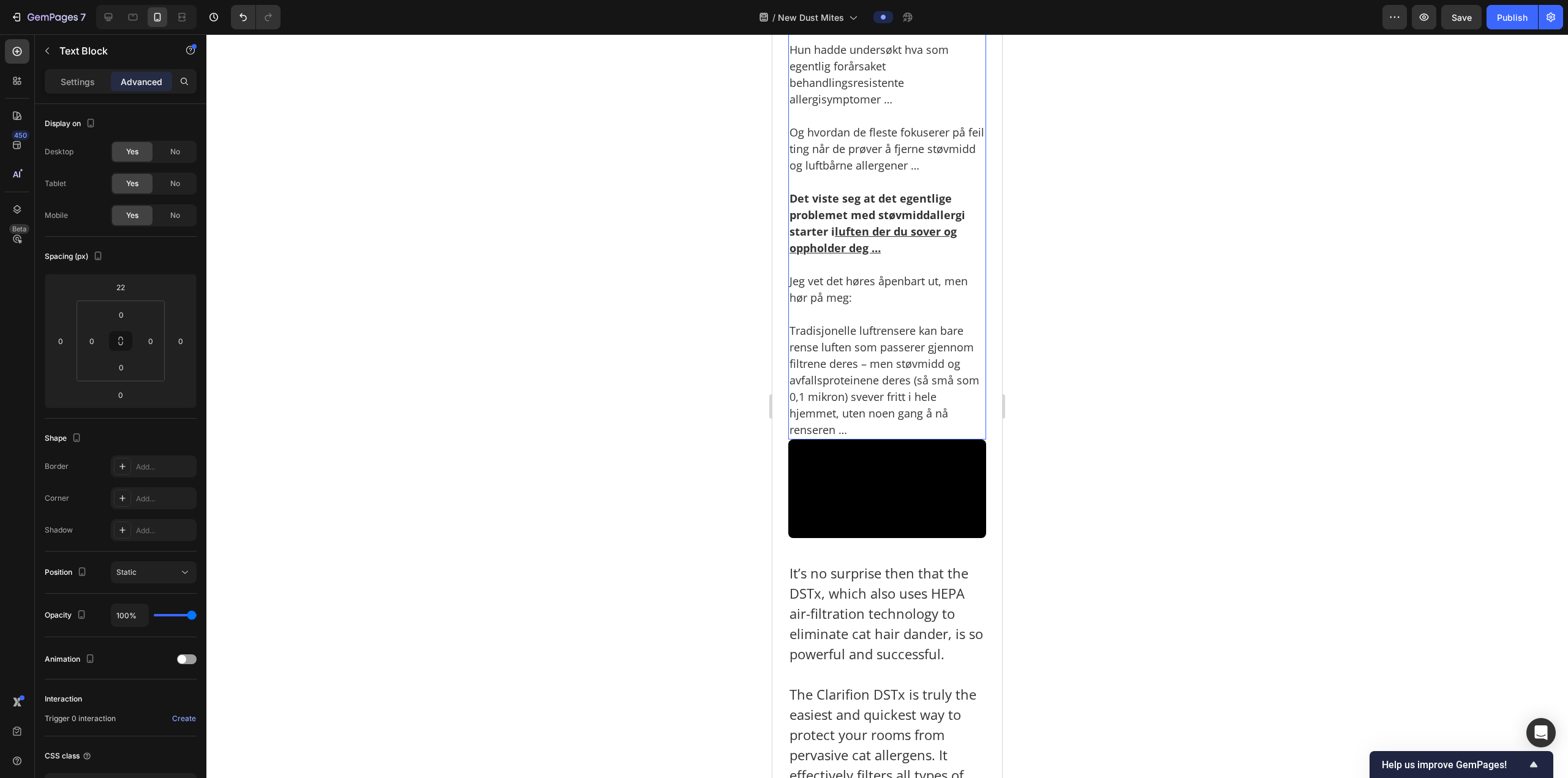
click at [897, 256] on p "Det viste seg at det egentlige problemet med støvmiddallergi starter i luften d…" at bounding box center [887, 215] width 195 height 82
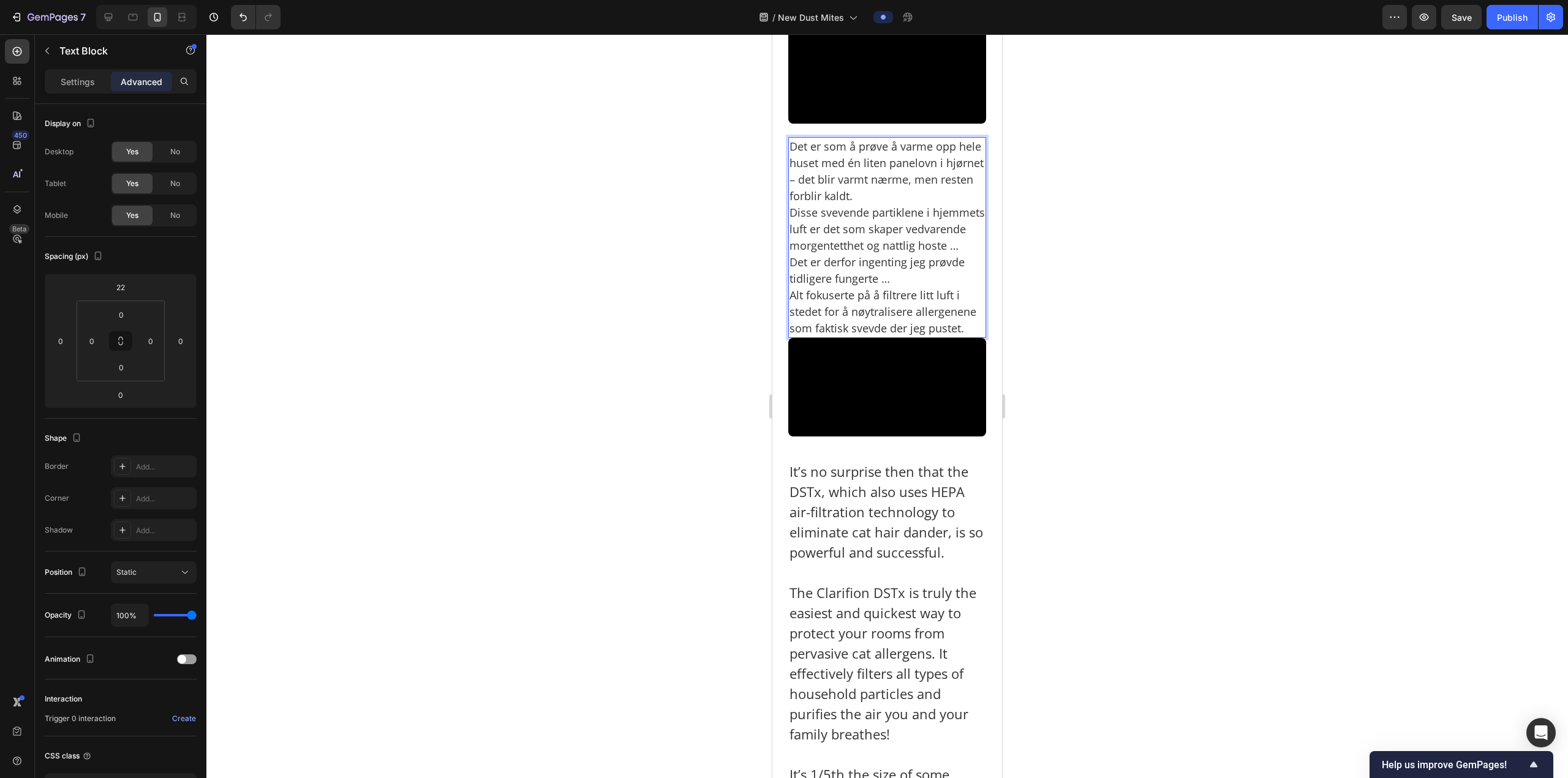
scroll to position [2476, 0]
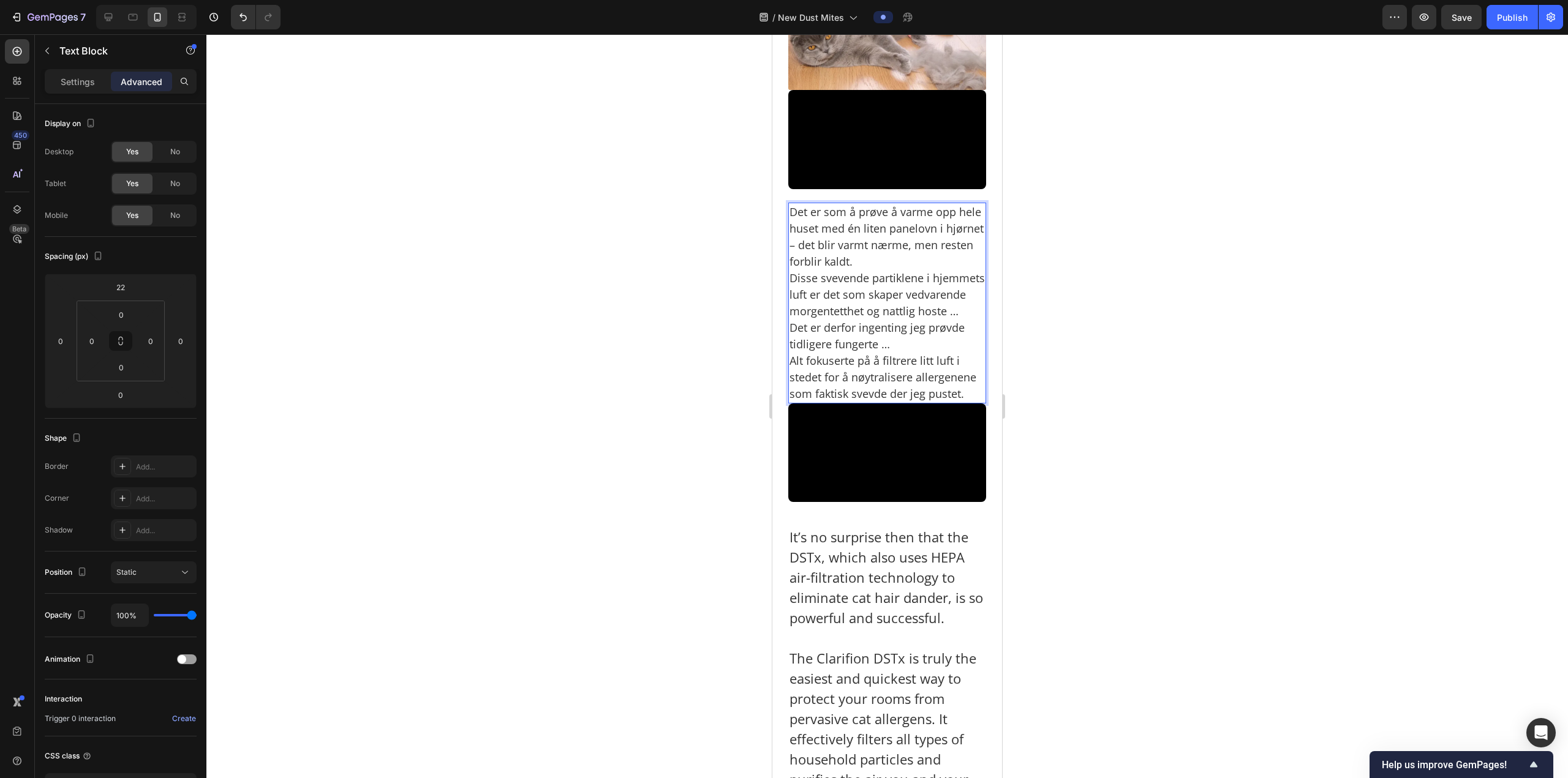
click at [925, 402] on p "Det er som å prøve å varme opp hele huset med én liten panelovn i hjørnet – det…" at bounding box center [887, 303] width 195 height 198
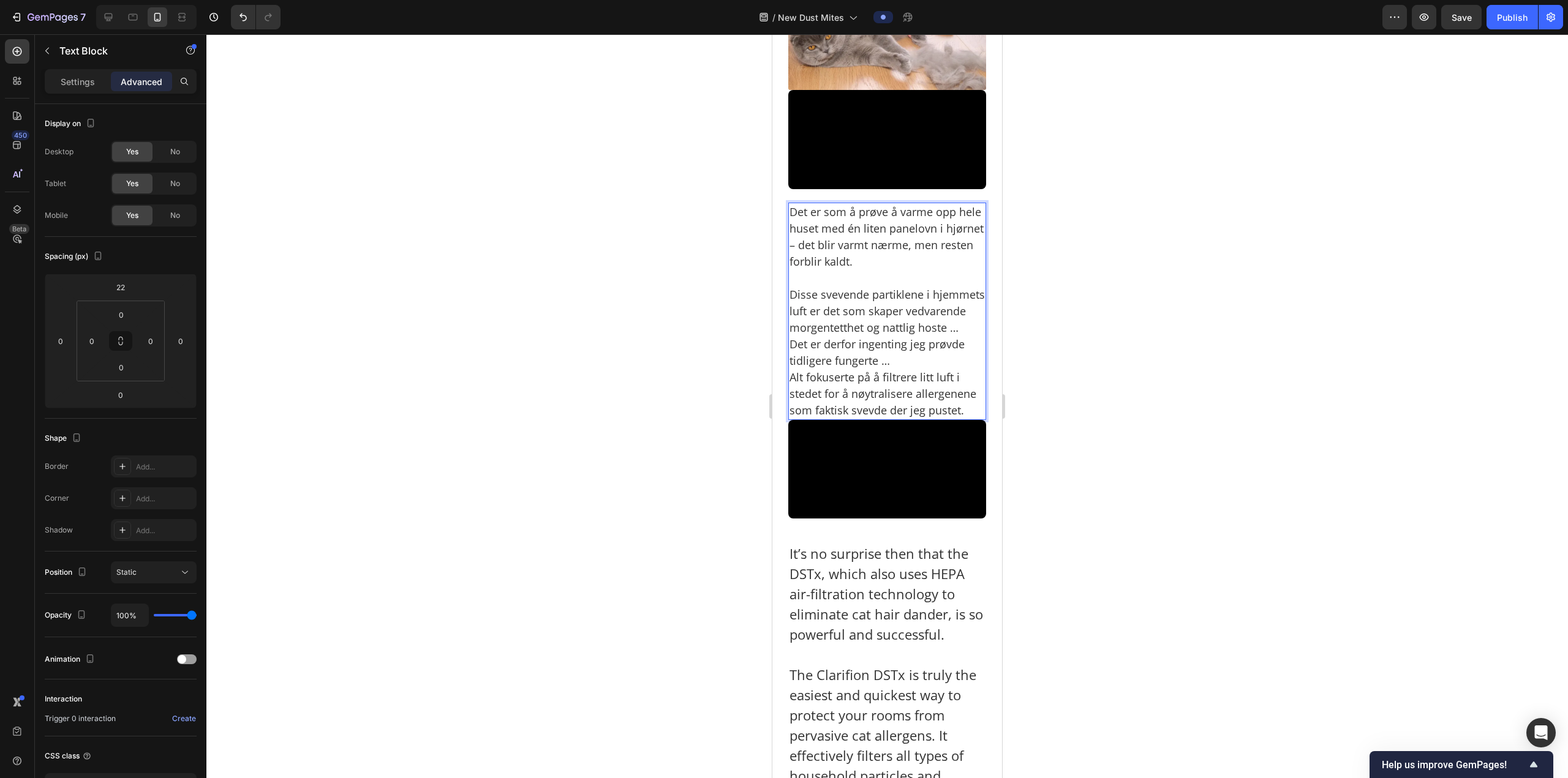
click at [885, 419] on p "⁠⁠⁠⁠⁠⁠⁠ Disse svevende partiklene i hjemmets luft er det som skaper vedvarende …" at bounding box center [887, 344] width 195 height 149
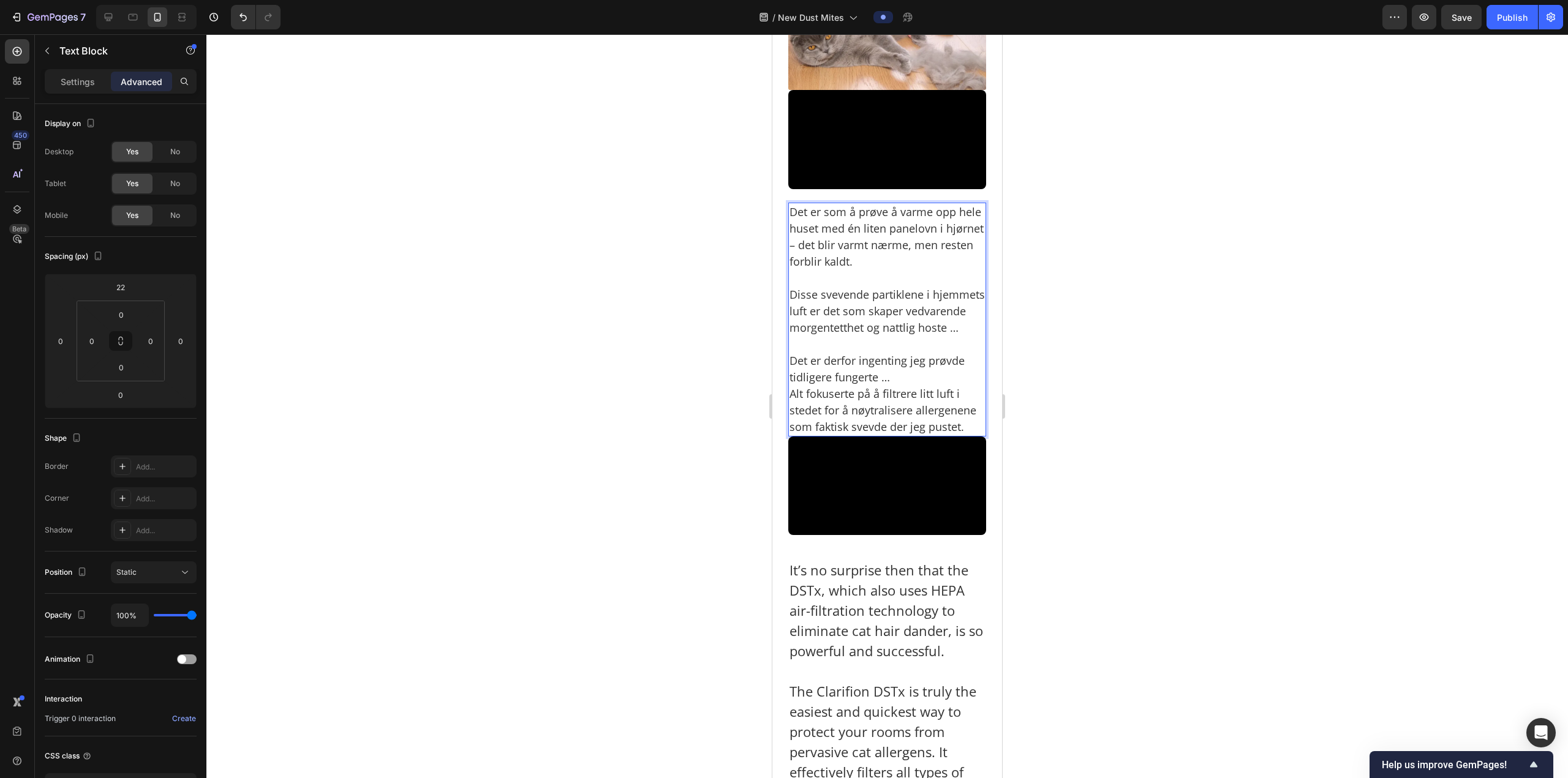
click at [904, 435] on p "⁠⁠⁠⁠⁠⁠⁠ Det er derfor ingenting jeg prøvde tidligere fungerte … Alt fokuserte p…" at bounding box center [887, 386] width 195 height 99
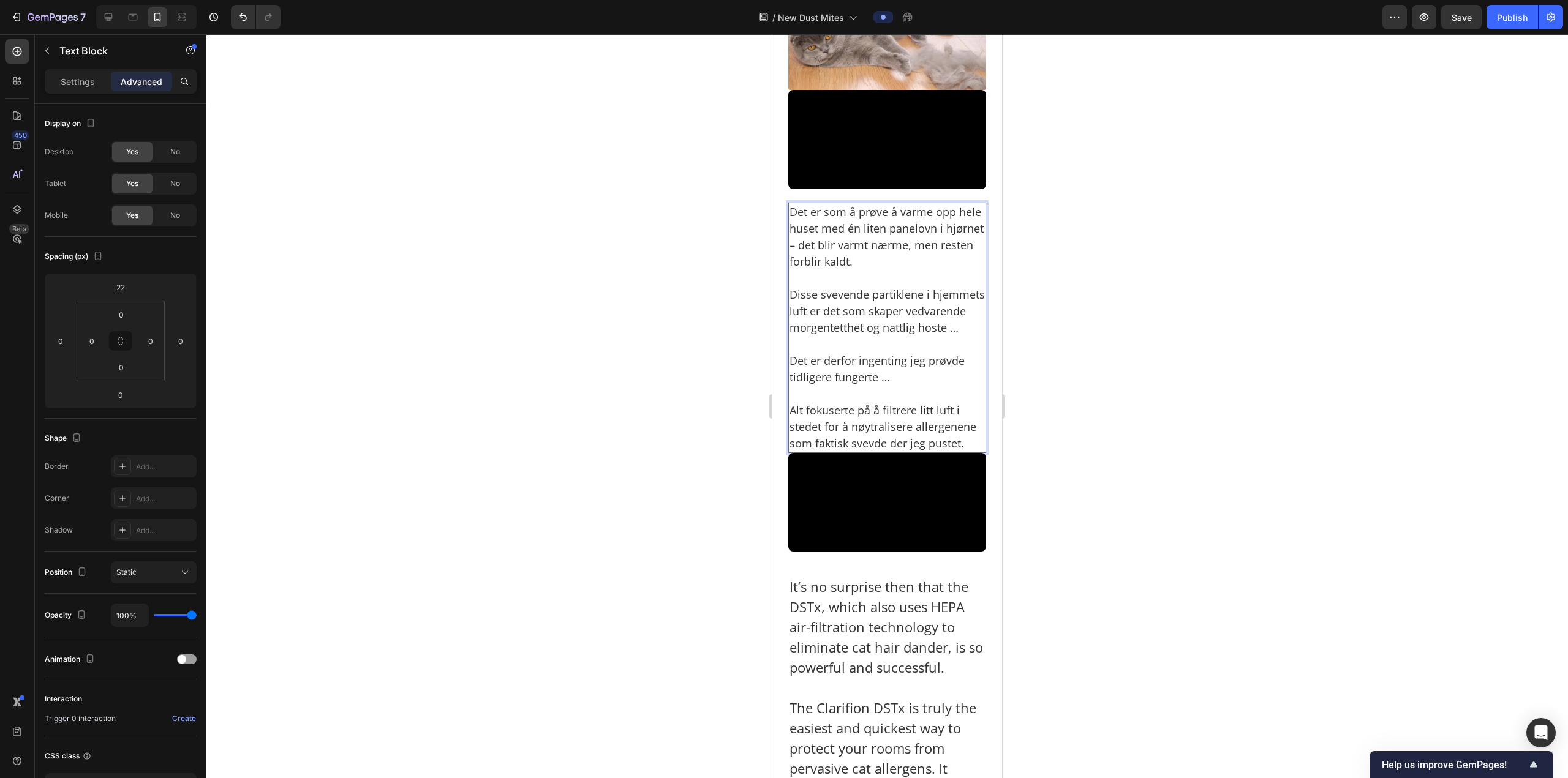
click at [937, 452] on p "⁠⁠⁠⁠⁠⁠⁠ Alt fokuserte på å filtrere litt luft i stedet for å nøytralisere aller…" at bounding box center [887, 419] width 195 height 66
click at [1180, 509] on div at bounding box center [886, 406] width 1361 height 744
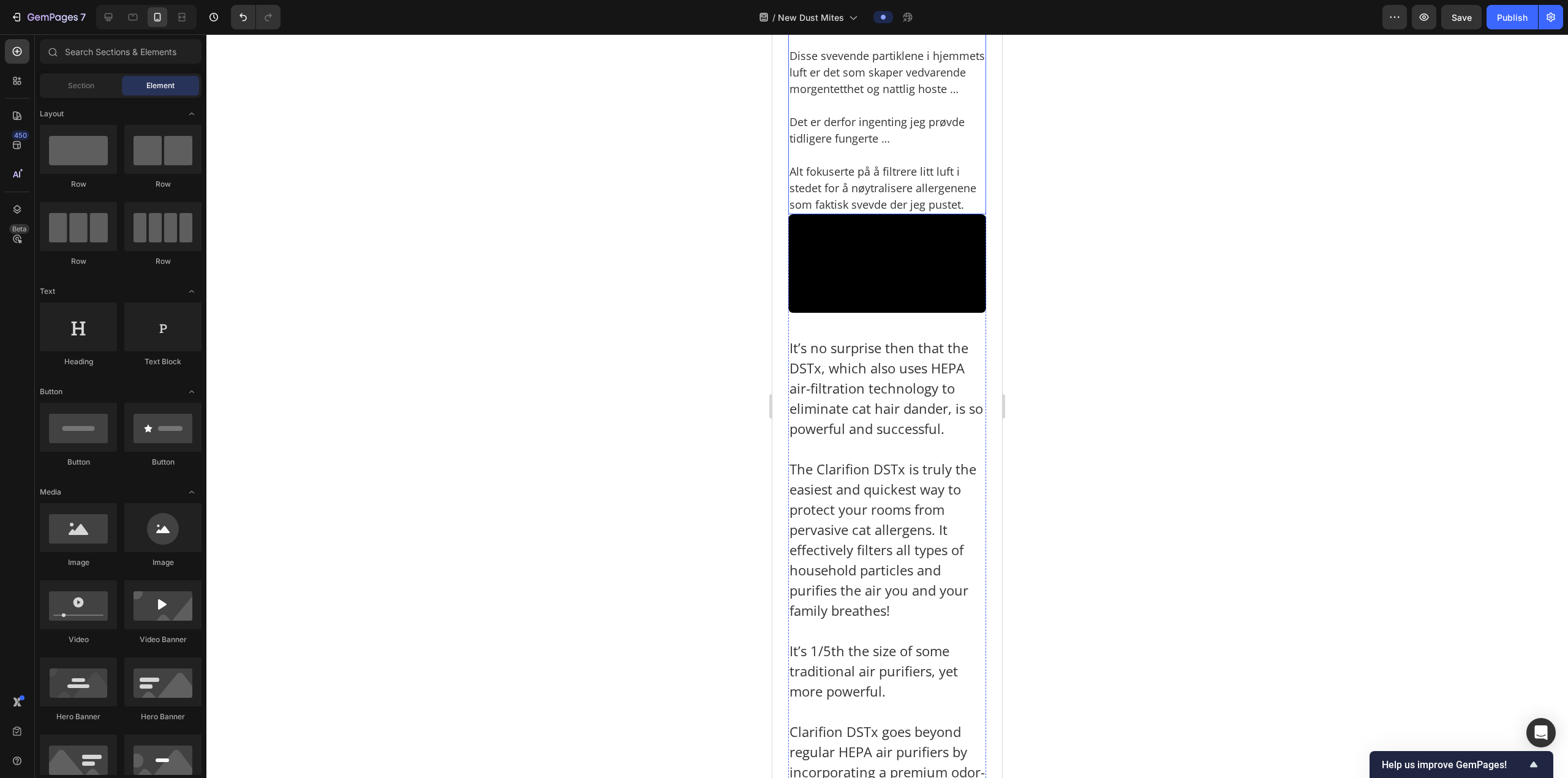
scroll to position [2721, 0]
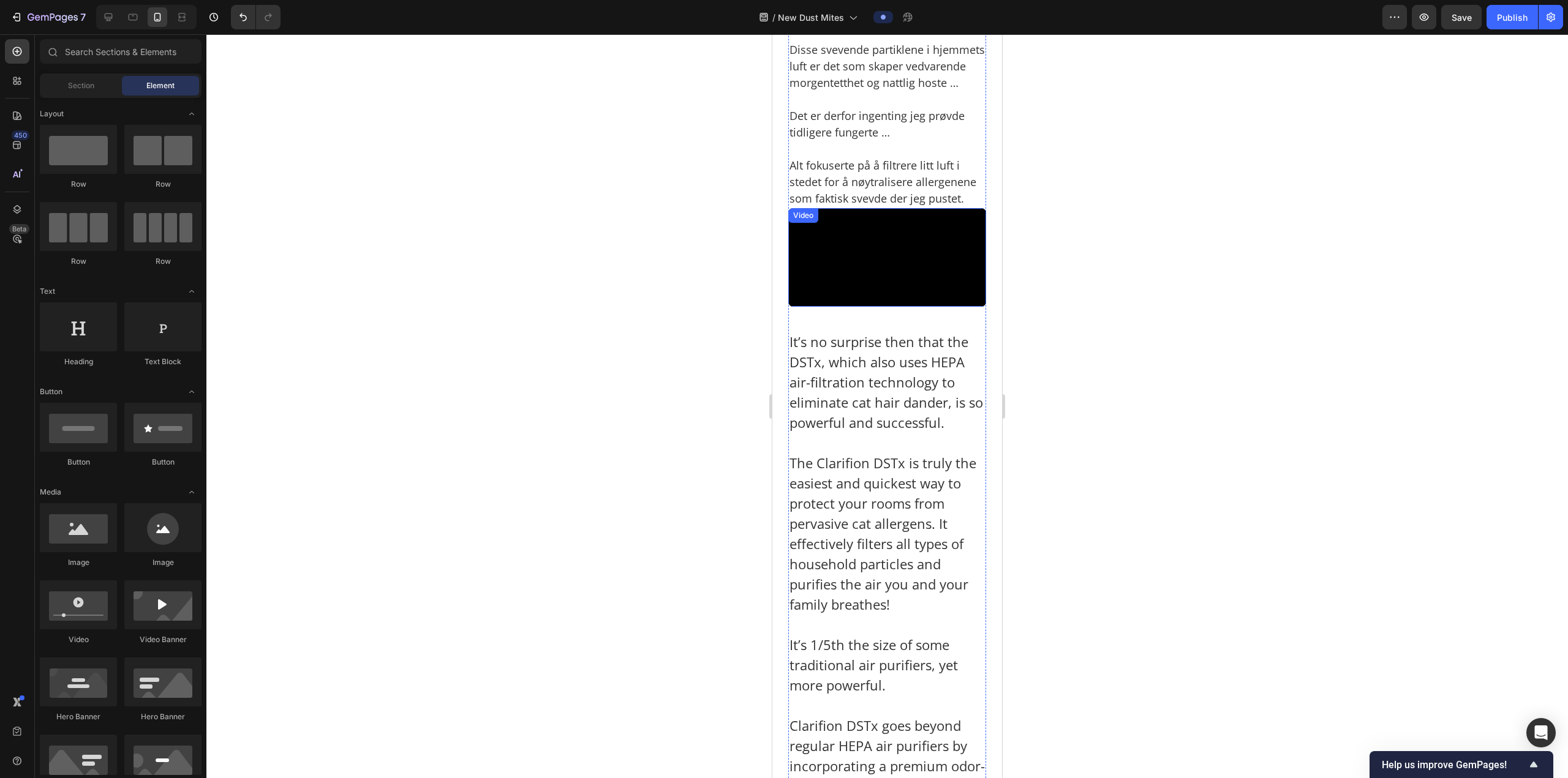
click at [926, 308] on video at bounding box center [887, 258] width 198 height 99
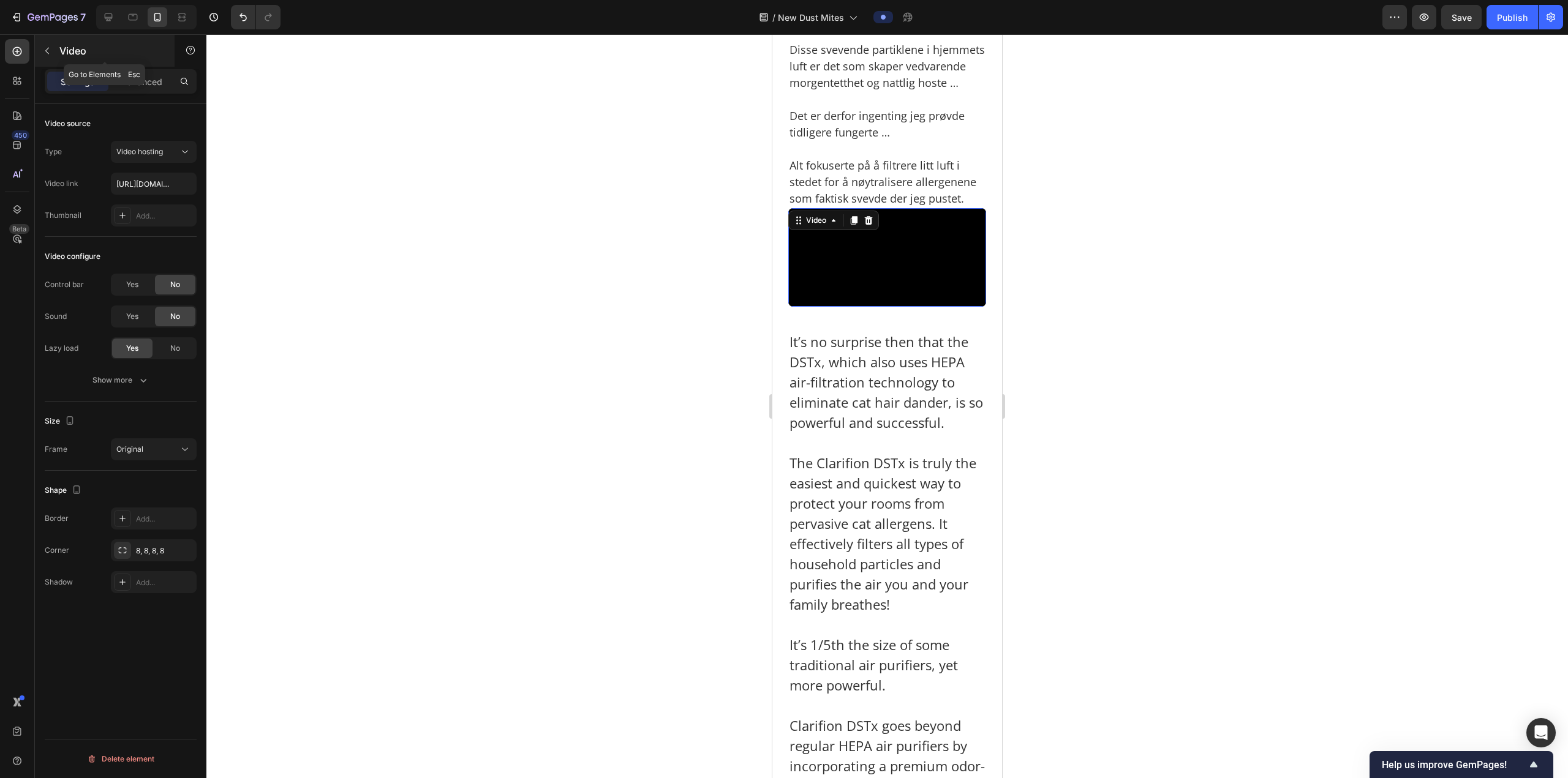
click at [131, 59] on div "Video" at bounding box center [105, 51] width 140 height 32
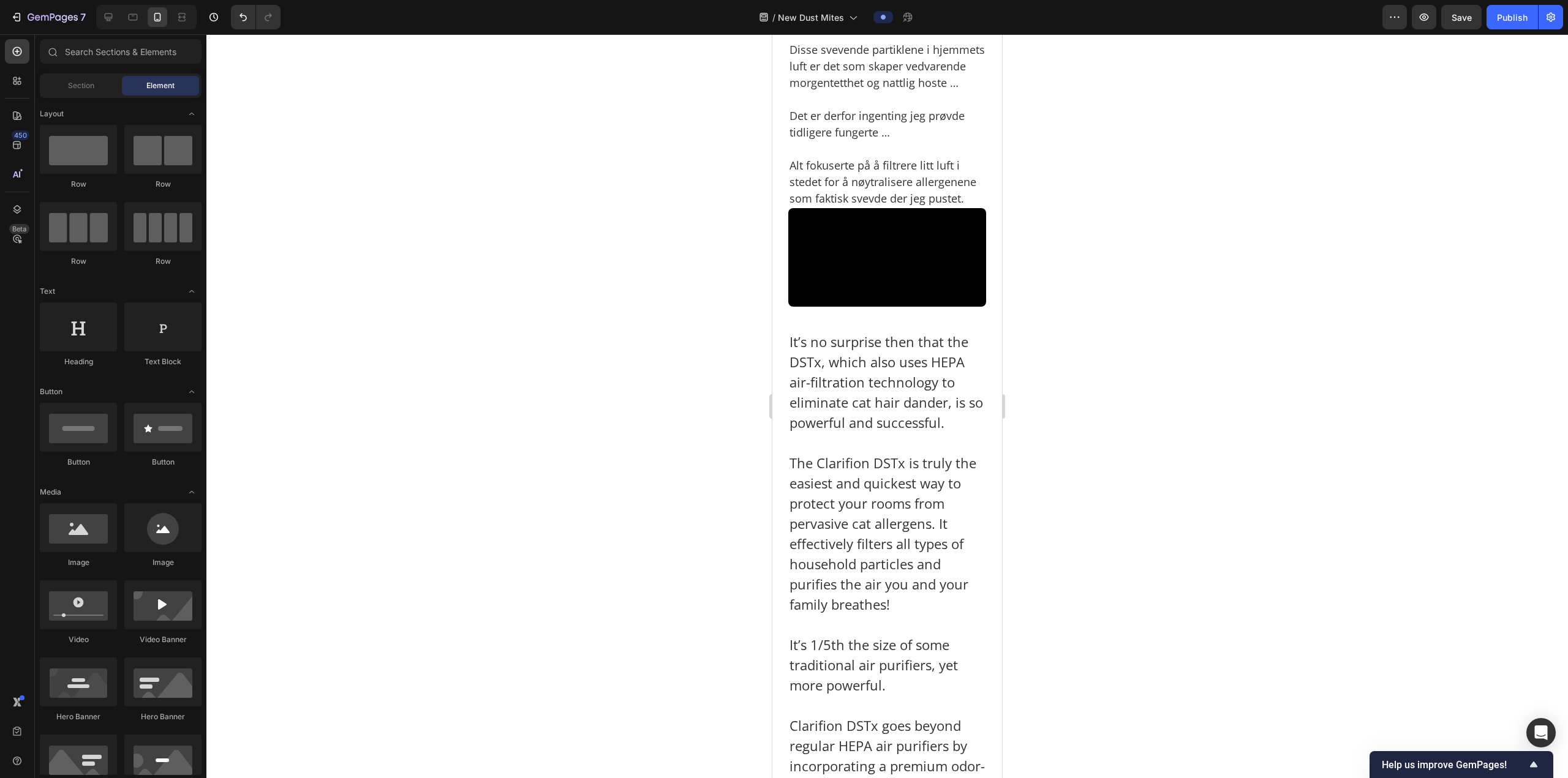
click at [1204, 242] on div at bounding box center [886, 406] width 1361 height 744
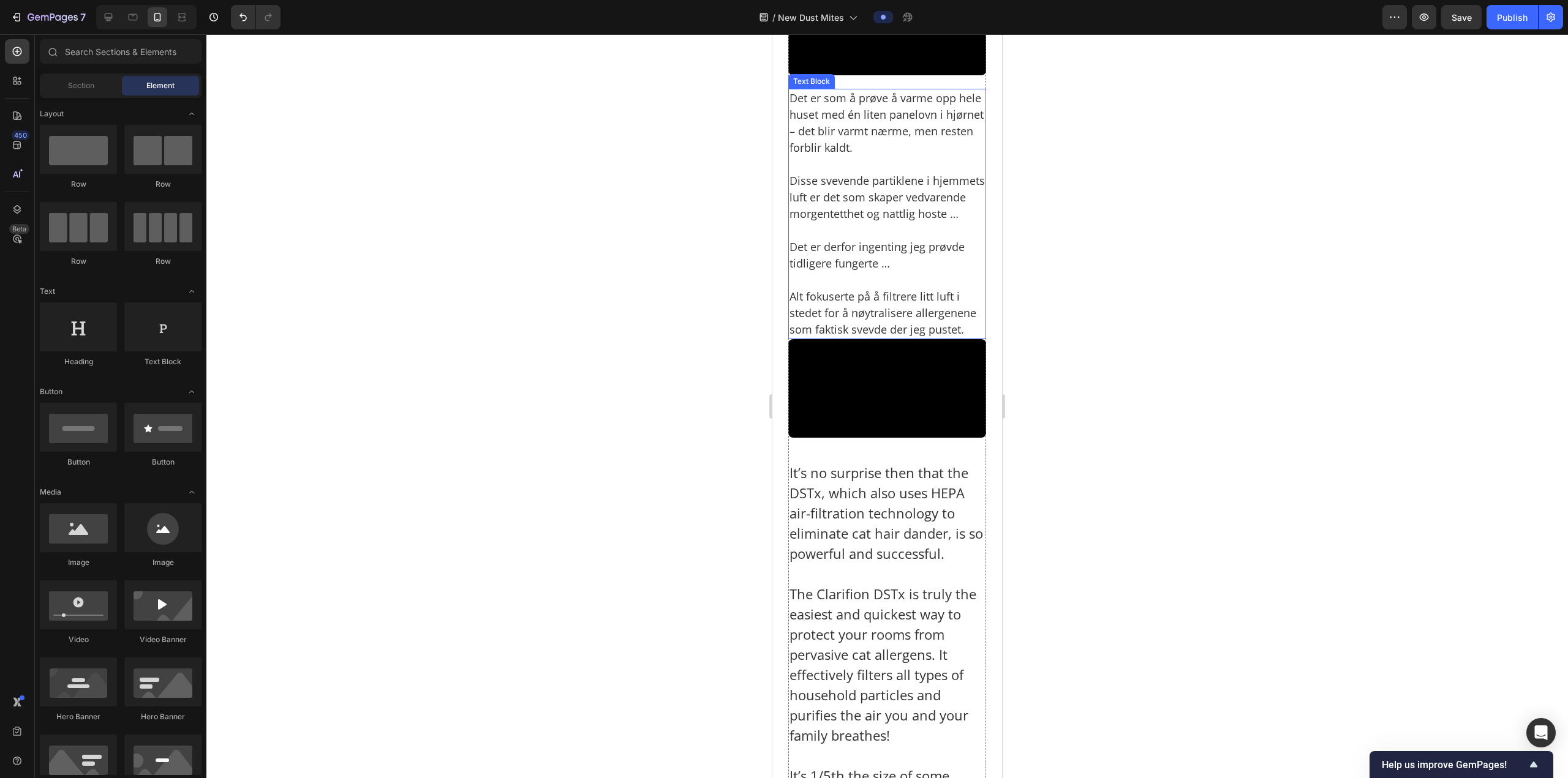
scroll to position [2476, 0]
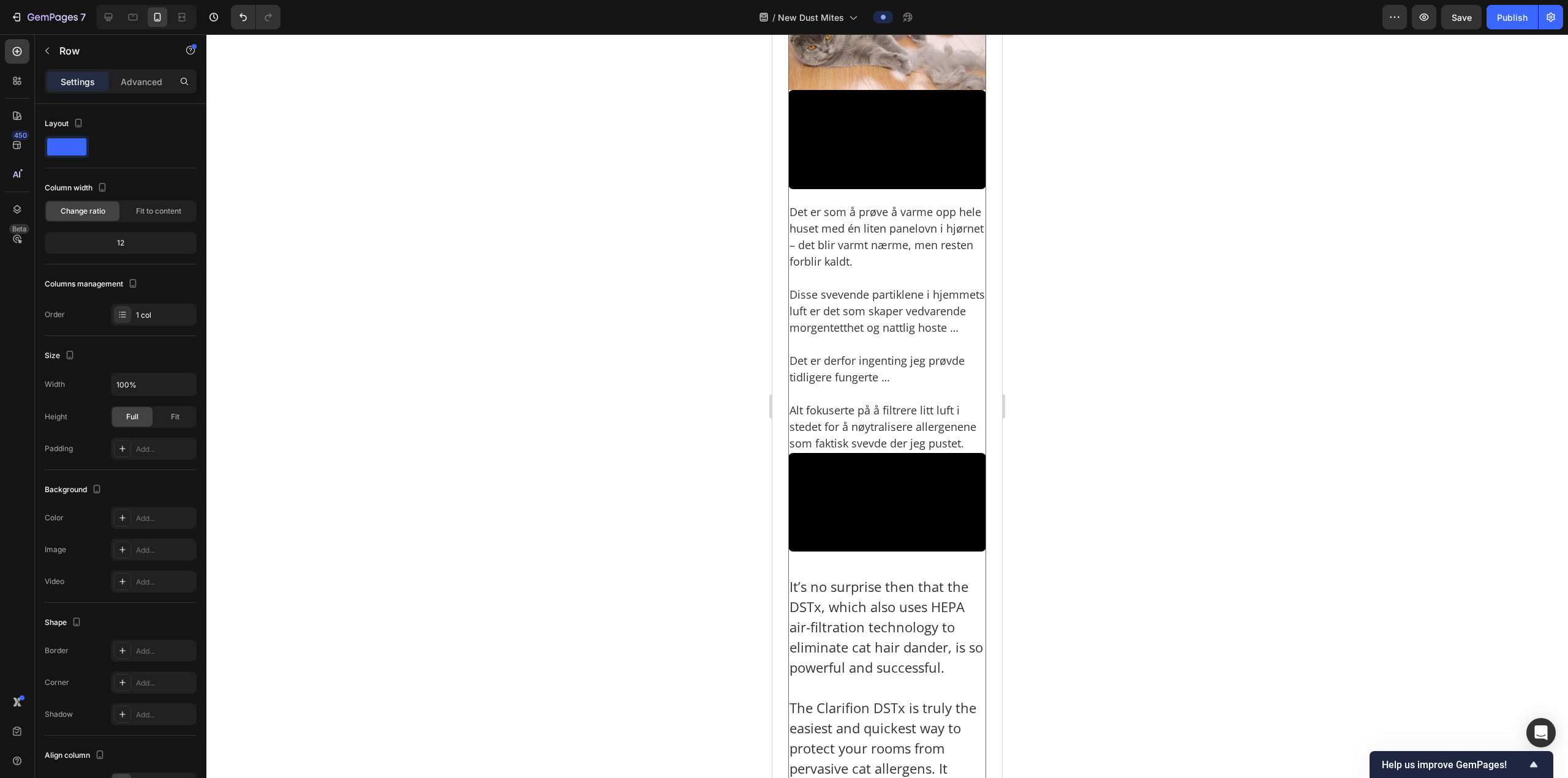
click at [893, 270] on p "Det er som å prøve å varme opp hele huset med én liten panelovn i hjørnet – det…" at bounding box center [887, 236] width 195 height 66
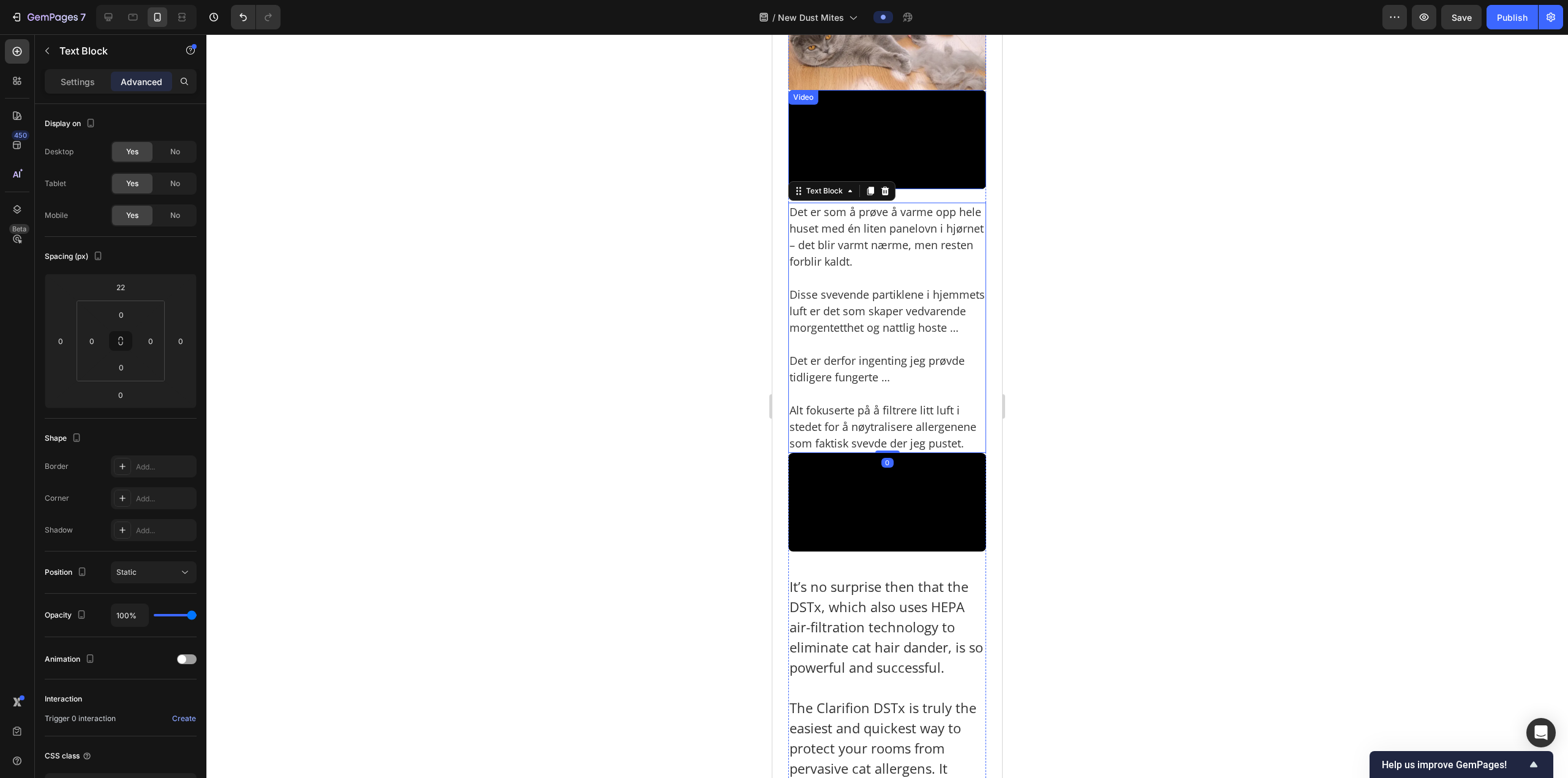
click at [884, 189] on video at bounding box center [887, 140] width 198 height 99
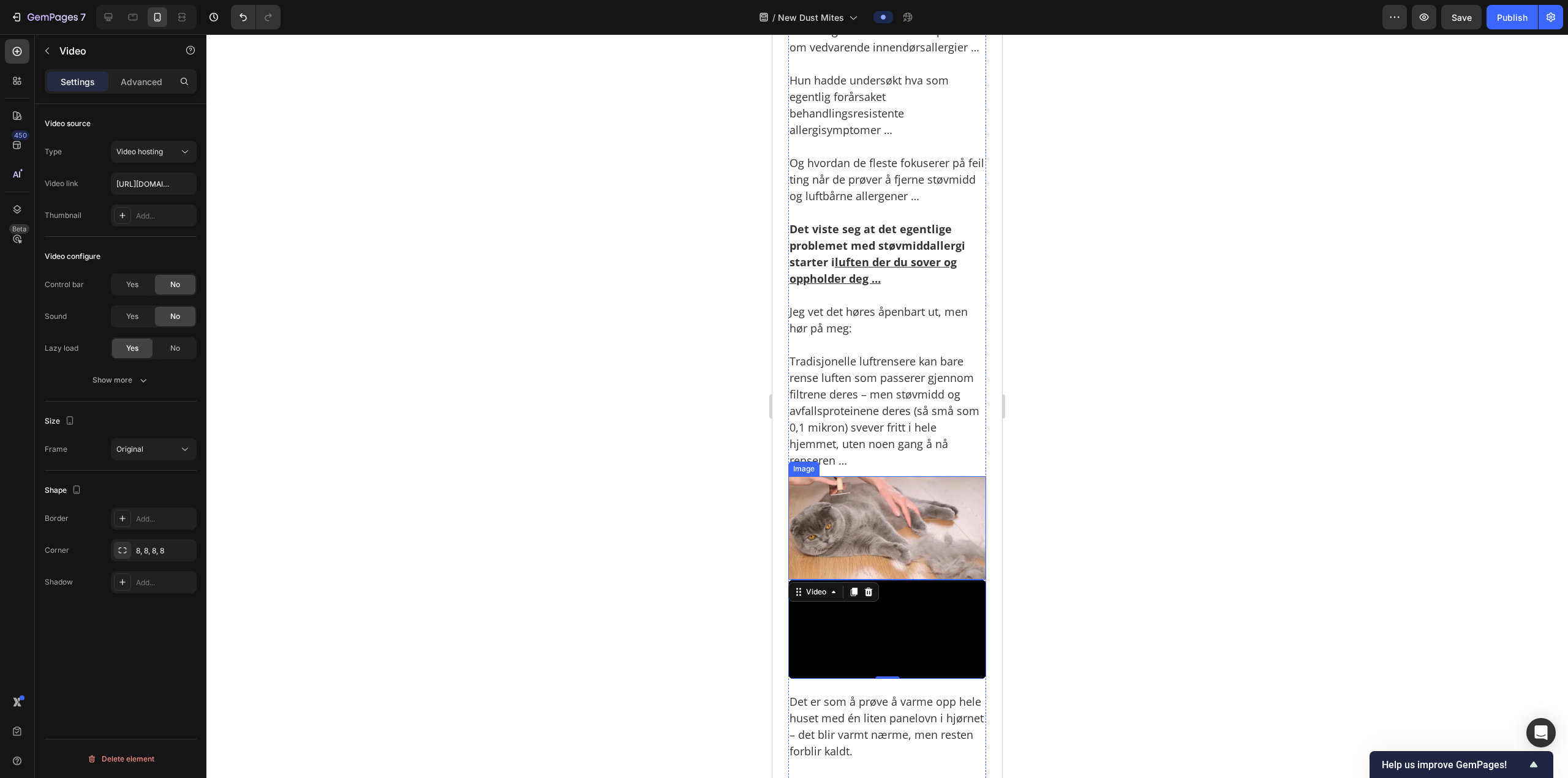
click at [949, 336] on p "Jeg vet det høres åpenbart ut, men hør på meg:" at bounding box center [887, 312] width 195 height 50
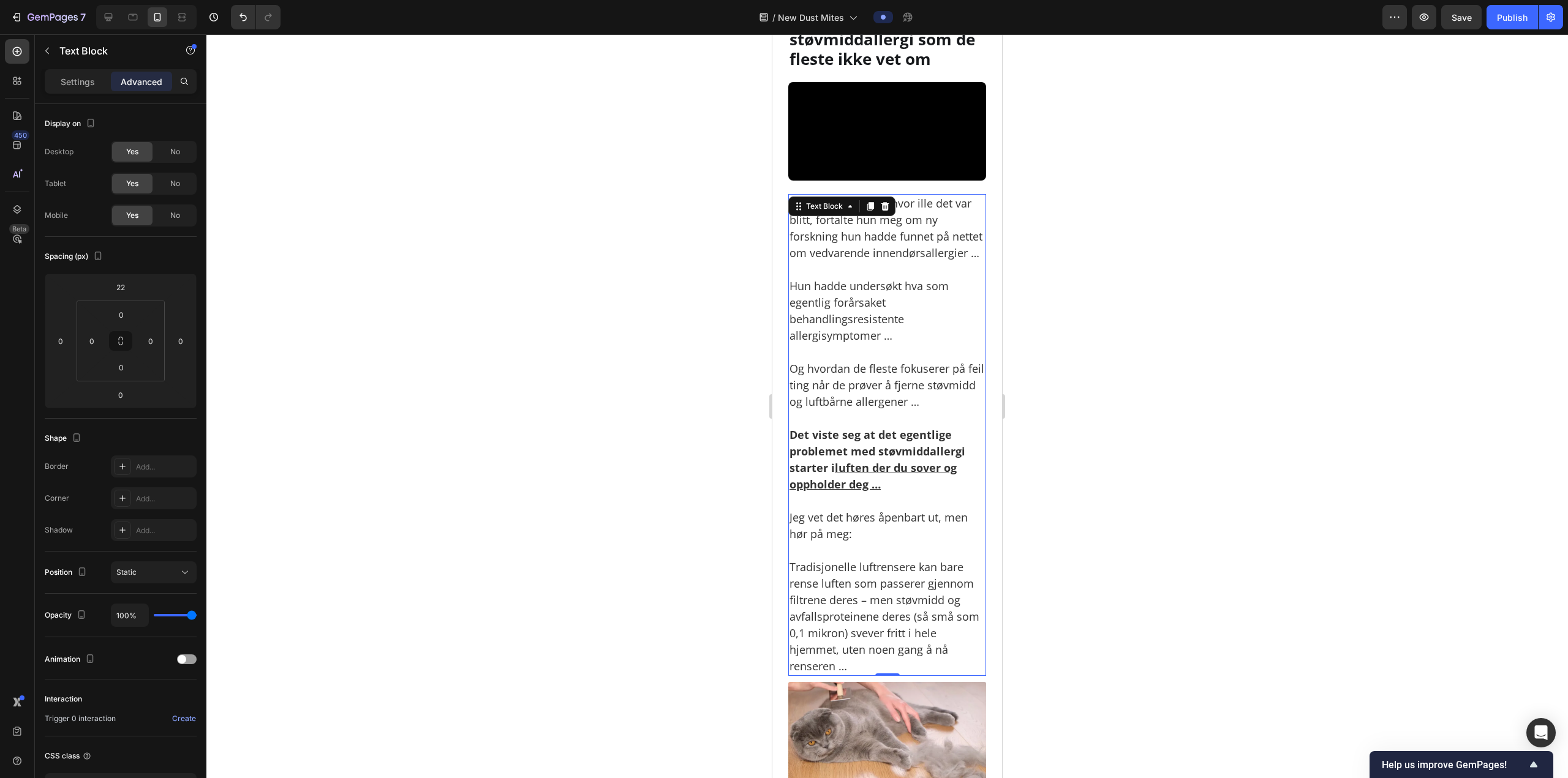
scroll to position [1619, 0]
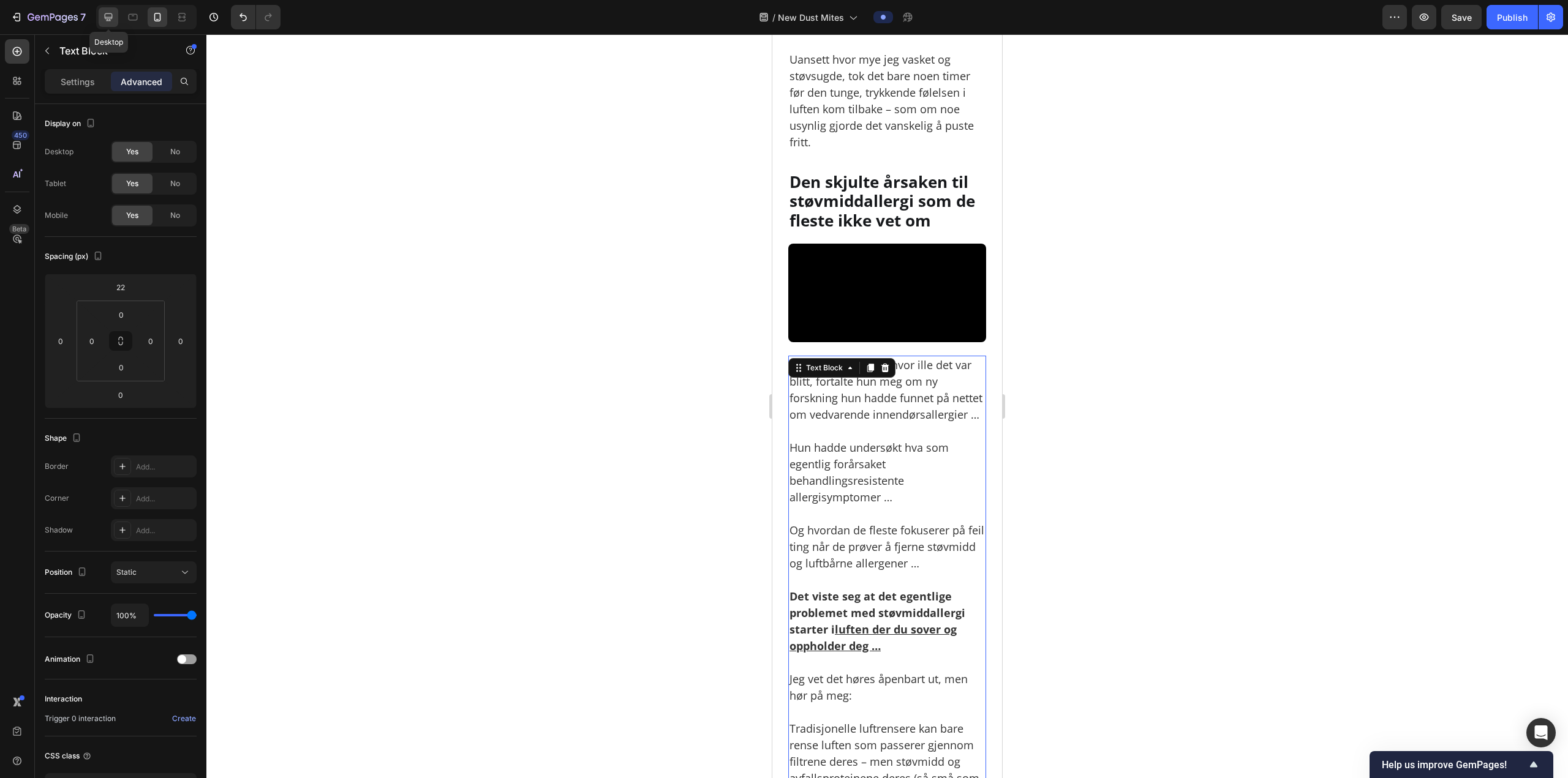
click at [117, 22] on div at bounding box center [108, 17] width 20 height 20
type input "17"
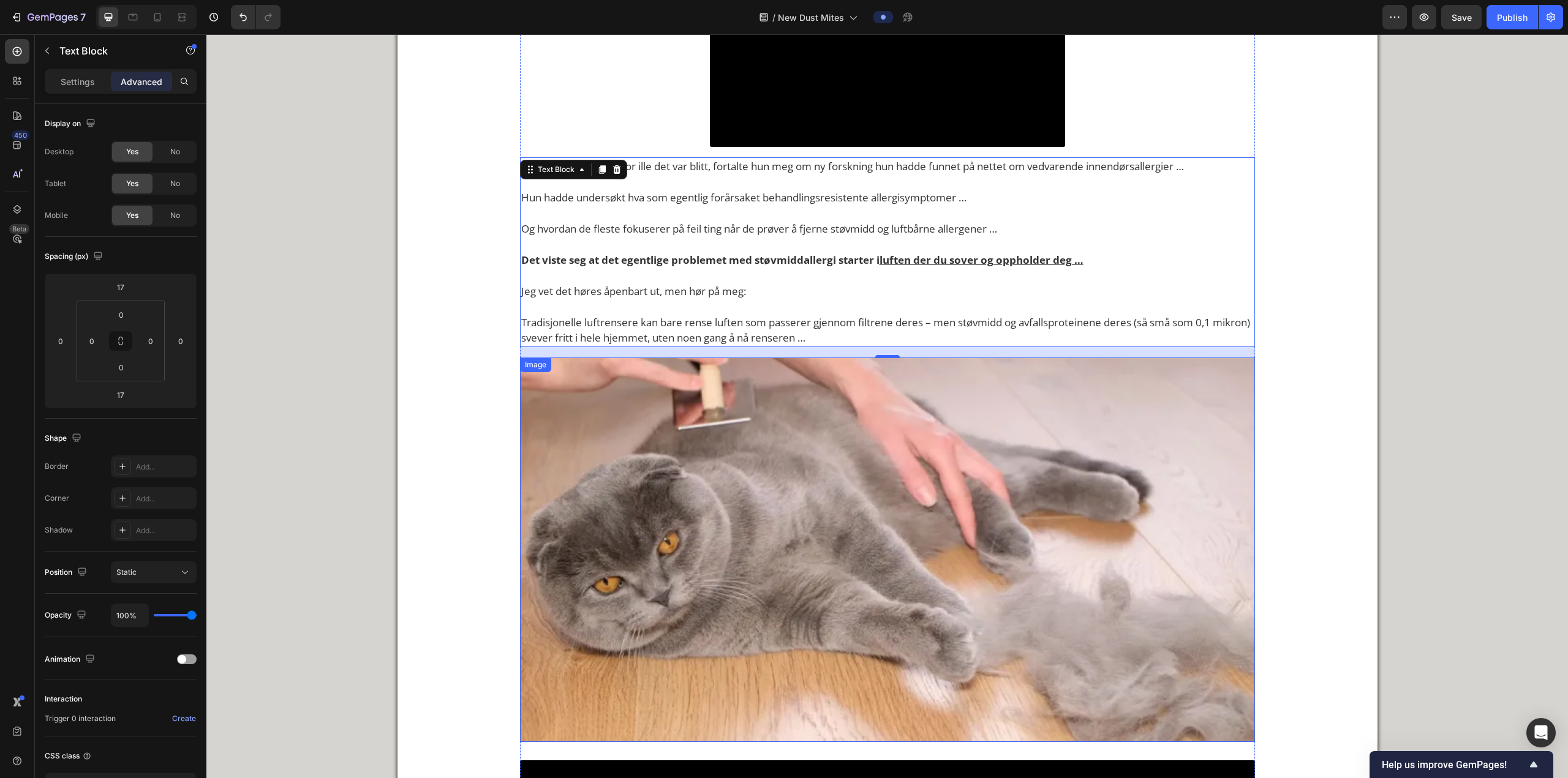
scroll to position [1447, 0]
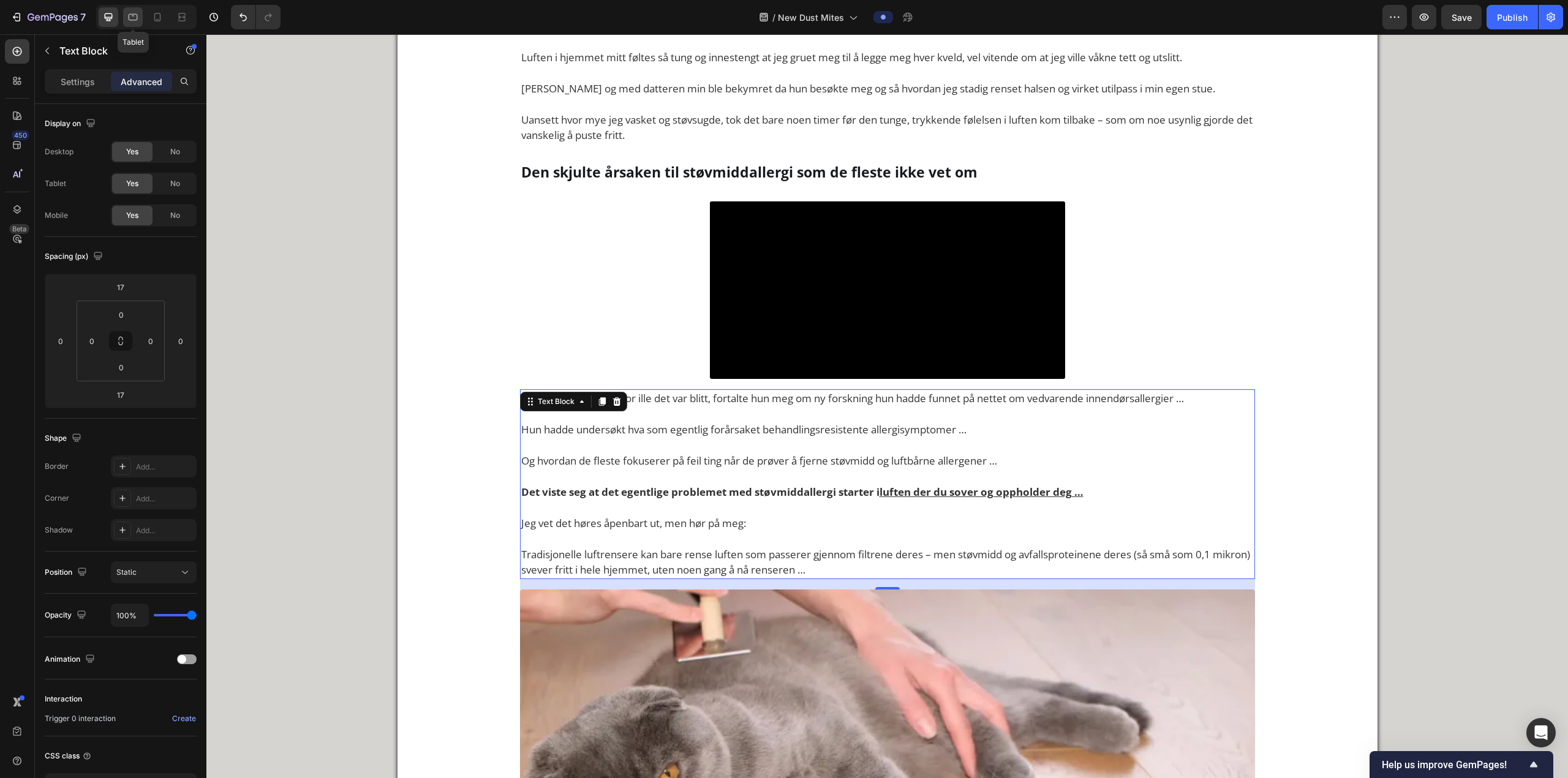
click at [132, 24] on div at bounding box center [133, 17] width 20 height 20
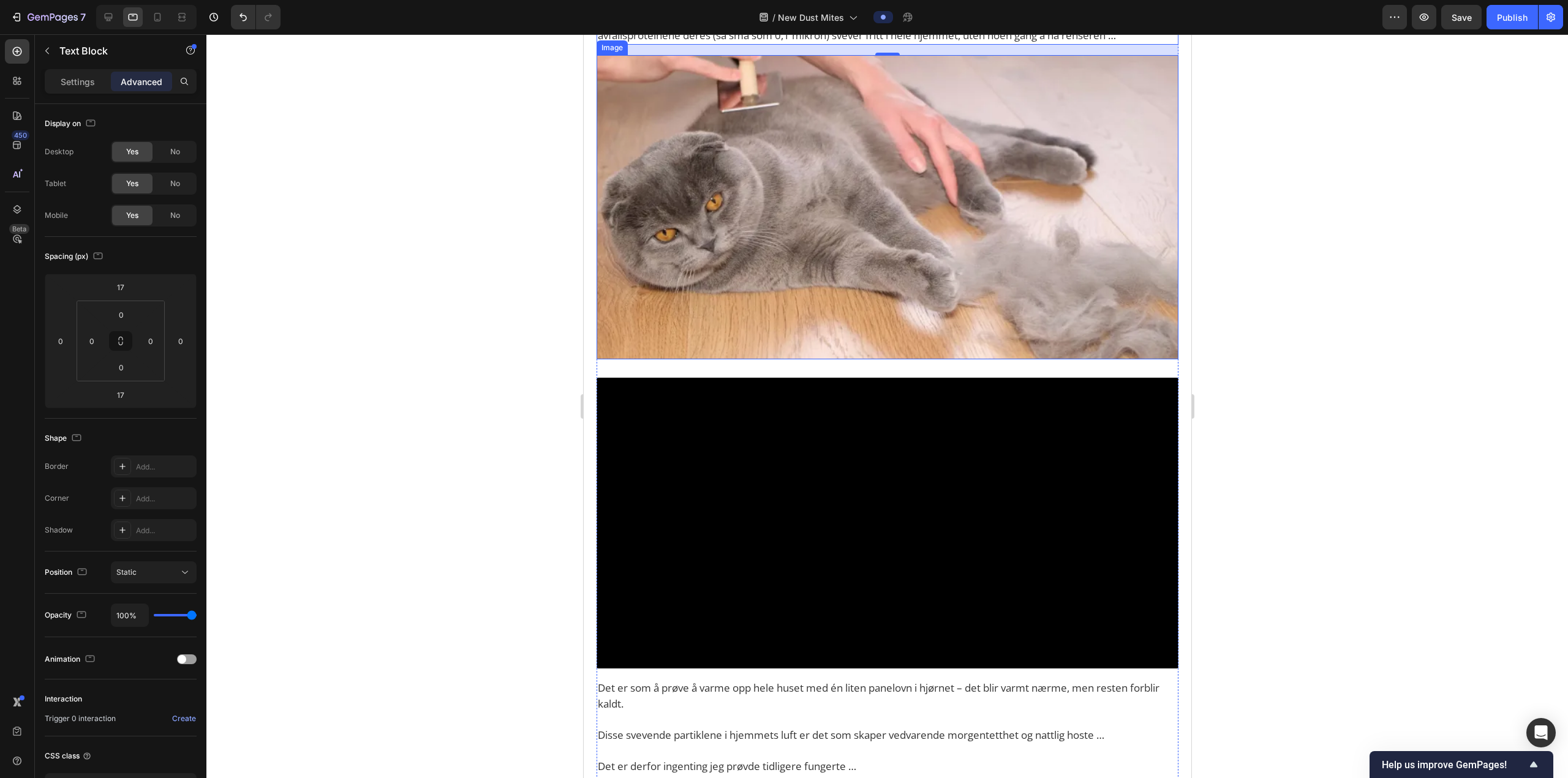
scroll to position [2077, 0]
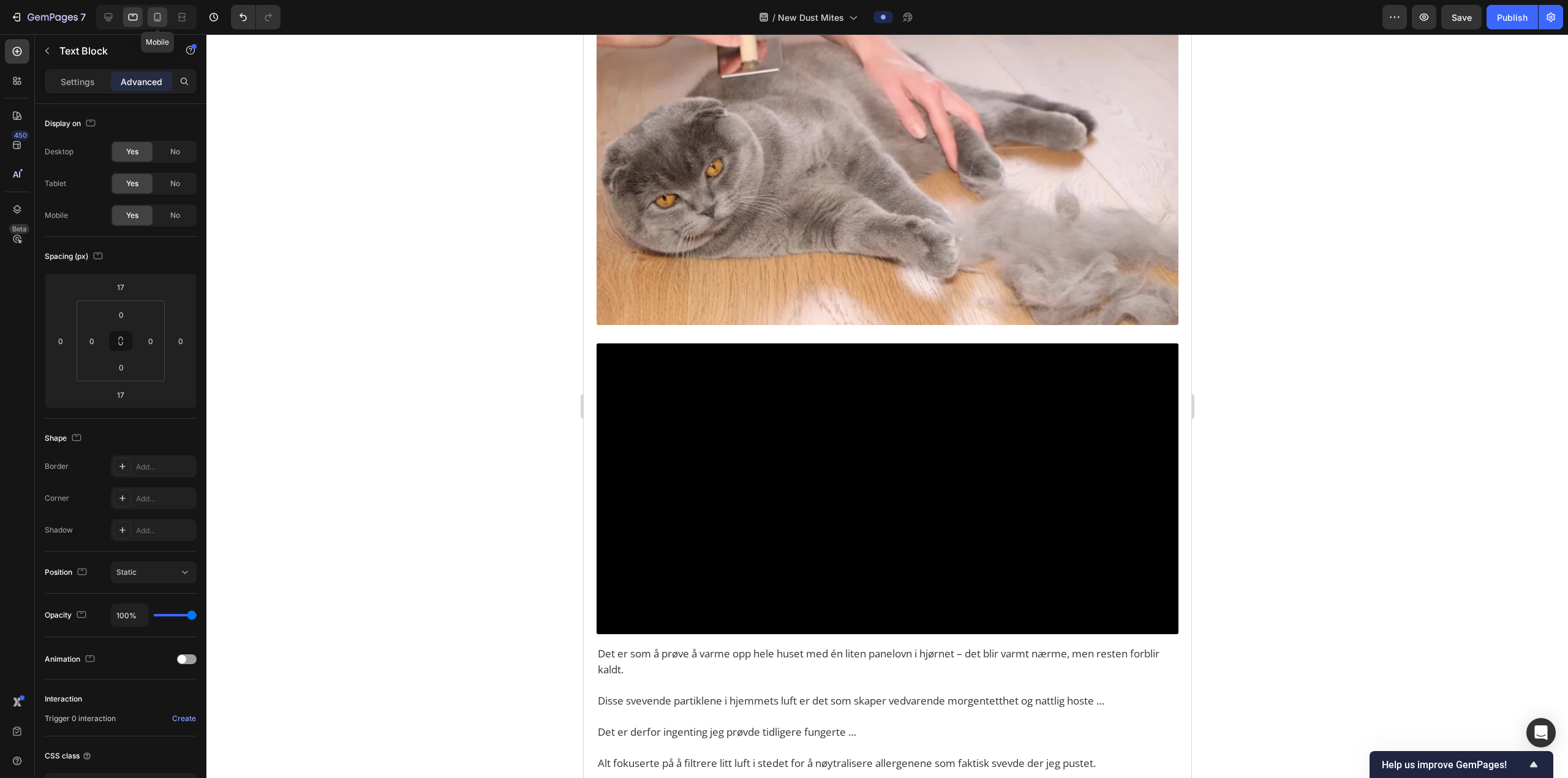
click at [148, 11] on div at bounding box center [157, 17] width 20 height 20
type input "22"
type input "0"
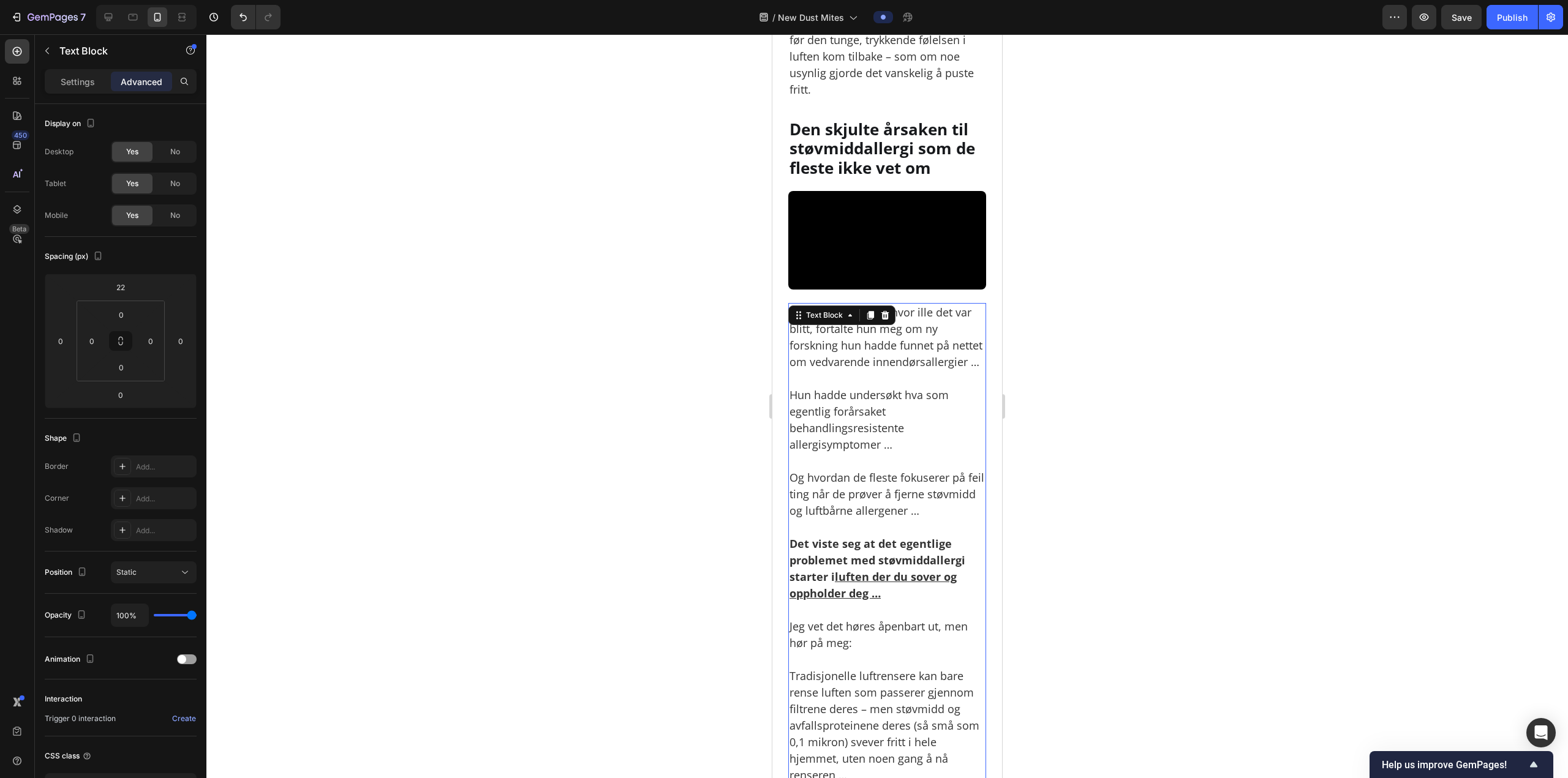
scroll to position [1366, 0]
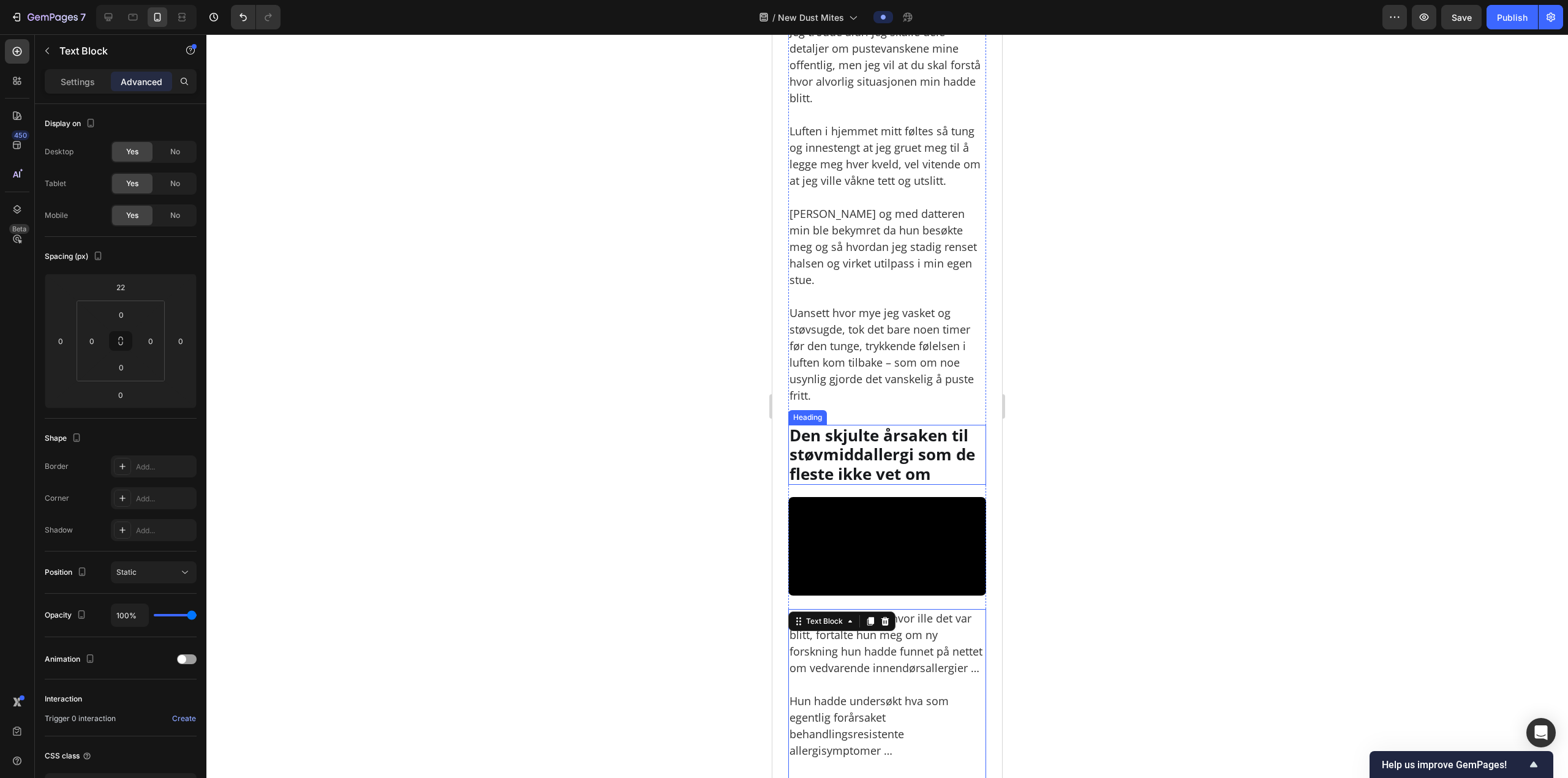
click at [869, 454] on p "Den skjulte årsaken til støvmiddallergi som de fleste ikke vet om" at bounding box center [887, 454] width 195 height 58
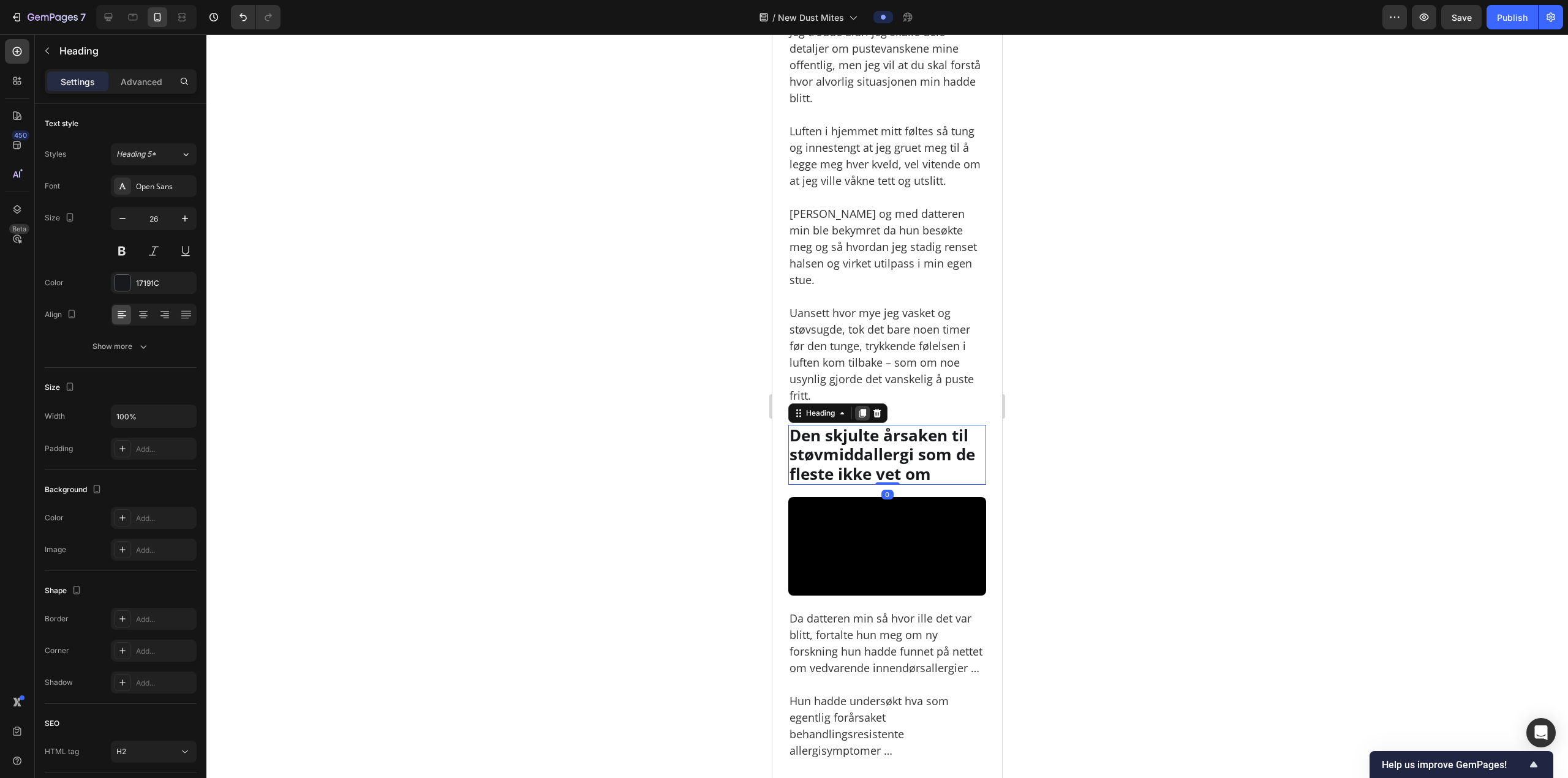
click at [864, 408] on icon at bounding box center [862, 413] width 10 height 10
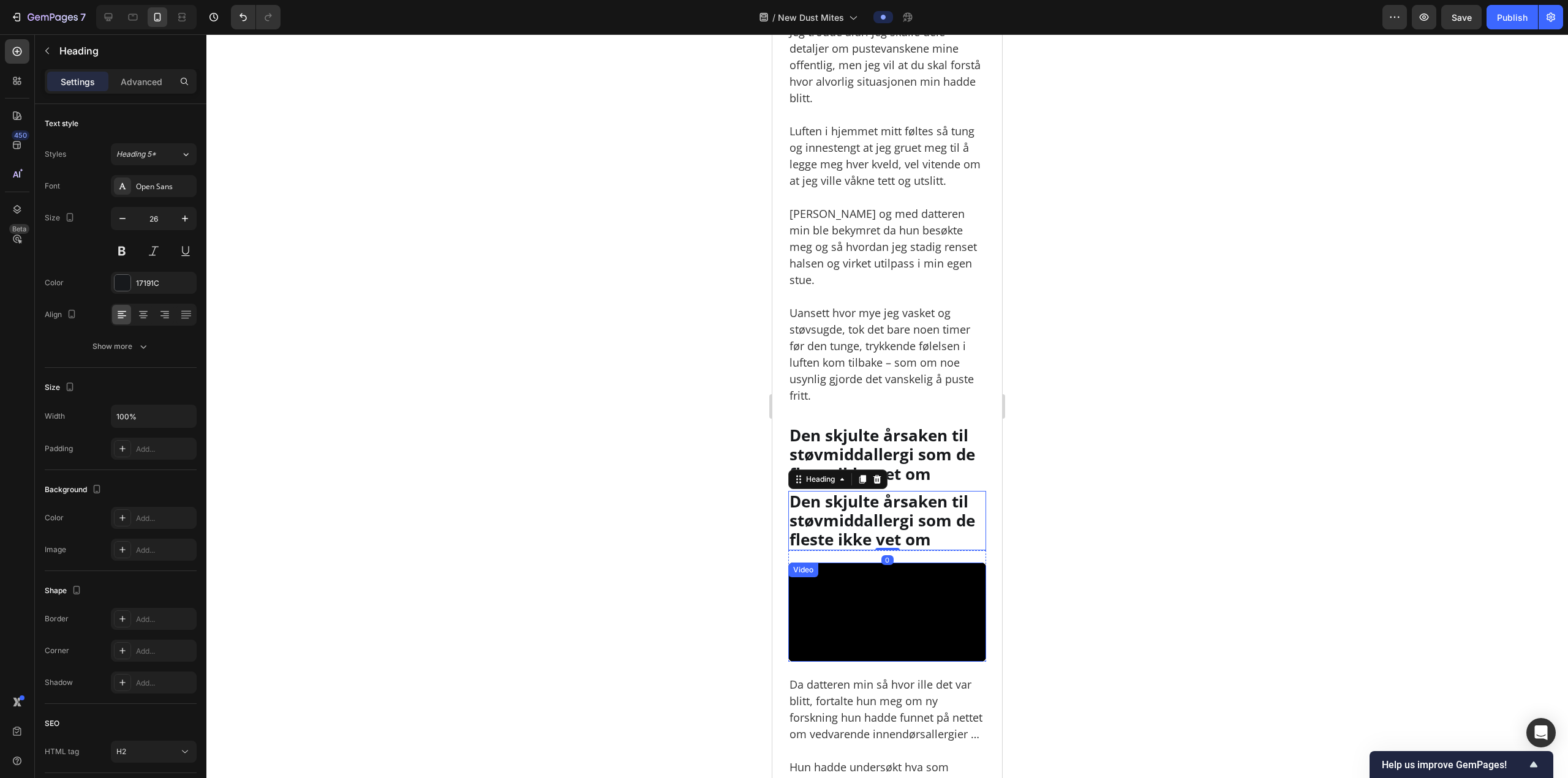
click at [835, 580] on video at bounding box center [887, 612] width 198 height 99
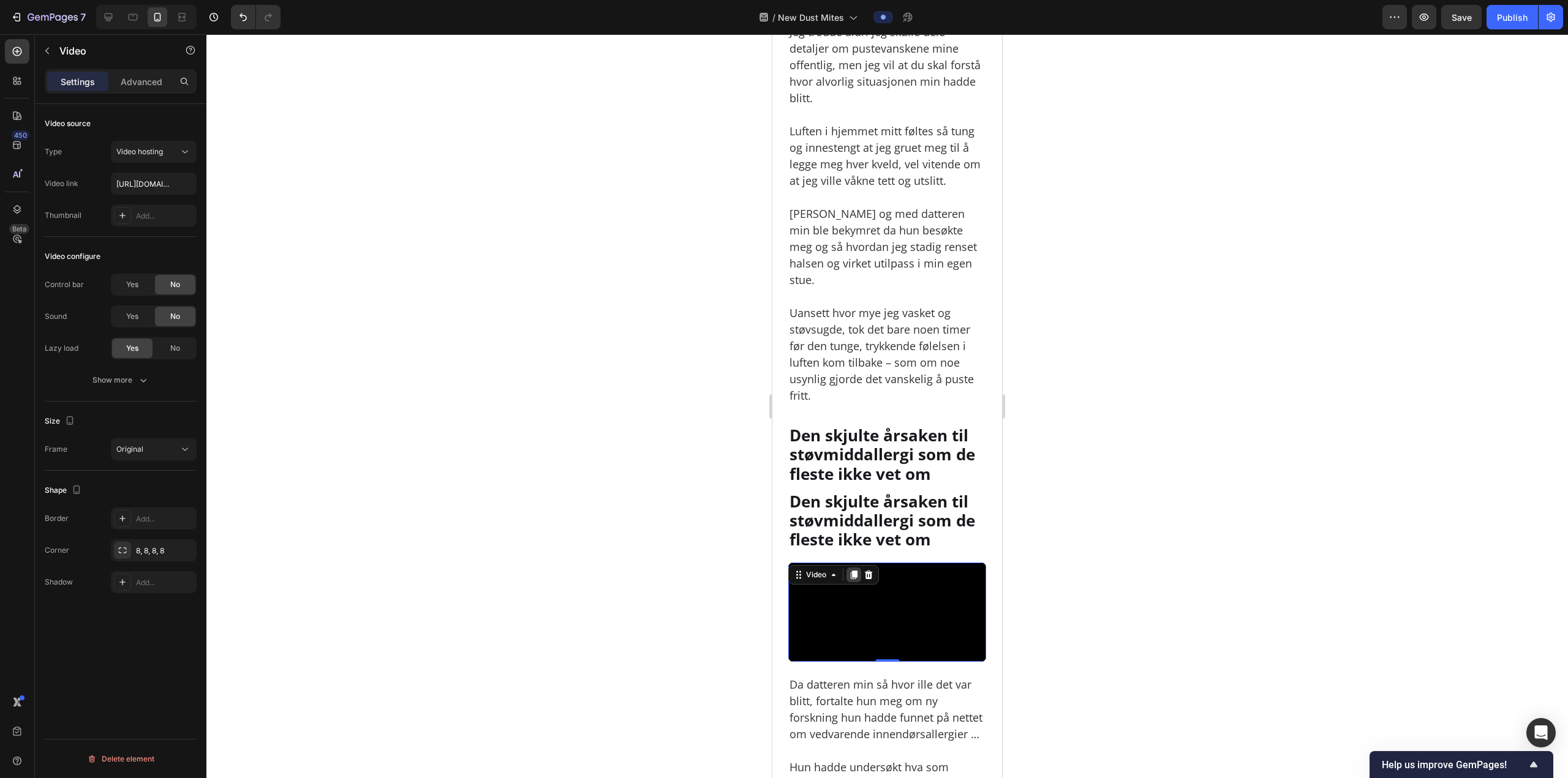
click at [861, 567] on div at bounding box center [854, 574] width 14 height 14
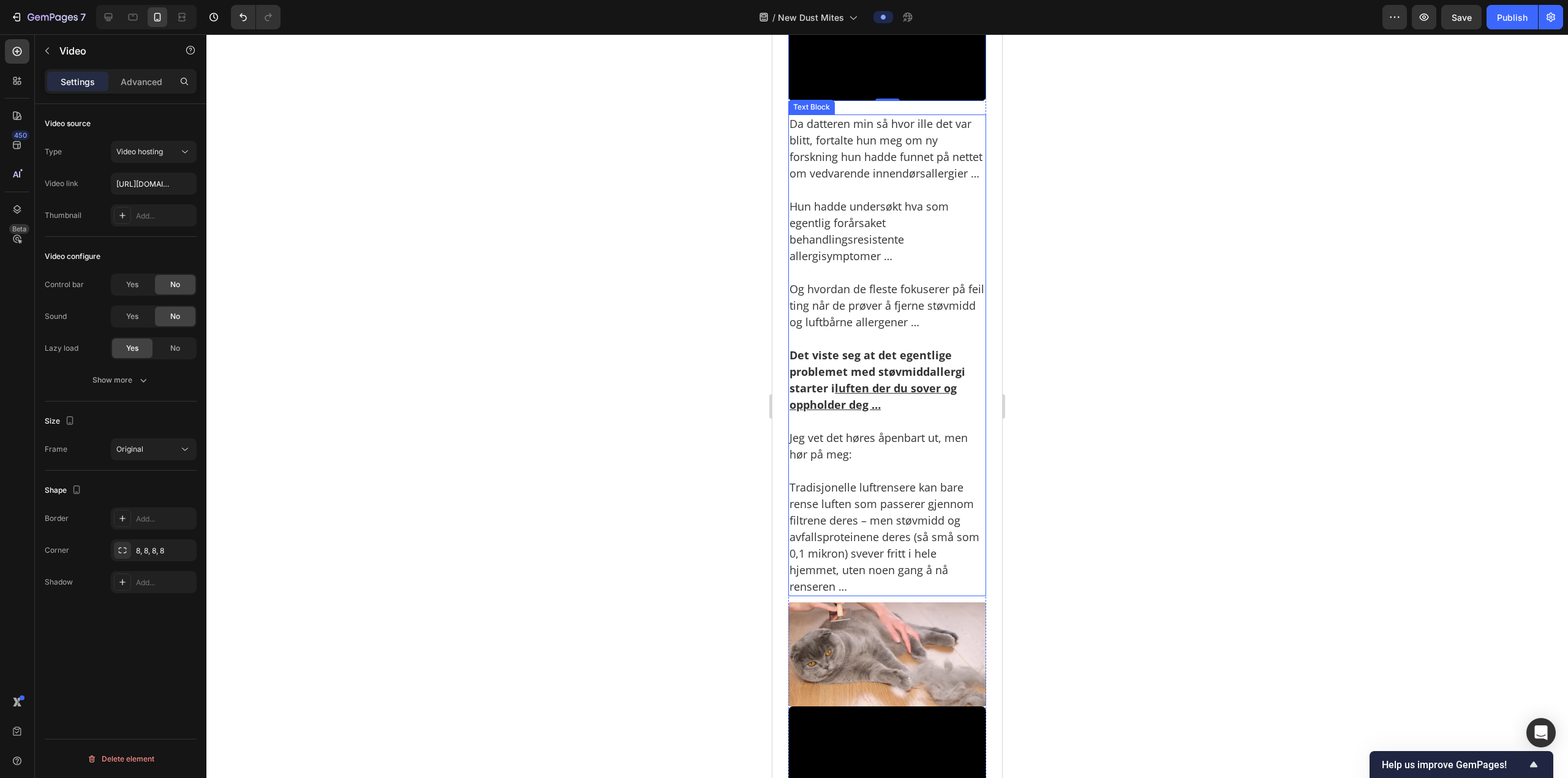
scroll to position [2042, 0]
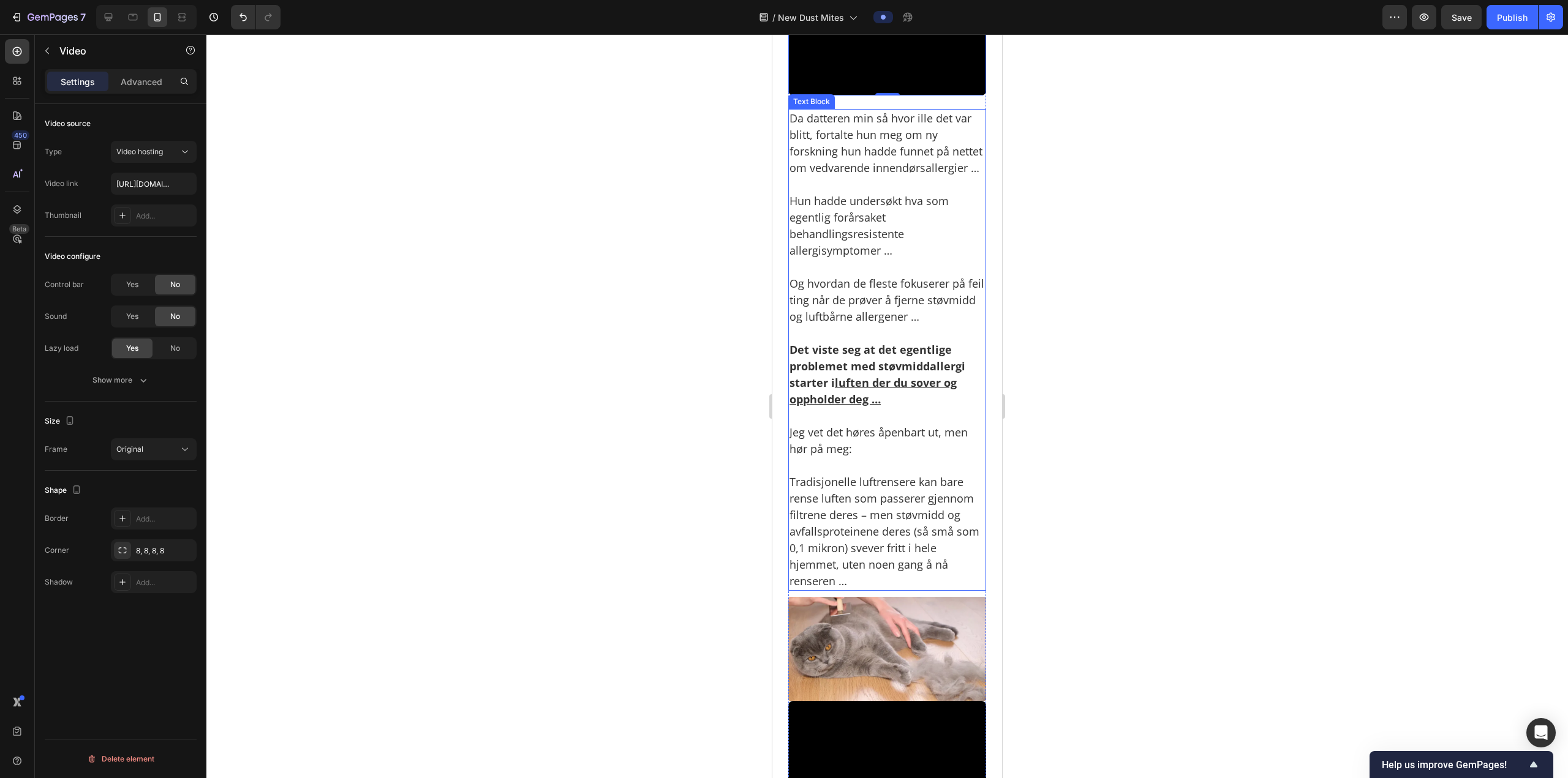
click at [867, 259] on p "Hun hadde undersøkt hva som egentlig forårsaket behandlingsresistente allergisy…" at bounding box center [887, 217] width 195 height 82
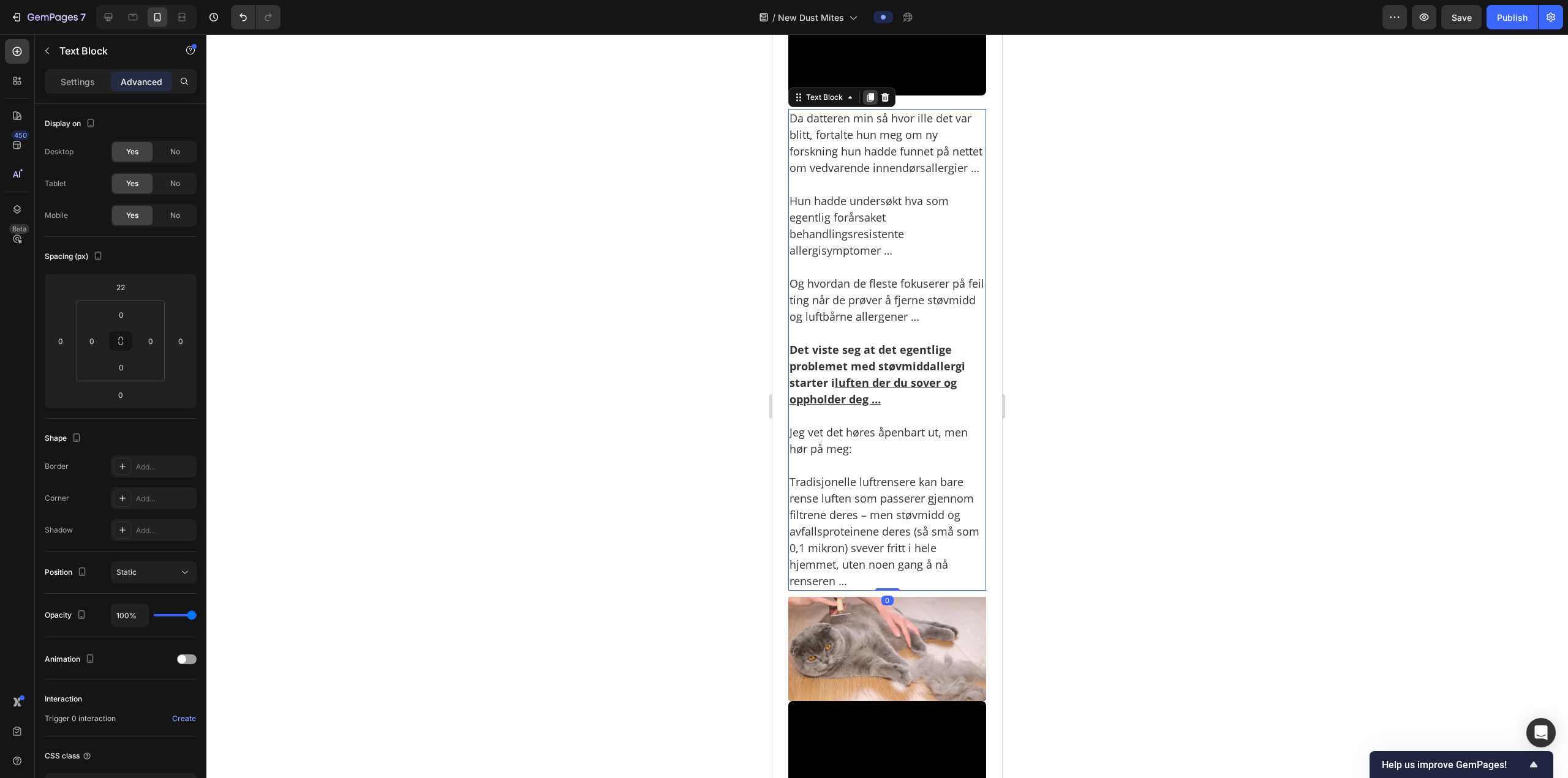
click at [873, 102] on icon at bounding box center [870, 97] width 6 height 9
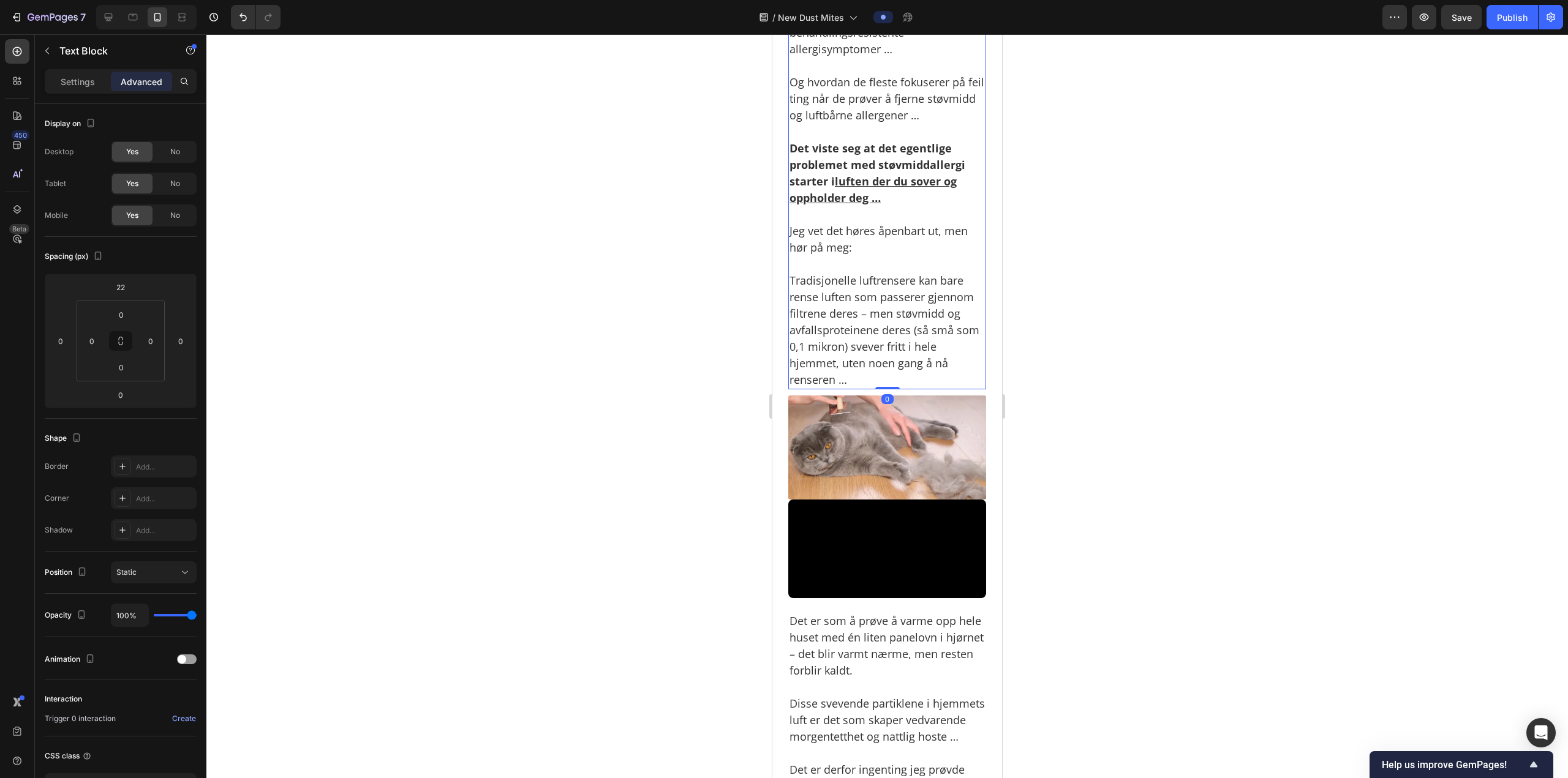
scroll to position [2757, 0]
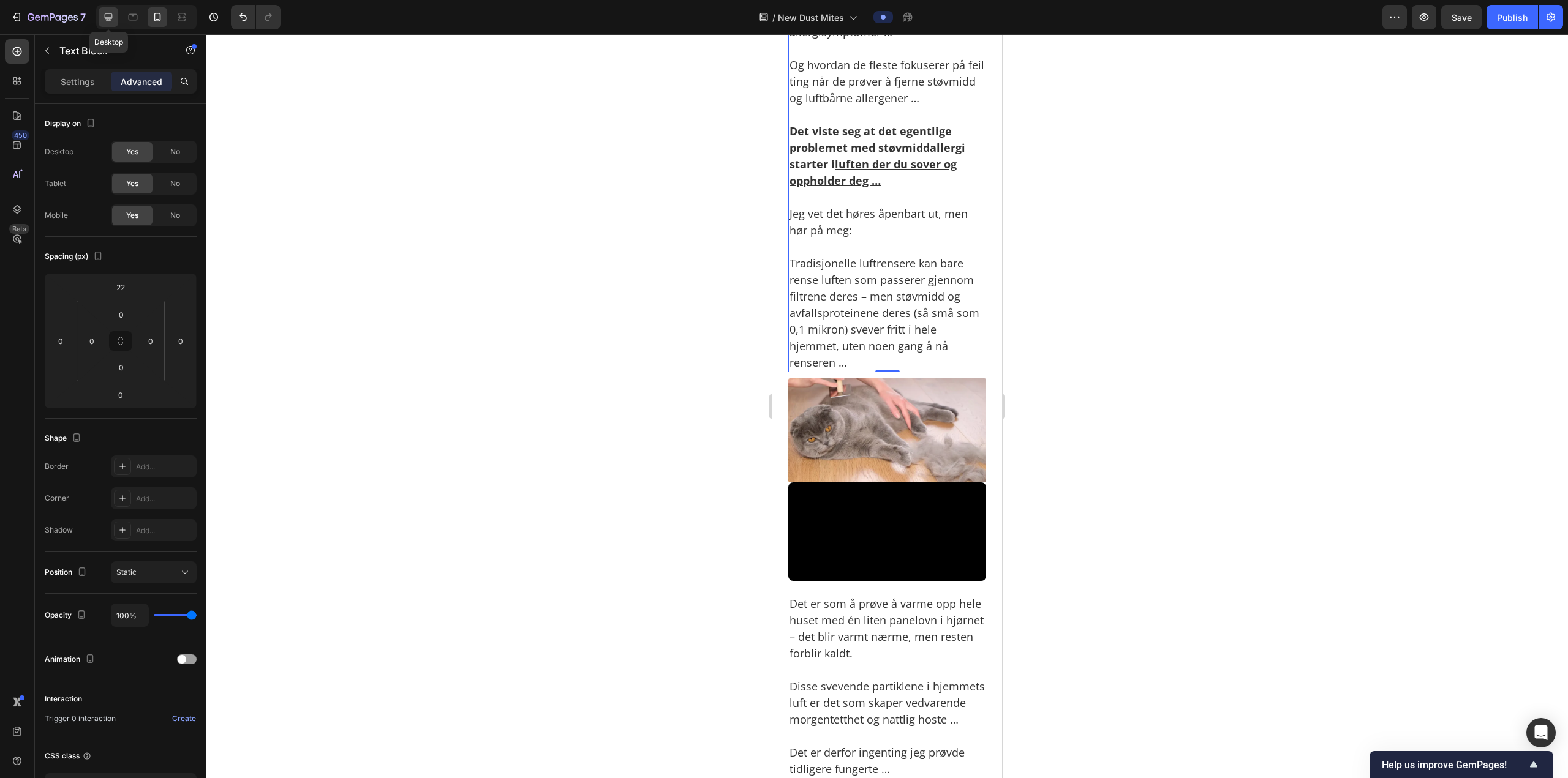
click at [114, 20] on icon at bounding box center [108, 17] width 12 height 12
type input "17"
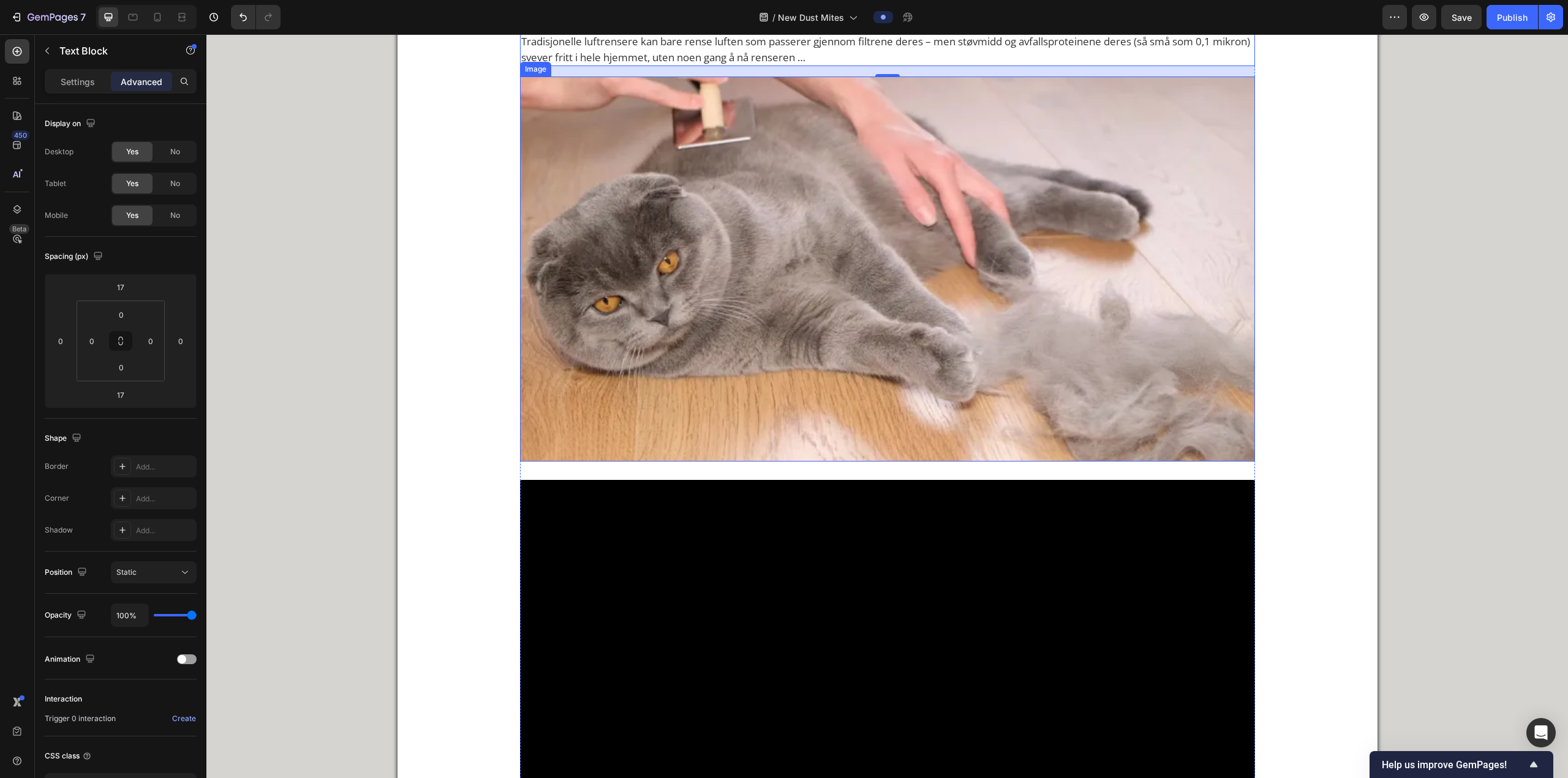
scroll to position [2365, 0]
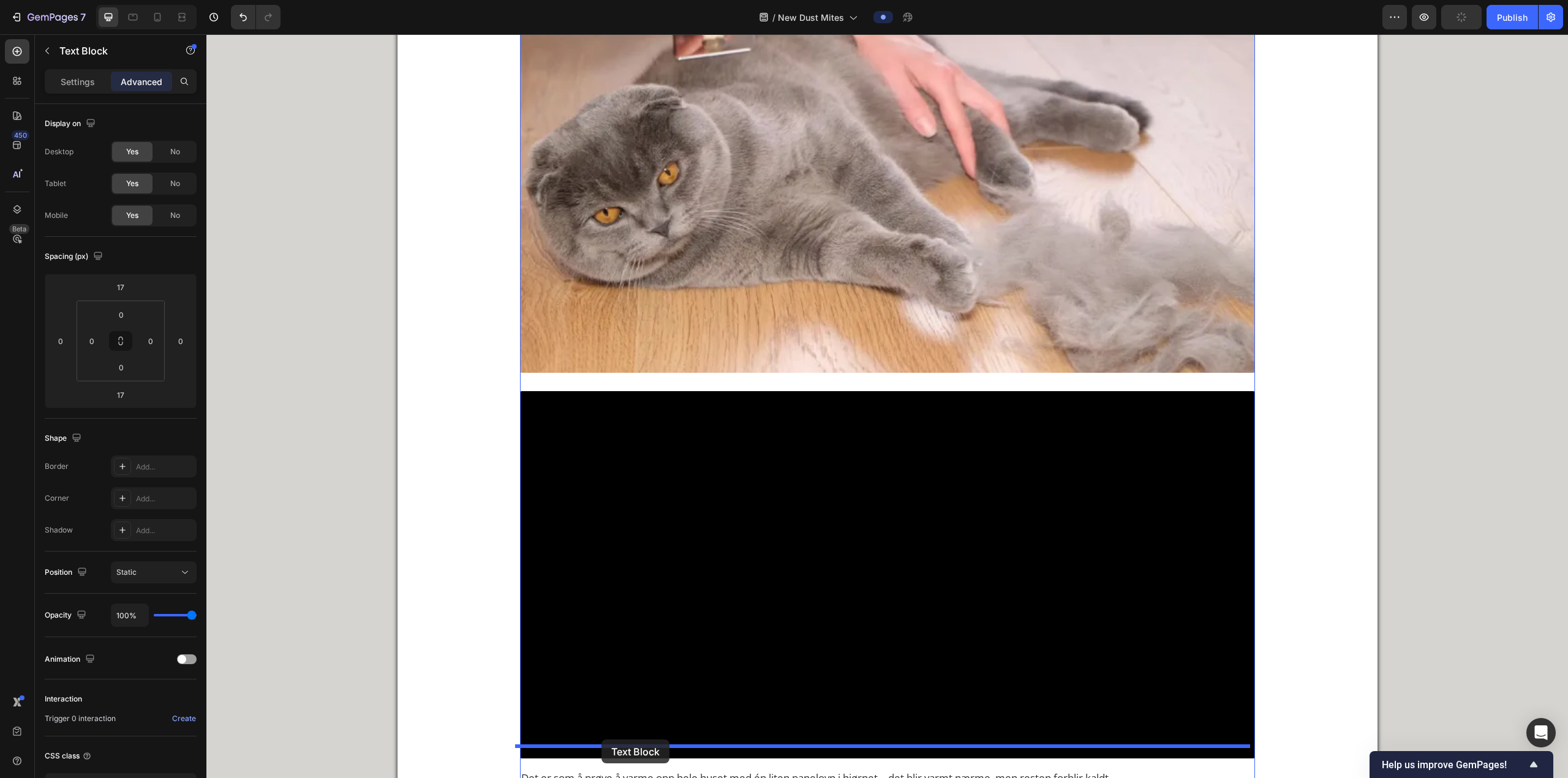
drag, startPoint x: 543, startPoint y: 246, endPoint x: 614, endPoint y: 619, distance: 379.7
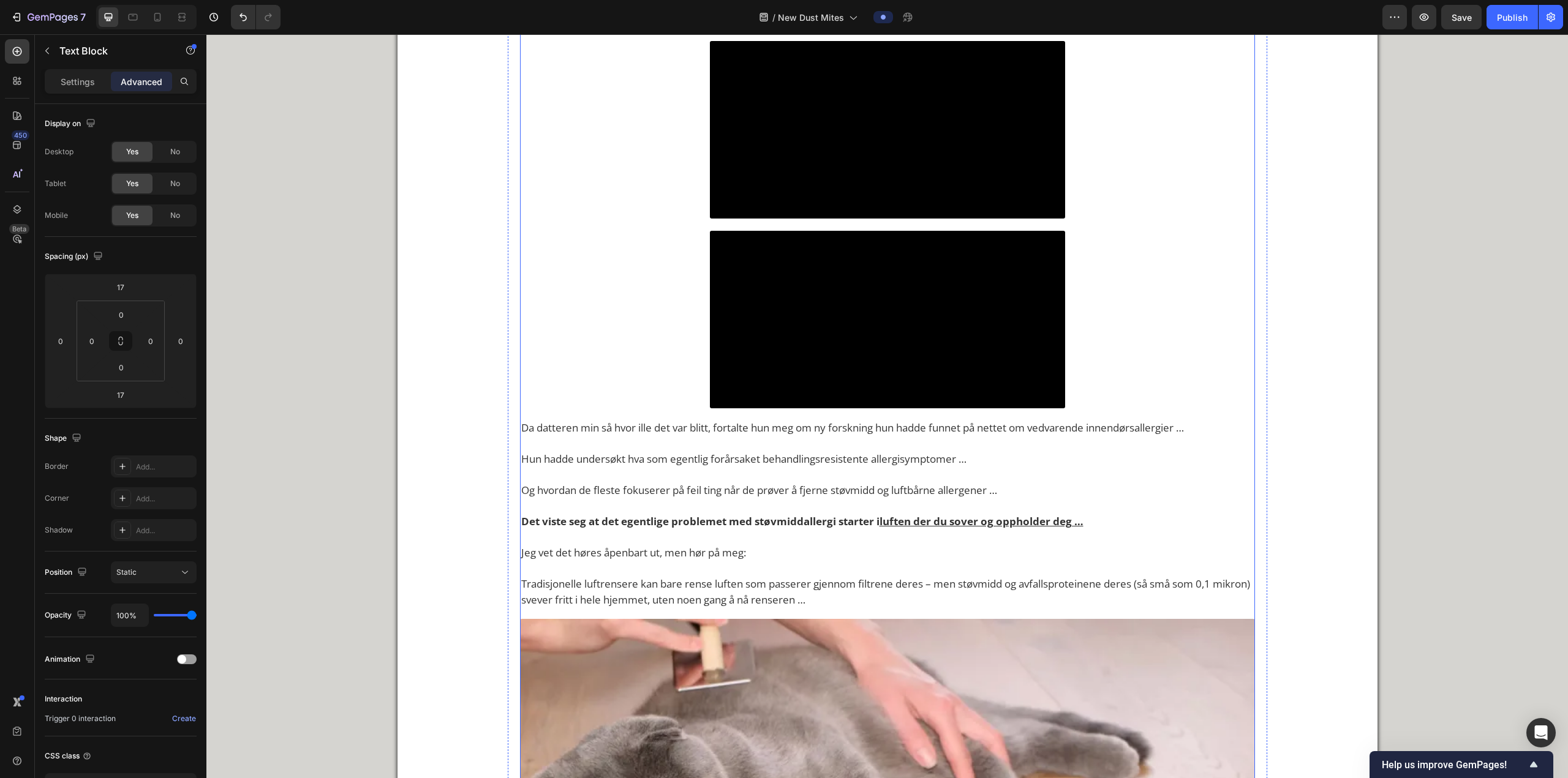
scroll to position [1641, 0]
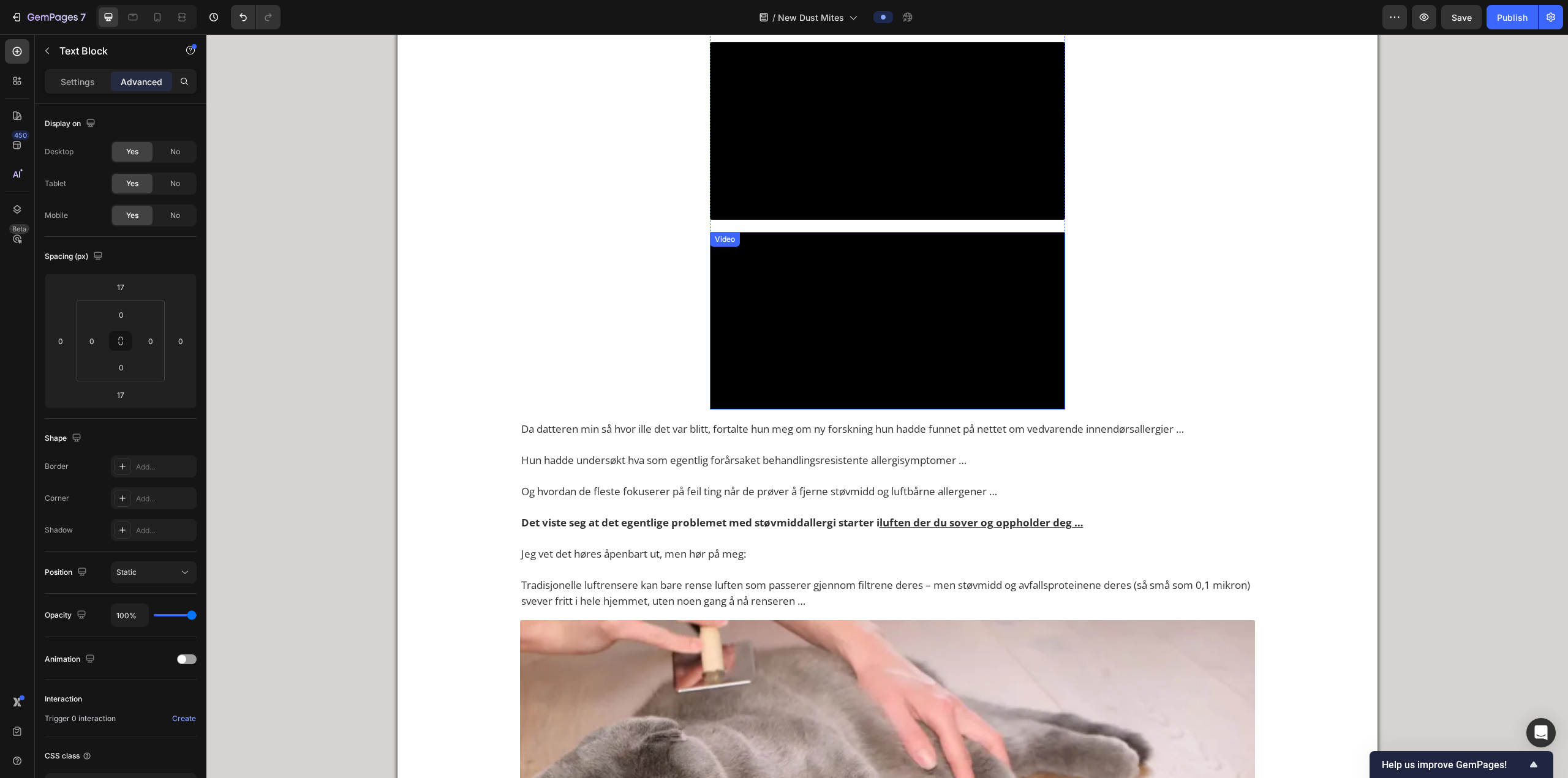
click at [755, 410] on video at bounding box center [887, 320] width 355 height 177
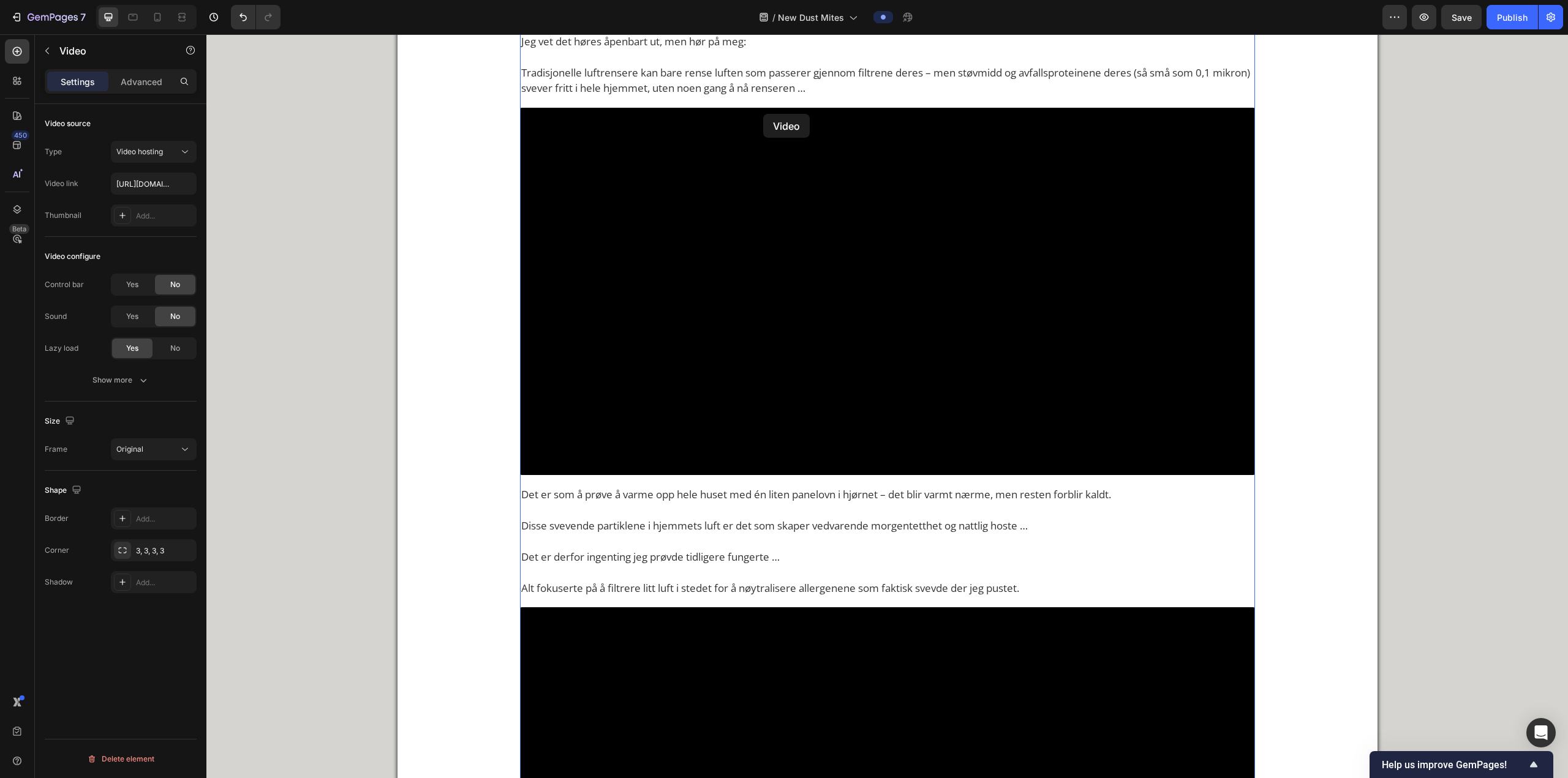
scroll to position [3018, 0]
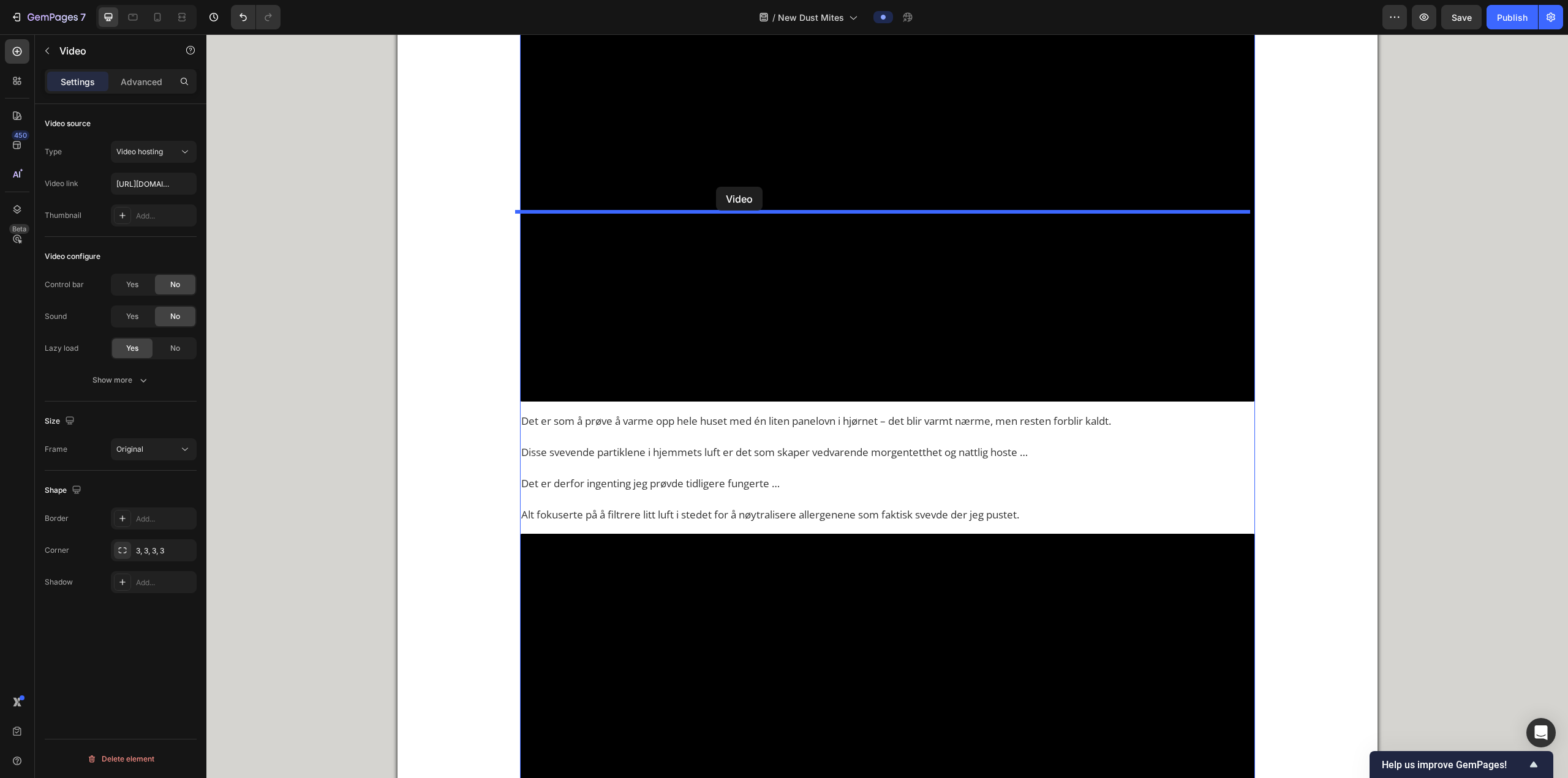
drag, startPoint x: 729, startPoint y: 419, endPoint x: 722, endPoint y: 187, distance: 232.1
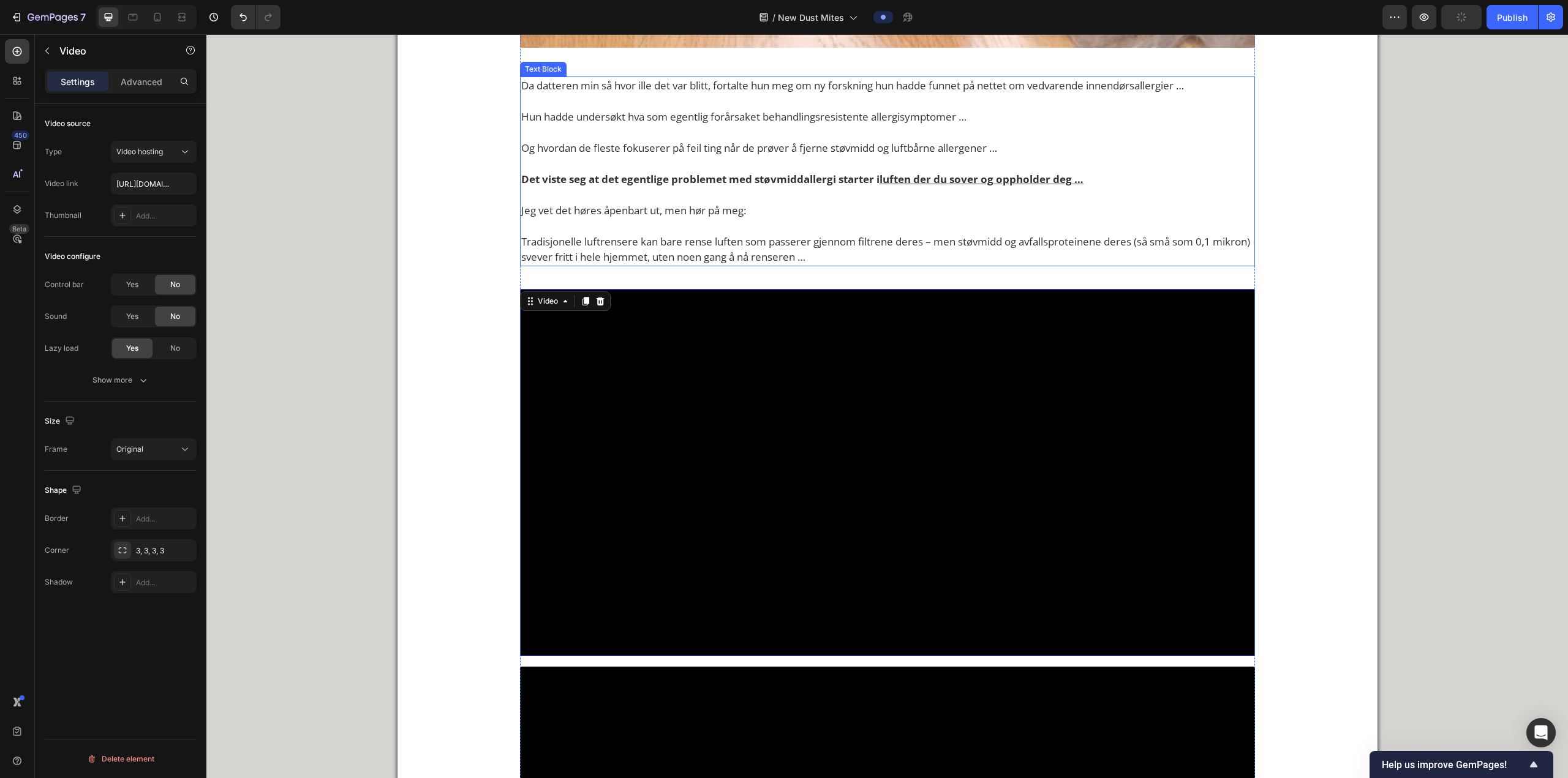
scroll to position [2405, 0]
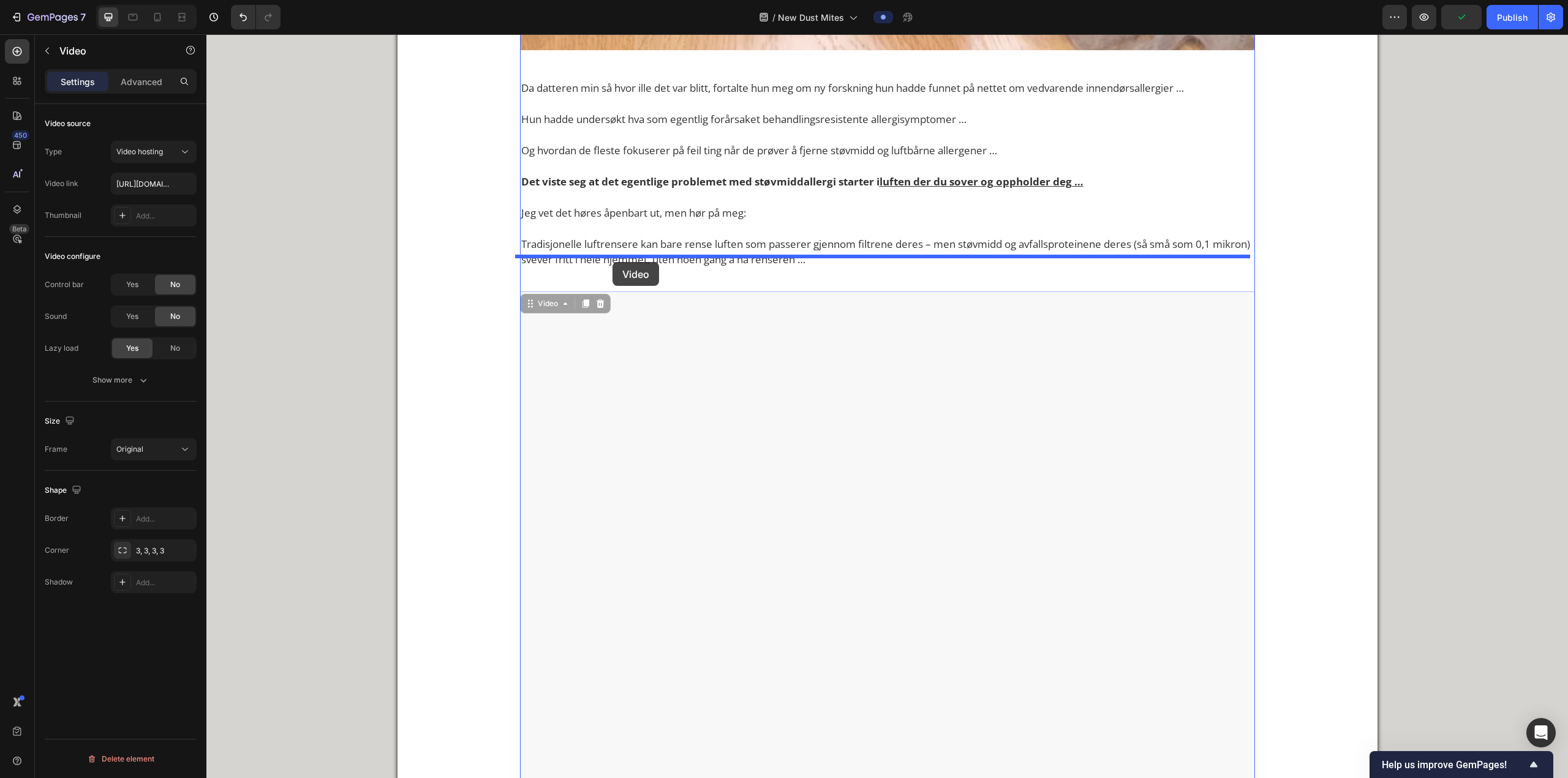
drag, startPoint x: 549, startPoint y: 487, endPoint x: 612, endPoint y: 262, distance: 233.7
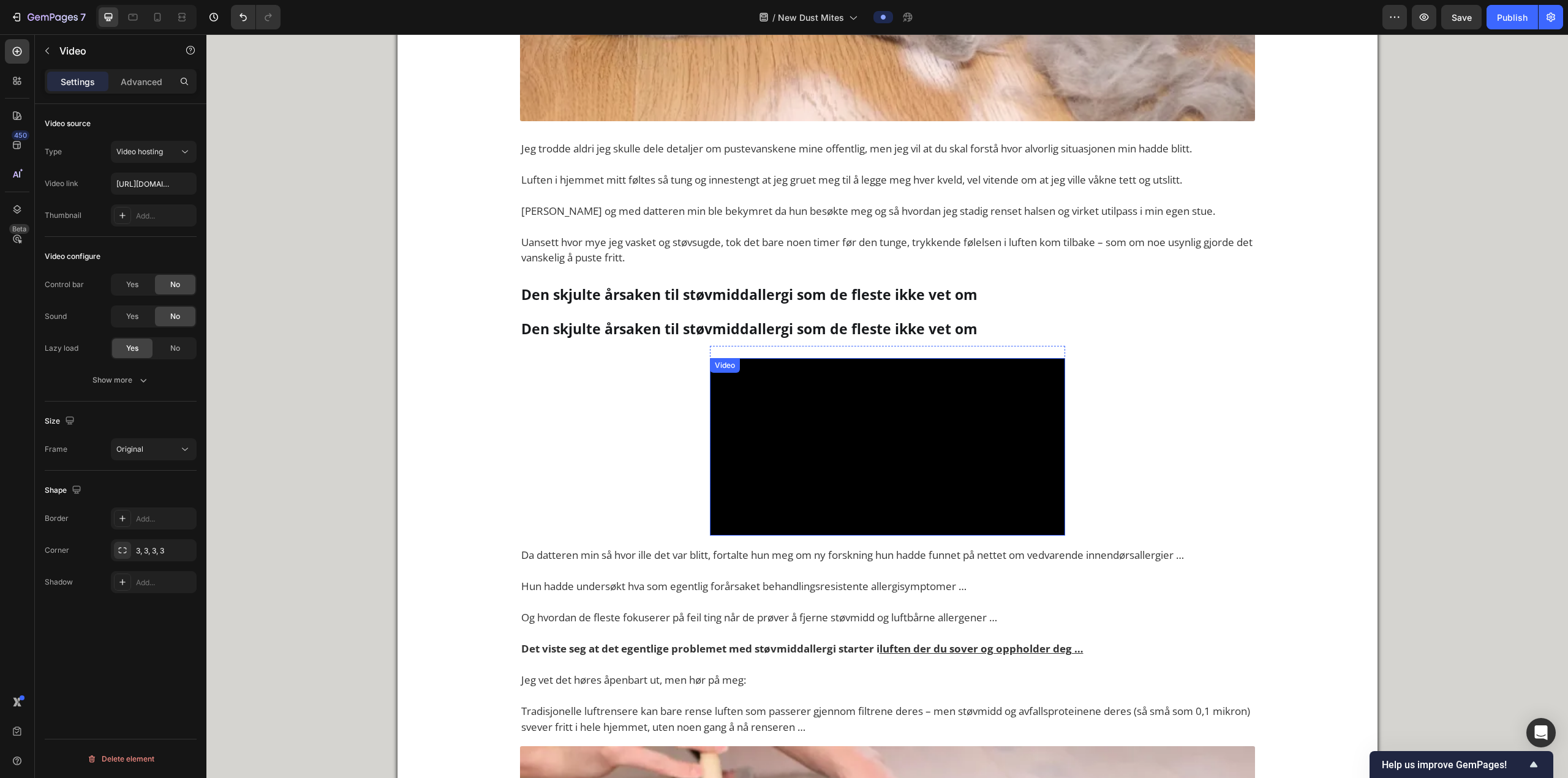
scroll to position [1243, 0]
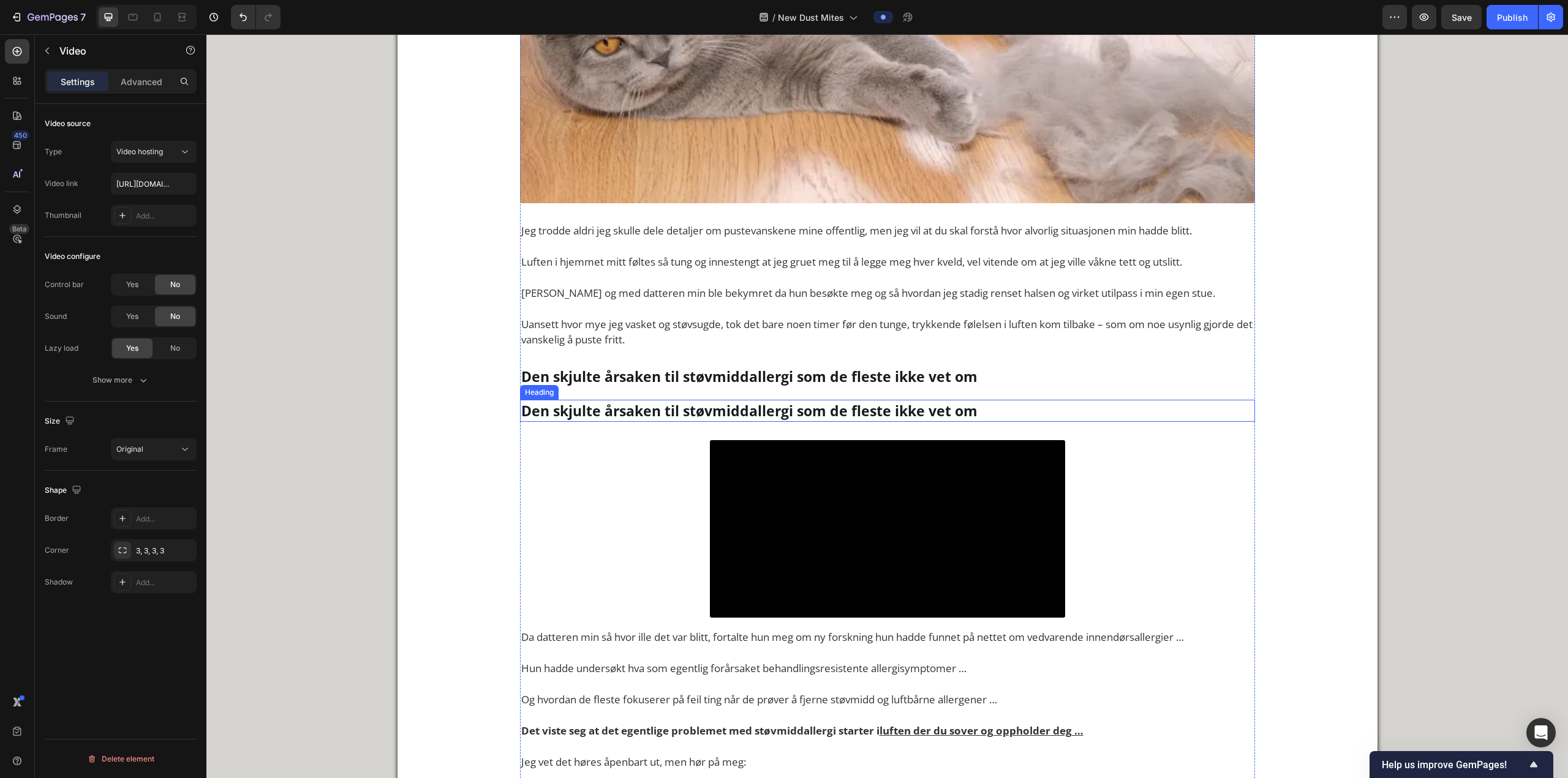
click at [592, 405] on h2 "Den skjulte årsaken til støvmiddallergi som de fleste ikke vet om" at bounding box center [888, 411] width 735 height 22
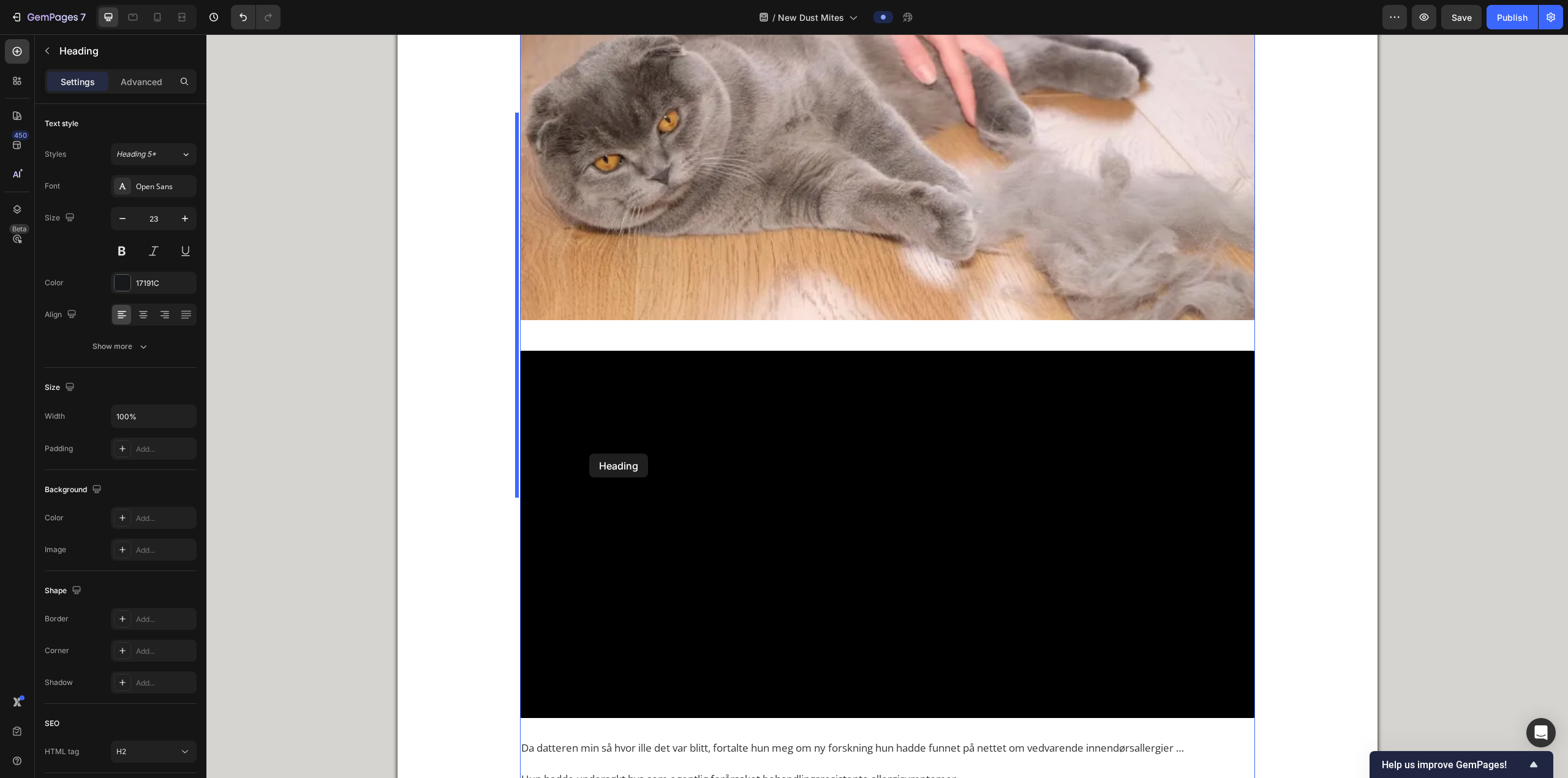
scroll to position [2054, 0]
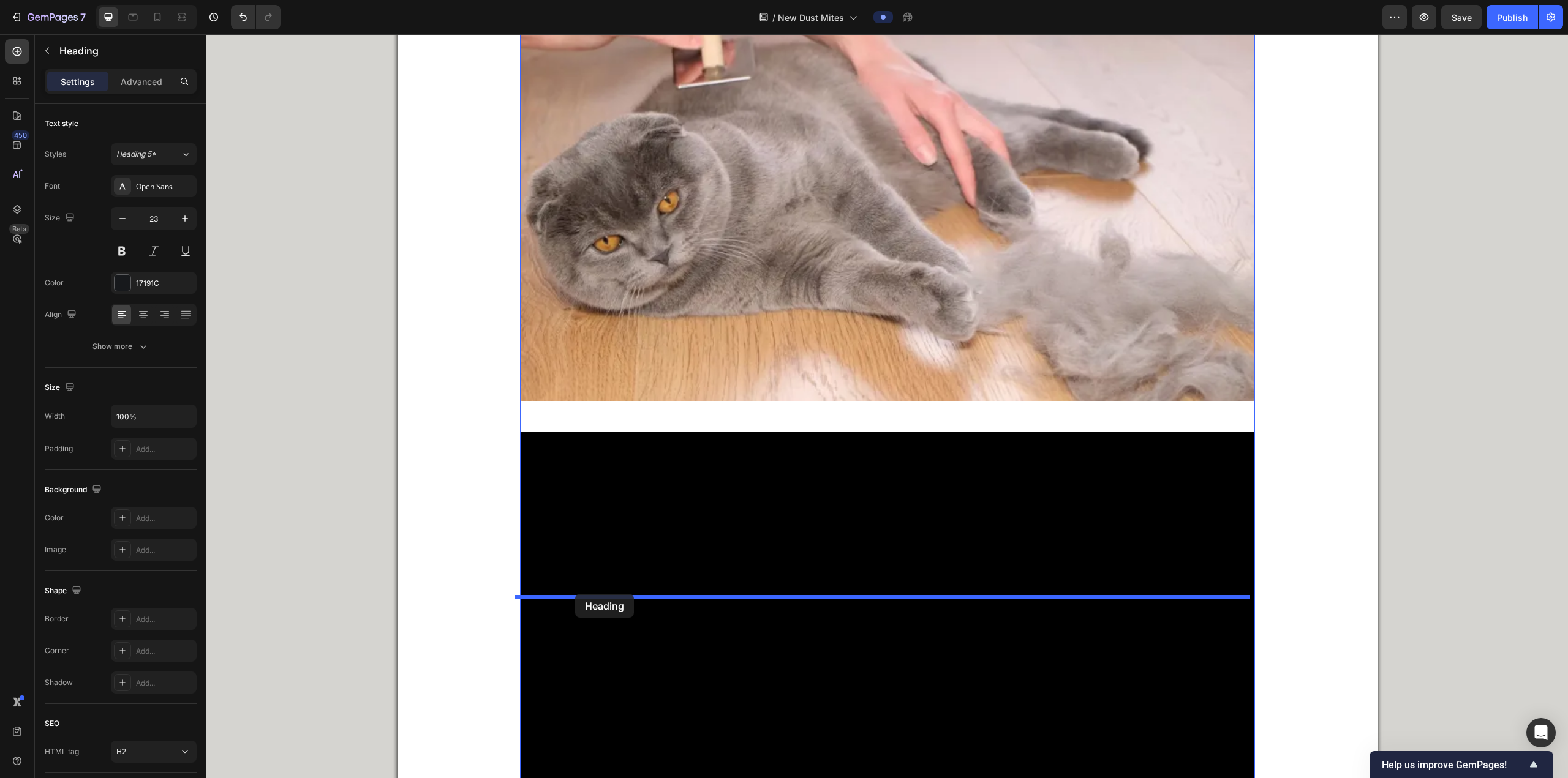
drag, startPoint x: 539, startPoint y: 388, endPoint x: 575, endPoint y: 593, distance: 208.1
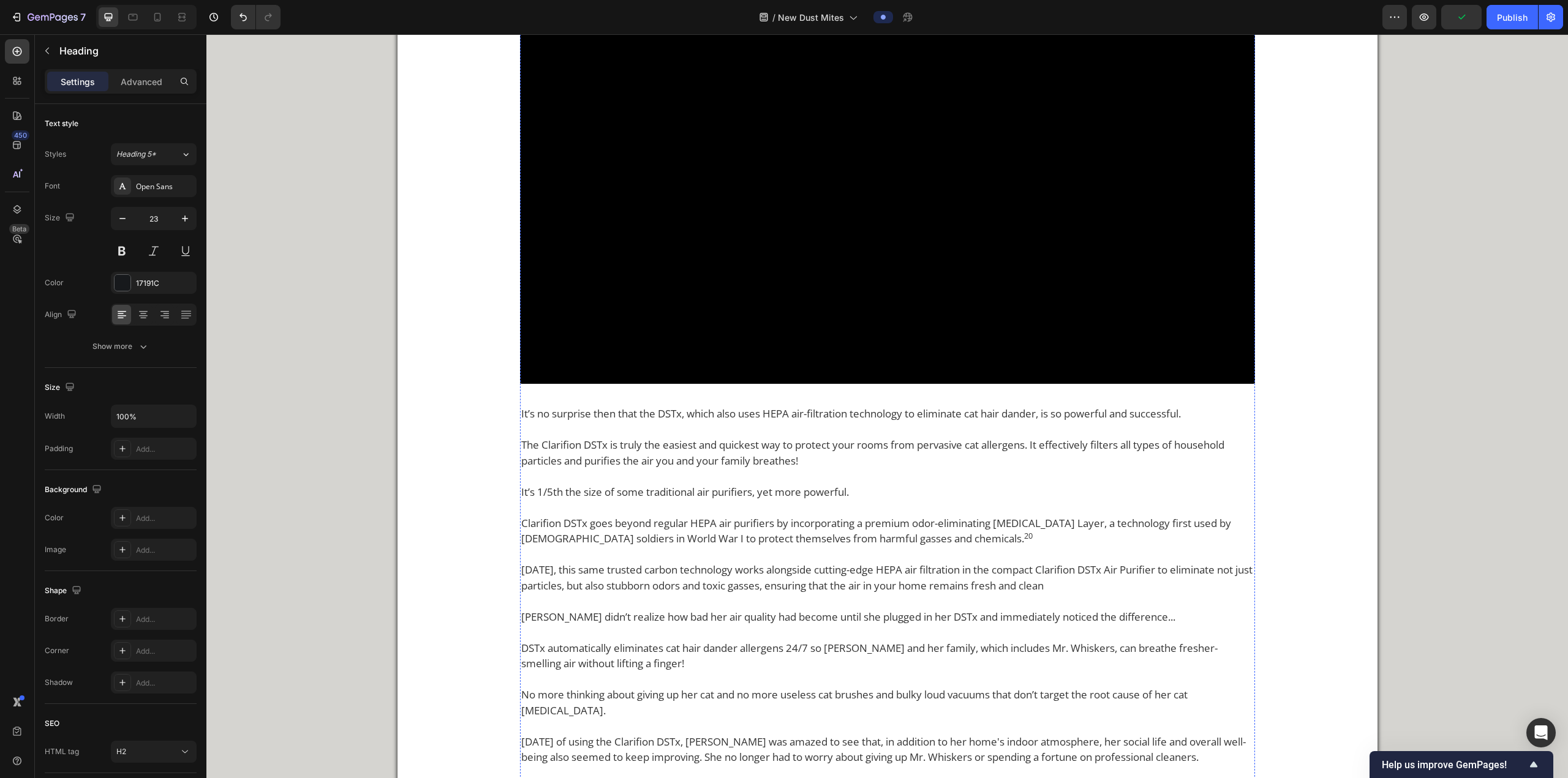
scroll to position [3551, 0]
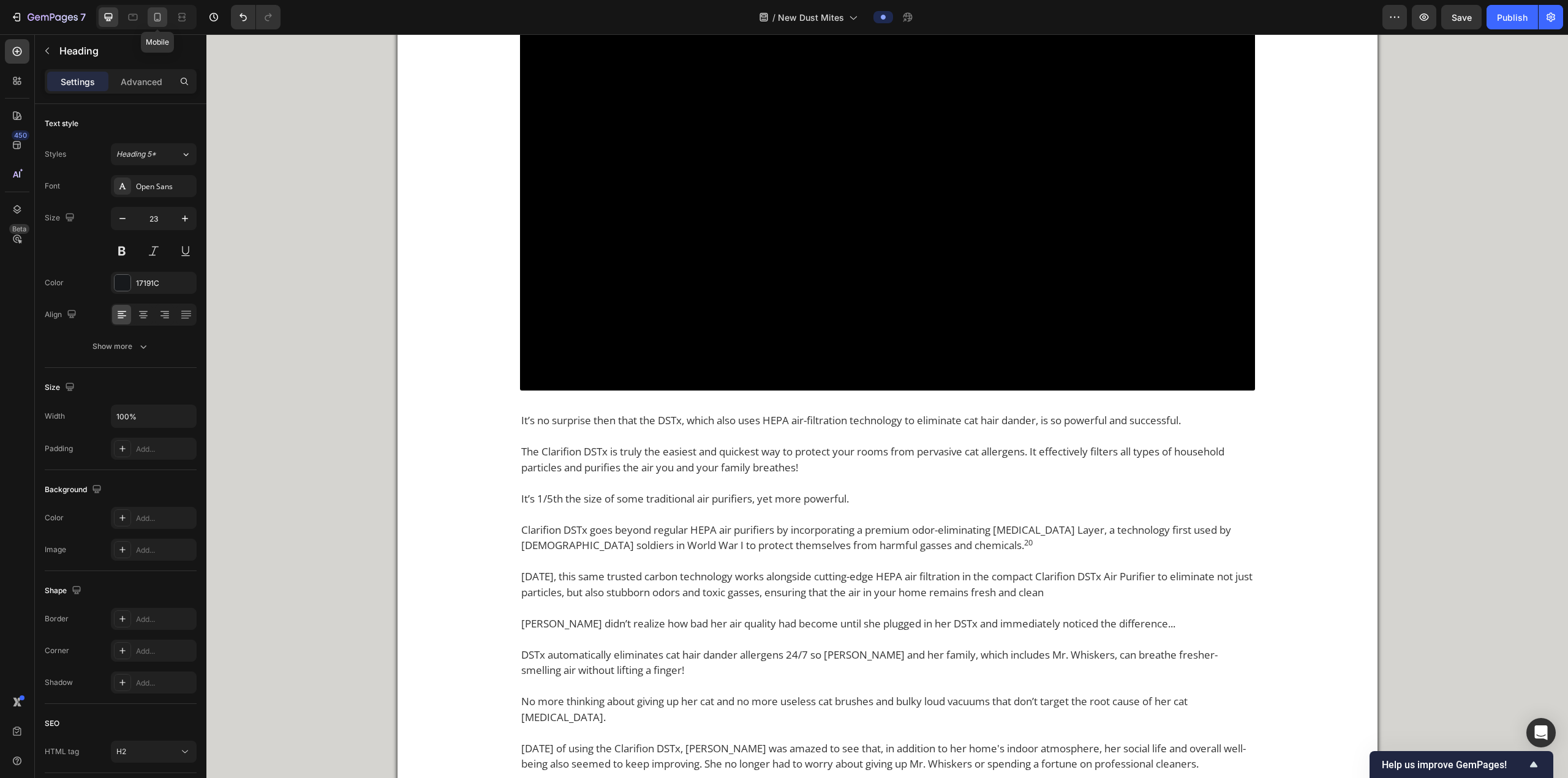
click at [151, 10] on div at bounding box center [157, 17] width 20 height 20
type input "26"
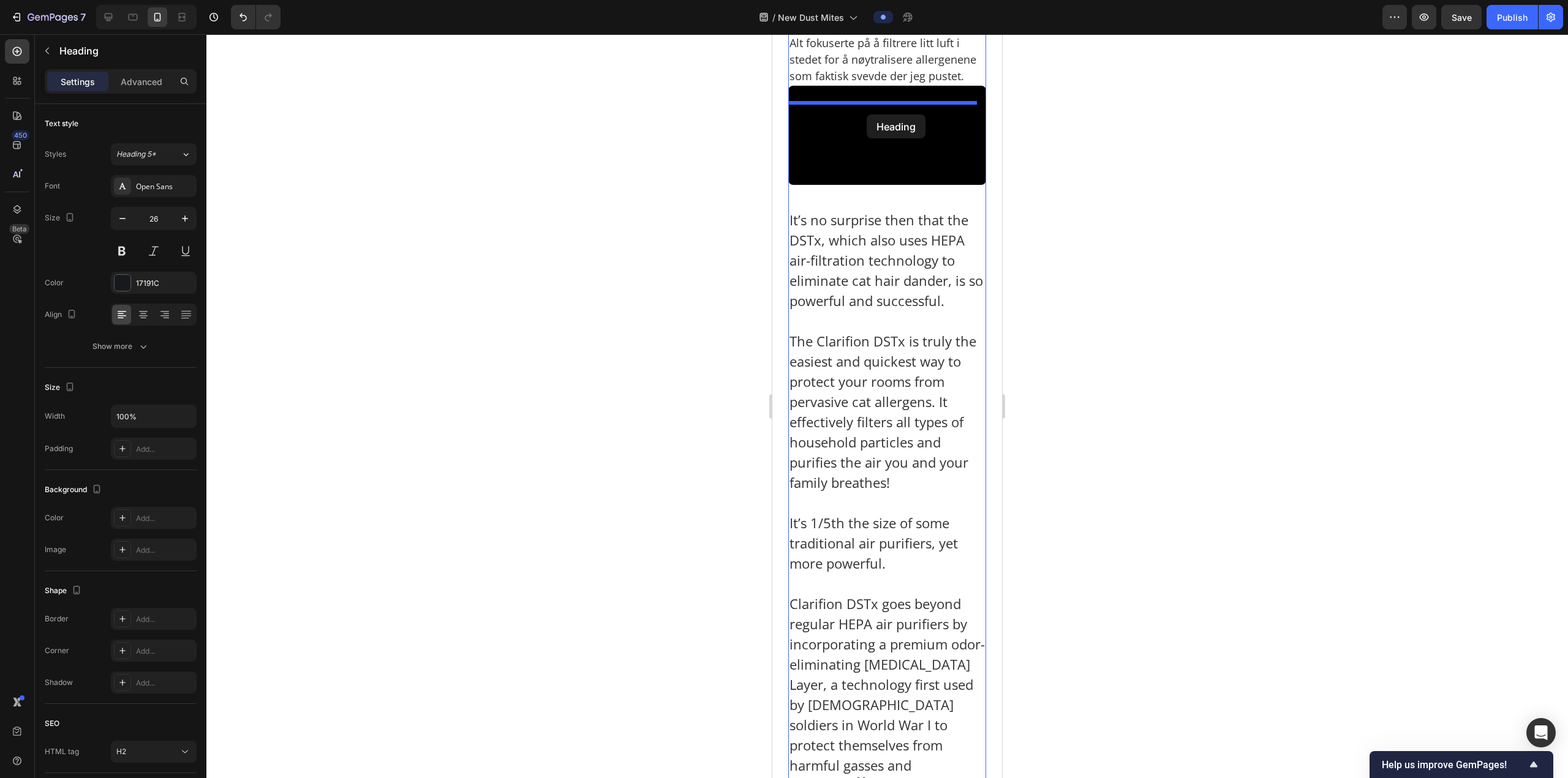
scroll to position [3593, 0]
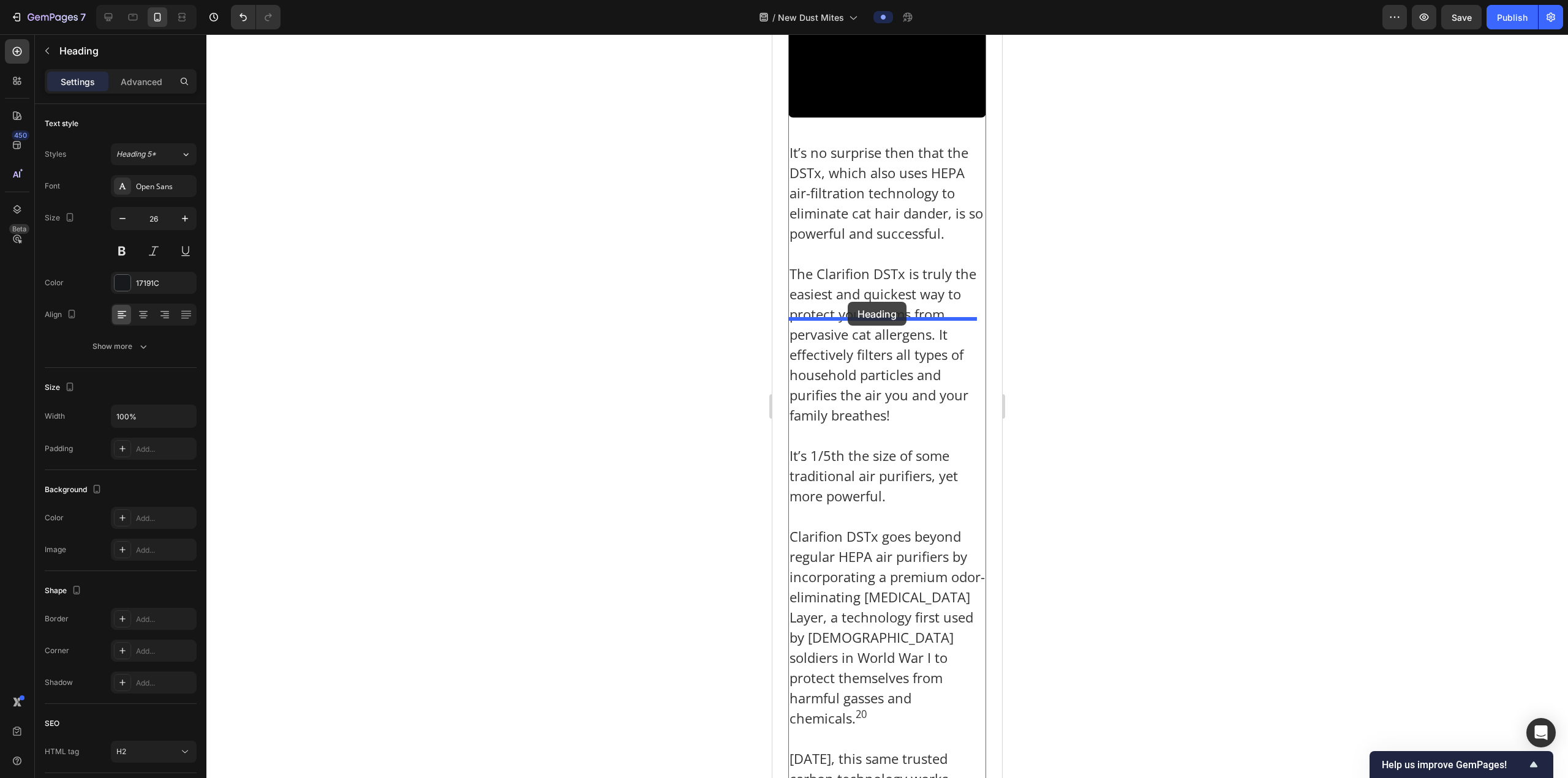
drag, startPoint x: 808, startPoint y: 127, endPoint x: 847, endPoint y: 305, distance: 182.2
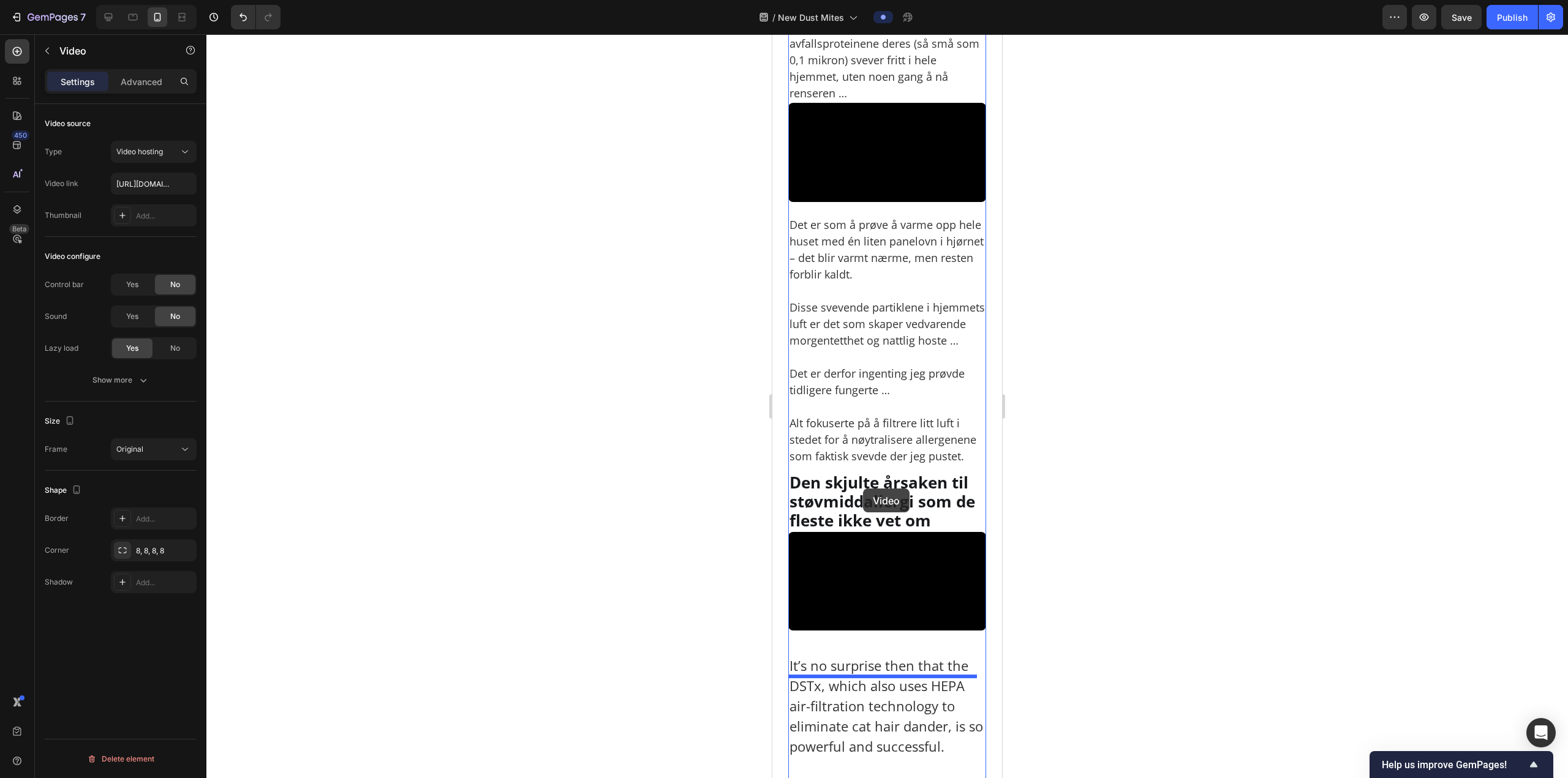
scroll to position [3208, 0]
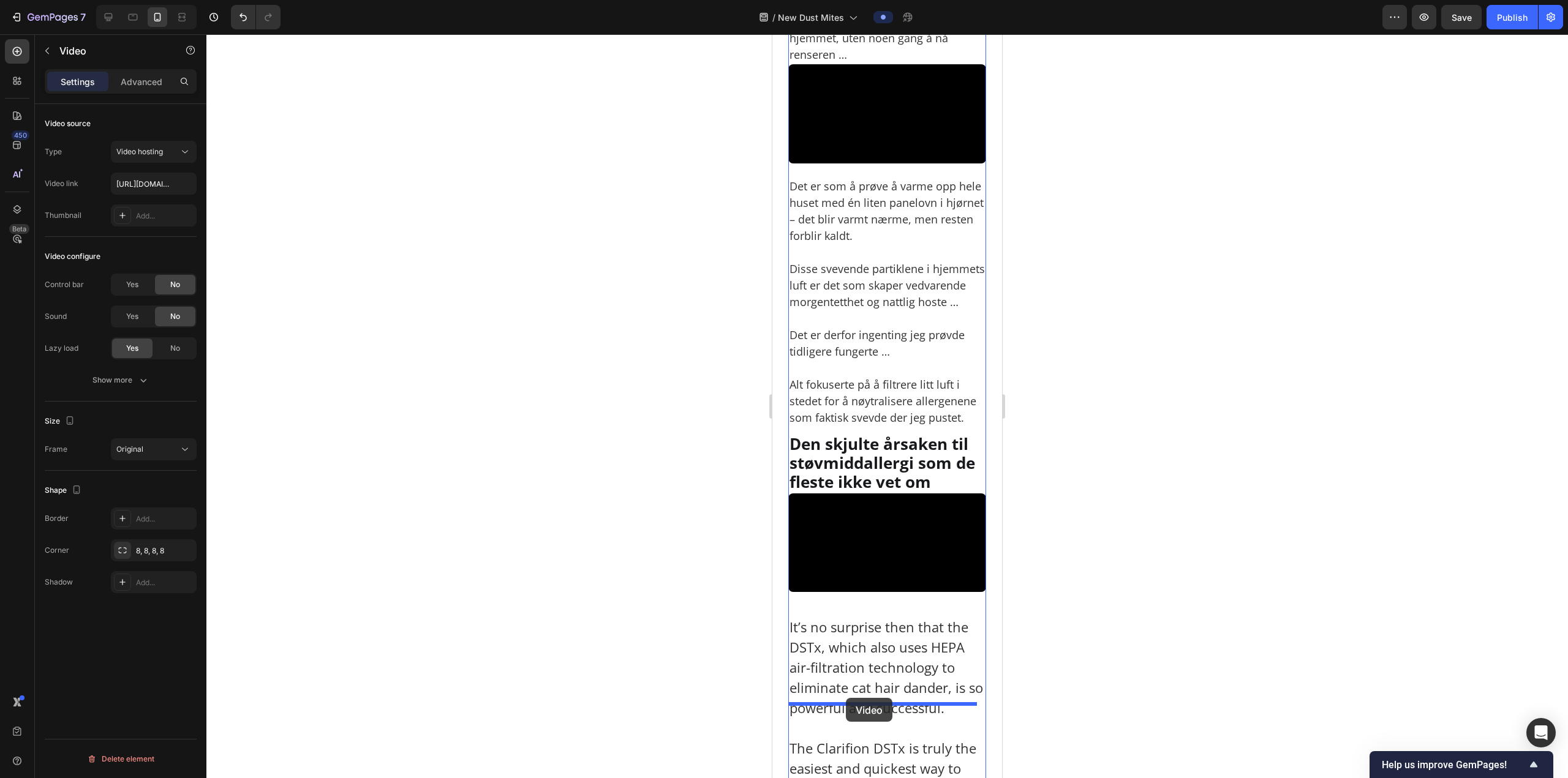
drag, startPoint x: 809, startPoint y: 256, endPoint x: 846, endPoint y: 698, distance: 443.5
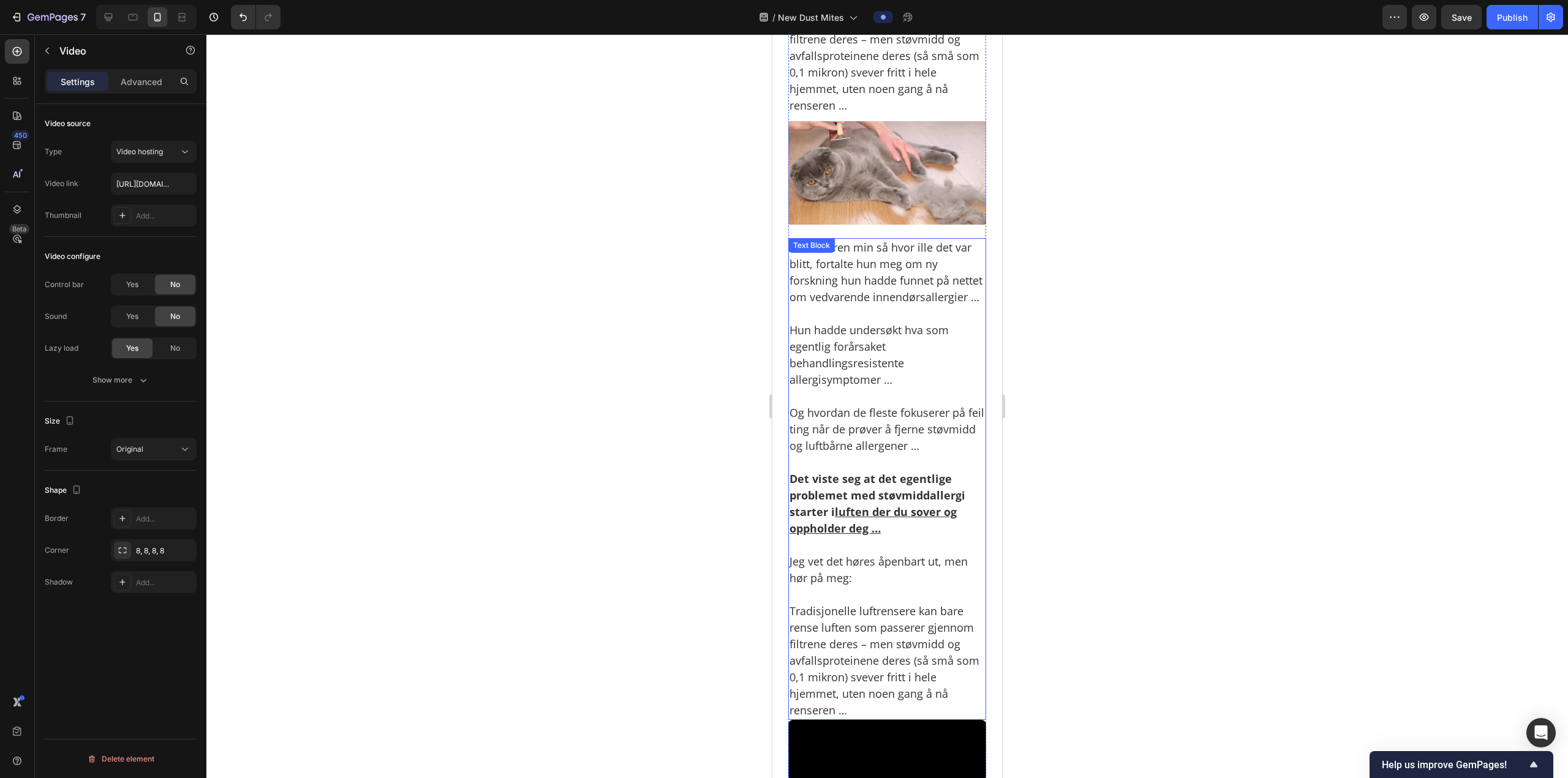
scroll to position [2324, 0]
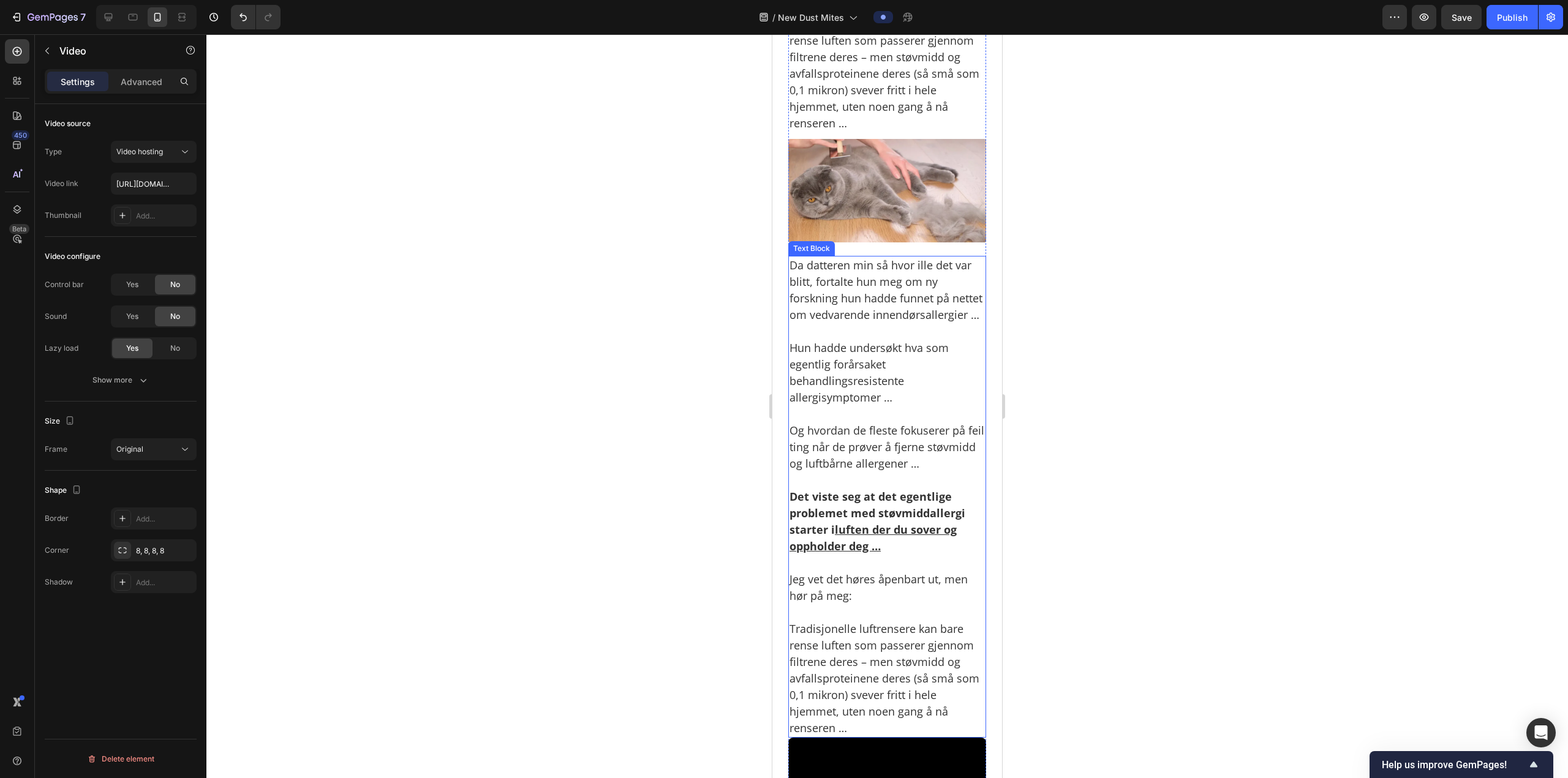
click at [866, 324] on p "Da datteren min så hvor ille det var blitt, fortalte hun meg om ny forskning hu…" at bounding box center [887, 290] width 195 height 66
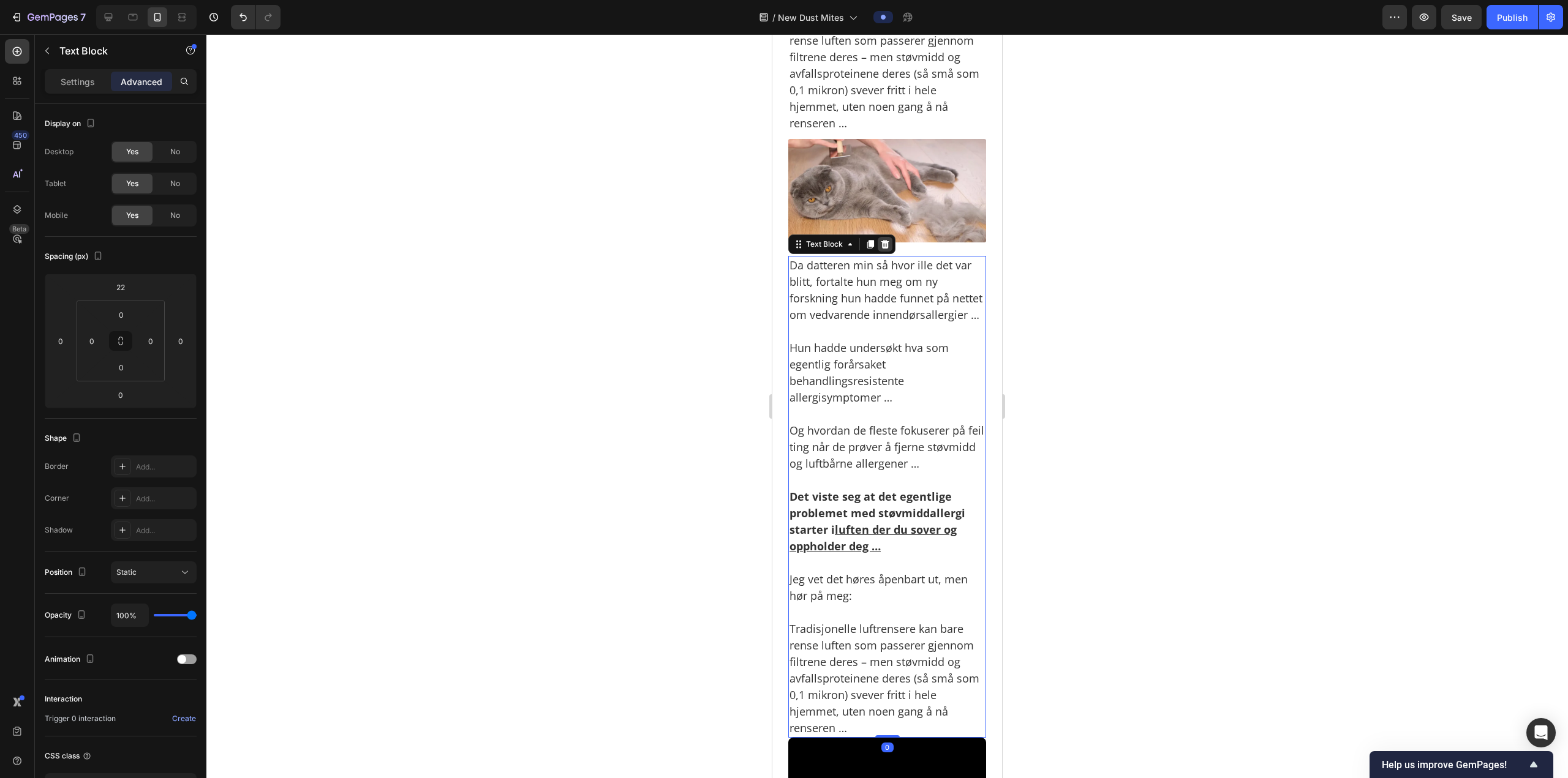
click at [880, 249] on icon at bounding box center [885, 244] width 10 height 10
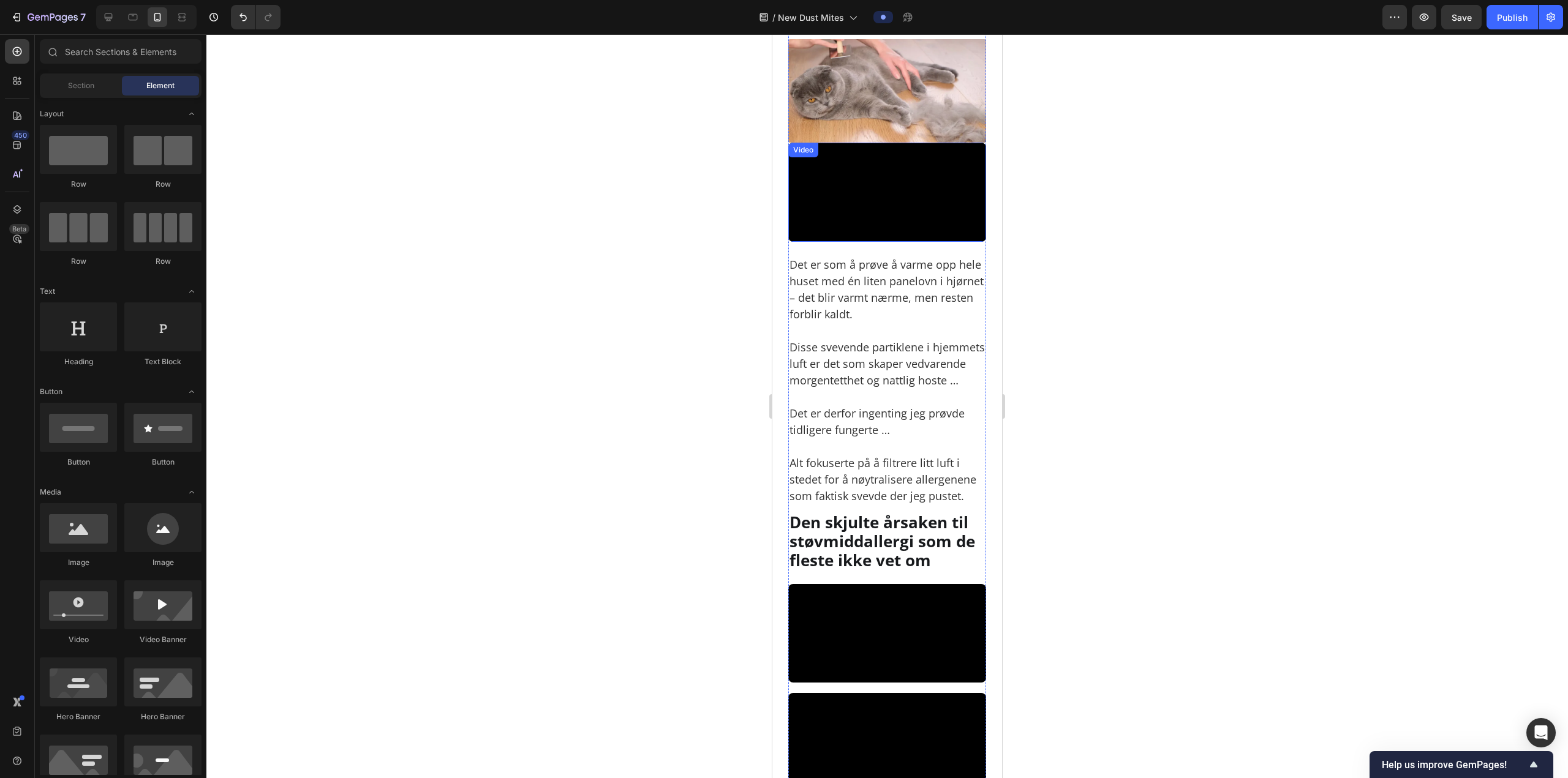
scroll to position [2446, 0]
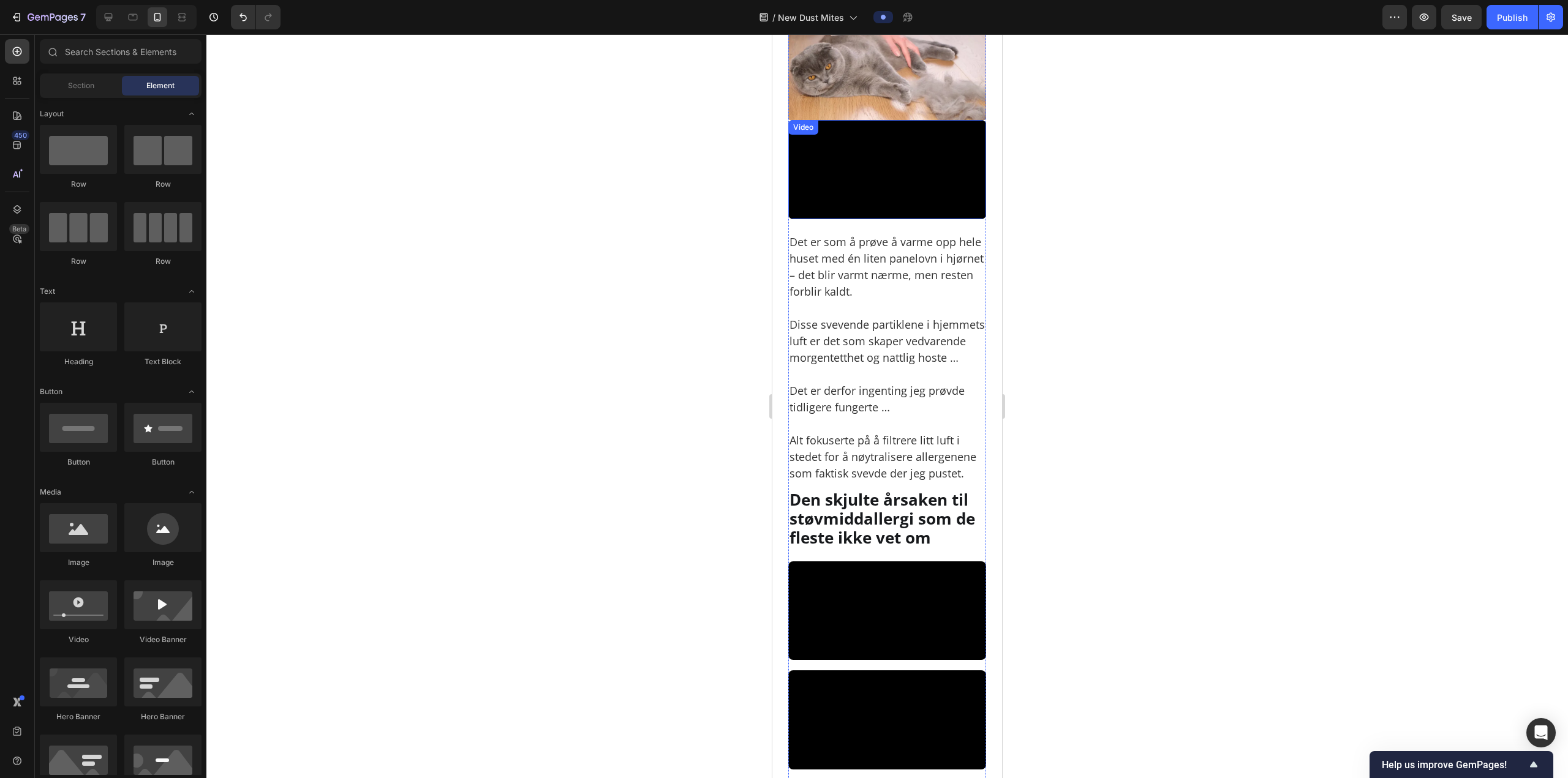
click at [867, 219] on video at bounding box center [887, 169] width 198 height 99
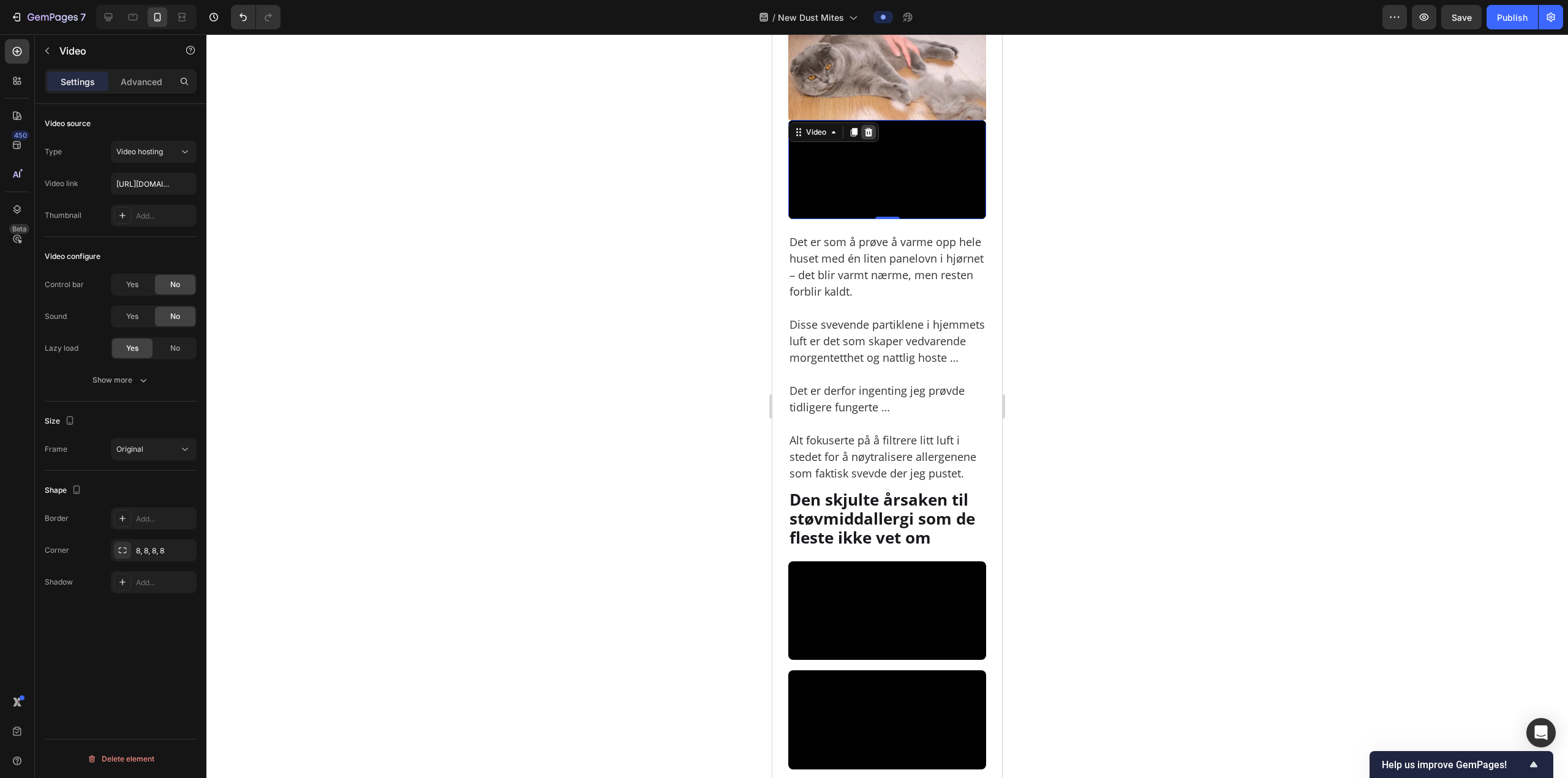
click at [874, 140] on div at bounding box center [868, 132] width 14 height 14
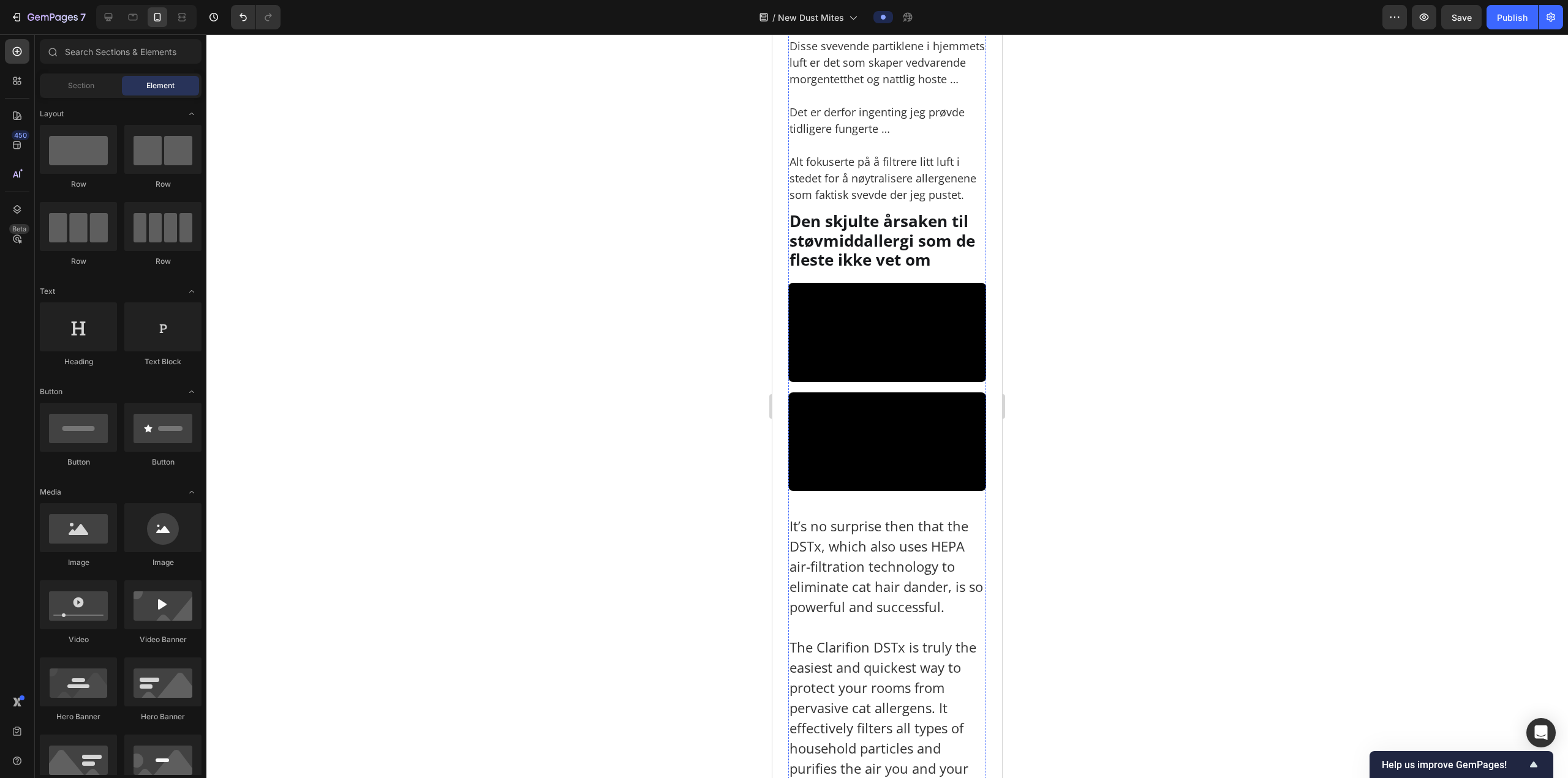
scroll to position [2630, 0]
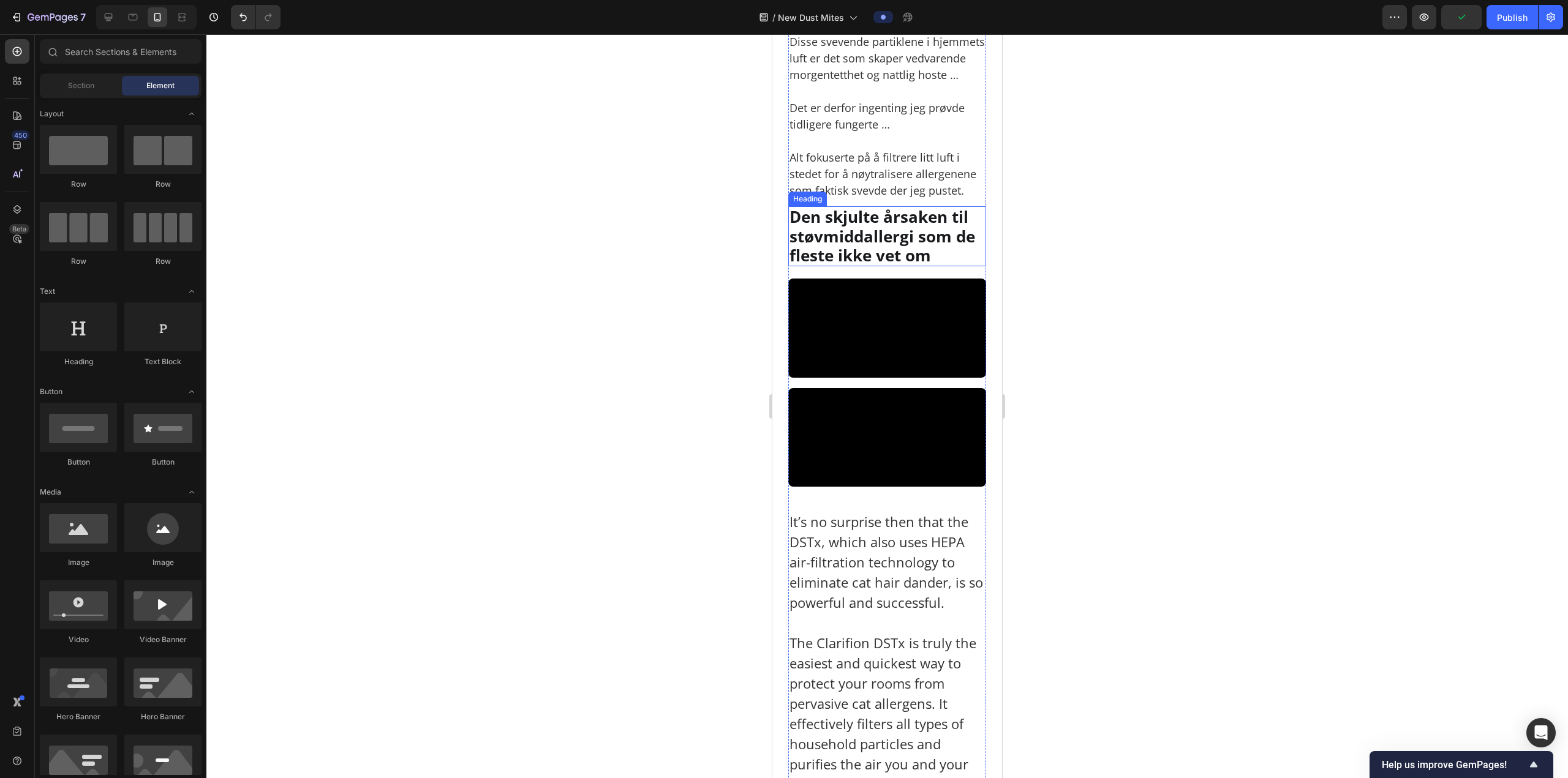
click at [826, 266] on h2 "Den skjulte årsaken til støvmiddallergi som de fleste ikke vet om" at bounding box center [887, 236] width 198 height 60
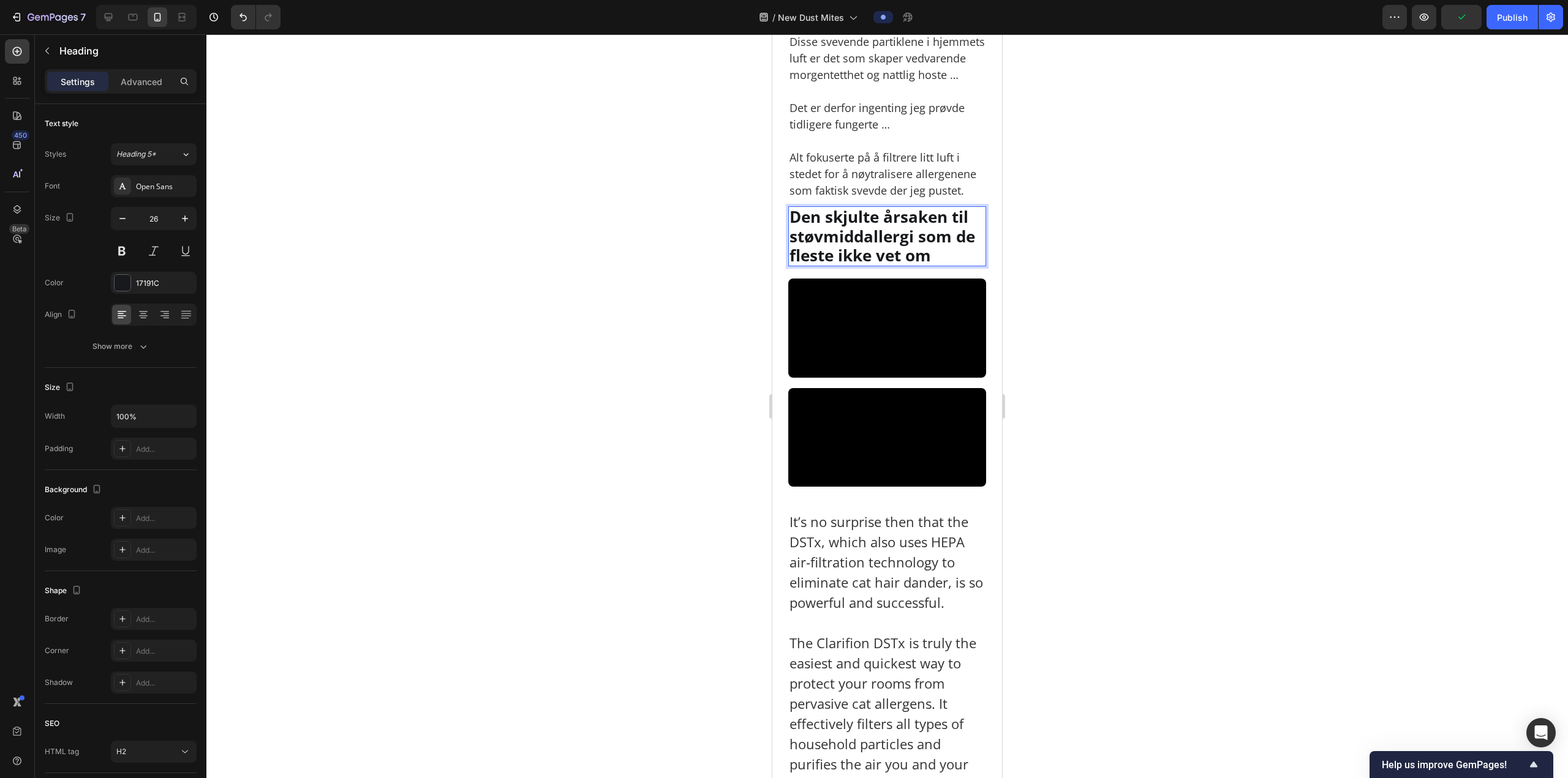
drag, startPoint x: 826, startPoint y: 364, endPoint x: 816, endPoint y: 350, distance: 17.2
click at [816, 265] on p "Den skjulte årsaken til støvmiddallergi som de fleste ikke vet om" at bounding box center [887, 236] width 195 height 58
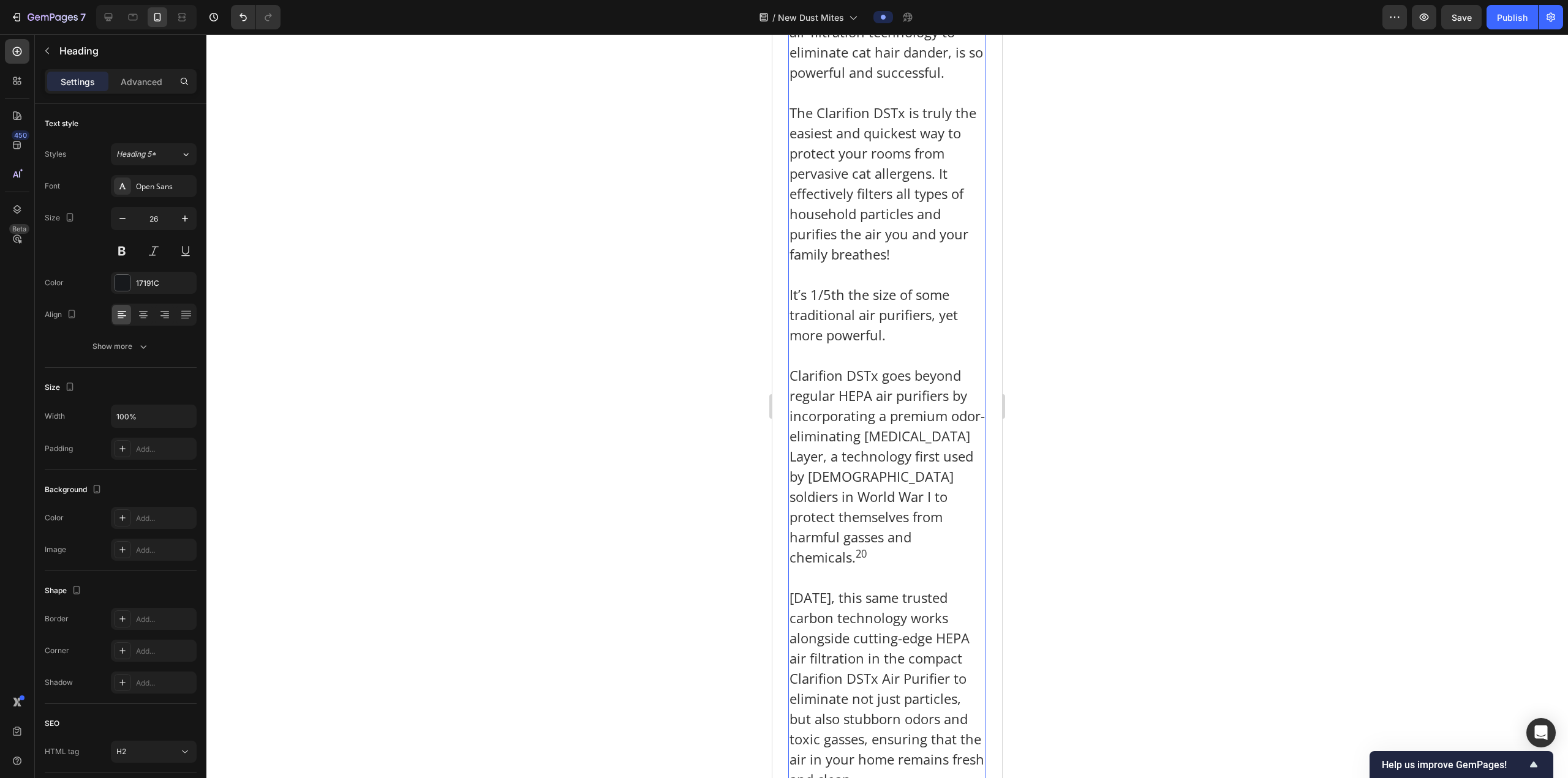
scroll to position [3181, 0]
click at [916, 263] on p "The Clarifion DSTx is truly the easiest and quickest way to protect your rooms …" at bounding box center [887, 181] width 195 height 161
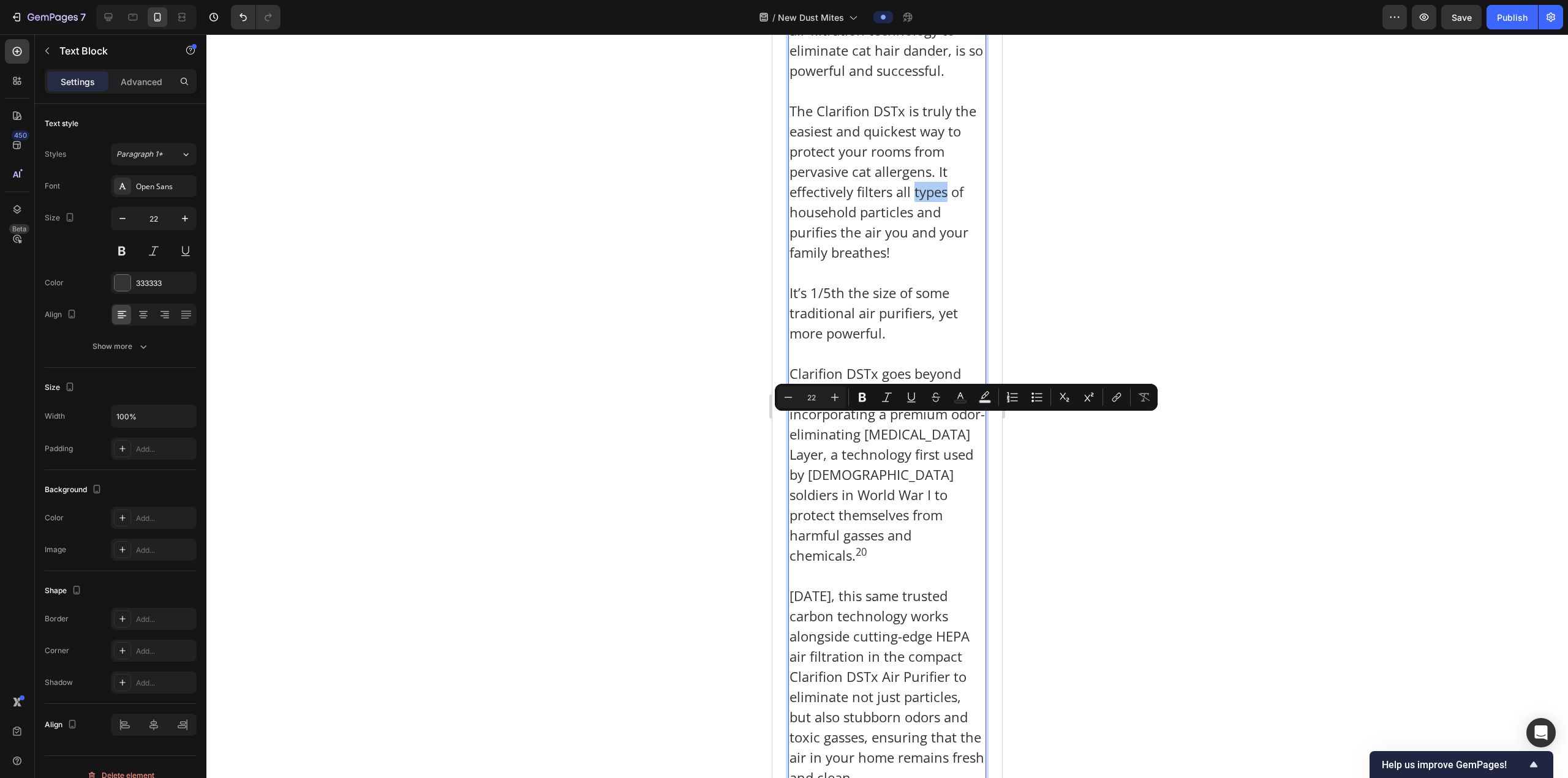
click at [874, 405] on div "Minus 22 Plus Bold Italic Underline Strikethrough Text Color Text Background Co…" at bounding box center [965, 398] width 378 height 22
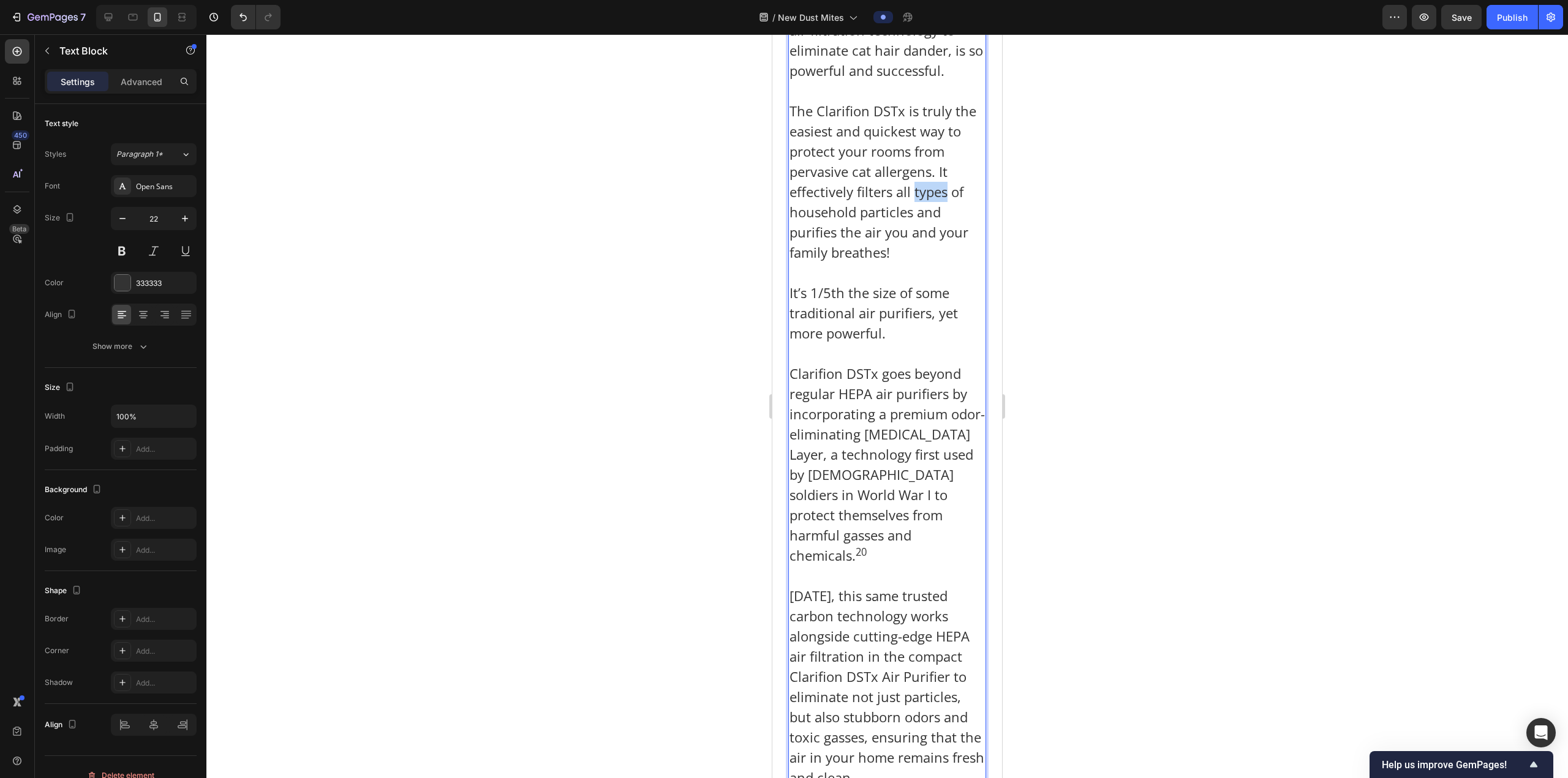
click at [866, 263] on p "The Clarifion DSTx is truly the easiest and quickest way to protect your rooms …" at bounding box center [887, 181] width 195 height 161
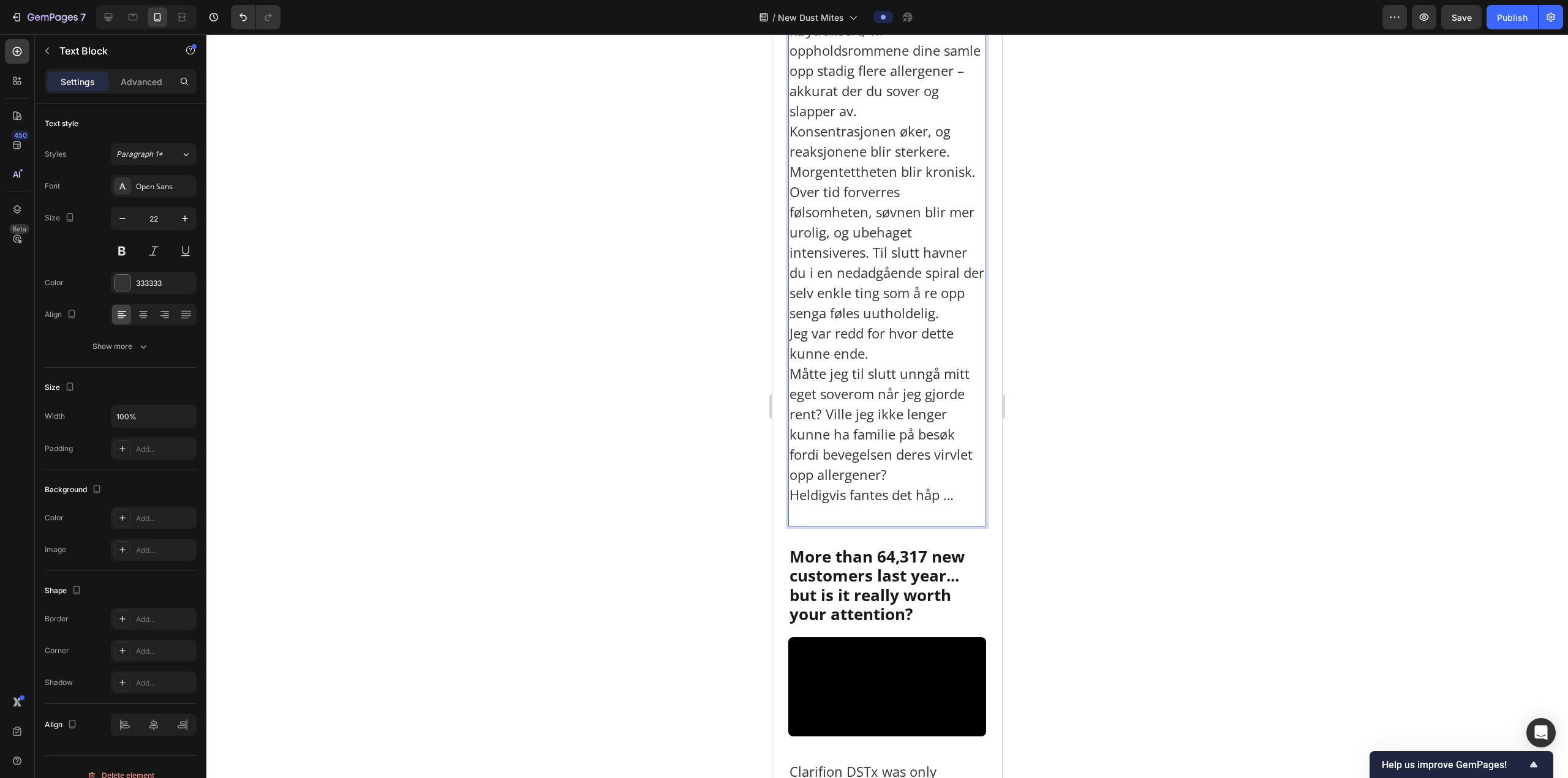
click at [961, 334] on p "Hvis disse luftbårne støvmiddpartiklene ikke blir nøytralisert, vil oppholdsrom…" at bounding box center [887, 252] width 195 height 546
click at [931, 339] on p "Hvis disse luftbårne støvmiddpartiklene ikke blir nøytralisert, vil oppholdsrom…" at bounding box center [887, 252] width 195 height 546
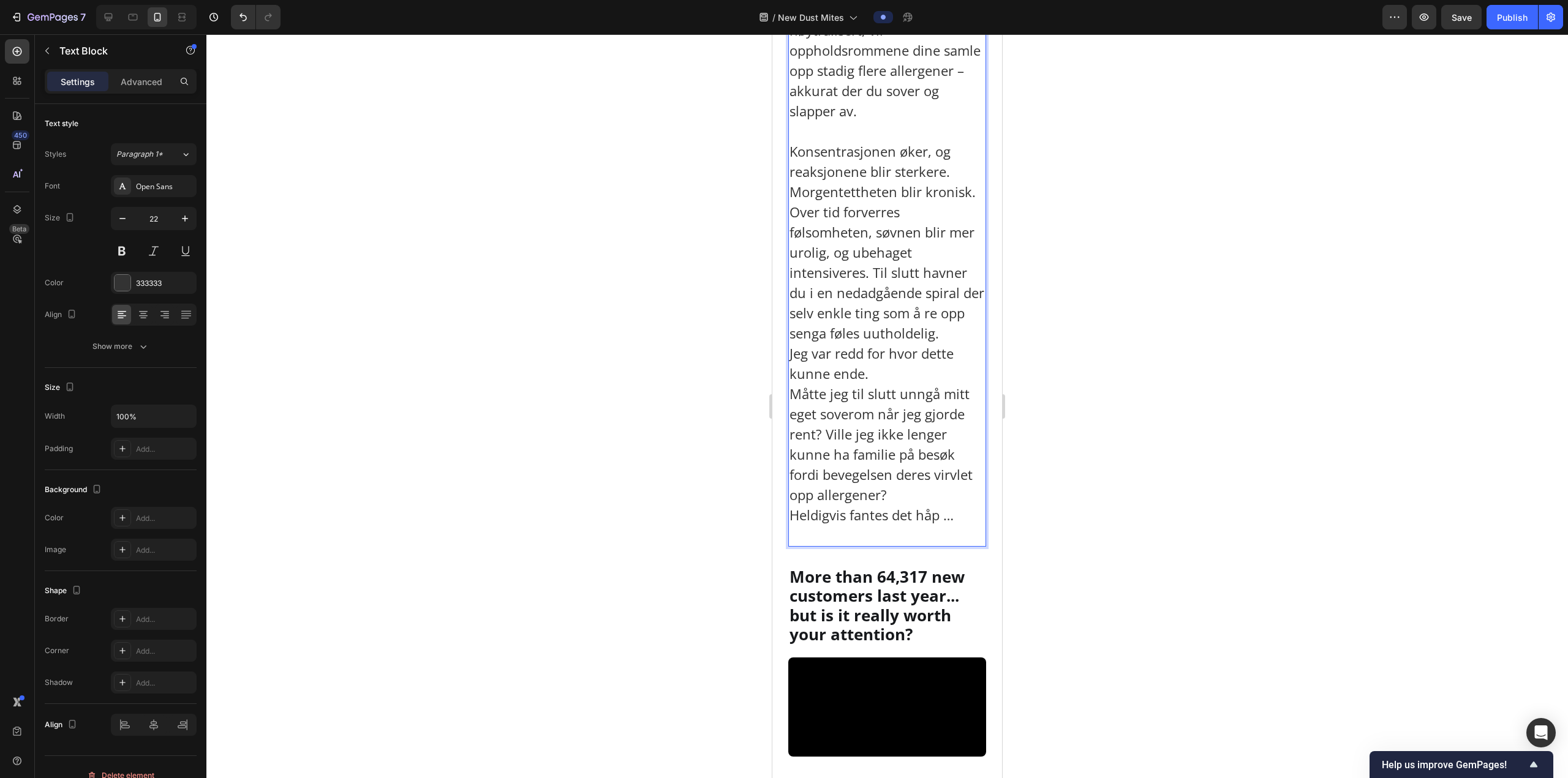
click at [960, 409] on p "⁠⁠⁠⁠⁠⁠⁠ Konsentrasjonen øker, og reaksjonene blir sterkere. Morgentettheten bli…" at bounding box center [887, 333] width 195 height 424
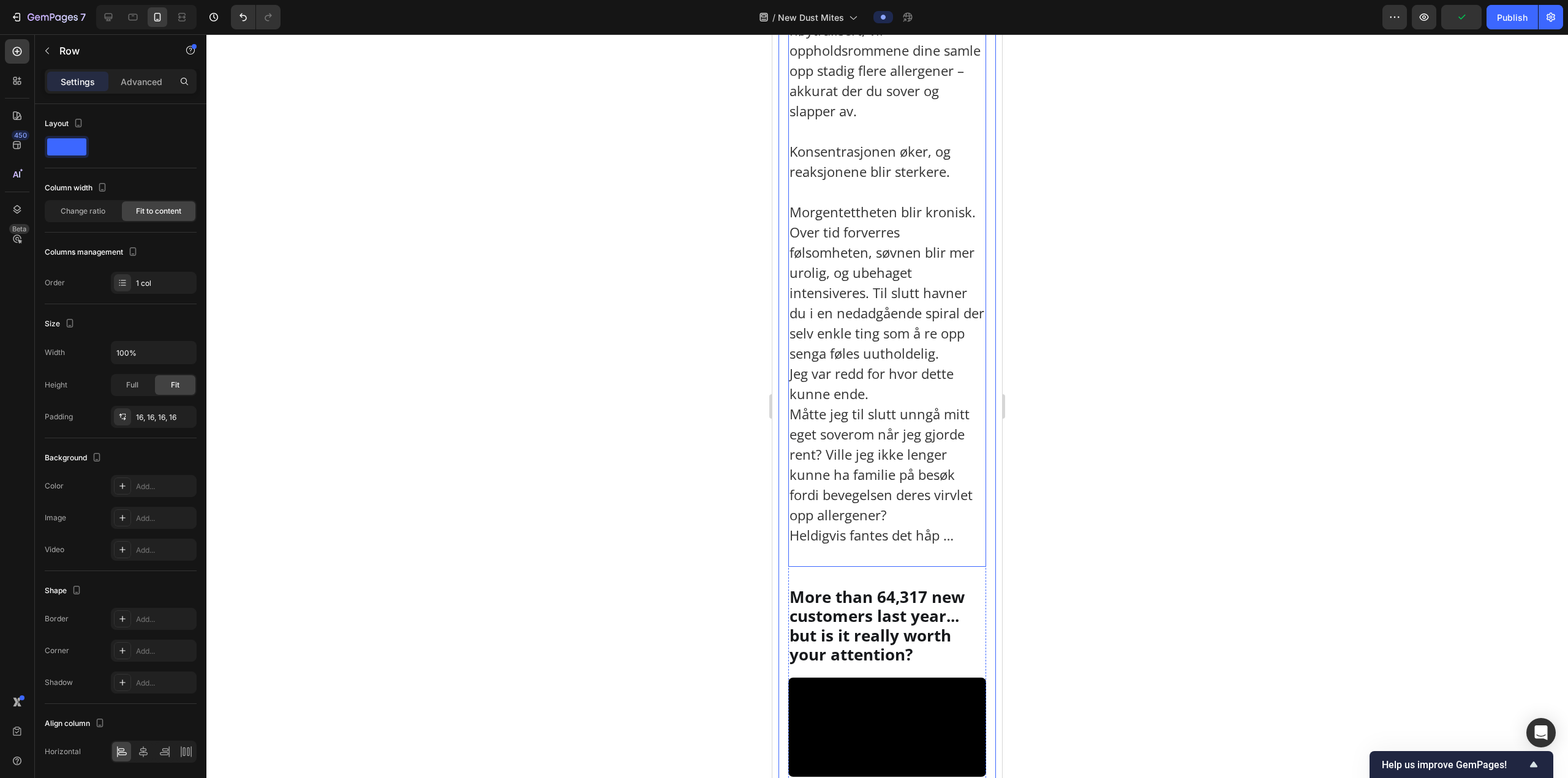
click at [973, 447] on p "Morgentettheten blir kronisk. Over tid forverres følsomheten, søvnen blir mer u…" at bounding box center [887, 383] width 195 height 363
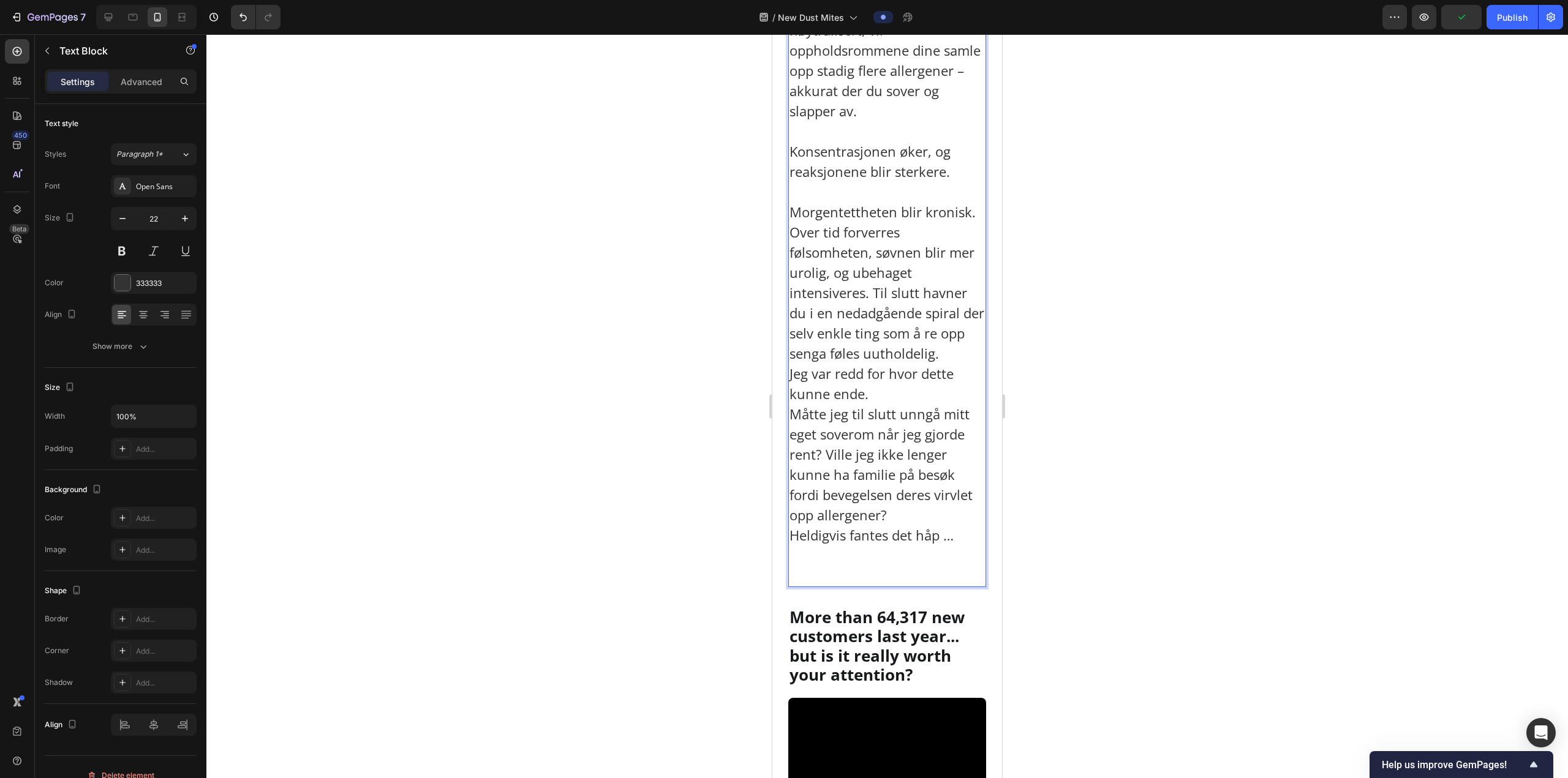
click at [973, 439] on p "Morgentettheten blir kronisk. Over tid forverres følsomheten, søvnen blir mer u…" at bounding box center [887, 394] width 195 height 383
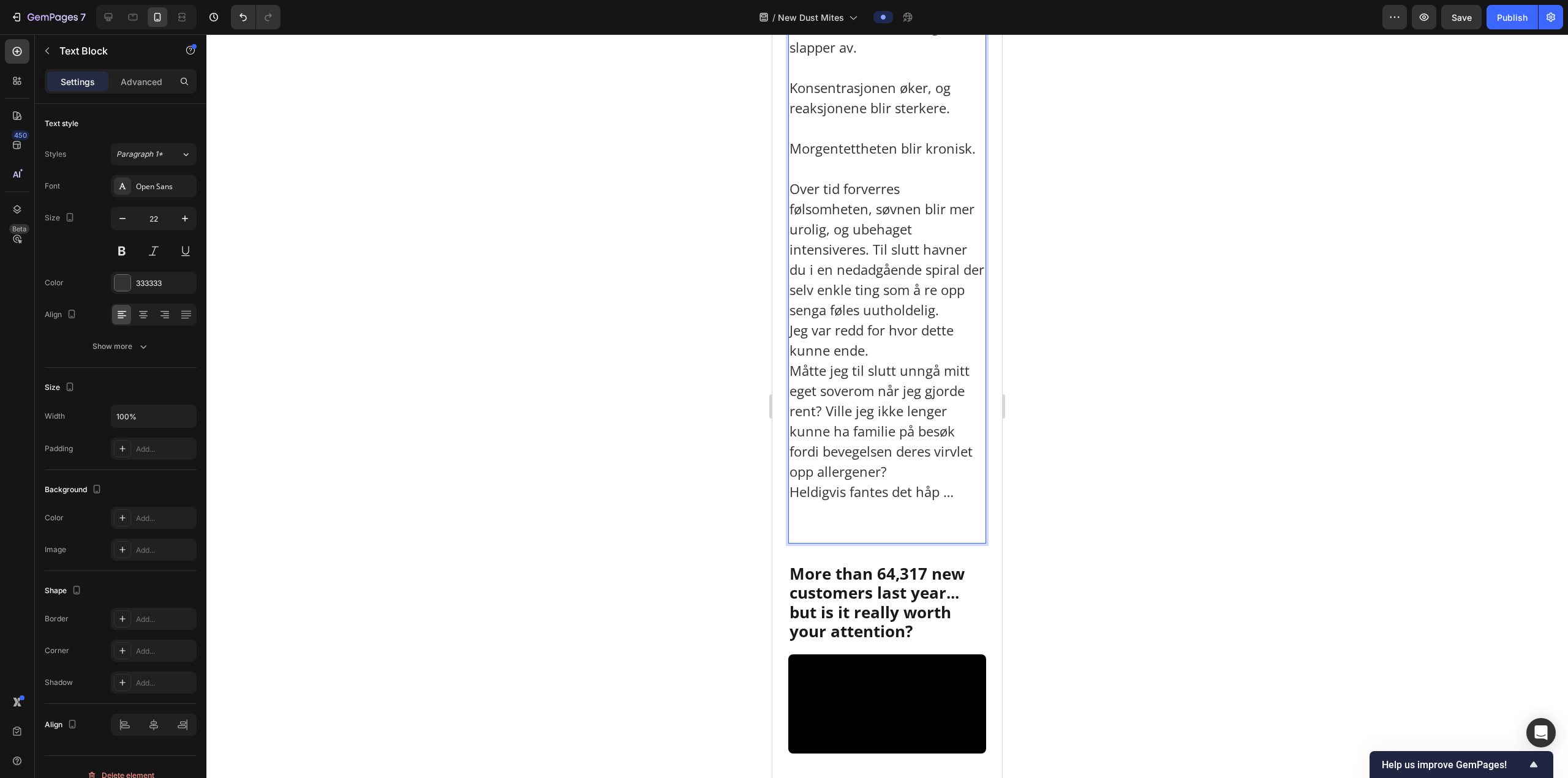
scroll to position [3303, 0]
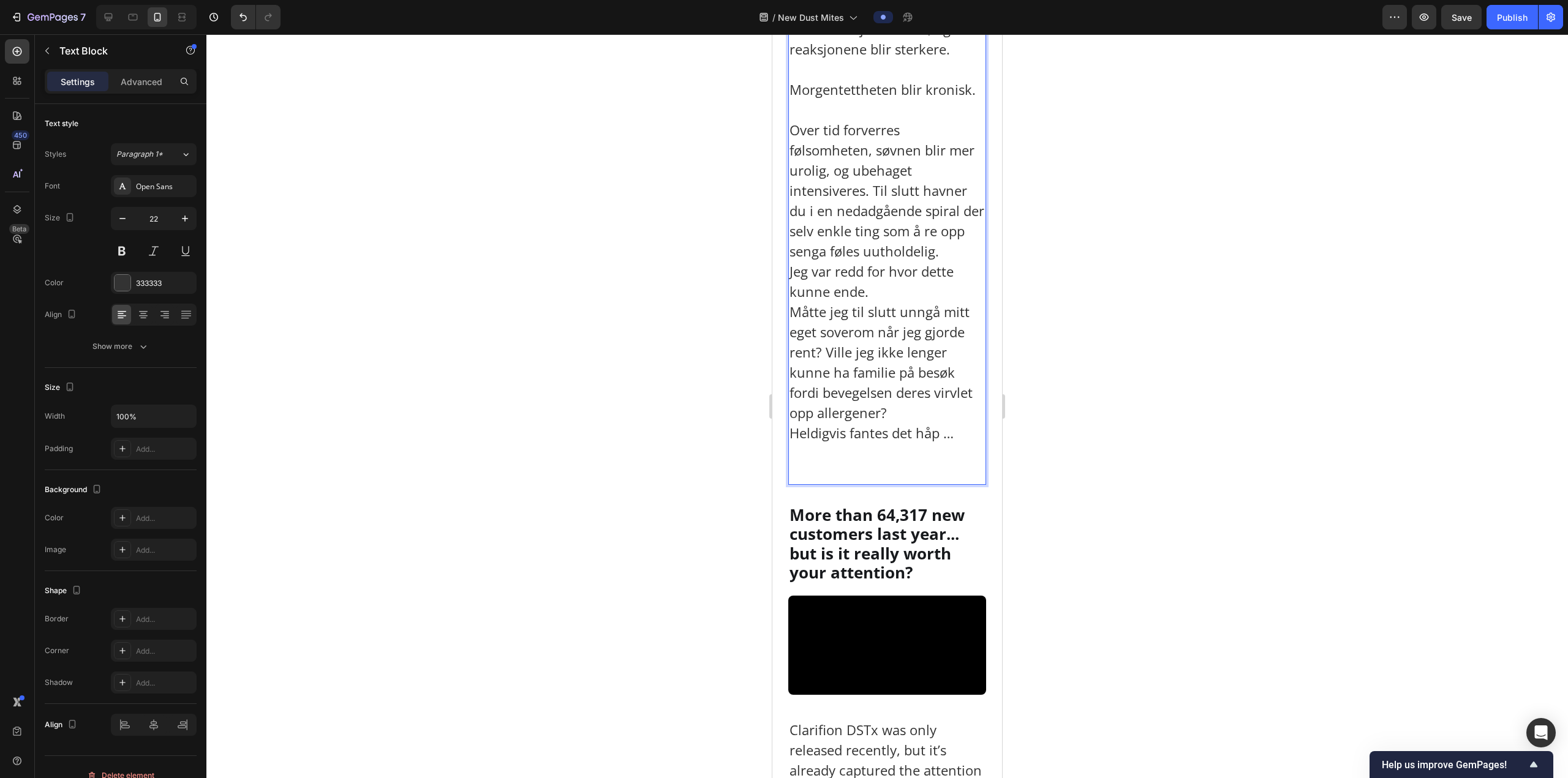
click at [872, 428] on p "⁠⁠⁠⁠⁠⁠⁠ Over tid forverres følsomheten, søvnen blir mer urolig, og ubehaget int…" at bounding box center [887, 292] width 195 height 383
click at [874, 428] on p "Over tid forverres følsomheten, søvnen blir mer urolig, og ubehaget intensivere…" at bounding box center [887, 292] width 195 height 383
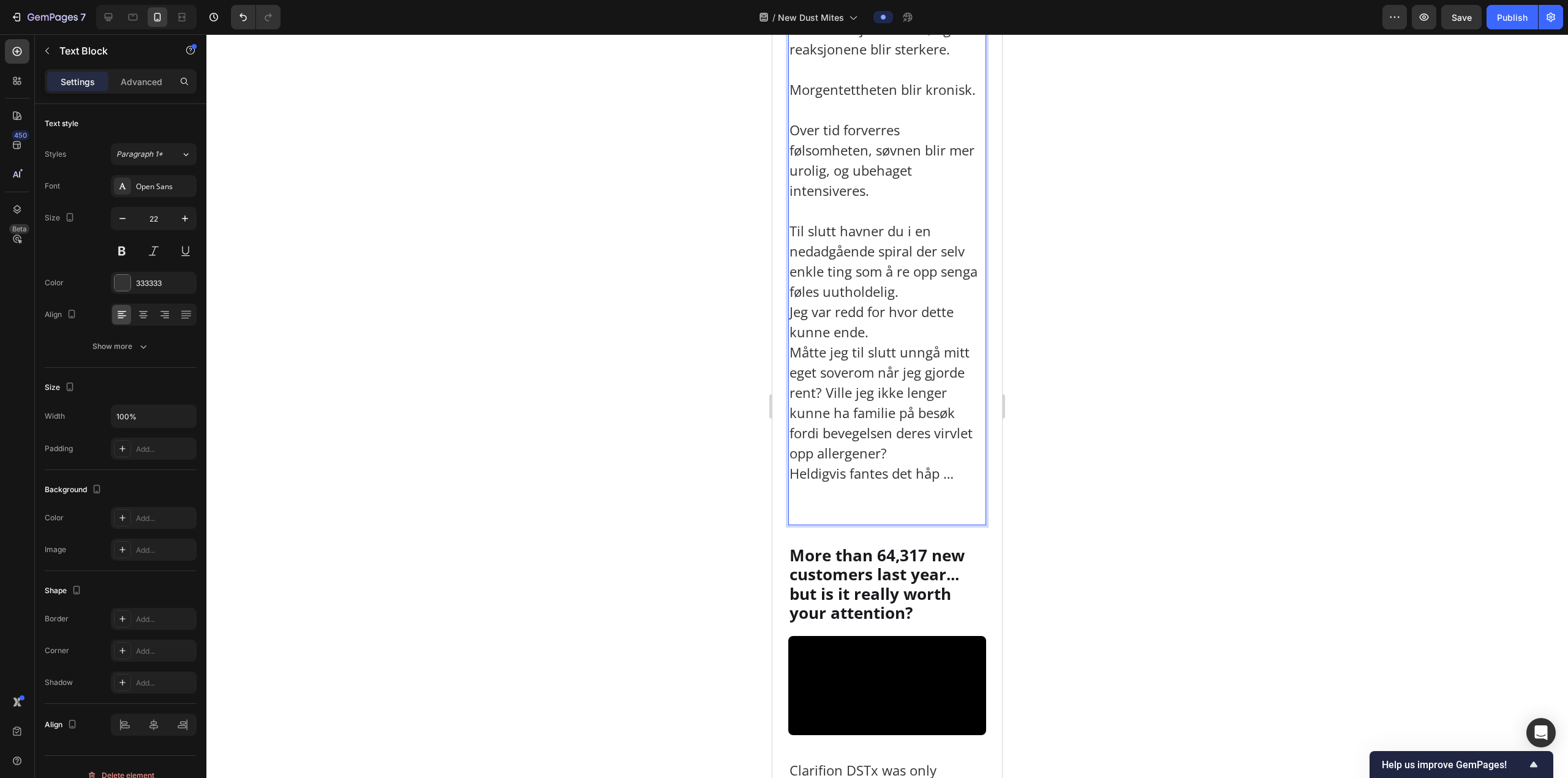
click at [894, 524] on p "Til slutt havner du i en nedadgående spiral der selv enkle ting som å re opp se…" at bounding box center [887, 372] width 195 height 303
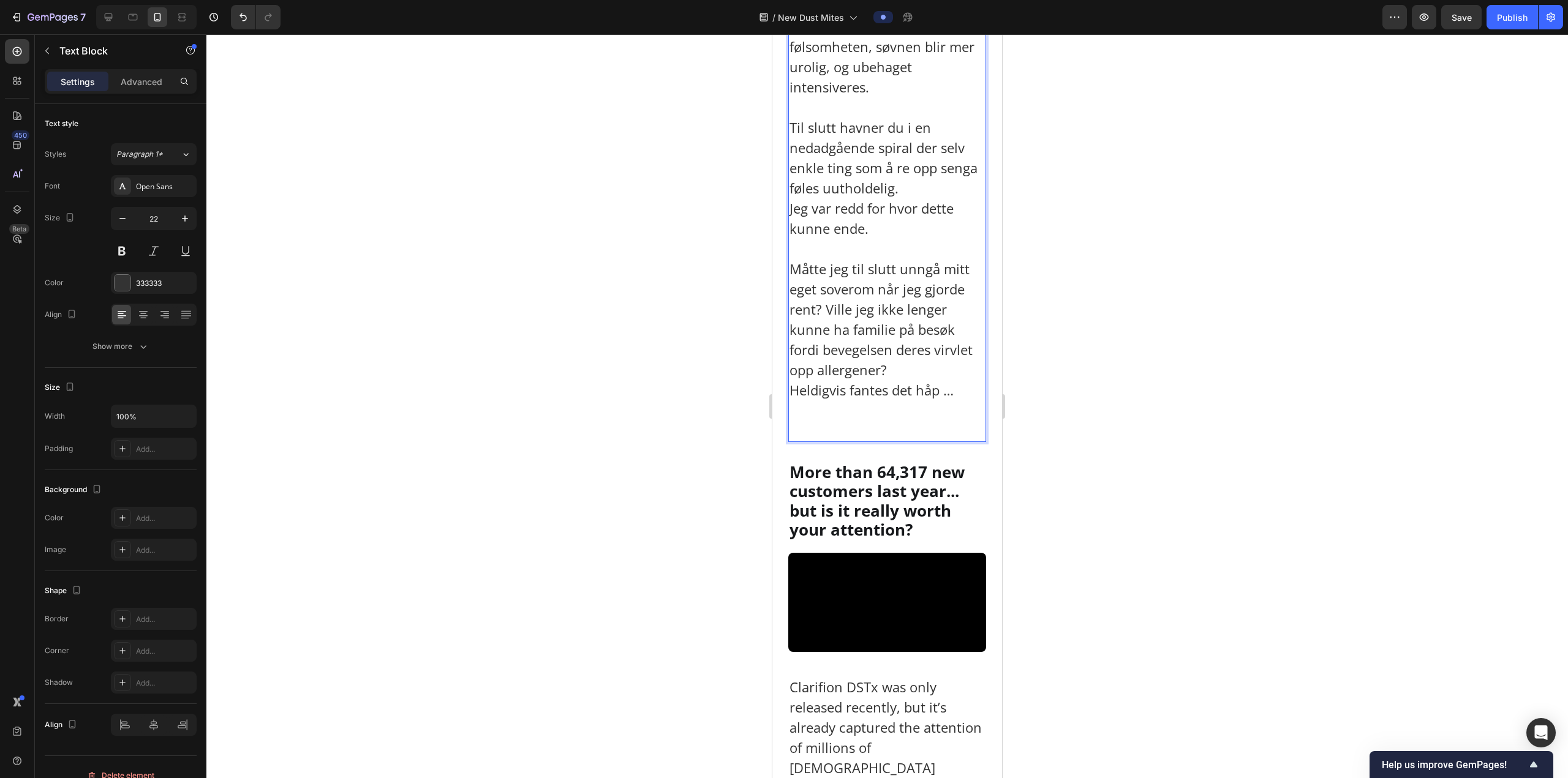
scroll to position [3425, 0]
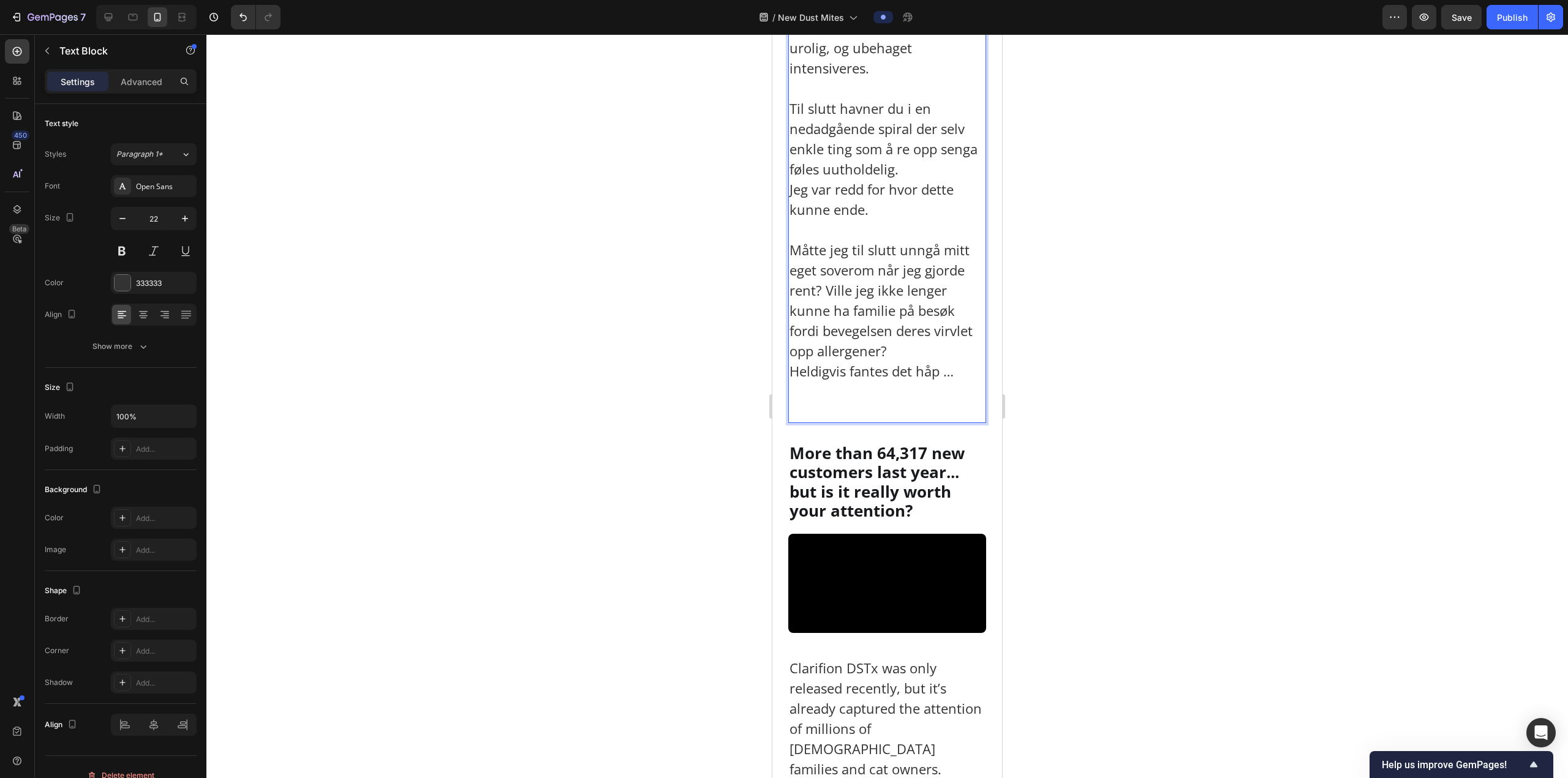
click at [826, 422] on p "⁠⁠⁠⁠⁠⁠⁠ Måtte jeg til slutt unngå mitt eget soverom når jeg gjorde rent? Ville …" at bounding box center [887, 320] width 195 height 202
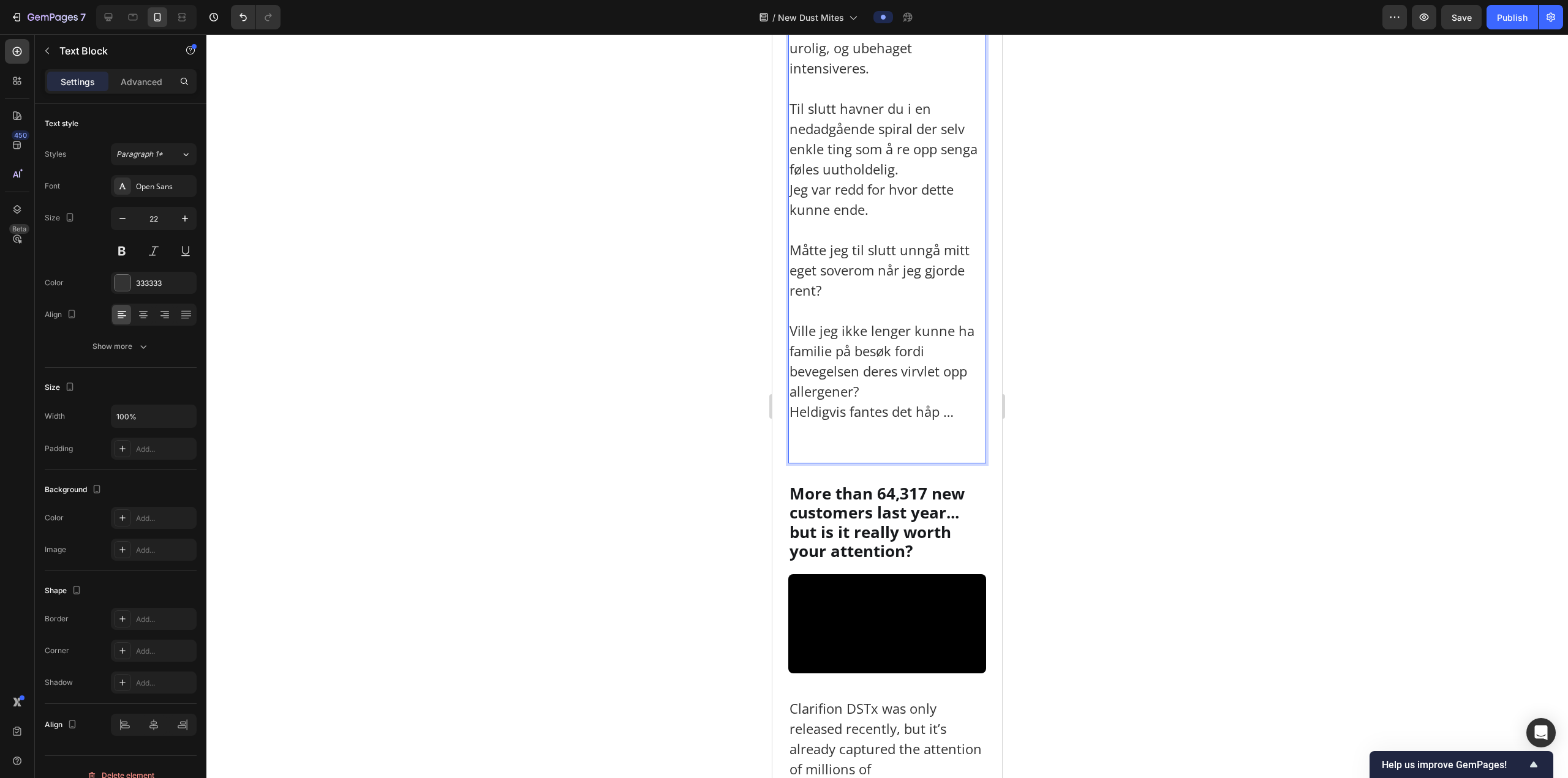
click at [887, 462] on p "Ville jeg ikke lenger kunne ha familie på besøk fordi bevegelsen deres virvlet …" at bounding box center [887, 391] width 195 height 141
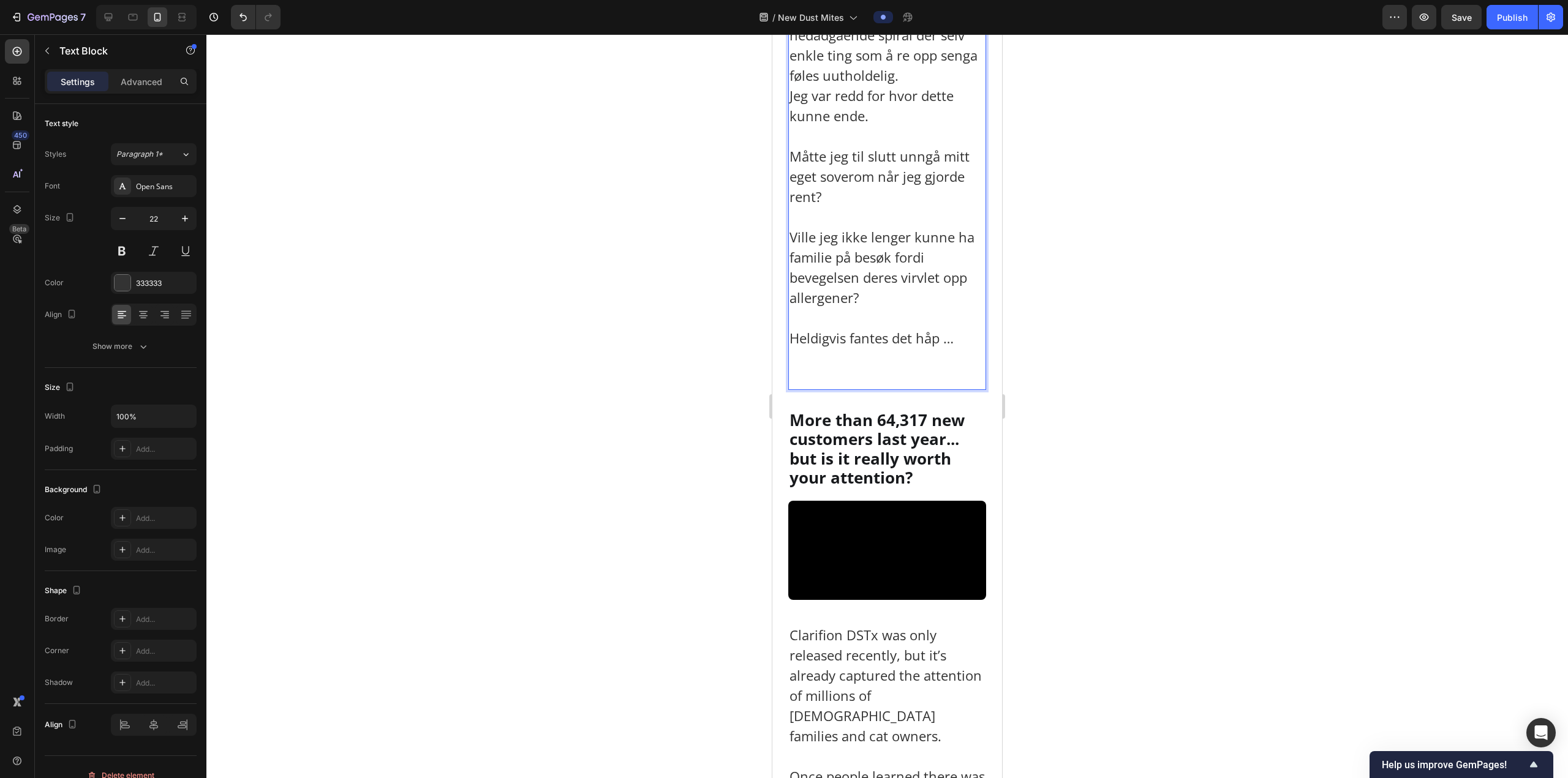
scroll to position [3547, 0]
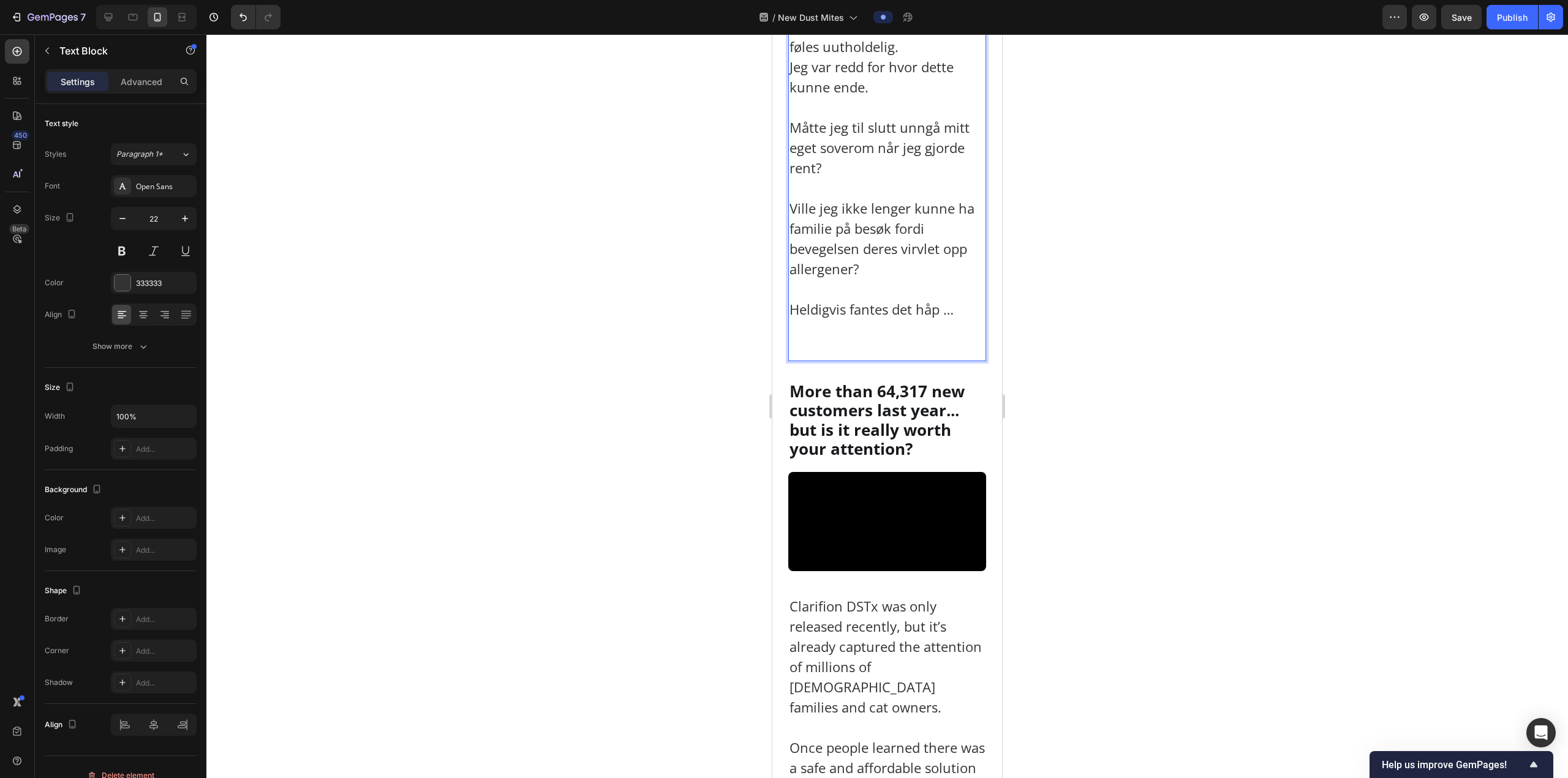
click at [862, 360] on p "⁠⁠⁠⁠⁠⁠⁠ Heldigvis fantes det håp …" at bounding box center [887, 319] width 195 height 81
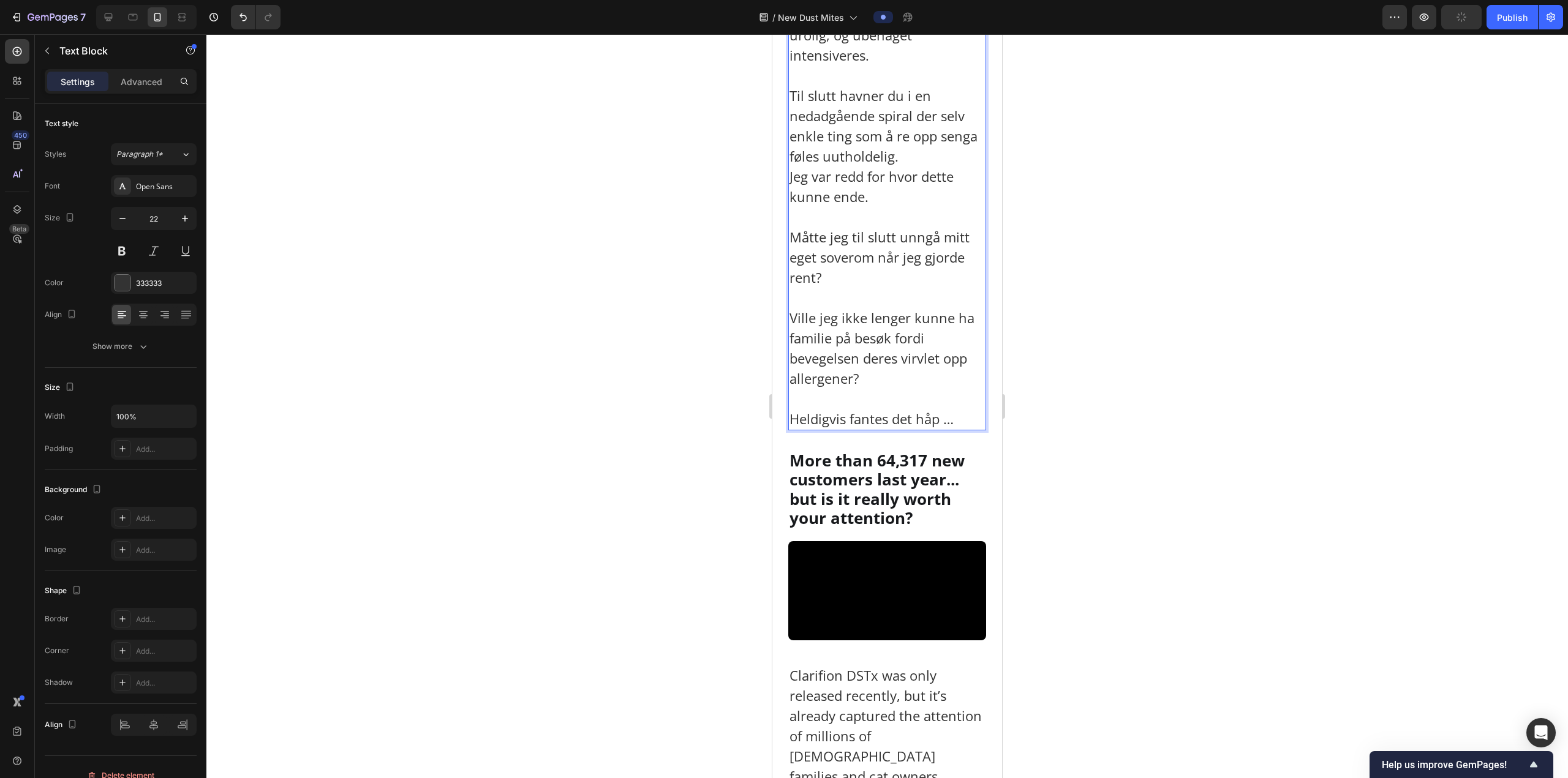
scroll to position [3303, 0]
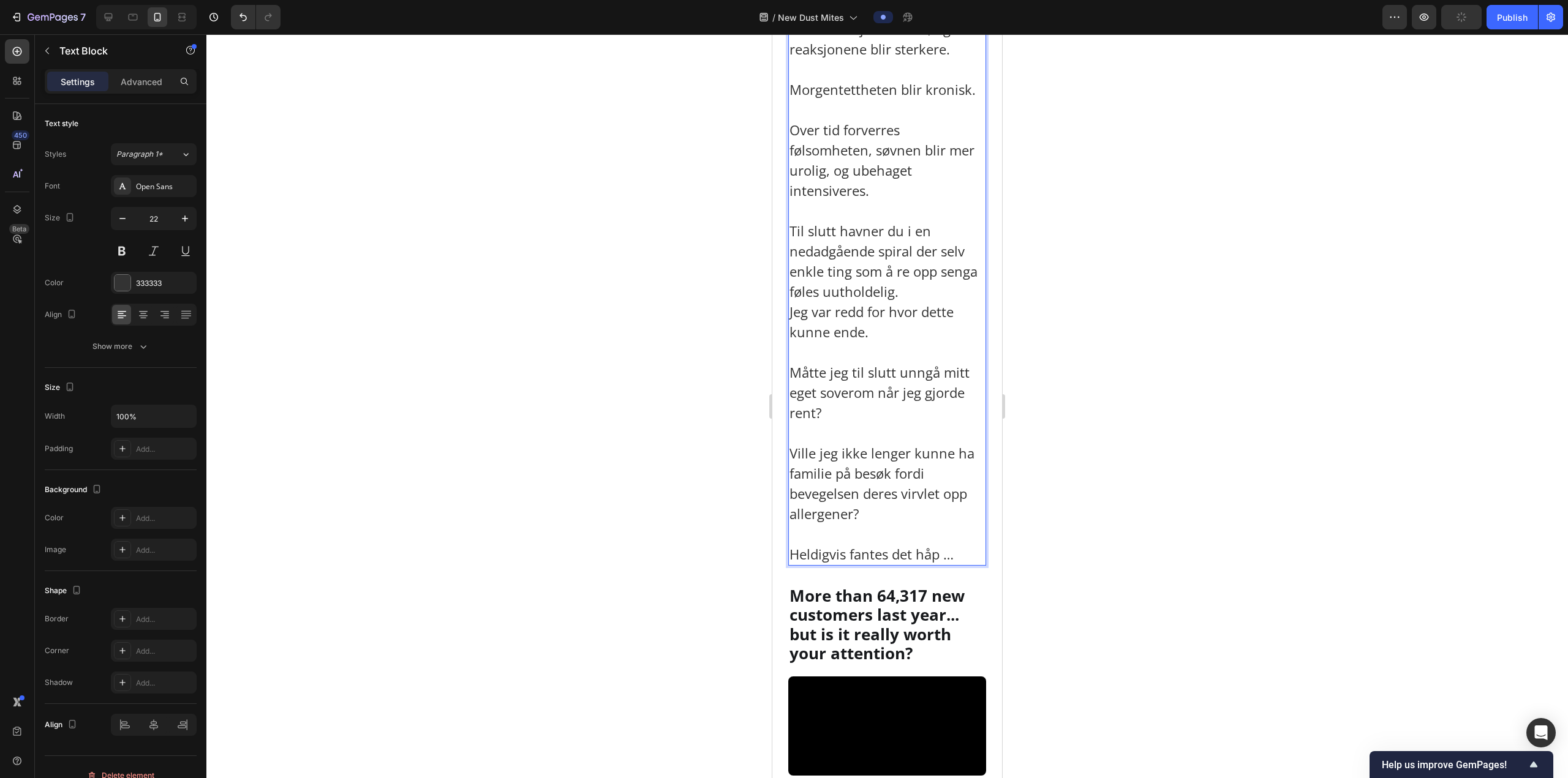
click at [887, 342] on p "Til slutt havner du i en nedadgående spiral der selv enkle ting som å re opp se…" at bounding box center [887, 282] width 195 height 121
drag, startPoint x: 1307, startPoint y: 284, endPoint x: 1212, endPoint y: 284, distance: 95.0
click at [1307, 284] on div at bounding box center [886, 406] width 1361 height 744
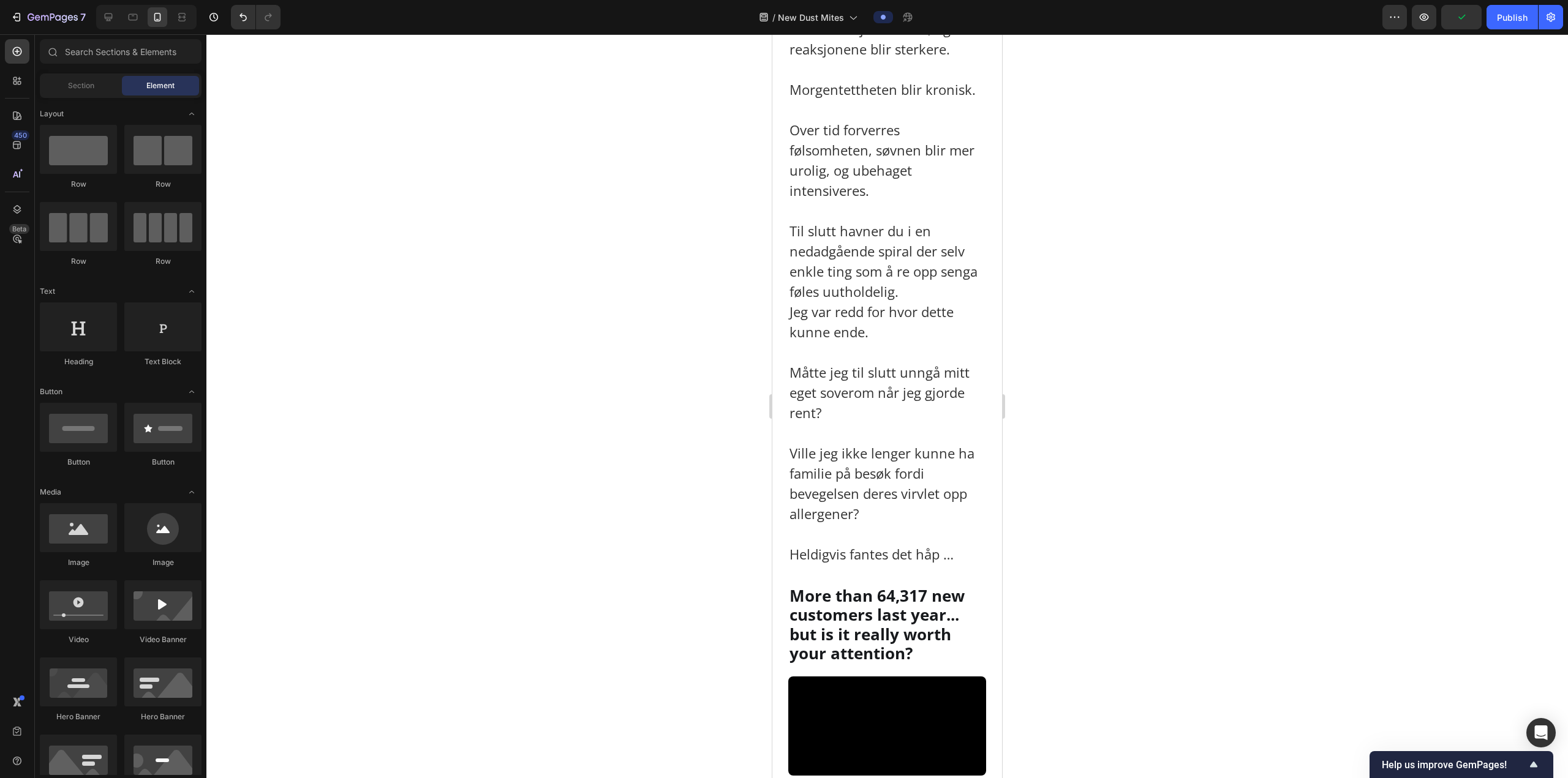
click at [921, 100] on p "Morgentettheten blir kronisk." at bounding box center [887, 89] width 195 height 20
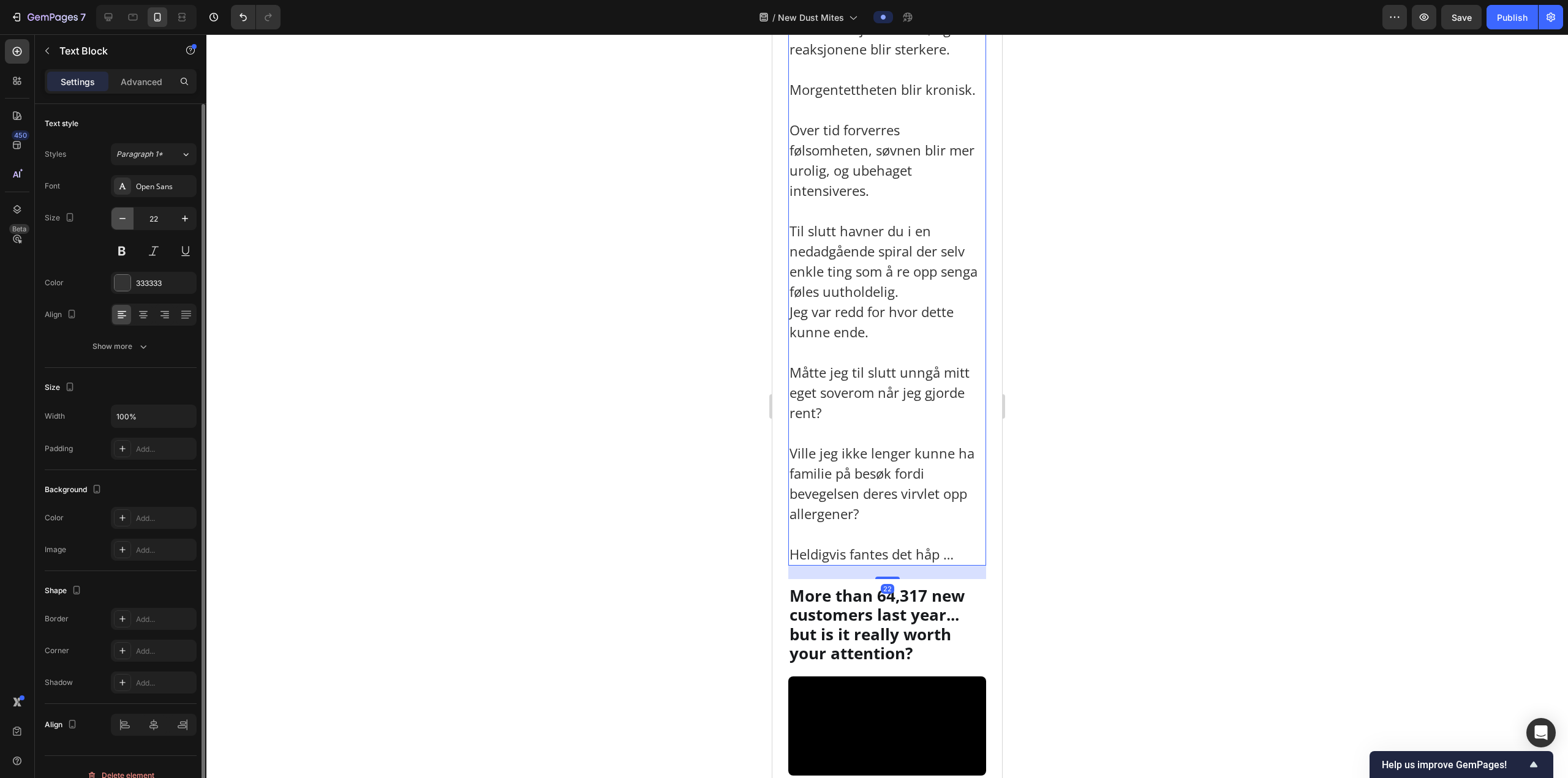
click at [117, 217] on icon "button" at bounding box center [122, 218] width 12 height 12
click at [117, 216] on icon "button" at bounding box center [122, 218] width 12 height 12
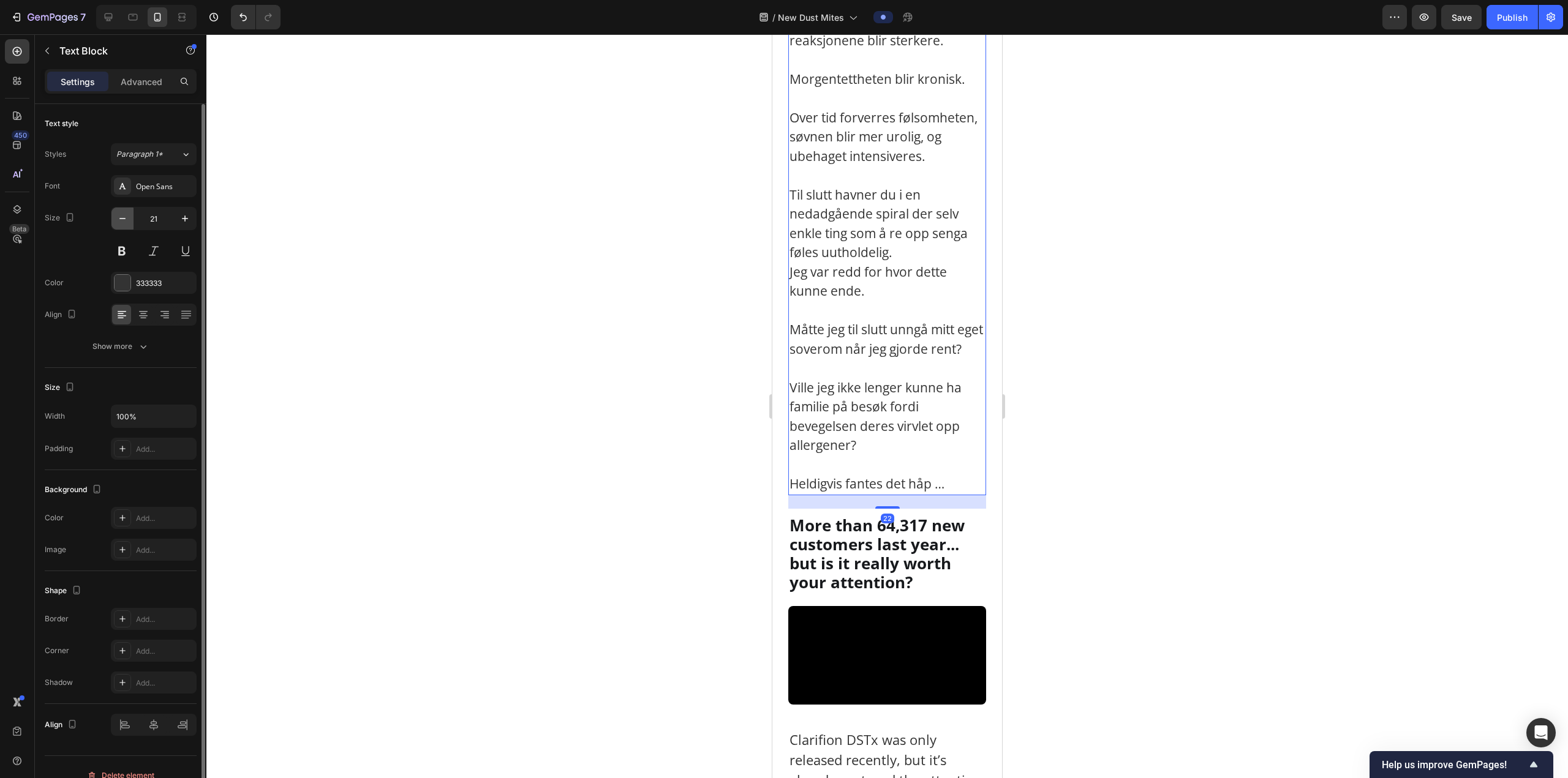
click at [117, 216] on icon "button" at bounding box center [122, 218] width 12 height 12
click at [117, 216] on icon "button" at bounding box center [122, 218] width 12 height 12
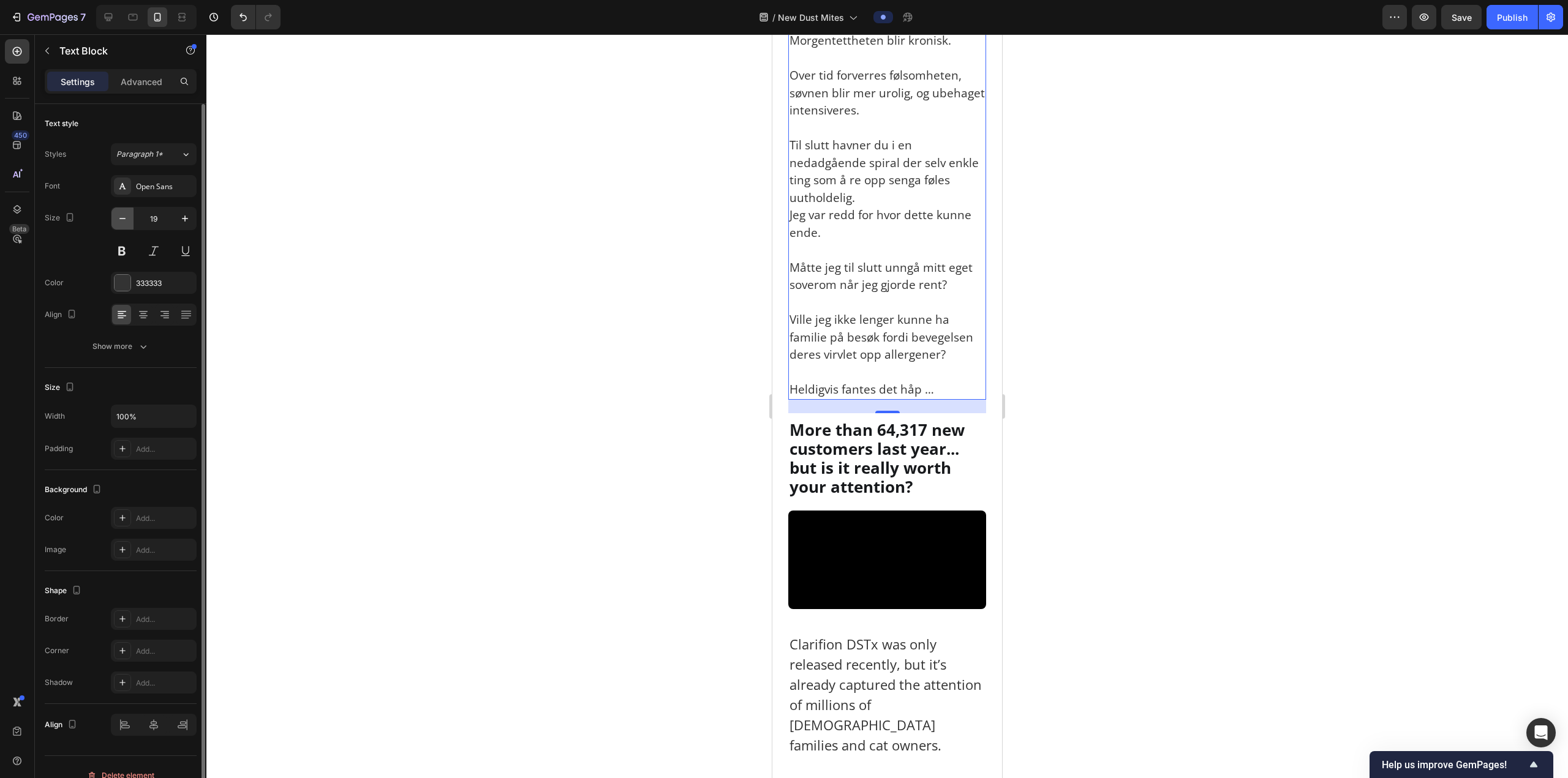
click at [117, 216] on icon "button" at bounding box center [122, 218] width 12 height 12
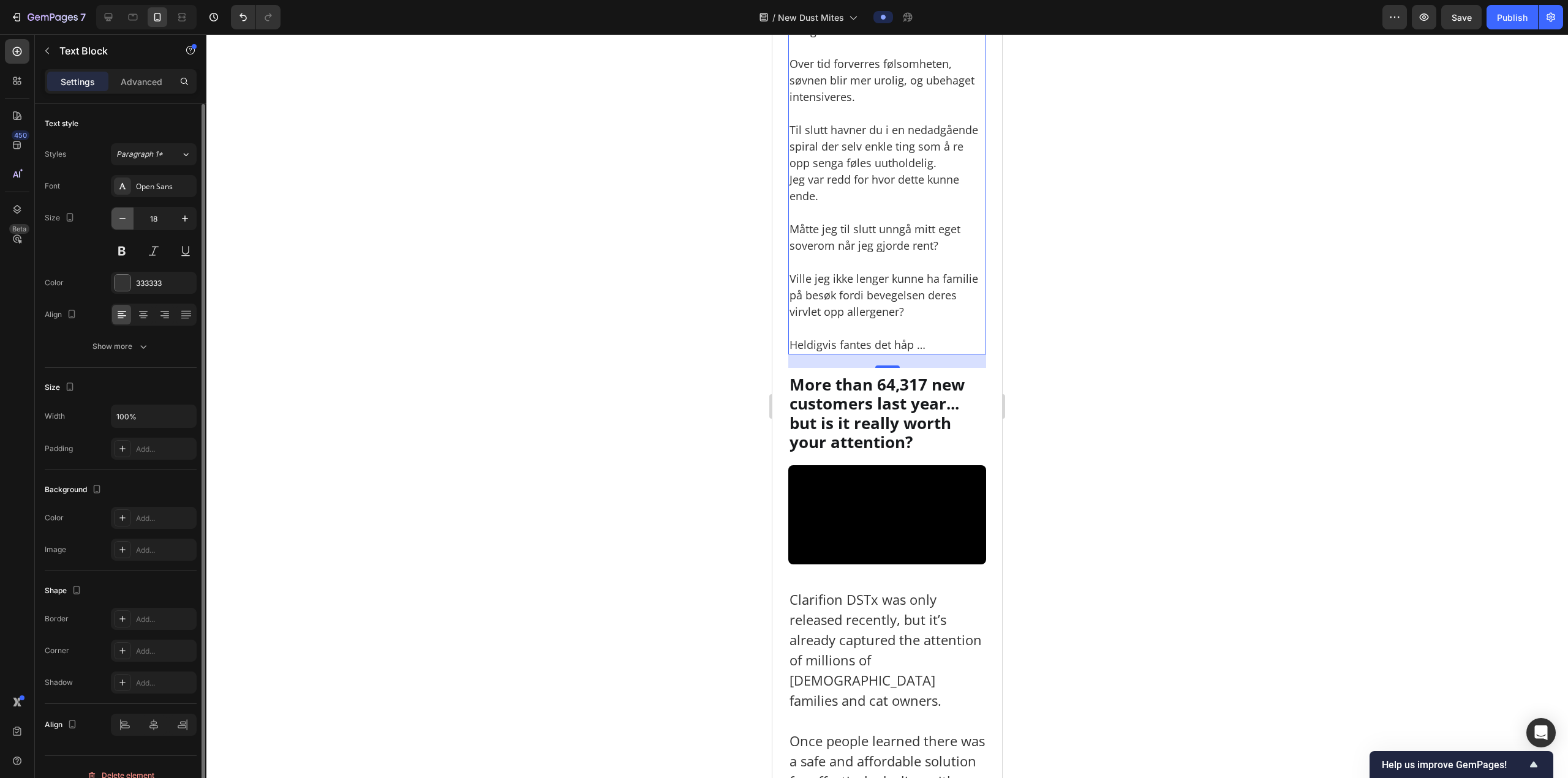
click at [117, 216] on icon "button" at bounding box center [122, 218] width 12 height 12
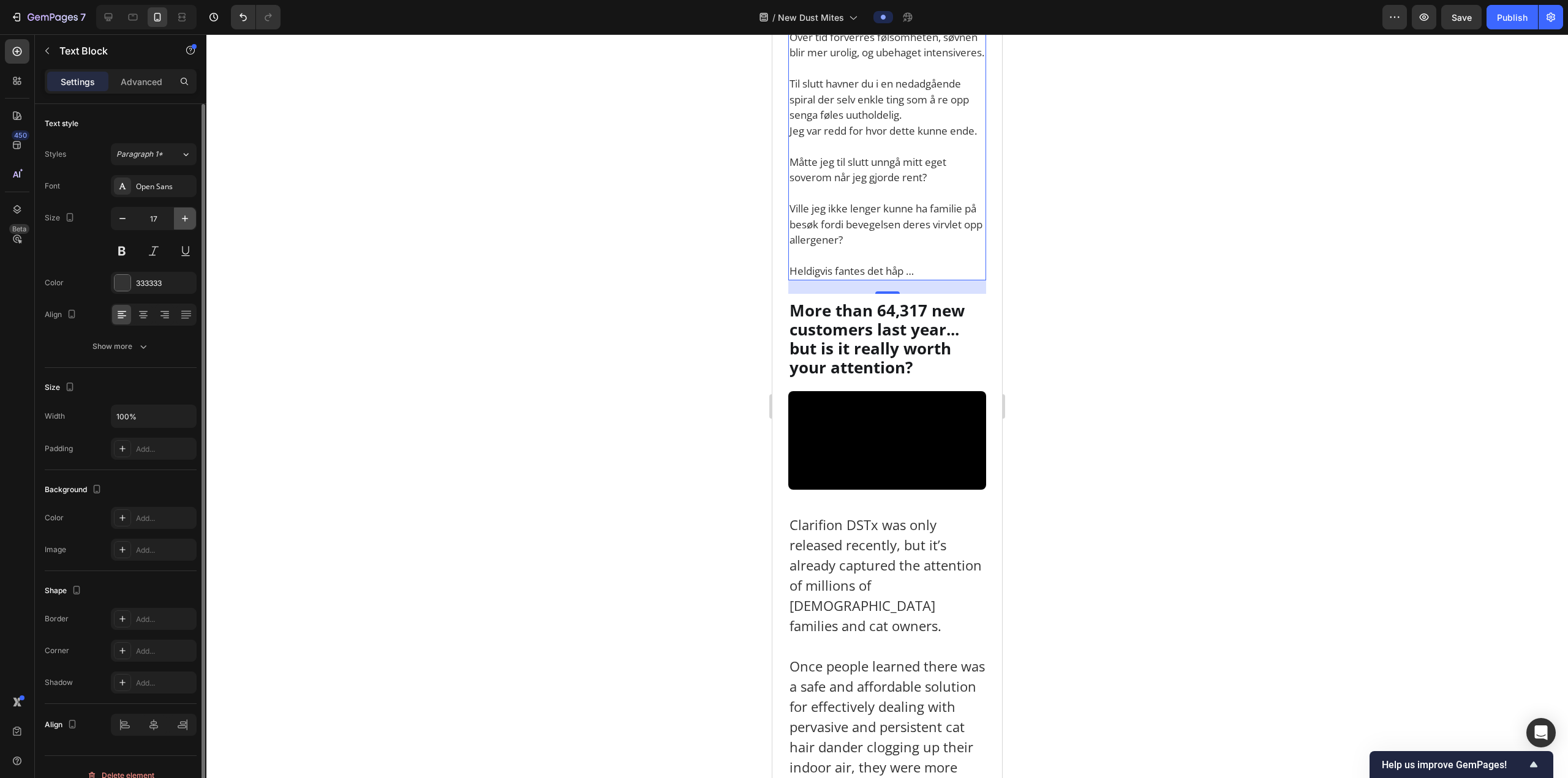
click at [186, 218] on icon "button" at bounding box center [185, 218] width 12 height 12
type input "18"
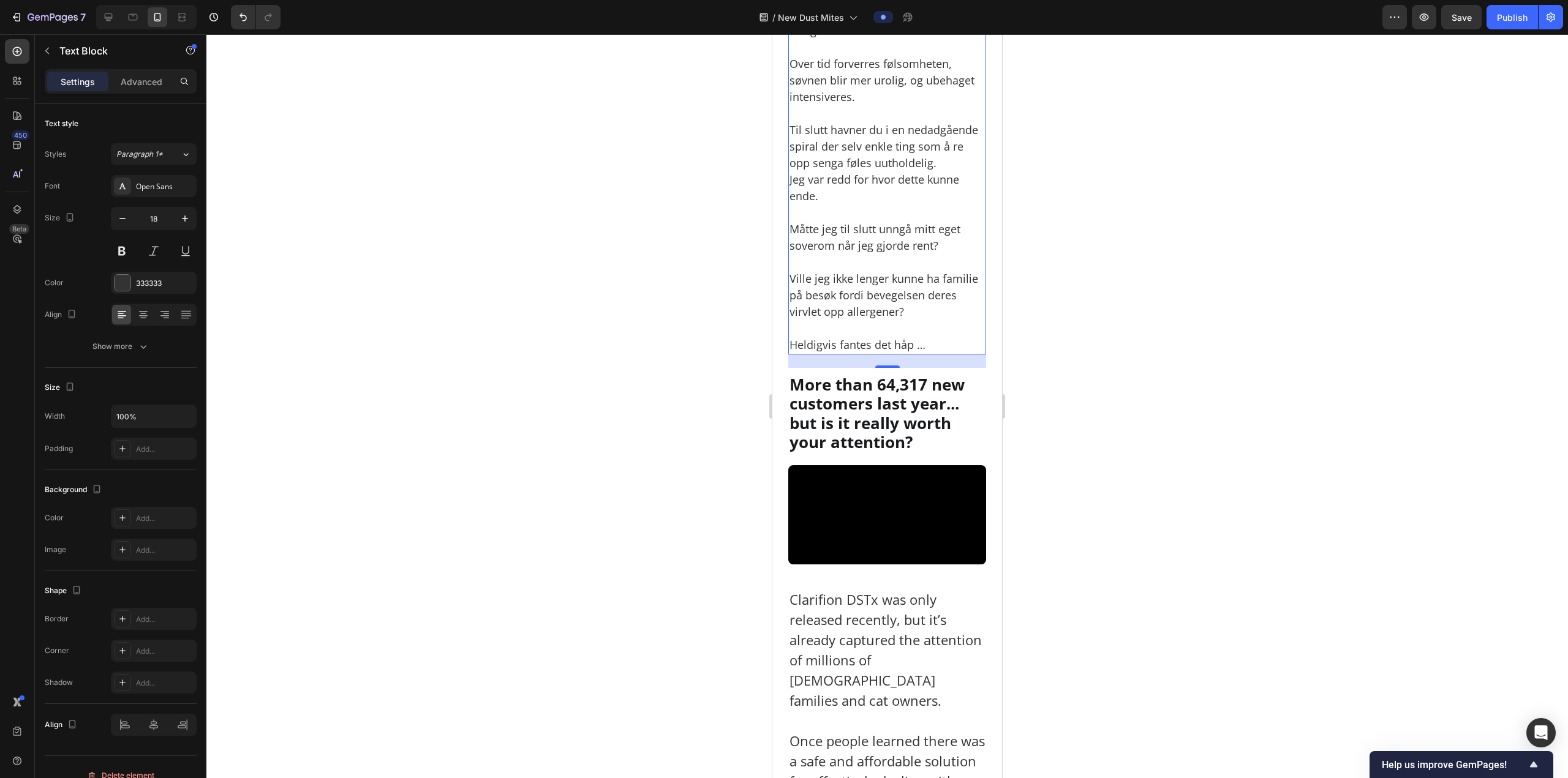
click at [1115, 276] on div at bounding box center [886, 406] width 1361 height 744
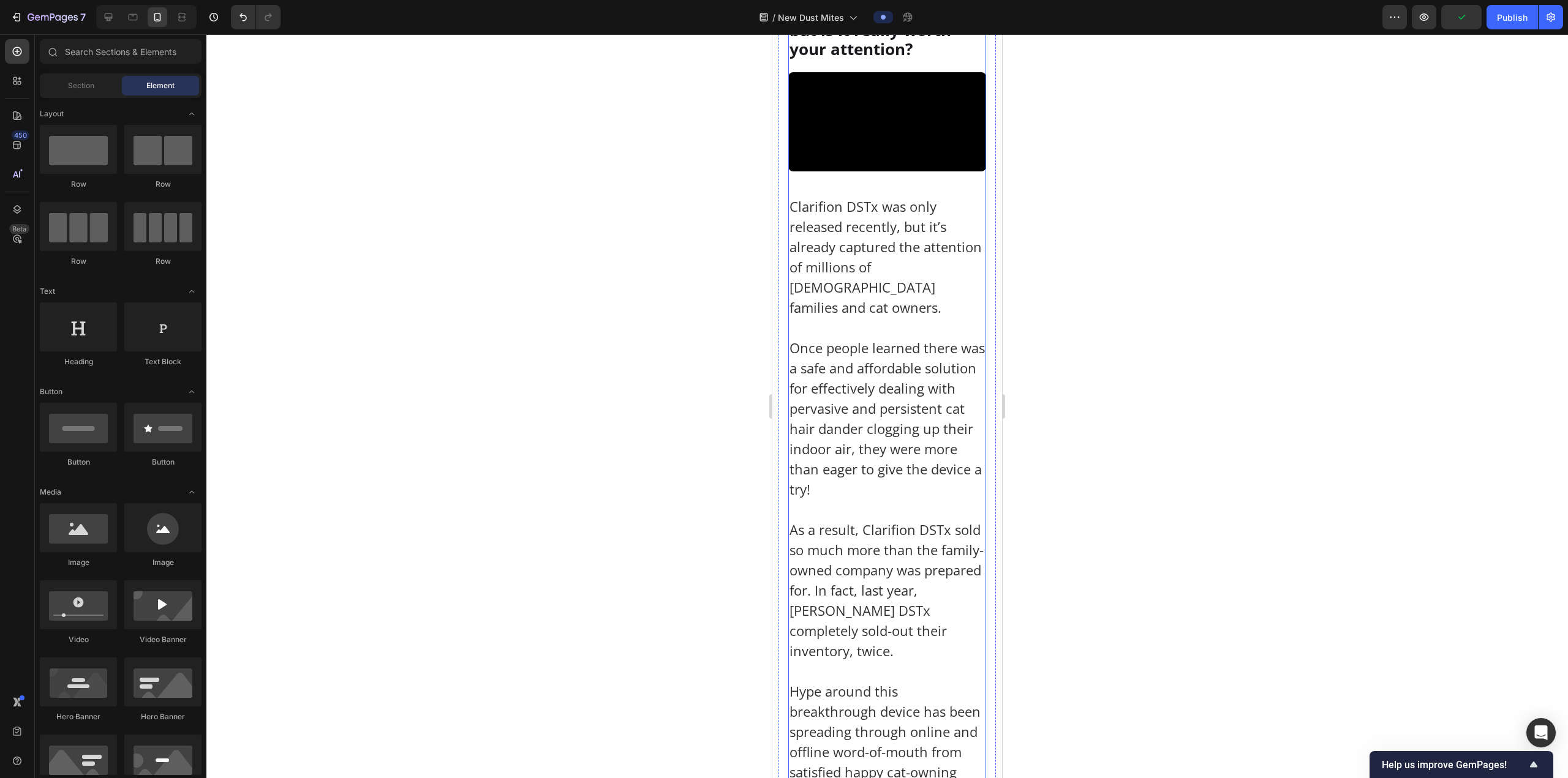
scroll to position [3731, 0]
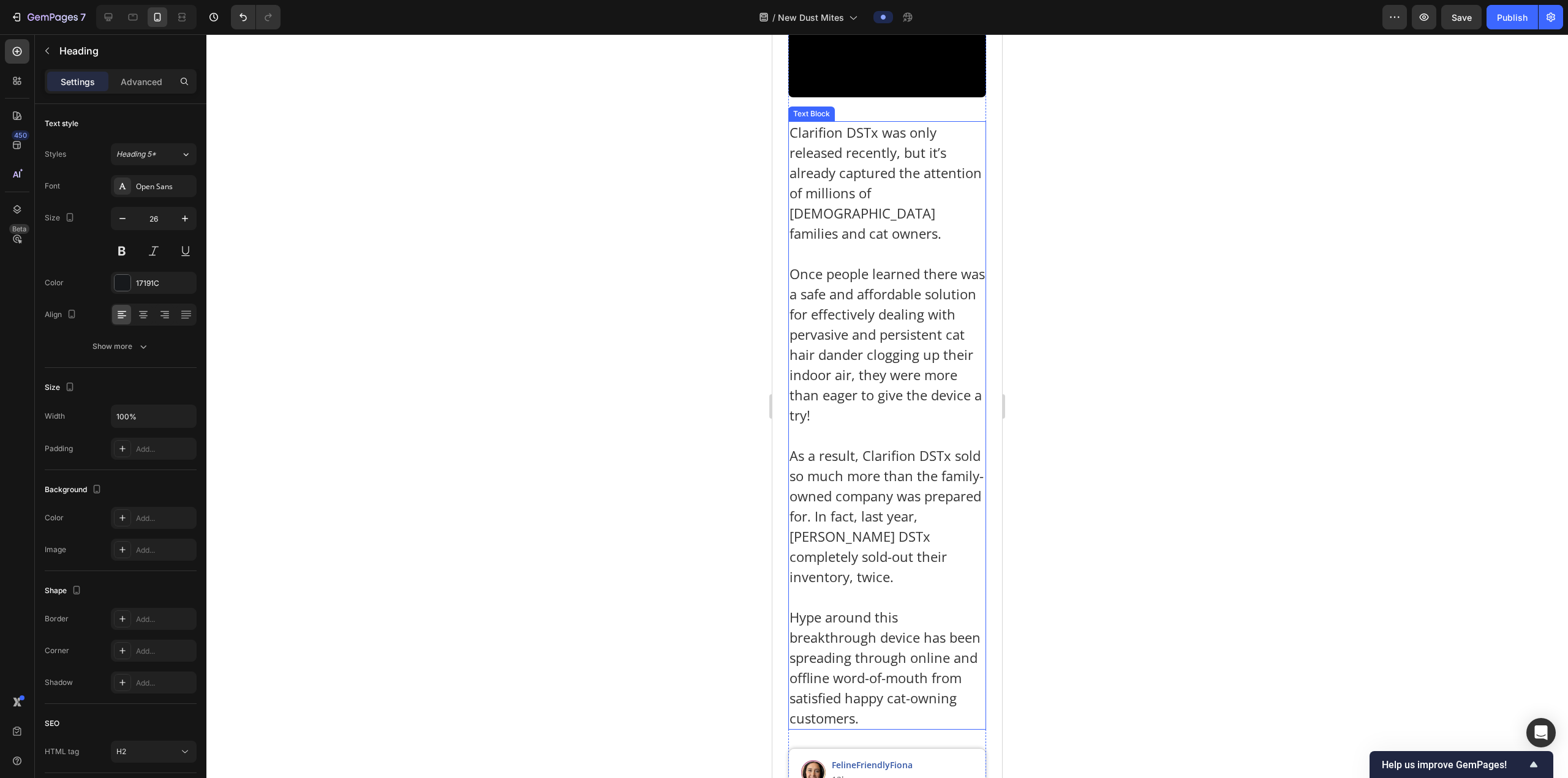
click at [864, 244] on p "Clarifion DSTx was only released recently, but it’s already captured the attent…" at bounding box center [887, 183] width 195 height 121
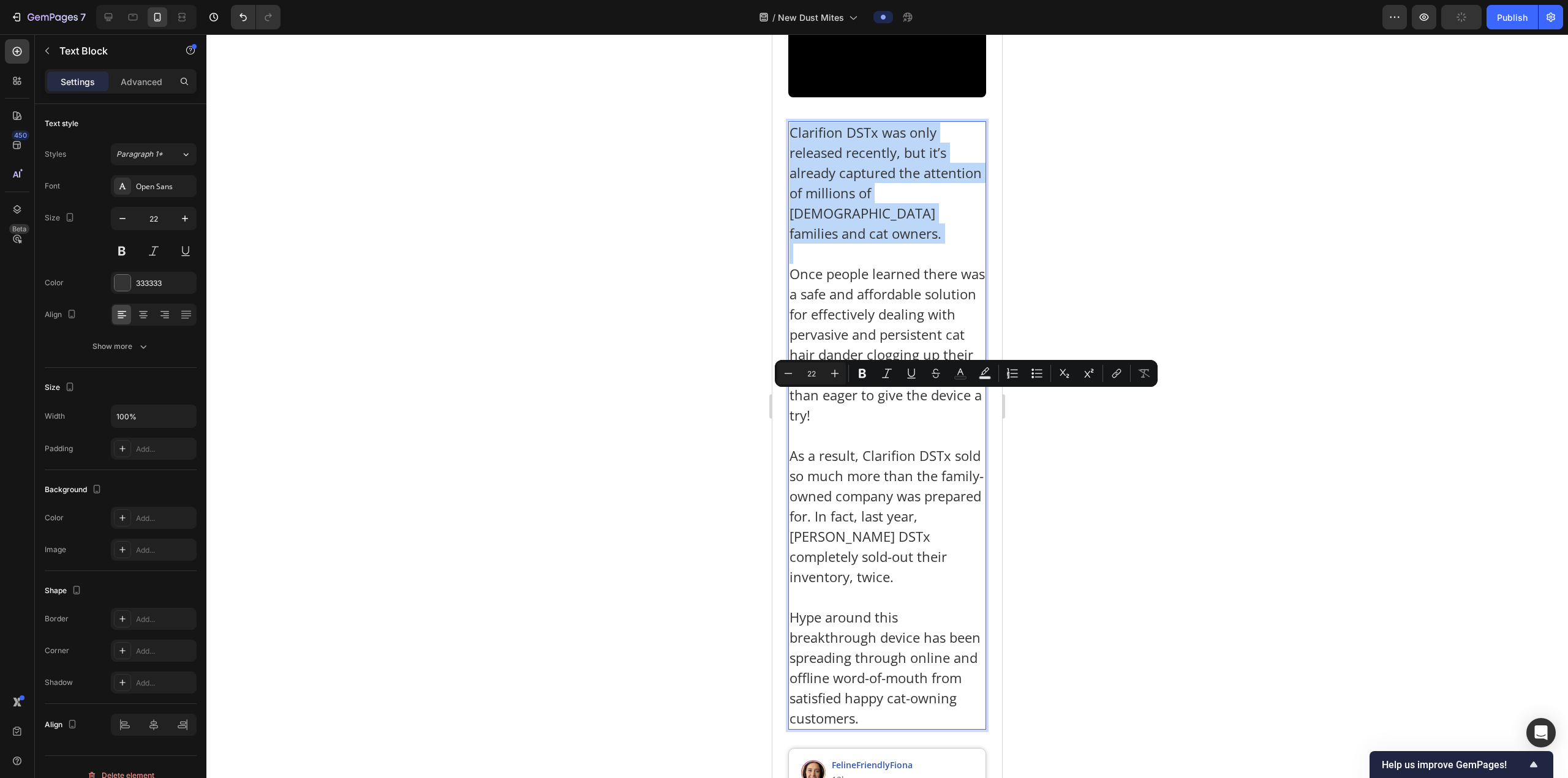
drag, startPoint x: 864, startPoint y: 452, endPoint x: 846, endPoint y: 458, distance: 19.0
click at [846, 244] on p "Clarifion DSTx was only released recently, but it’s already captured the attent…" at bounding box center [887, 183] width 195 height 121
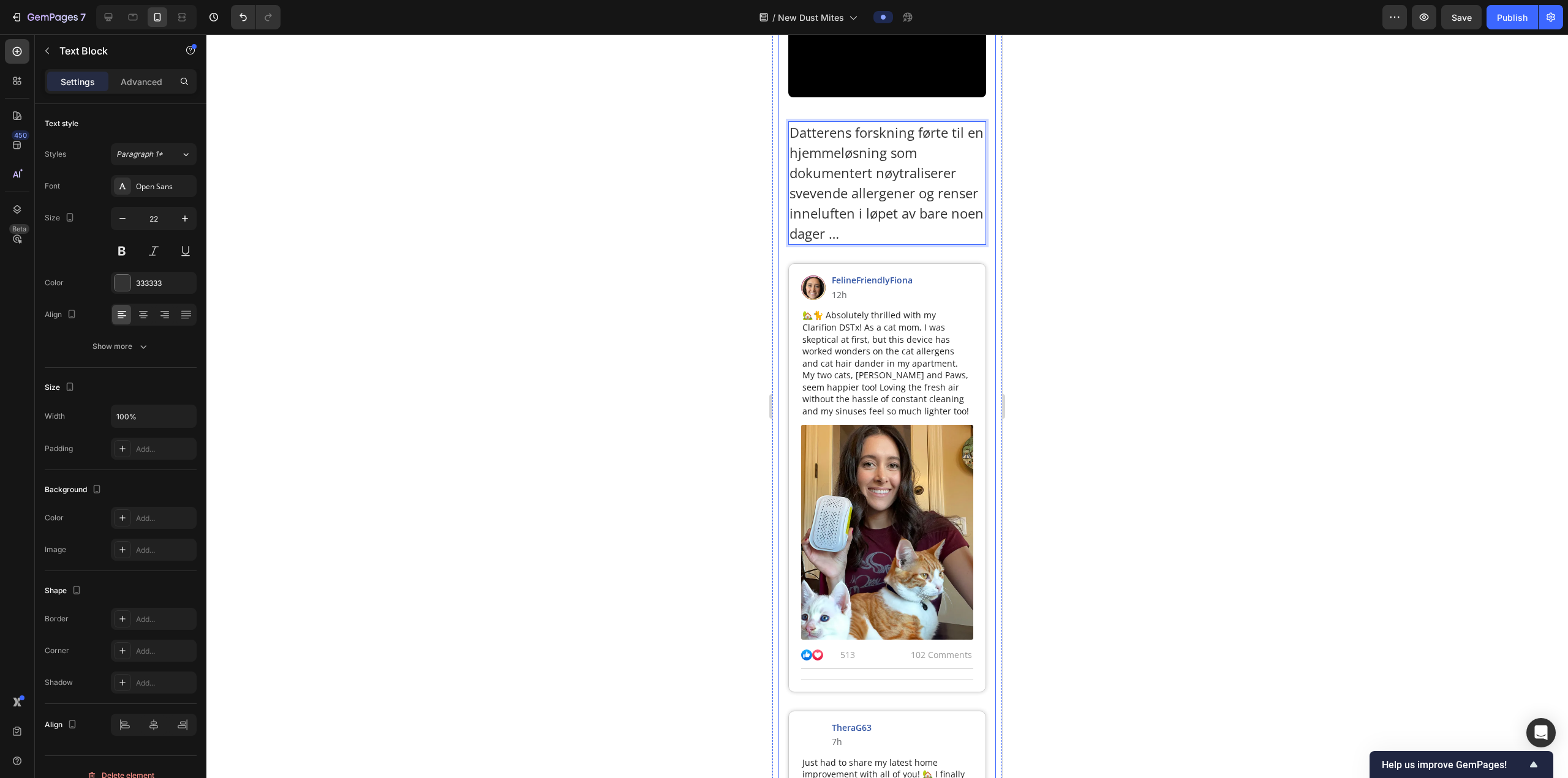
click at [1128, 391] on div at bounding box center [886, 406] width 1361 height 744
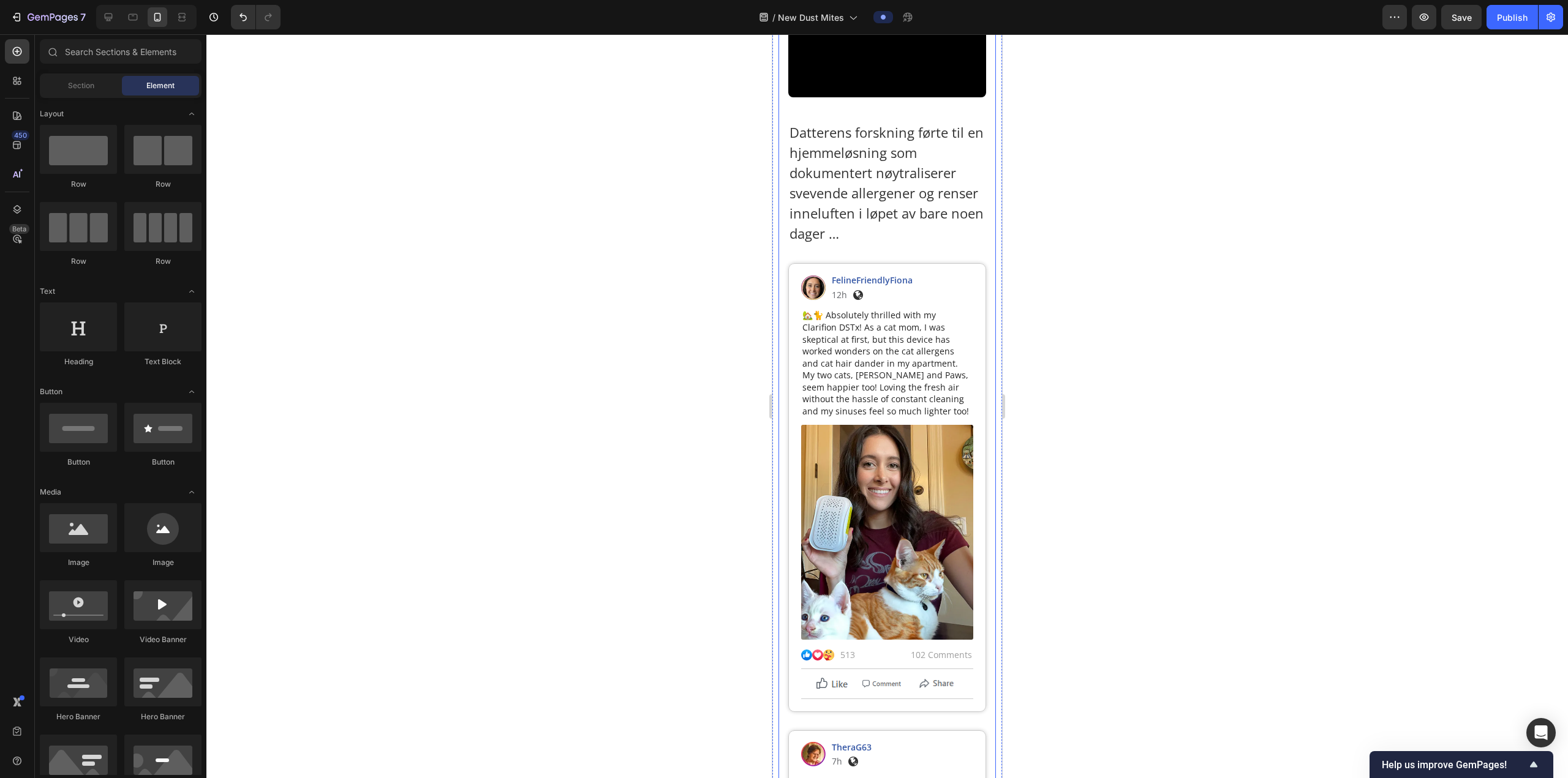
click at [873, 244] on p "Datterens forskning førte til en hjemmeløsning som dokumentert nøytraliserer sv…" at bounding box center [887, 183] width 195 height 121
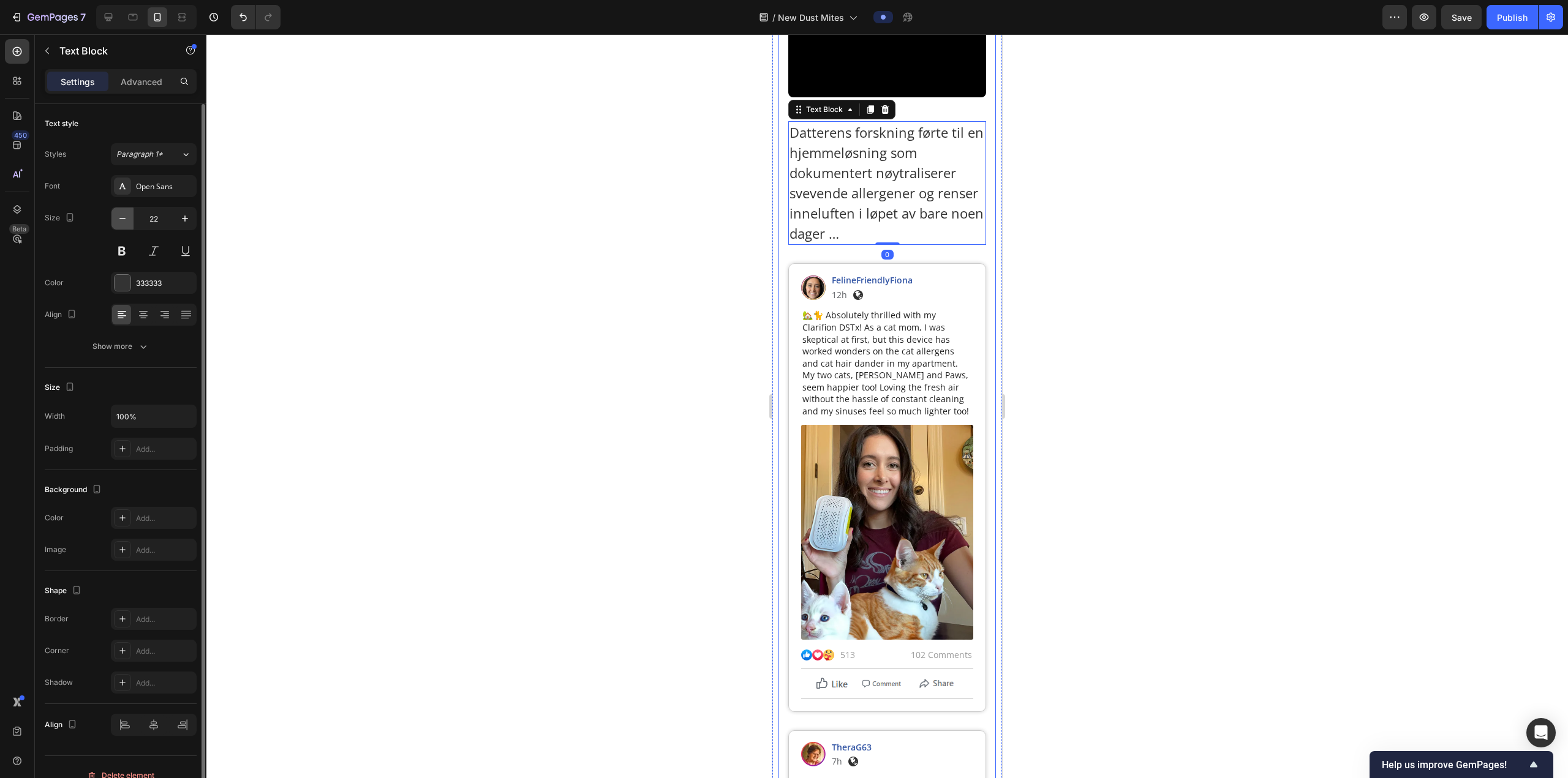
click at [125, 219] on icon "button" at bounding box center [122, 218] width 12 height 12
click at [125, 220] on icon "button" at bounding box center [122, 218] width 12 height 12
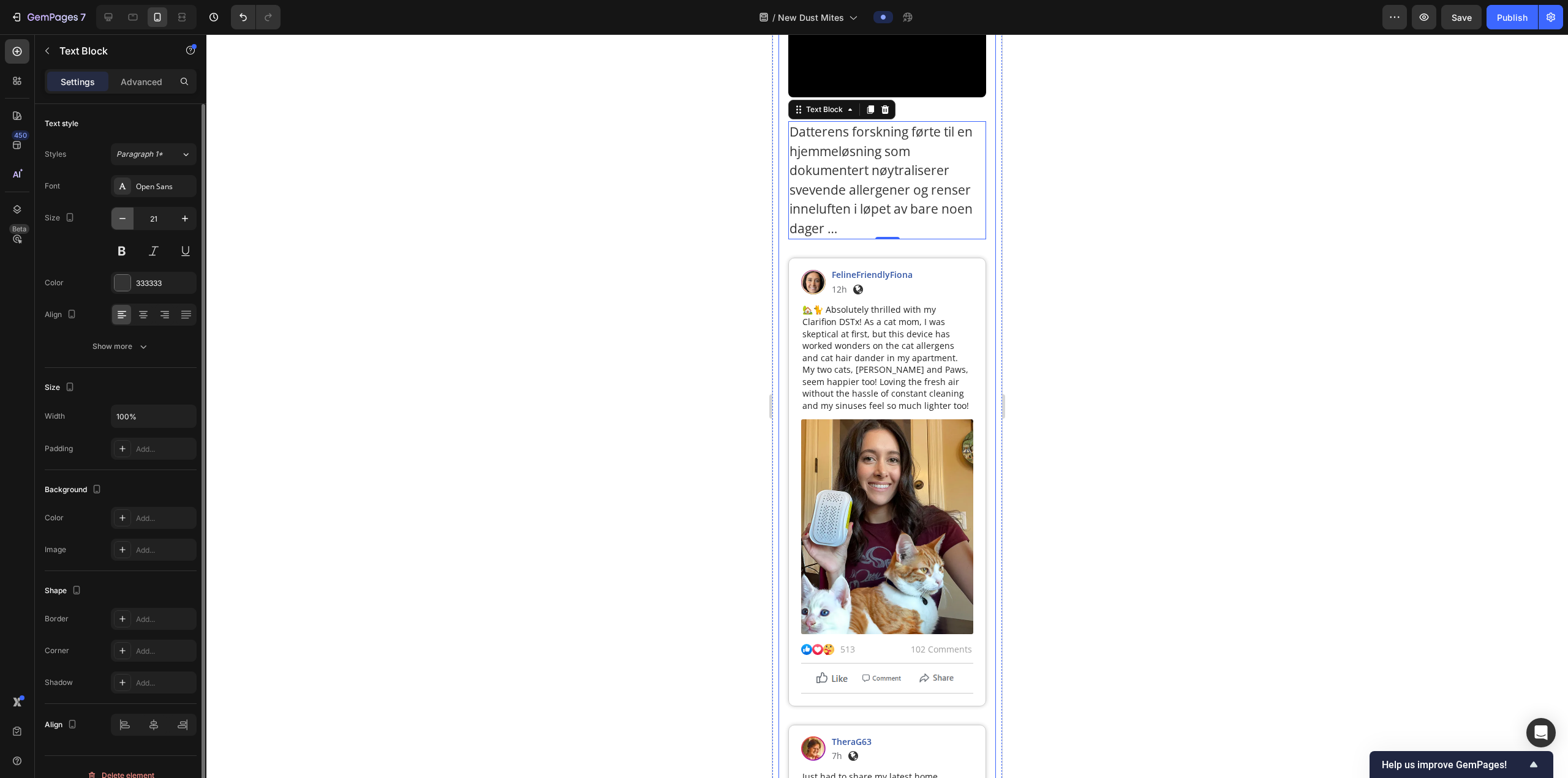
click at [125, 220] on icon "button" at bounding box center [122, 218] width 12 height 12
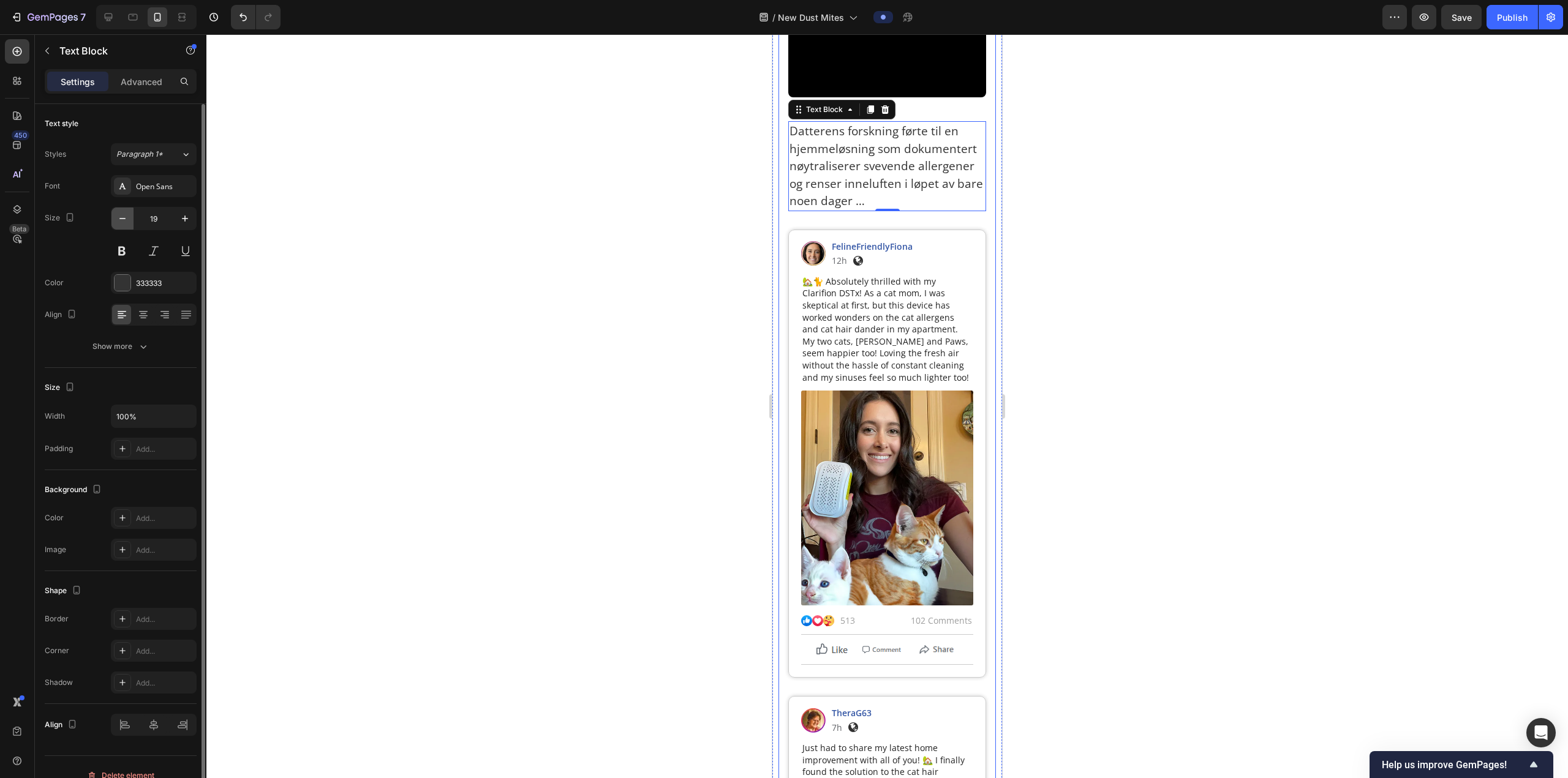
click at [125, 219] on icon "button" at bounding box center [122, 218] width 12 height 12
type input "18"
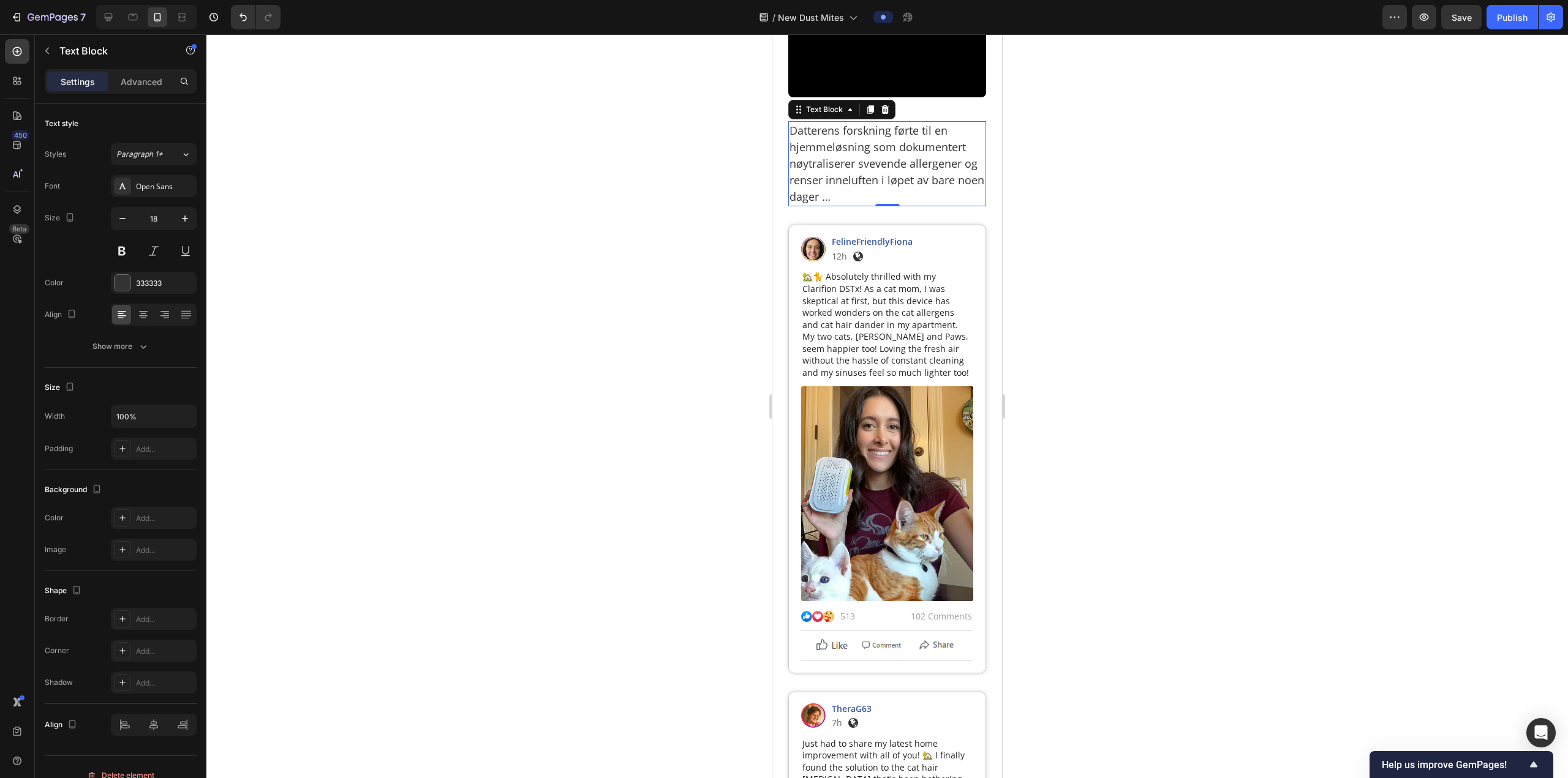
click at [1069, 297] on div at bounding box center [886, 406] width 1361 height 744
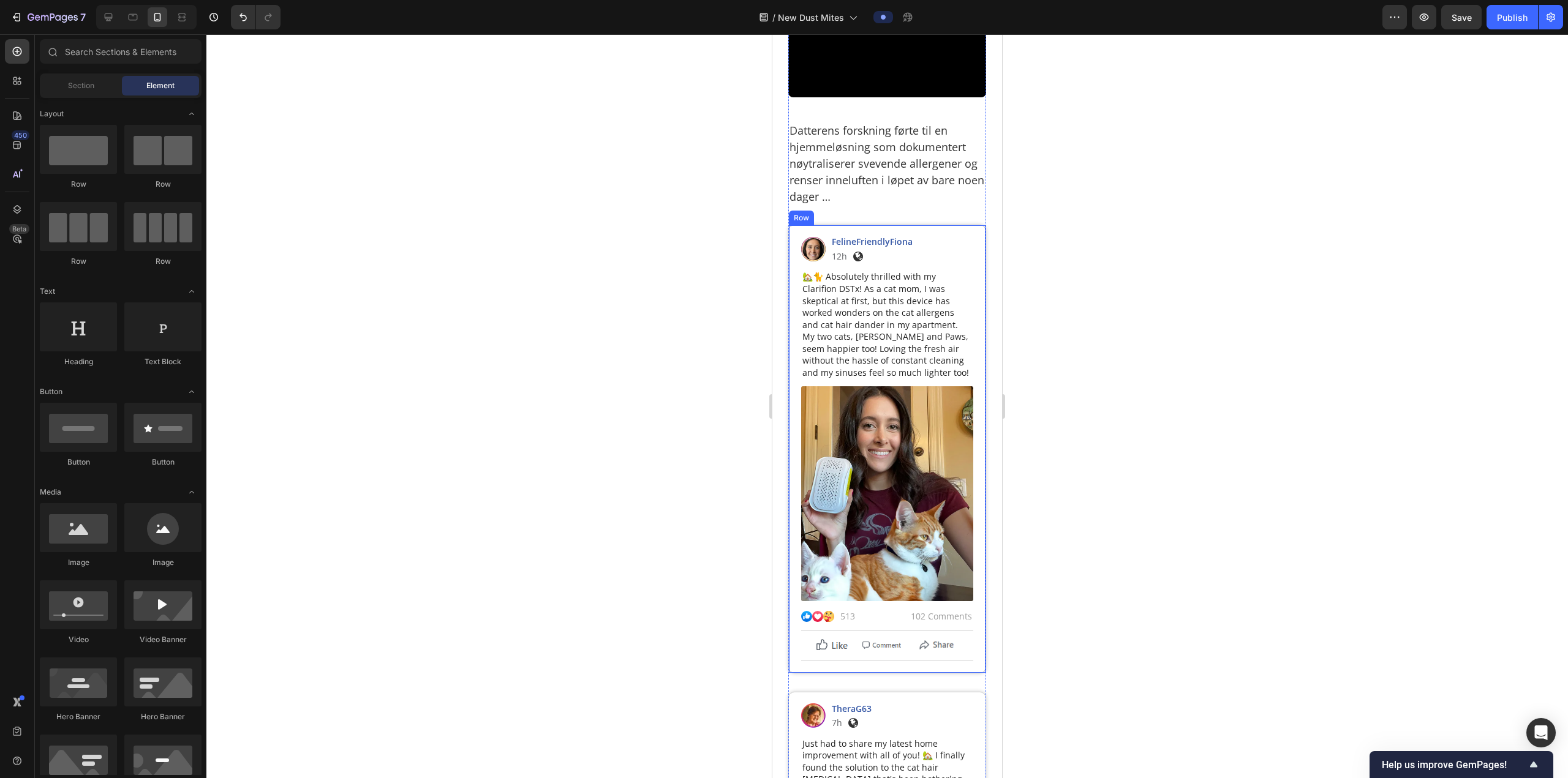
click at [920, 498] on div "Image FelineFriendlyFiona Text Block 12h Text Block Image Row Row 🏡🐈 Absolutely…" at bounding box center [887, 448] width 198 height 448
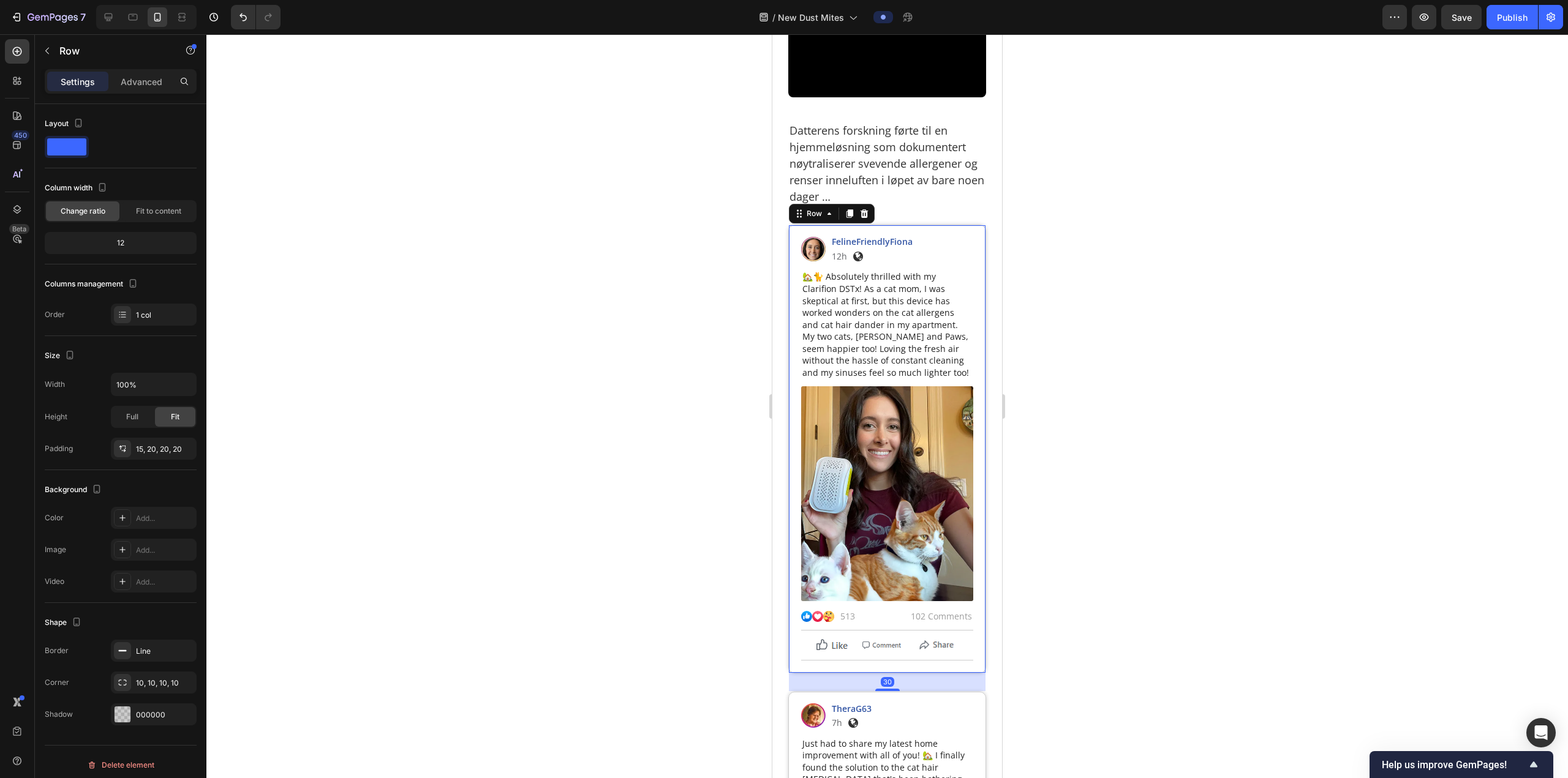
click at [866, 219] on icon at bounding box center [864, 213] width 10 height 10
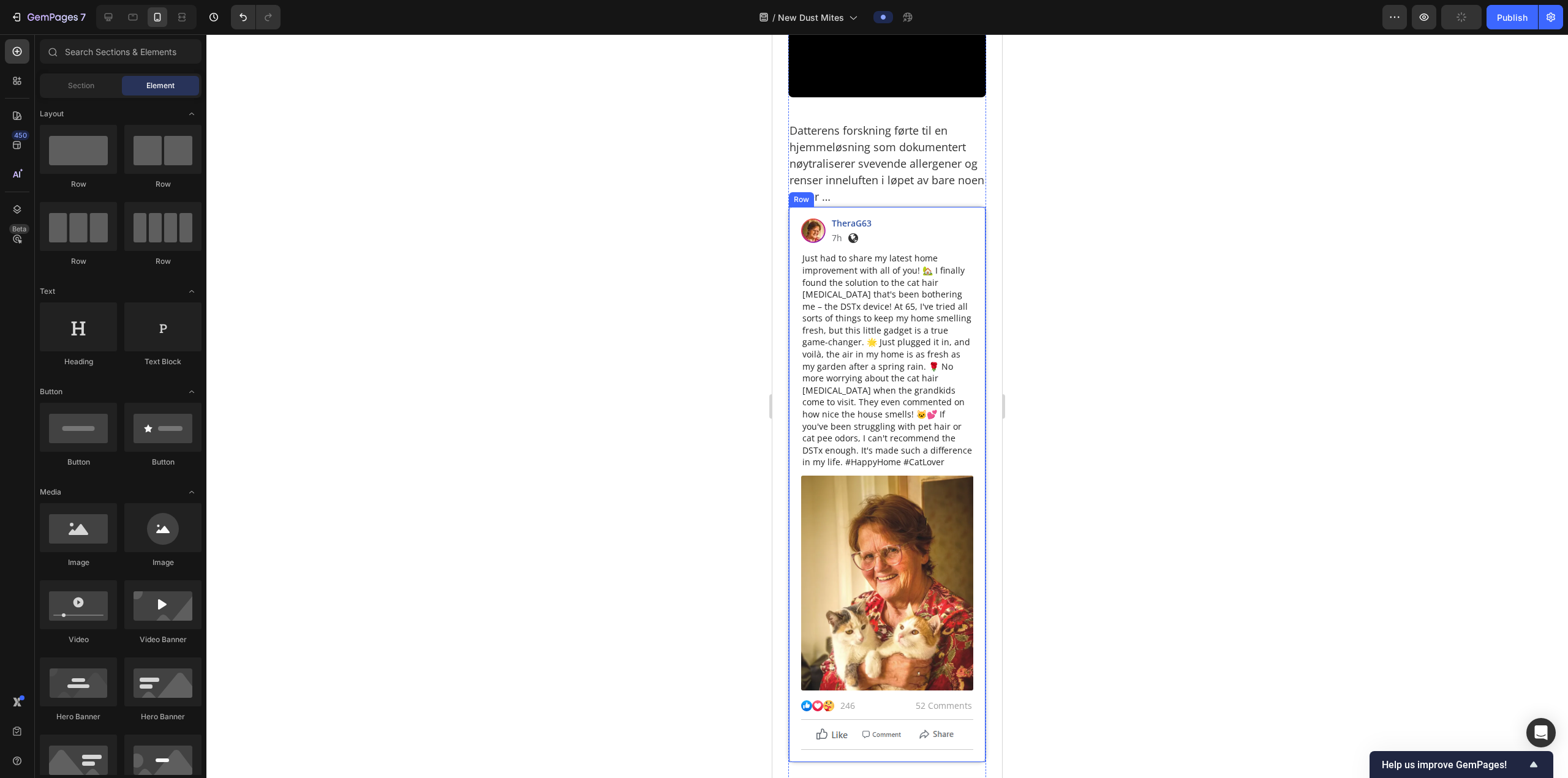
click at [870, 479] on div "Image TheraG63 Text Block 7h Text Block Image Row Row Just had to share my late…" at bounding box center [887, 484] width 198 height 556
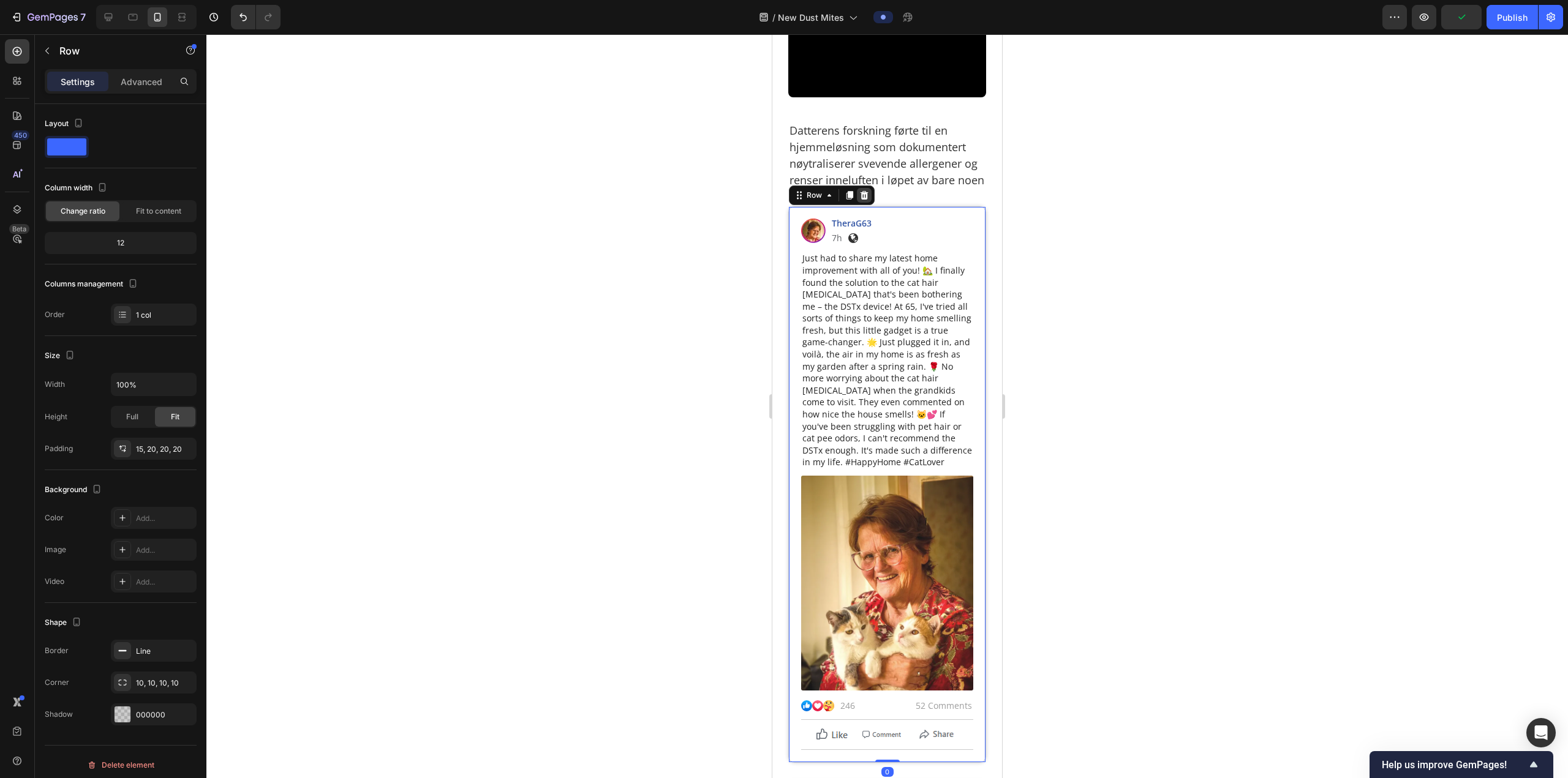
click at [864, 203] on div at bounding box center [864, 195] width 14 height 14
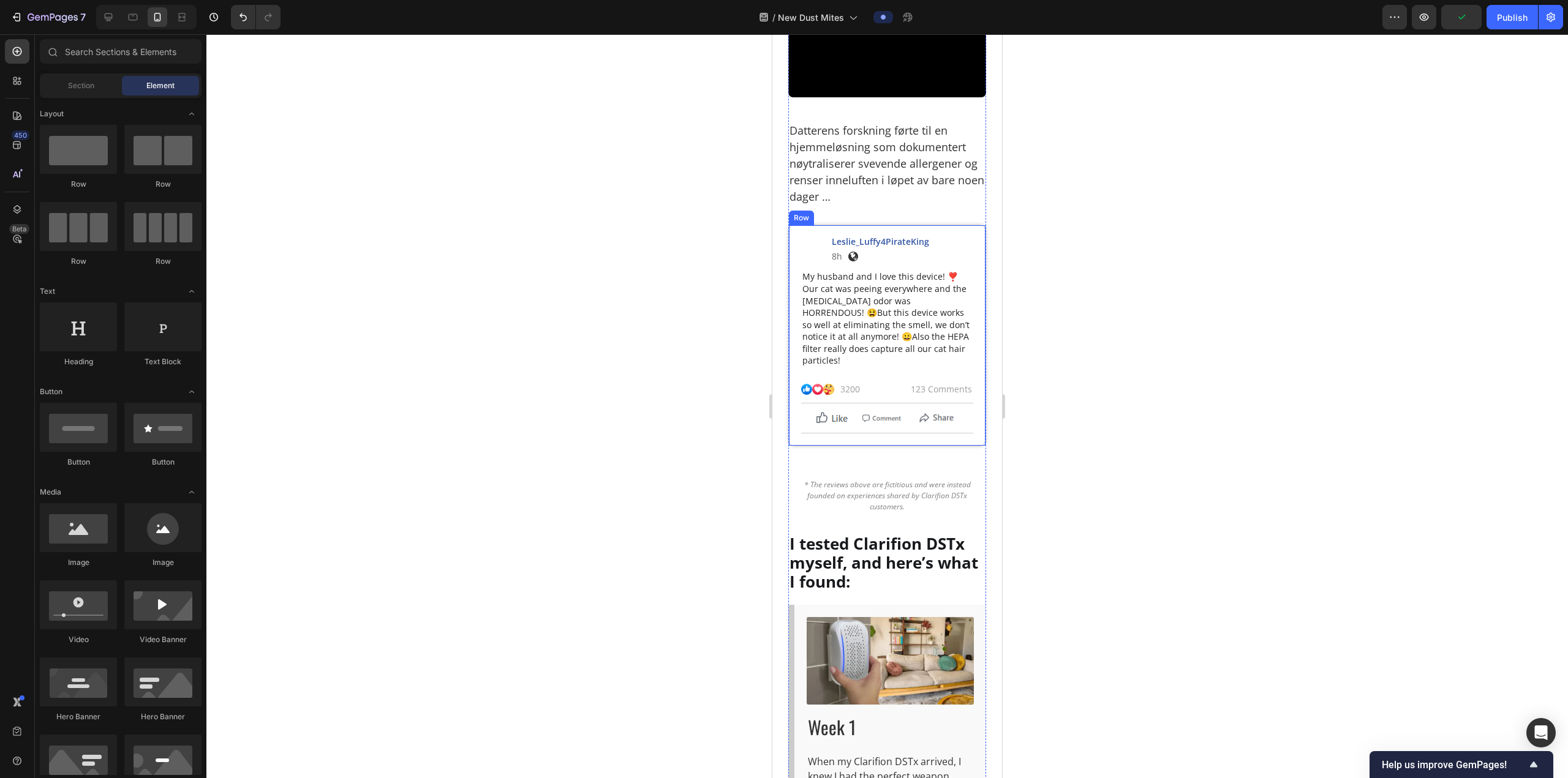
click at [882, 499] on div "Image Leslie_Luffy4PirateKing Text Block 8h Text Block Image Row Row My husband…" at bounding box center [887, 443] width 198 height 436
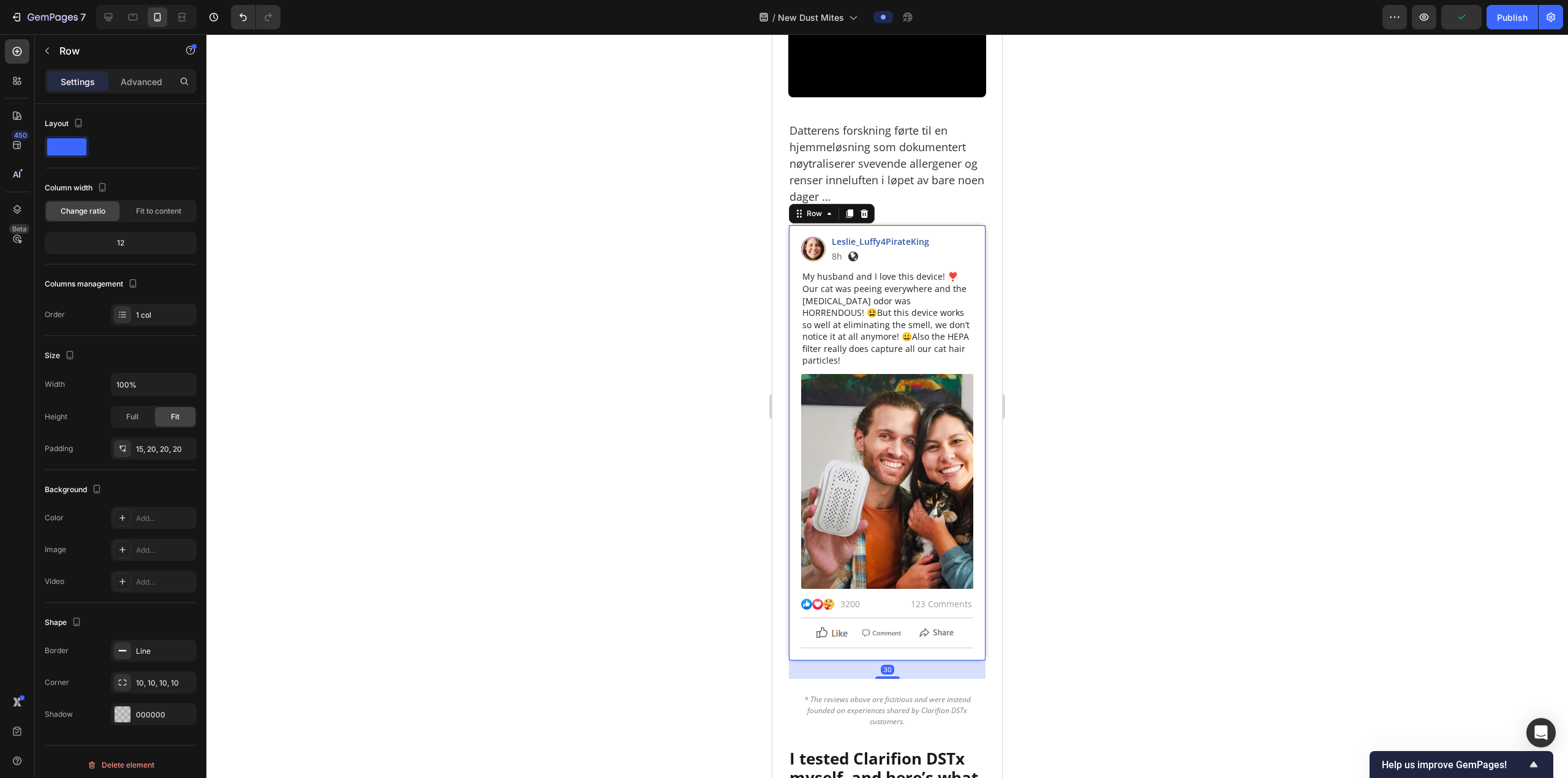
click at [866, 219] on icon at bounding box center [864, 213] width 10 height 10
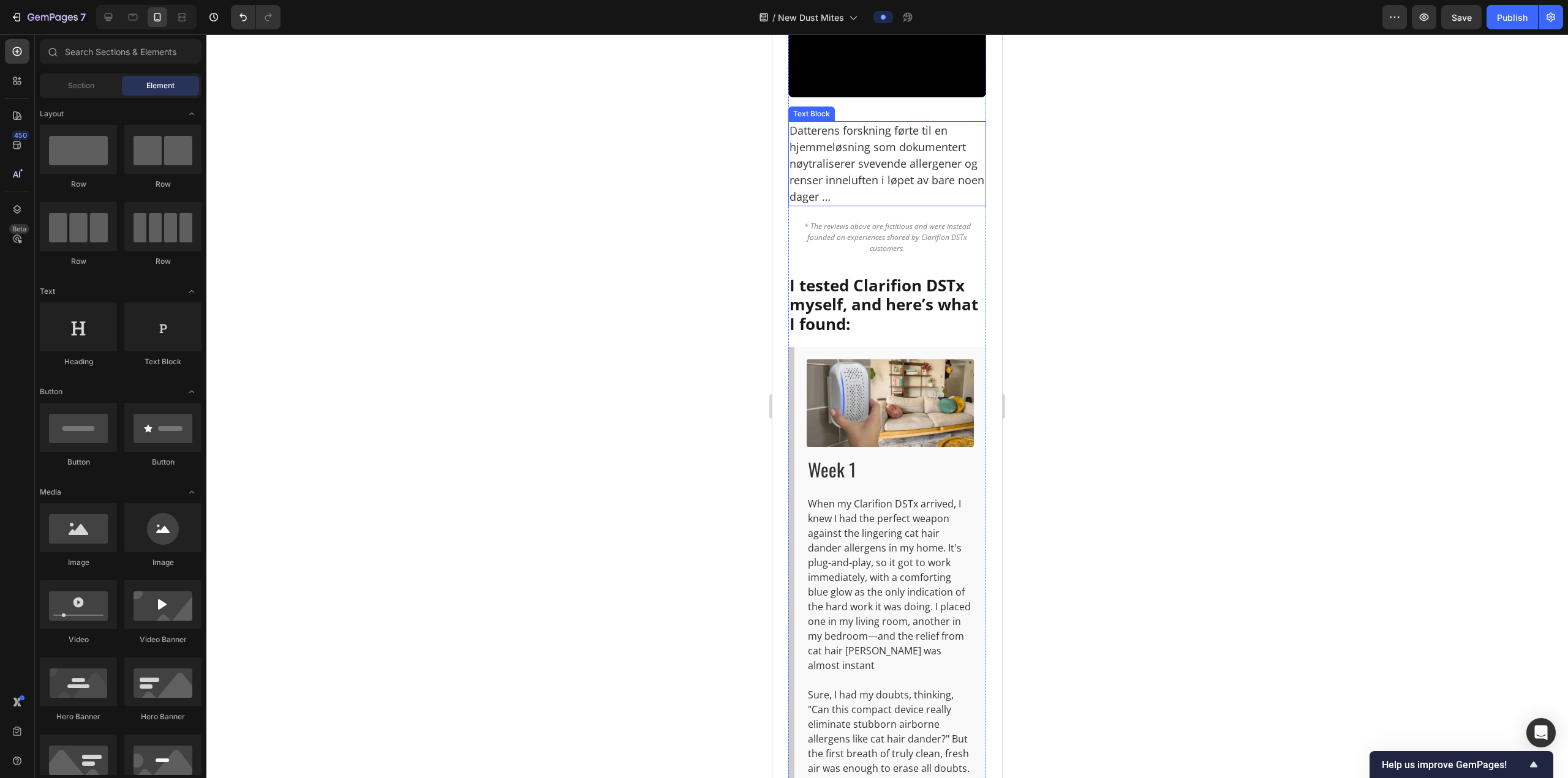
click at [879, 205] on p "Datterens forskning førte til en hjemmeløsning som dokumentert nøytraliserer sv…" at bounding box center [887, 163] width 195 height 82
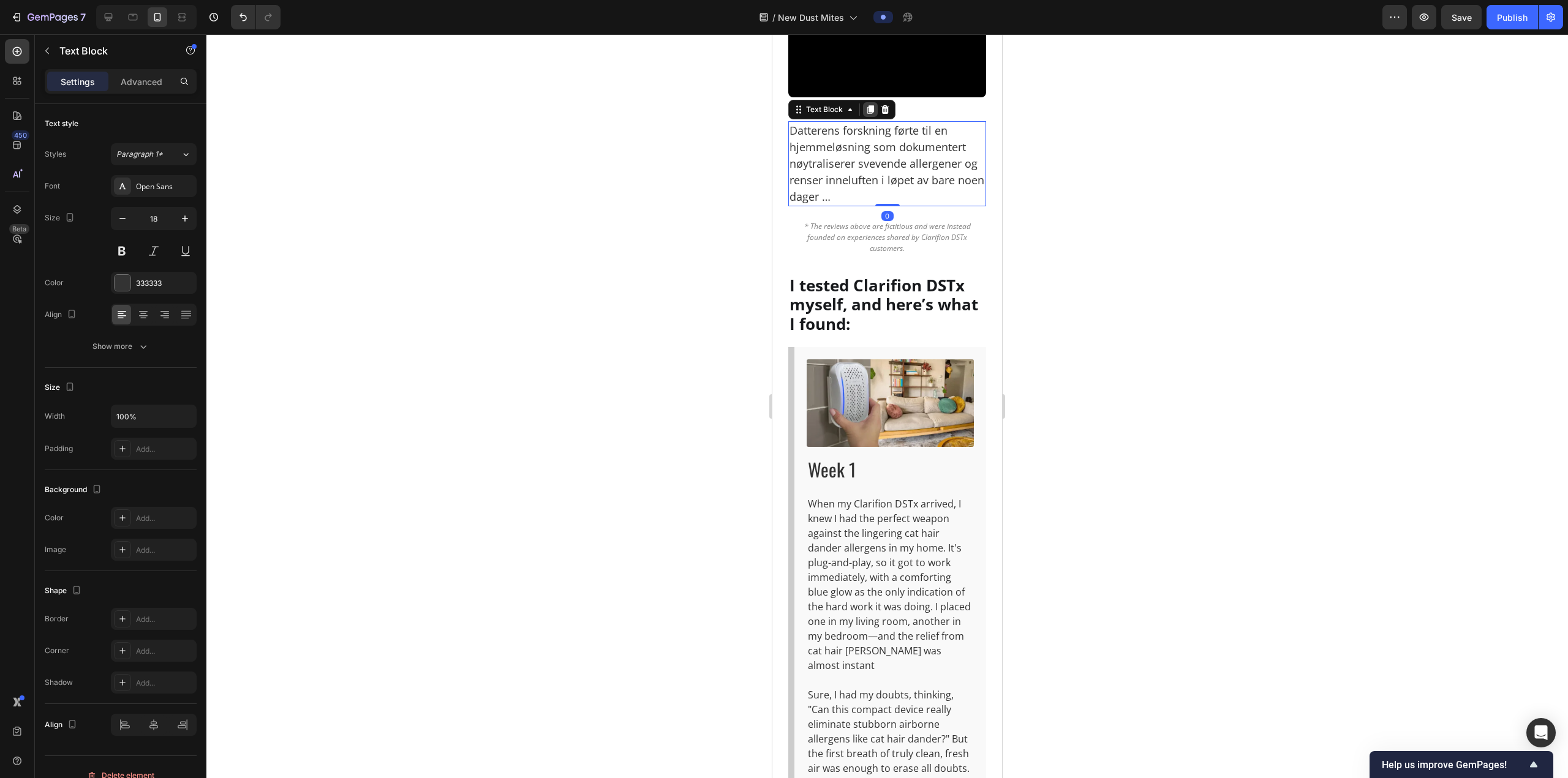
click at [869, 114] on icon at bounding box center [870, 109] width 6 height 9
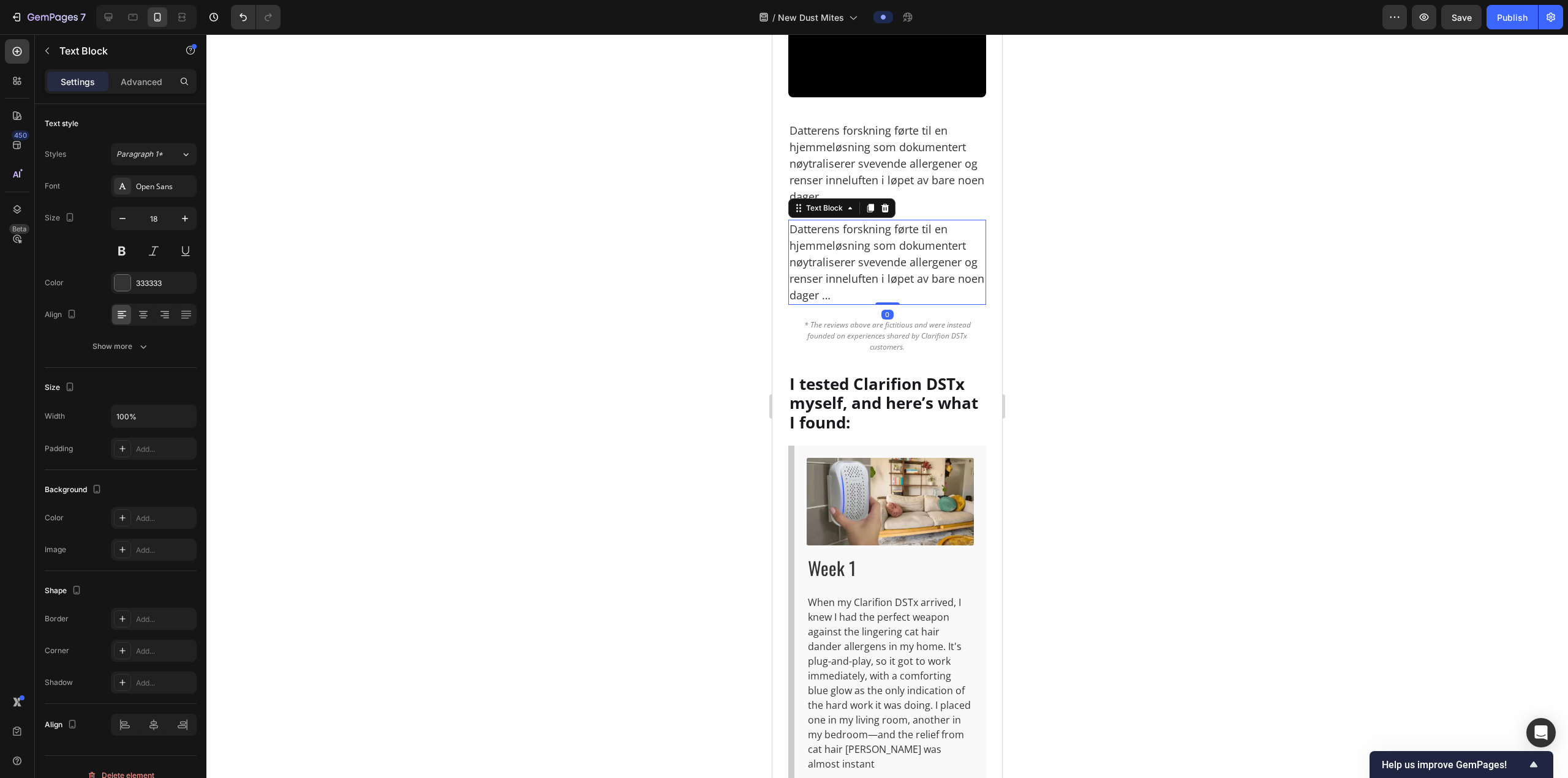
click at [854, 304] on p "Datterens forskning førte til en hjemmeløsning som dokumentert nøytraliserer sv…" at bounding box center [887, 262] width 195 height 82
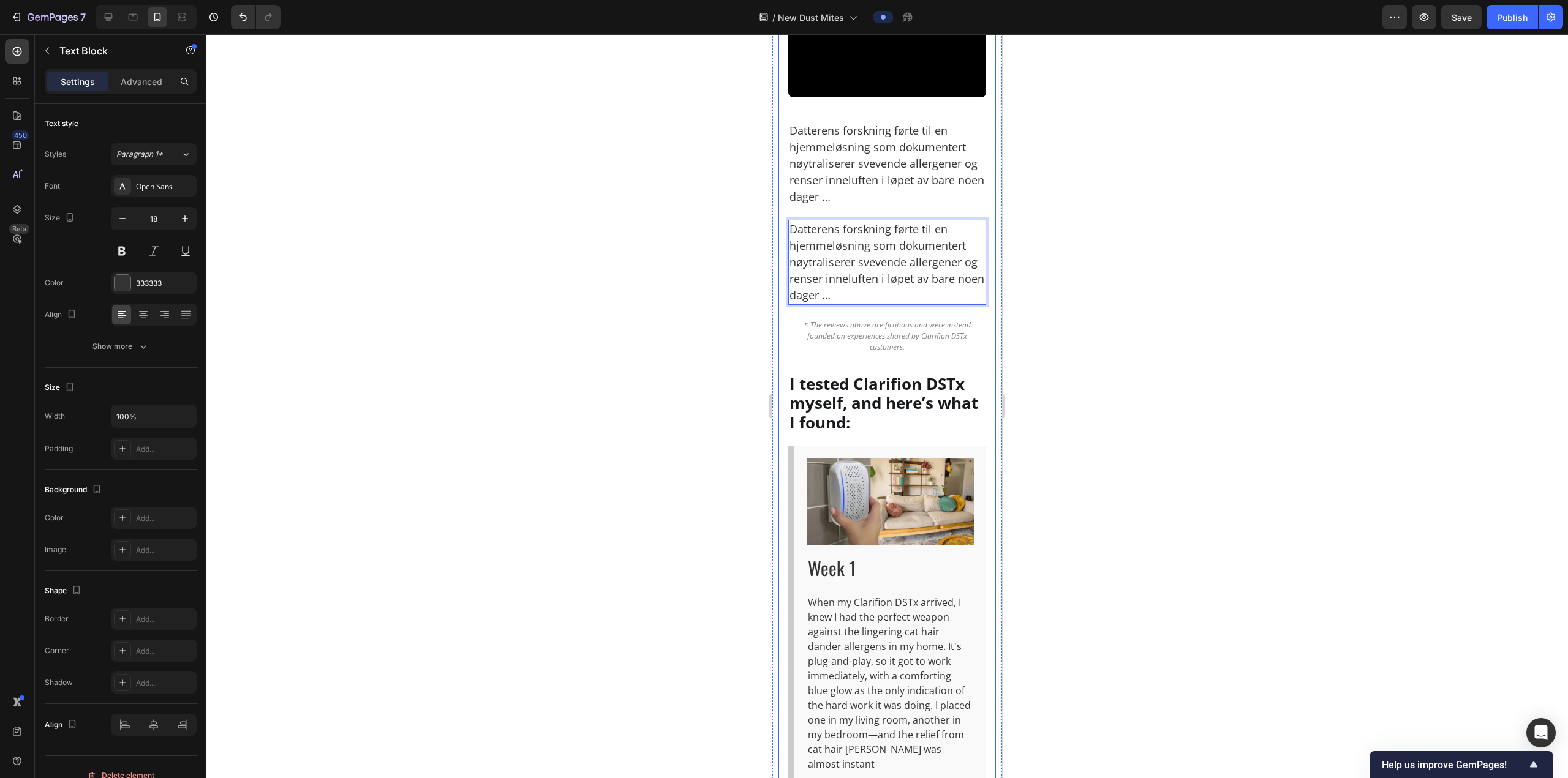
click at [1073, 485] on div at bounding box center [886, 406] width 1361 height 744
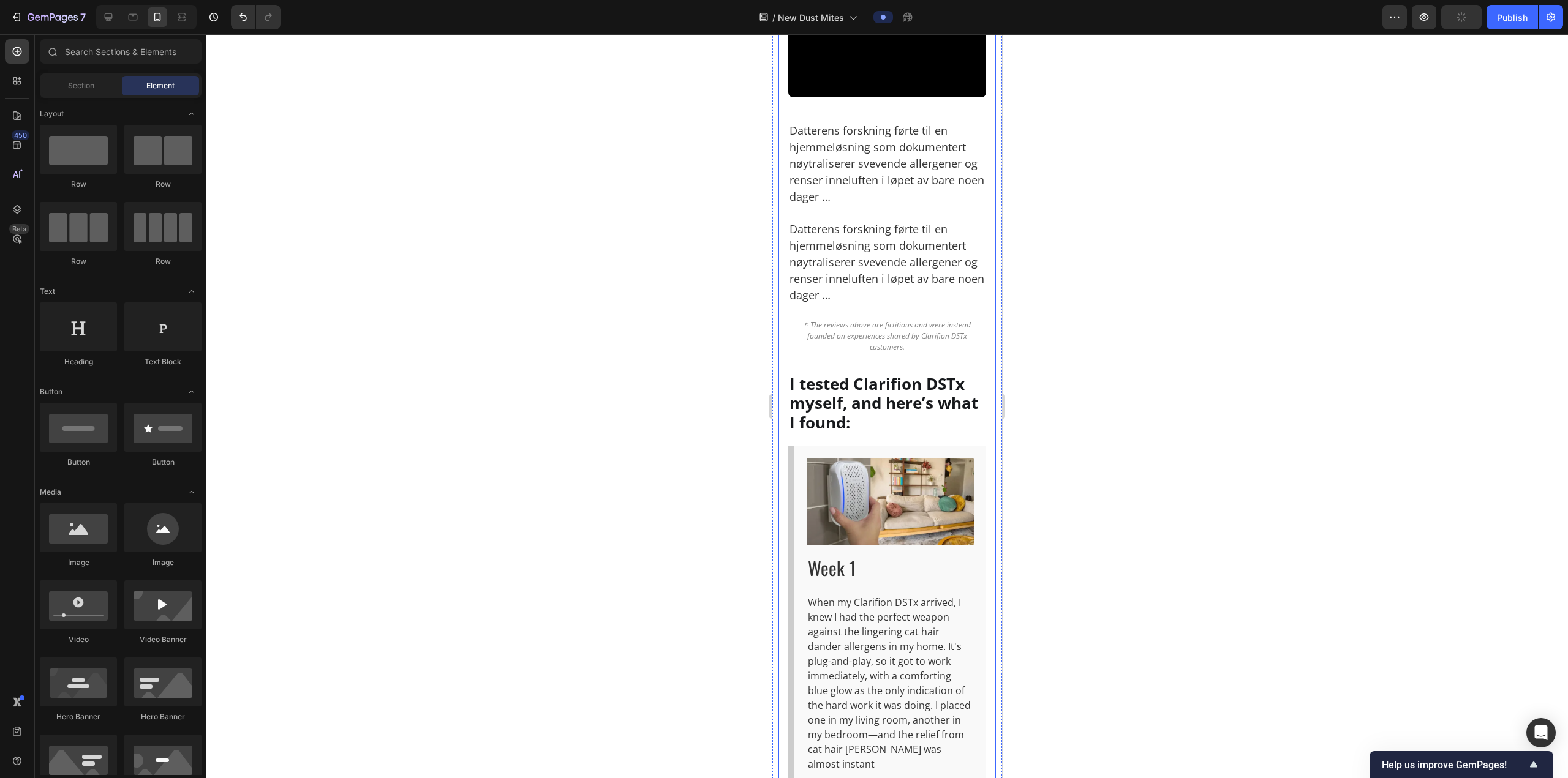
click at [859, 304] on p "Datterens forskning førte til en hjemmeløsning som dokumentert nøytraliserer sv…" at bounding box center [887, 262] width 195 height 82
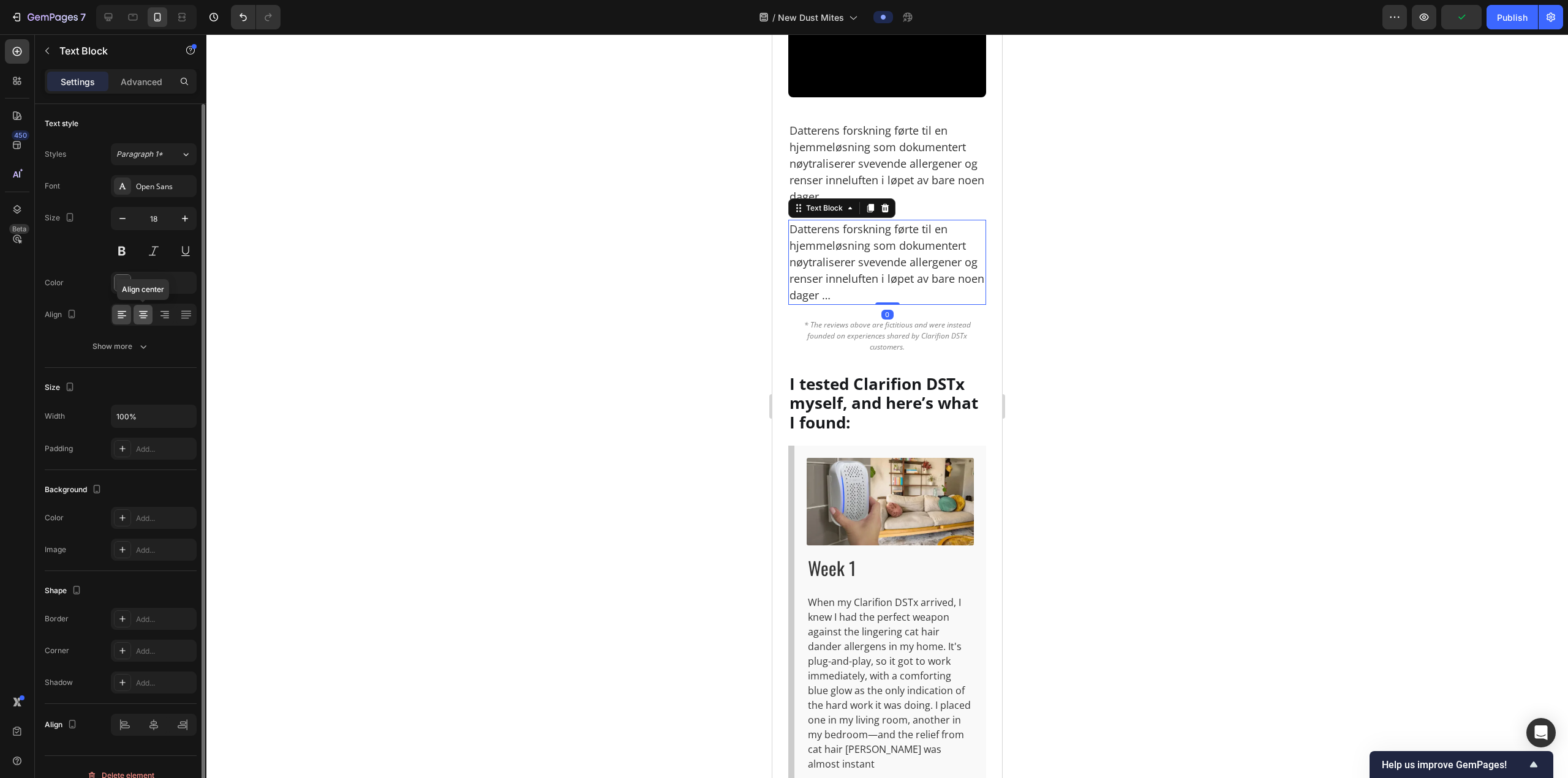
click at [137, 316] on icon at bounding box center [143, 314] width 12 height 12
click at [879, 304] on p "Datterens forskning førte til en hjemmeløsning som dokumentert nøytraliserer sv…" at bounding box center [887, 262] width 195 height 82
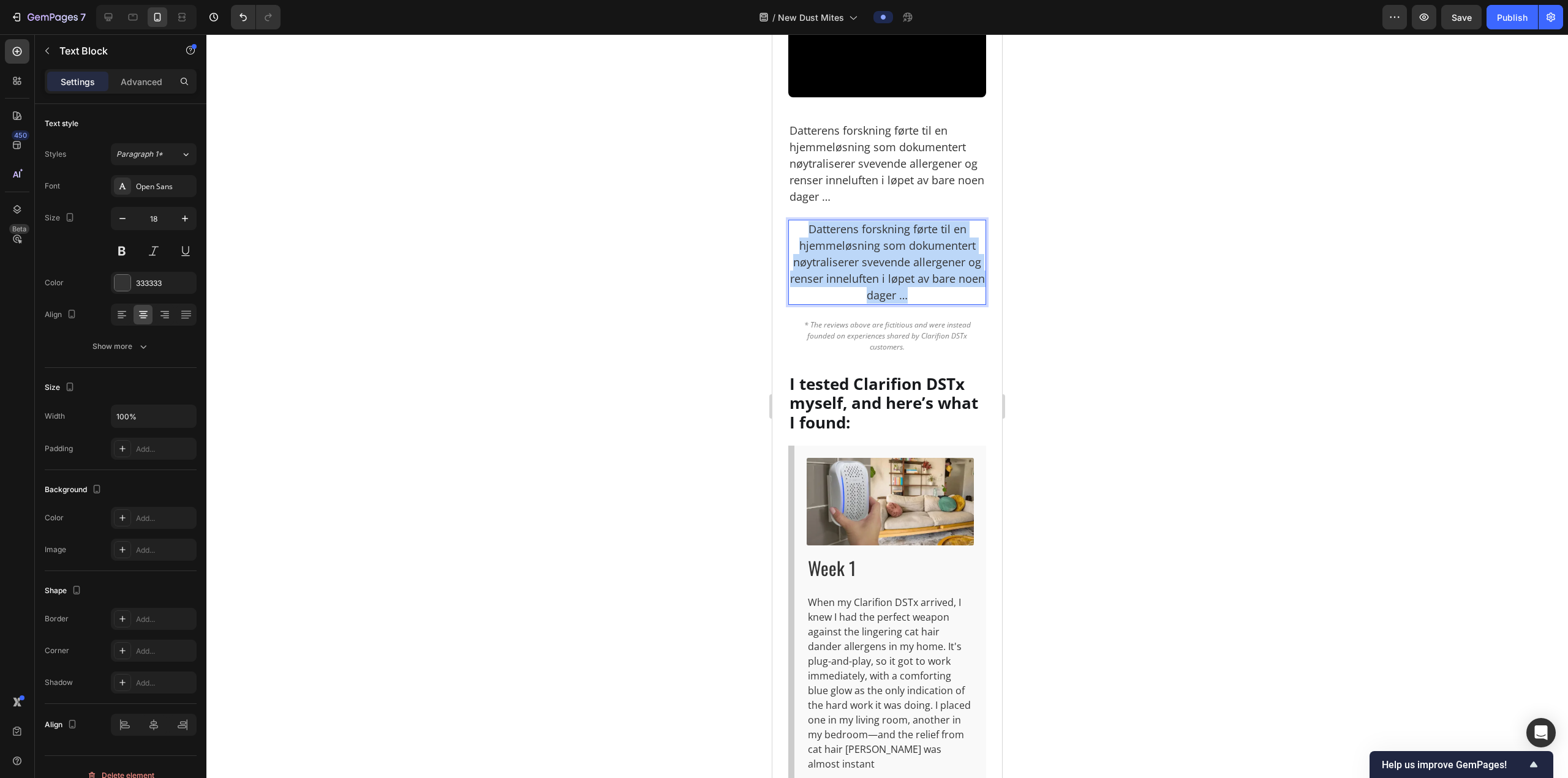
click at [879, 304] on p "Datterens forskning førte til en hjemmeløsning som dokumentert nøytraliserer sv…" at bounding box center [887, 262] width 195 height 82
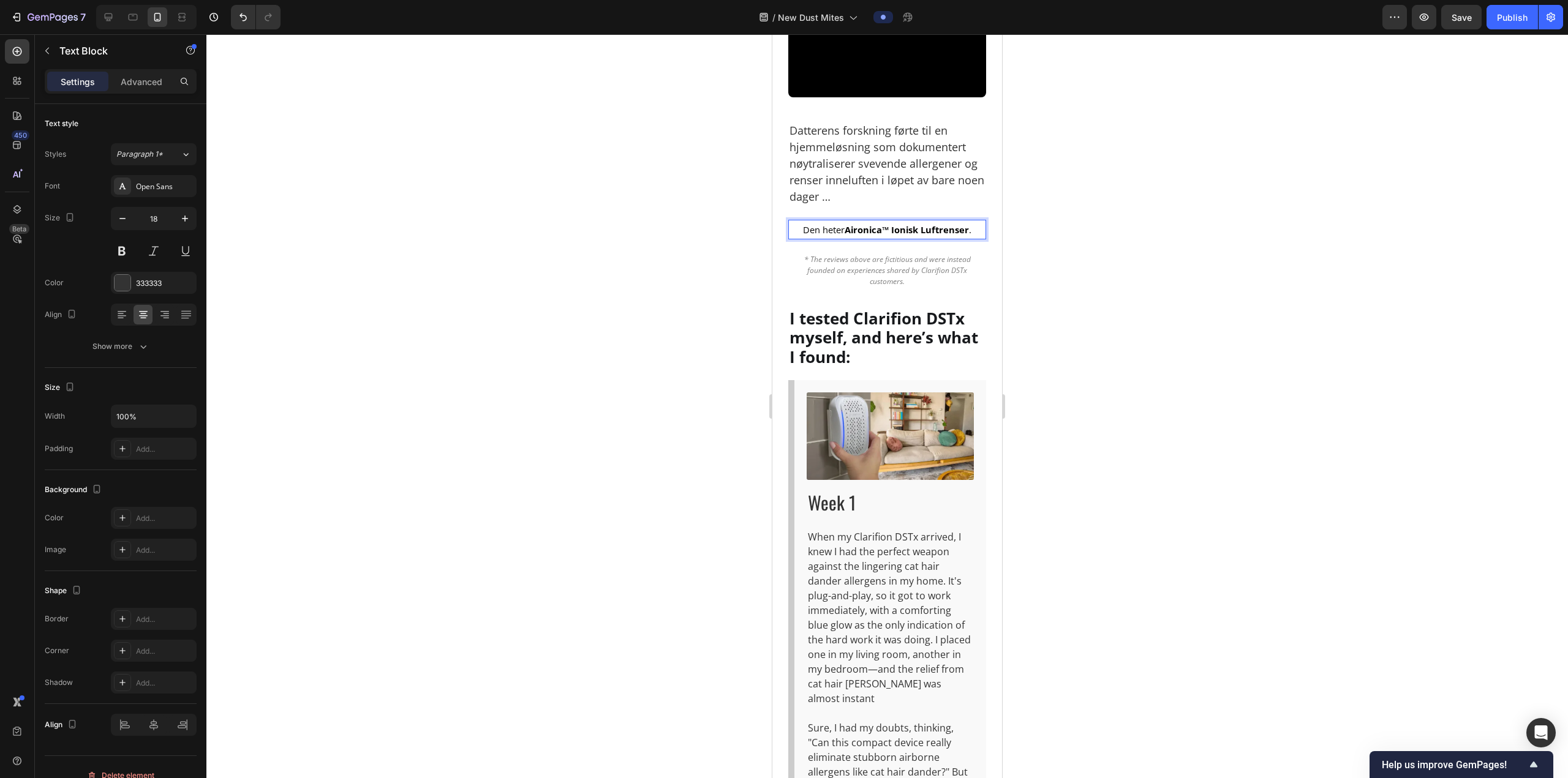
click at [1041, 492] on div at bounding box center [886, 406] width 1361 height 744
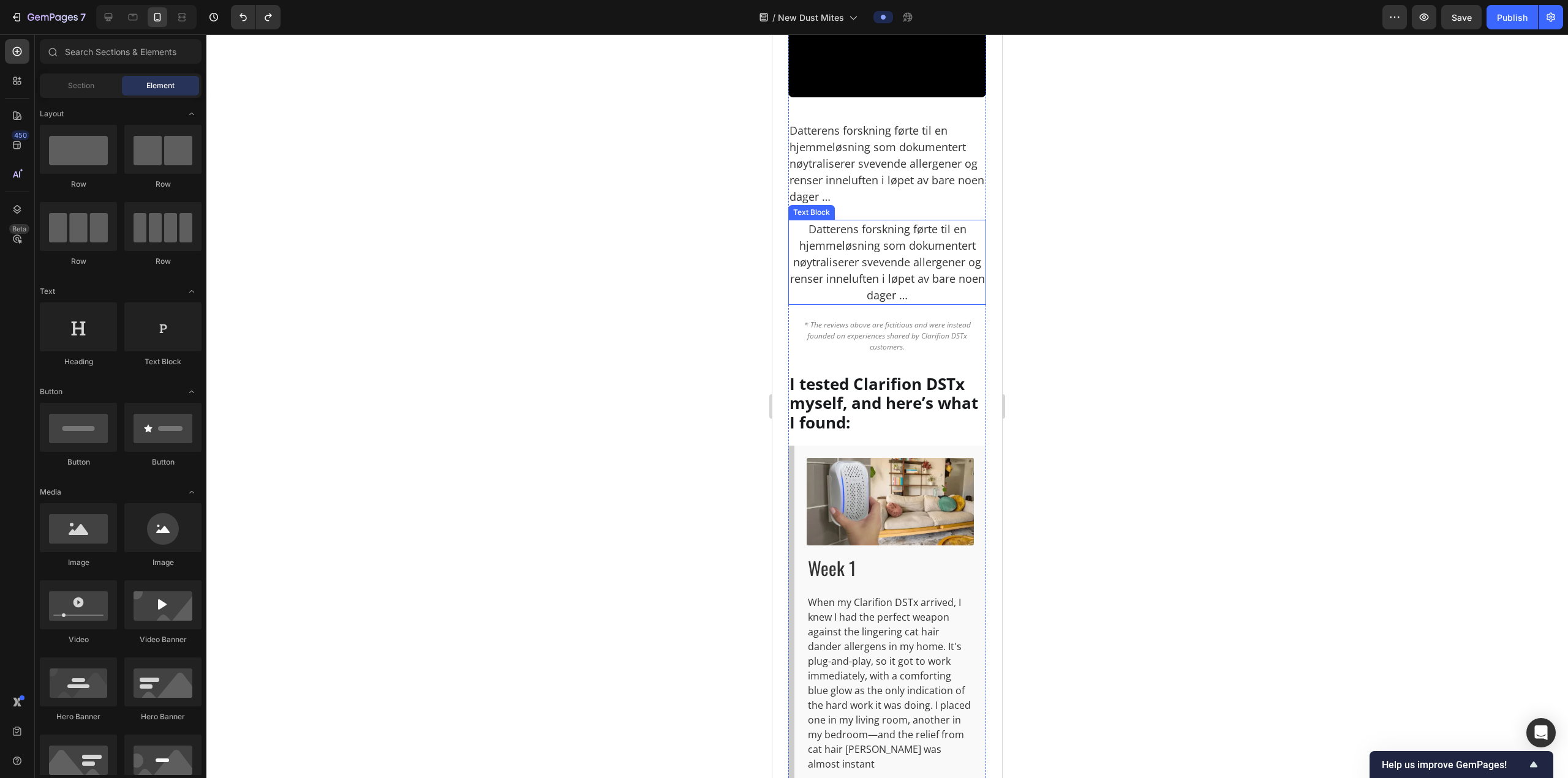
click at [878, 304] on p "Datterens forskning førte til en hjemmeløsning som dokumentert nøytraliserer sv…" at bounding box center [887, 262] width 195 height 82
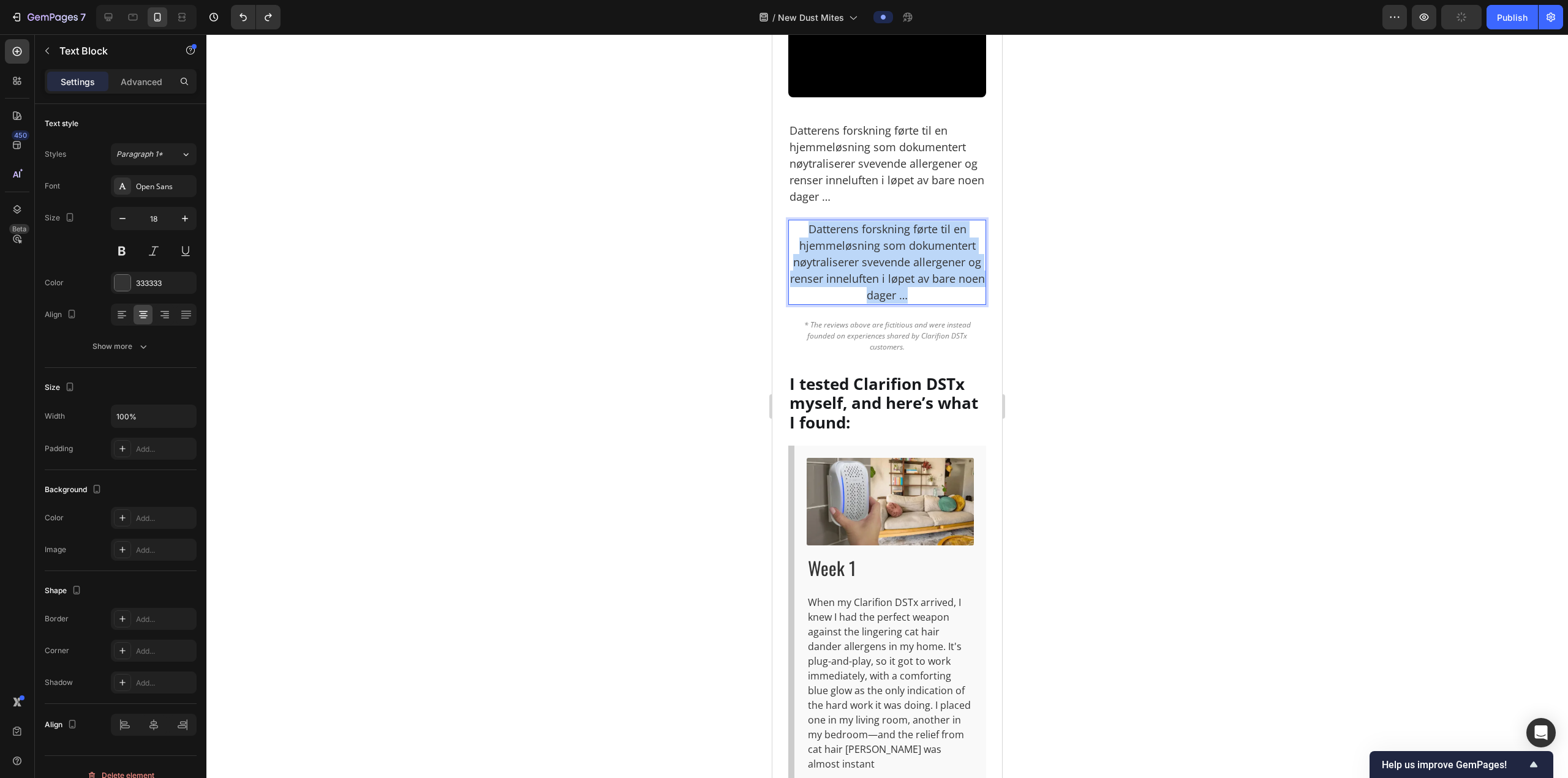
click at [878, 304] on p "Datterens forskning førte til en hjemmeløsning som dokumentert nøytraliserer sv…" at bounding box center [887, 262] width 195 height 82
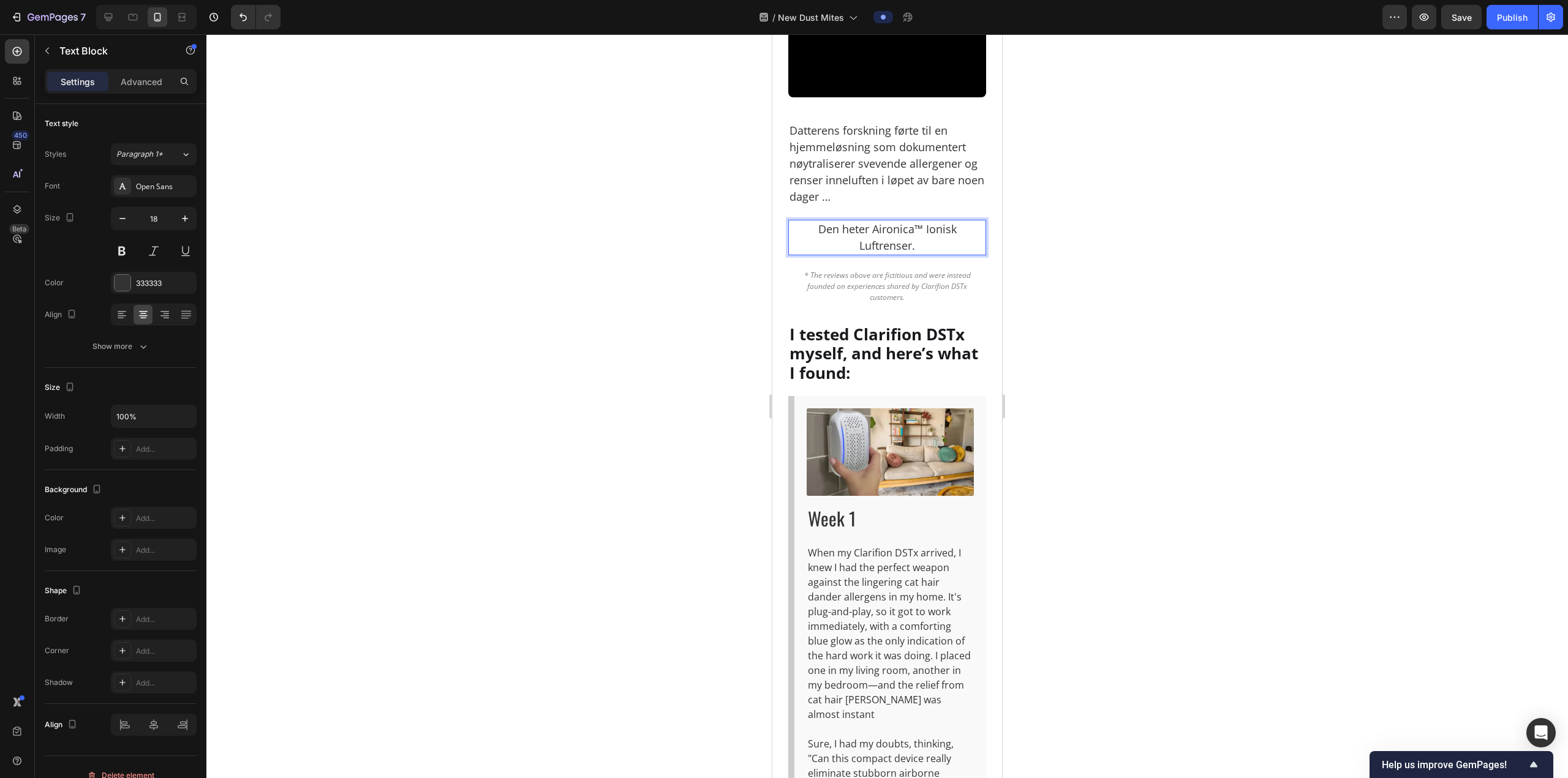
click at [869, 254] on p "Den heter Aironica™ Ionisk Luftrenser." at bounding box center [887, 237] width 195 height 33
click at [949, 254] on p "Den heter Aironica™ Ionisk Luftrenser." at bounding box center [887, 237] width 195 height 33
click at [1018, 496] on div at bounding box center [886, 406] width 1361 height 744
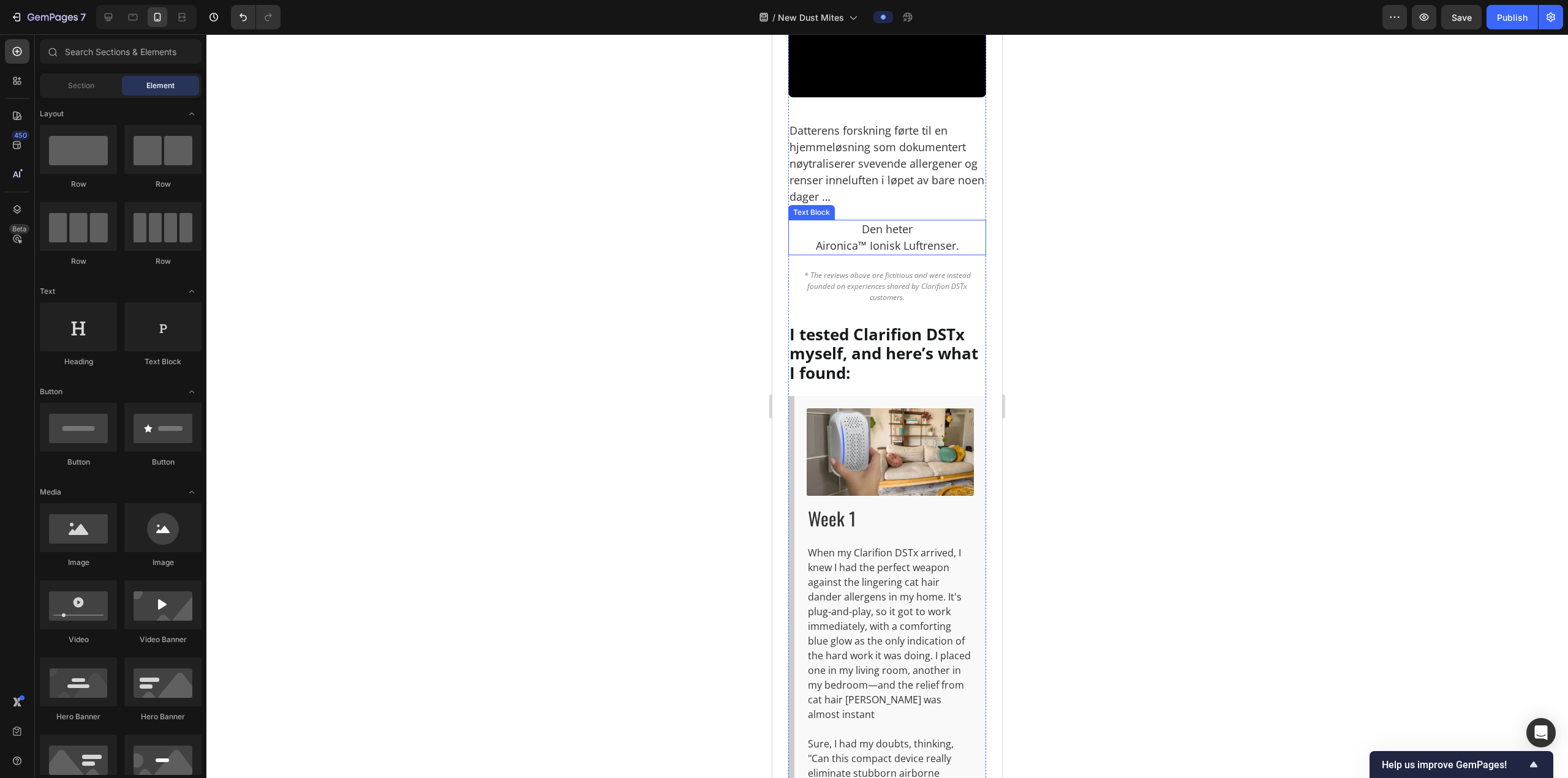
click at [952, 254] on p "Den heter Aironica™ Ionisk Luftrenser." at bounding box center [887, 237] width 195 height 33
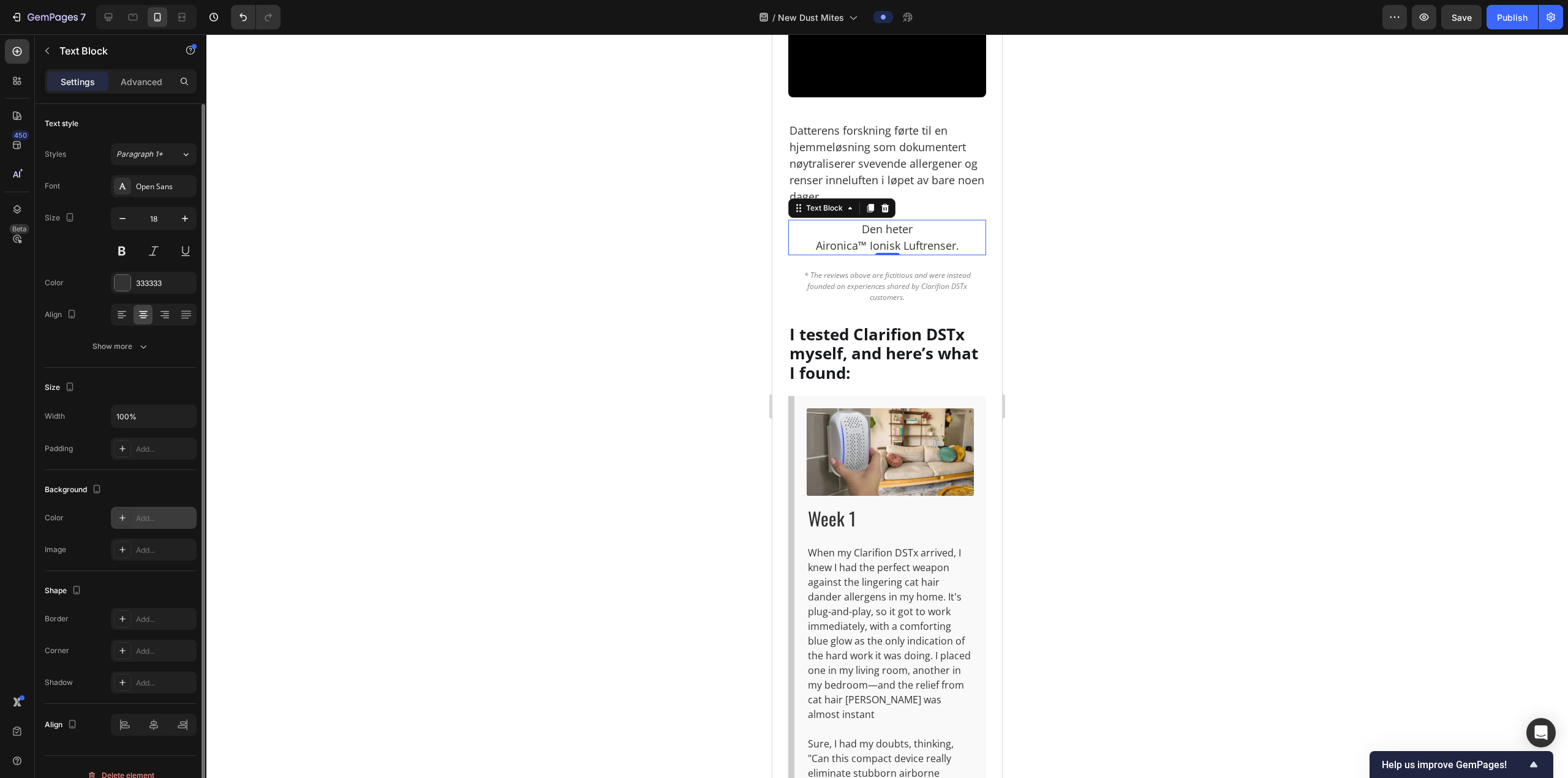
click at [139, 512] on div "Add..." at bounding box center [153, 518] width 86 height 22
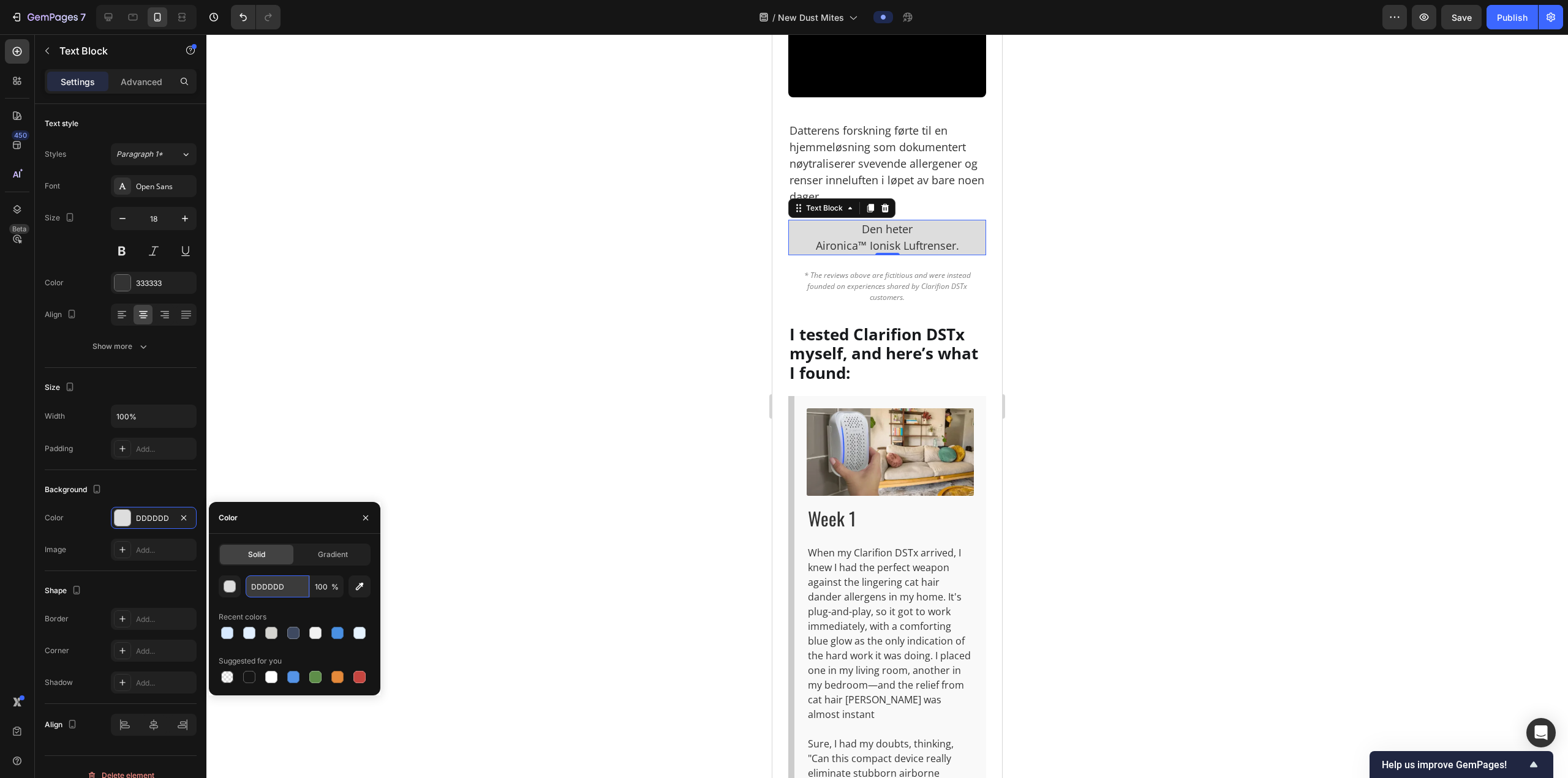
click at [256, 590] on input "DDDDDD" at bounding box center [277, 586] width 64 height 22
paste input "#9fe4d7"
click at [266, 584] on input "9FE4D7" at bounding box center [277, 586] width 64 height 22
paste input "#d6fef5"
type input "D6FEF5"
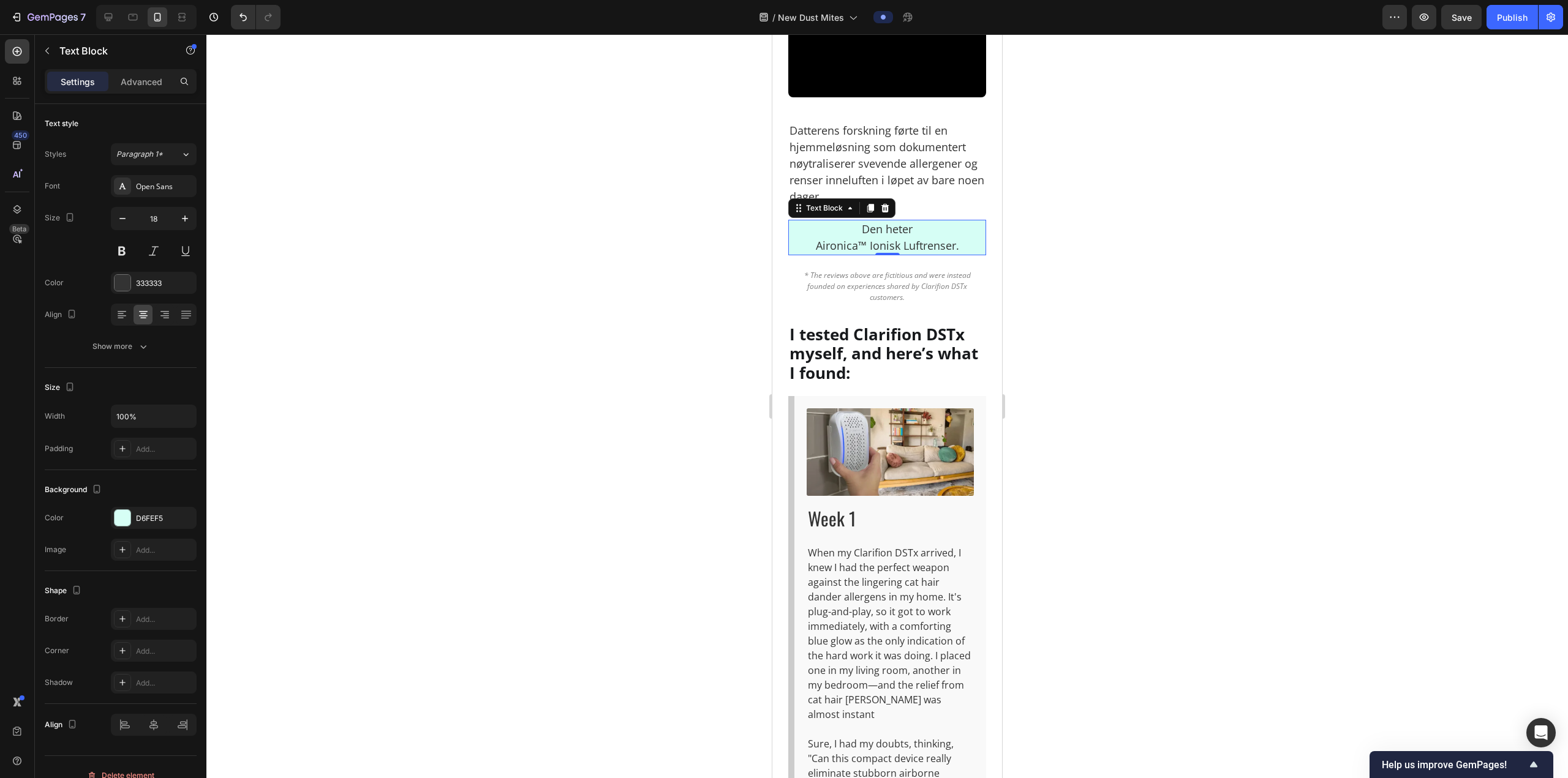
click at [1122, 422] on div at bounding box center [886, 406] width 1361 height 744
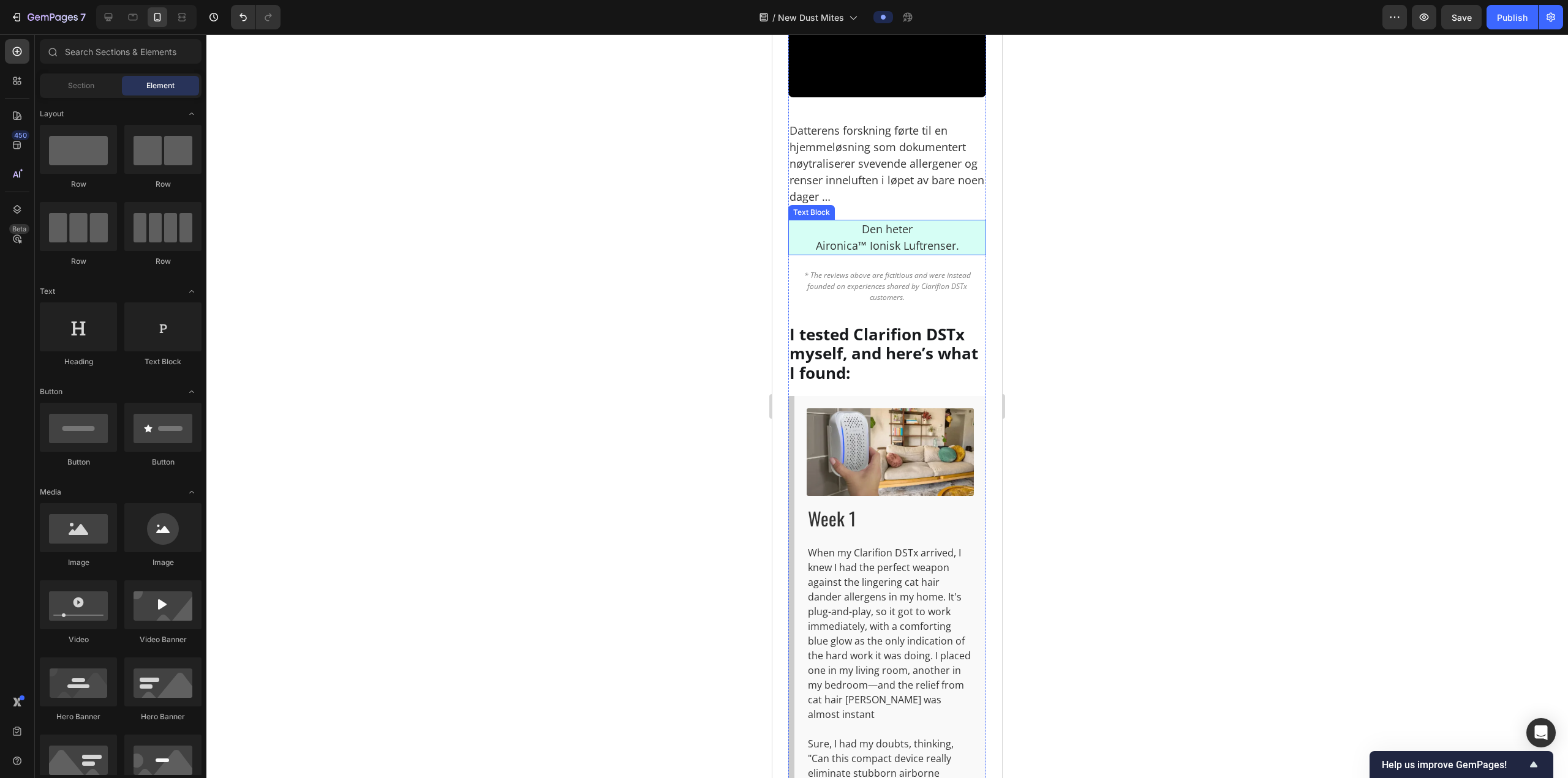
click at [897, 254] on p "Den heter Aironica™ Ionisk Luftrenser." at bounding box center [887, 237] width 195 height 33
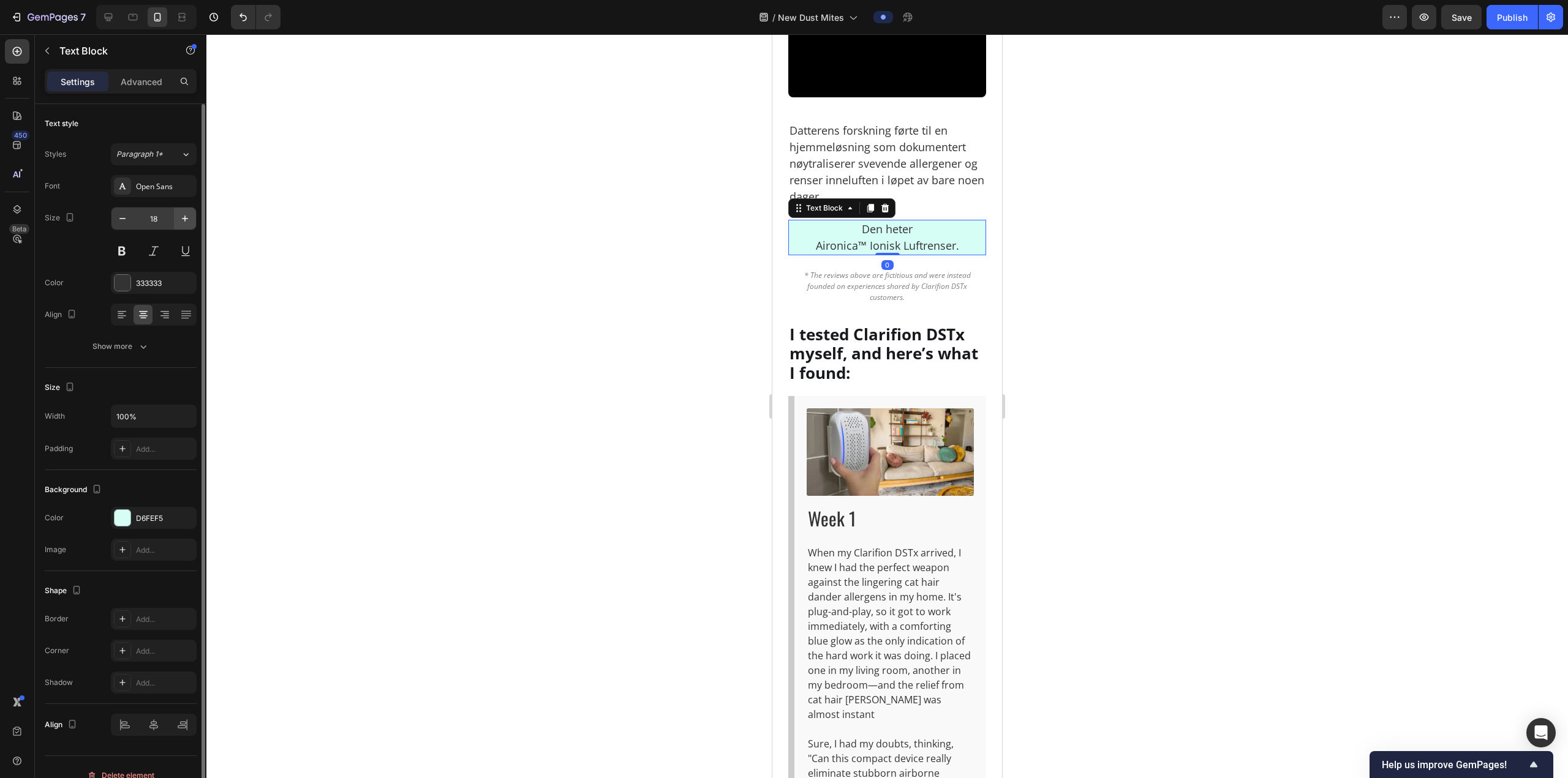
click at [177, 221] on button "button" at bounding box center [185, 219] width 22 height 22
click at [183, 216] on icon "button" at bounding box center [185, 218] width 12 height 12
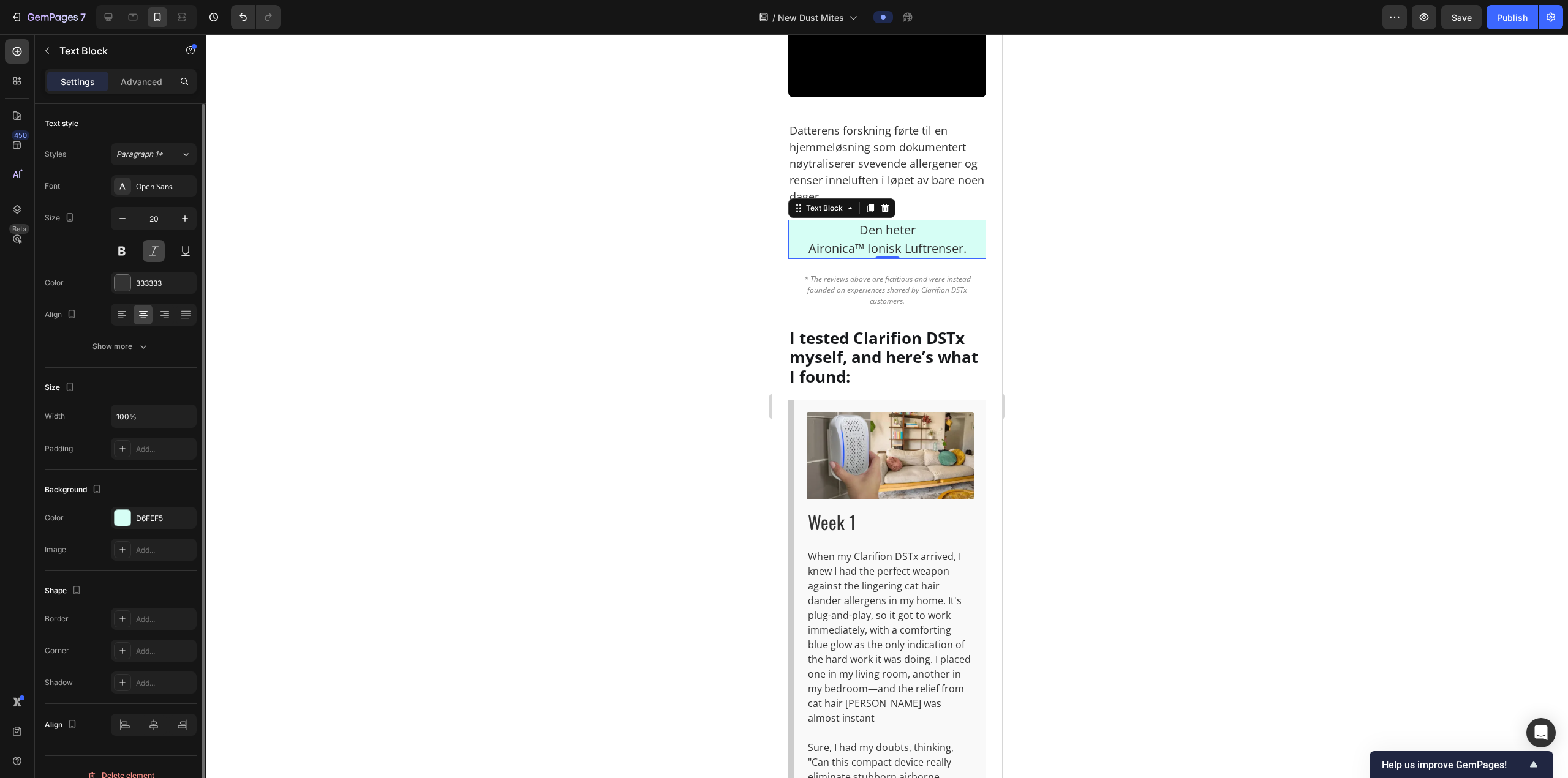
click at [160, 250] on button at bounding box center [154, 251] width 22 height 22
click at [188, 219] on icon "button" at bounding box center [185, 218] width 12 height 12
type input "22"
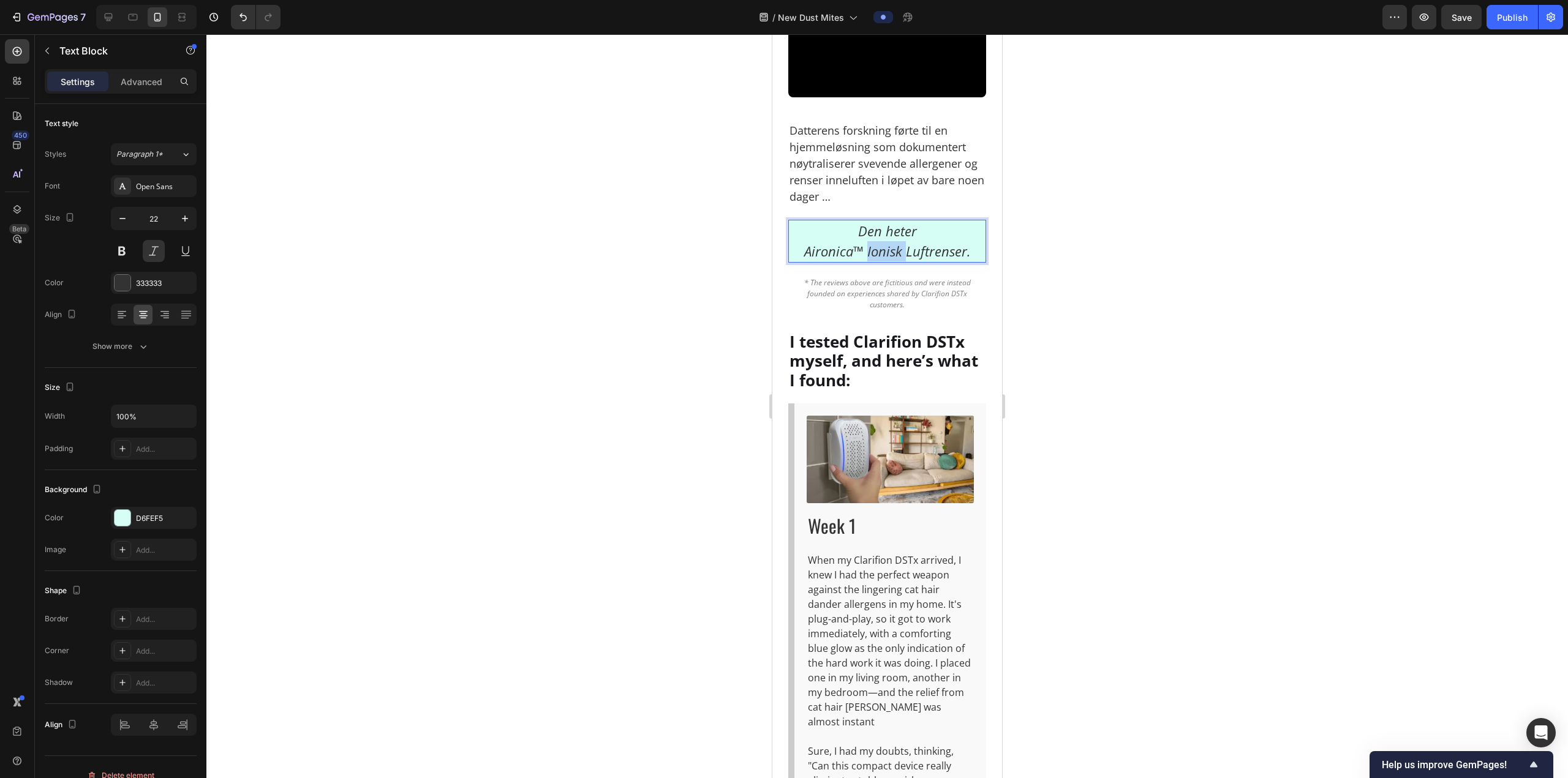
click at [885, 261] on p "Den heter Aironica™ Ionisk Luftrenser." at bounding box center [887, 241] width 195 height 41
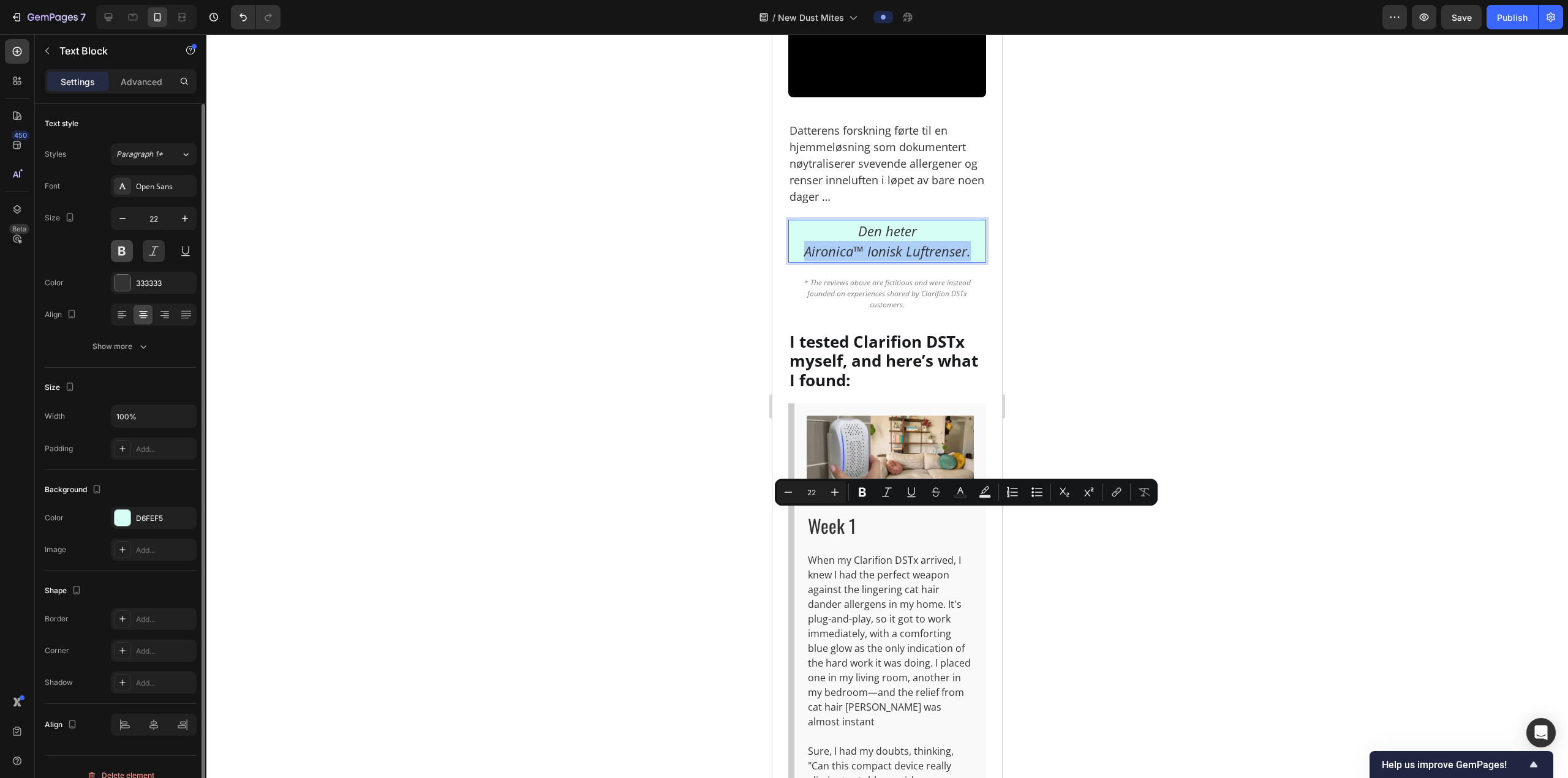
click at [121, 250] on button at bounding box center [122, 251] width 22 height 22
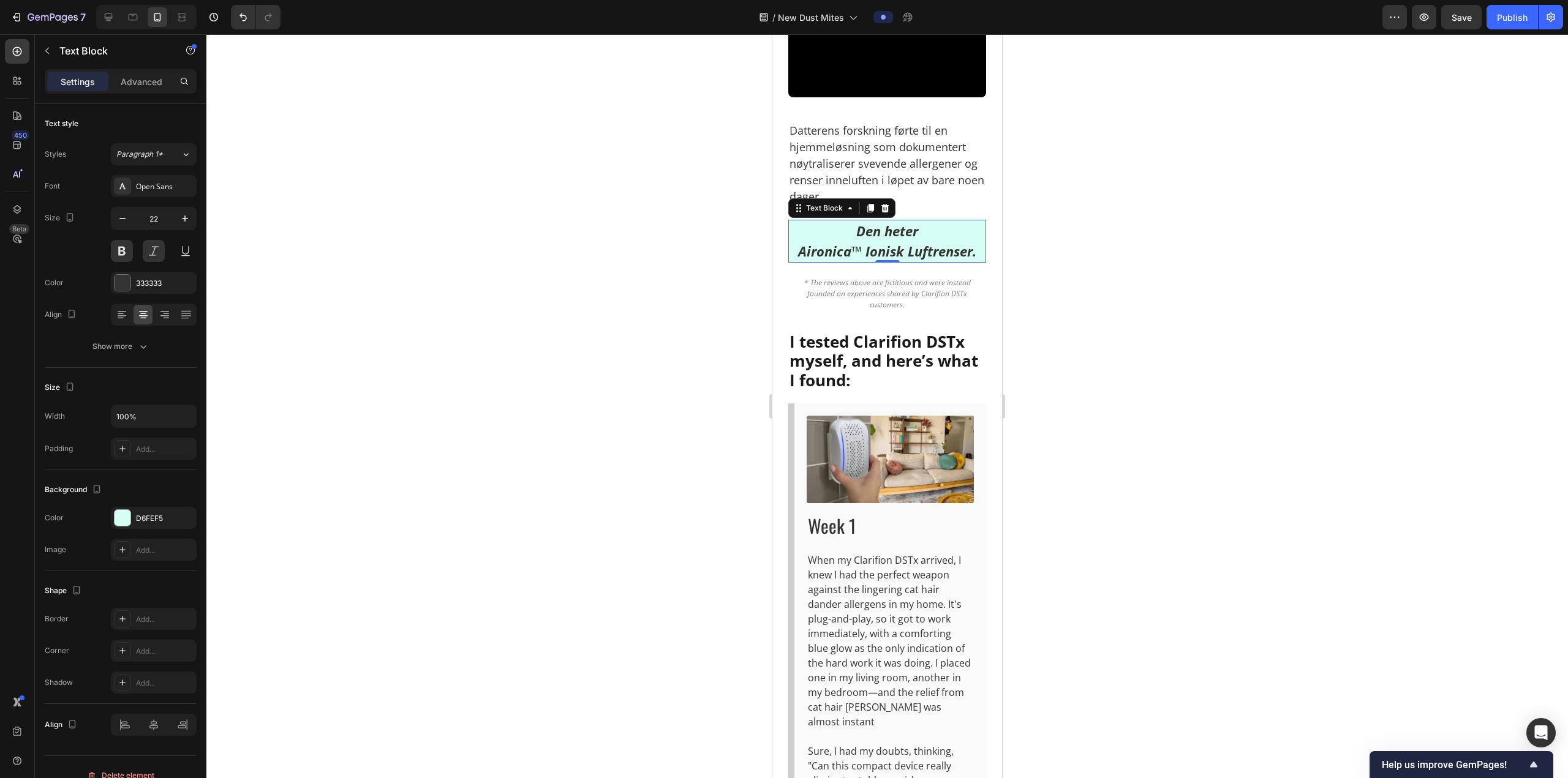
click at [1100, 516] on div at bounding box center [886, 406] width 1361 height 744
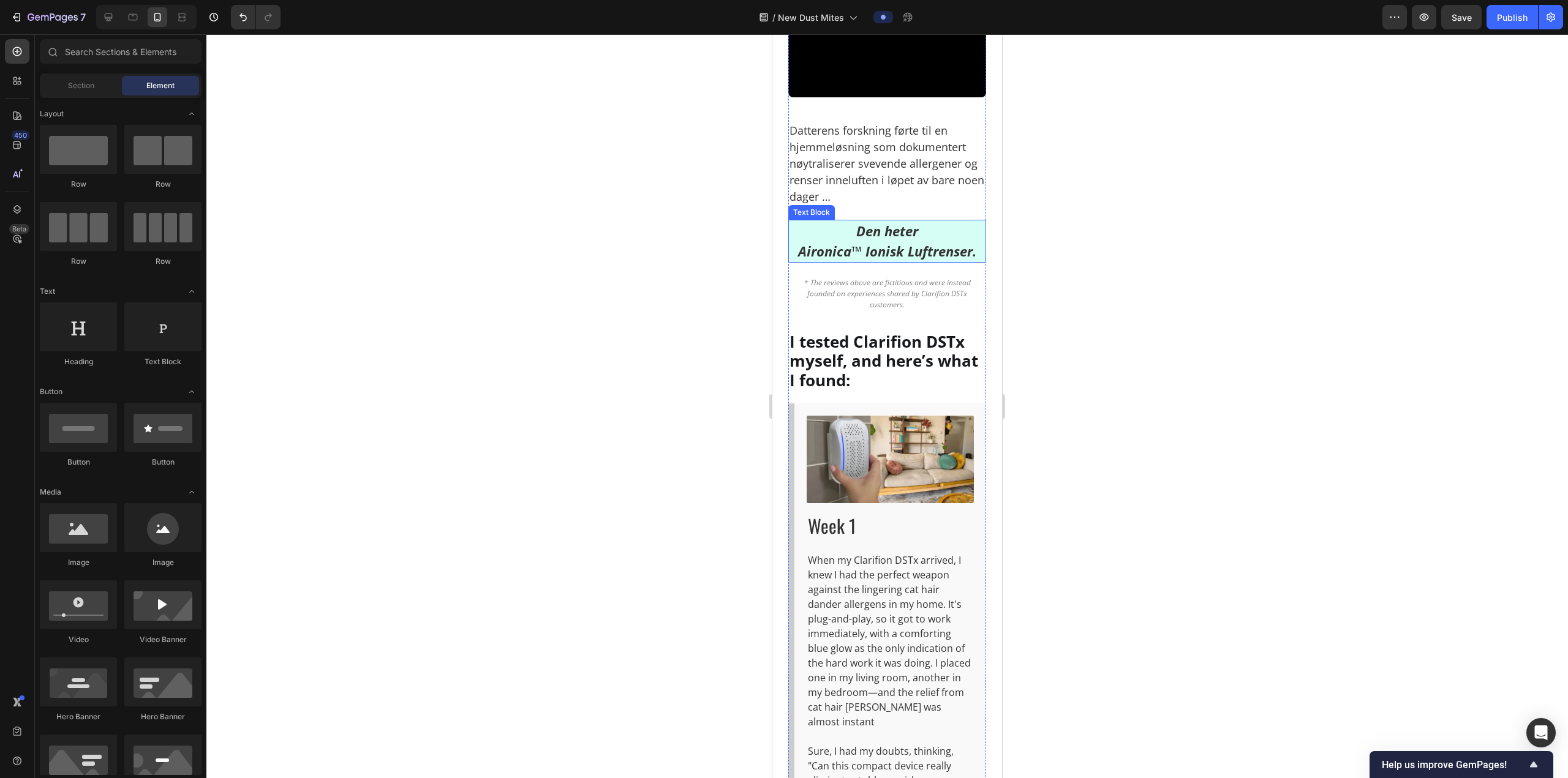
click at [964, 261] on p "Den heter Aironica™ Ionisk Luftrenser." at bounding box center [887, 241] width 195 height 41
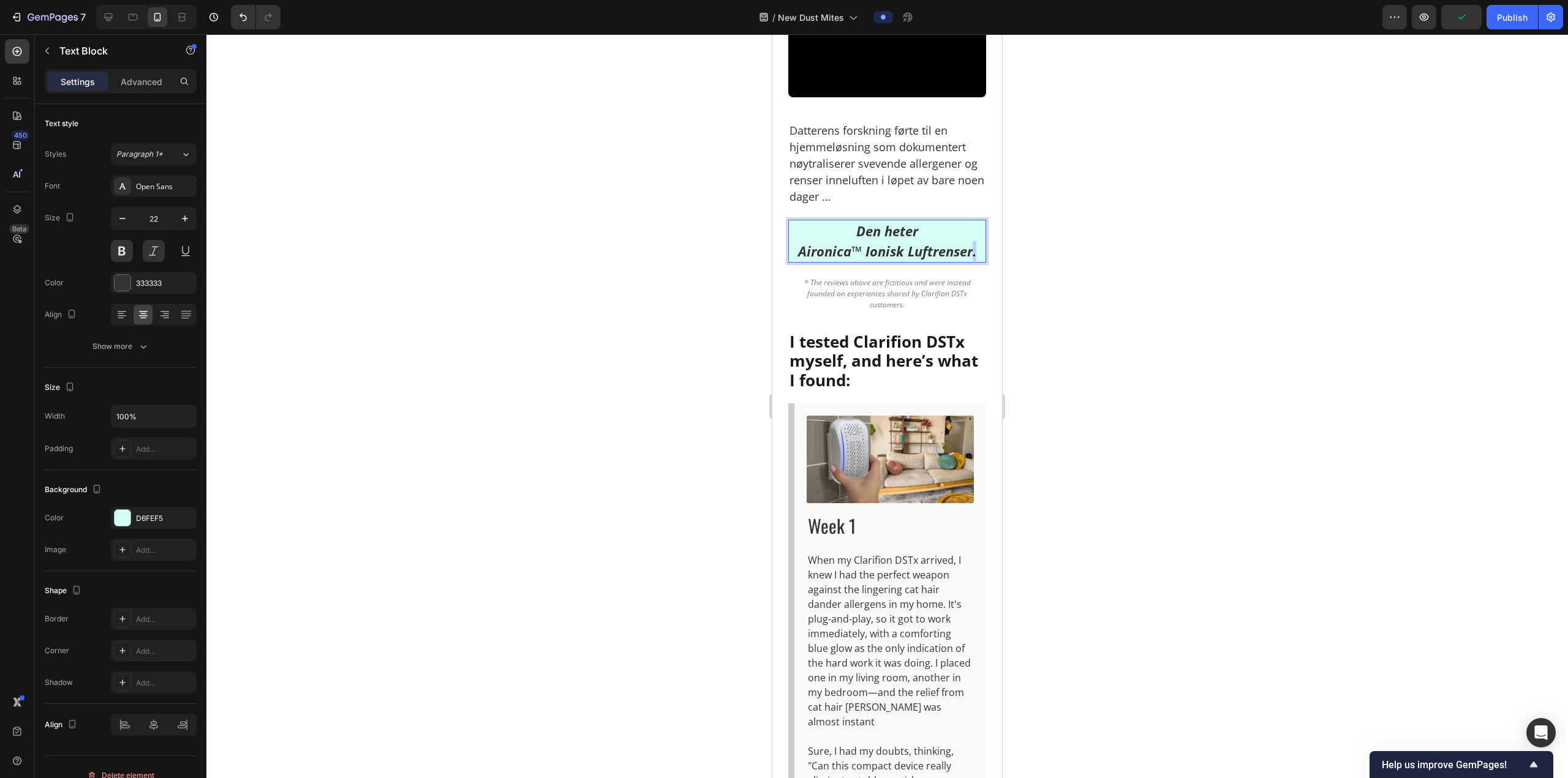
drag, startPoint x: 968, startPoint y: 522, endPoint x: 974, endPoint y: 522, distance: 6.0
click at [974, 261] on p "Den heter Aironica™ Ionisk Luftrenser." at bounding box center [887, 241] width 195 height 41
click at [1046, 511] on div at bounding box center [886, 406] width 1361 height 744
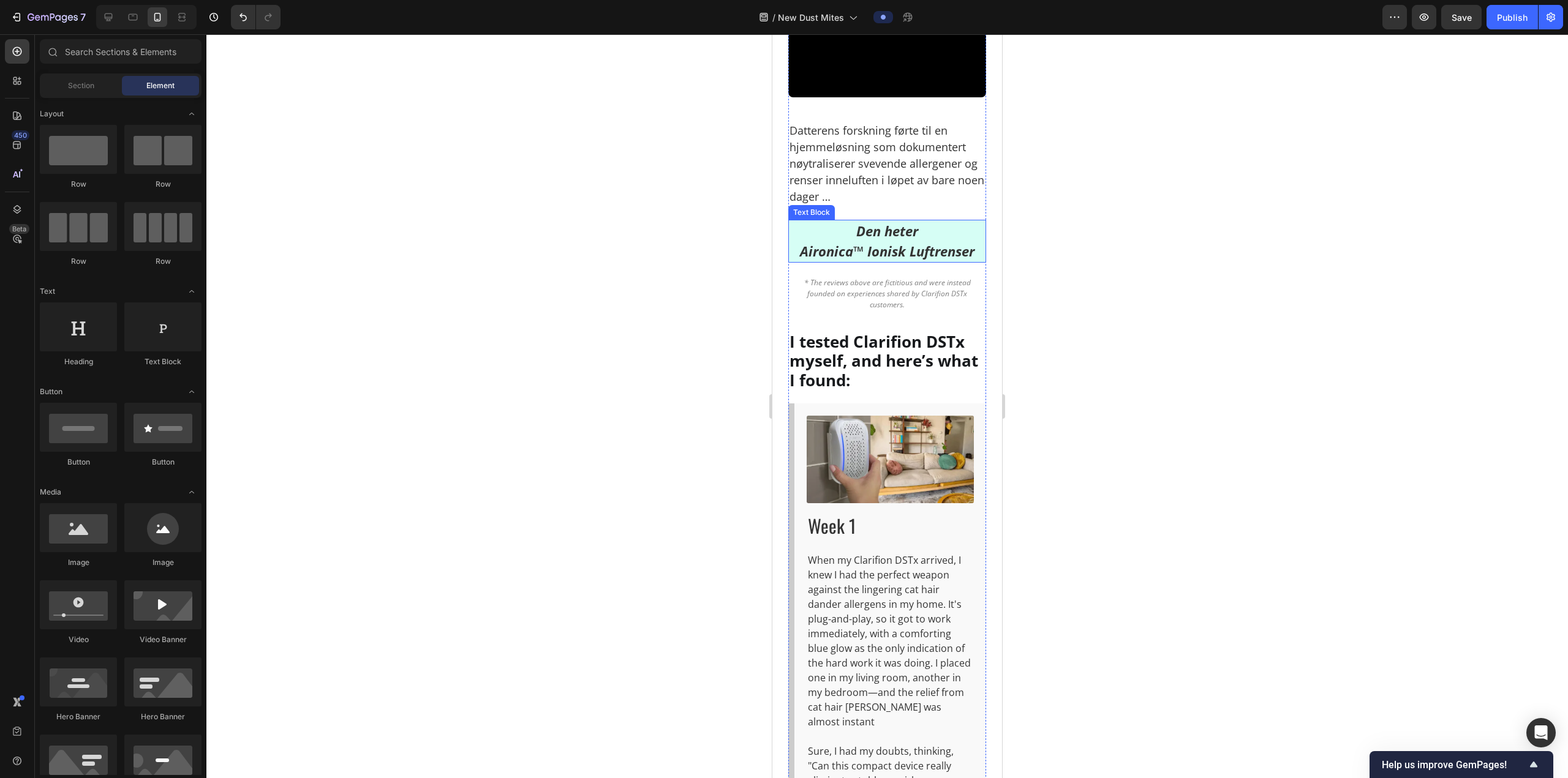
click at [897, 261] on p "Den heter Aironica™ Ionisk Luftrenser" at bounding box center [887, 241] width 195 height 41
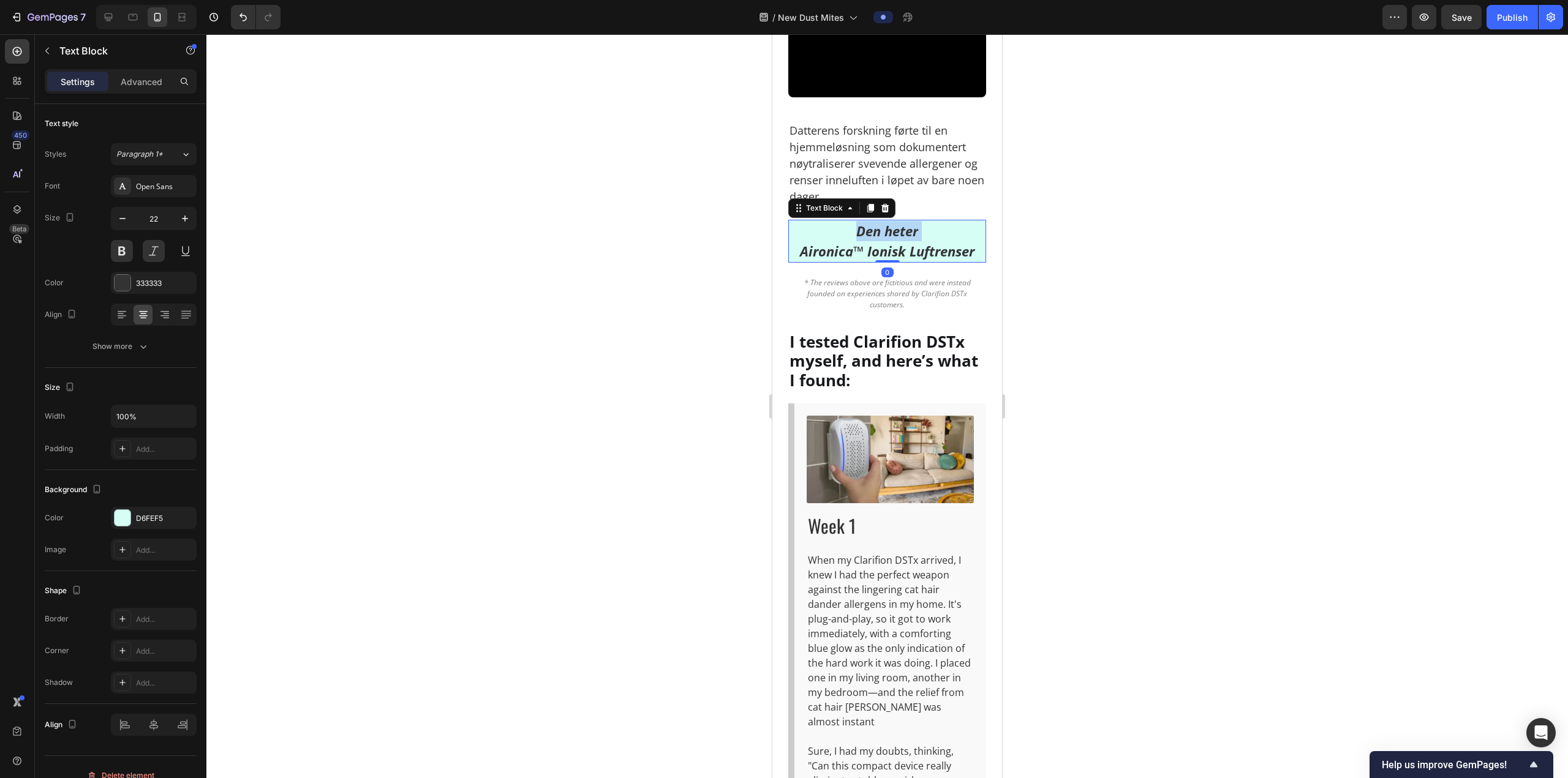
click at [897, 261] on p "Den heter Aironica™ Ionisk Luftrenser" at bounding box center [887, 241] width 195 height 41
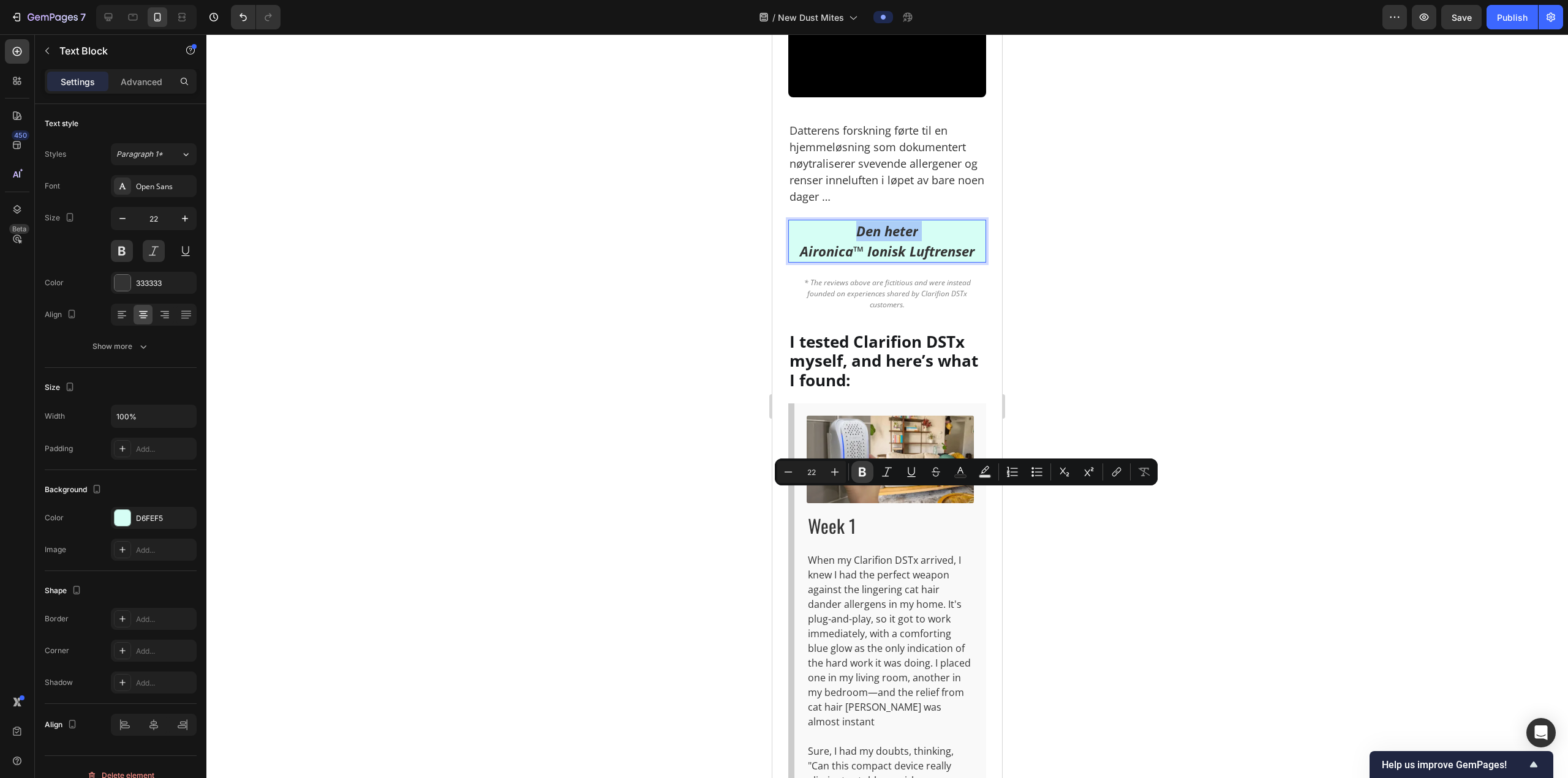
click at [856, 474] on icon "Editor contextual toolbar" at bounding box center [862, 471] width 12 height 12
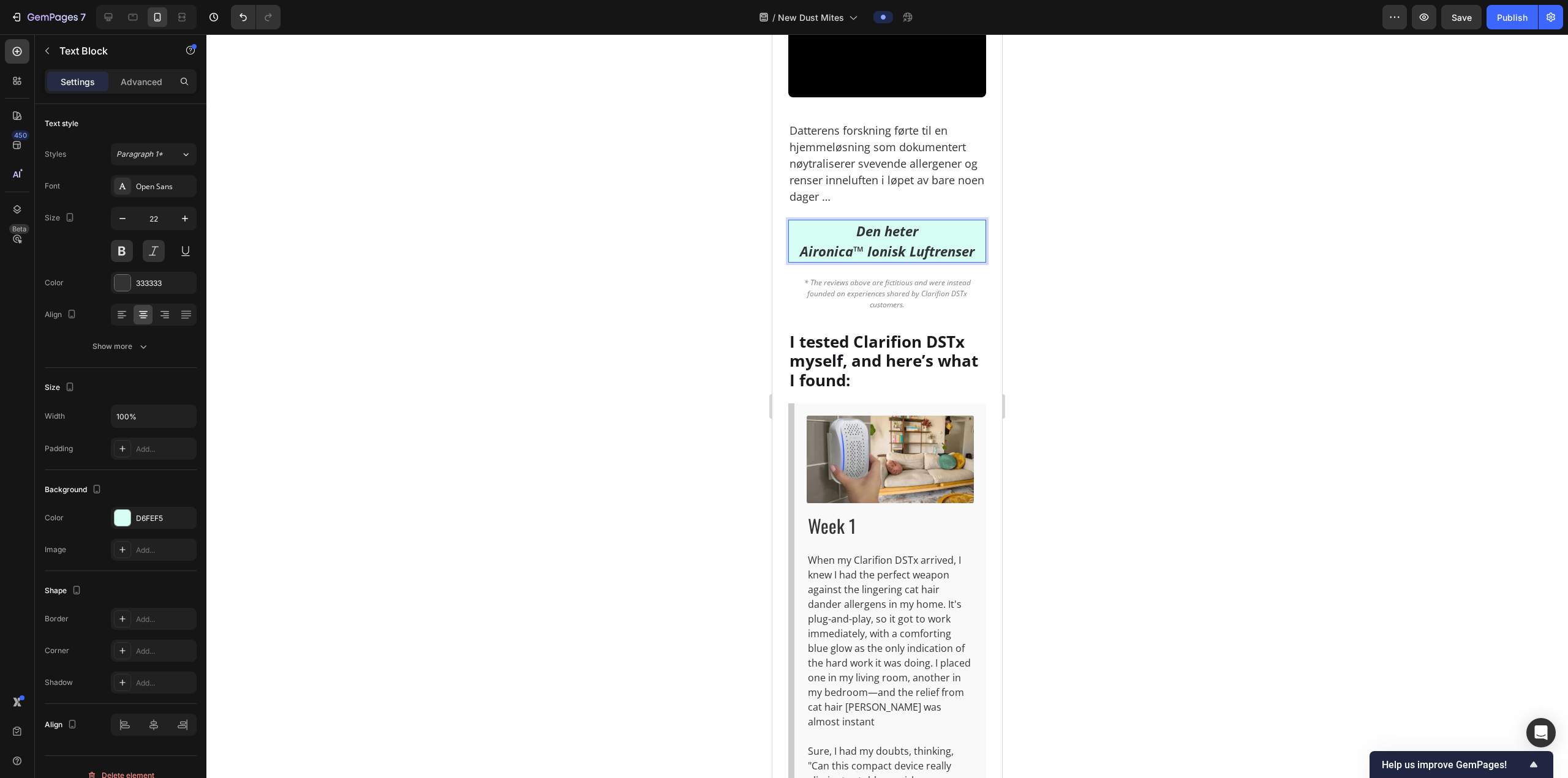
click at [1113, 520] on div at bounding box center [886, 406] width 1361 height 744
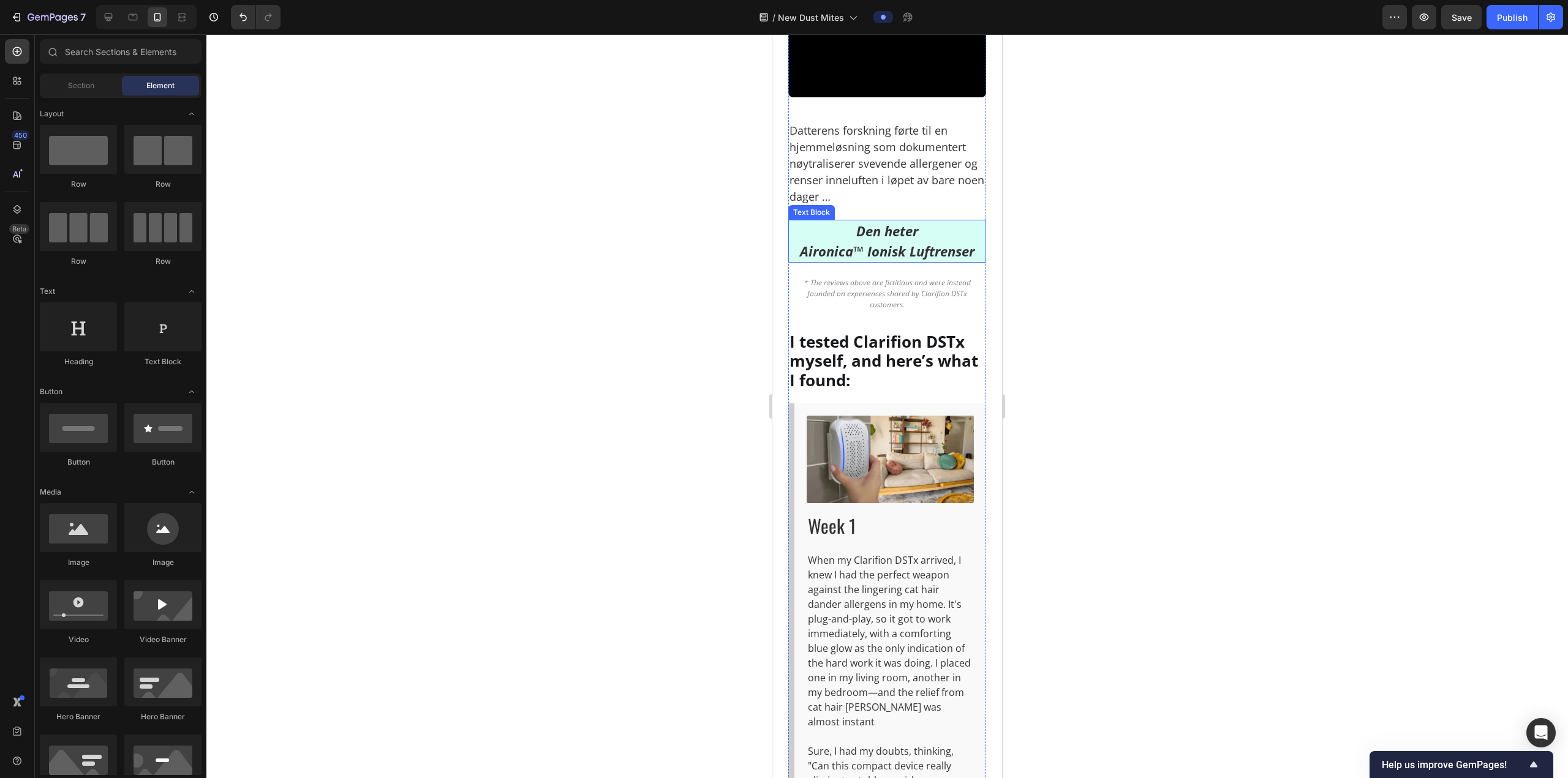
click at [879, 240] on strong "Den heter" at bounding box center [886, 230] width 62 height 18
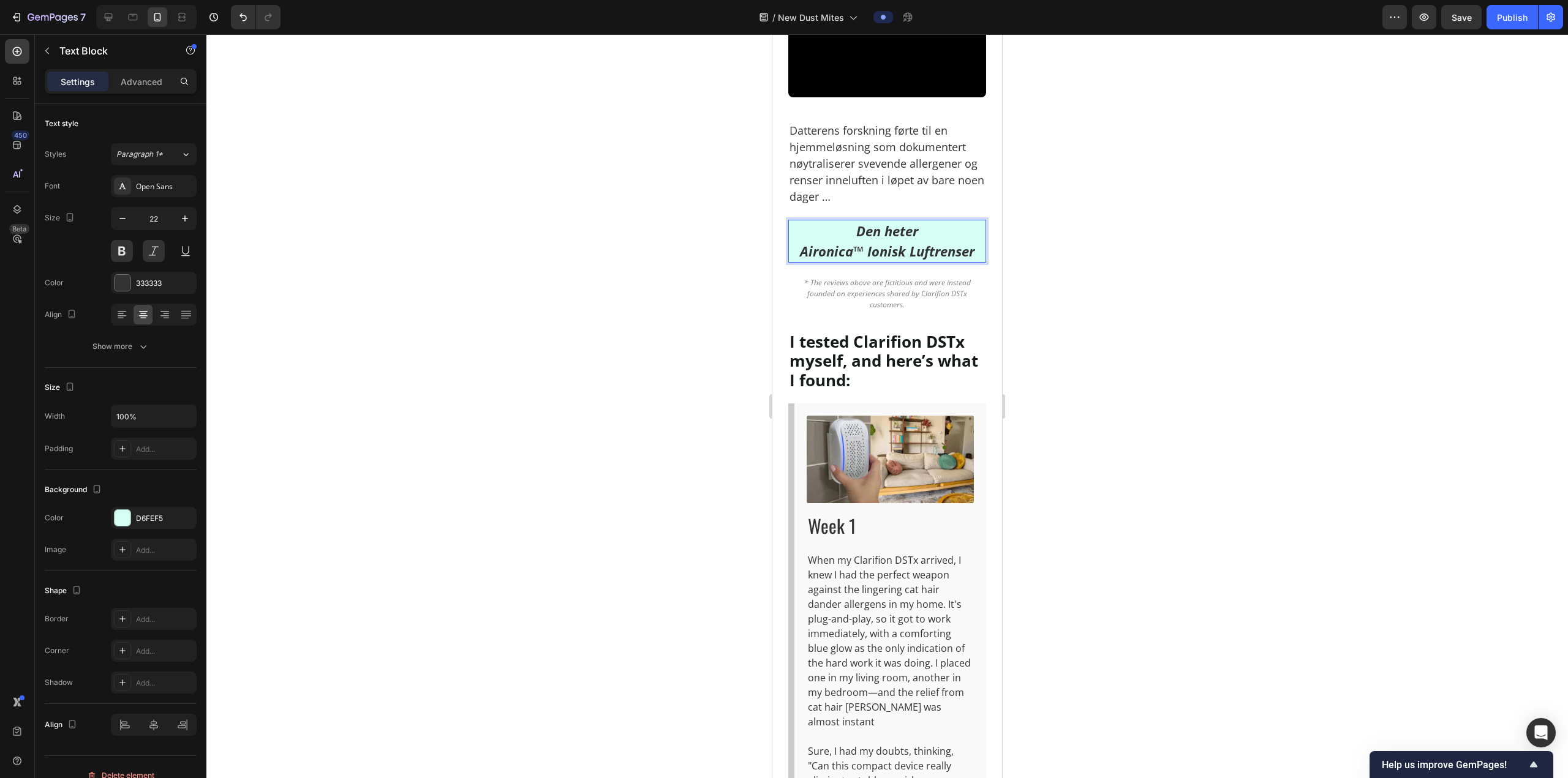
click at [885, 240] on strong "Den heter" at bounding box center [886, 230] width 62 height 18
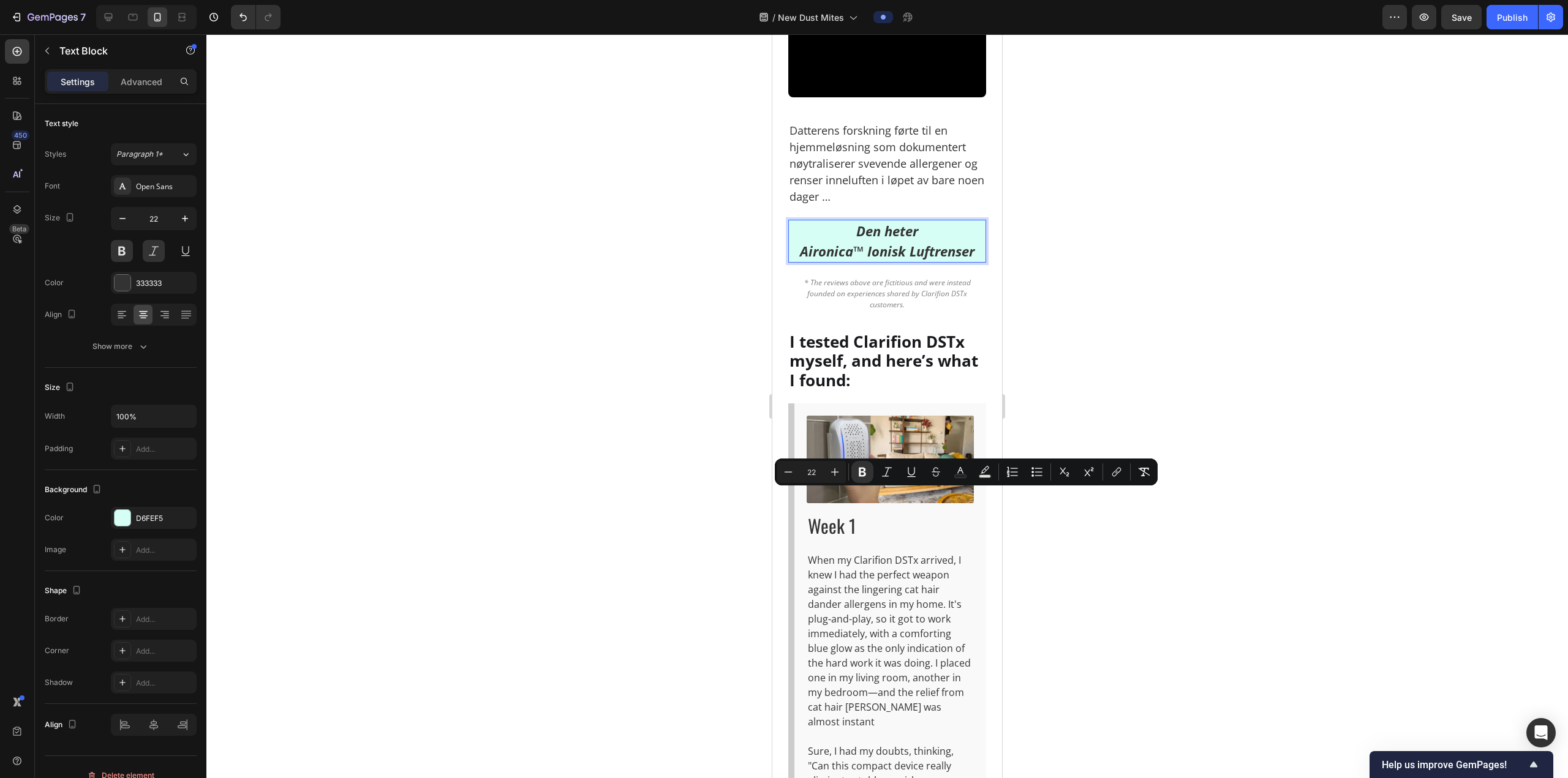
click at [881, 240] on strong "Den heter" at bounding box center [886, 230] width 62 height 18
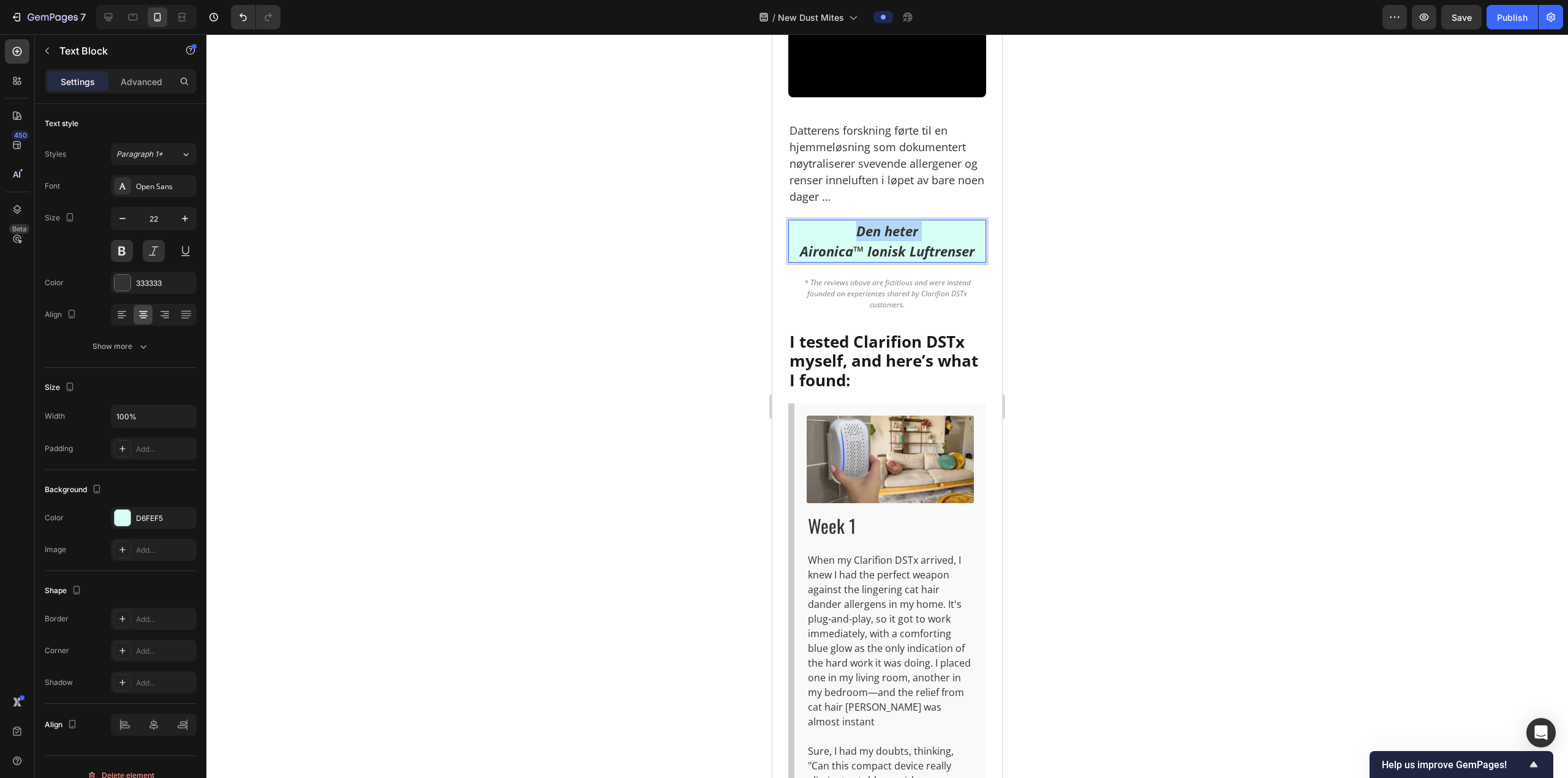
click at [881, 240] on strong "Den heter" at bounding box center [886, 230] width 62 height 18
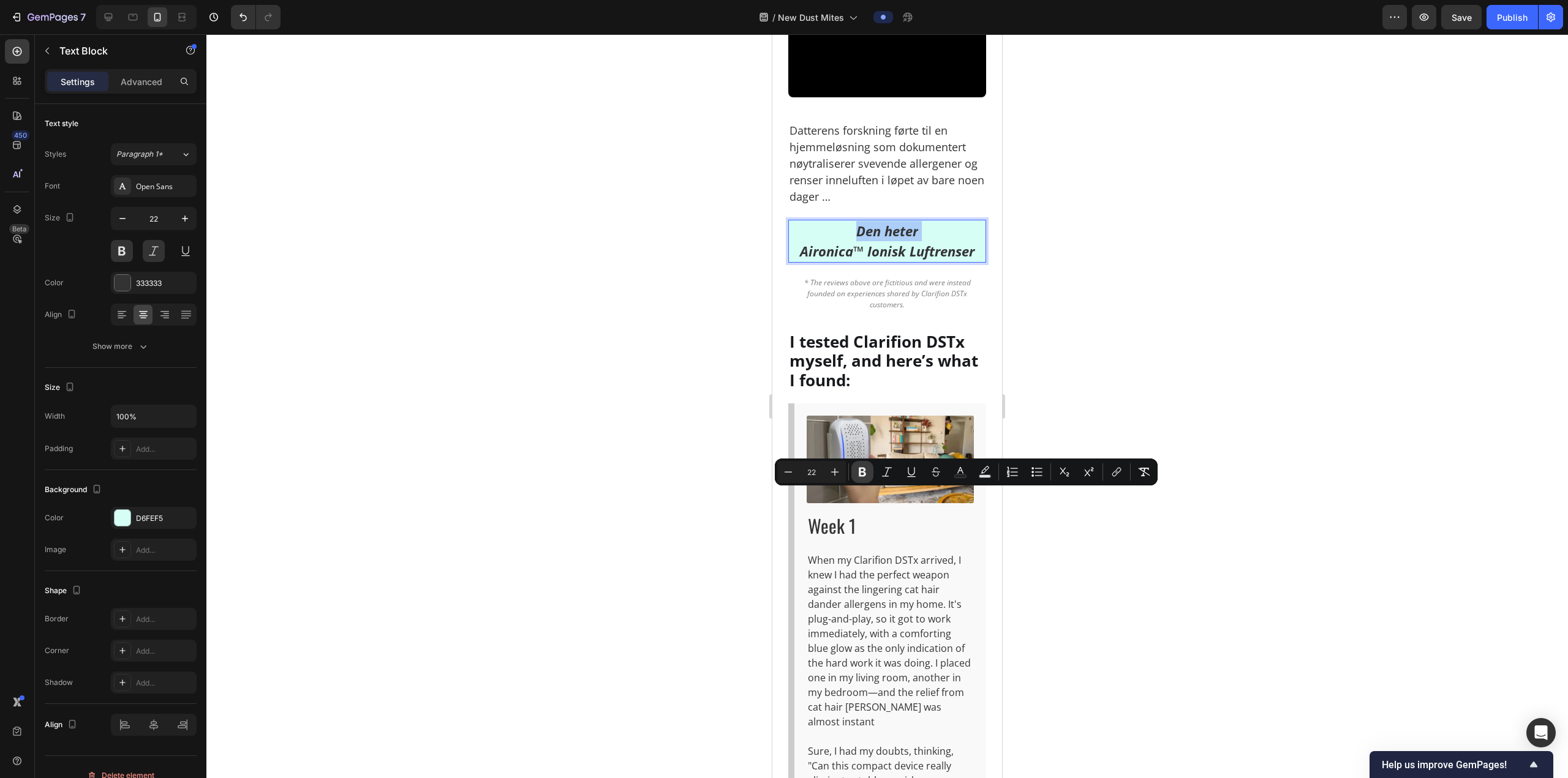
click at [863, 470] on icon "Editor contextual toolbar" at bounding box center [862, 471] width 12 height 12
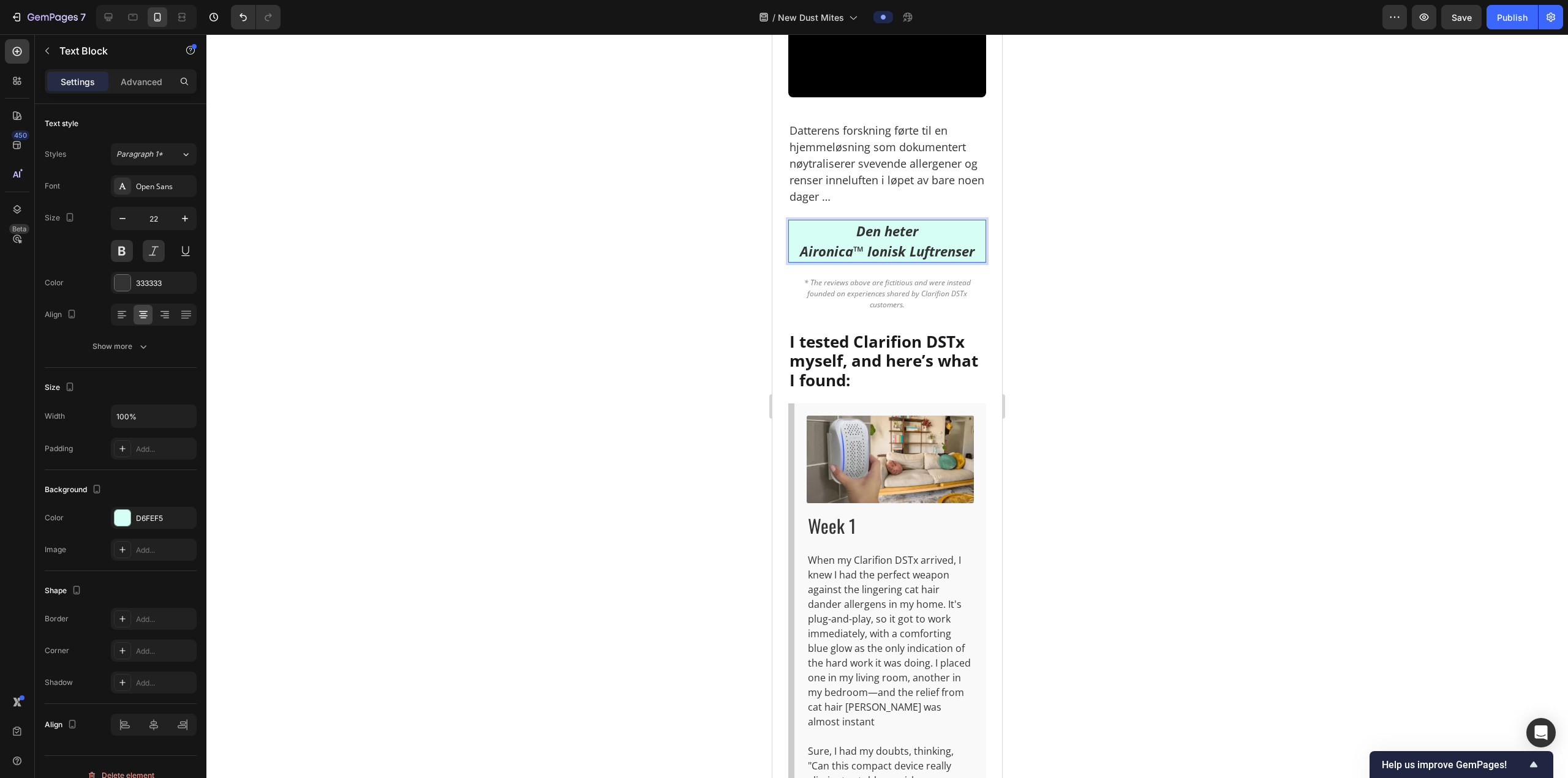
click at [863, 205] on p "Datterens forskning førte til en hjemmeløsning som dokumentert nøytraliserer sv…" at bounding box center [887, 163] width 195 height 82
click at [876, 261] on p "Den heter Aironica™ Ionisk Luftrenser" at bounding box center [887, 241] width 195 height 41
click at [877, 261] on p "Den heter Aironica™ Ionisk Luftrenser" at bounding box center [887, 241] width 195 height 41
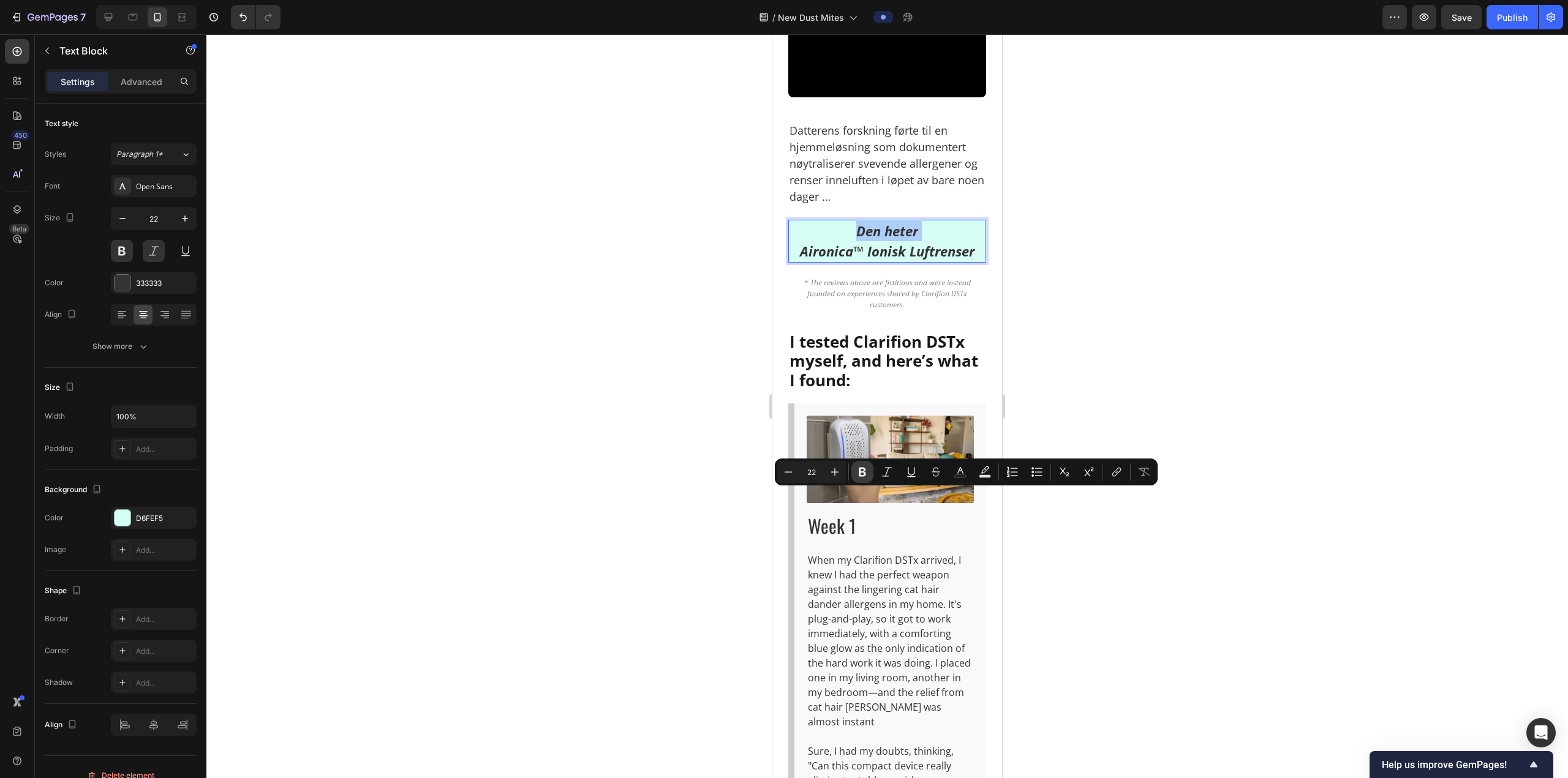
click at [858, 470] on icon "Editor contextual toolbar" at bounding box center [862, 471] width 12 height 12
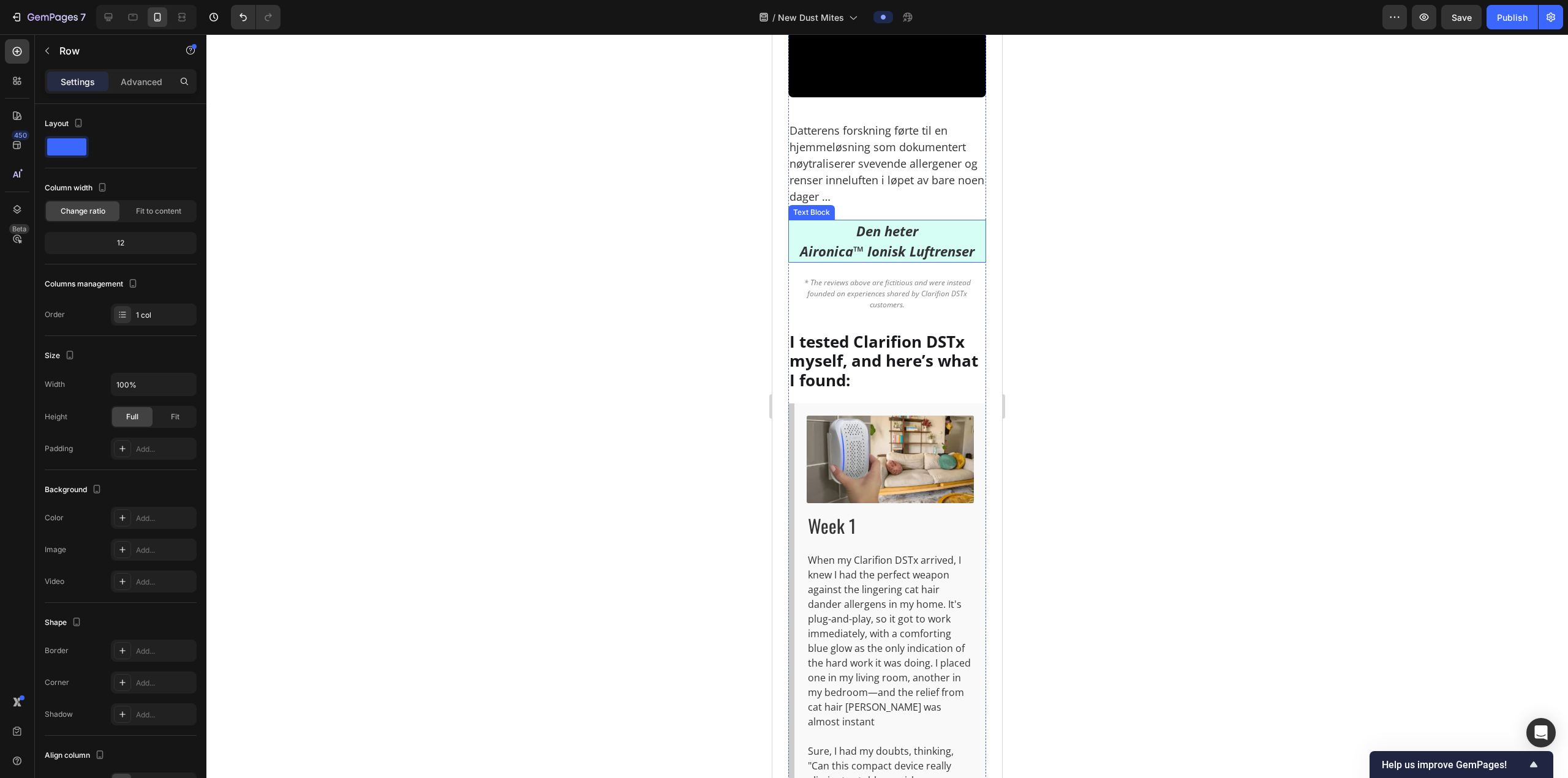
click at [870, 240] on strong "Den heter" at bounding box center [886, 230] width 62 height 18
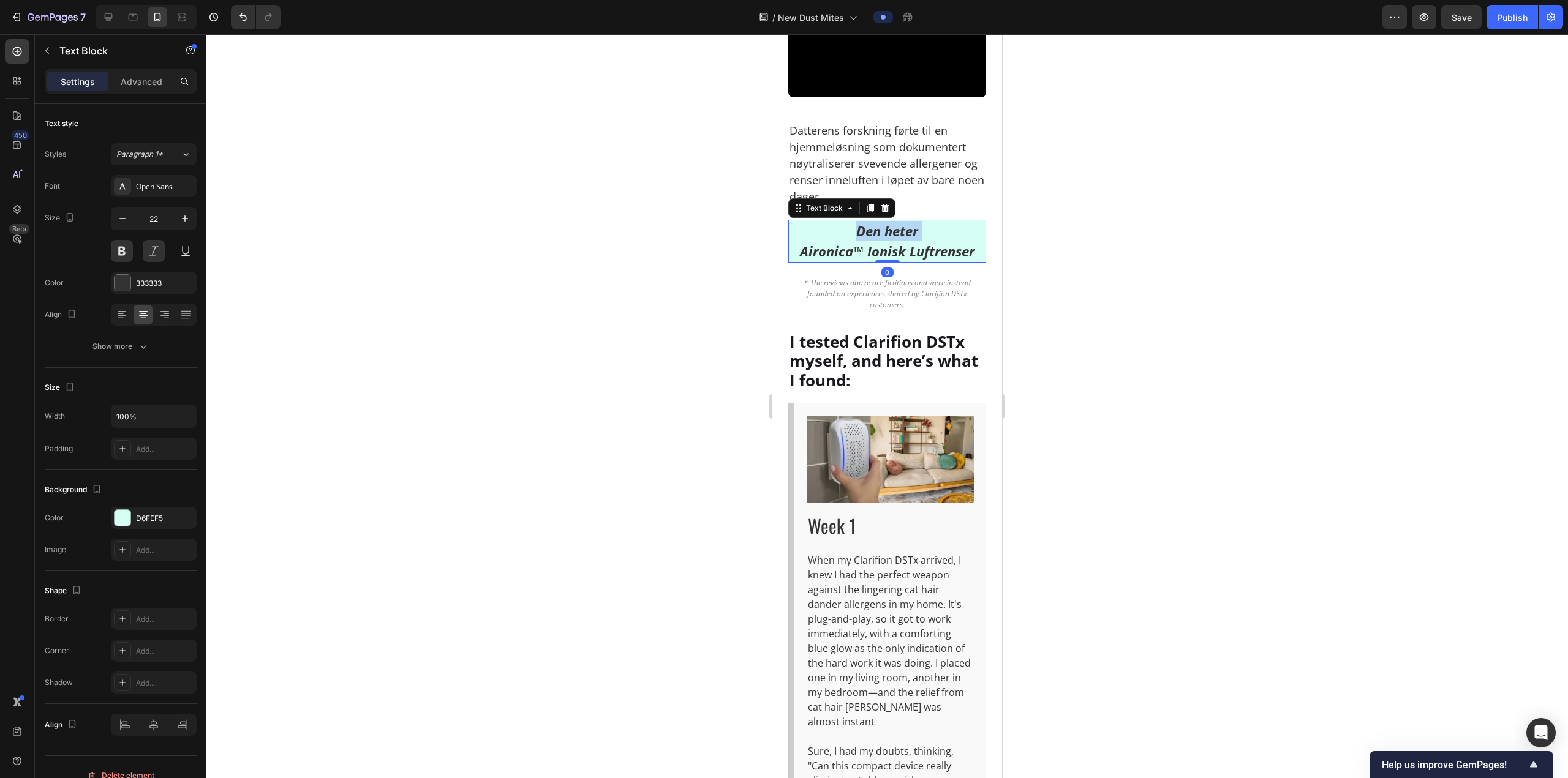
click at [870, 240] on strong "Den heter" at bounding box center [886, 230] width 62 height 18
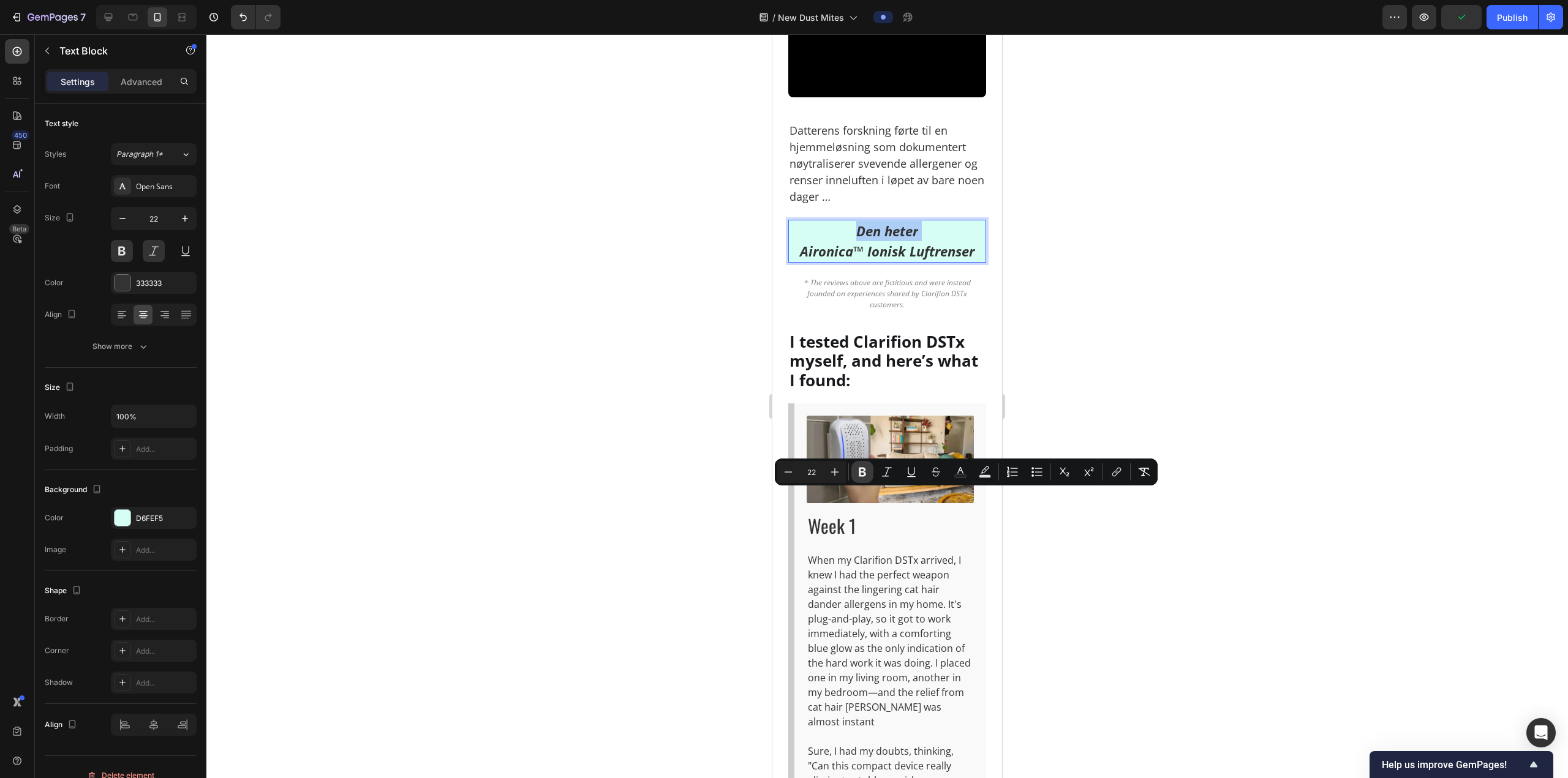
click at [861, 480] on button "Bold" at bounding box center [862, 472] width 22 height 22
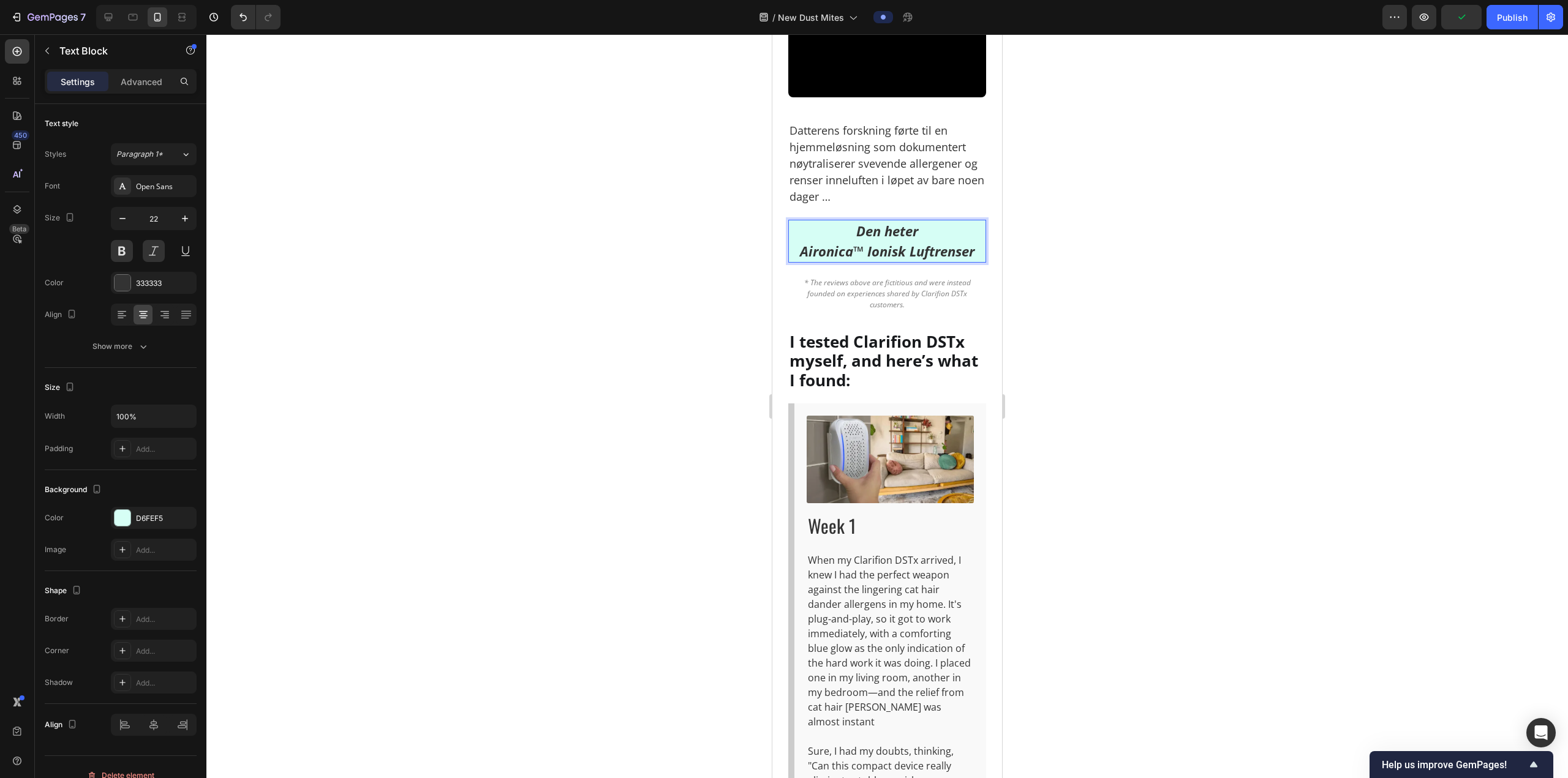
click at [1099, 512] on div at bounding box center [886, 406] width 1361 height 744
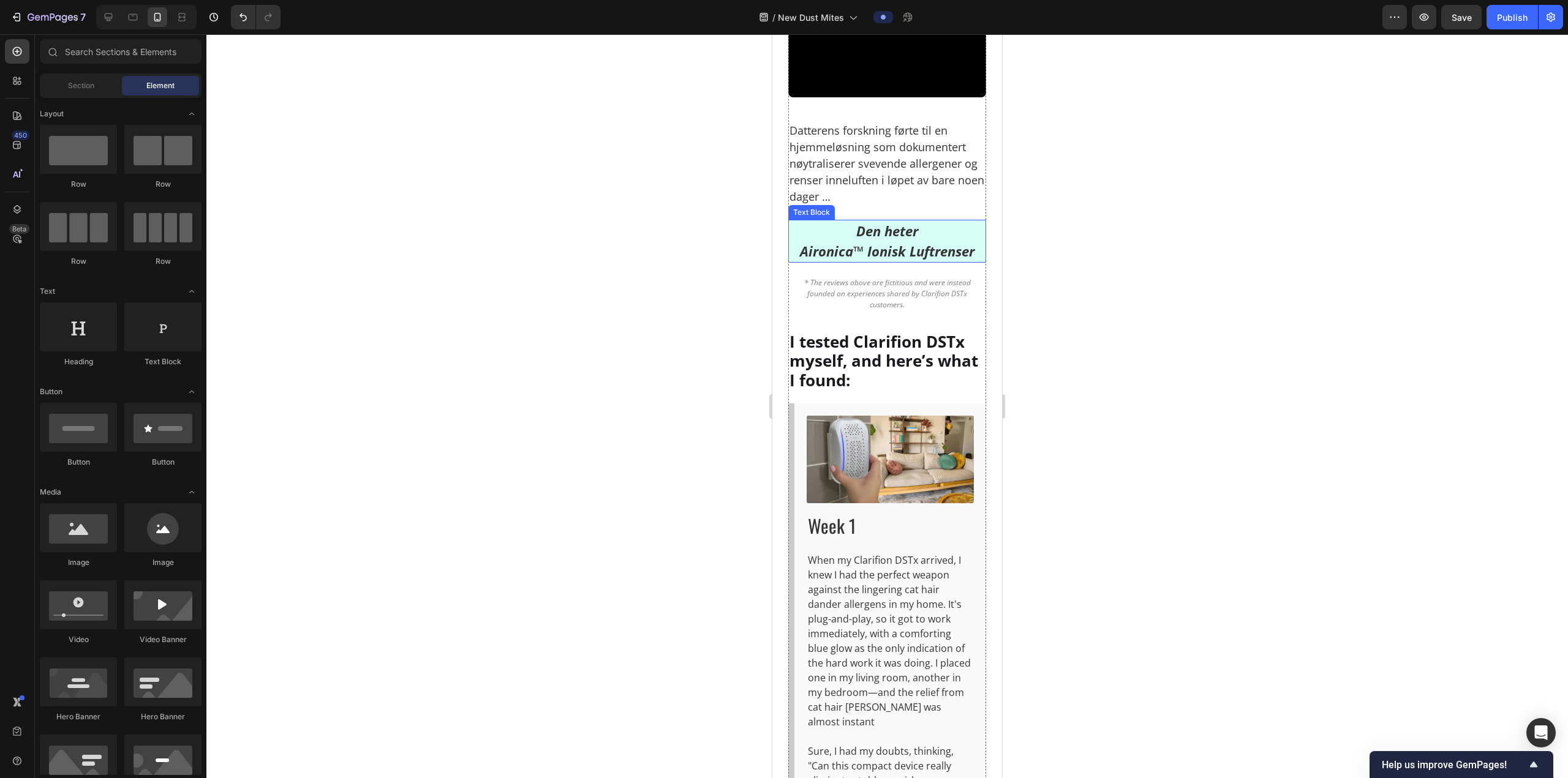
click at [903, 261] on p "Den heter Aironica™ Ionisk Luftrenser" at bounding box center [887, 241] width 195 height 41
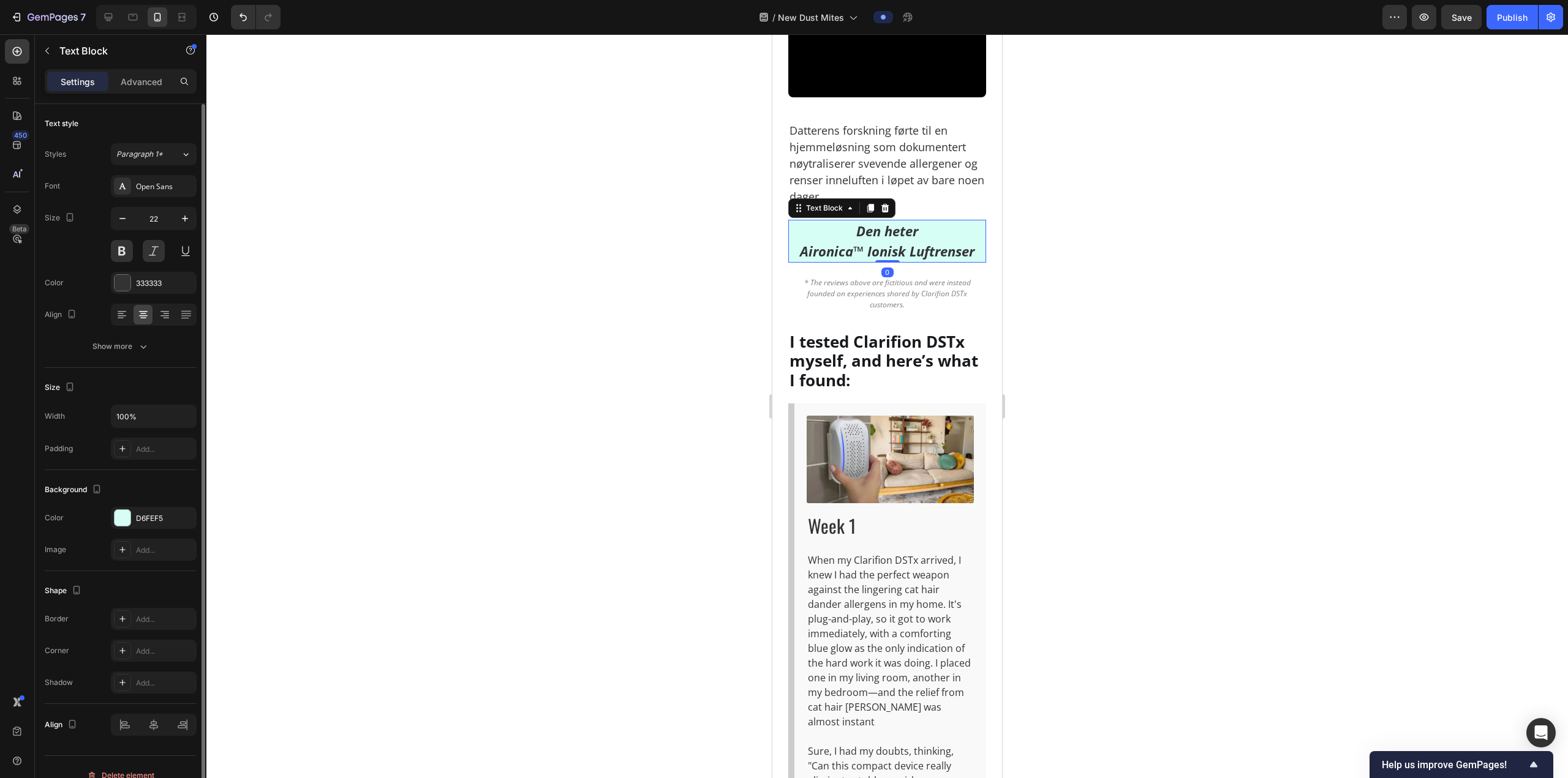
drag, startPoint x: 125, startPoint y: 249, endPoint x: 141, endPoint y: 266, distance: 23.3
click at [125, 250] on button at bounding box center [122, 251] width 22 height 22
click at [845, 261] on p "Den heter Aironica™ Ionisk Luftrenser" at bounding box center [887, 241] width 195 height 41
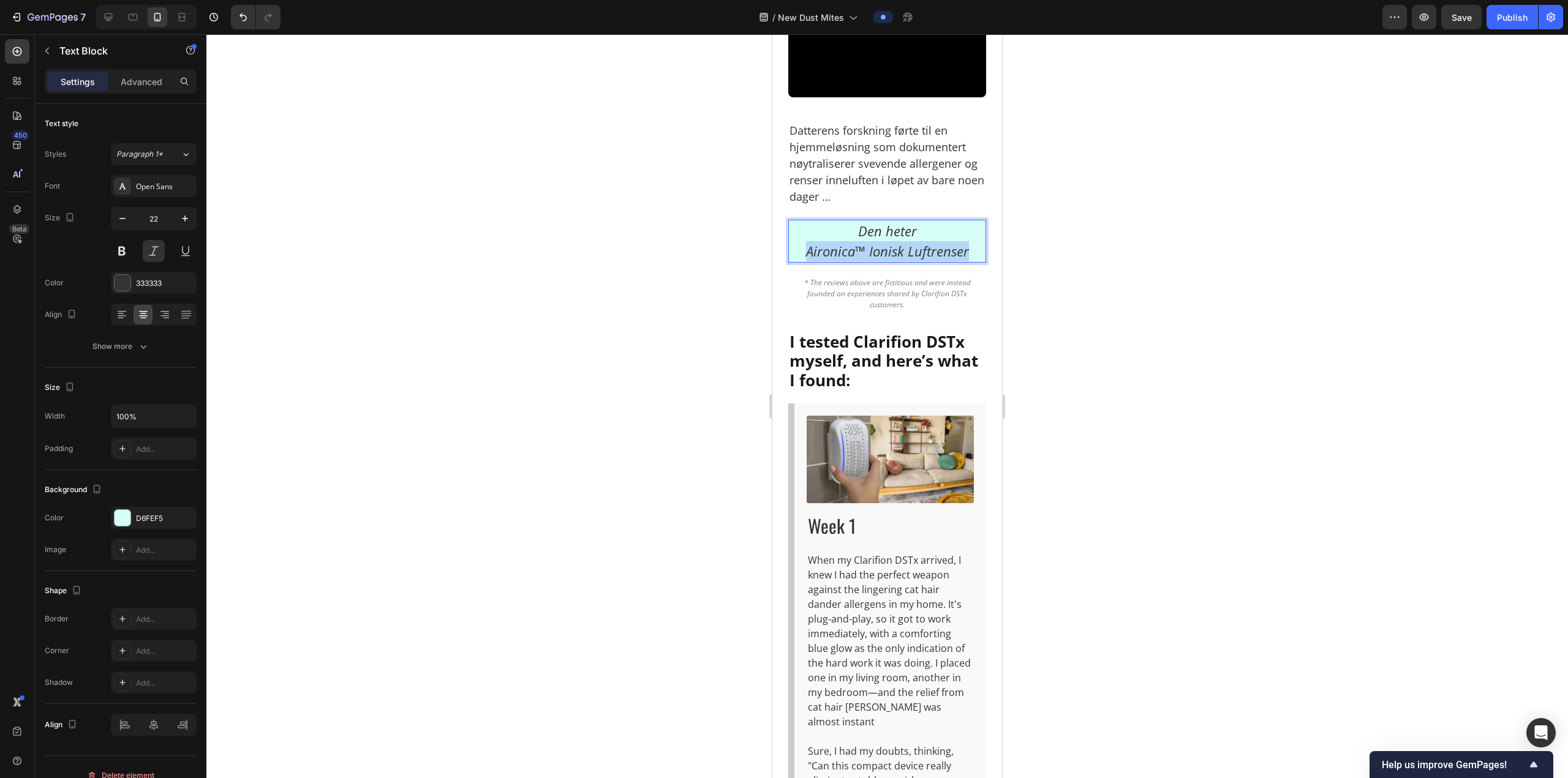
click at [845, 261] on p "Den heter Aironica™ Ionisk Luftrenser" at bounding box center [887, 241] width 195 height 41
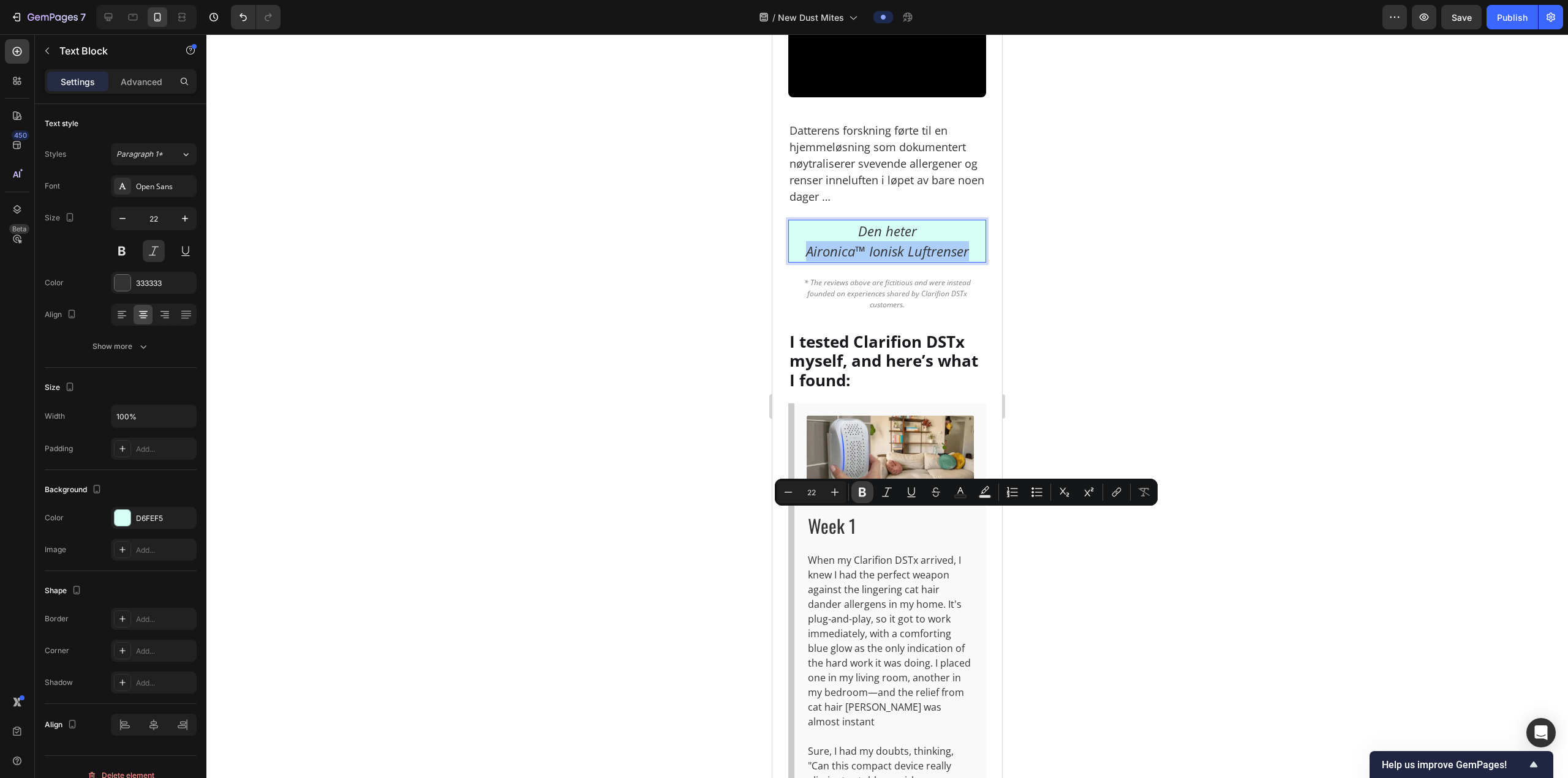
click at [869, 483] on button "Bold" at bounding box center [862, 492] width 22 height 22
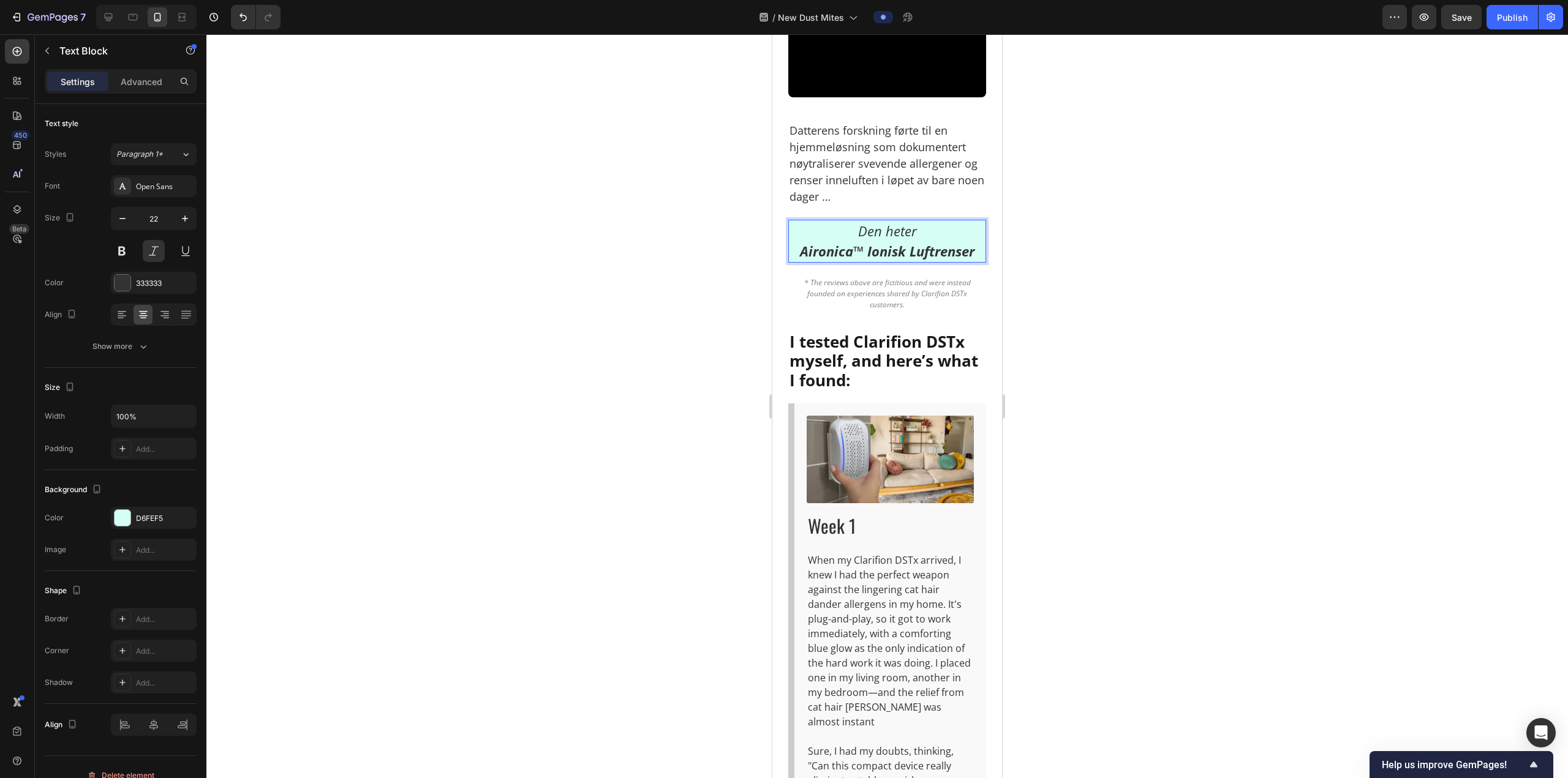
click at [1117, 584] on div at bounding box center [886, 406] width 1361 height 744
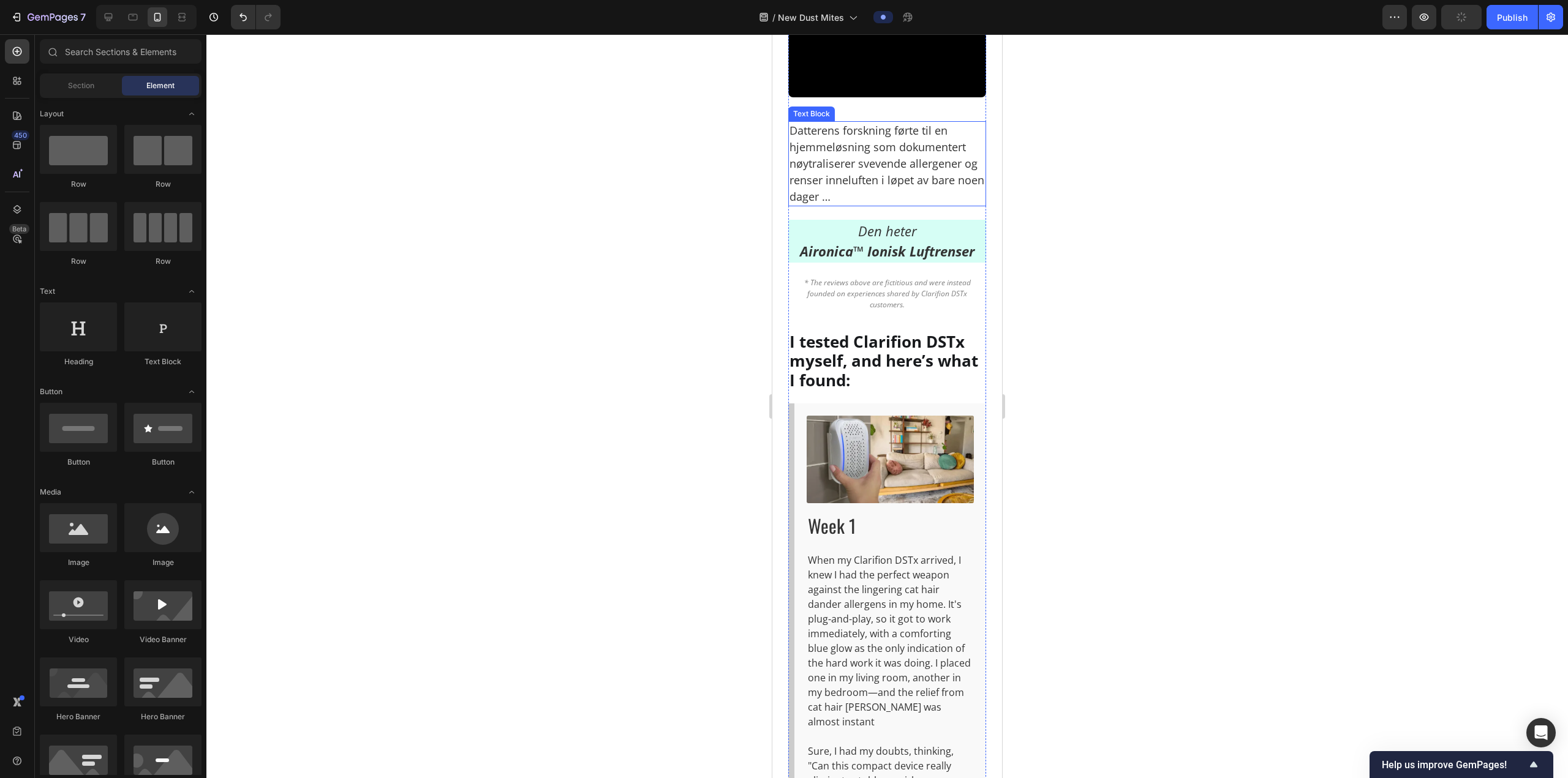
drag, startPoint x: 885, startPoint y: 426, endPoint x: 881, endPoint y: 421, distance: 6.4
click at [885, 205] on p "Datterens forskning førte til en hjemmeløsning som dokumentert nøytraliserer sv…" at bounding box center [887, 163] width 195 height 82
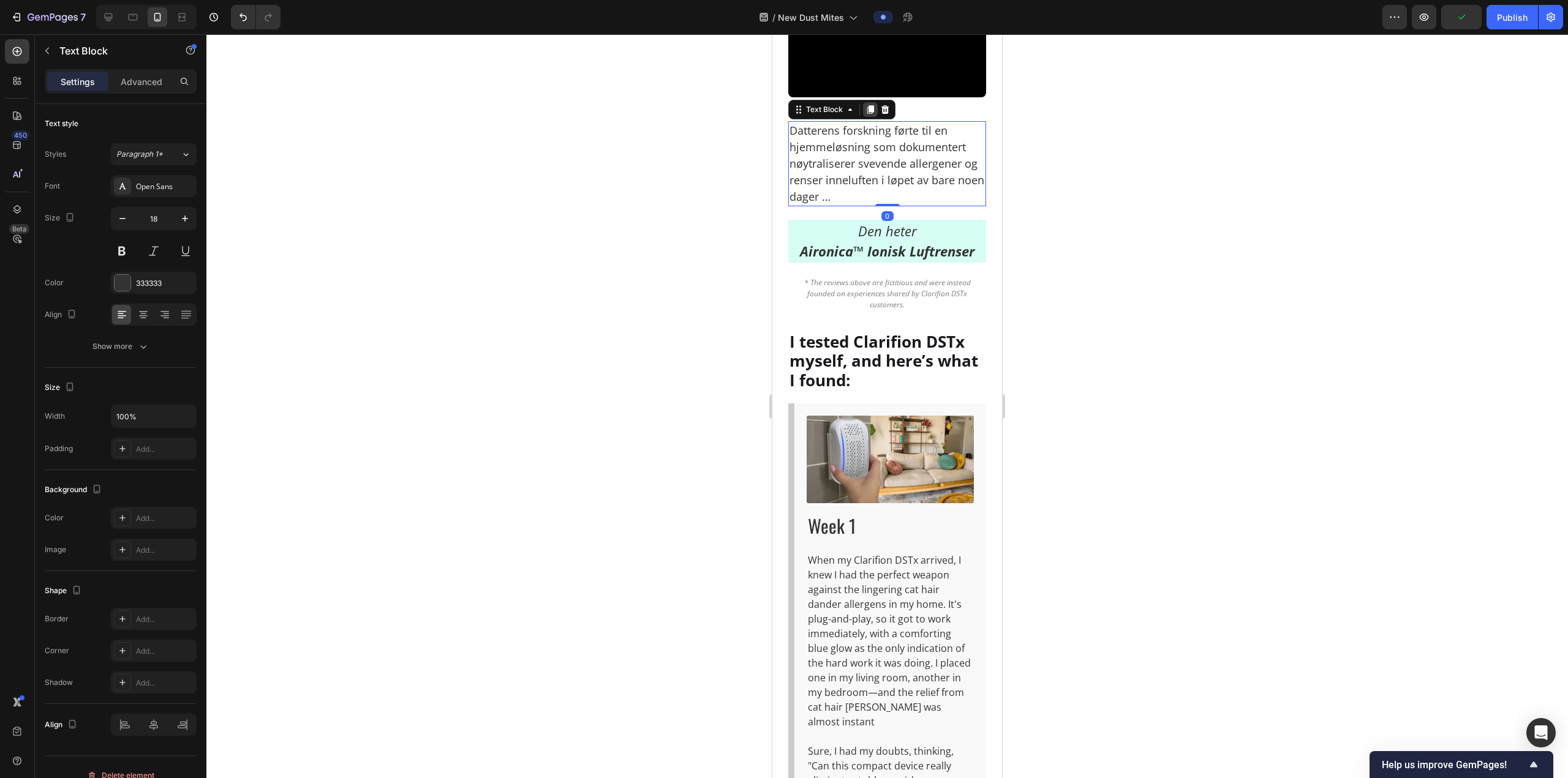
click at [873, 117] on div at bounding box center [870, 109] width 14 height 14
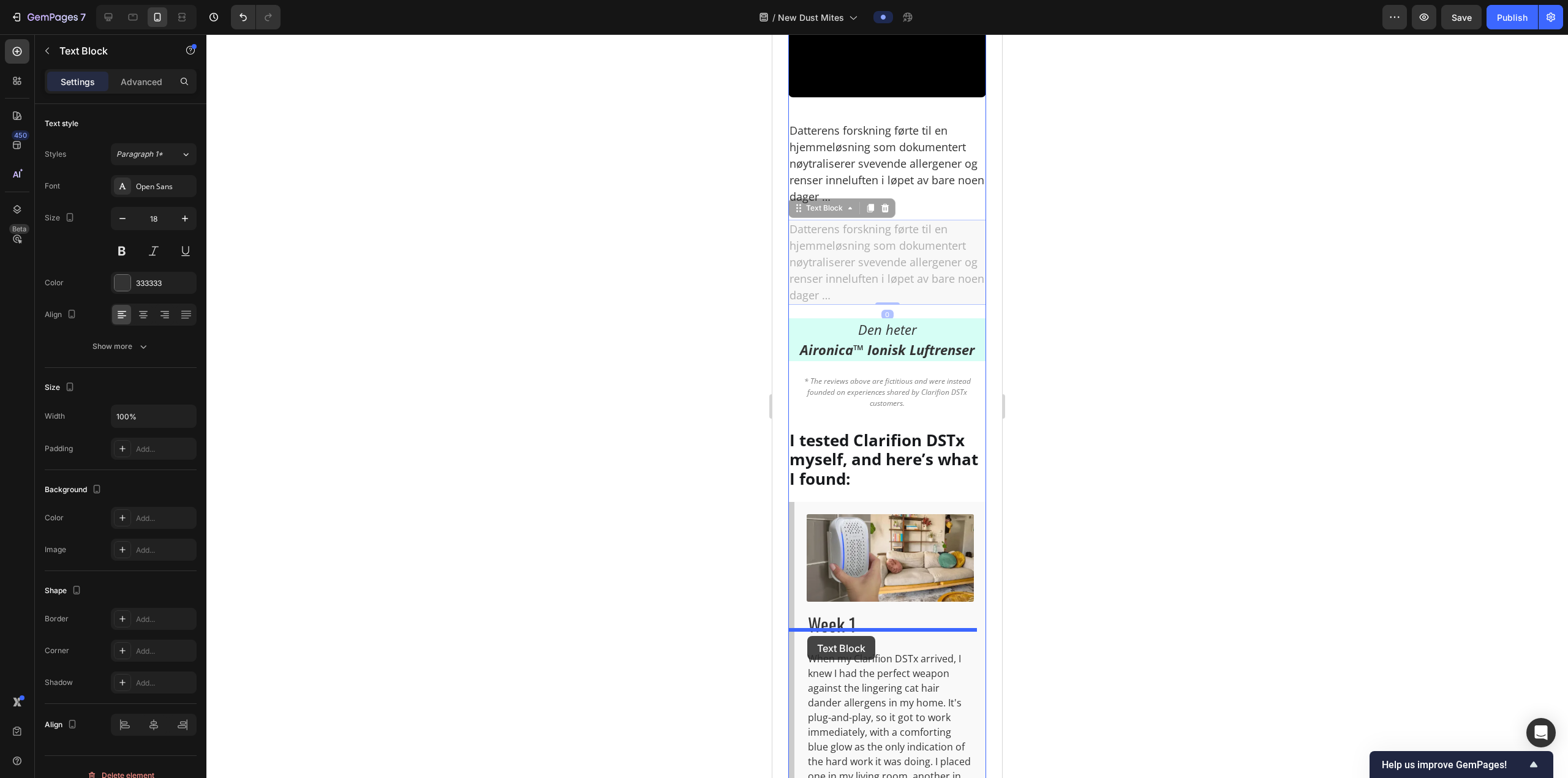
drag, startPoint x: 811, startPoint y: 481, endPoint x: 807, endPoint y: 636, distance: 155.1
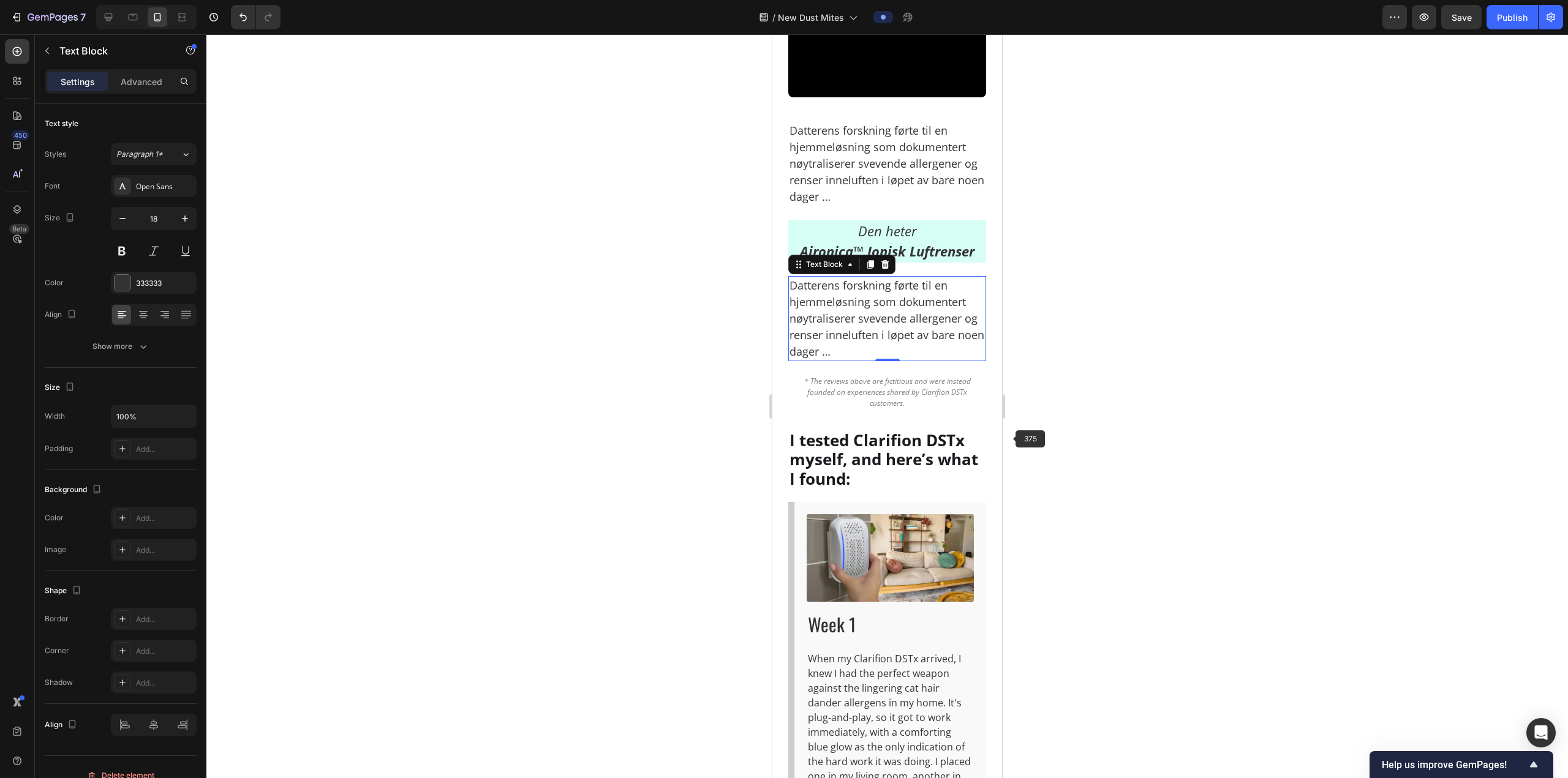
click at [1062, 432] on div at bounding box center [886, 406] width 1361 height 744
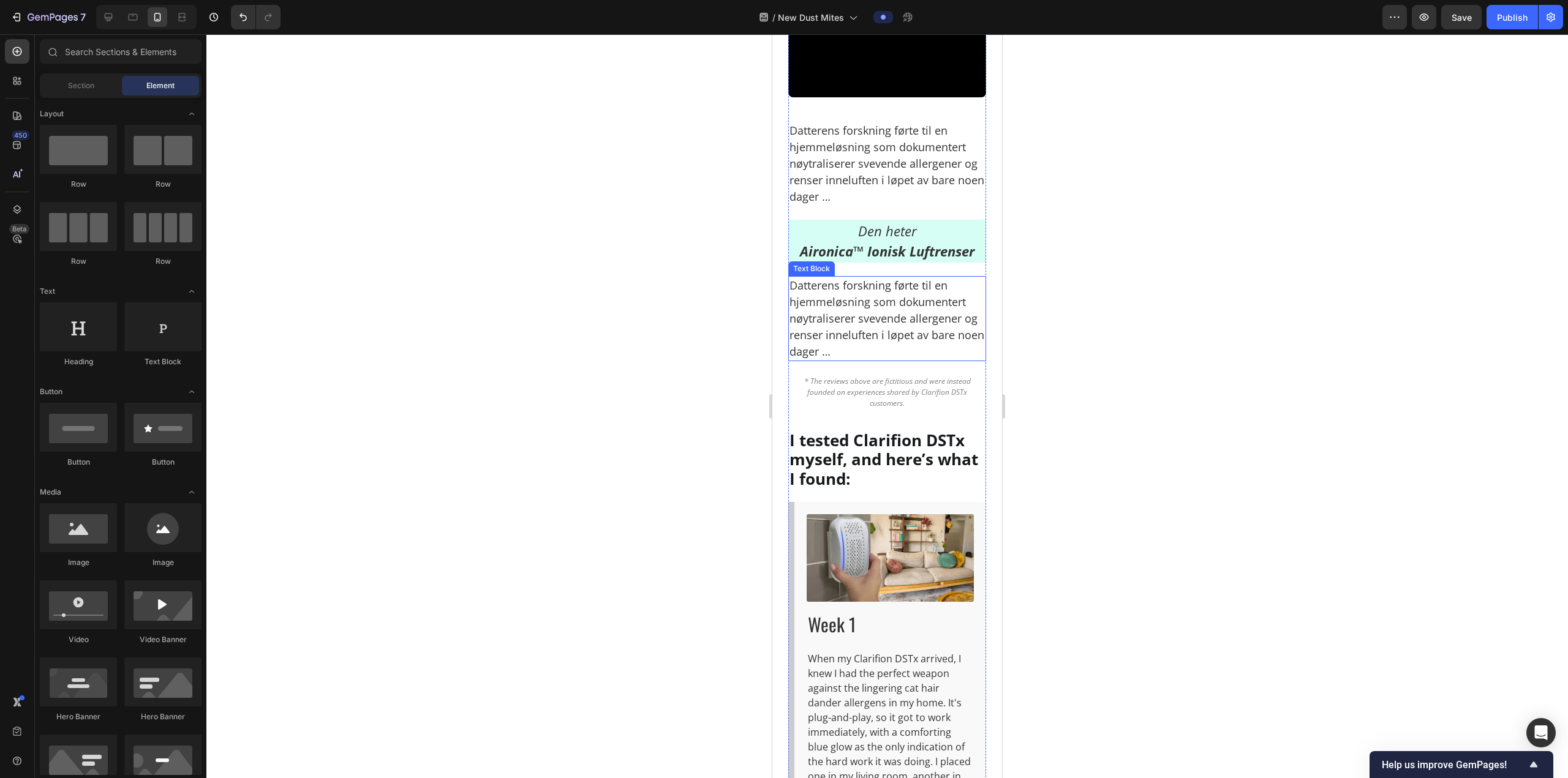
click at [849, 360] on p "Datterens forskning førte til en hjemmeløsning som dokumentert nøytraliserer sv…" at bounding box center [887, 318] width 195 height 82
click at [850, 360] on p "Datterens forskning førte til en hjemmeløsning som dokumentert nøytraliserer sv…" at bounding box center [887, 318] width 195 height 82
click at [851, 360] on p "Datterens forskning førte til en hjemmeløsning som dokumentert nøytraliserer sv…" at bounding box center [887, 318] width 195 height 82
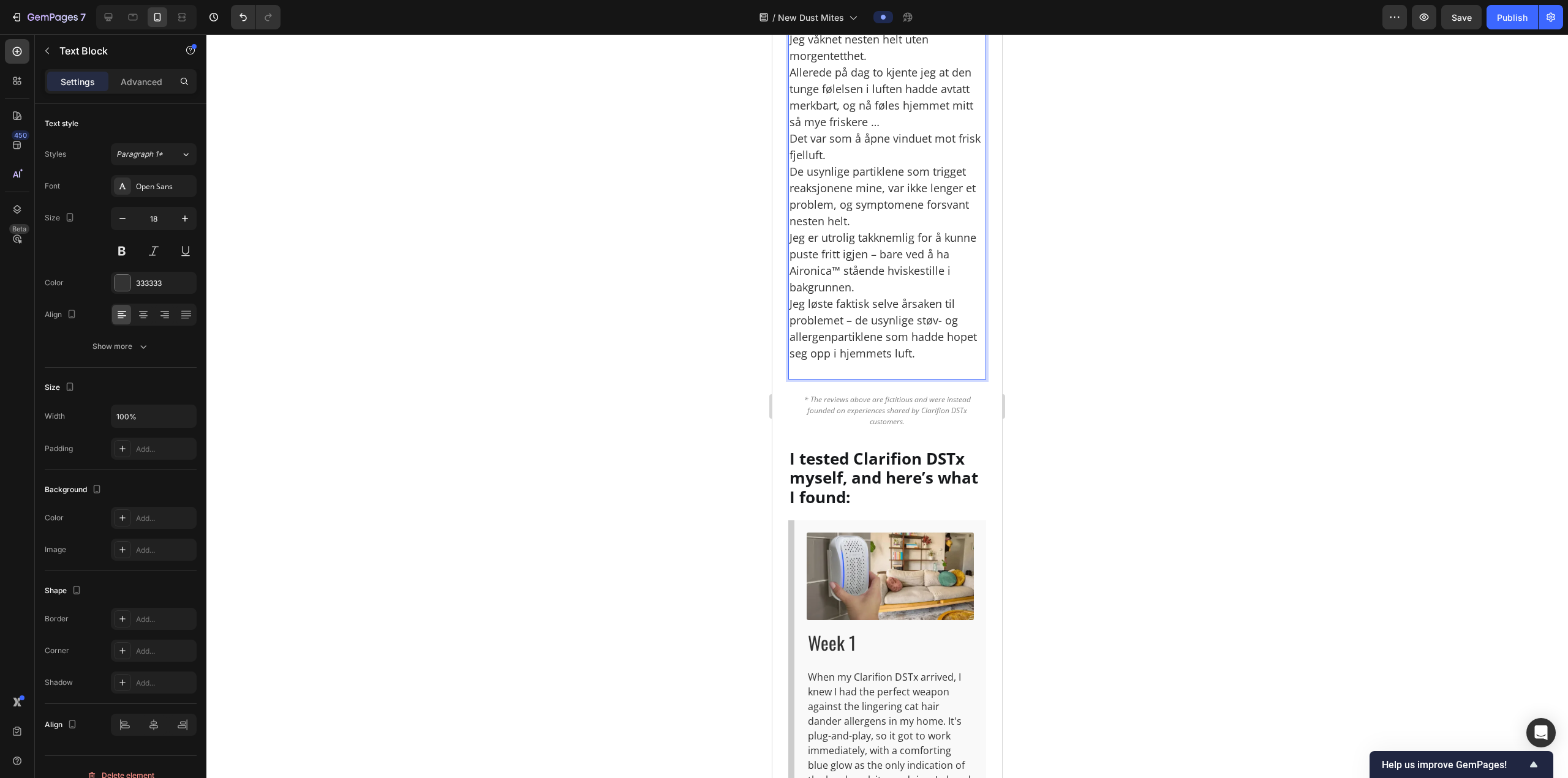
scroll to position [4113, 0]
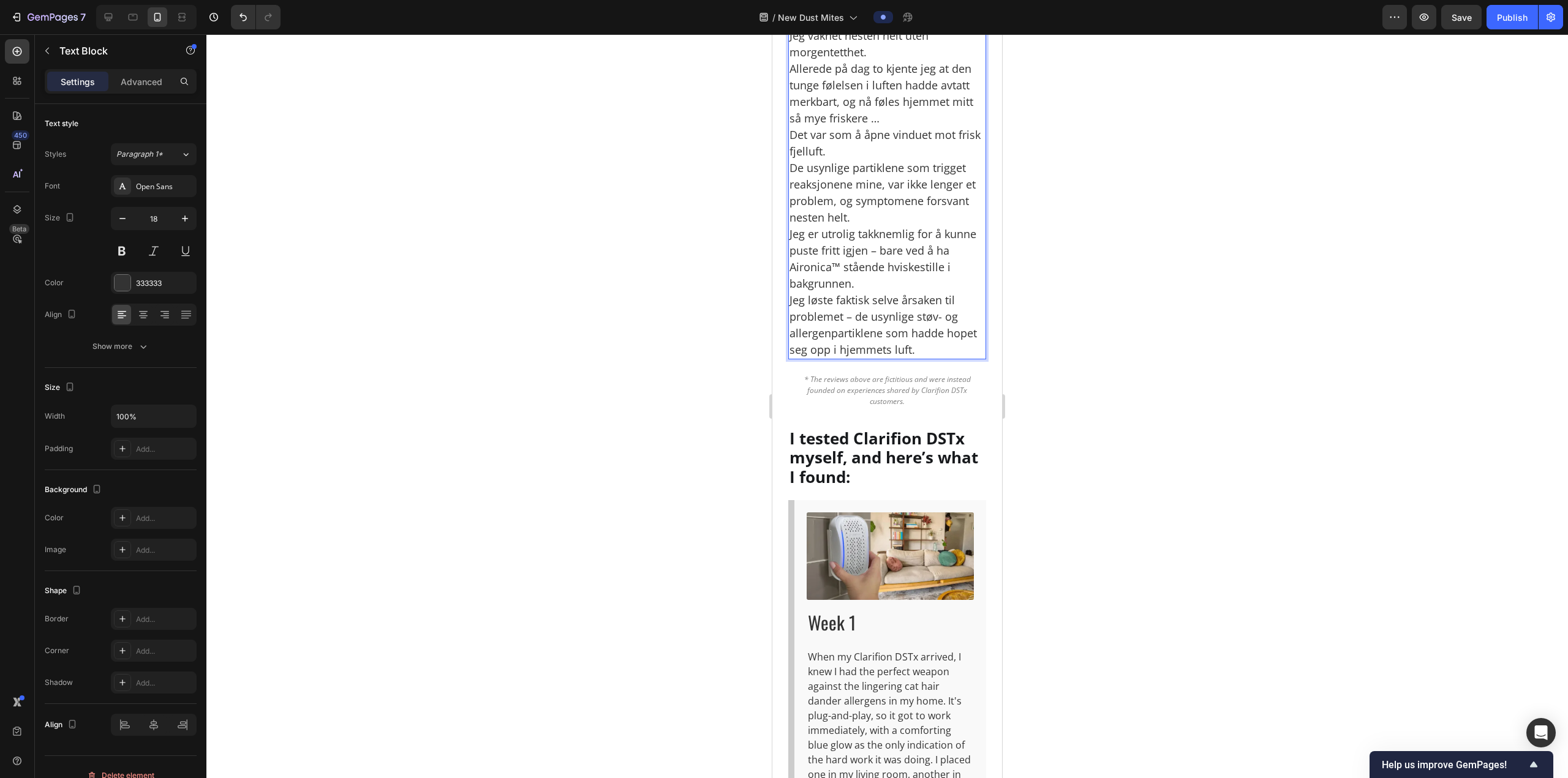
click at [916, 237] on p "Datteren min bestilte en til meg, og jeg plugget den bare inn i stikkontakten p…" at bounding box center [887, 126] width 195 height 462
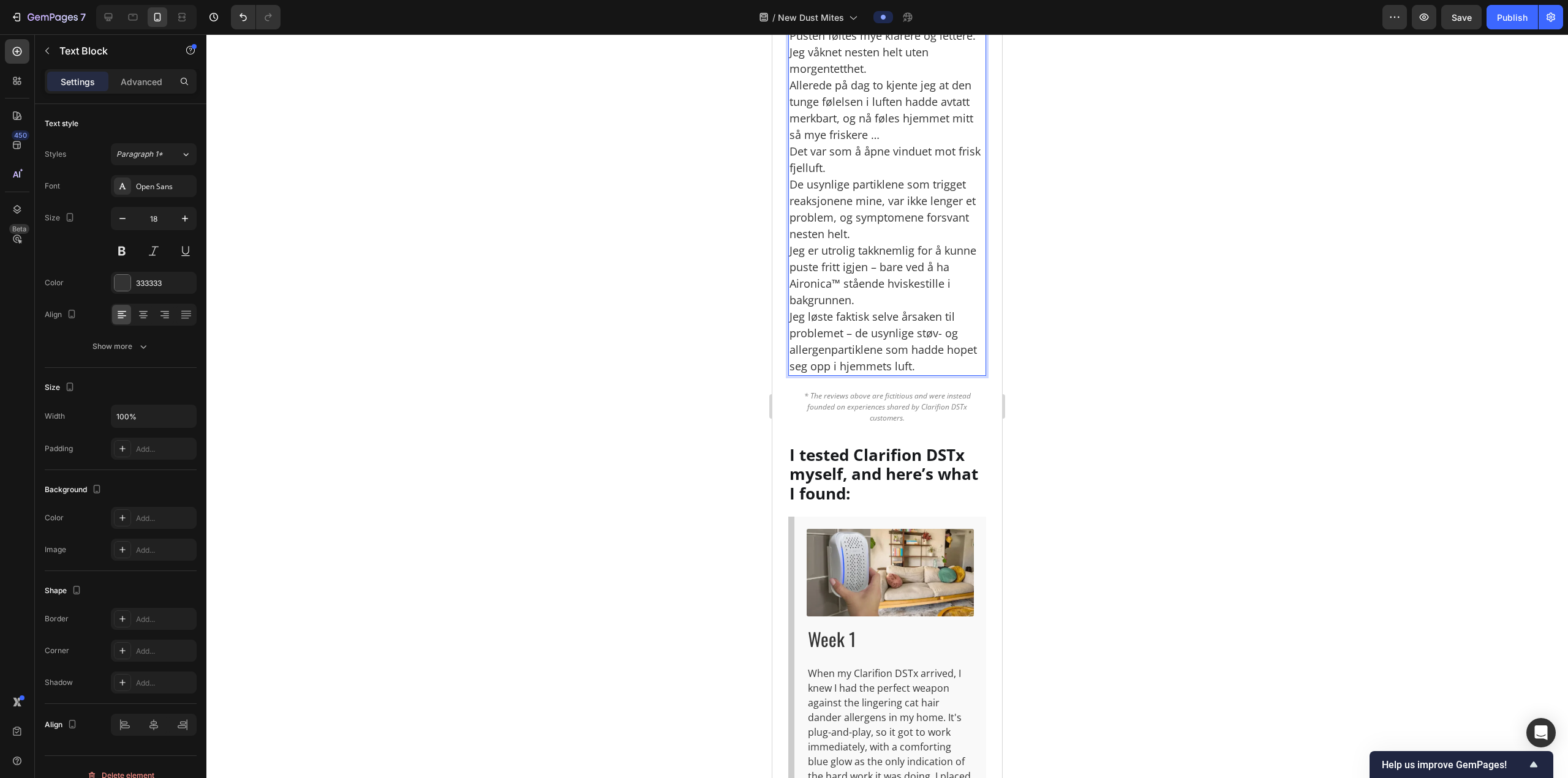
click at [891, 294] on p "⁠⁠⁠⁠⁠⁠⁠ Resultatet? Jeg merket forskjell i løpet av få dager. Pusten føltes mye…" at bounding box center [887, 176] width 195 height 397
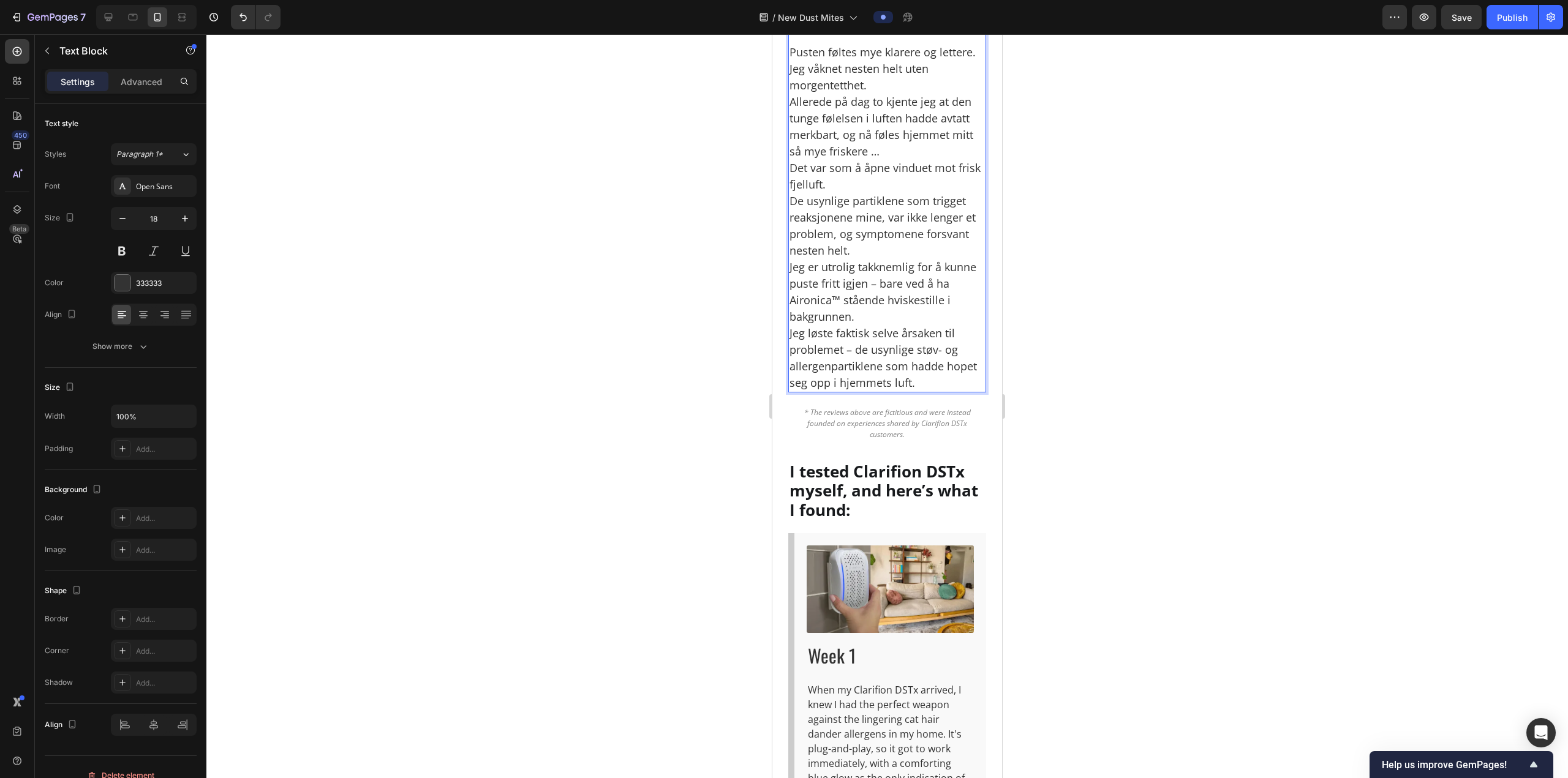
click at [877, 354] on p "⁠⁠⁠⁠⁠⁠⁠ Pusten føltes mye klarere og lettere. Jeg våknet nesten helt uten morge…" at bounding box center [887, 208] width 195 height 363
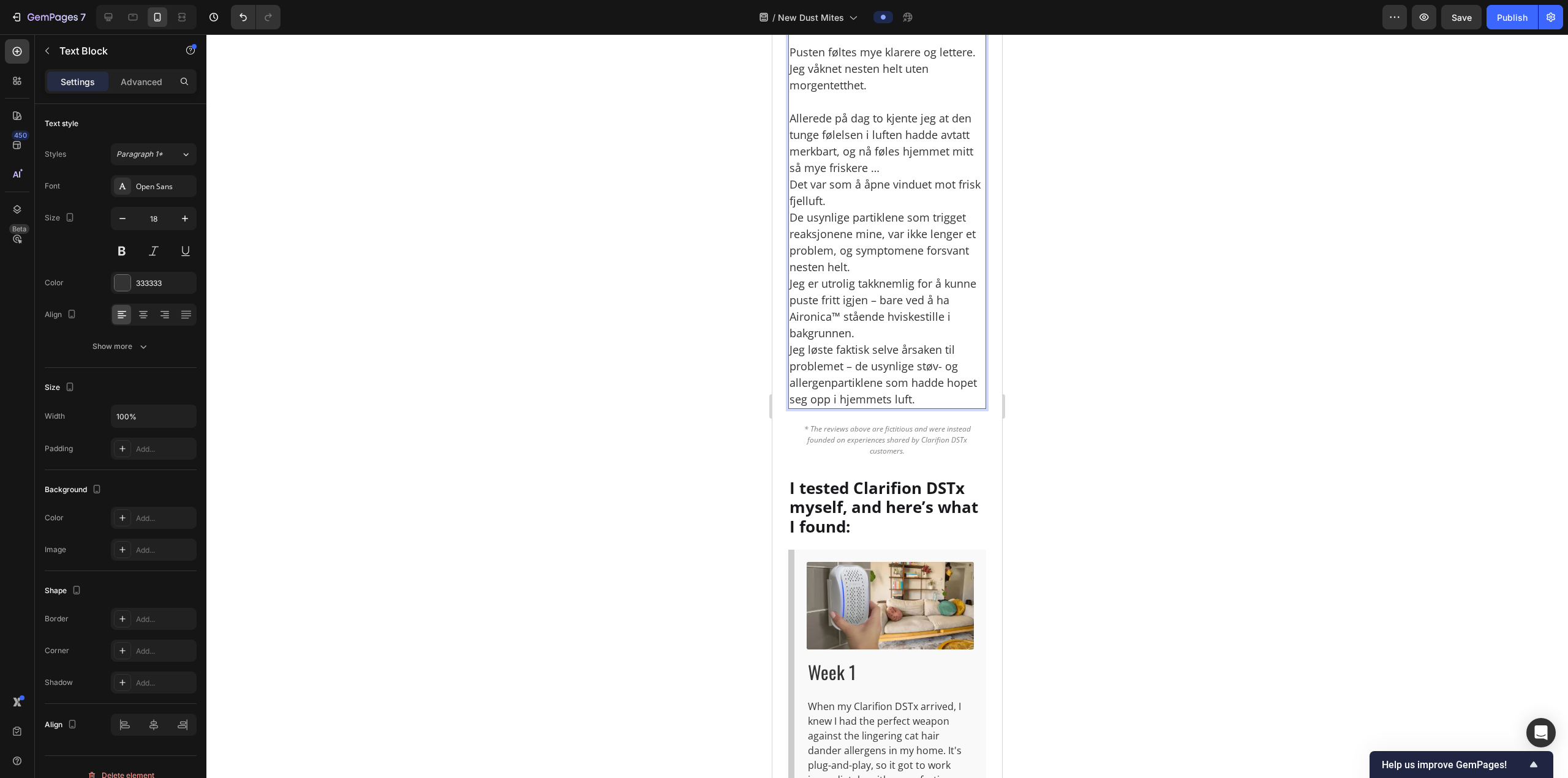
click at [902, 407] on p "⁠⁠⁠⁠⁠⁠⁠ Allerede på dag to kjente jeg at den tunge følelsen i luften hadde avta…" at bounding box center [887, 250] width 195 height 314
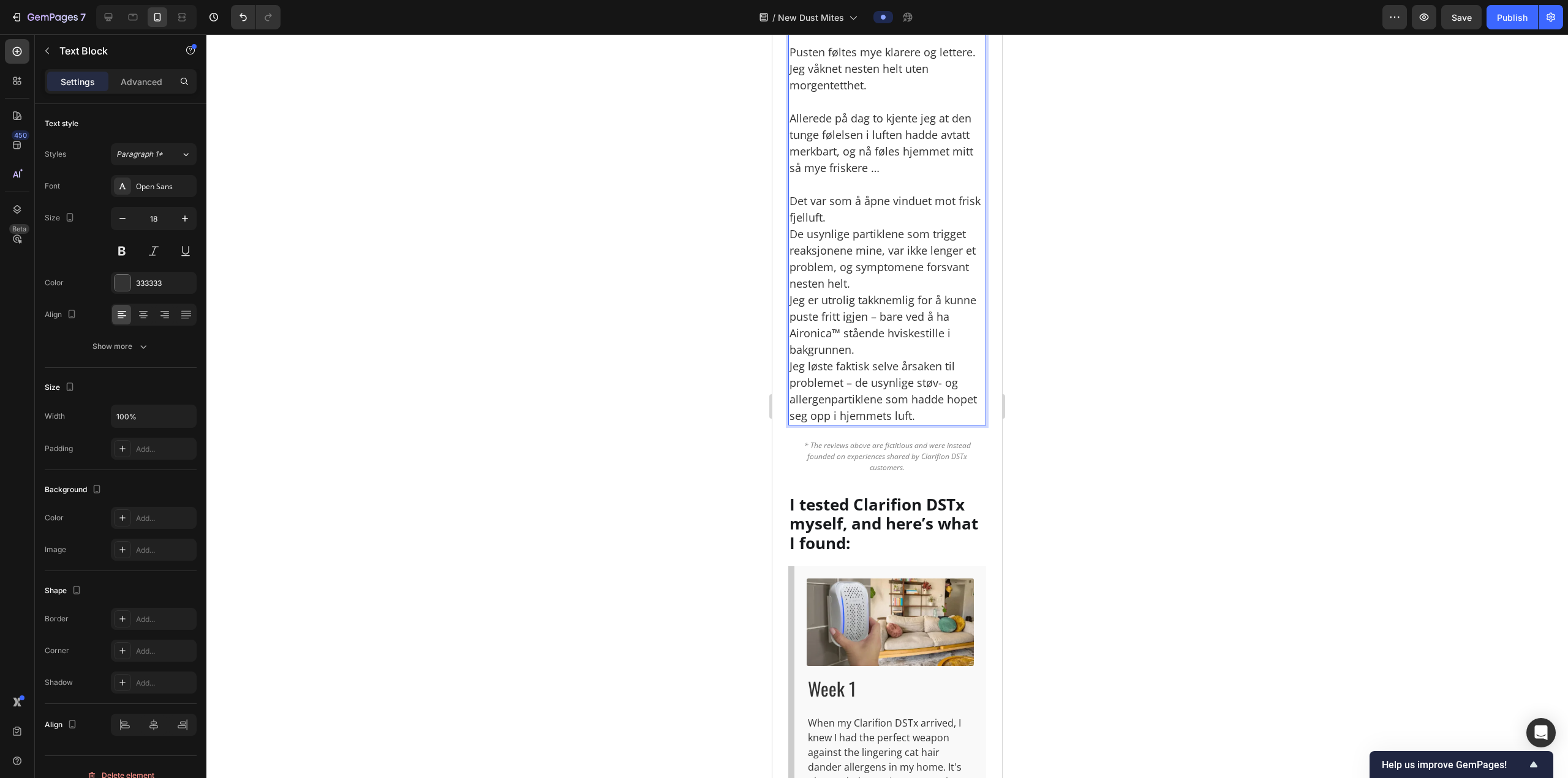
click at [885, 424] on p "⁠⁠⁠⁠⁠⁠⁠ Det var som å åpne vinduet mot frisk fjelluft. De usynlige partiklene s…" at bounding box center [887, 300] width 195 height 248
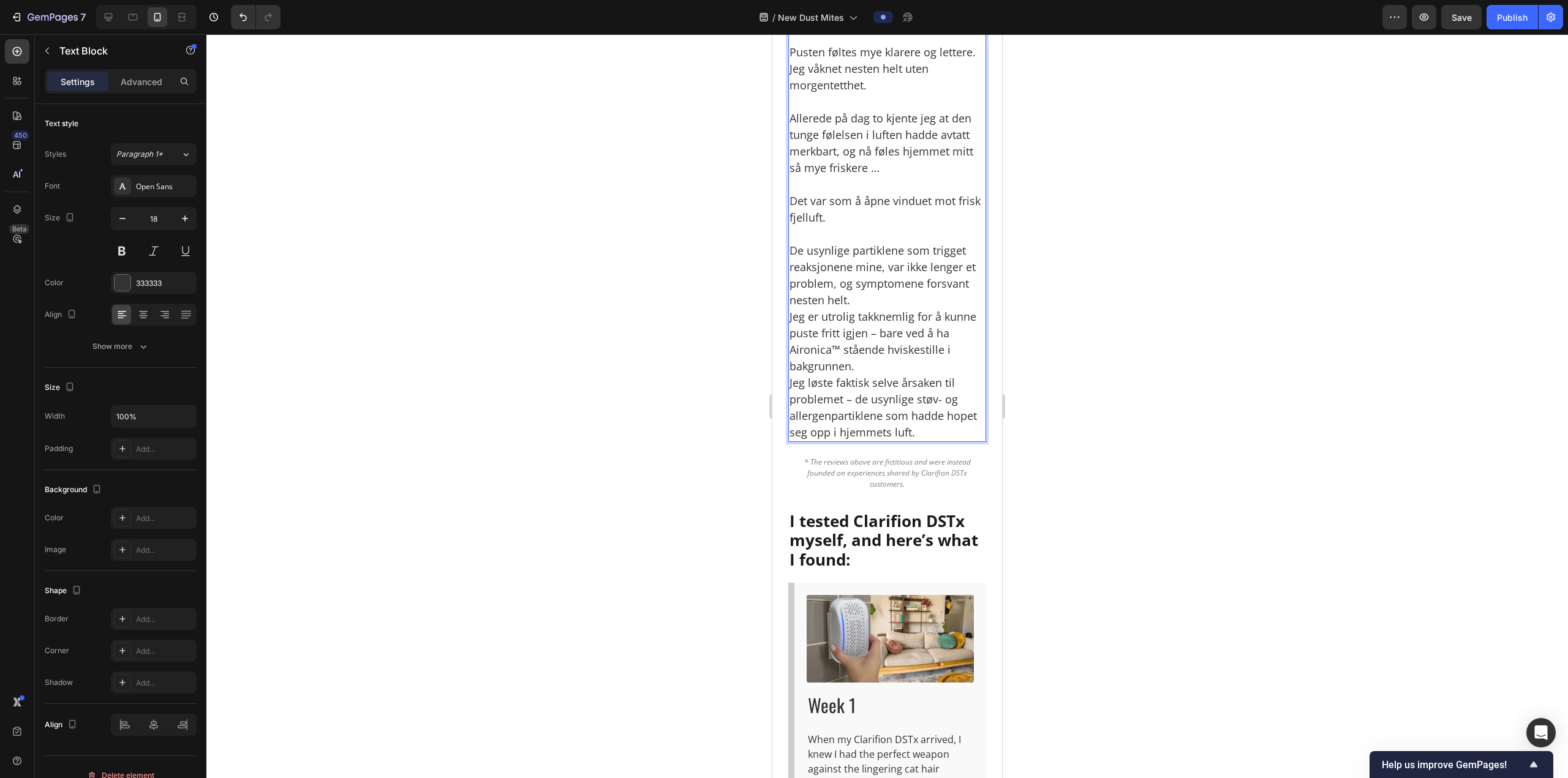
click at [881, 441] on p "⁠⁠⁠⁠⁠⁠⁠ De usynlige partiklene som trigget reaksjonene mine, var ikke lenger et…" at bounding box center [887, 333] width 195 height 215
click at [873, 441] on p "De usynlige partiklene som trigget reaksjonene mine, var ikke lenger et problem…" at bounding box center [887, 333] width 195 height 215
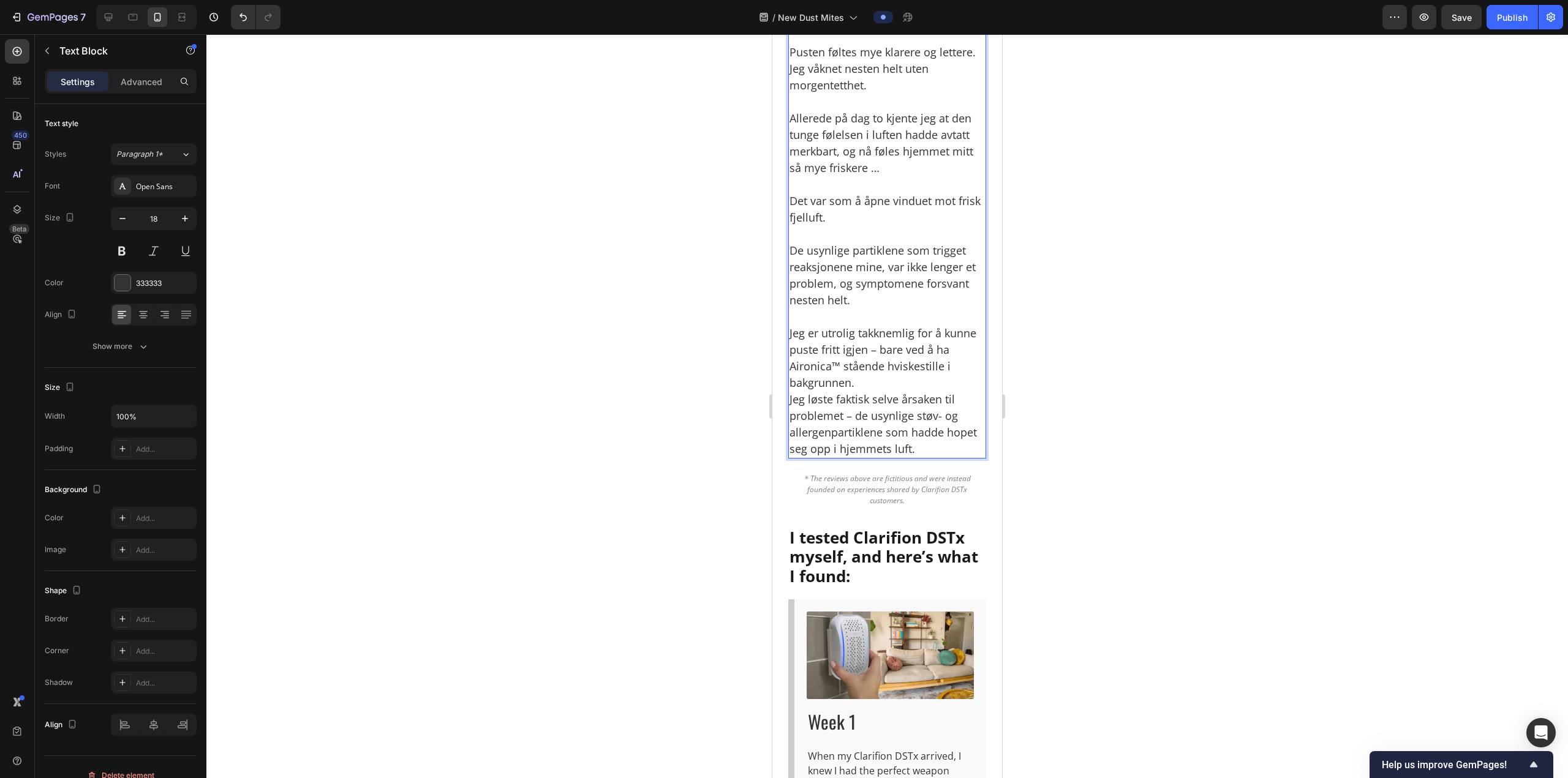
click at [872, 457] on p "⁠⁠⁠⁠⁠⁠⁠ Jeg er utrolig takknemlig for å kunne puste fritt igjen – bare ved å ha…" at bounding box center [887, 383] width 195 height 149
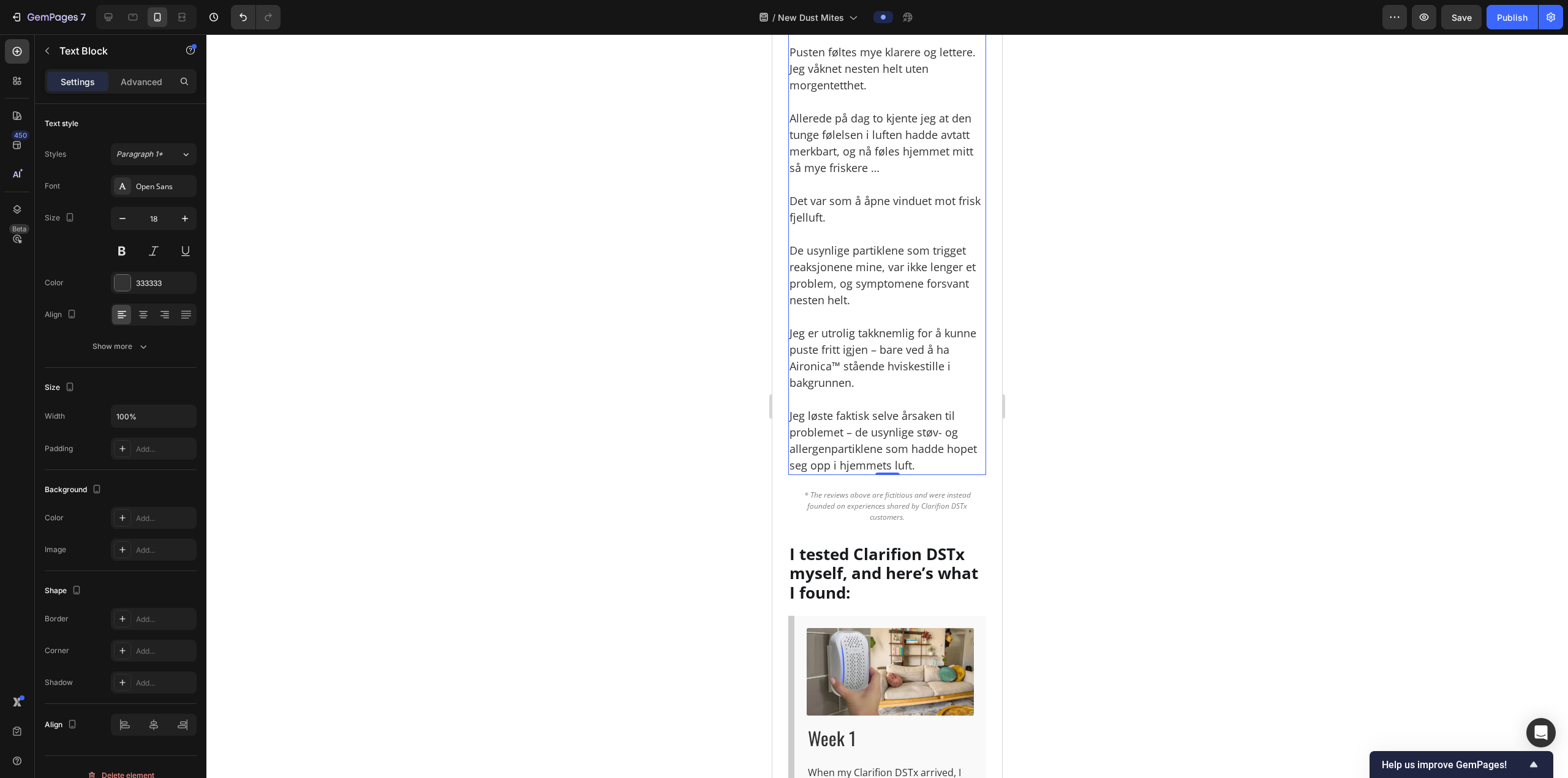
click at [848, 27] on p "Resultatet? Jeg merket forskjell i løpet av få dager." at bounding box center [887, 2] width 195 height 50
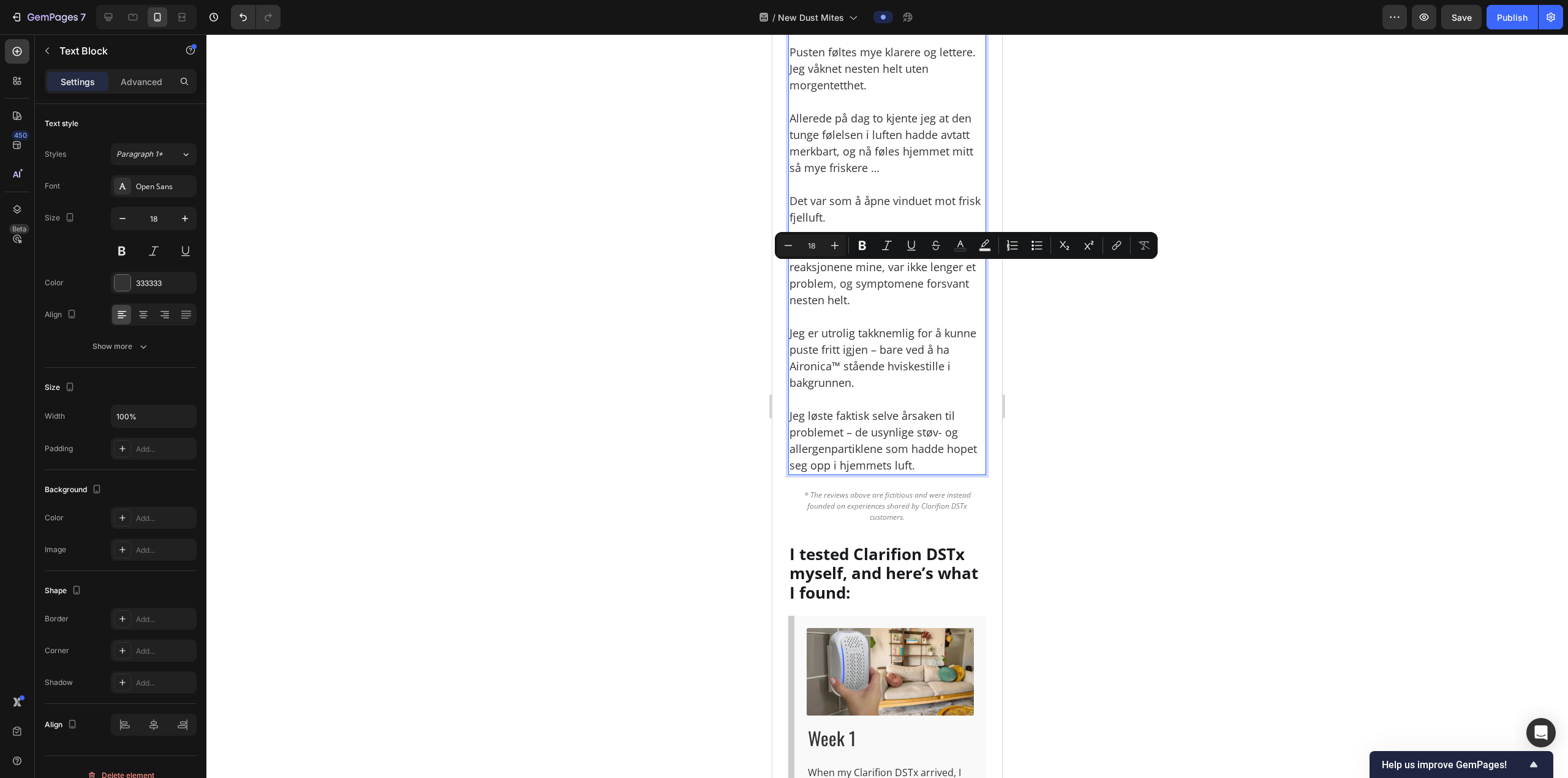
drag, startPoint x: 845, startPoint y: 273, endPoint x: 790, endPoint y: 273, distance: 55.0
click at [790, 27] on p "Resultatet? Jeg merket forskjell i løpet av få dager." at bounding box center [887, 2] width 195 height 50
click at [858, 249] on icon "Editor contextual toolbar" at bounding box center [862, 245] width 12 height 12
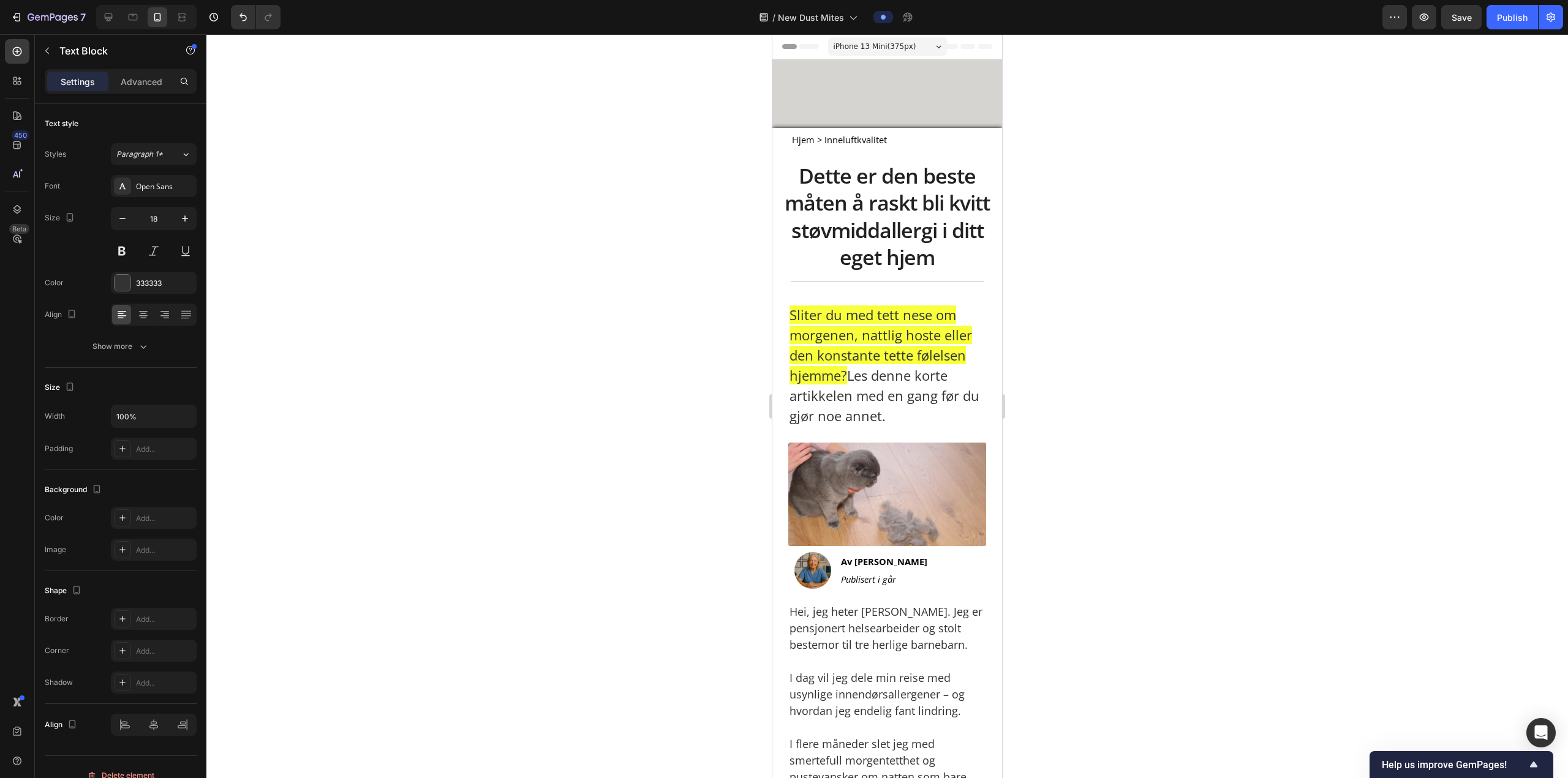
scroll to position [4113, 0]
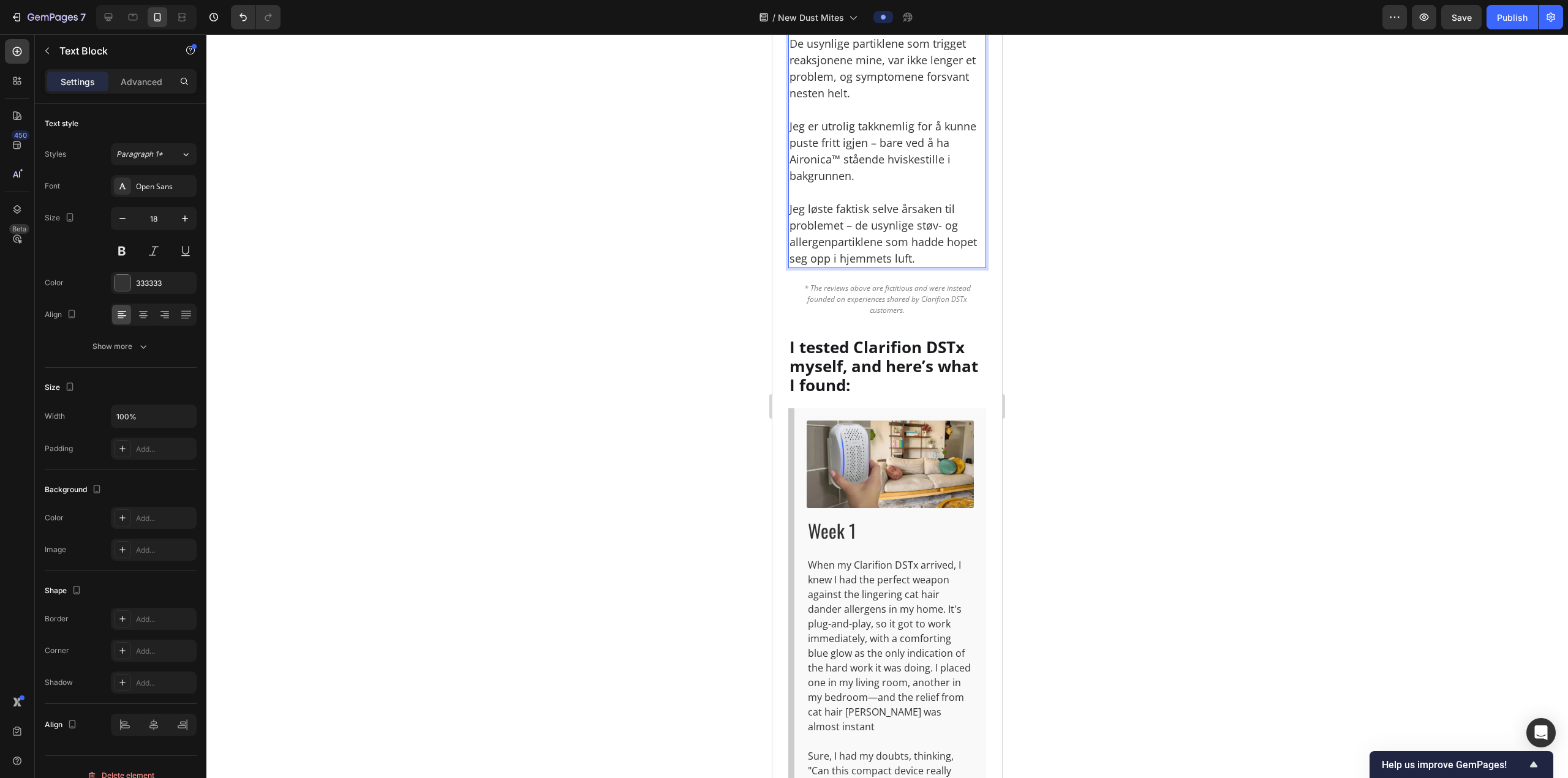
drag, startPoint x: 889, startPoint y: 355, endPoint x: 790, endPoint y: 322, distance: 104.4
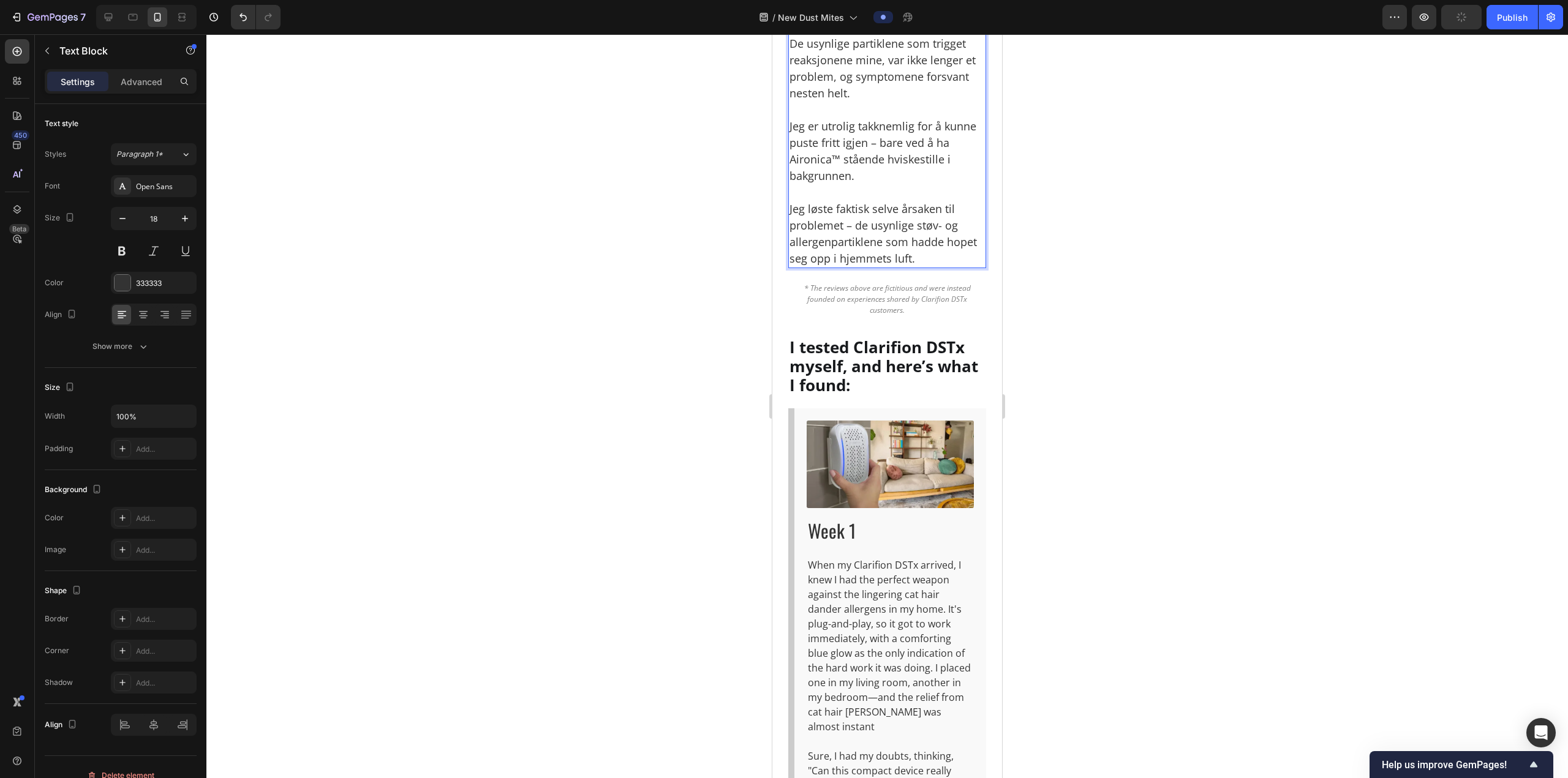
drag, startPoint x: 869, startPoint y: 355, endPoint x: 792, endPoint y: 321, distance: 84.2
click at [1069, 289] on div at bounding box center [886, 406] width 1361 height 744
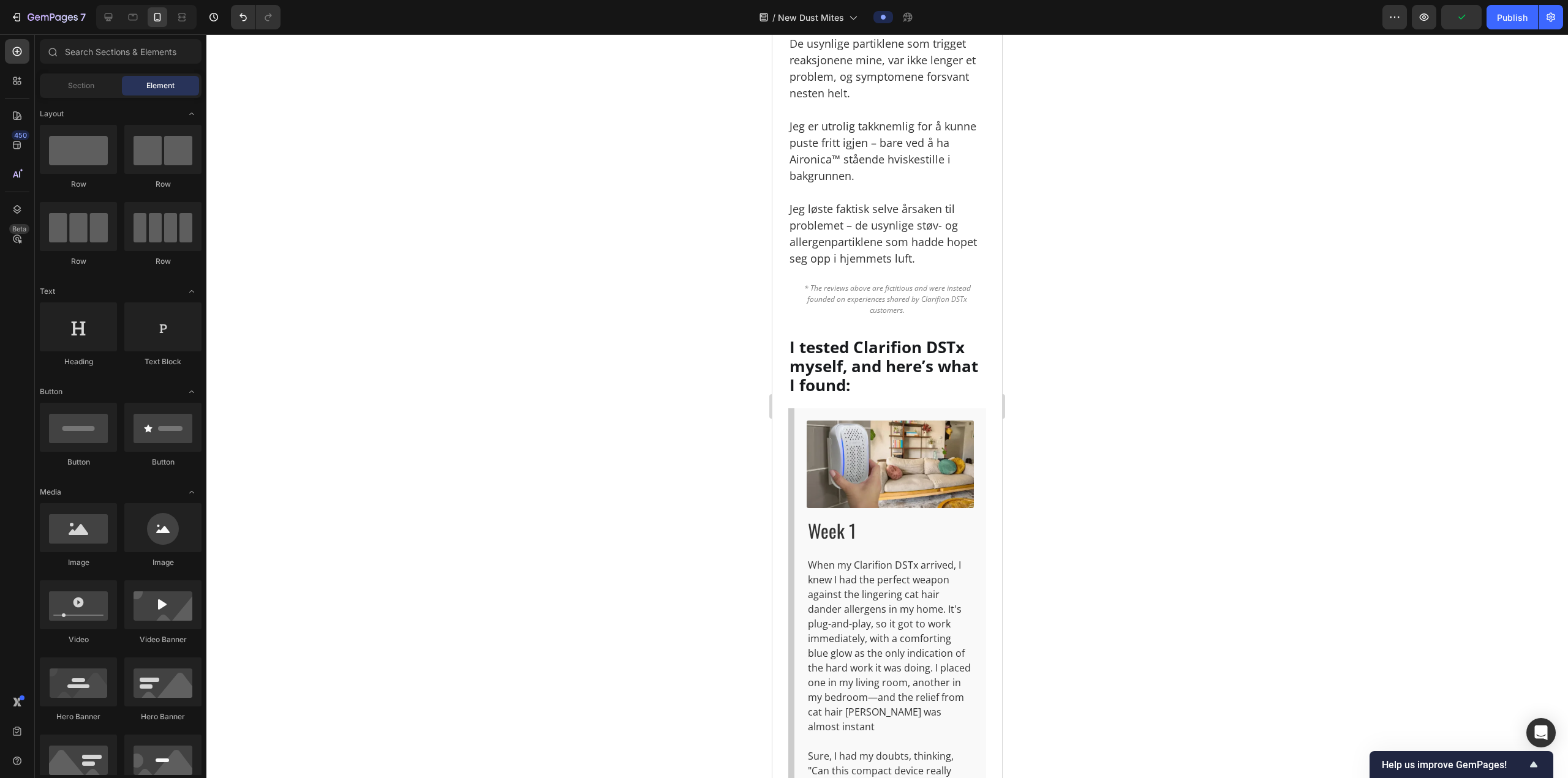
click at [1069, 289] on div at bounding box center [886, 406] width 1361 height 744
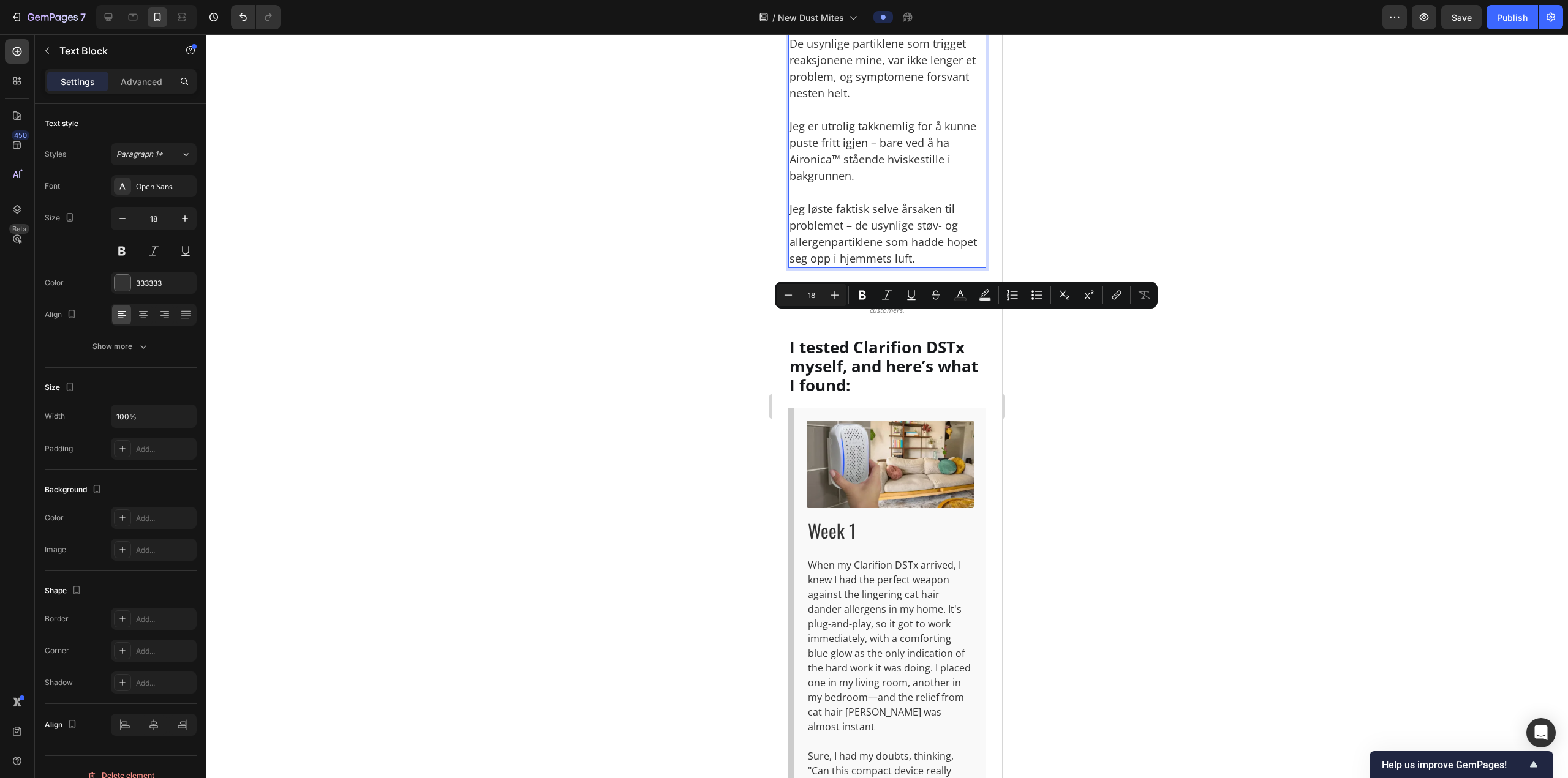
drag, startPoint x: 877, startPoint y: 354, endPoint x: 789, endPoint y: 325, distance: 92.7
click at [866, 296] on icon "Editor contextual toolbar" at bounding box center [862, 295] width 7 height 9
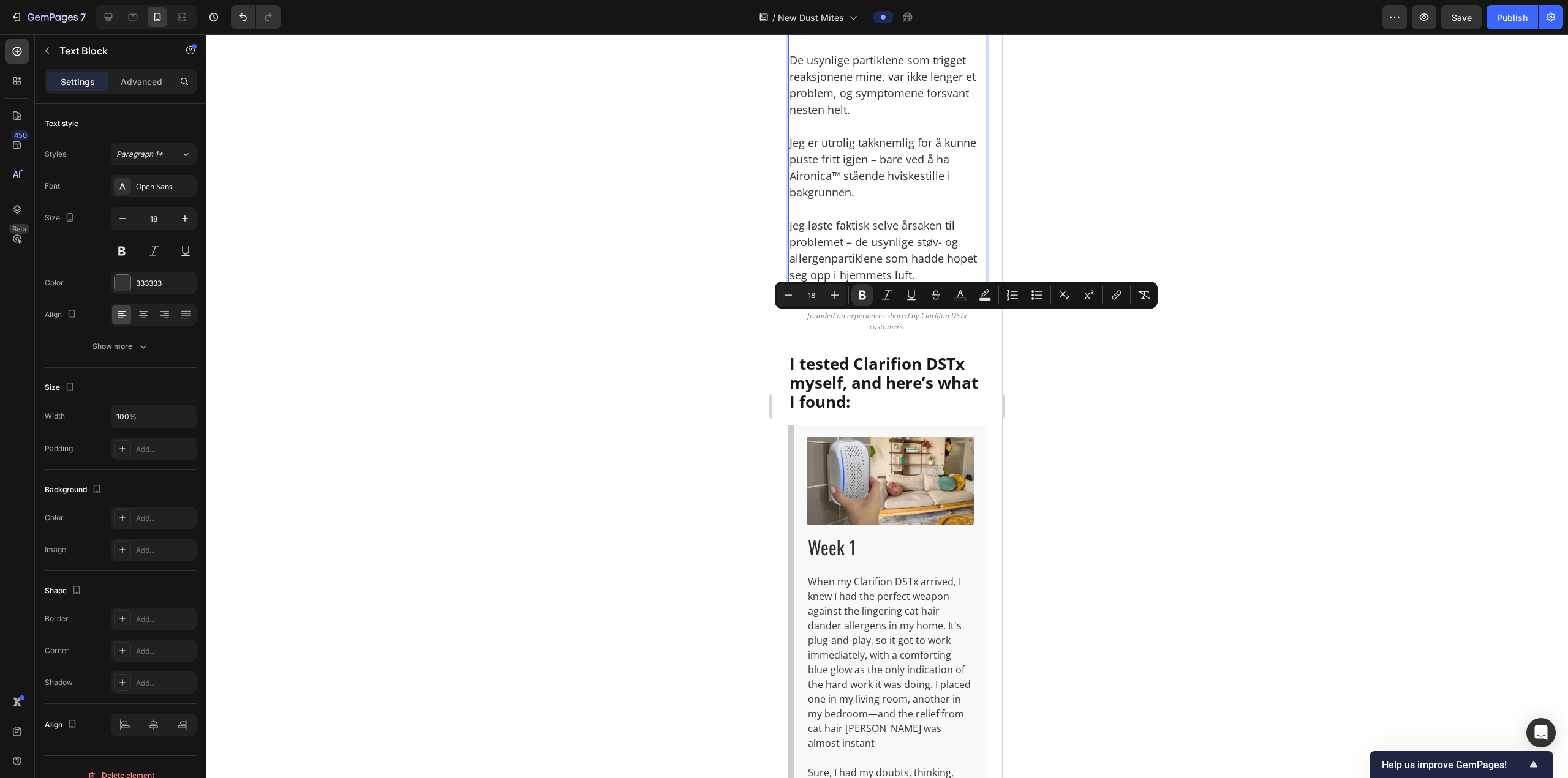
click at [1048, 363] on div at bounding box center [886, 406] width 1361 height 744
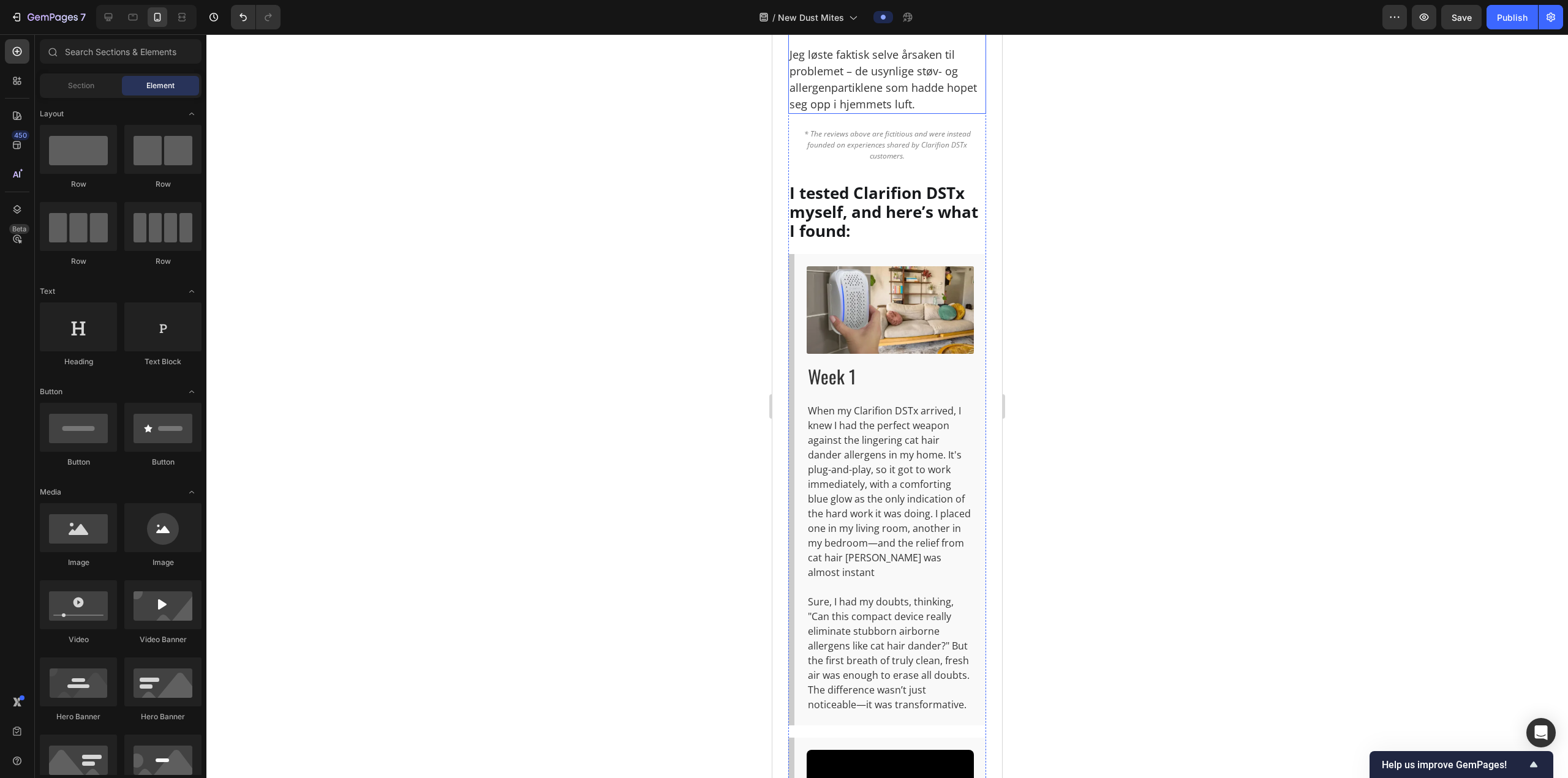
scroll to position [4297, 0]
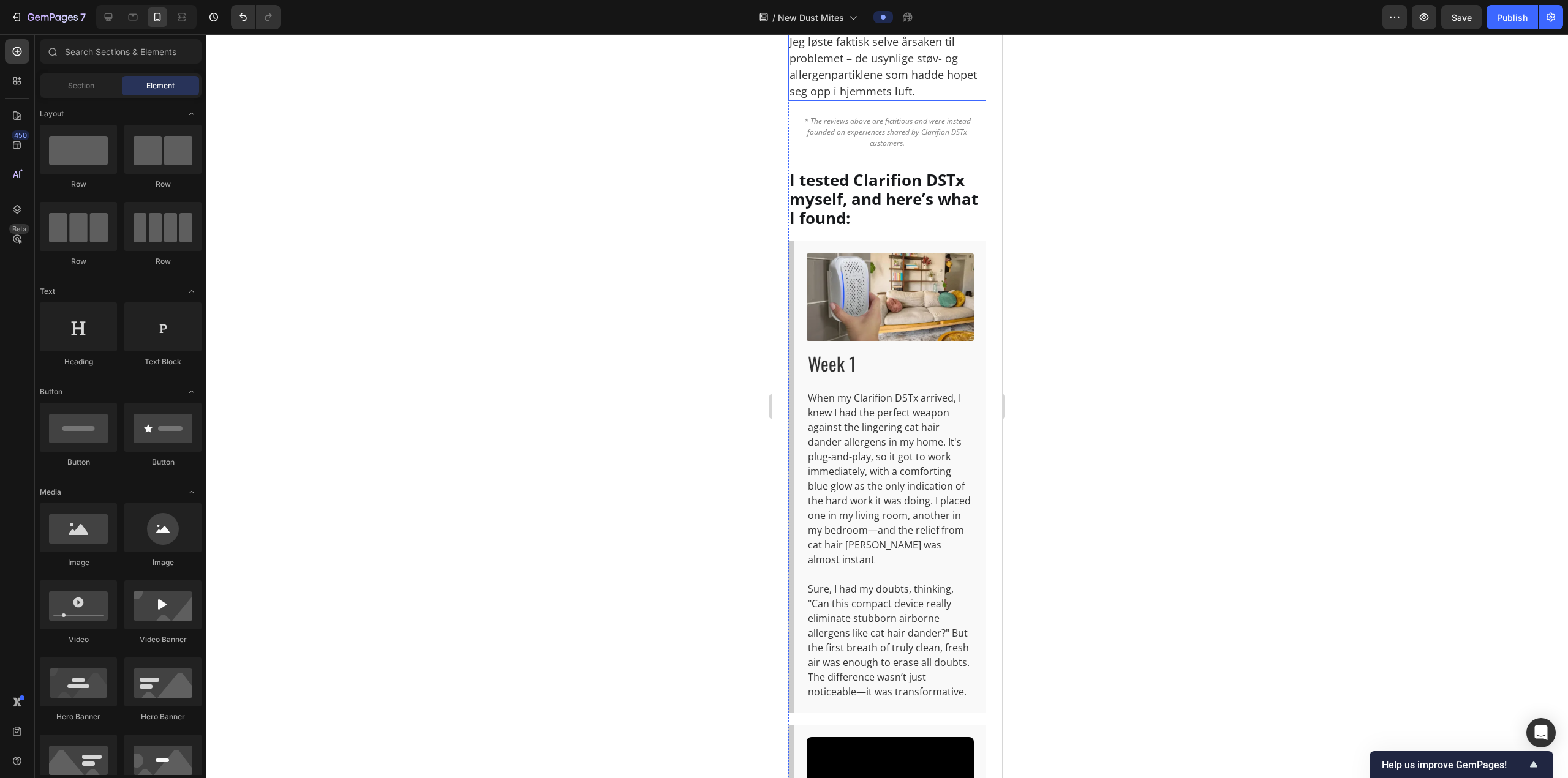
click at [870, 100] on p "Jeg løste faktisk selve årsaken til problemet – de usynlige støv- og allergenpa…" at bounding box center [887, 58] width 195 height 82
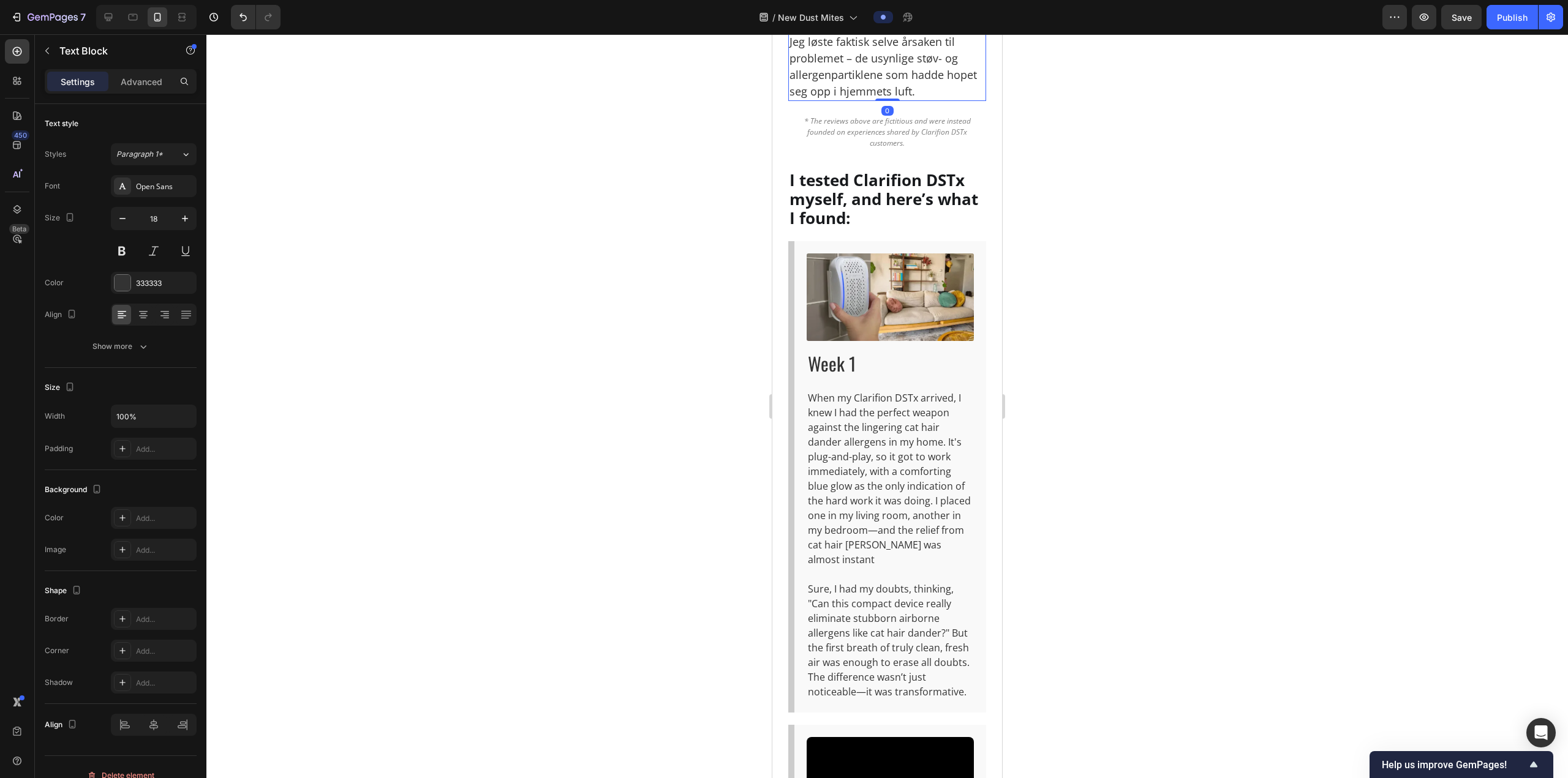
click at [870, 100] on p "Jeg løste faktisk selve årsaken til problemet – de usynlige støv- og allergenpa…" at bounding box center [887, 58] width 195 height 82
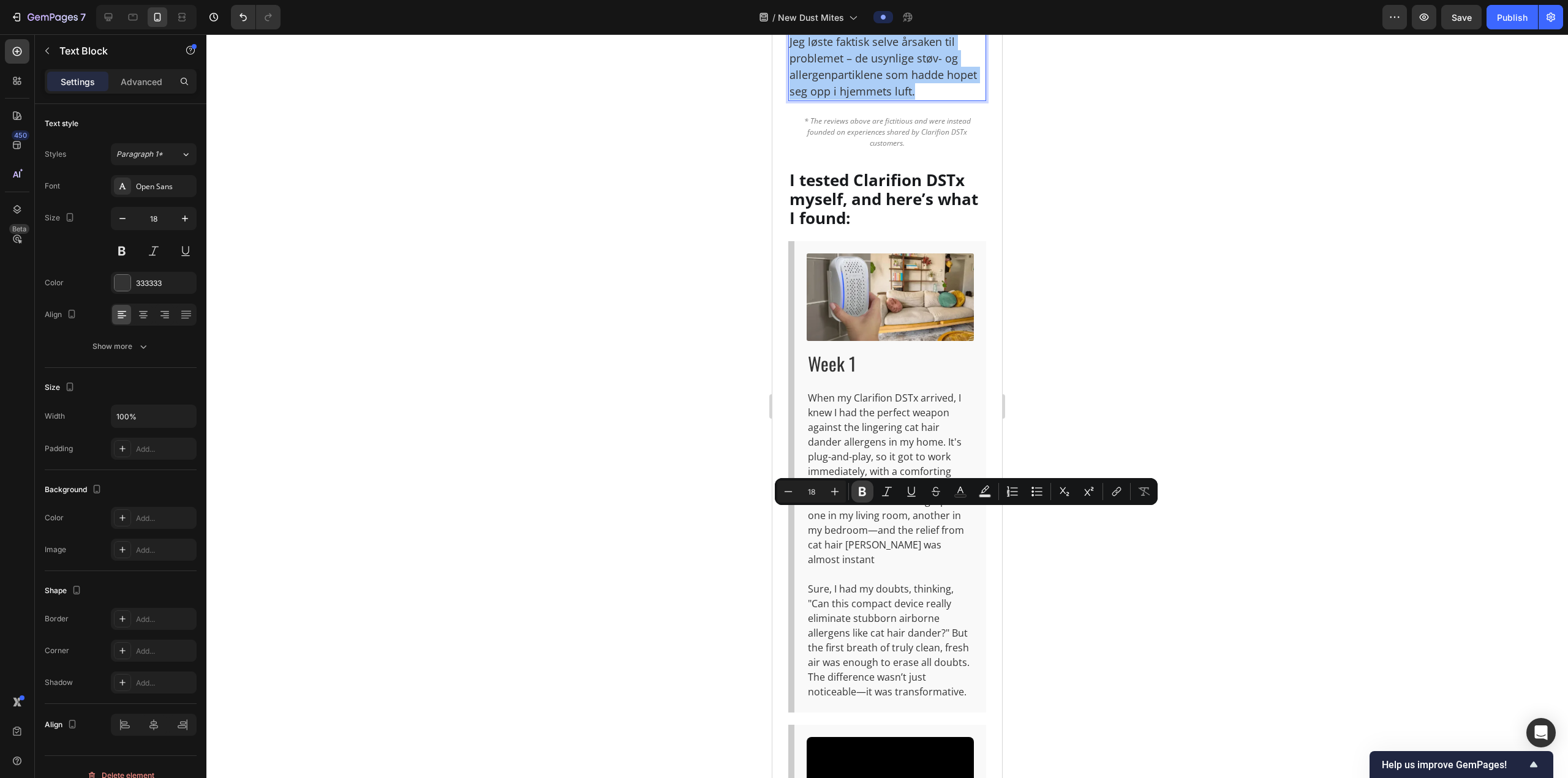
click at [857, 495] on icon "Editor contextual toolbar" at bounding box center [862, 491] width 12 height 12
click at [1128, 562] on div at bounding box center [886, 406] width 1361 height 744
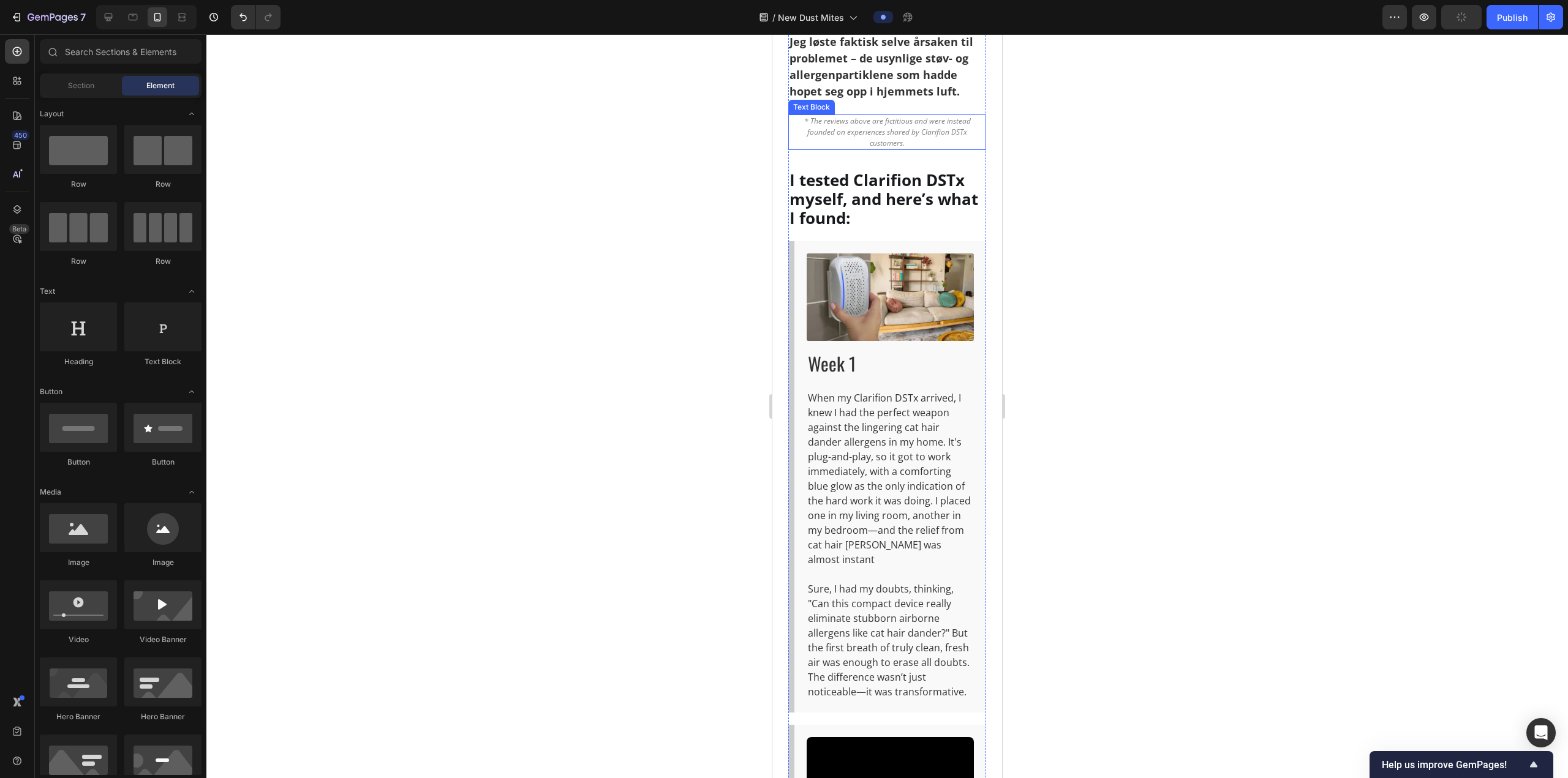
click at [927, 149] on p "* The reviews above are fictitious and were instead founded on experiences shar…" at bounding box center [887, 132] width 195 height 33
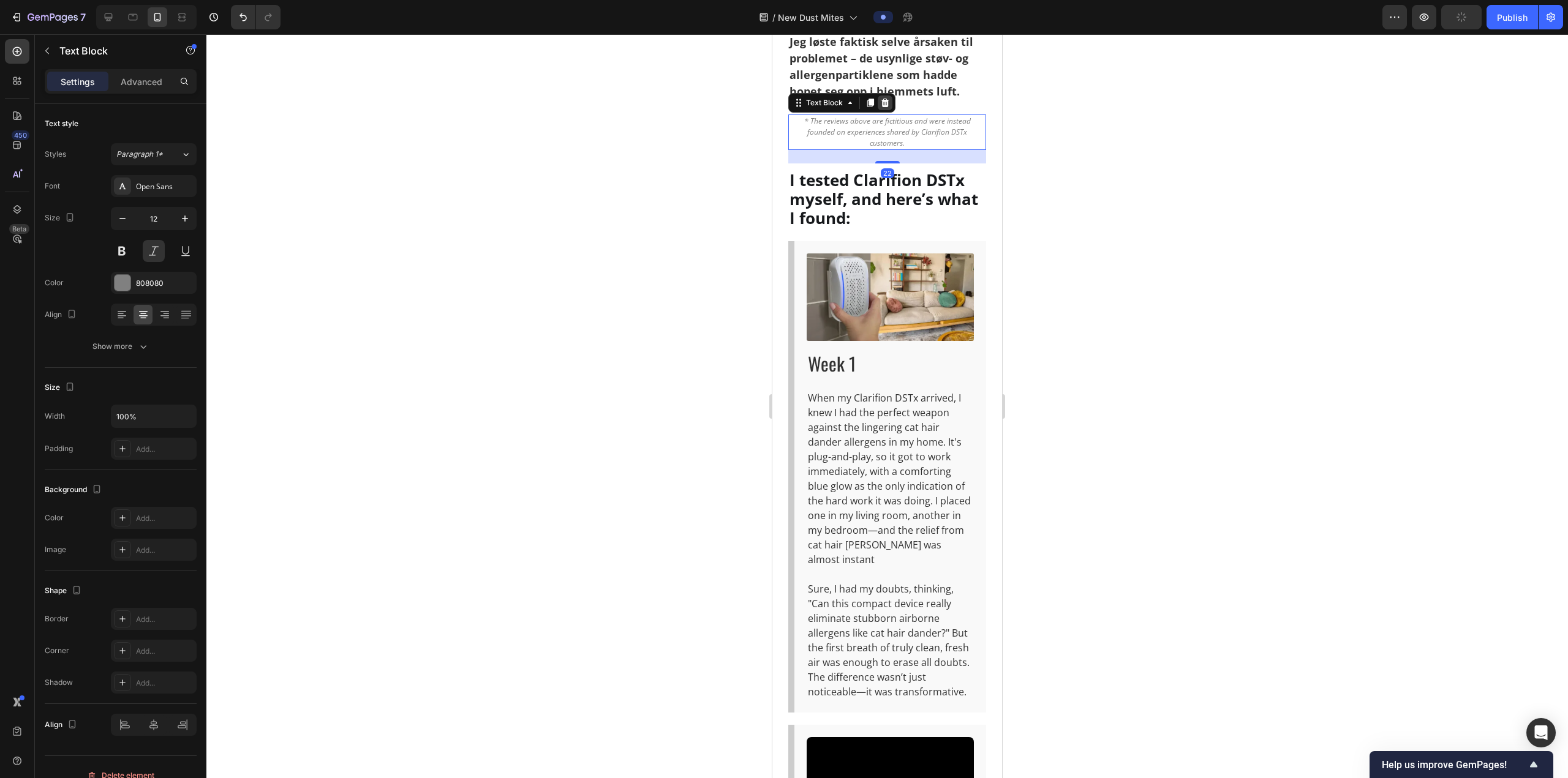
click at [883, 107] on icon at bounding box center [885, 102] width 8 height 9
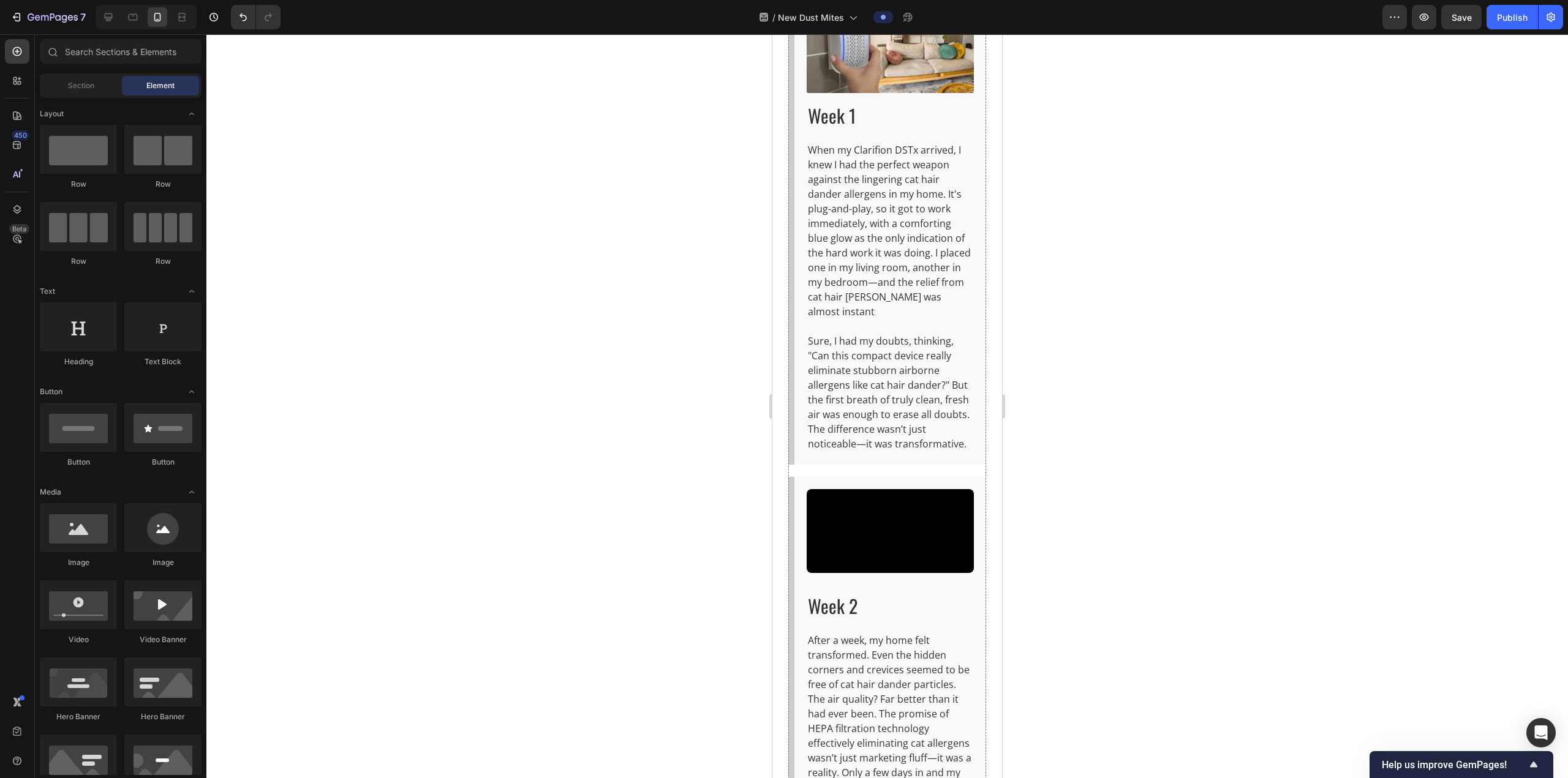
scroll to position [4542, 0]
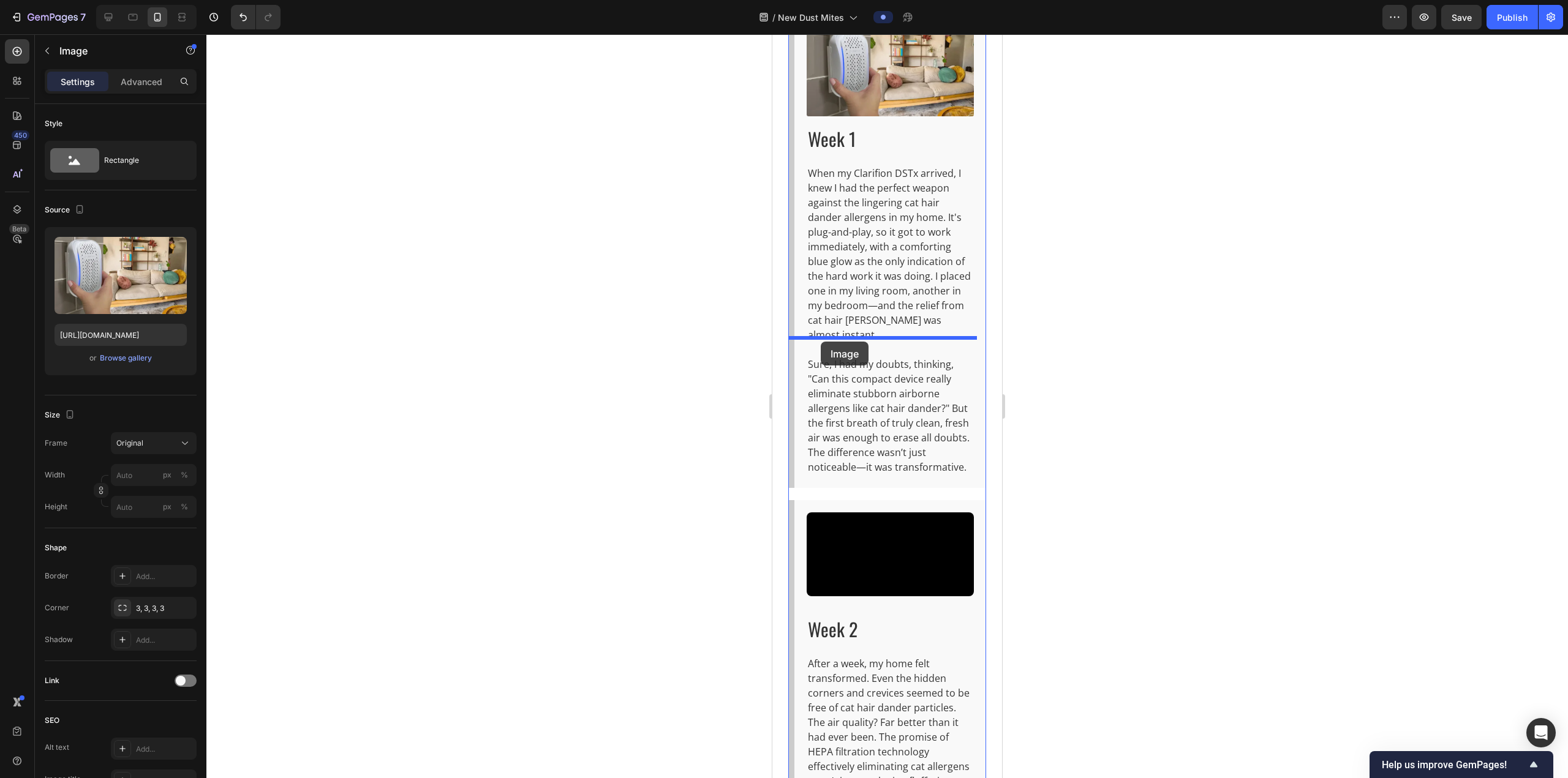
drag, startPoint x: 880, startPoint y: 447, endPoint x: 821, endPoint y: 342, distance: 120.4
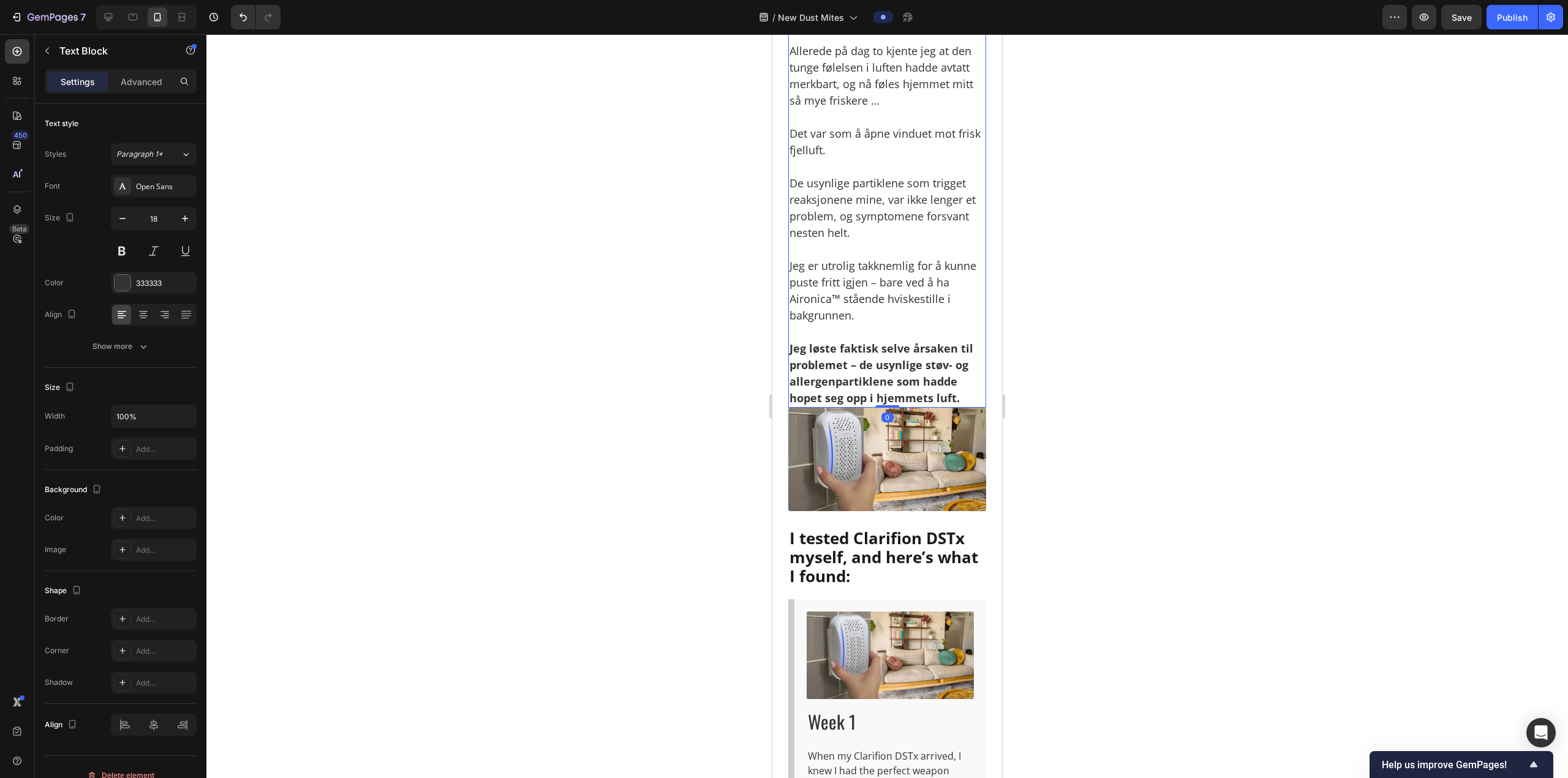
scroll to position [3868, 0]
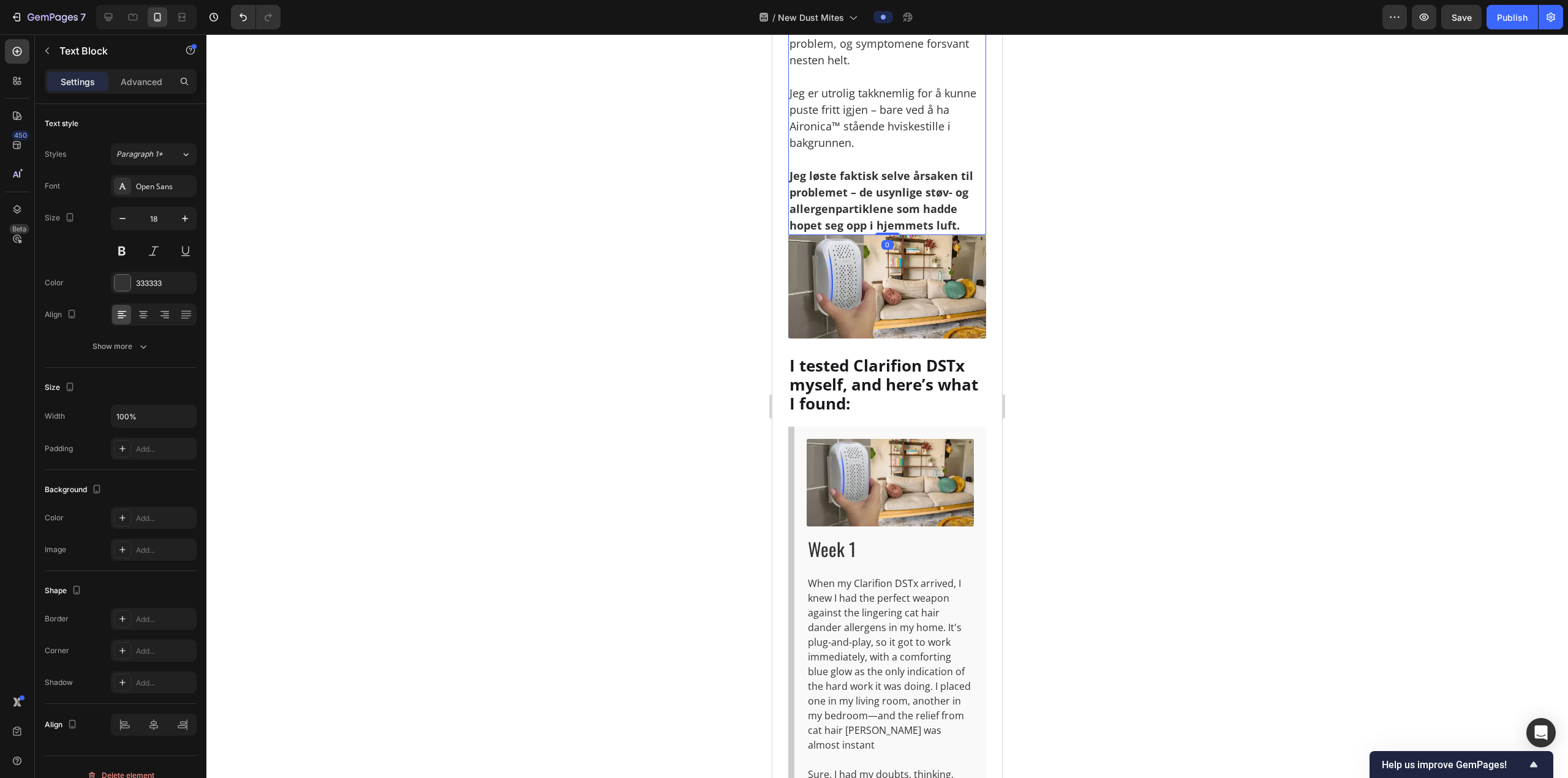
scroll to position [4809, 0]
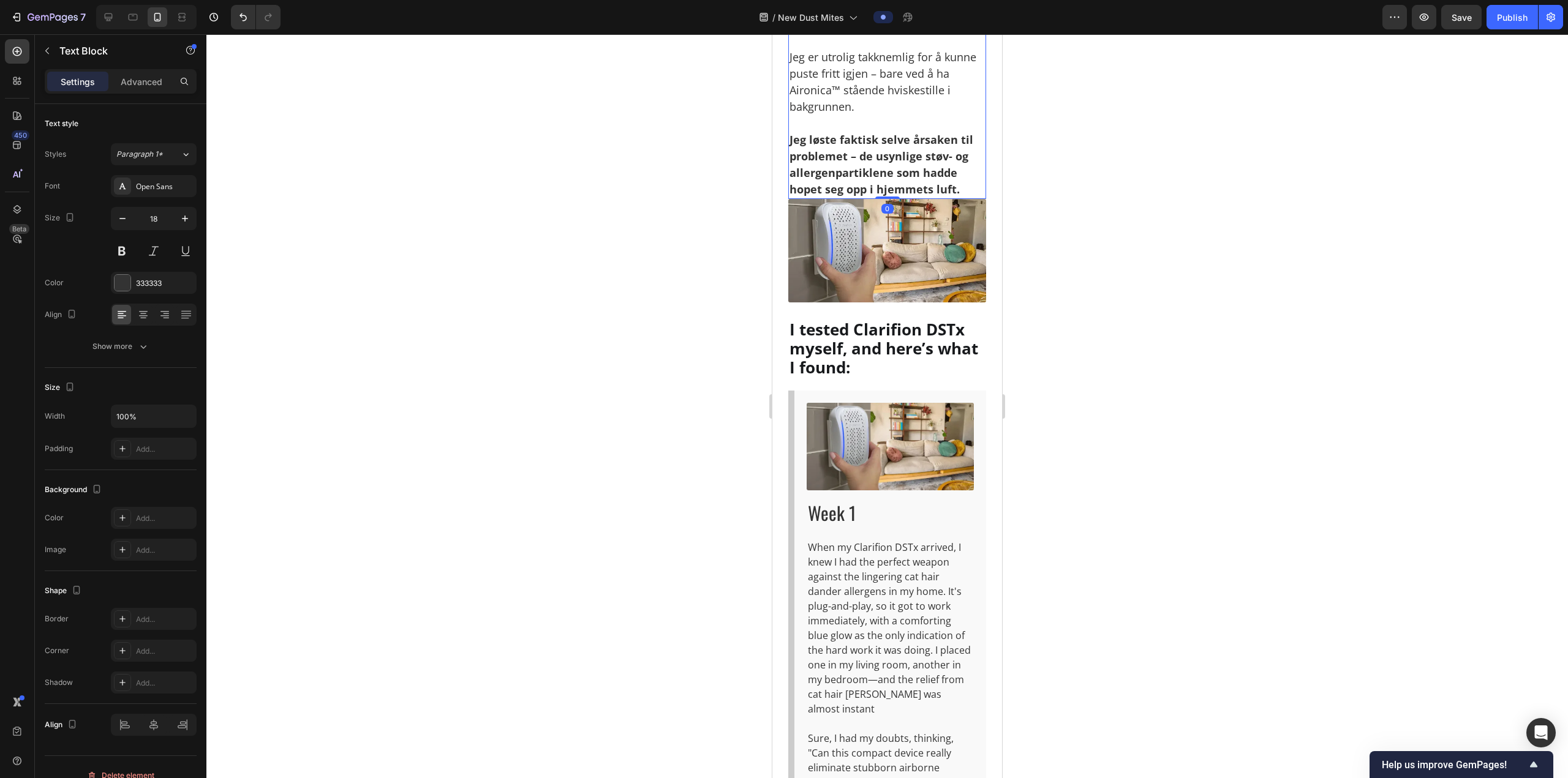
click at [854, 115] on p "Jeg er utrolig takknemlig for å kunne puste fritt igjen – bare ved å ha Aironic…" at bounding box center [887, 73] width 195 height 82
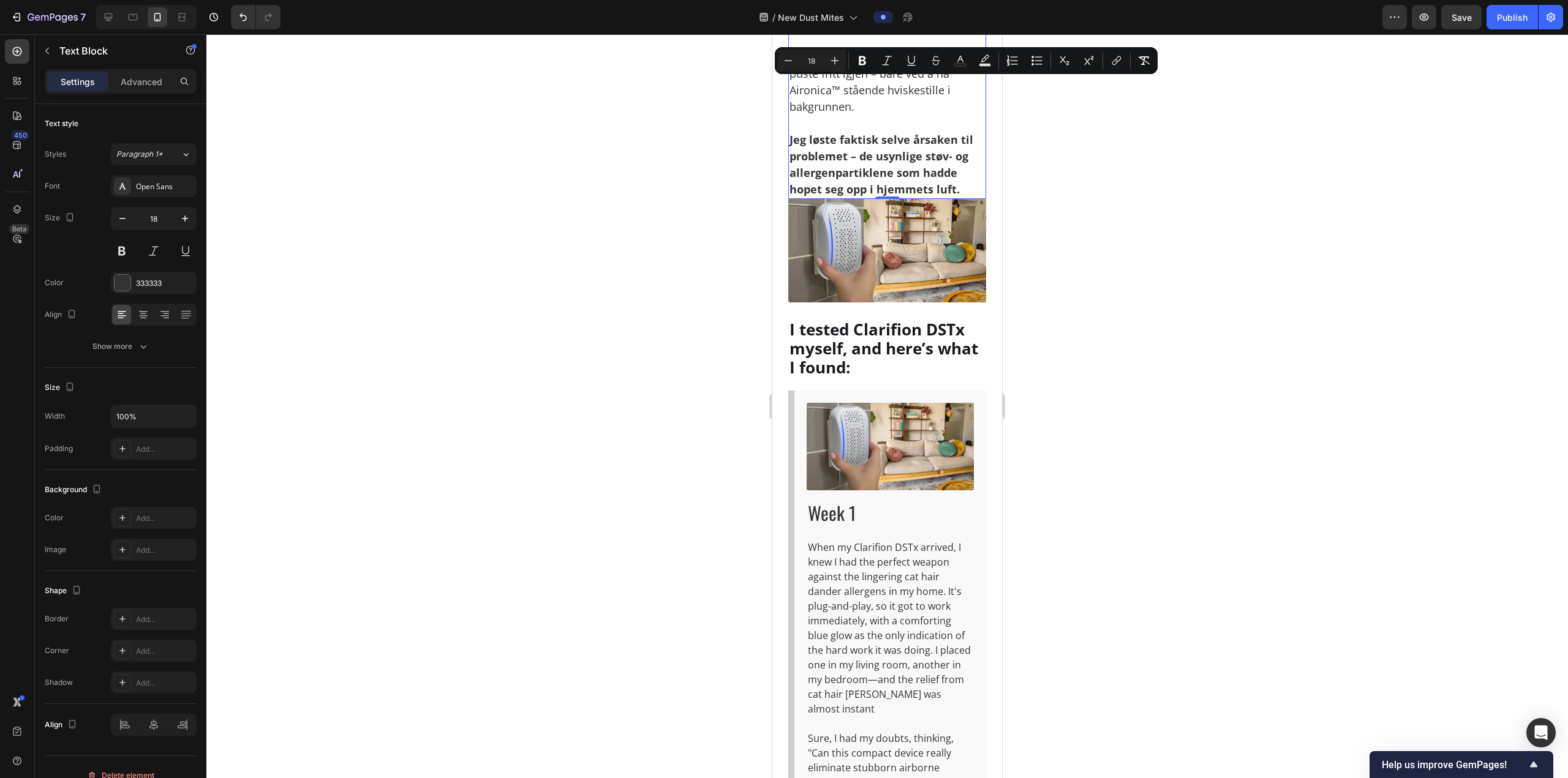
drag, startPoint x: 893, startPoint y: 504, endPoint x: 790, endPoint y: 90, distance: 426.6
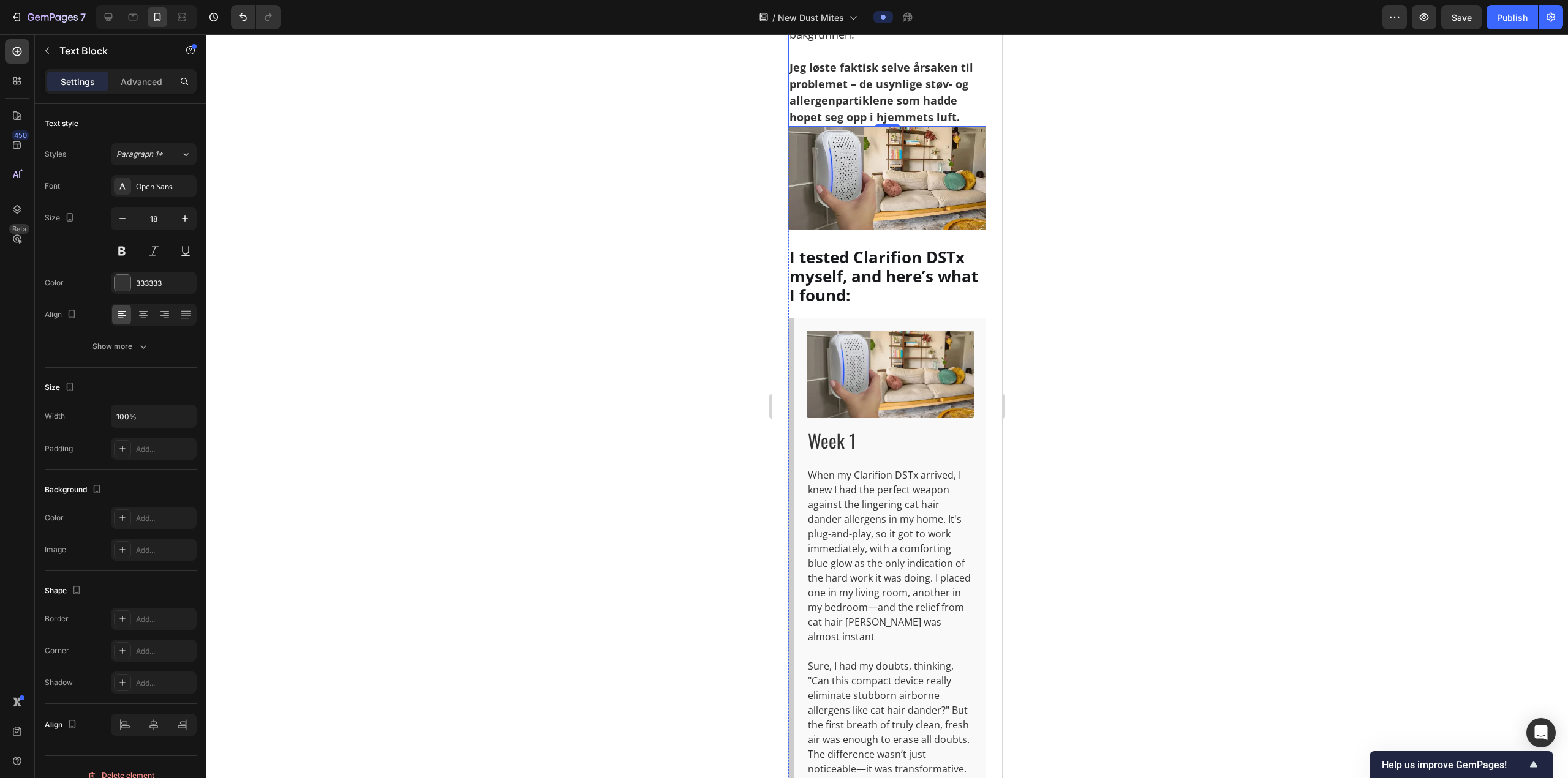
scroll to position [4381, 0]
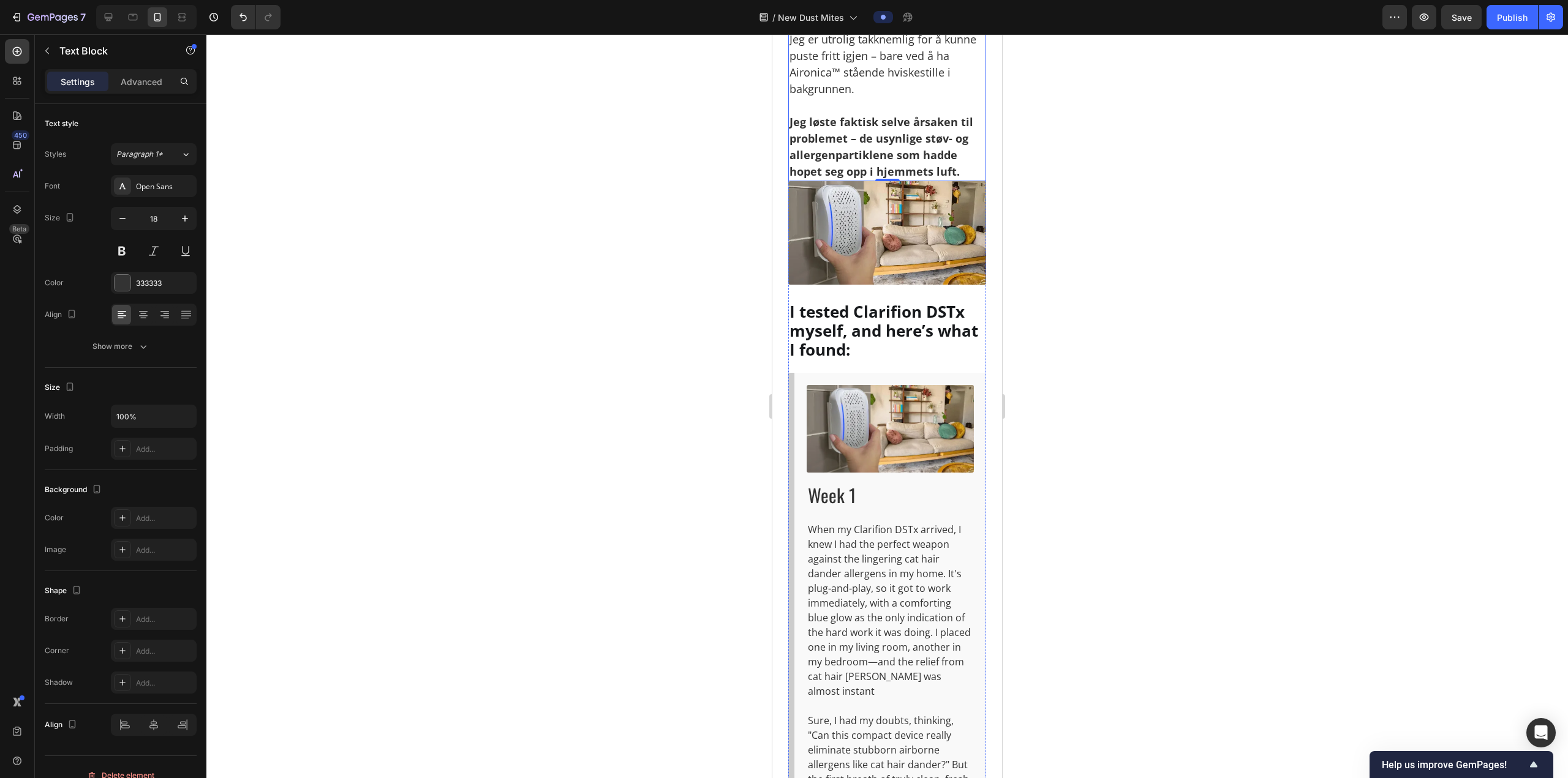
drag, startPoint x: 790, startPoint y: 358, endPoint x: 964, endPoint y: 491, distance: 219.0
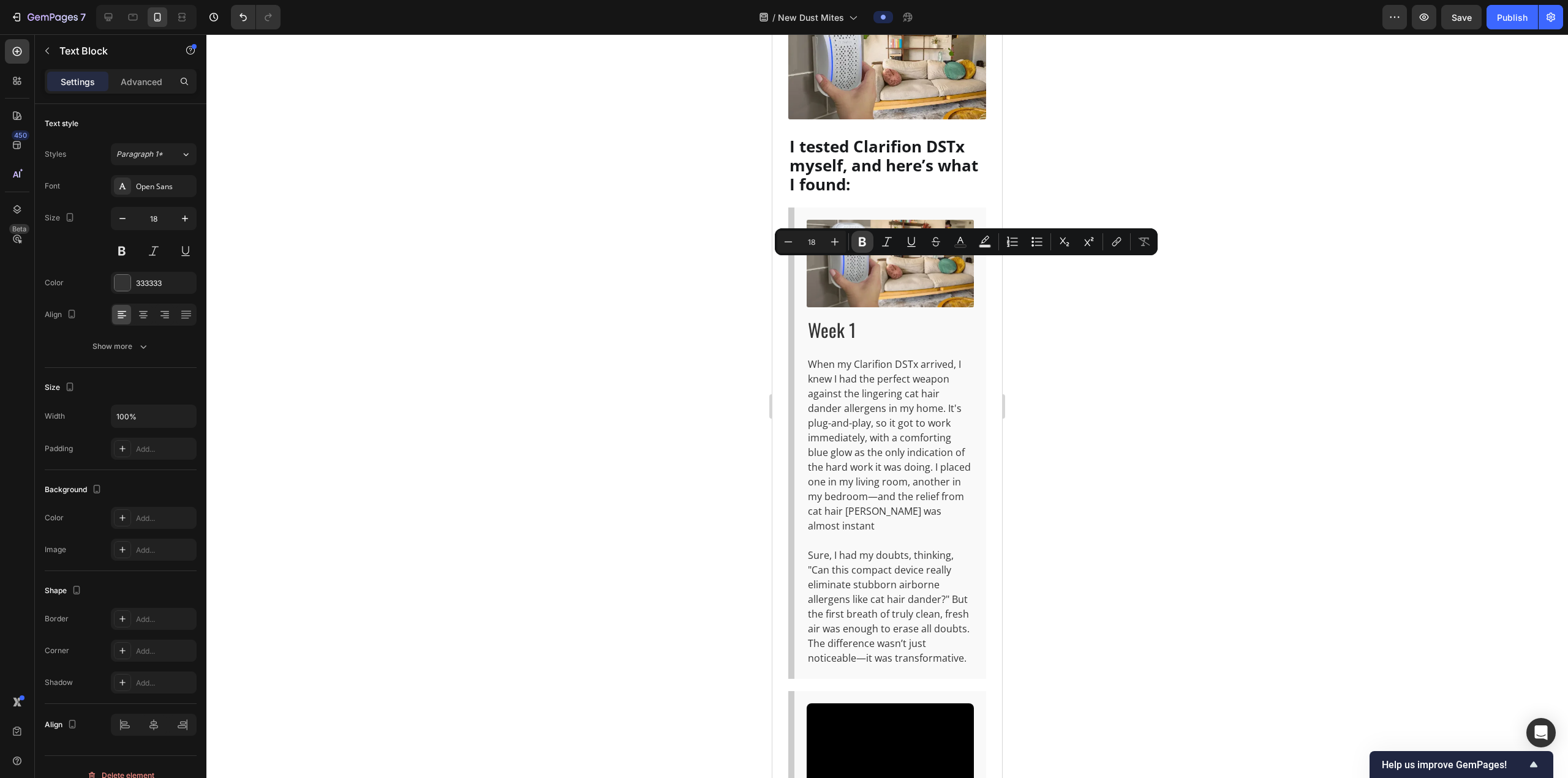
click at [864, 241] on icon "Editor contextual toolbar" at bounding box center [862, 241] width 7 height 9
drag, startPoint x: 1080, startPoint y: 332, endPoint x: 200, endPoint y: 260, distance: 882.9
click at [1080, 332] on div at bounding box center [886, 406] width 1361 height 744
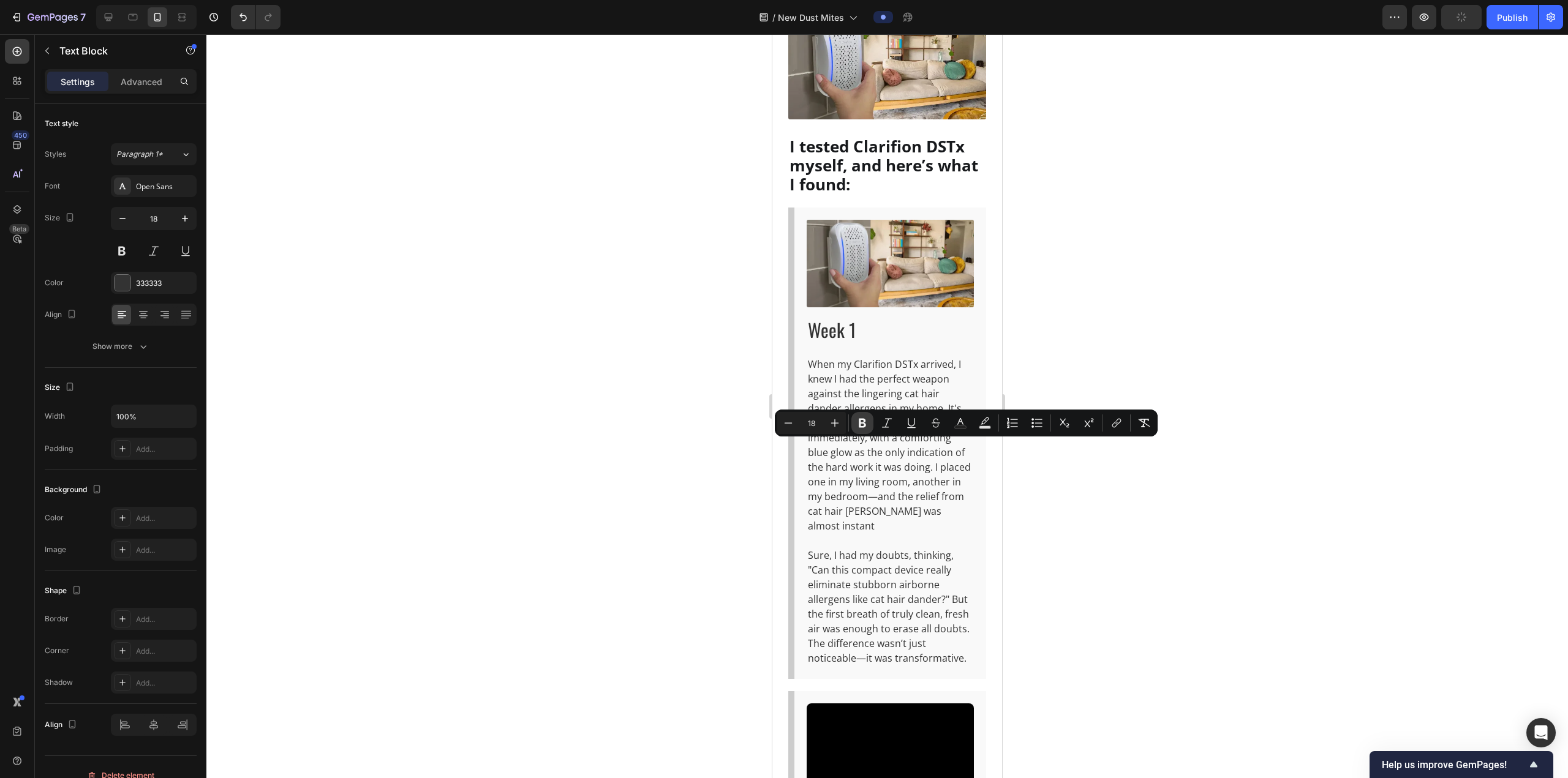
click at [866, 419] on icon "Editor contextual toolbar" at bounding box center [862, 423] width 12 height 12
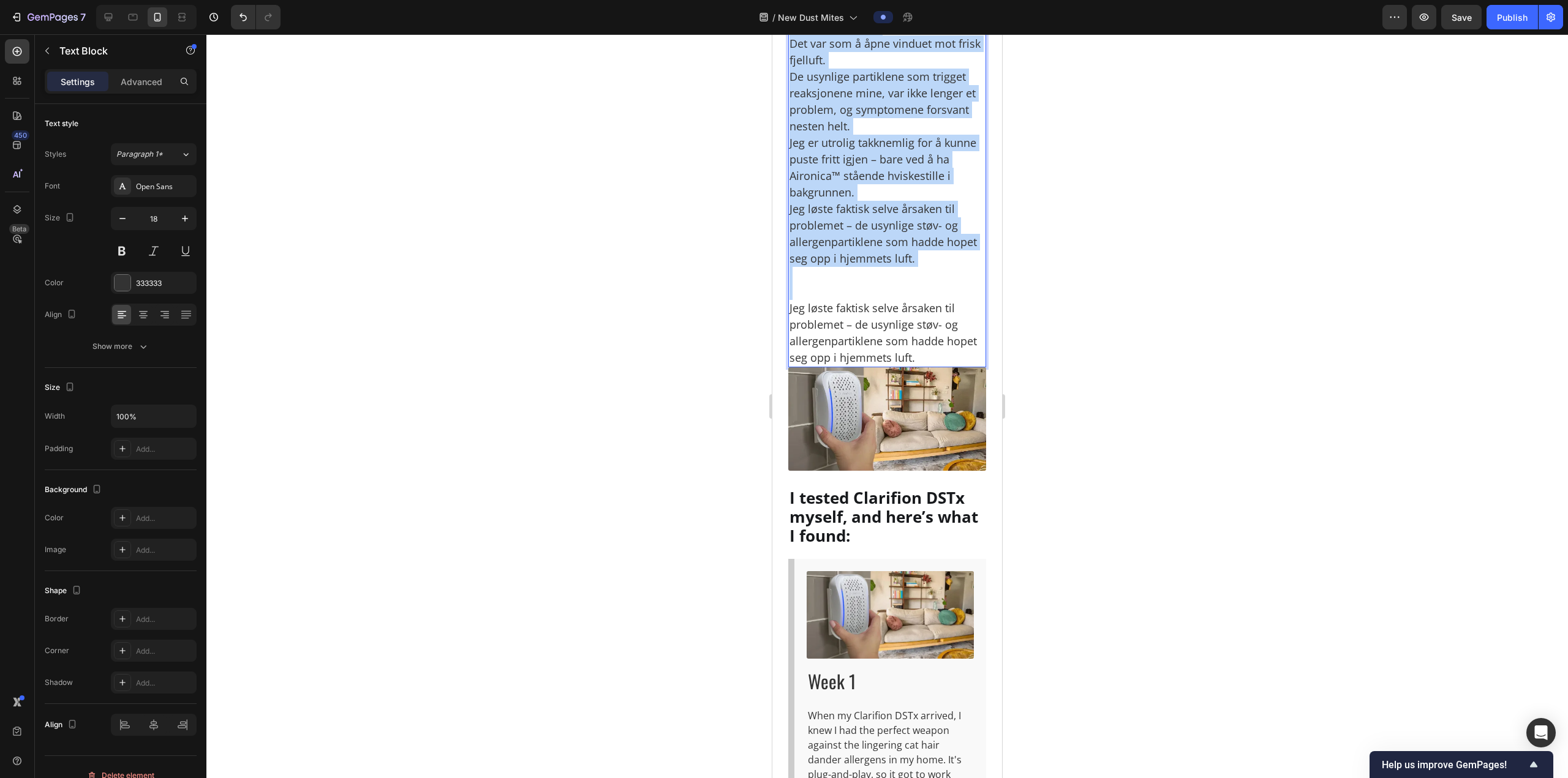
scroll to position [4453, 0]
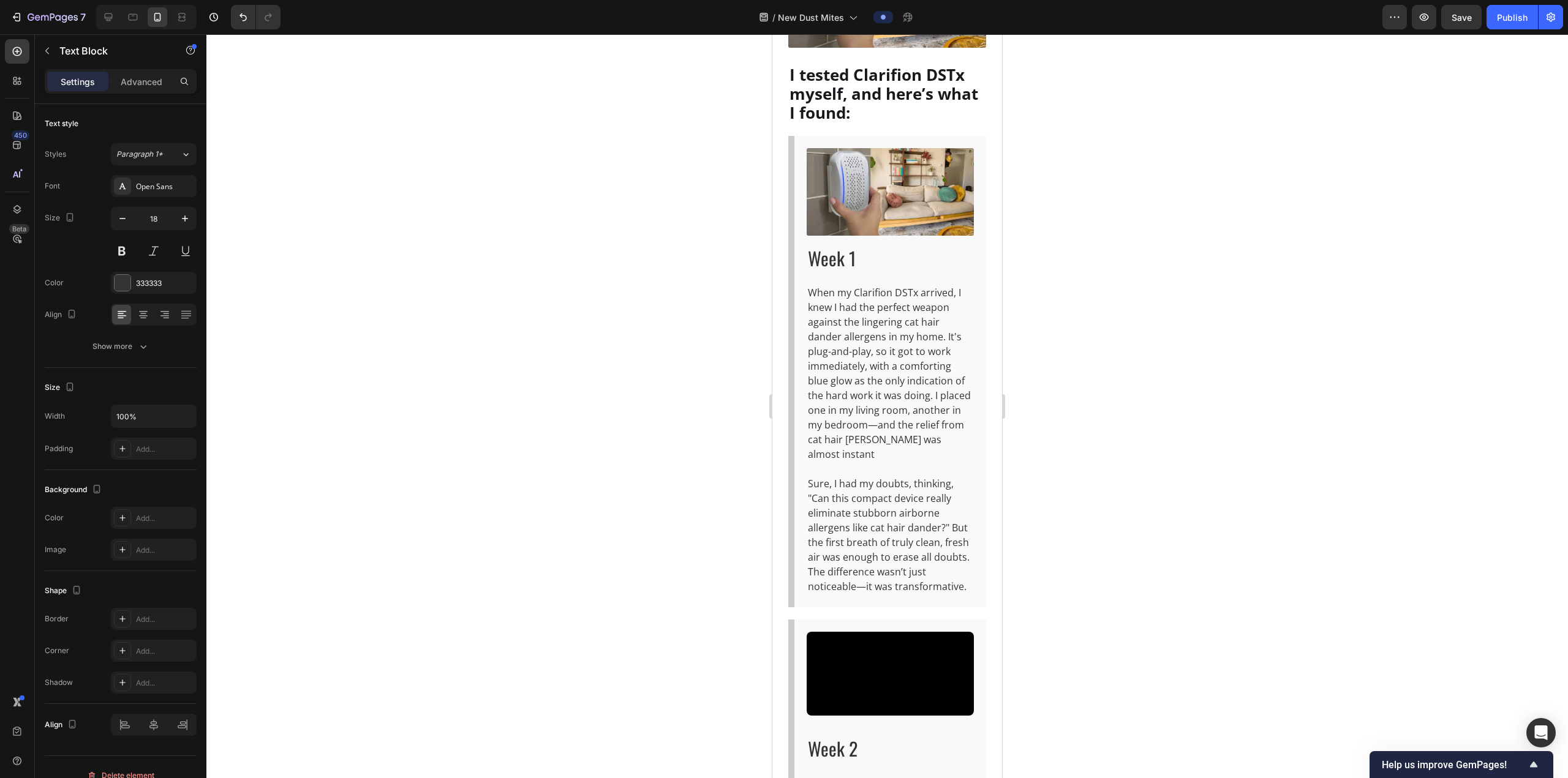
click at [1073, 277] on div at bounding box center [886, 406] width 1361 height 744
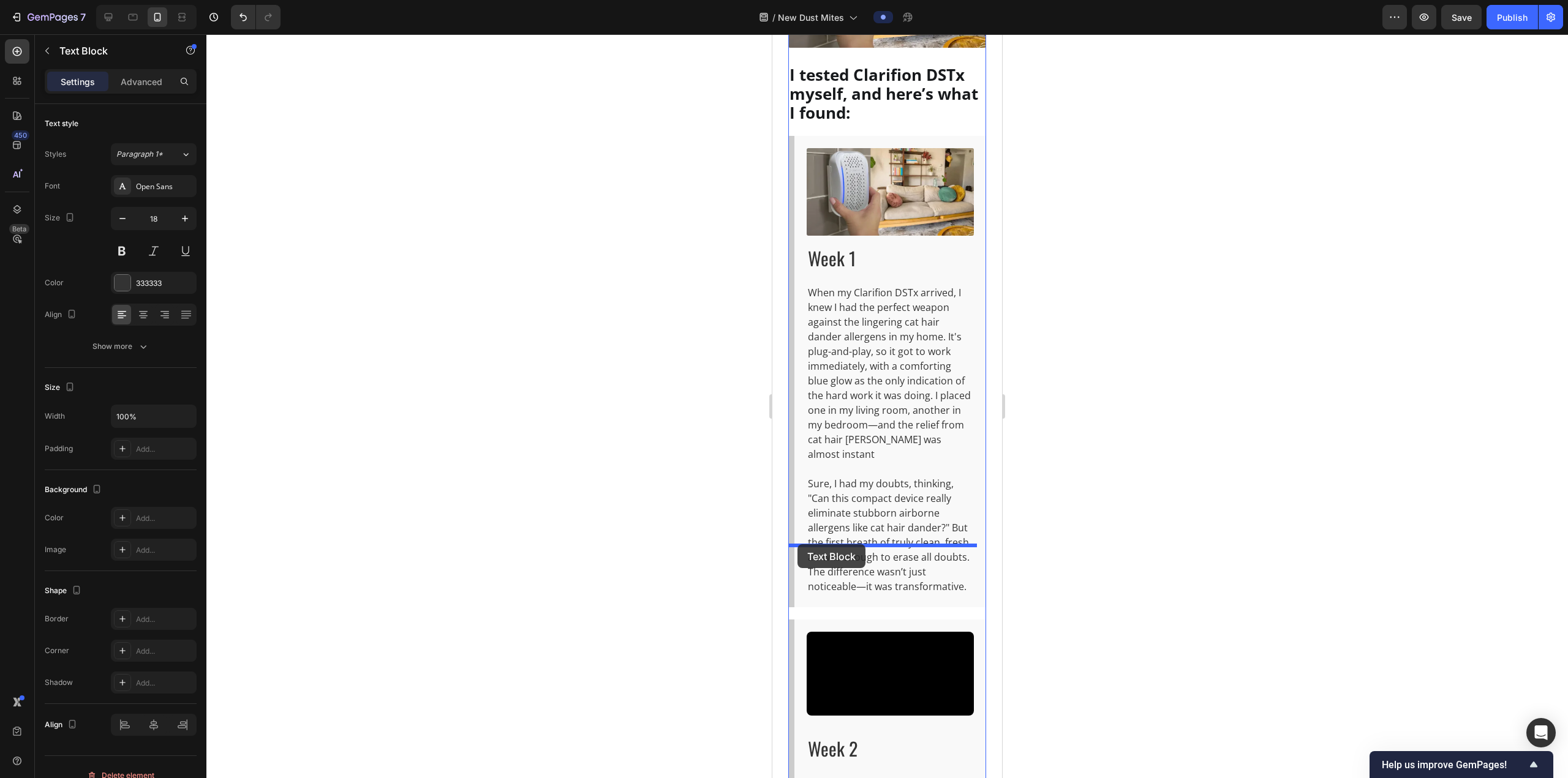
drag, startPoint x: 803, startPoint y: 277, endPoint x: 887, endPoint y: 487, distance: 226.2
click at [1058, 394] on div at bounding box center [886, 406] width 1361 height 744
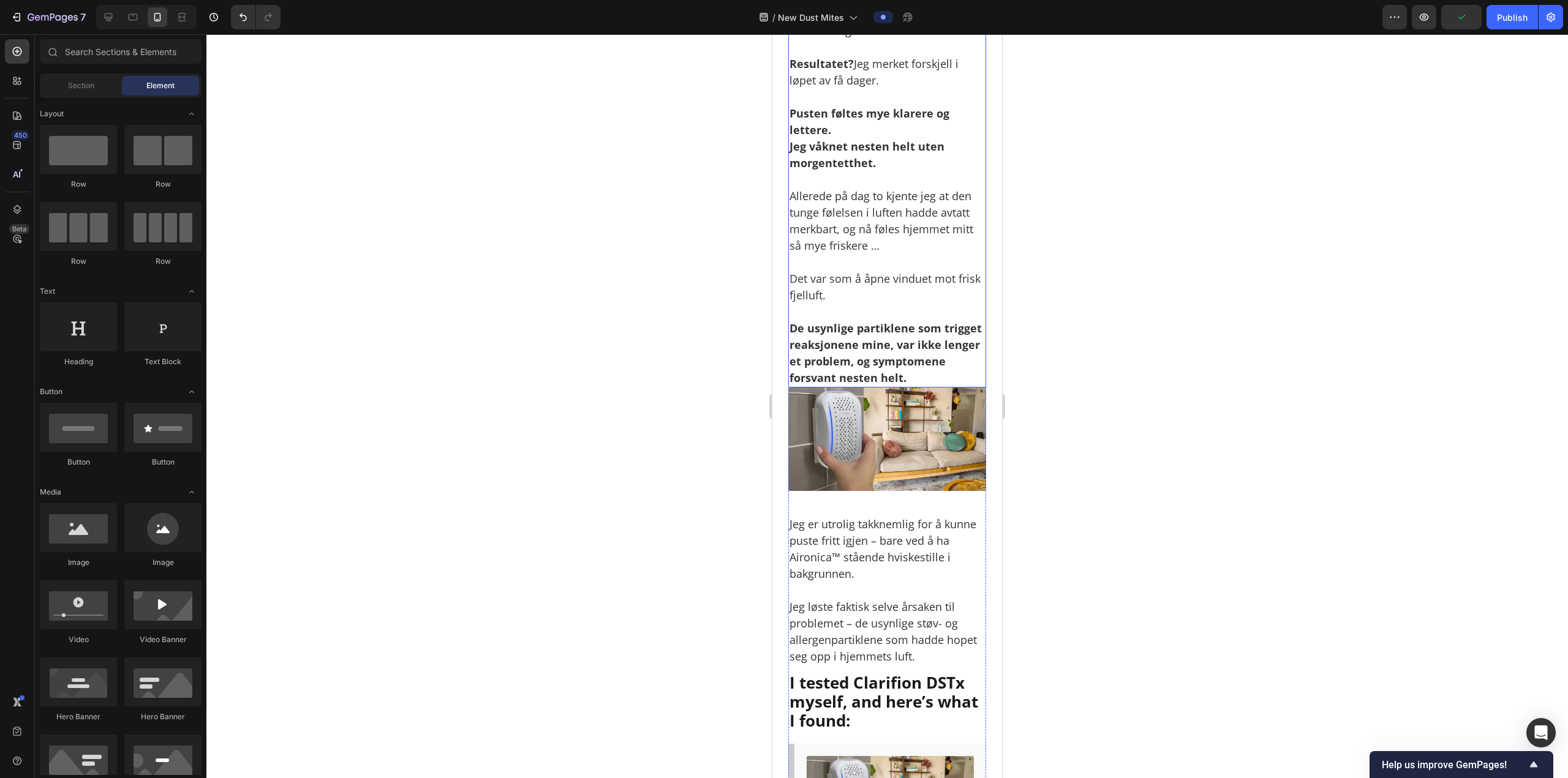
scroll to position [3840, 0]
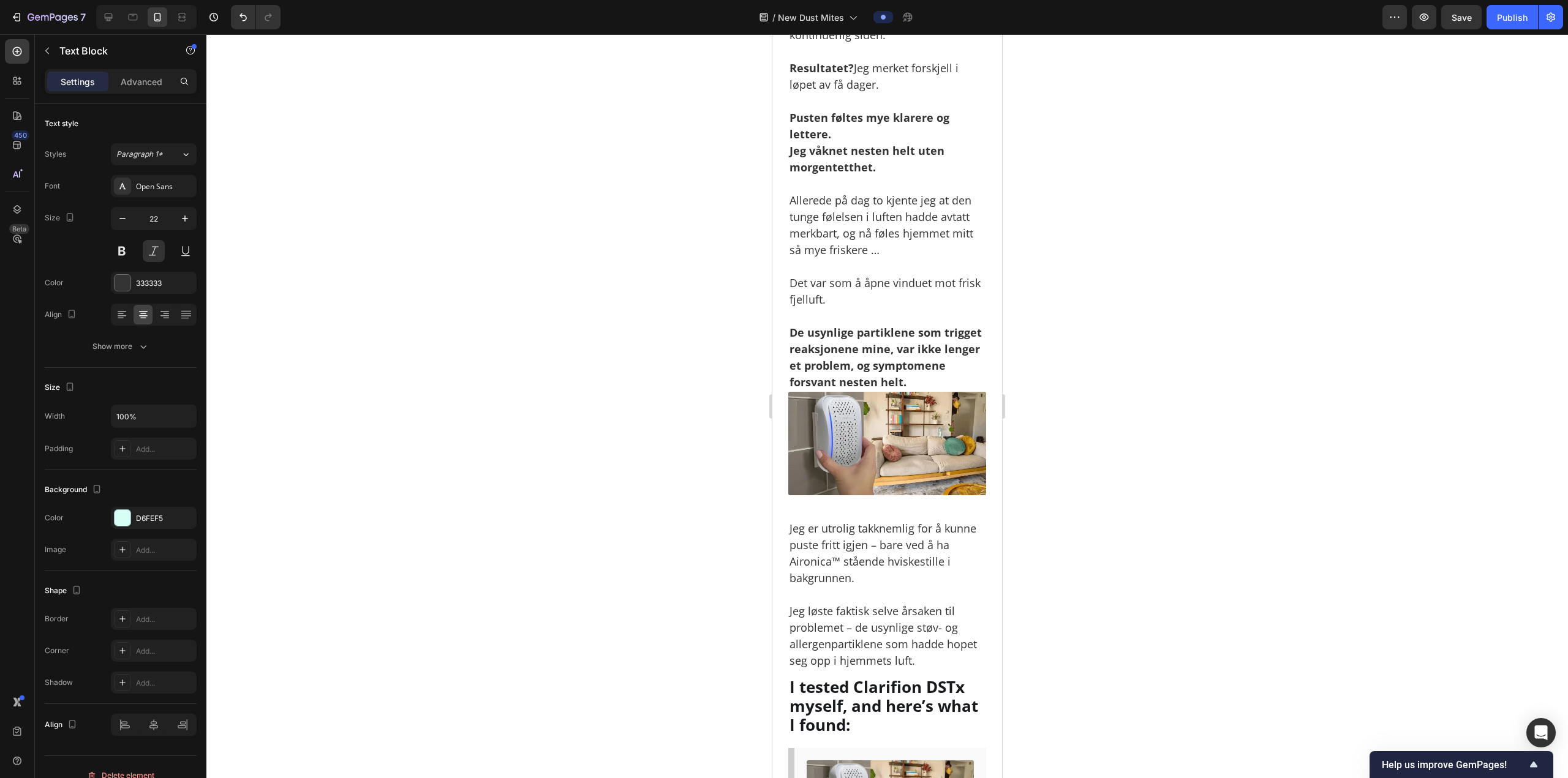
drag, startPoint x: 870, startPoint y: 368, endPoint x: 866, endPoint y: 377, distance: 9.8
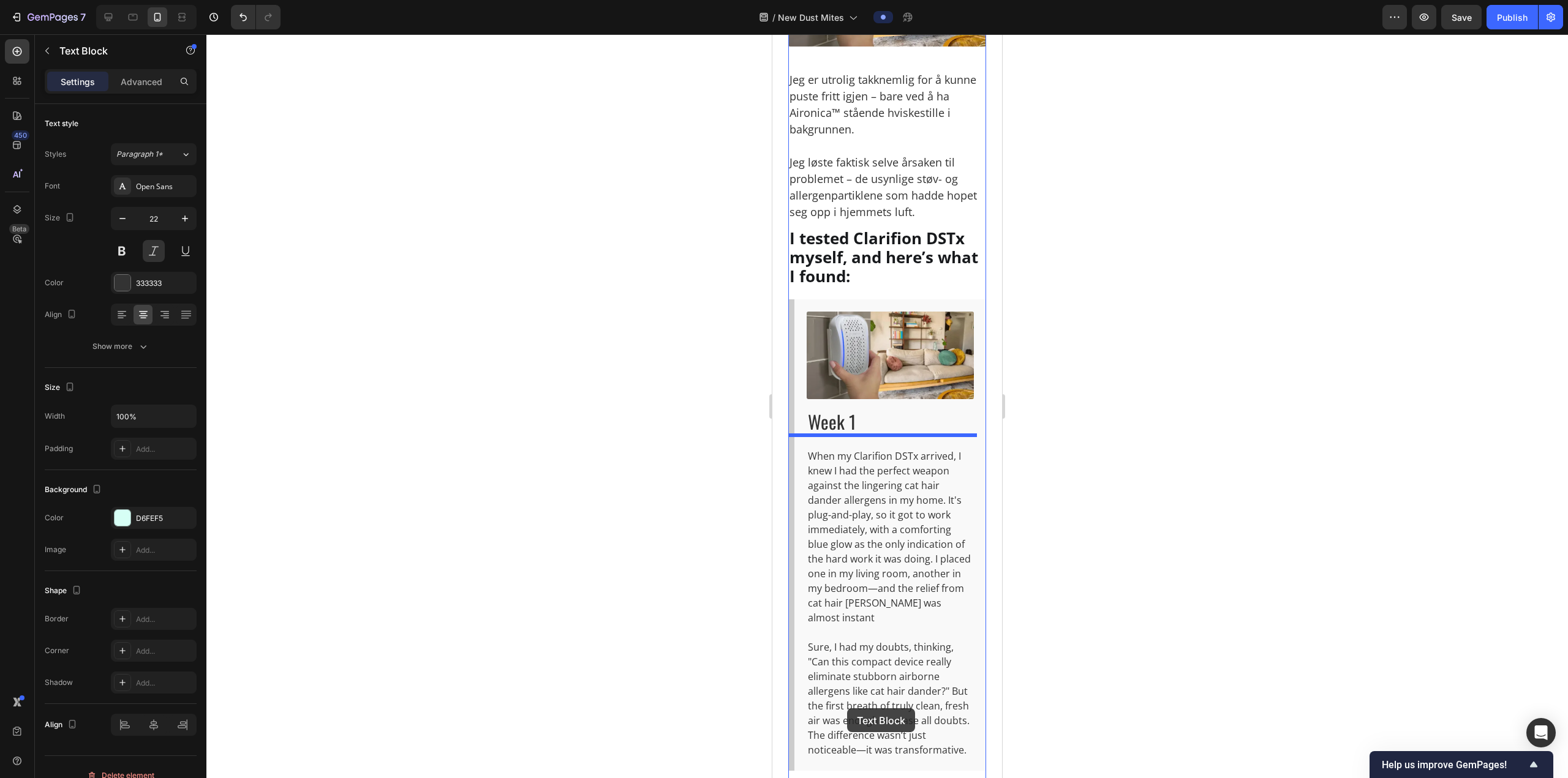
scroll to position [4444, 0]
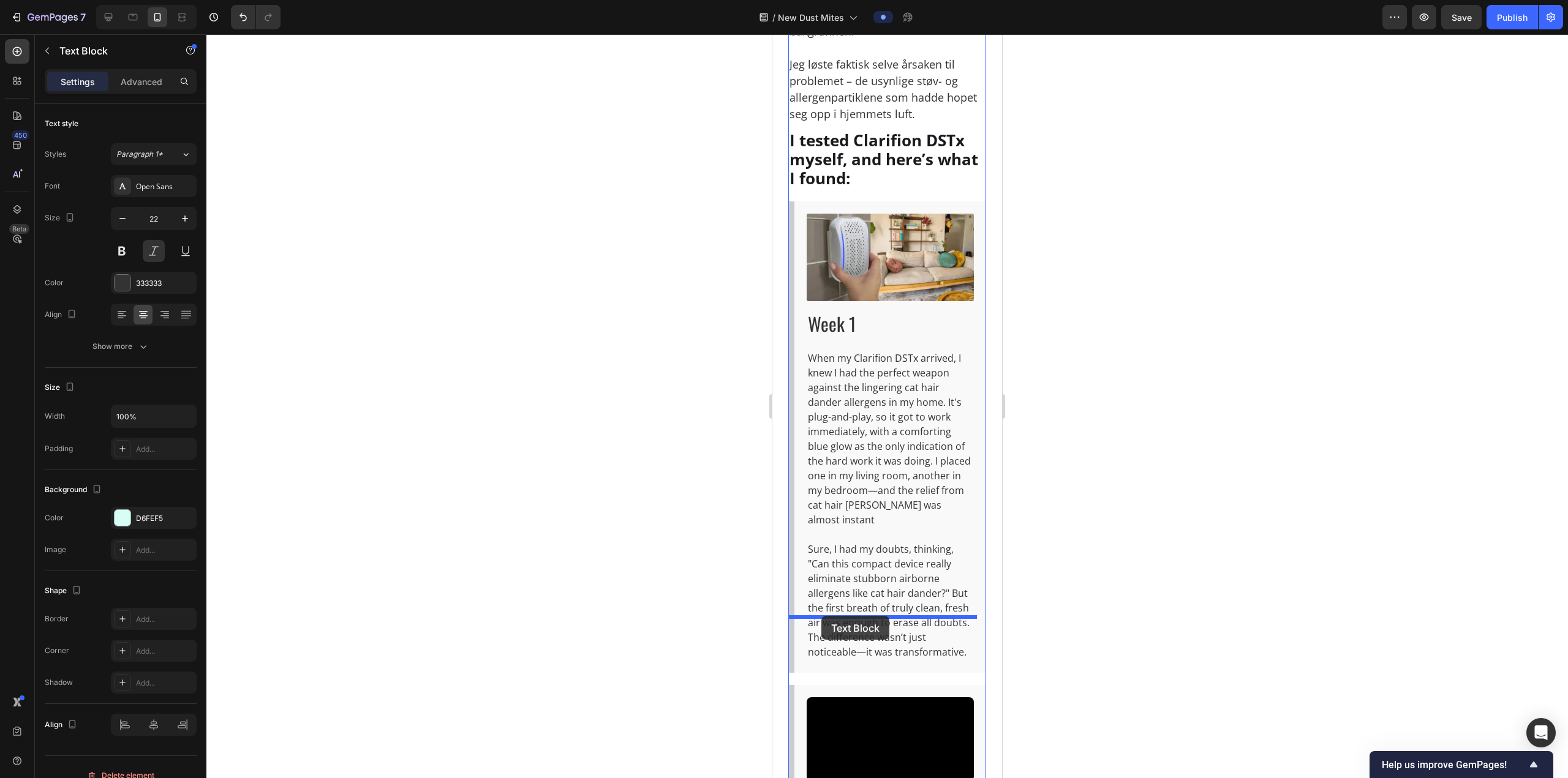
drag, startPoint x: 807, startPoint y: 439, endPoint x: 822, endPoint y: 616, distance: 177.6
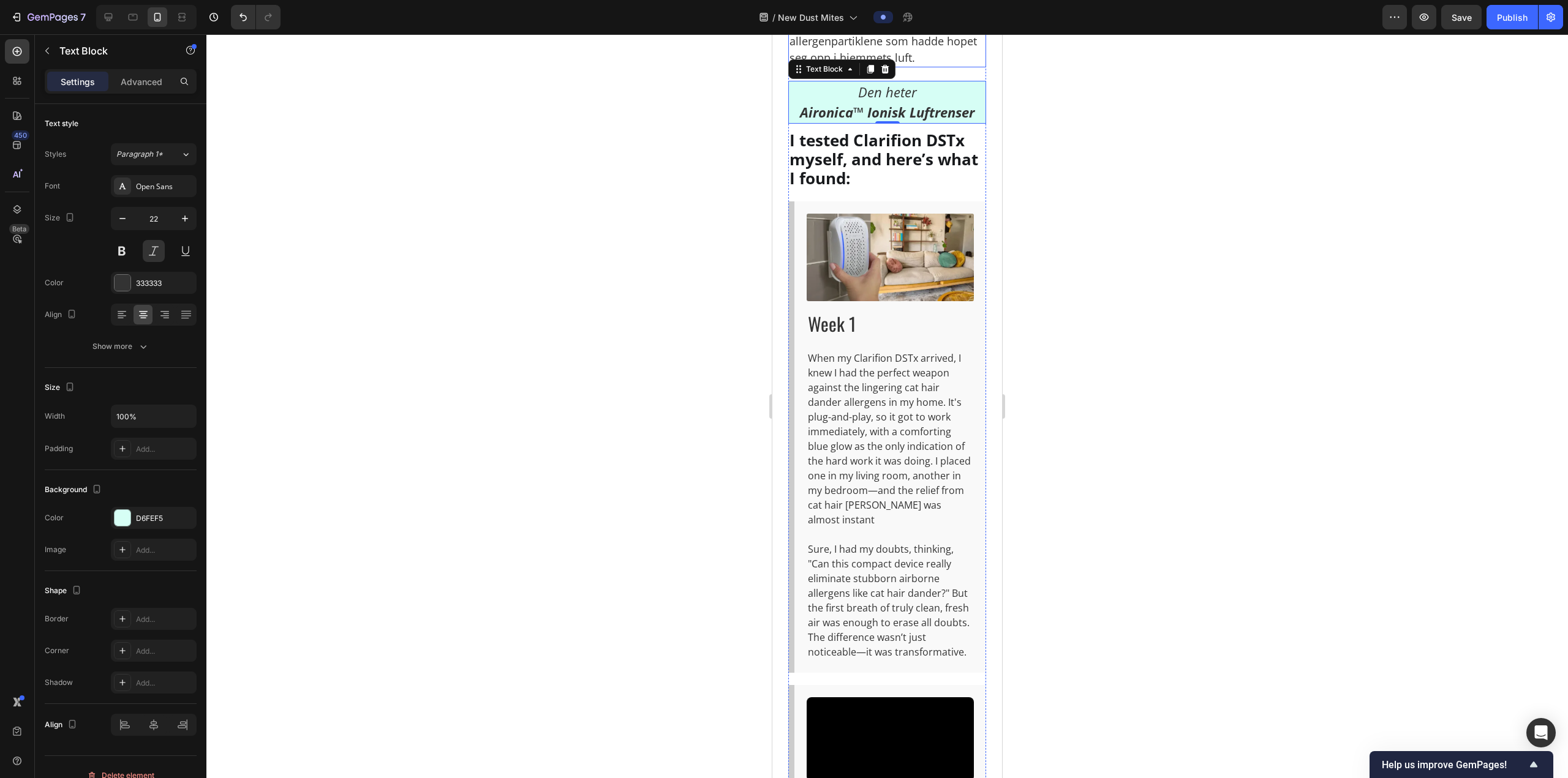
scroll to position [4388, 0]
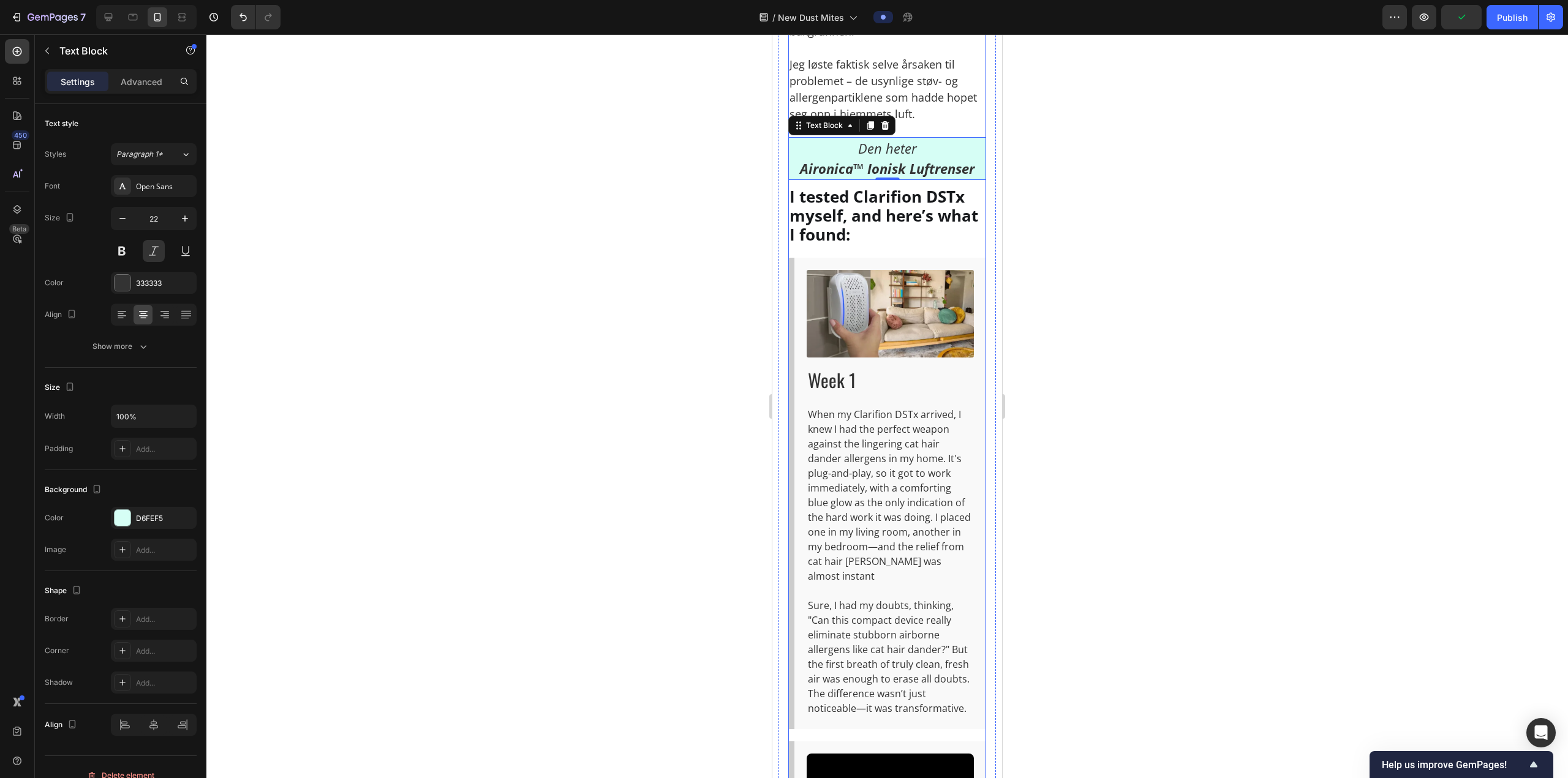
click at [900, 177] on strong "Aironica™ Ionisk Luftrenser" at bounding box center [887, 168] width 174 height 18
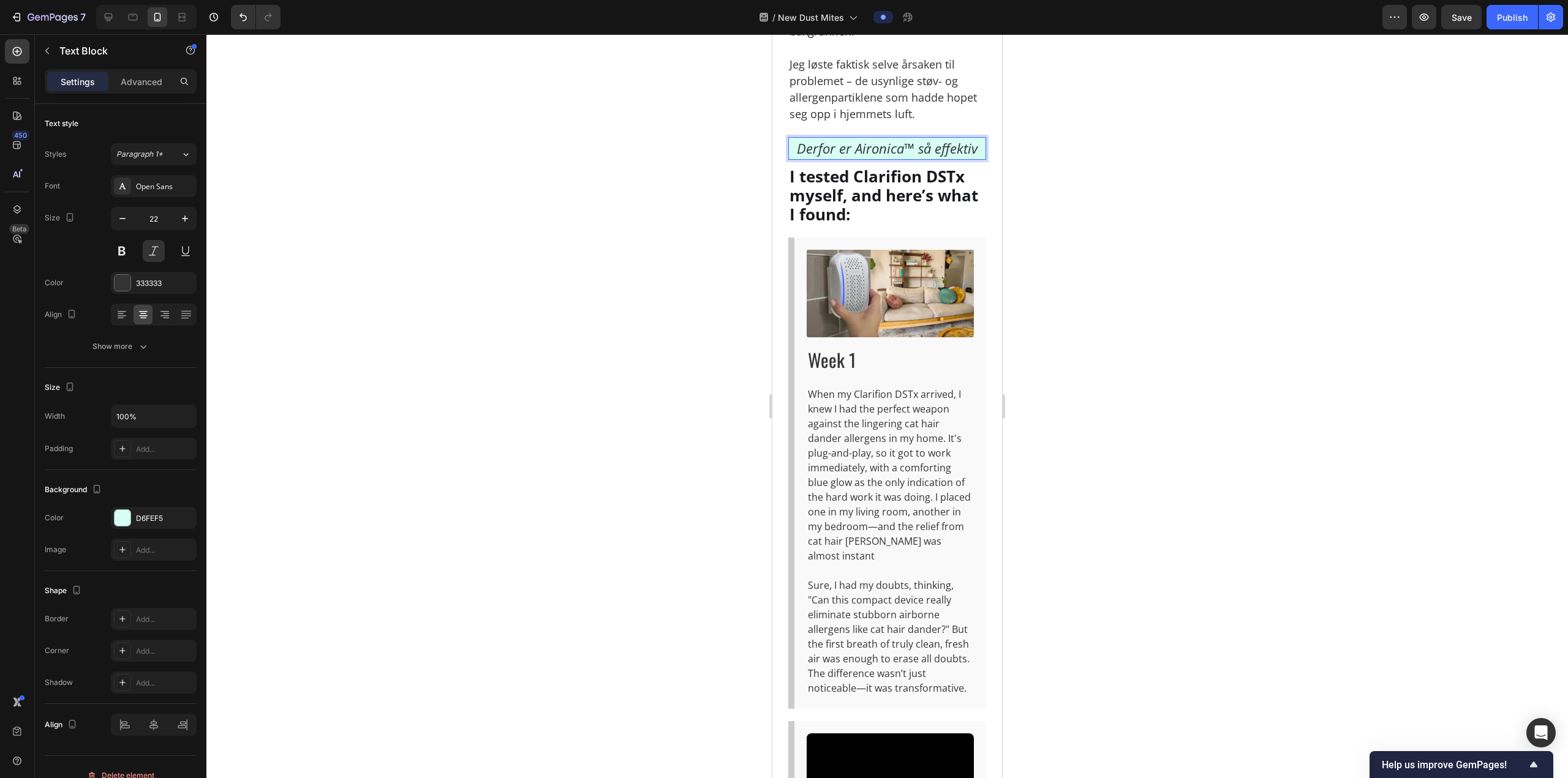
click at [917, 158] on p "Derfor er Aironica™ så effektiv" at bounding box center [887, 148] width 195 height 20
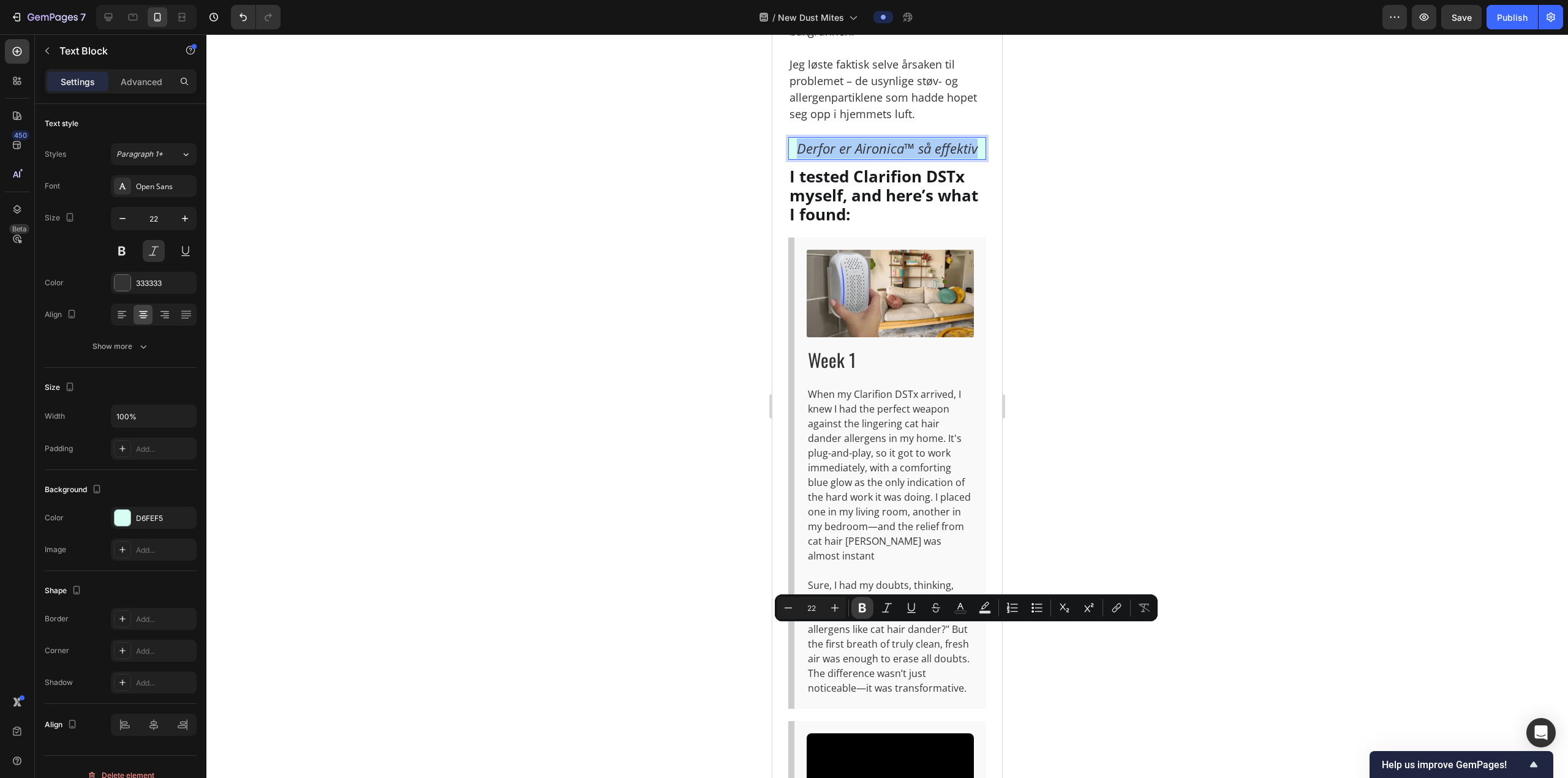
click at [858, 604] on icon "Editor contextual toolbar" at bounding box center [862, 607] width 12 height 12
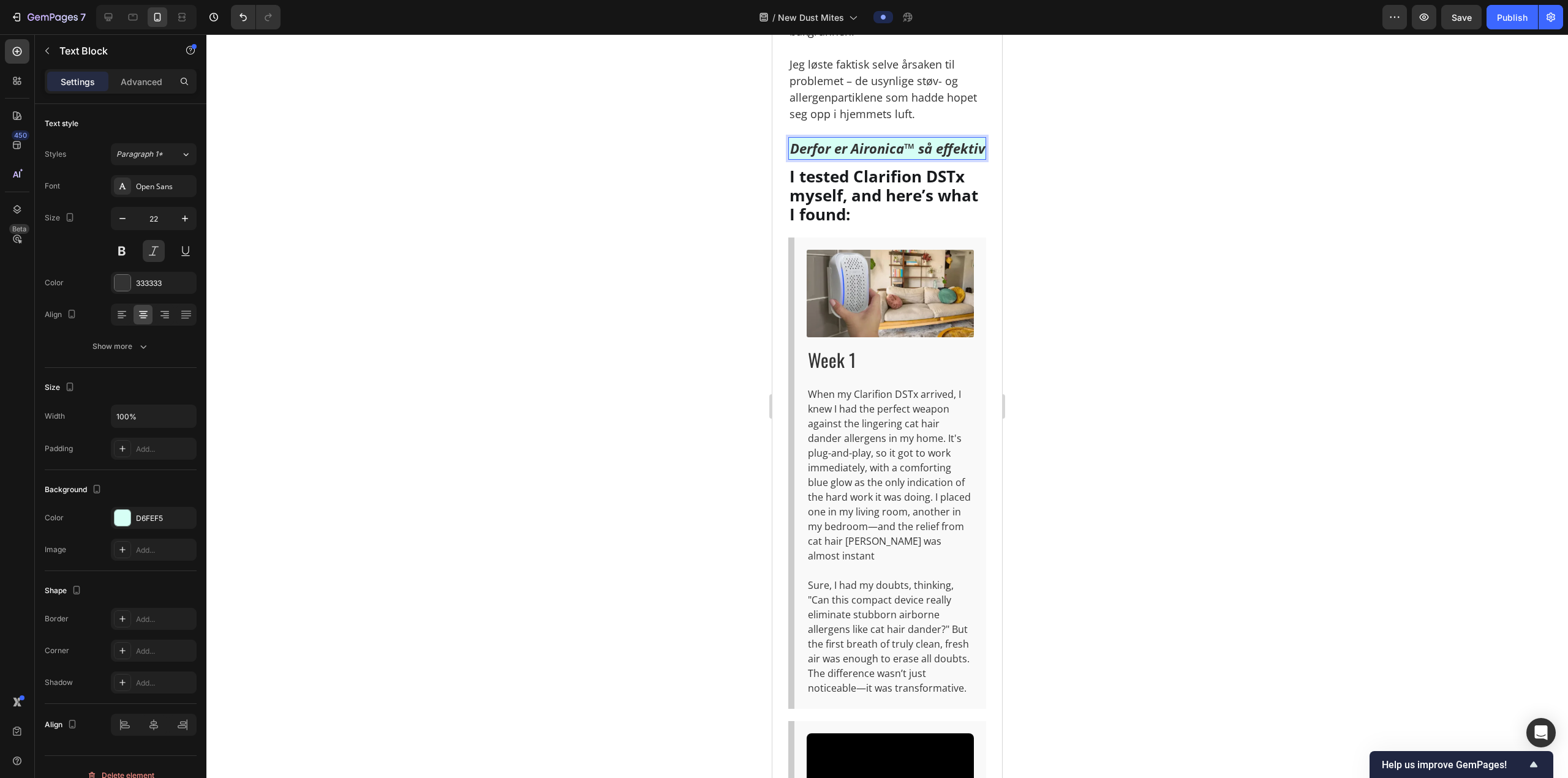
click at [919, 157] on strong "Derfor er Aironica™ så effektiv" at bounding box center [888, 148] width 195 height 18
click at [160, 250] on button at bounding box center [154, 251] width 22 height 22
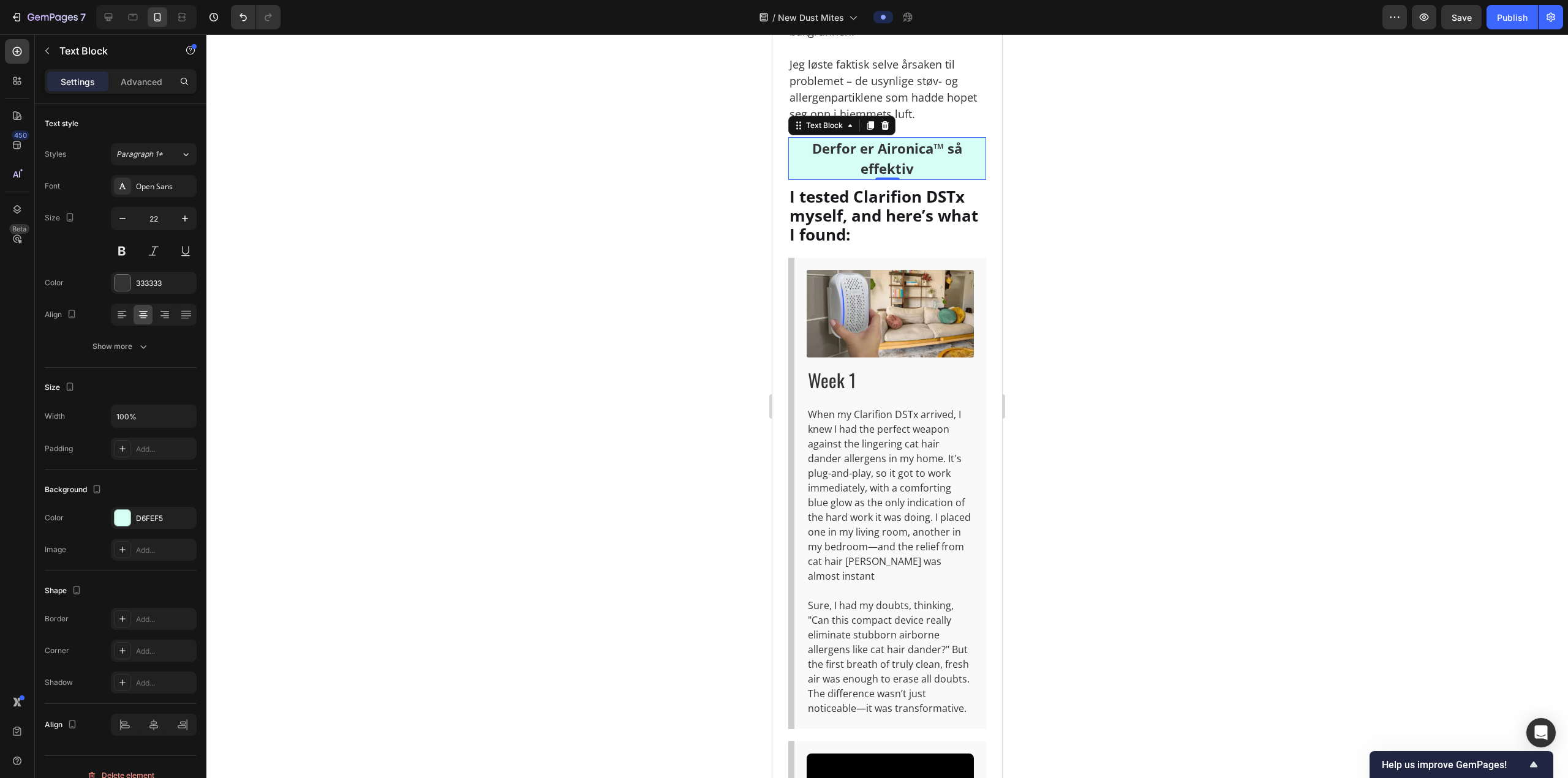
click at [1164, 571] on div at bounding box center [886, 406] width 1361 height 744
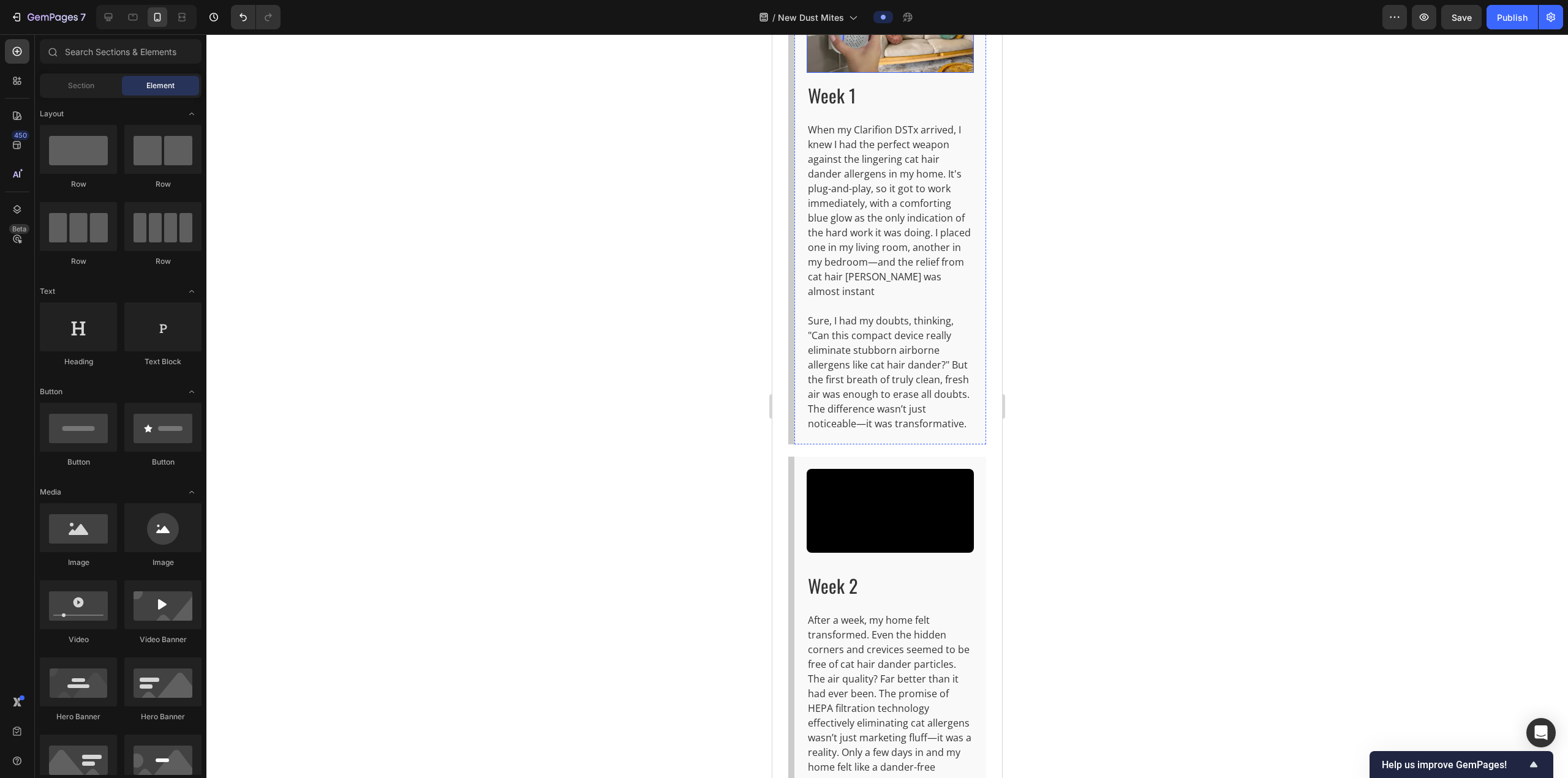
scroll to position [4694, 0]
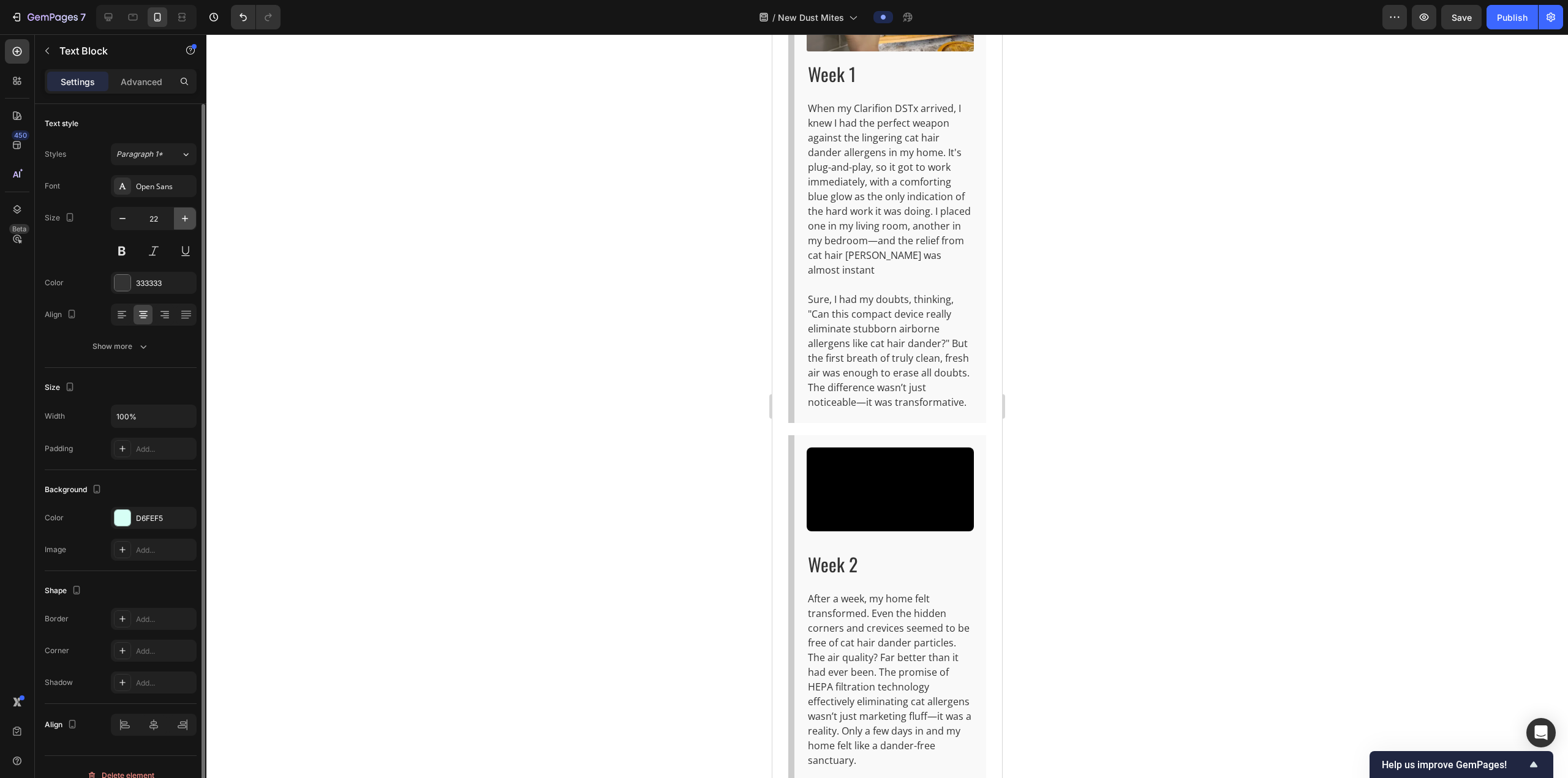
click at [187, 223] on icon "button" at bounding box center [185, 218] width 12 height 12
click at [187, 224] on icon "button" at bounding box center [185, 218] width 12 height 12
click at [187, 223] on icon "button" at bounding box center [185, 218] width 12 height 12
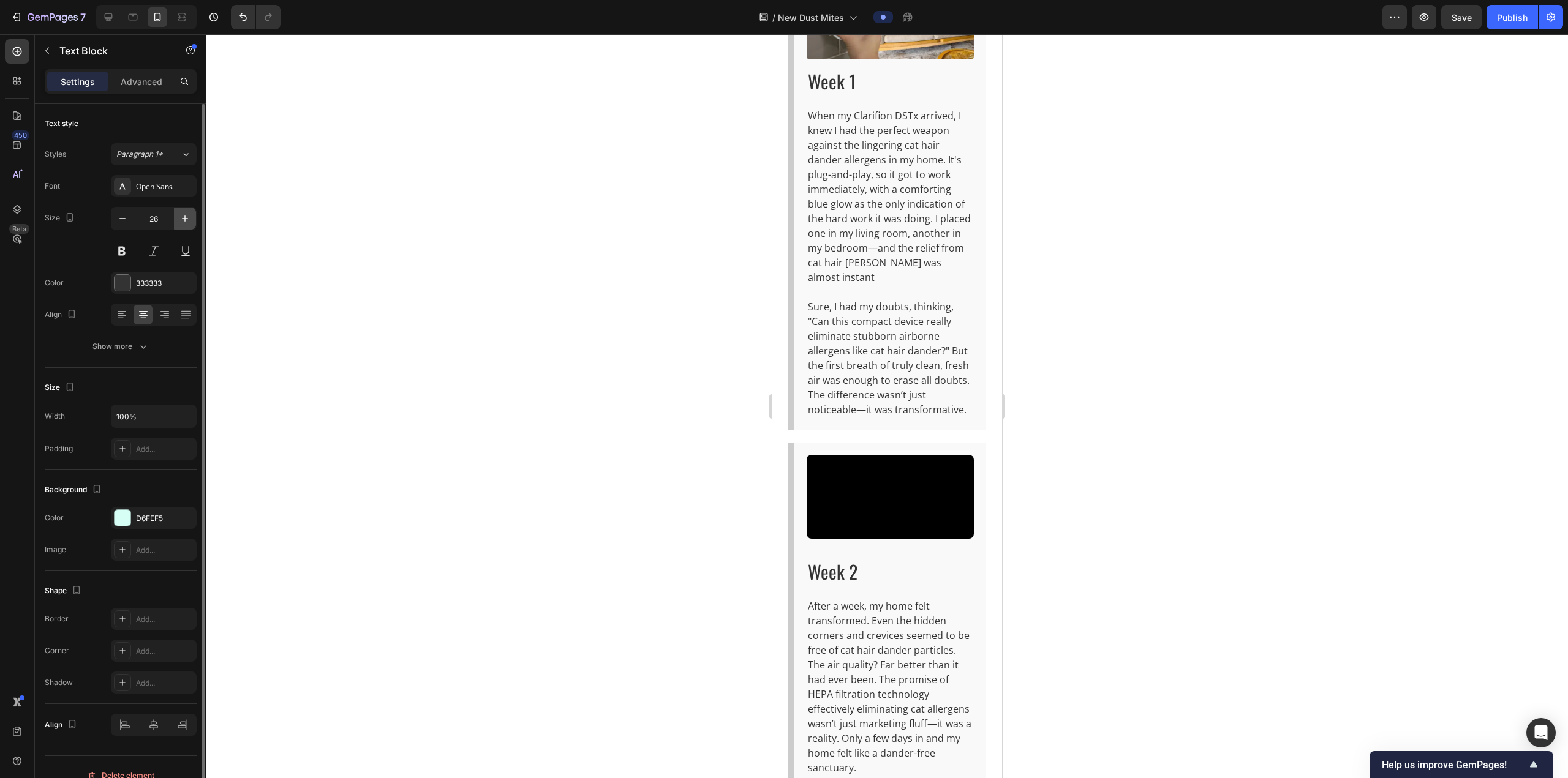
click at [187, 223] on icon "button" at bounding box center [185, 218] width 12 height 12
click at [123, 220] on icon "button" at bounding box center [122, 218] width 12 height 12
type input "26"
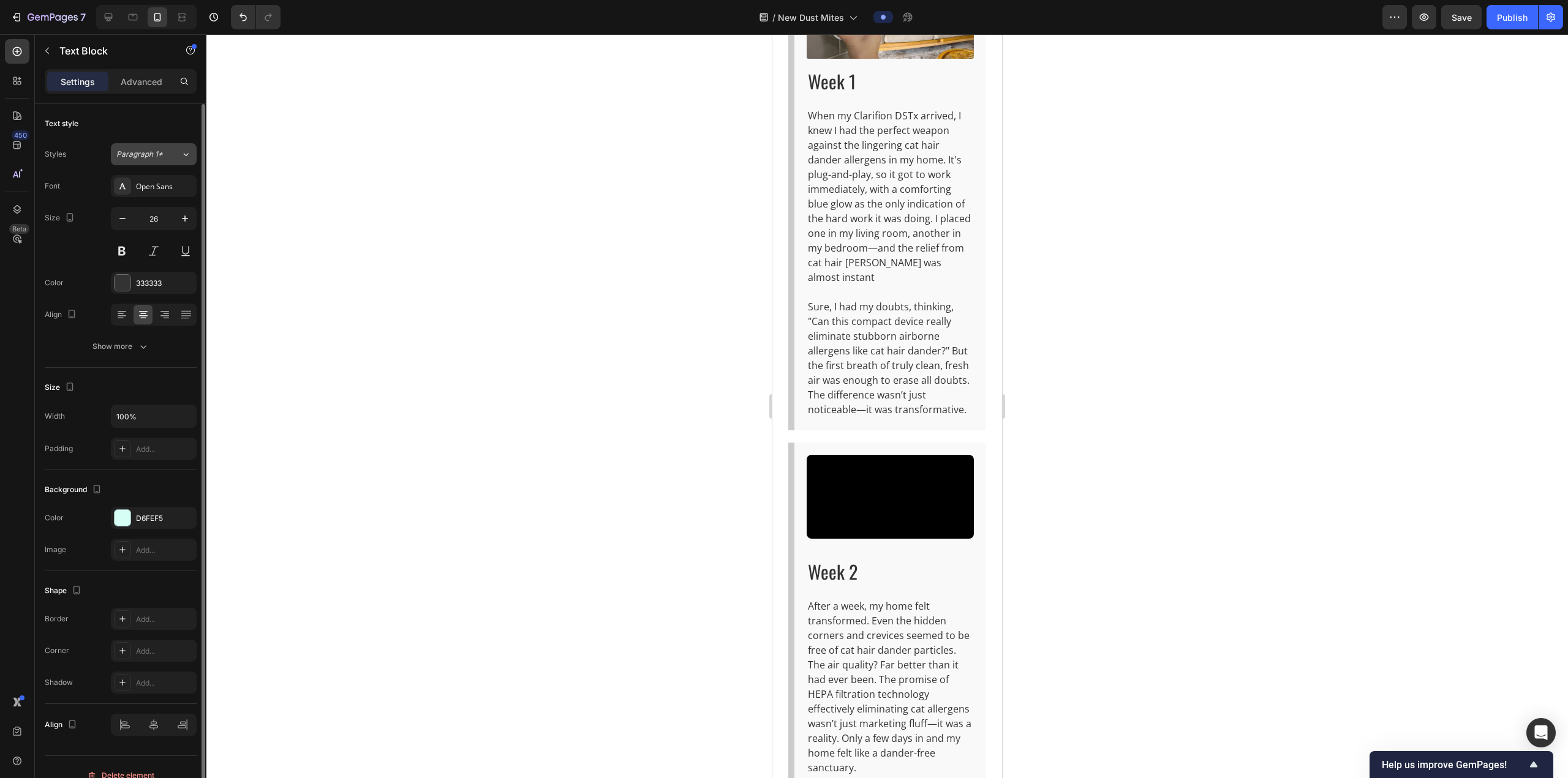
click at [169, 145] on button "Paragraph 1*" at bounding box center [153, 154] width 86 height 22
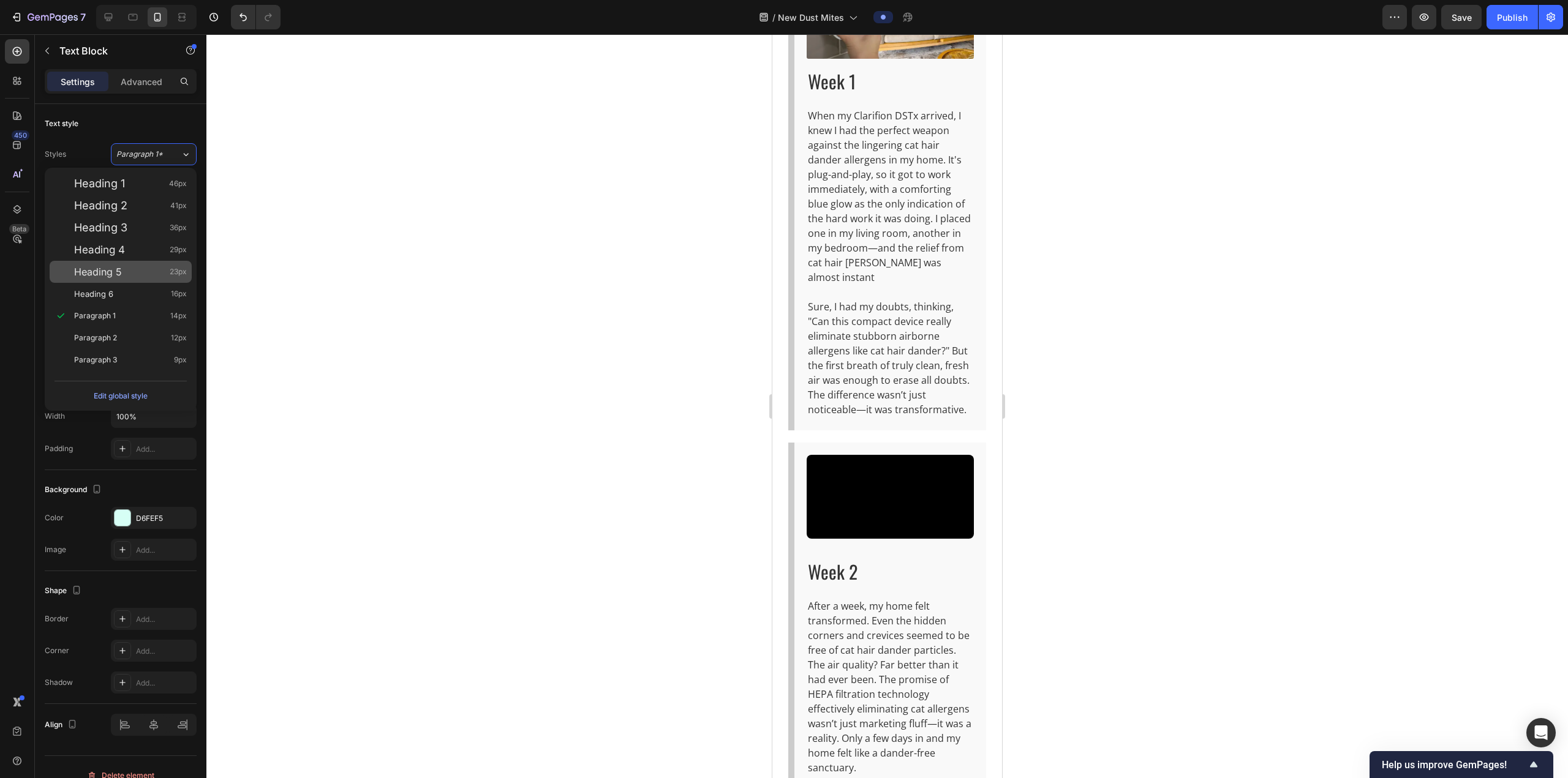
drag, startPoint x: 147, startPoint y: 269, endPoint x: 161, endPoint y: 272, distance: 14.3
click at [147, 268] on div "Heading 5 23px" at bounding box center [130, 272] width 113 height 12
type input "23"
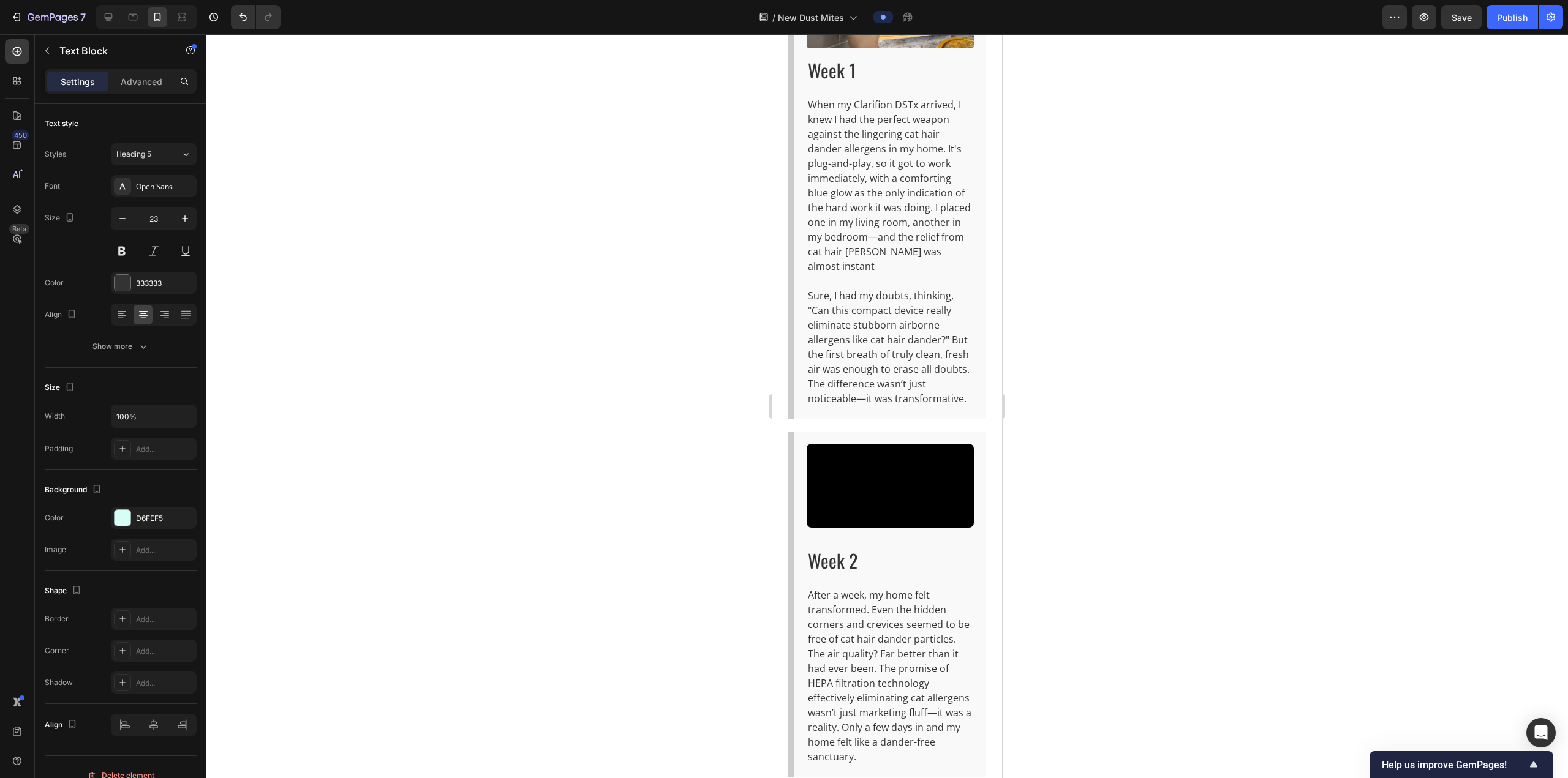
click at [1063, 360] on div at bounding box center [886, 406] width 1361 height 744
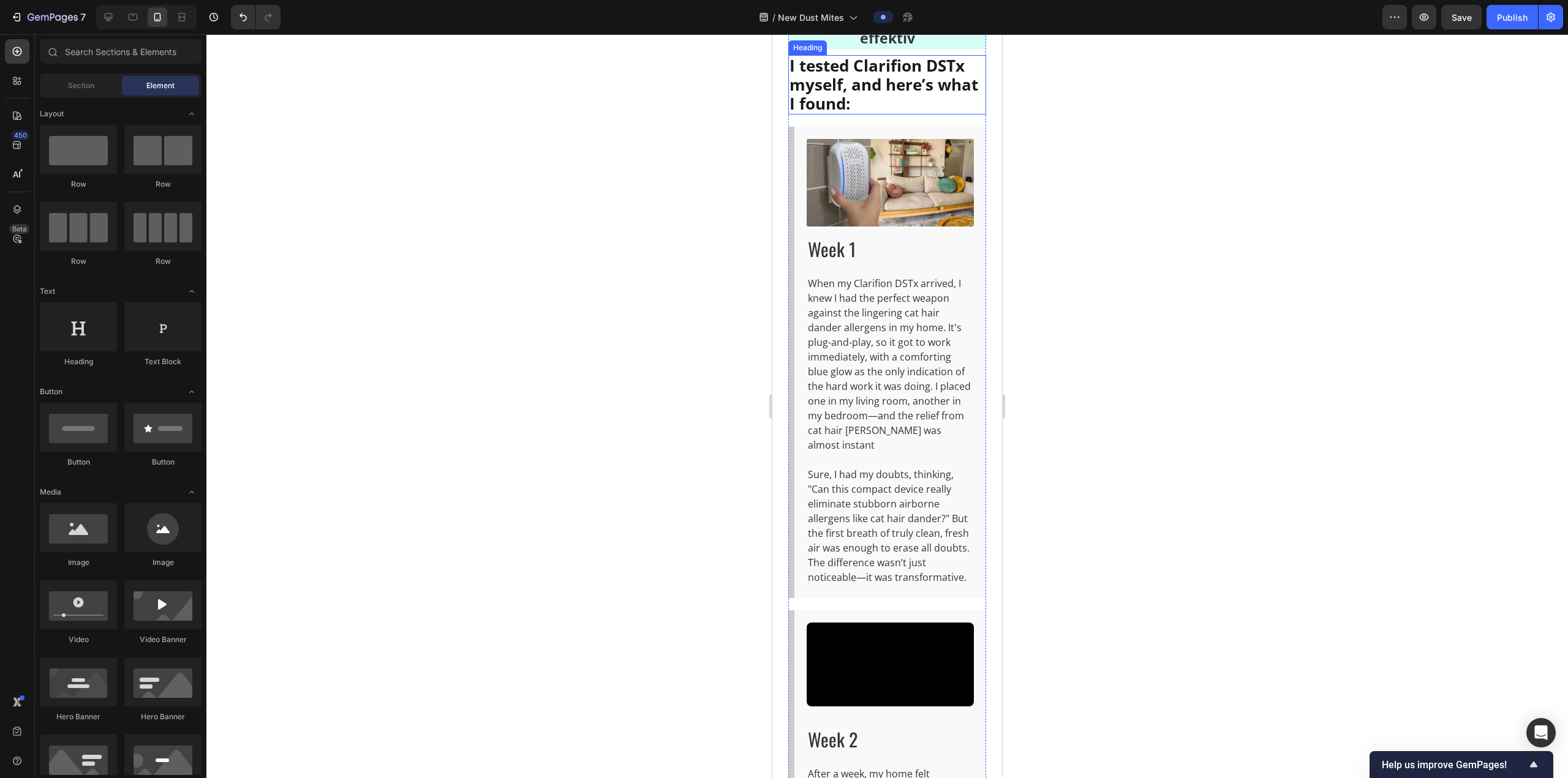
scroll to position [4510, 0]
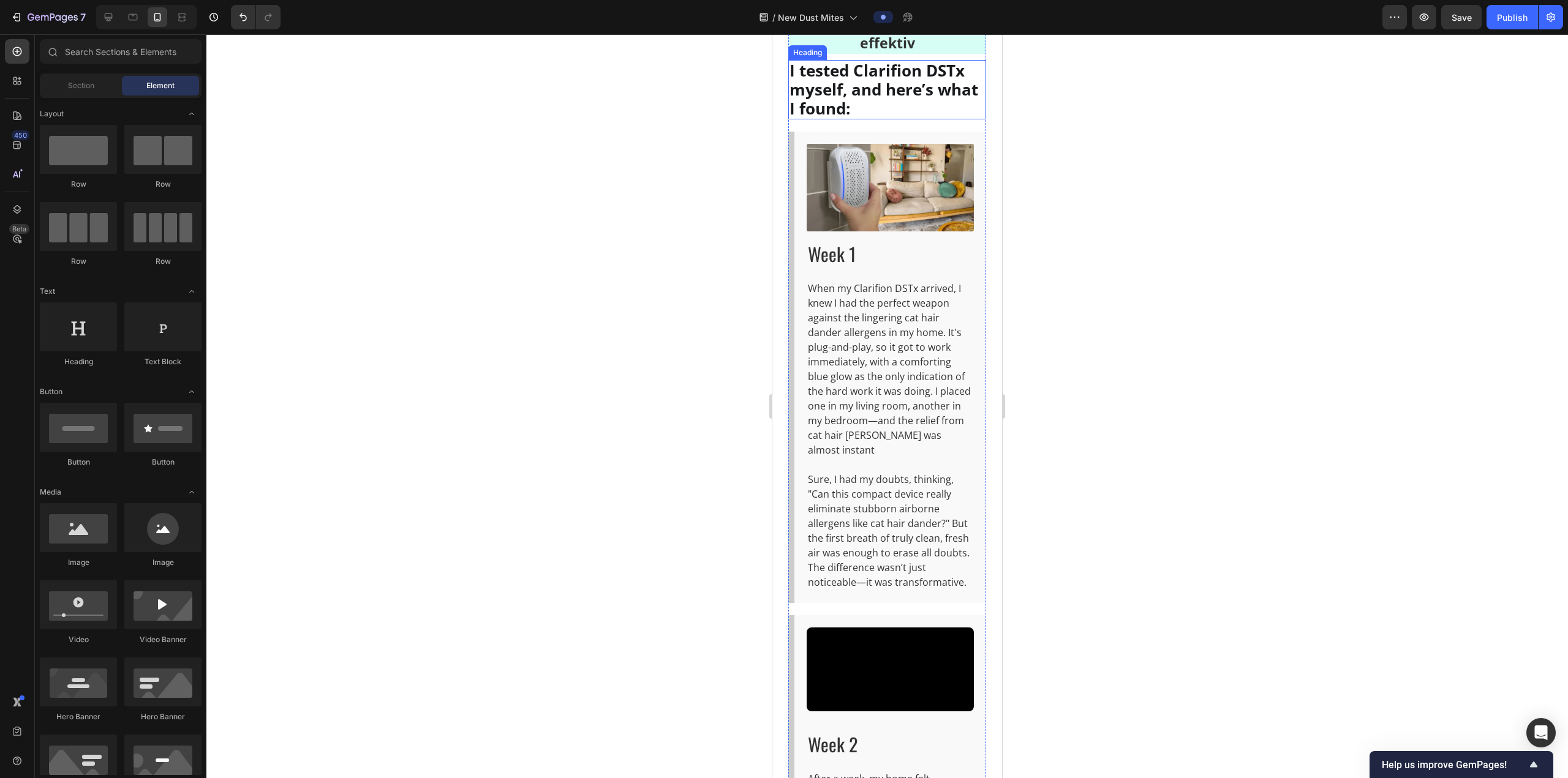
click at [866, 120] on h2 "I tested Clarifion DSTx myself, and here’s what I found:" at bounding box center [887, 89] width 198 height 60
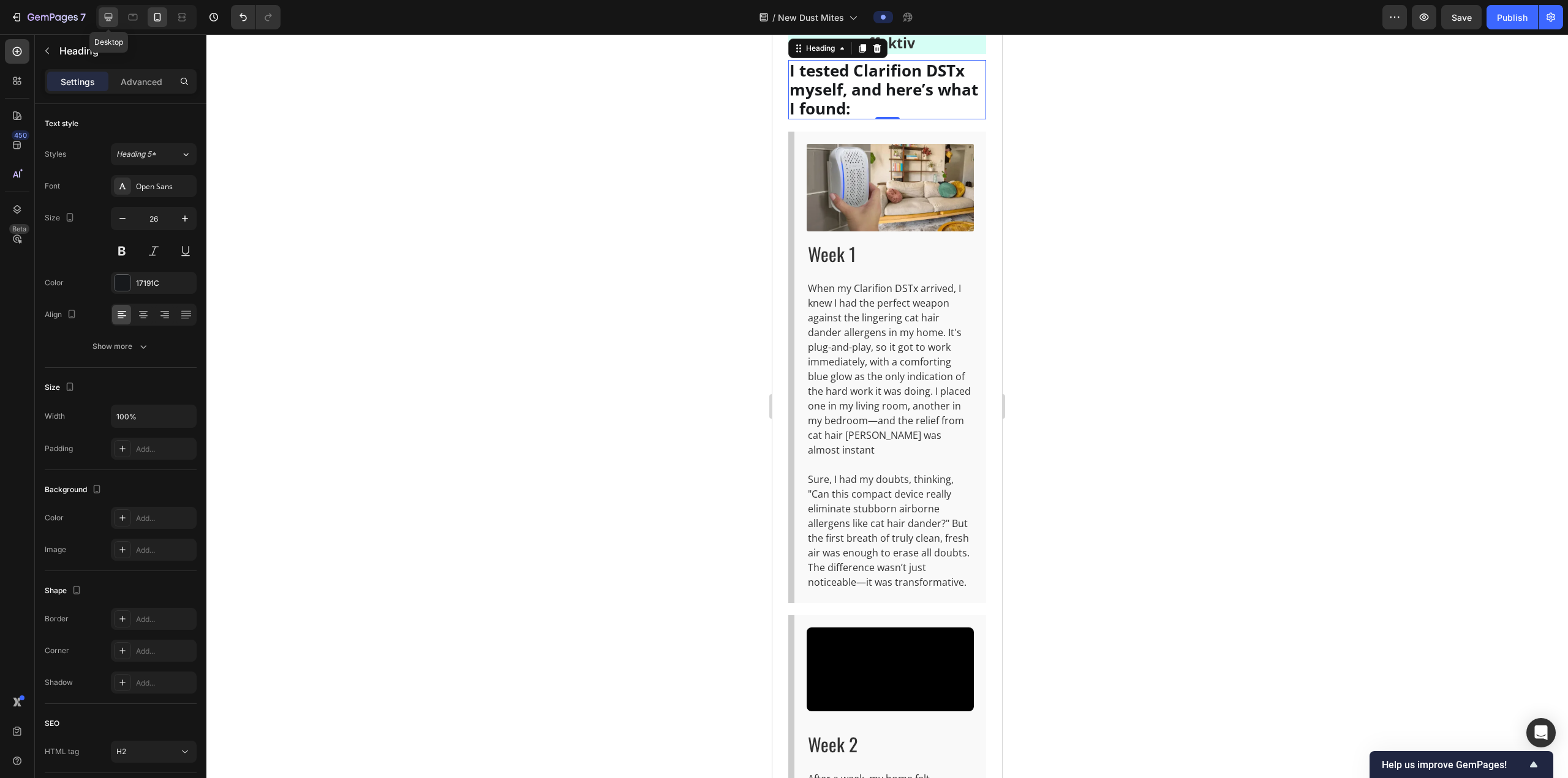
click at [112, 14] on icon at bounding box center [109, 18] width 8 height 8
type input "23"
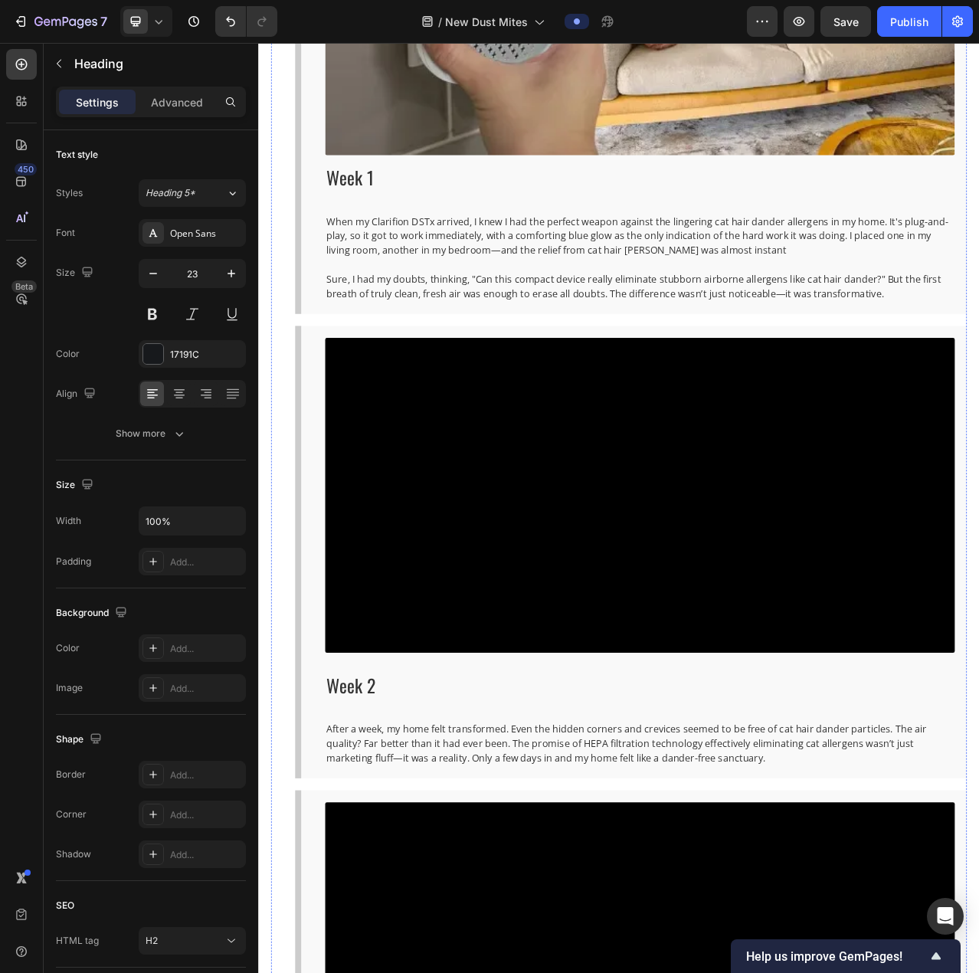
scroll to position [5382, 0]
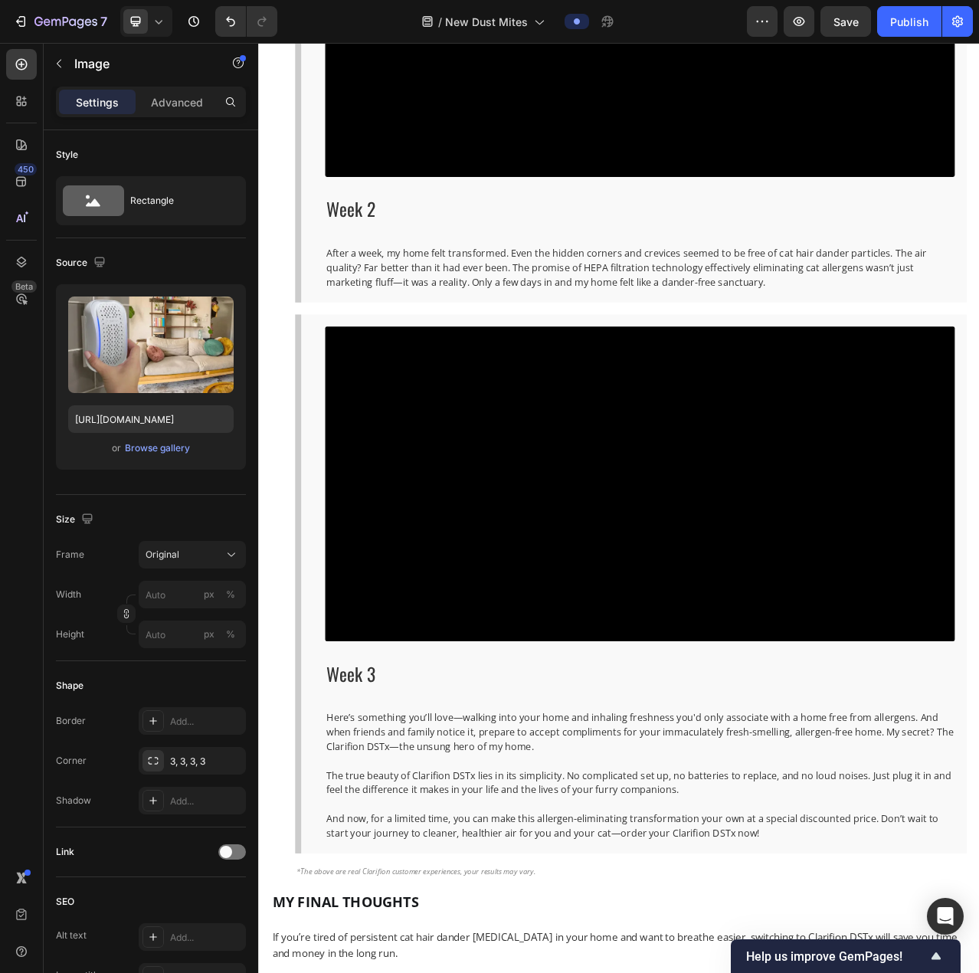
scroll to position [6072, 0]
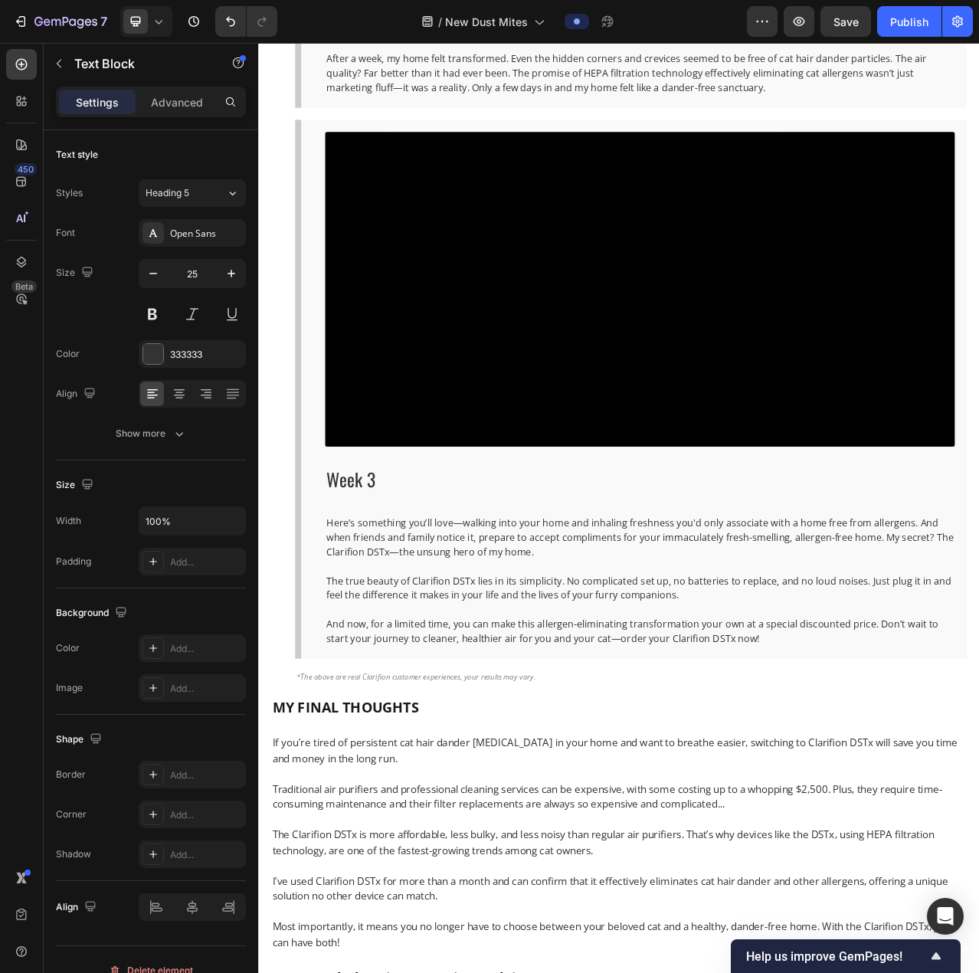
scroll to position [6302, 0]
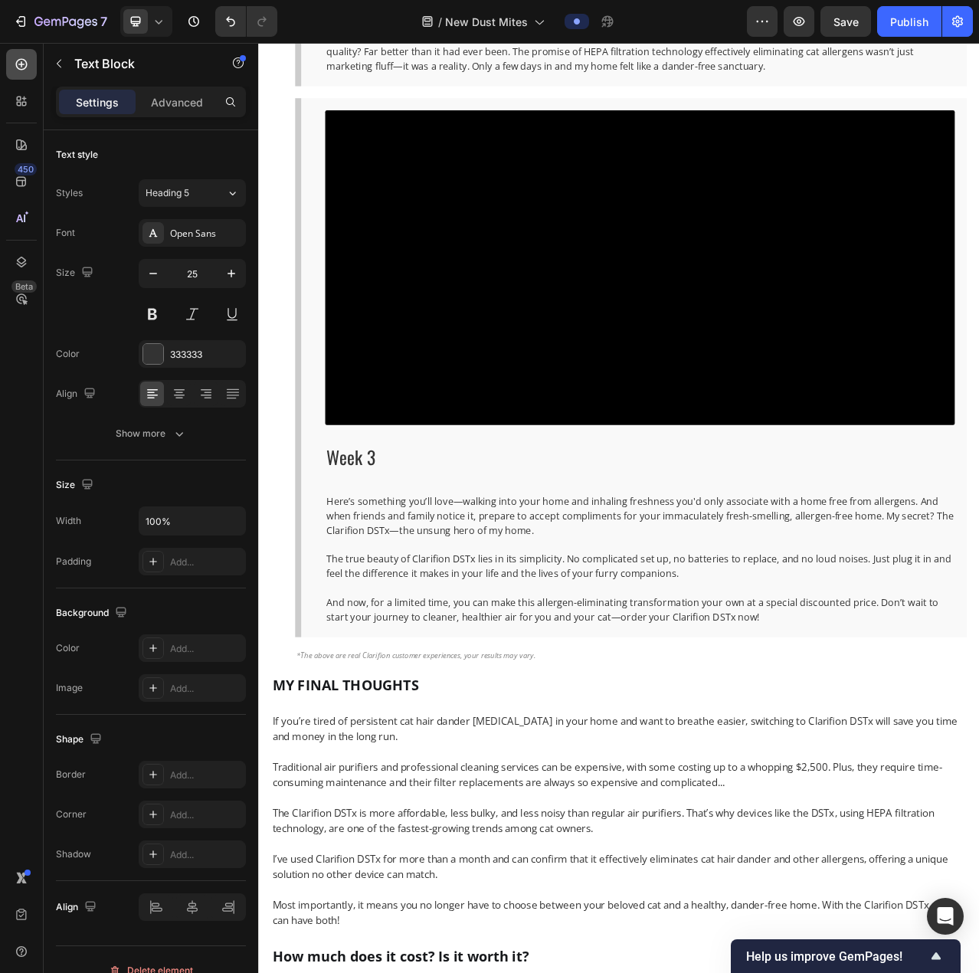
click at [22, 62] on icon at bounding box center [21, 64] width 15 height 15
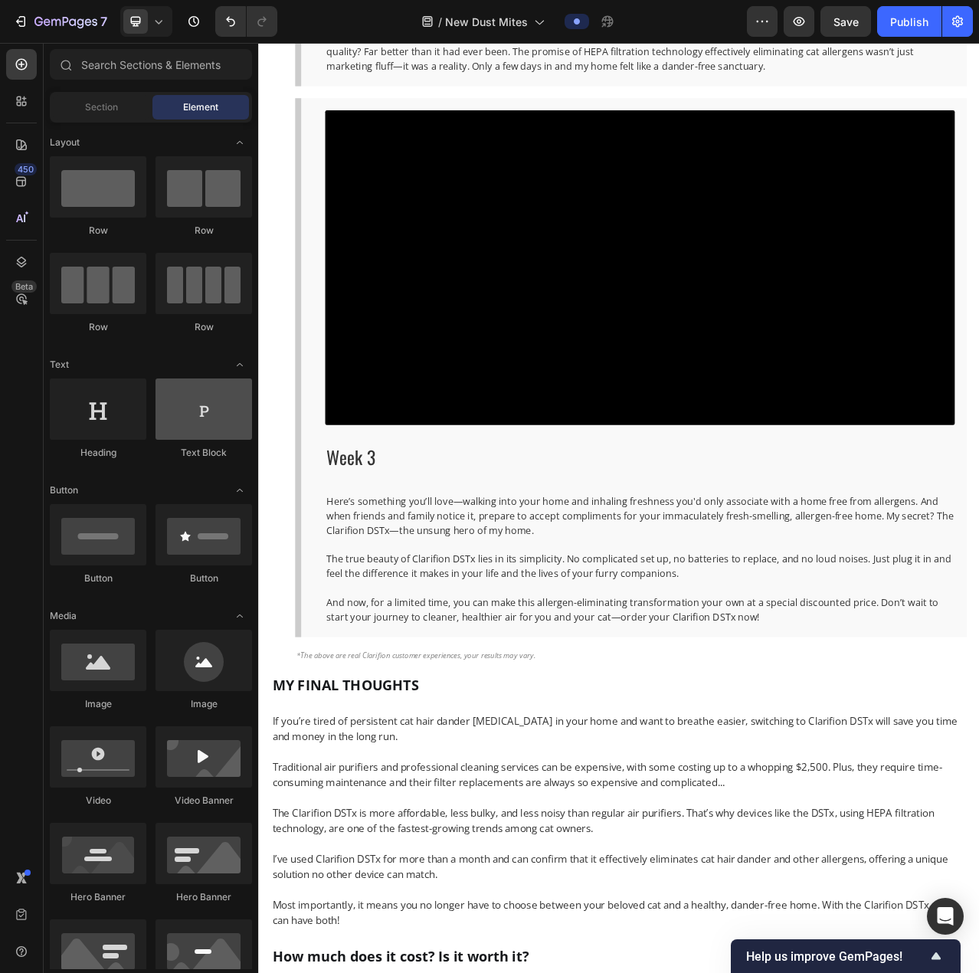
scroll to position [0, 0]
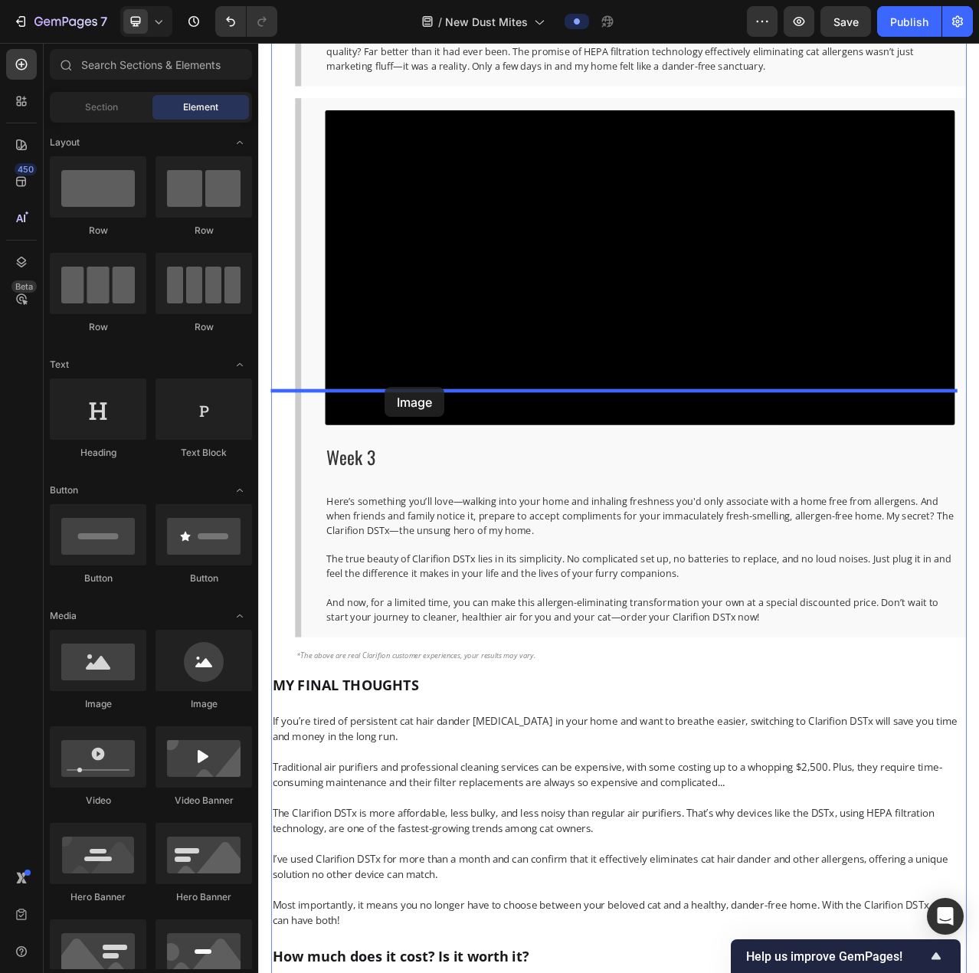
drag, startPoint x: 467, startPoint y: 720, endPoint x: 420, endPoint y: 482, distance: 242.1
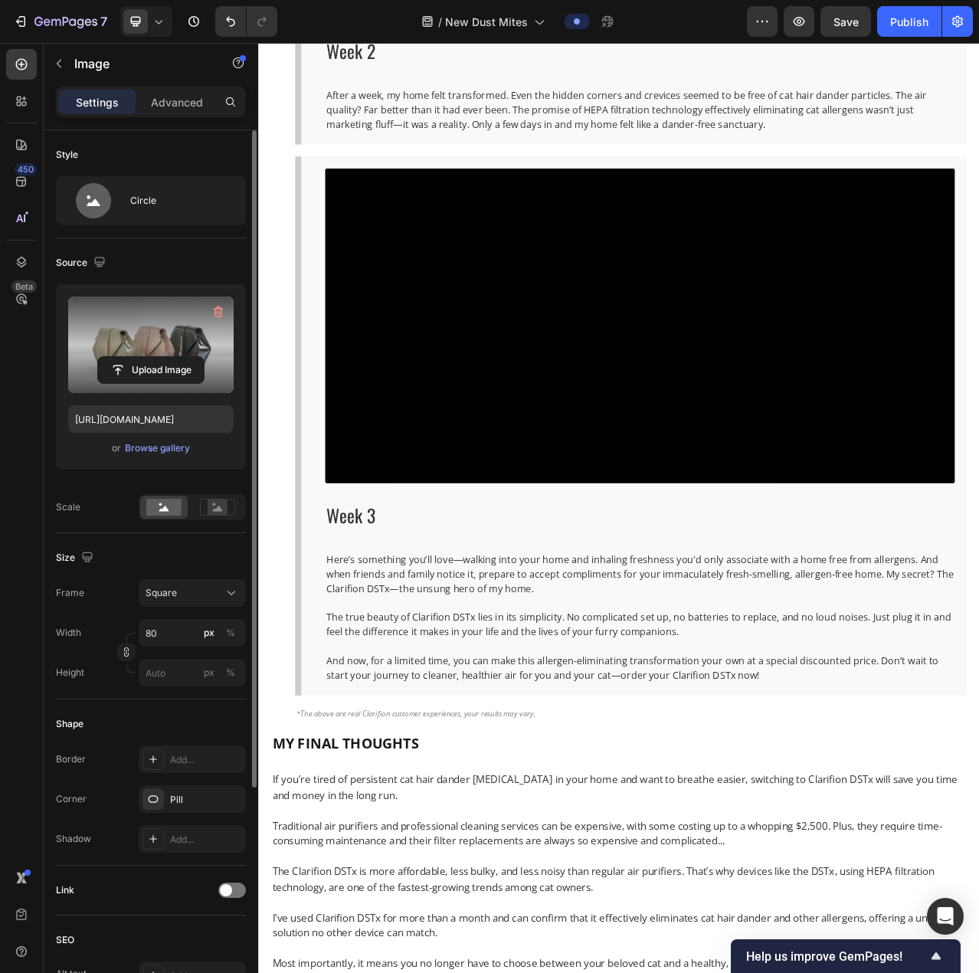
click at [144, 333] on label at bounding box center [151, 345] width 166 height 97
click at [144, 357] on input "file" at bounding box center [151, 370] width 106 height 26
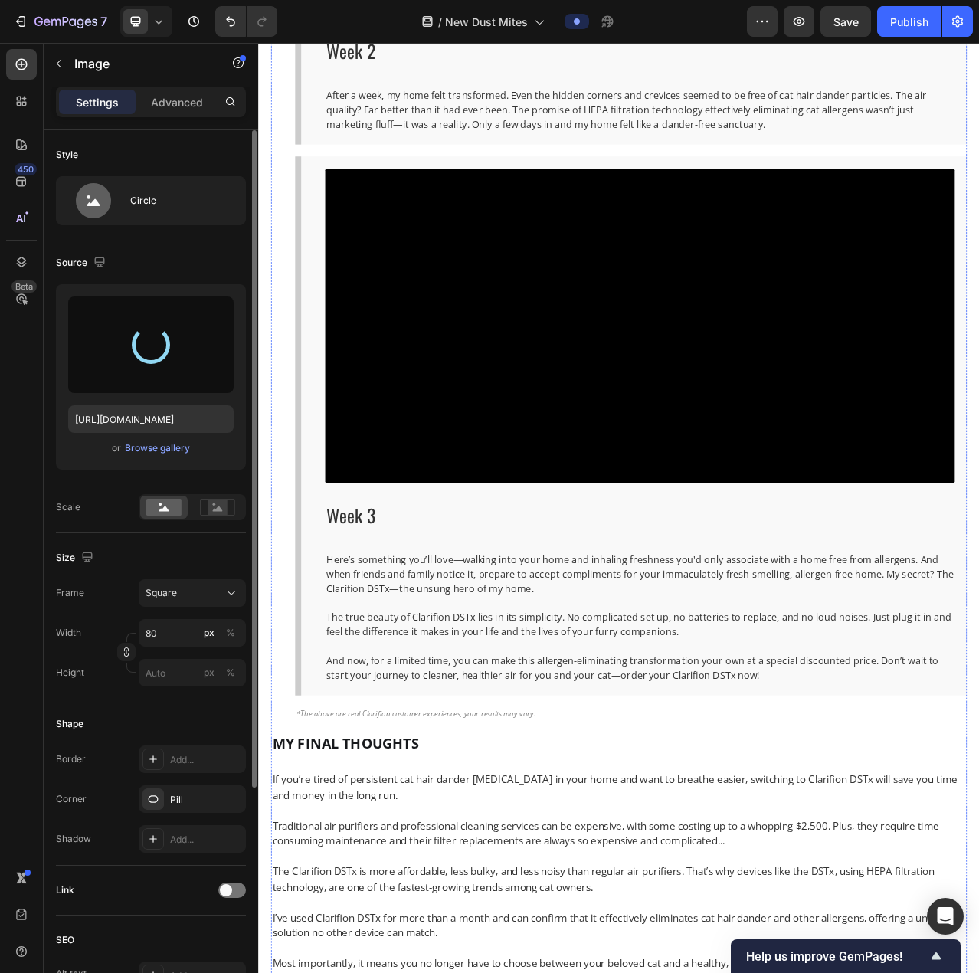
type input "https://cdn.shopify.com/s/files/1/0926/0446/5536/files/gempages_580590199730340…"
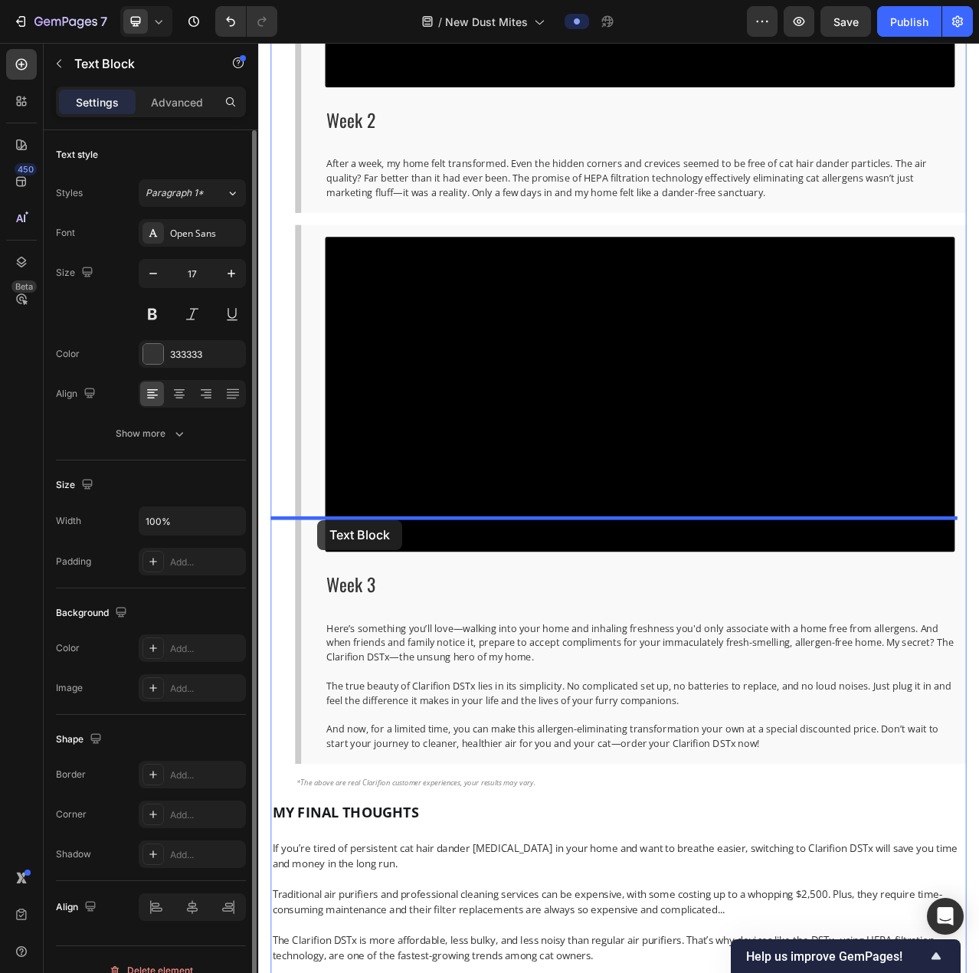
drag, startPoint x: 296, startPoint y: 431, endPoint x: 333, endPoint y: 651, distance: 223.9
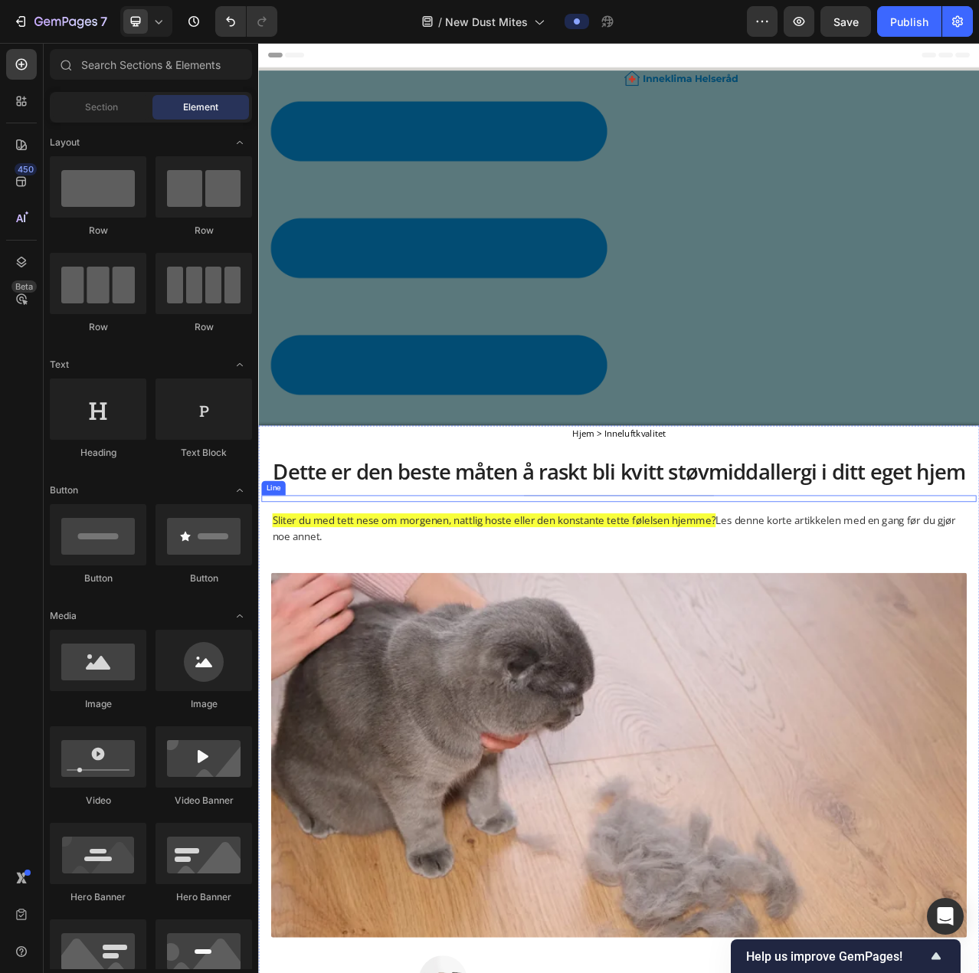
click at [699, 620] on div "Title Line" at bounding box center [718, 624] width 912 height 8
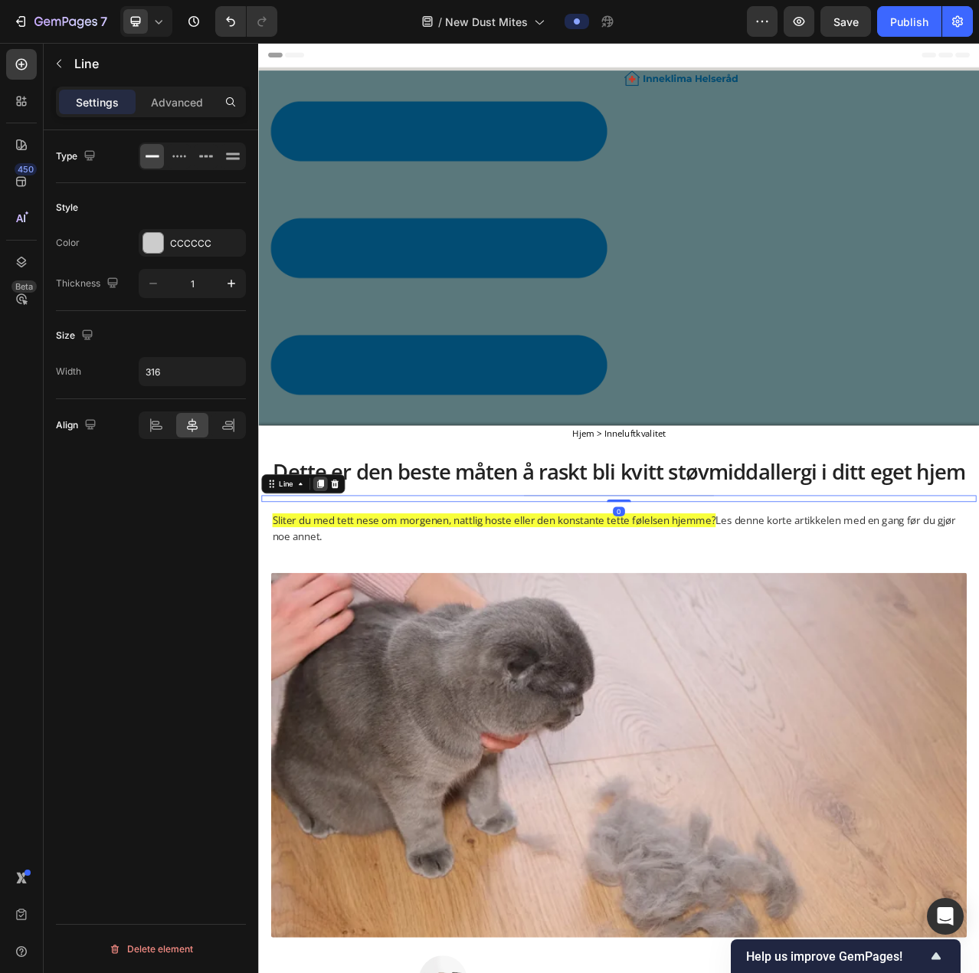
click at [336, 600] on icon at bounding box center [337, 605] width 8 height 11
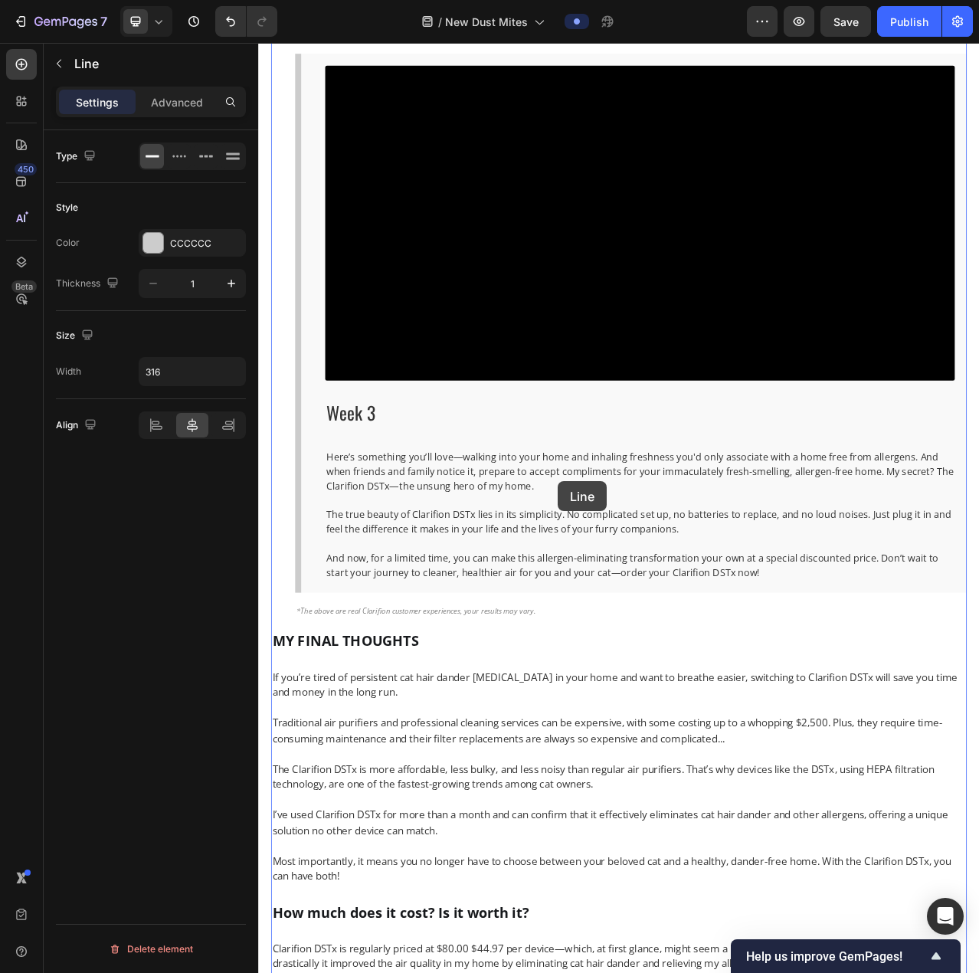
scroll to position [6723, 0]
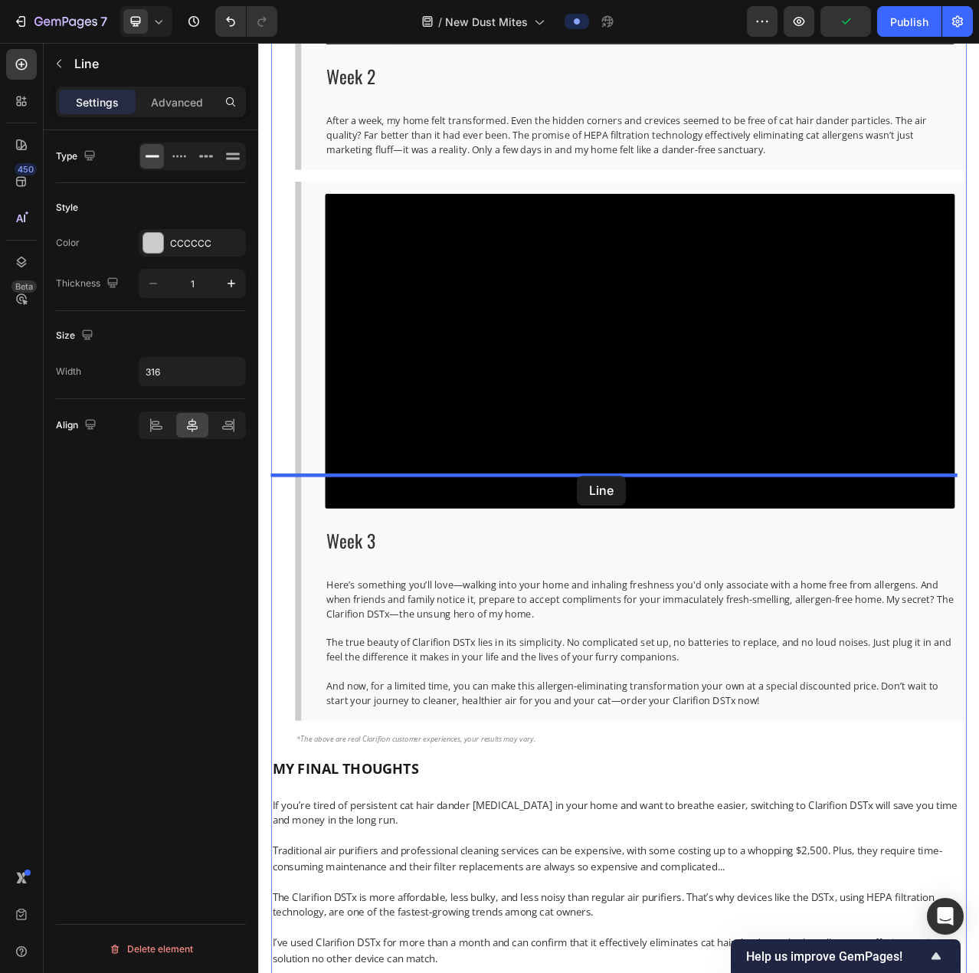
drag, startPoint x: 294, startPoint y: 620, endPoint x: 664, endPoint y: 595, distance: 371.0
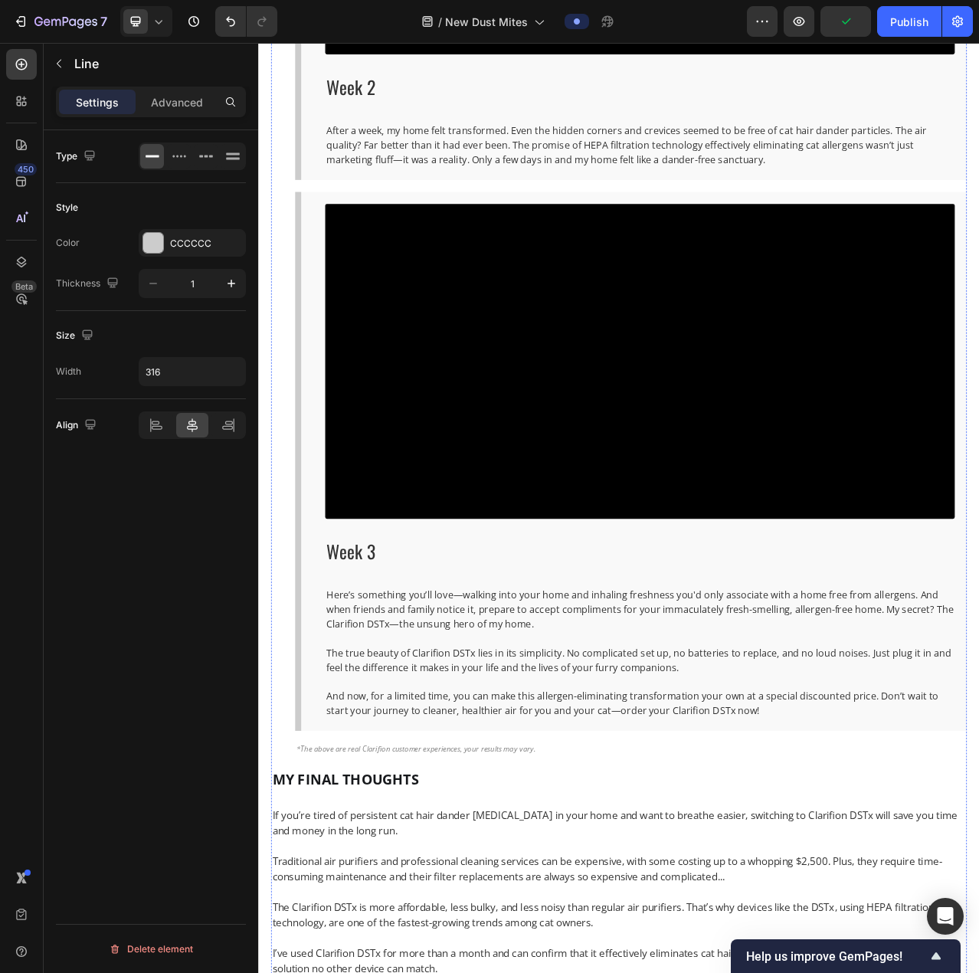
scroll to position [6703, 0]
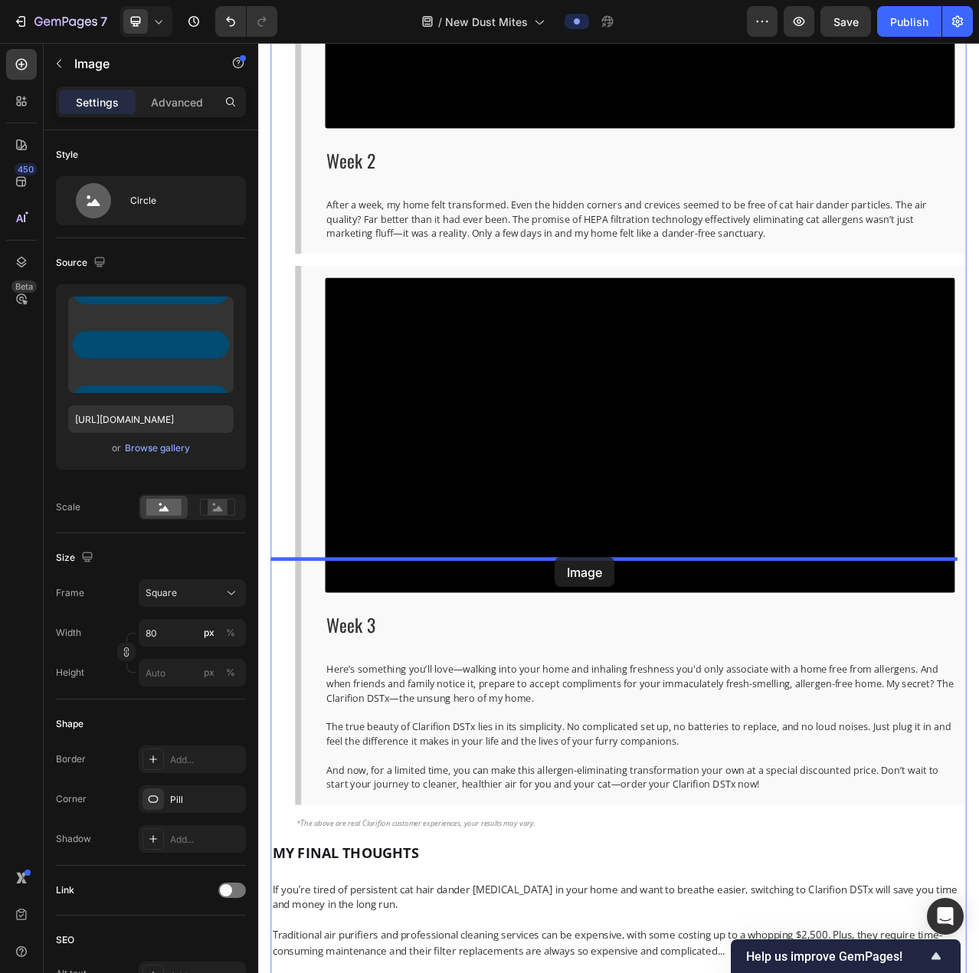
drag, startPoint x: 703, startPoint y: 560, endPoint x: 637, endPoint y: 699, distance: 153.6
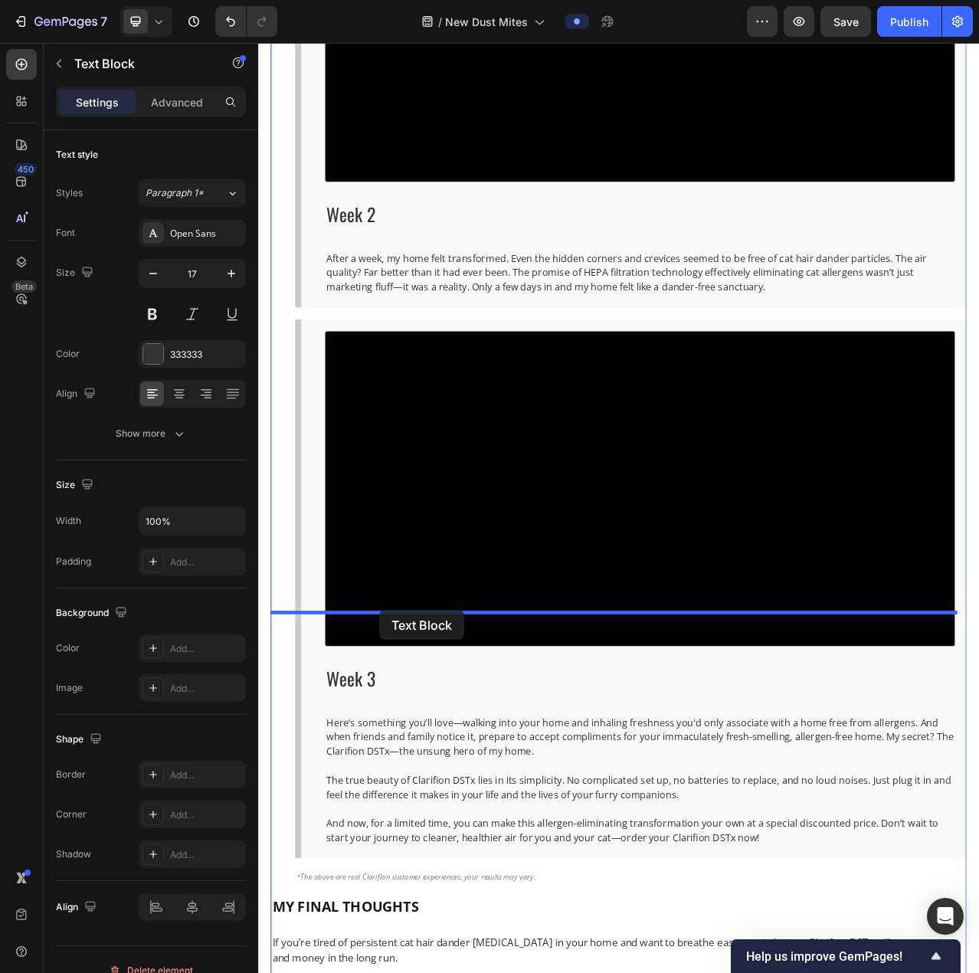
drag, startPoint x: 333, startPoint y: 586, endPoint x: 413, endPoint y: 766, distance: 196.9
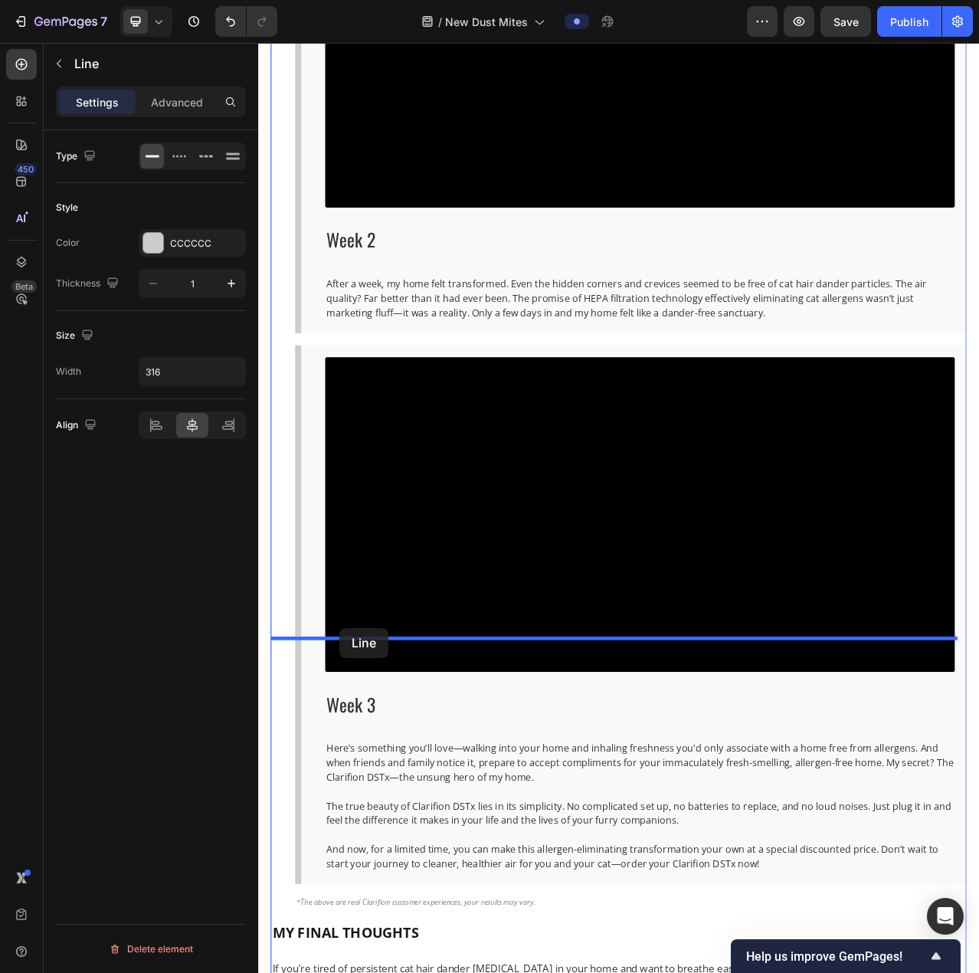
drag, startPoint x: 313, startPoint y: 626, endPoint x: 362, endPoint y: 789, distance: 170.4
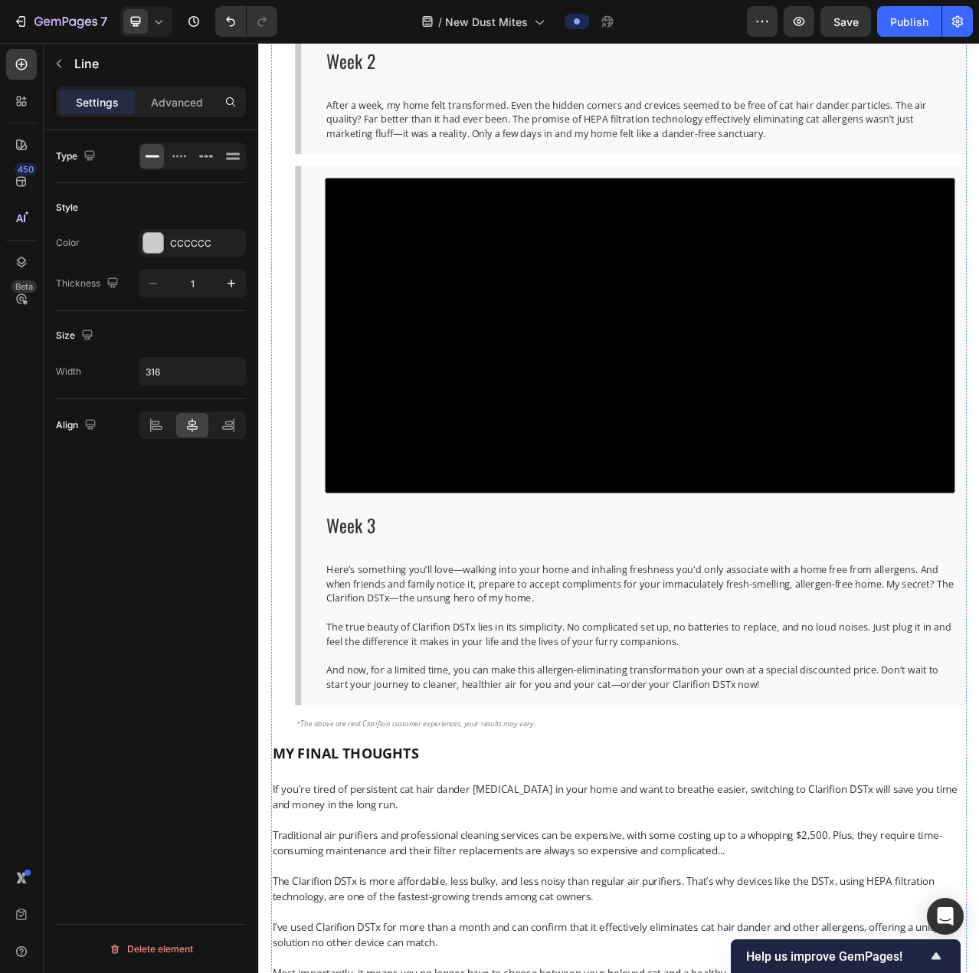
scroll to position [6933, 0]
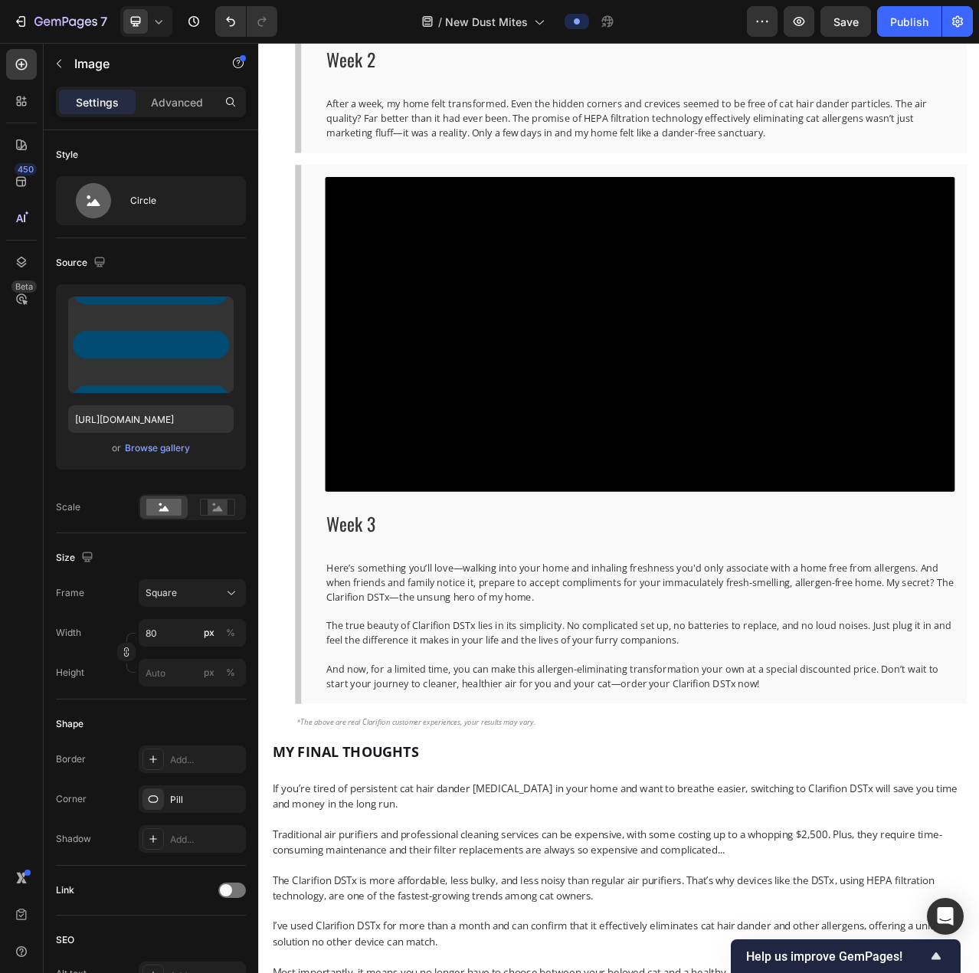
drag, startPoint x: 353, startPoint y: 382, endPoint x: 389, endPoint y: 441, distance: 69.4
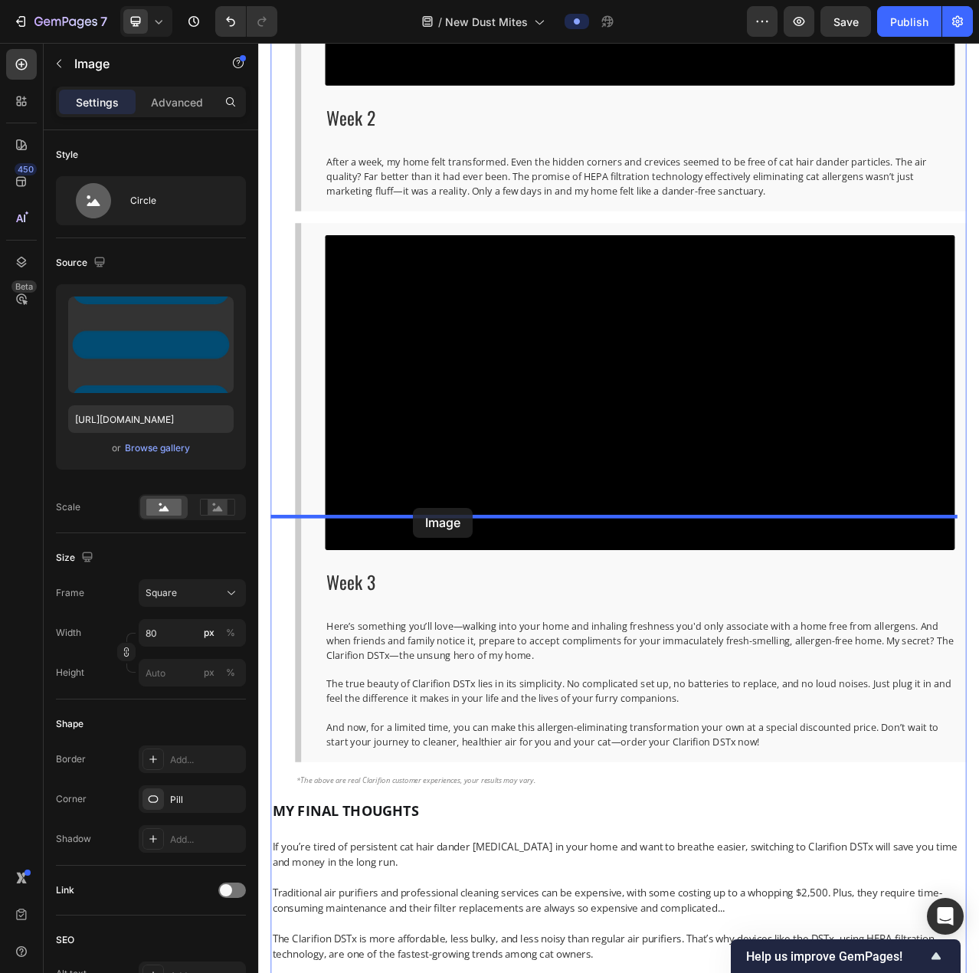
drag, startPoint x: 310, startPoint y: 457, endPoint x: 455, endPoint y: 636, distance: 229.9
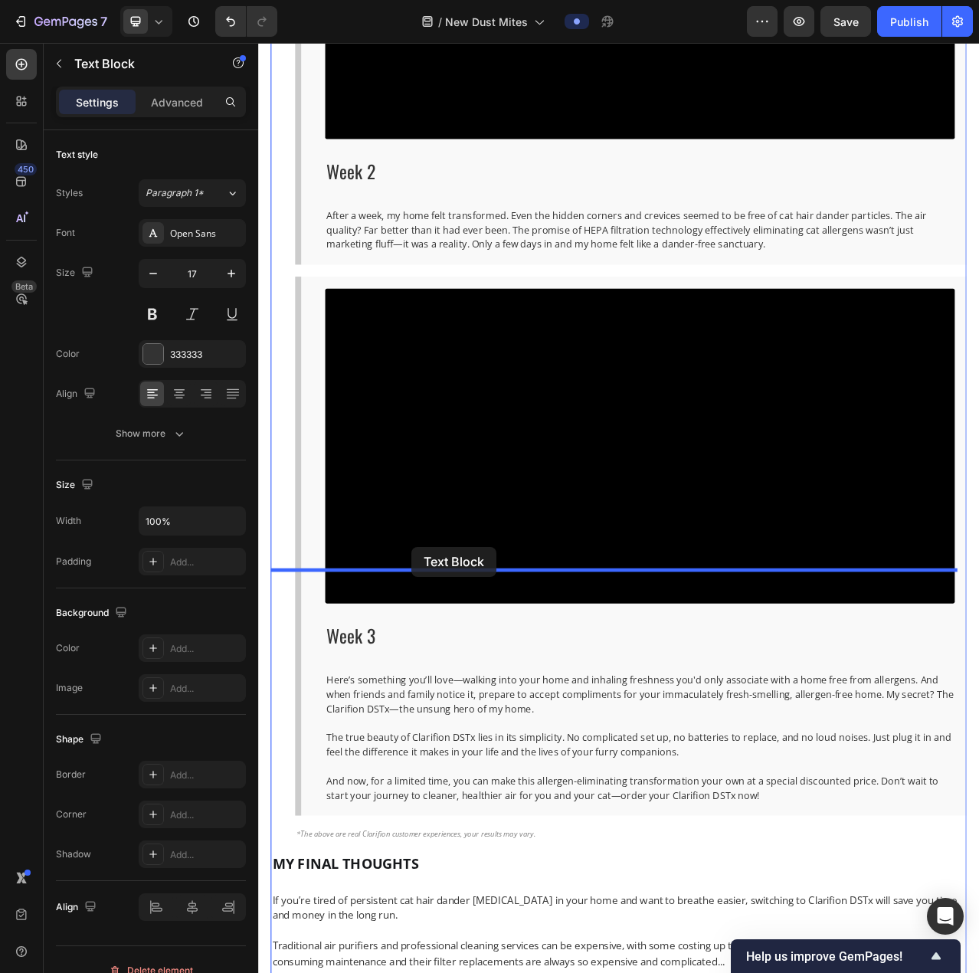
drag, startPoint x: 321, startPoint y: 527, endPoint x: 454, endPoint y: 686, distance: 206.7
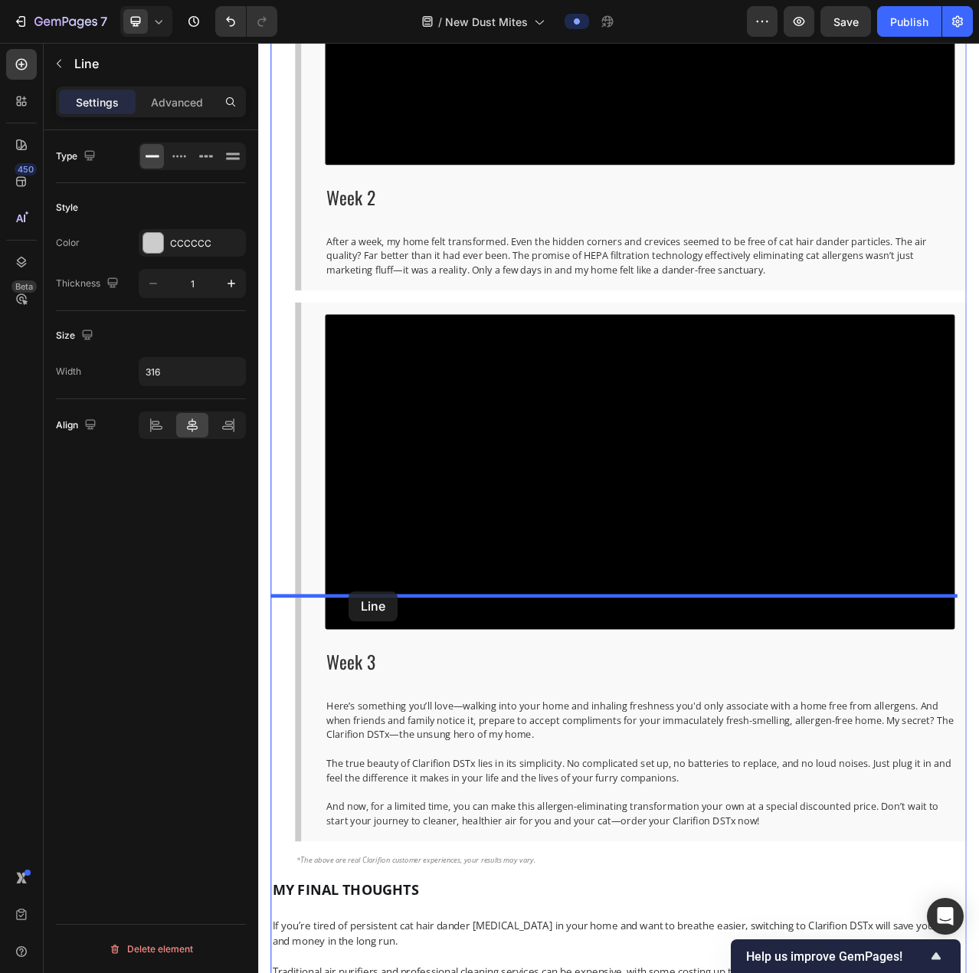
drag, startPoint x: 319, startPoint y: 569, endPoint x: 374, endPoint y: 743, distance: 182.5
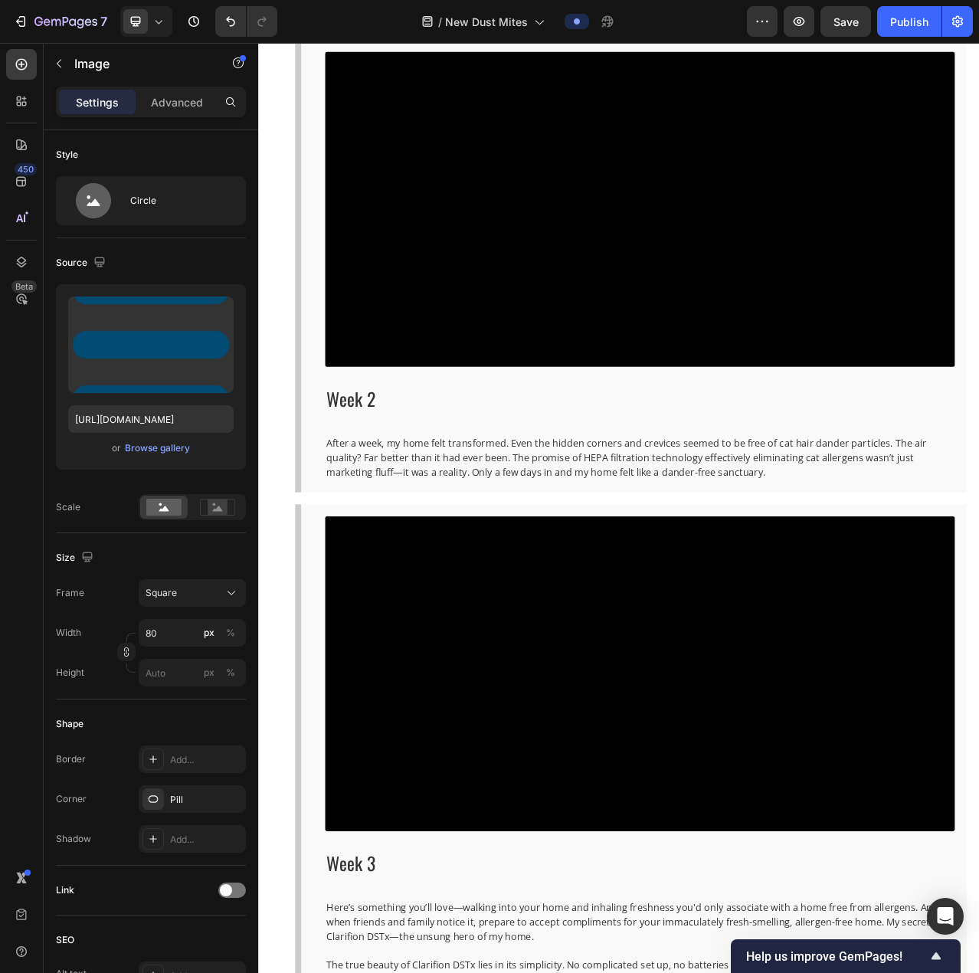
scroll to position [6626, 0]
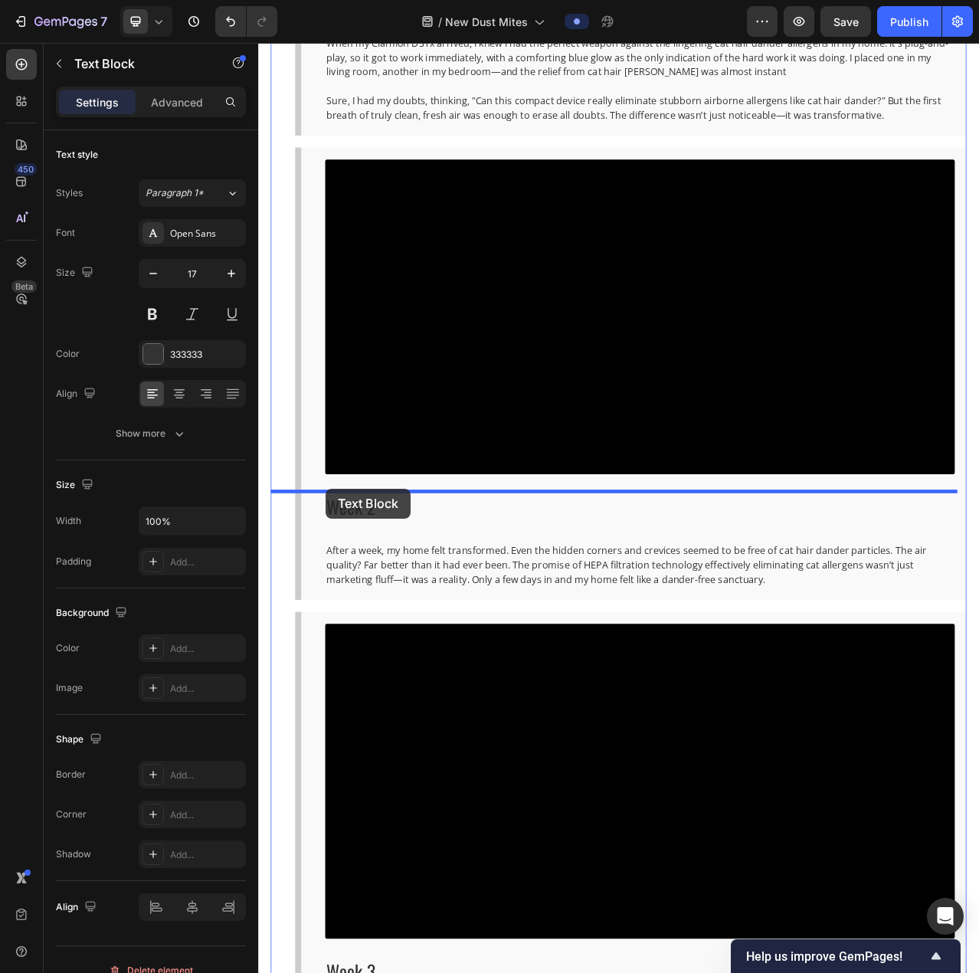
drag, startPoint x: 300, startPoint y: 473, endPoint x: 344, endPoint y: 611, distance: 145.6
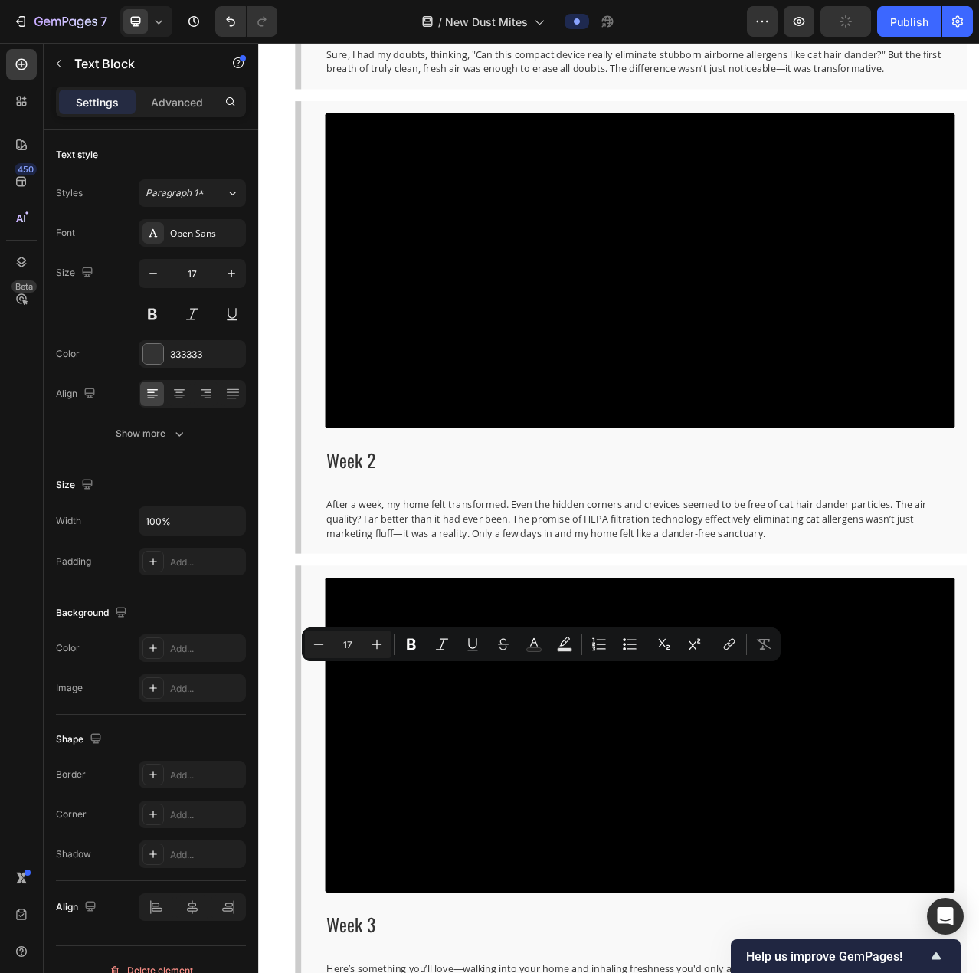
drag, startPoint x: 339, startPoint y: 854, endPoint x: 337, endPoint y: 1014, distance: 159.4
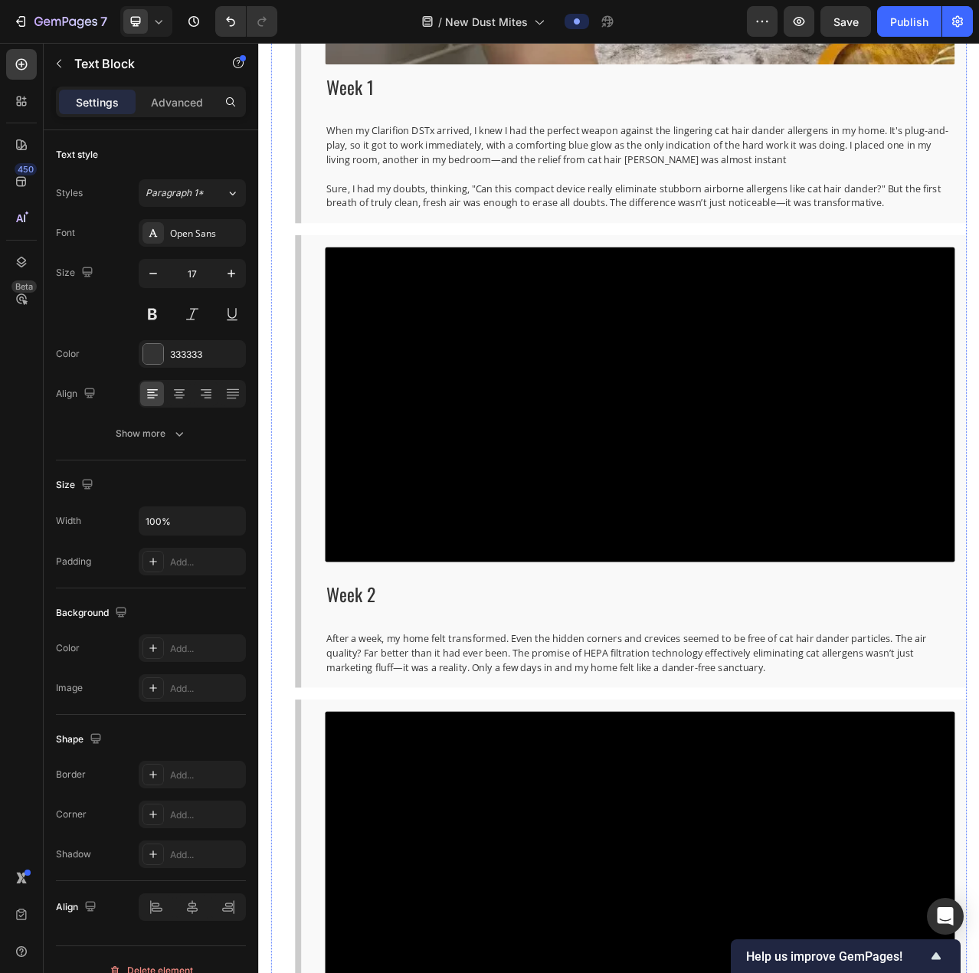
scroll to position [6396, 0]
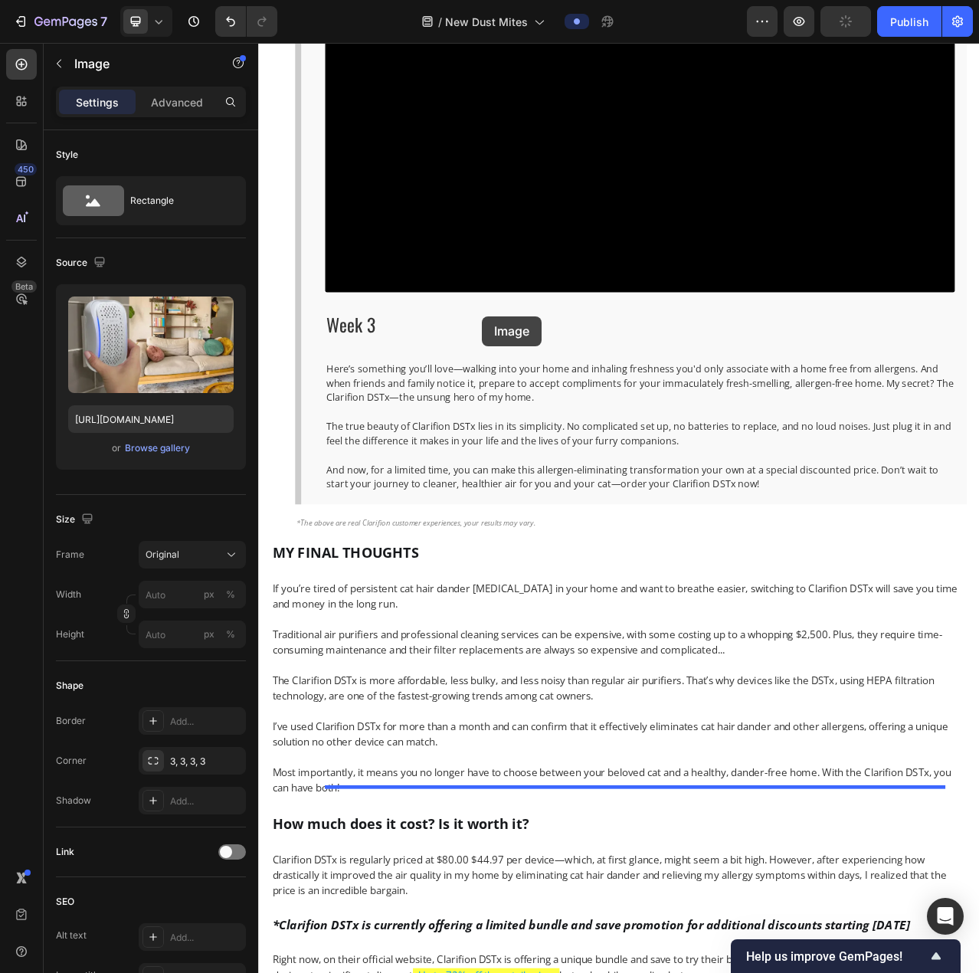
scroll to position [7963, 0]
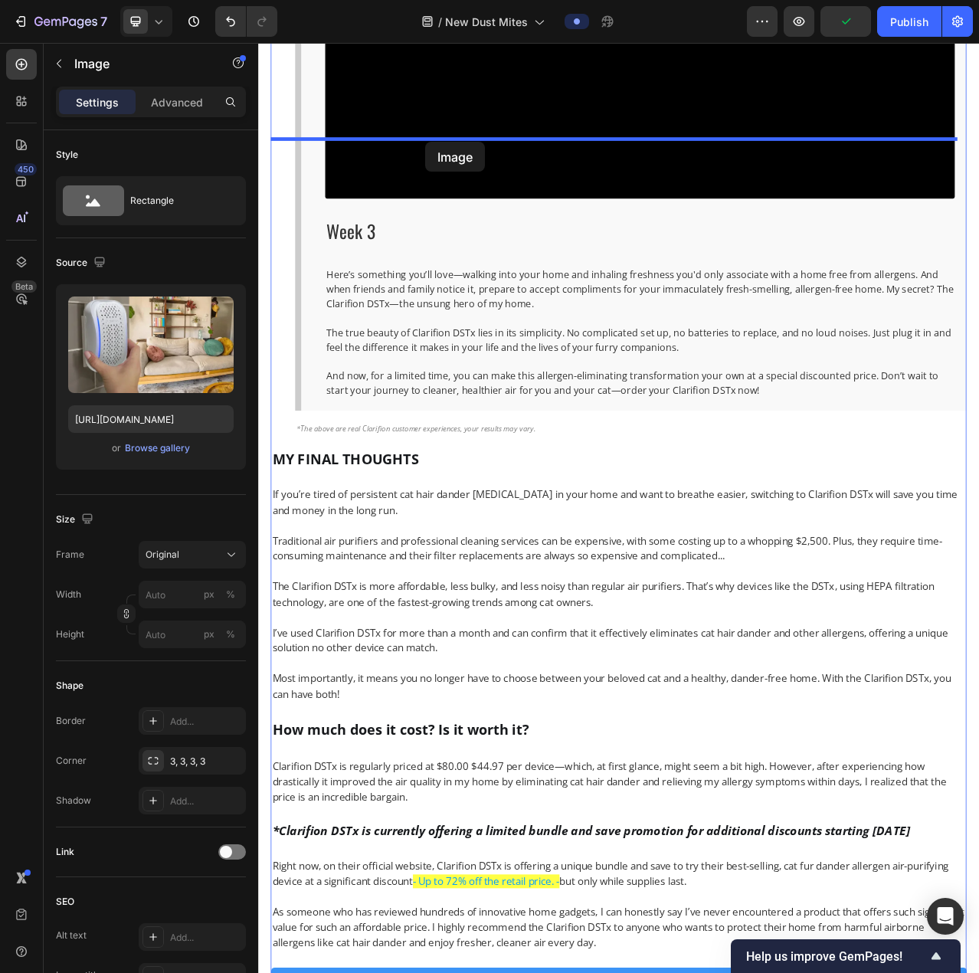
drag, startPoint x: 316, startPoint y: 599, endPoint x: 471, endPoint y: 169, distance: 456.9
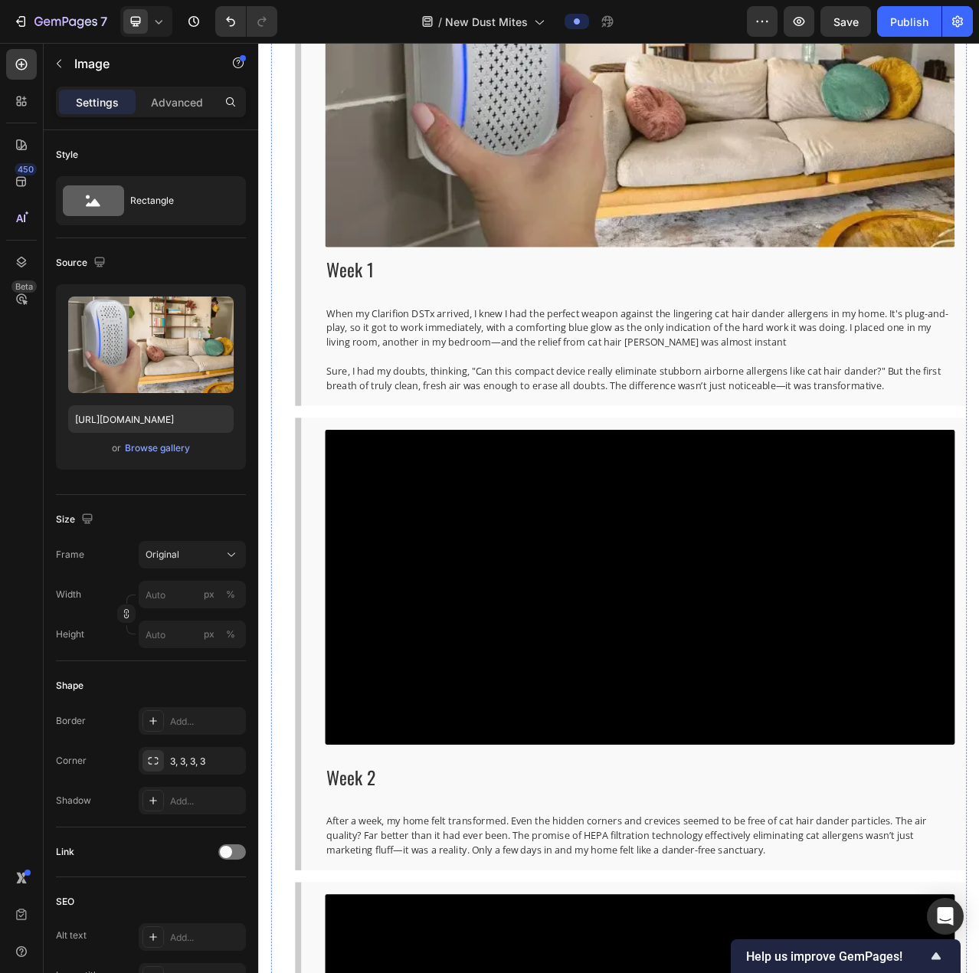
scroll to position [6956, 0]
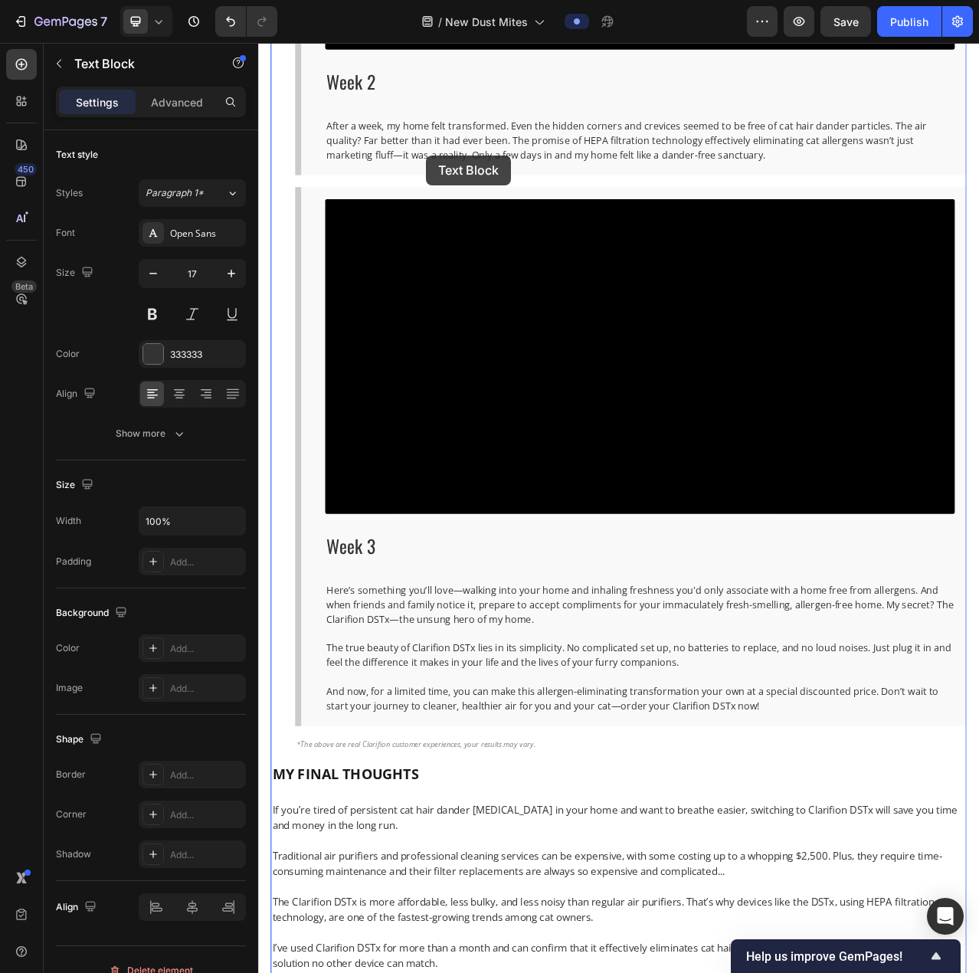
scroll to position [7453, 0]
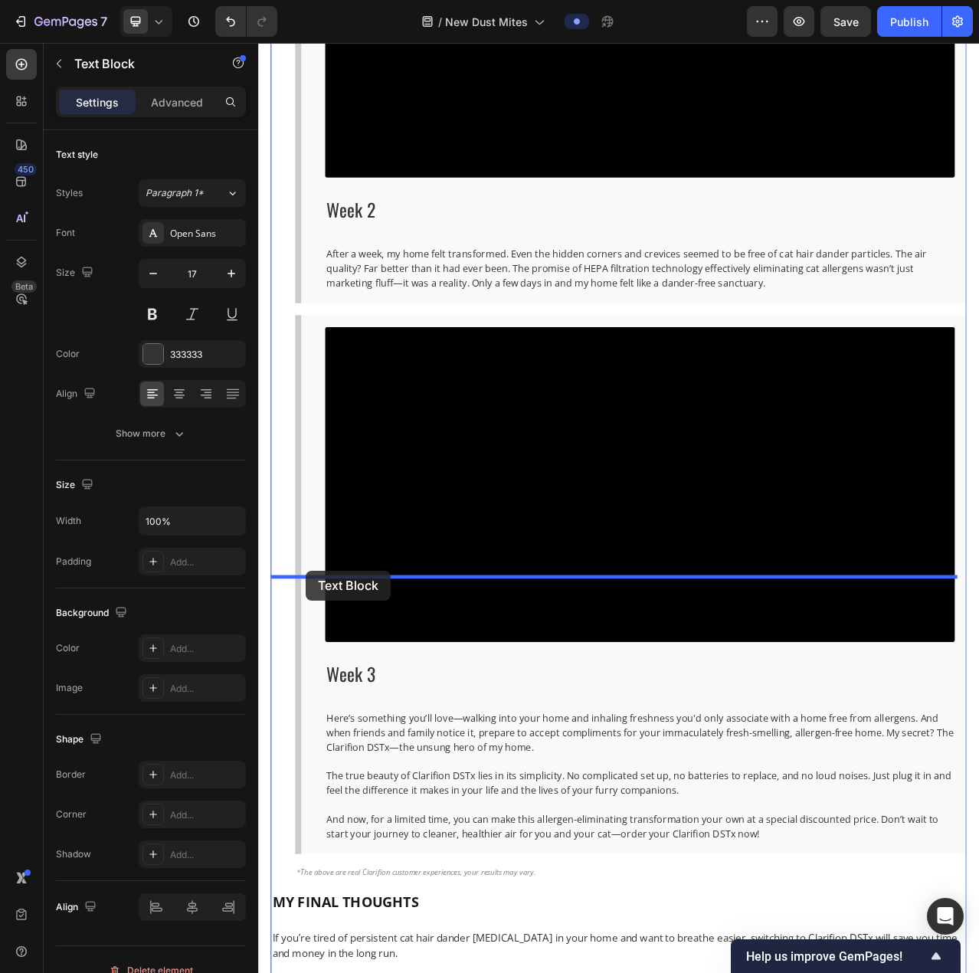
drag, startPoint x: 303, startPoint y: 699, endPoint x: 319, endPoint y: 716, distance: 23.3
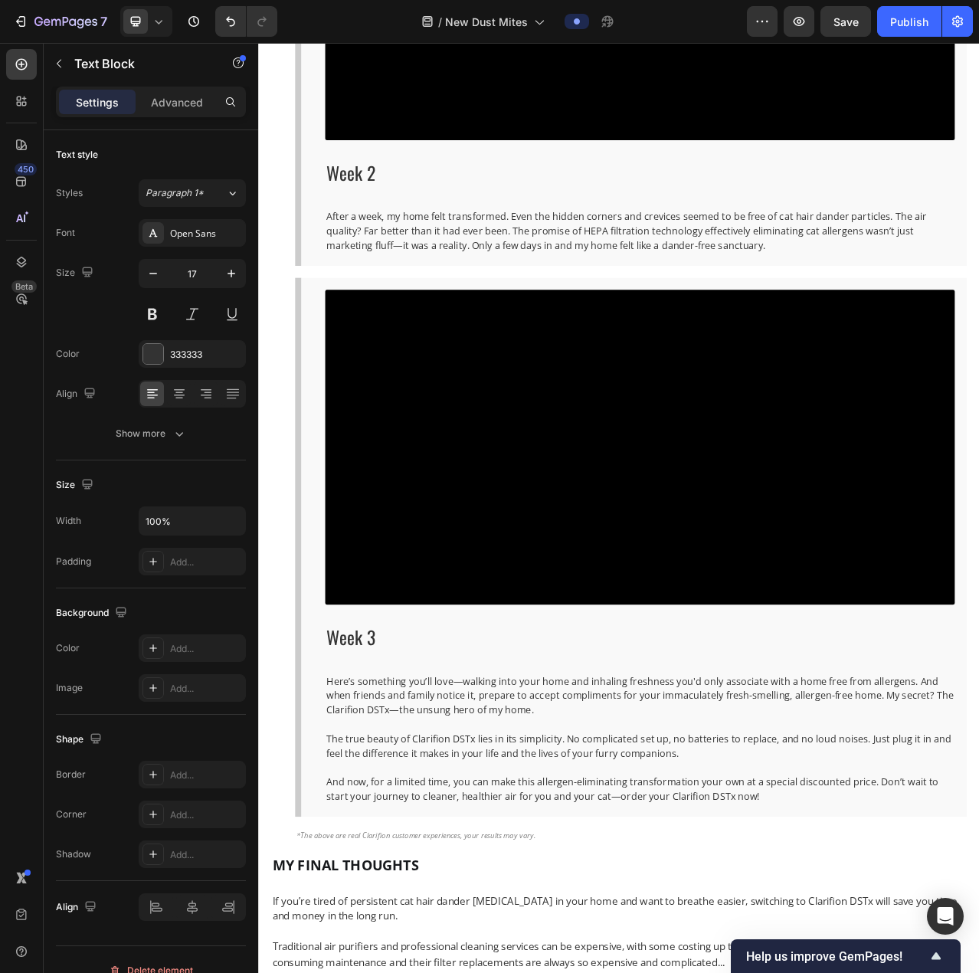
scroll to position [7606, 0]
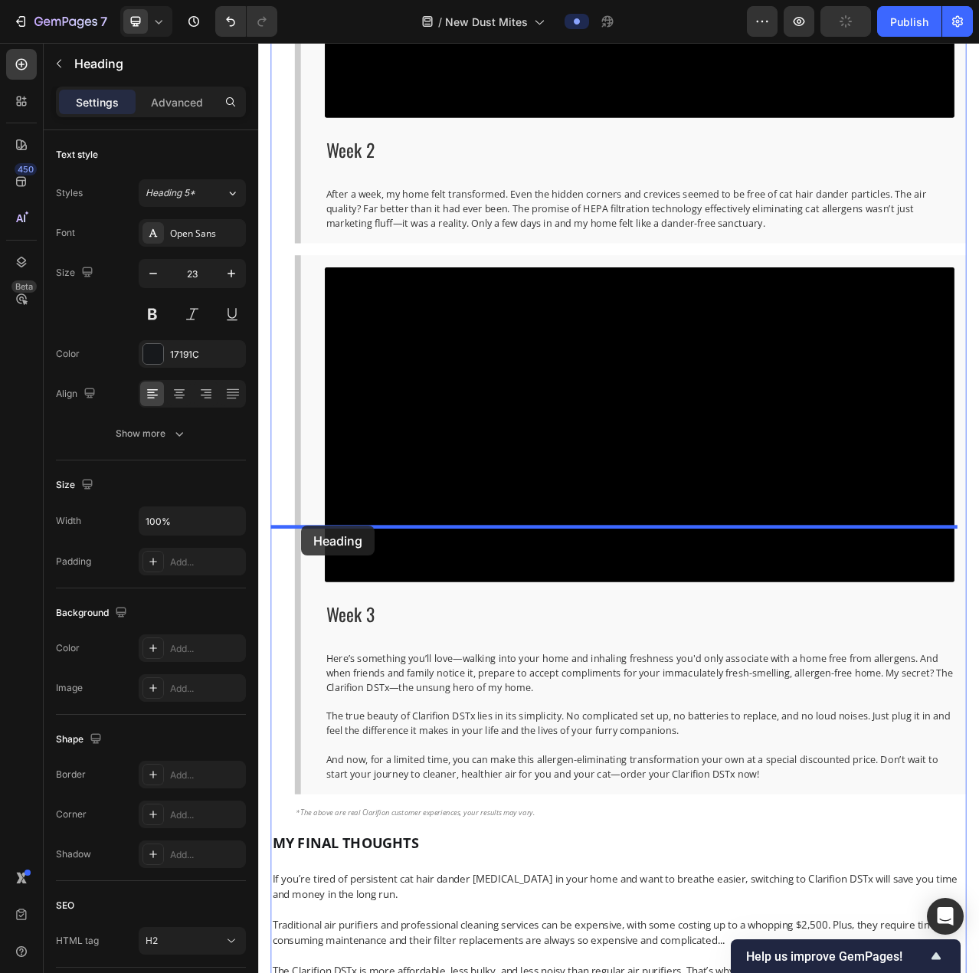
drag, startPoint x: 316, startPoint y: 674, endPoint x: 313, endPoint y: 659, distance: 15.1
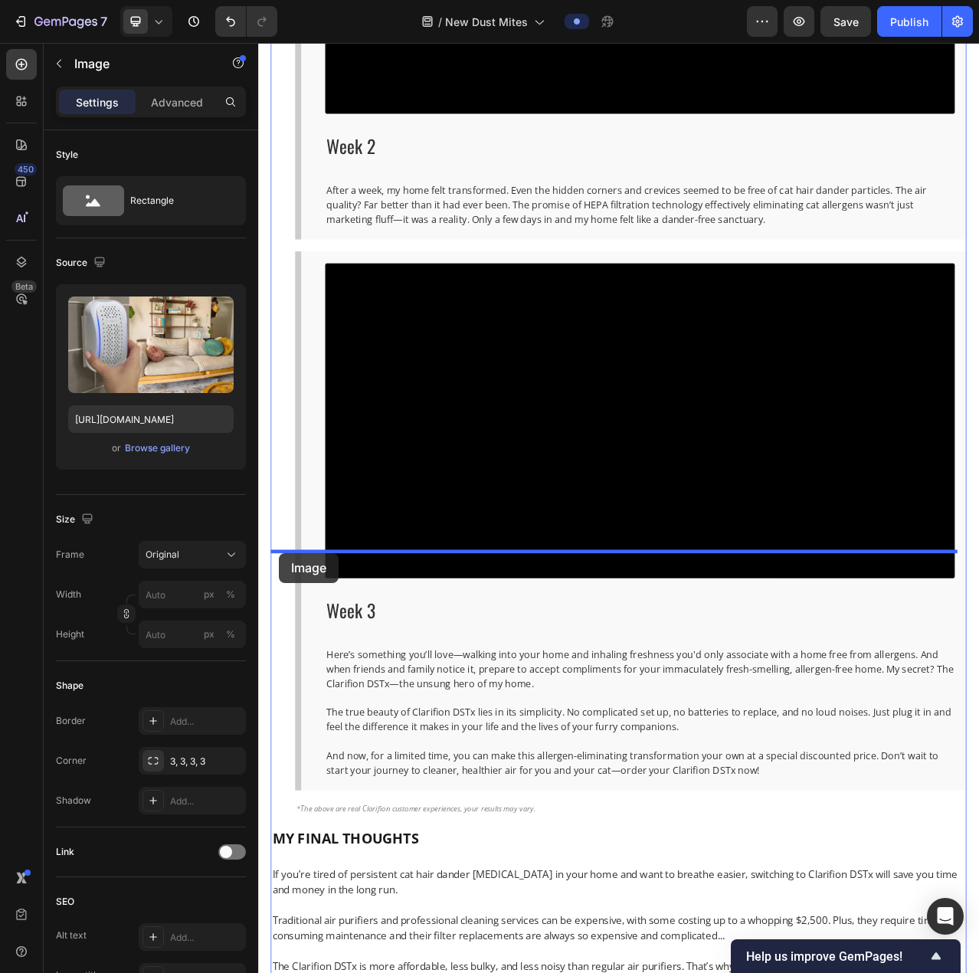
drag, startPoint x: 377, startPoint y: 739, endPoint x: 284, endPoint y: 693, distance: 103.5
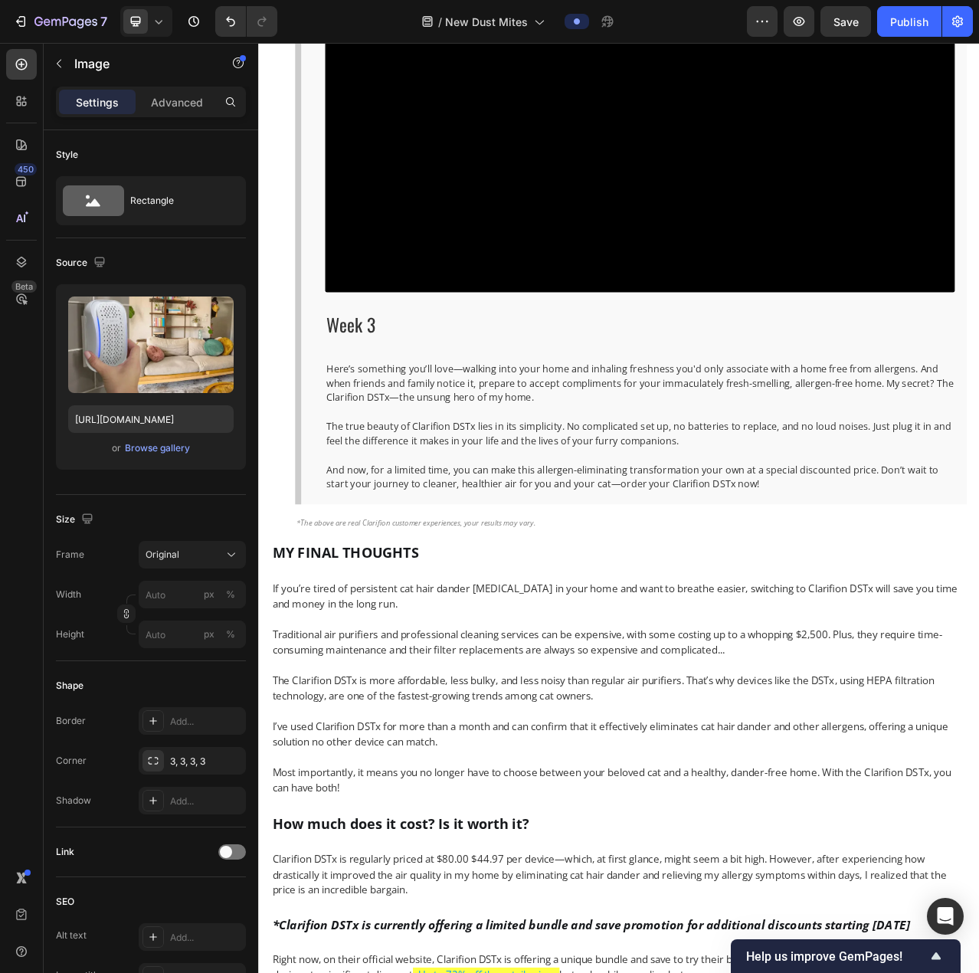
scroll to position [7836, 0]
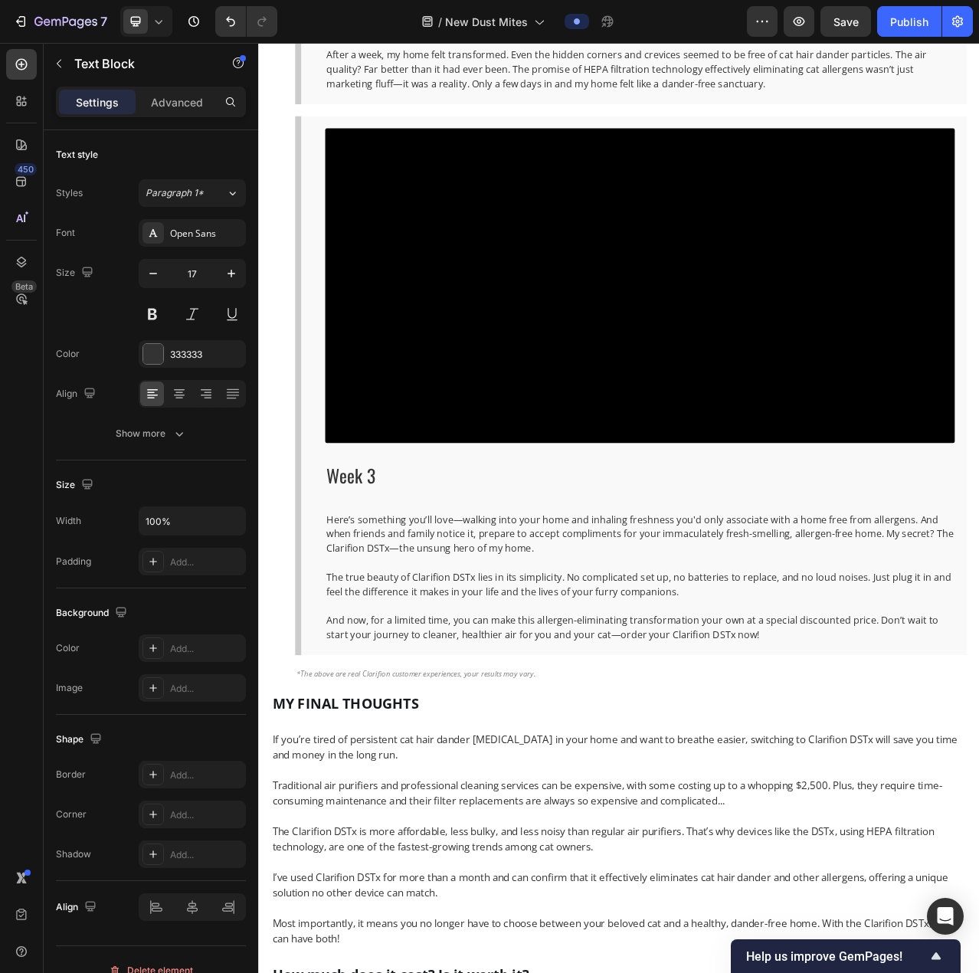
drag, startPoint x: 377, startPoint y: 290, endPoint x: 369, endPoint y: 315, distance: 25.9
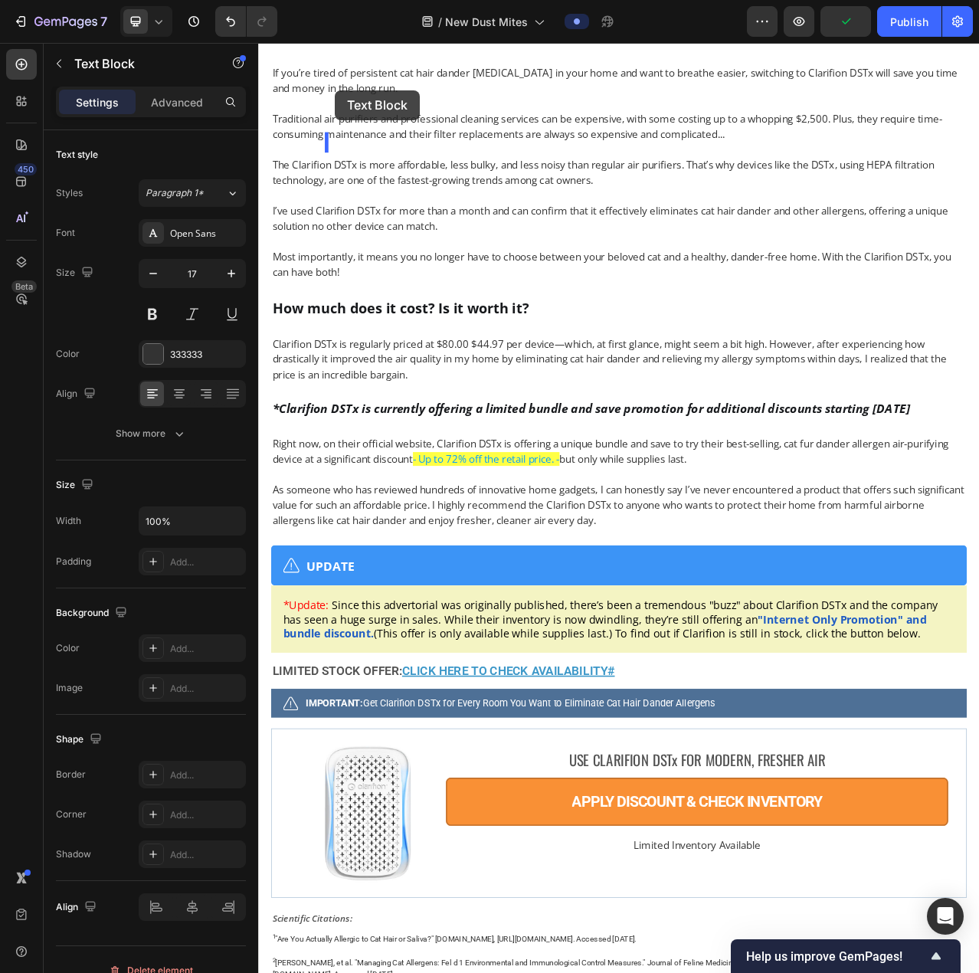
scroll to position [8784, 0]
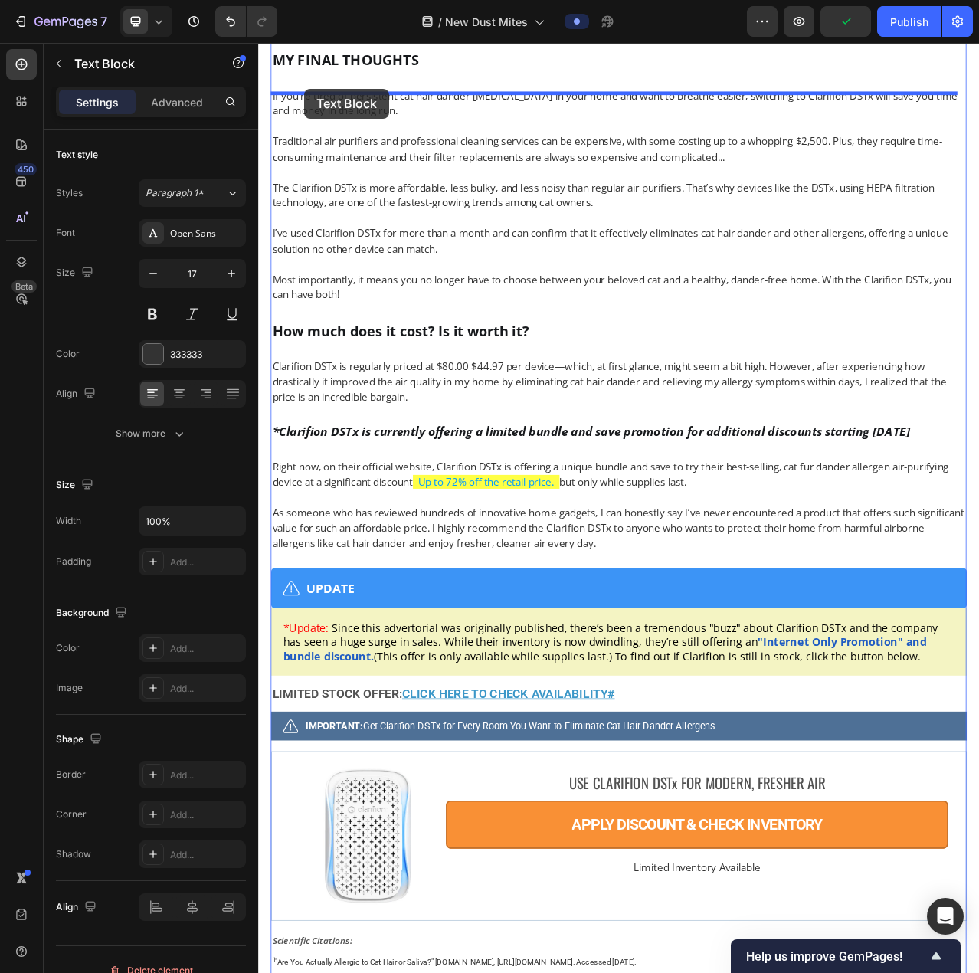
drag, startPoint x: 305, startPoint y: 293, endPoint x: 317, endPoint y: 101, distance: 192.7
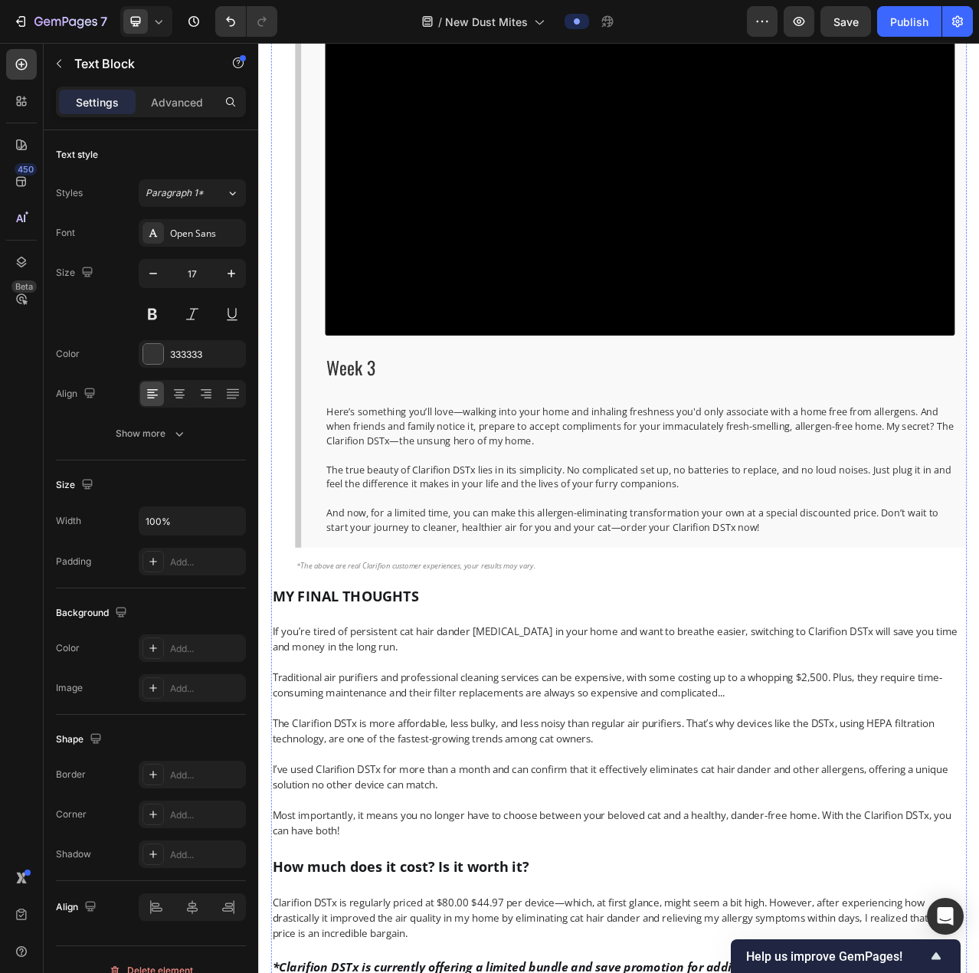
scroll to position [8044, 0]
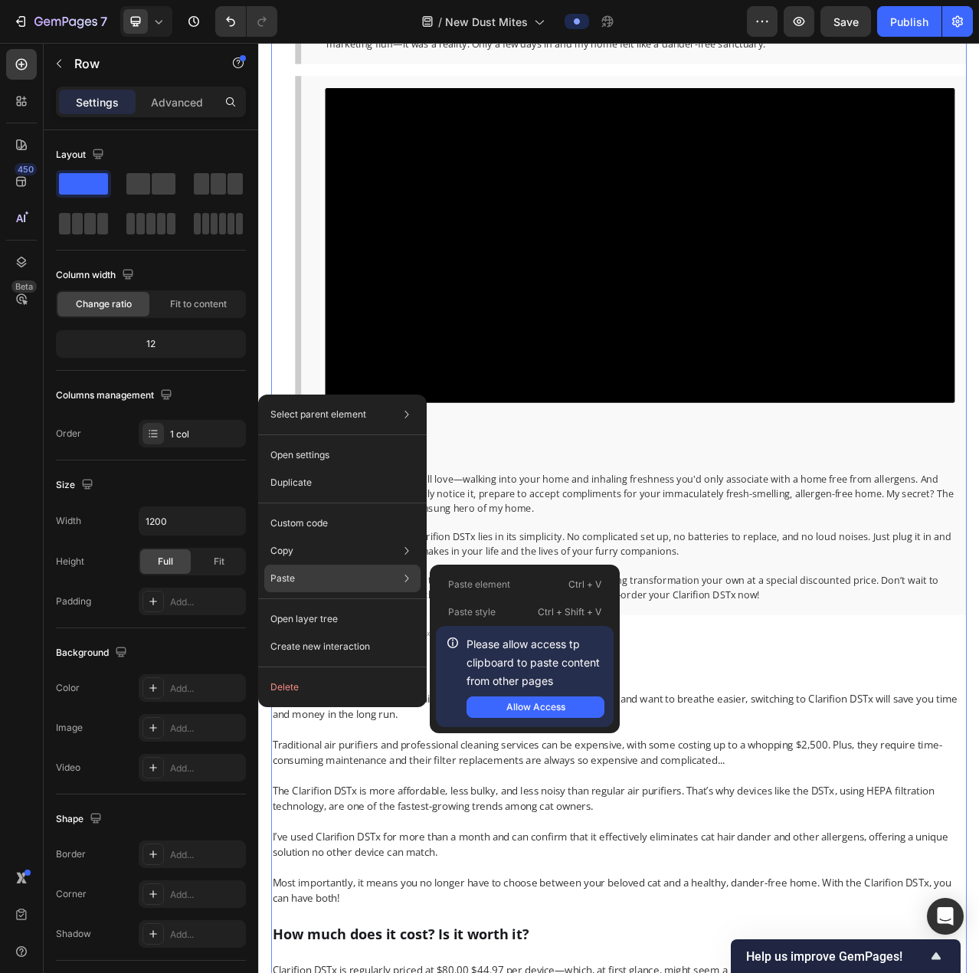
click at [336, 588] on div "Paste Paste element Ctrl + V Paste style Ctrl + Shift + V Please allow access t…" at bounding box center [342, 579] width 156 height 28
click at [367, 569] on div "Paste Paste element Ctrl + V Paste style Ctrl + Shift + V Please allow access t…" at bounding box center [342, 579] width 156 height 28
click at [503, 697] on button "Allow Access" at bounding box center [536, 707] width 138 height 21
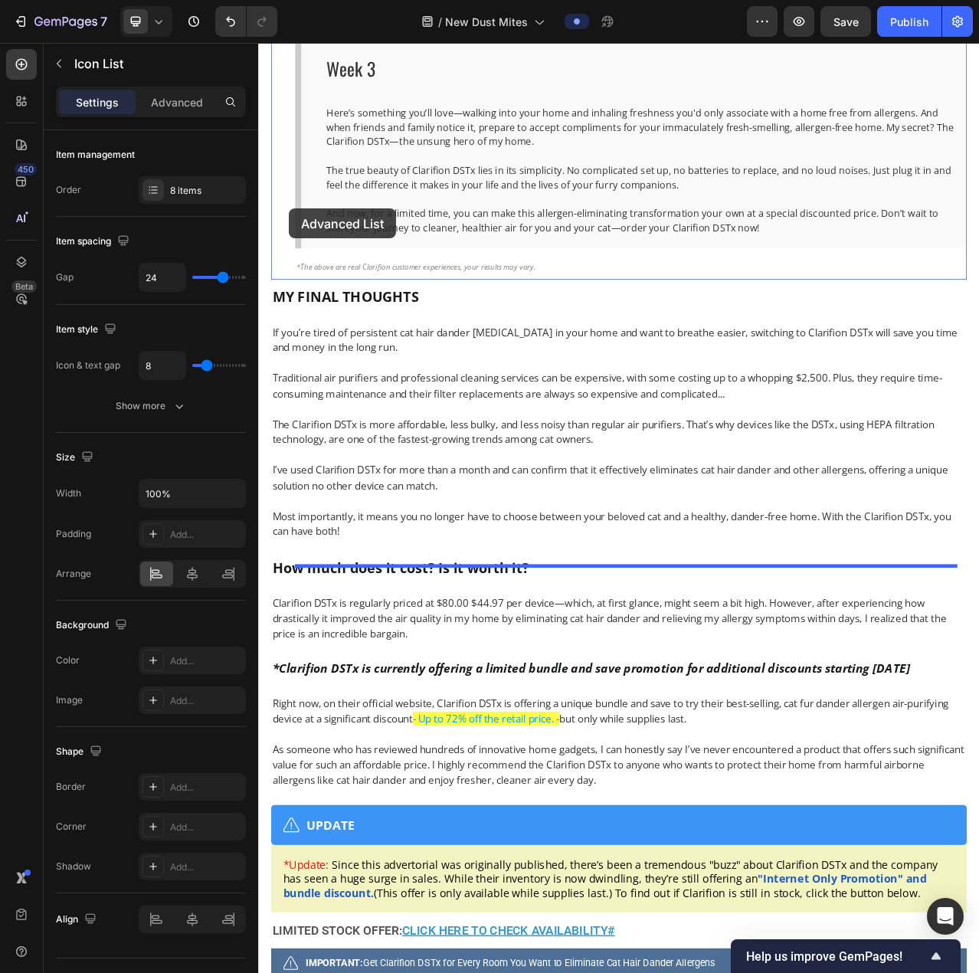
scroll to position [8486, 0]
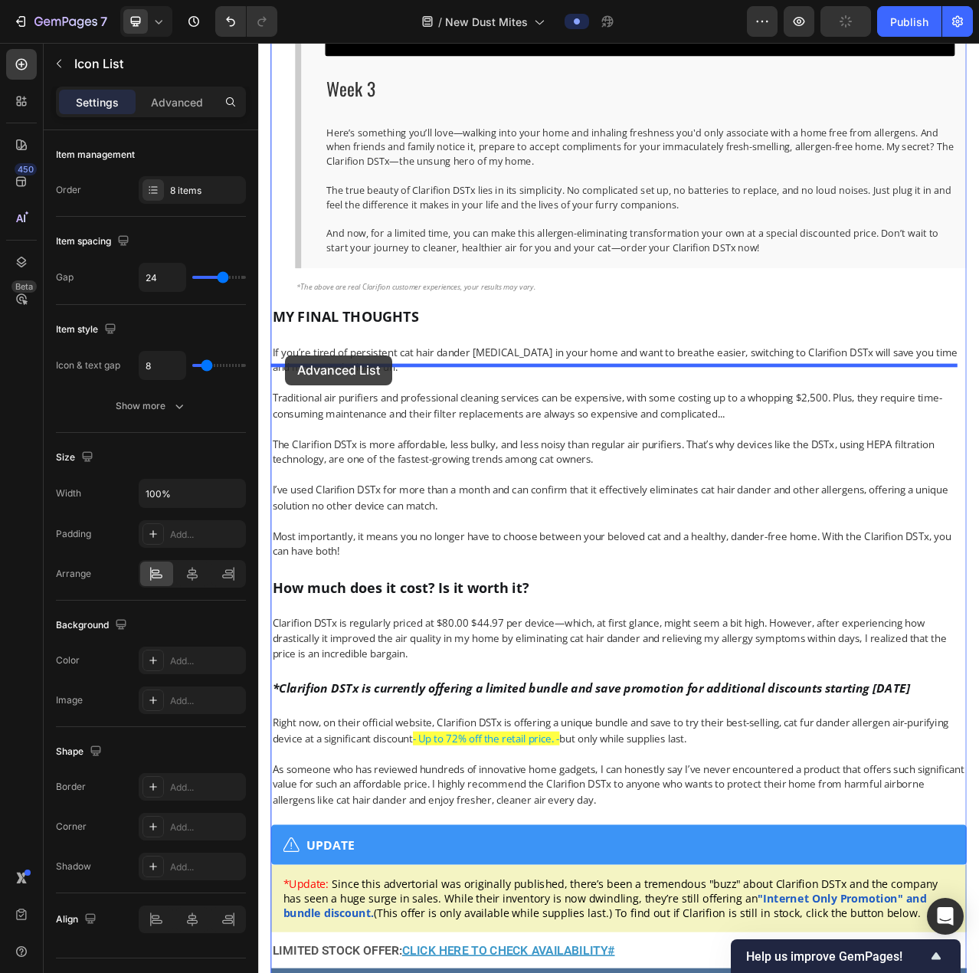
drag, startPoint x: 310, startPoint y: 408, endPoint x: 292, endPoint y: 441, distance: 38.0
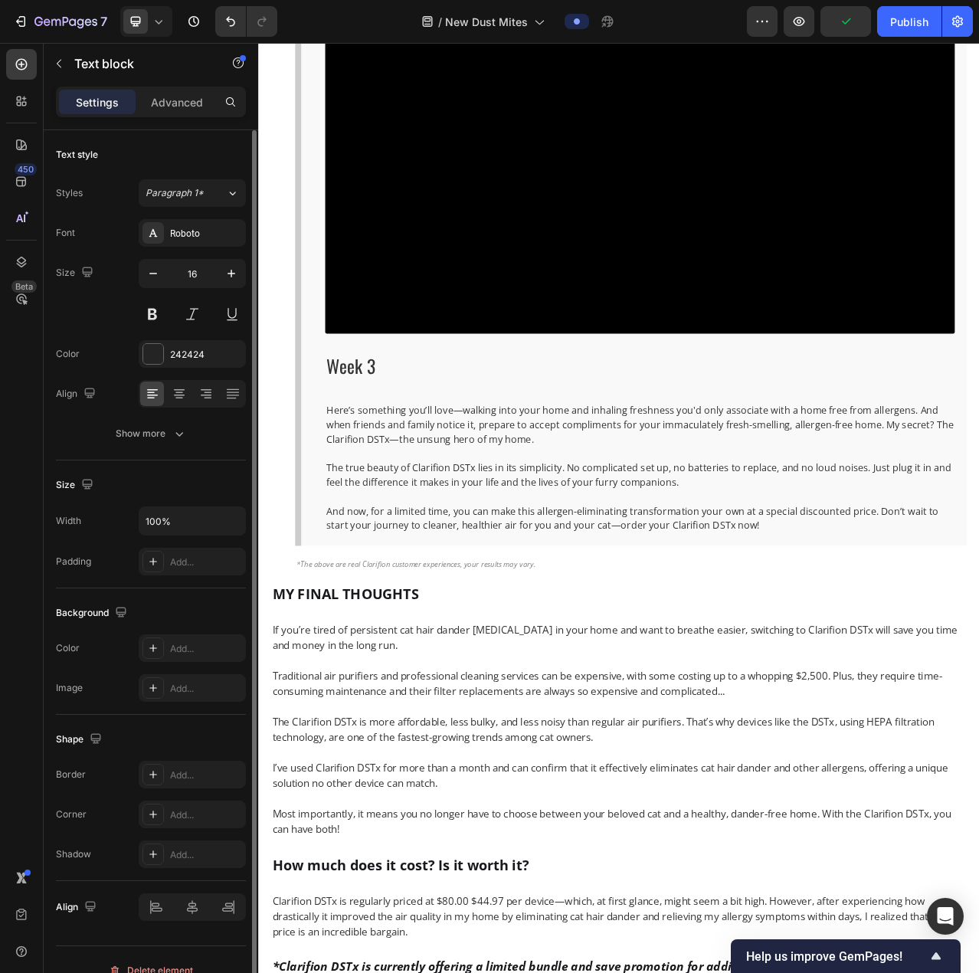
click at [190, 218] on div "Styles Paragraph 1* Font Roboto Size 16 Color 242424 Align Show more" at bounding box center [151, 313] width 190 height 268
click at [197, 229] on div "Roboto" at bounding box center [206, 234] width 72 height 14
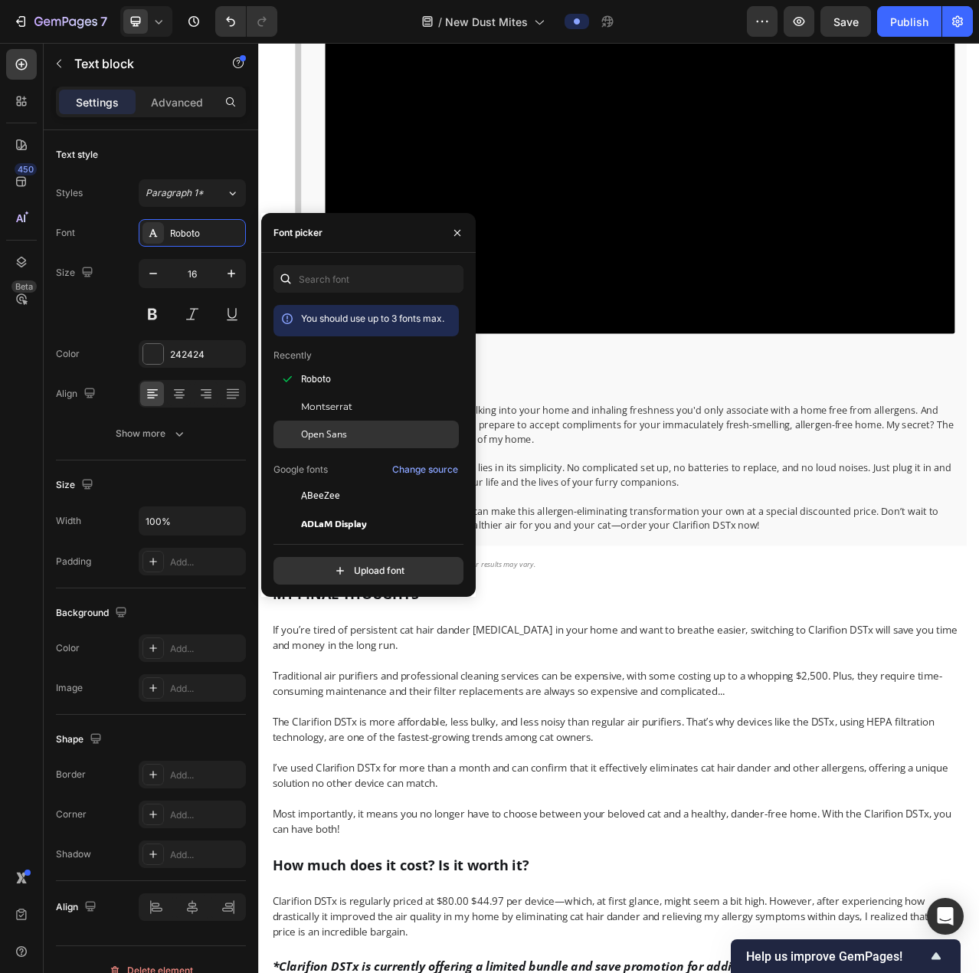
click at [320, 434] on span "Open Sans" at bounding box center [324, 435] width 46 height 14
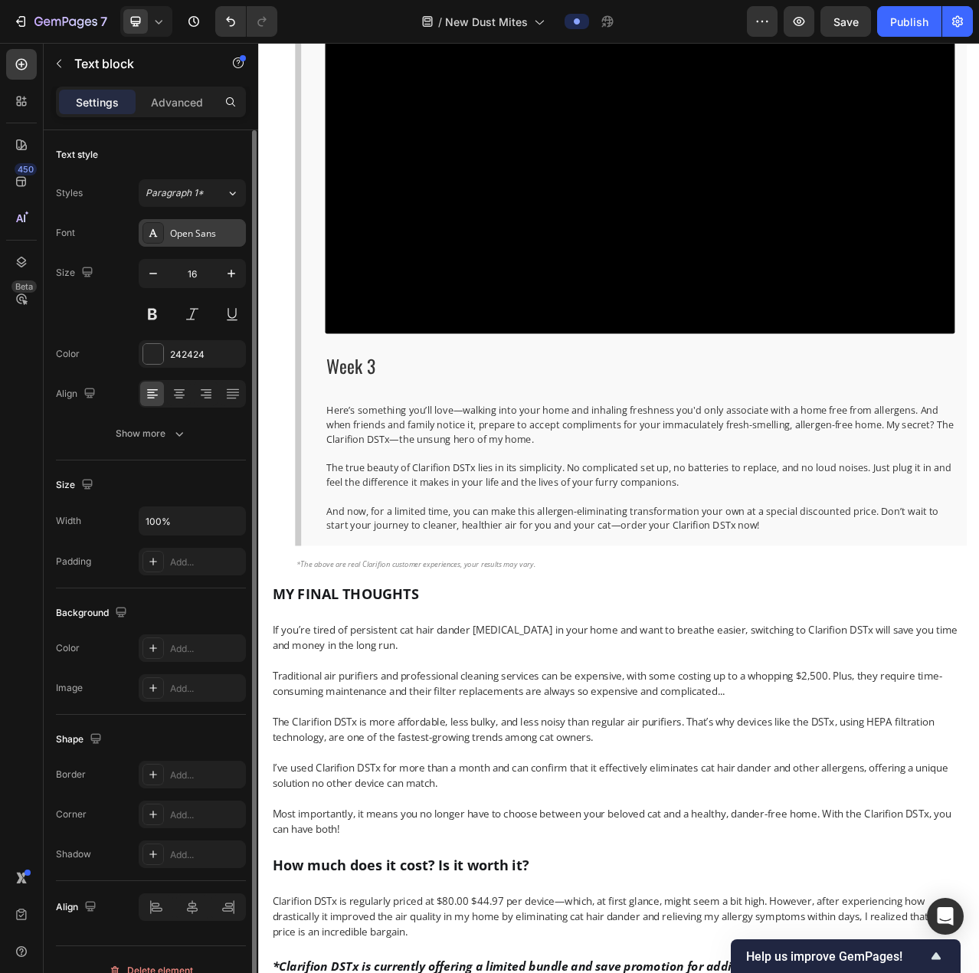
click at [169, 234] on div "Open Sans" at bounding box center [192, 233] width 107 height 28
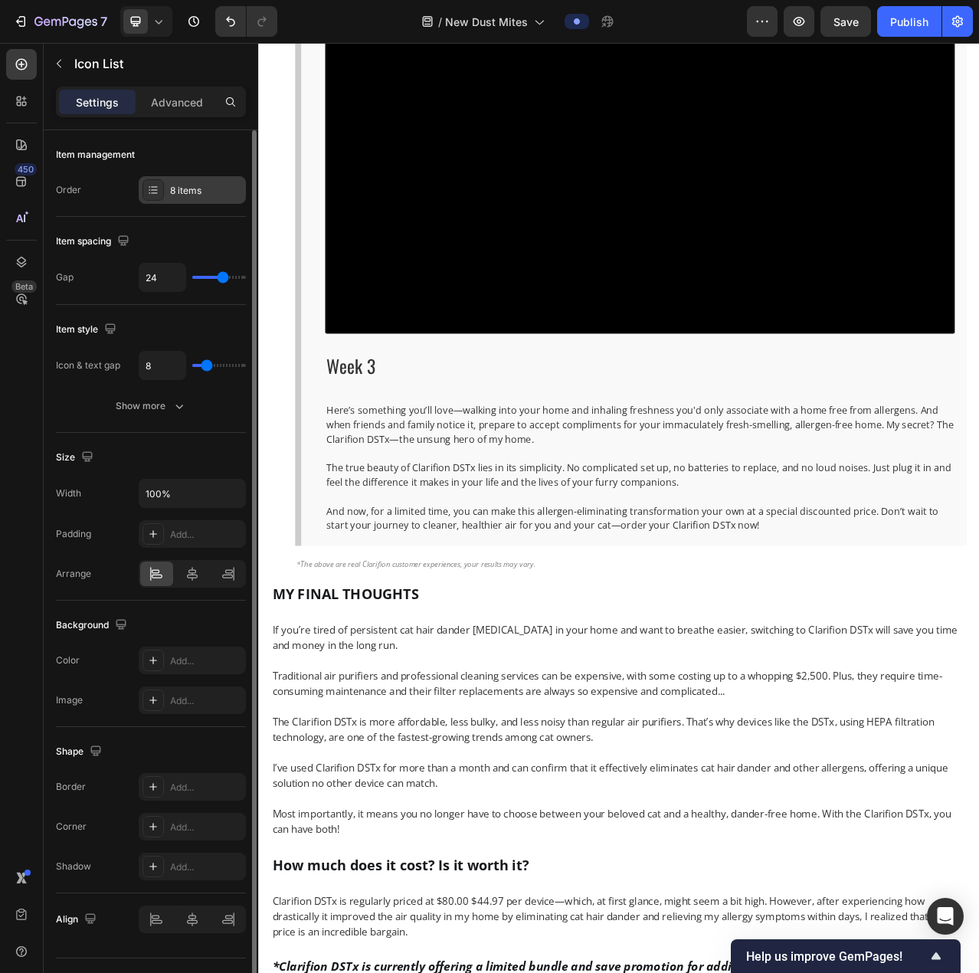
click at [166, 193] on div "8 items" at bounding box center [192, 190] width 107 height 28
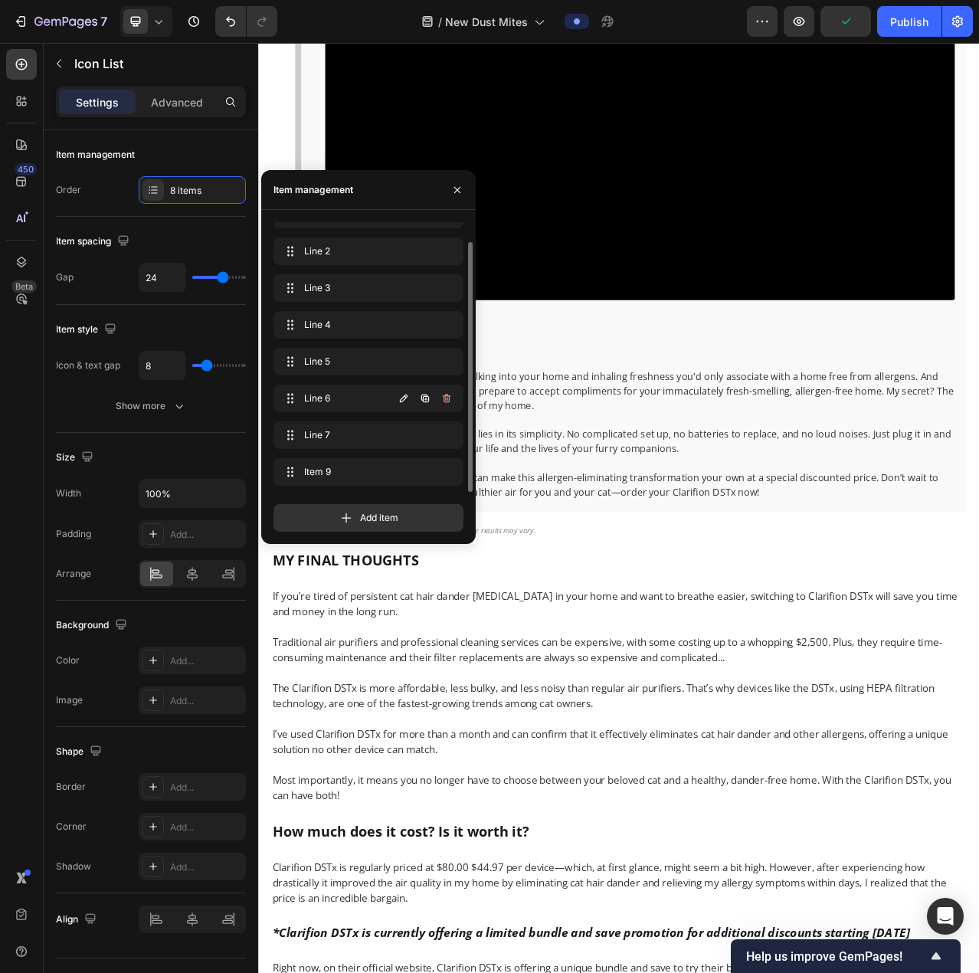
scroll to position [8562, 0]
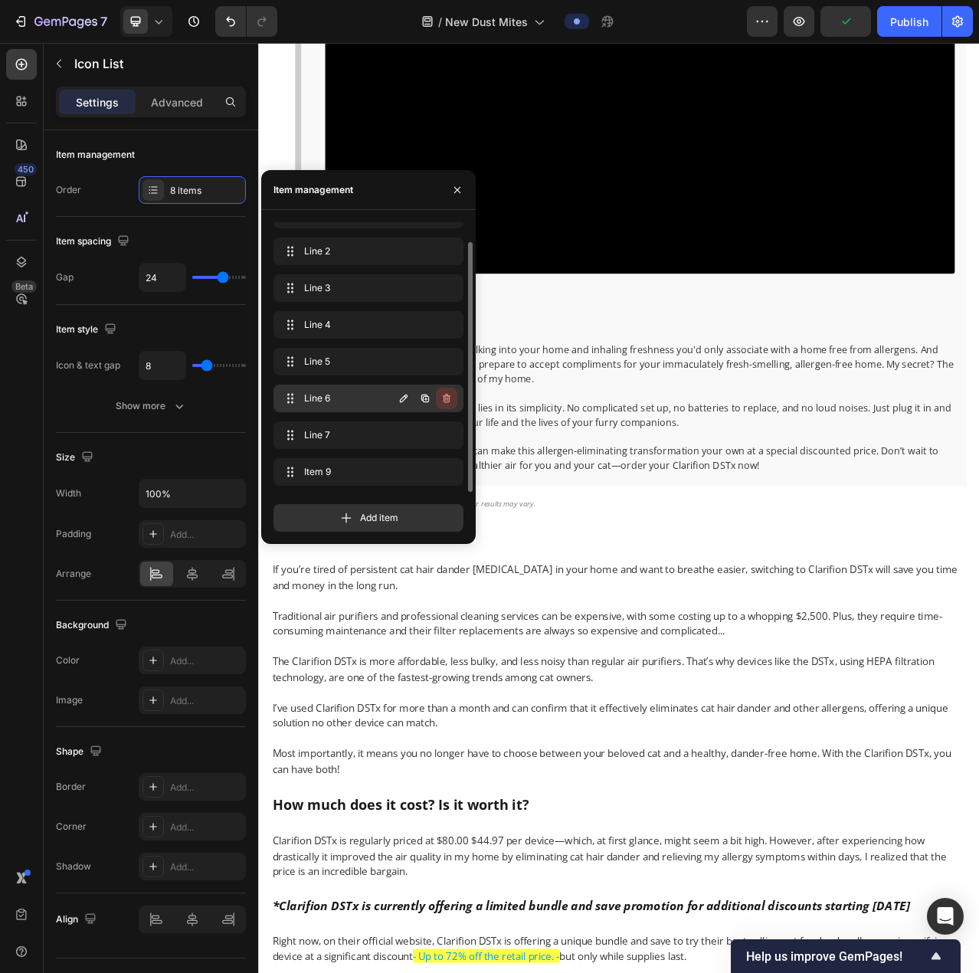
click at [442, 398] on icon "button" at bounding box center [447, 398] width 12 height 12
click at [441, 402] on div "Delete" at bounding box center [436, 399] width 28 height 14
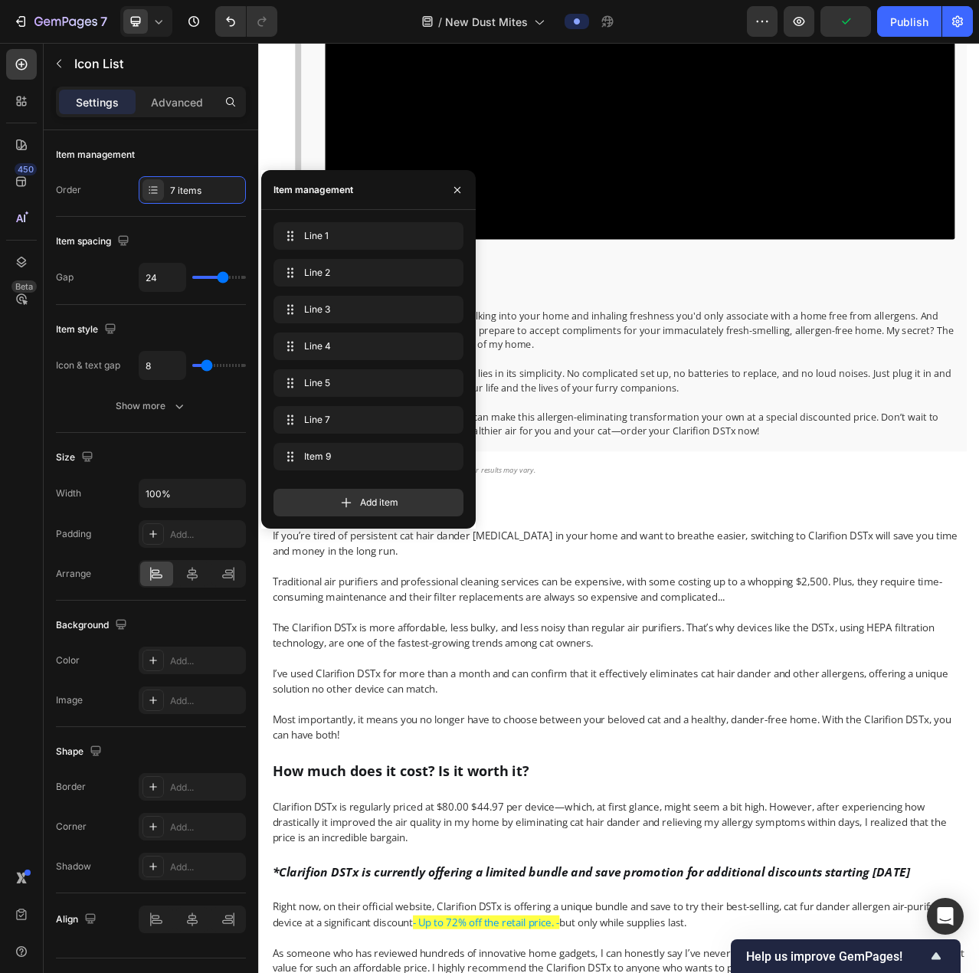
scroll to position [0, 0]
click at [448, 413] on button "button" at bounding box center [446, 419] width 21 height 21
click at [448, 414] on div "Delete" at bounding box center [436, 420] width 28 height 14
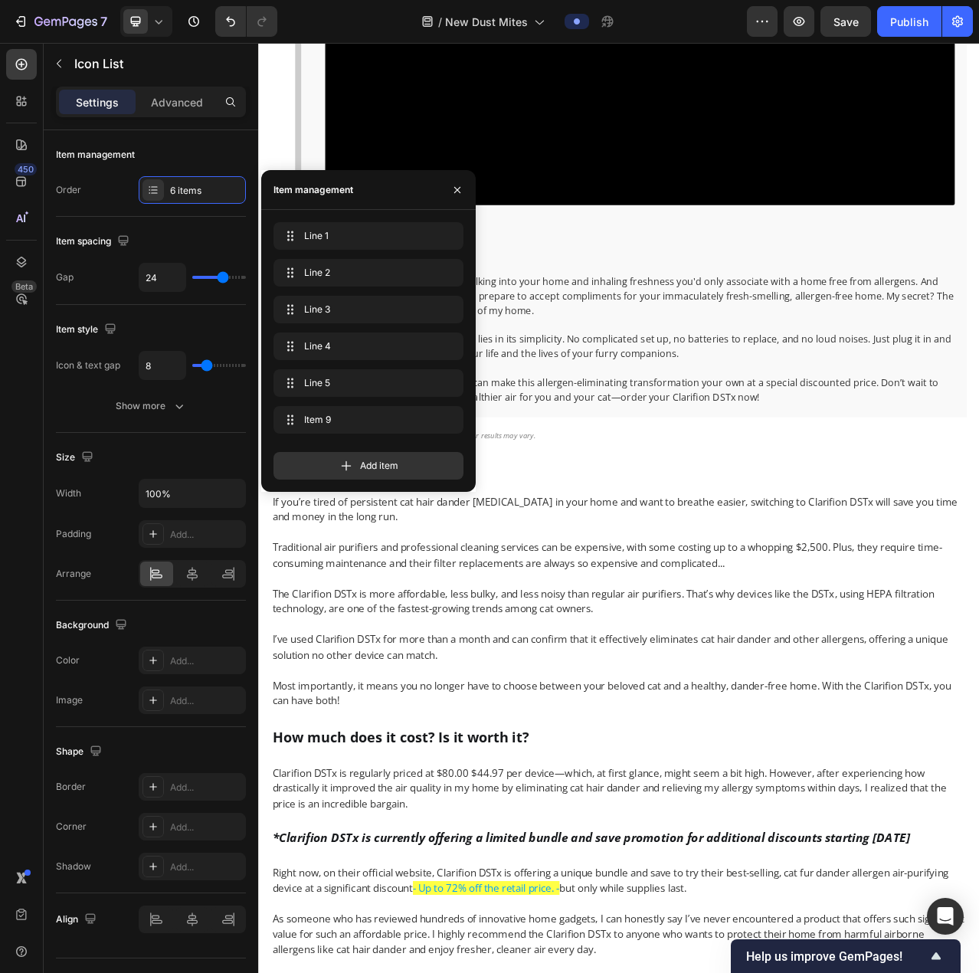
click at [442, 436] on div "Item 9 Item 9" at bounding box center [369, 423] width 190 height 34
click at [454, 421] on button "button" at bounding box center [446, 419] width 21 height 21
click at [450, 421] on div "Delete" at bounding box center [436, 420] width 28 height 14
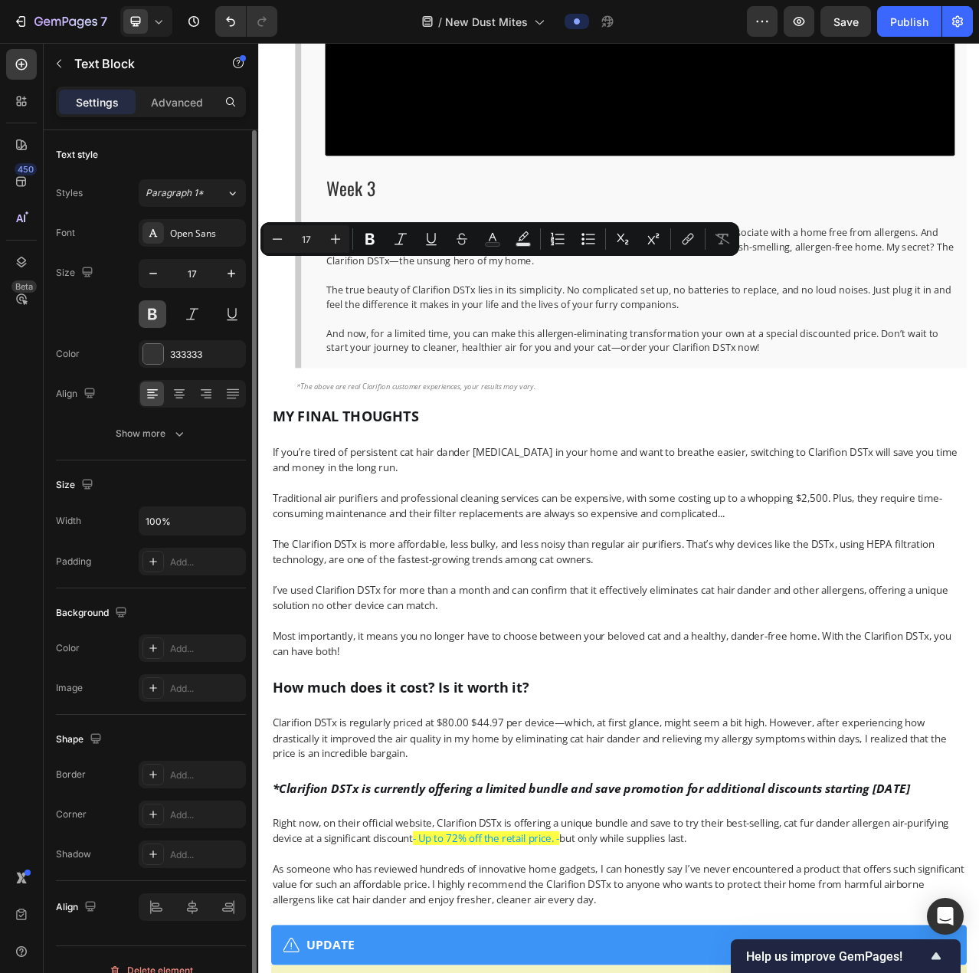
click at [162, 302] on button at bounding box center [153, 314] width 28 height 28
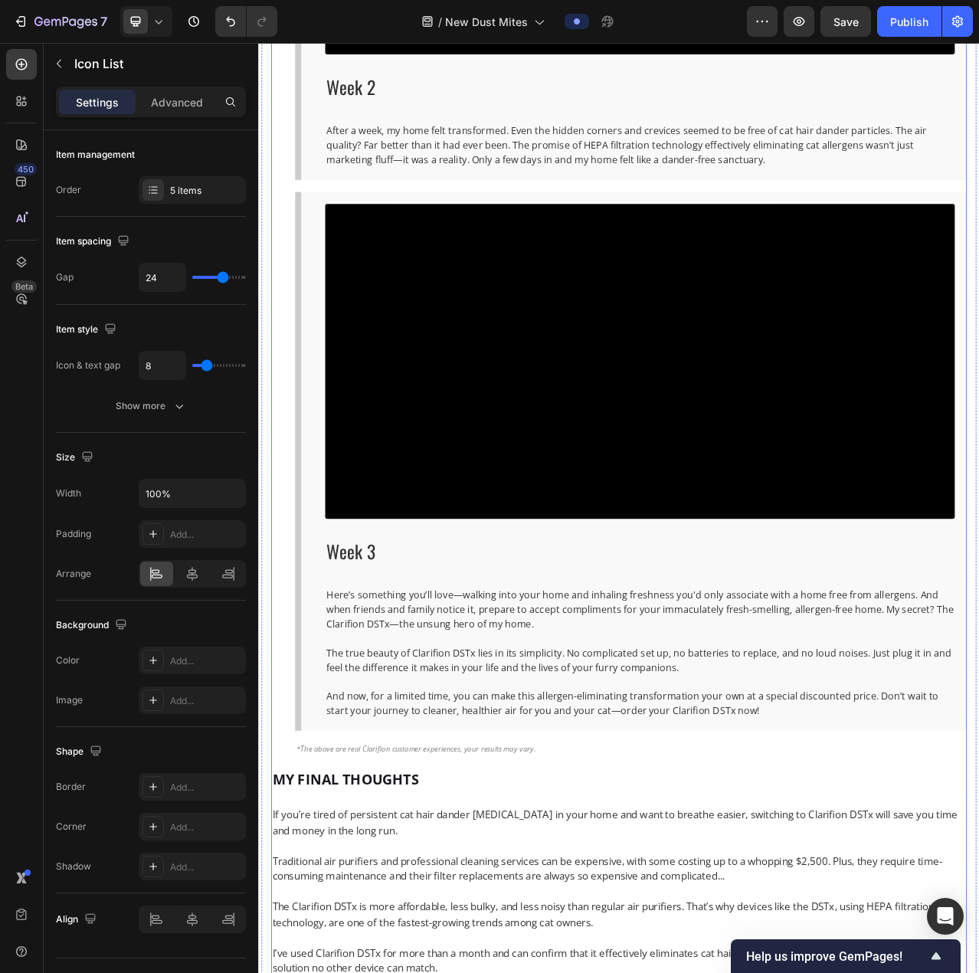
scroll to position [8103, 0]
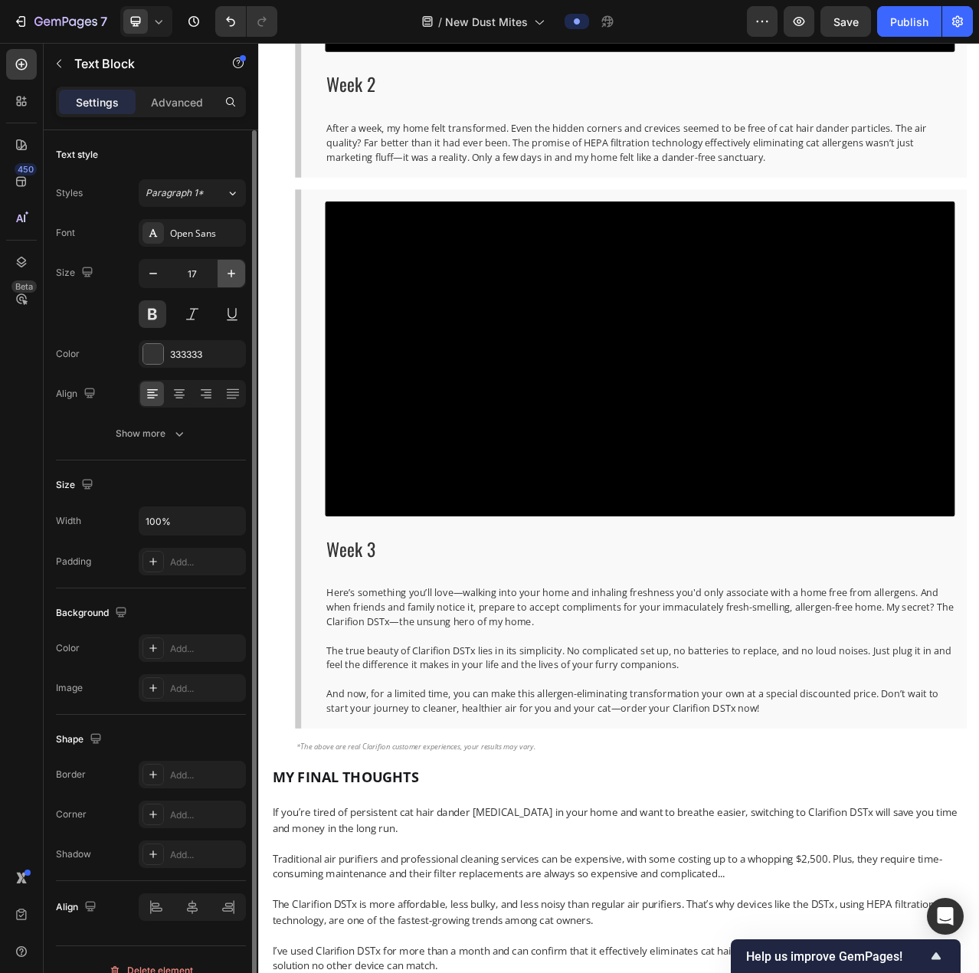
click at [228, 270] on icon "button" at bounding box center [231, 273] width 15 height 15
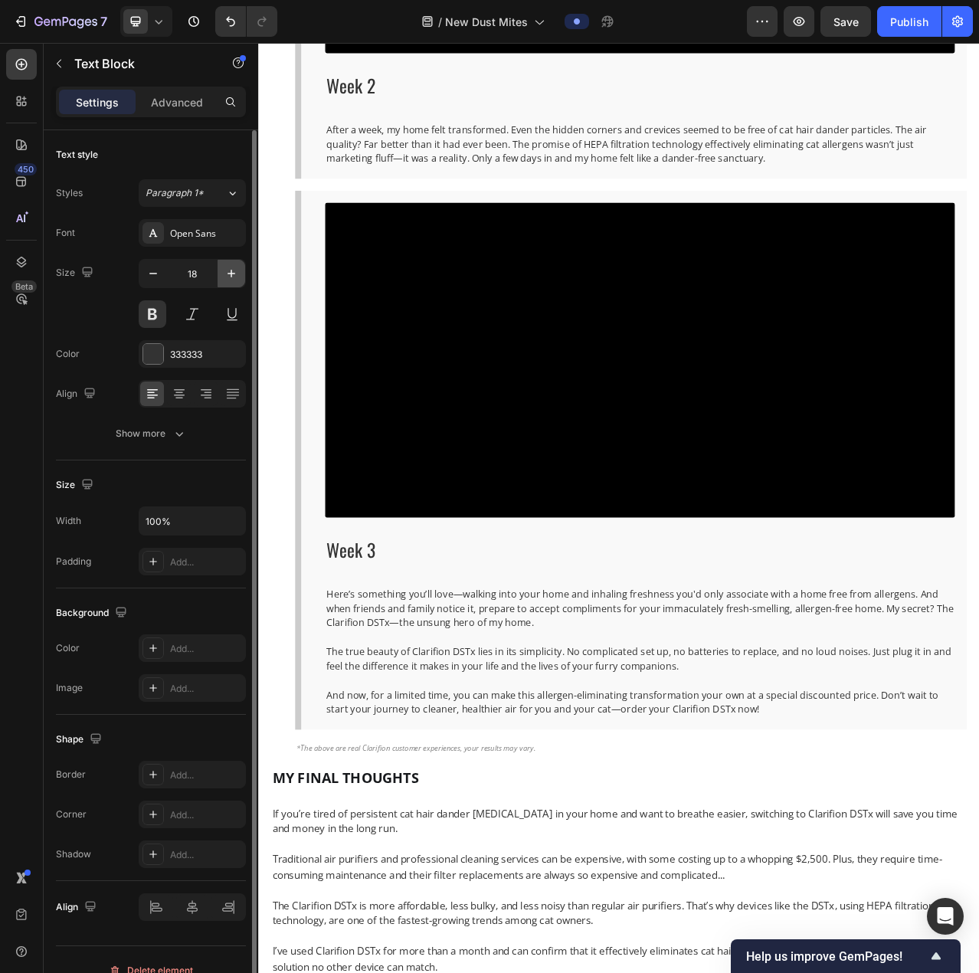
click at [228, 270] on icon "button" at bounding box center [231, 273] width 15 height 15
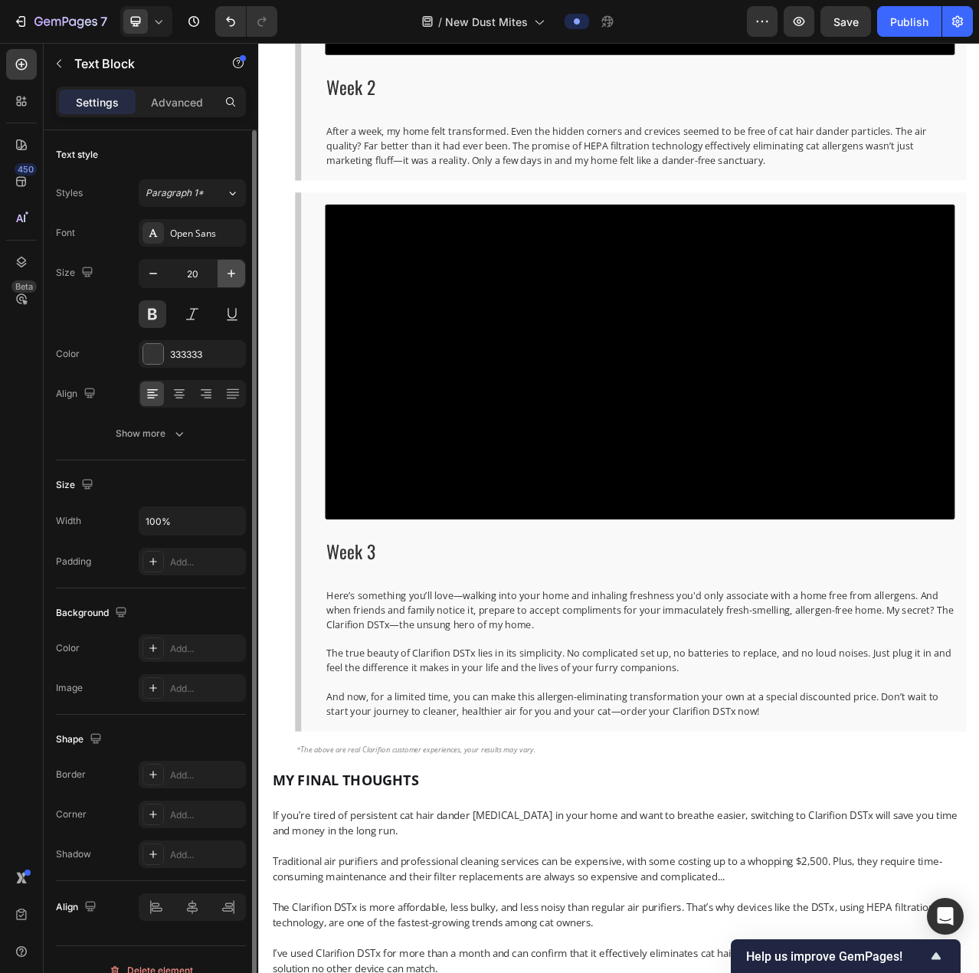
click at [228, 270] on icon "button" at bounding box center [231, 273] width 15 height 15
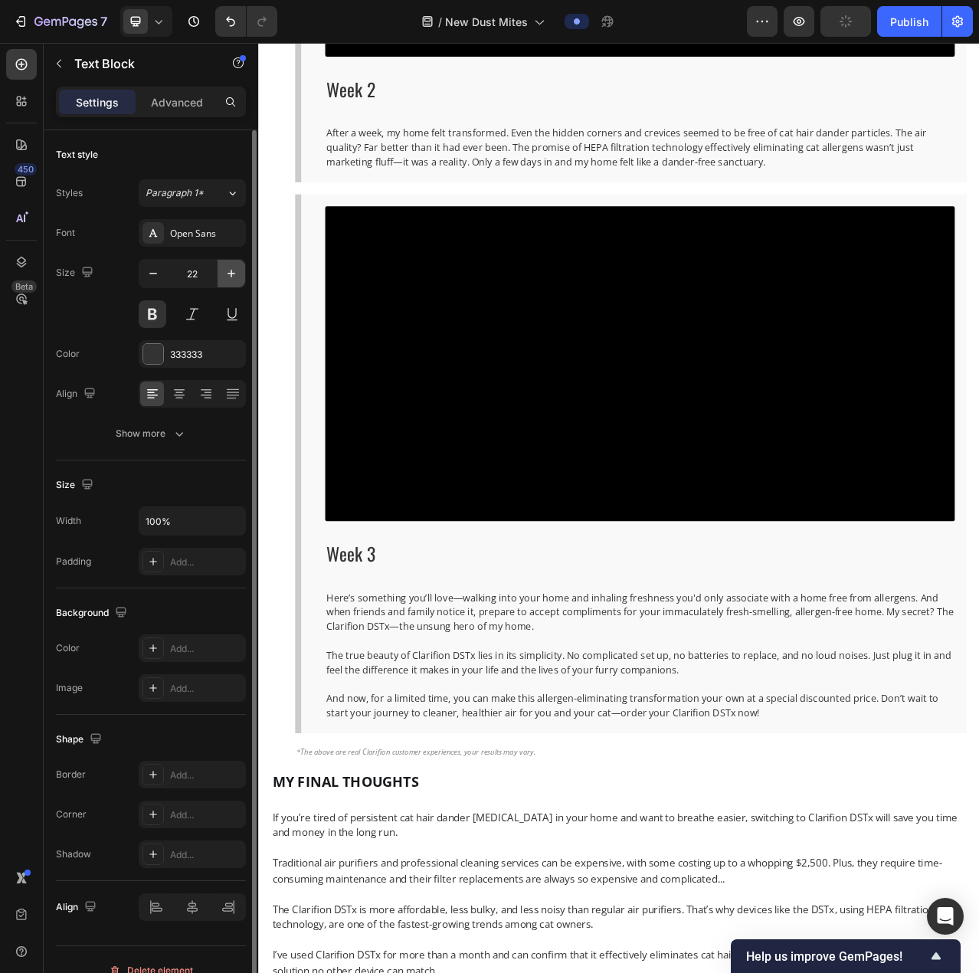
click at [228, 270] on icon "button" at bounding box center [231, 273] width 15 height 15
type input "24"
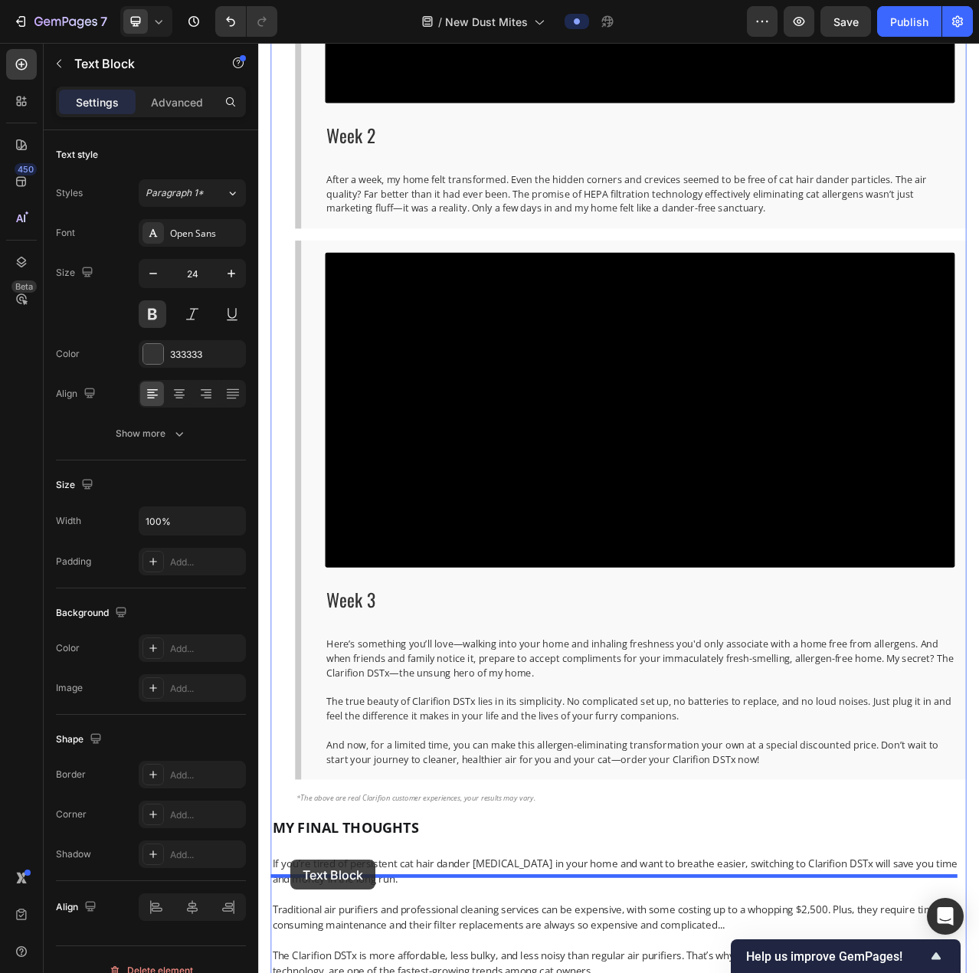
drag, startPoint x: 286, startPoint y: 822, endPoint x: 300, endPoint y: 1085, distance: 263.2
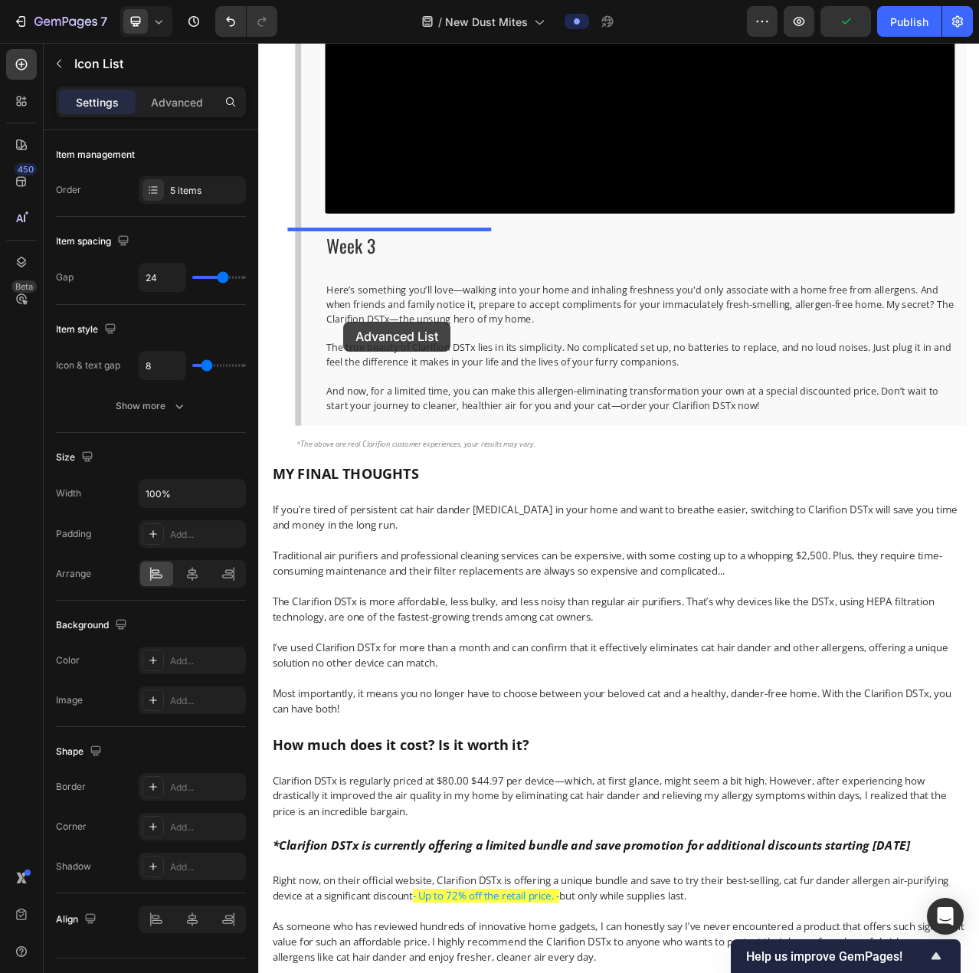
scroll to position [8663, 0]
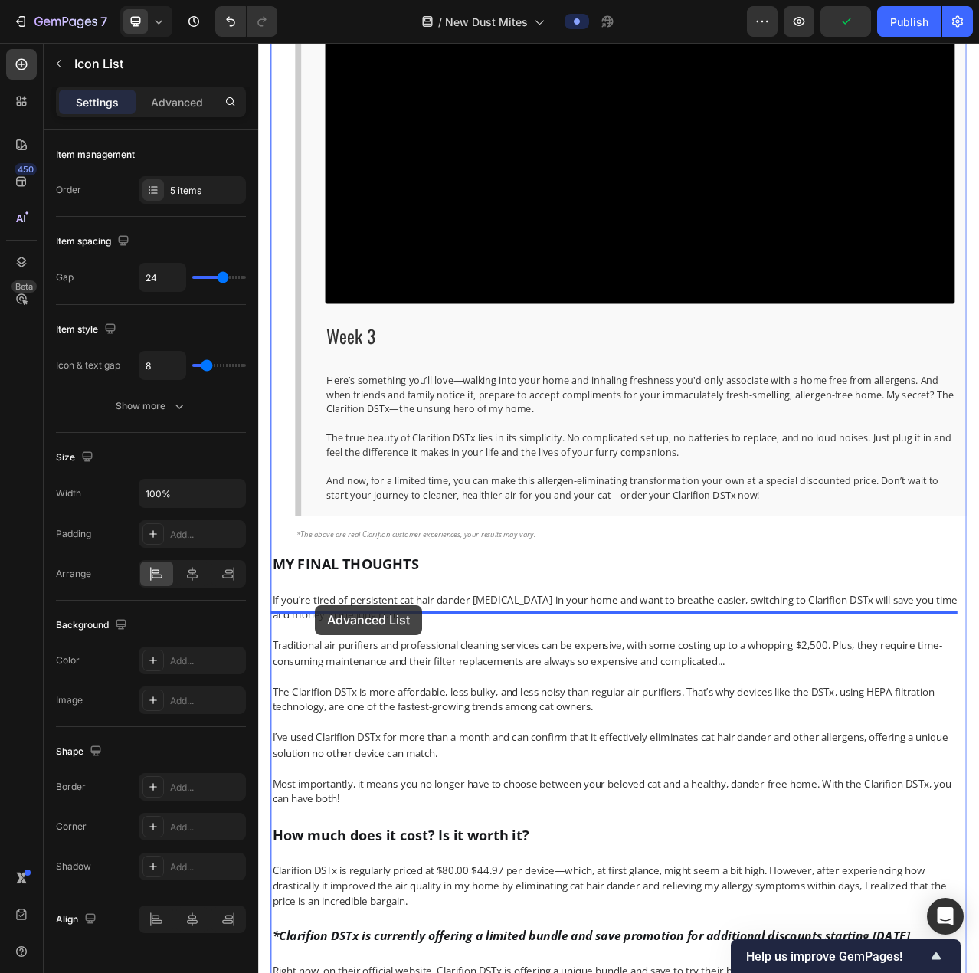
drag, startPoint x: 330, startPoint y: 911, endPoint x: 331, endPoint y: 760, distance: 151.0
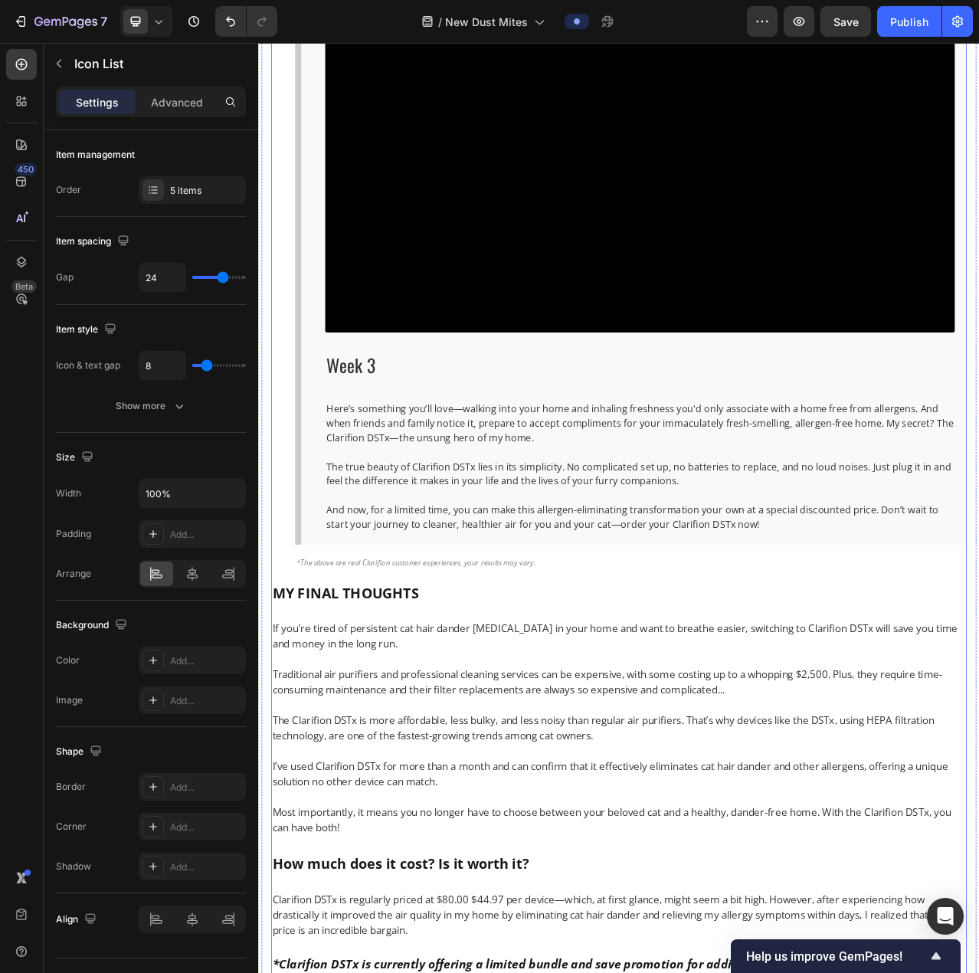
scroll to position [8586, 0]
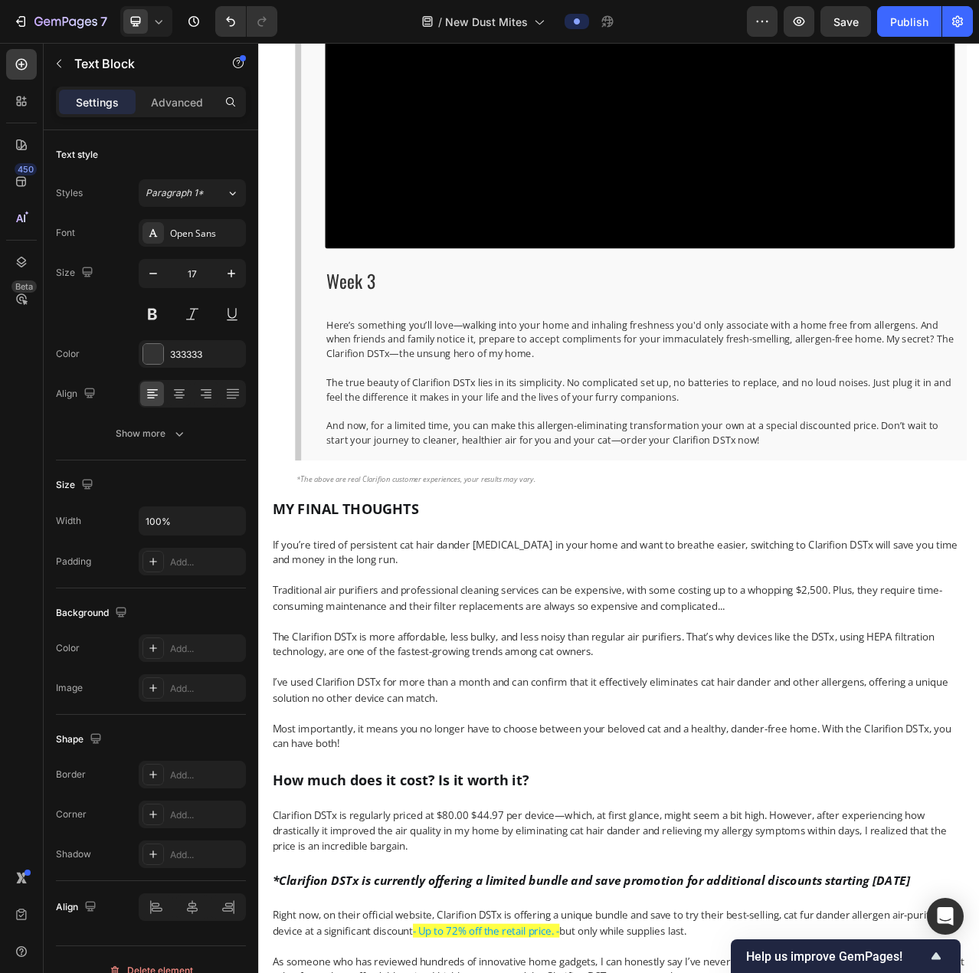
scroll to position [8433, 0]
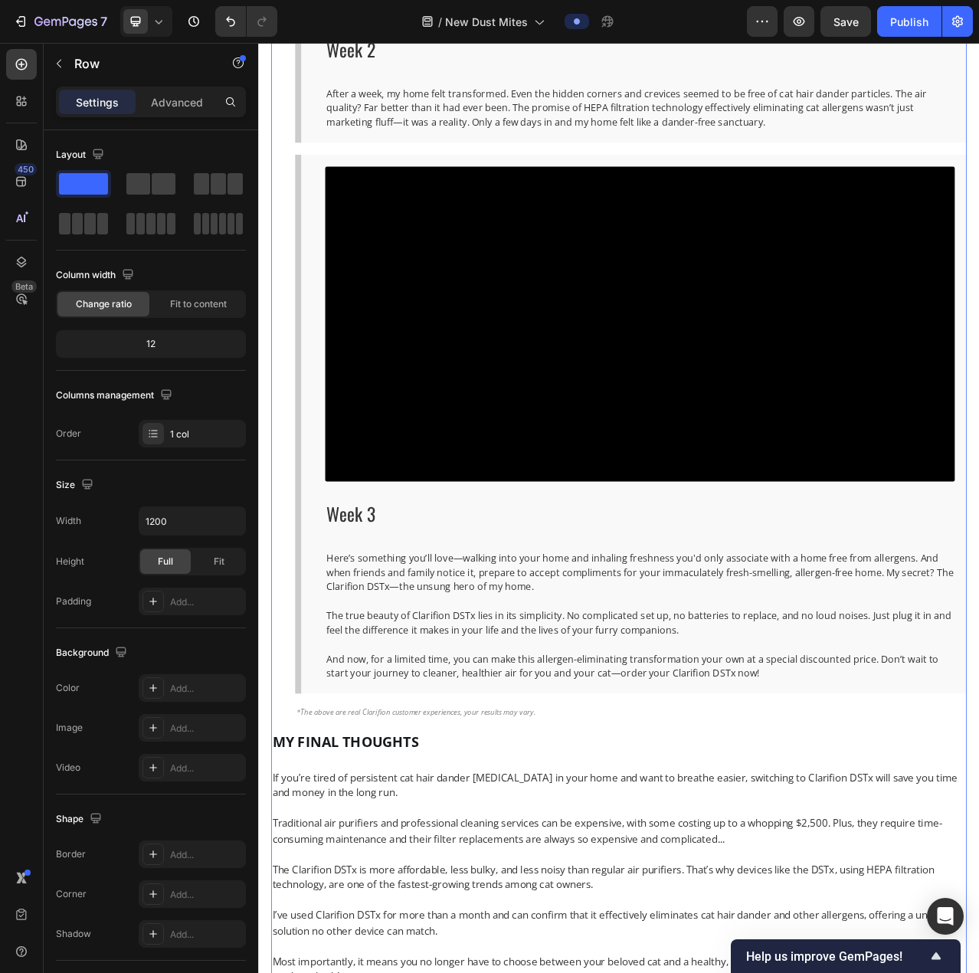
scroll to position [8893, 0]
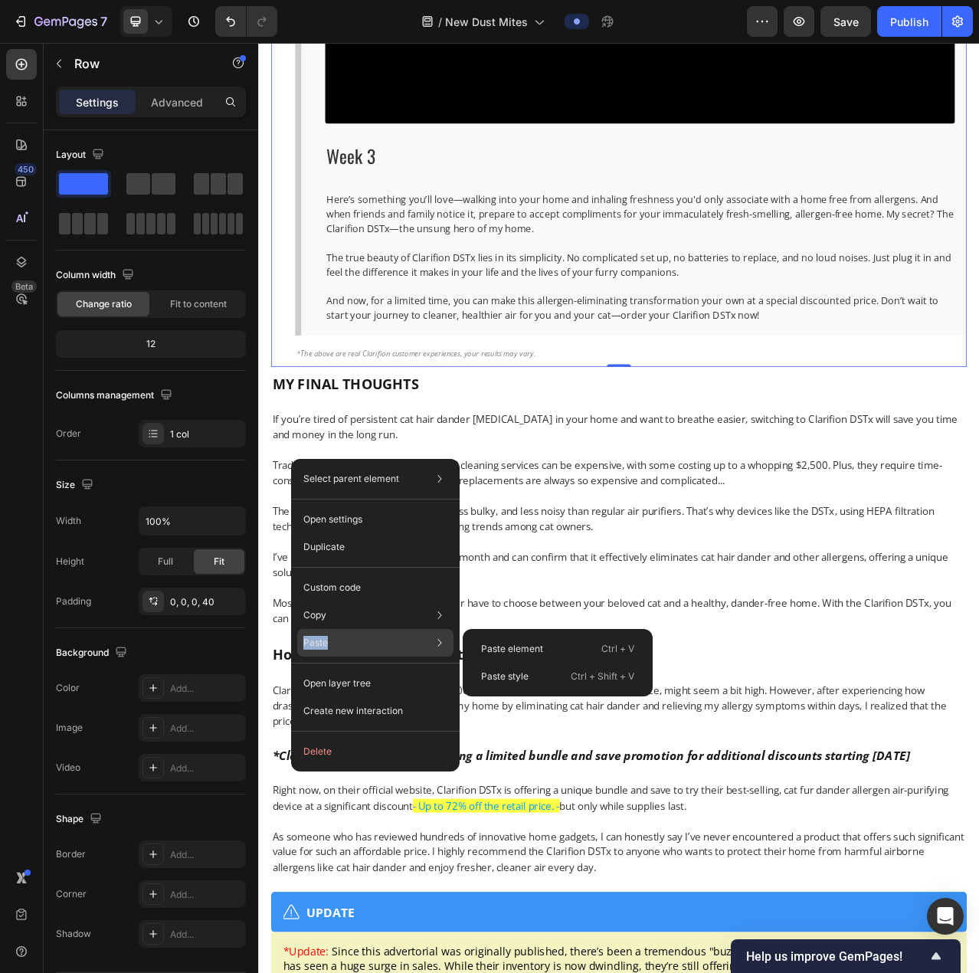
drag, startPoint x: 343, startPoint y: 625, endPoint x: 411, endPoint y: 635, distance: 68.3
click at [411, 635] on div "Select parent element Row 1 col Row 1 col Row 1 col Row 1 col Open settings Dup…" at bounding box center [375, 615] width 169 height 313
drag, startPoint x: 480, startPoint y: 652, endPoint x: 331, endPoint y: 530, distance: 192.2
click at [480, 652] on div "Paste element Ctrl + V" at bounding box center [558, 649] width 178 height 28
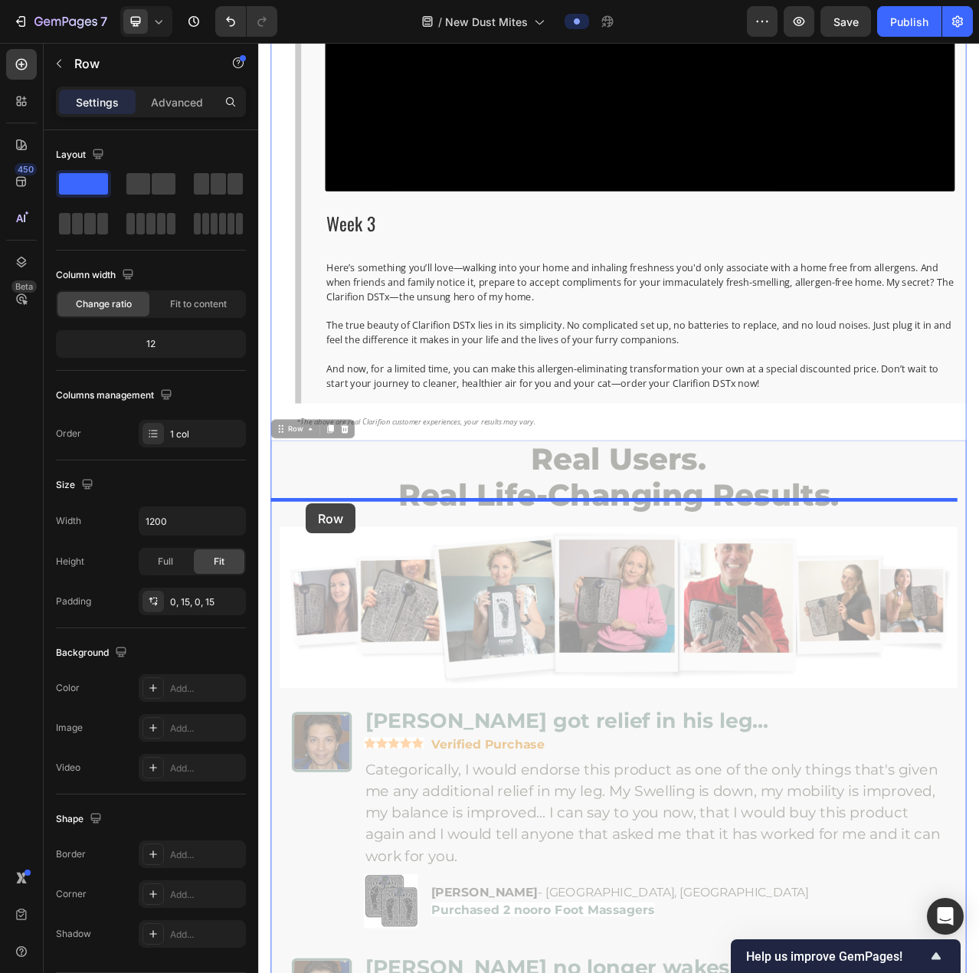
scroll to position [8801, 0]
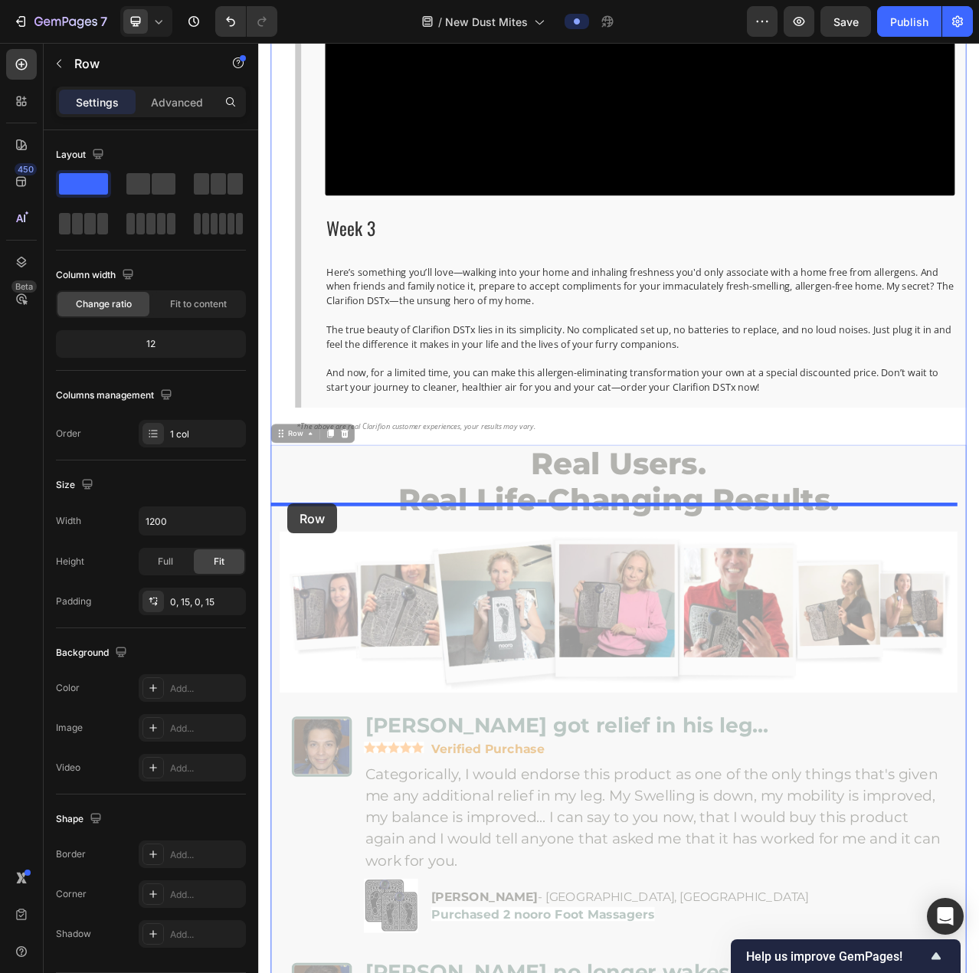
drag, startPoint x: 300, startPoint y: 468, endPoint x: 474, endPoint y: 592, distance: 213.3
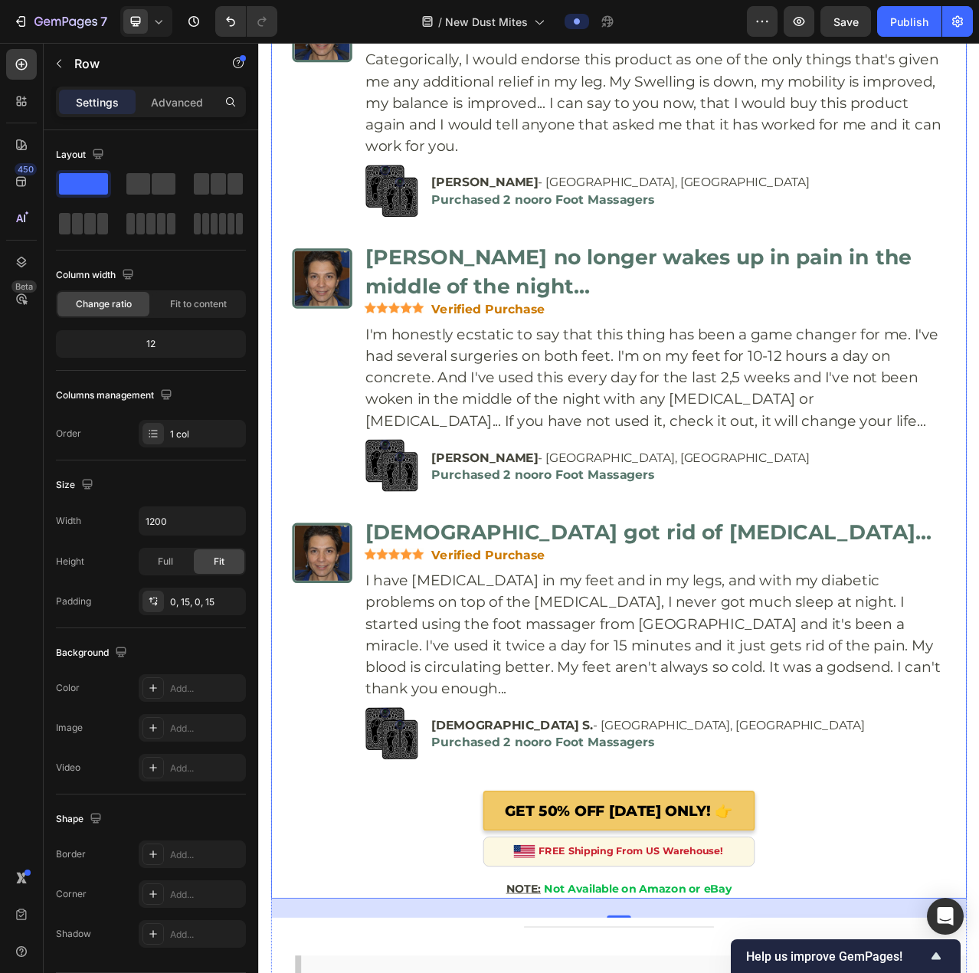
scroll to position [7728, 0]
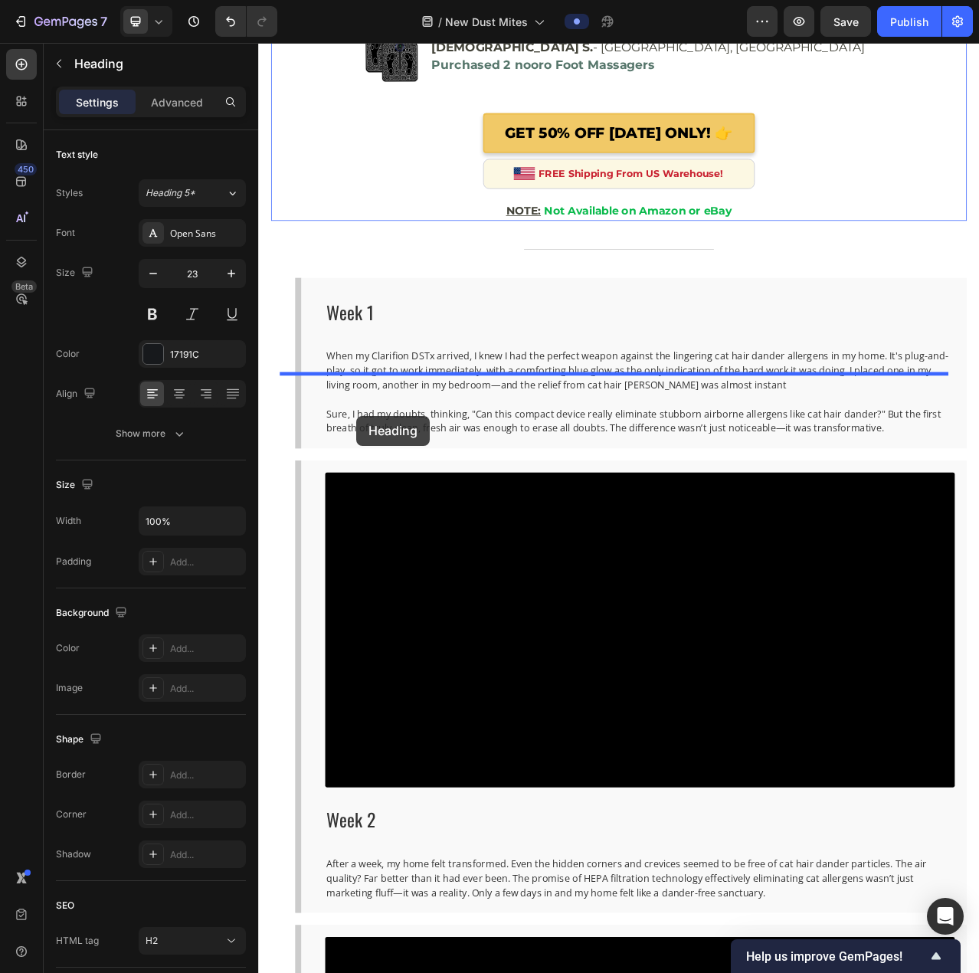
scroll to position [8972, 0]
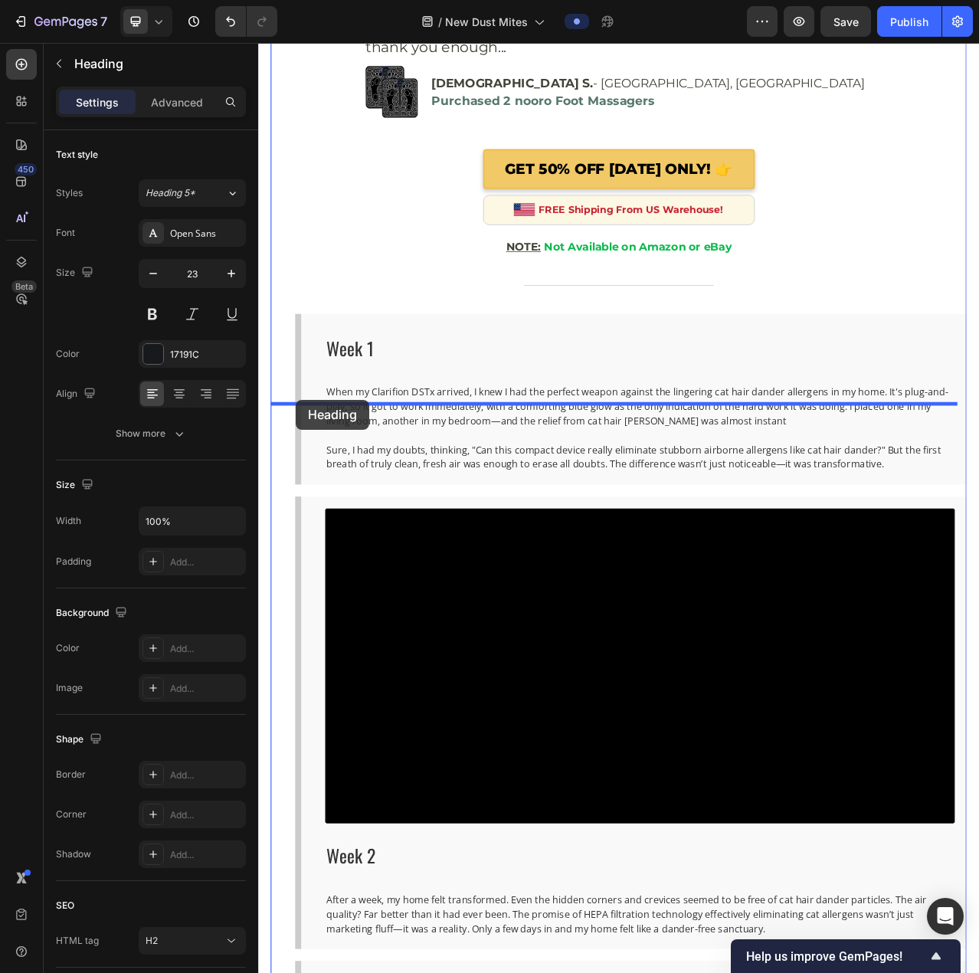
drag, startPoint x: 309, startPoint y: 567, endPoint x: 306, endPoint y: 498, distance: 69.0
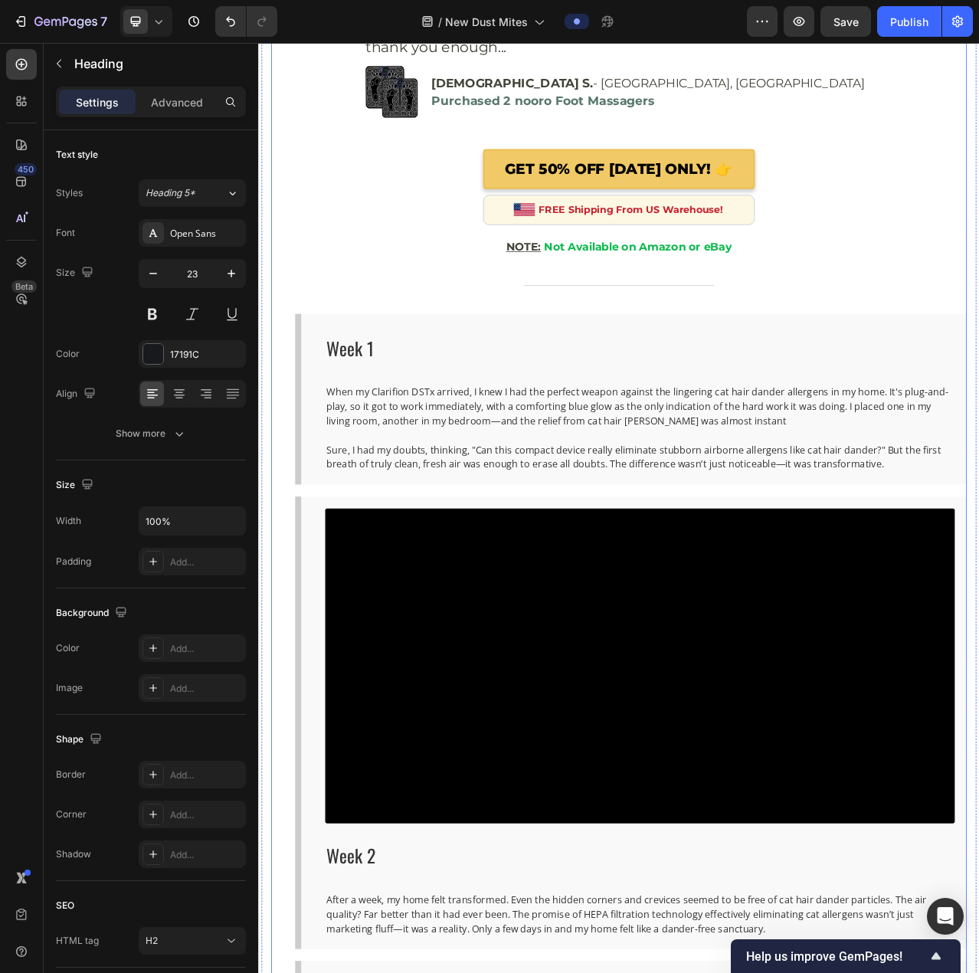
scroll to position [8929, 0]
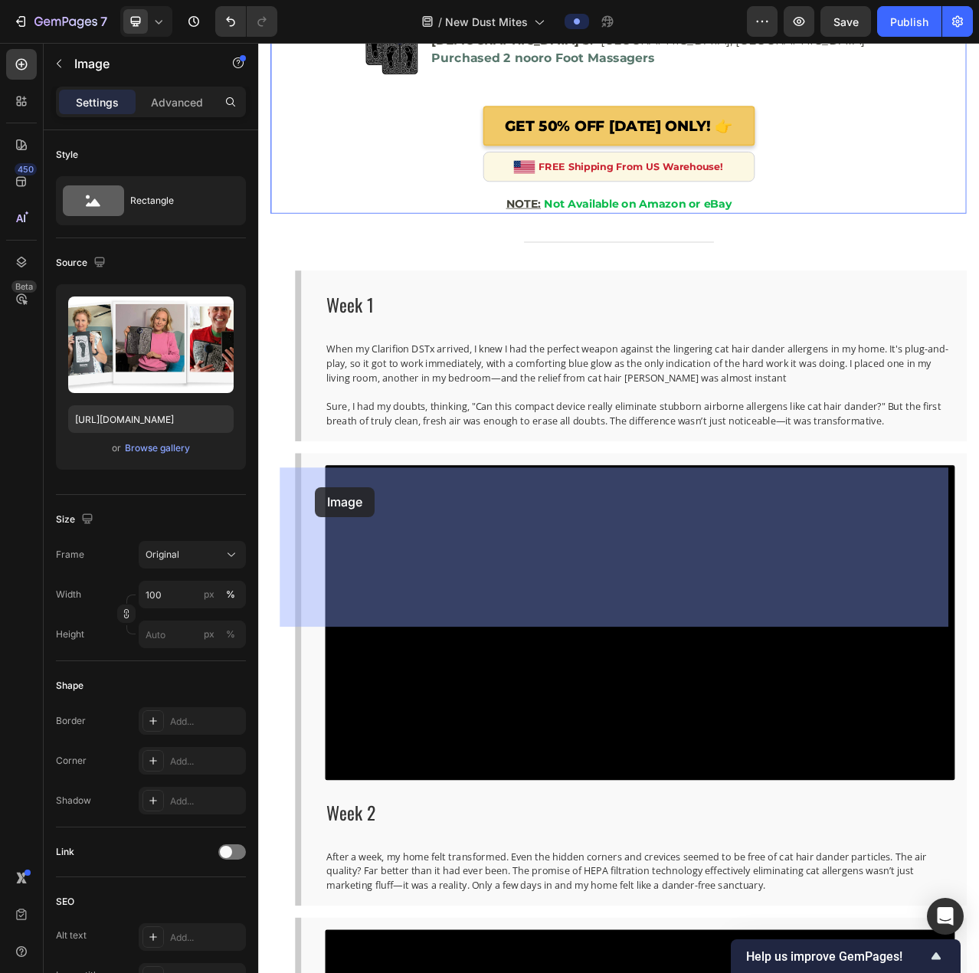
drag, startPoint x: 326, startPoint y: 559, endPoint x: 330, endPoint y: 609, distance: 50.0
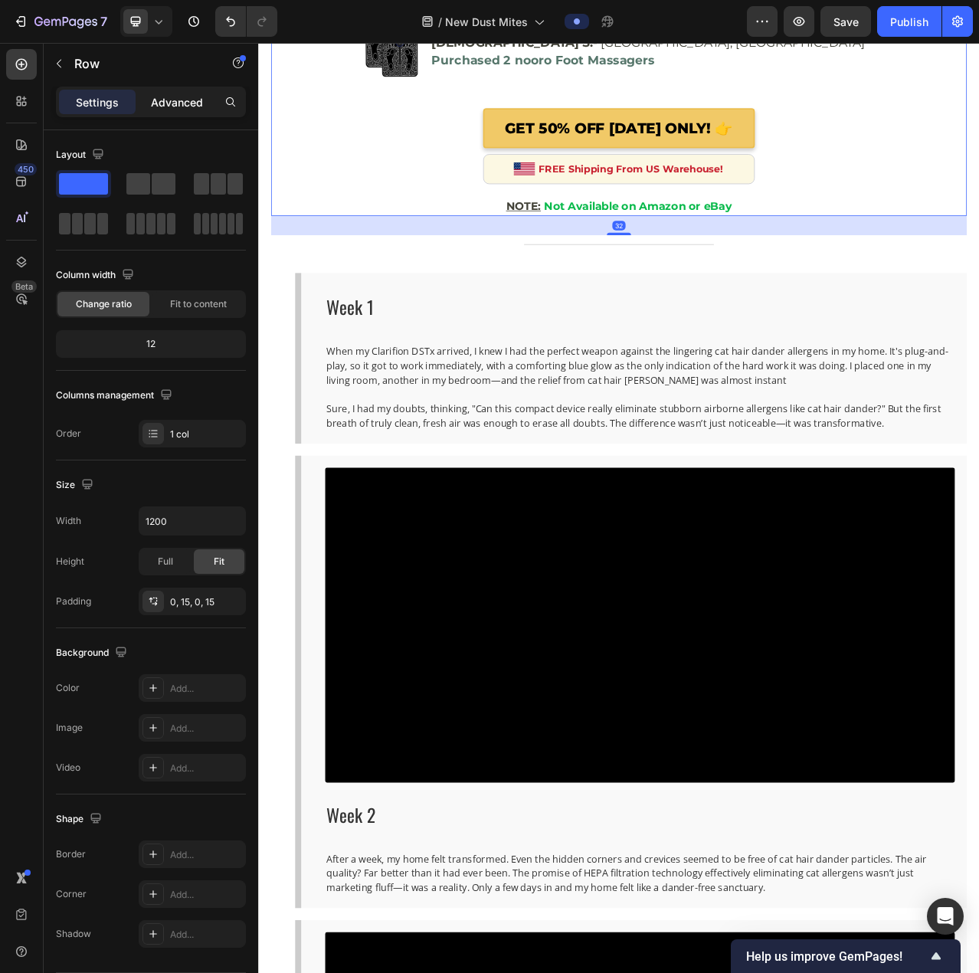
click at [177, 98] on p "Advanced" at bounding box center [177, 102] width 52 height 16
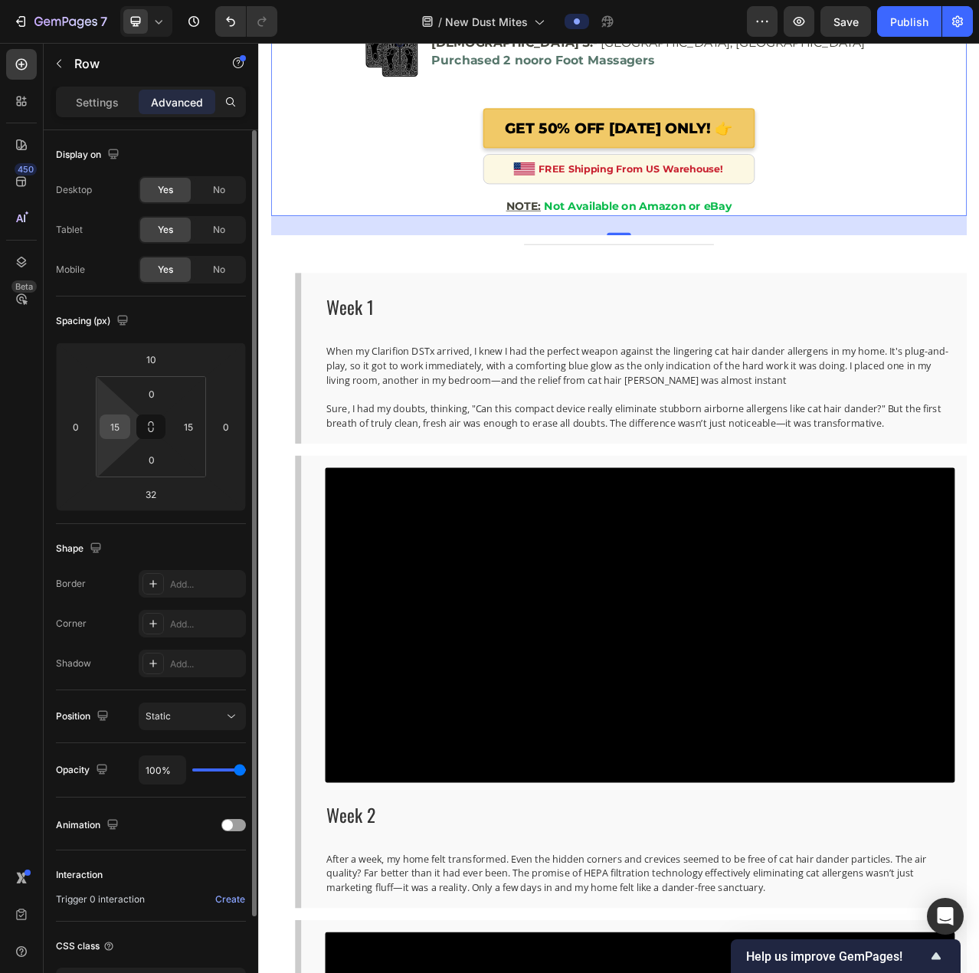
click at [120, 431] on input "15" at bounding box center [114, 426] width 23 height 23
type input "0"
click at [186, 435] on input "15" at bounding box center [188, 426] width 23 height 23
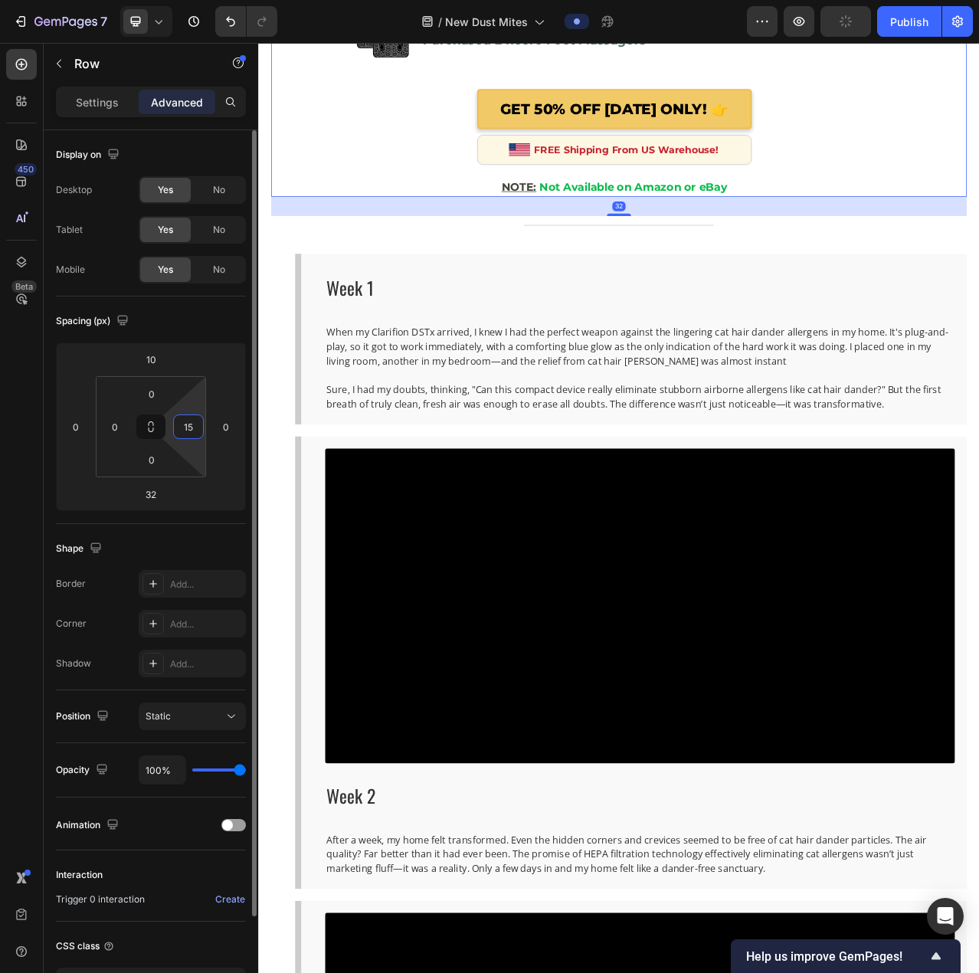
click at [186, 435] on input "15" at bounding box center [188, 426] width 23 height 23
type input "0"
click at [170, 0] on html "7 Version history / New Dust Mites Preview Save Publish 450 Beta Sections(18) E…" at bounding box center [489, 0] width 979 height 0
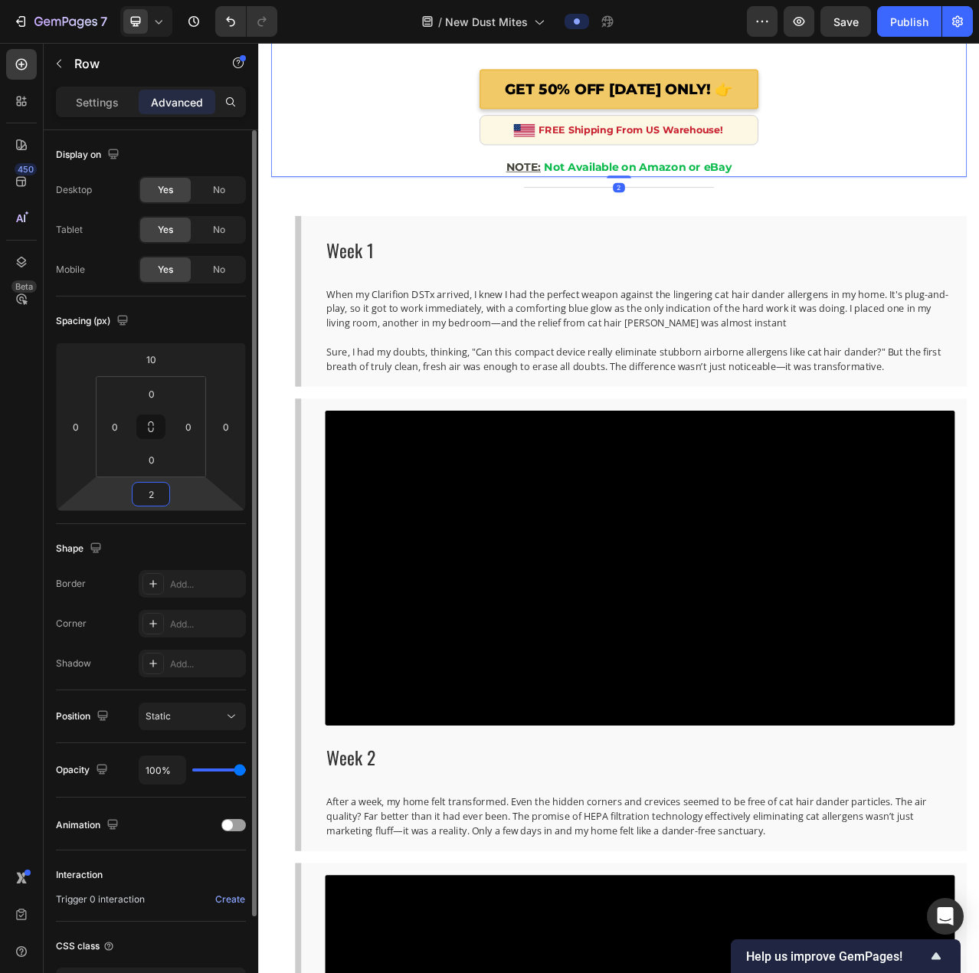
click at [155, 501] on input "2" at bounding box center [151, 494] width 31 height 23
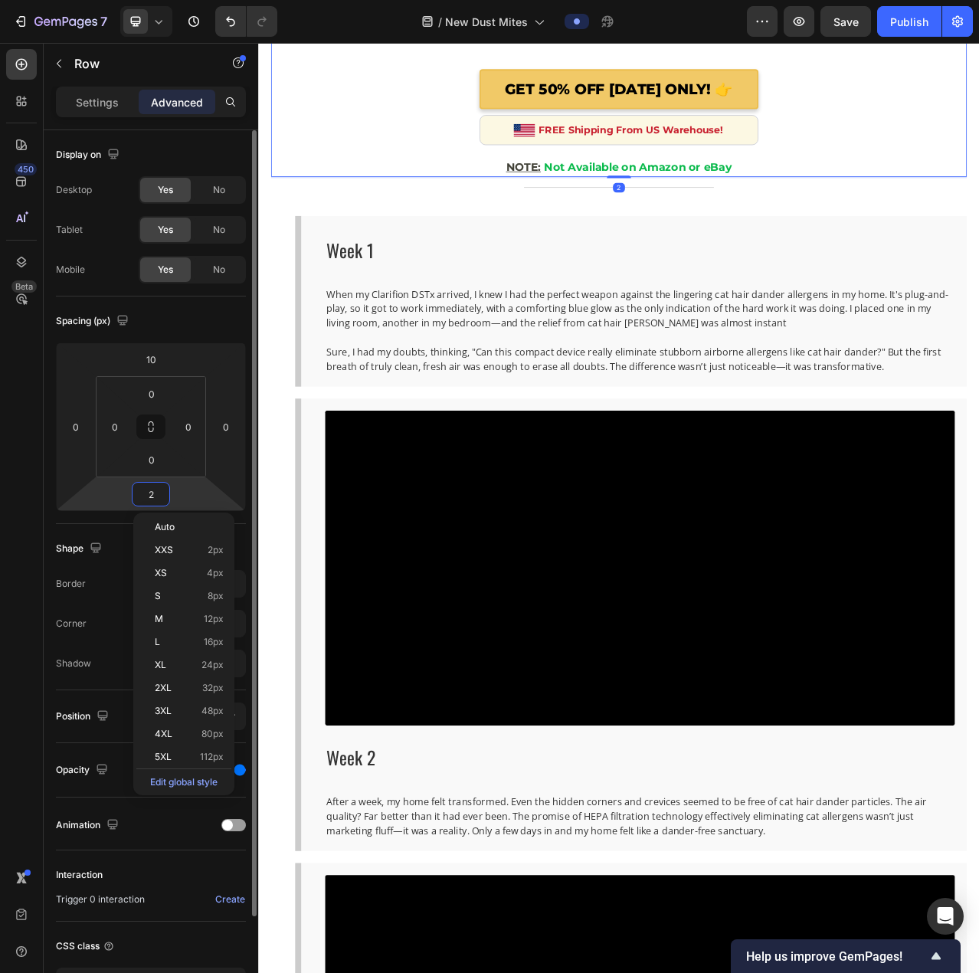
click at [155, 501] on input "2" at bounding box center [151, 494] width 31 height 23
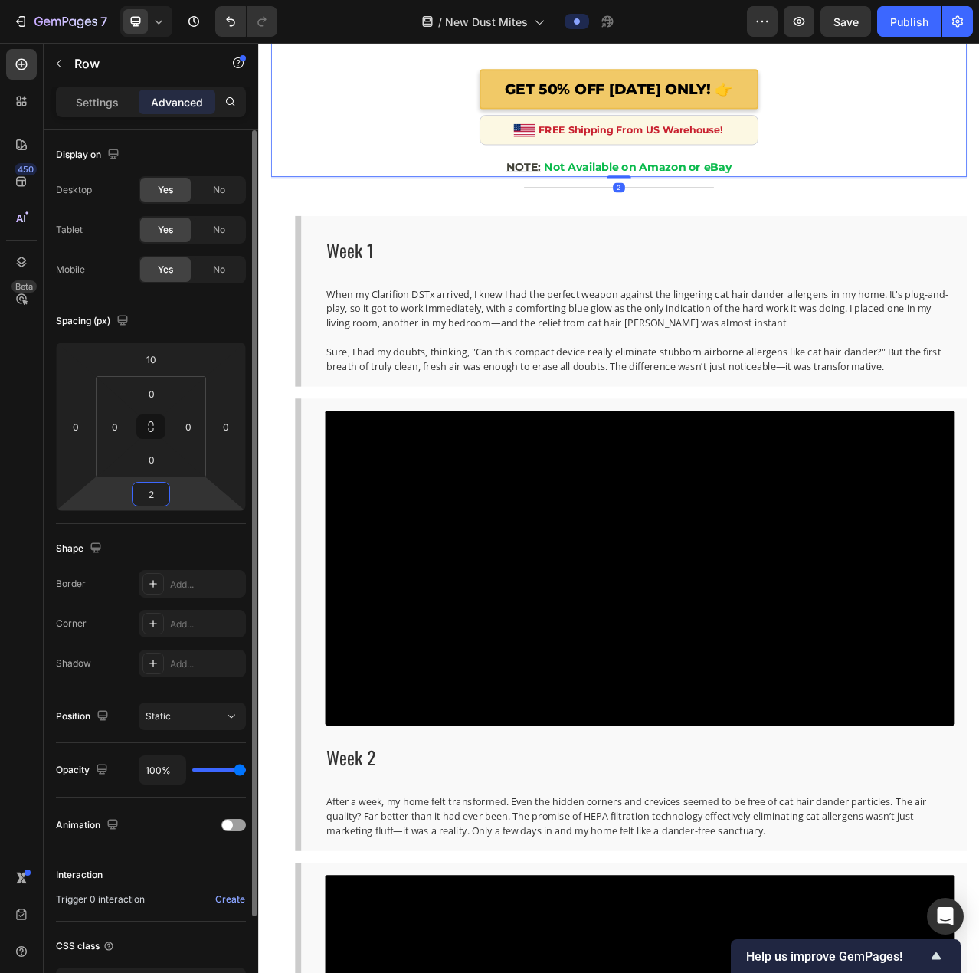
click at [155, 501] on input "2" at bounding box center [151, 494] width 31 height 23
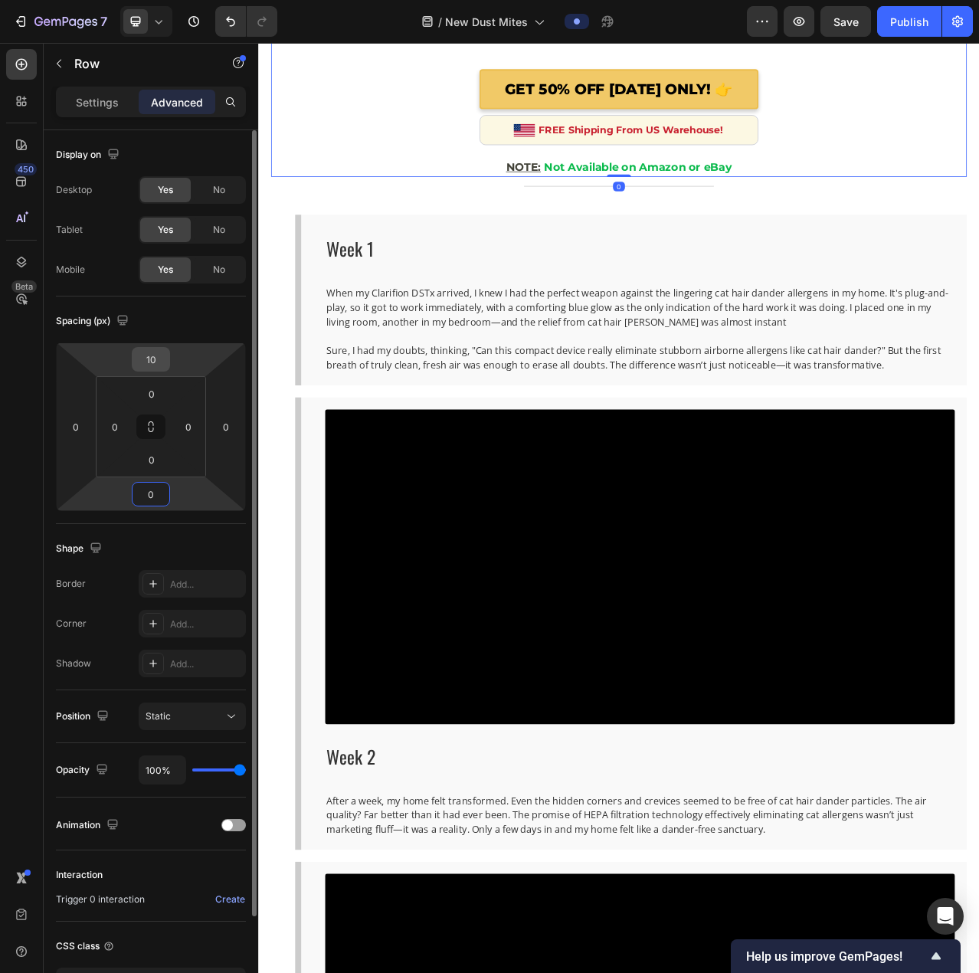
type input "0"
click at [150, 361] on input "10" at bounding box center [151, 359] width 31 height 23
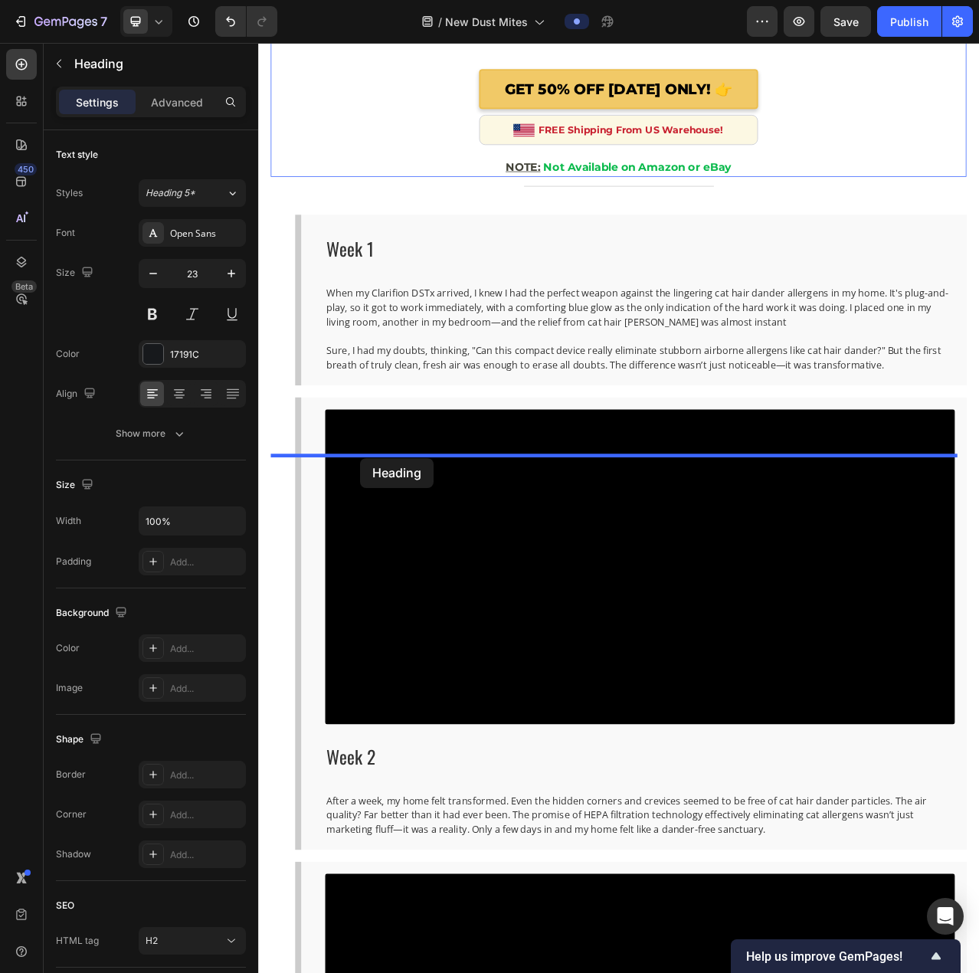
drag, startPoint x: 470, startPoint y: 516, endPoint x: 388, endPoint y: 572, distance: 99.3
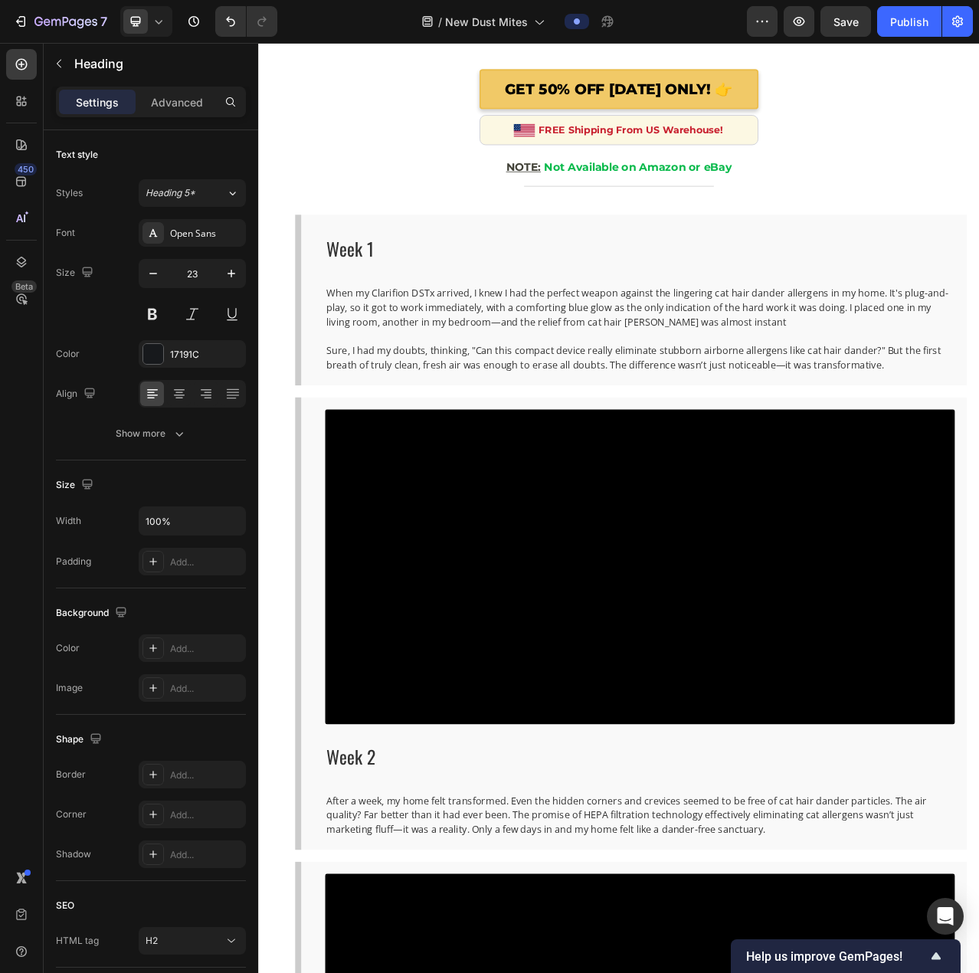
drag, startPoint x: 714, startPoint y: 552, endPoint x: 710, endPoint y: 523, distance: 30.2
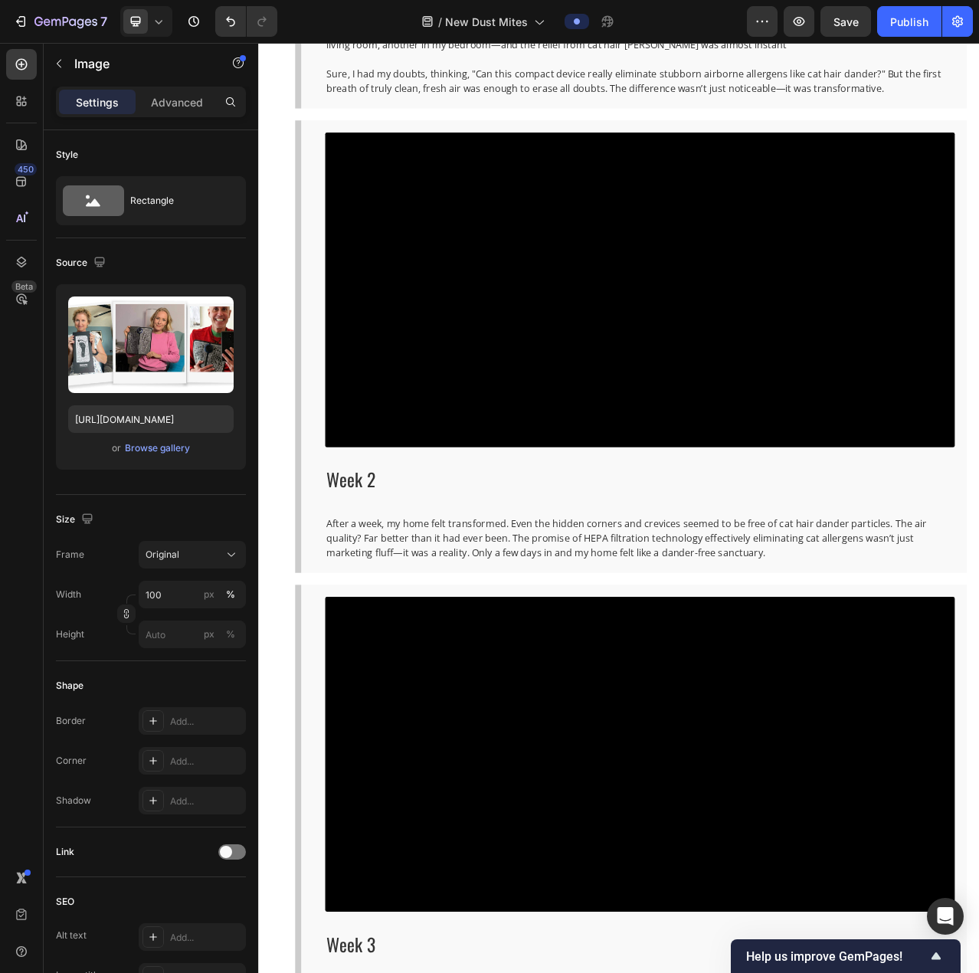
scroll to position [9236, 0]
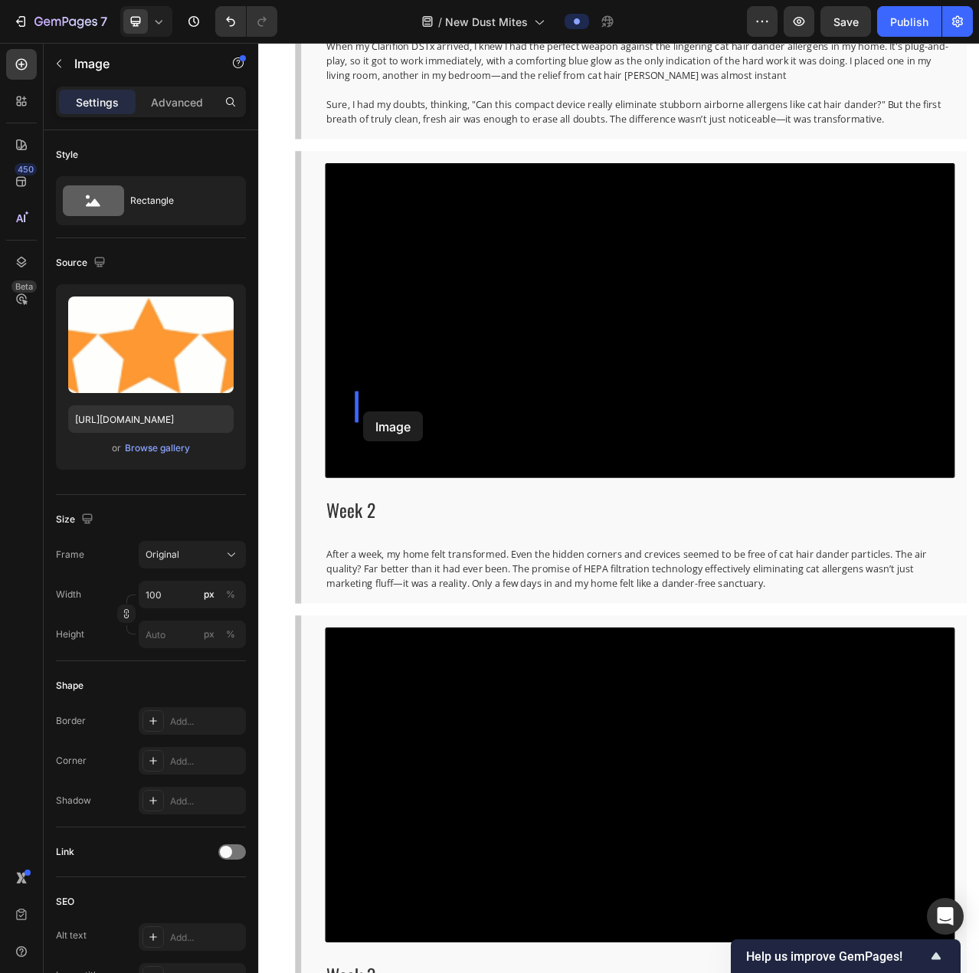
drag, startPoint x: 448, startPoint y: 529, endPoint x: 390, endPoint y: 513, distance: 59.7
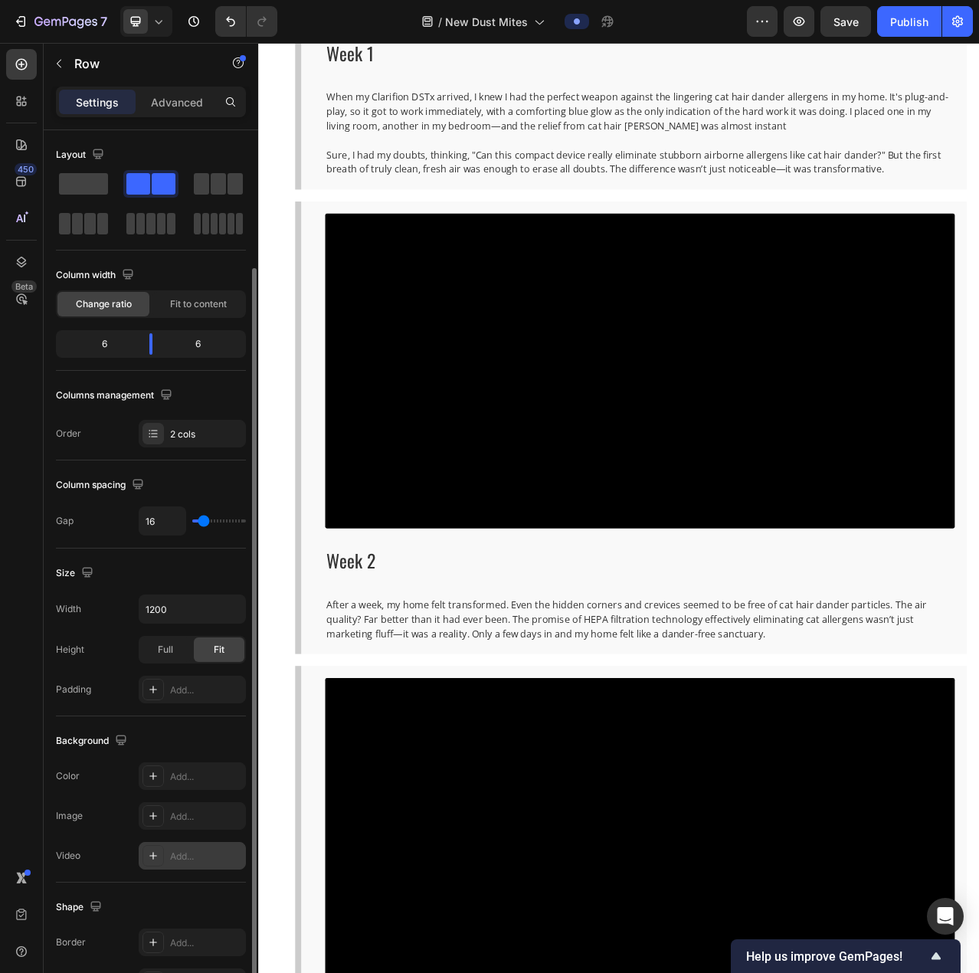
scroll to position [223, 0]
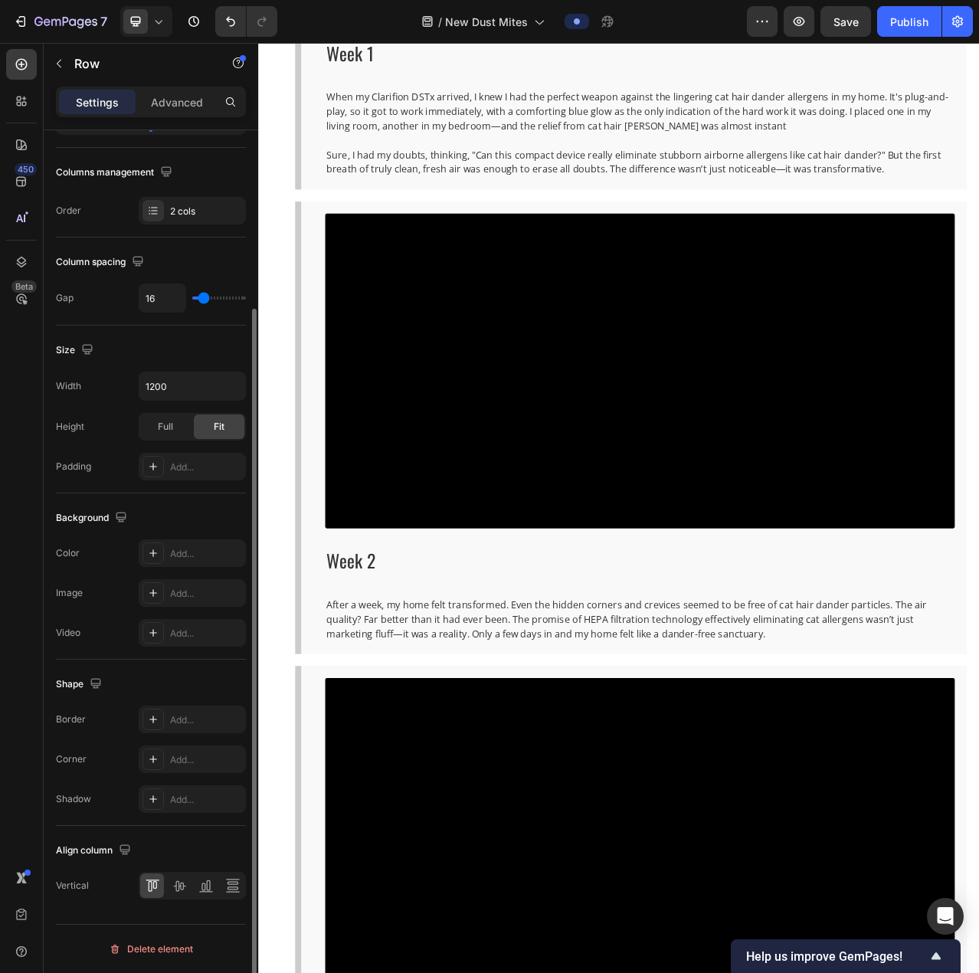
click at [180, 873] on div "Align column Vertical" at bounding box center [151, 869] width 190 height 86
click at [181, 884] on icon at bounding box center [179, 886] width 12 height 11
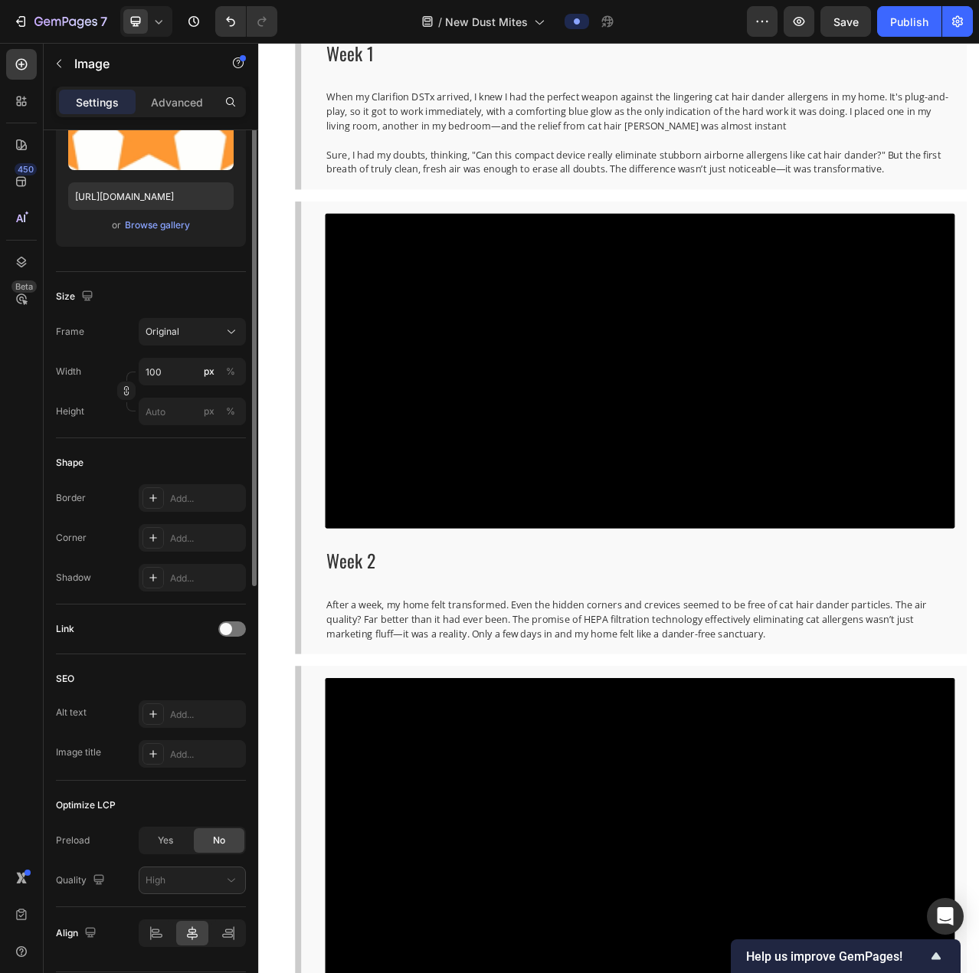
scroll to position [0, 0]
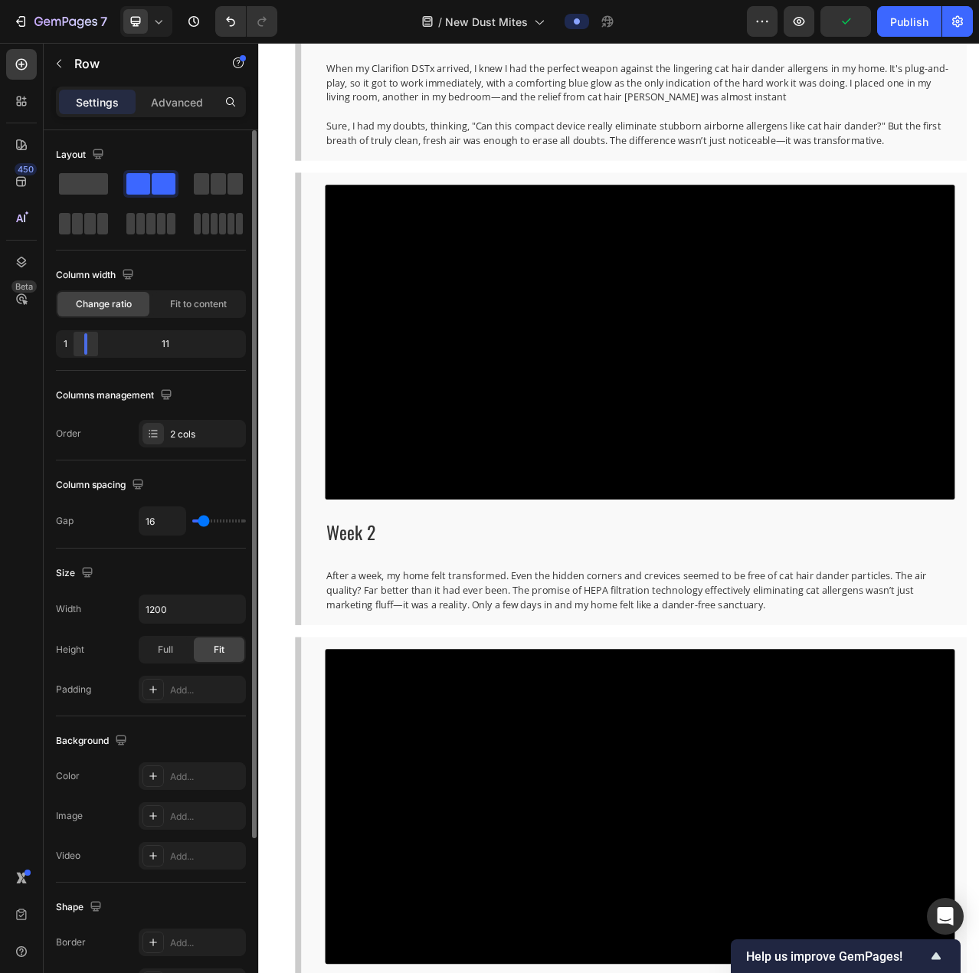
drag, startPoint x: 154, startPoint y: 344, endPoint x: 76, endPoint y: 353, distance: 78.7
click at [76, 353] on div at bounding box center [86, 343] width 28 height 21
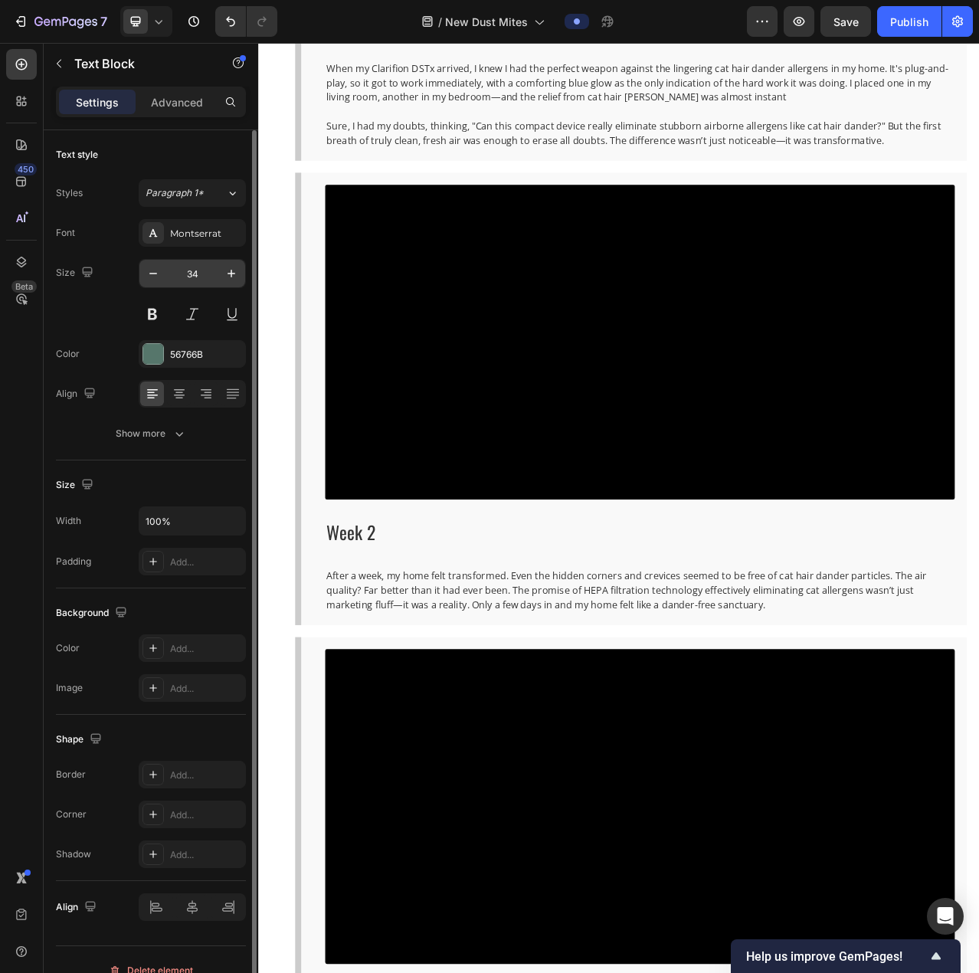
click at [197, 277] on input "34" at bounding box center [192, 274] width 51 height 28
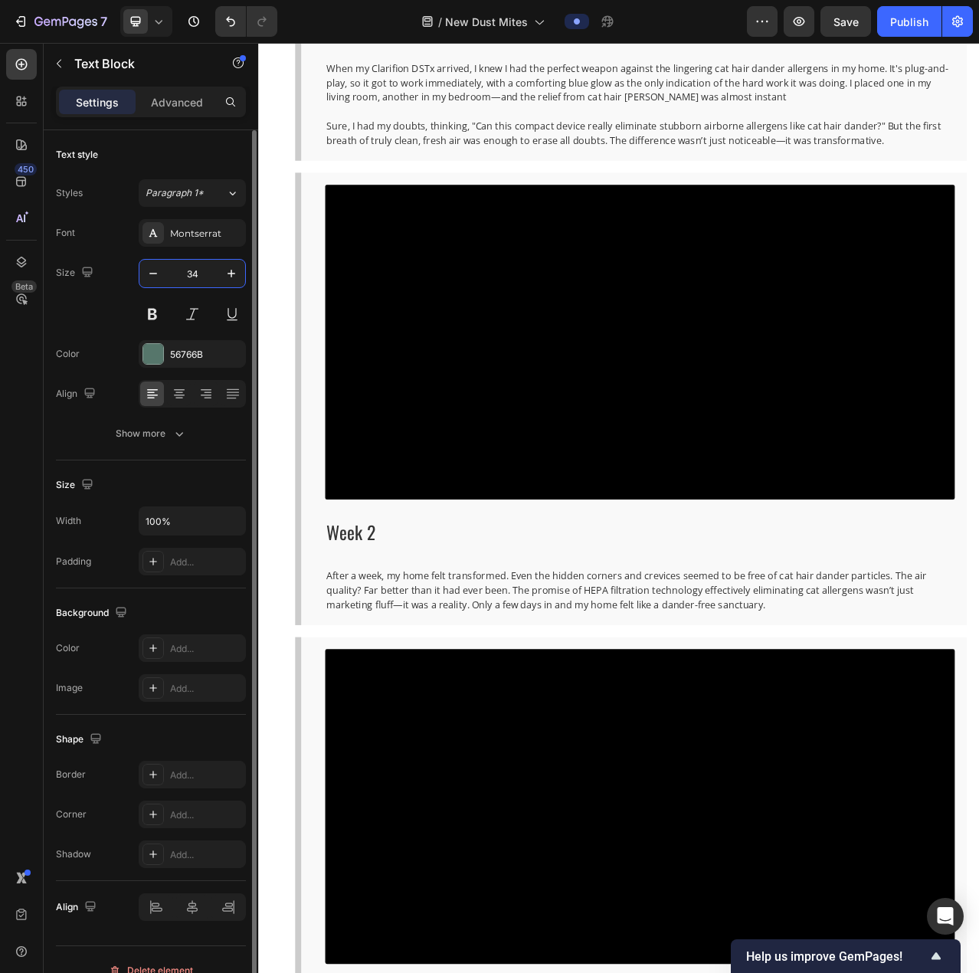
click at [185, 279] on input "34" at bounding box center [192, 274] width 51 height 28
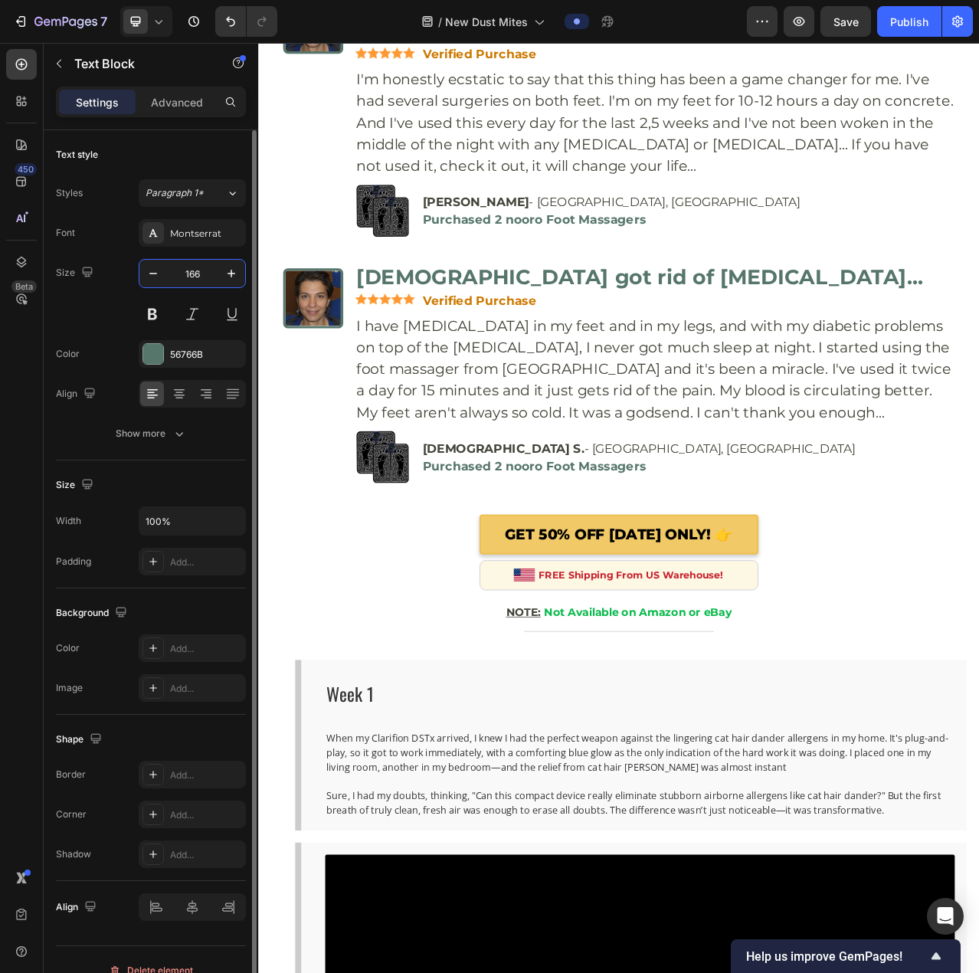
click at [192, 277] on input "166" at bounding box center [192, 274] width 51 height 28
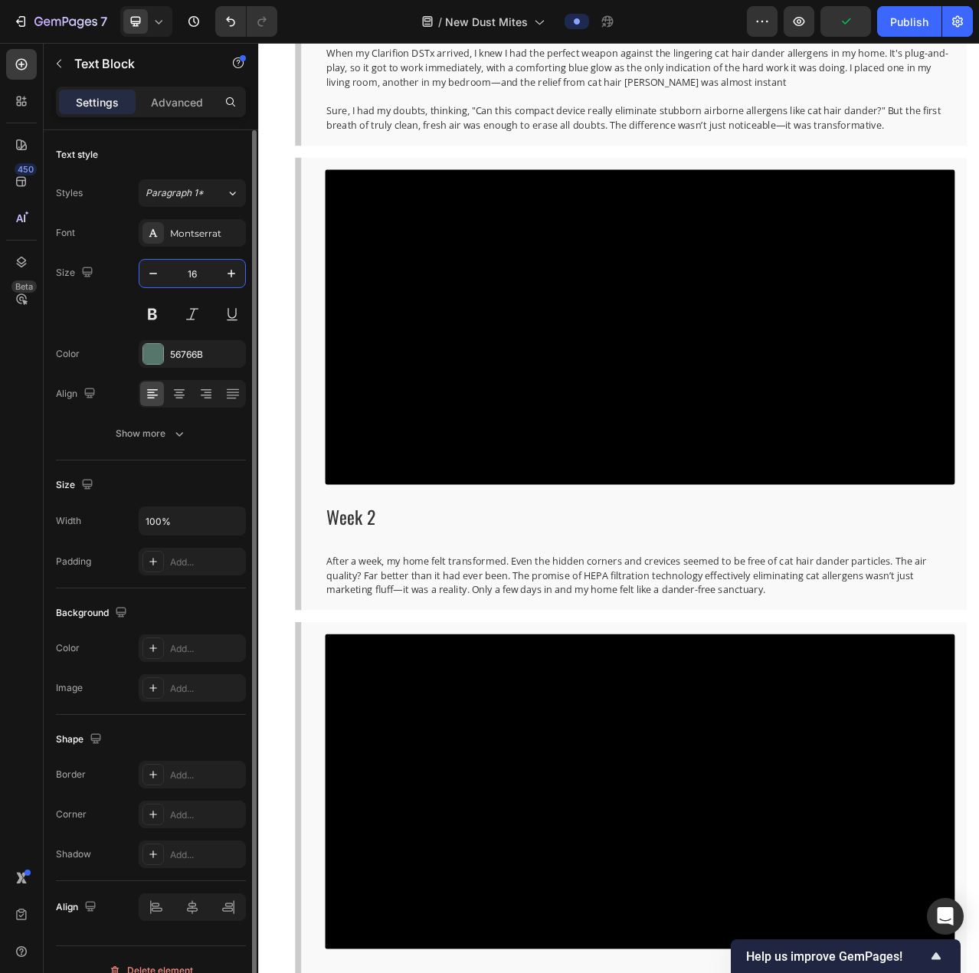
click at [202, 277] on input "16" at bounding box center [192, 274] width 51 height 28
type input "18"
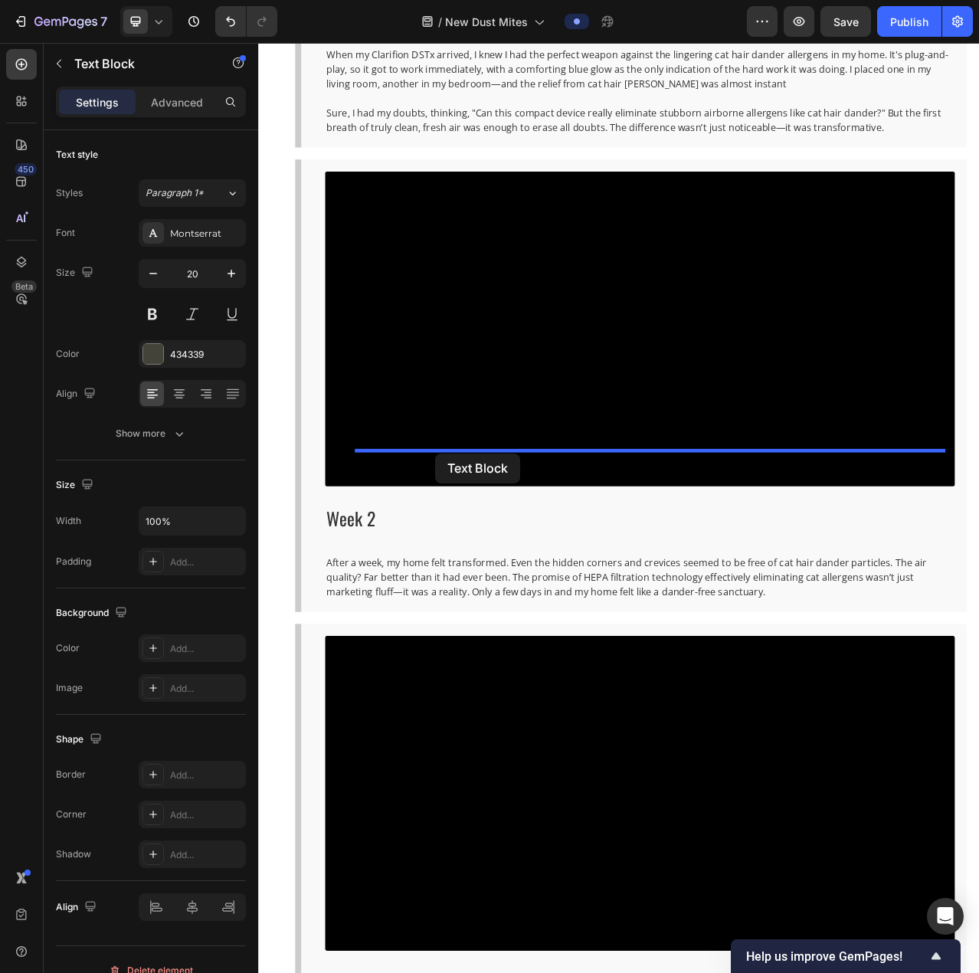
drag, startPoint x: 513, startPoint y: 710, endPoint x: 484, endPoint y: 574, distance: 138.7
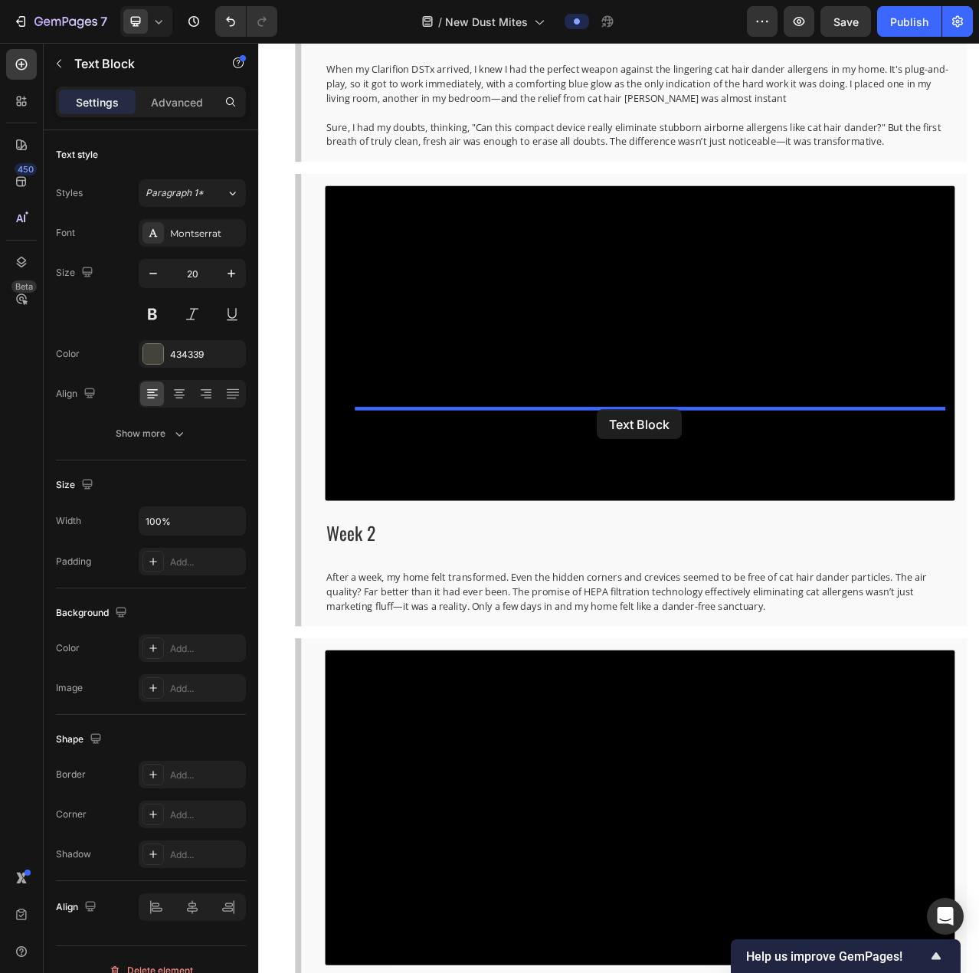
drag, startPoint x: 415, startPoint y: 538, endPoint x: 557, endPoint y: 535, distance: 141.8
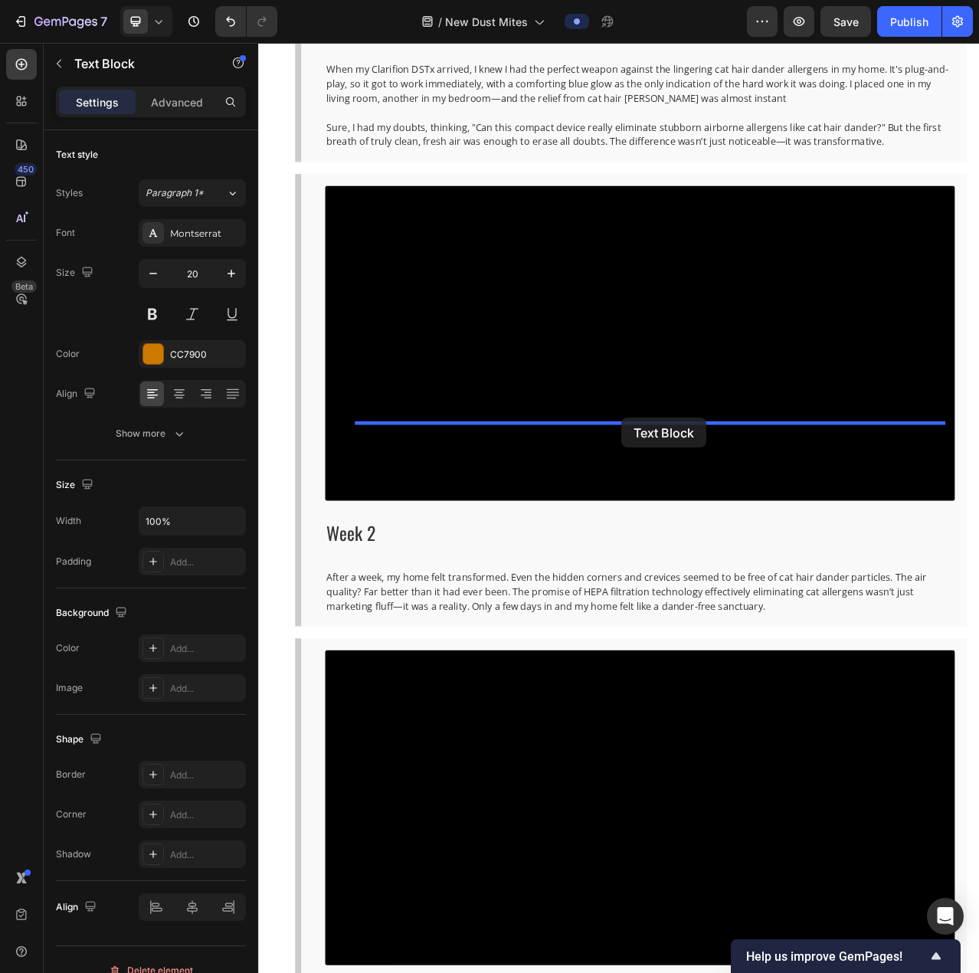
drag, startPoint x: 526, startPoint y: 513, endPoint x: 721, endPoint y: 521, distance: 194.8
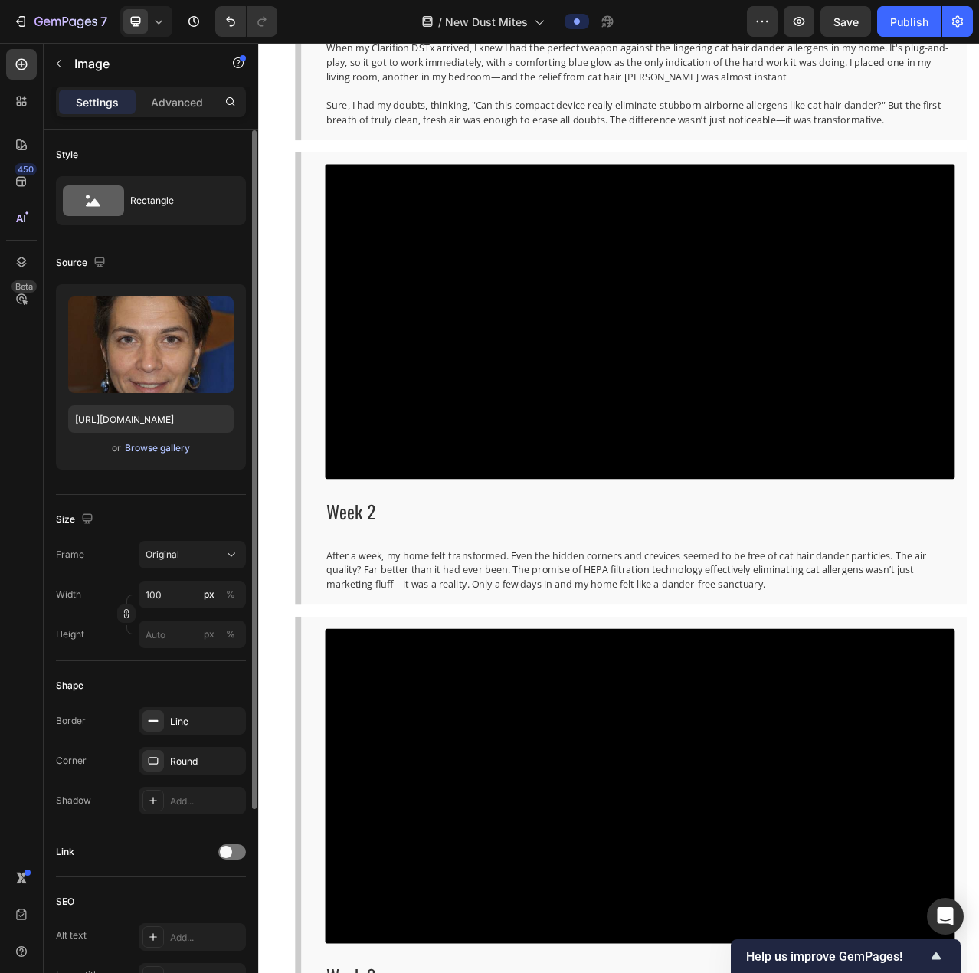
click at [167, 451] on div "Browse gallery" at bounding box center [157, 448] width 65 height 14
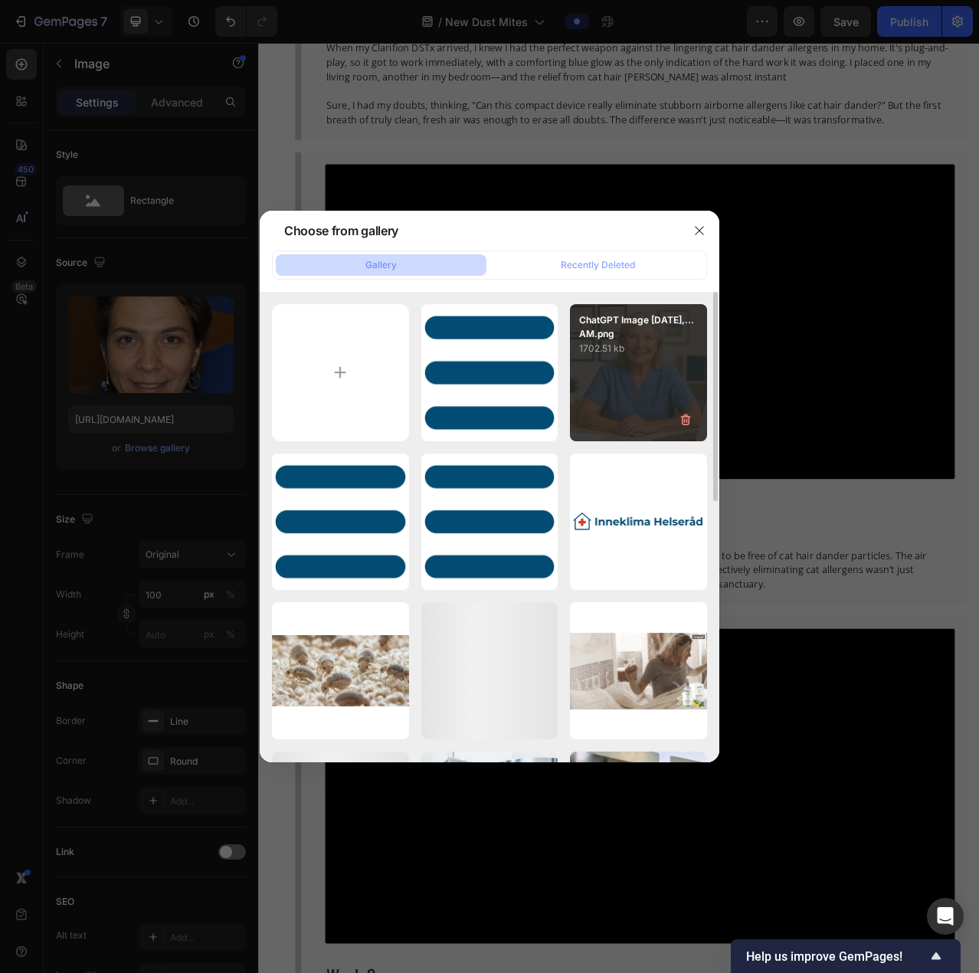
click at [645, 389] on div "ChatGPT Image Sep 28,...AM.png 1702.51 kb" at bounding box center [638, 372] width 137 height 137
type input "https://cdn.shopify.com/s/files/1/0926/0446/5536/files/gempages_580590199730340…"
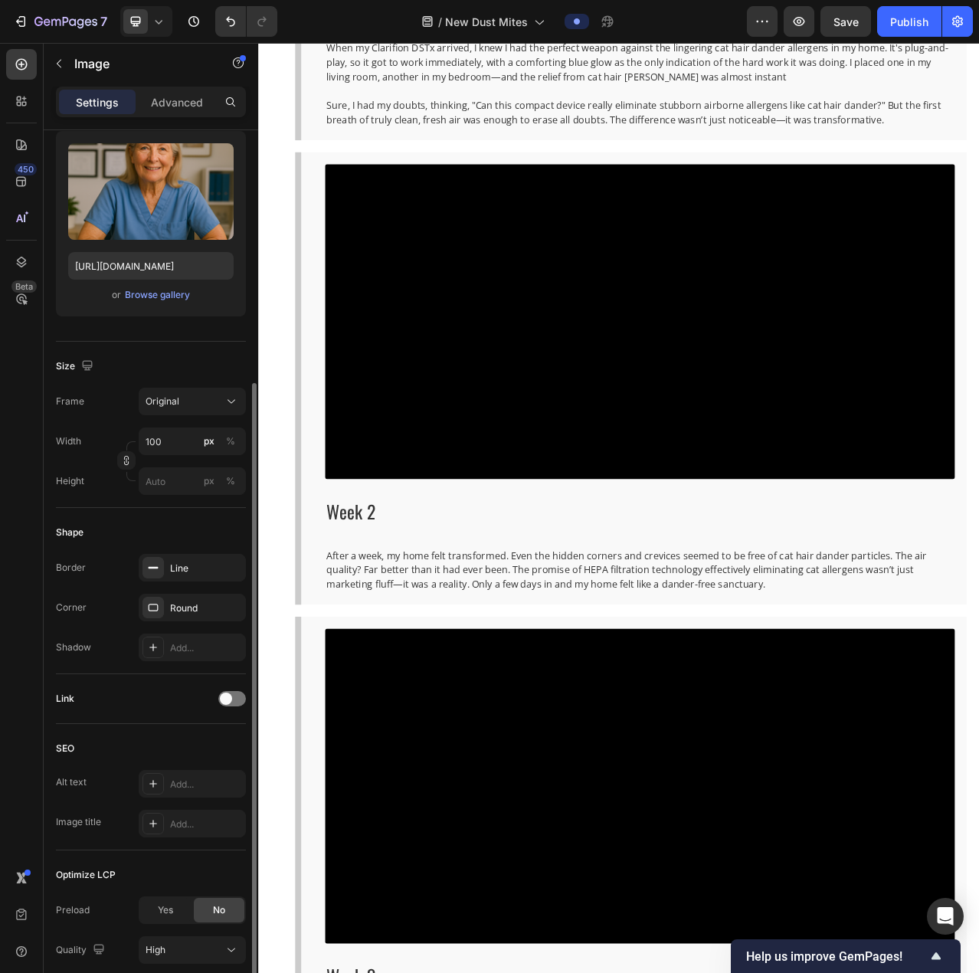
scroll to position [230, 0]
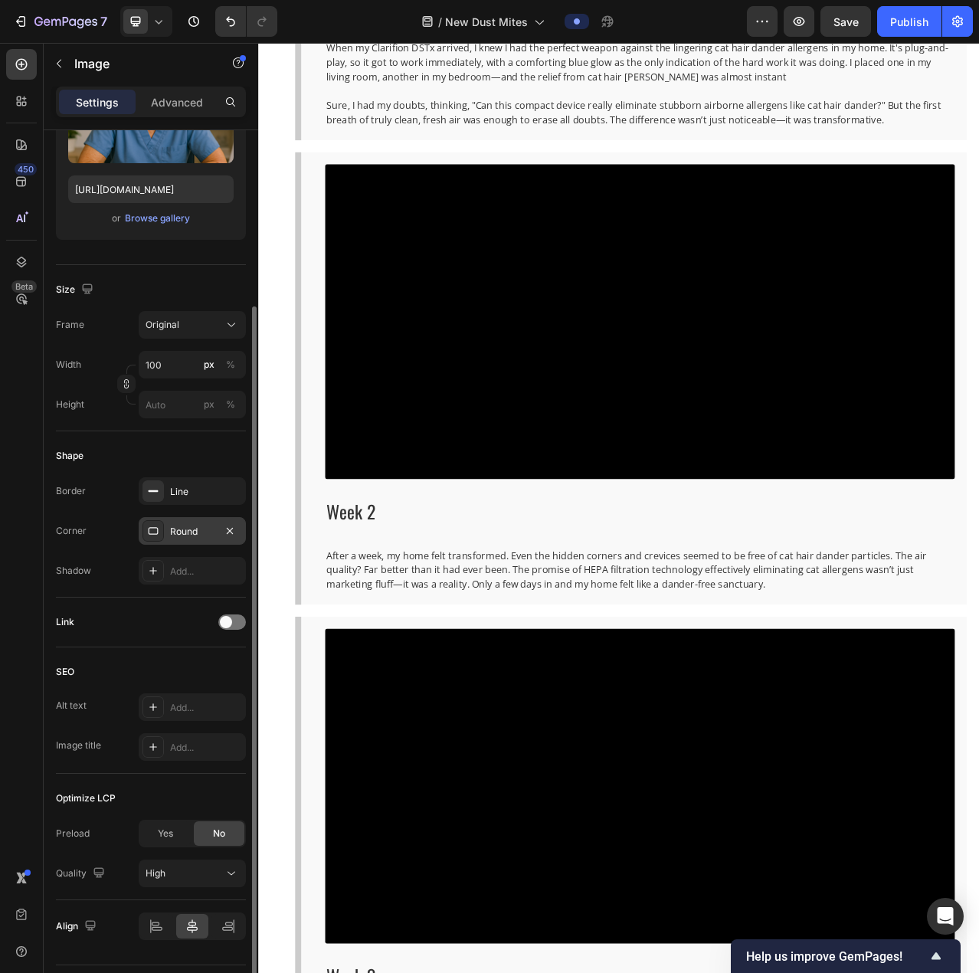
click at [191, 535] on div "Round" at bounding box center [192, 532] width 44 height 14
click at [194, 451] on div "Shape" at bounding box center [151, 456] width 190 height 25
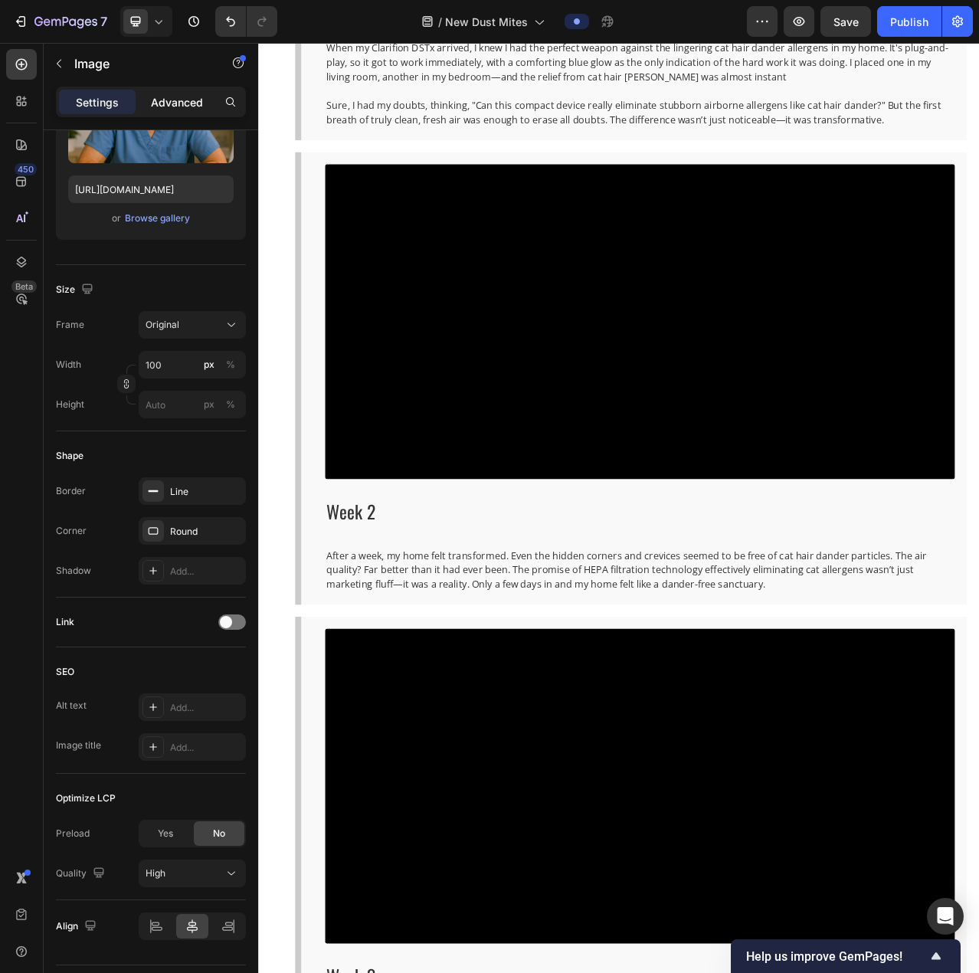
click at [179, 109] on p "Advanced" at bounding box center [177, 102] width 52 height 16
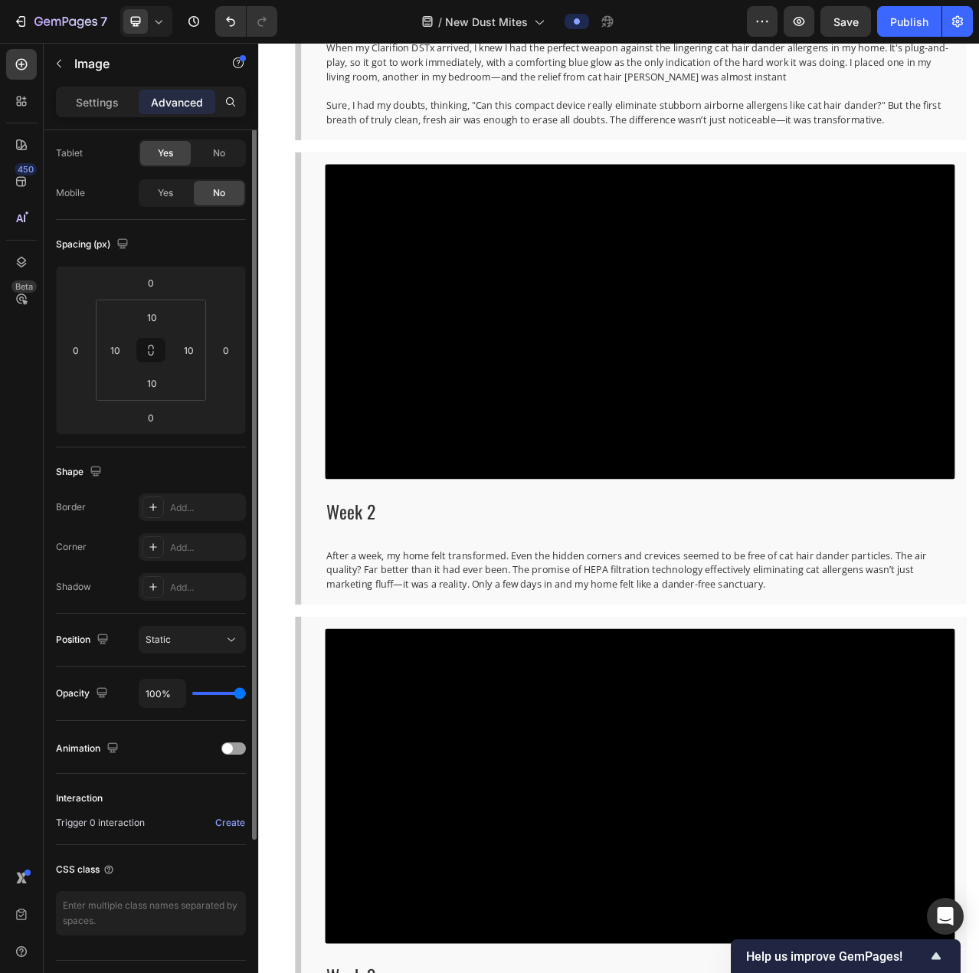
scroll to position [0, 0]
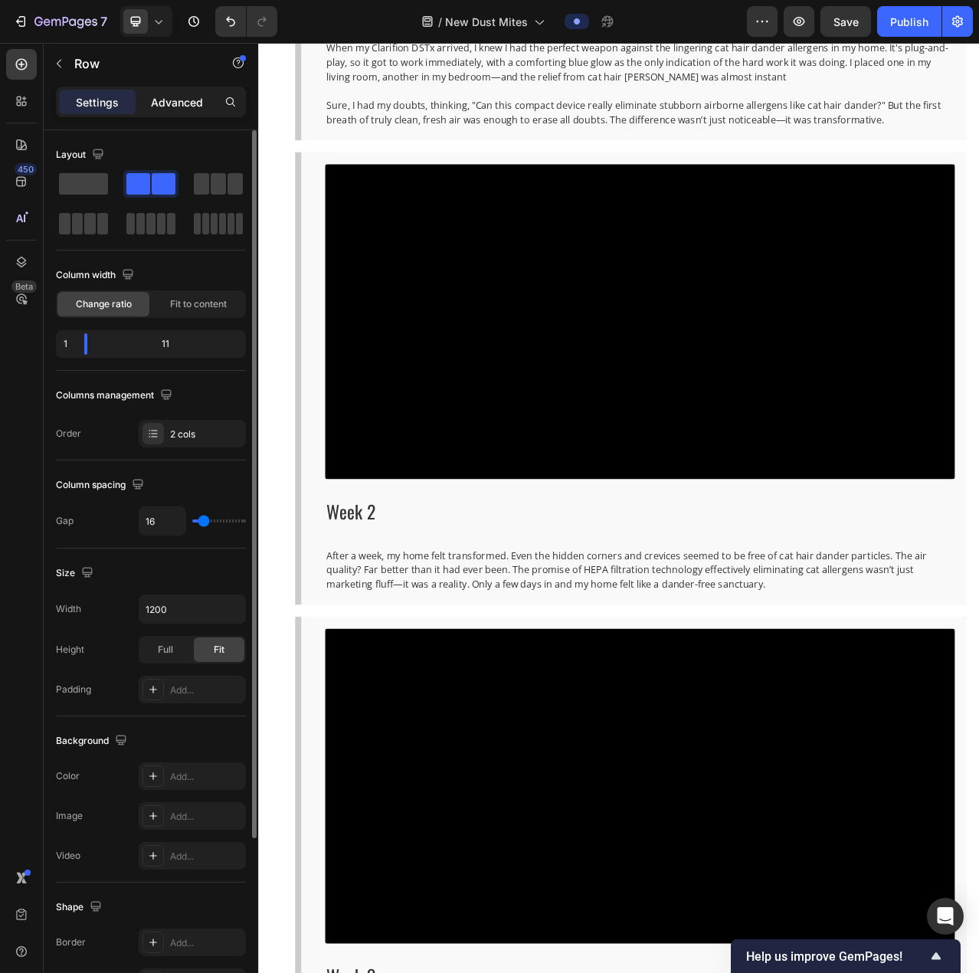
click at [182, 103] on p "Advanced" at bounding box center [177, 102] width 52 height 16
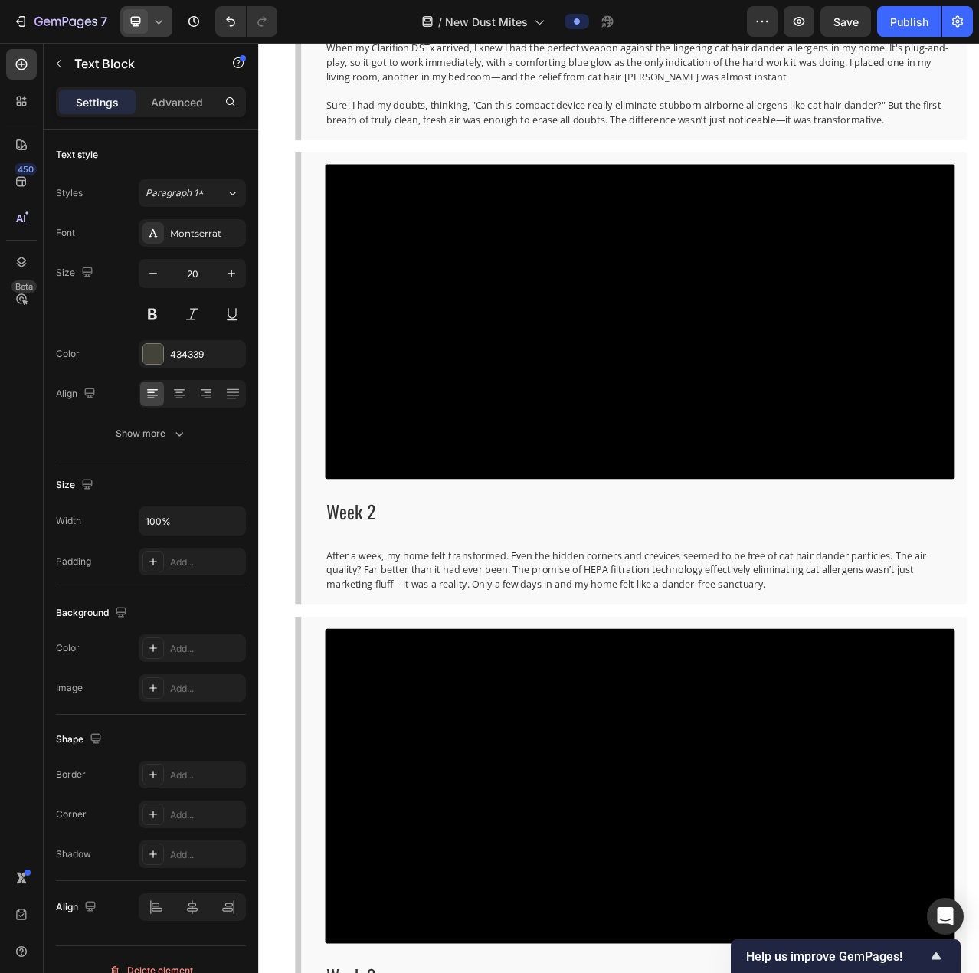
click at [126, 34] on div at bounding box center [146, 21] width 52 height 31
click at [165, 100] on span "Mobile" at bounding box center [166, 104] width 29 height 15
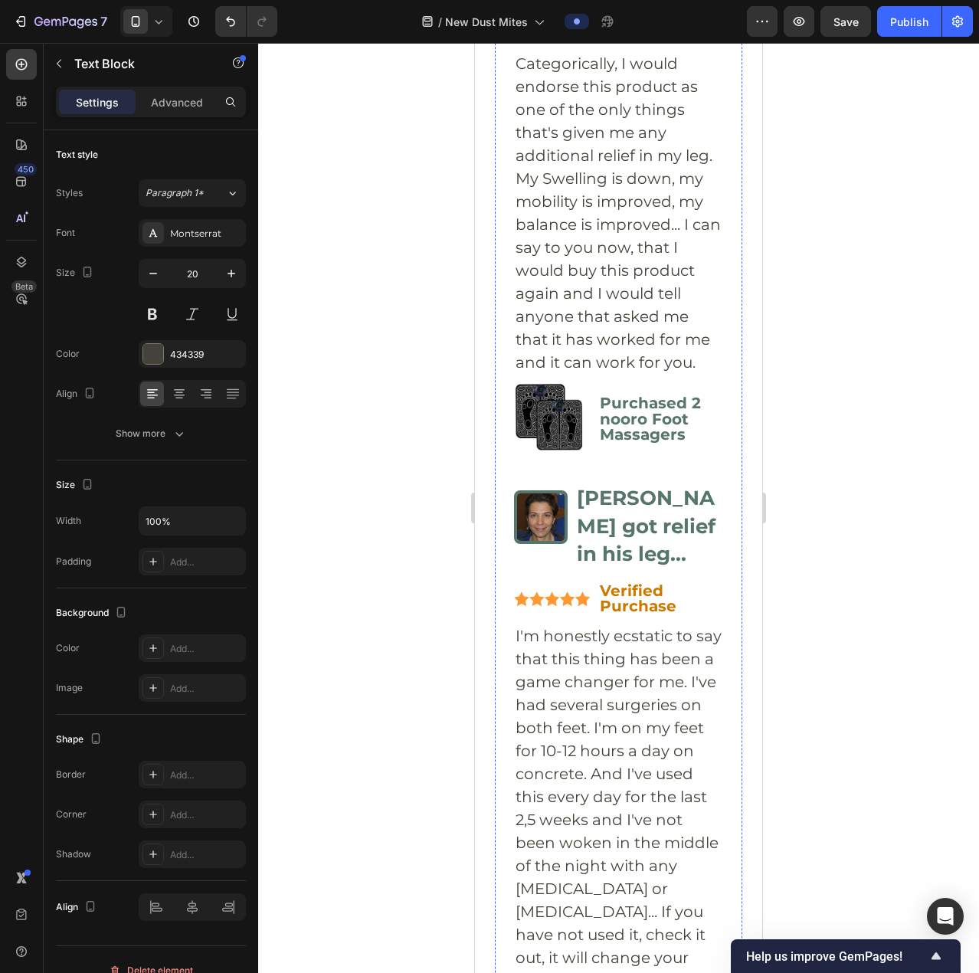
scroll to position [8781, 0]
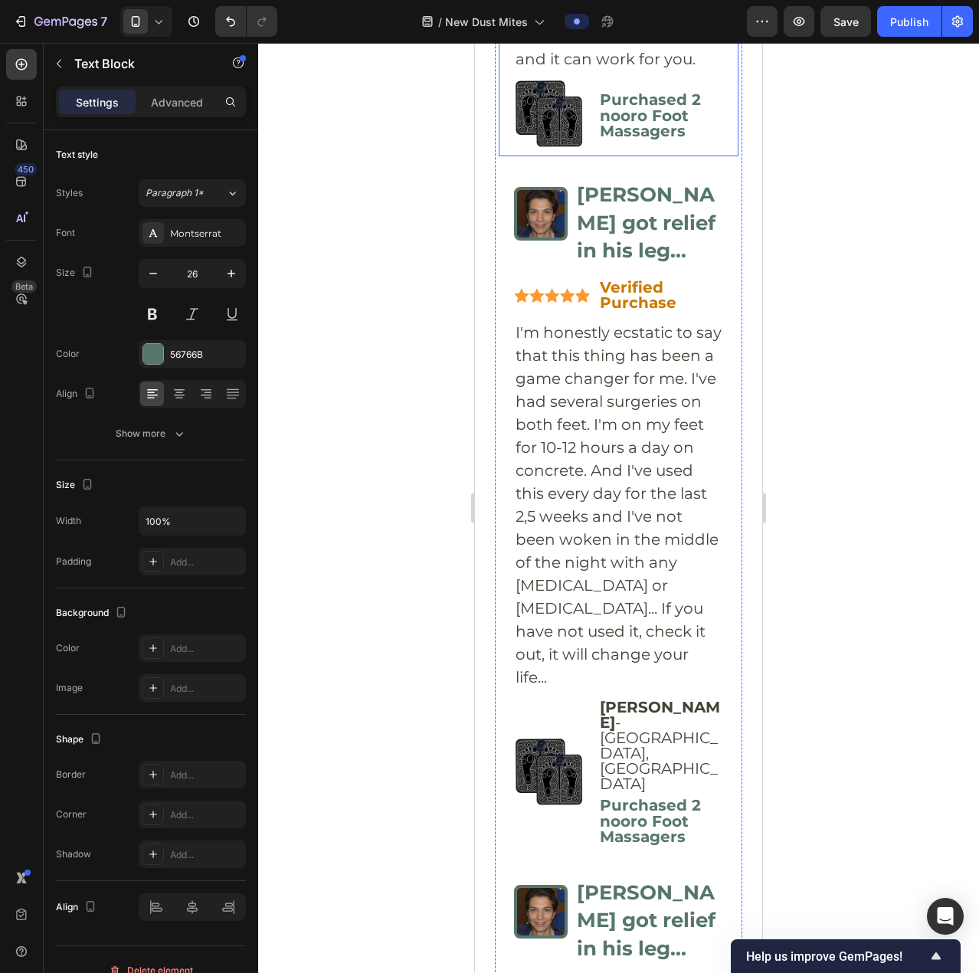
scroll to position [8934, 0]
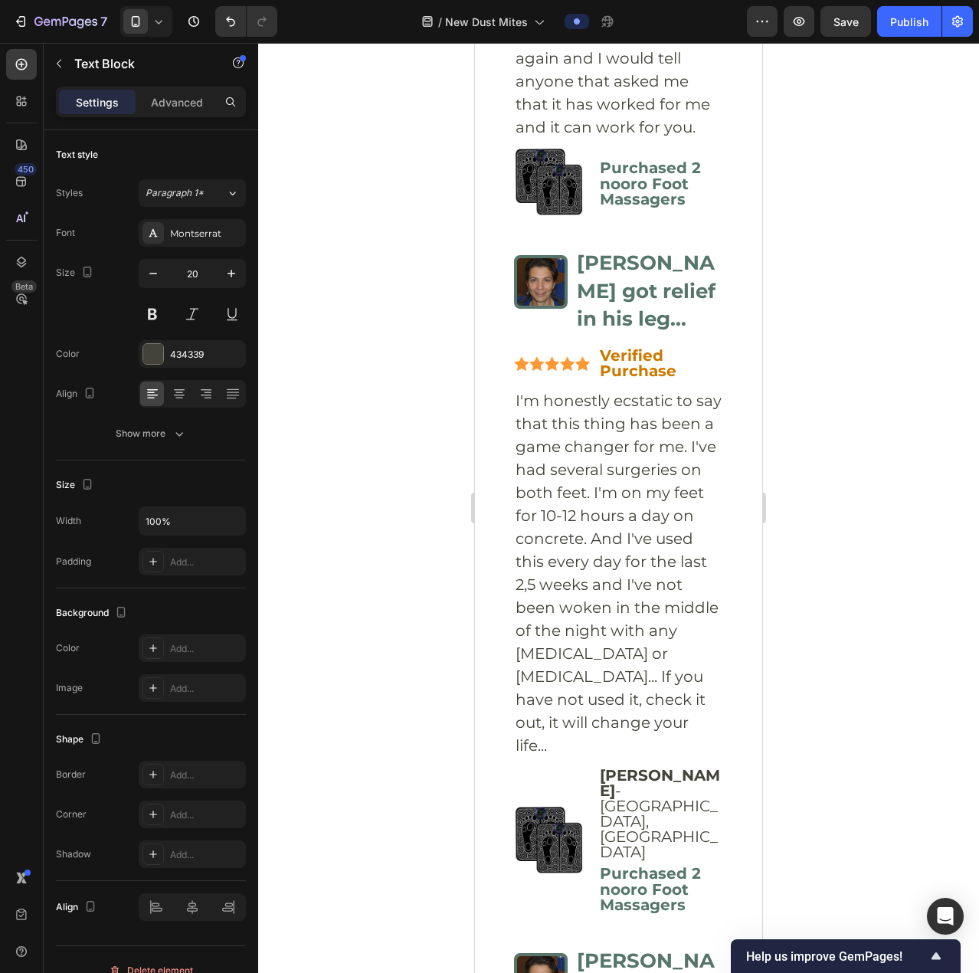
click at [836, 363] on div at bounding box center [618, 508] width 721 height 930
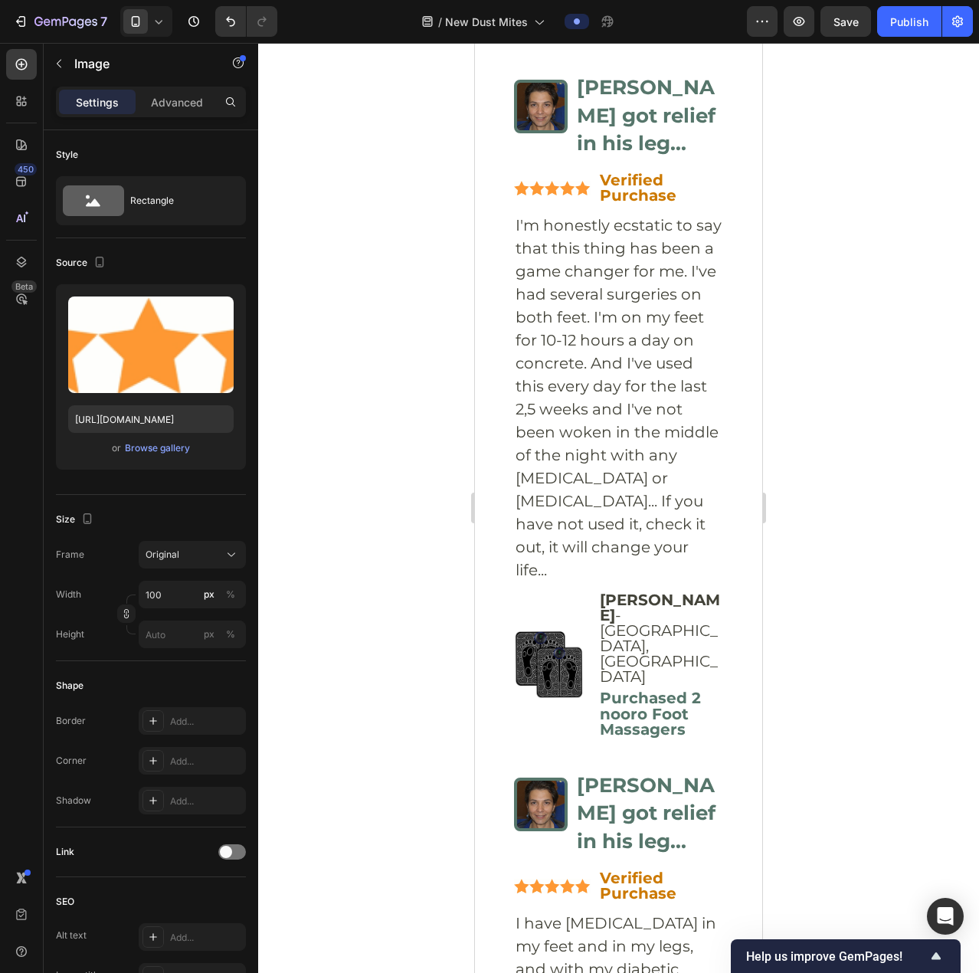
scroll to position [9164, 0]
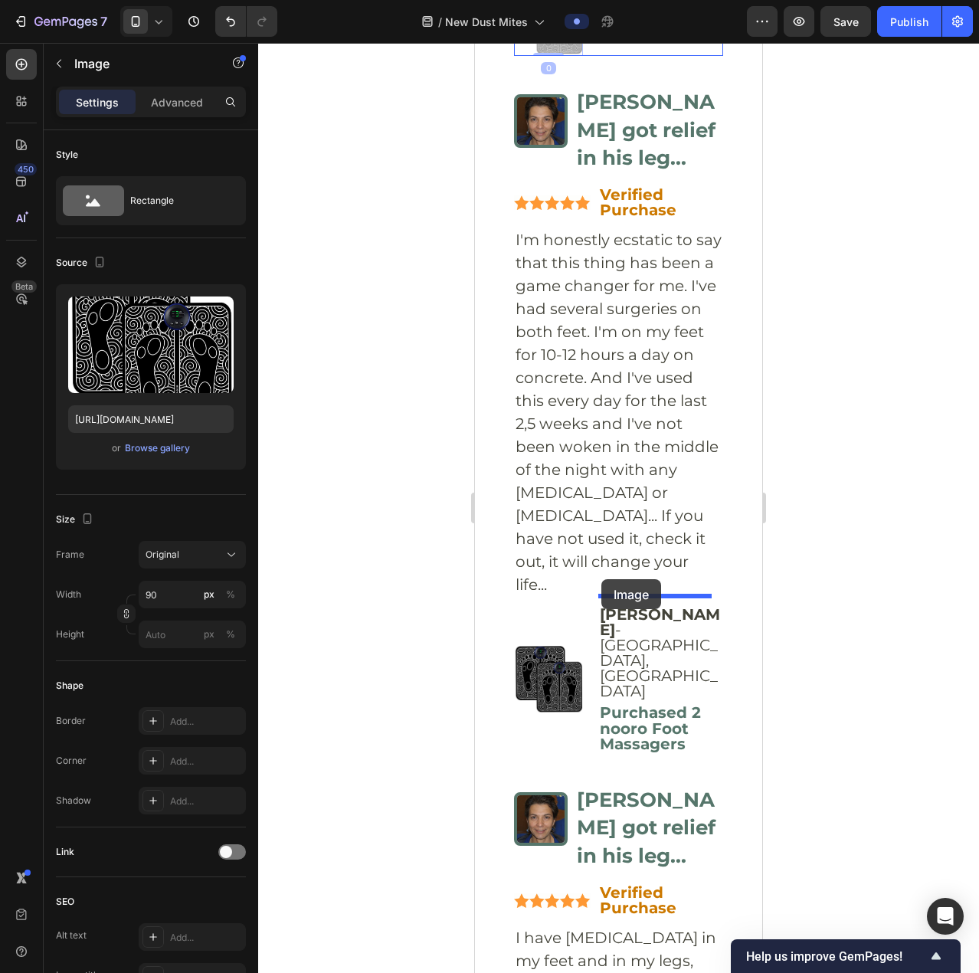
drag, startPoint x: 562, startPoint y: 635, endPoint x: 602, endPoint y: 579, distance: 68.7
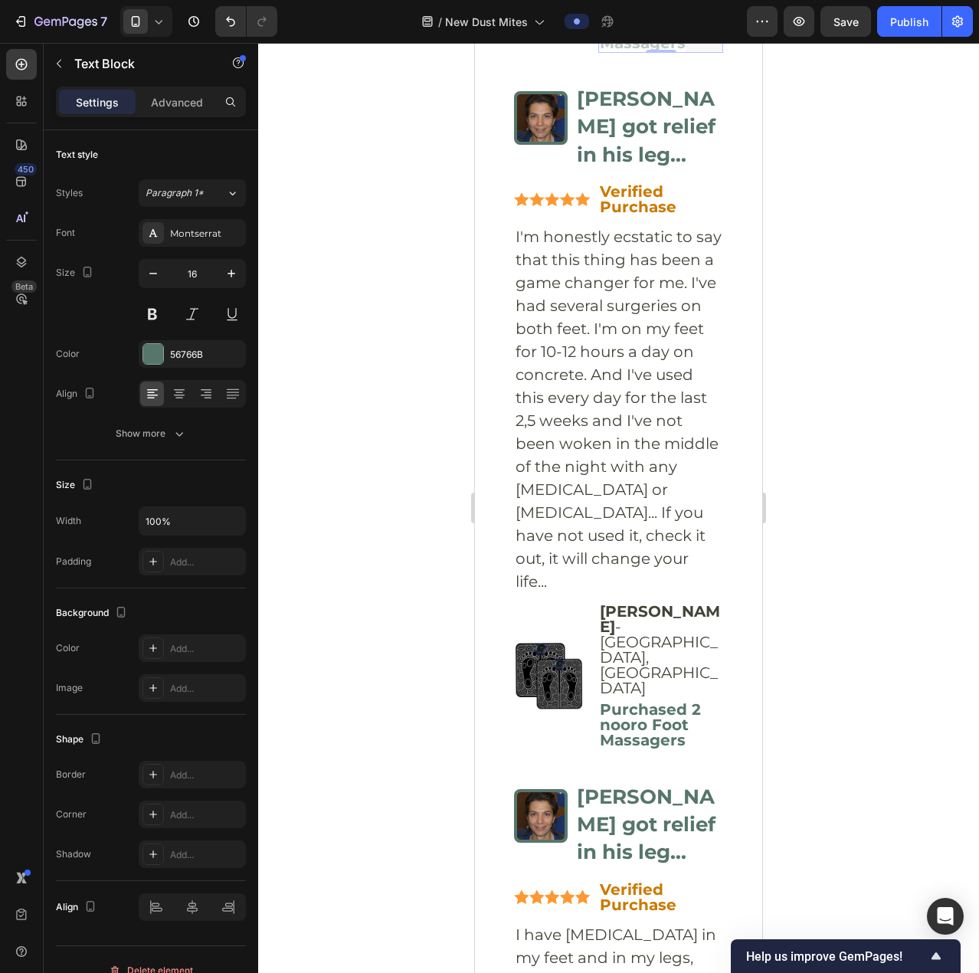
drag, startPoint x: 615, startPoint y: 627, endPoint x: 546, endPoint y: 675, distance: 83.6
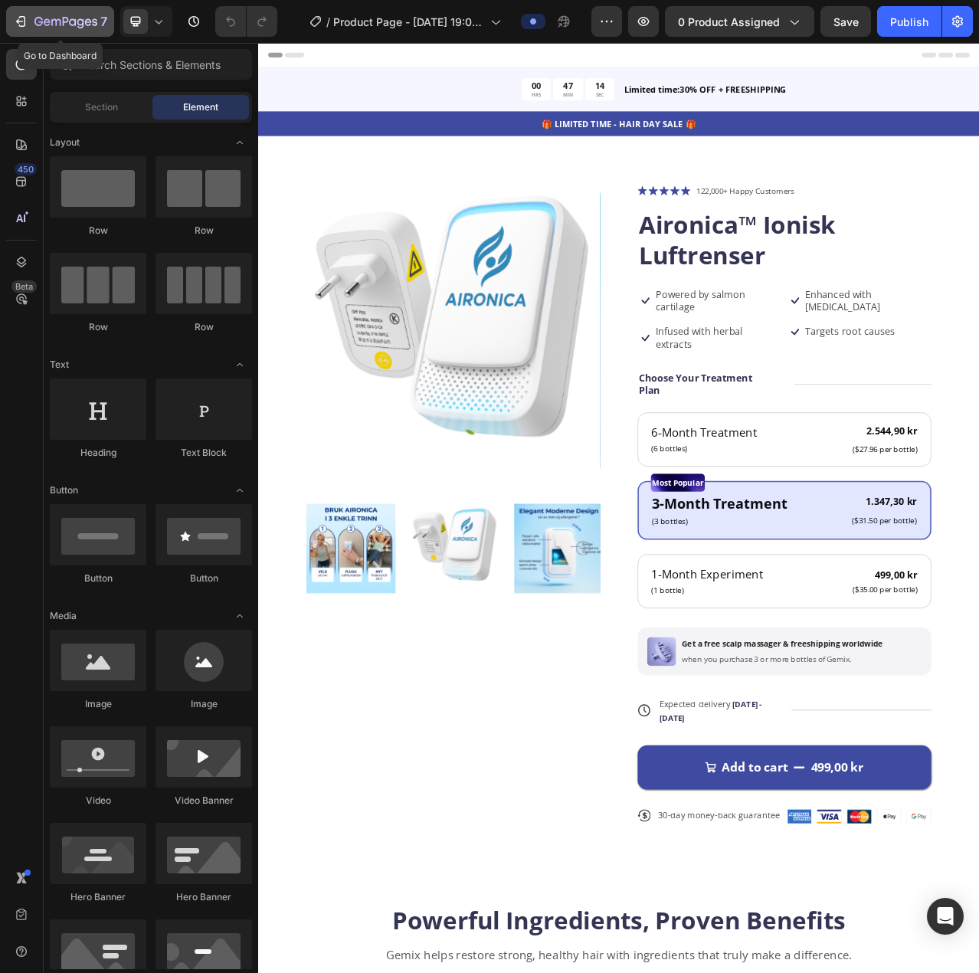
click at [46, 11] on button "7" at bounding box center [60, 21] width 108 height 31
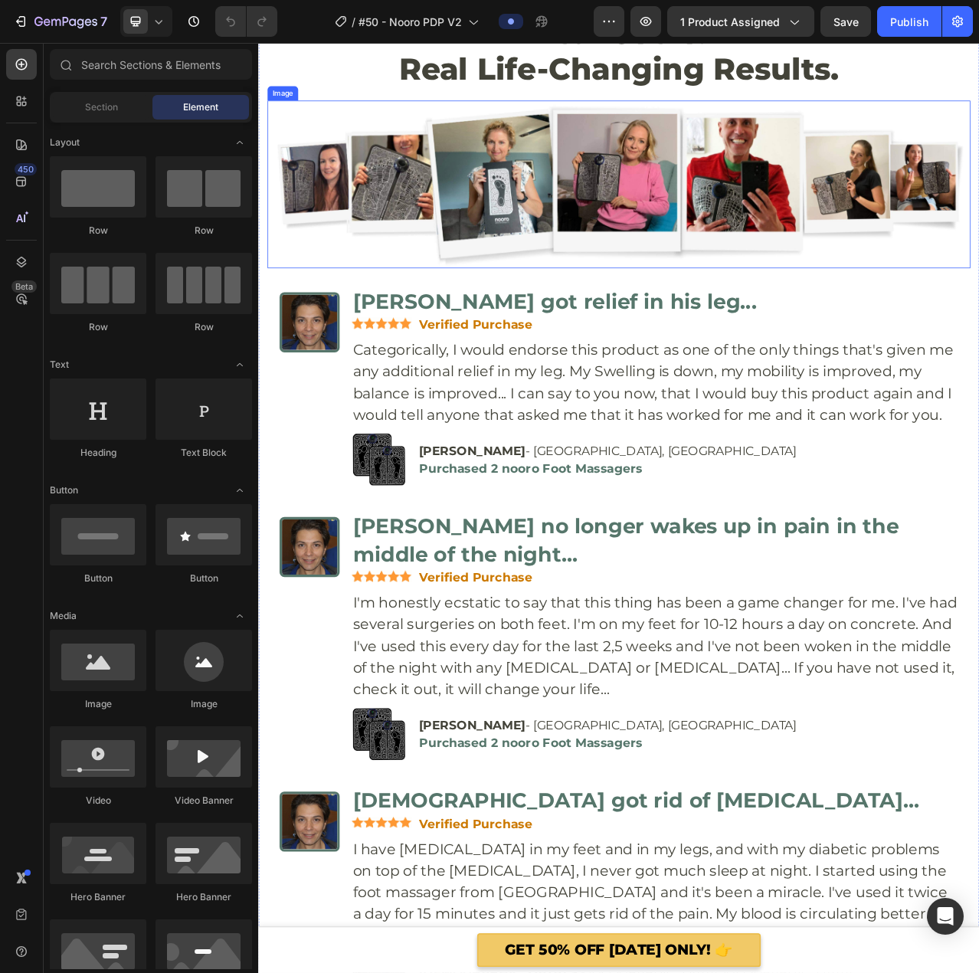
scroll to position [5517, 0]
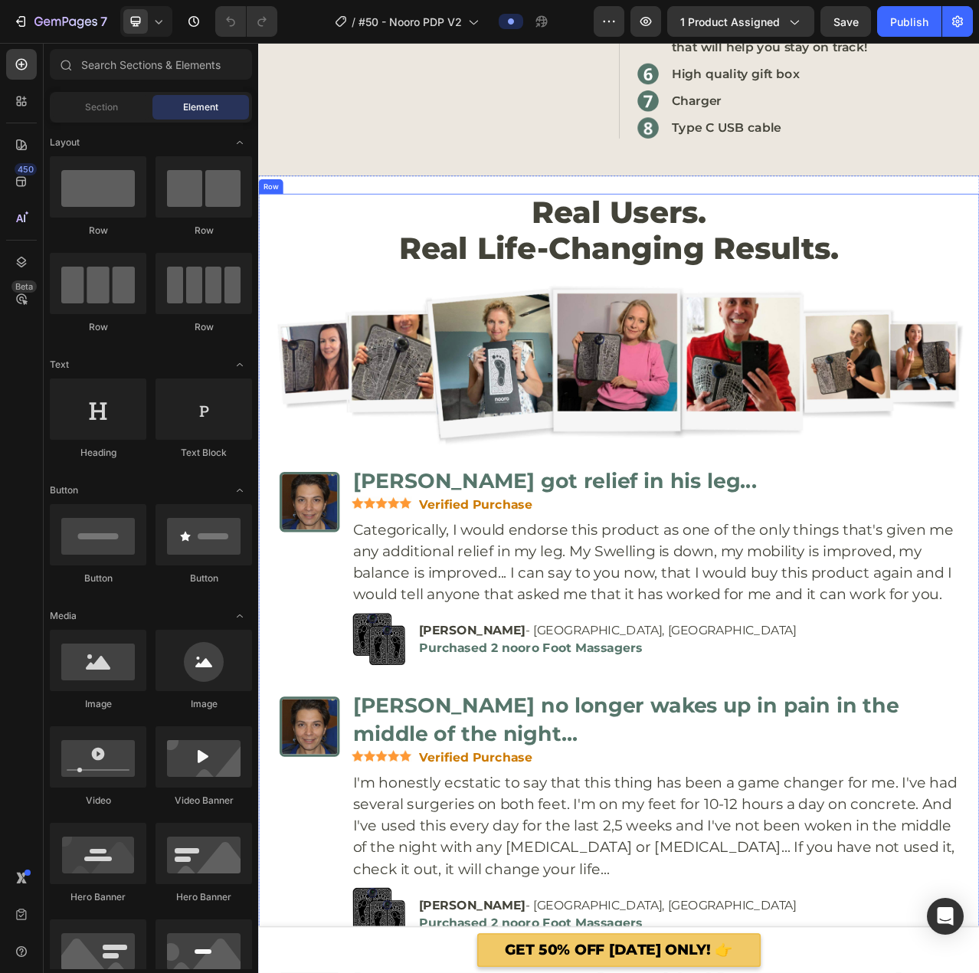
click at [260, 244] on div "Real Users. Real Life-Changing Results. Text Block Image Image Image [PERSON_NA…" at bounding box center [718, 956] width 920 height 1442
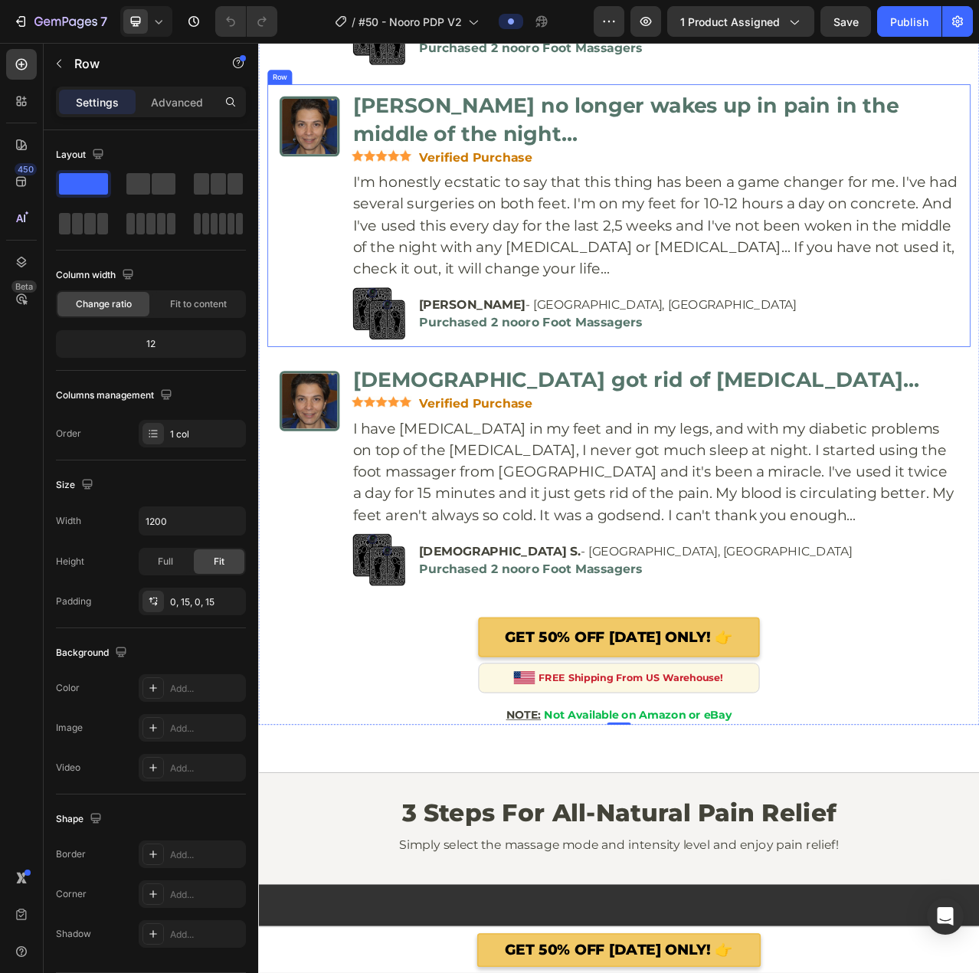
scroll to position [6360, 0]
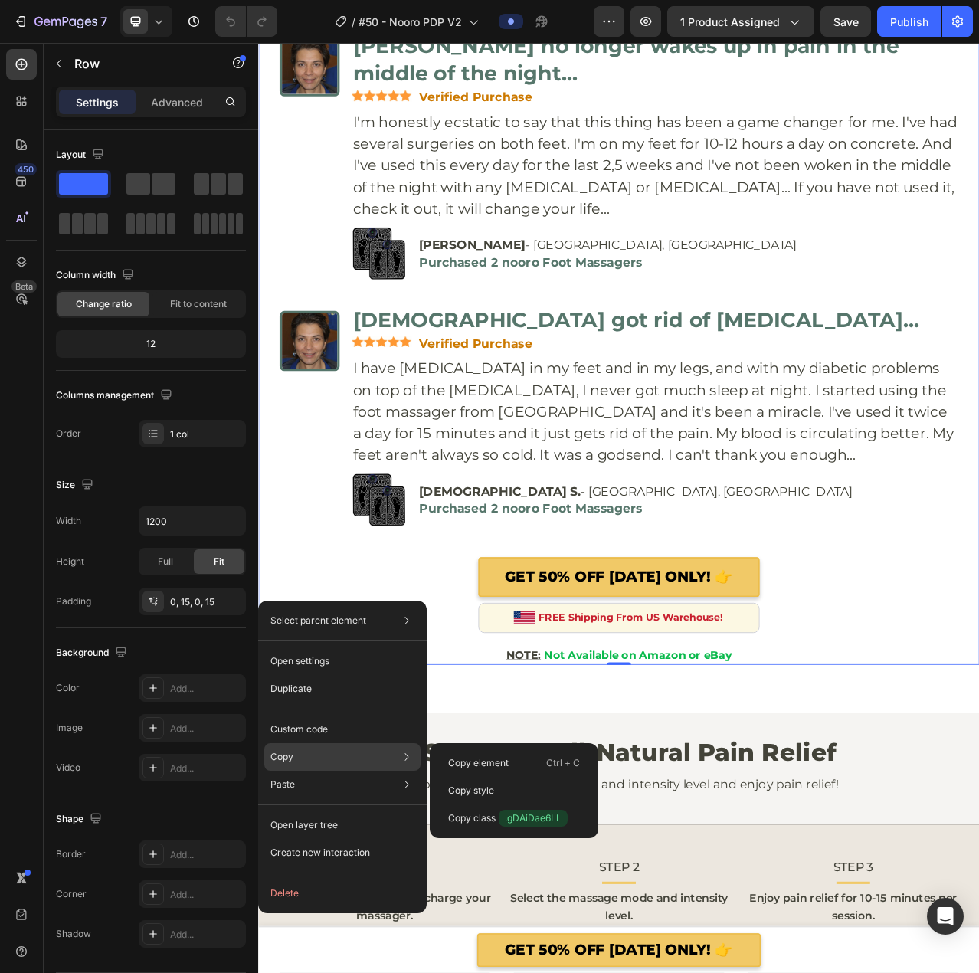
click at [333, 761] on div "Copy Copy element Ctrl + C Copy style Copy class .gDAiDae6LL" at bounding box center [342, 757] width 156 height 28
click at [493, 761] on p "Copy element" at bounding box center [478, 763] width 61 height 14
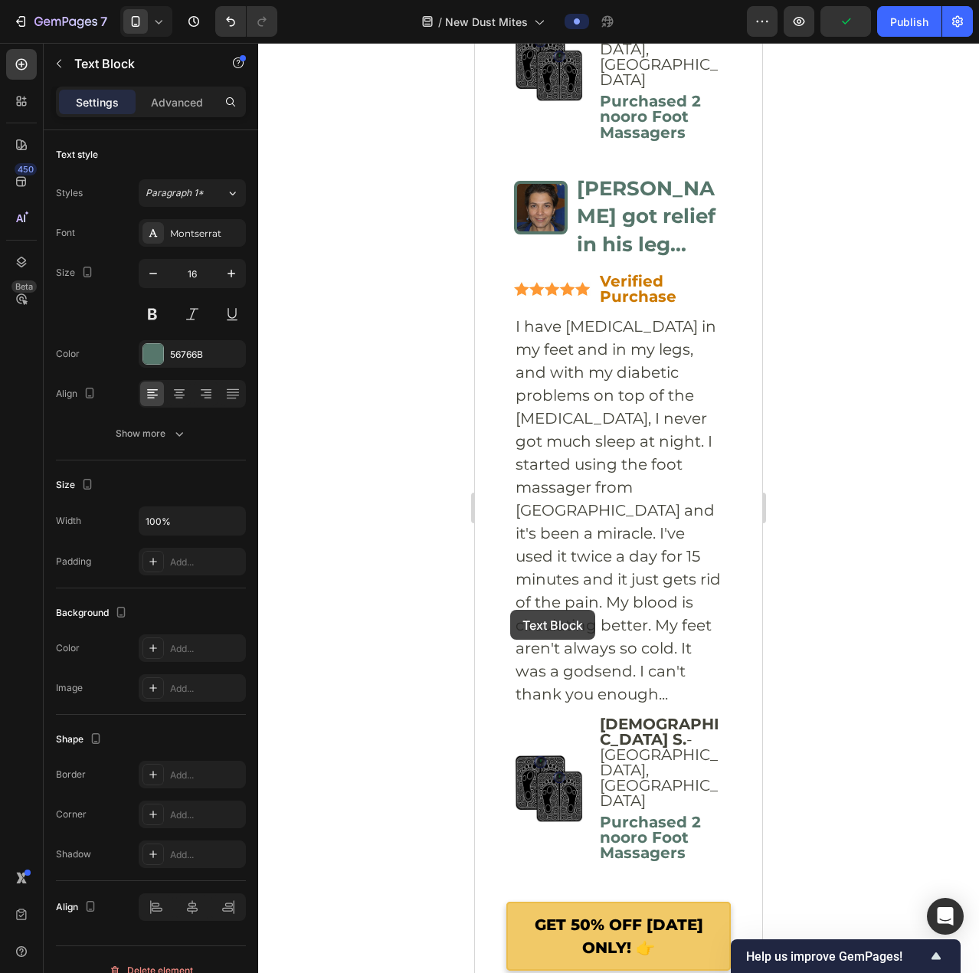
drag, startPoint x: 513, startPoint y: 625, endPoint x: 622, endPoint y: 72, distance: 563.2
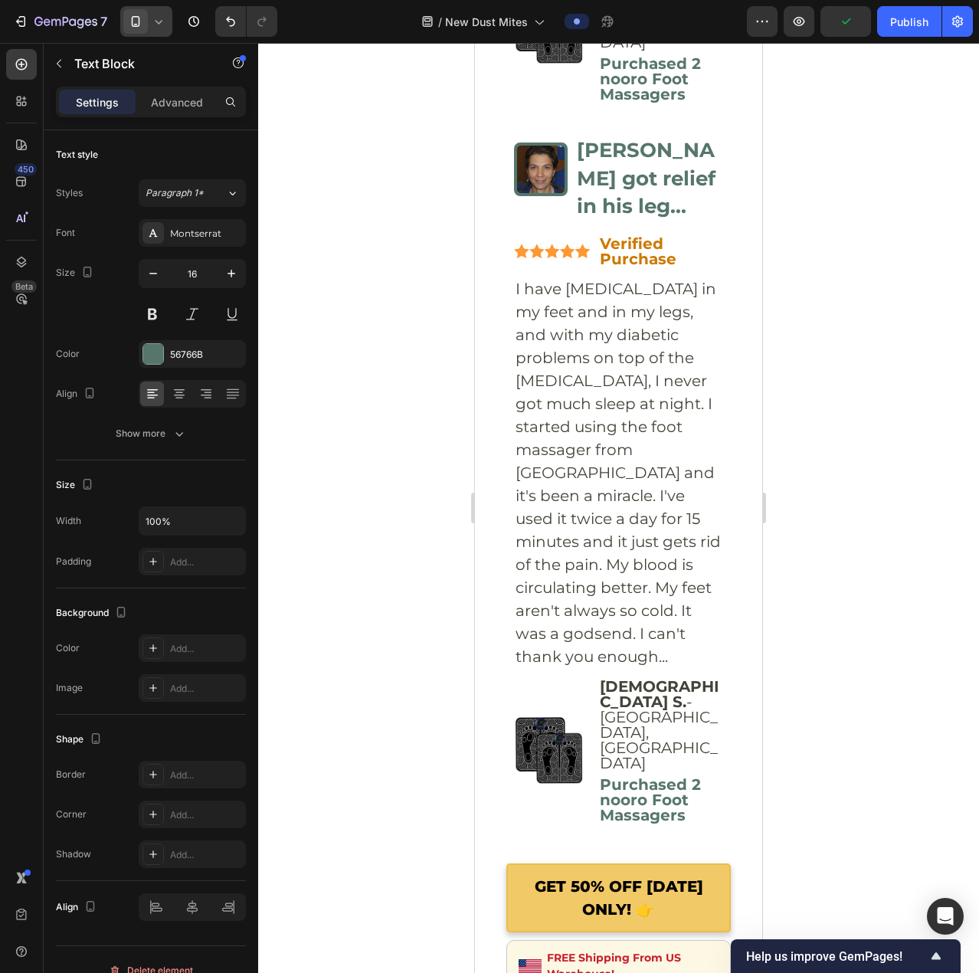
click at [160, 19] on icon at bounding box center [158, 21] width 15 height 15
click at [162, 52] on span "Desktop" at bounding box center [170, 55] width 36 height 15
type input "20"
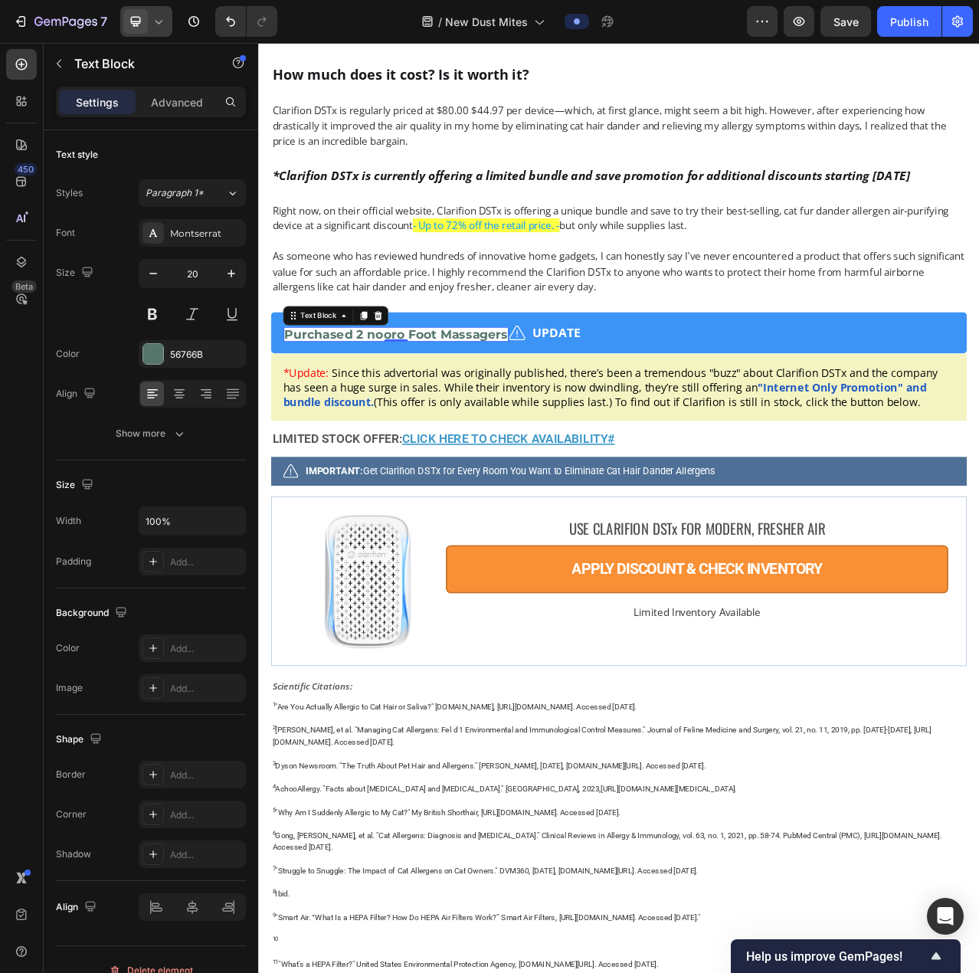
scroll to position [9466, 0]
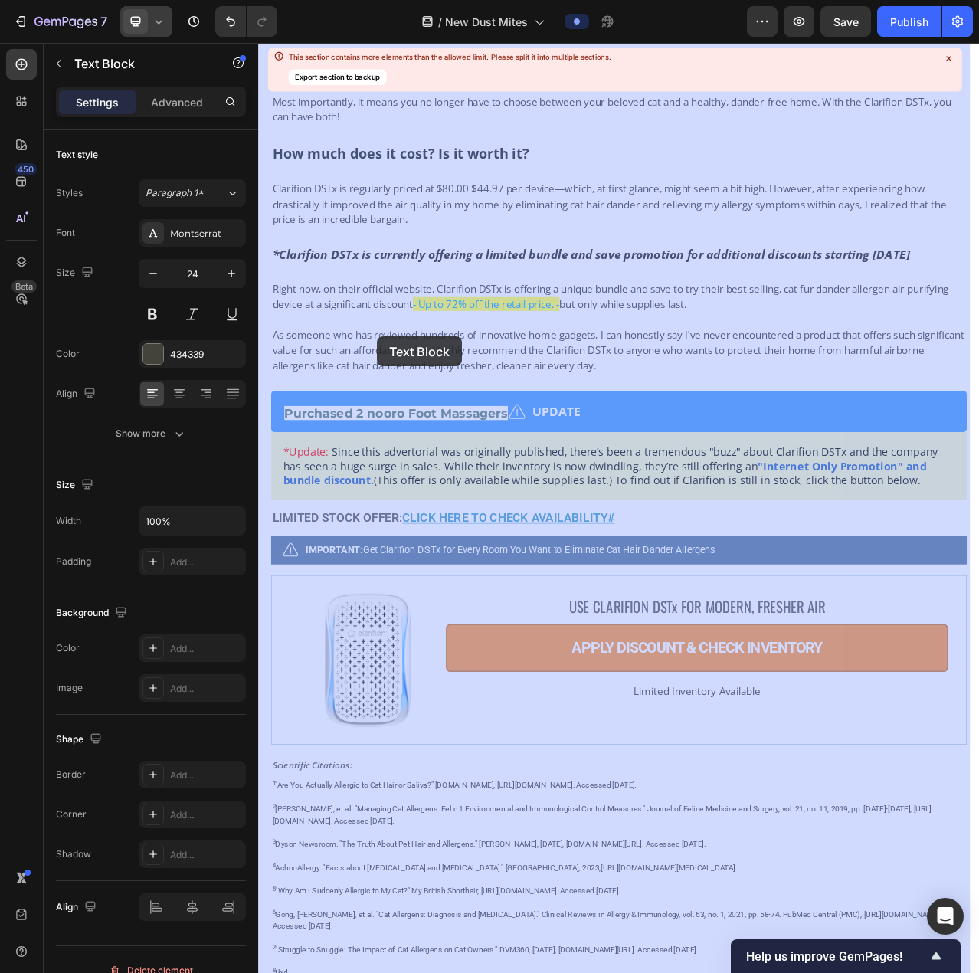
drag, startPoint x: 408, startPoint y: 467, endPoint x: 410, endPoint y: 418, distance: 49.9
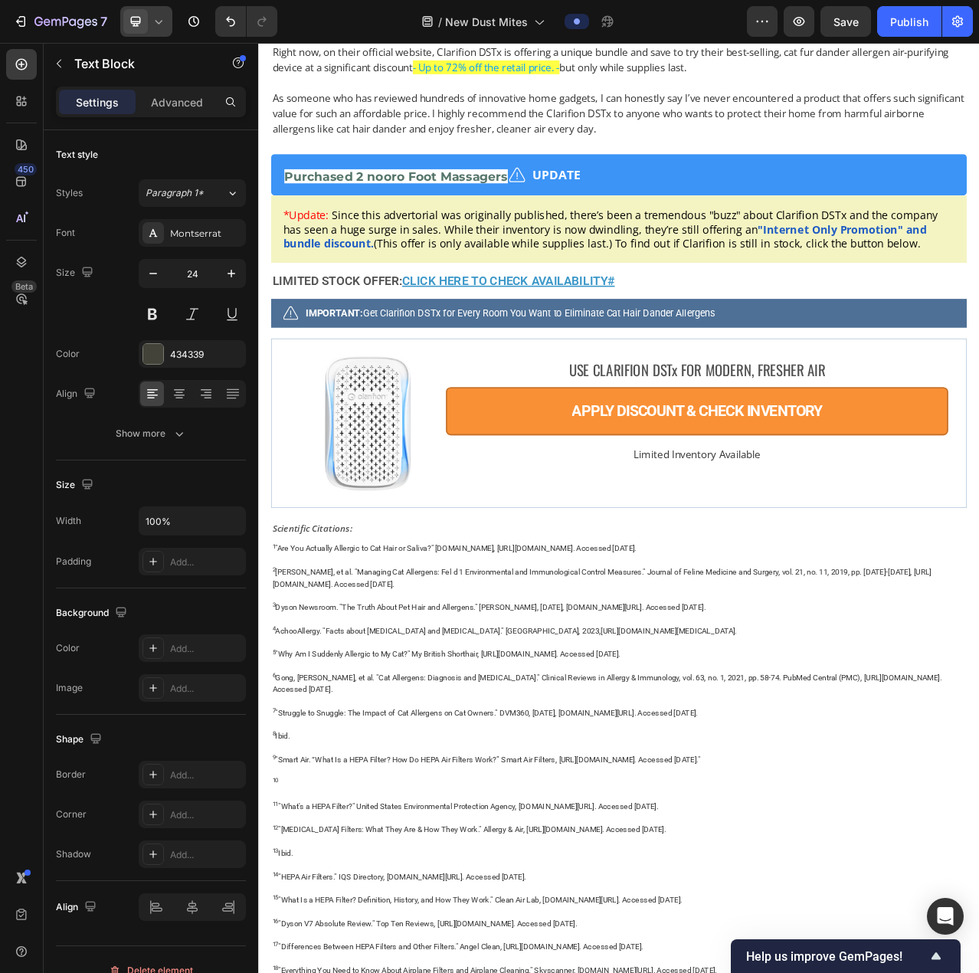
scroll to position [9236, 0]
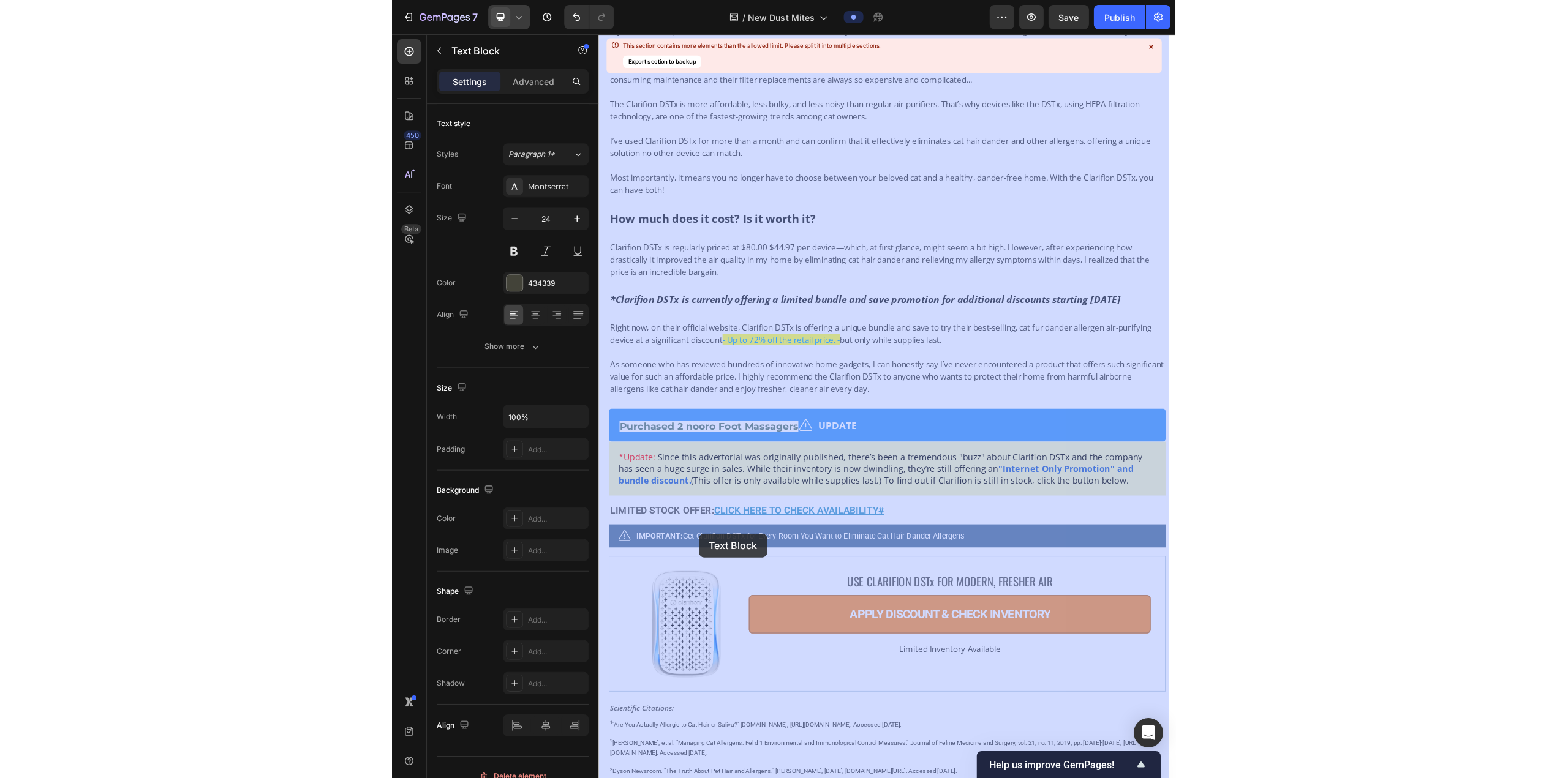
scroll to position [7444, 0]
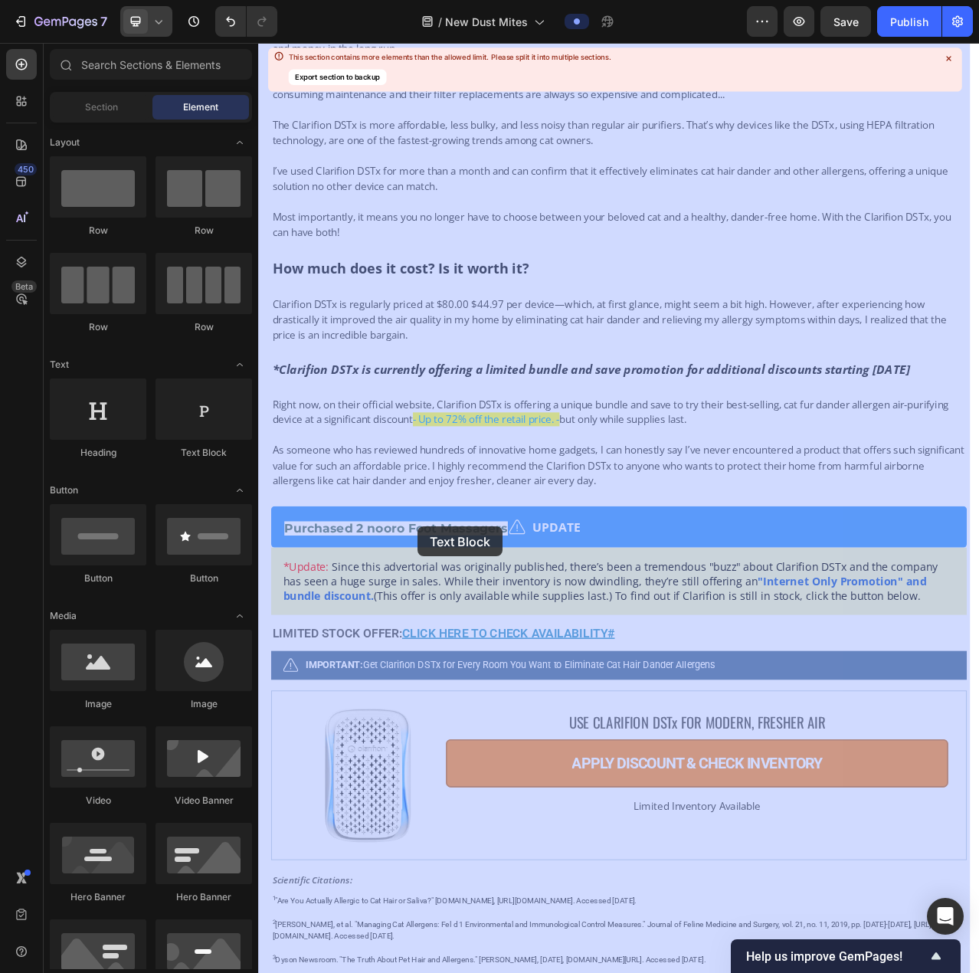
drag, startPoint x: 418, startPoint y: 684, endPoint x: 461, endPoint y: 660, distance: 49.0
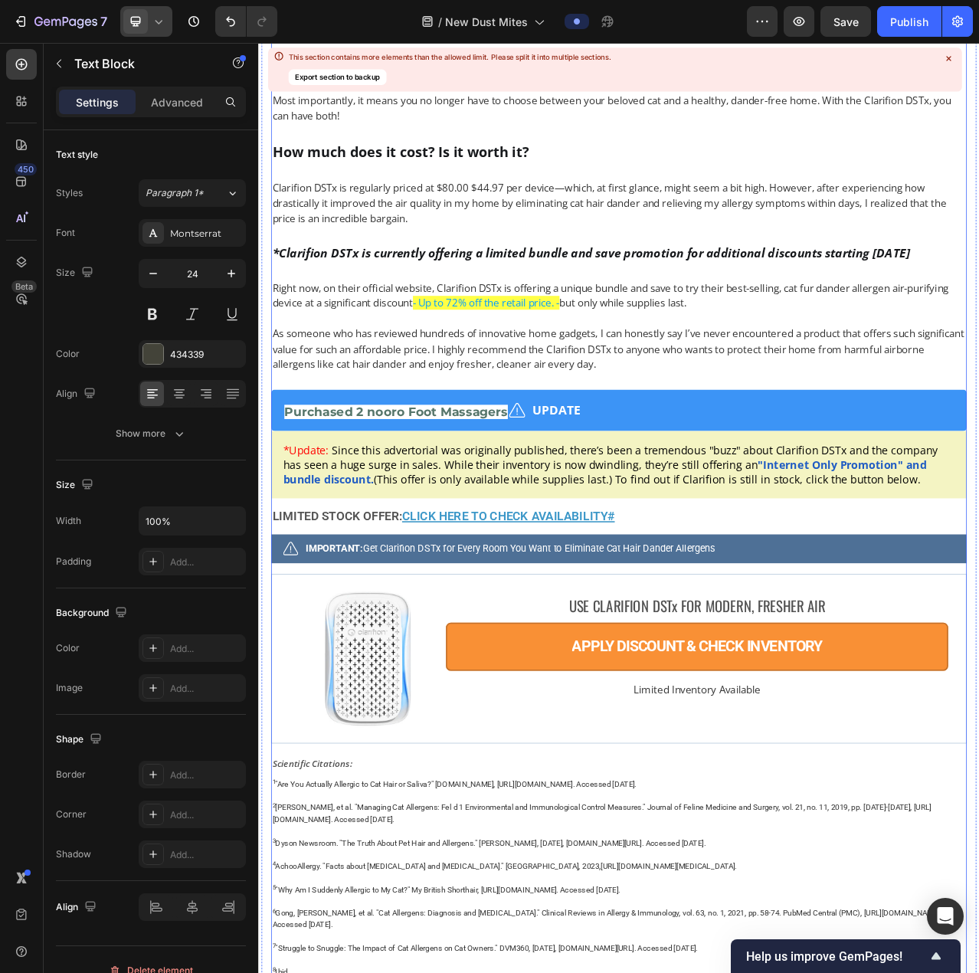
click at [950, 53] on icon at bounding box center [949, 59] width 12 height 12
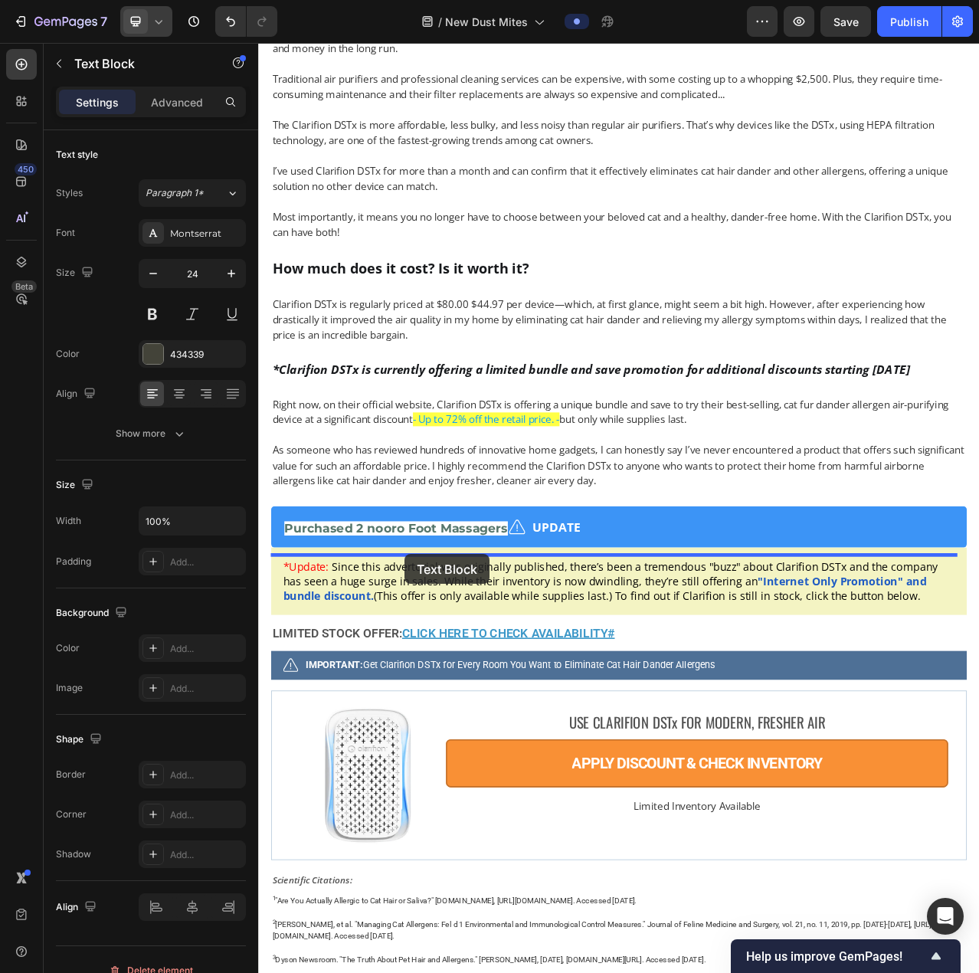
drag, startPoint x: 405, startPoint y: 805, endPoint x: 445, endPoint y: 695, distance: 117.6
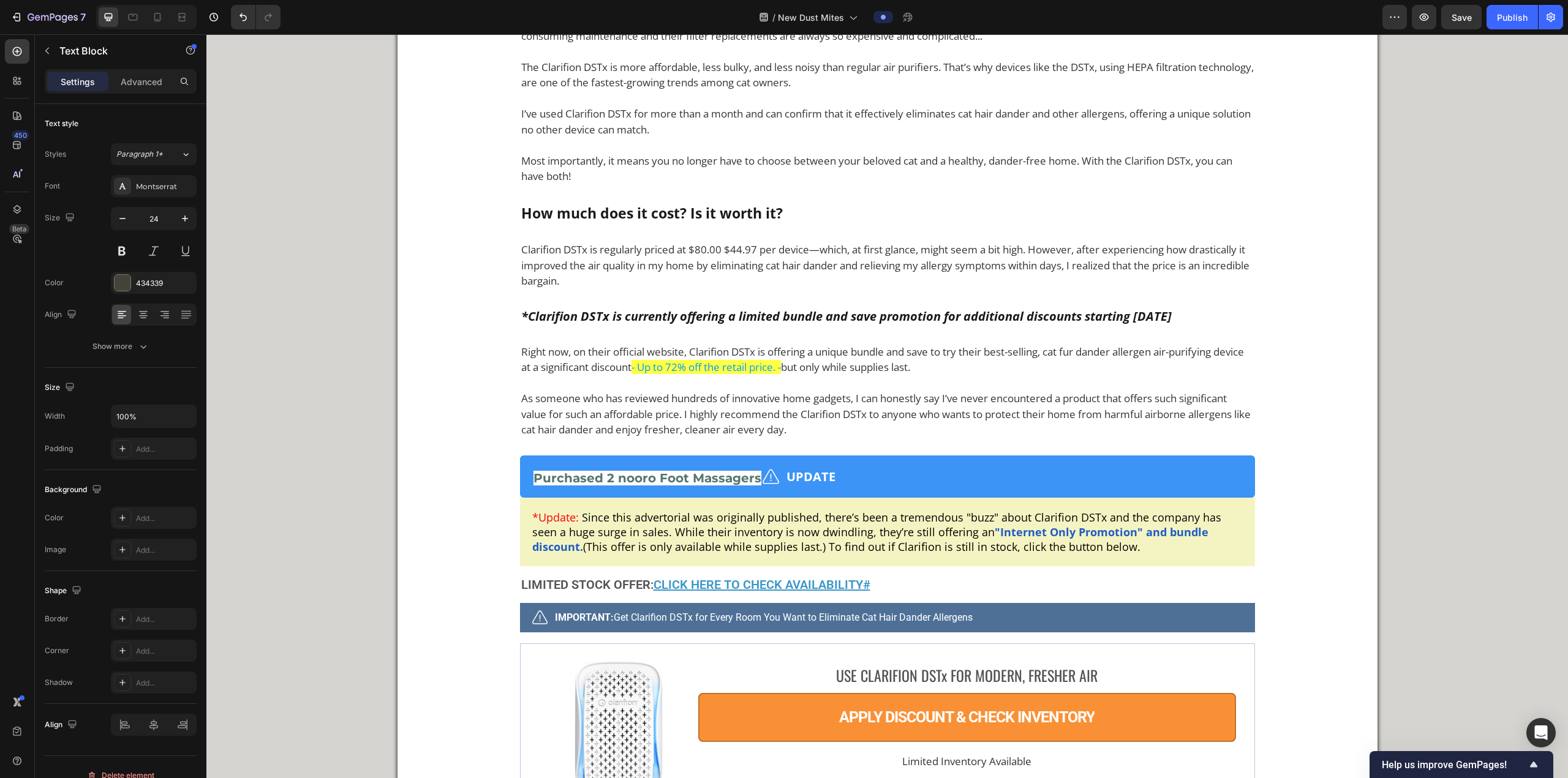
scroll to position [7536, 0]
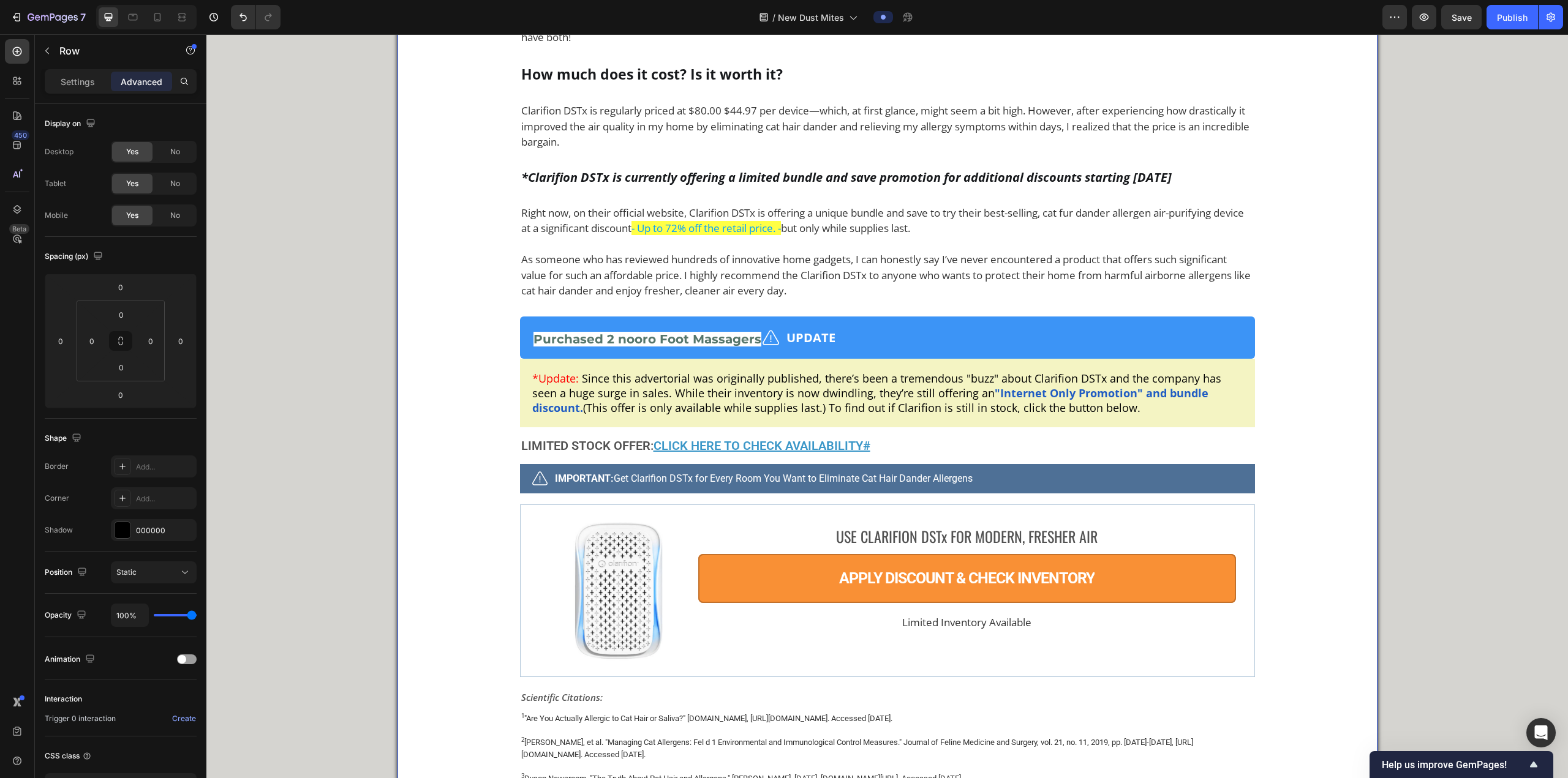
scroll to position [7596, 0]
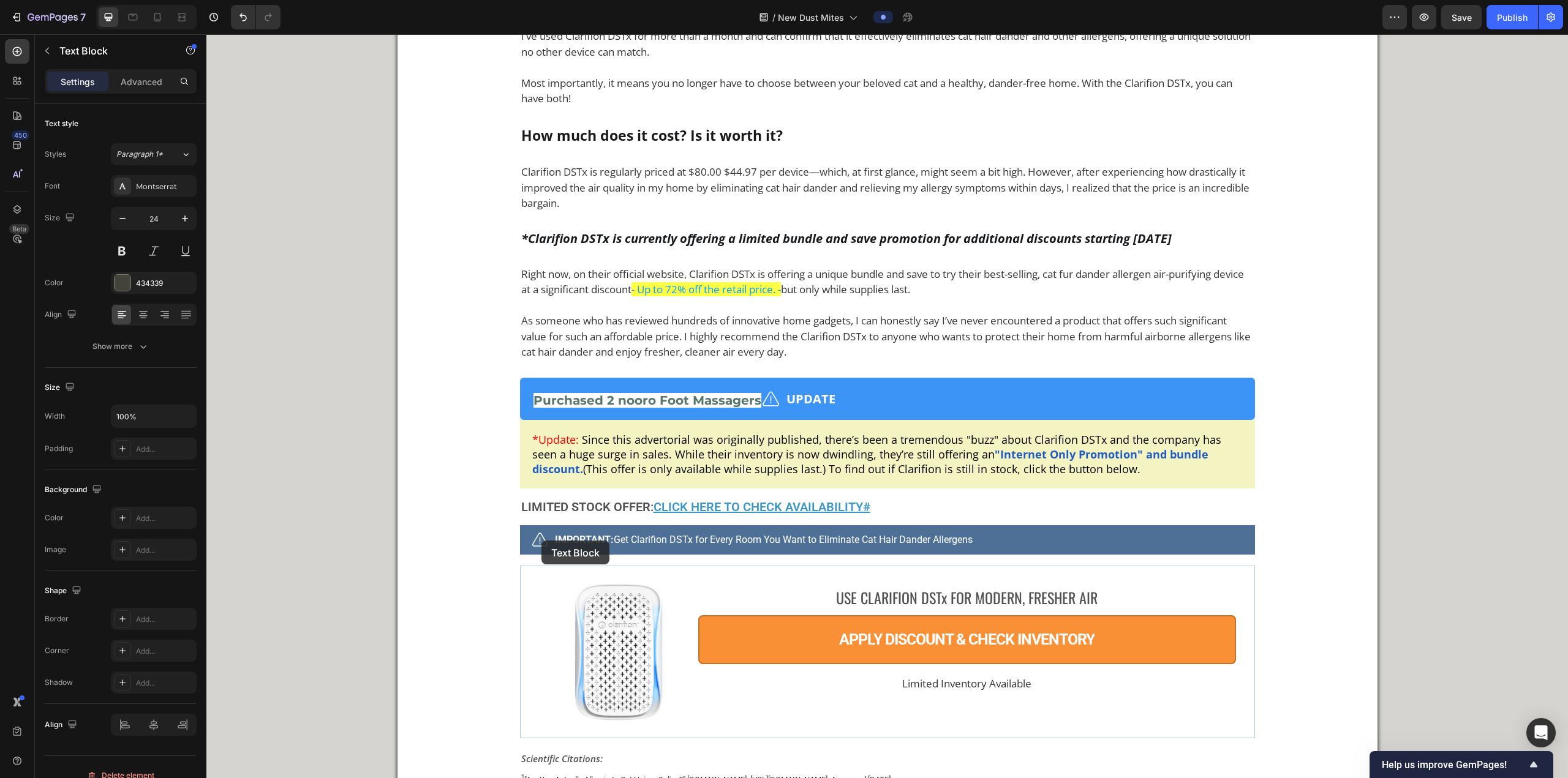
drag, startPoint x: 539, startPoint y: 541, endPoint x: 931, endPoint y: 777, distance: 457.6
click at [206, 34] on p "I'm honestly ecstatic to say that this thing has been a game changer for me. I'…" at bounding box center [206, 34] width 0 height 0
click at [782, 22] on button "Save" at bounding box center [1461, 17] width 41 height 25
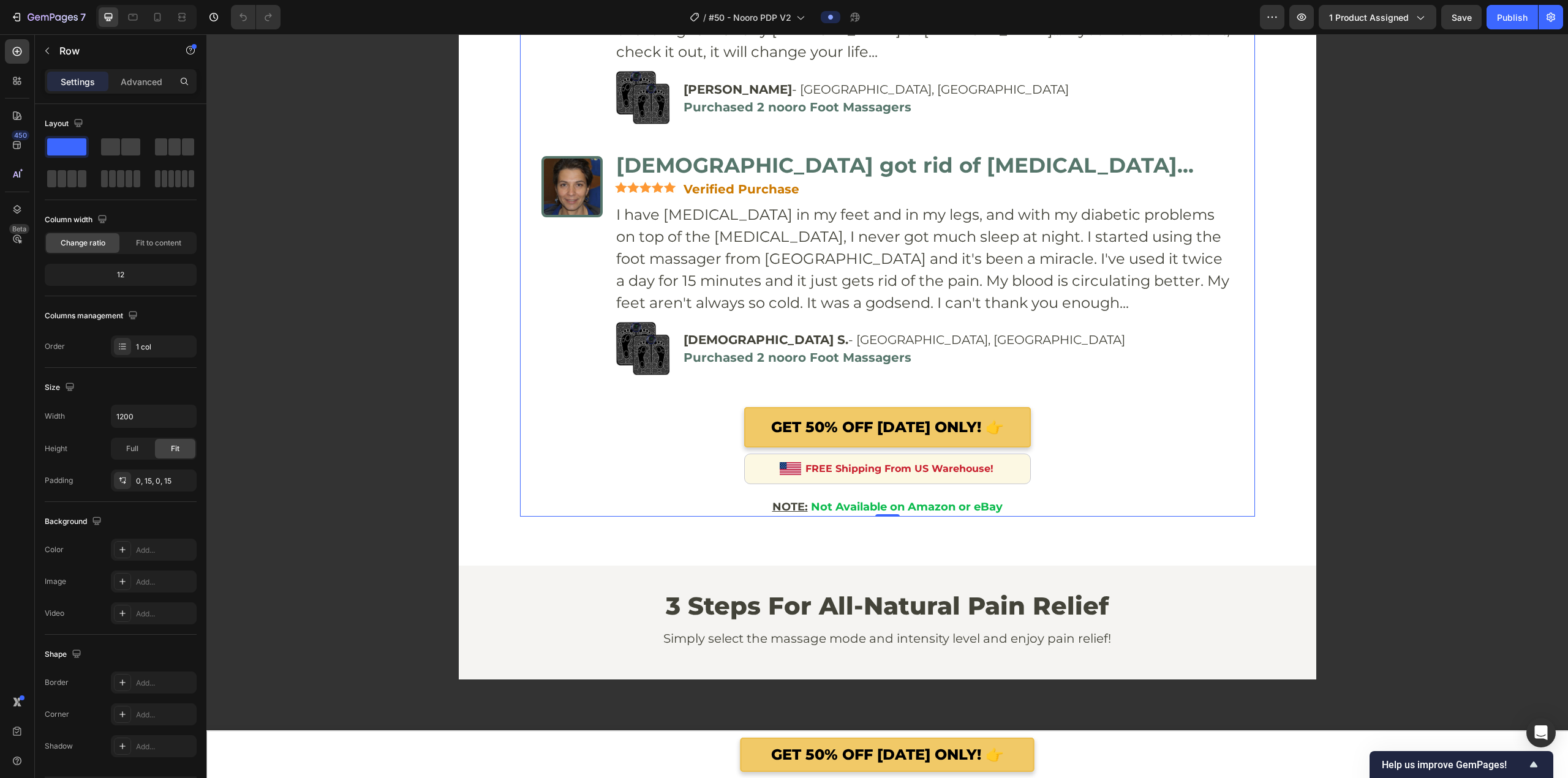
scroll to position [5061, 0]
